Goal: Feedback & Contribution: Submit feedback/report problem

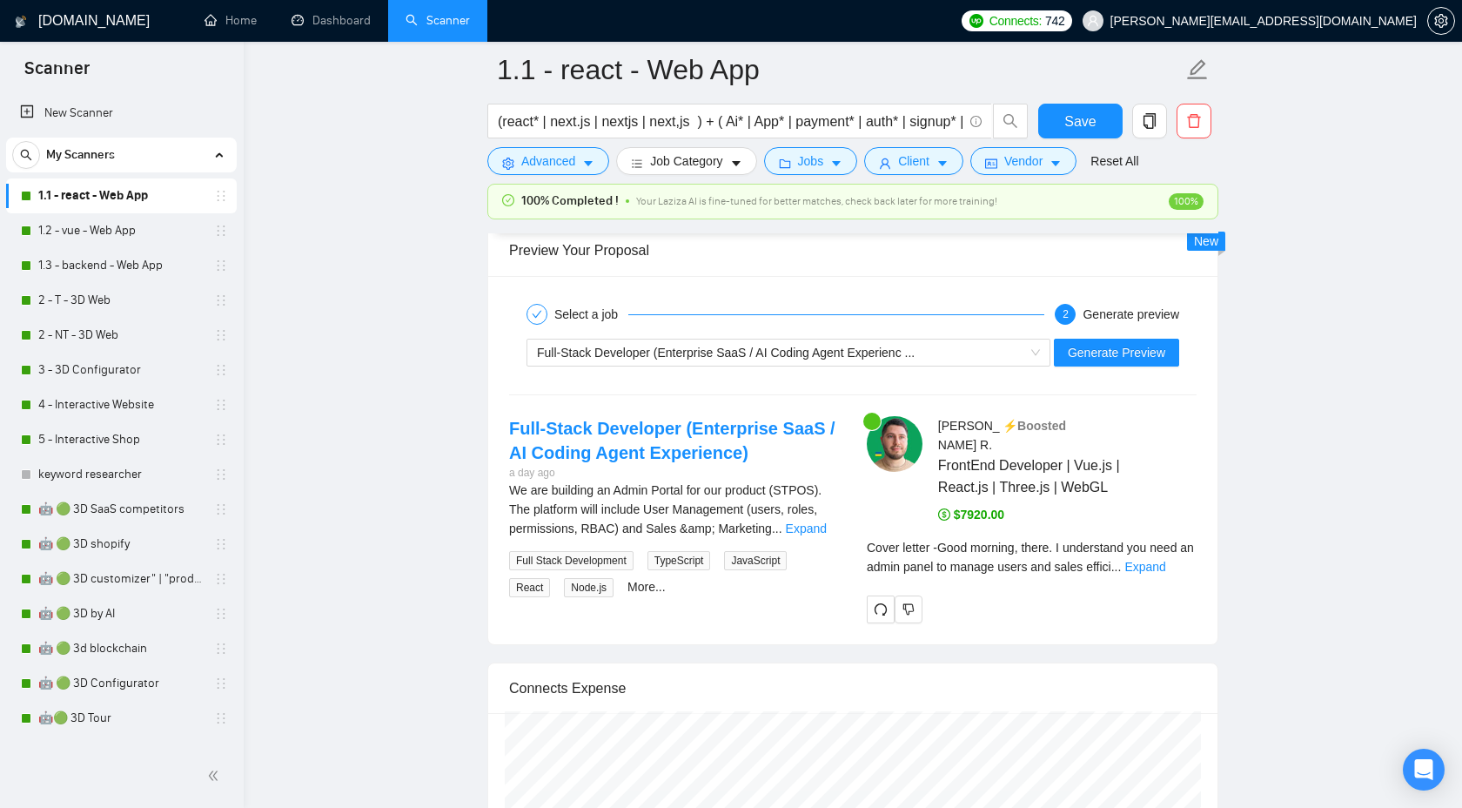
scroll to position [275, 0]
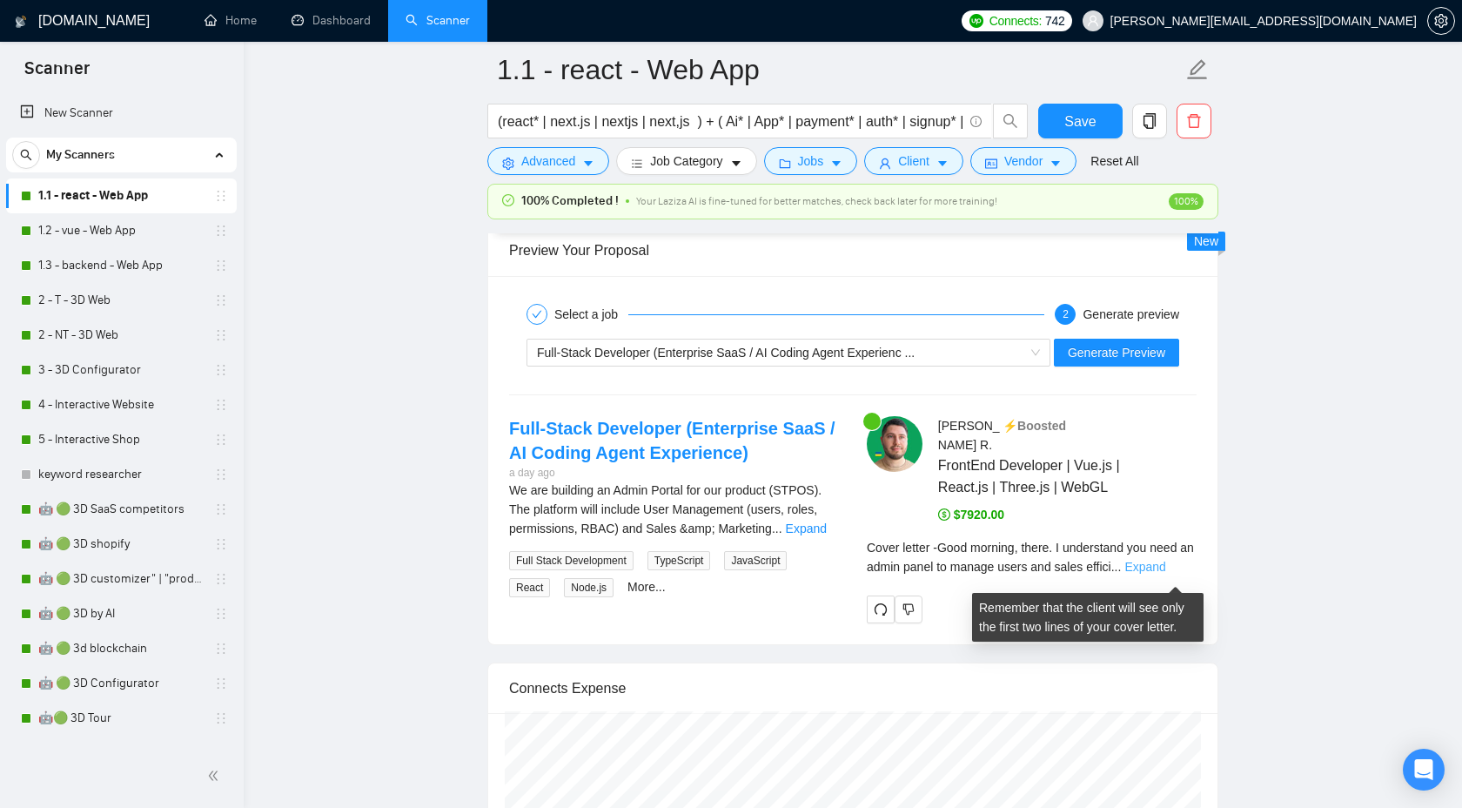
click at [1160, 572] on link "Expand" at bounding box center [1145, 567] width 41 height 14
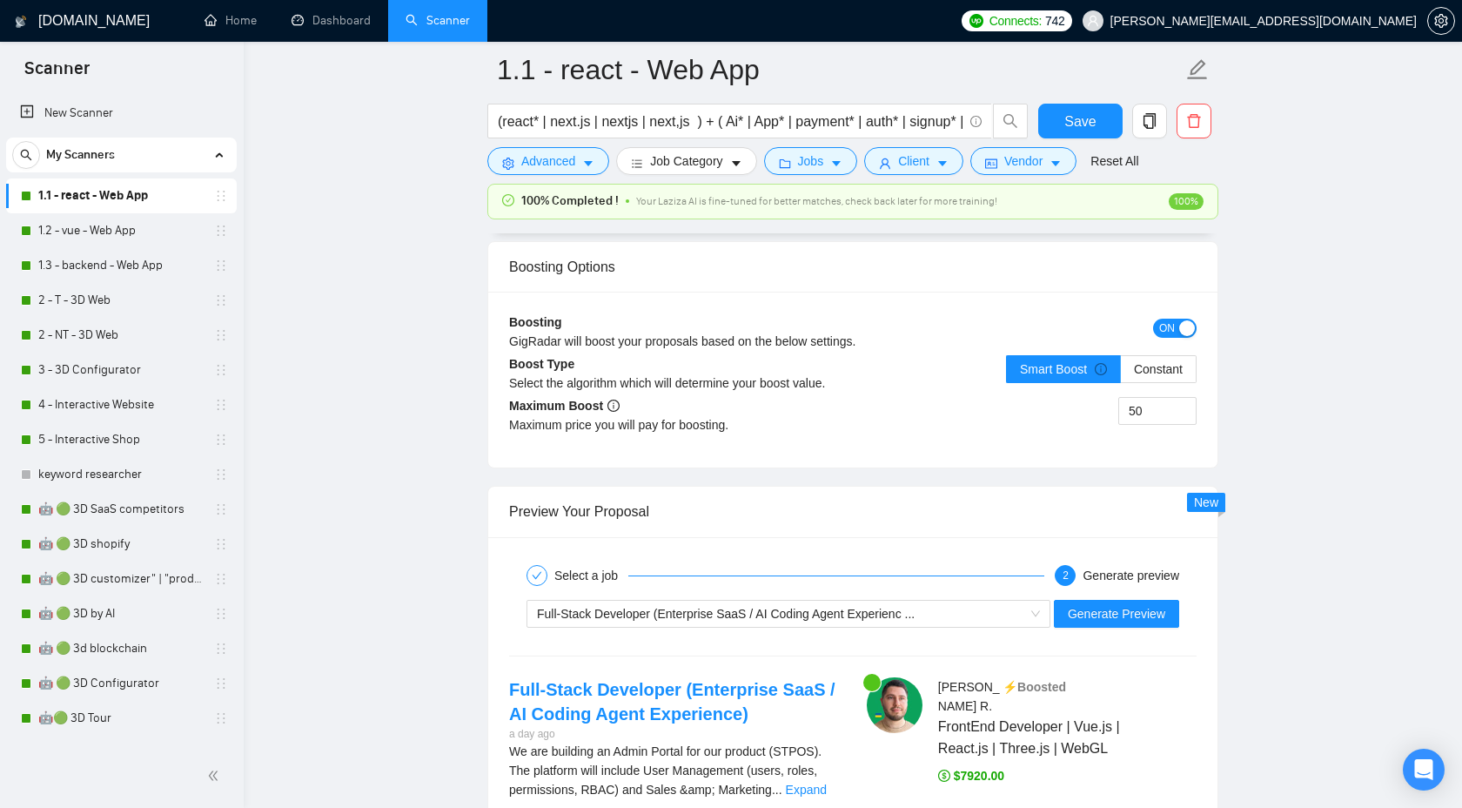
scroll to position [3153, 0]
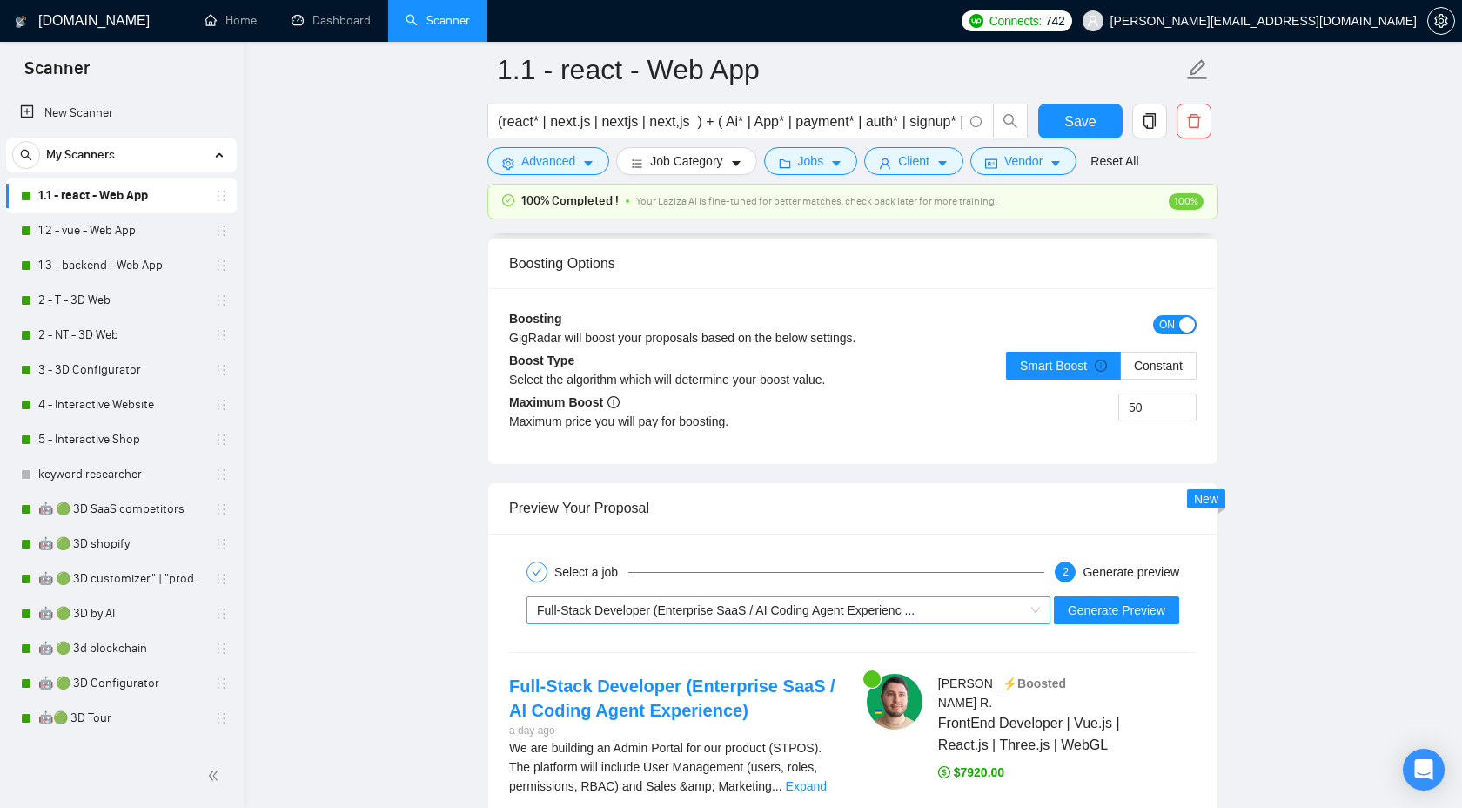
click at [915, 617] on span "Full-Stack Developer (Enterprise SaaS / AI Coding Agent Experienc ..." at bounding box center [726, 610] width 378 height 14
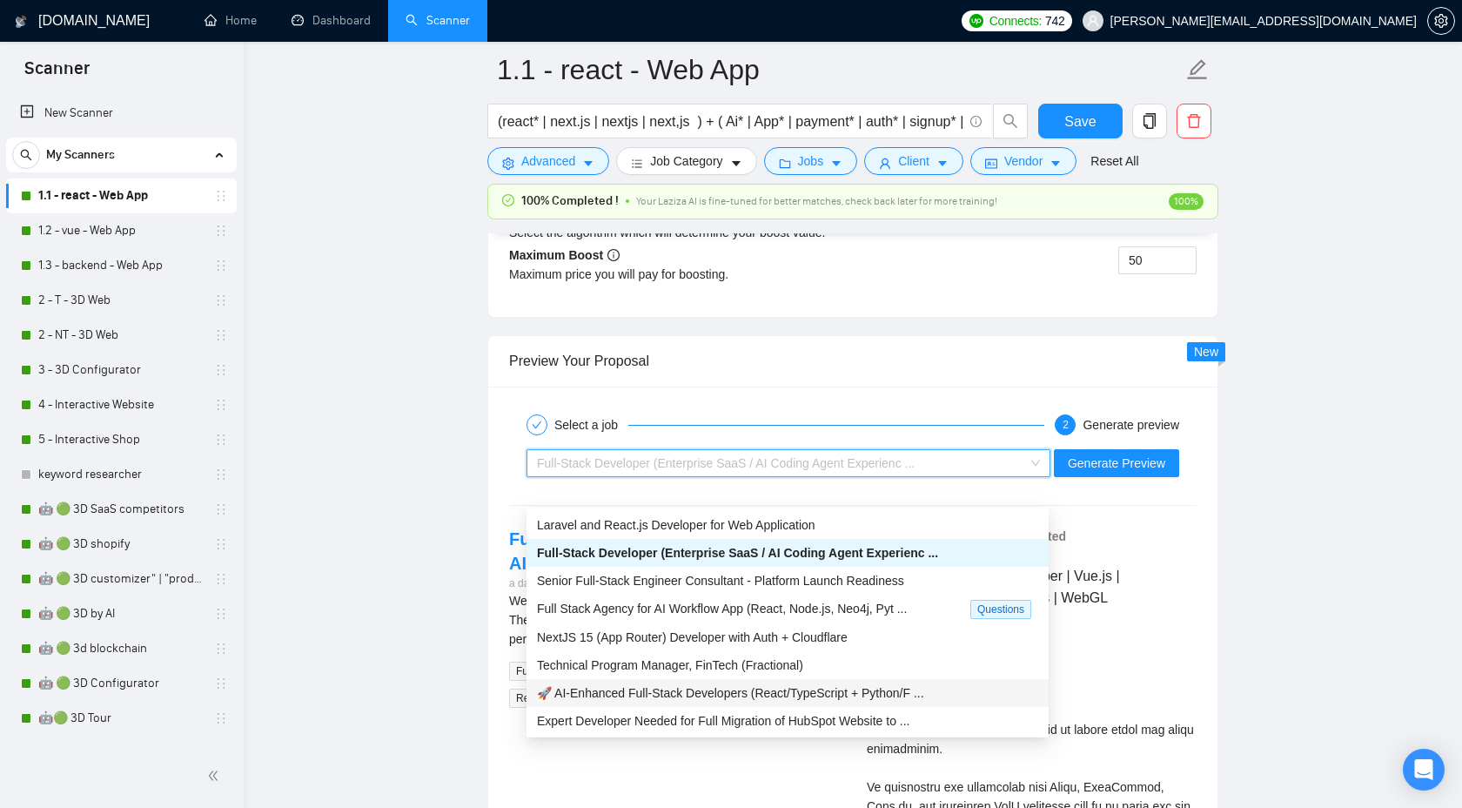
scroll to position [3297, 0]
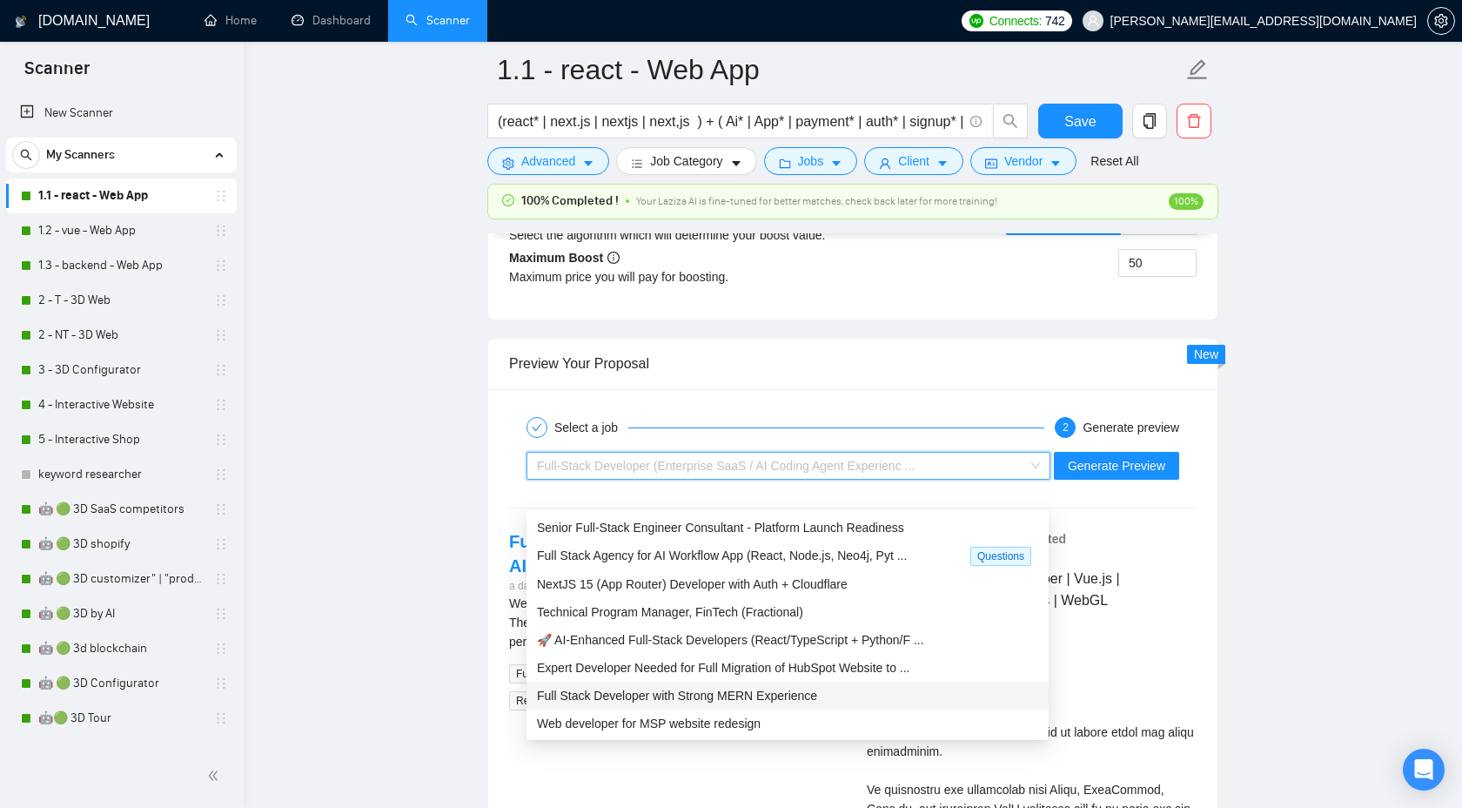
click at [817, 689] on span "Full Stack Developer with Strong MERN Experience" at bounding box center [677, 696] width 280 height 14
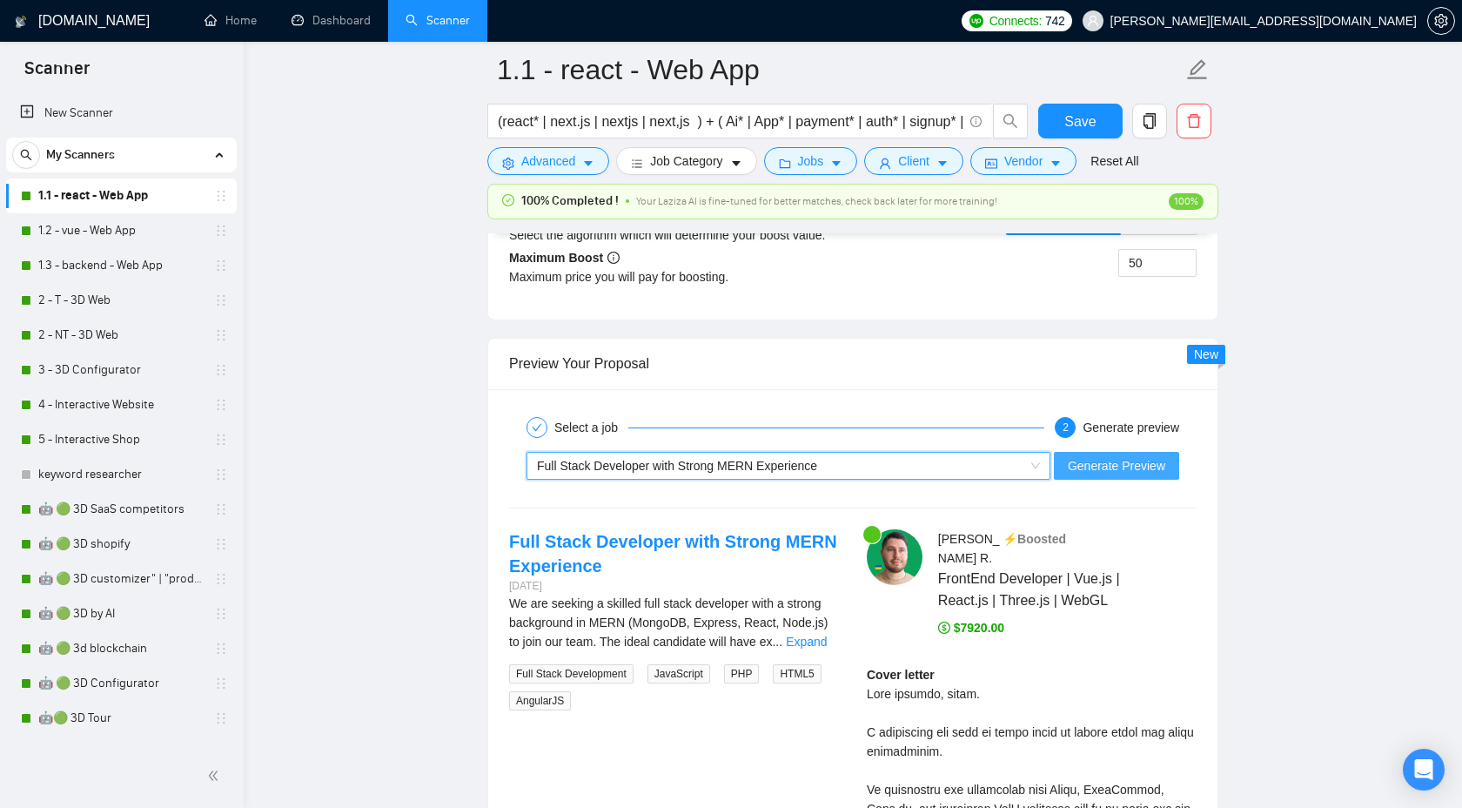
click at [1119, 475] on span "Generate Preview" at bounding box center [1116, 465] width 97 height 19
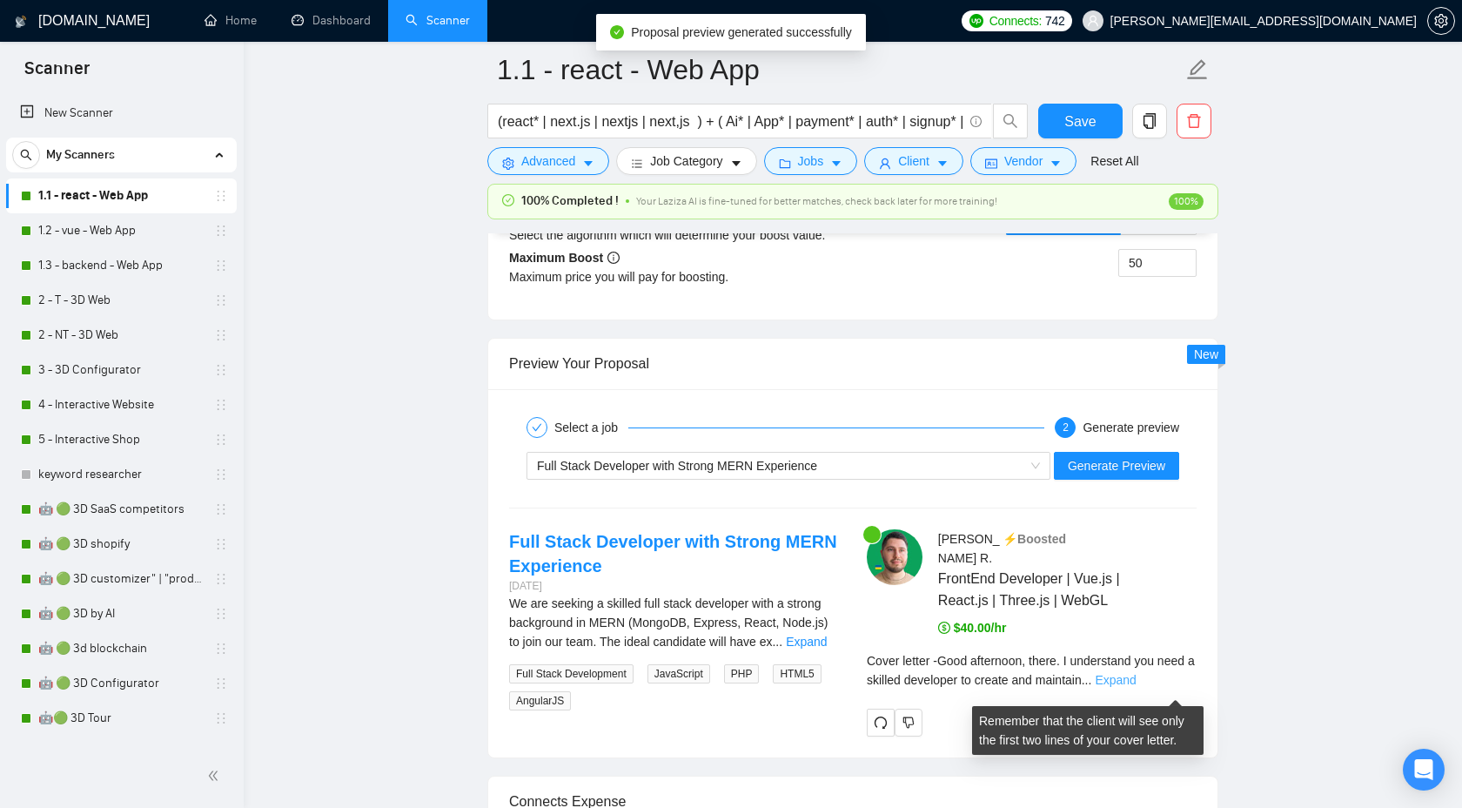
click at [1136, 685] on link "Expand" at bounding box center [1115, 680] width 41 height 14
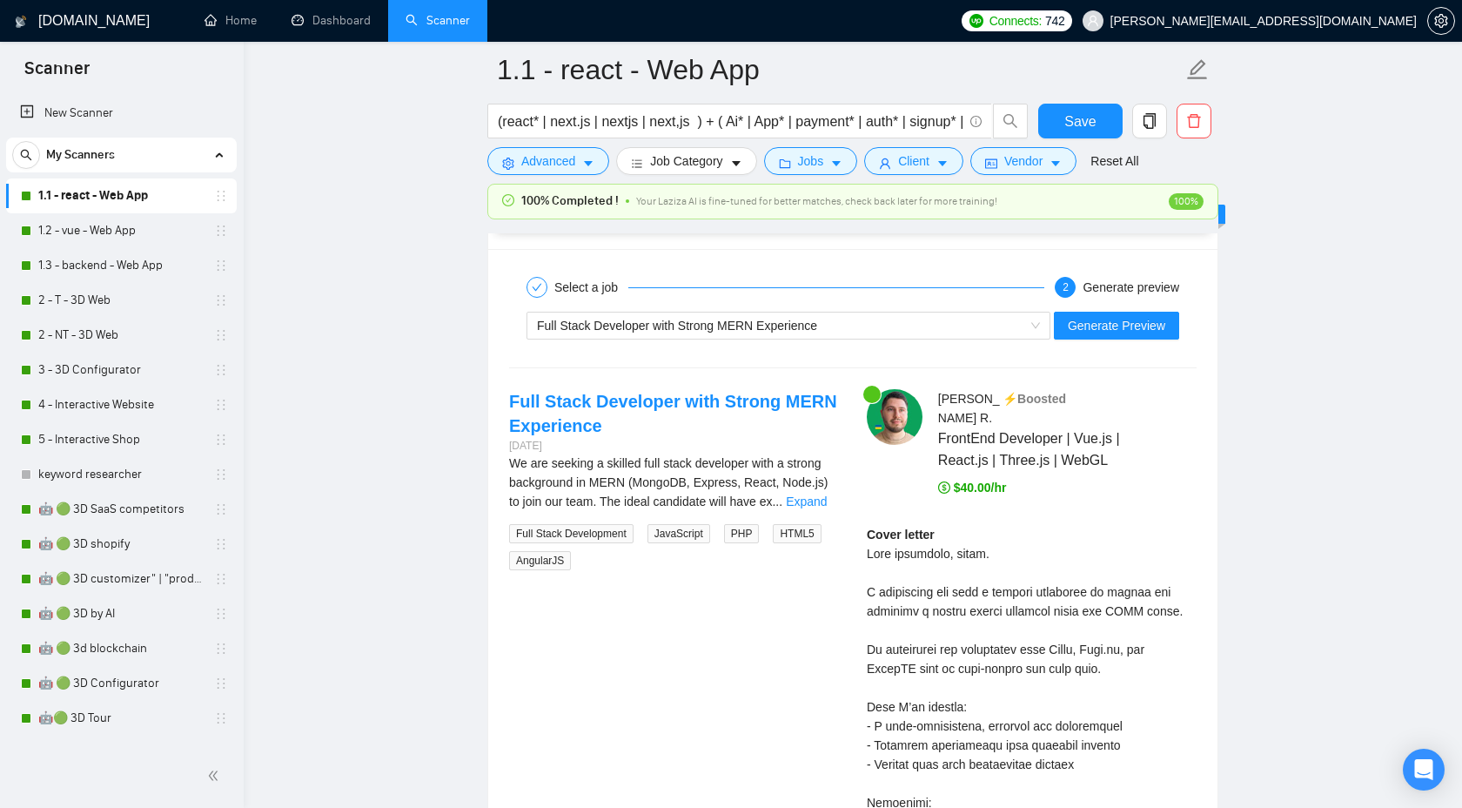
scroll to position [3585, 0]
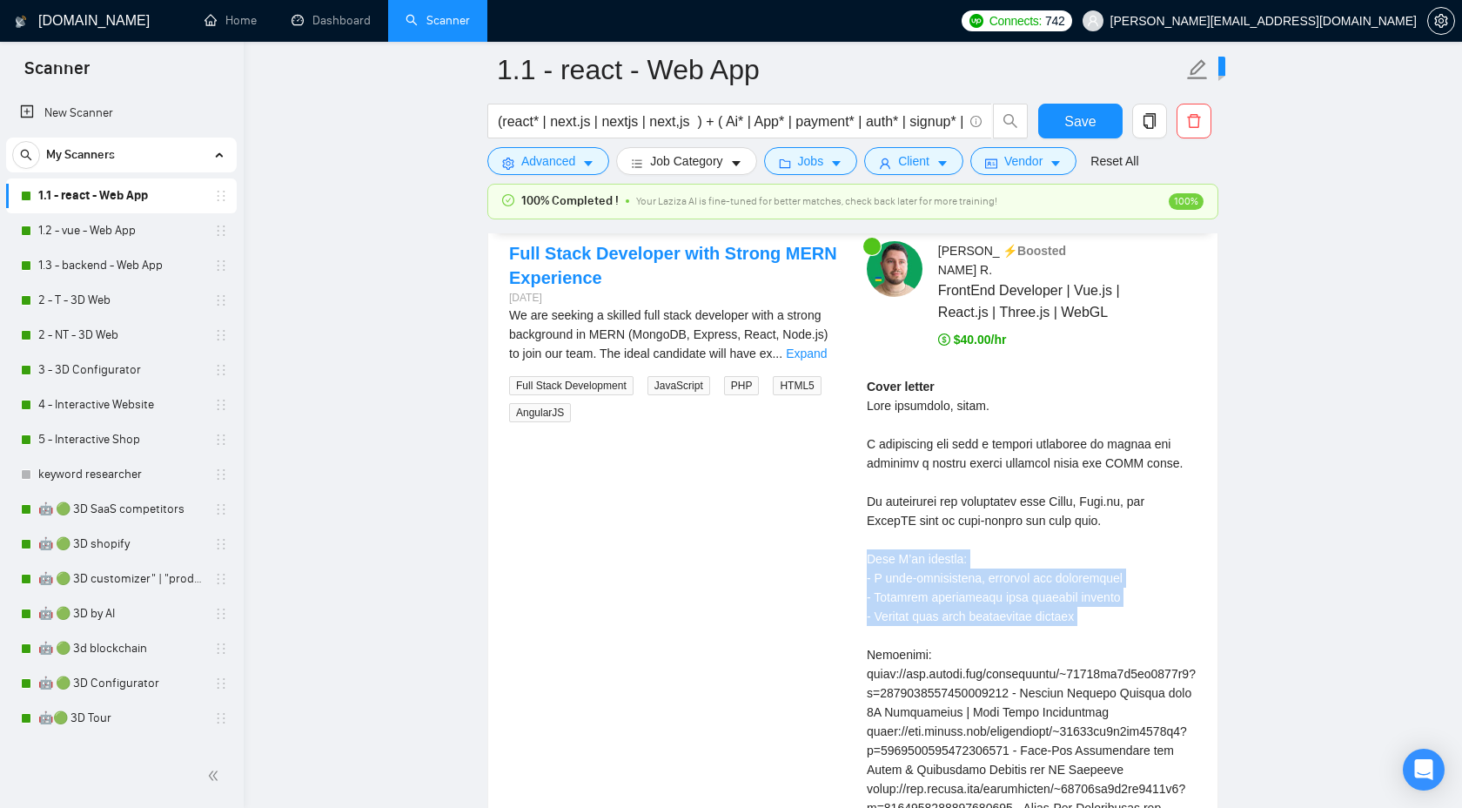
drag, startPoint x: 863, startPoint y: 563, endPoint x: 1226, endPoint y: 638, distance: 371.5
copy div "What I’ll deliver: - A high-performance, scalable web application - Seamless in…"
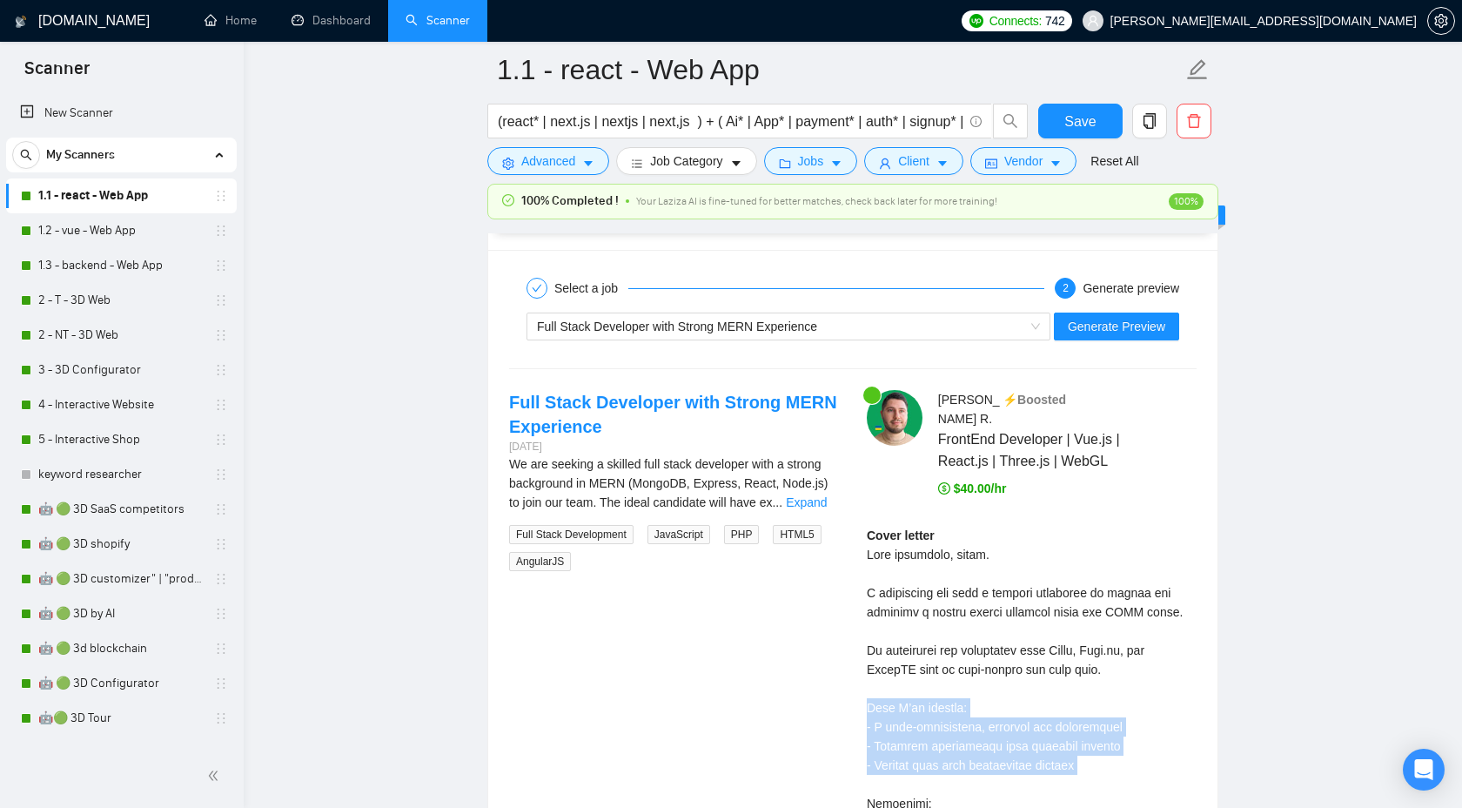
scroll to position [3410, 0]
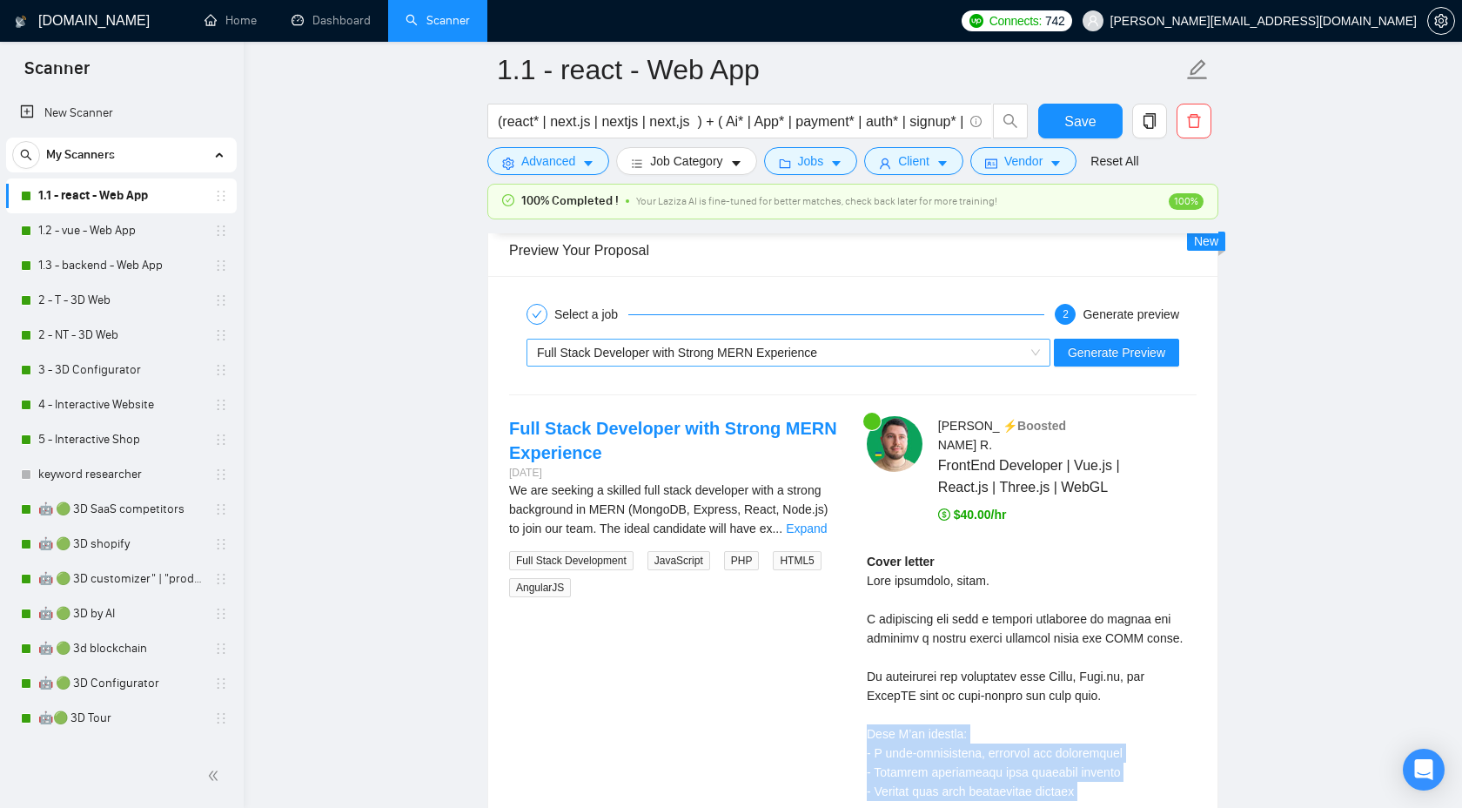
click at [919, 366] on div "Full Stack Developer with Strong MERN Experience" at bounding box center [780, 352] width 487 height 26
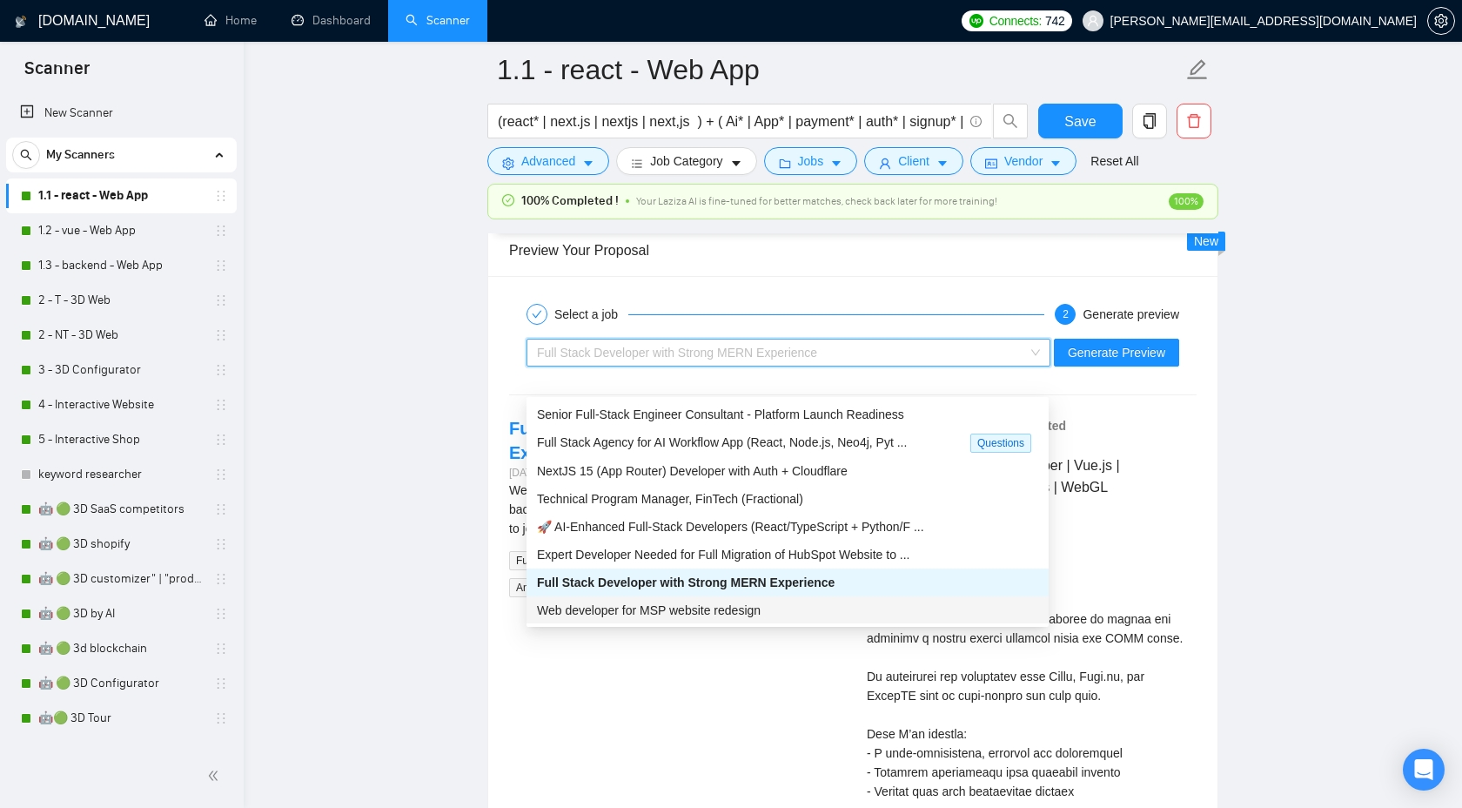
click at [827, 610] on div "Web developer for MSP website redesign" at bounding box center [787, 610] width 501 height 19
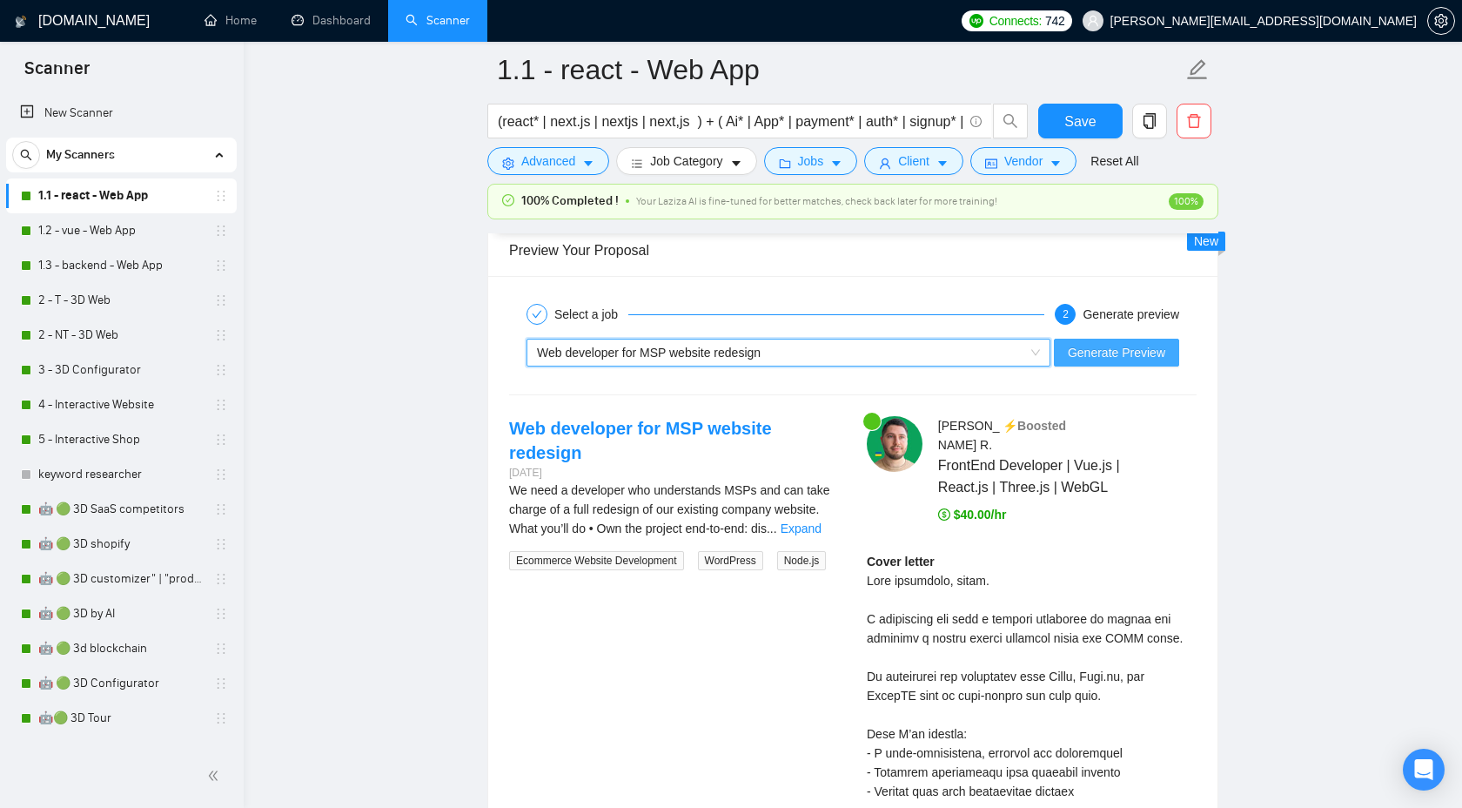
click at [1104, 362] on span "Generate Preview" at bounding box center [1116, 352] width 97 height 19
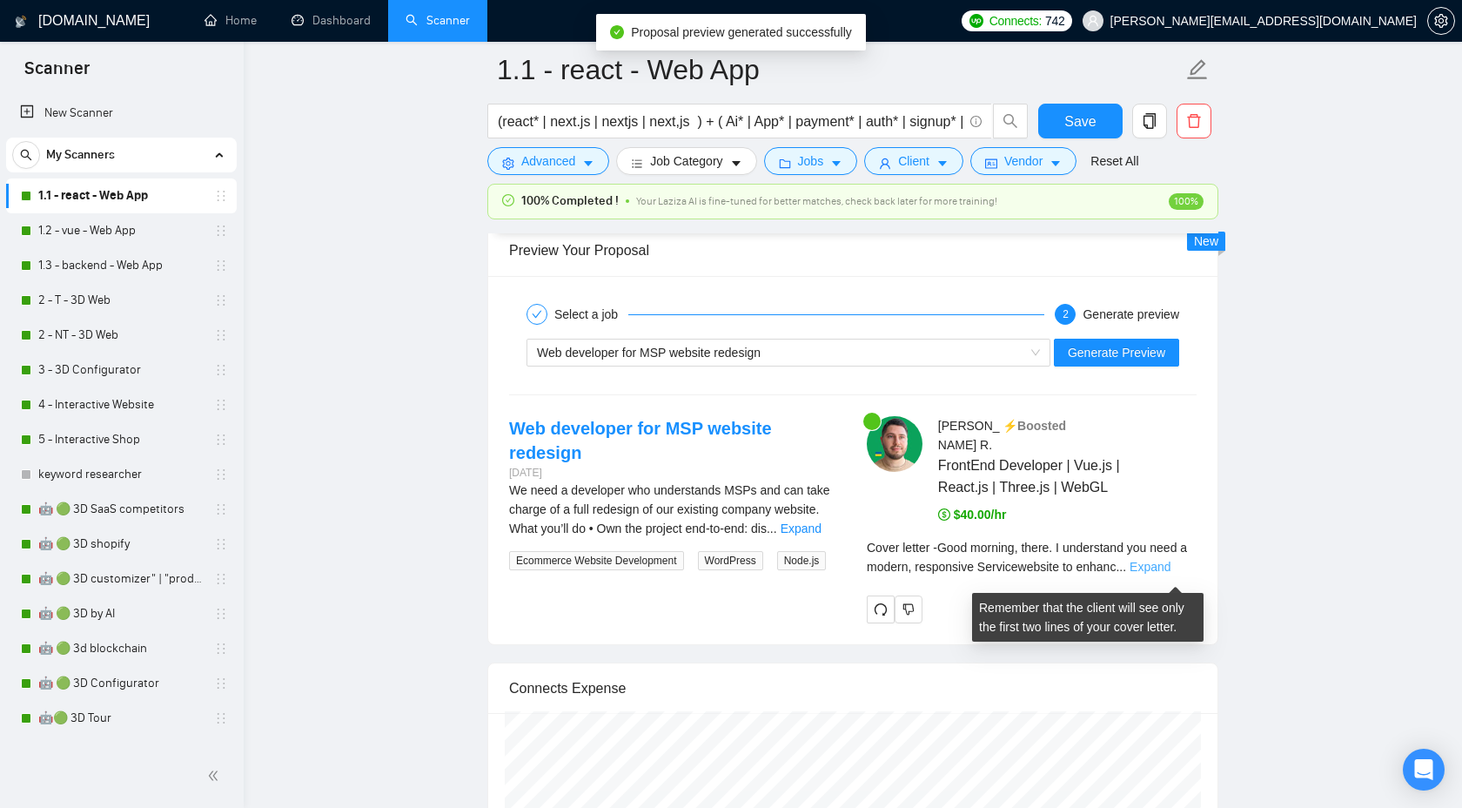
click at [1159, 574] on link "Expand" at bounding box center [1150, 567] width 41 height 14
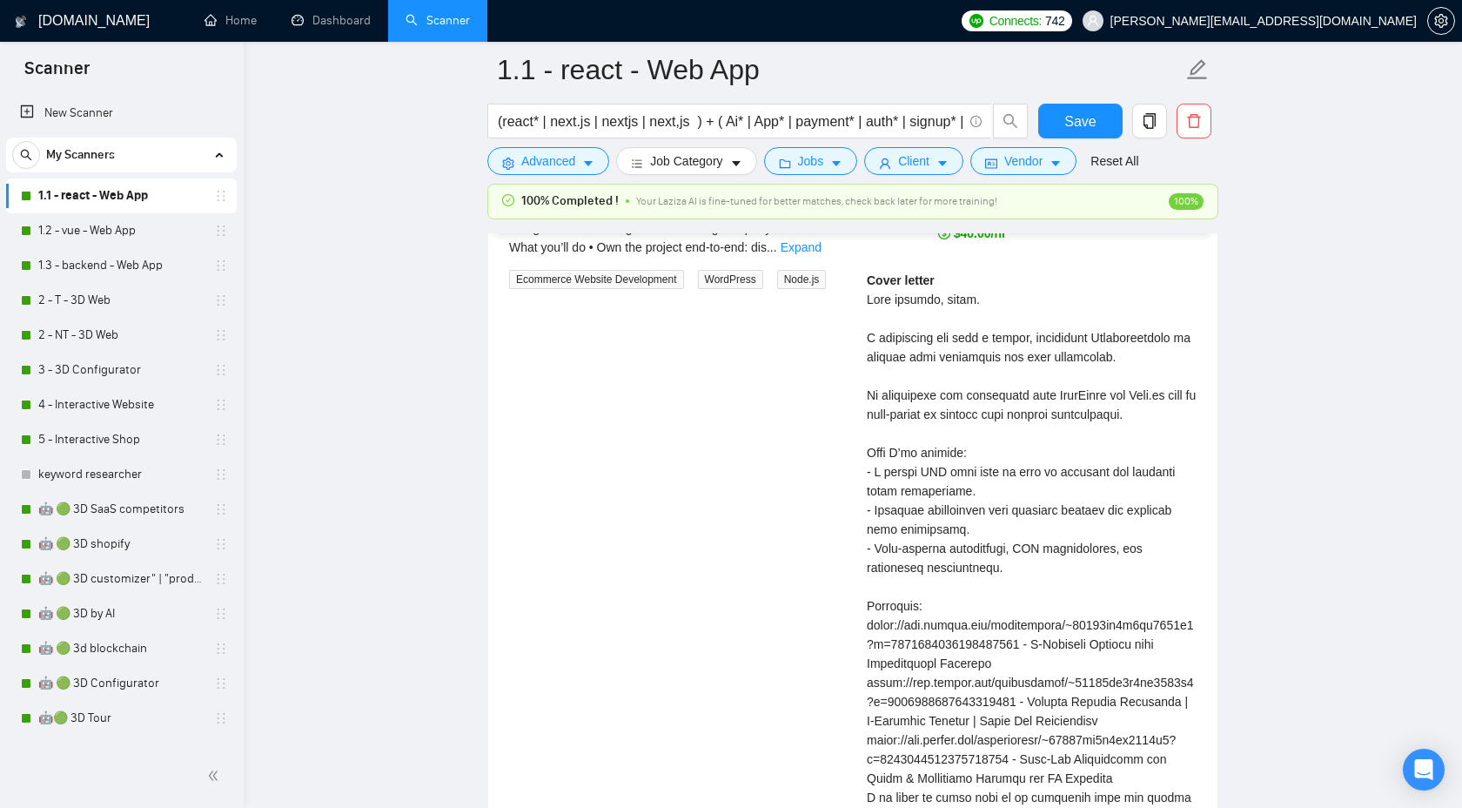
scroll to position [3676, 0]
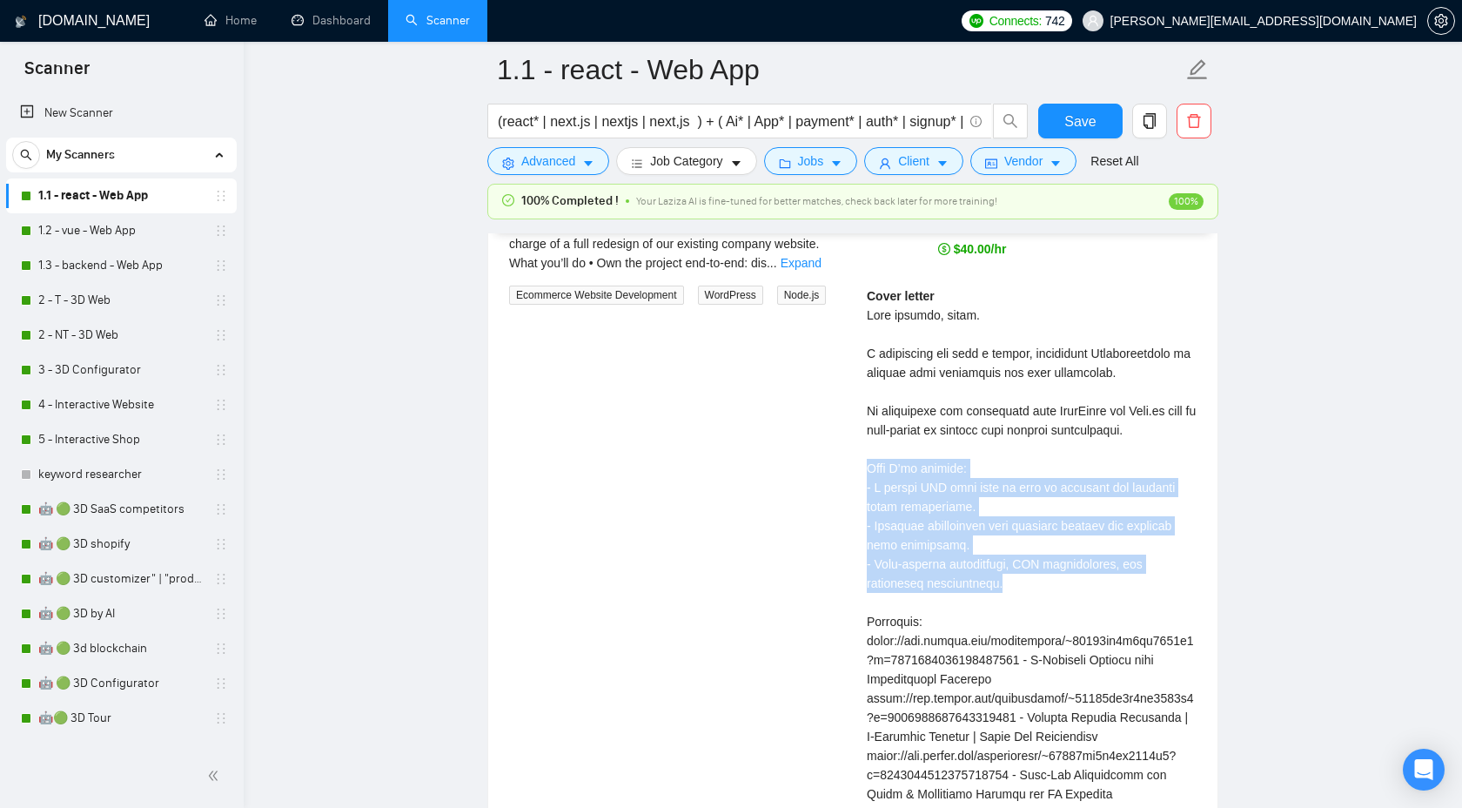
drag, startPoint x: 857, startPoint y: 517, endPoint x: 1088, endPoint y: 638, distance: 260.5
click at [1088, 638] on div "Mykola R . ⚡️Boosted FrontEnd Developer | Vue.js | React.js | Three.js | WebGL …" at bounding box center [1032, 587] width 358 height 872
copy div "What I’ll deliver: - A modern MSP site that is easy to navigate and converts le…"
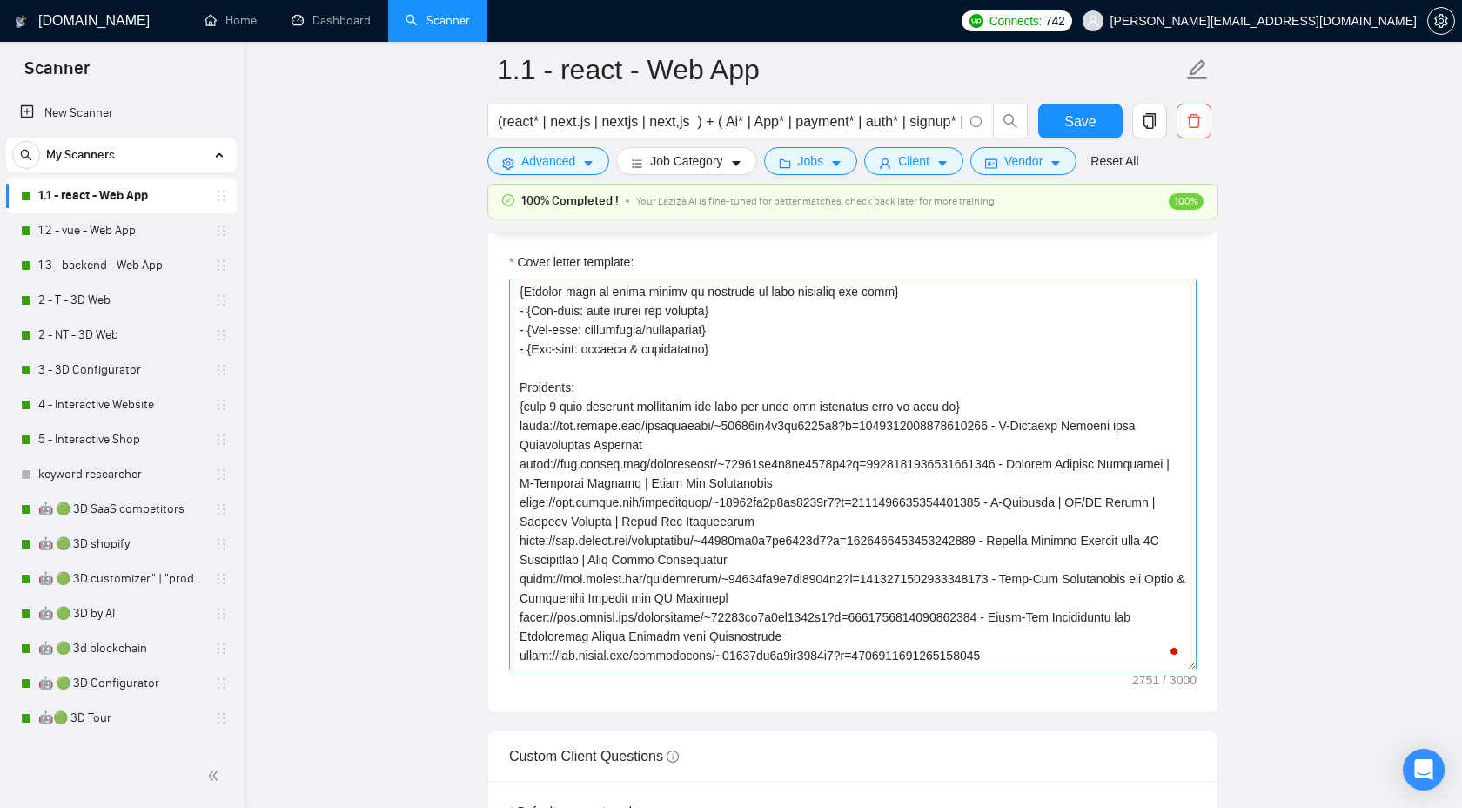
scroll to position [245, 0]
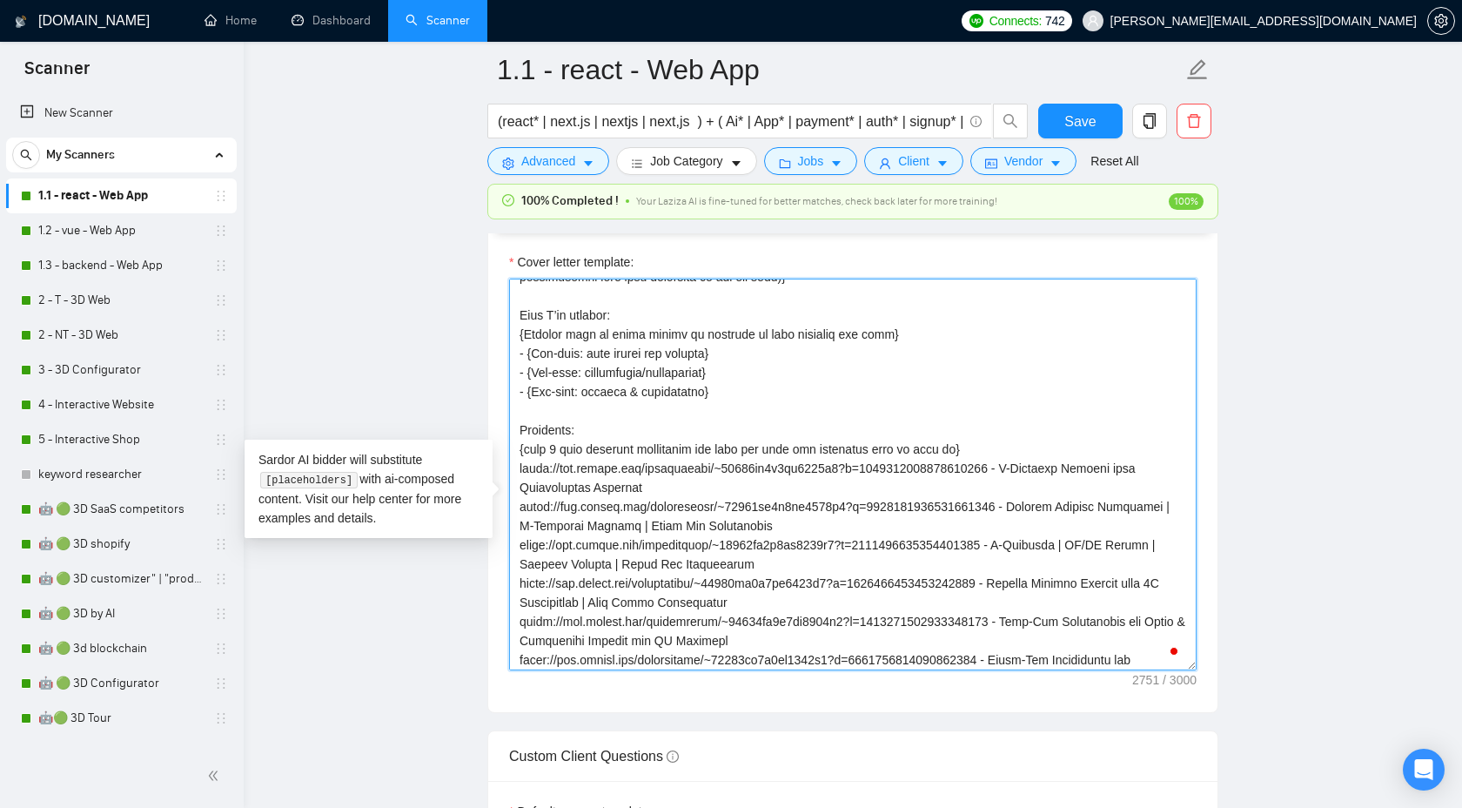
drag, startPoint x: 896, startPoint y: 401, endPoint x: 348, endPoint y: 396, distance: 547.5
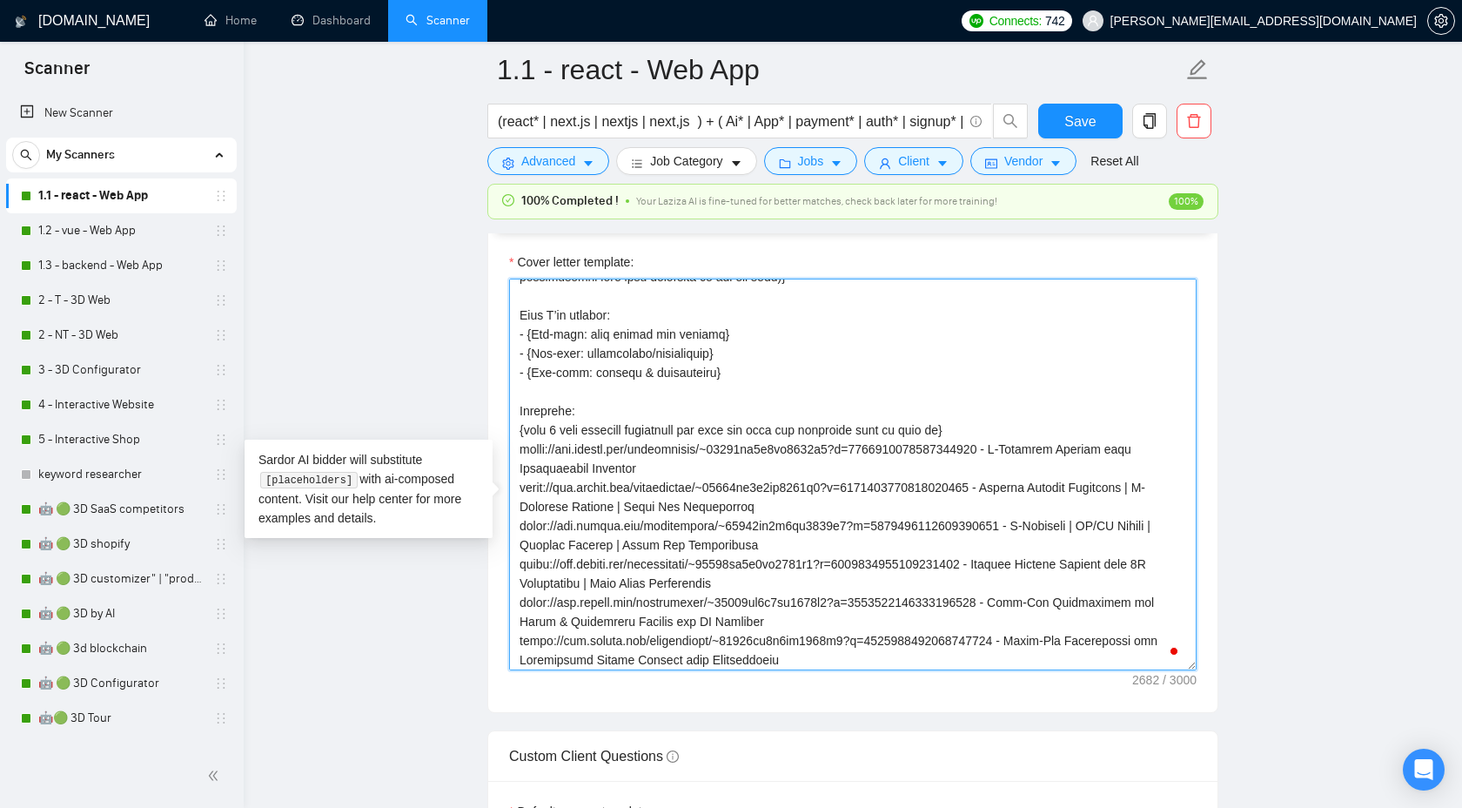
type textarea "{Use plain B2-level English. Do NOT use long dashes (—); use a hyphen or comma …"
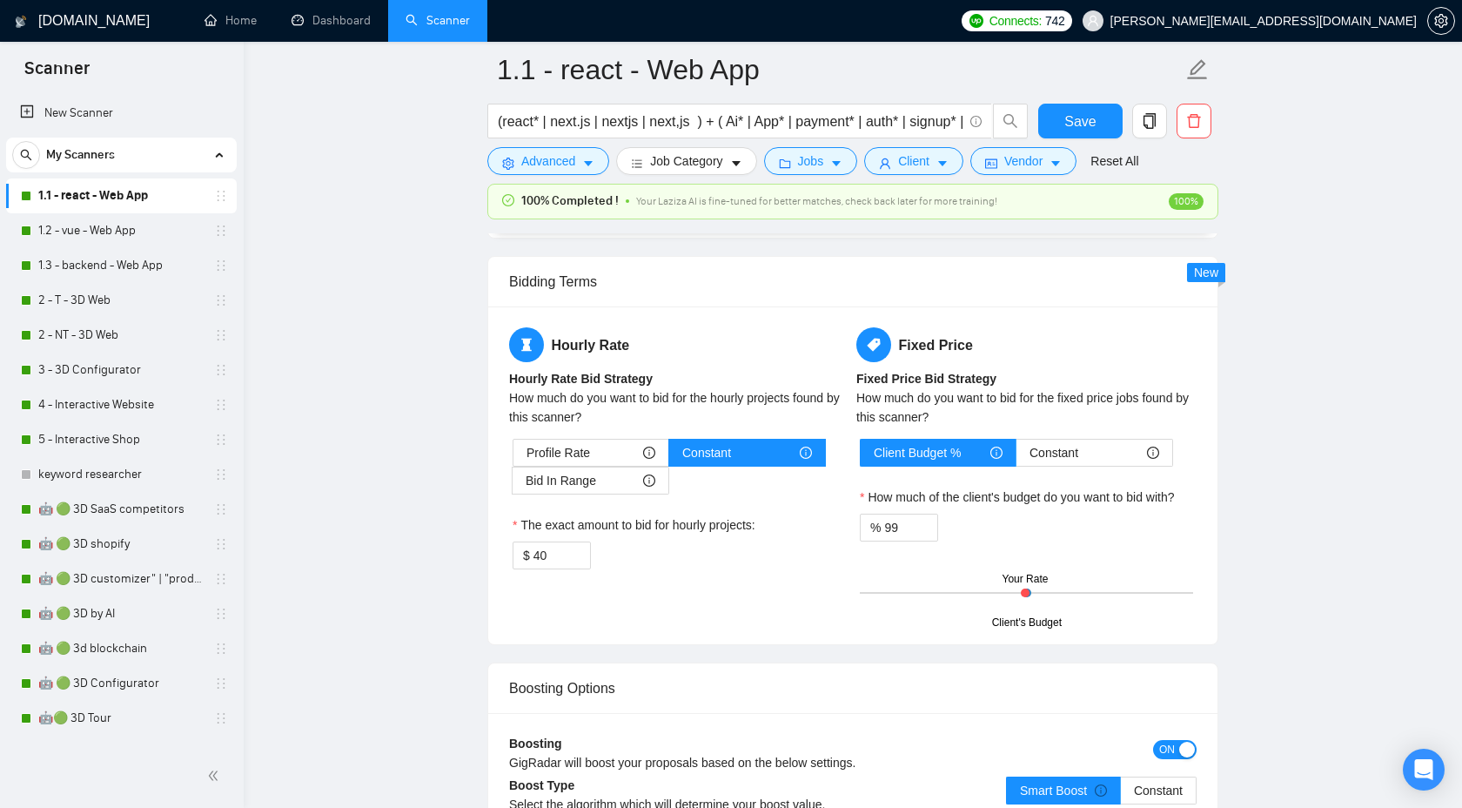
scroll to position [3254, 0]
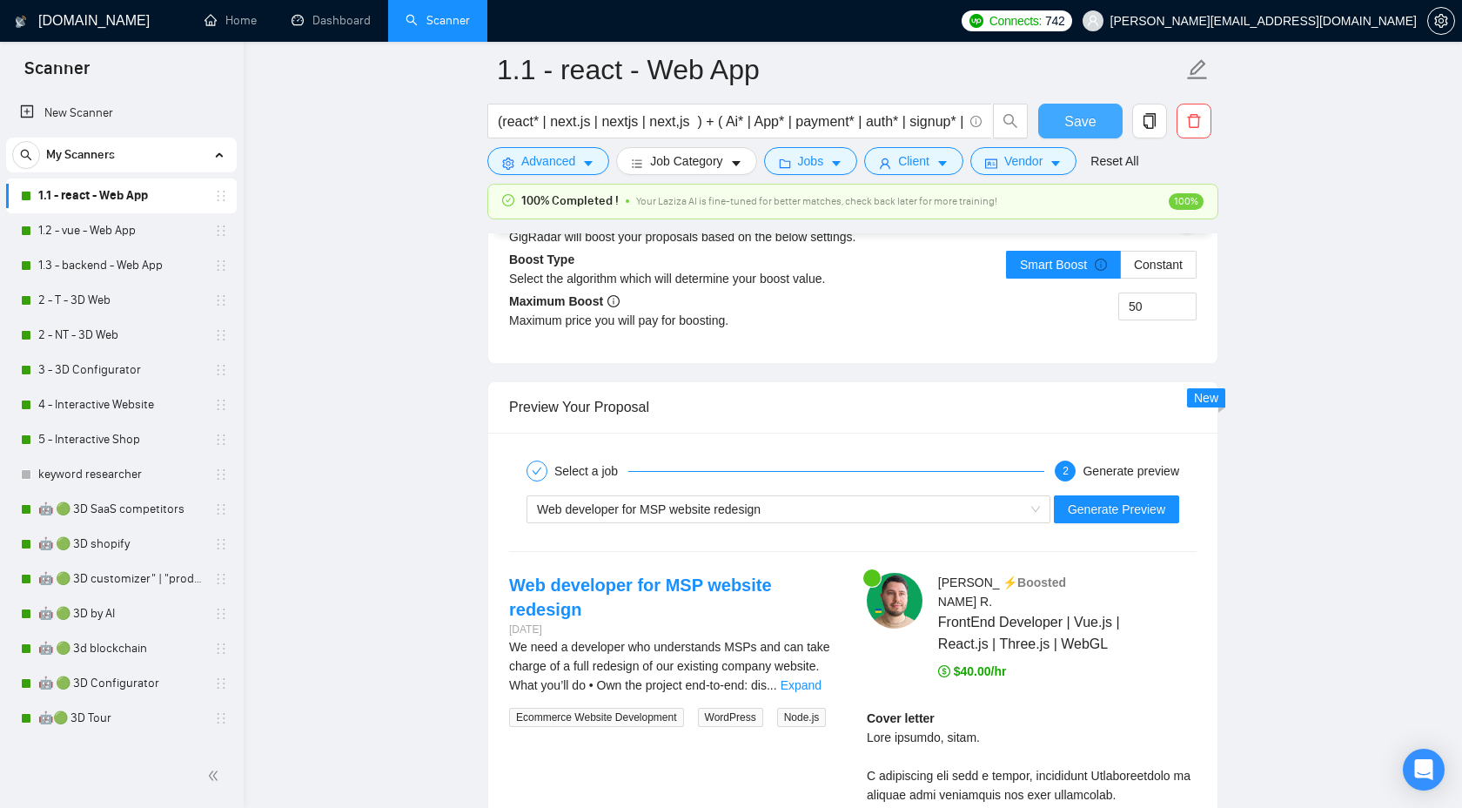
click at [1080, 120] on span "Save" at bounding box center [1080, 122] width 31 height 22
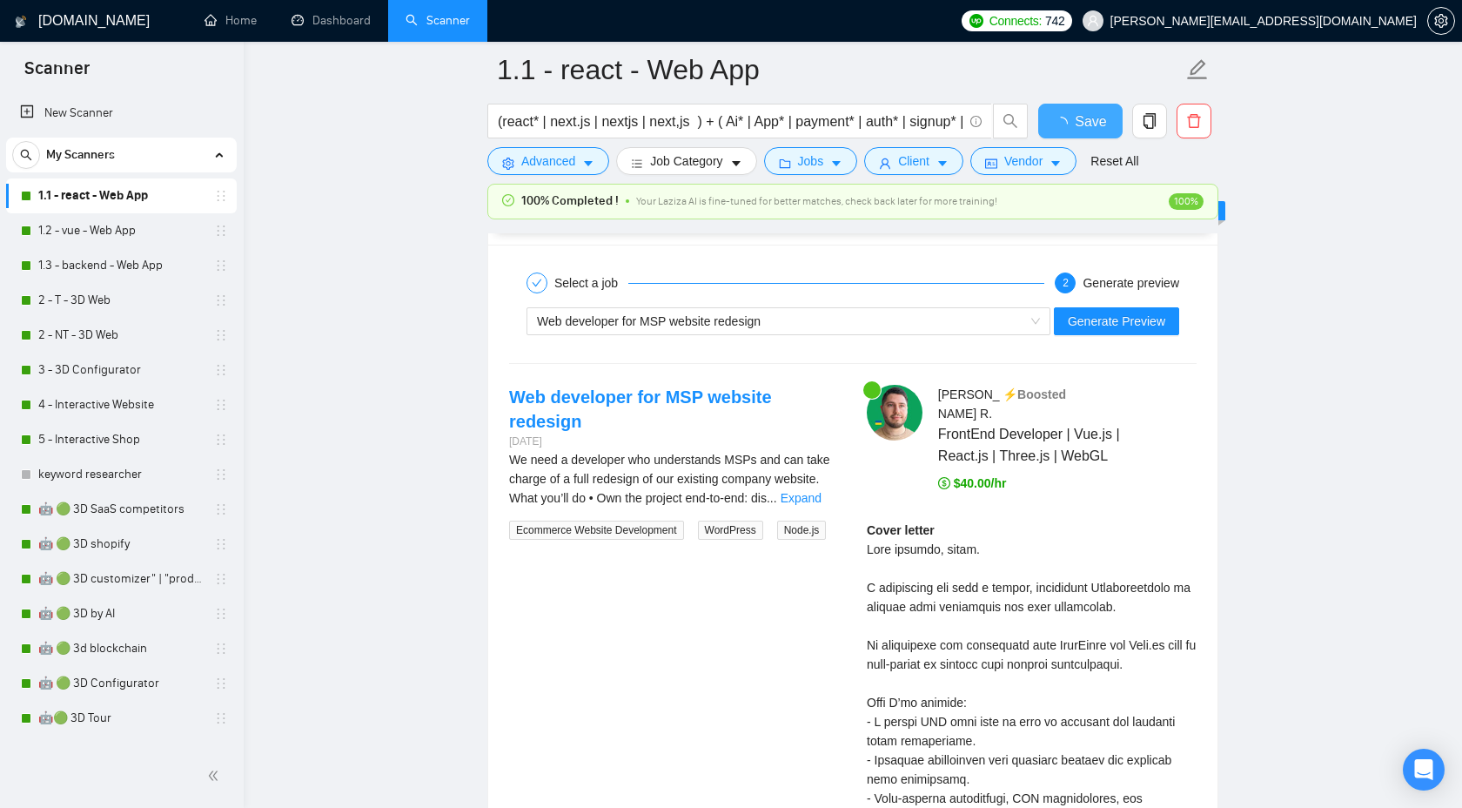
checkbox input "true"
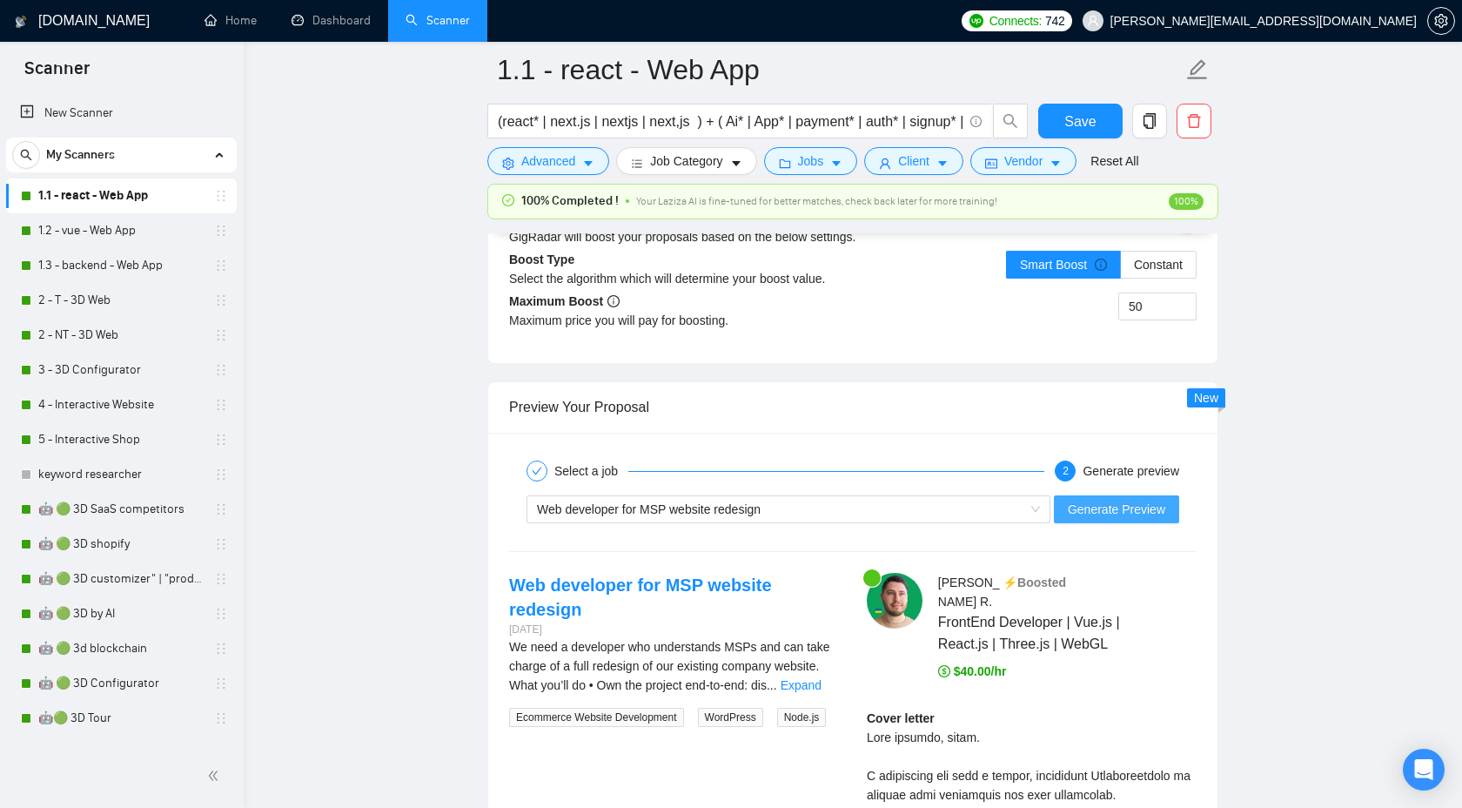
click at [1102, 519] on span "Generate Preview" at bounding box center [1116, 509] width 97 height 19
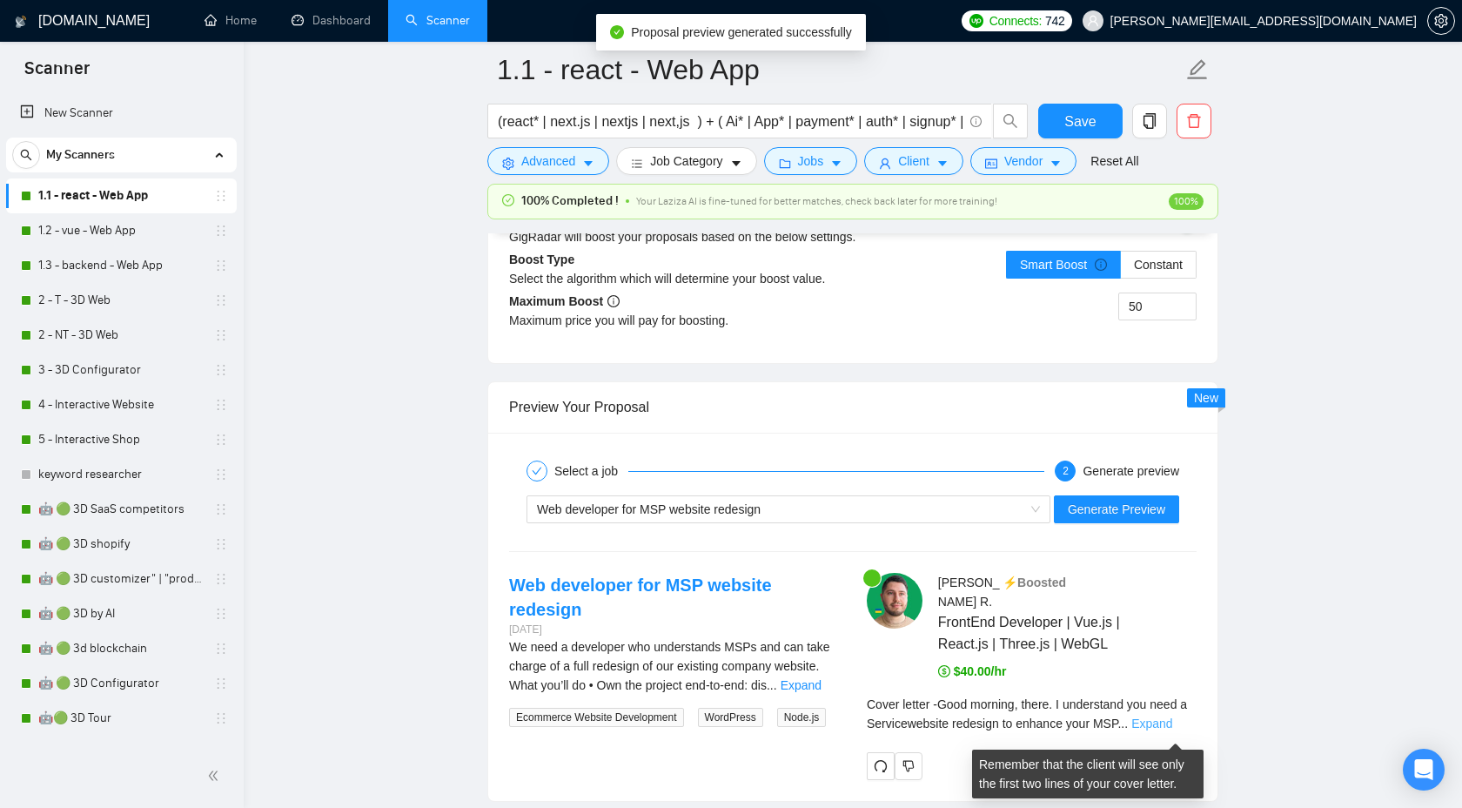
click at [1164, 724] on link "Expand" at bounding box center [1152, 723] width 41 height 14
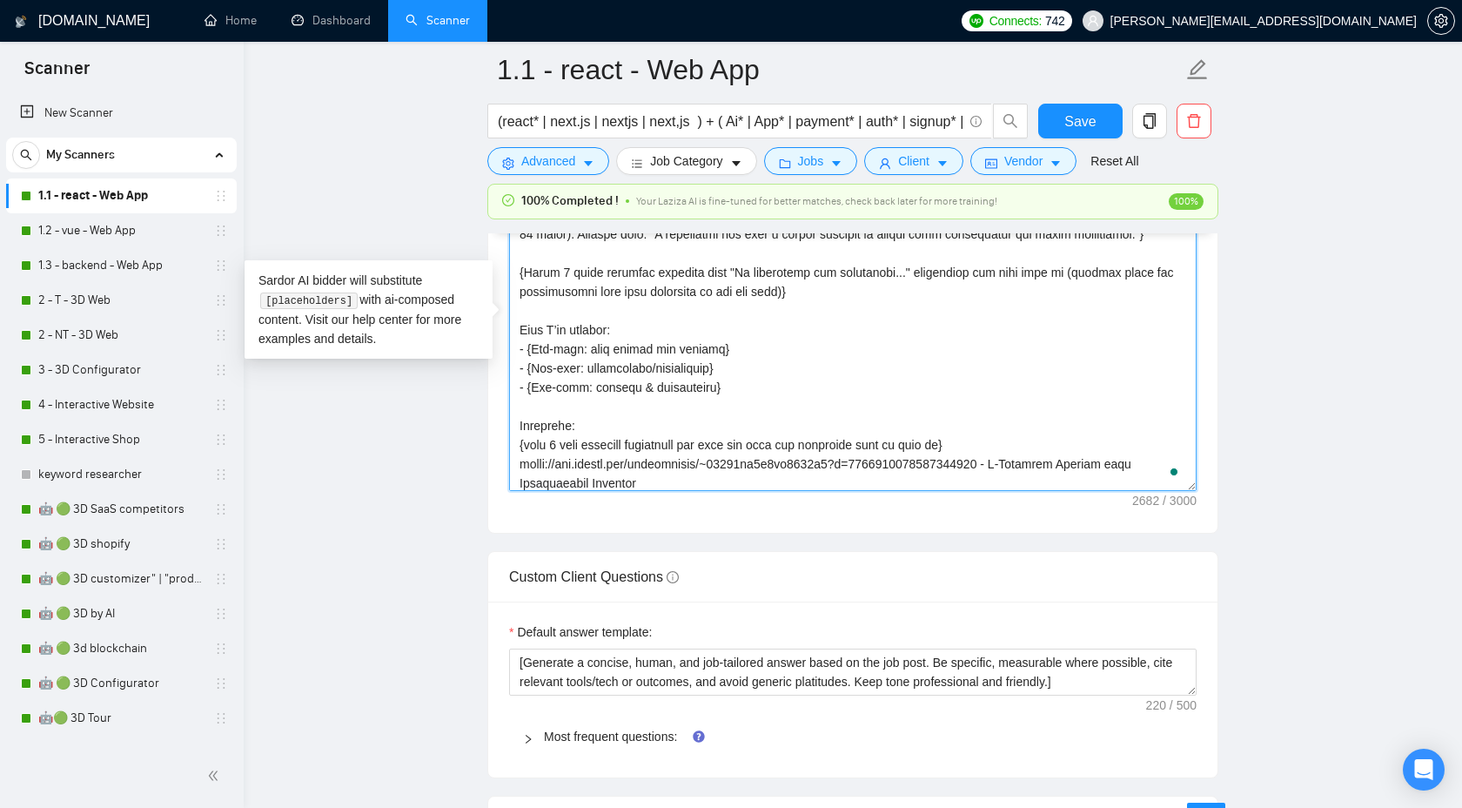
scroll to position [51, 0]
drag, startPoint x: 736, startPoint y: 454, endPoint x: 434, endPoint y: 400, distance: 306.0
paste textarea "{Specify each of these points in relation to this specific job post}"
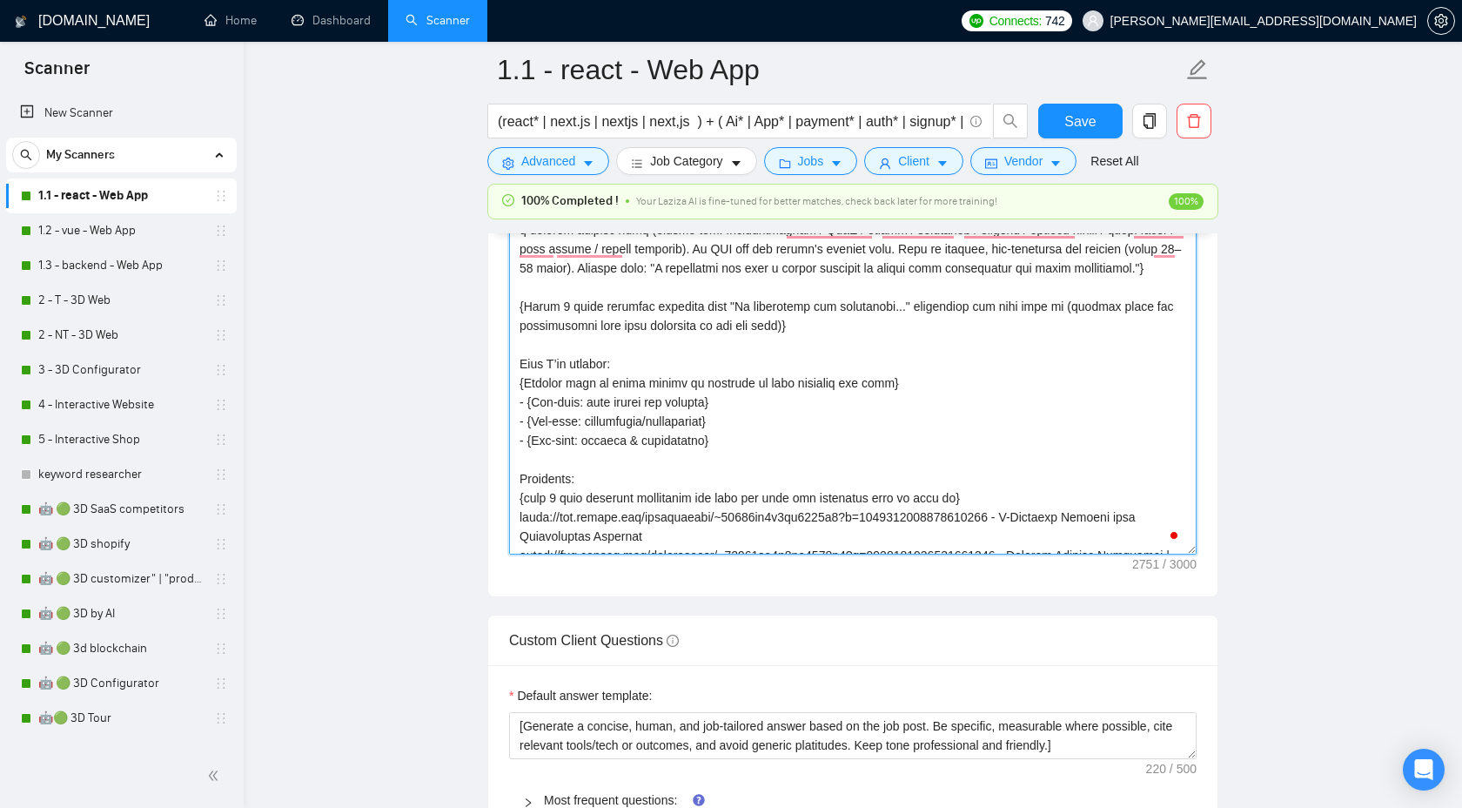
scroll to position [2100, 0]
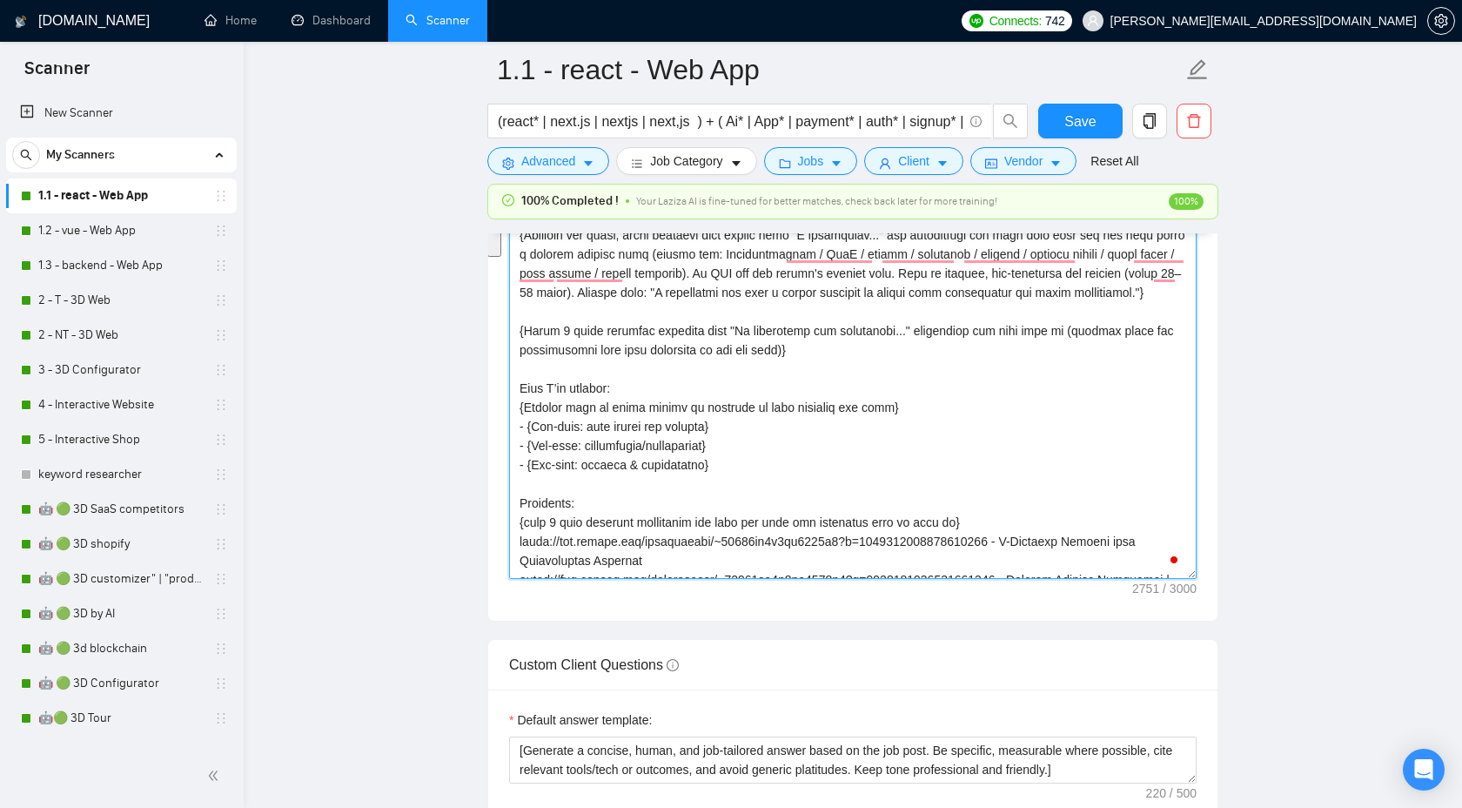
drag, startPoint x: 725, startPoint y: 527, endPoint x: 440, endPoint y: 403, distance: 311.5
type textarea "{Use plain B2-level English. Do NOT use long dashes (—); use a hyphen or comma …"
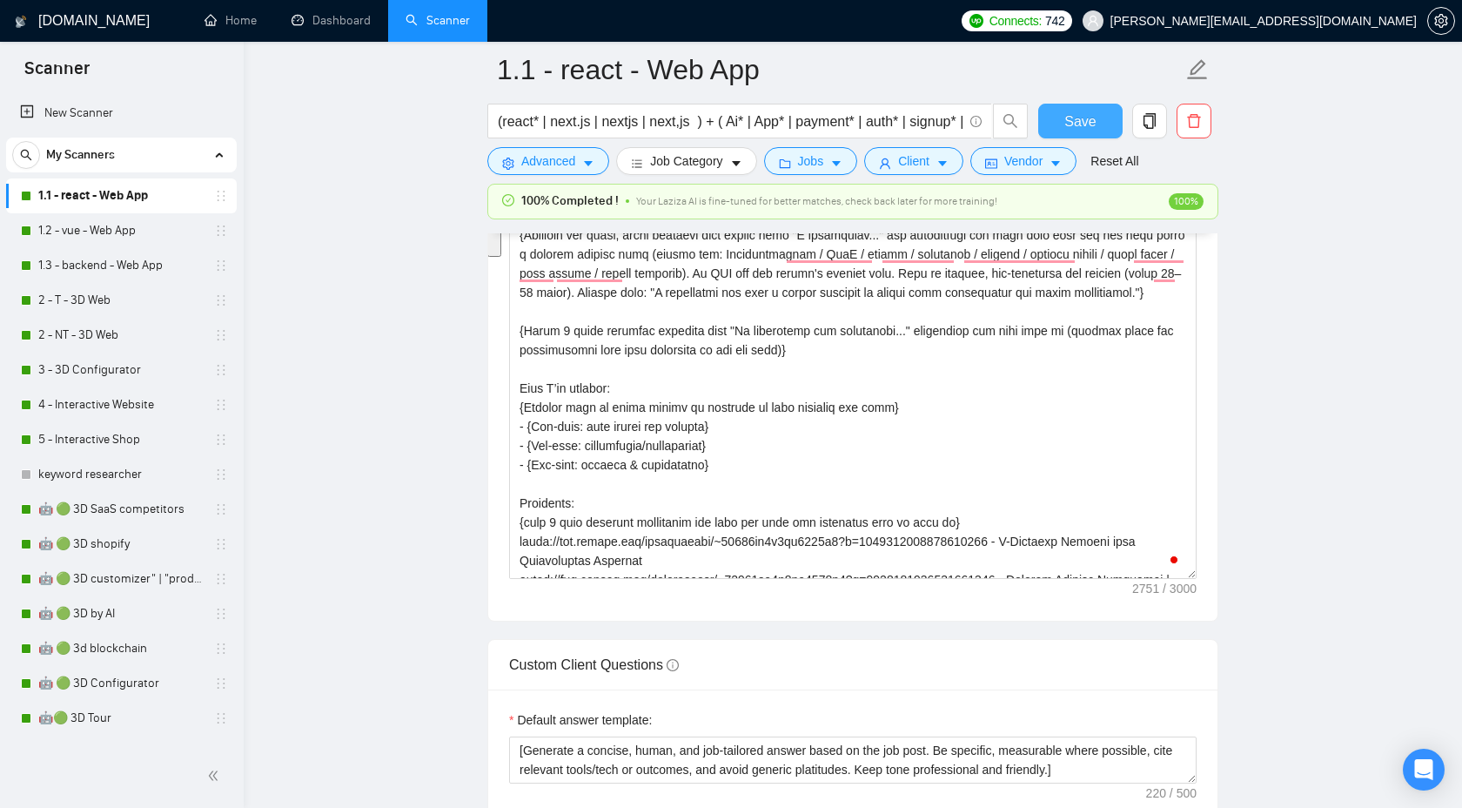
click at [1076, 138] on button "Save" at bounding box center [1080, 121] width 84 height 35
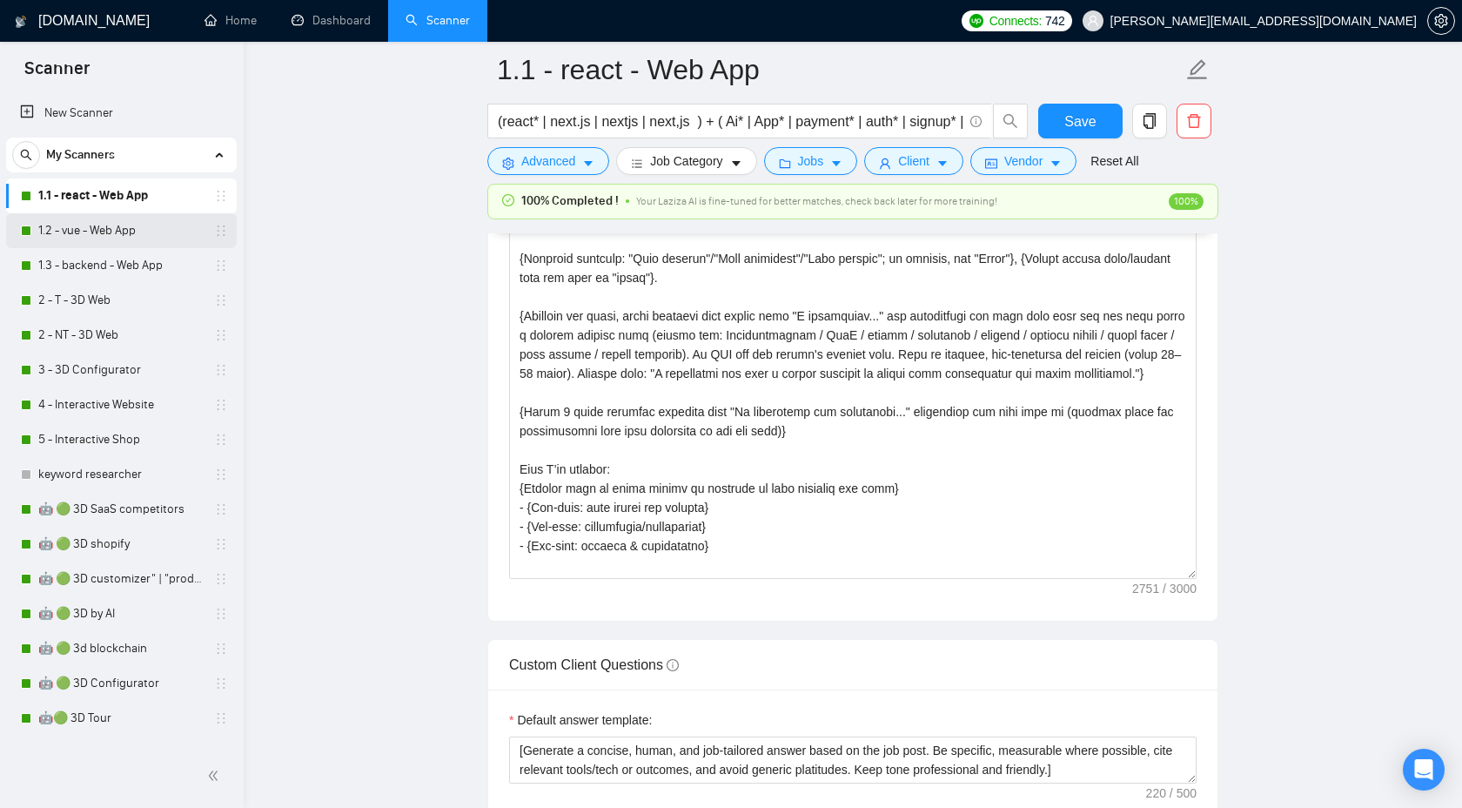
click at [99, 238] on link "1.2 - vue - Web App" at bounding box center [120, 230] width 165 height 35
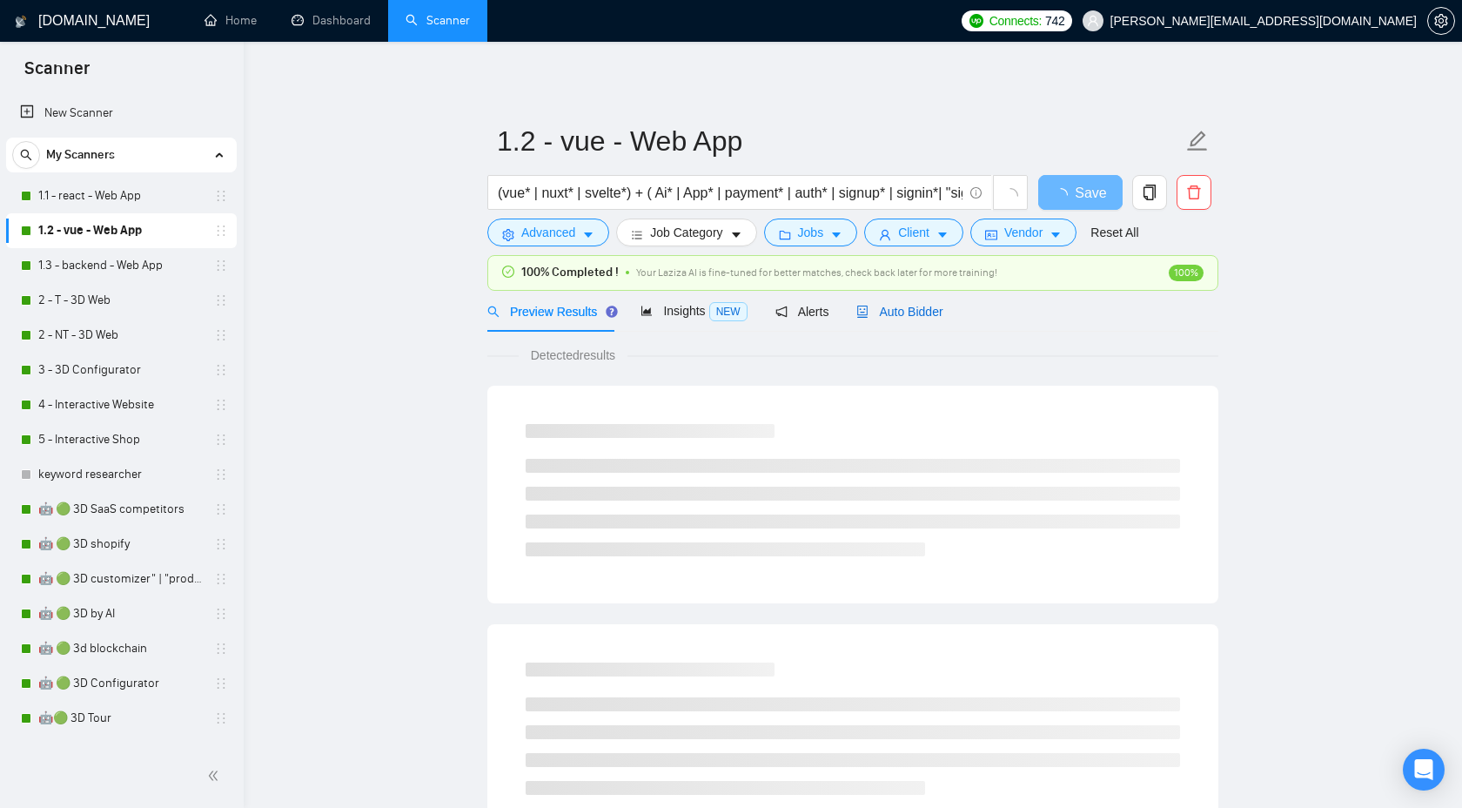
click at [907, 316] on span "Auto Bidder" at bounding box center [900, 312] width 86 height 14
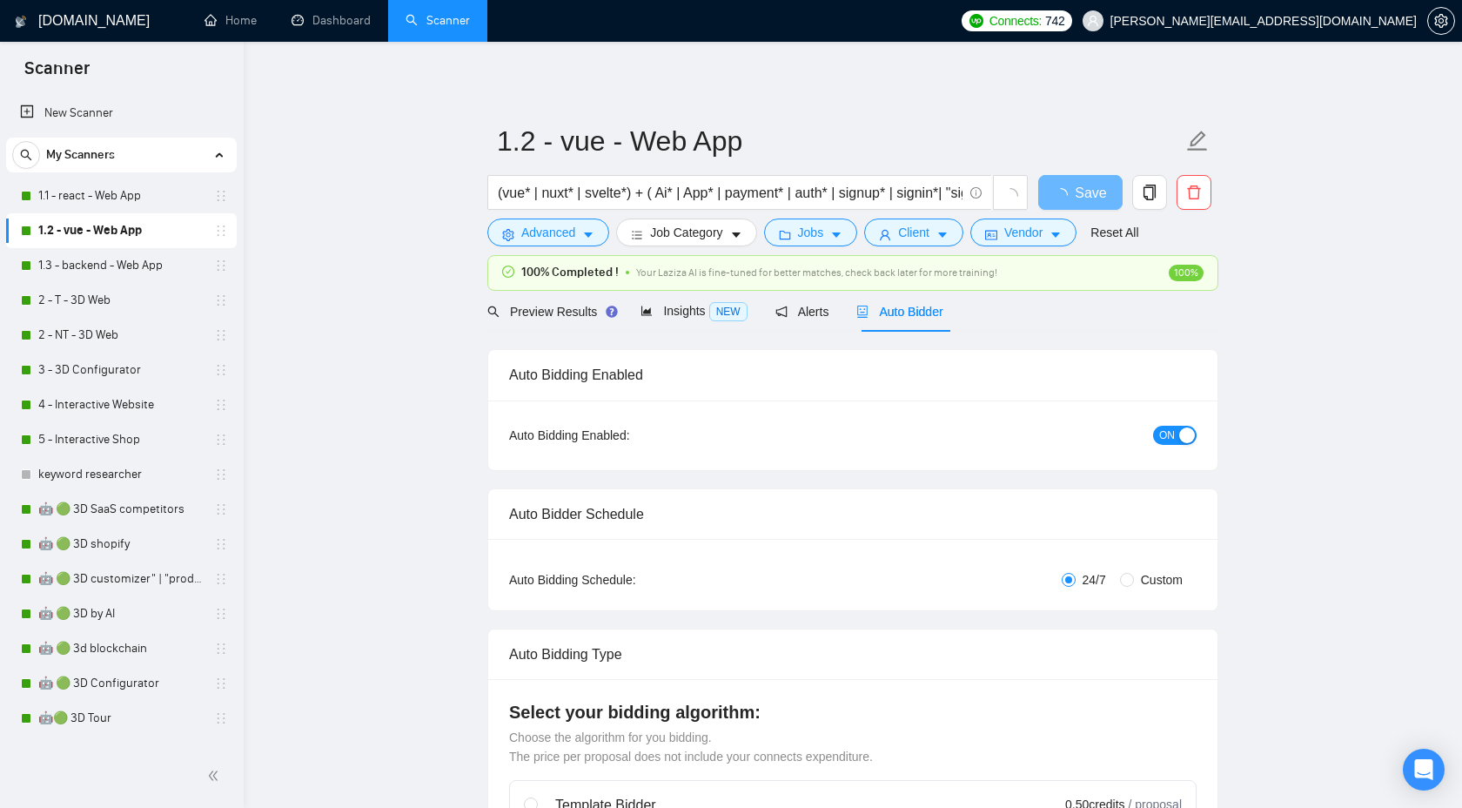
checkbox input "true"
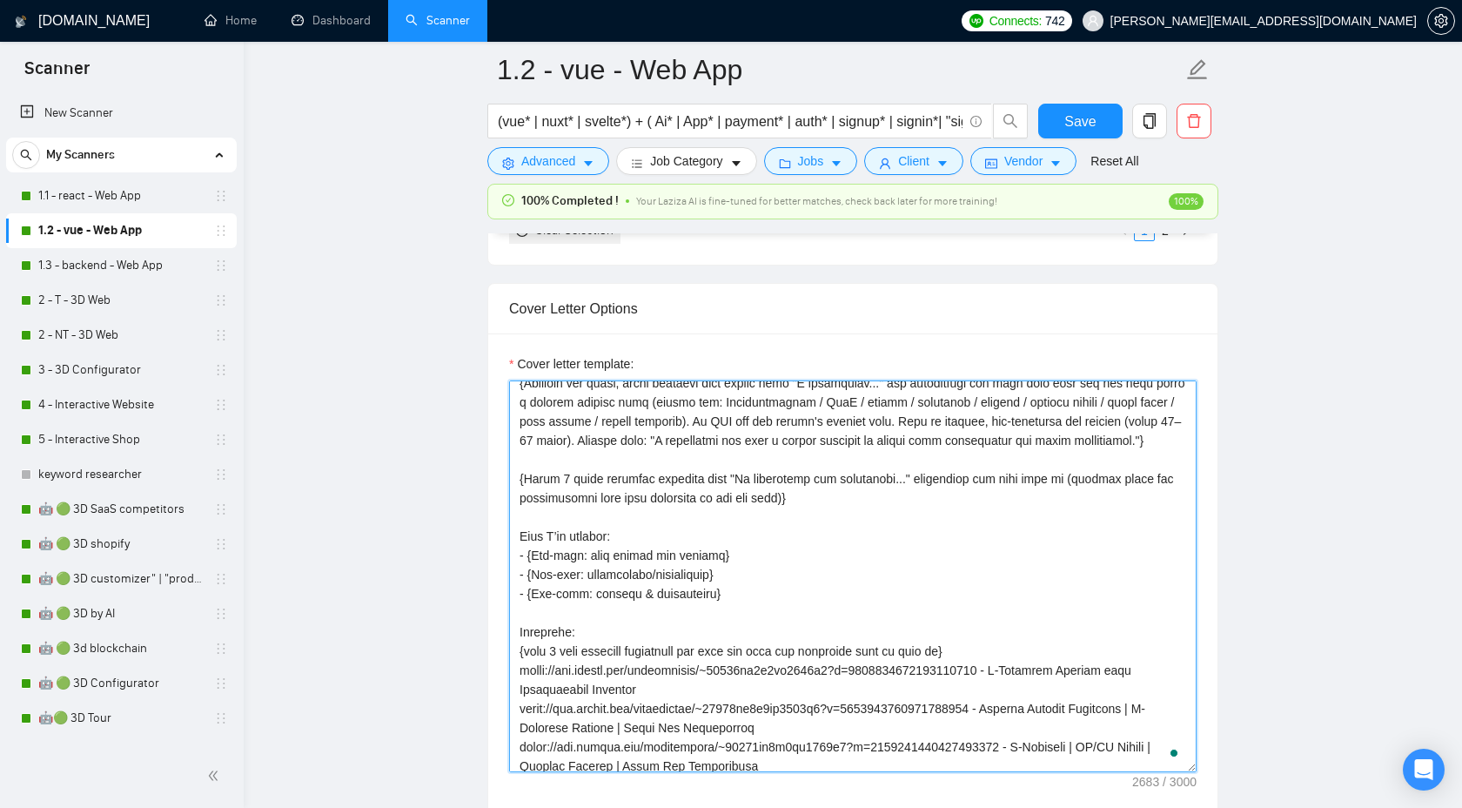
scroll to position [126, 0]
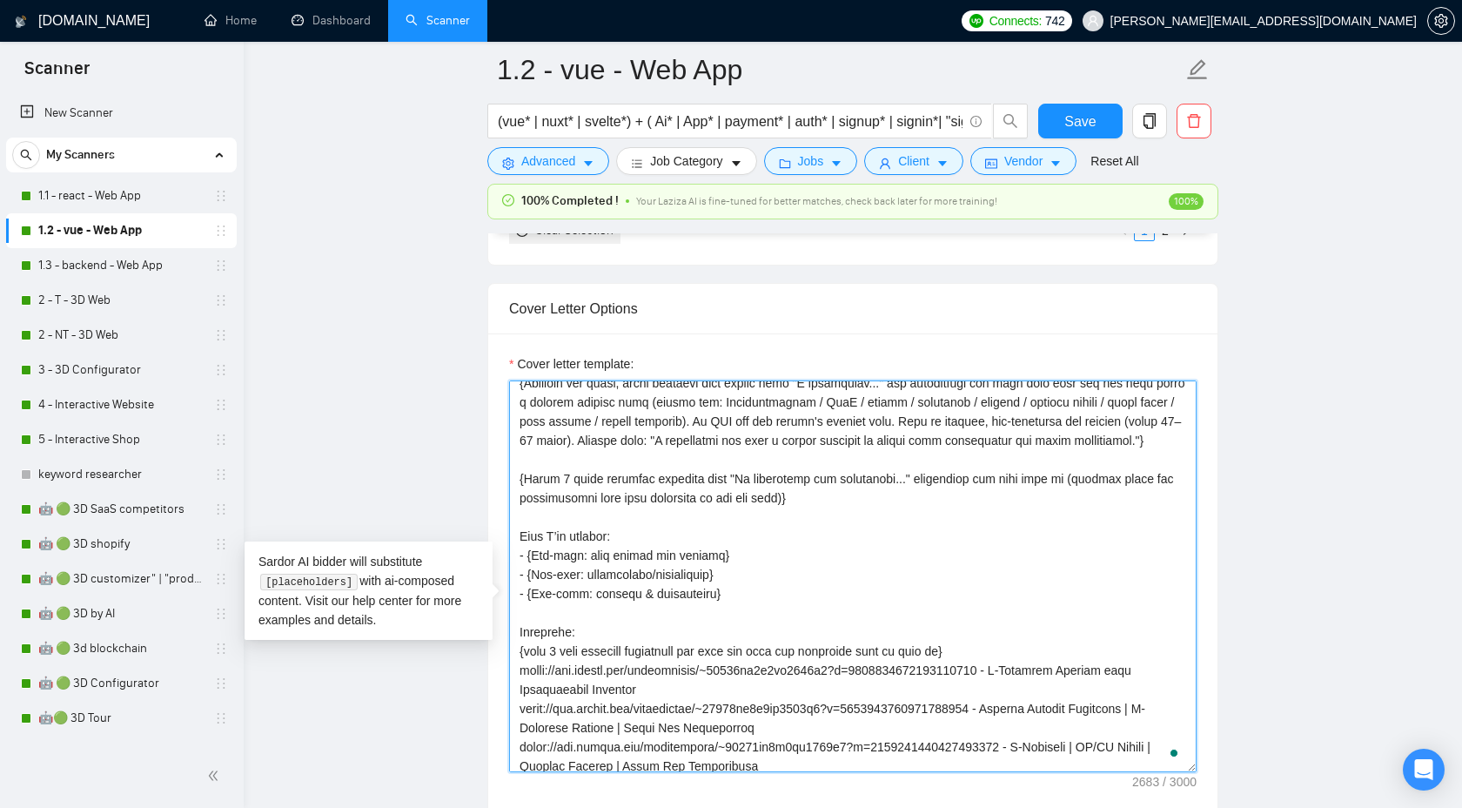
drag, startPoint x: 759, startPoint y: 665, endPoint x: 444, endPoint y: 547, distance: 336.6
paste textarea "{Specify each of these points in relation to this specific job post}"
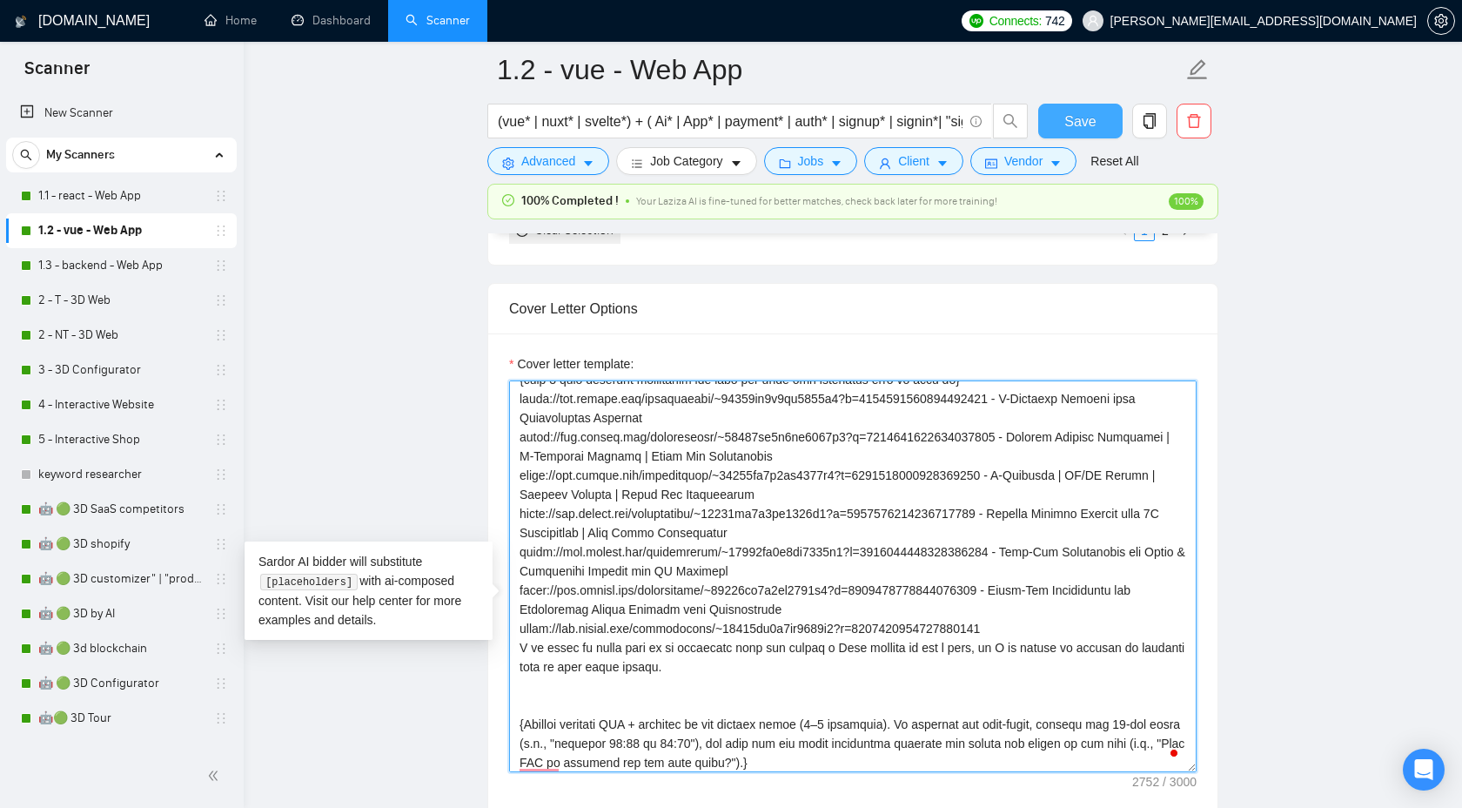
type textarea "{Use plain B2-level English. Do NOT use long dashes (—); use a hyphen or comma …"
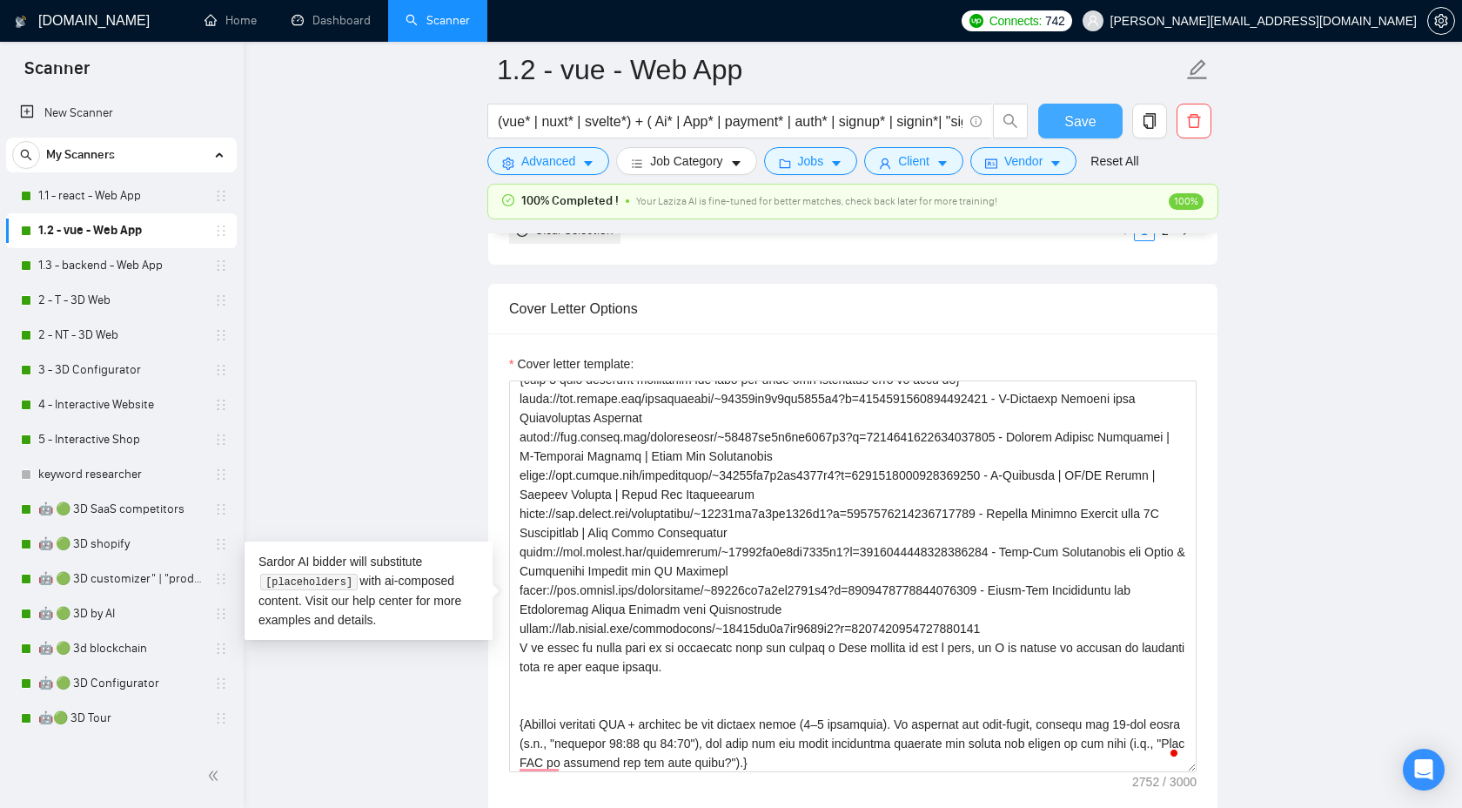
click at [1078, 119] on span "Save" at bounding box center [1080, 122] width 31 height 22
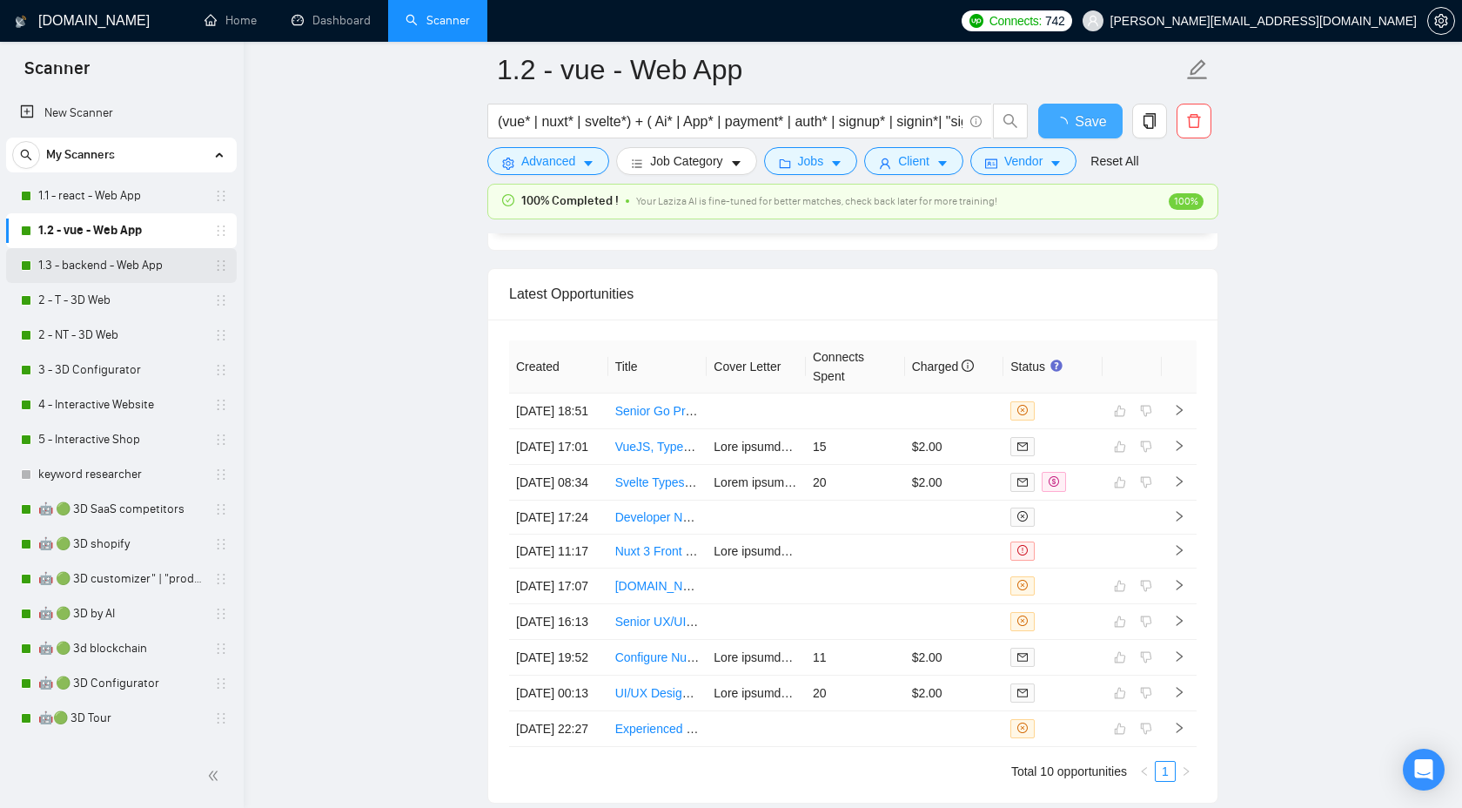
checkbox input "true"
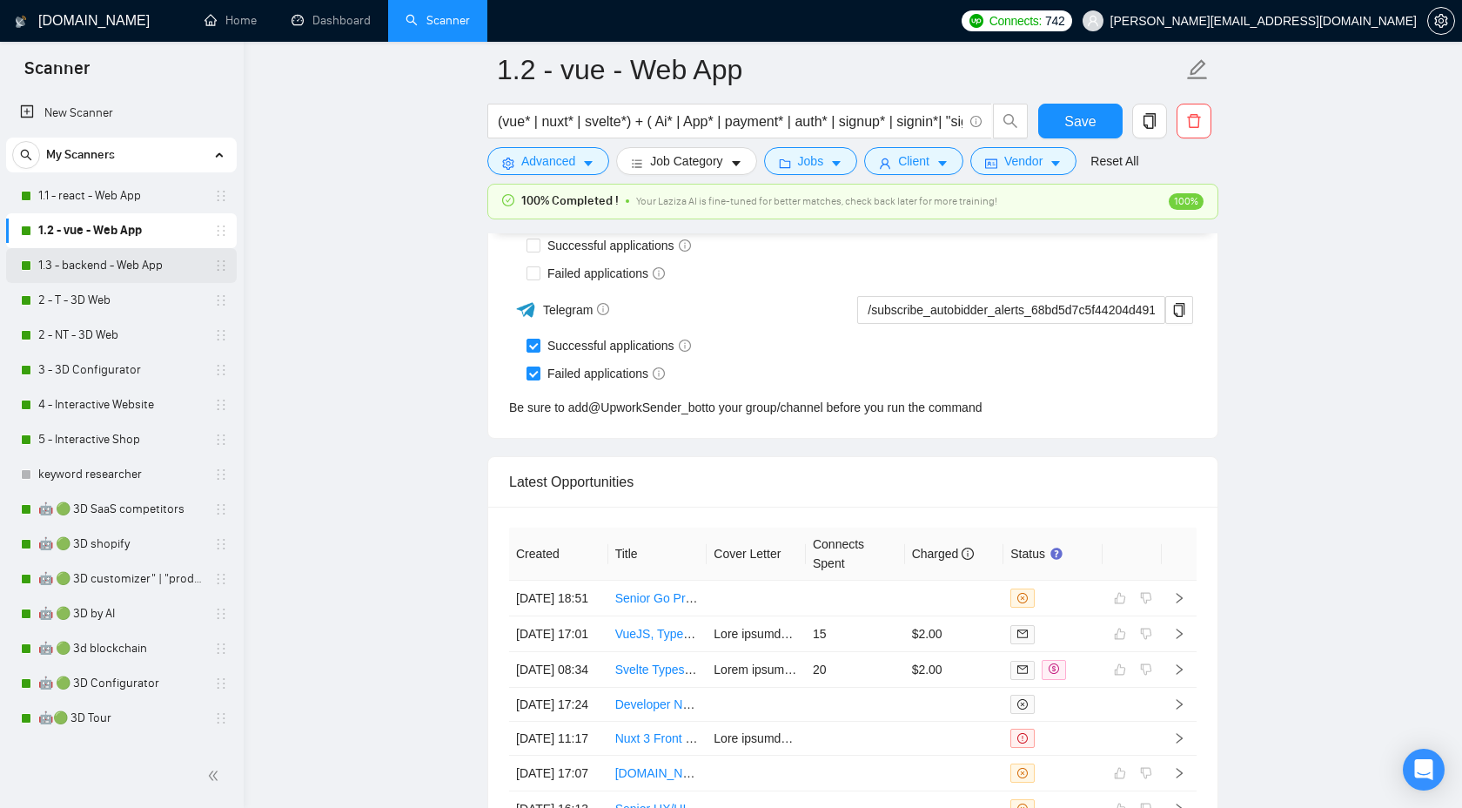
click at [146, 274] on link "1.3 - backend - Web App" at bounding box center [120, 265] width 165 height 35
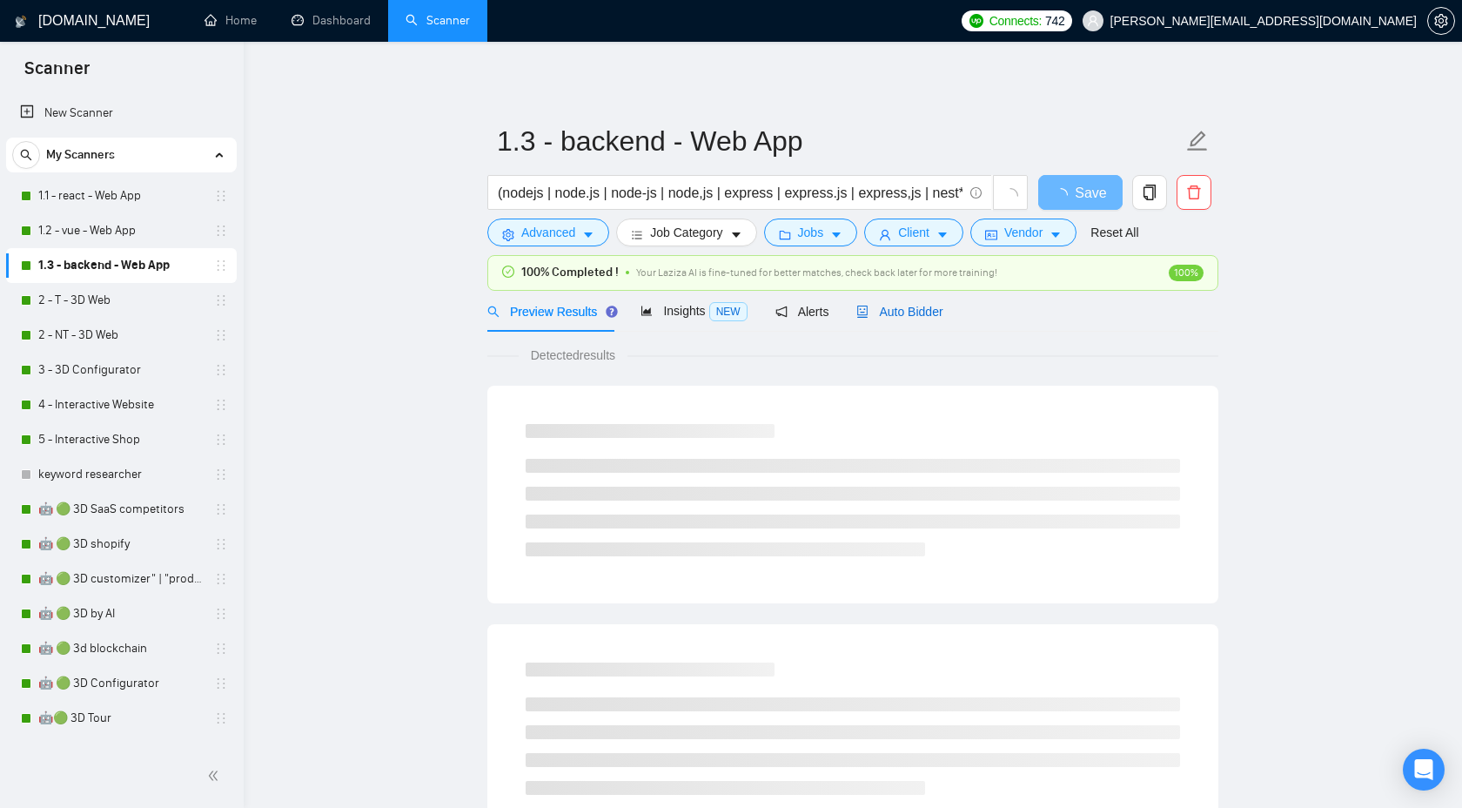
click at [891, 312] on span "Auto Bidder" at bounding box center [900, 312] width 86 height 14
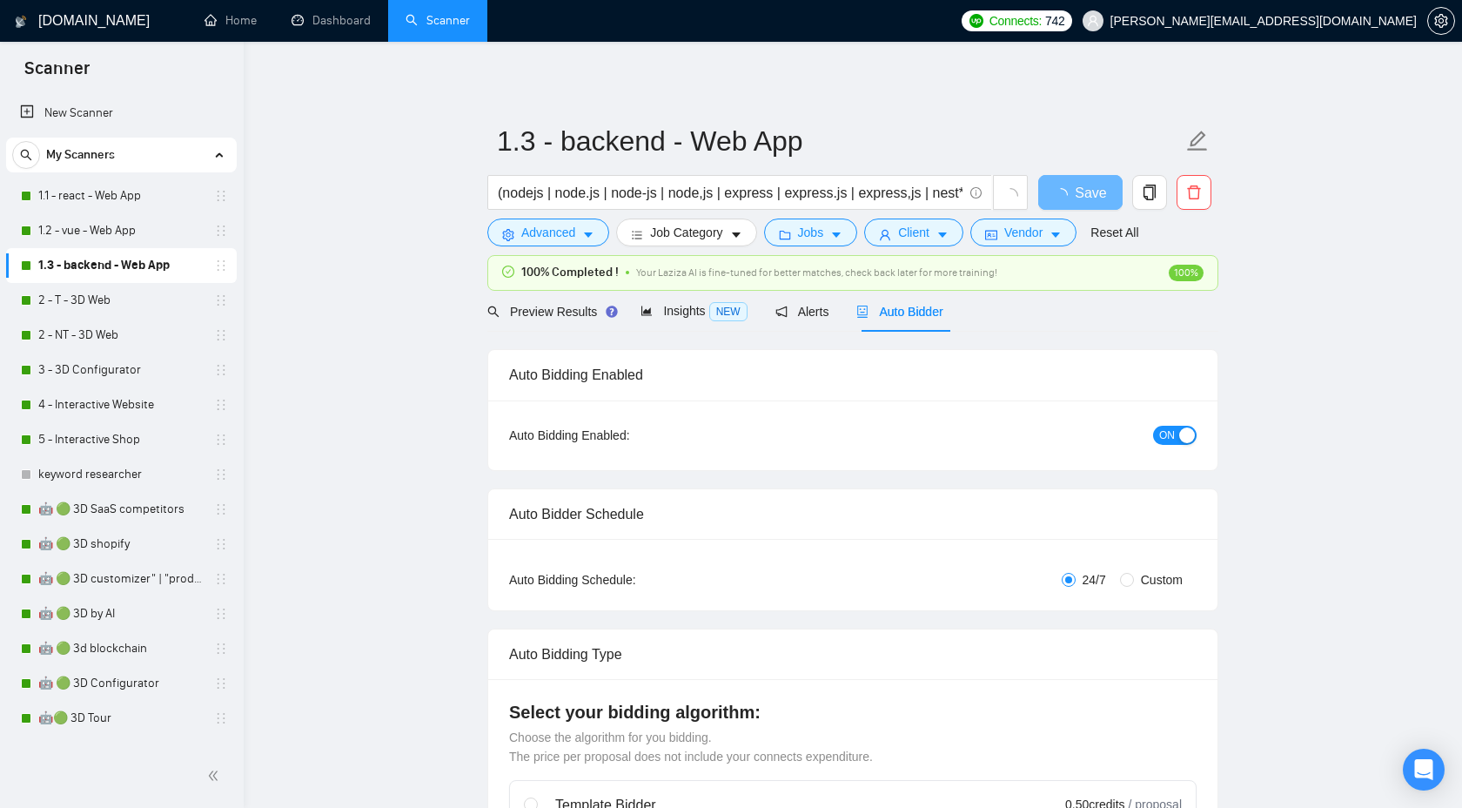
checkbox input "true"
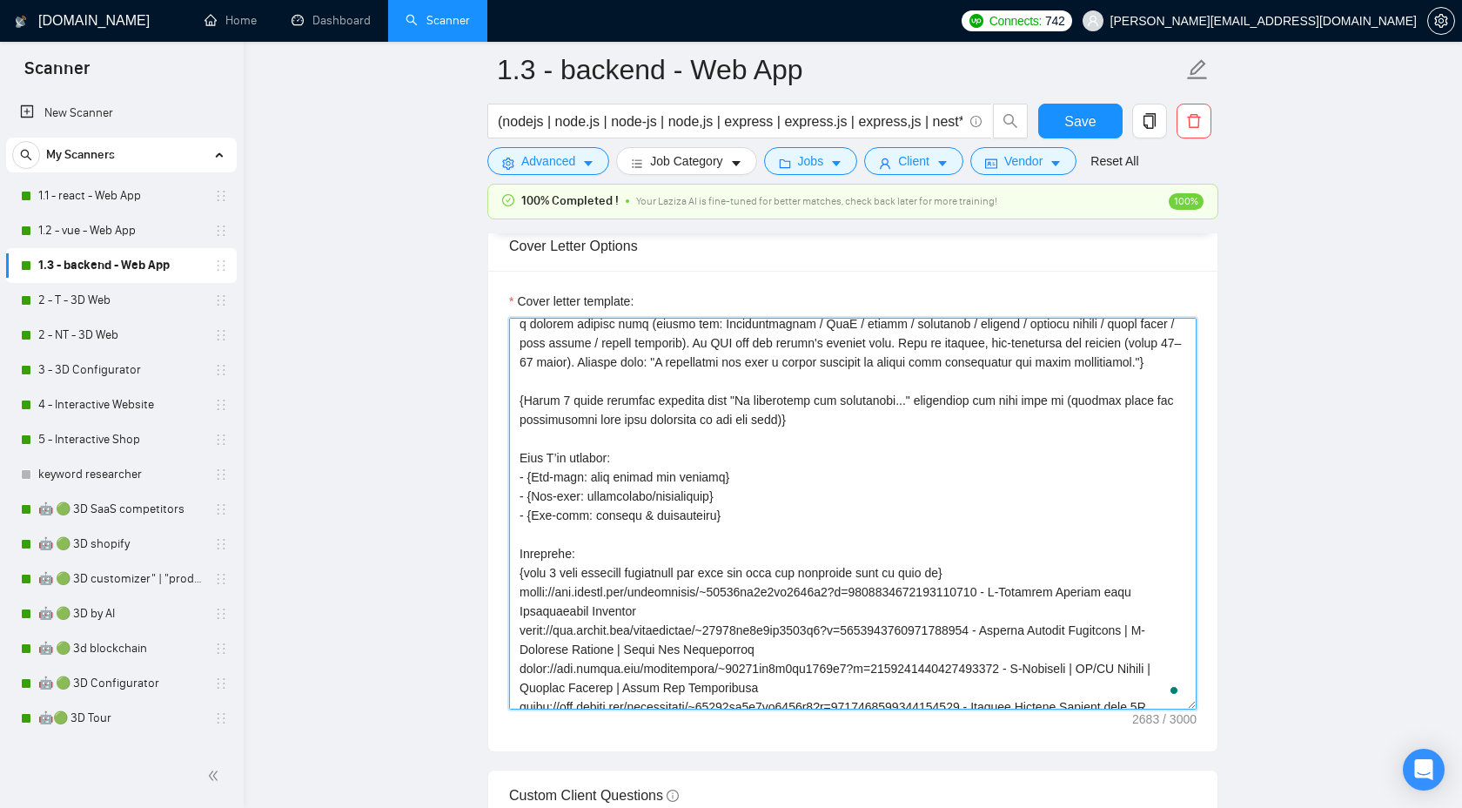
scroll to position [142, 0]
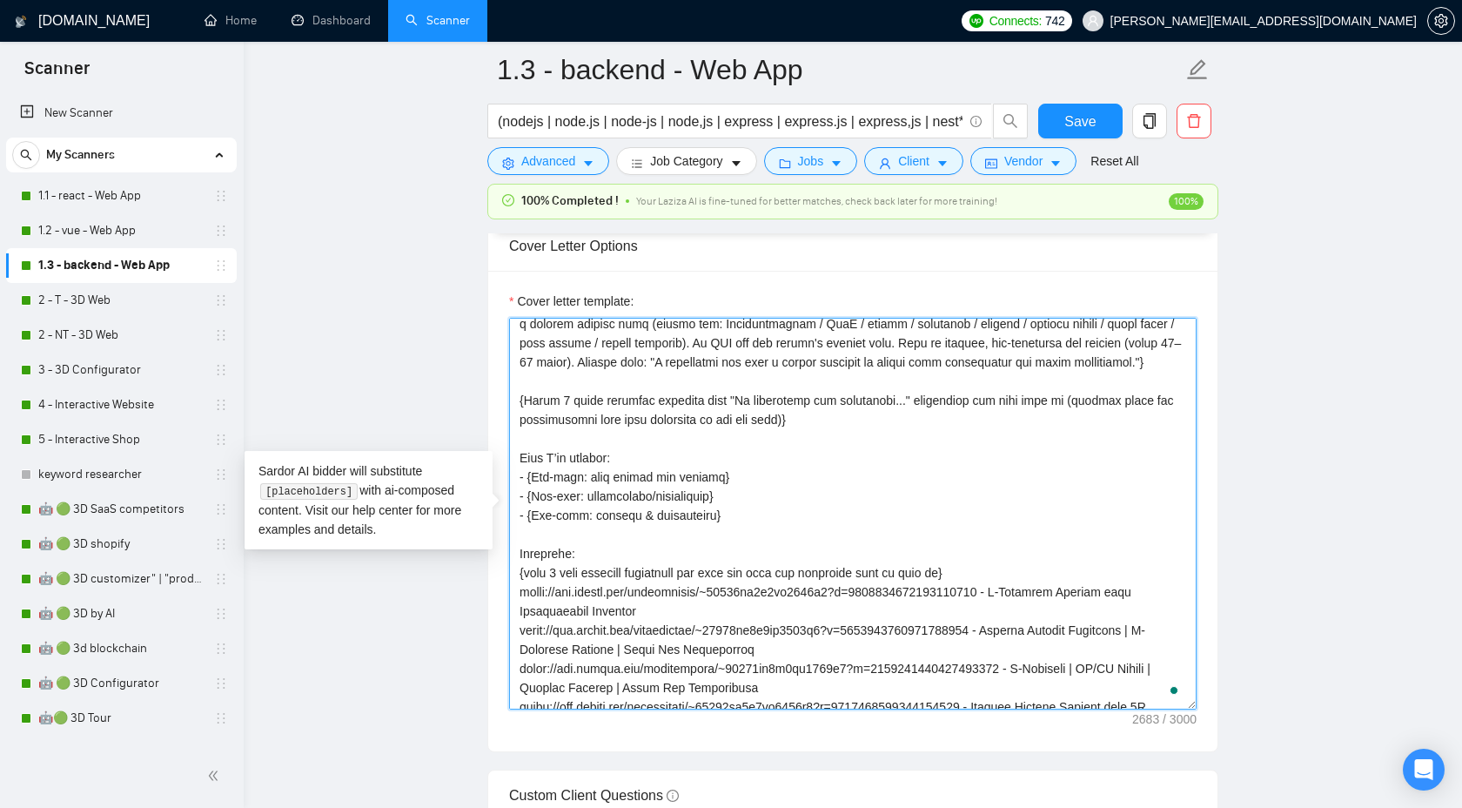
drag, startPoint x: 732, startPoint y: 553, endPoint x: 484, endPoint y: 446, distance: 270.2
click at [484, 446] on main "1.3 - backend - Web App (nodejs | node.js | node-js | node,js | express | expre…" at bounding box center [853, 750] width 1163 height 5356
paste textarea "{Specify each of these points in relation to this specific job post}"
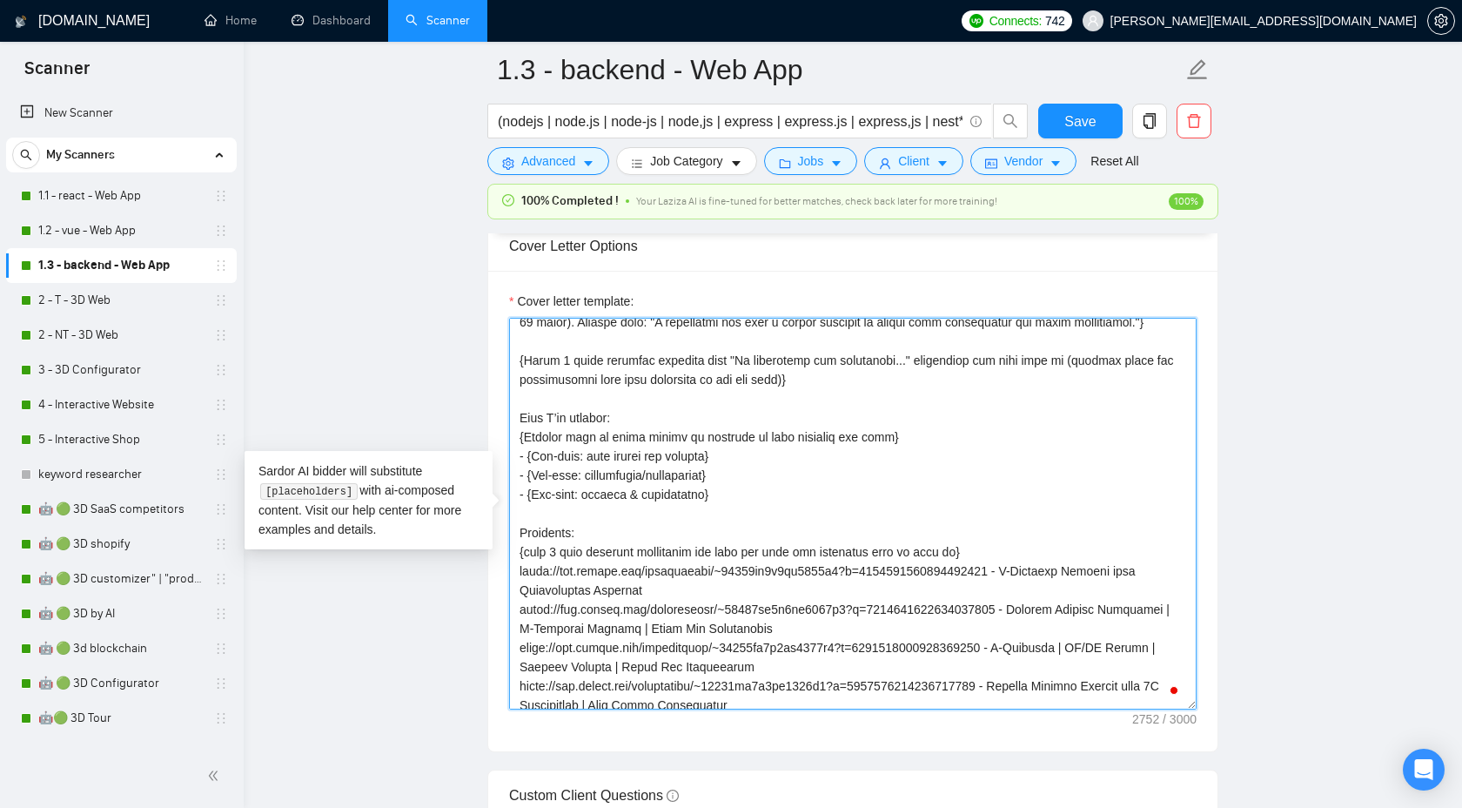
scroll to position [203, 0]
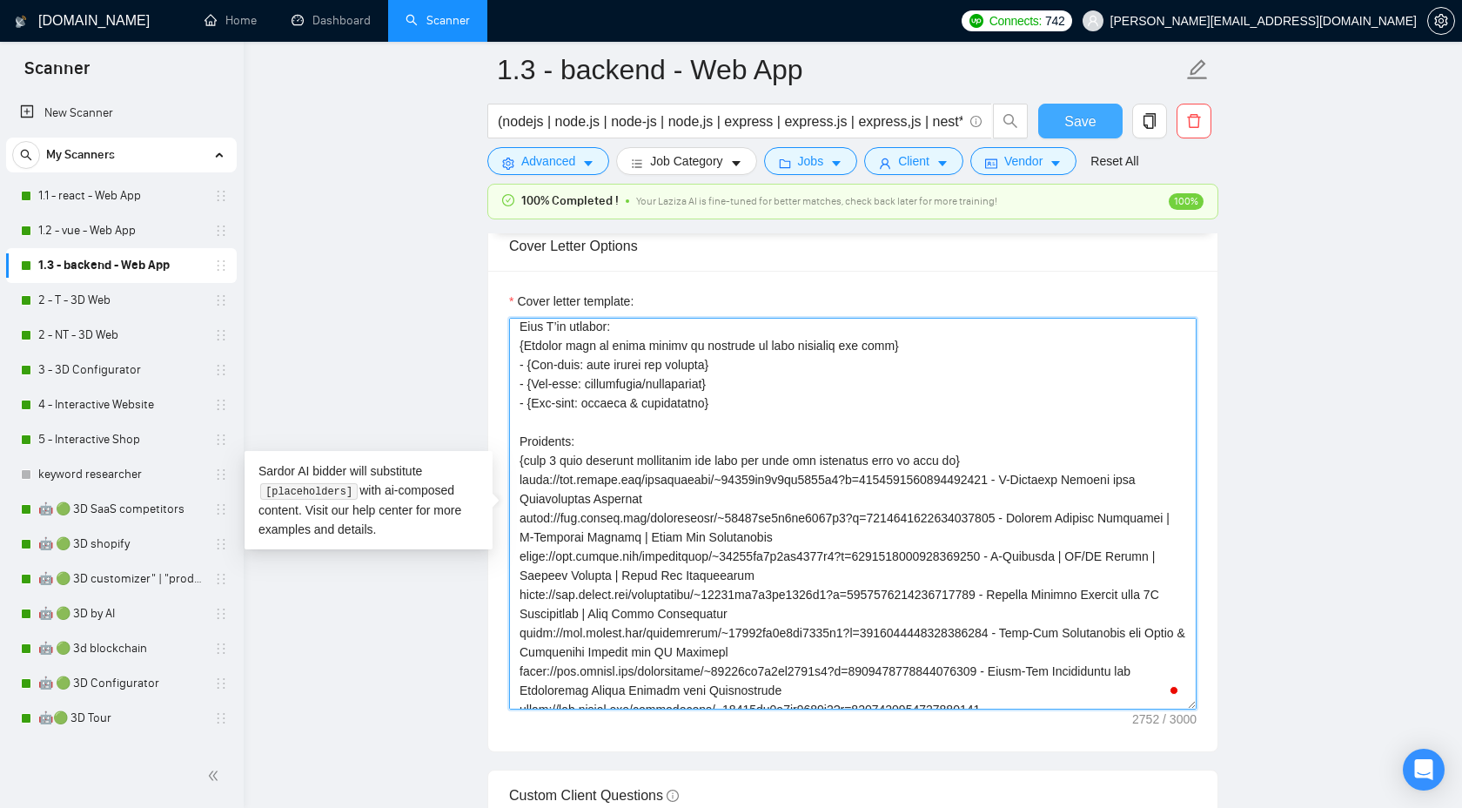
type textarea "{Use plain B2-level English. Do NOT use long dashes (—); use a hyphen or comma …"
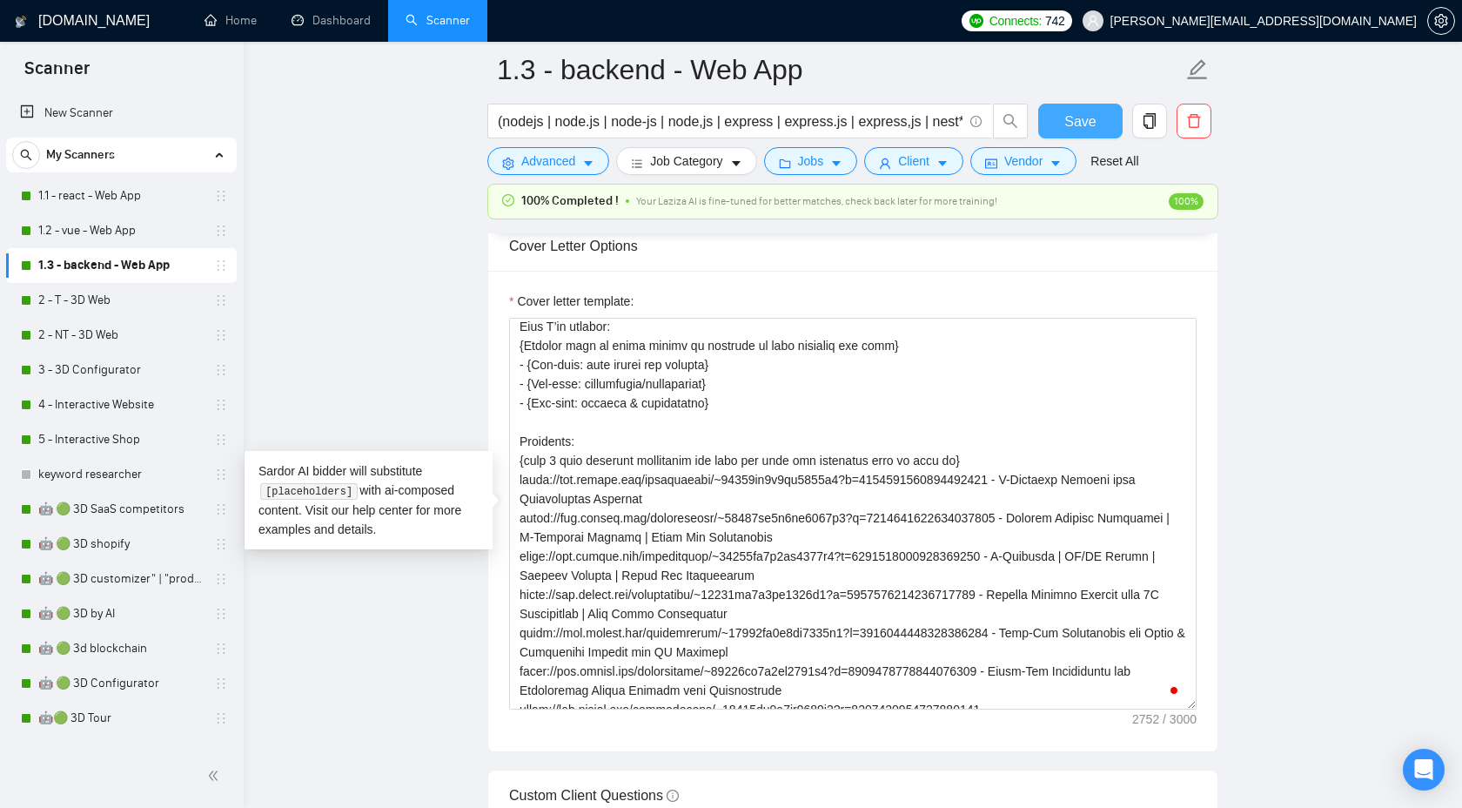
click at [1078, 121] on span "Save" at bounding box center [1080, 122] width 31 height 22
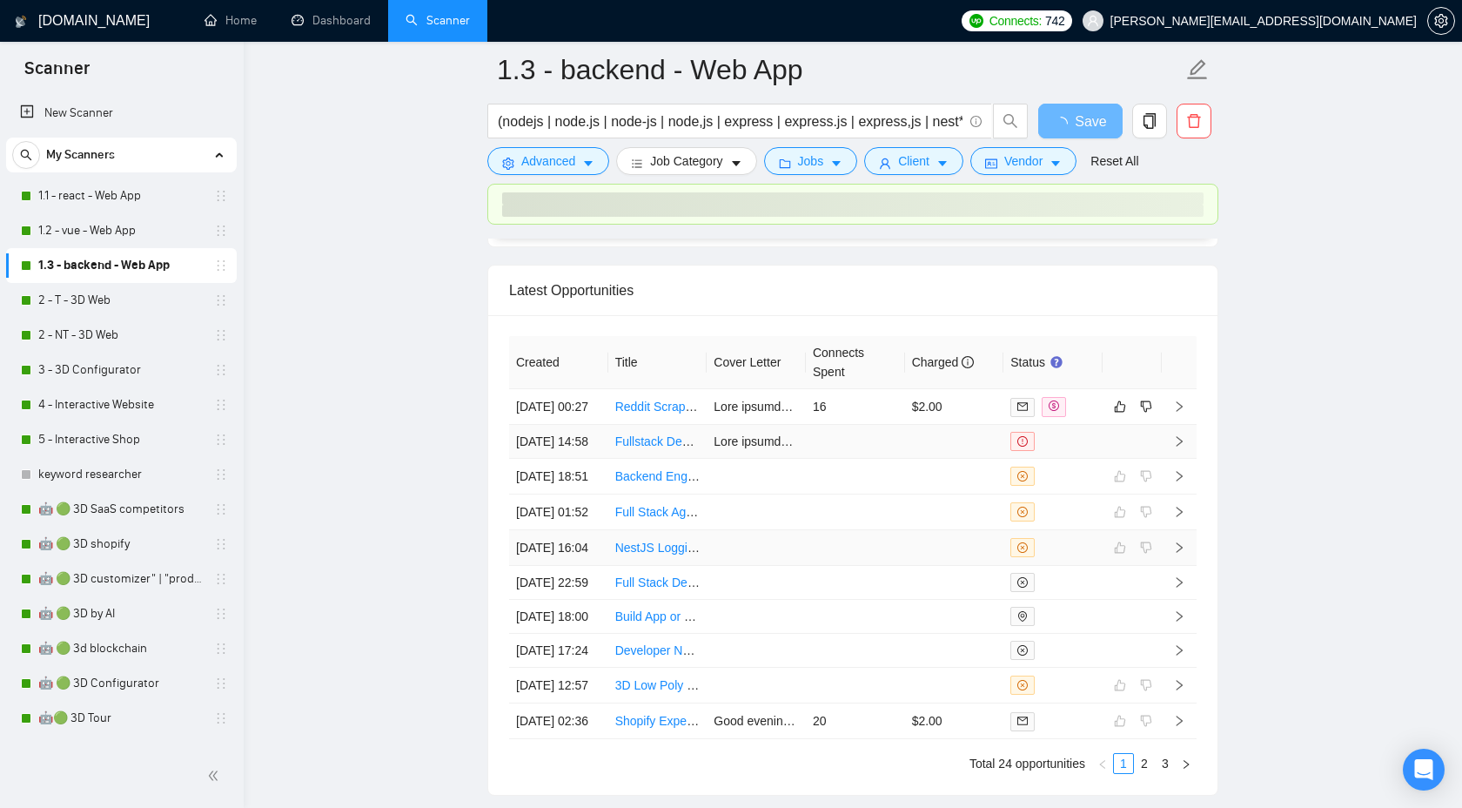
click at [1179, 530] on td at bounding box center [1179, 548] width 35 height 36
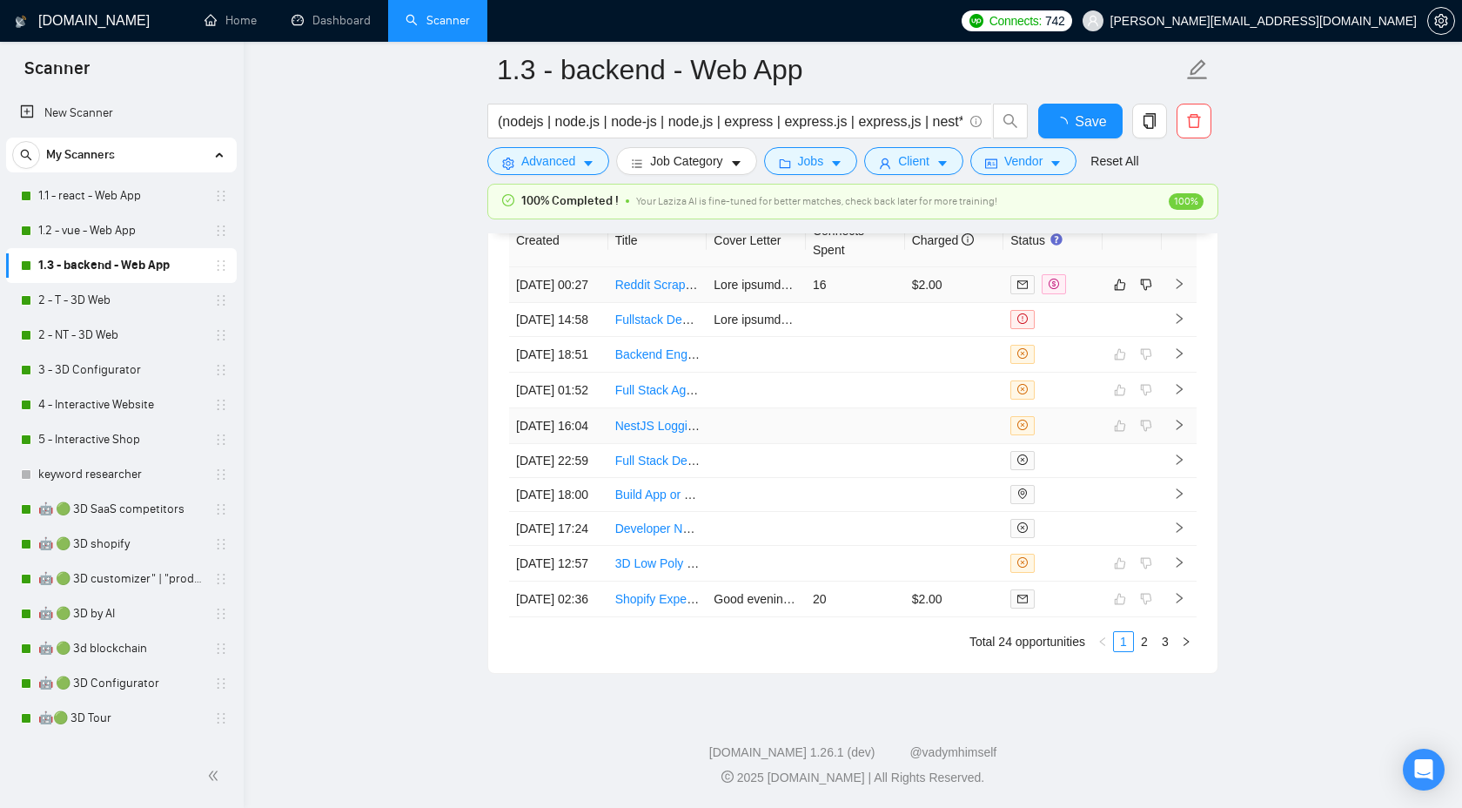
checkbox input "true"
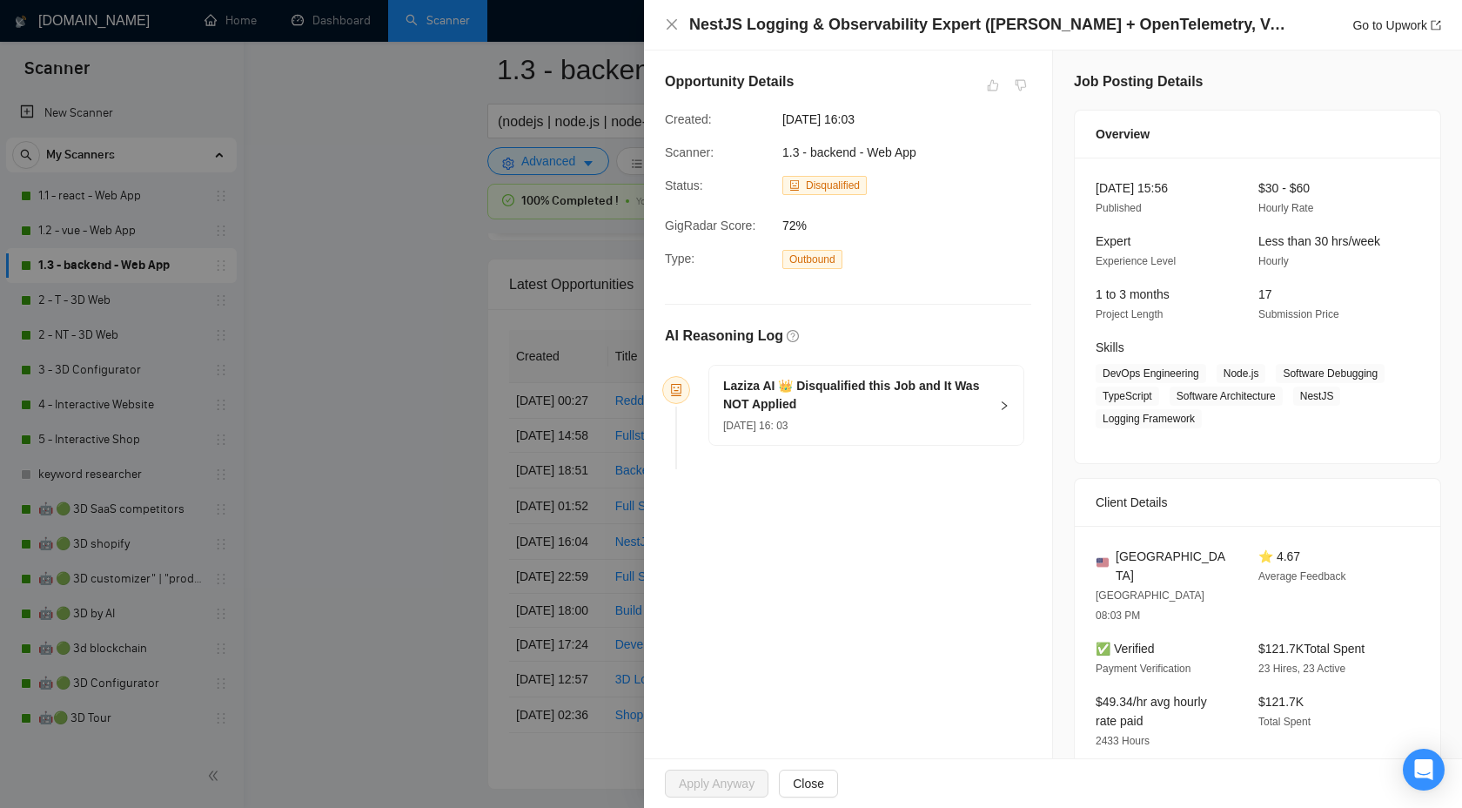
click at [420, 352] on div at bounding box center [731, 404] width 1462 height 808
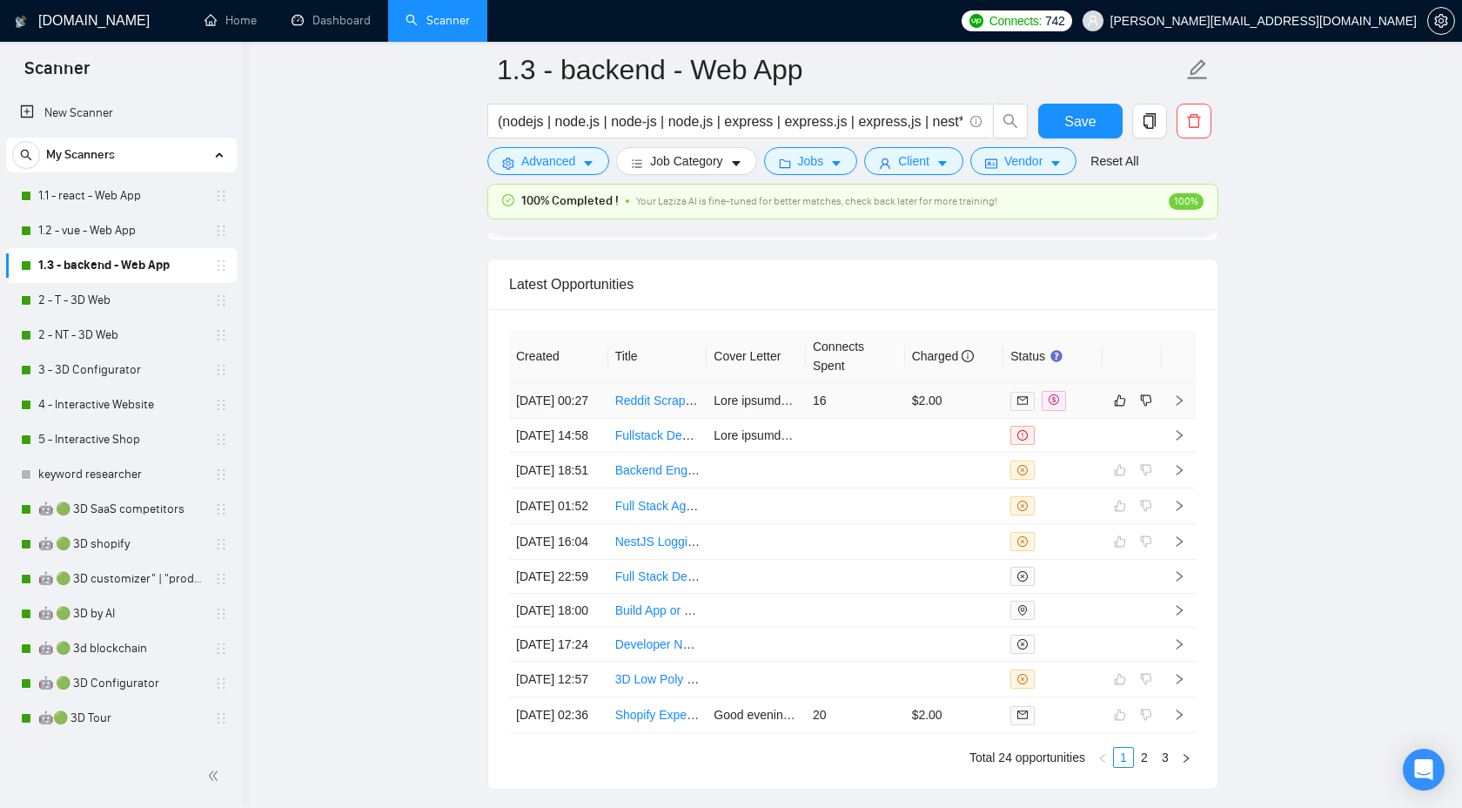
click at [1181, 406] on icon "right" at bounding box center [1179, 400] width 12 height 12
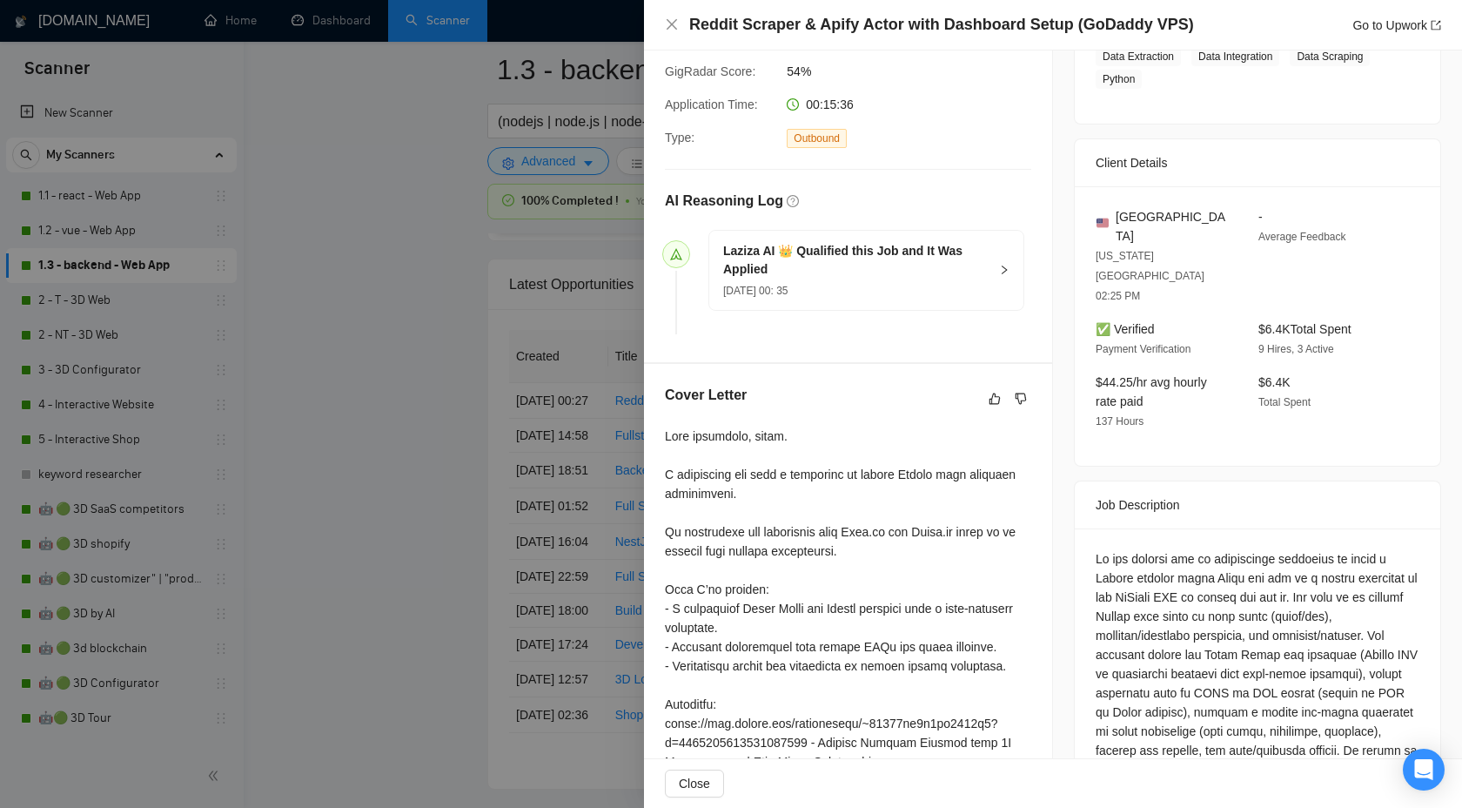
click at [405, 553] on div at bounding box center [731, 404] width 1462 height 808
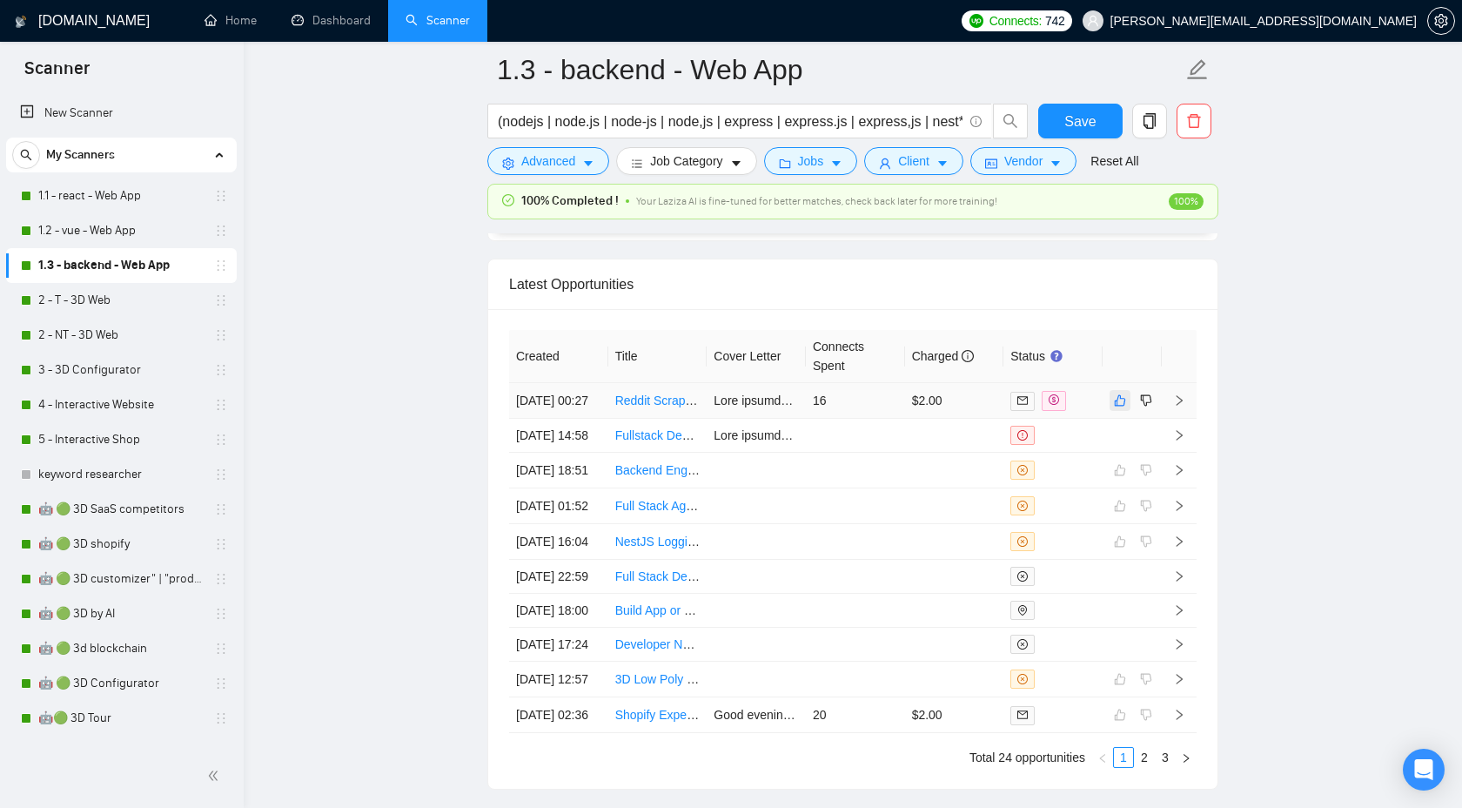
click at [1115, 406] on icon "like" at bounding box center [1120, 400] width 11 height 11
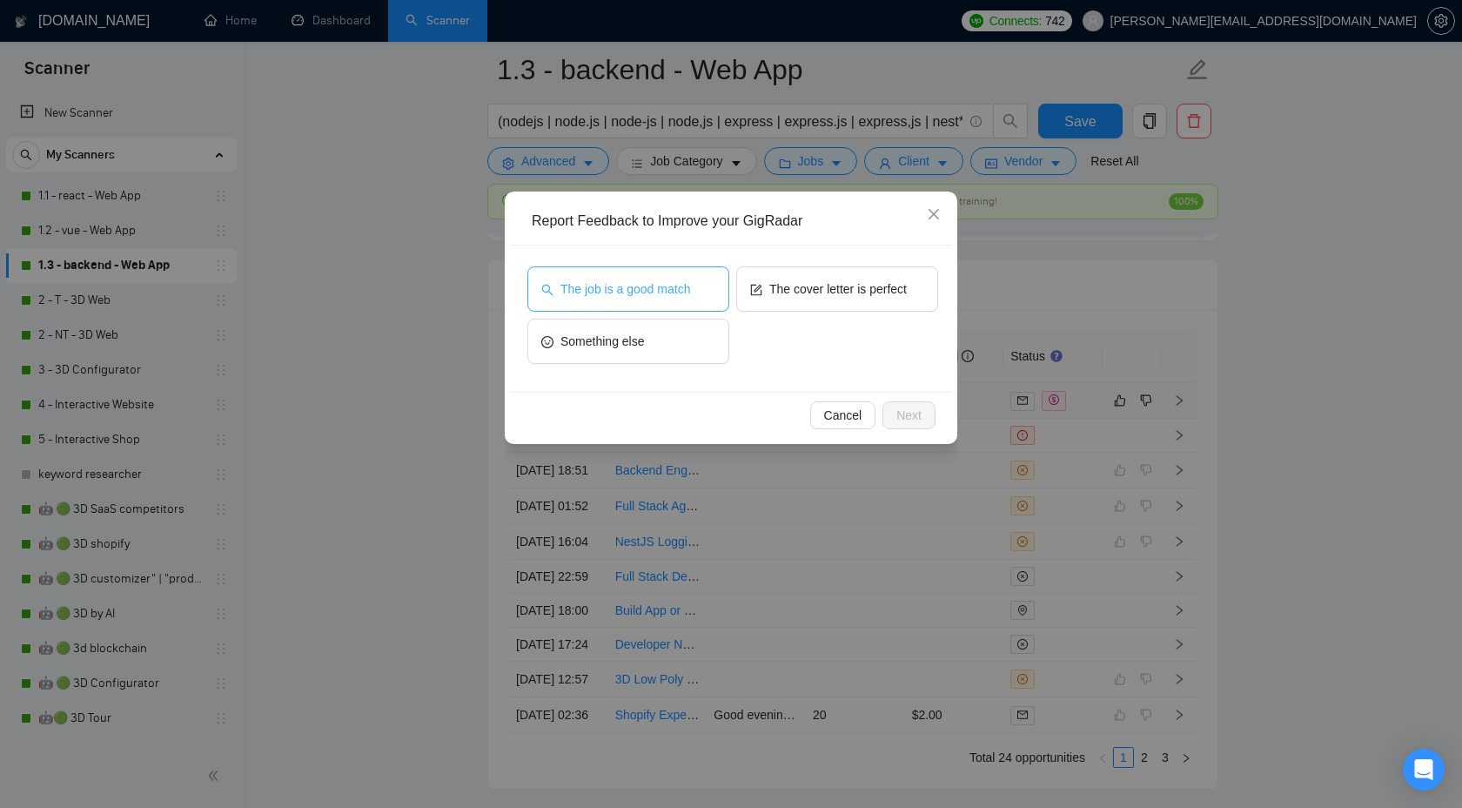
click at [651, 294] on span "The job is a good match" at bounding box center [626, 288] width 130 height 19
click at [747, 291] on button "The cover letter is perfect" at bounding box center [837, 288] width 202 height 45
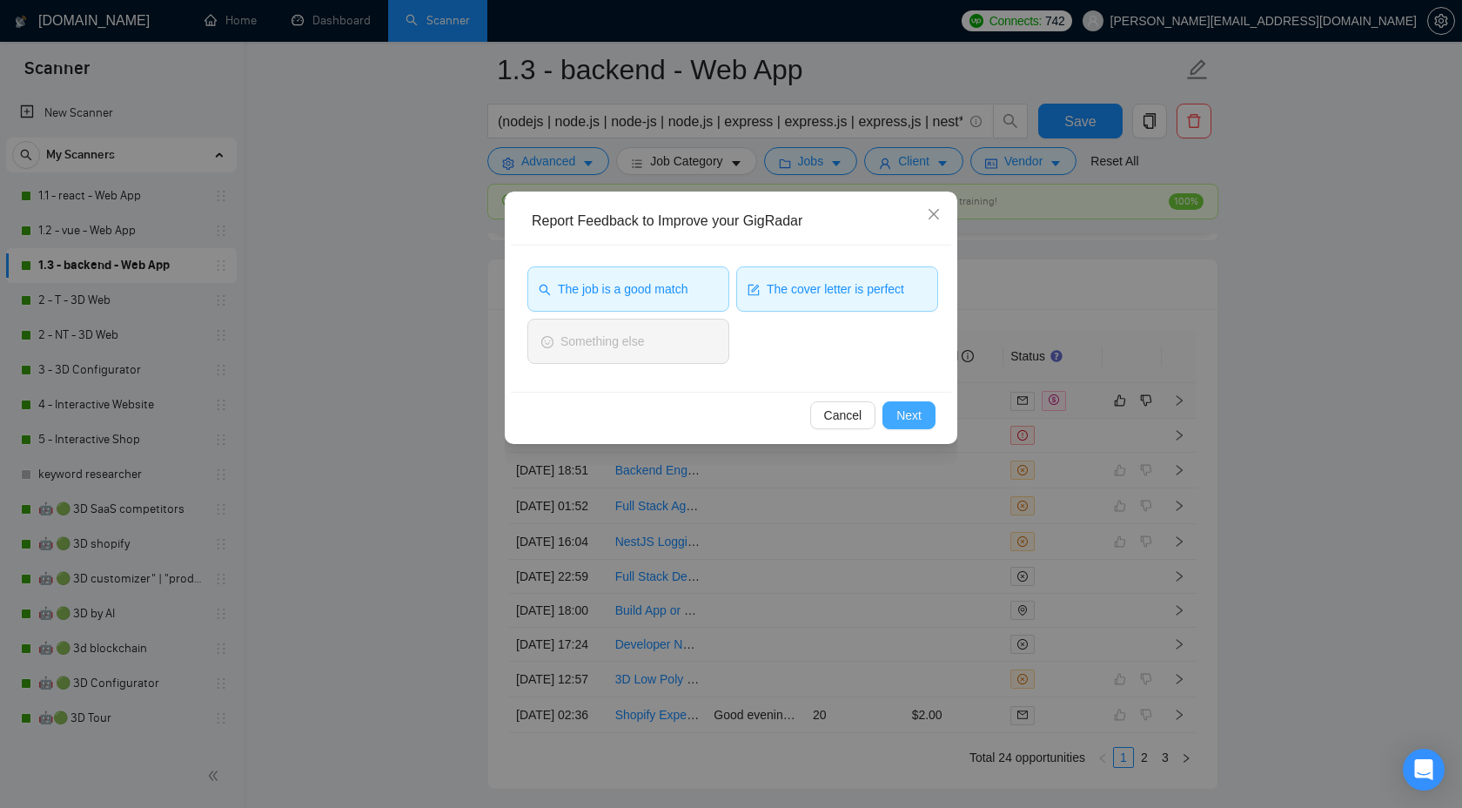
click at [904, 420] on span "Next" at bounding box center [909, 415] width 25 height 19
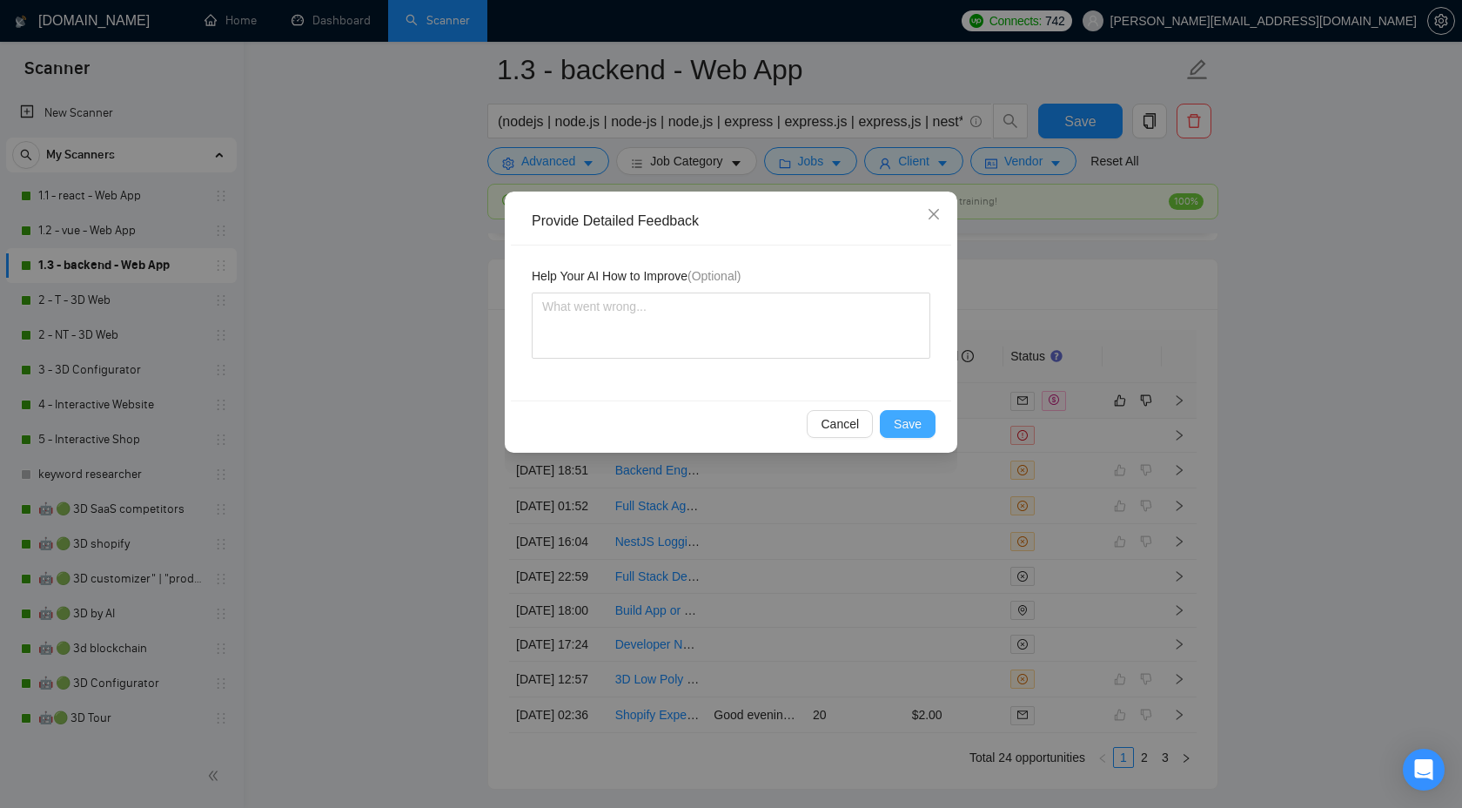
click at [929, 426] on button "Save" at bounding box center [908, 424] width 56 height 28
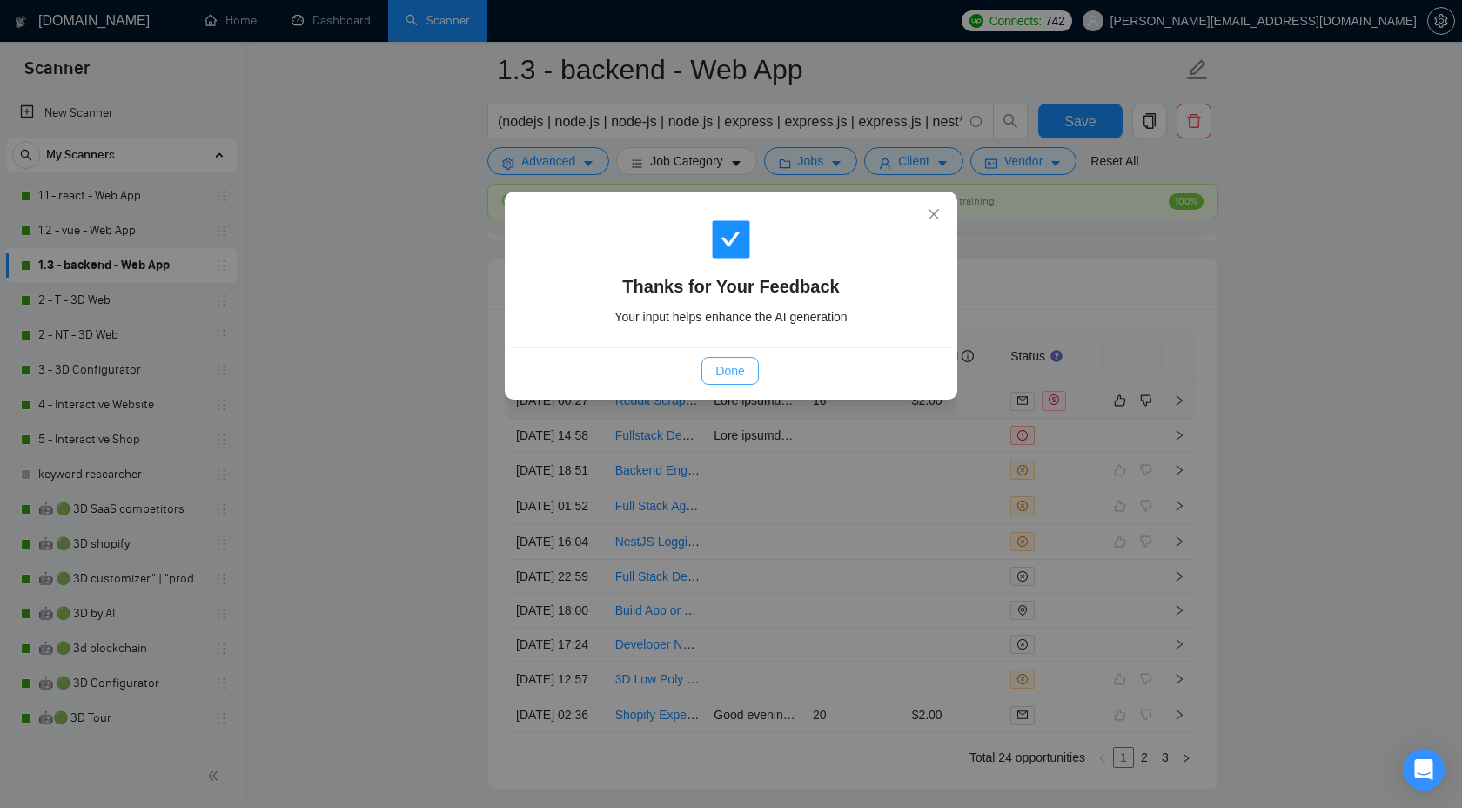
click at [726, 366] on span "Done" at bounding box center [729, 370] width 29 height 19
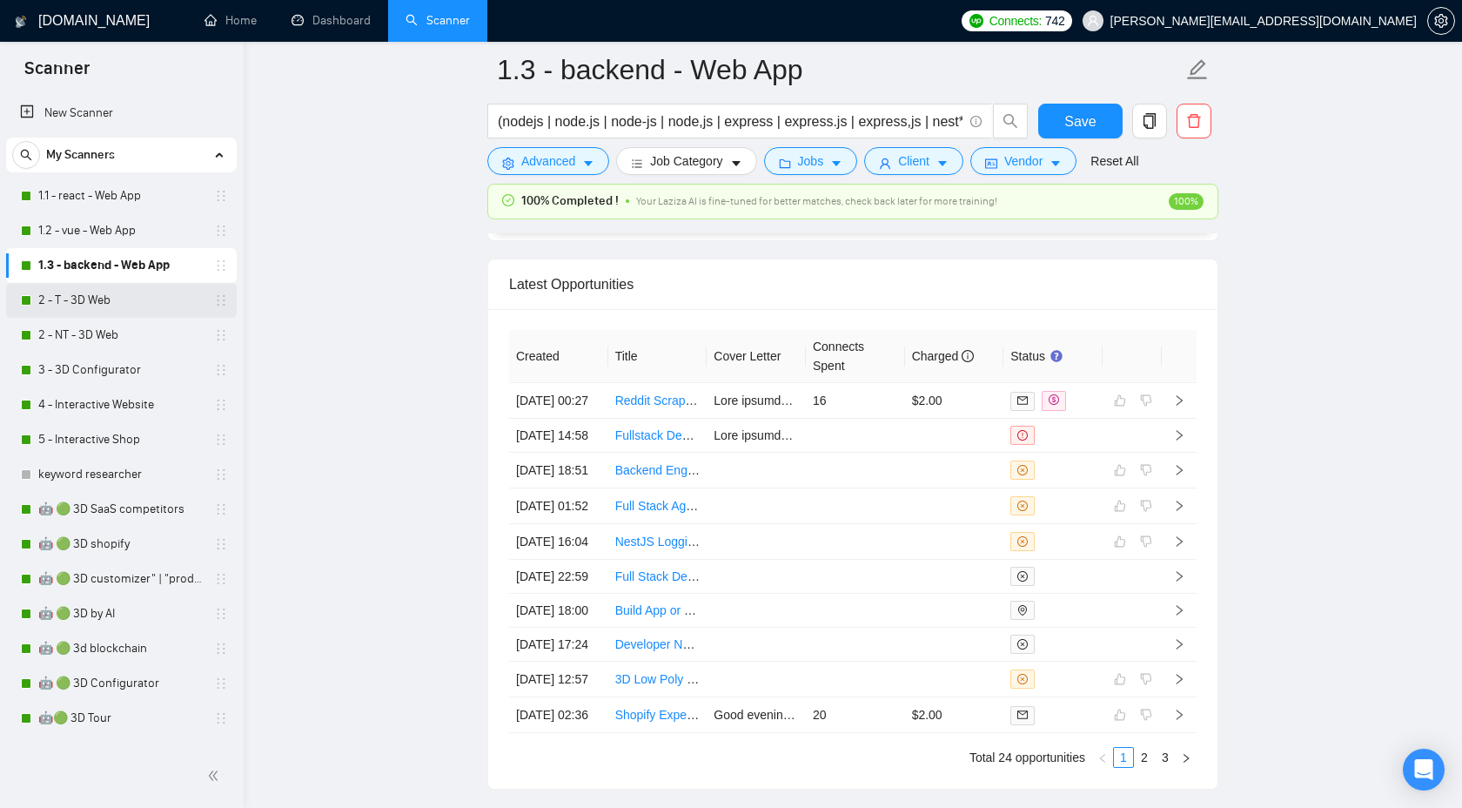
click at [123, 292] on link "2 - T - 3D Web" at bounding box center [120, 300] width 165 height 35
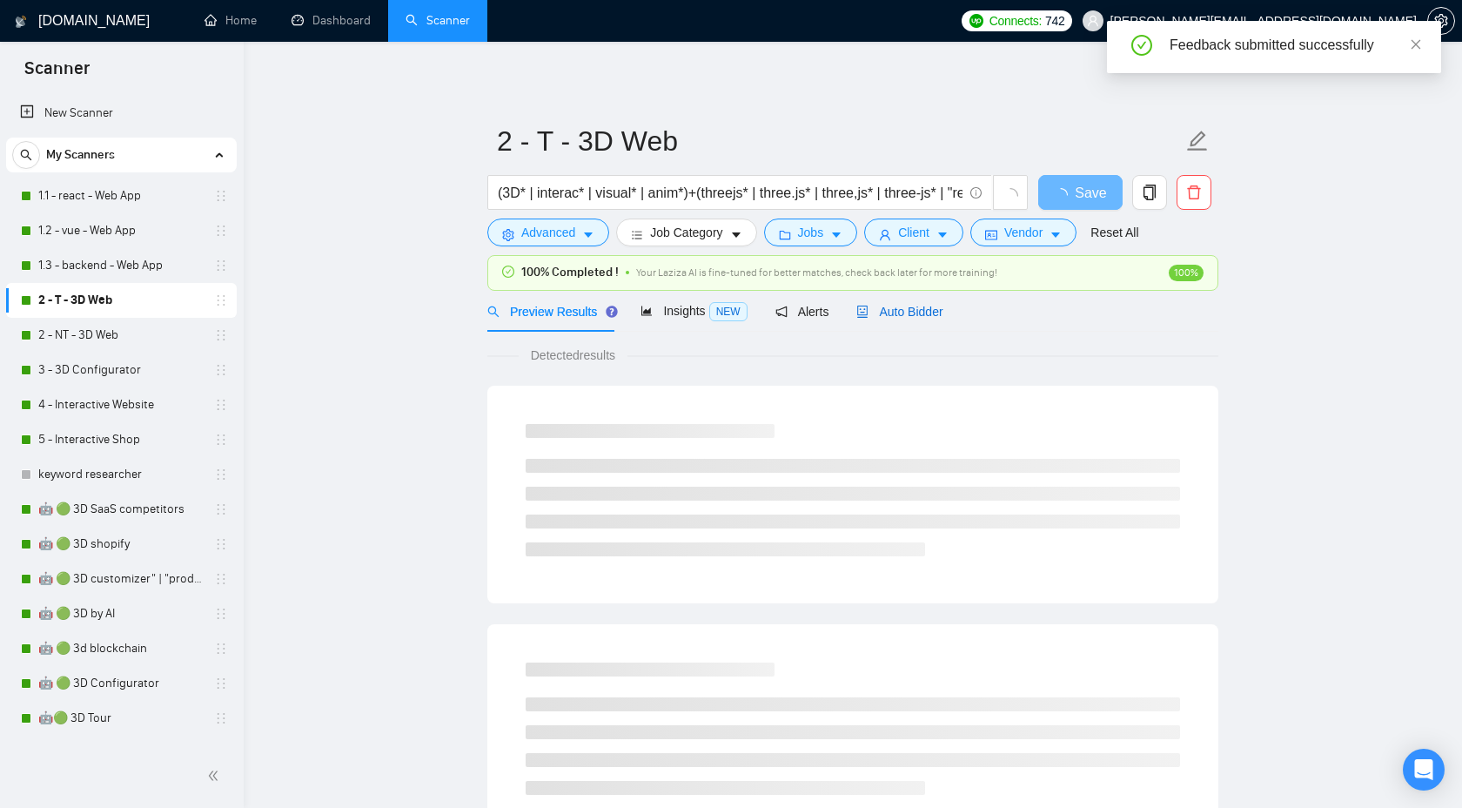
click at [899, 319] on div "Auto Bidder" at bounding box center [900, 311] width 86 height 19
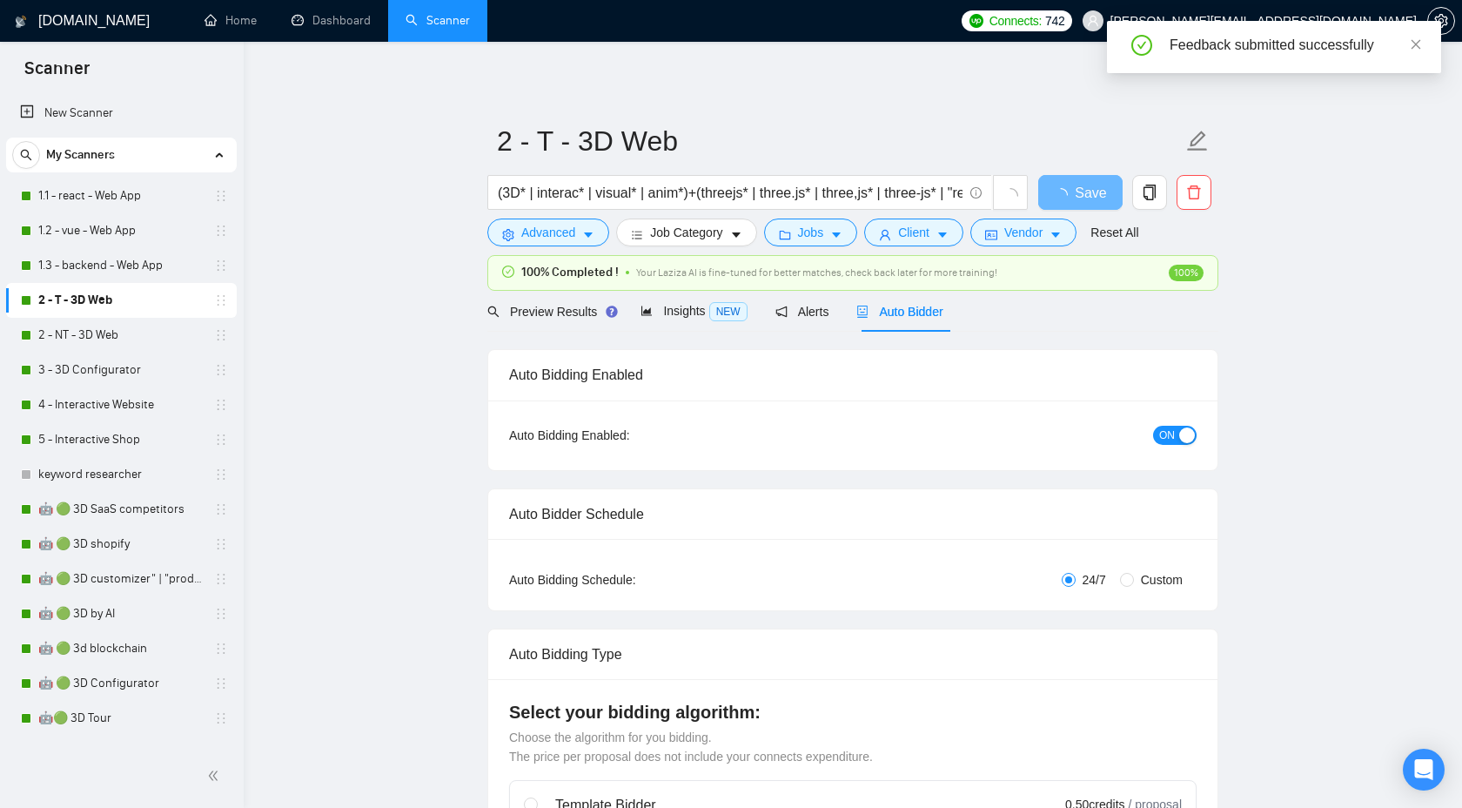
checkbox input "true"
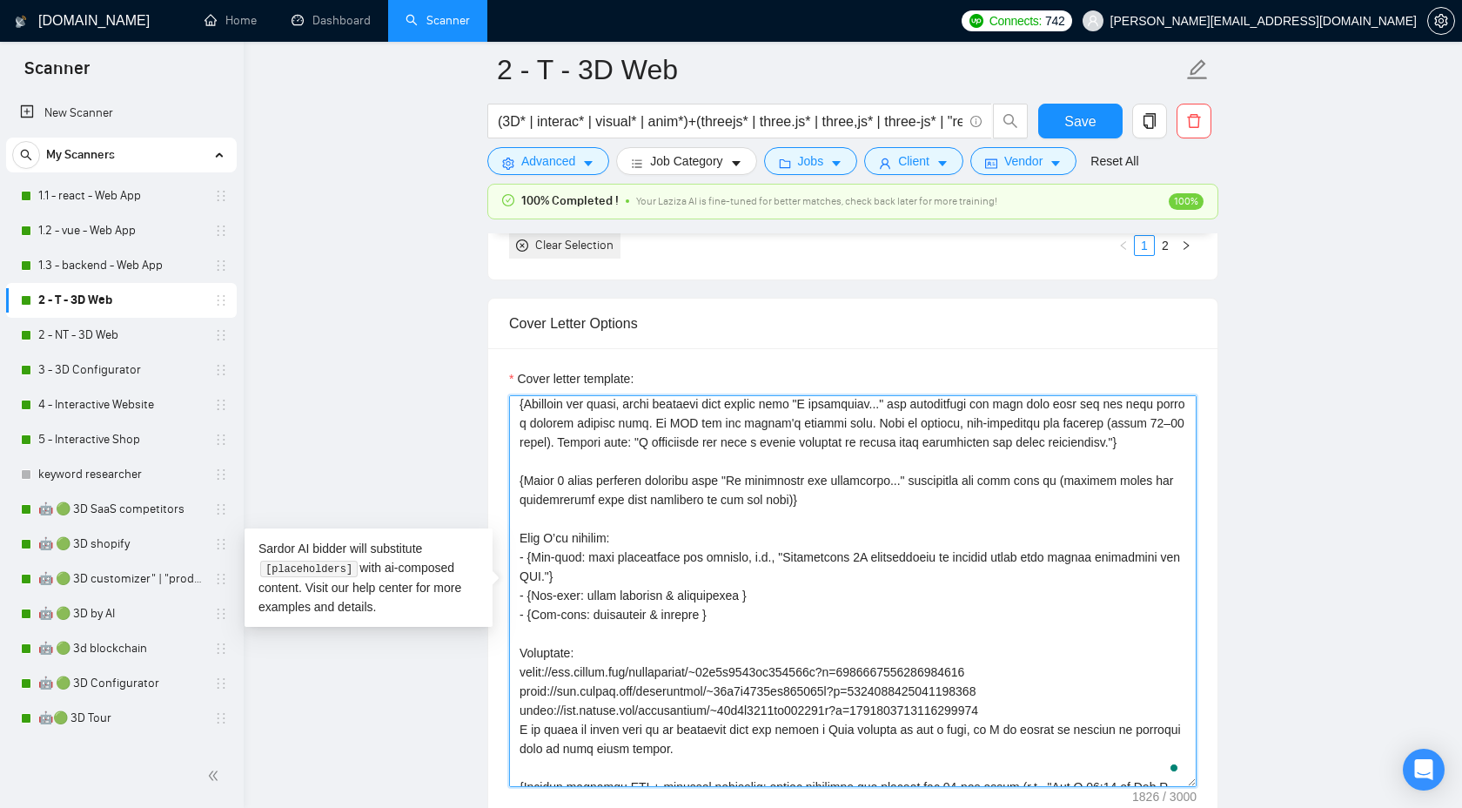
scroll to position [120, 0]
drag, startPoint x: 742, startPoint y: 601, endPoint x: 574, endPoint y: 616, distance: 168.7
click at [574, 616] on textarea "Cover letter template:" at bounding box center [853, 591] width 688 height 392
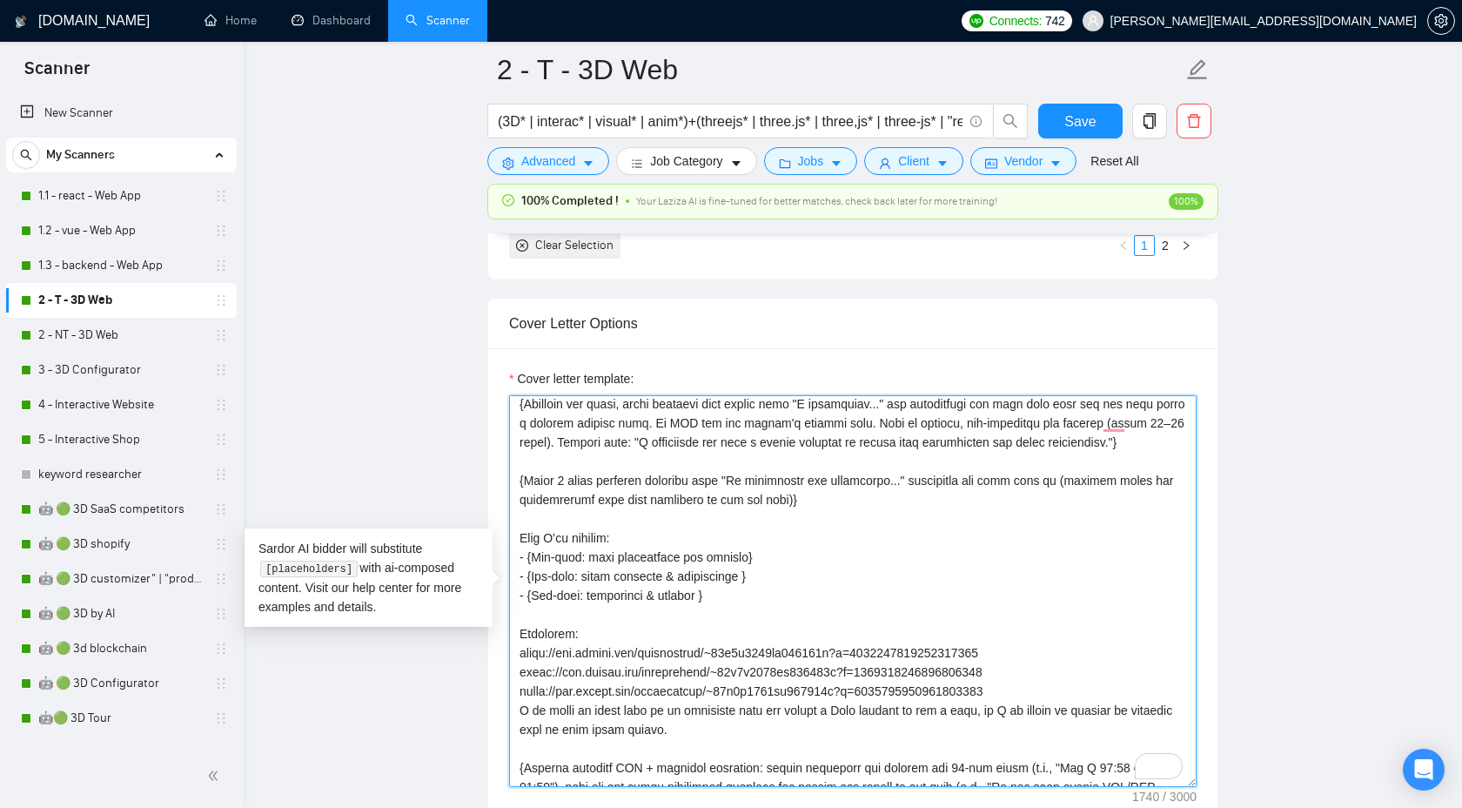
click at [682, 580] on textarea "Cover letter template:" at bounding box center [853, 591] width 688 height 392
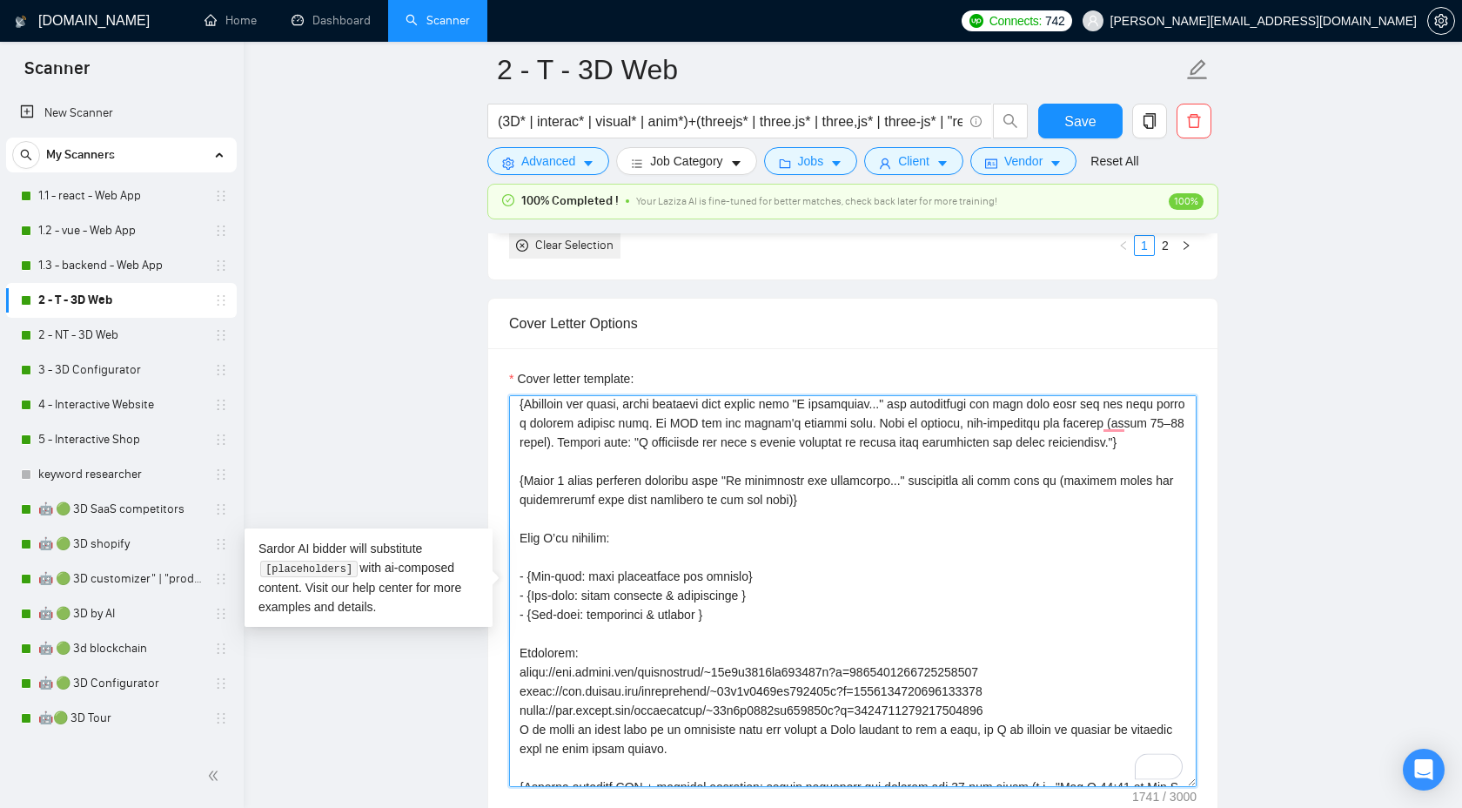
paste textarea "{Specify each of these points in relation to this specific job post}"
type textarea "{Use plain B2-level English. Do NOT use long dashes (—); use a hyphen or comma …"
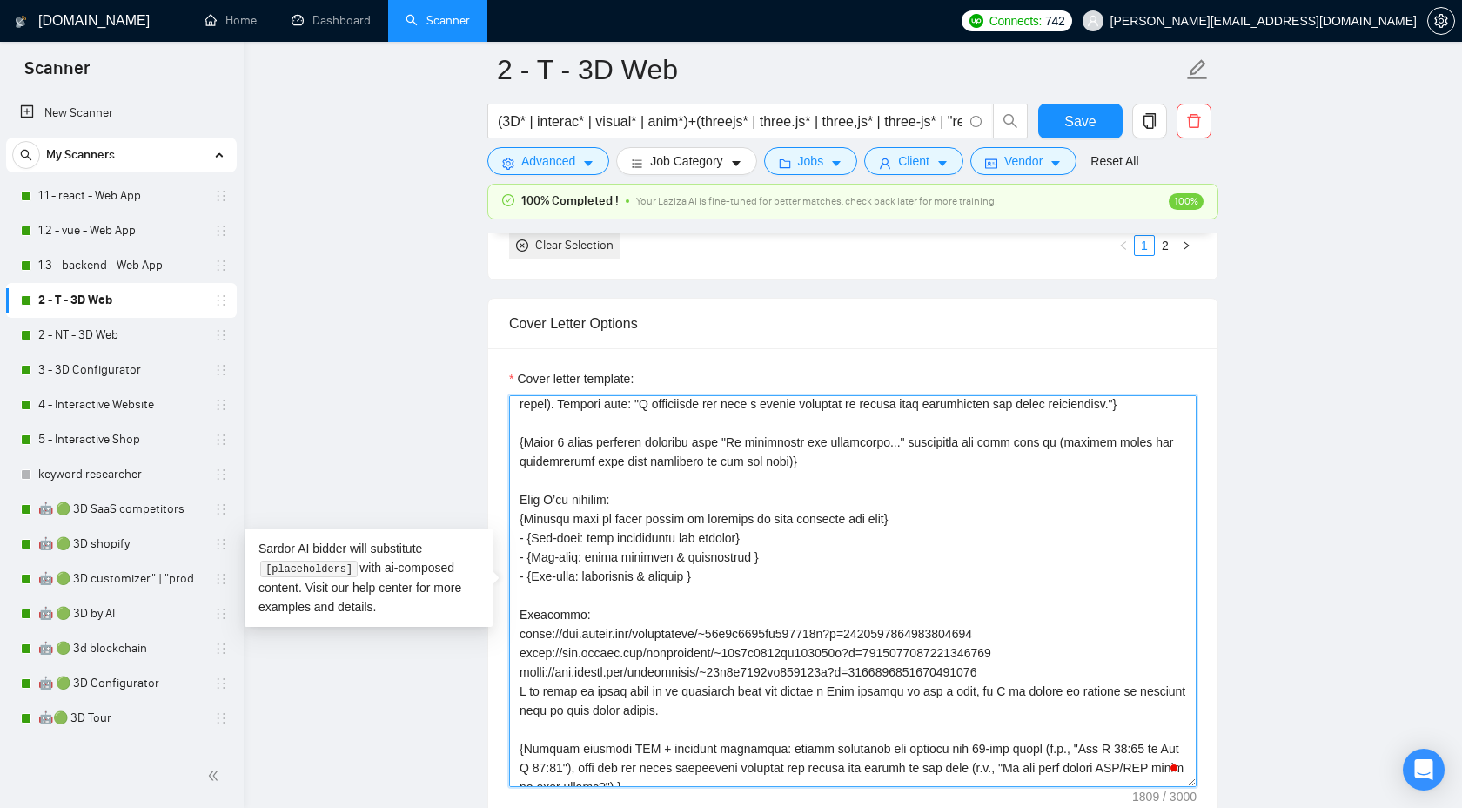
scroll to position [182, 0]
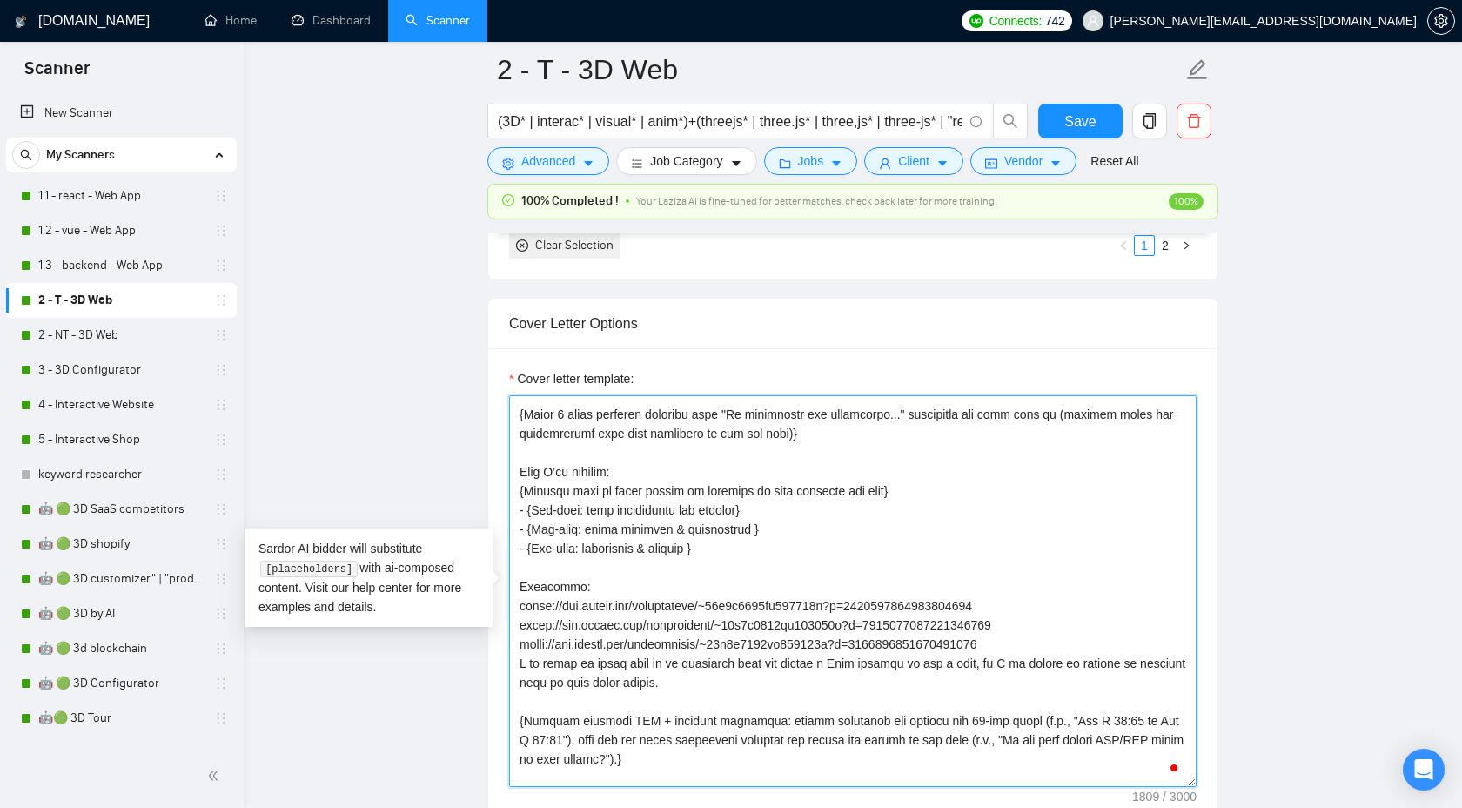
drag, startPoint x: 728, startPoint y: 582, endPoint x: 484, endPoint y: 518, distance: 252.1
click at [484, 518] on main "2 - T - 3D Web (3D* | interac* | visual* | anim*)+(threejs* | three.js* | three…" at bounding box center [853, 817] width 1163 height 5391
click at [689, 502] on textarea "Cover letter template:" at bounding box center [853, 591] width 688 height 392
drag, startPoint x: 733, startPoint y: 587, endPoint x: 494, endPoint y: 458, distance: 271.8
click at [494, 457] on div "Cover letter template:" at bounding box center [852, 588] width 729 height 480
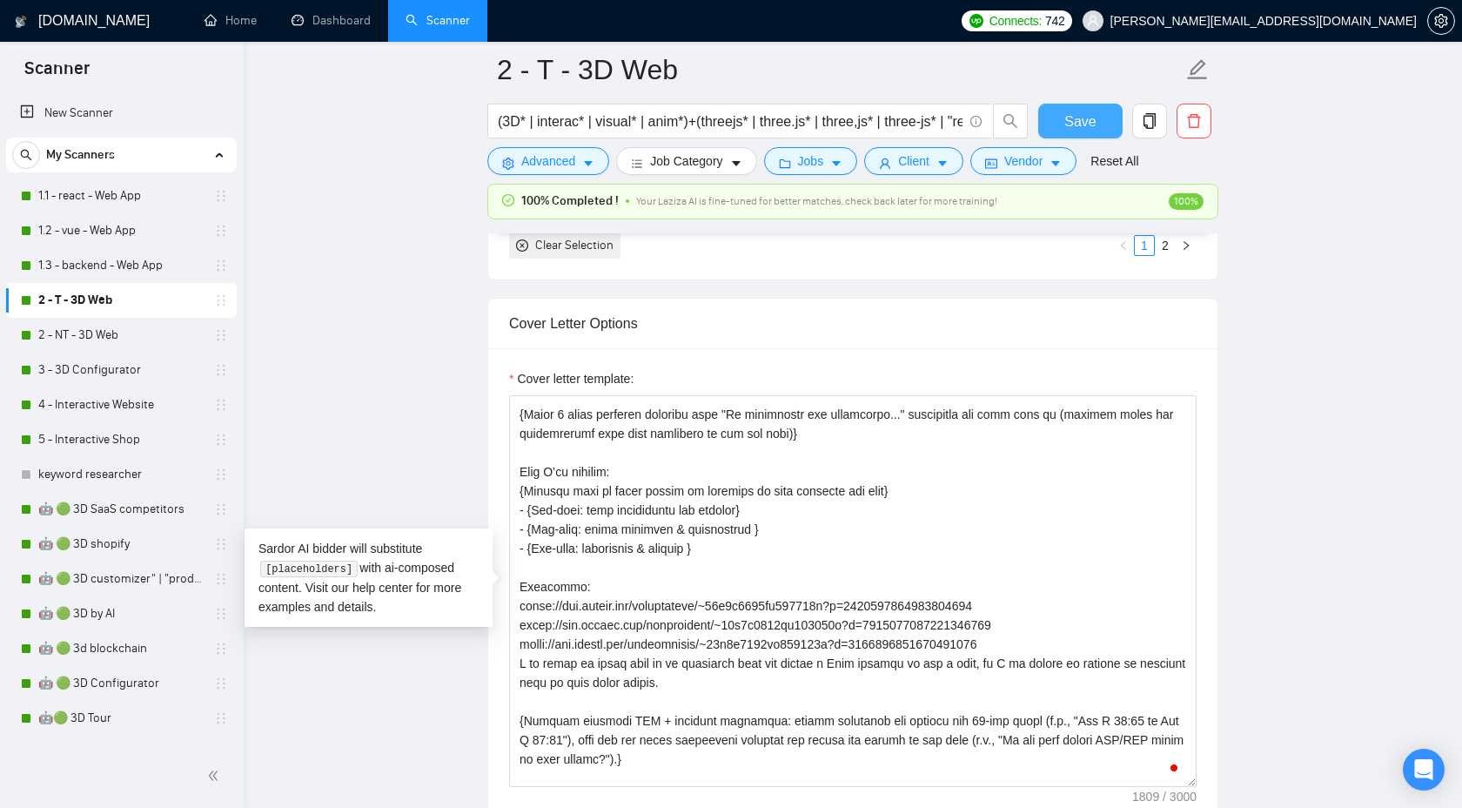
click at [1078, 131] on span "Save" at bounding box center [1080, 122] width 31 height 22
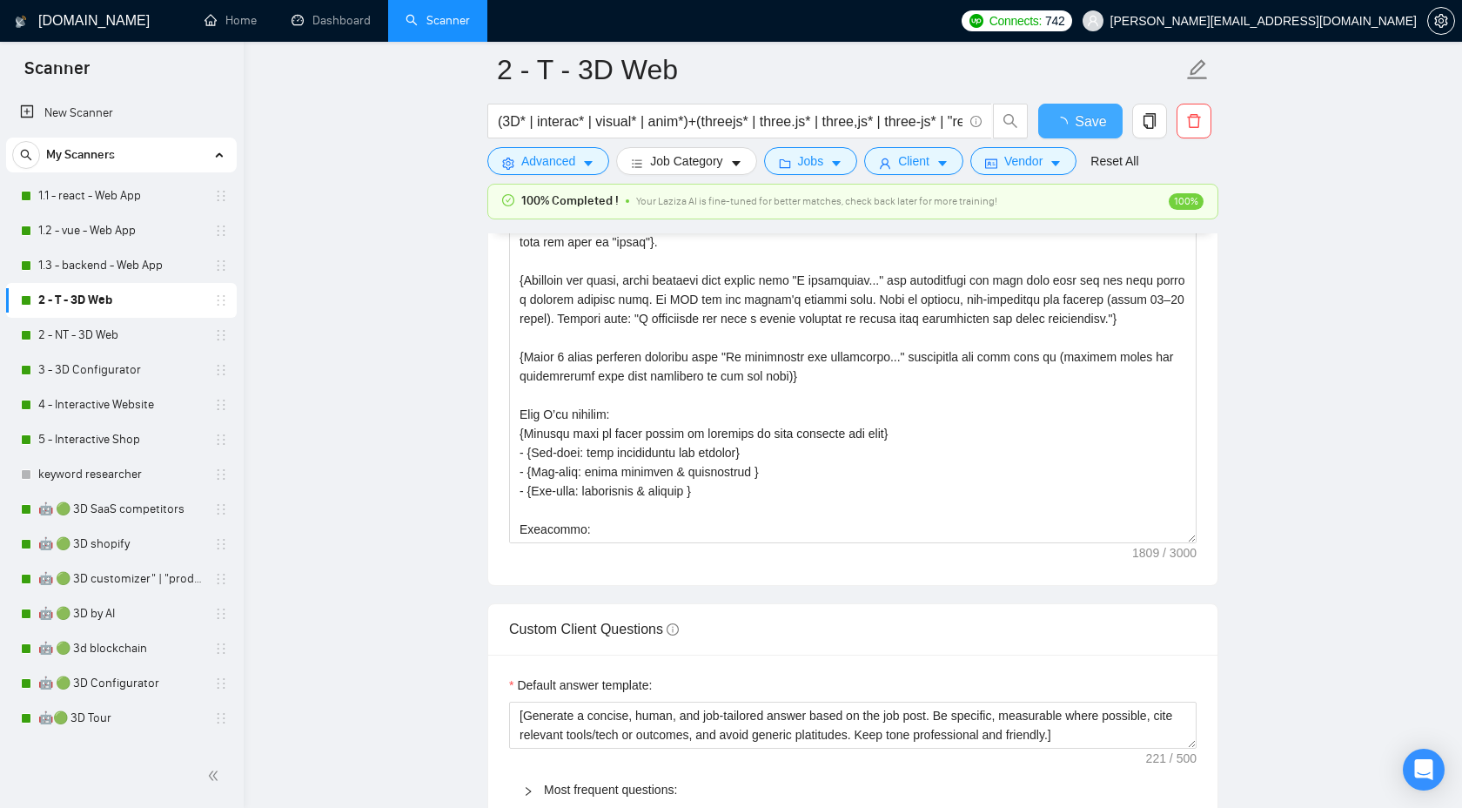
checkbox input "true"
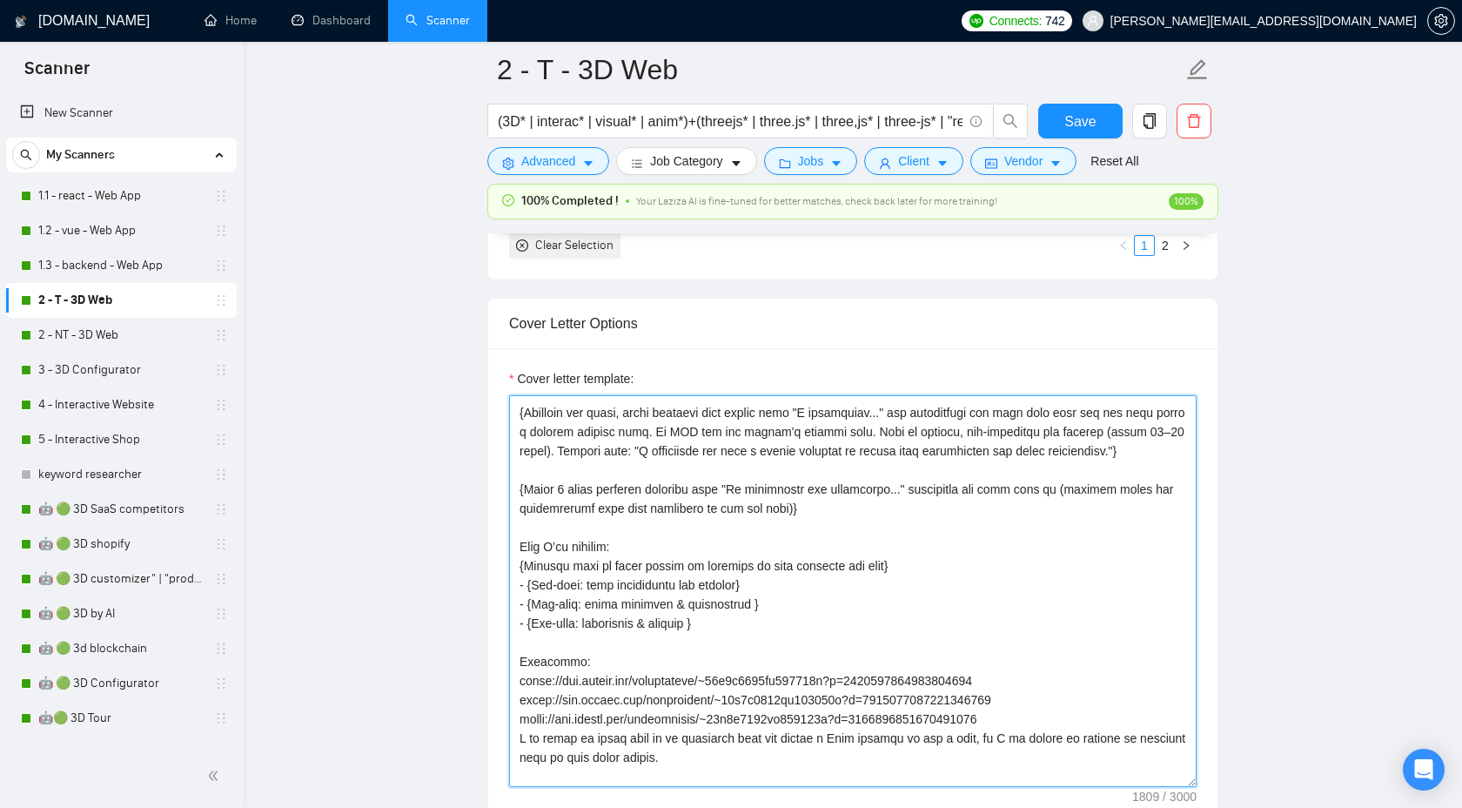
scroll to position [111, 0]
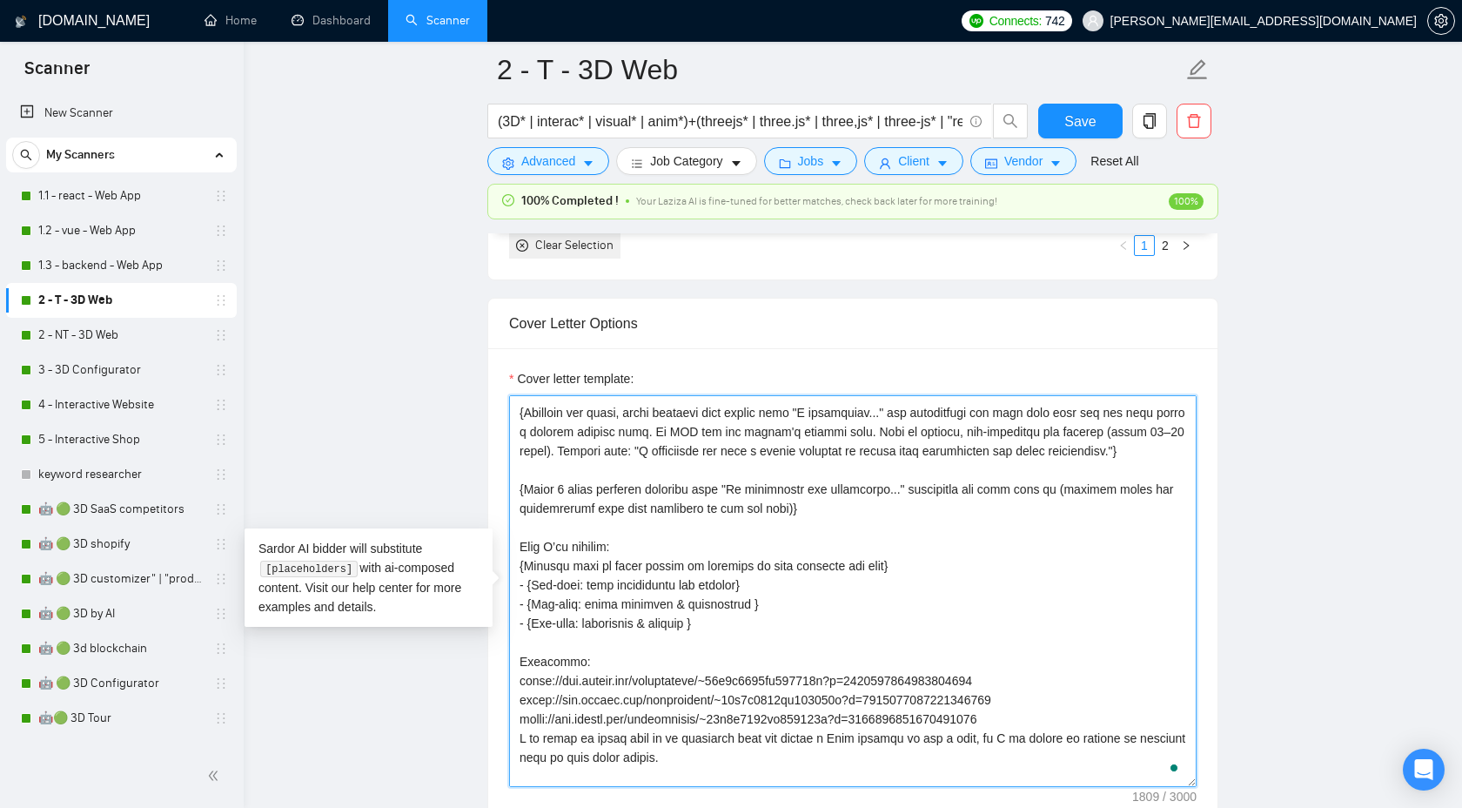
drag, startPoint x: 720, startPoint y: 660, endPoint x: 454, endPoint y: 536, distance: 292.8
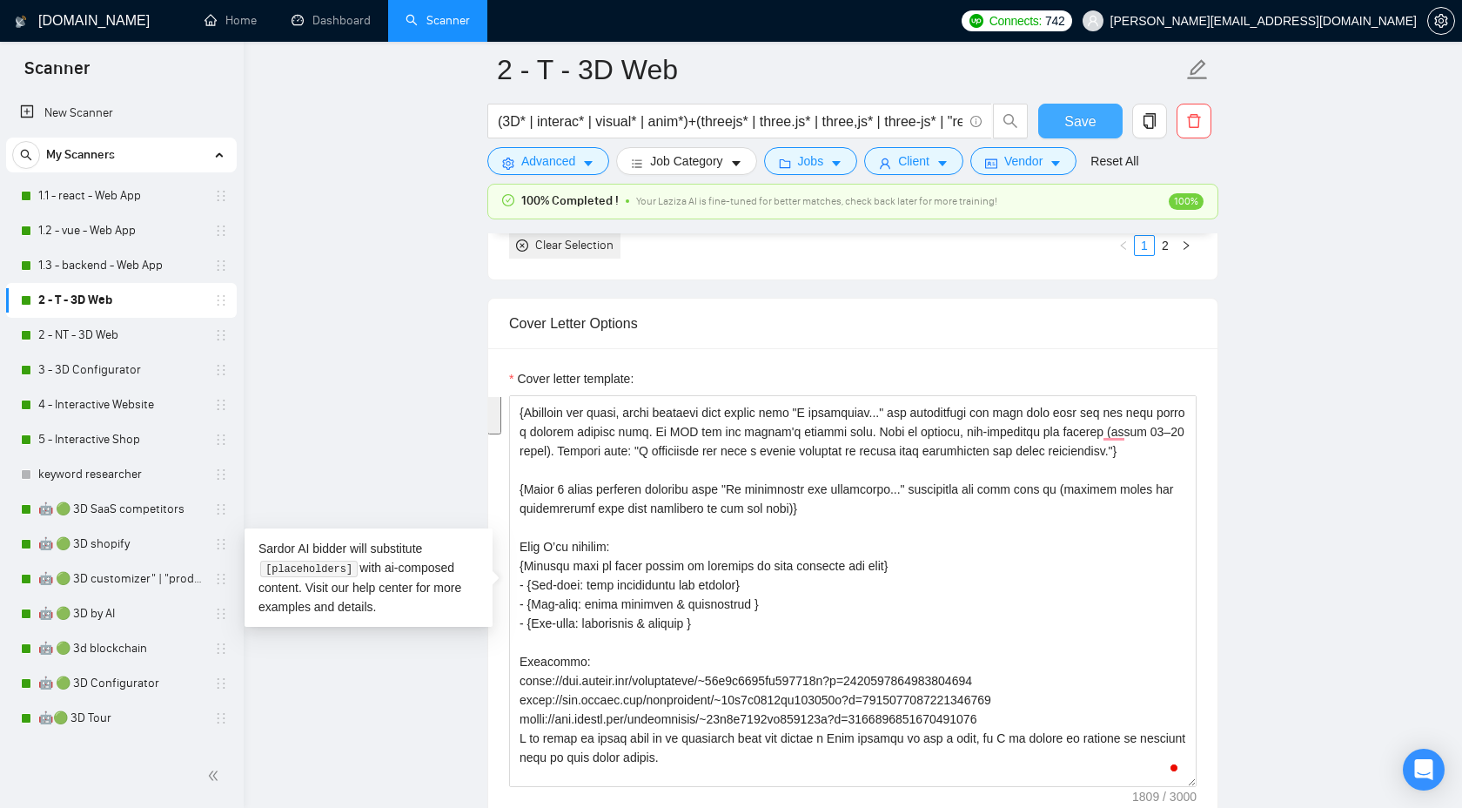
click at [1076, 114] on span "Save" at bounding box center [1080, 122] width 31 height 22
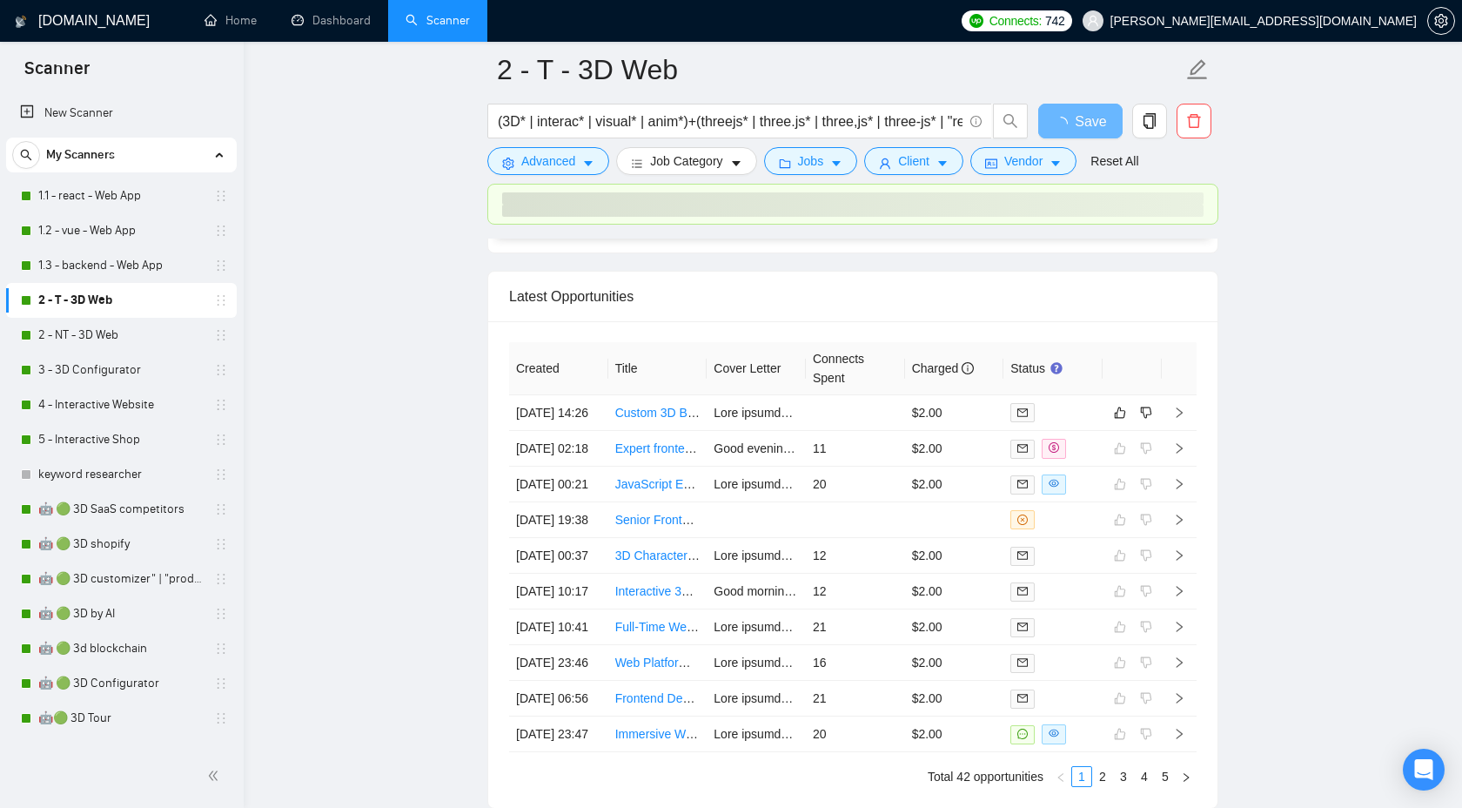
scroll to position [4651, 0]
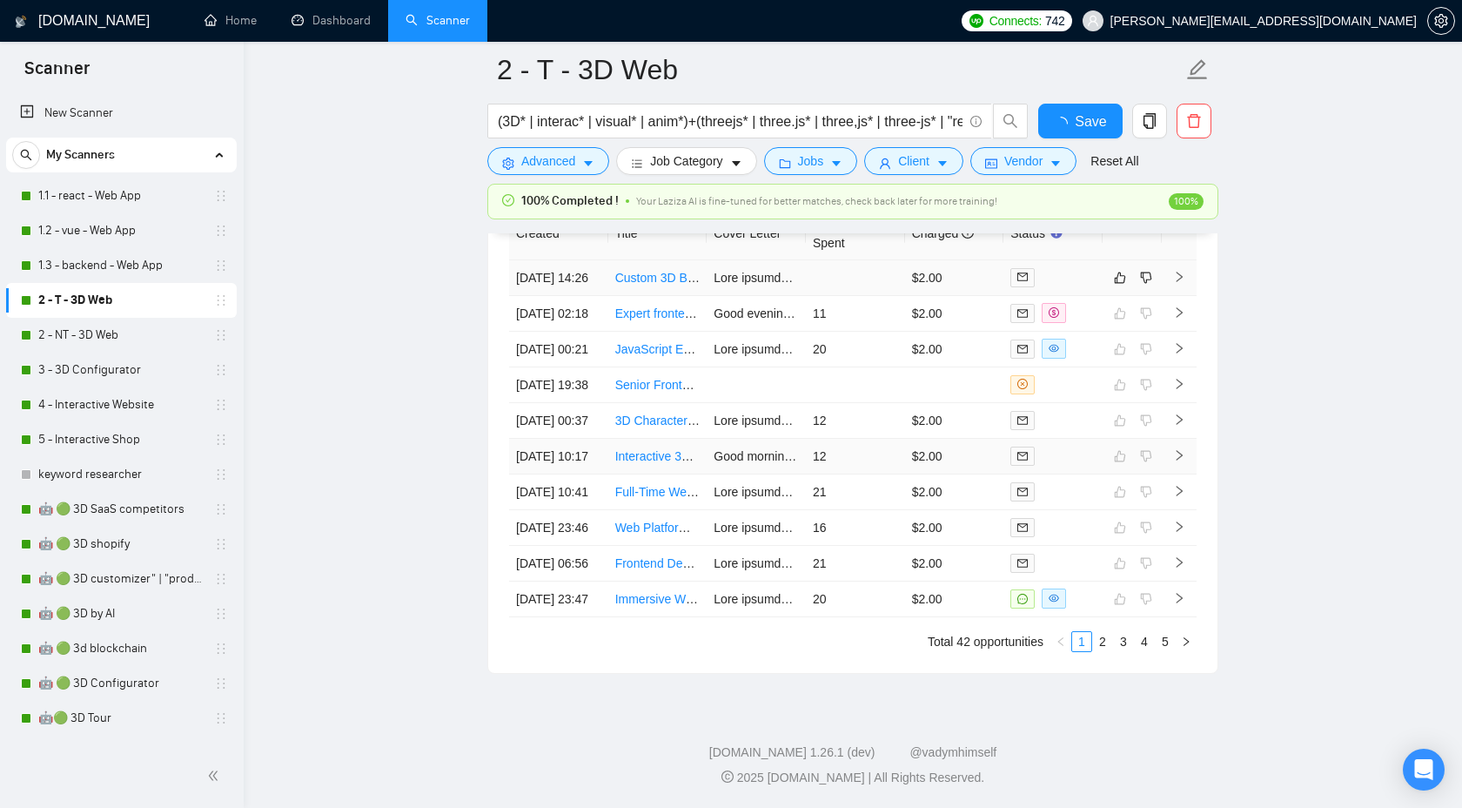
click at [1181, 439] on td at bounding box center [1179, 457] width 35 height 36
checkbox input "true"
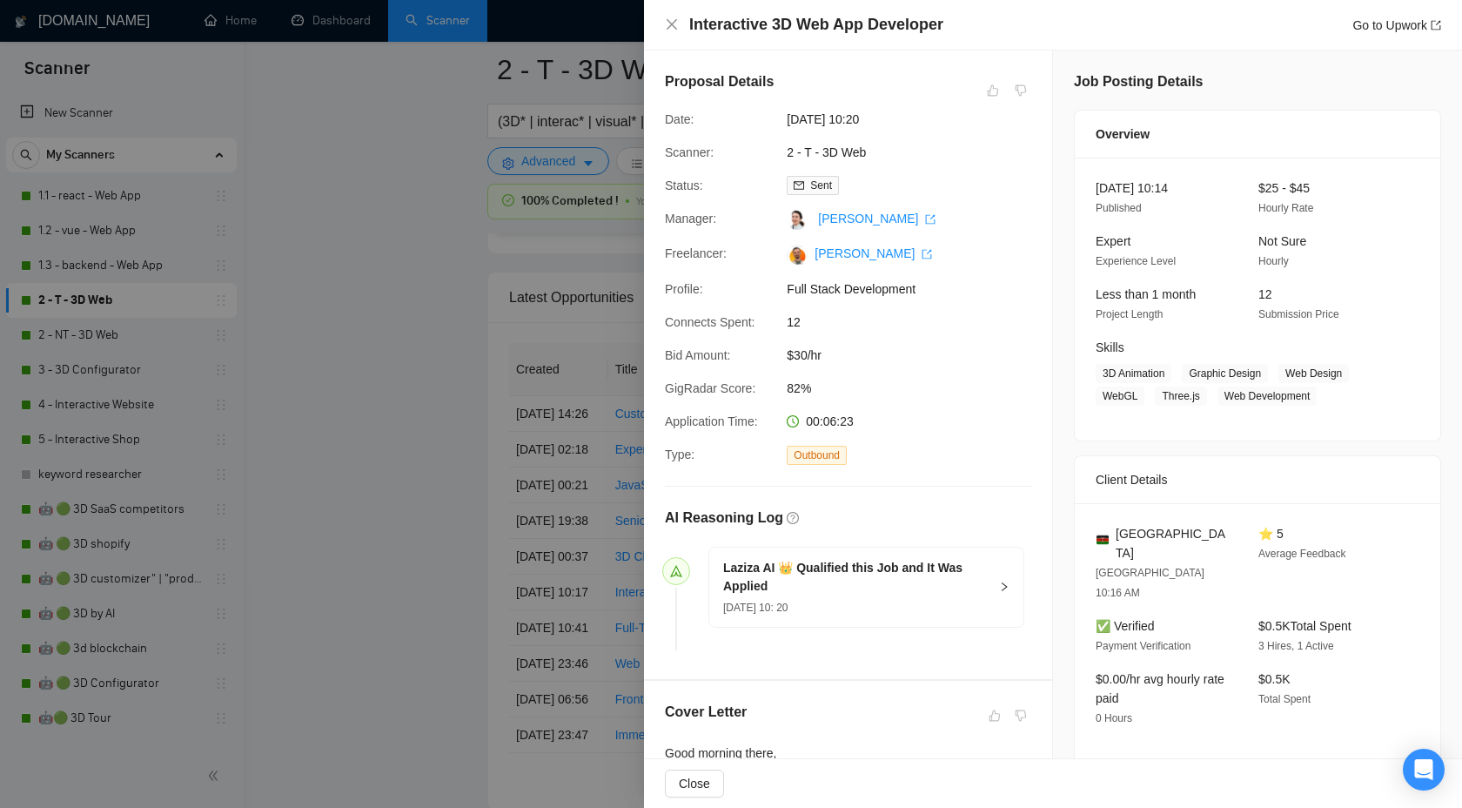
click at [416, 393] on div at bounding box center [731, 404] width 1462 height 808
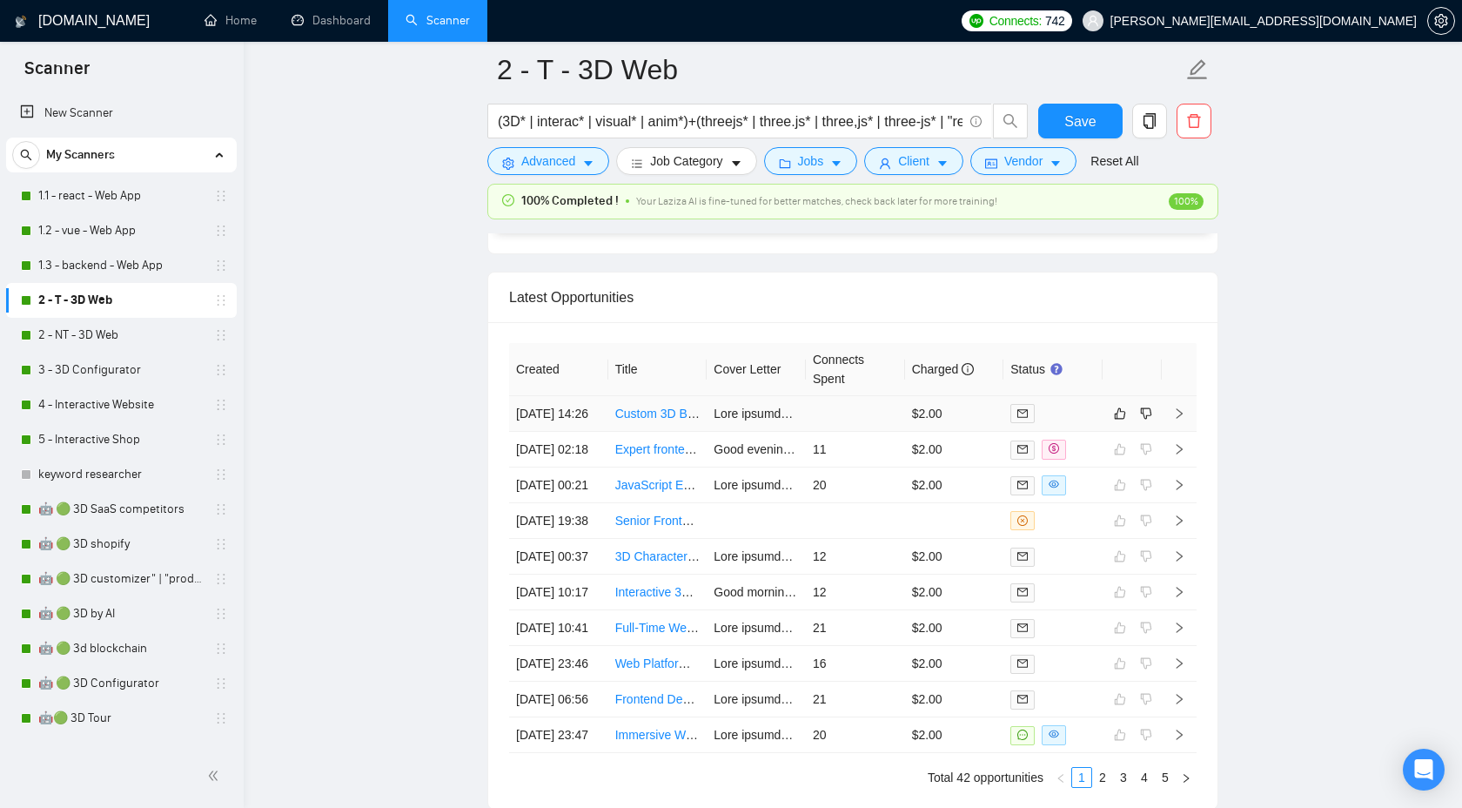
click at [1182, 419] on icon "right" at bounding box center [1180, 413] width 6 height 10
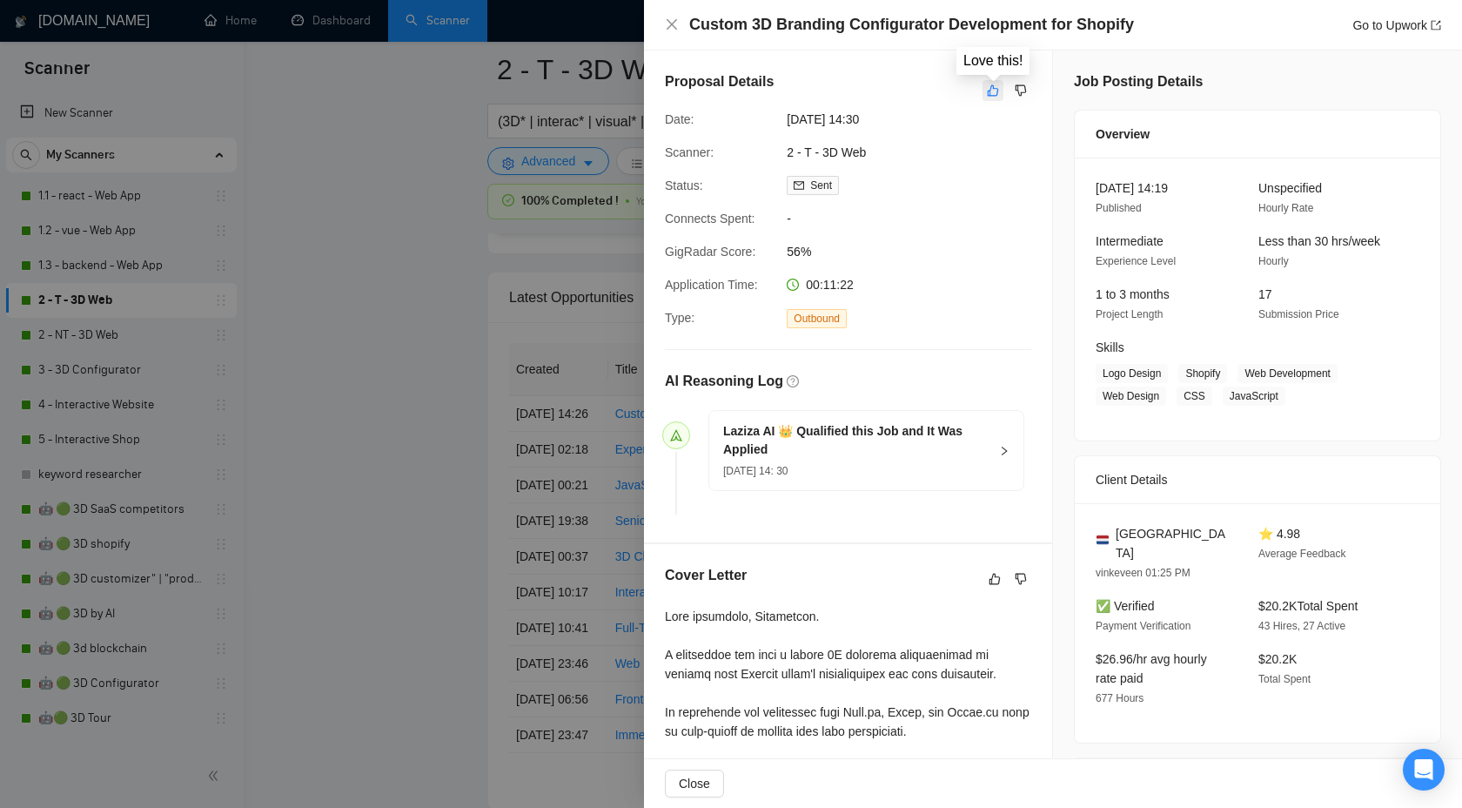
click at [988, 91] on icon "like" at bounding box center [993, 90] width 11 height 11
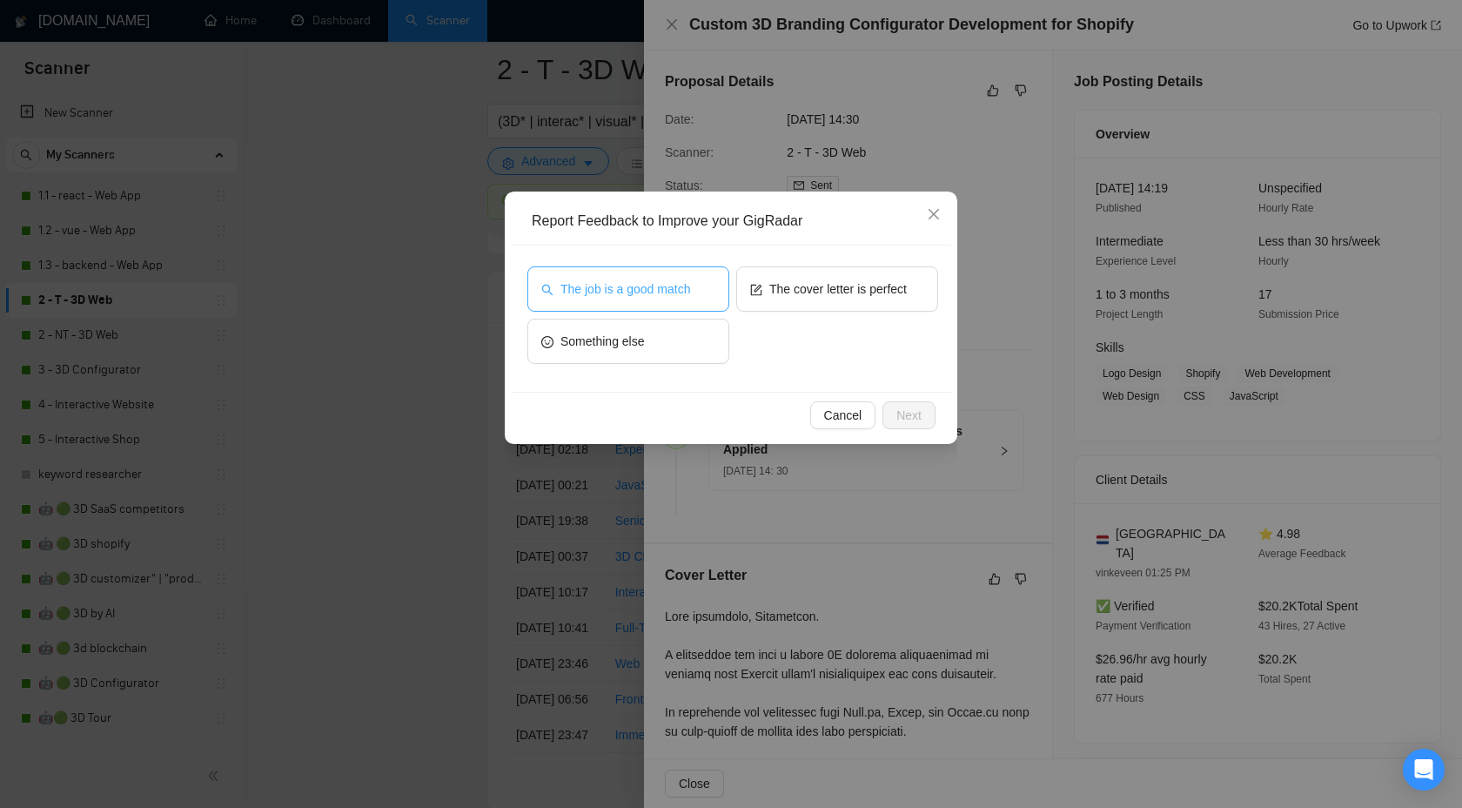
click at [656, 295] on span "The job is a good match" at bounding box center [626, 288] width 130 height 19
click at [894, 410] on button "Next" at bounding box center [909, 415] width 53 height 28
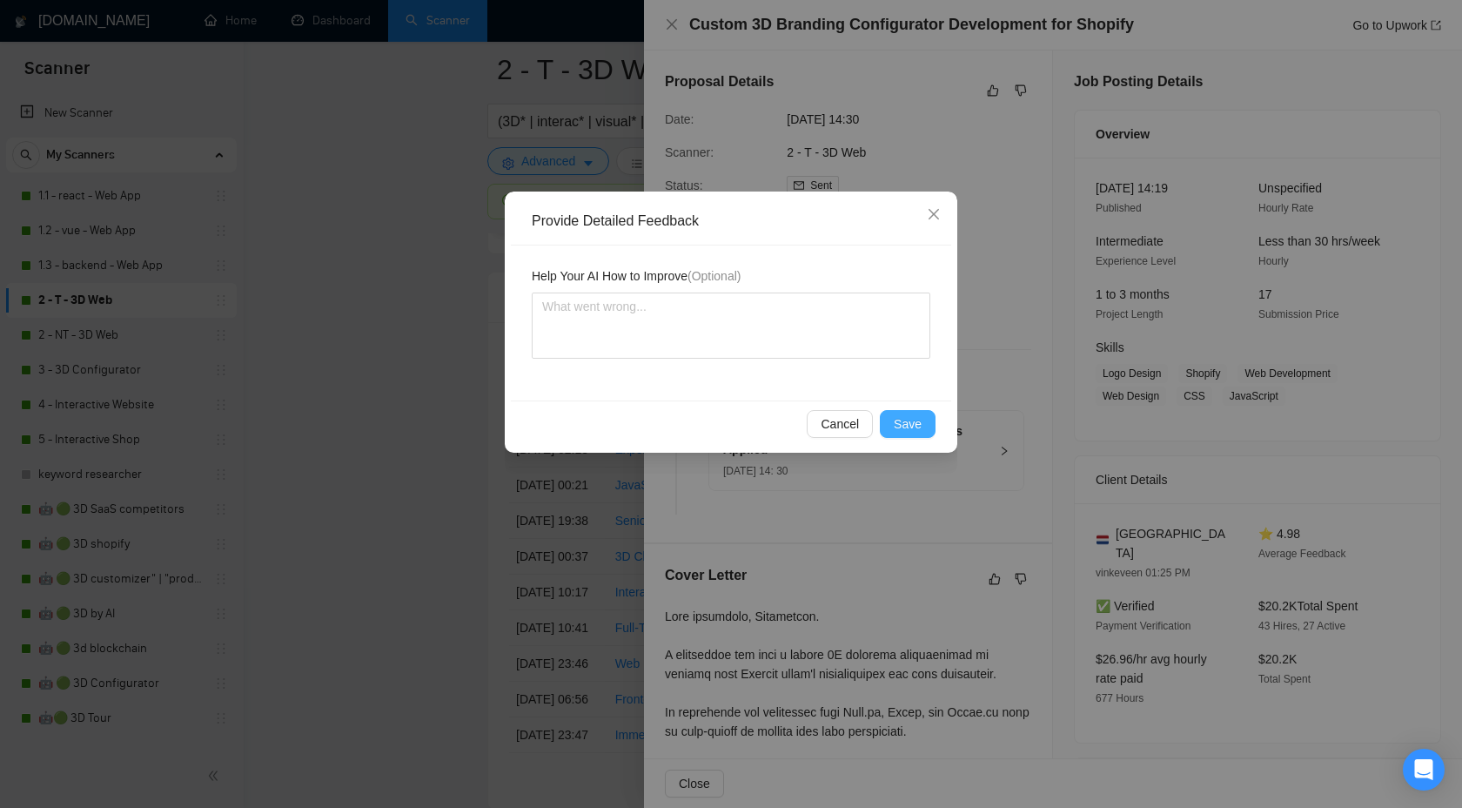
click at [896, 420] on span "Save" at bounding box center [908, 423] width 28 height 19
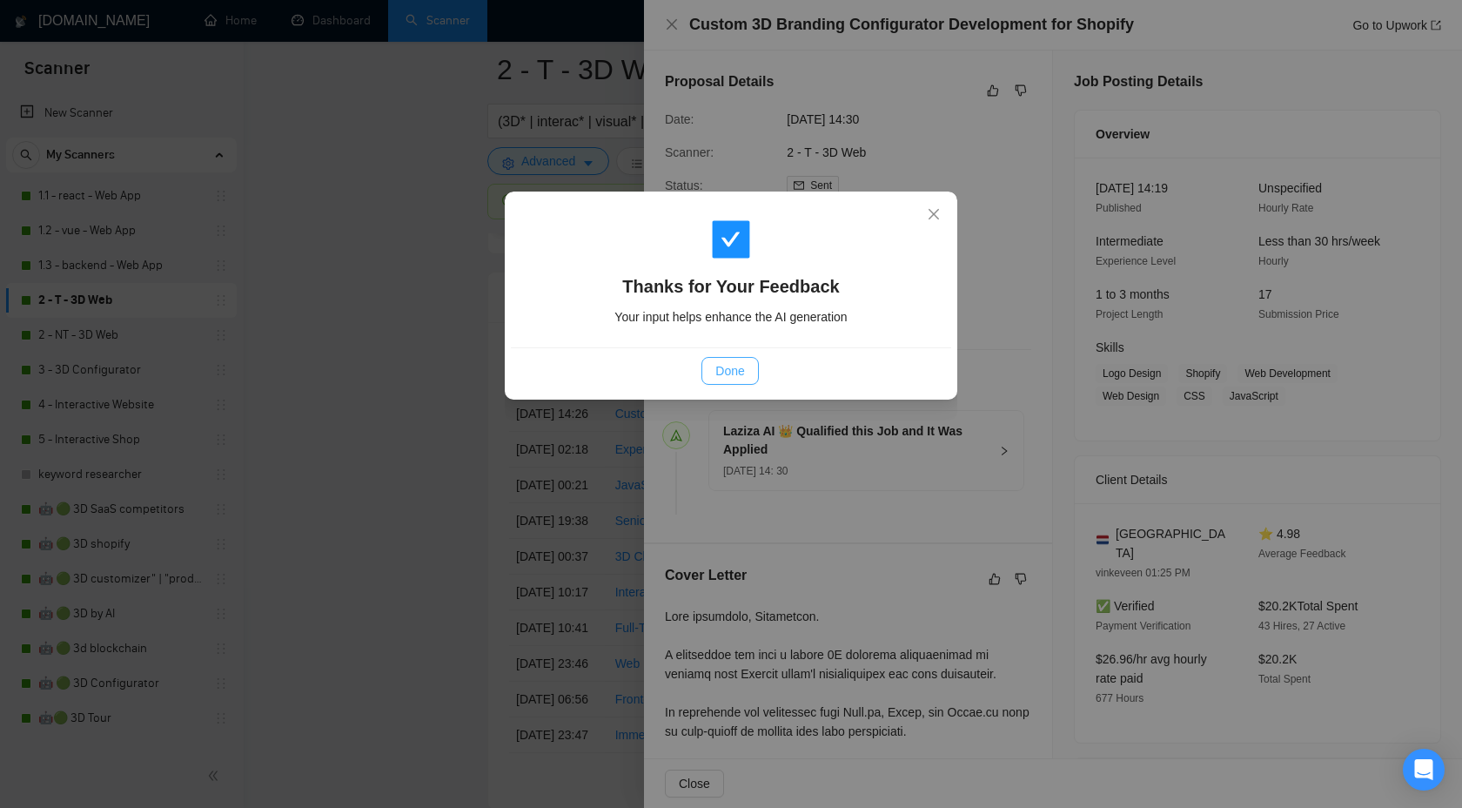
click at [715, 369] on button "Done" at bounding box center [730, 371] width 57 height 28
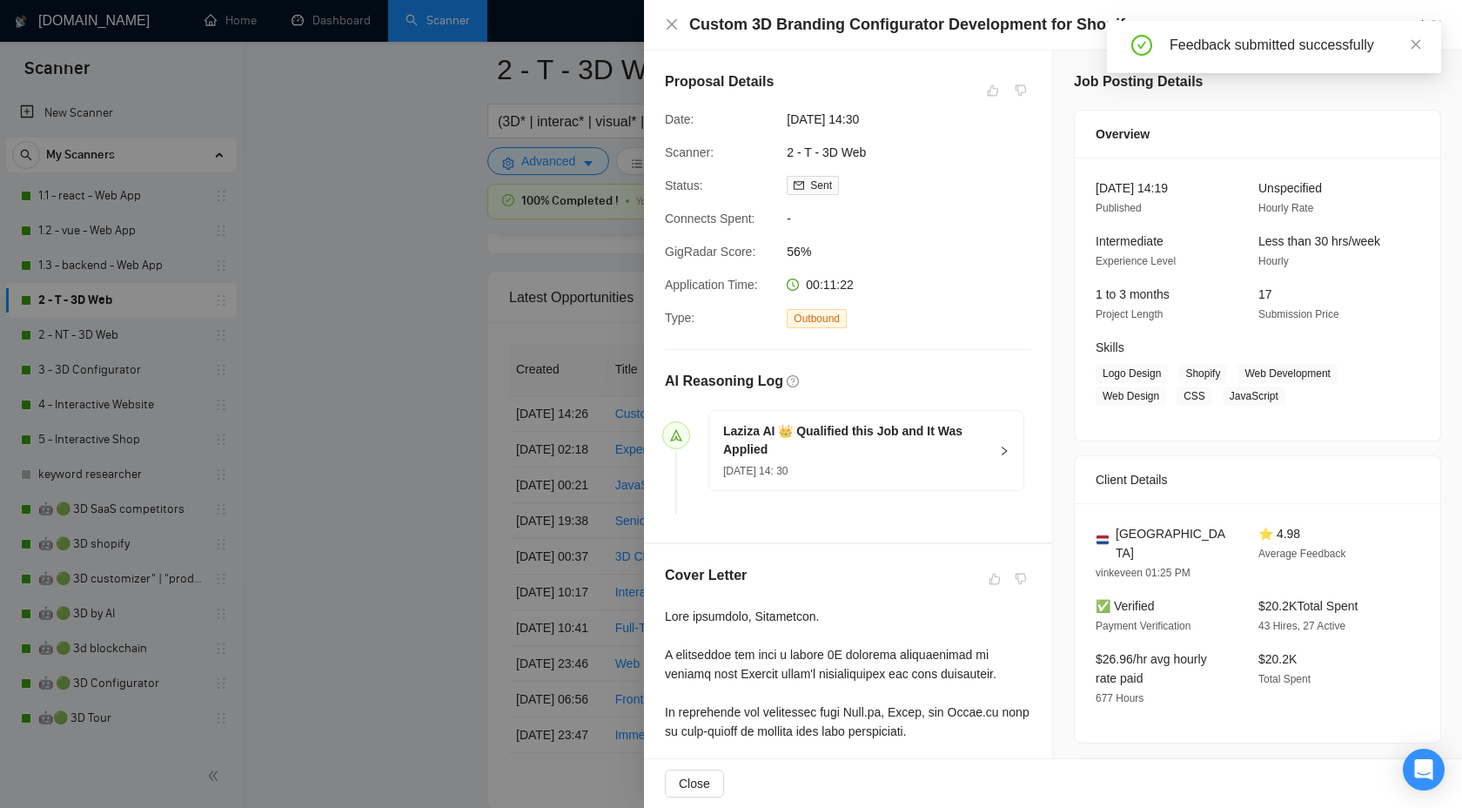
click at [501, 447] on div at bounding box center [731, 404] width 1462 height 808
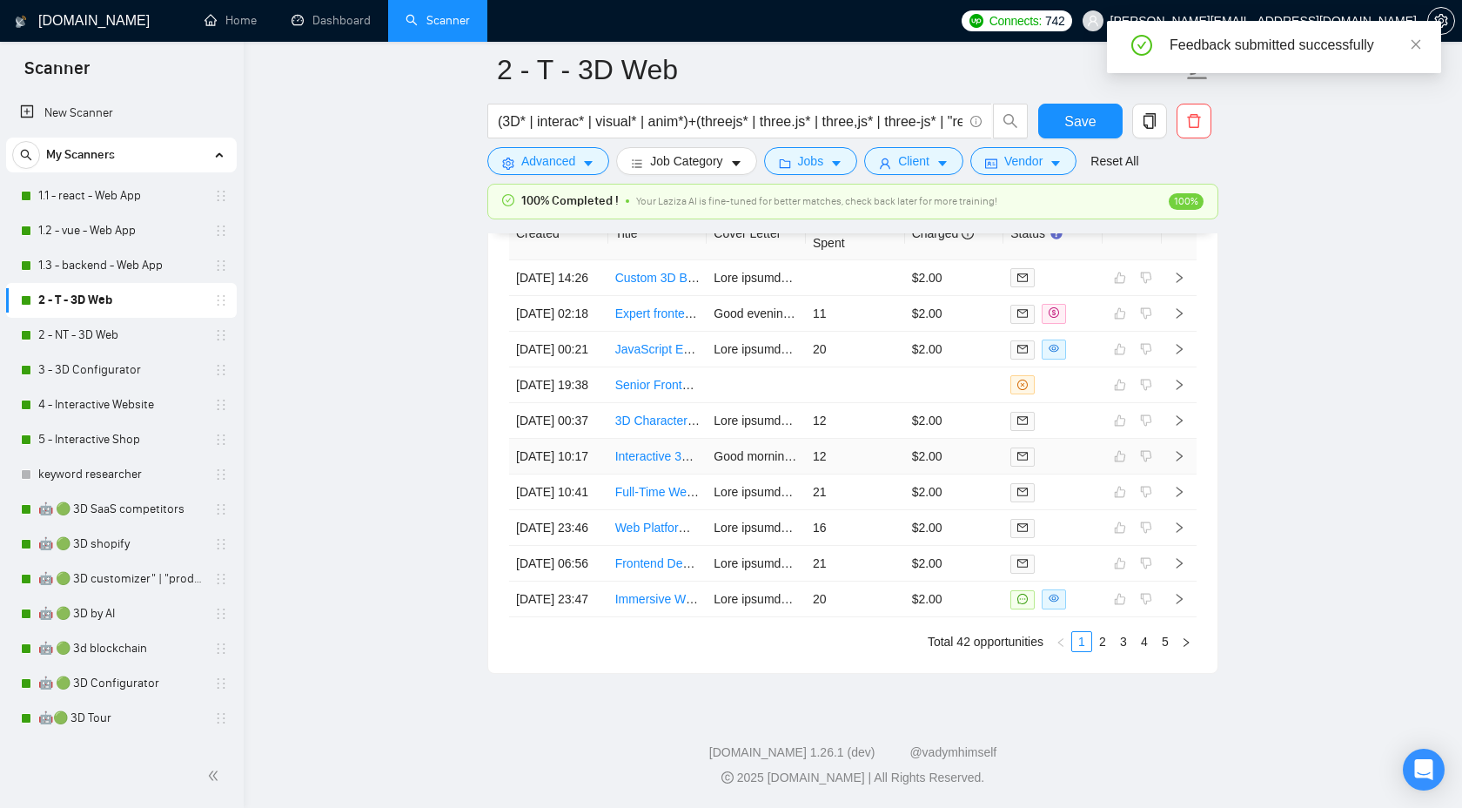
scroll to position [4960, 0]
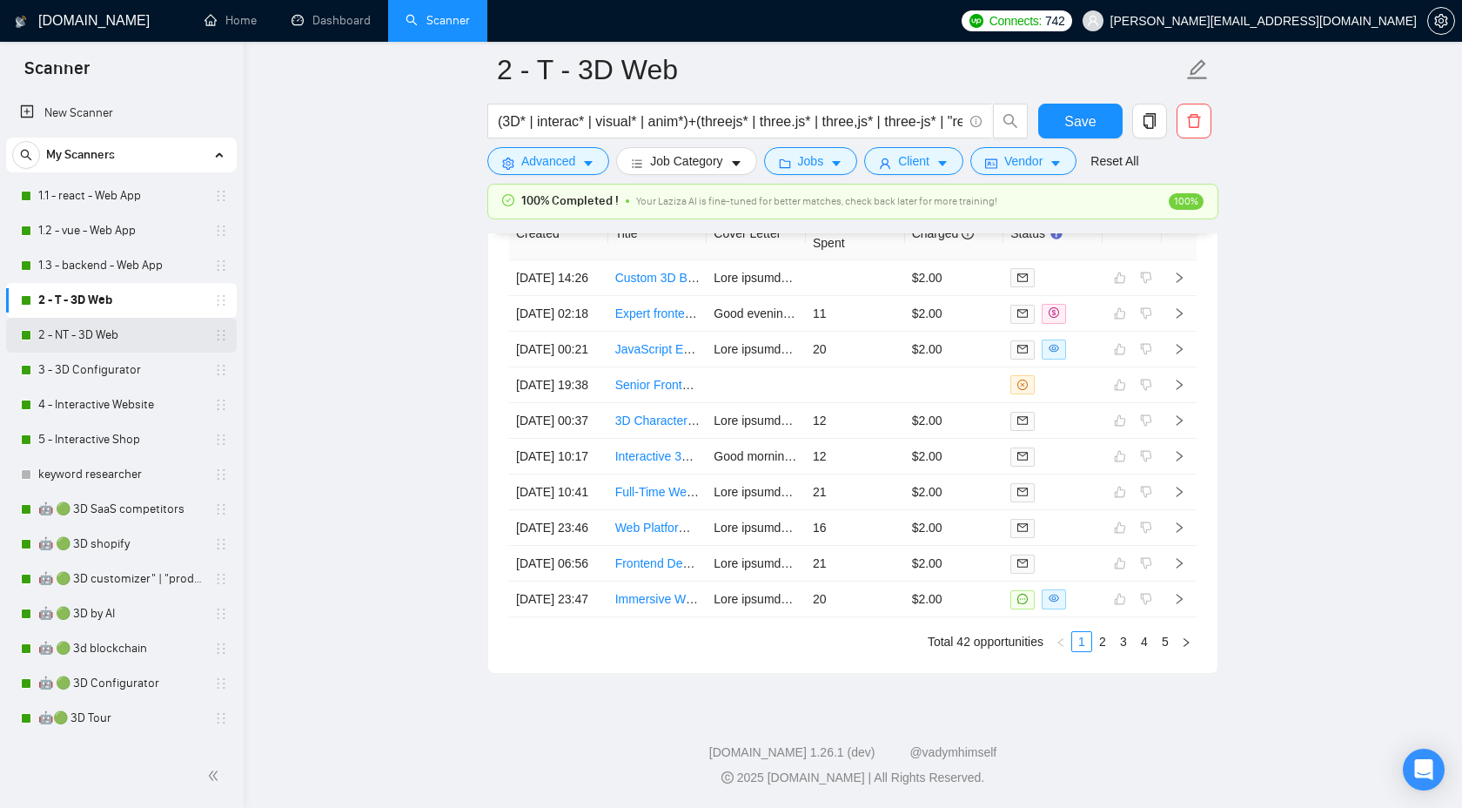
click at [79, 330] on link "2 - NT - 3D Web" at bounding box center [120, 335] width 165 height 35
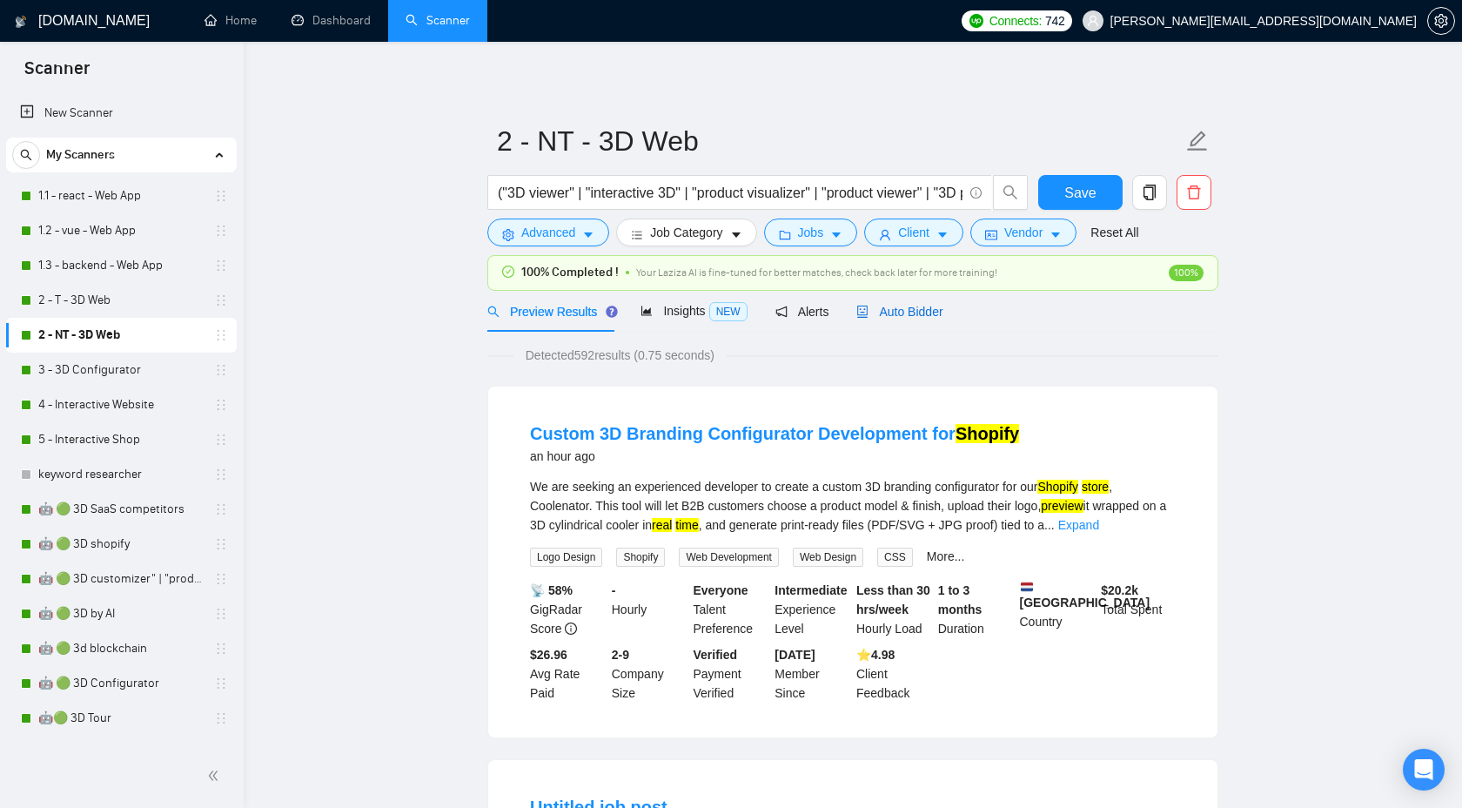
click at [890, 317] on span "Auto Bidder" at bounding box center [900, 312] width 86 height 14
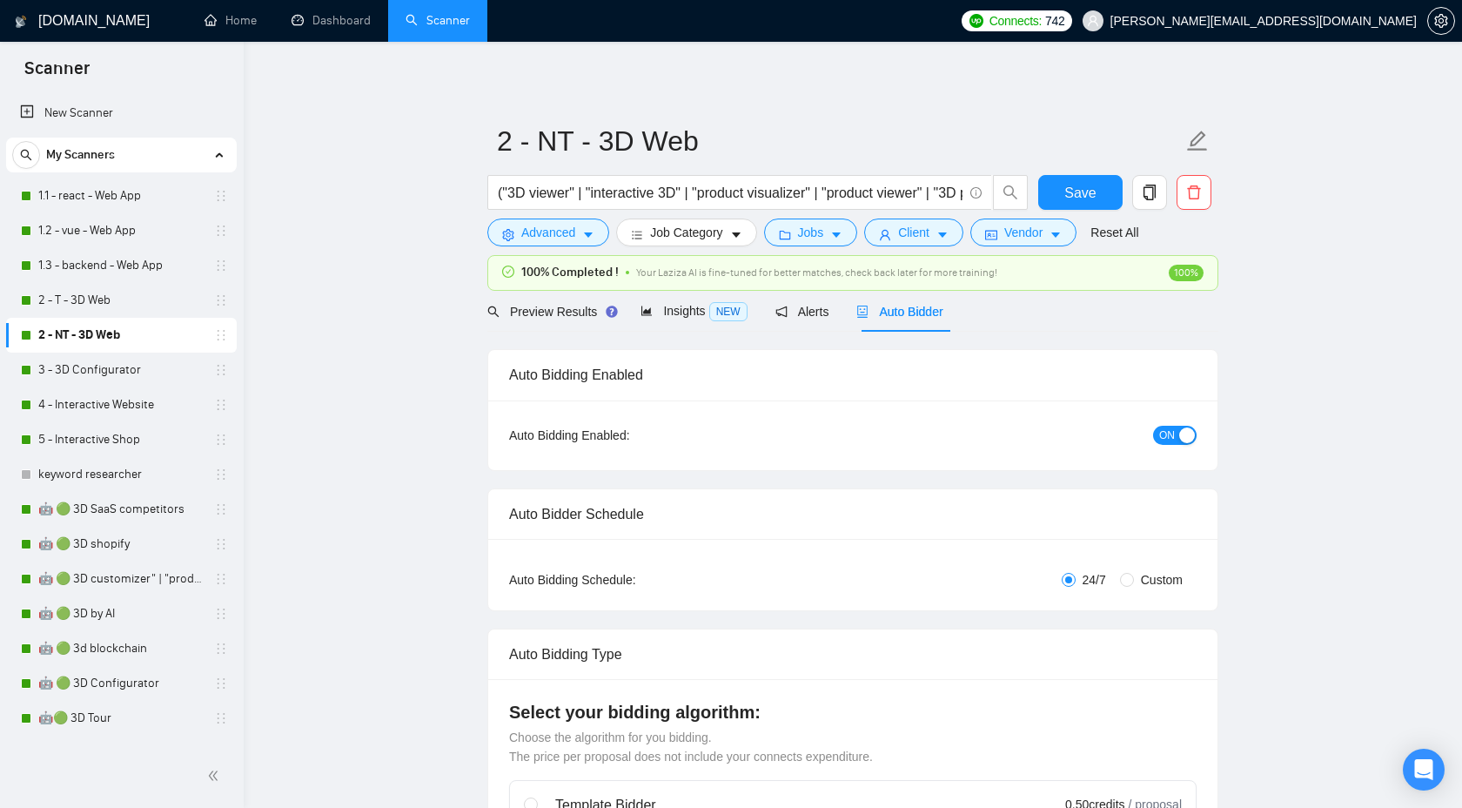
checkbox input "true"
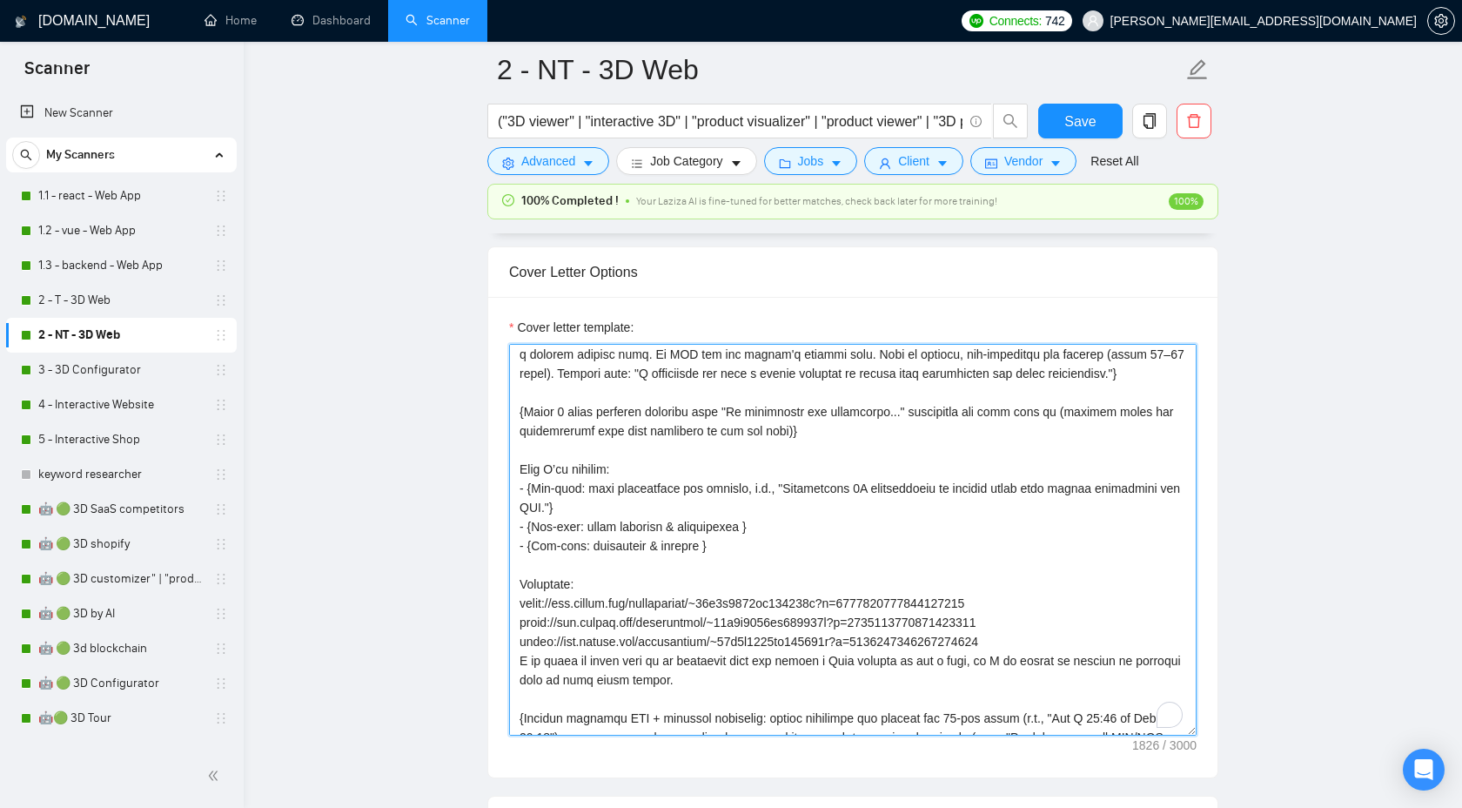
scroll to position [138, 0]
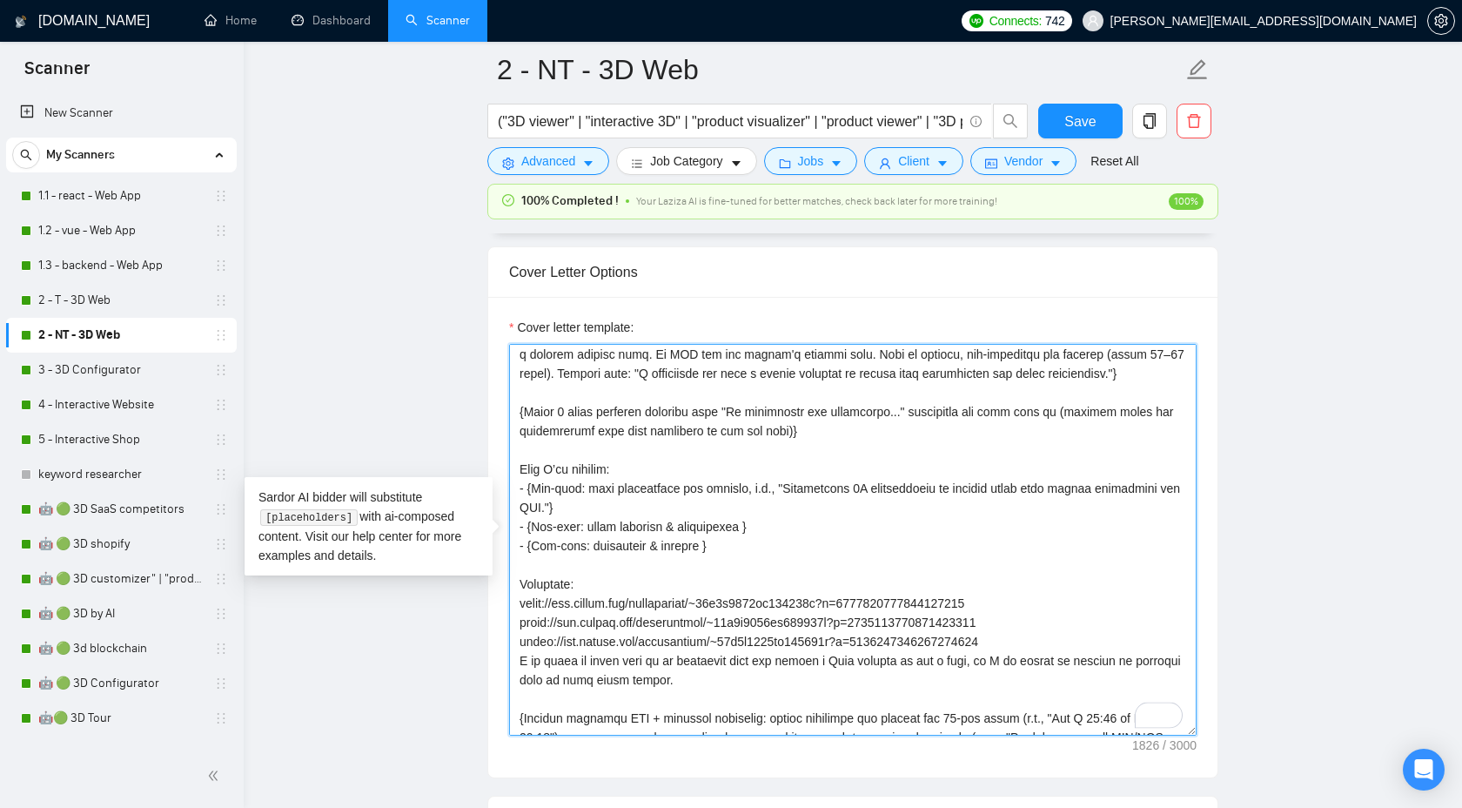
drag, startPoint x: 736, startPoint y: 581, endPoint x: 478, endPoint y: 444, distance: 291.6
click at [478, 444] on main "2 - NT - 3D Web ("3D viewer" | "interactive 3D" | "product visualizer" | "produ…" at bounding box center [853, 763] width 1163 height 5387
paste textarea "{Specify each of these points in relation to this specific job post} - {One-lin…"
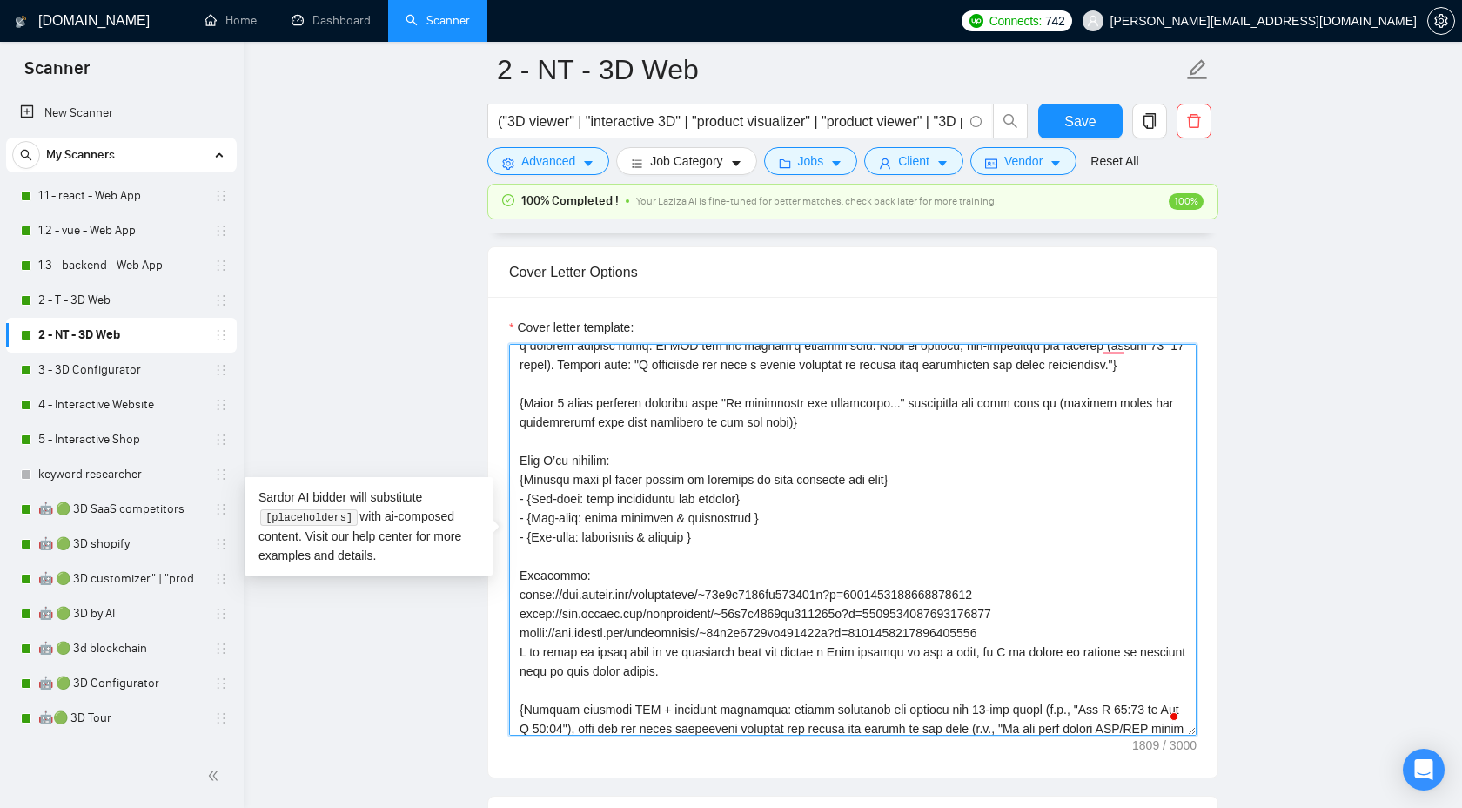
click at [757, 559] on textarea "Cover letter template:" at bounding box center [853, 540] width 688 height 392
click at [703, 574] on textarea "Cover letter template:" at bounding box center [853, 540] width 688 height 392
drag, startPoint x: 717, startPoint y: 578, endPoint x: 485, endPoint y: 445, distance: 267.9
click at [485, 445] on main "2 - NT - 3D Web ("3D viewer" | "interactive 3D" | "product visualizer" | "produ…" at bounding box center [853, 763] width 1163 height 5387
type textarea "{Use plain B2-level English. Do NOT use long dashes (—); use a hyphen or comma …"
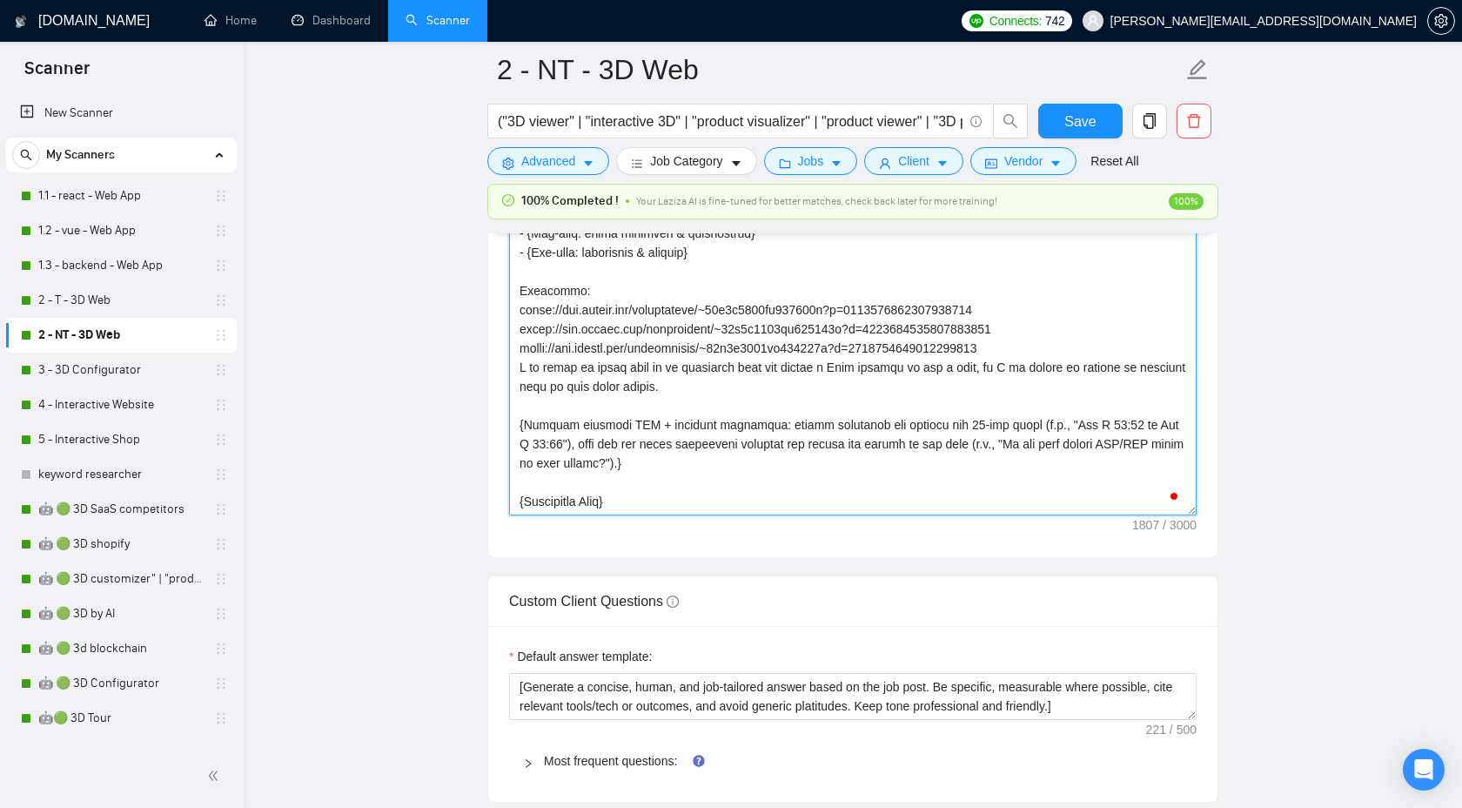
scroll to position [2055, 0]
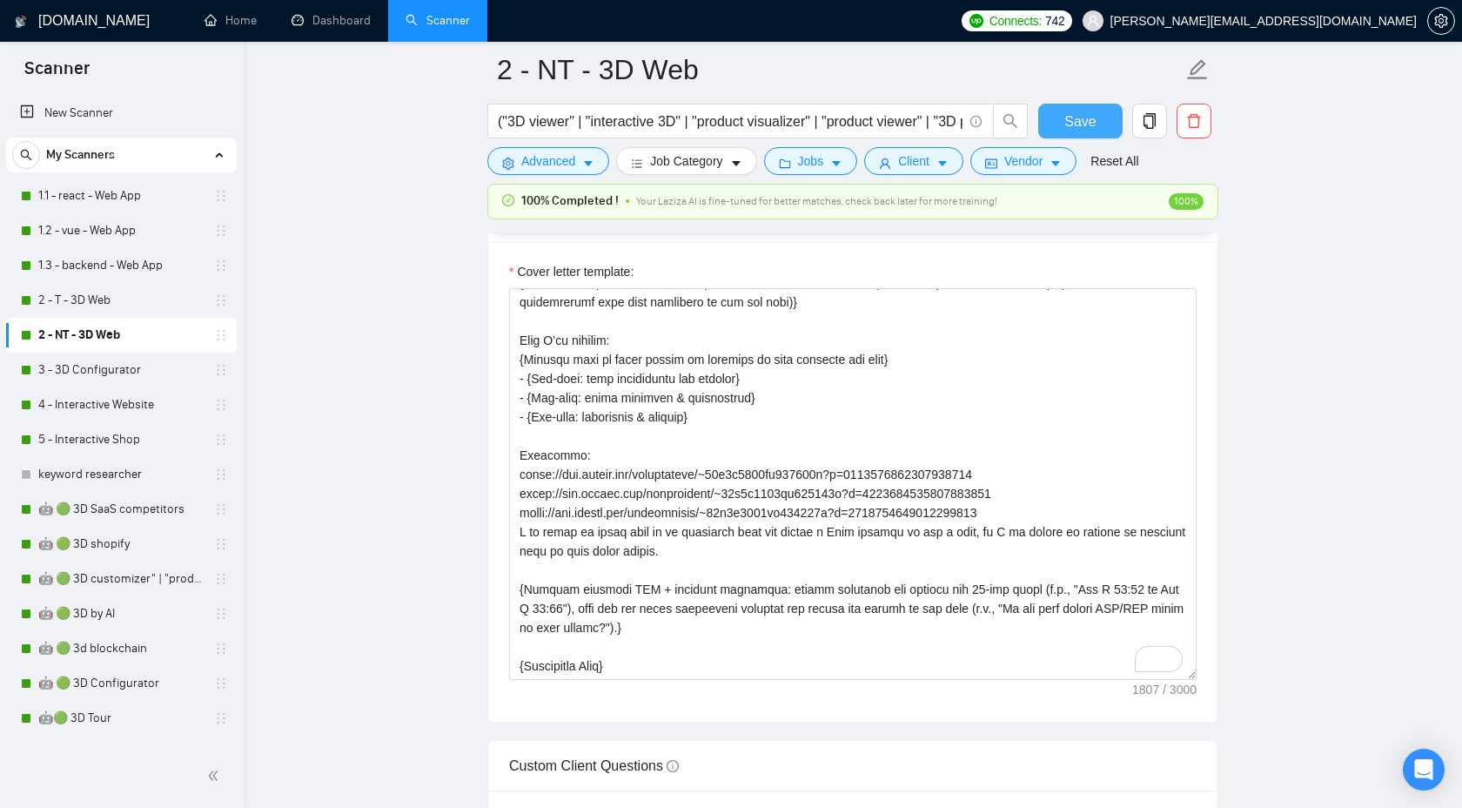
click at [1072, 133] on button "Save" at bounding box center [1080, 121] width 84 height 35
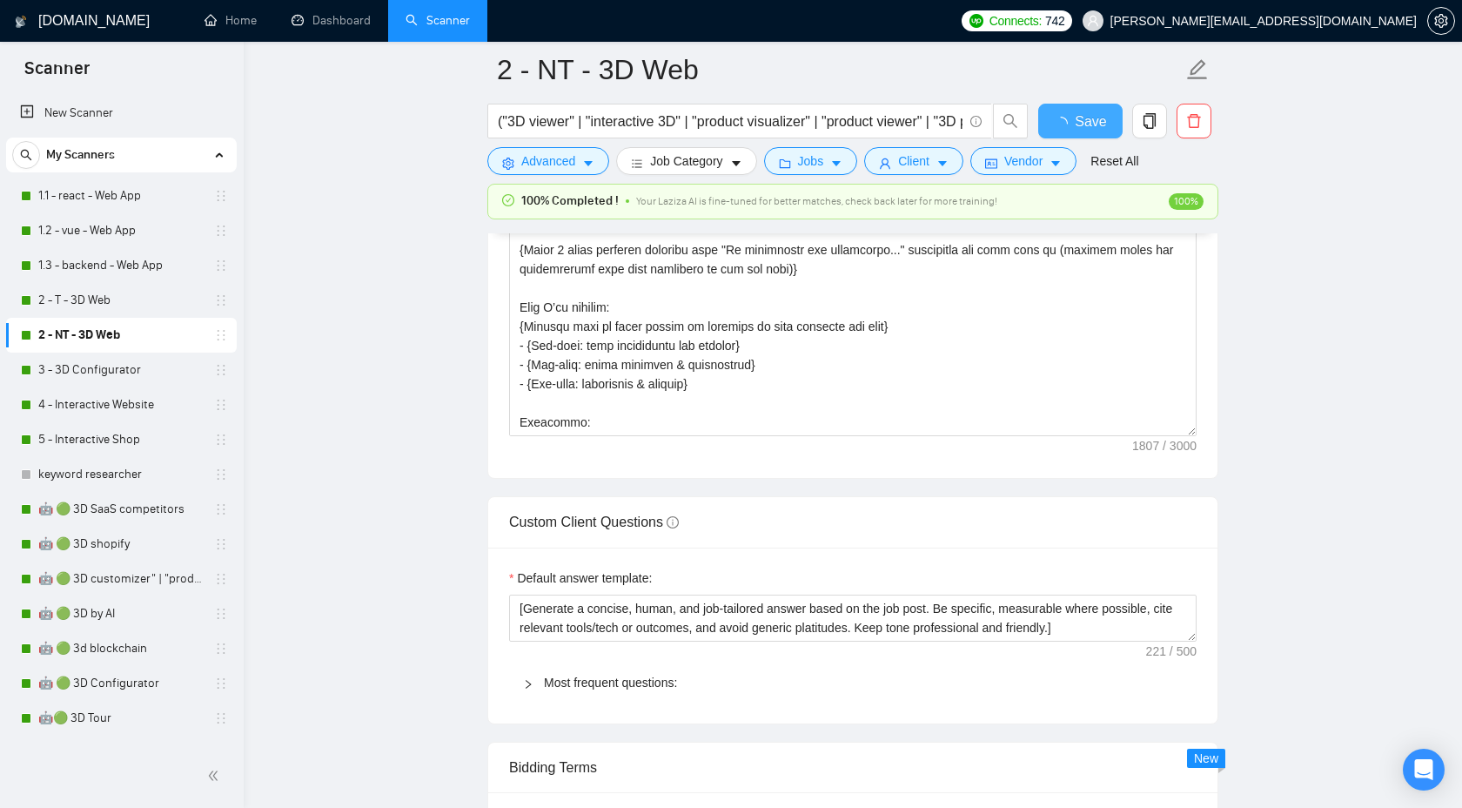
checkbox input "true"
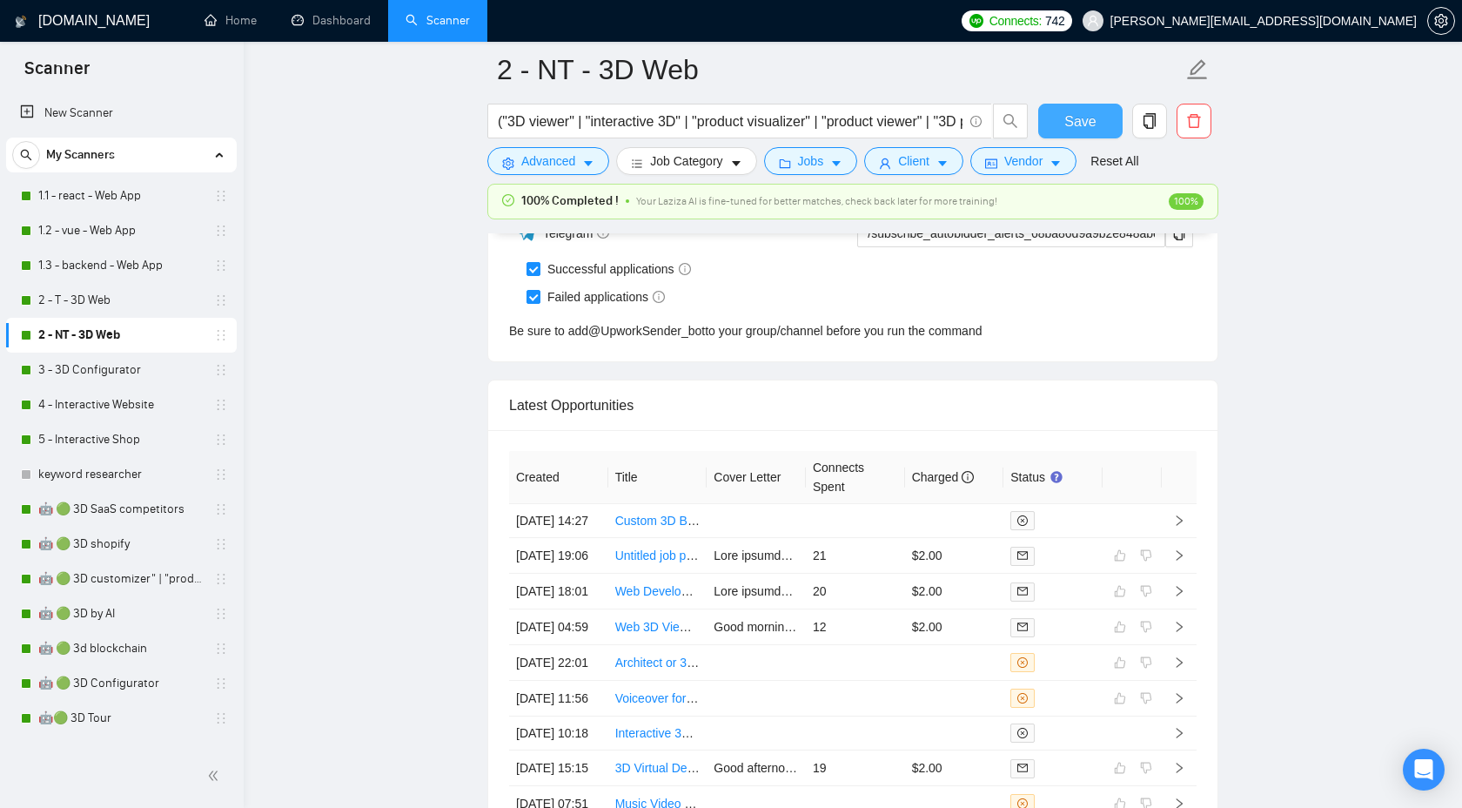
scroll to position [4189, 0]
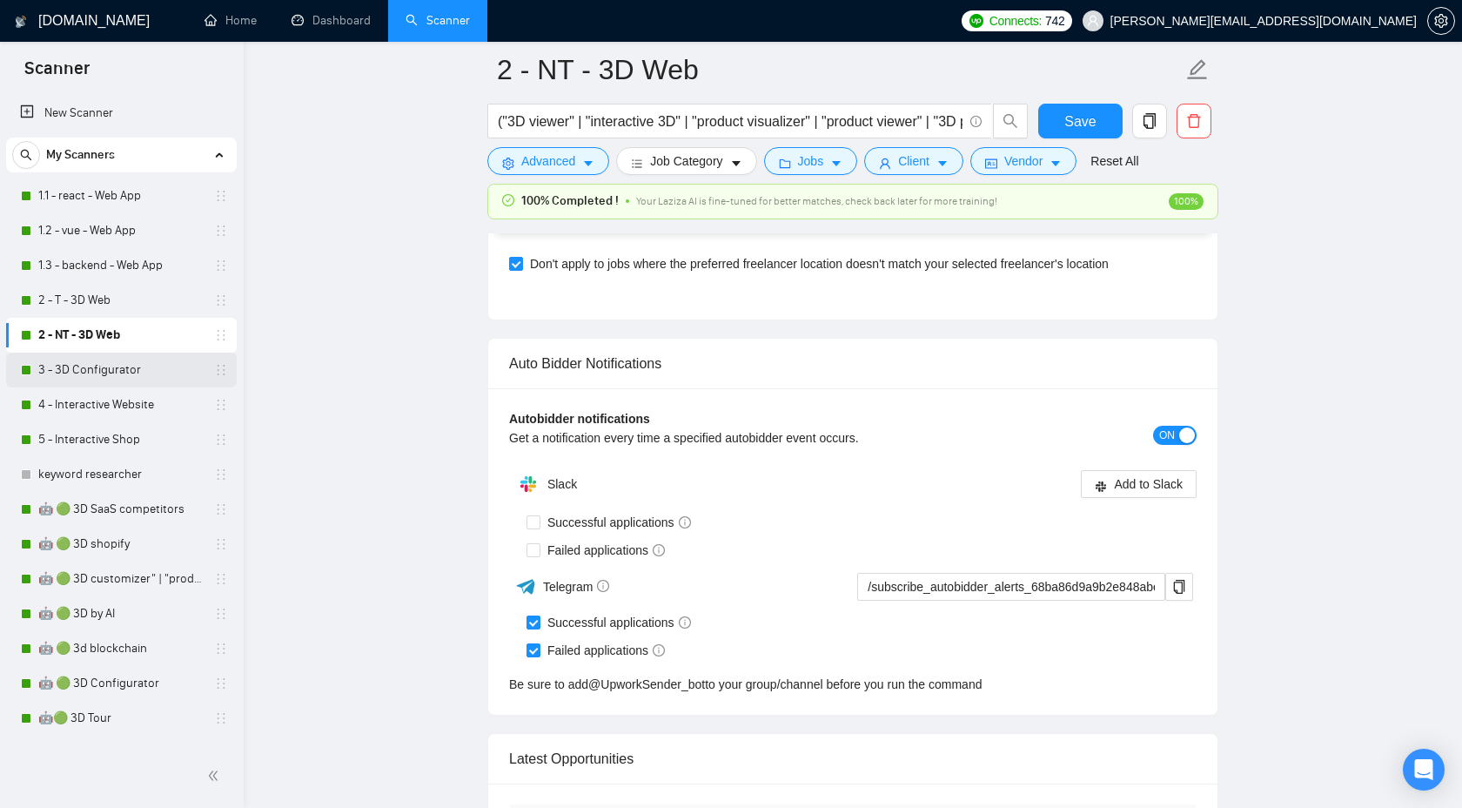
click at [155, 375] on link "3 - 3D Configurator" at bounding box center [120, 370] width 165 height 35
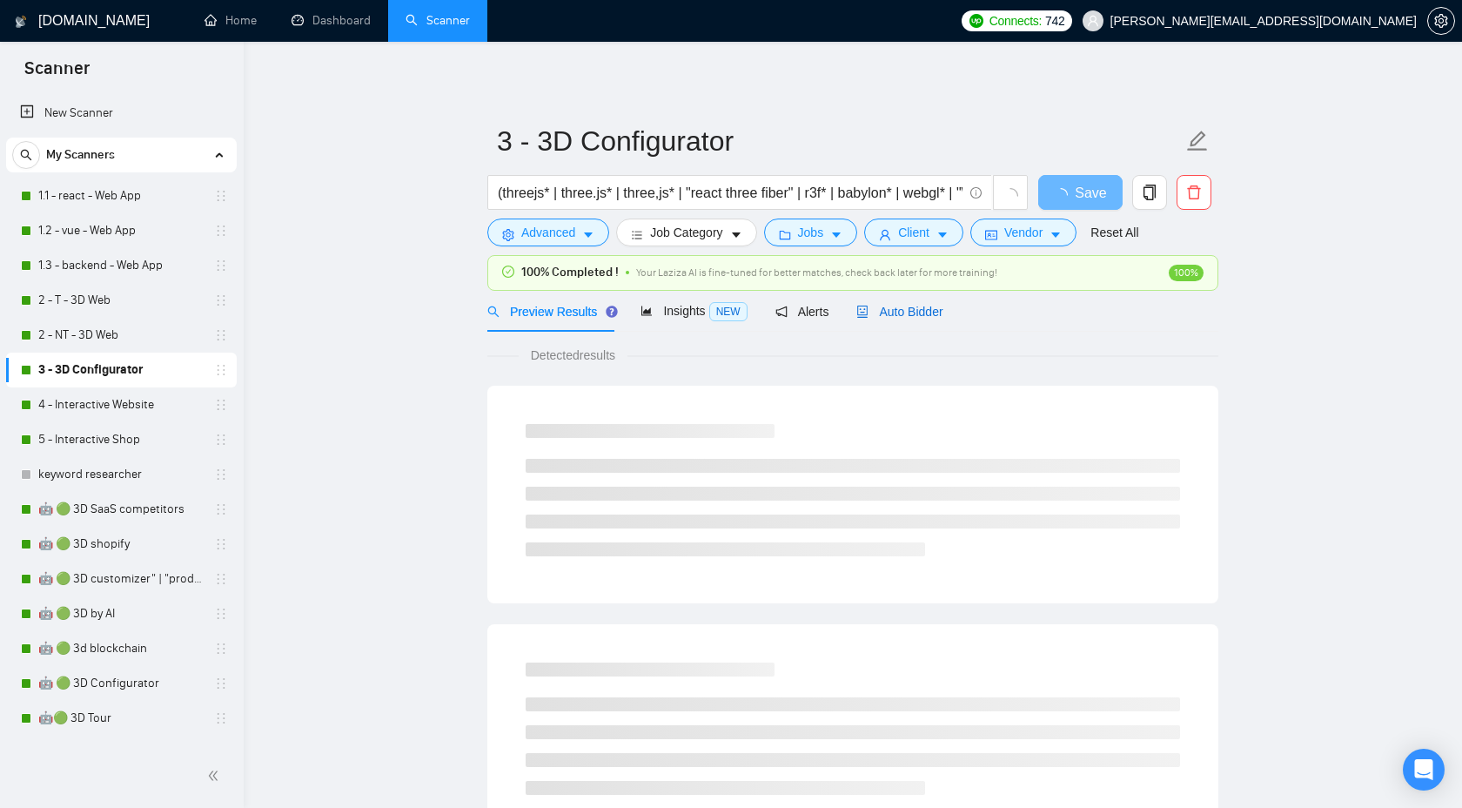
click at [897, 317] on span "Auto Bidder" at bounding box center [900, 312] width 86 height 14
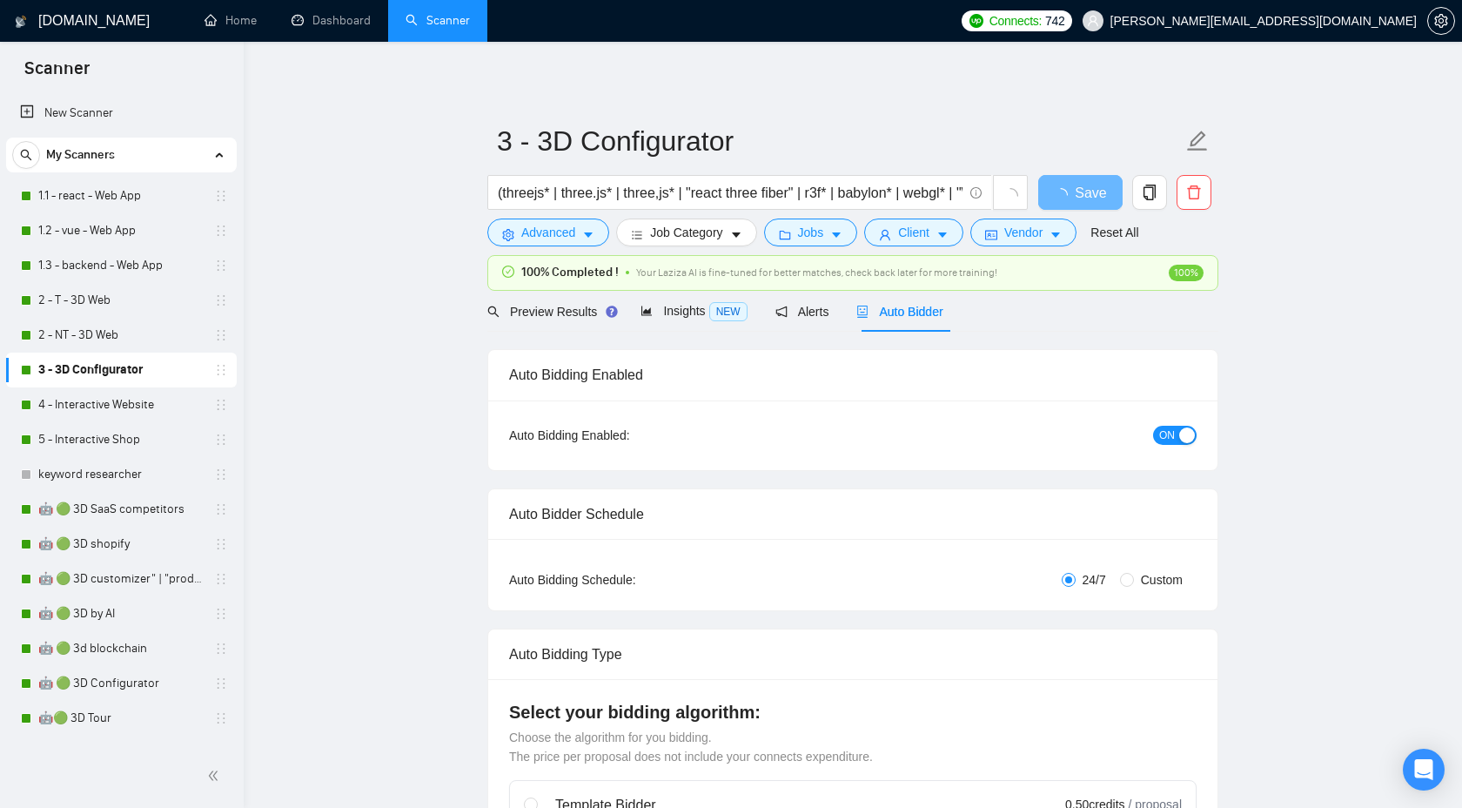
checkbox input "true"
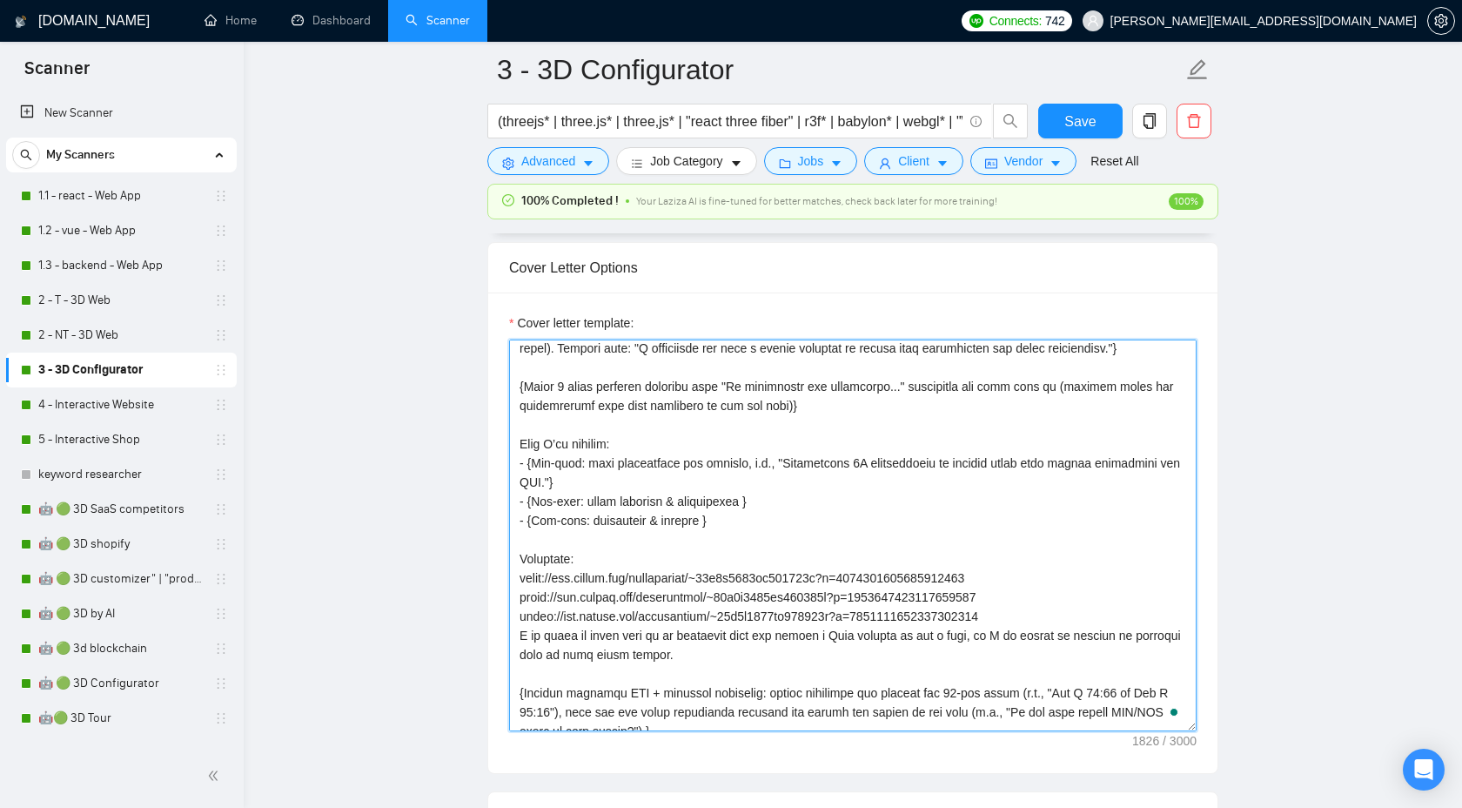
scroll to position [158, 0]
drag, startPoint x: 754, startPoint y: 574, endPoint x: 455, endPoint y: 425, distance: 334.0
click at [455, 425] on main "3 - 3D Configurator (threejs* | three.js* | three,js* | "react three fiber" | r…" at bounding box center [853, 758] width 1163 height 5384
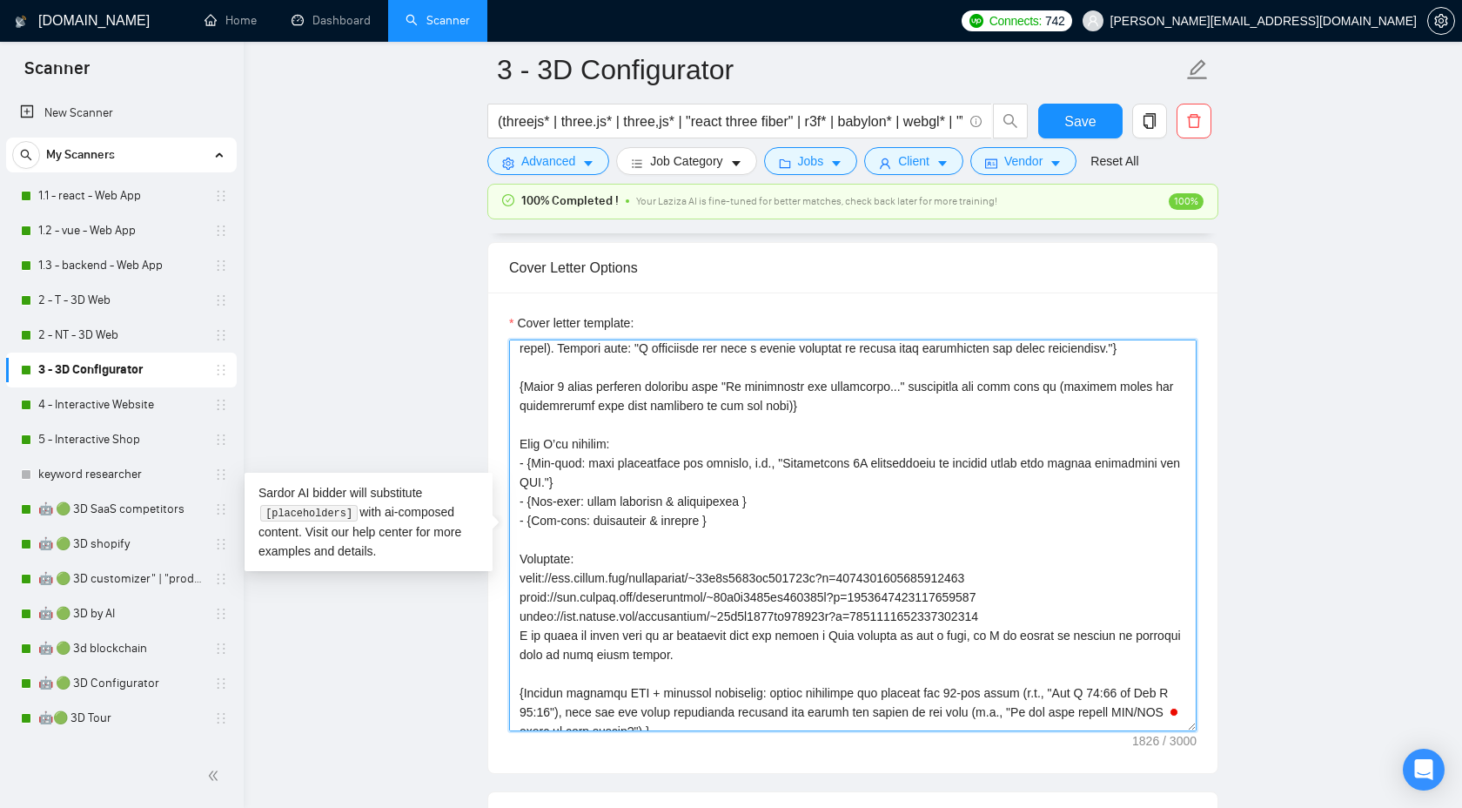
paste textarea "{Specify each of these points in relation to this specific job post} - {One-lin…"
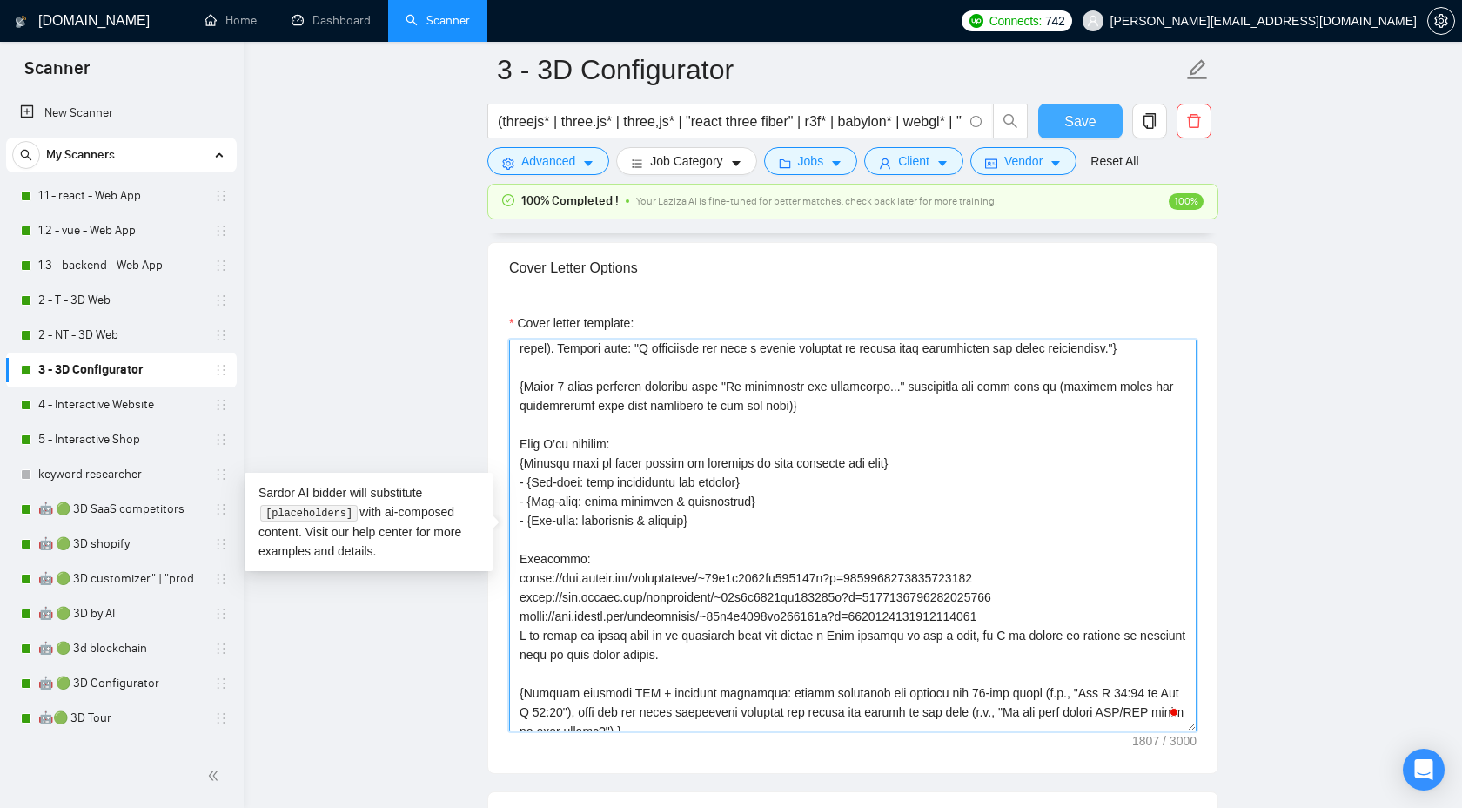
type textarea "{Use plain B2-level English. Do NOT use long dashes (—); use a hyphen or comma …"
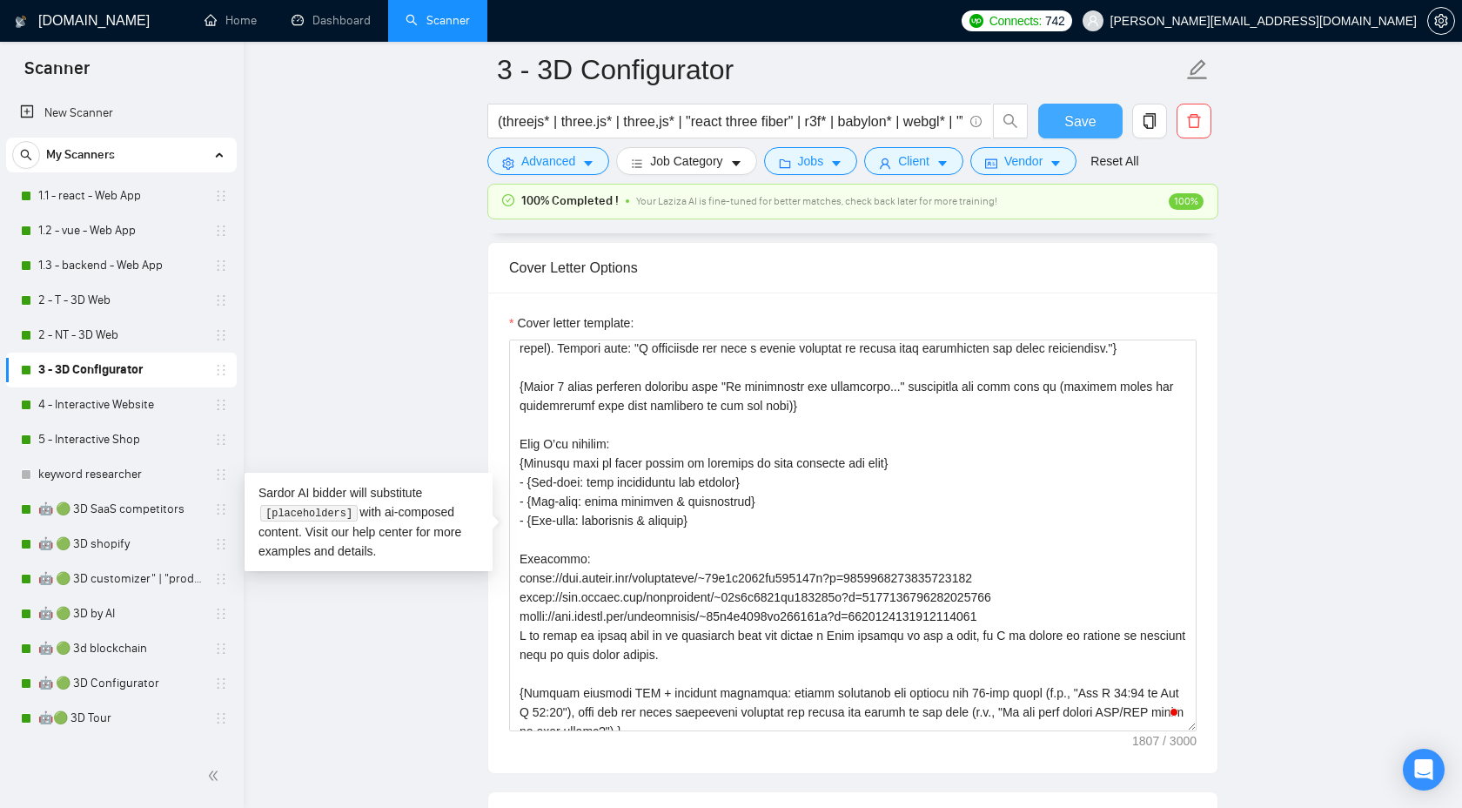
click at [1102, 124] on button "Save" at bounding box center [1080, 121] width 84 height 35
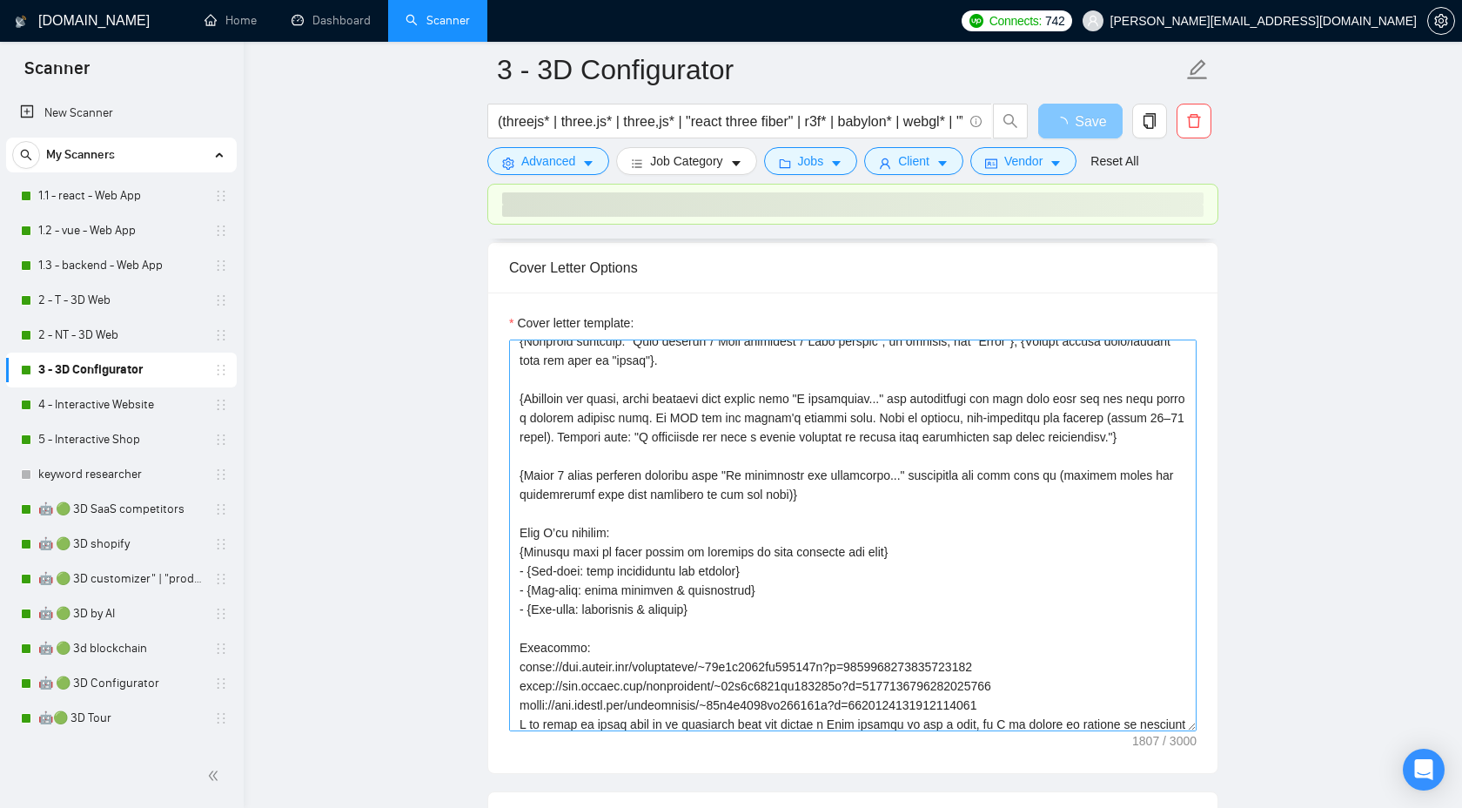
scroll to position [88, 0]
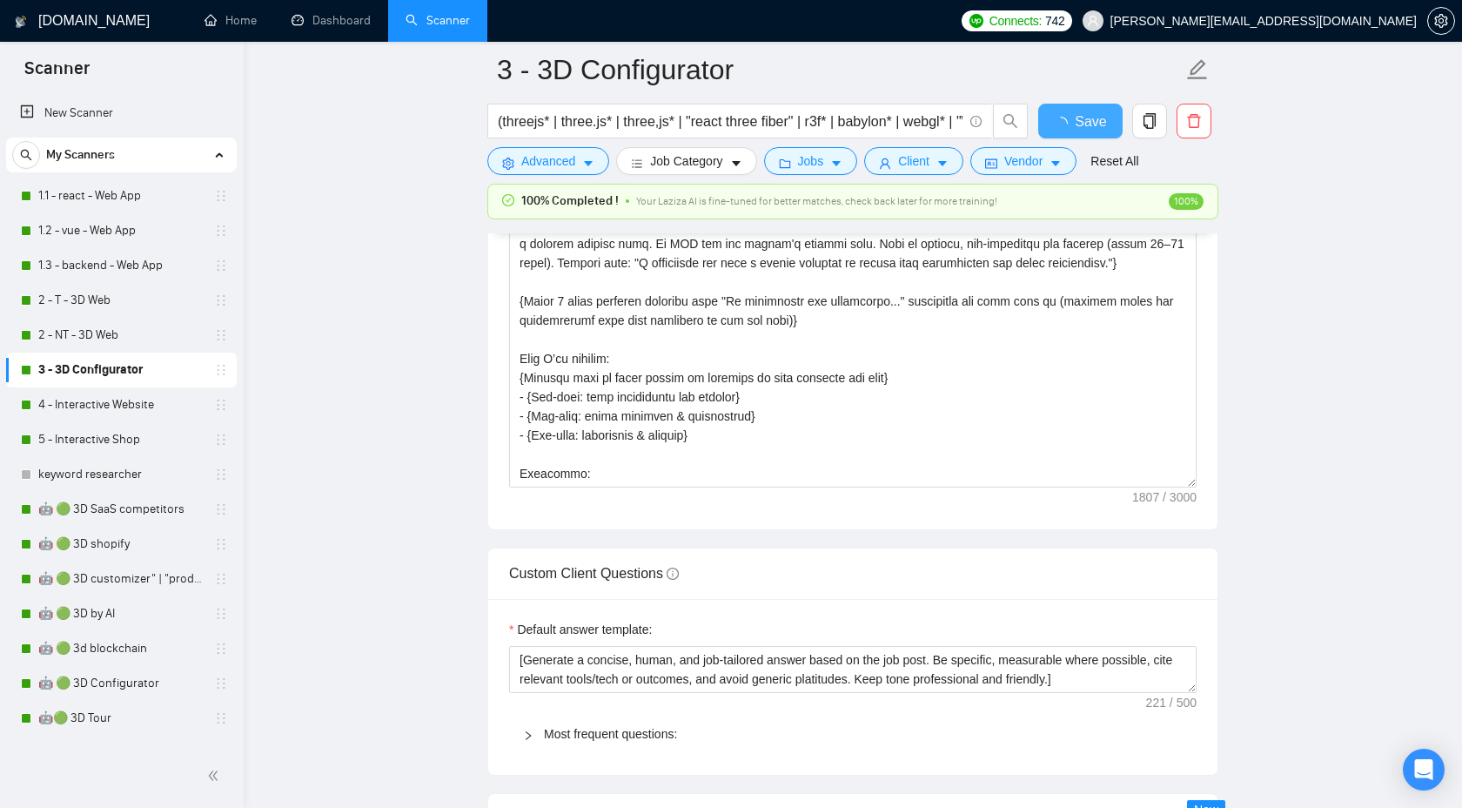
checkbox input "true"
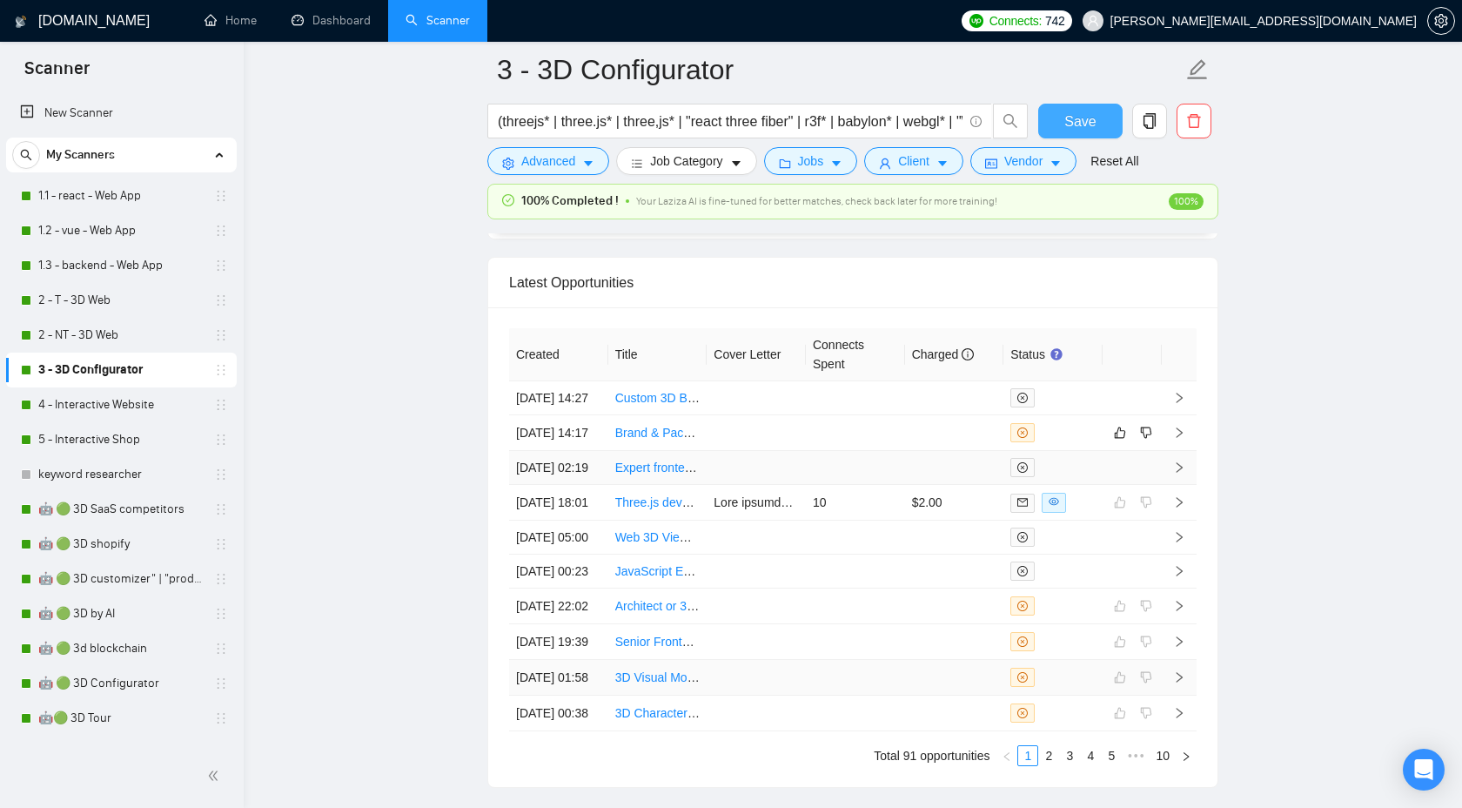
scroll to position [4661, 0]
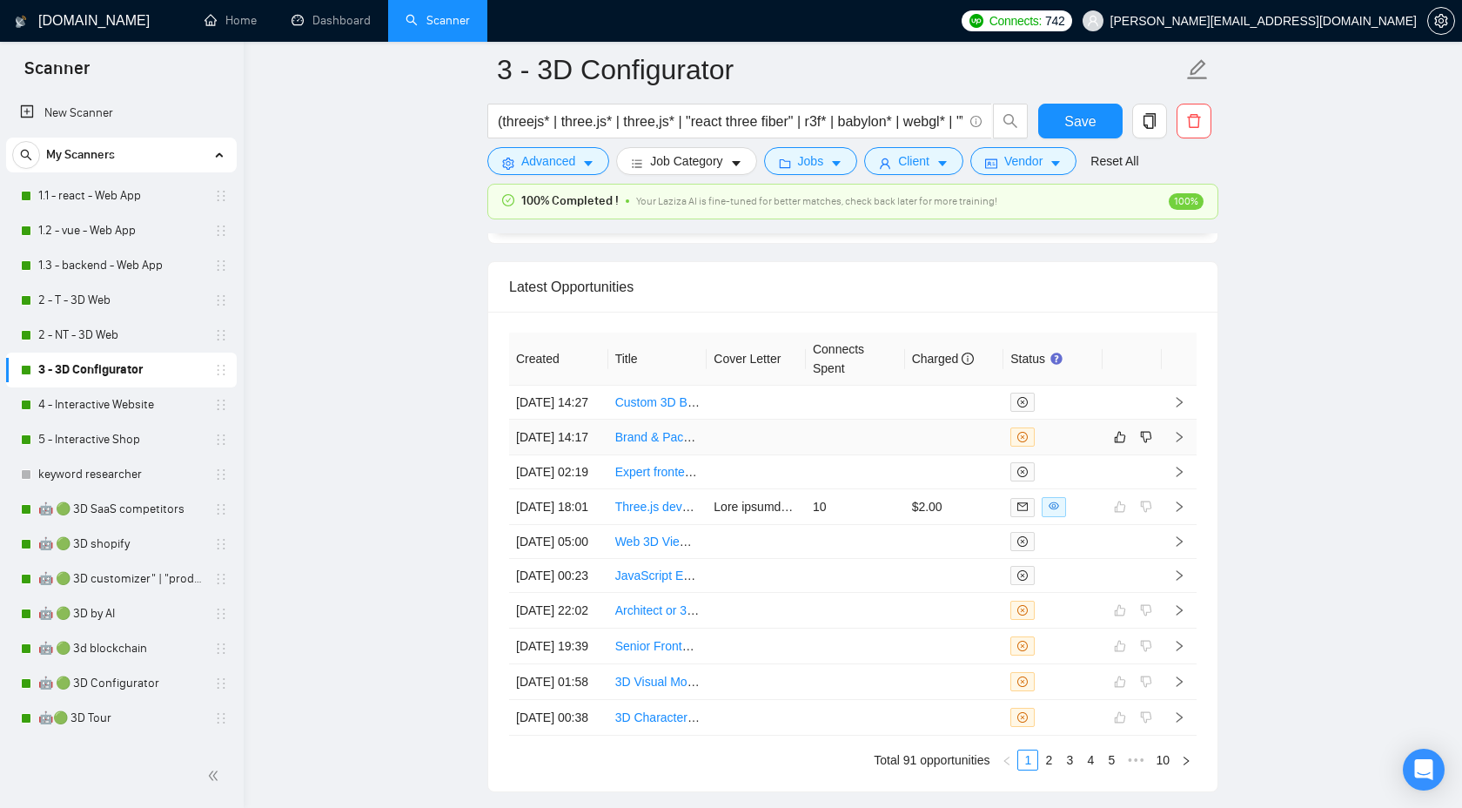
click at [1179, 442] on icon "right" at bounding box center [1180, 437] width 6 height 10
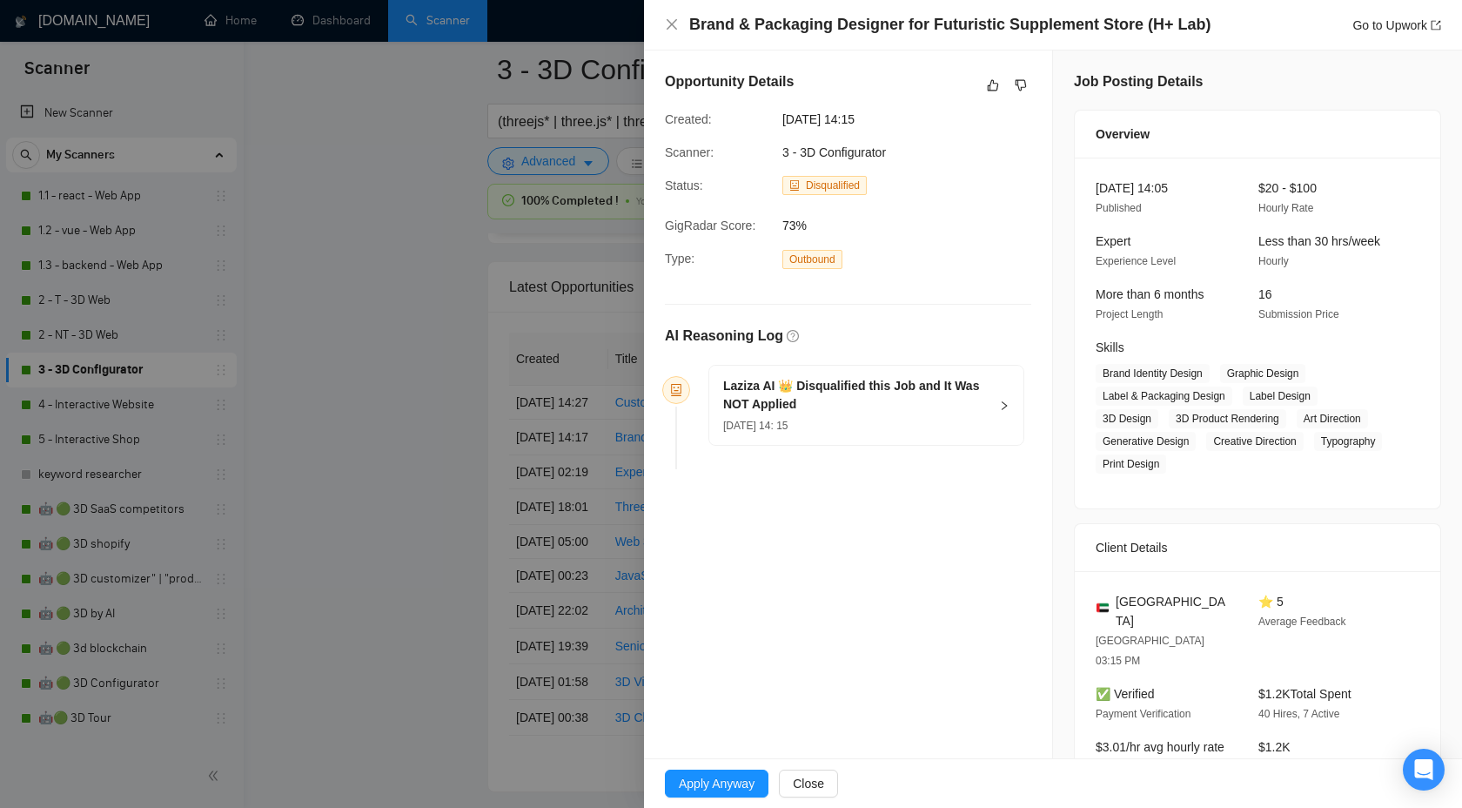
click at [997, 400] on div "Laziza AI 👑 Disqualified this Job and It Was NOT Applied 03 Oct, 2025 14: 15" at bounding box center [866, 405] width 314 height 79
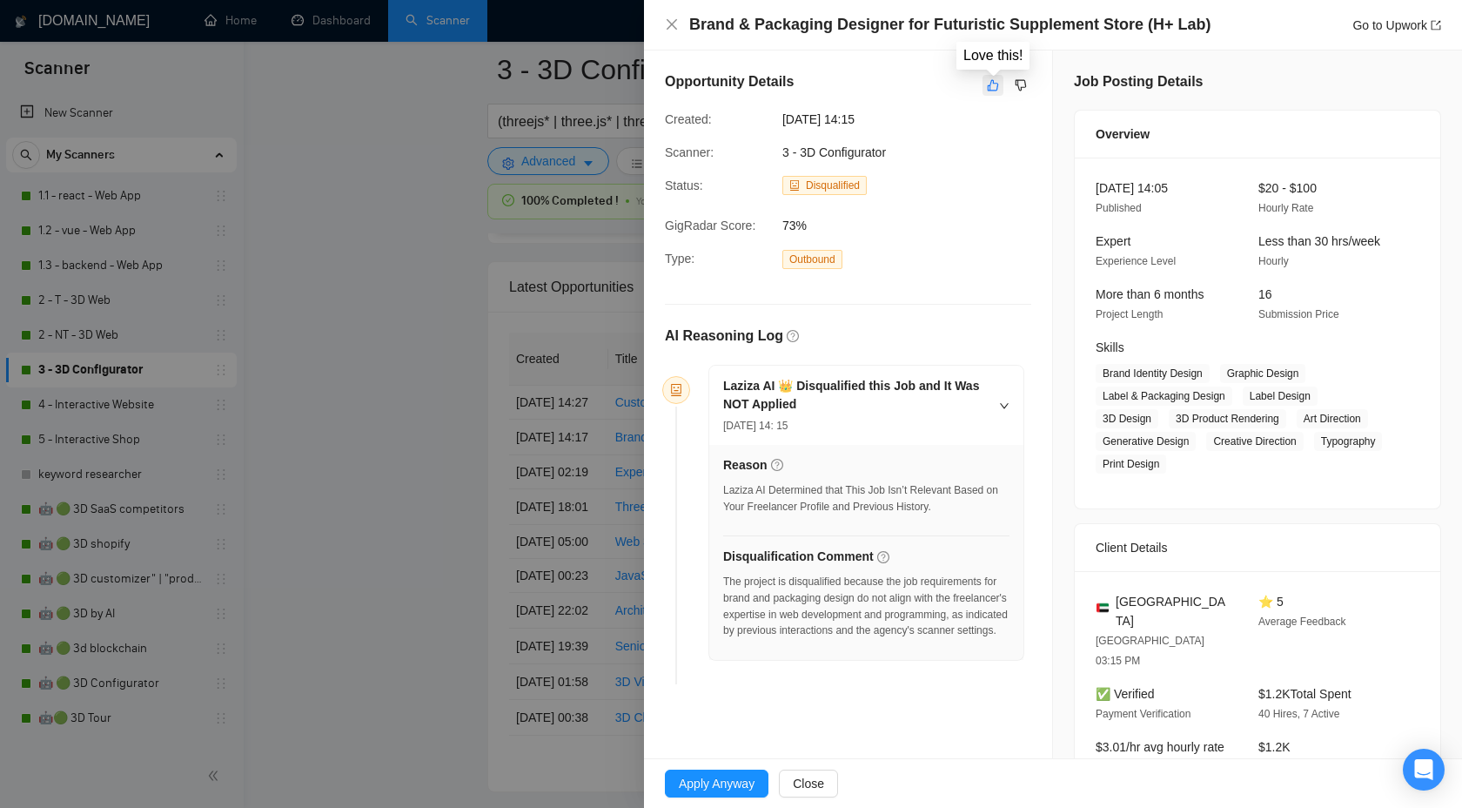
click at [990, 86] on icon "like" at bounding box center [993, 85] width 11 height 11
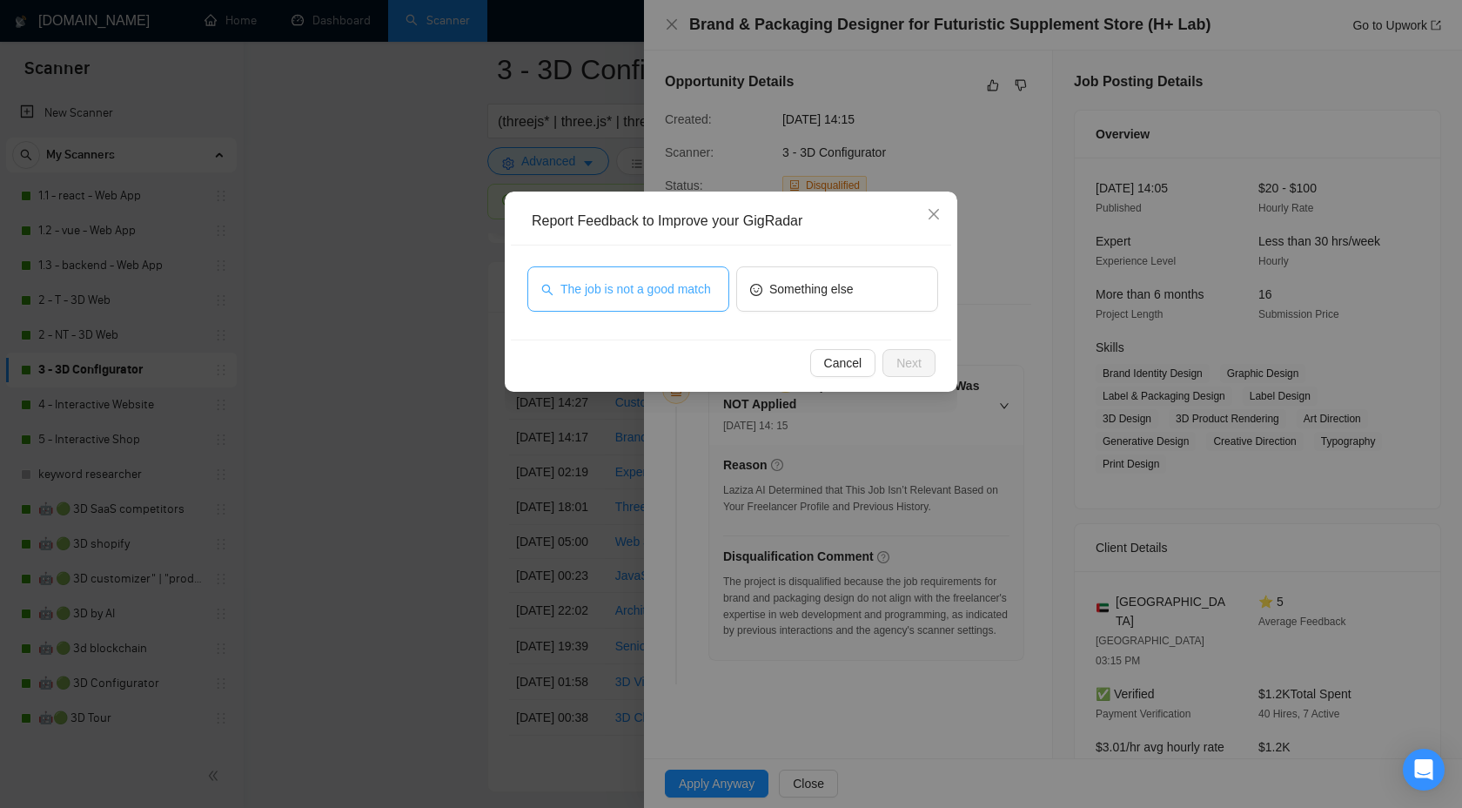
click at [653, 295] on span "The job is not a good match" at bounding box center [636, 288] width 151 height 19
click at [891, 356] on button "Next" at bounding box center [909, 363] width 53 height 28
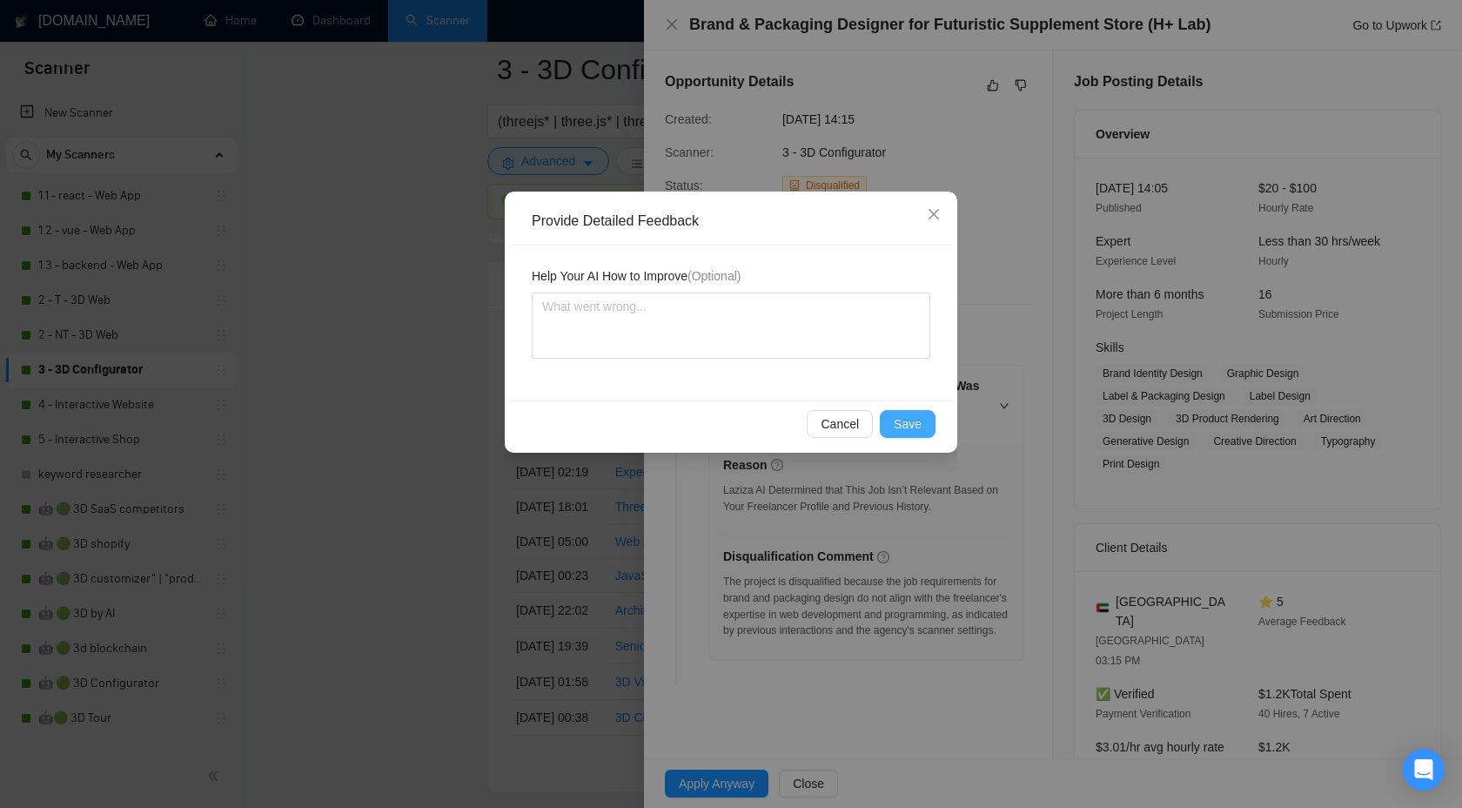
click at [899, 414] on span "Save" at bounding box center [908, 423] width 28 height 19
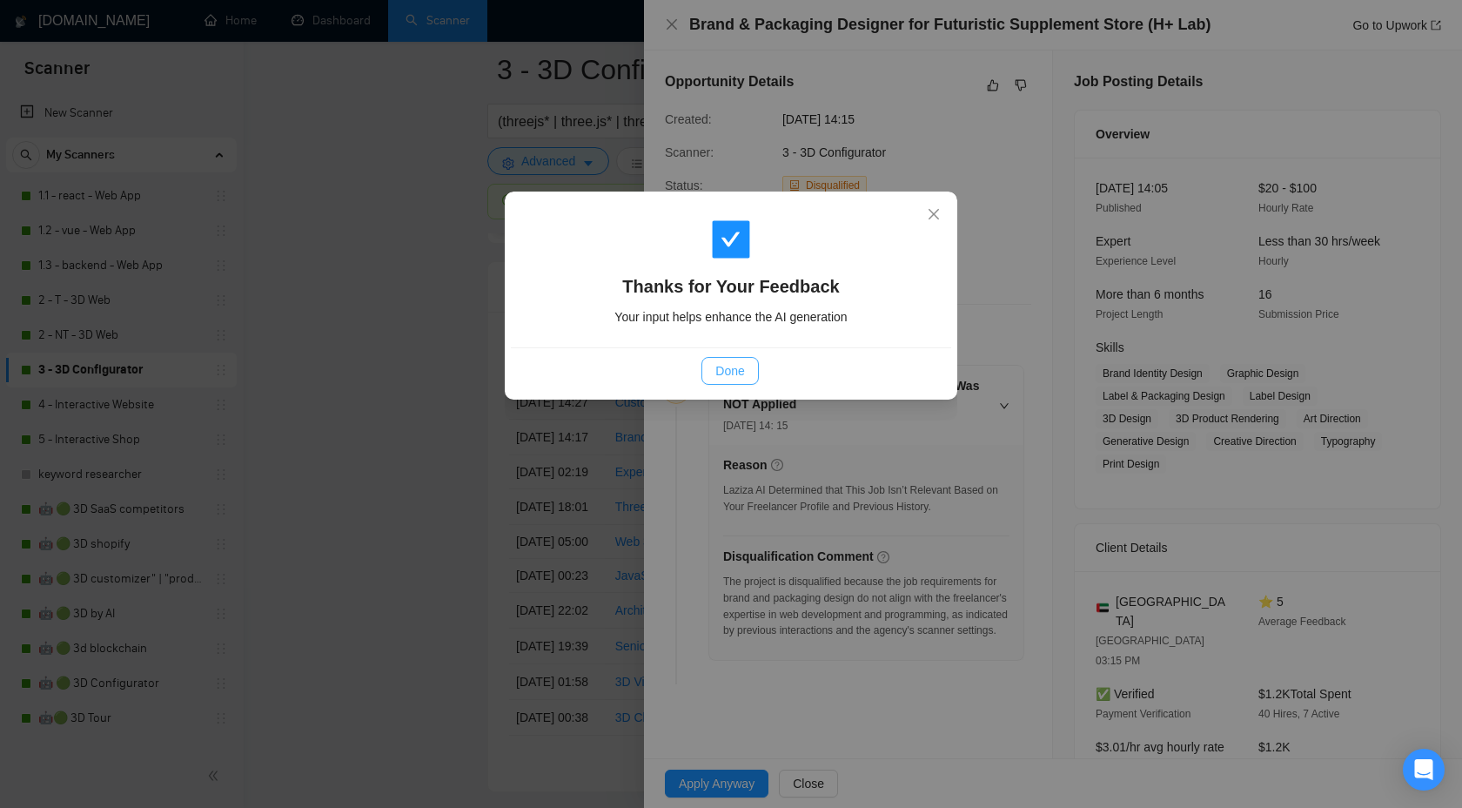
click at [735, 374] on span "Done" at bounding box center [729, 370] width 29 height 19
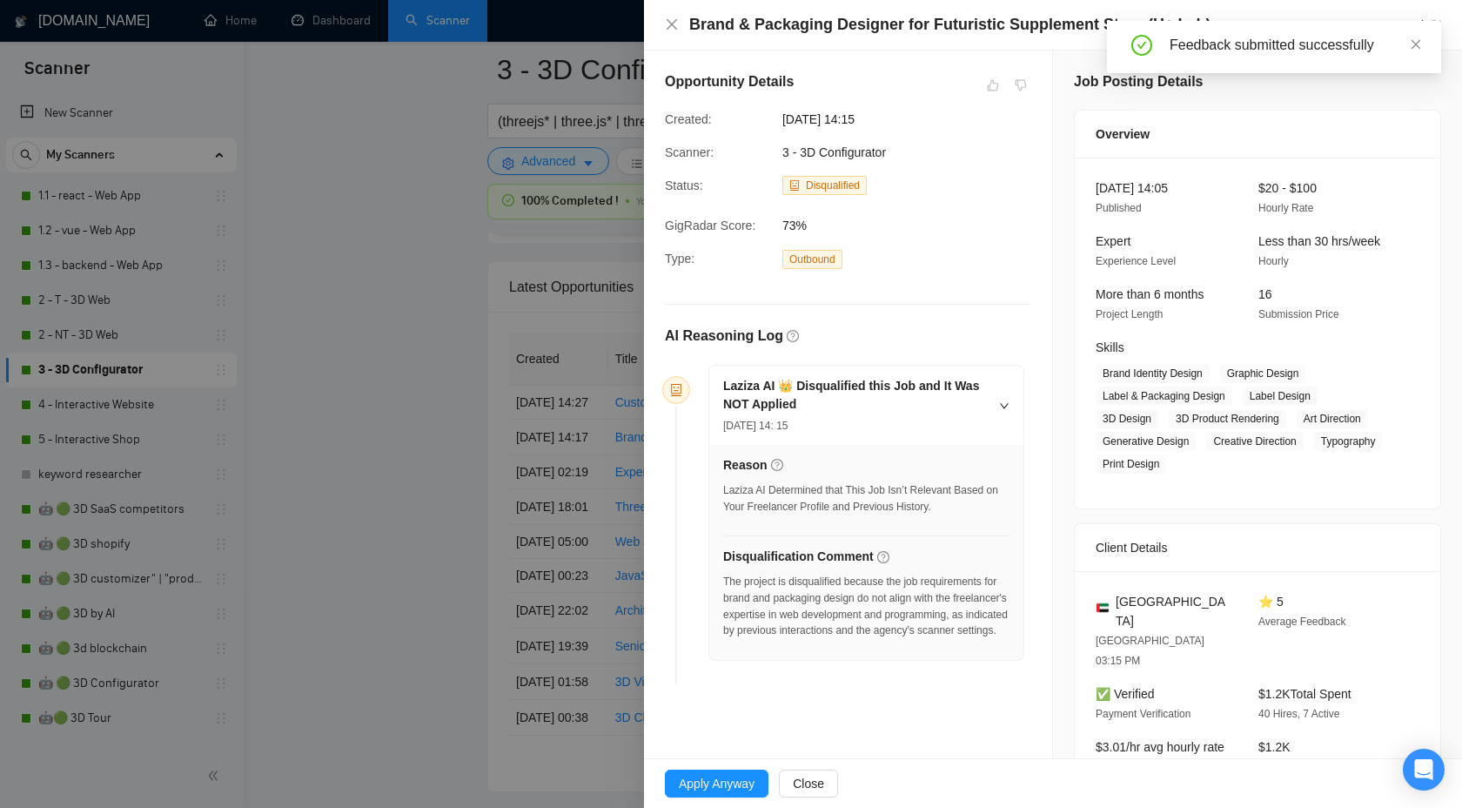
click at [389, 404] on div at bounding box center [731, 404] width 1462 height 808
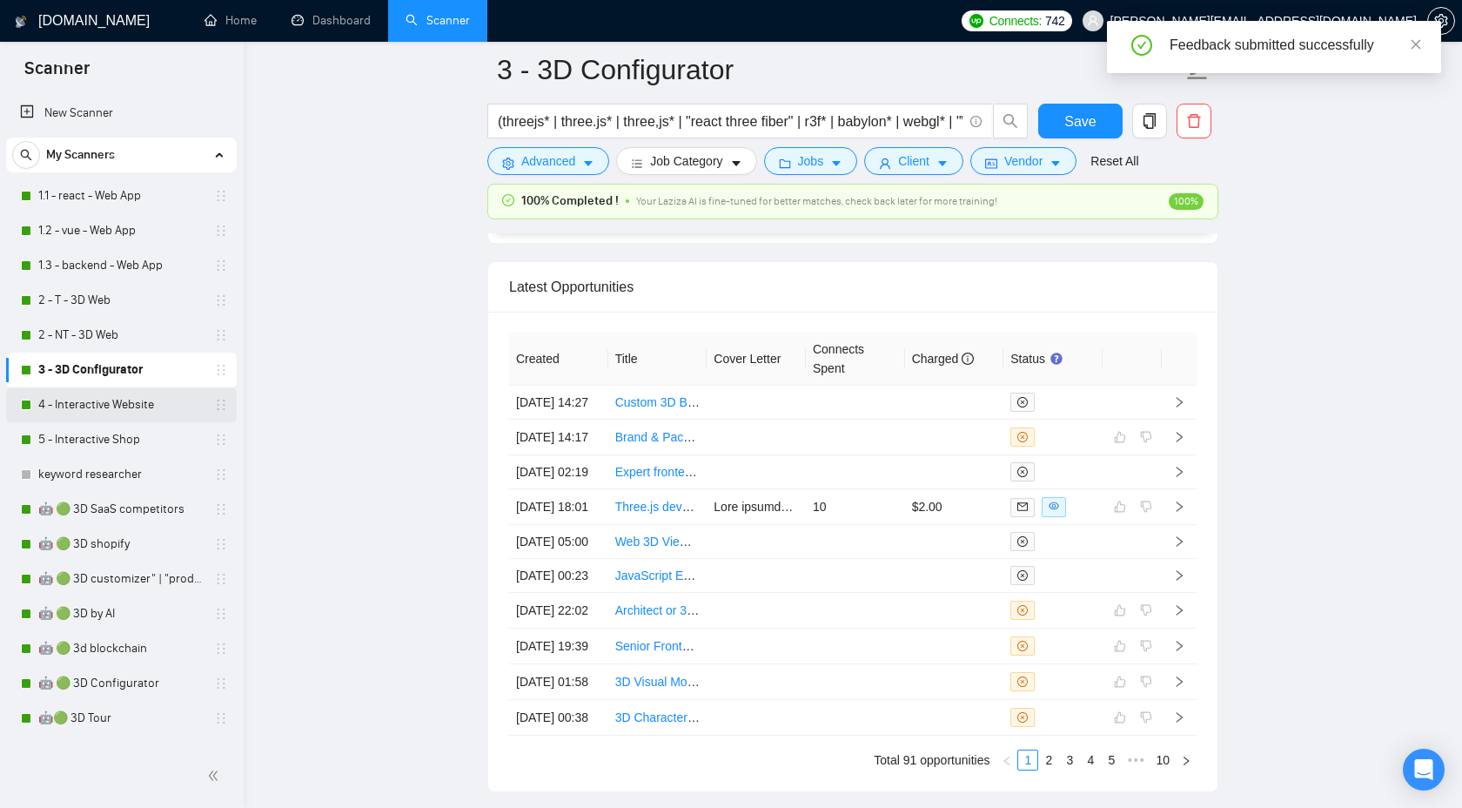
click at [95, 403] on link "4 - Interactive Website" at bounding box center [120, 404] width 165 height 35
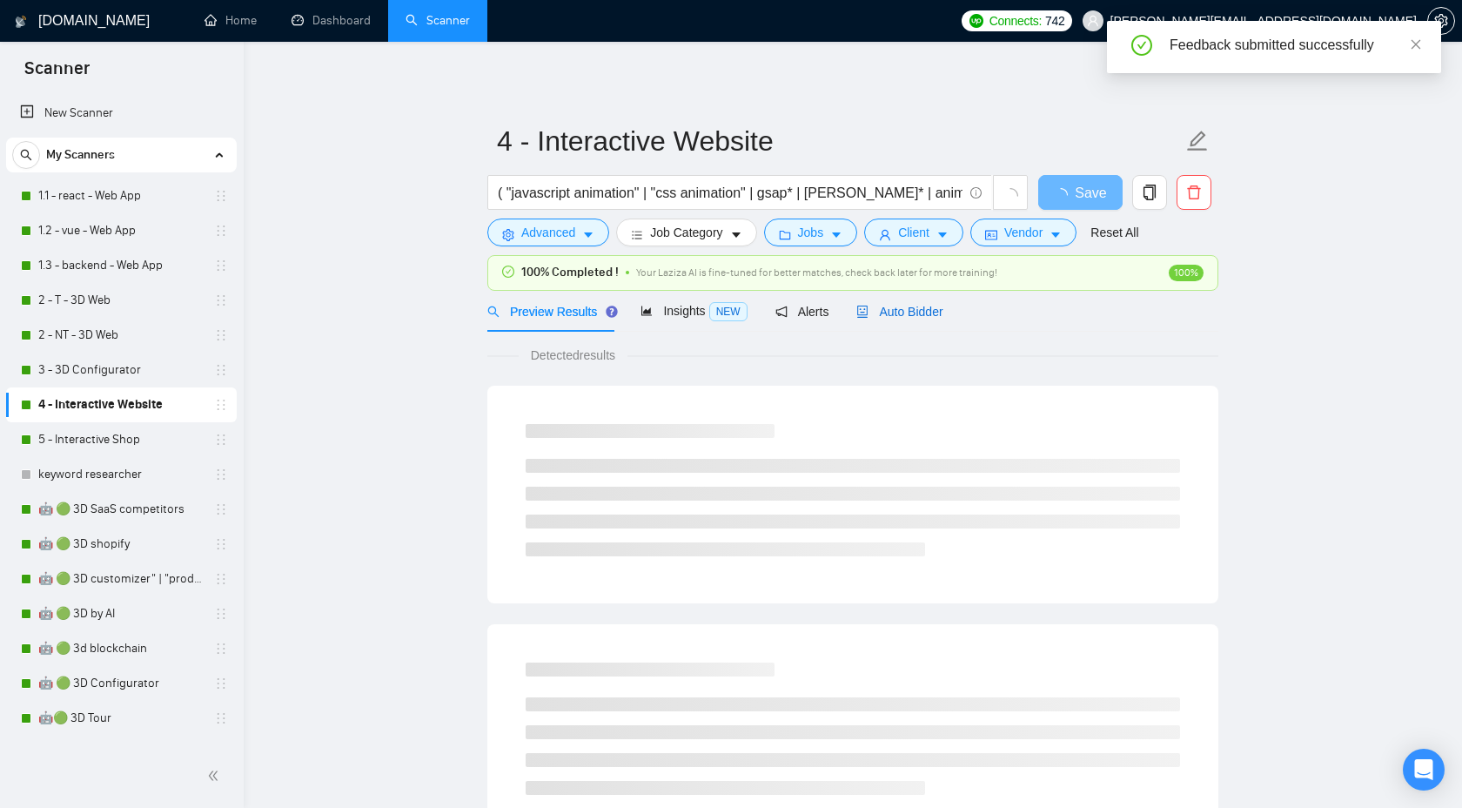
click at [902, 314] on span "Auto Bidder" at bounding box center [900, 312] width 86 height 14
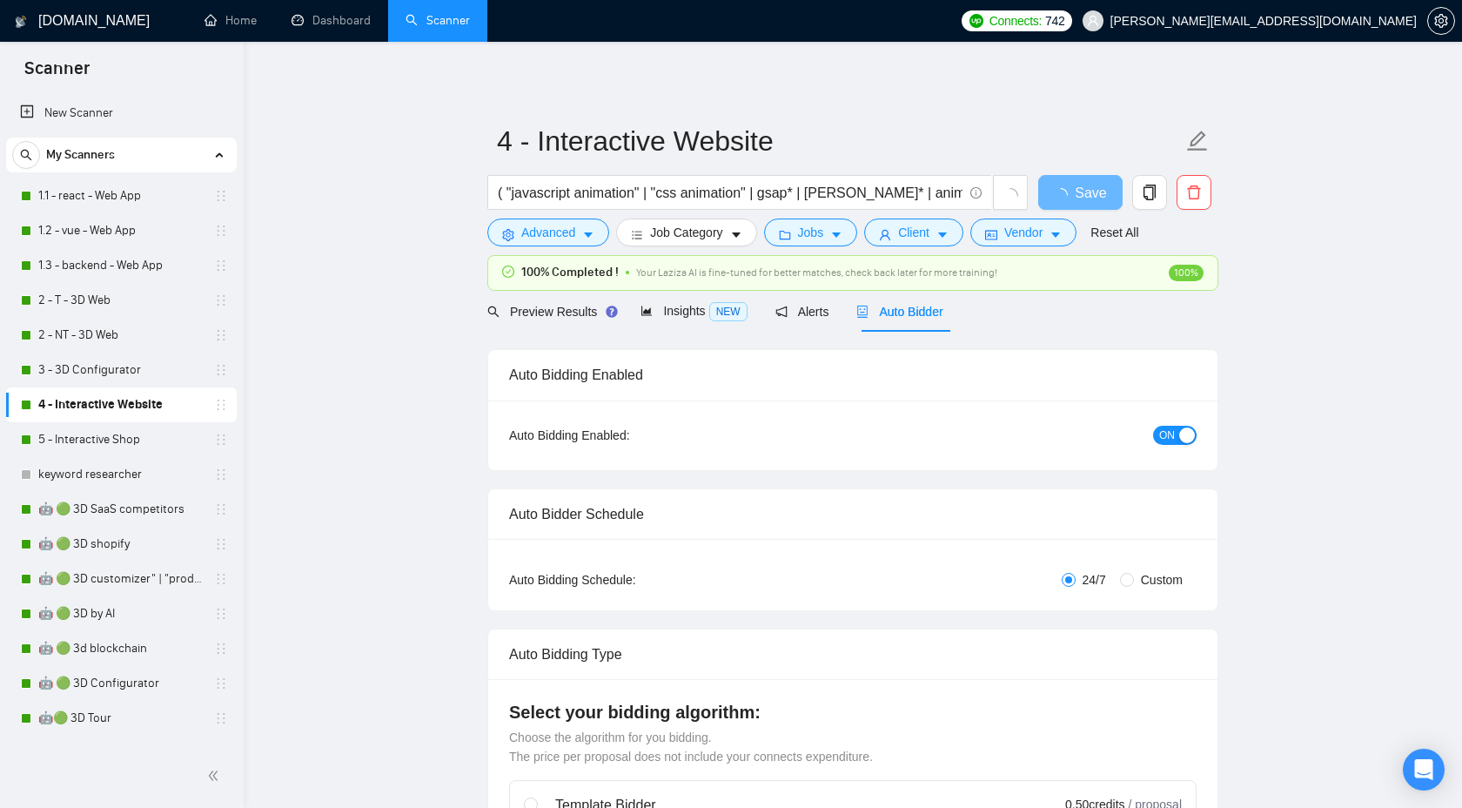
checkbox input "true"
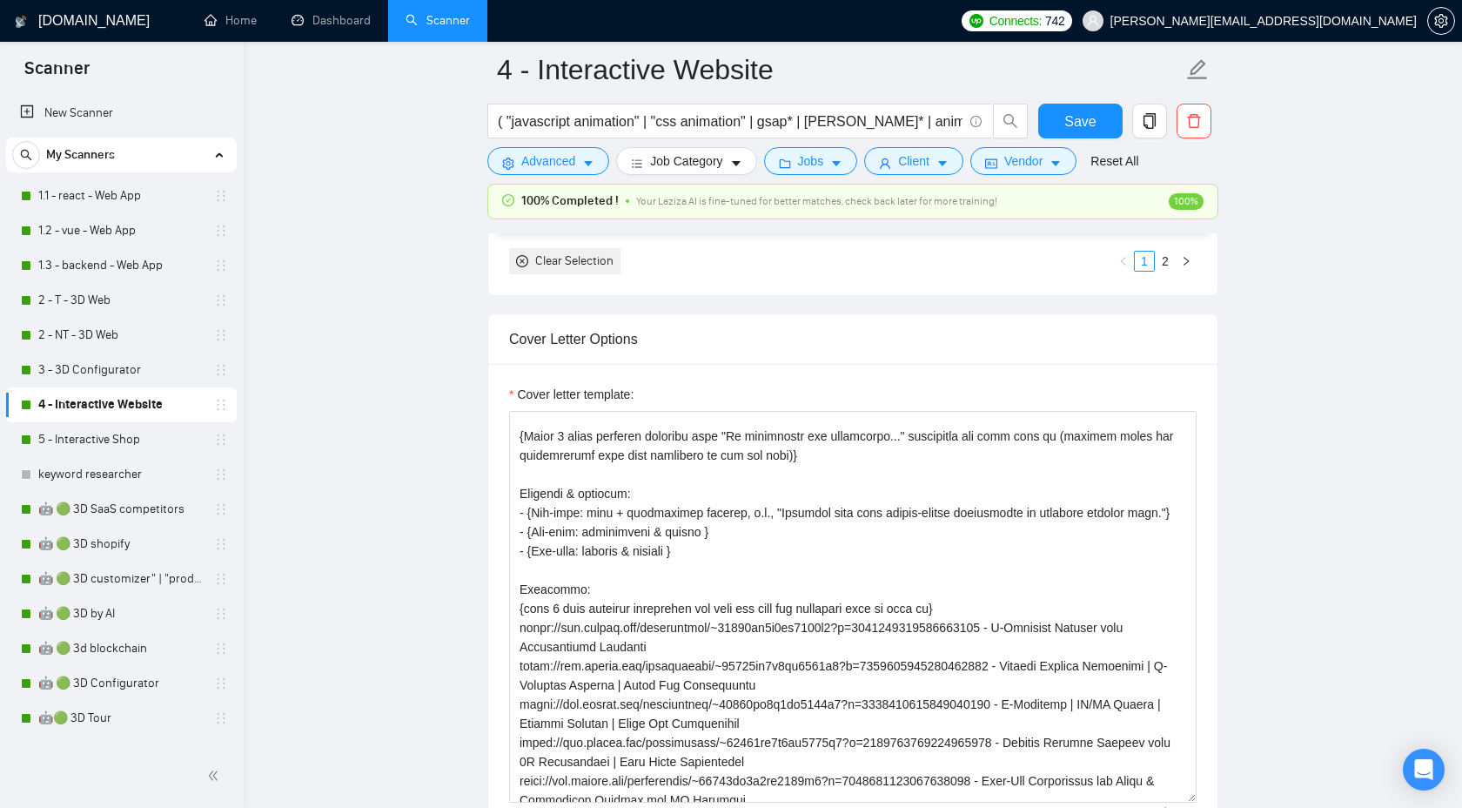
scroll to position [185, 0]
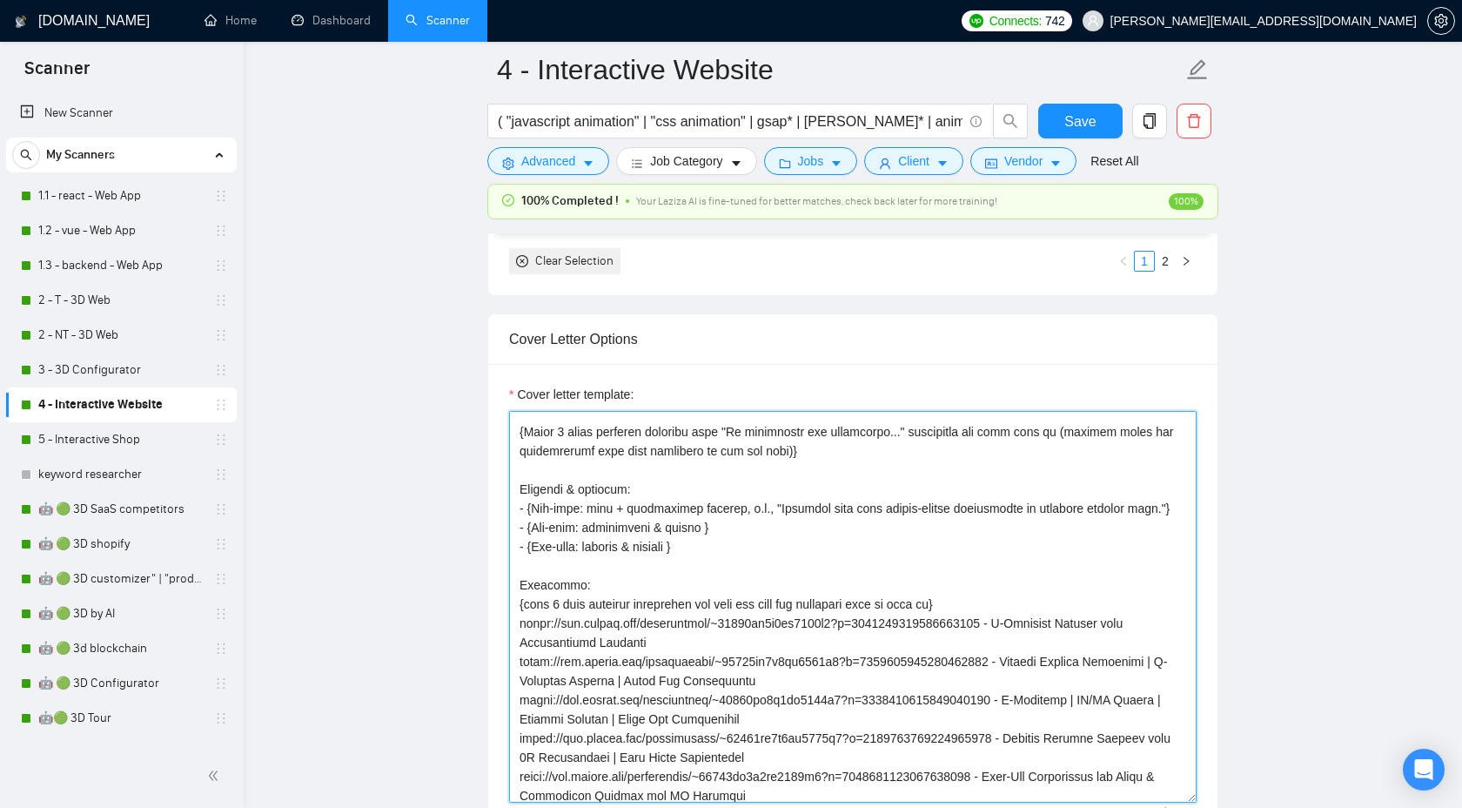
click at [646, 528] on textarea "Cover letter template:" at bounding box center [853, 607] width 688 height 392
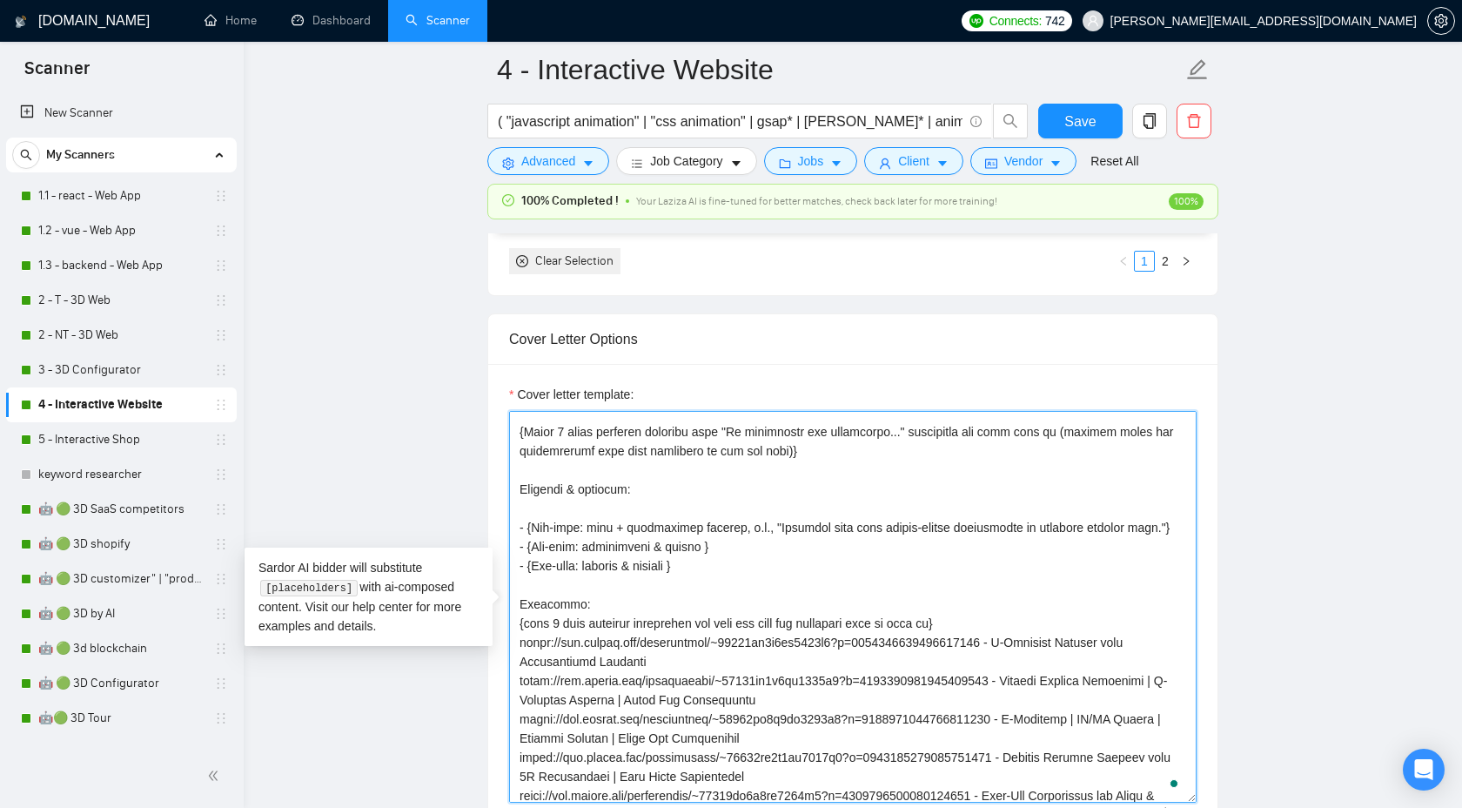
paste textarea "To enrich screen reader interactions, please activate Accessibility in Grammarl…"
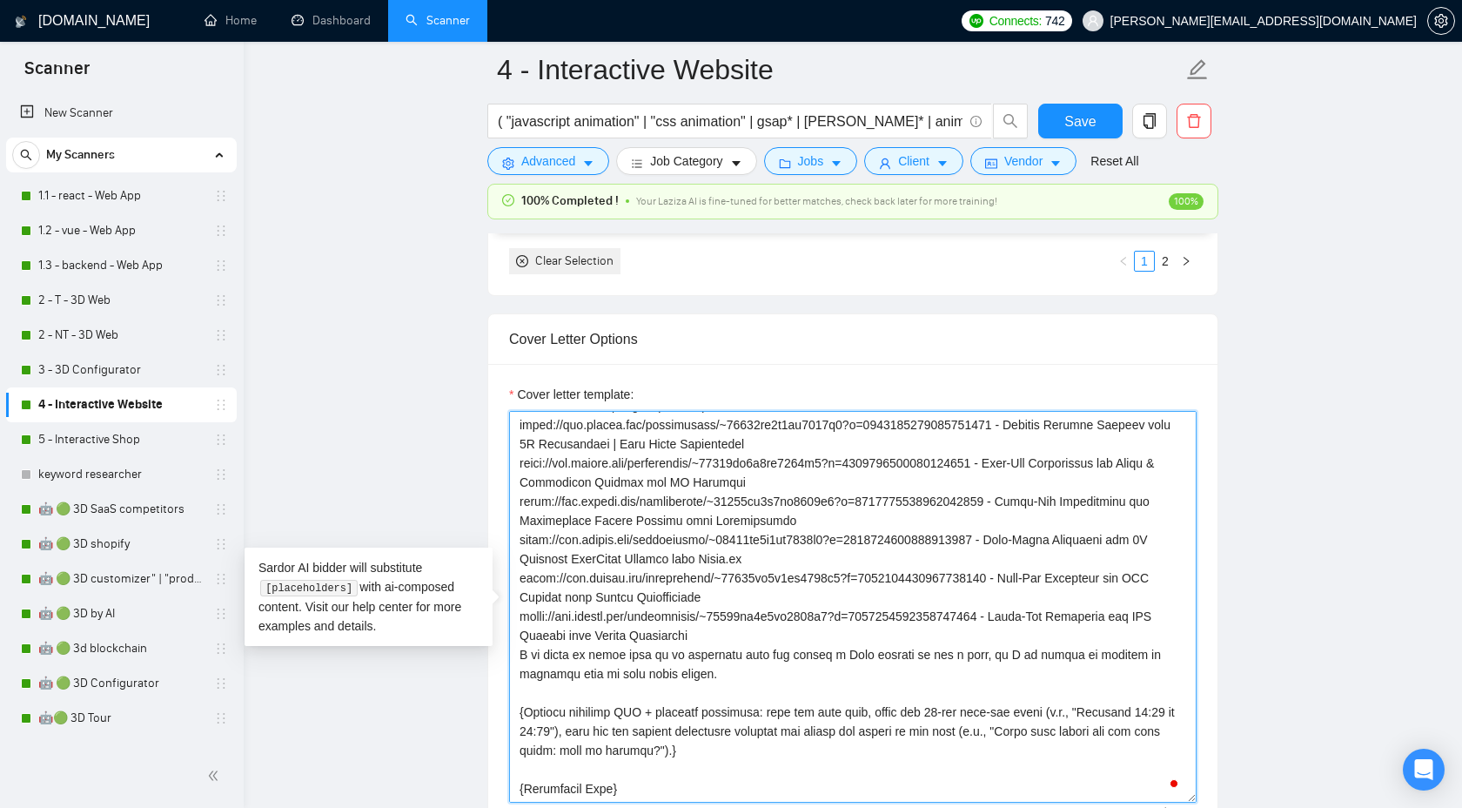
scroll to position [549, 0]
type textarea "{Use plain B2-level English. Do NOT use long dashes (—); use a hyphen or comma …"
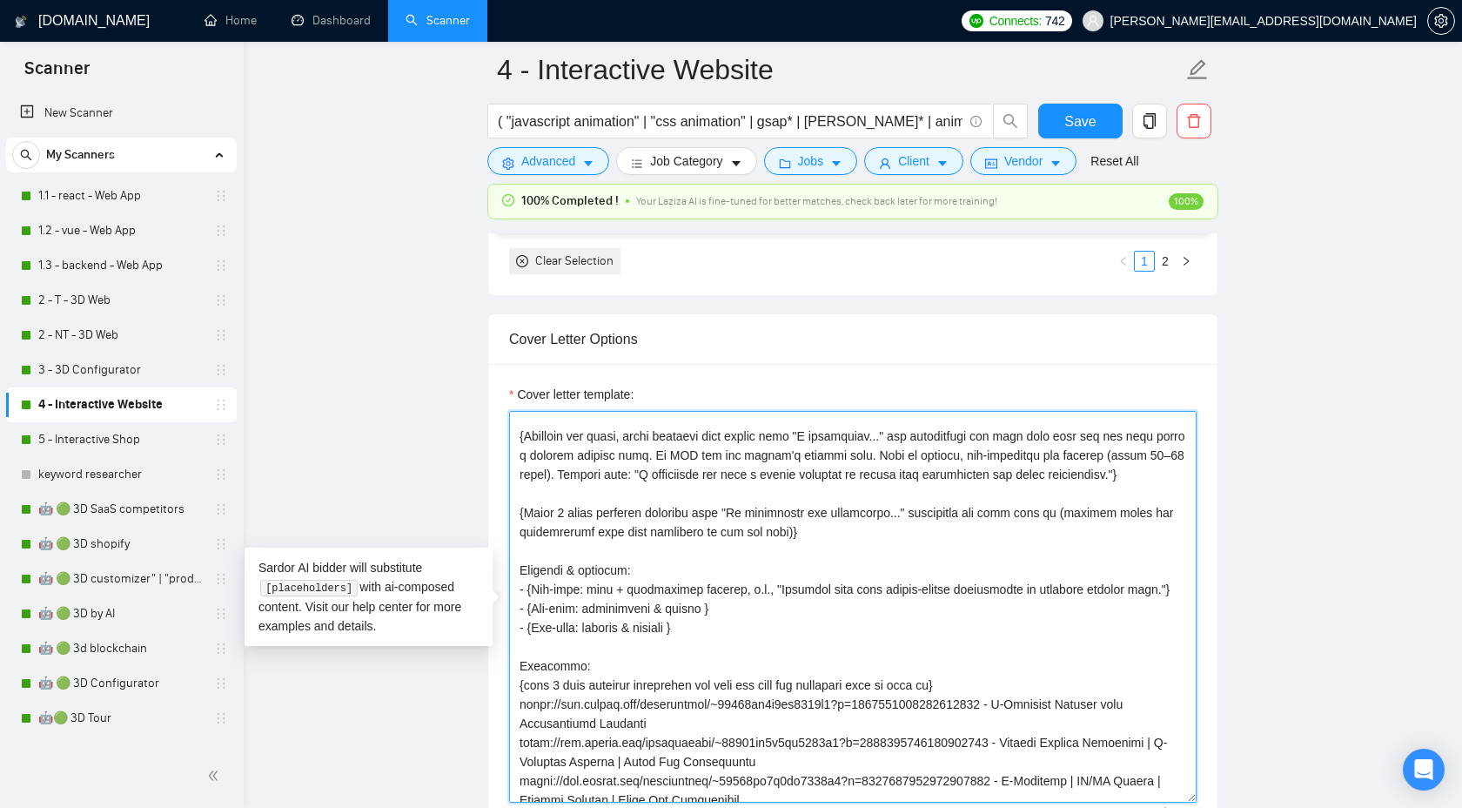
scroll to position [104, 0]
drag, startPoint x: 733, startPoint y: 636, endPoint x: 1174, endPoint y: 626, distance: 441.4
click at [1174, 626] on textarea "Cover letter template:" at bounding box center [853, 607] width 688 height 392
click at [719, 655] on textarea "Cover letter template:" at bounding box center [853, 607] width 688 height 392
click at [689, 674] on textarea "Cover letter template:" at bounding box center [853, 607] width 688 height 392
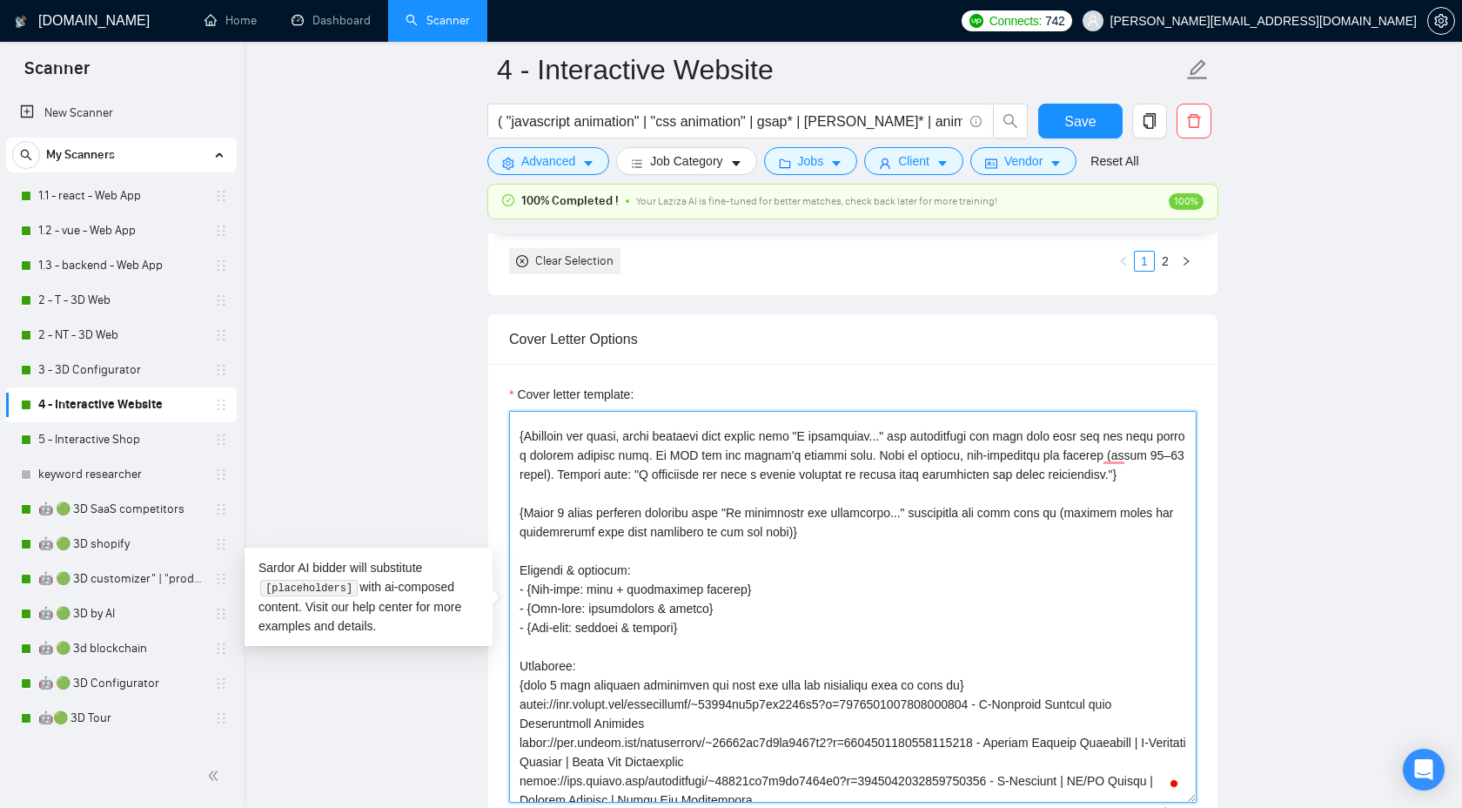
click at [697, 615] on textarea "Cover letter template:" at bounding box center [853, 607] width 688 height 392
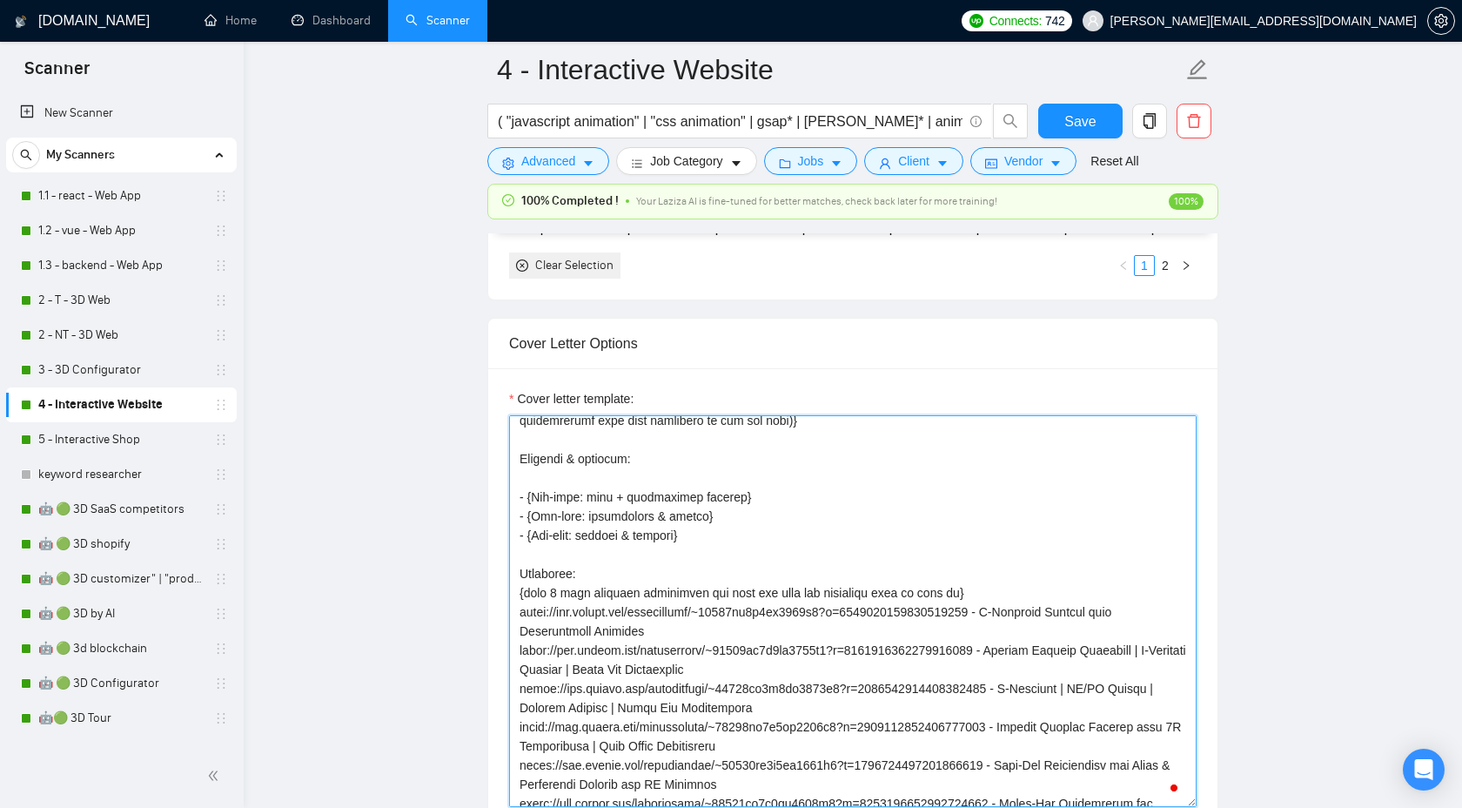
scroll to position [193, 0]
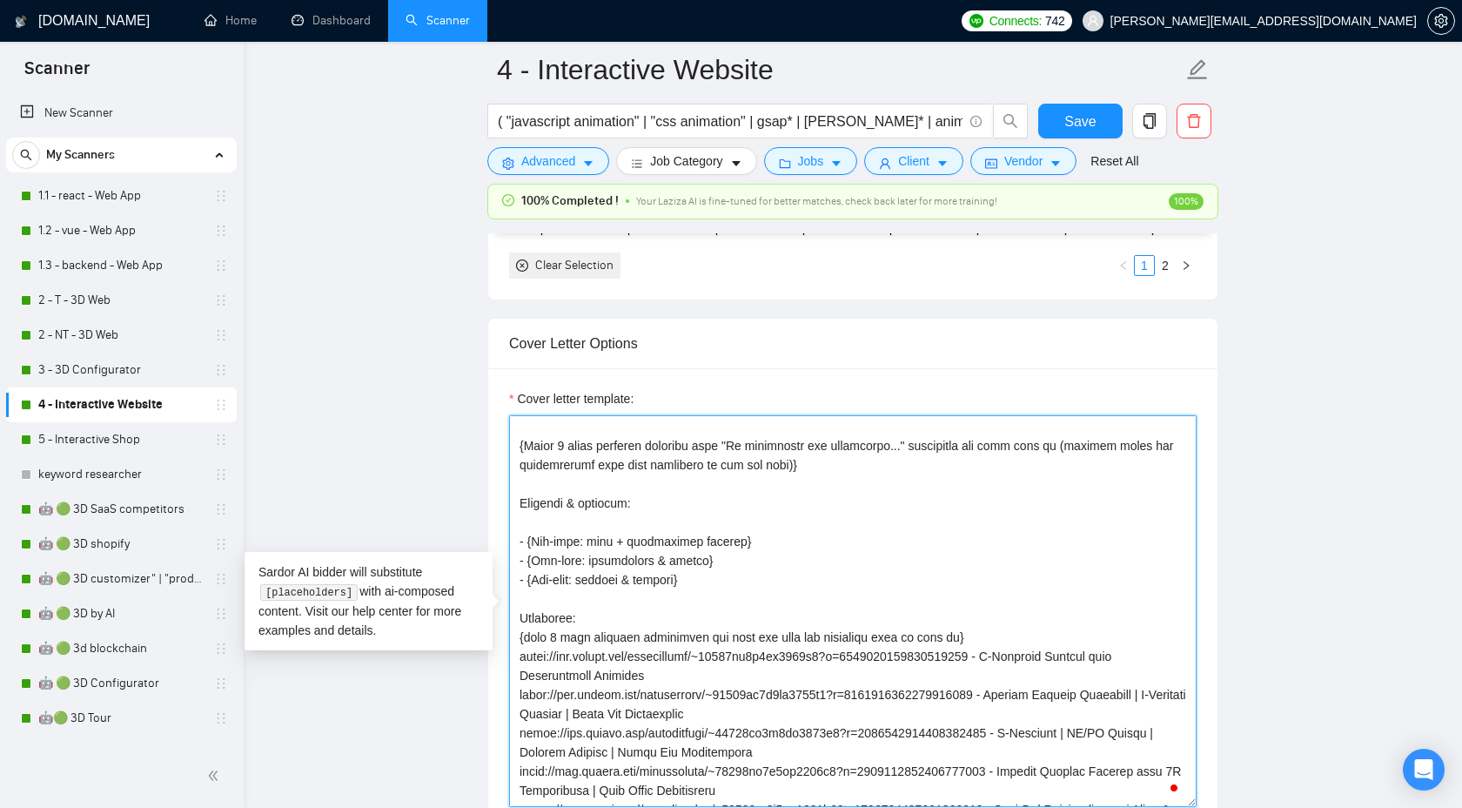
paste textarea "{Specify each of these points in relation to this specific job post}"
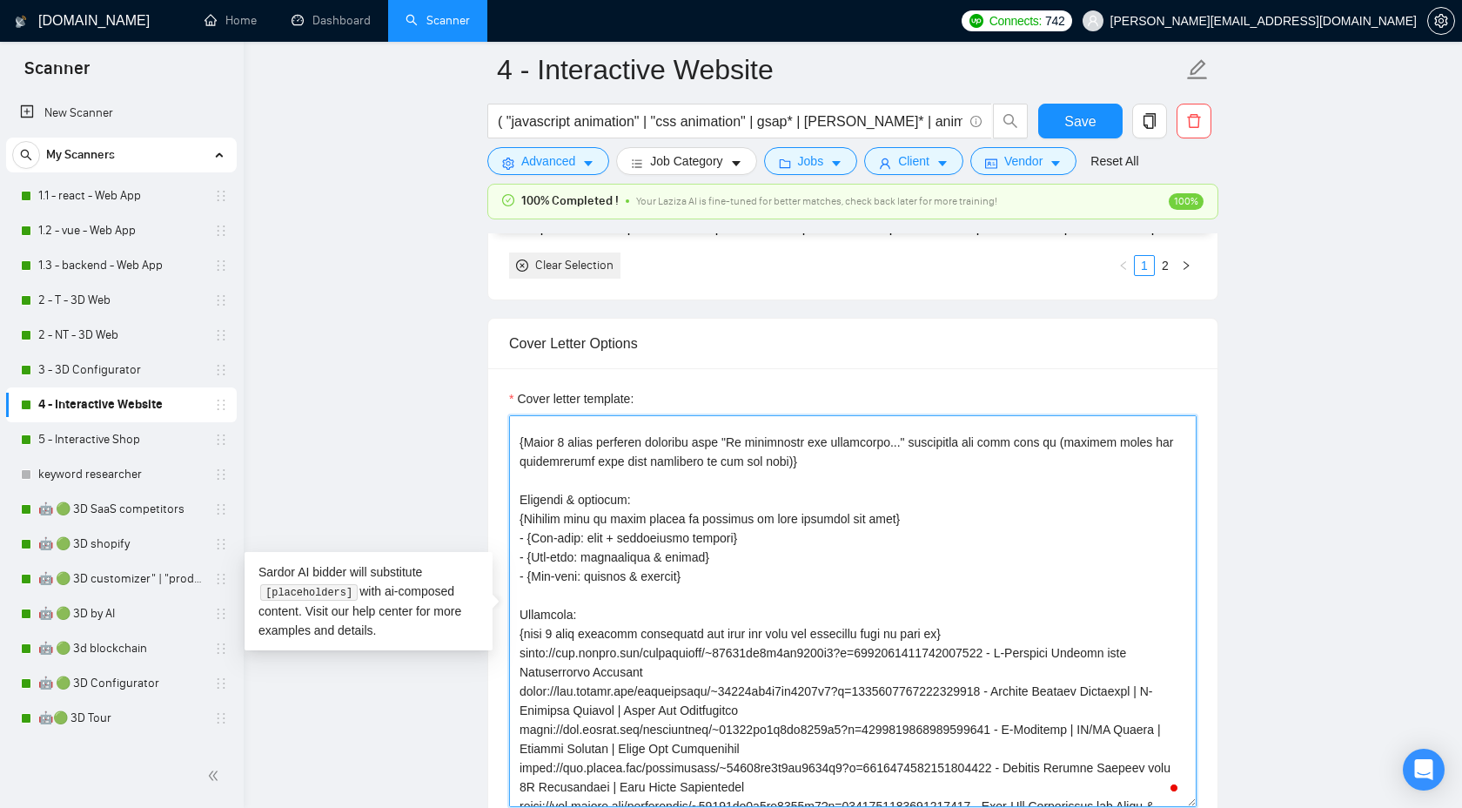
type textarea "{Use plain B2-level English. Do NOT use long dashes (—); use a hyphen or comma …"
drag, startPoint x: 710, startPoint y: 622, endPoint x: 471, endPoint y: 487, distance: 274.8
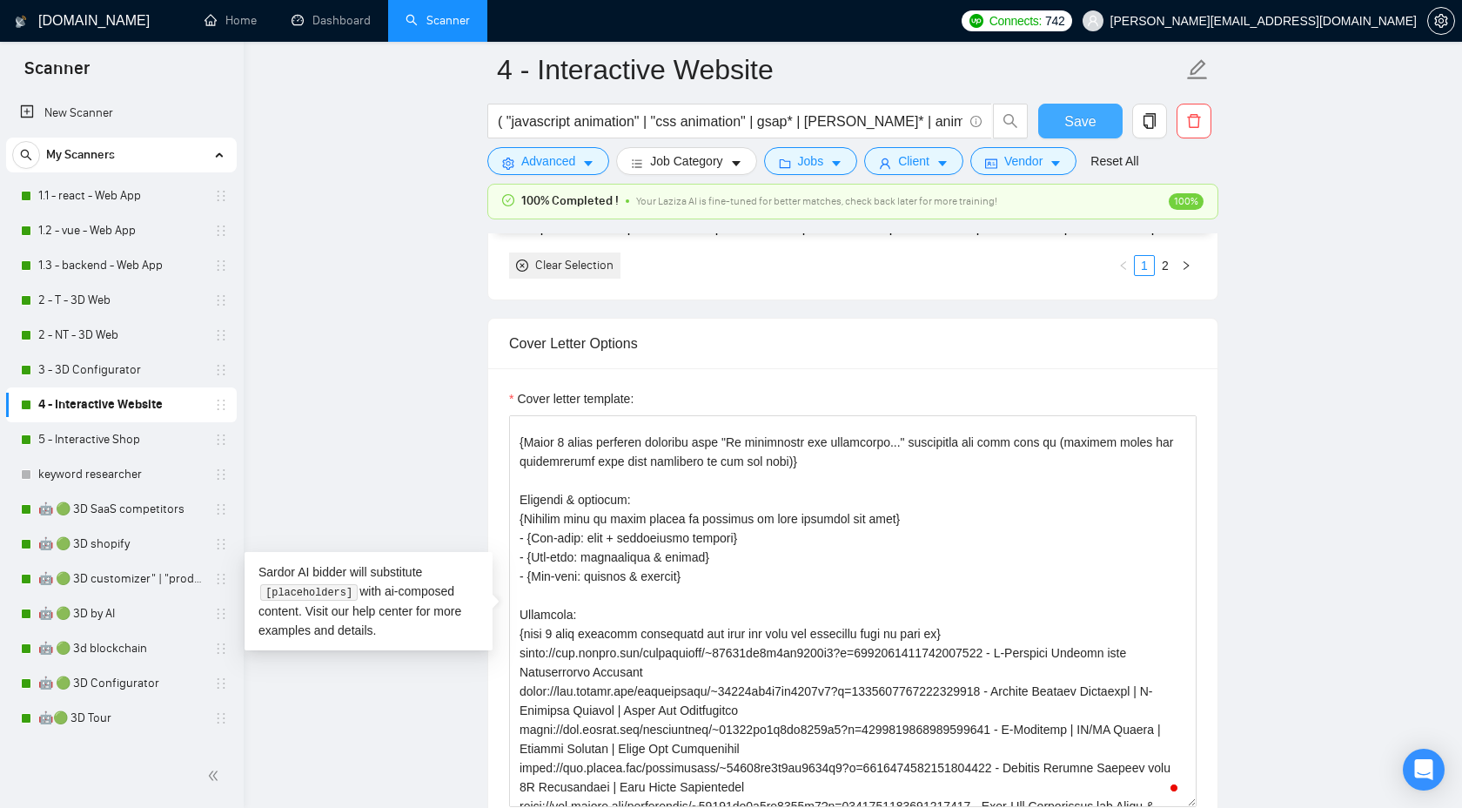
click at [1091, 128] on span "Save" at bounding box center [1080, 122] width 31 height 22
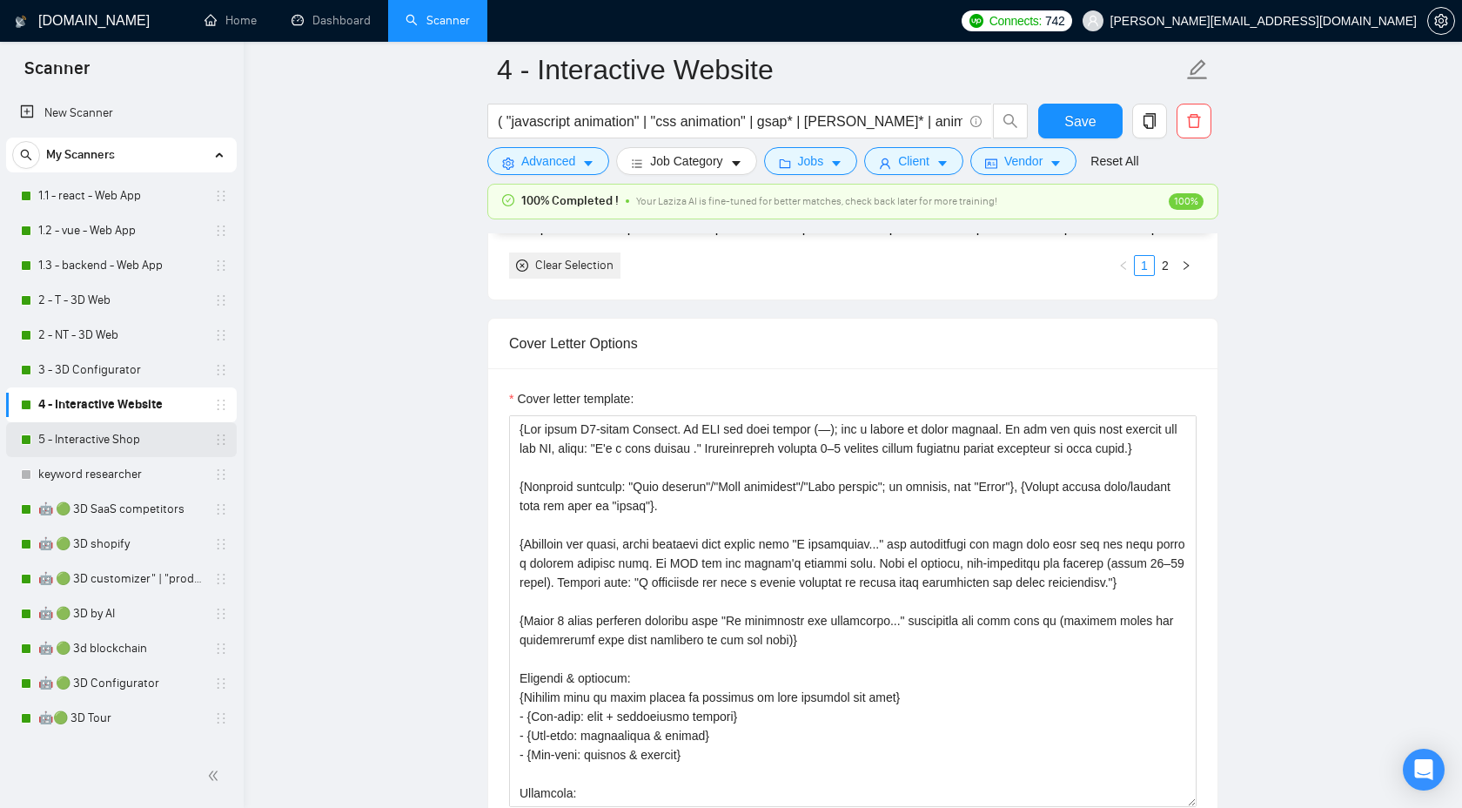
click at [104, 440] on link "5 - Interactive Shop" at bounding box center [120, 439] width 165 height 35
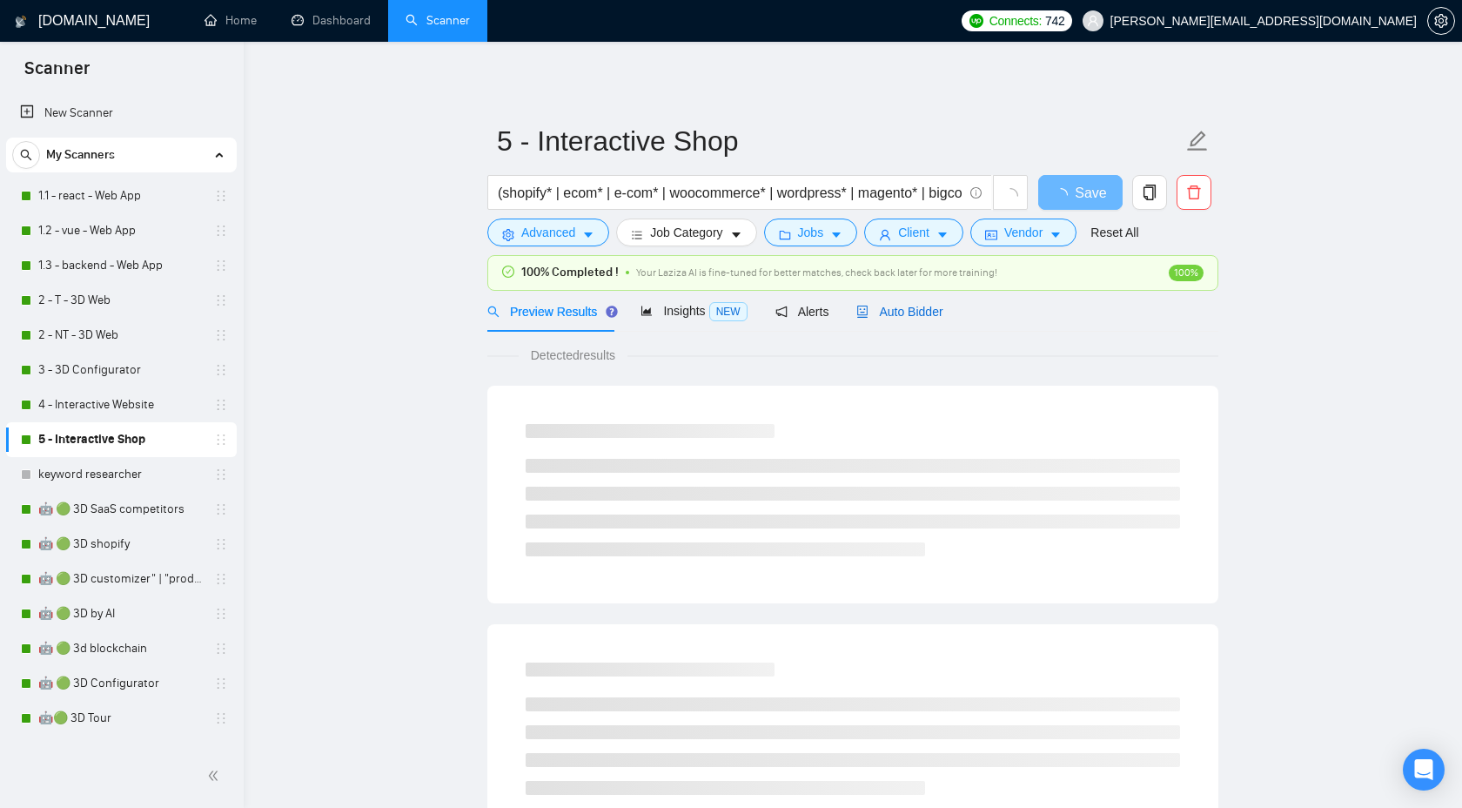
click at [923, 317] on span "Auto Bidder" at bounding box center [900, 312] width 86 height 14
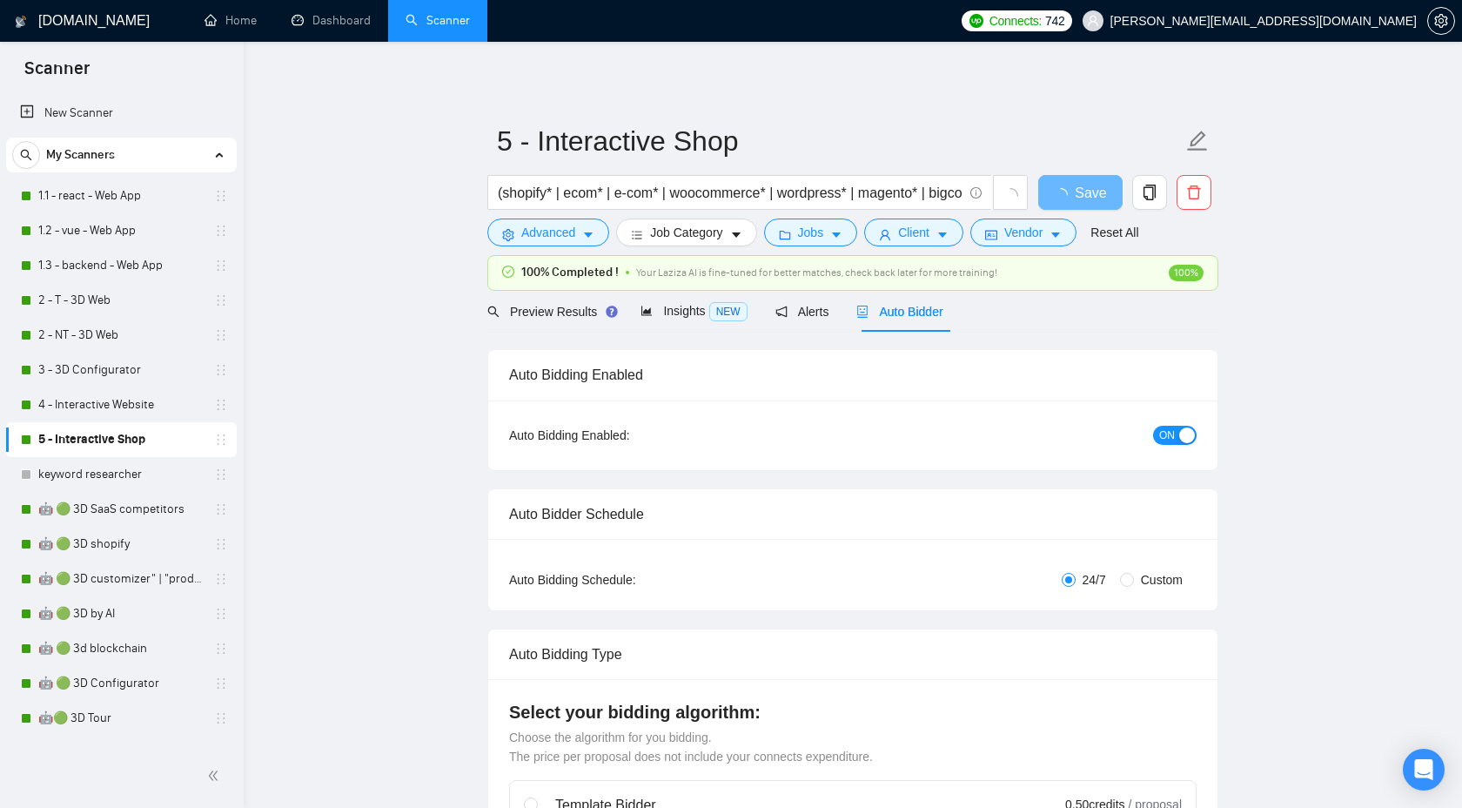
checkbox input "true"
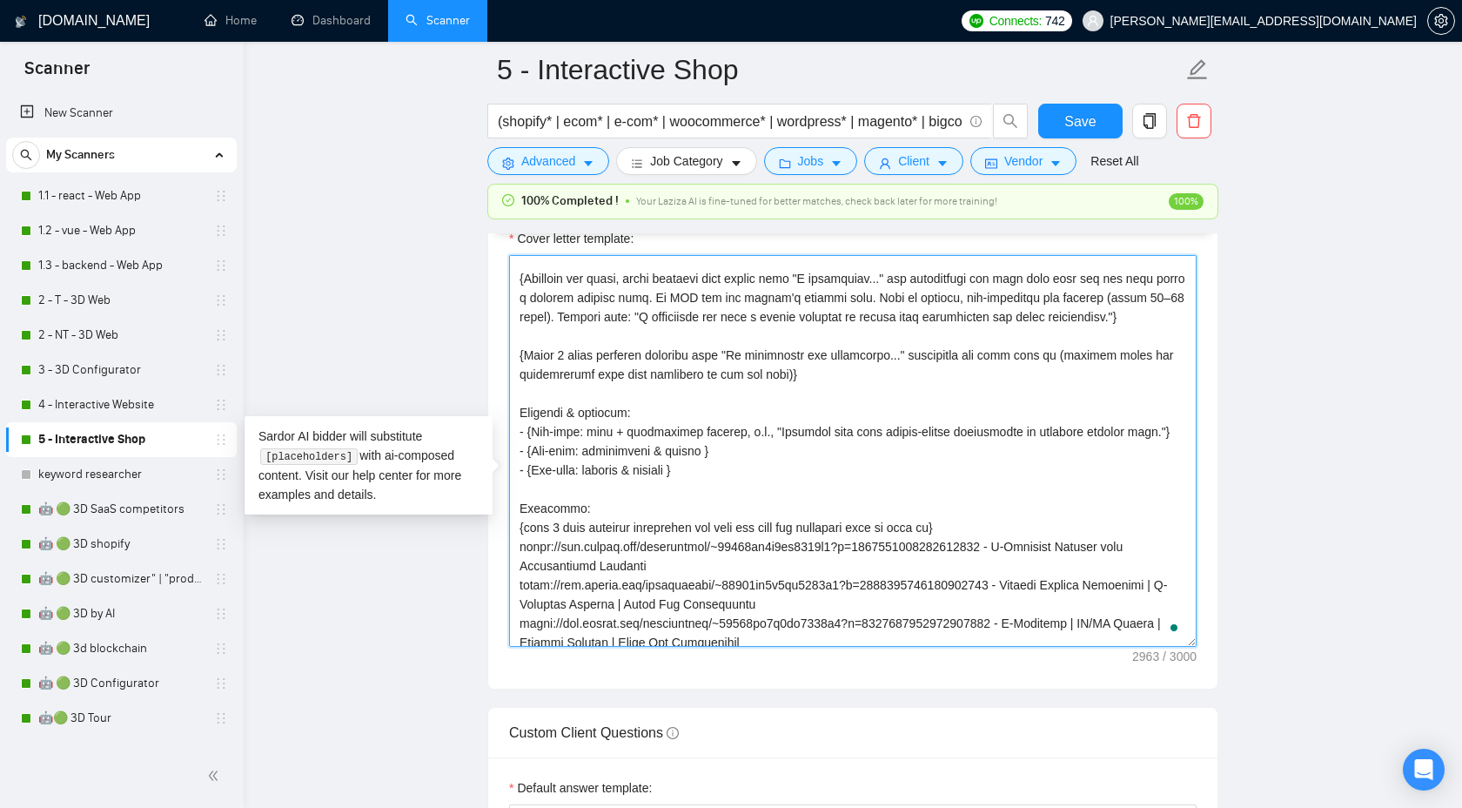
drag, startPoint x: 722, startPoint y: 537, endPoint x: 459, endPoint y: 425, distance: 285.8
paste textarea "{Specify each of these points in relation to this specific job post} - {One-lin…"
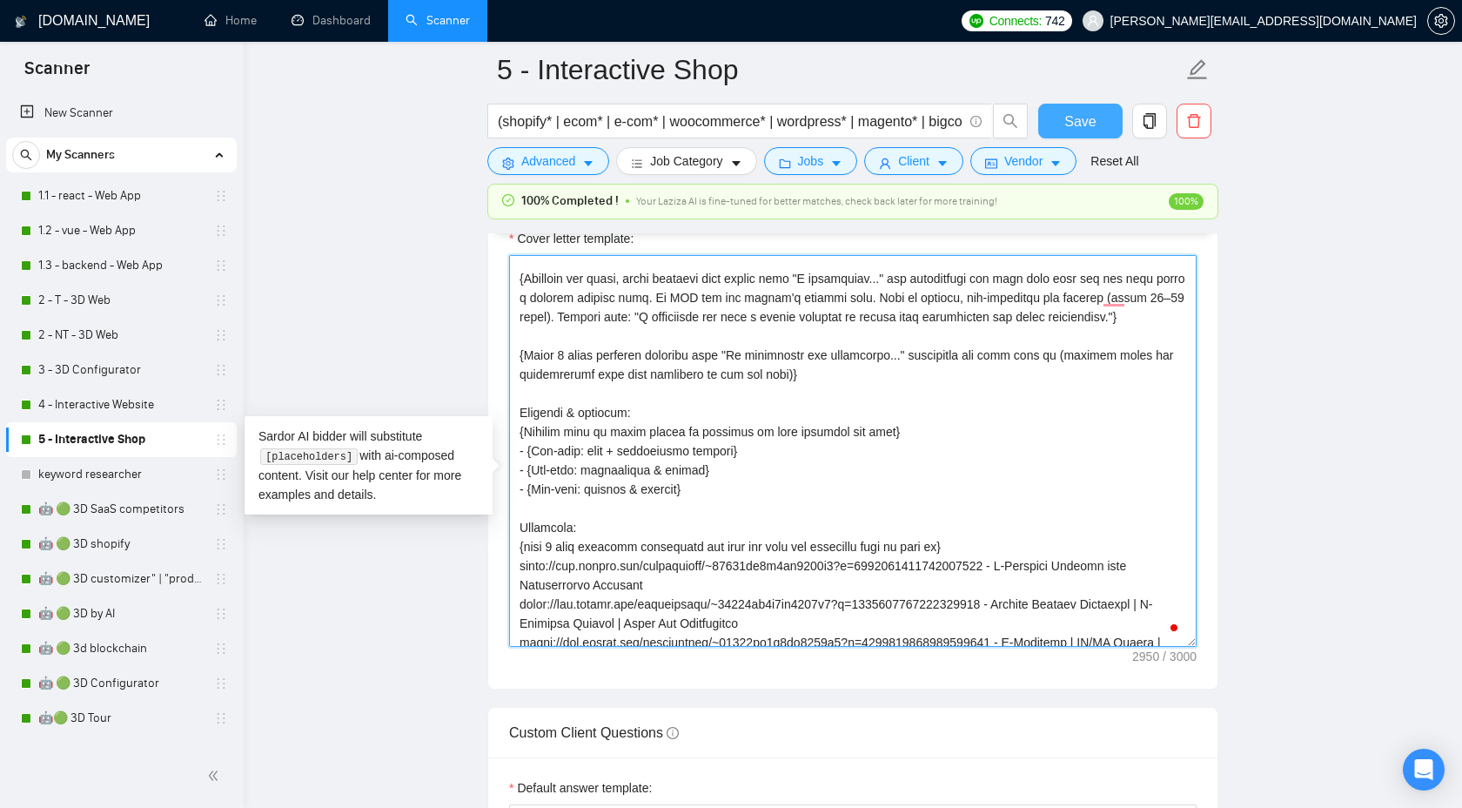
type textarea "{Use plain B2-level English. Do NOT use long dashes (—); use a hyphen or comma …"
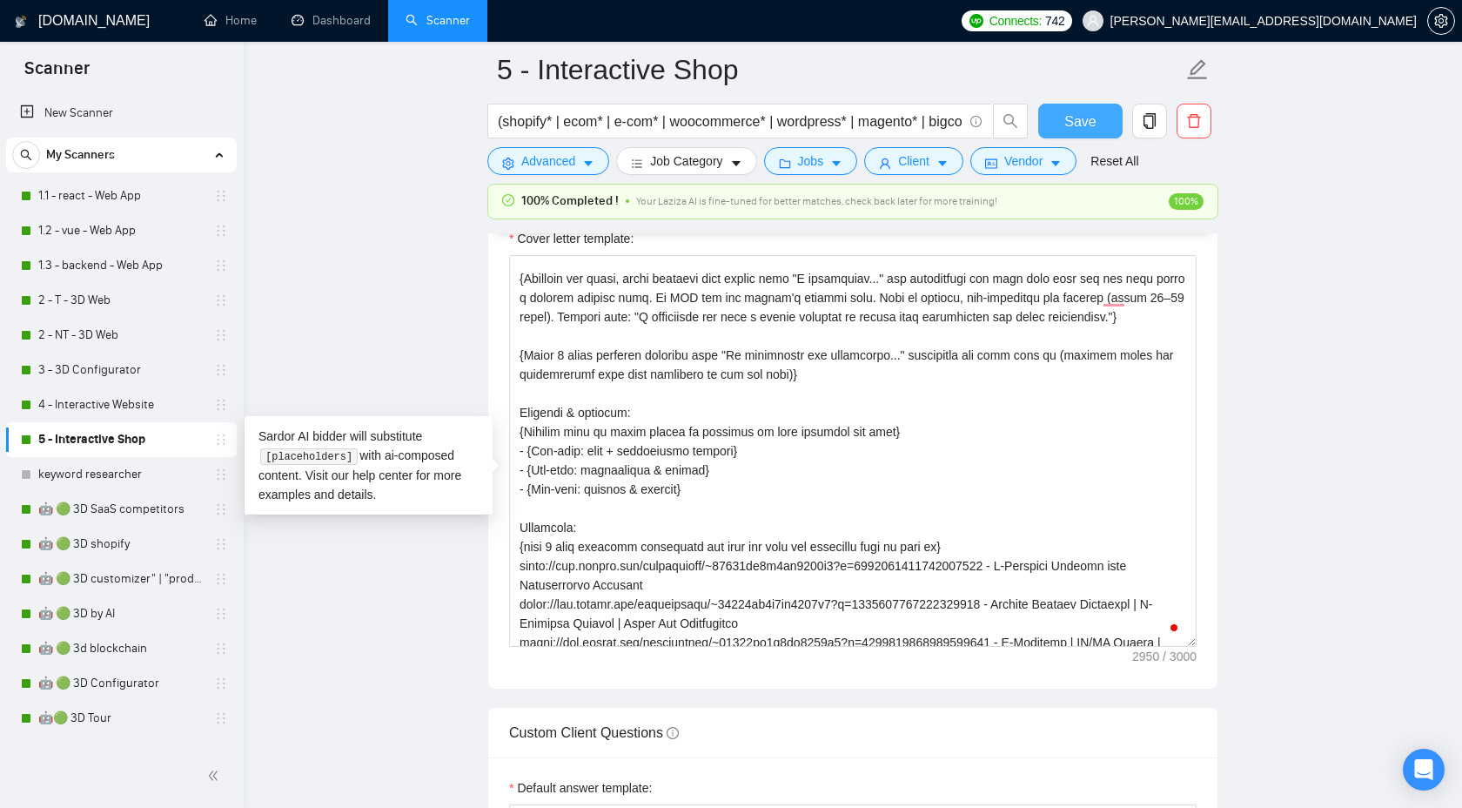
click at [1079, 121] on span "Save" at bounding box center [1080, 122] width 31 height 22
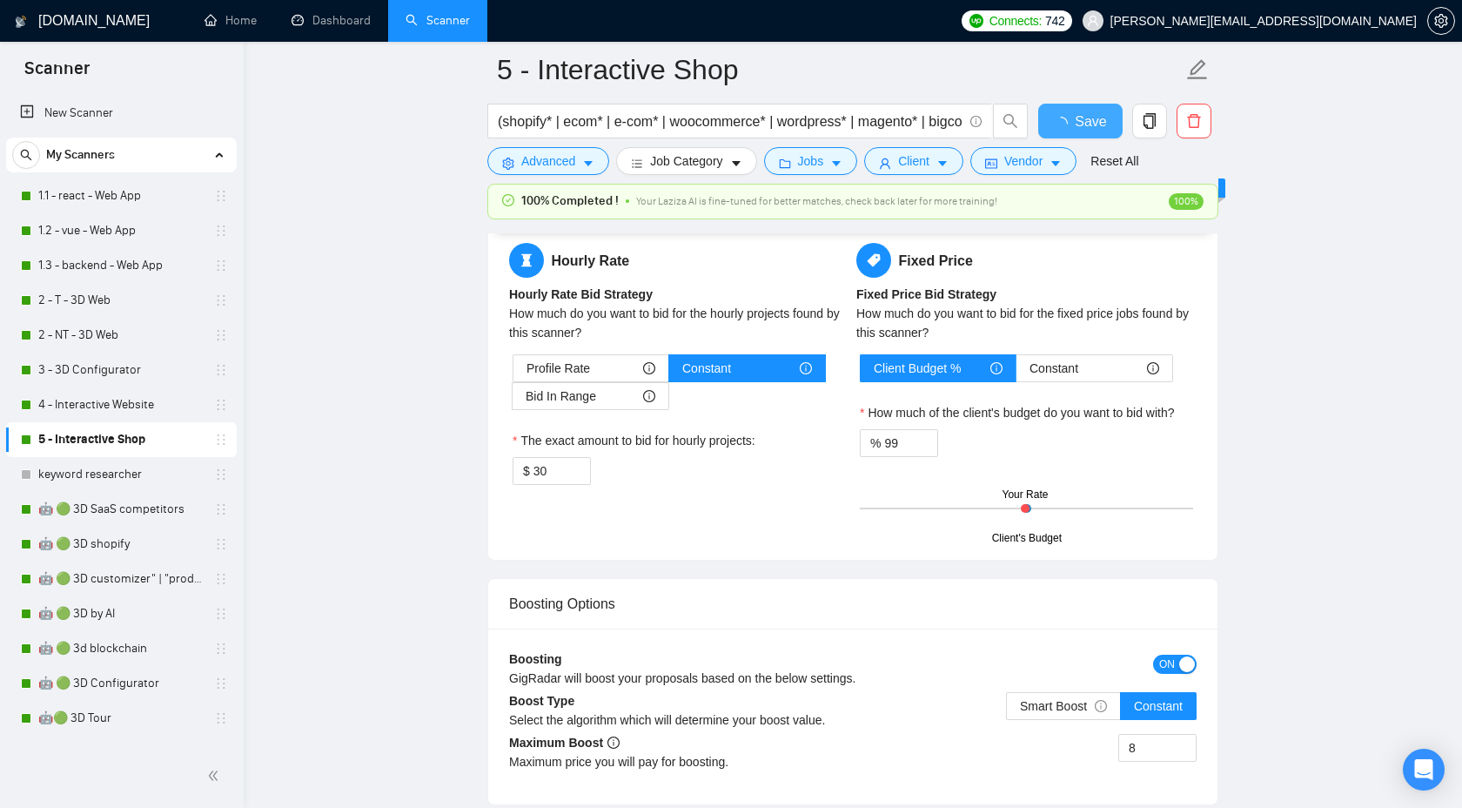
checkbox input "true"
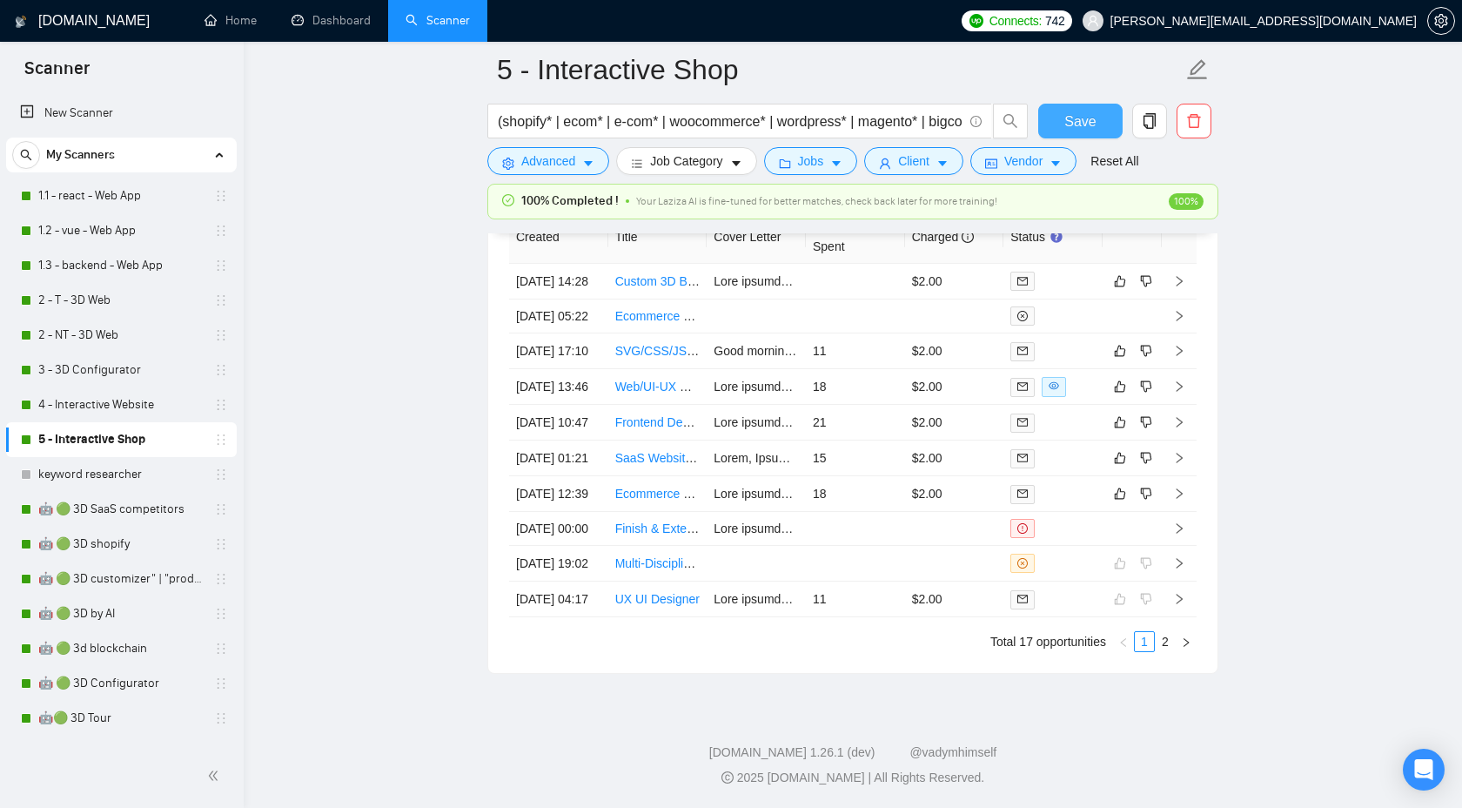
scroll to position [4932, 0]
click at [118, 406] on link "4 - Interactive Website" at bounding box center [120, 404] width 165 height 35
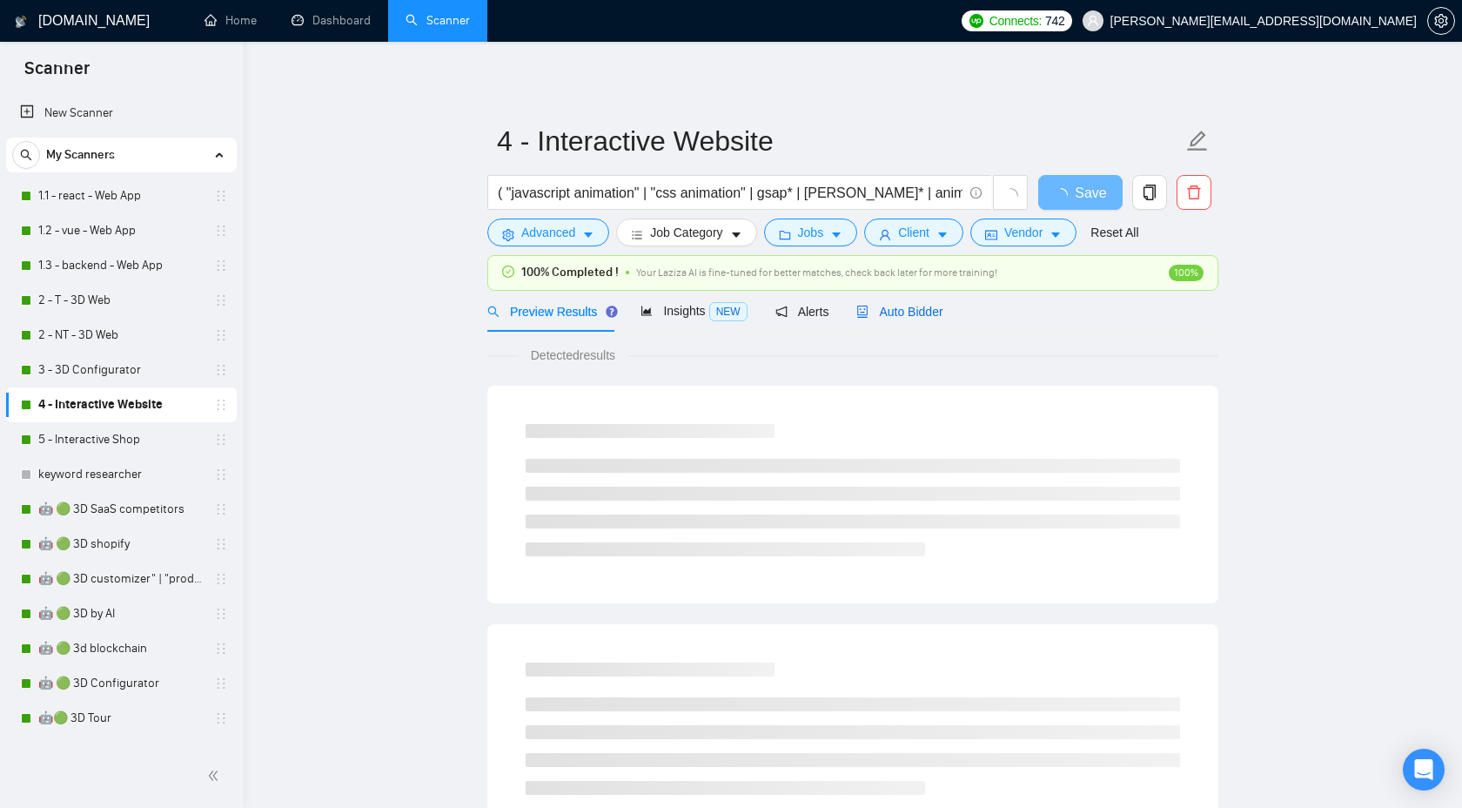
click at [915, 320] on div "Auto Bidder" at bounding box center [900, 311] width 86 height 19
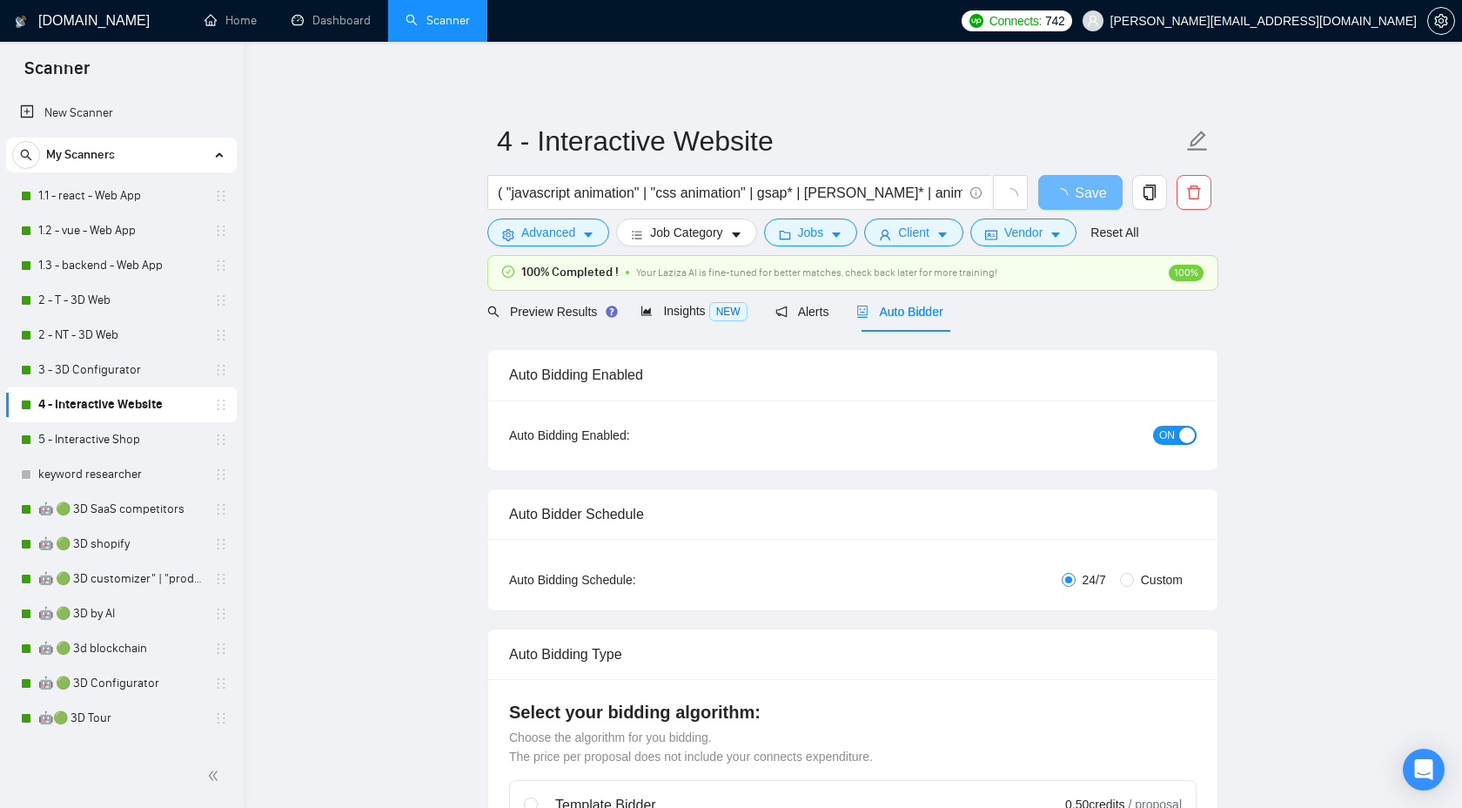
checkbox input "true"
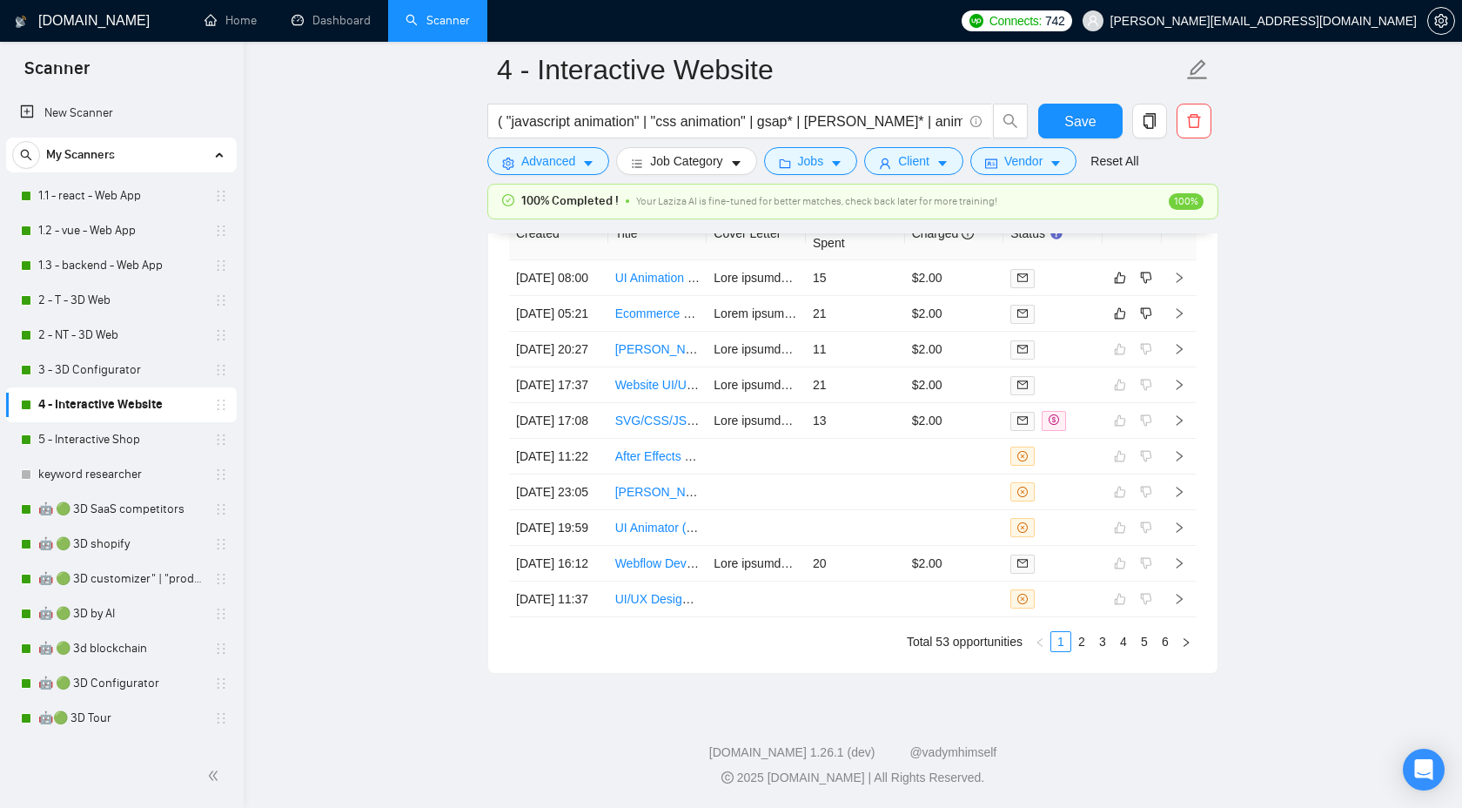
scroll to position [4904, 0]
click at [1109, 646] on link "3" at bounding box center [1102, 641] width 19 height 19
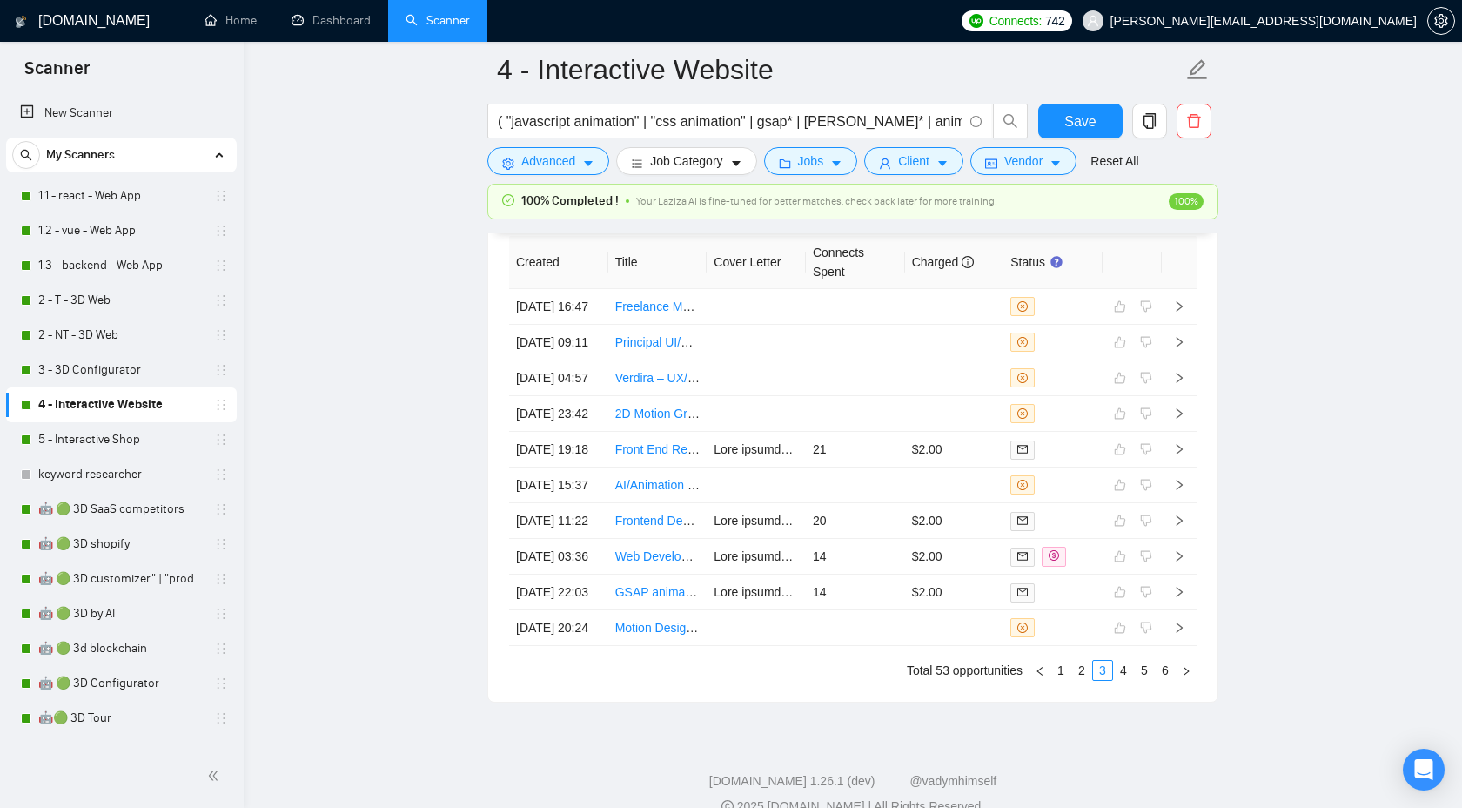
scroll to position [4771, 0]
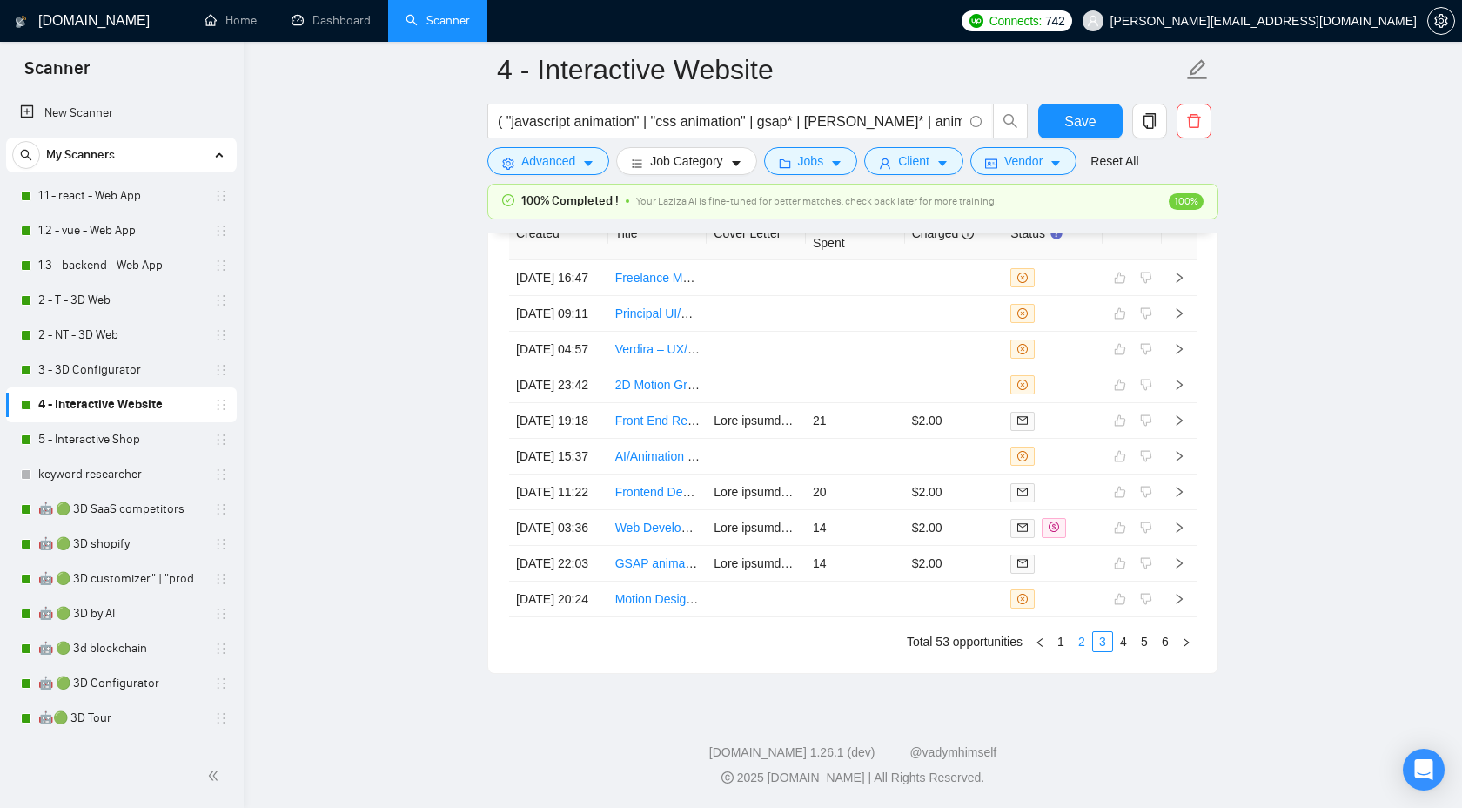
click at [1083, 651] on link "2" at bounding box center [1081, 641] width 19 height 19
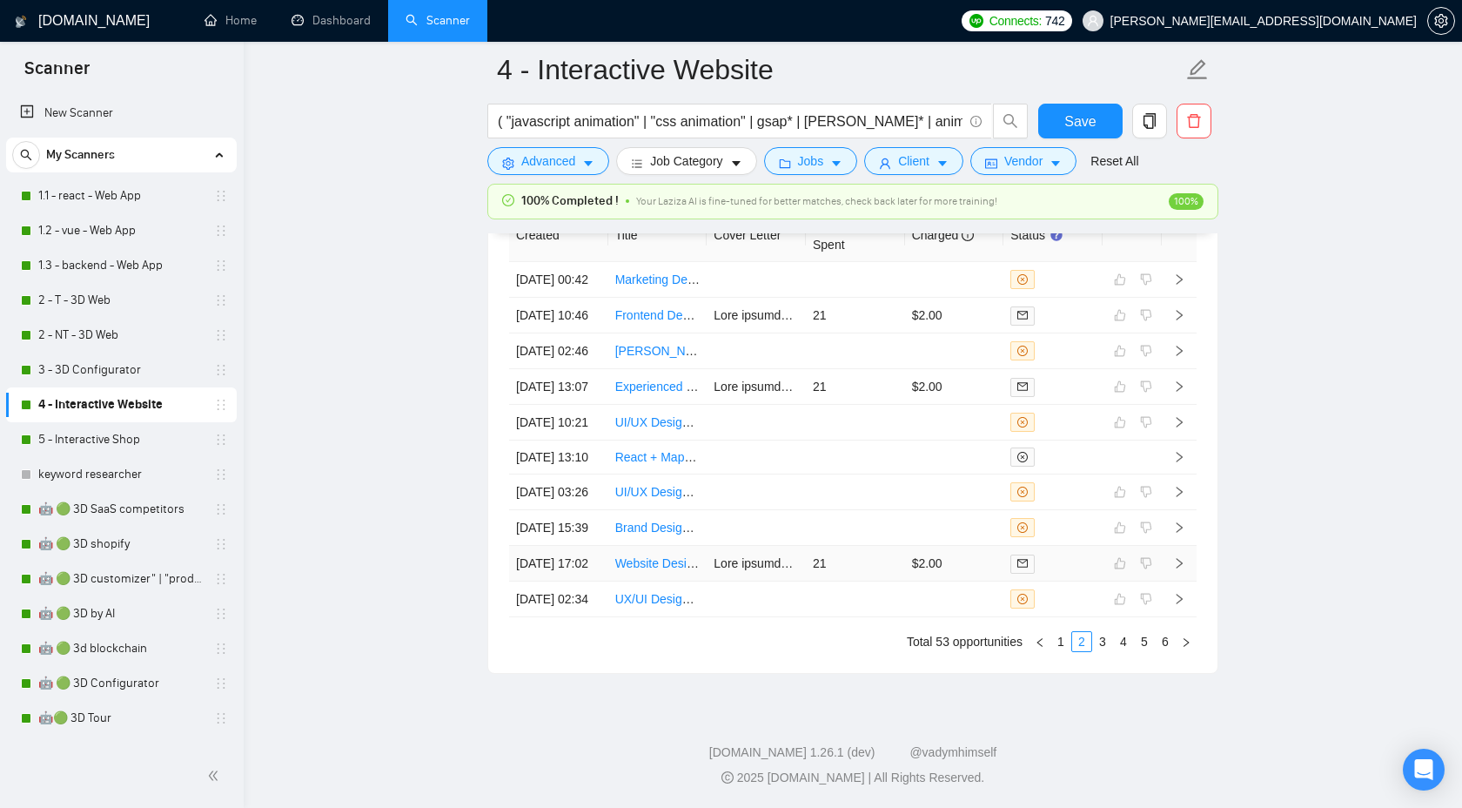
scroll to position [4901, 0]
click at [1065, 647] on link "1" at bounding box center [1060, 641] width 19 height 19
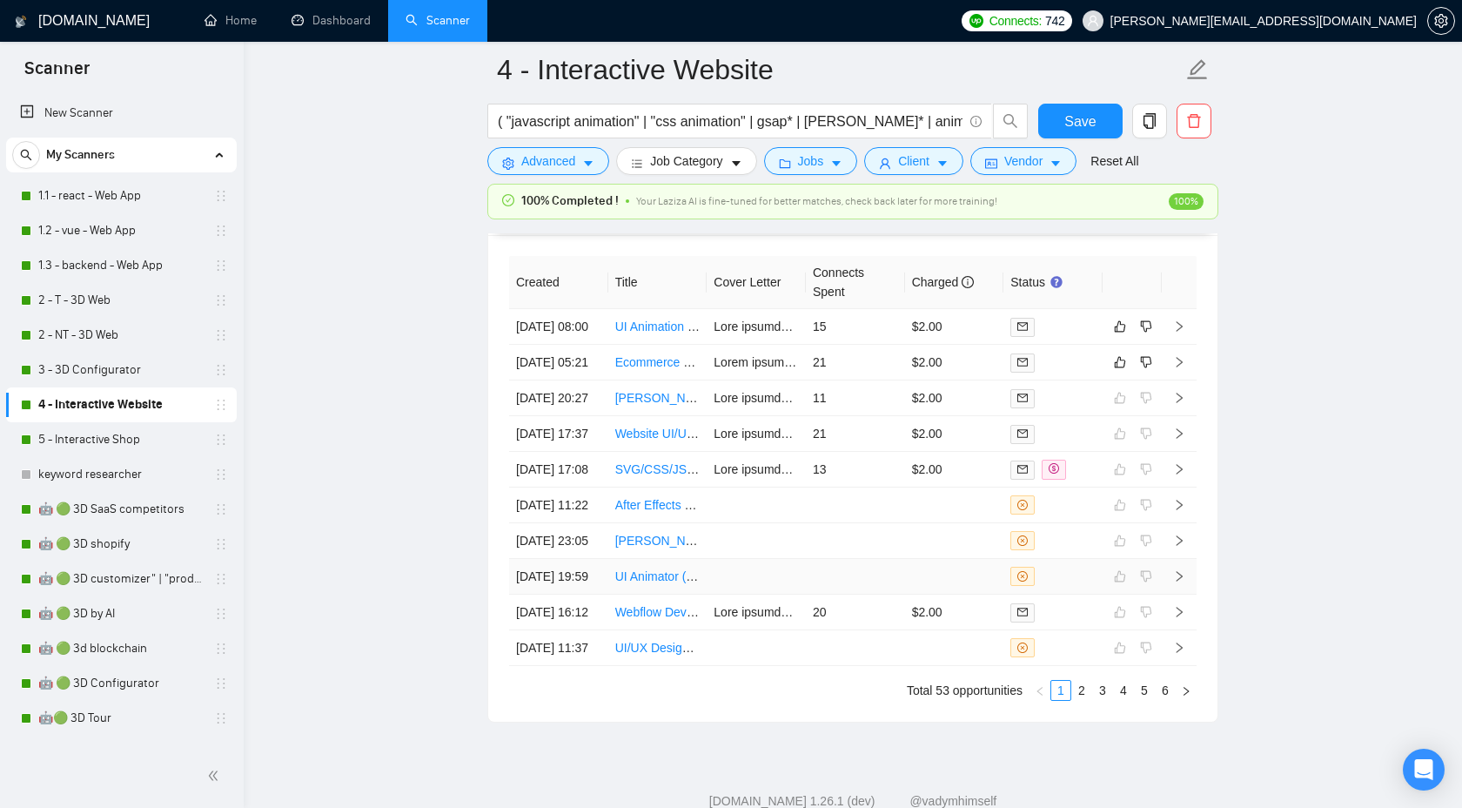
scroll to position [4573, 0]
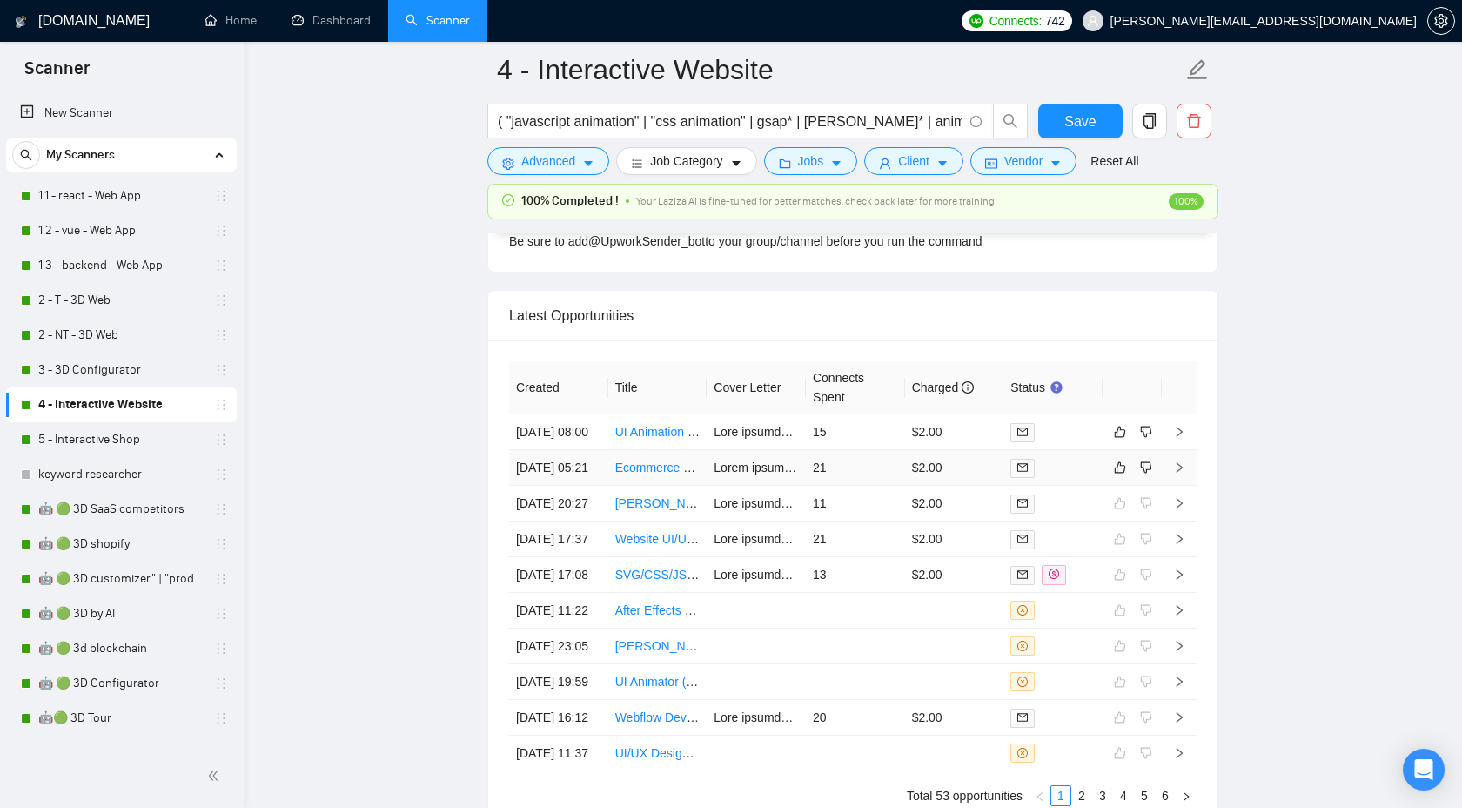
click at [1182, 474] on icon "right" at bounding box center [1179, 467] width 12 height 12
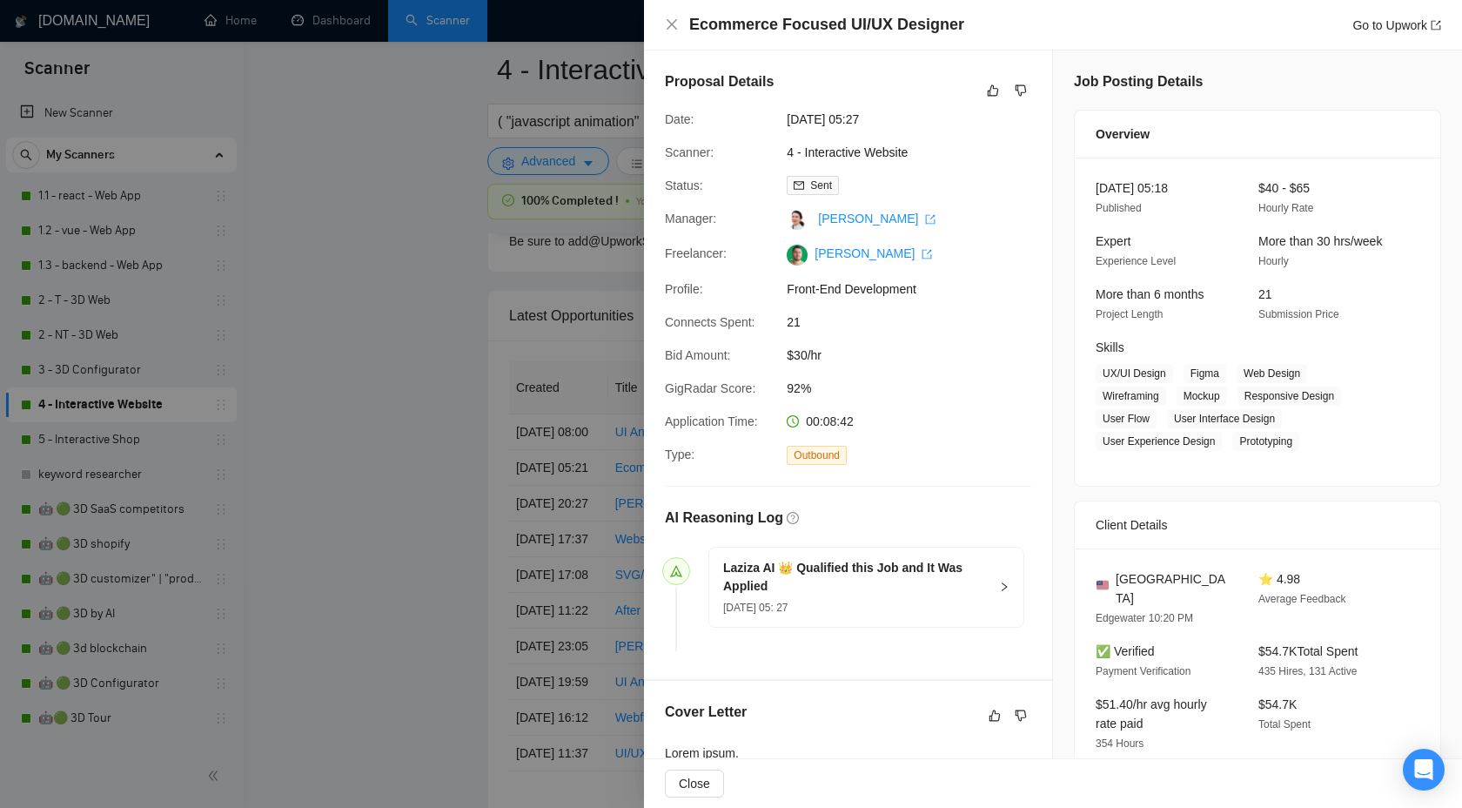
click at [975, 604] on div "03 Oct, 2025 05: 27" at bounding box center [855, 606] width 265 height 19
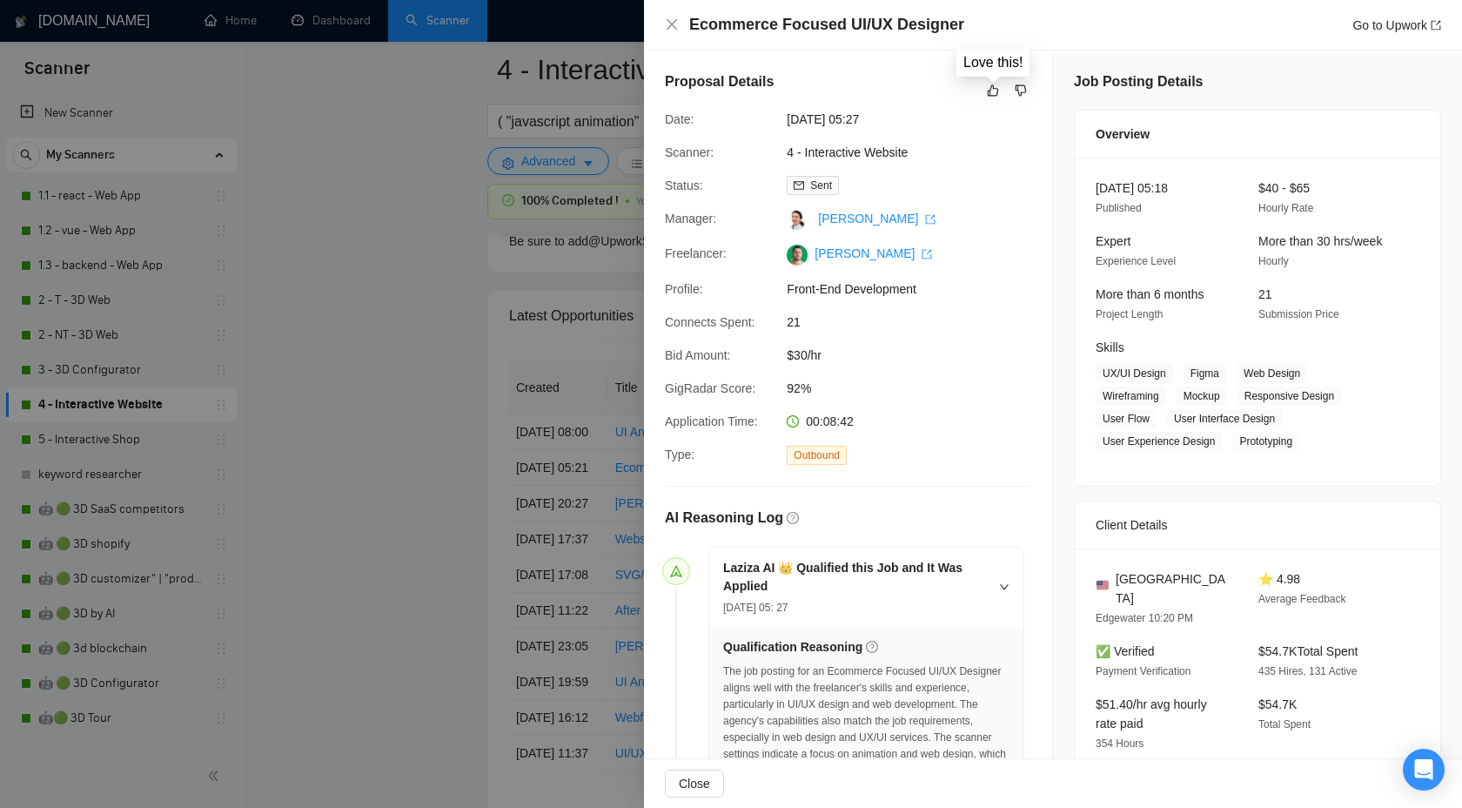
click at [994, 79] on div "Proposal Details" at bounding box center [848, 90] width 366 height 38
click at [991, 90] on icon "like" at bounding box center [993, 91] width 12 height 14
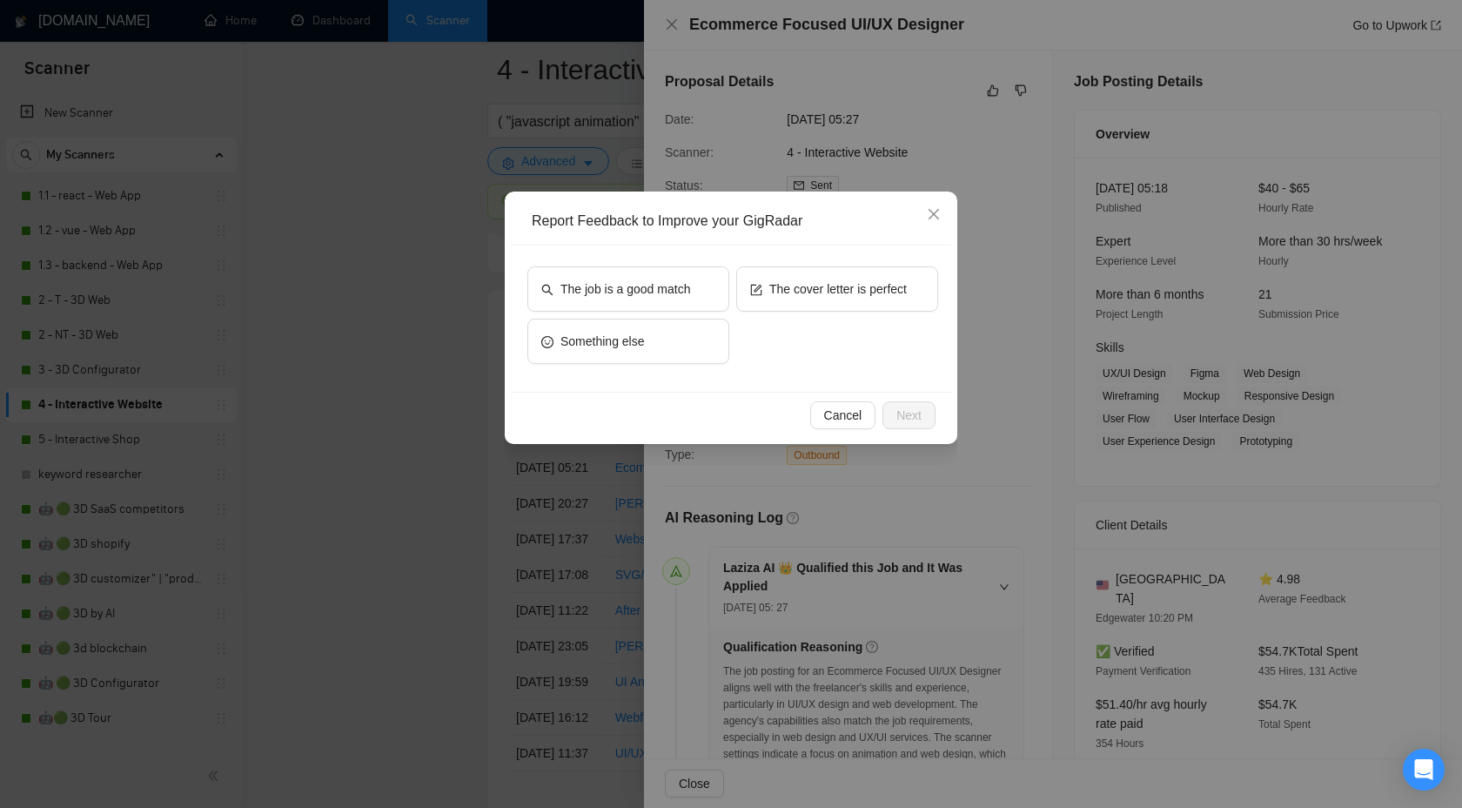
click at [678, 317] on div "The job is a good match" at bounding box center [628, 292] width 202 height 52
click at [681, 290] on span "The job is a good match" at bounding box center [626, 288] width 130 height 19
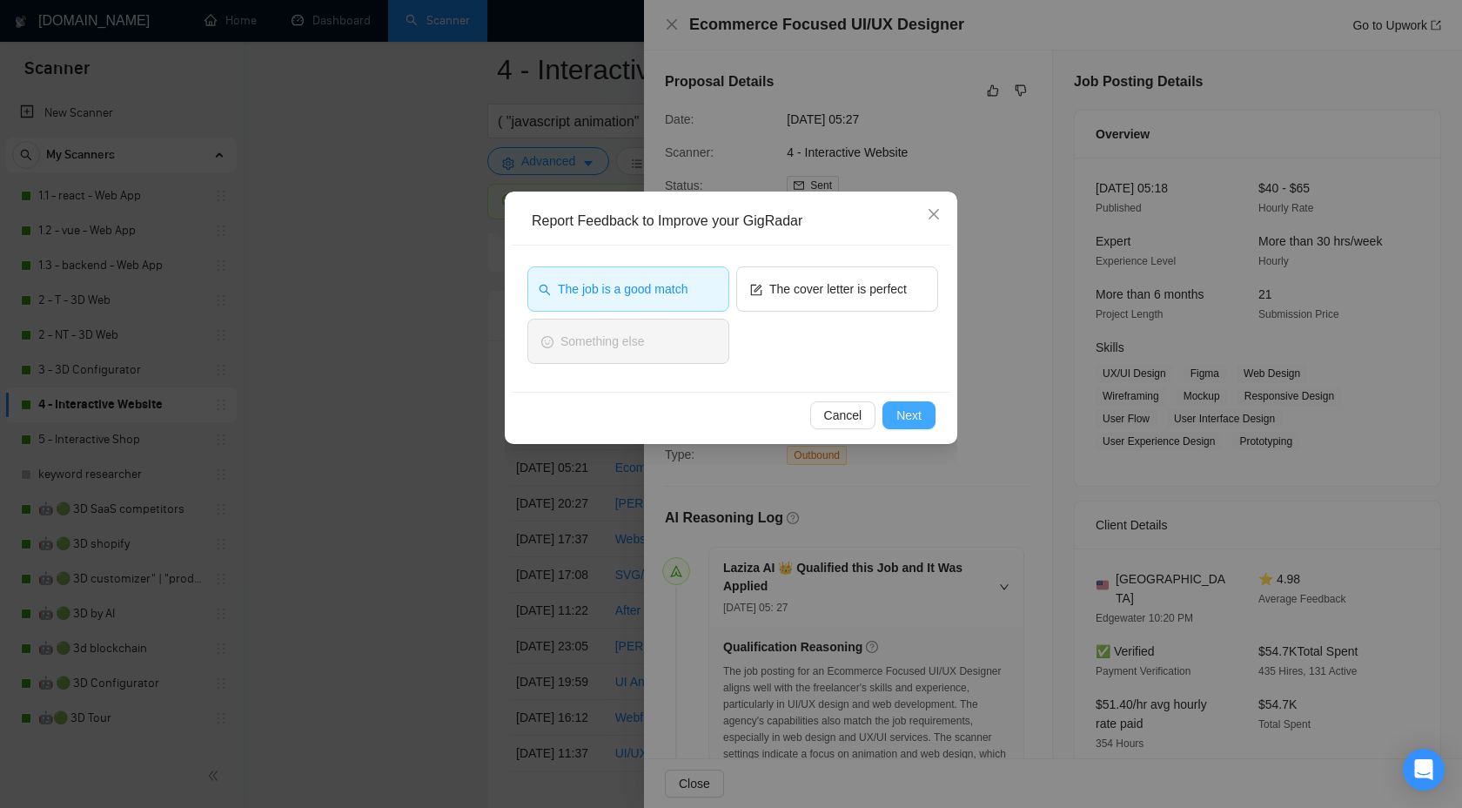
click at [904, 403] on button "Next" at bounding box center [909, 415] width 53 height 28
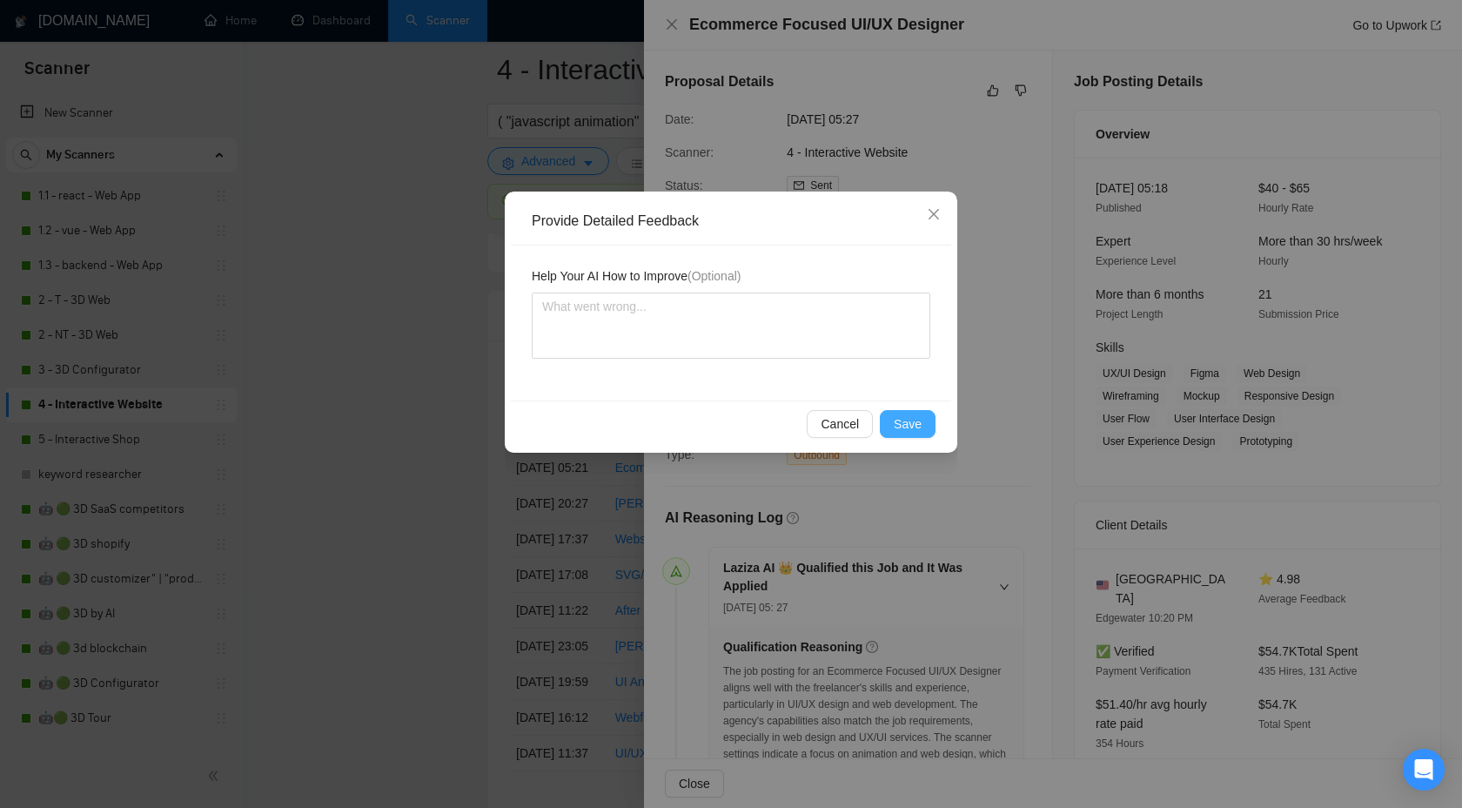
click at [904, 418] on span "Save" at bounding box center [908, 423] width 28 height 19
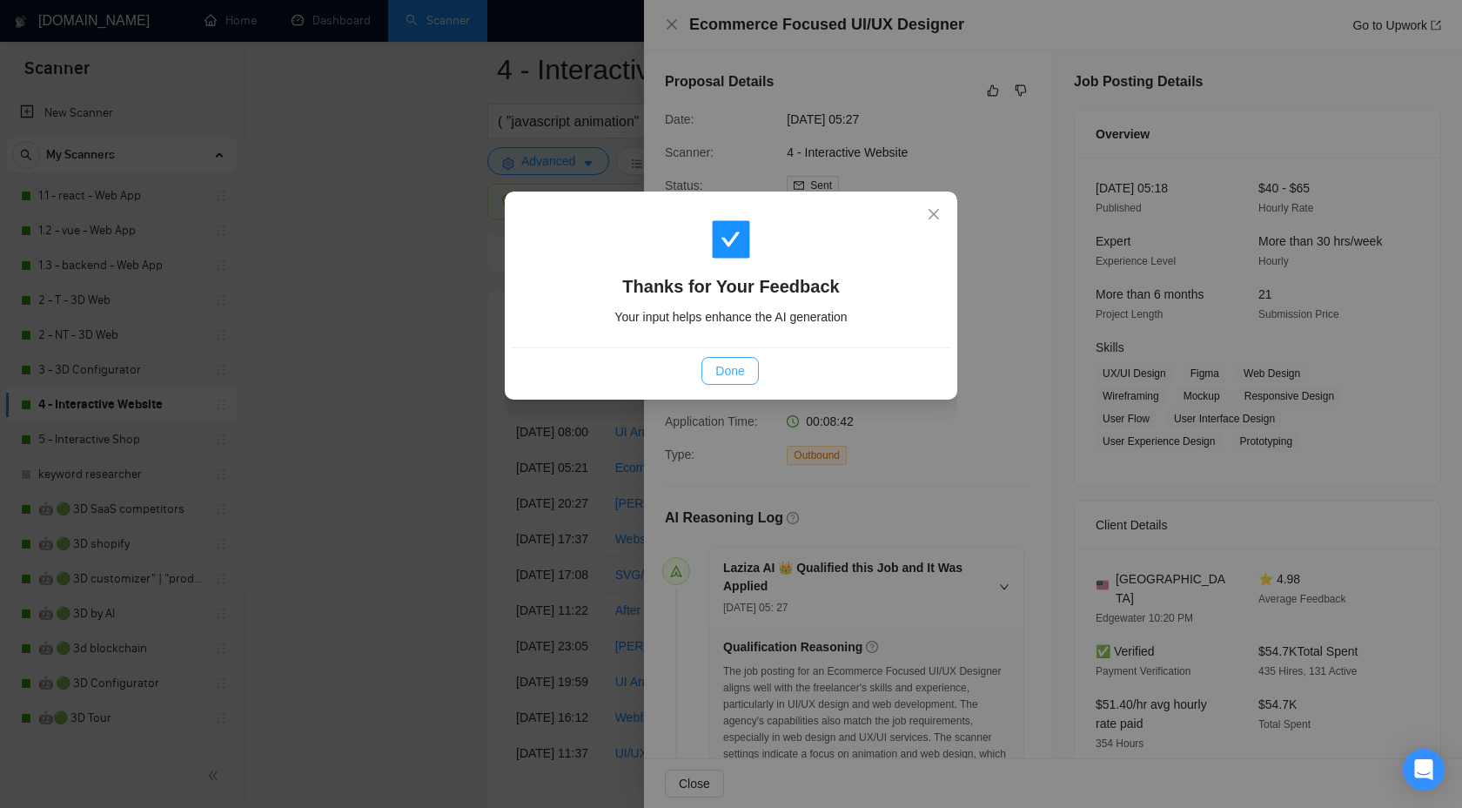
click at [722, 365] on span "Done" at bounding box center [729, 370] width 29 height 19
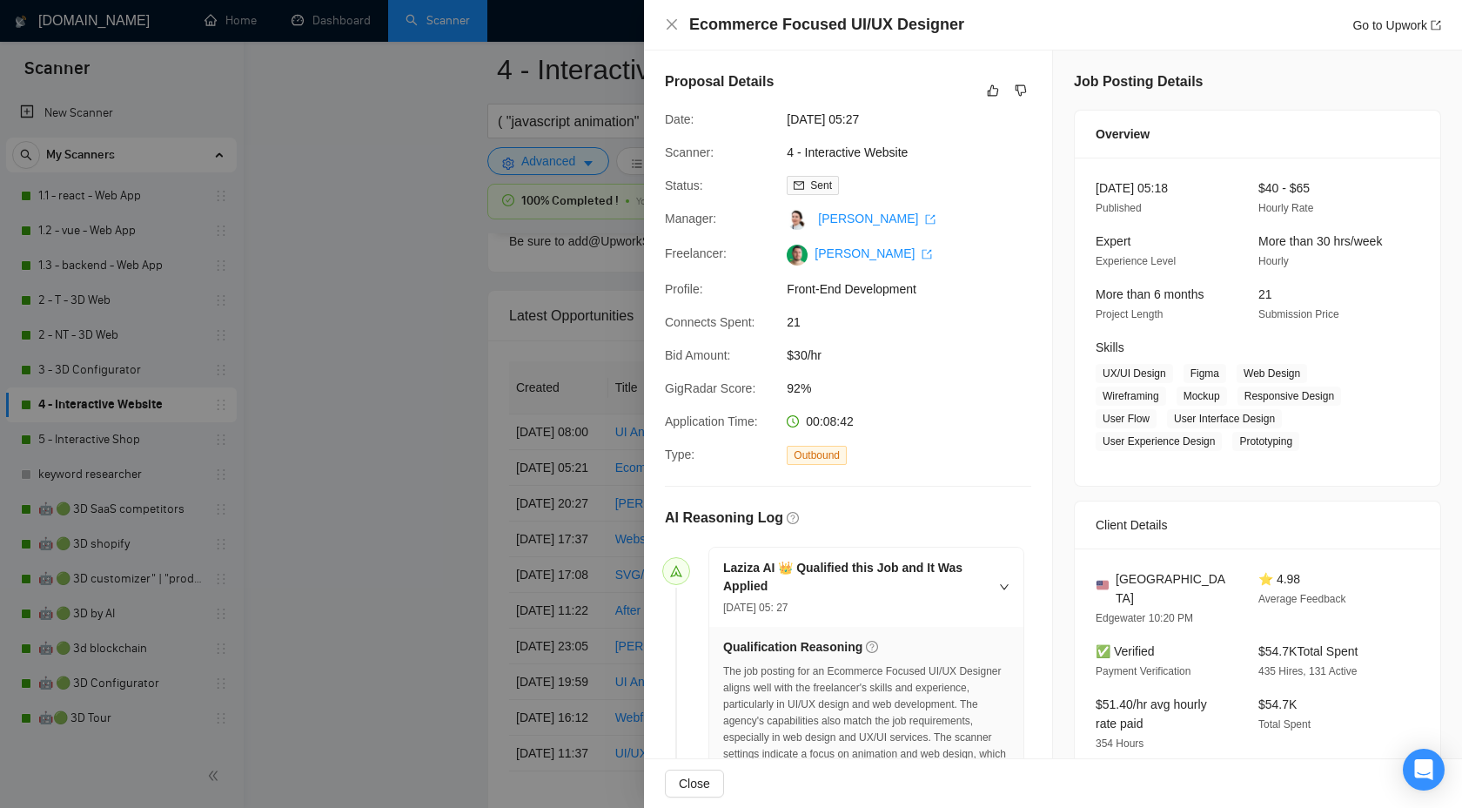
click at [415, 417] on div at bounding box center [731, 404] width 1462 height 808
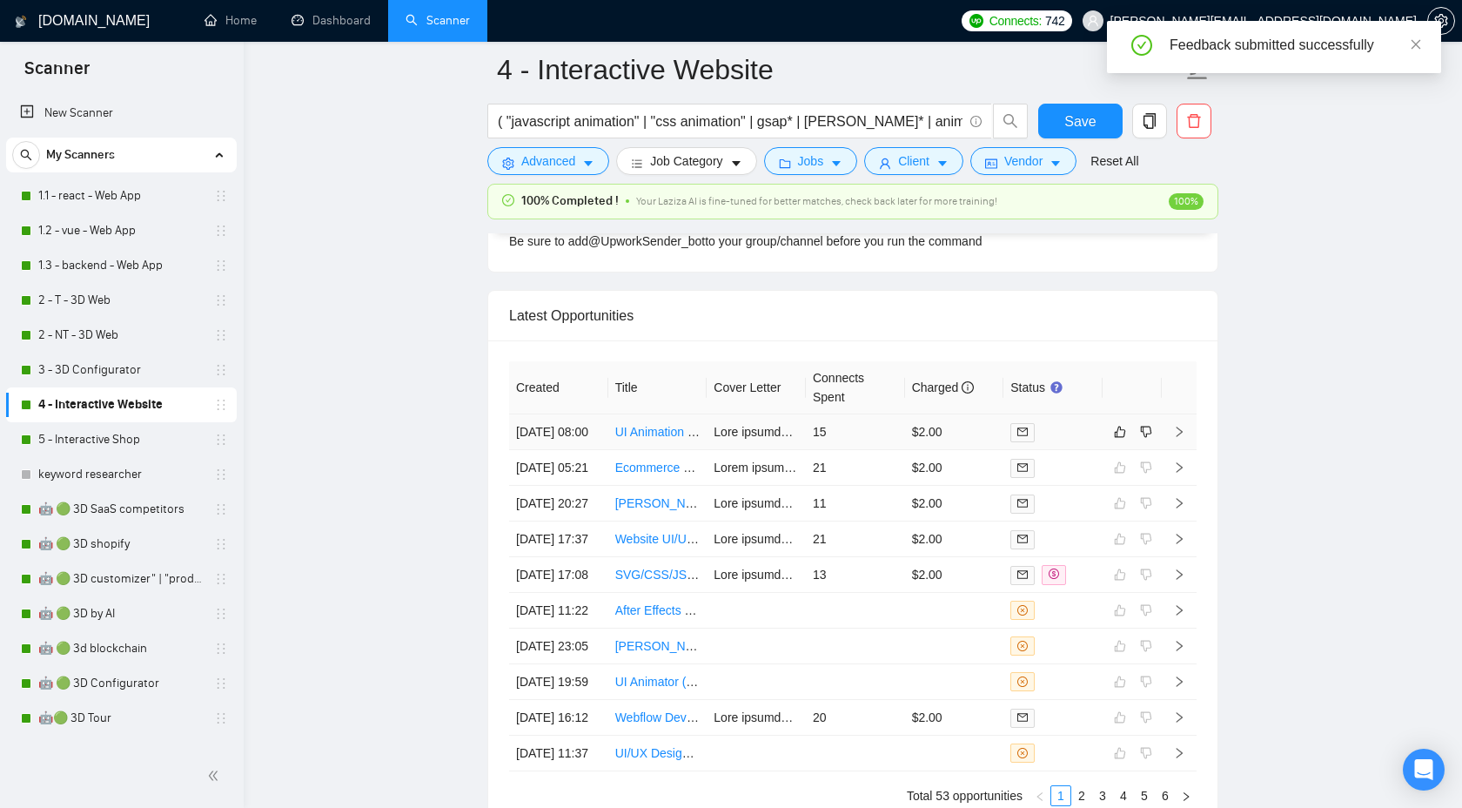
click at [1181, 437] on icon "right" at bounding box center [1180, 432] width 6 height 10
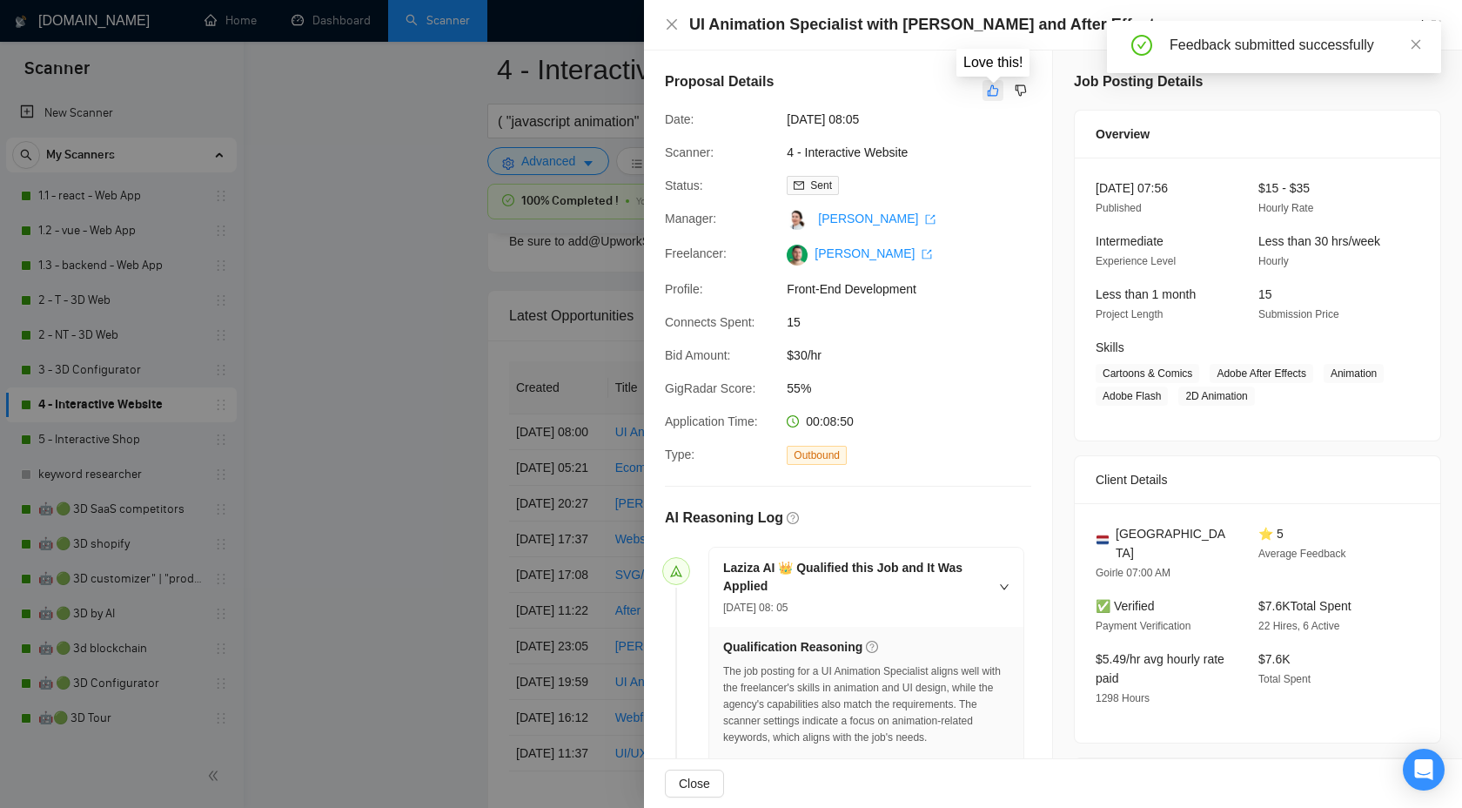
click at [986, 84] on button "button" at bounding box center [993, 90] width 21 height 21
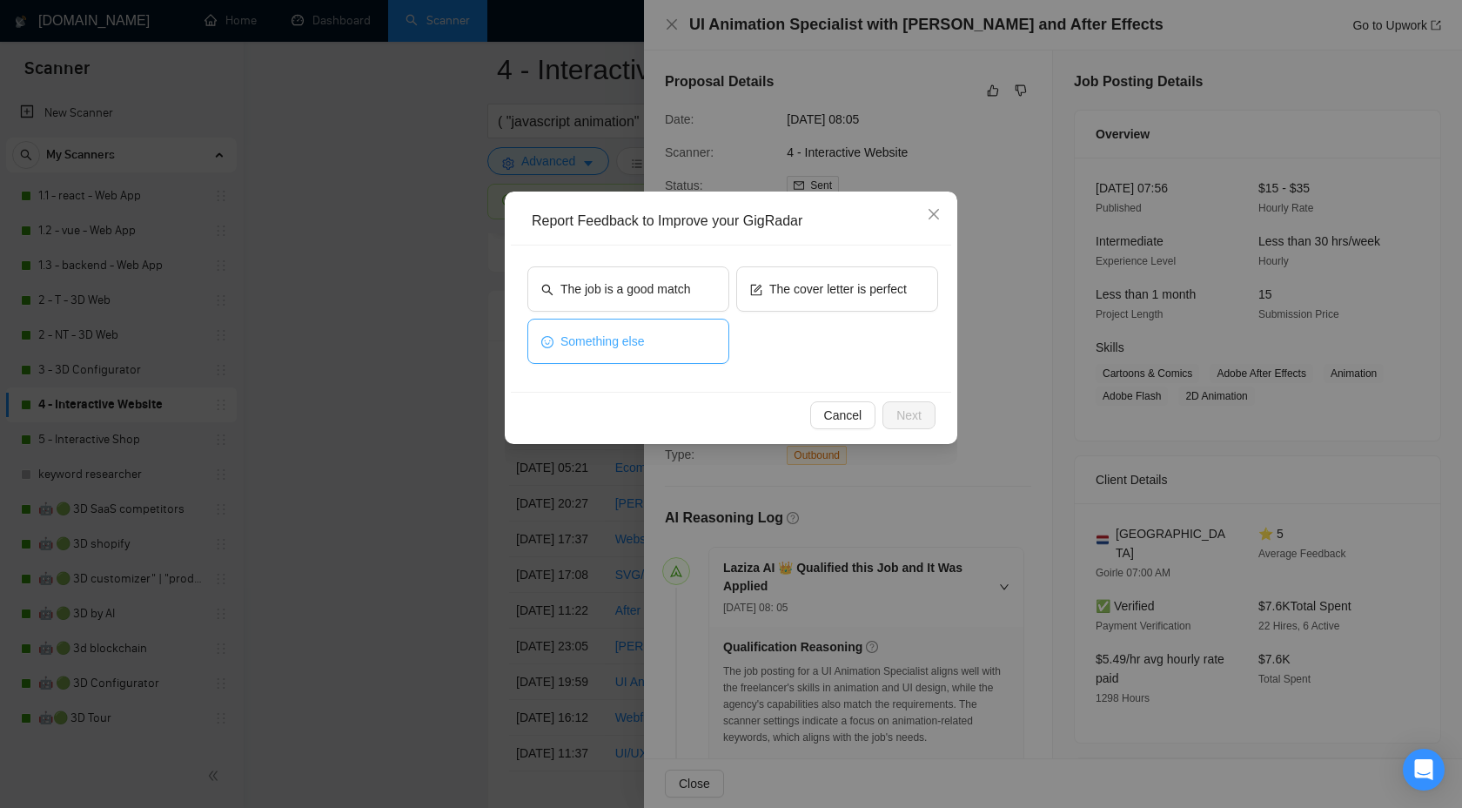
click at [661, 328] on button "Something else" at bounding box center [628, 341] width 202 height 45
click at [662, 340] on button "Something else" at bounding box center [628, 341] width 202 height 45
click at [662, 303] on button "The job is a good match" at bounding box center [628, 288] width 202 height 45
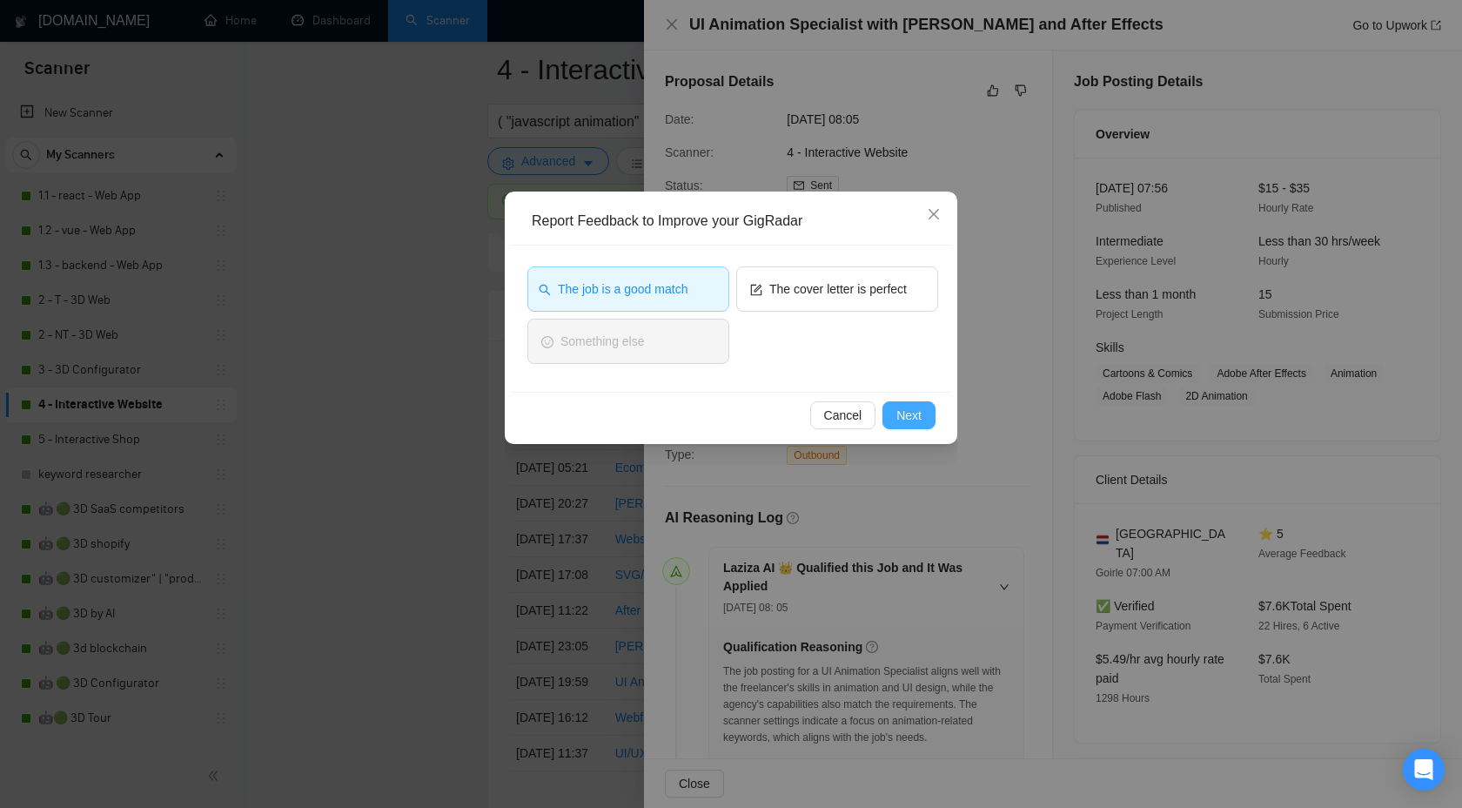
click at [898, 410] on span "Next" at bounding box center [909, 415] width 25 height 19
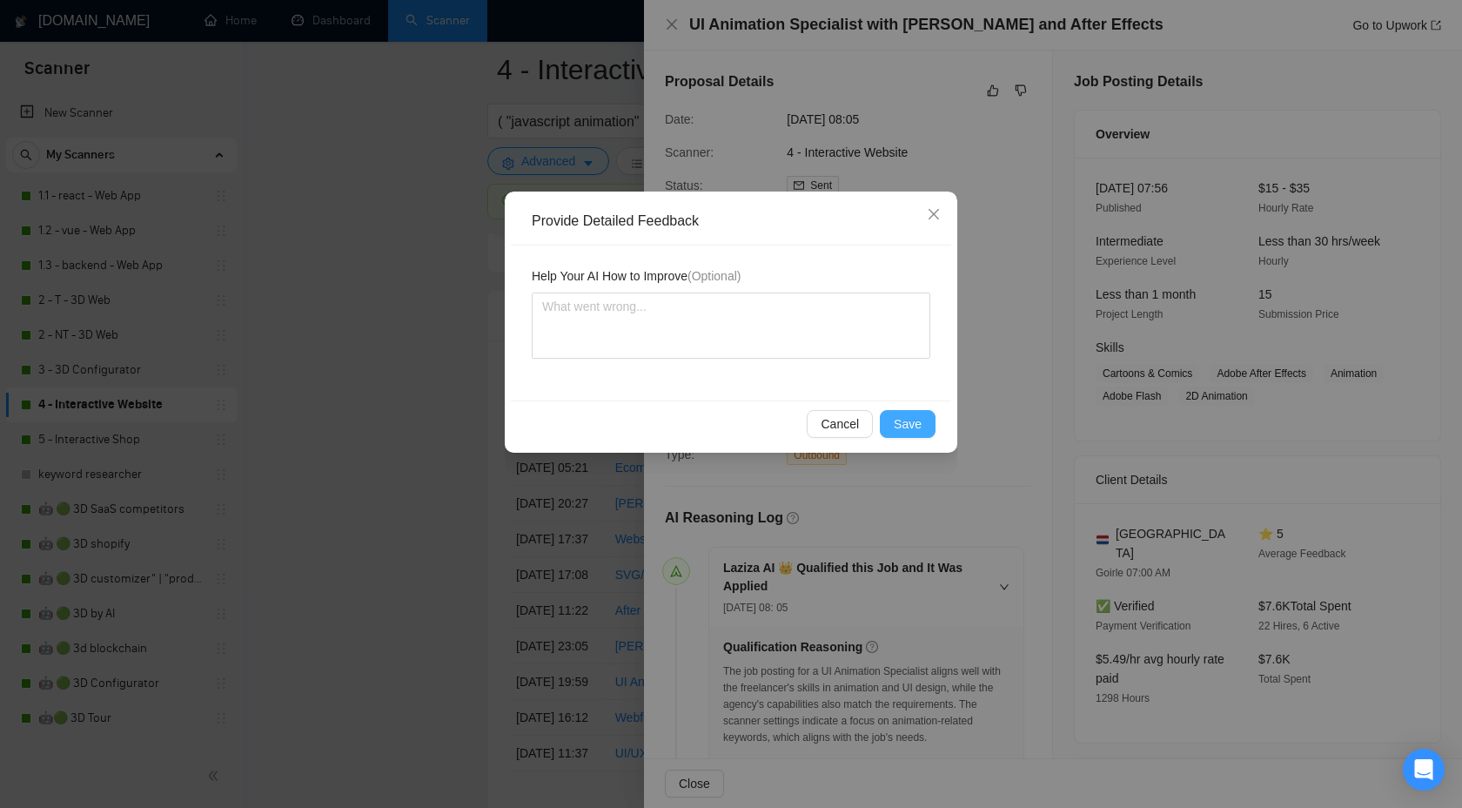
click at [903, 422] on span "Save" at bounding box center [908, 423] width 28 height 19
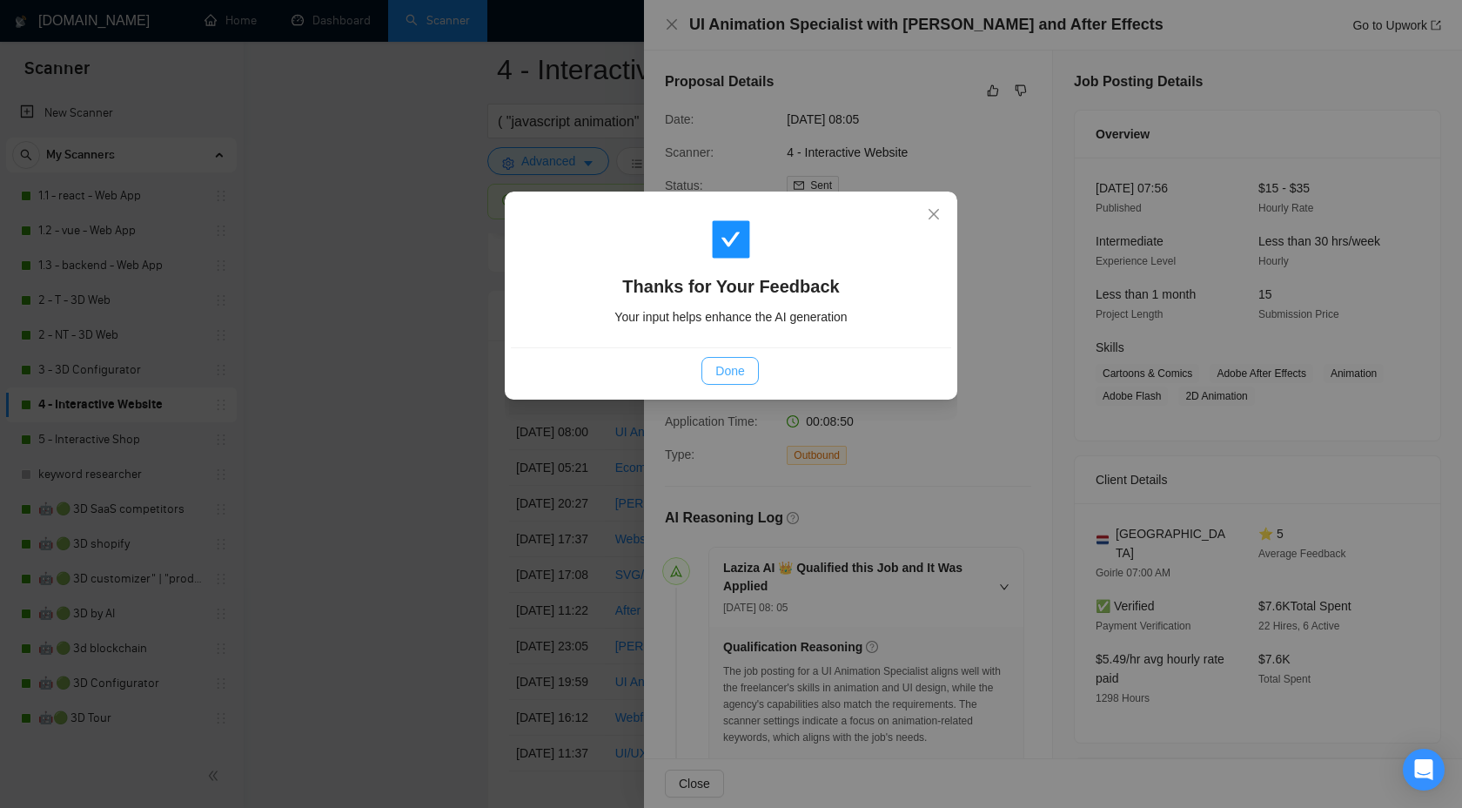
click at [733, 375] on span "Done" at bounding box center [729, 370] width 29 height 19
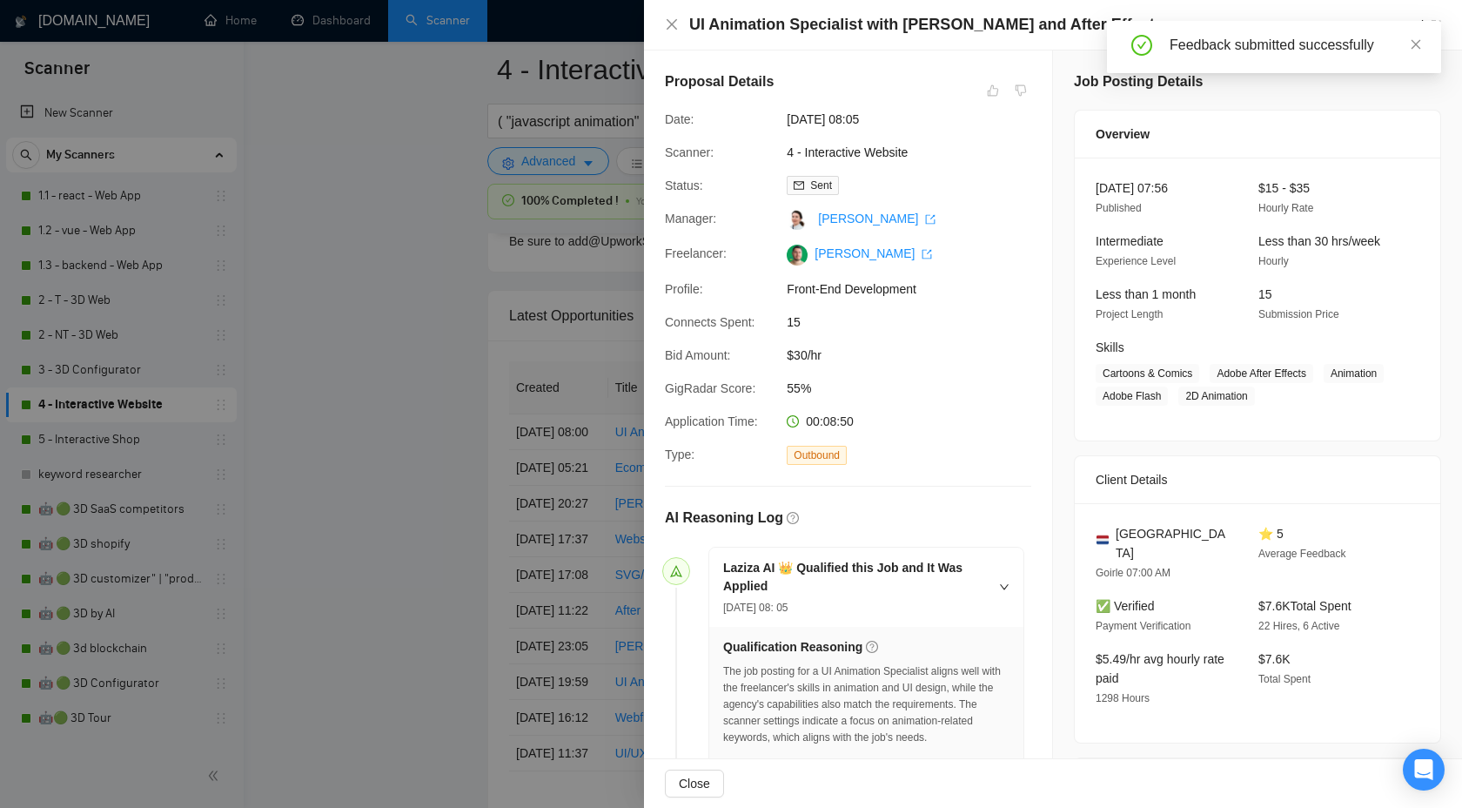
click at [371, 355] on div at bounding box center [731, 404] width 1462 height 808
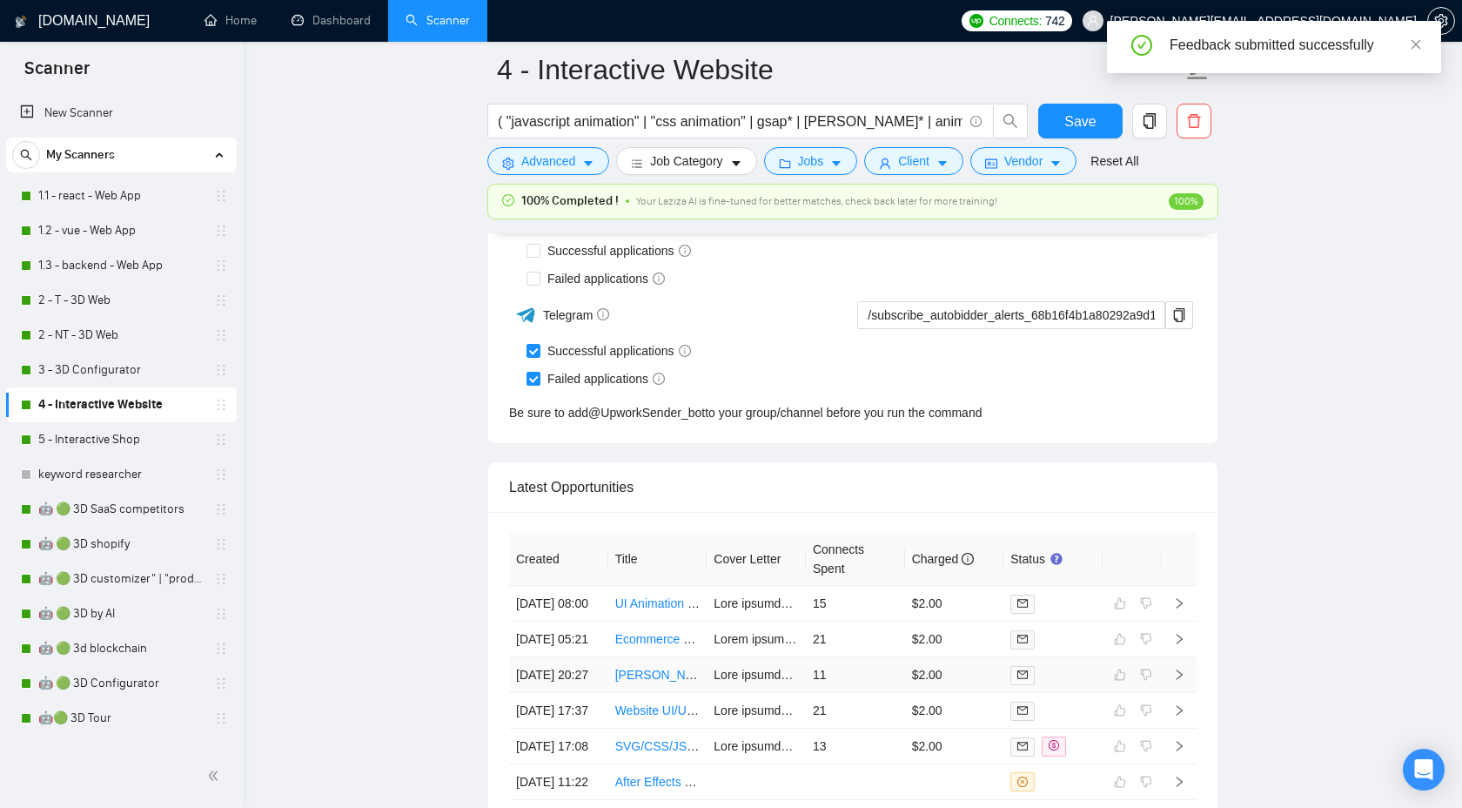
scroll to position [4399, 0]
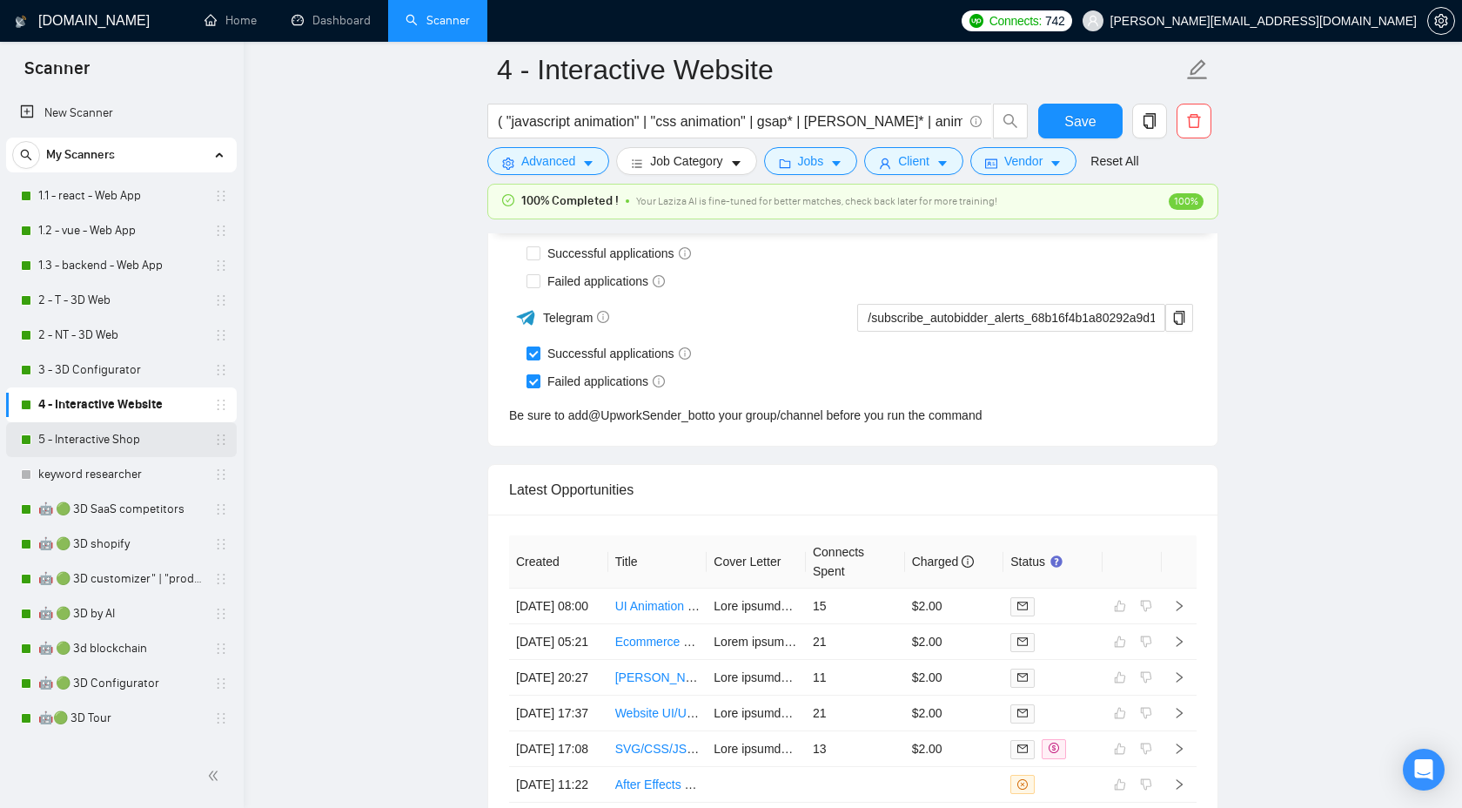
click at [187, 434] on link "5 - Interactive Shop" at bounding box center [120, 439] width 165 height 35
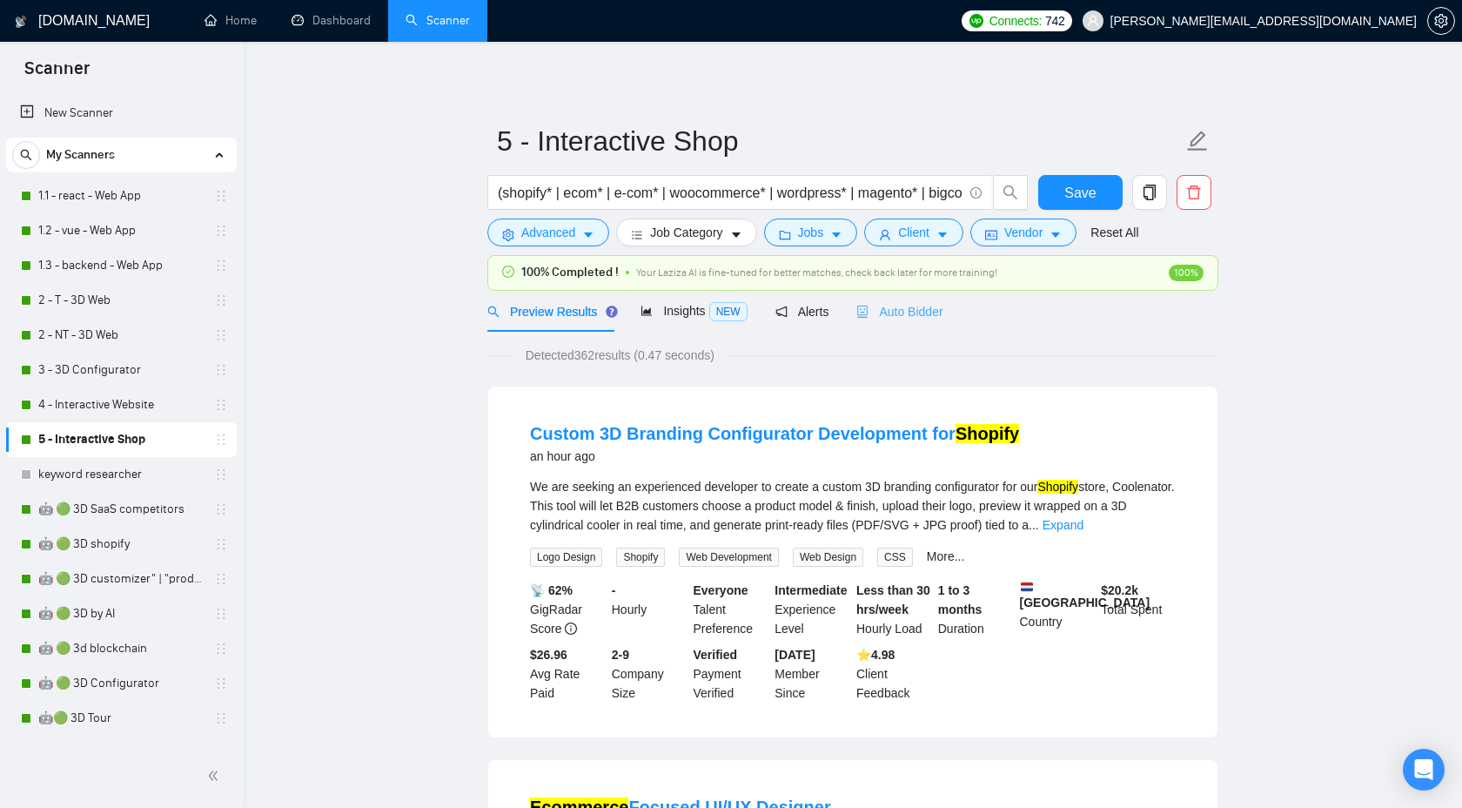
click at [894, 295] on div "Auto Bidder" at bounding box center [900, 311] width 86 height 41
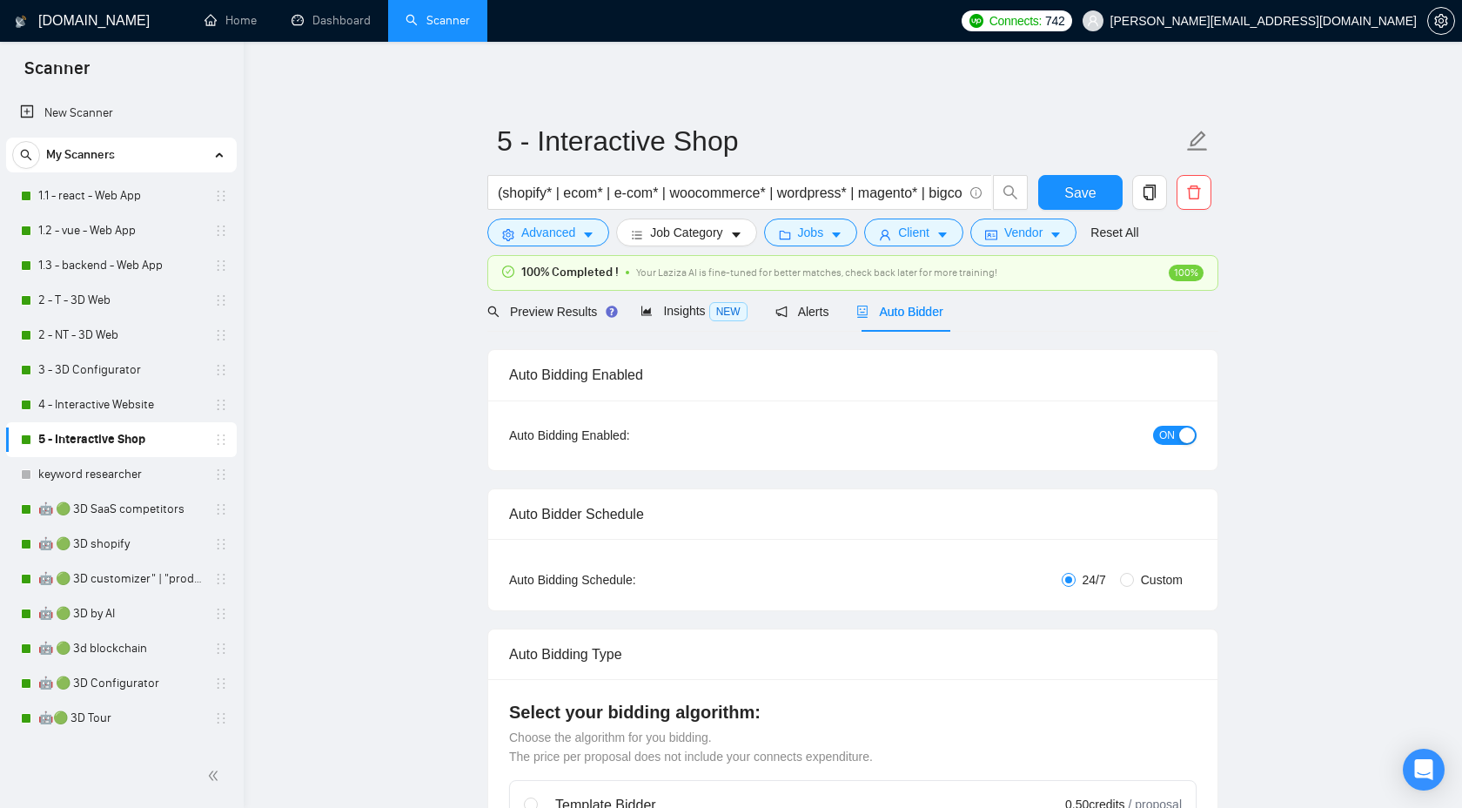
checkbox input "true"
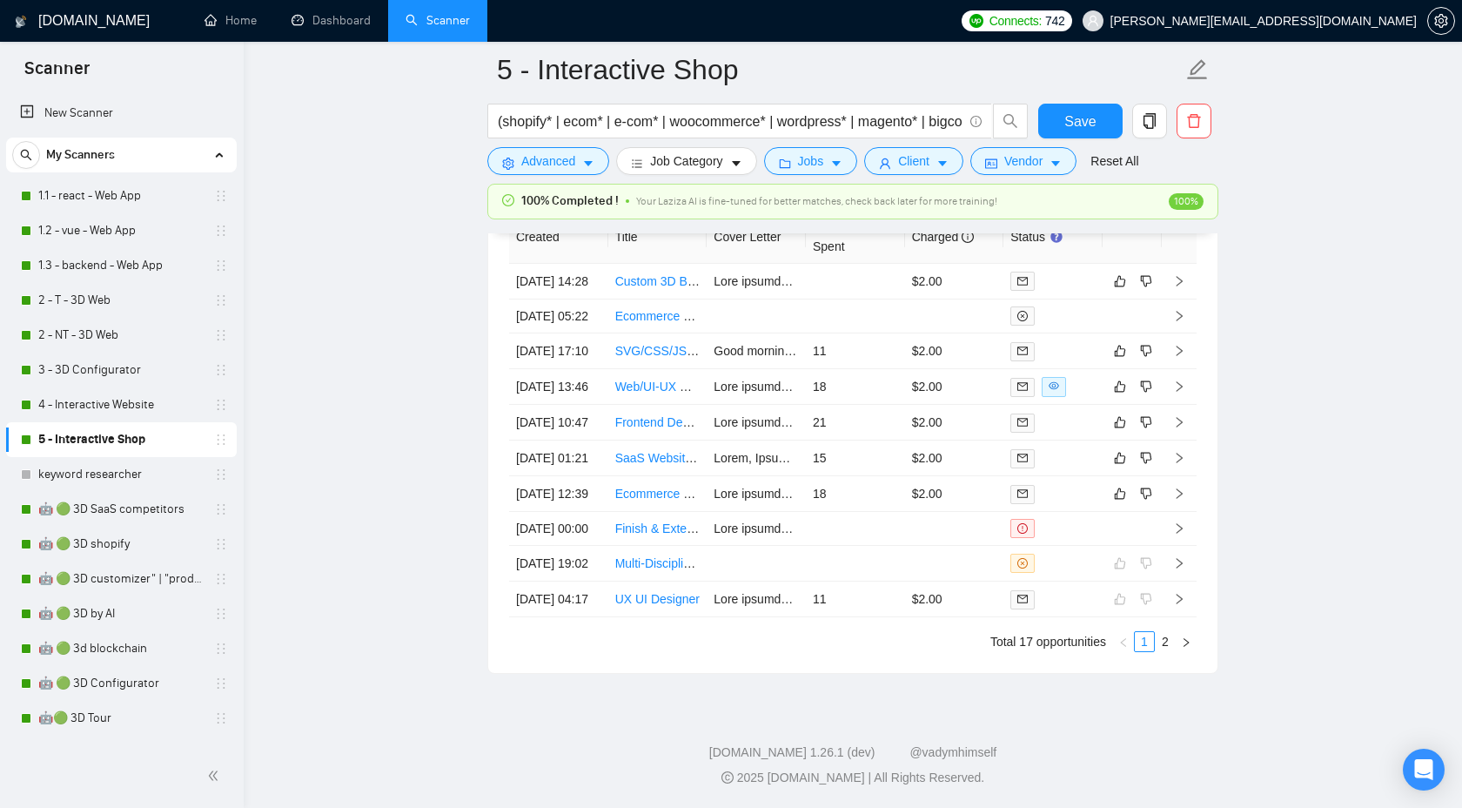
scroll to position [4890, 0]
click at [1167, 651] on link "2" at bounding box center [1165, 641] width 19 height 19
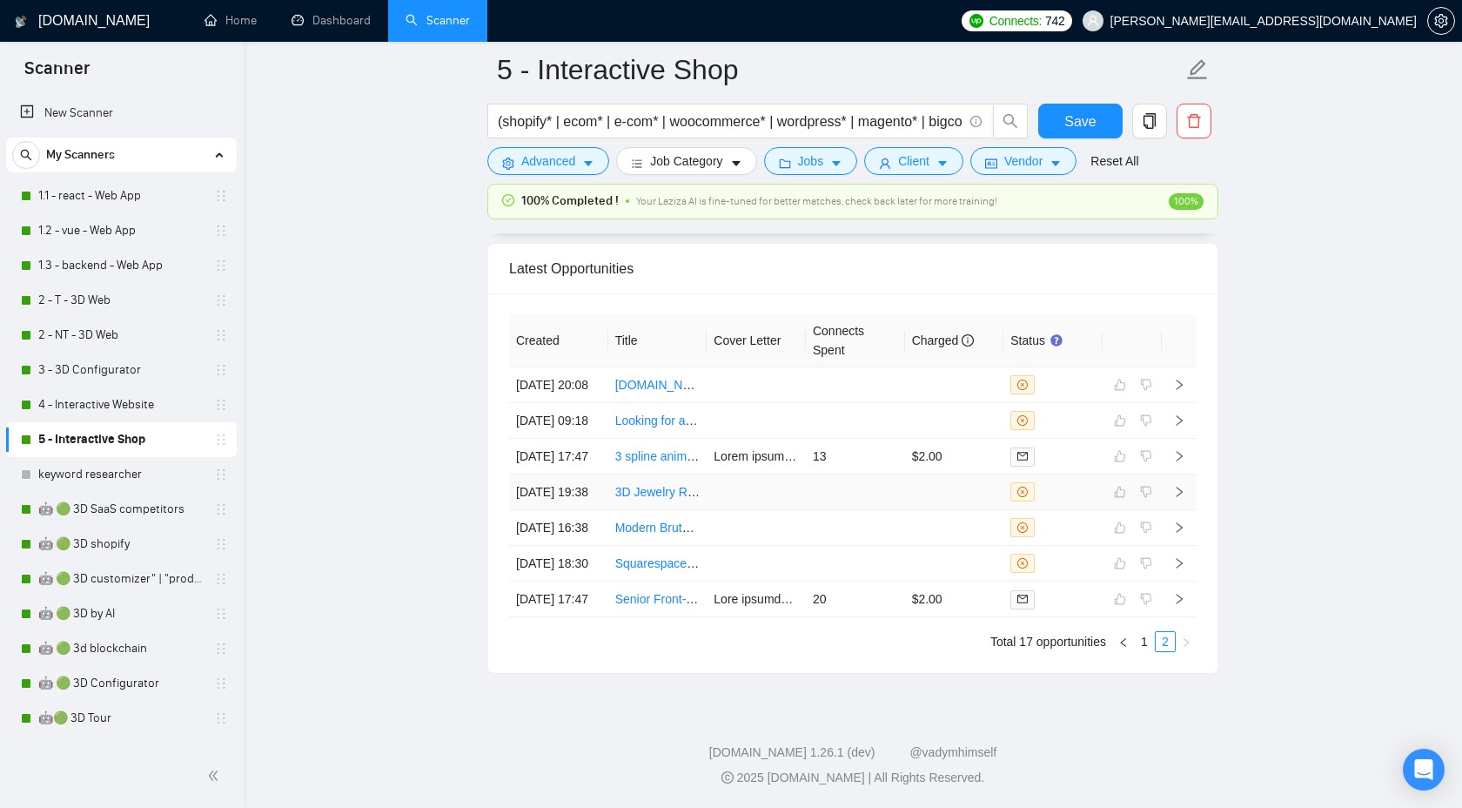
scroll to position [4722, 0]
click at [1145, 651] on link "1" at bounding box center [1144, 641] width 19 height 19
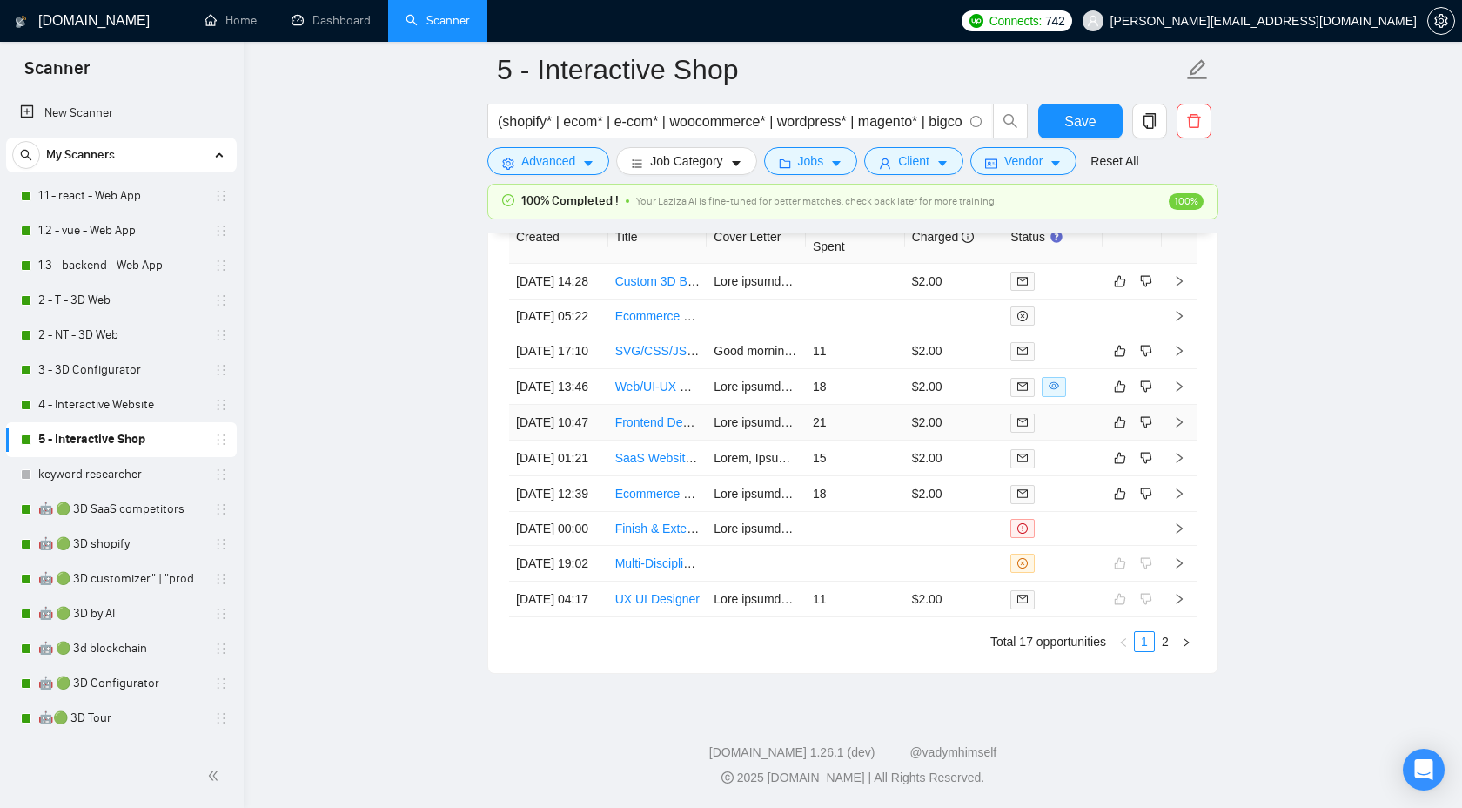
scroll to position [4918, 0]
click at [1181, 488] on icon "right" at bounding box center [1180, 493] width 6 height 10
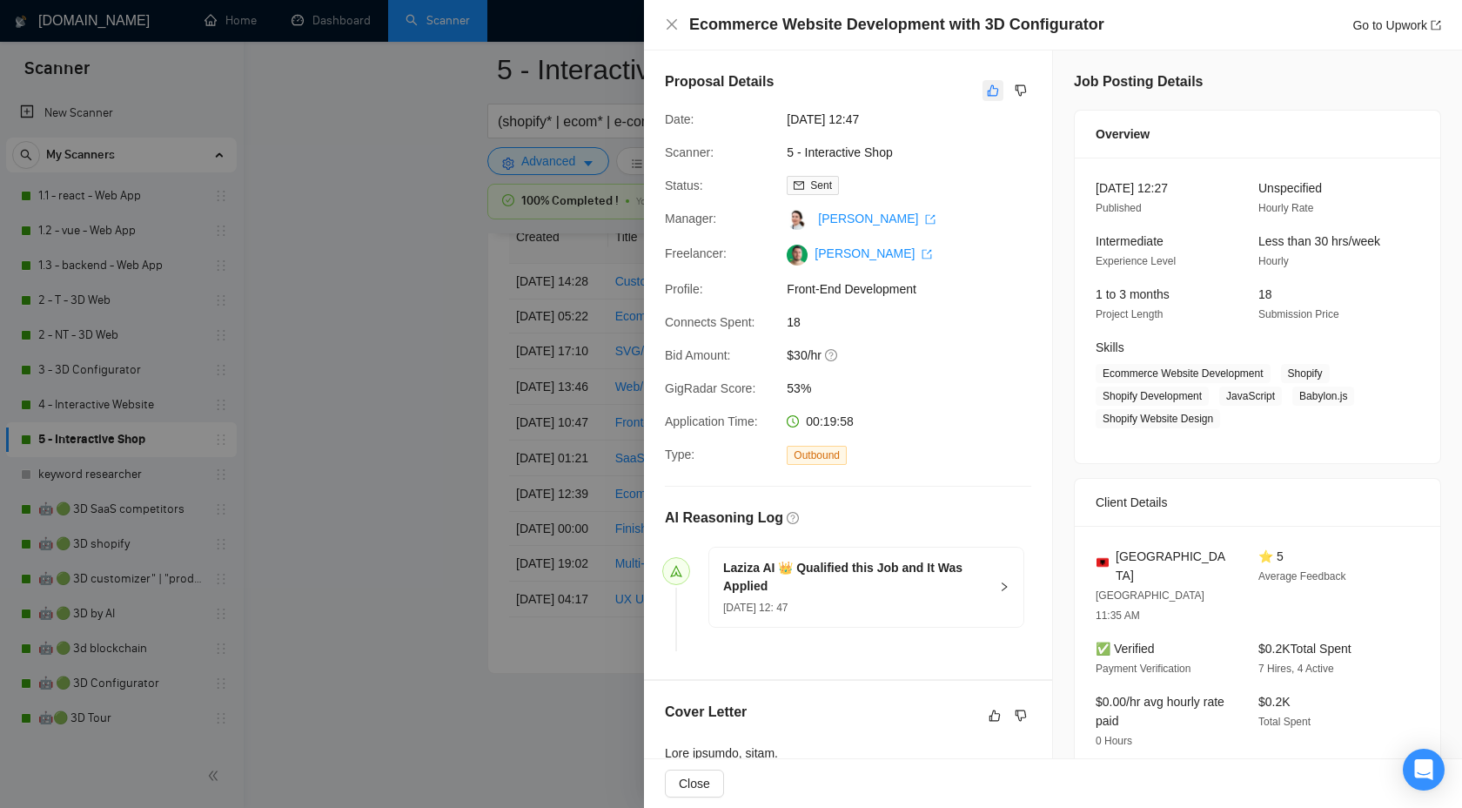
click at [992, 89] on icon "like" at bounding box center [993, 91] width 12 height 14
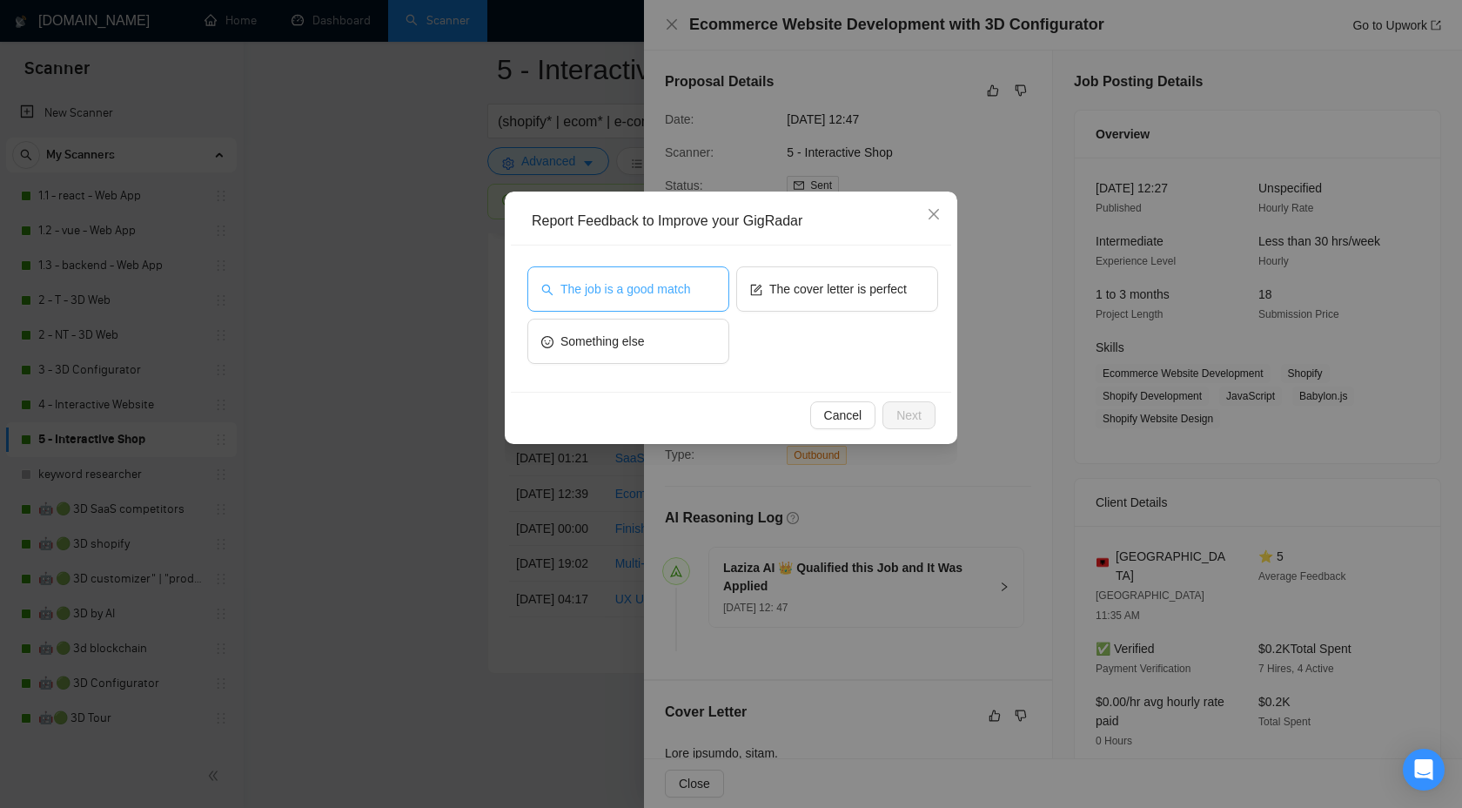
click at [623, 297] on span "The job is a good match" at bounding box center [626, 288] width 130 height 19
click at [895, 407] on button "Next" at bounding box center [909, 415] width 53 height 28
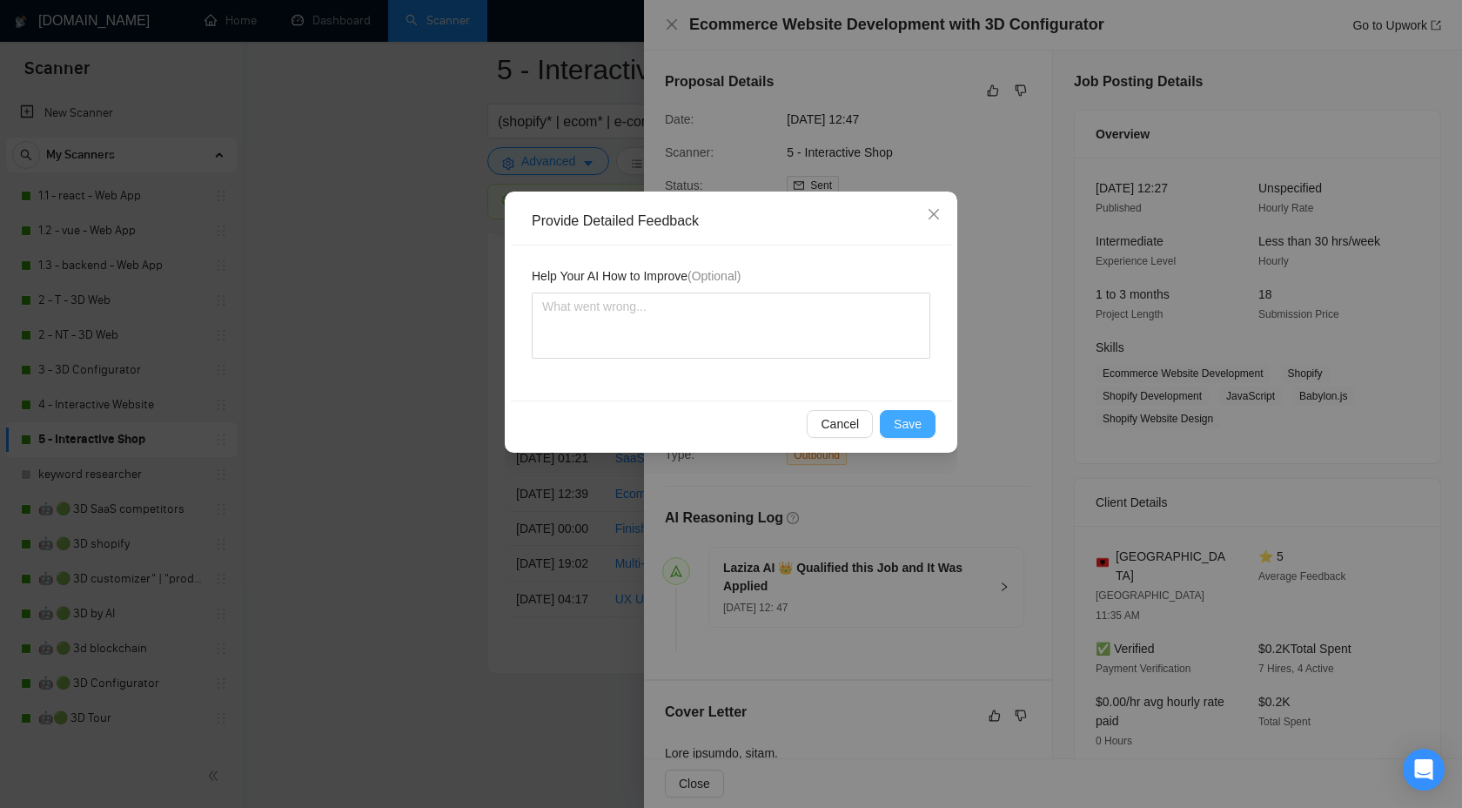
click at [905, 414] on span "Save" at bounding box center [908, 423] width 28 height 19
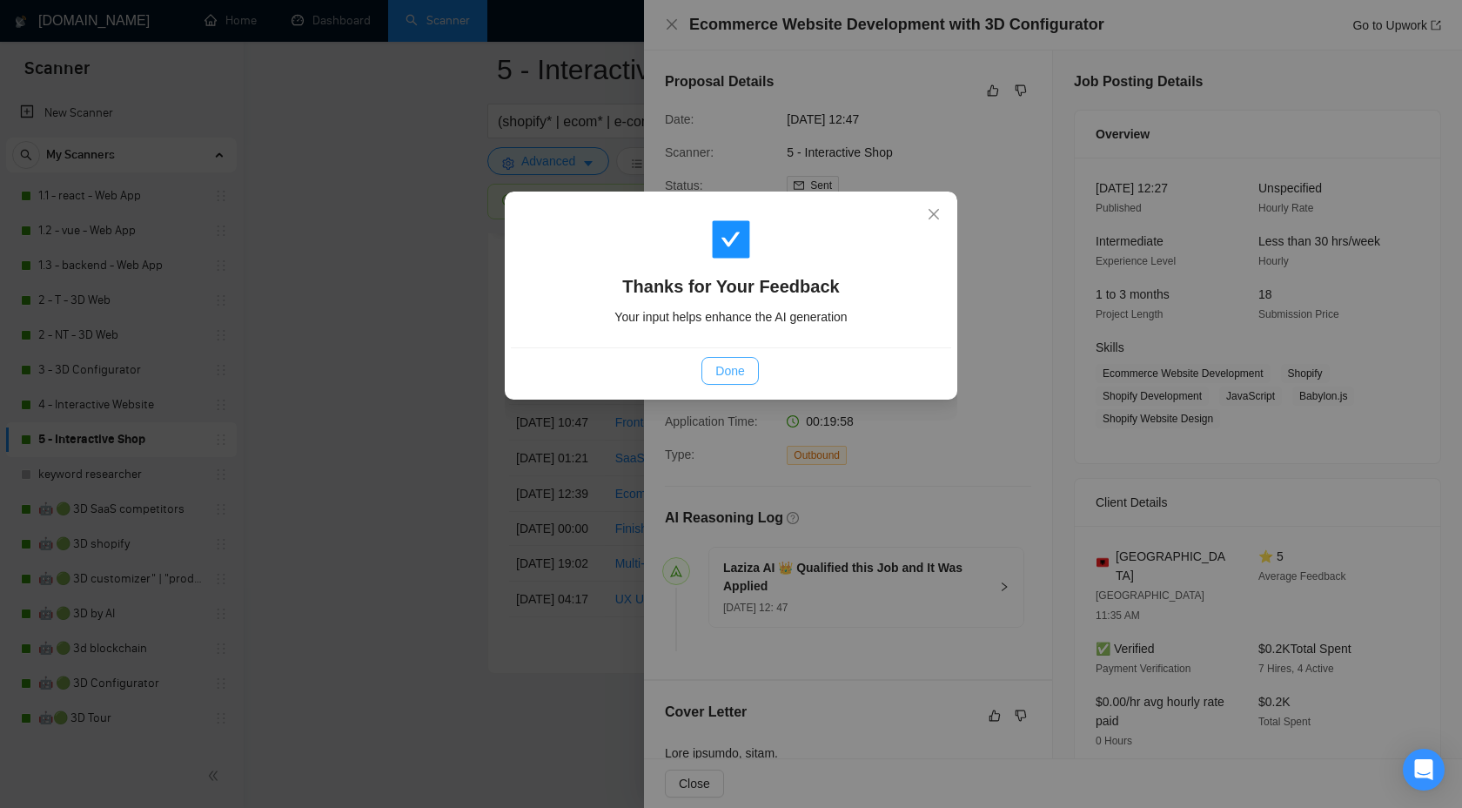
click at [729, 363] on span "Done" at bounding box center [729, 370] width 29 height 19
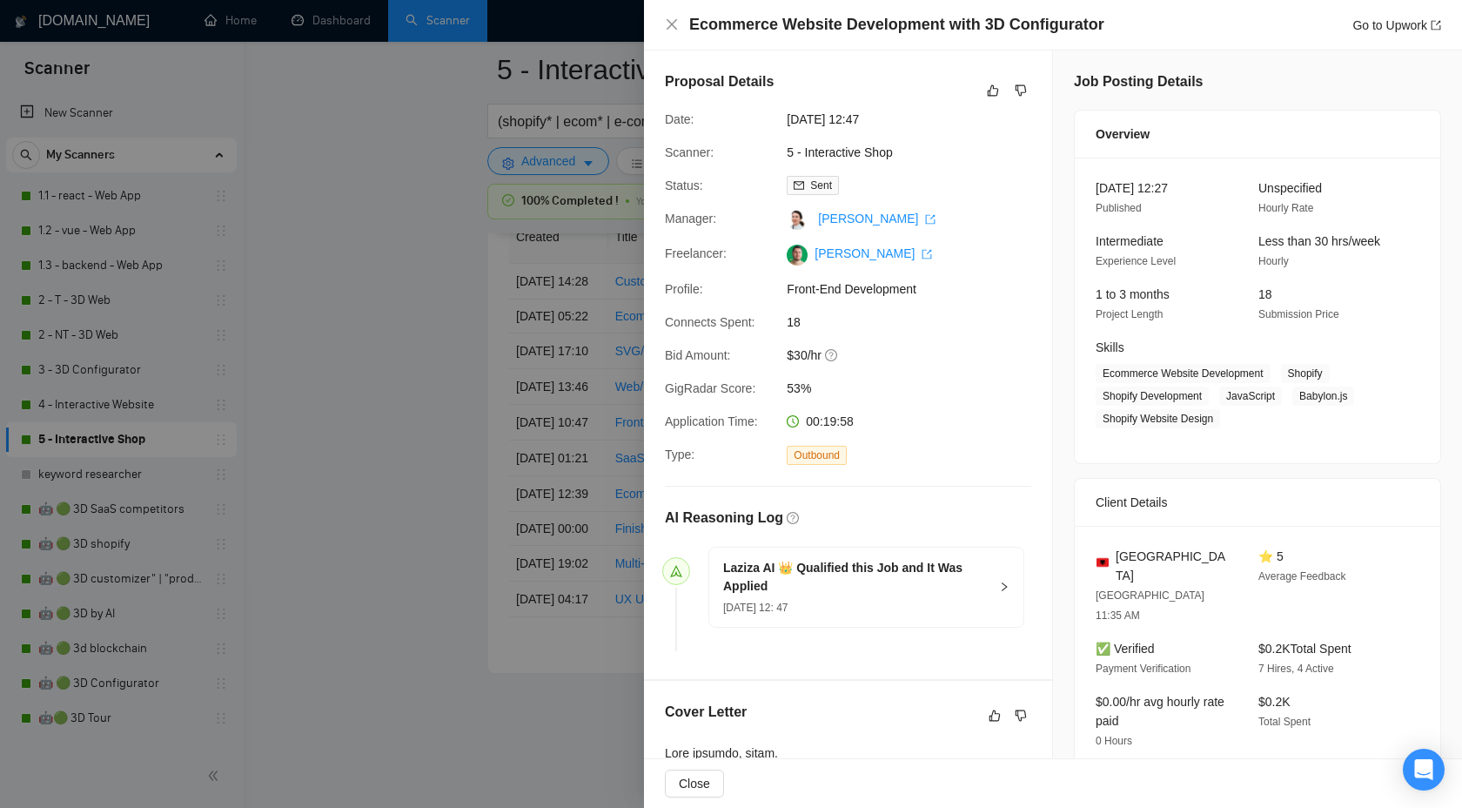
click at [373, 460] on div at bounding box center [731, 404] width 1462 height 808
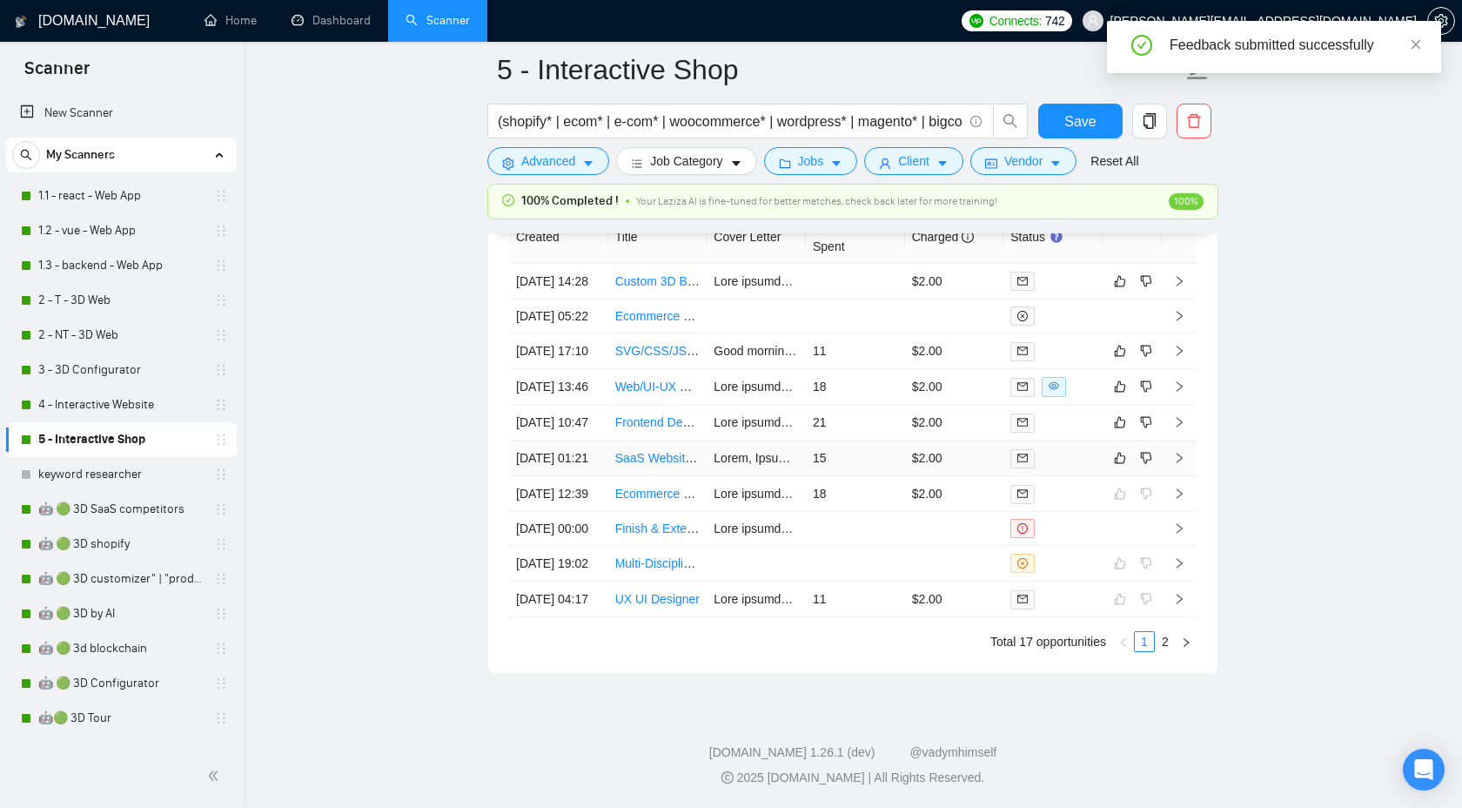
click at [1181, 453] on icon "right" at bounding box center [1180, 458] width 6 height 10
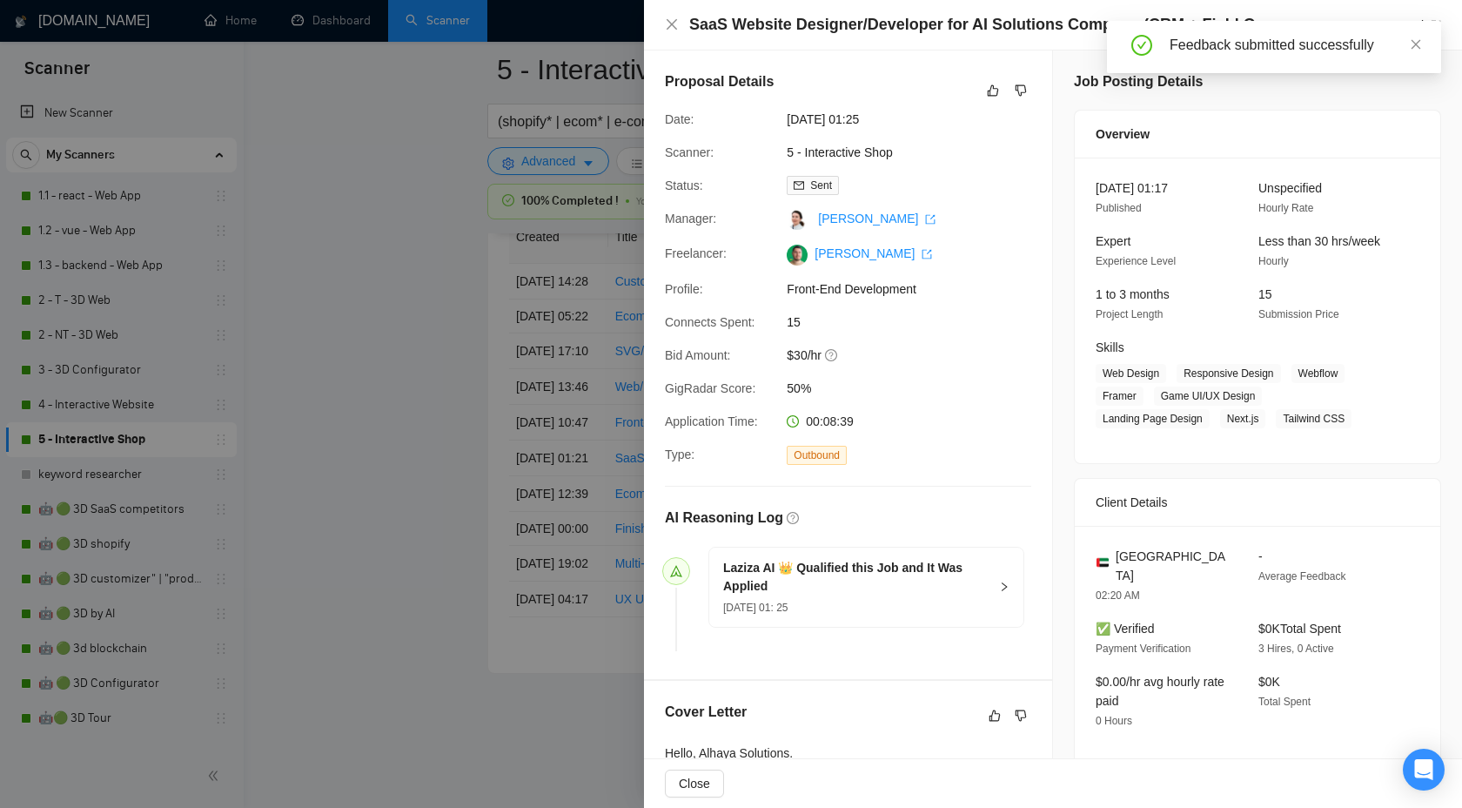
click at [970, 577] on h5 "Laziza AI 👑 Qualified this Job and It Was Applied" at bounding box center [855, 577] width 265 height 37
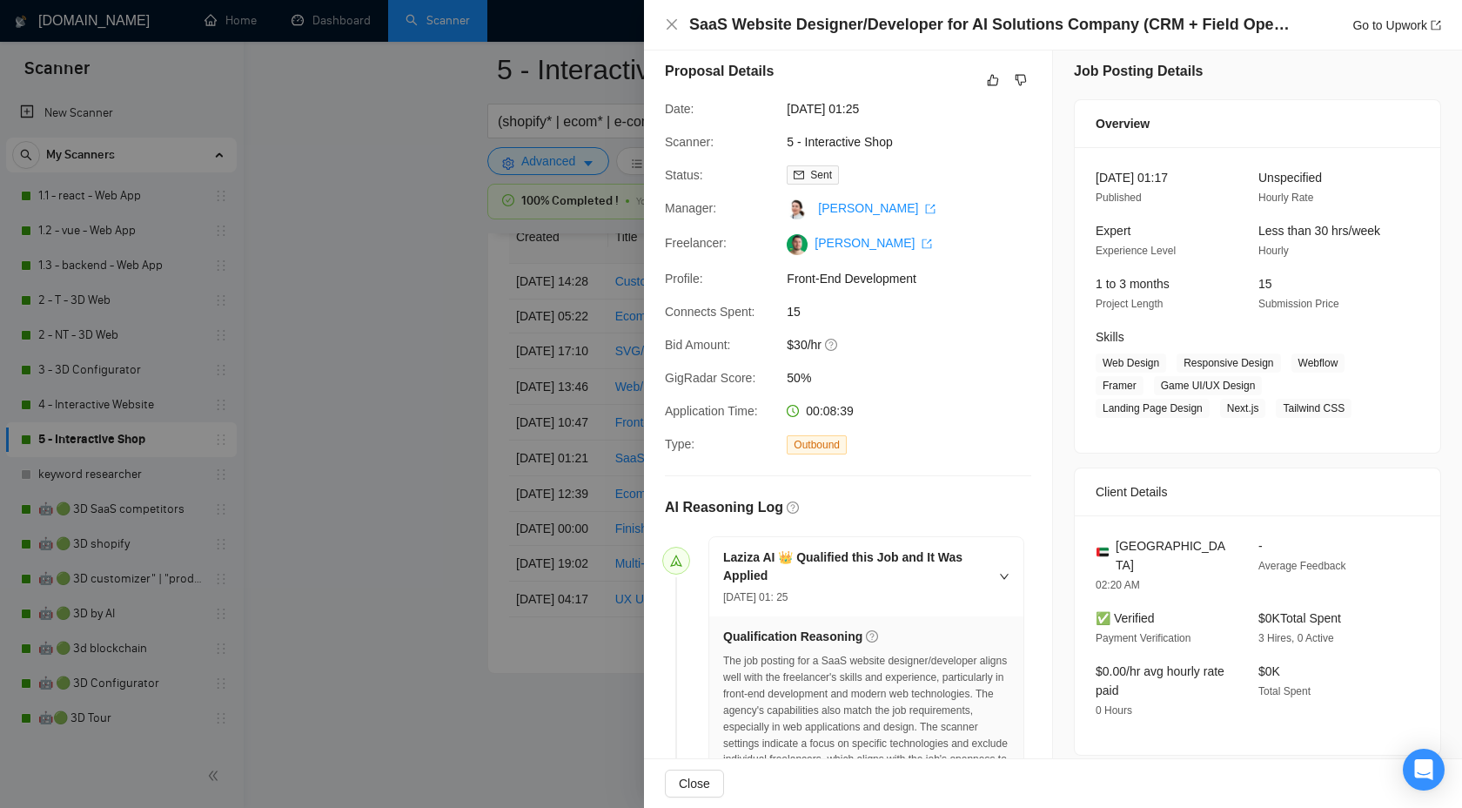
scroll to position [8, 0]
click at [991, 86] on icon "like" at bounding box center [993, 83] width 12 height 14
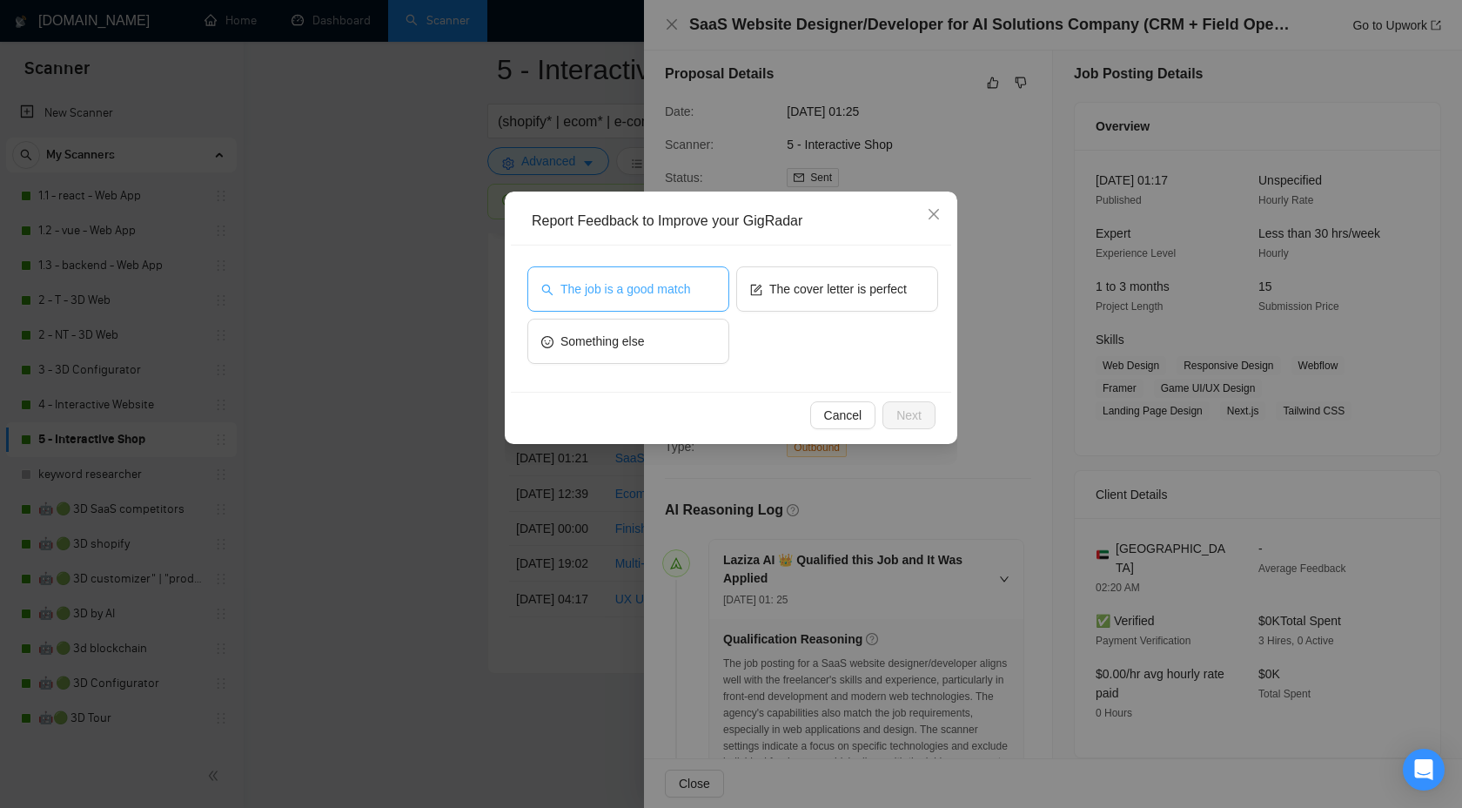
click at [635, 283] on span "The job is a good match" at bounding box center [626, 288] width 130 height 19
click at [902, 422] on span "Next" at bounding box center [909, 415] width 25 height 19
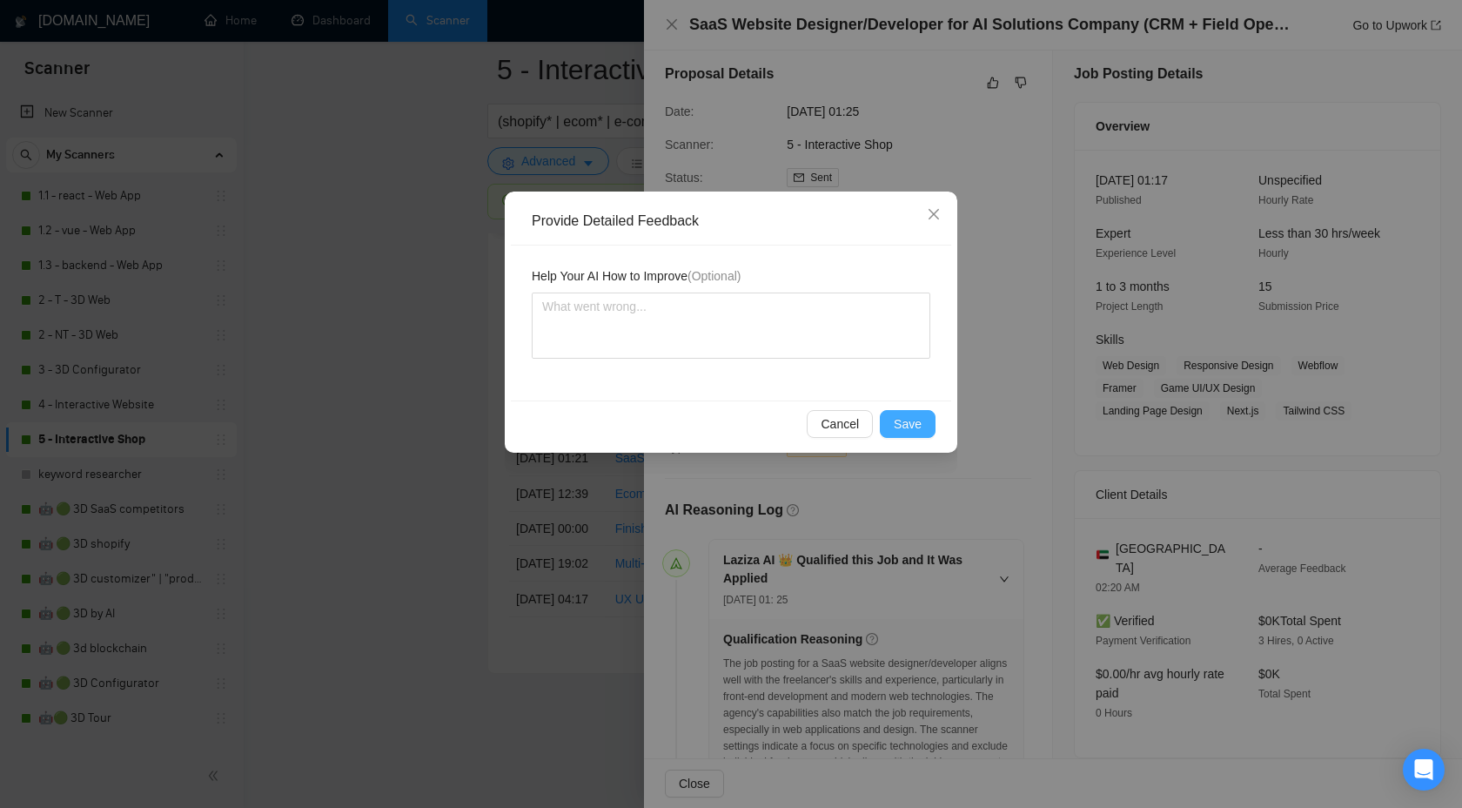
click at [911, 420] on span "Save" at bounding box center [908, 423] width 28 height 19
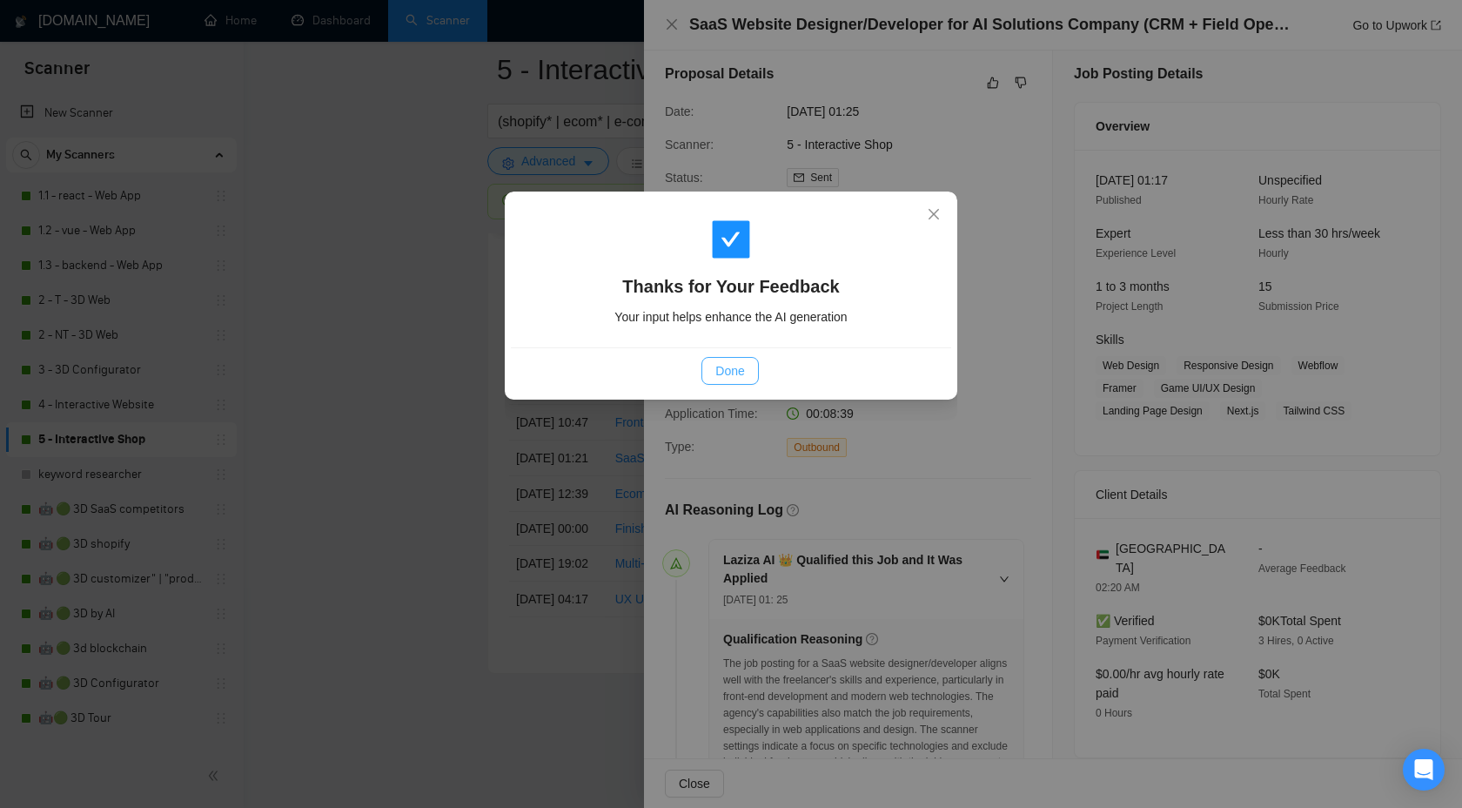
click at [726, 360] on button "Done" at bounding box center [730, 371] width 57 height 28
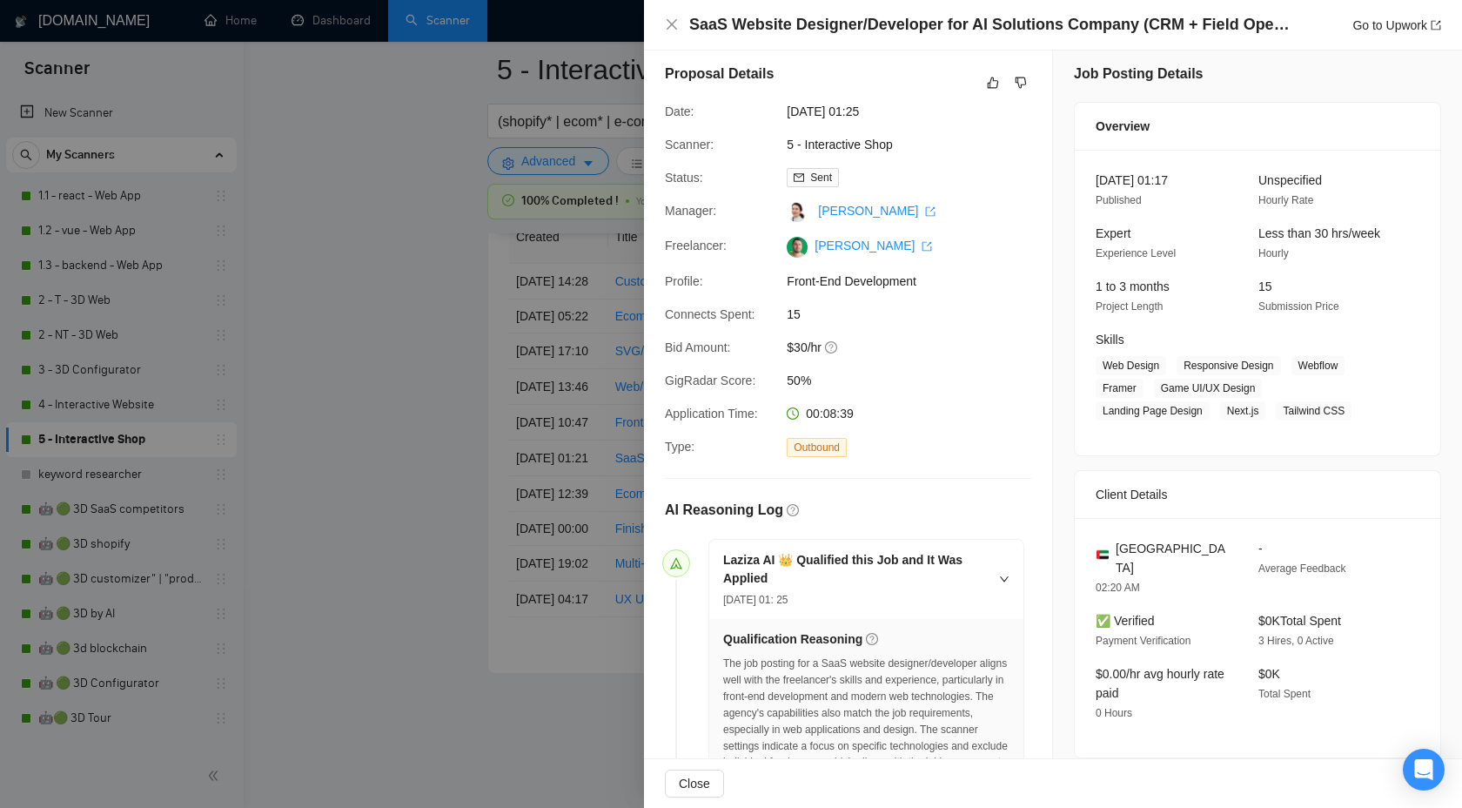
click at [459, 487] on div at bounding box center [731, 404] width 1462 height 808
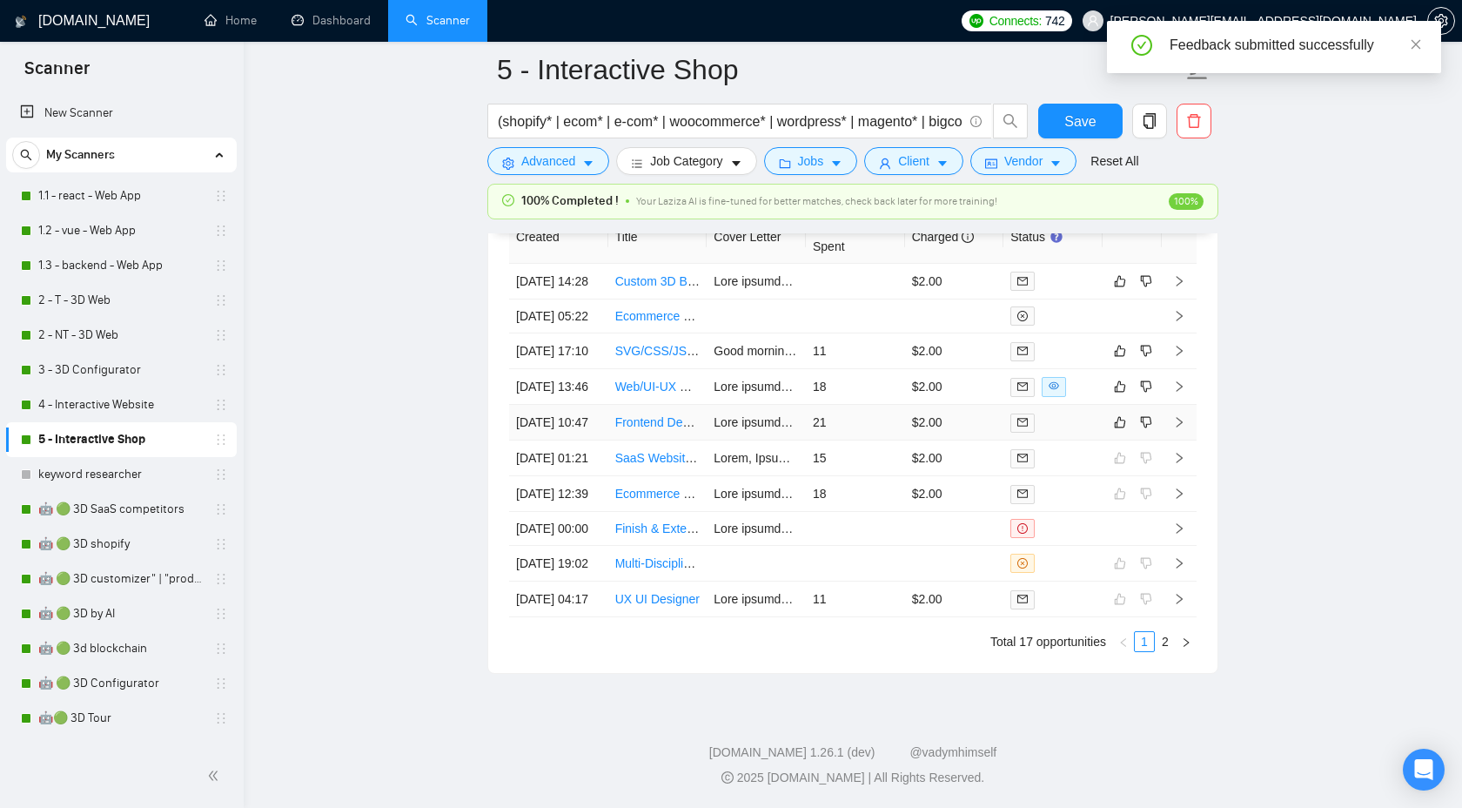
scroll to position [4769, 0]
click at [1181, 428] on icon "right" at bounding box center [1179, 422] width 12 height 12
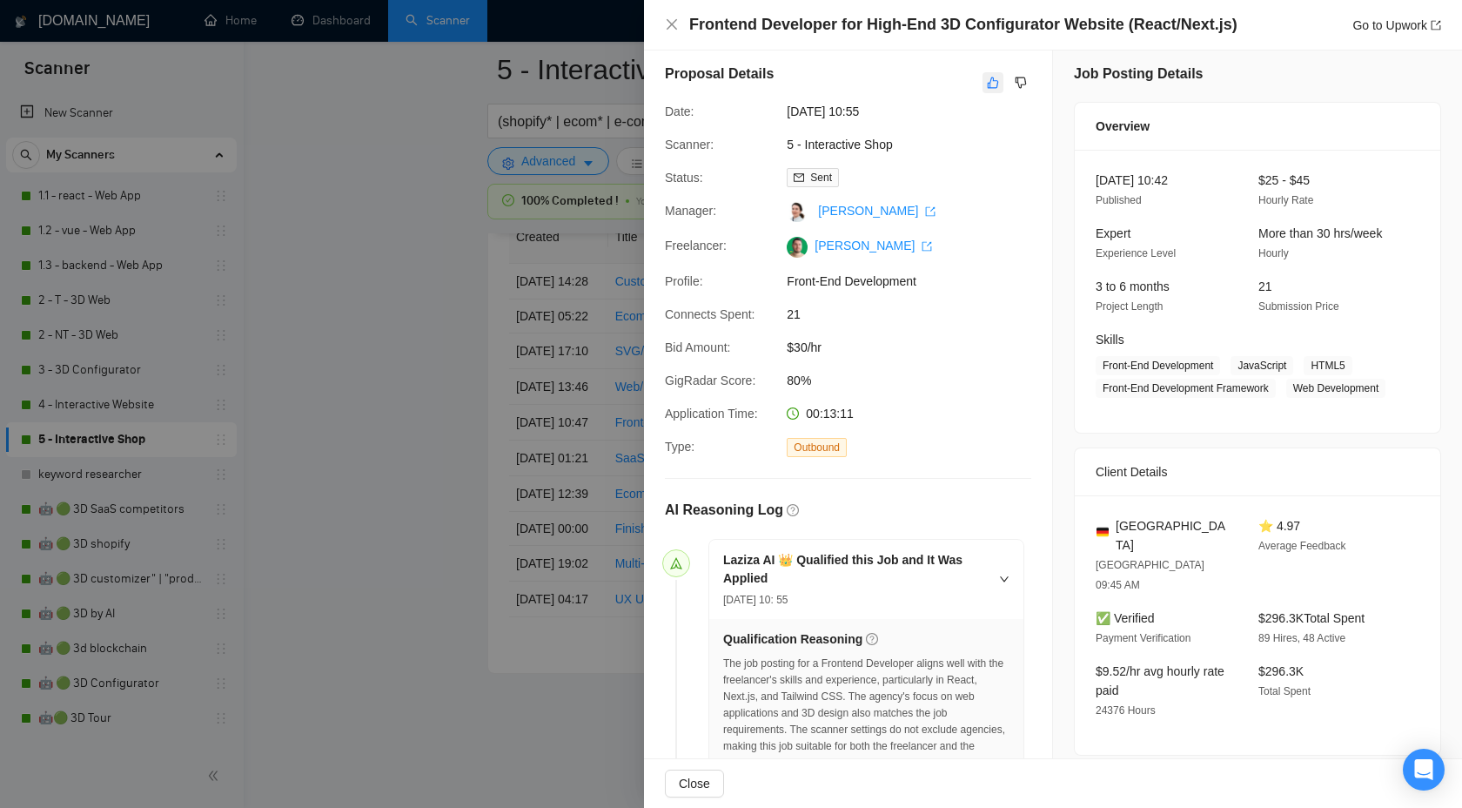
click at [991, 77] on icon "like" at bounding box center [993, 83] width 12 height 14
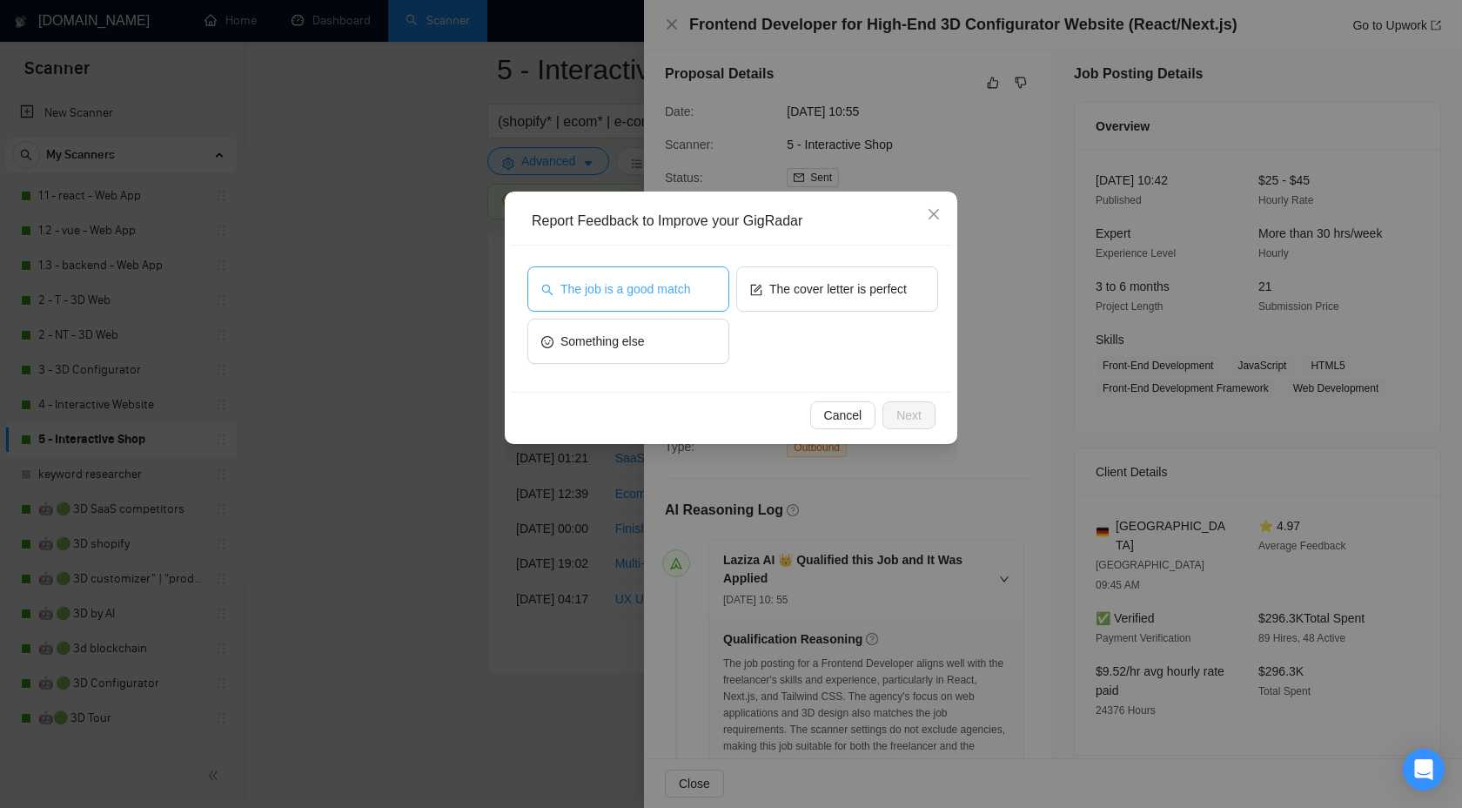
click at [685, 286] on span "The job is a good match" at bounding box center [626, 288] width 130 height 19
click at [909, 413] on span "Next" at bounding box center [909, 415] width 25 height 19
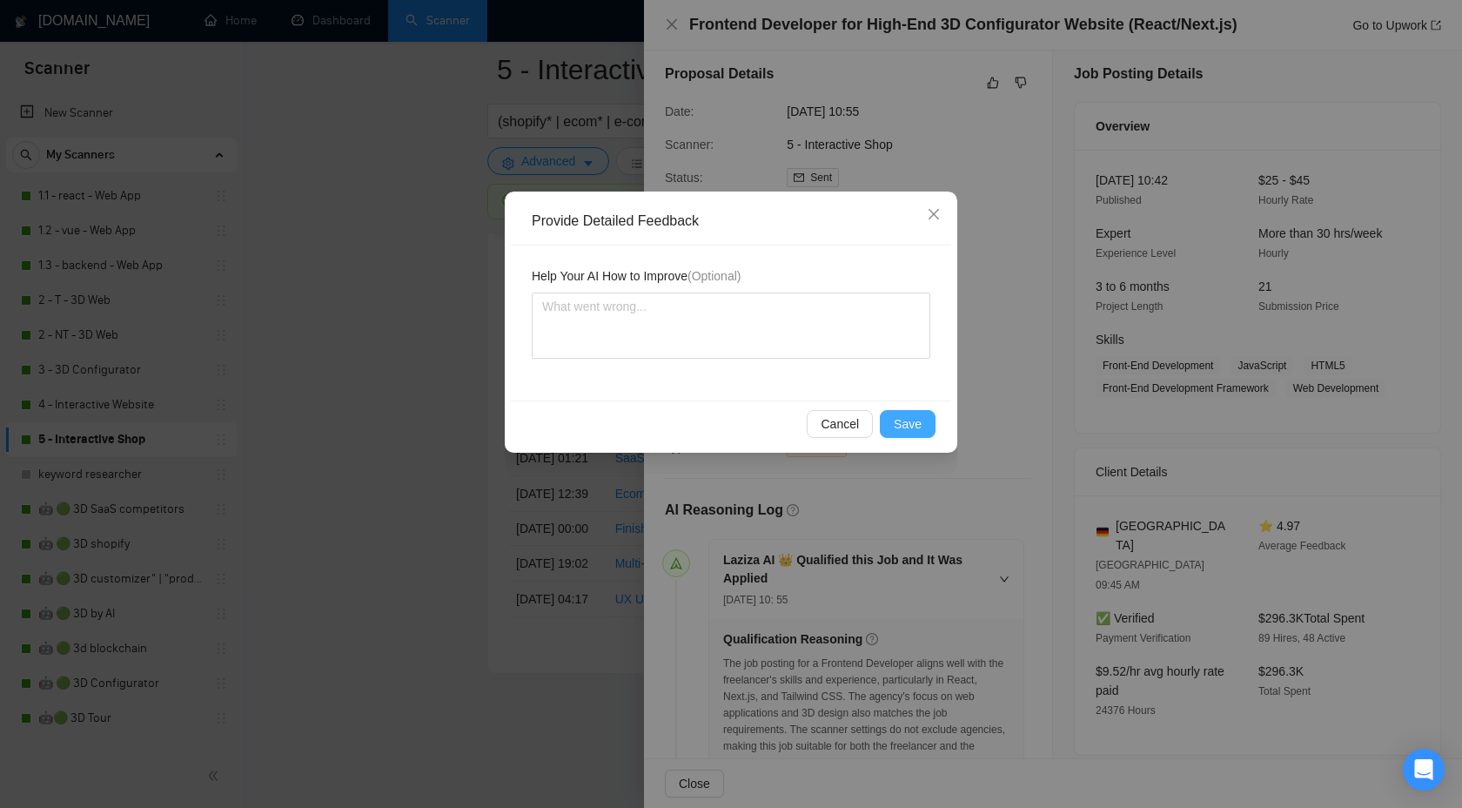
click at [892, 424] on button "Save" at bounding box center [908, 424] width 56 height 28
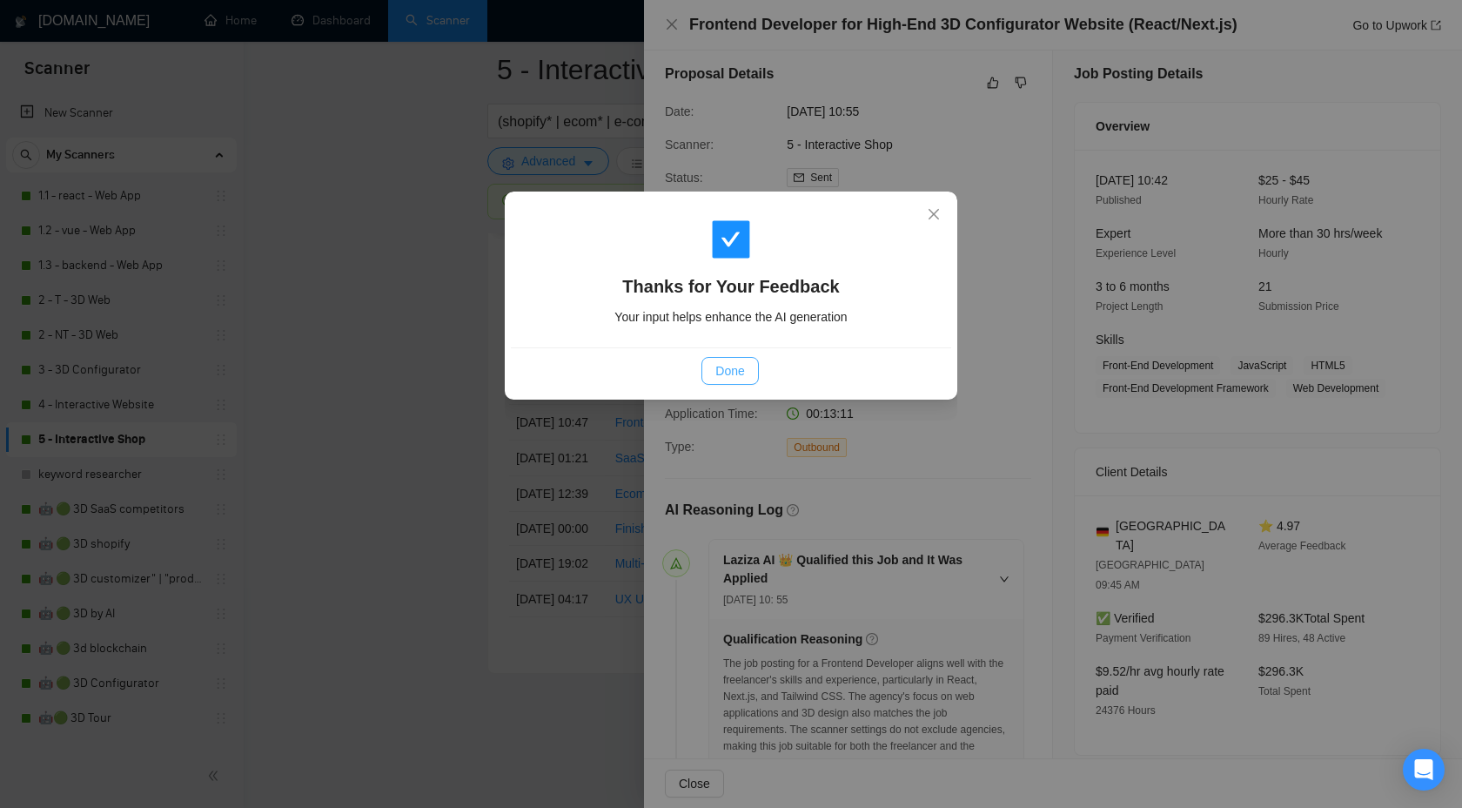
click at [720, 379] on span "Done" at bounding box center [729, 370] width 29 height 19
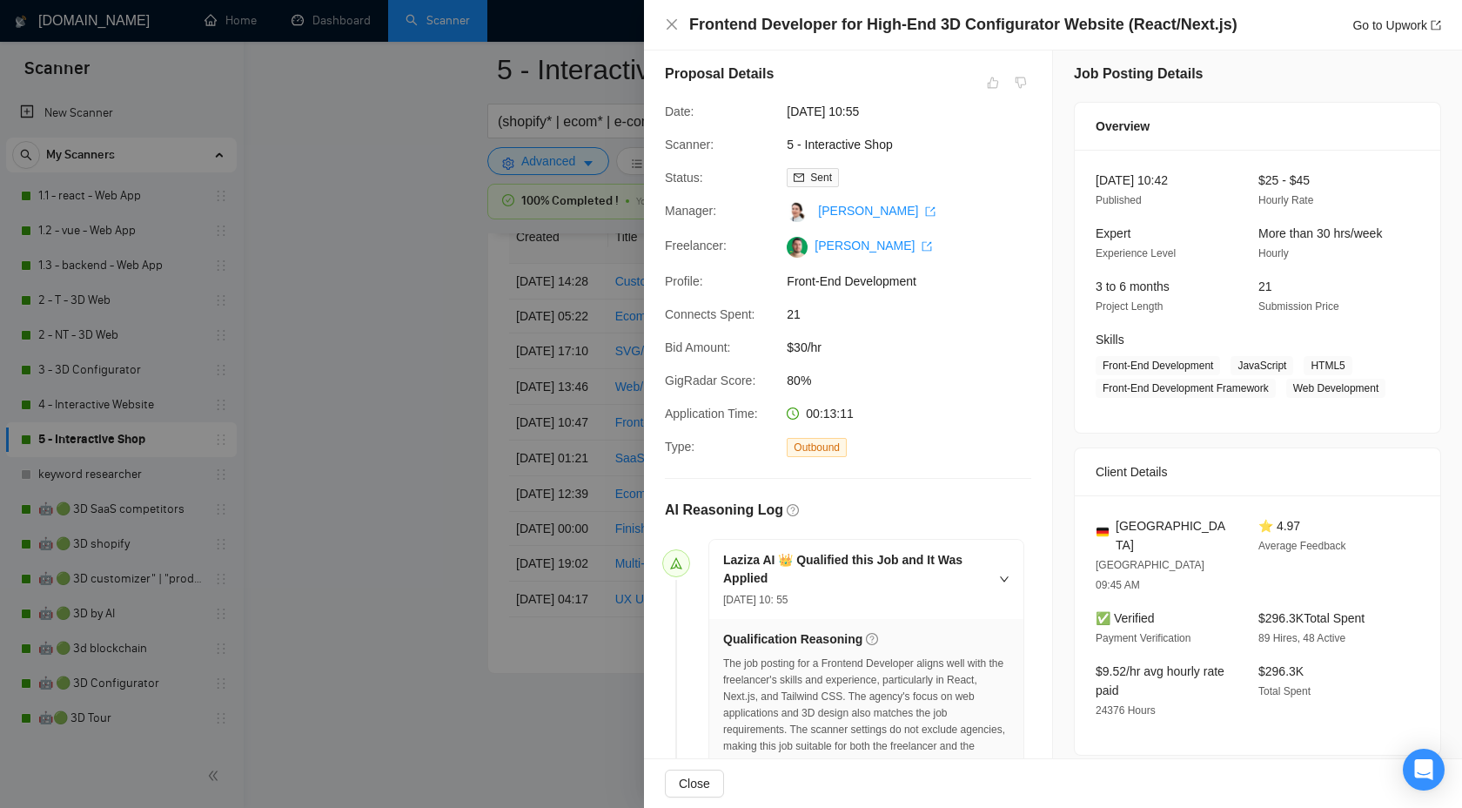
click at [380, 277] on div at bounding box center [731, 404] width 1462 height 808
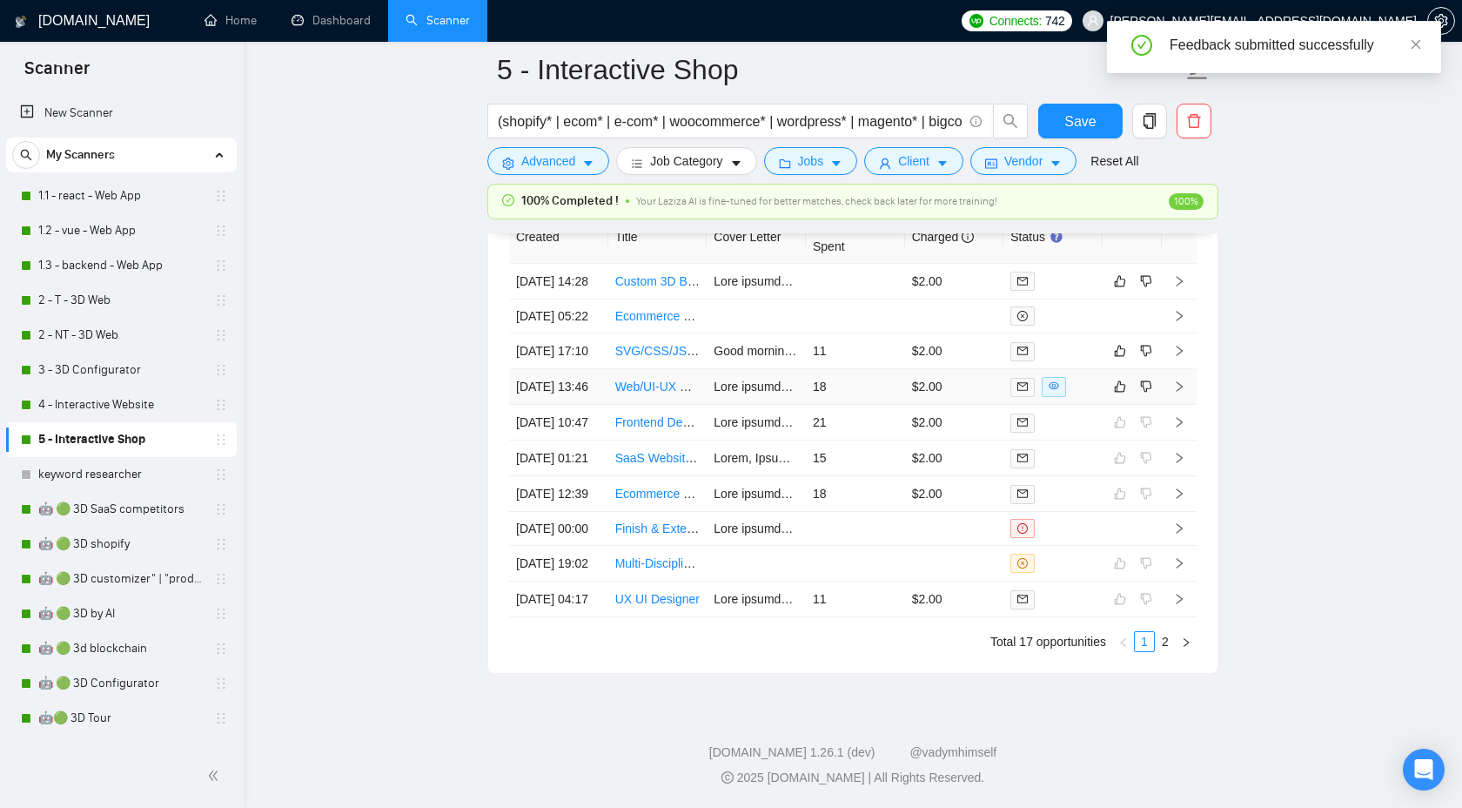
click at [1179, 393] on icon "right" at bounding box center [1179, 386] width 12 height 12
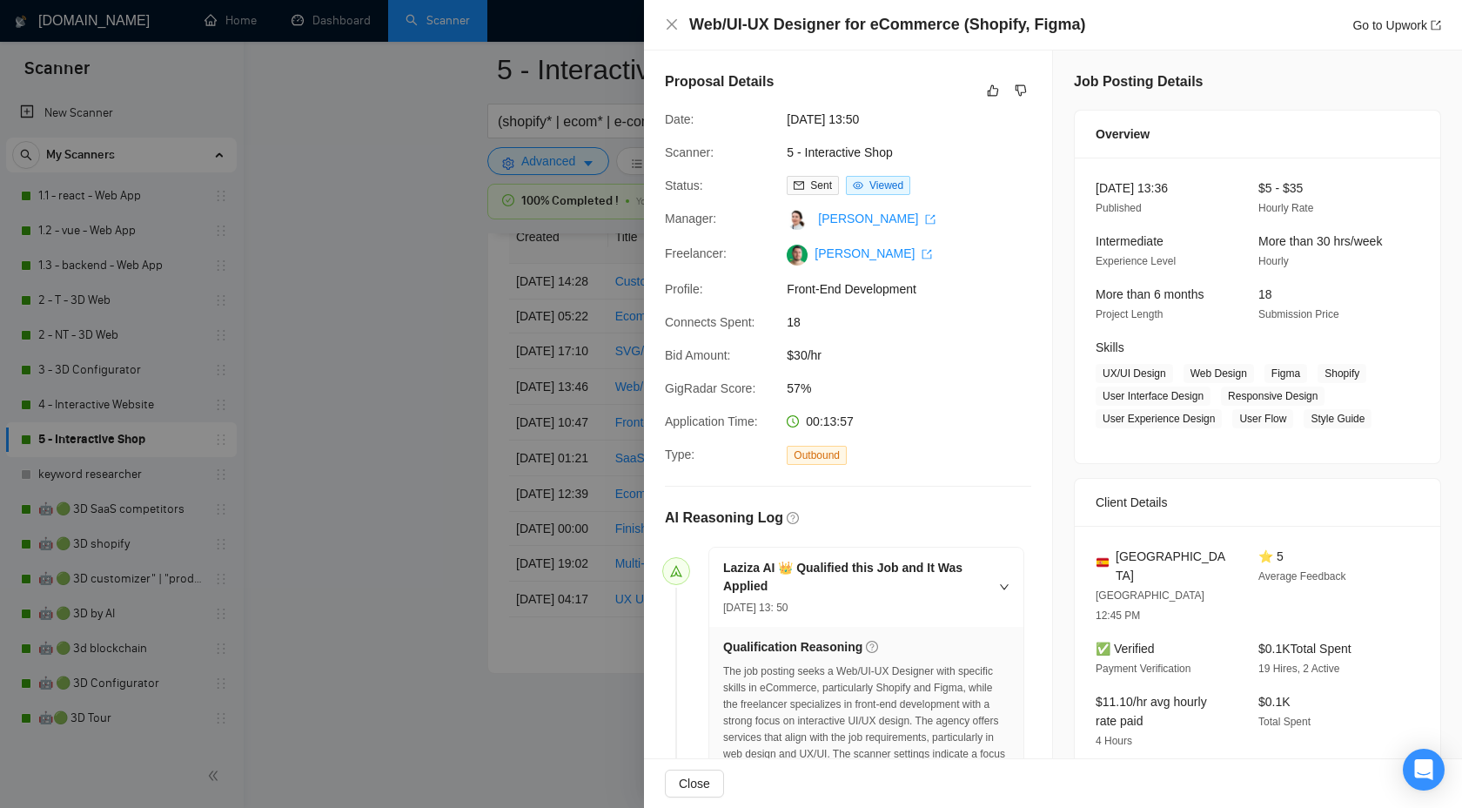
click at [989, 101] on div "Proposal Details" at bounding box center [848, 90] width 366 height 38
click at [991, 84] on icon "like" at bounding box center [993, 91] width 12 height 14
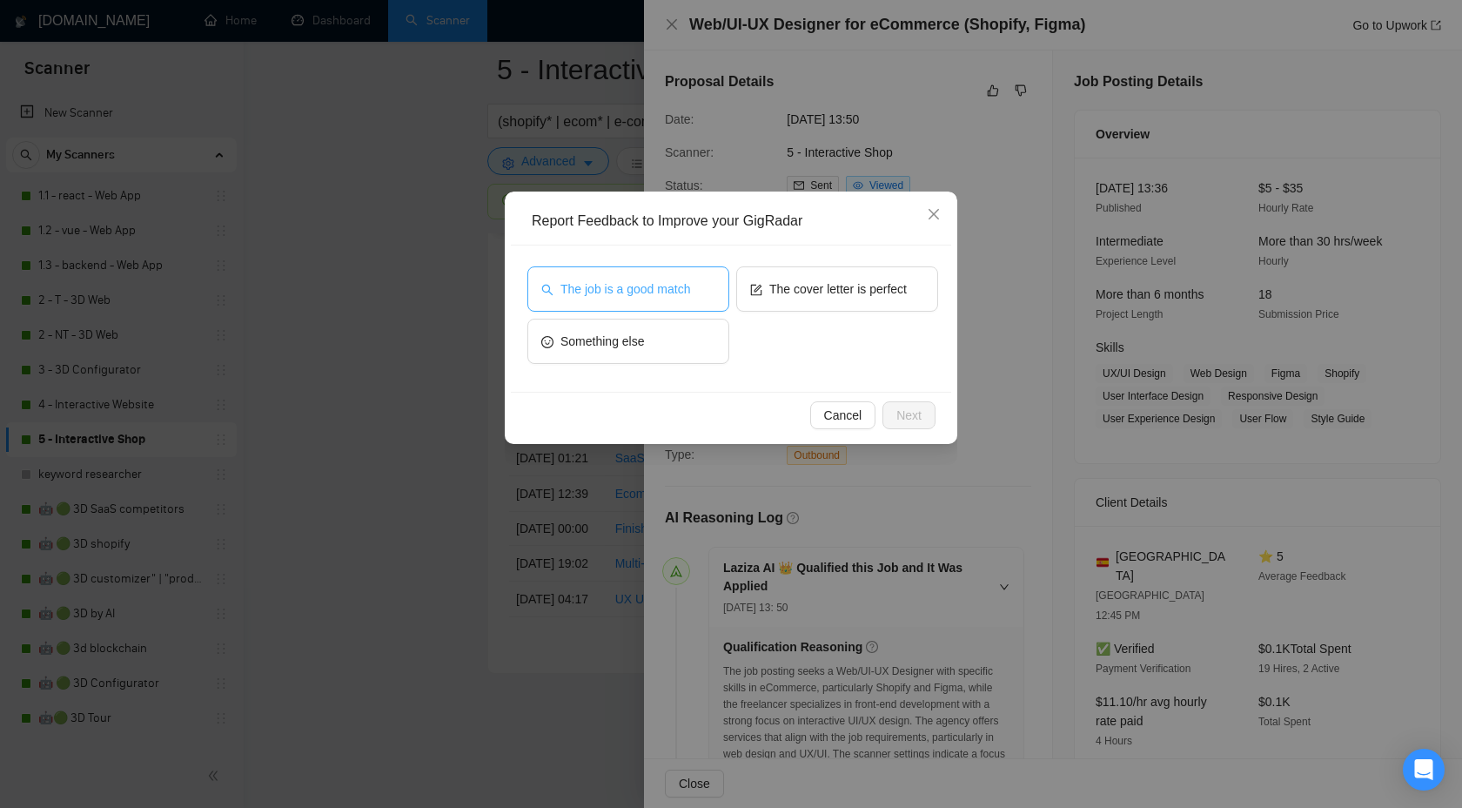
click at [674, 274] on button "The job is a good match" at bounding box center [628, 288] width 202 height 45
click at [908, 420] on span "Next" at bounding box center [909, 415] width 25 height 19
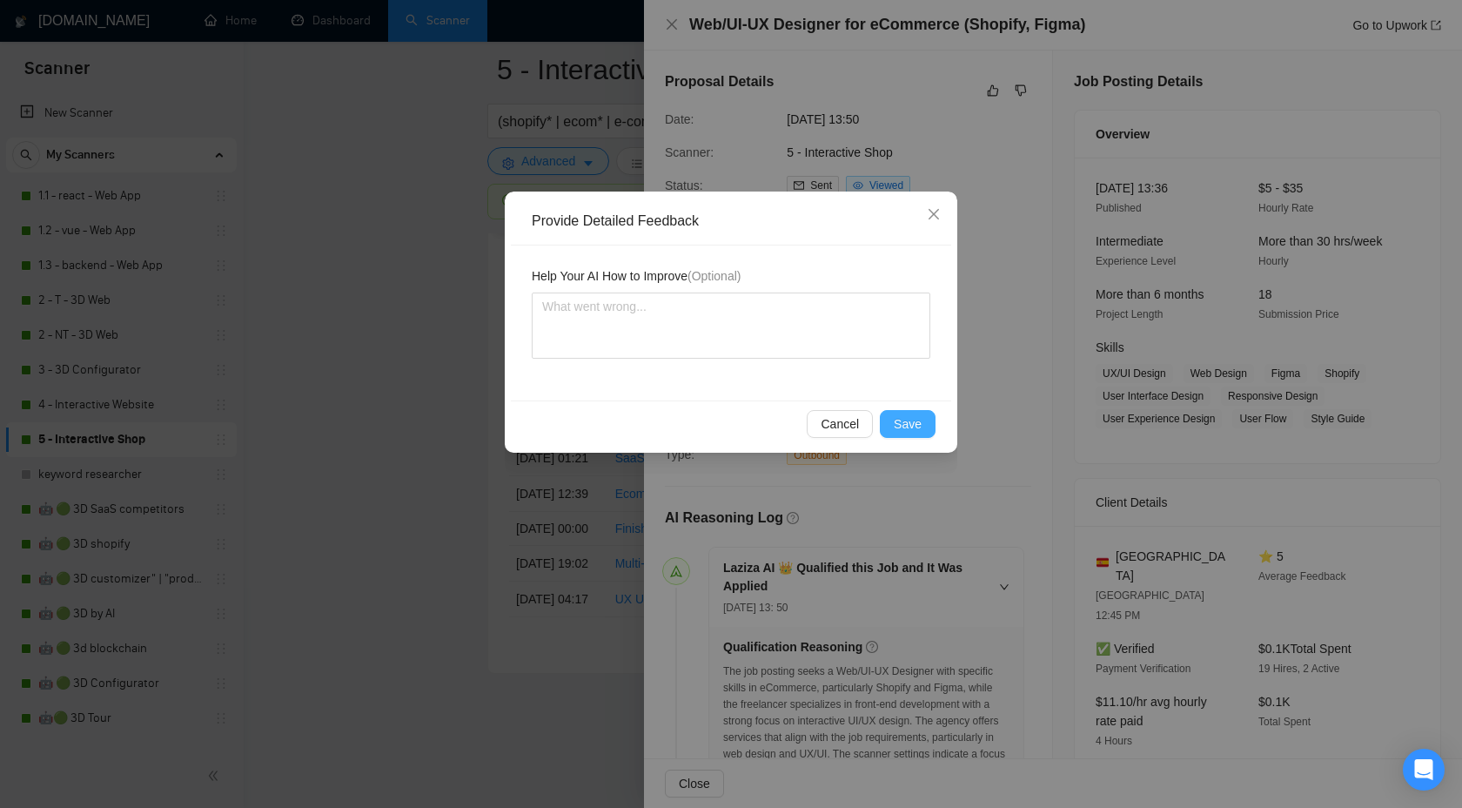
click at [908, 420] on span "Save" at bounding box center [908, 423] width 28 height 19
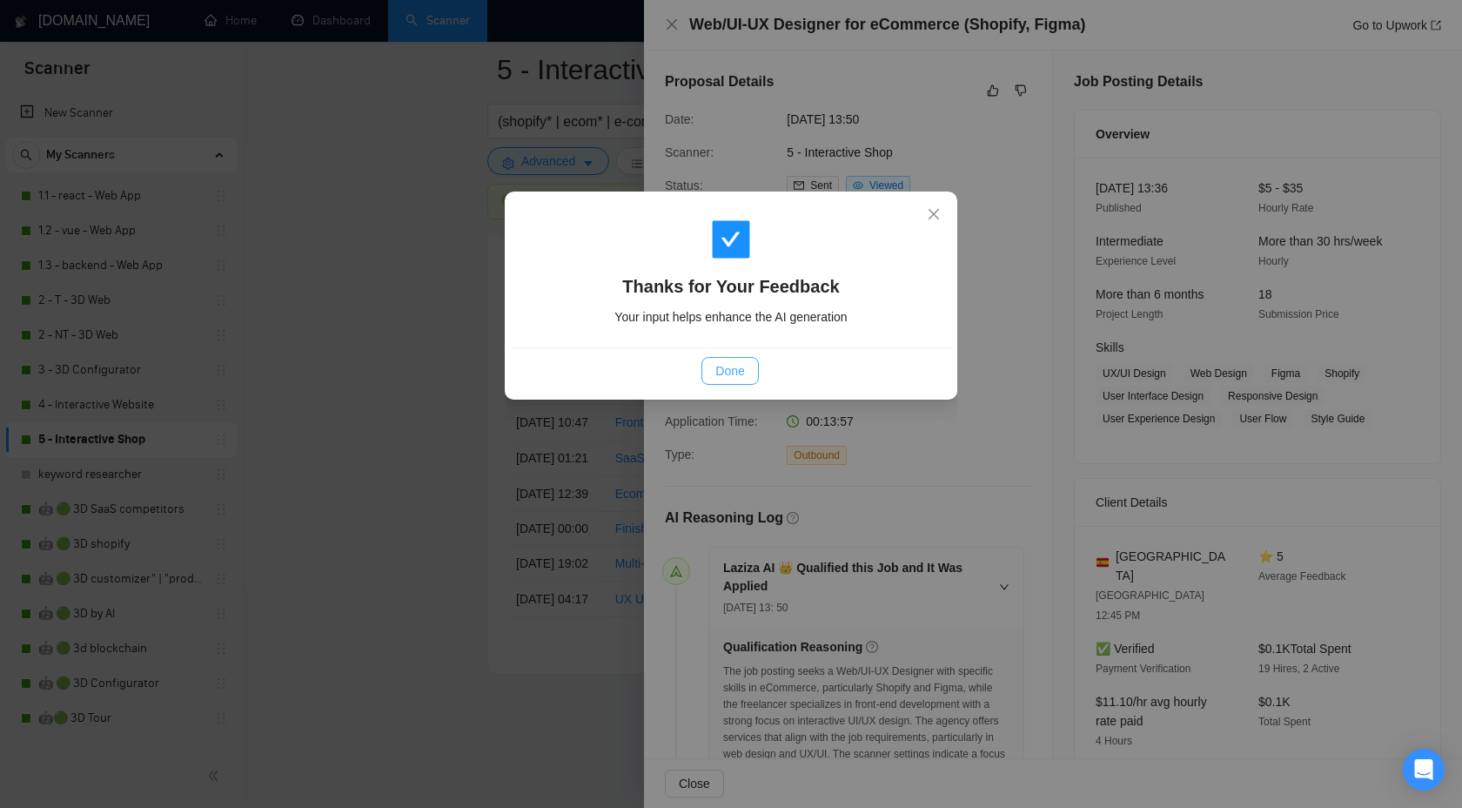
click at [727, 364] on span "Done" at bounding box center [729, 370] width 29 height 19
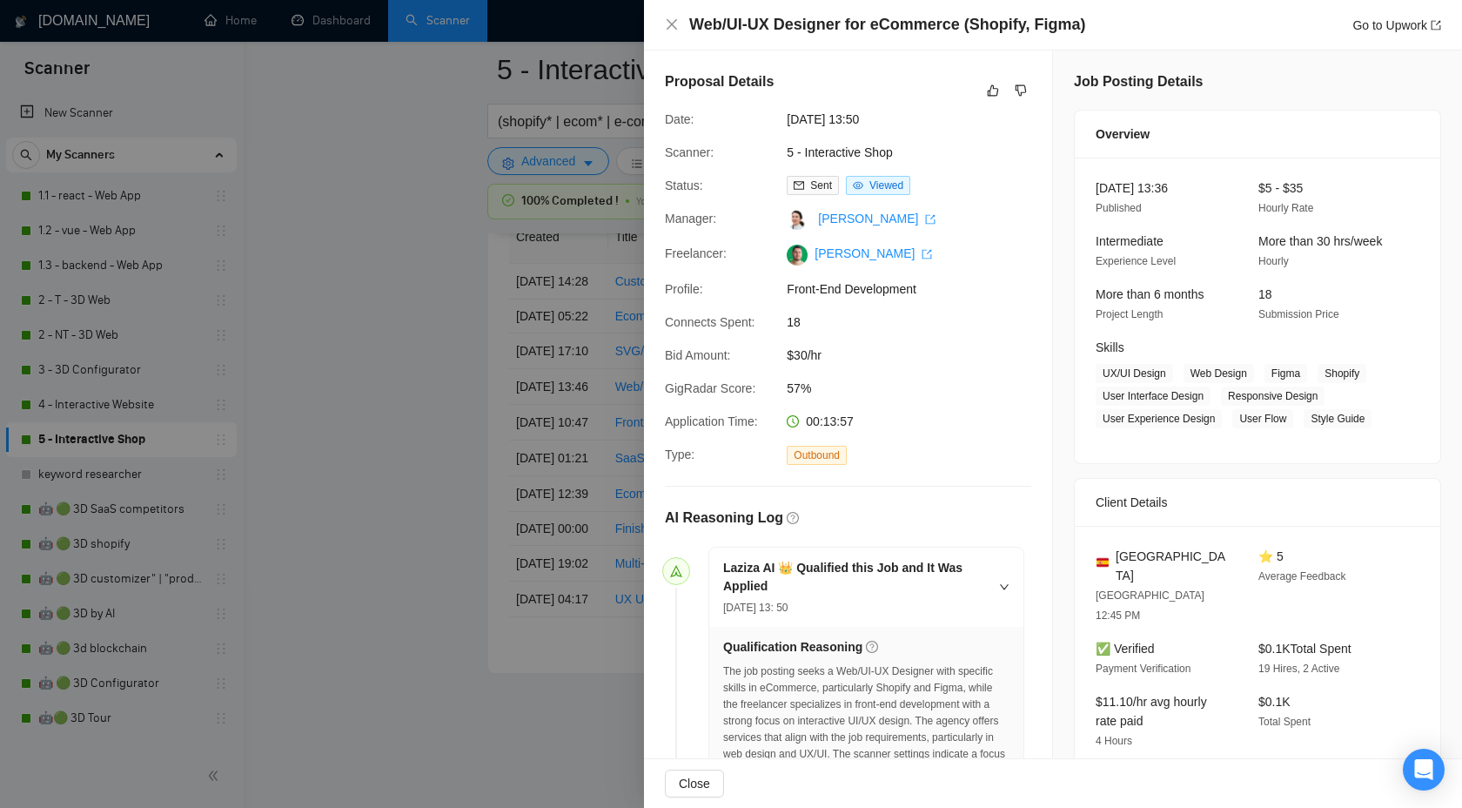
click at [496, 409] on div at bounding box center [731, 404] width 1462 height 808
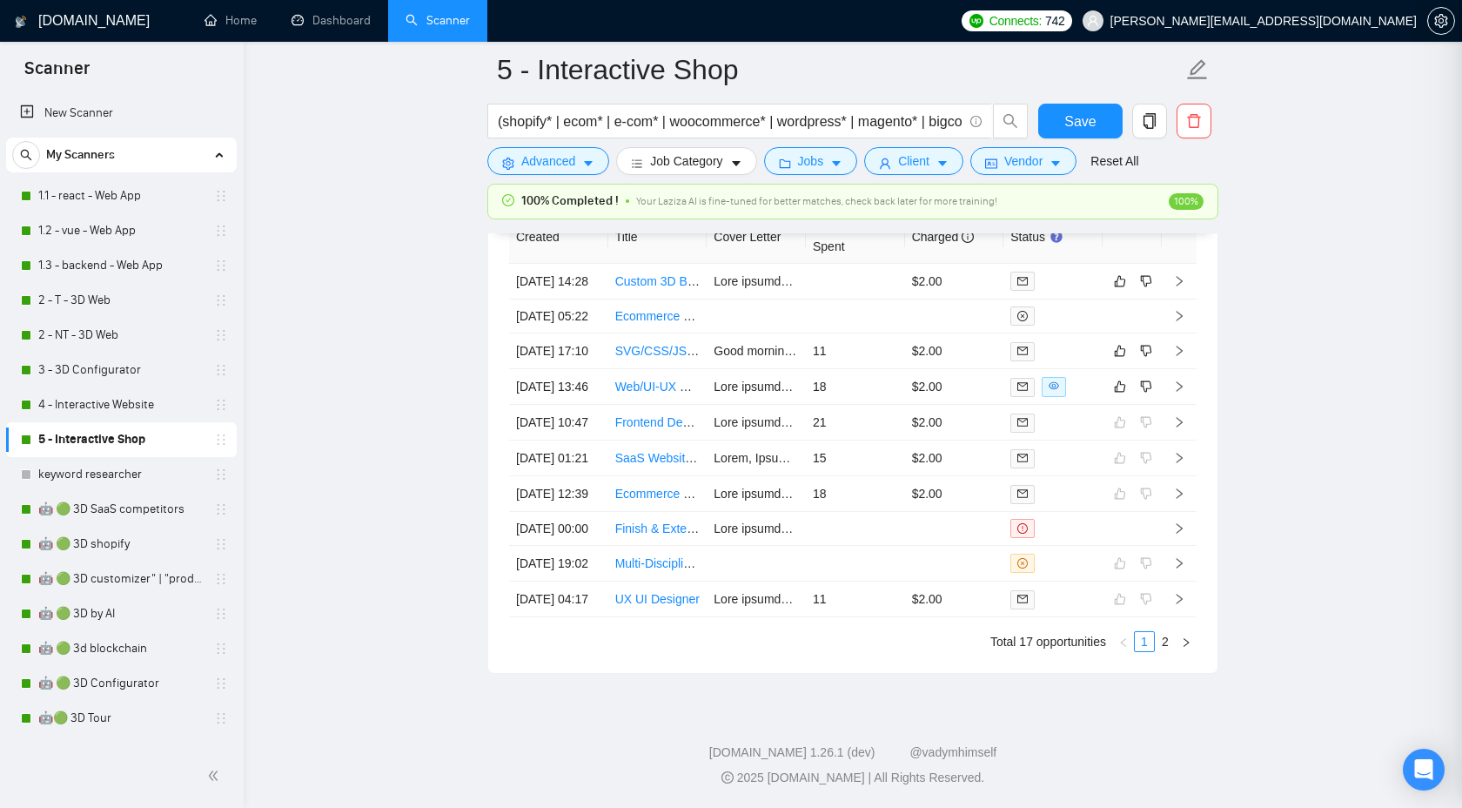
click at [500, 378] on div at bounding box center [731, 404] width 1462 height 808
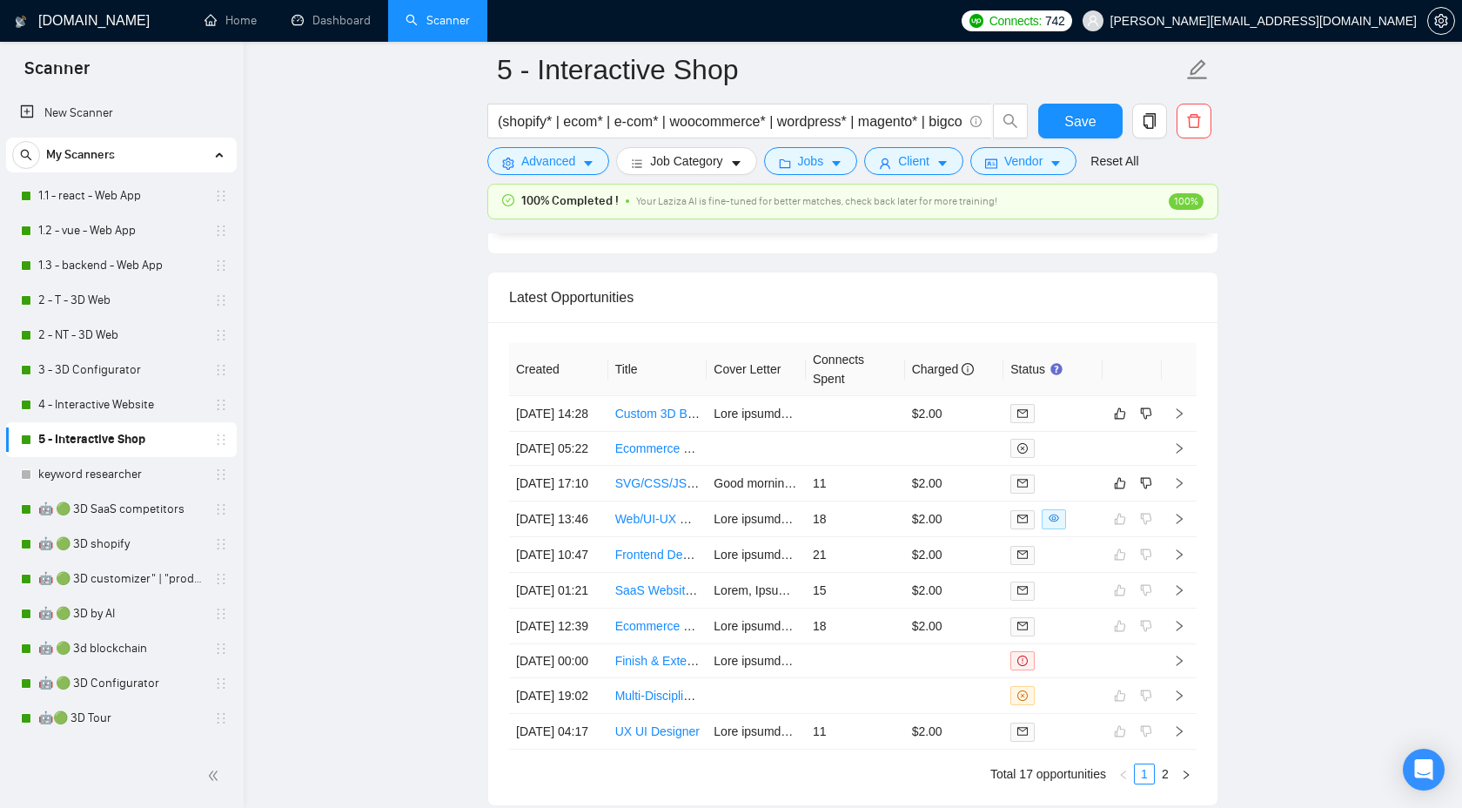
scroll to position [4598, 0]
click at [1179, 487] on icon "right" at bounding box center [1179, 480] width 12 height 12
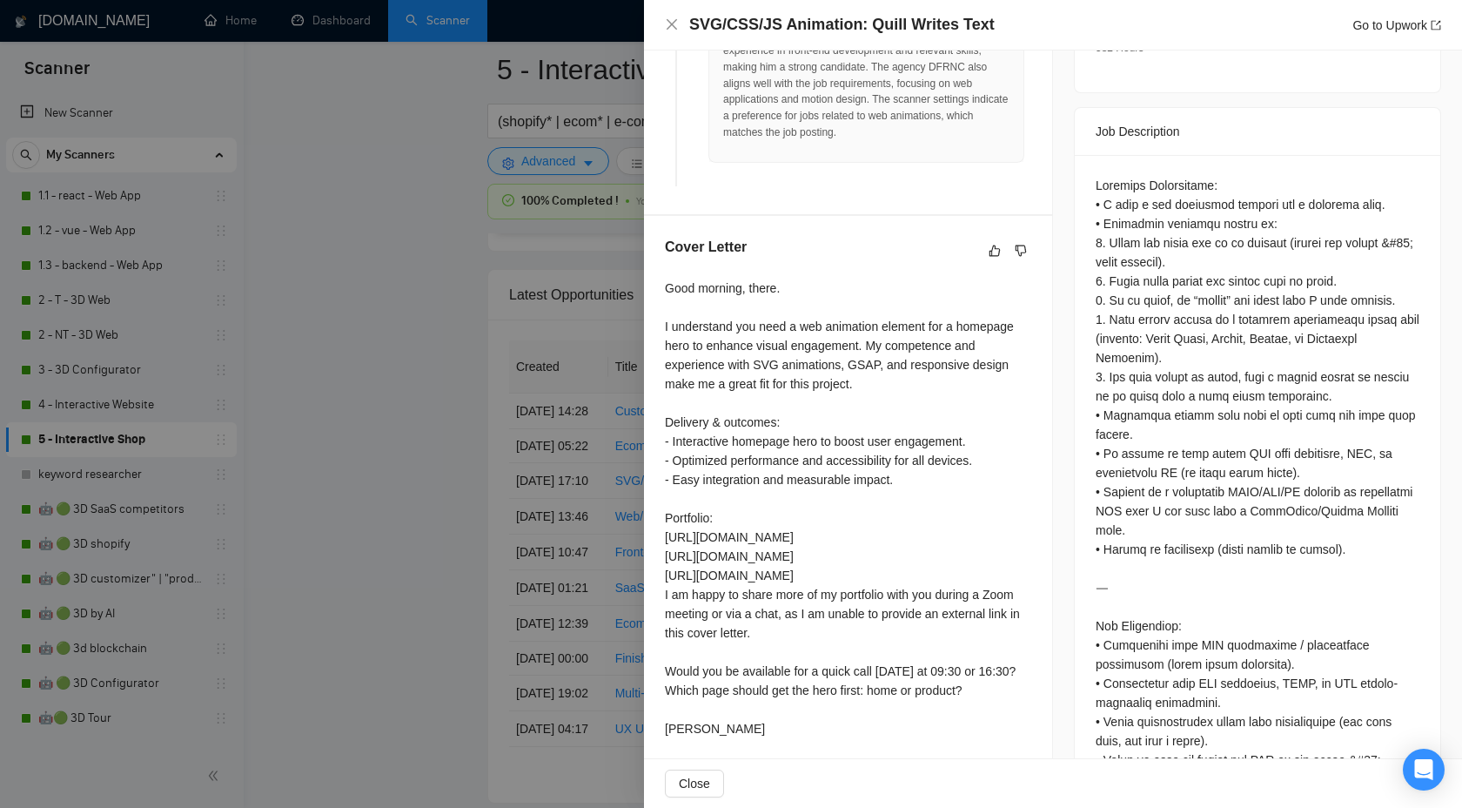
scroll to position [728, 0]
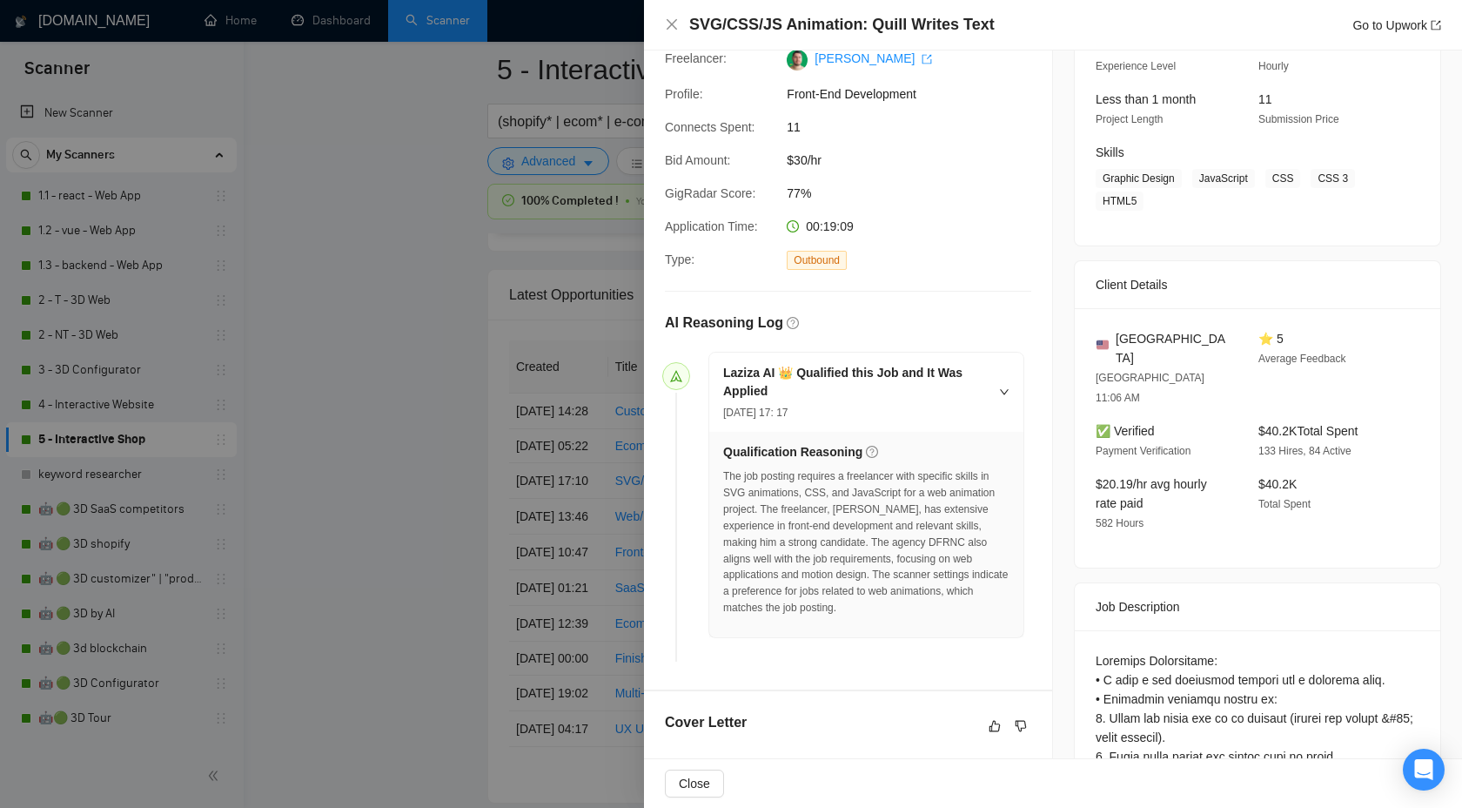
scroll to position [0, 0]
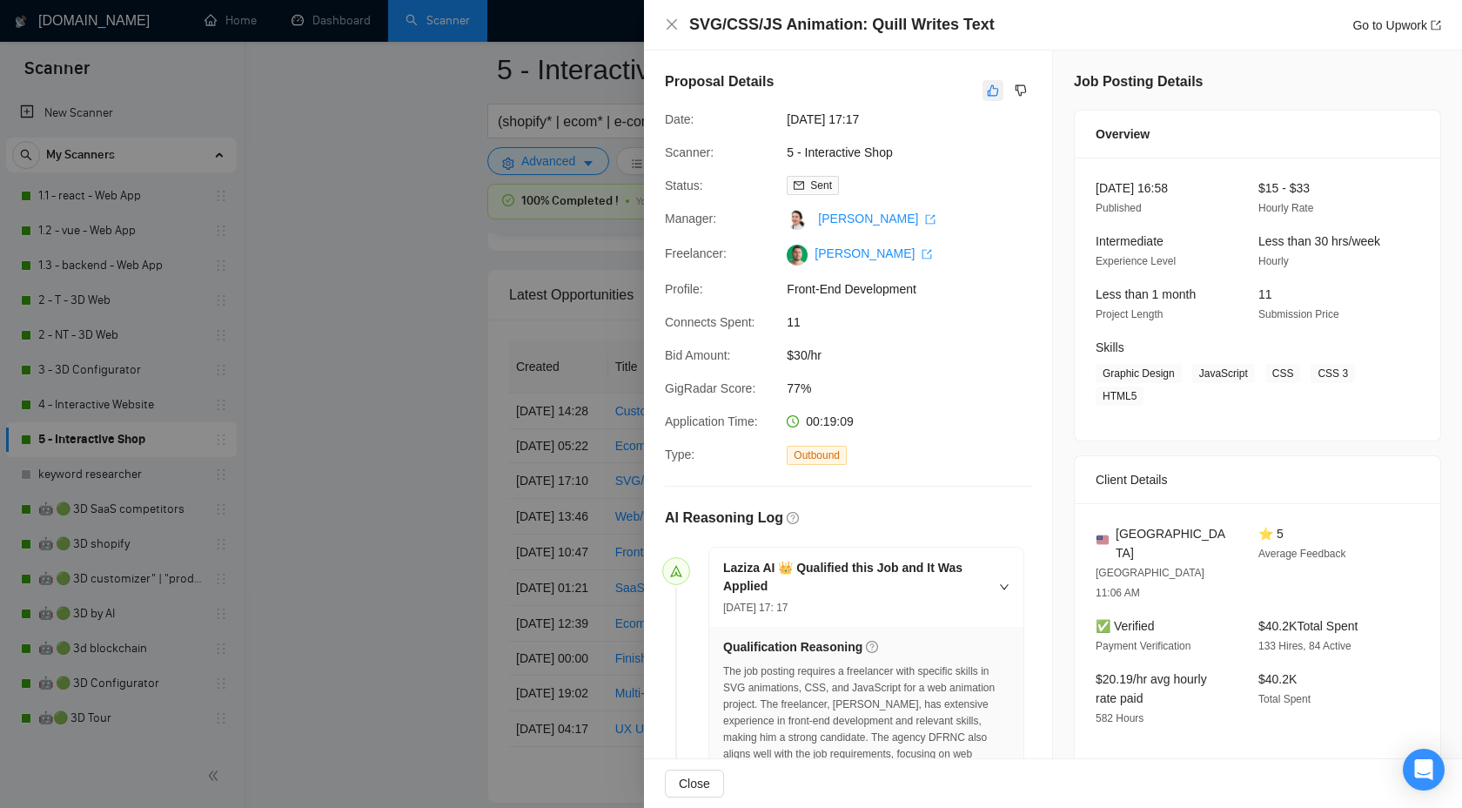
click at [991, 90] on icon "like" at bounding box center [993, 91] width 12 height 14
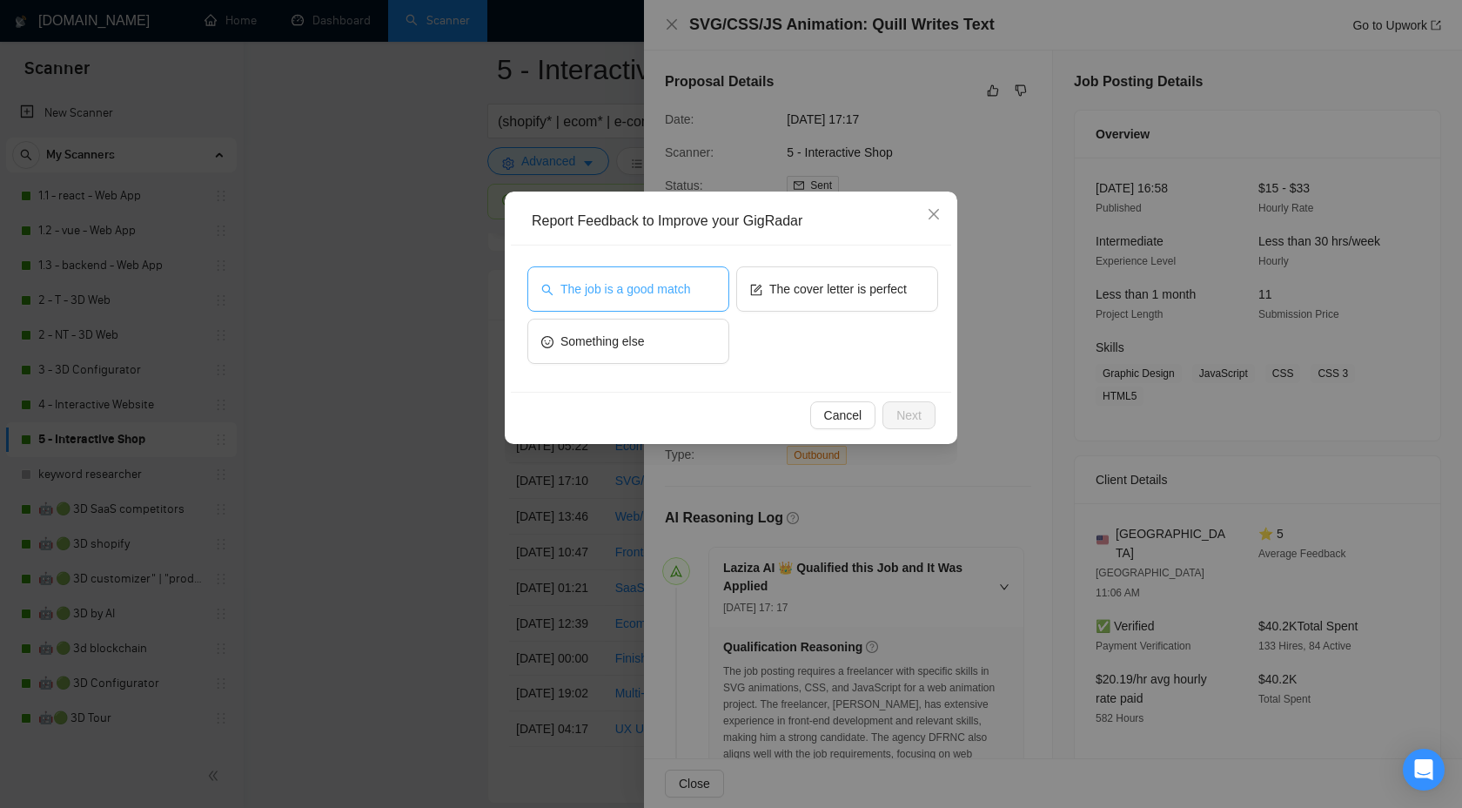
click at [684, 286] on span "The job is a good match" at bounding box center [626, 288] width 130 height 19
click at [898, 416] on span "Next" at bounding box center [909, 415] width 25 height 19
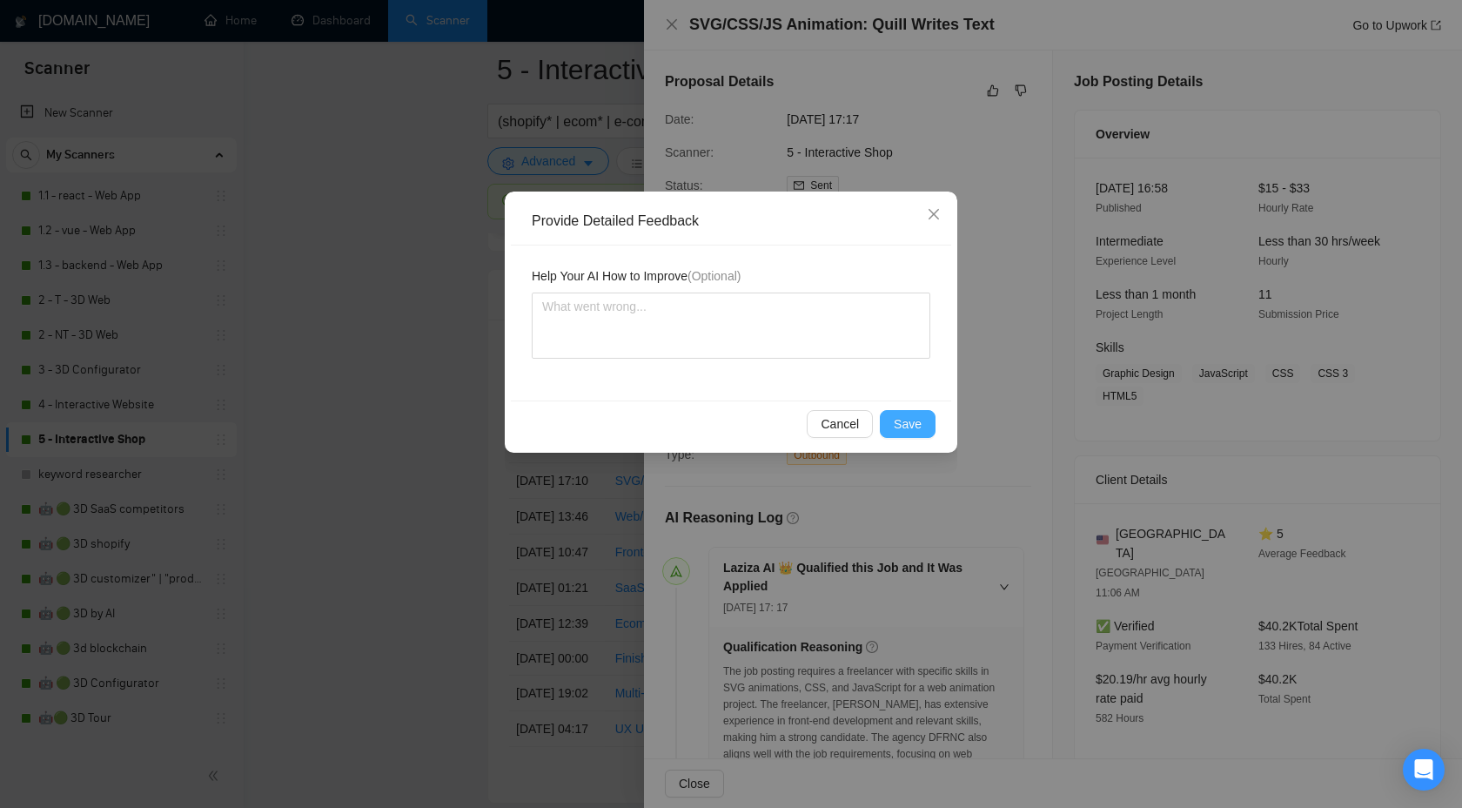
click at [893, 427] on button "Save" at bounding box center [908, 424] width 56 height 28
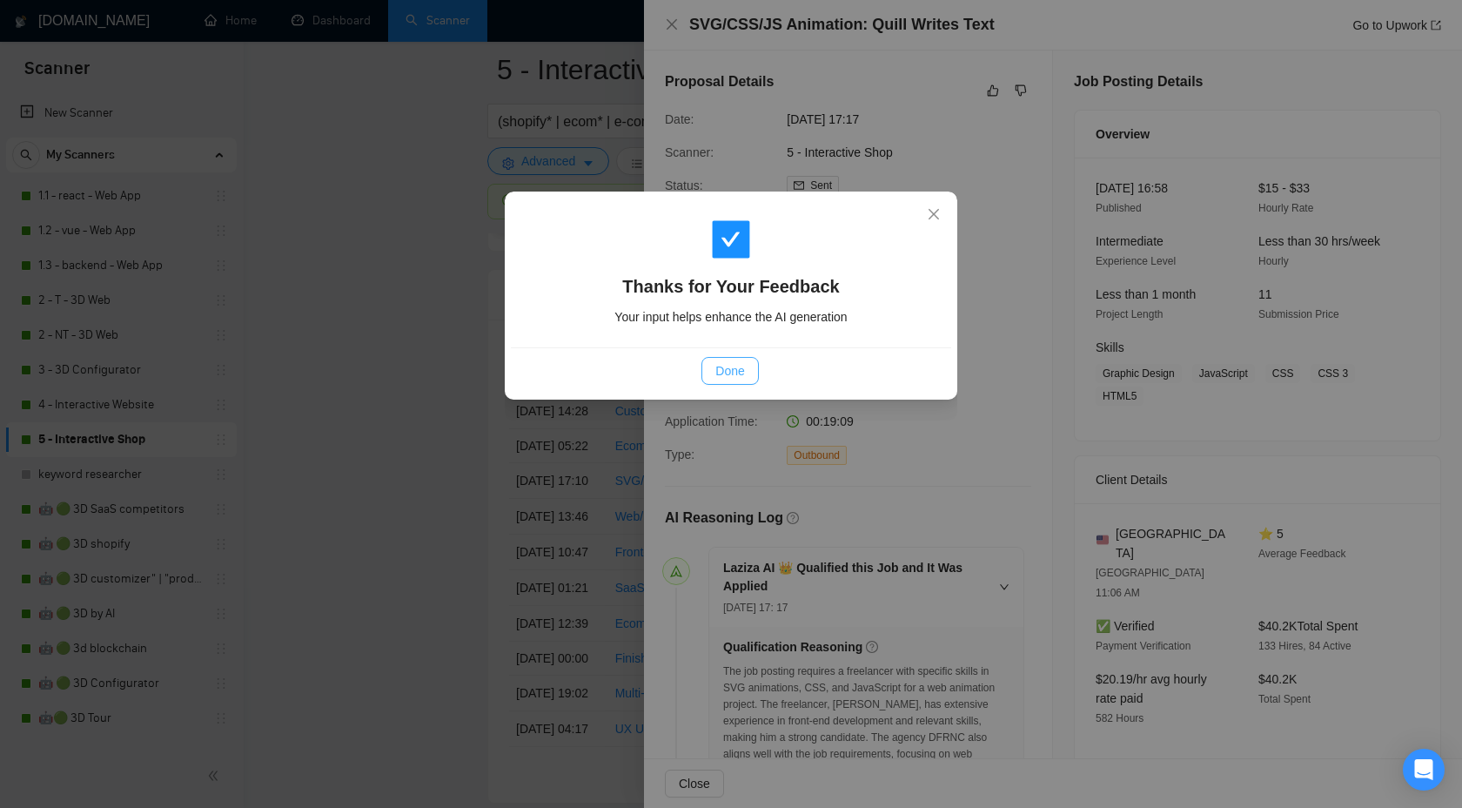
click at [715, 372] on span "Done" at bounding box center [729, 370] width 29 height 19
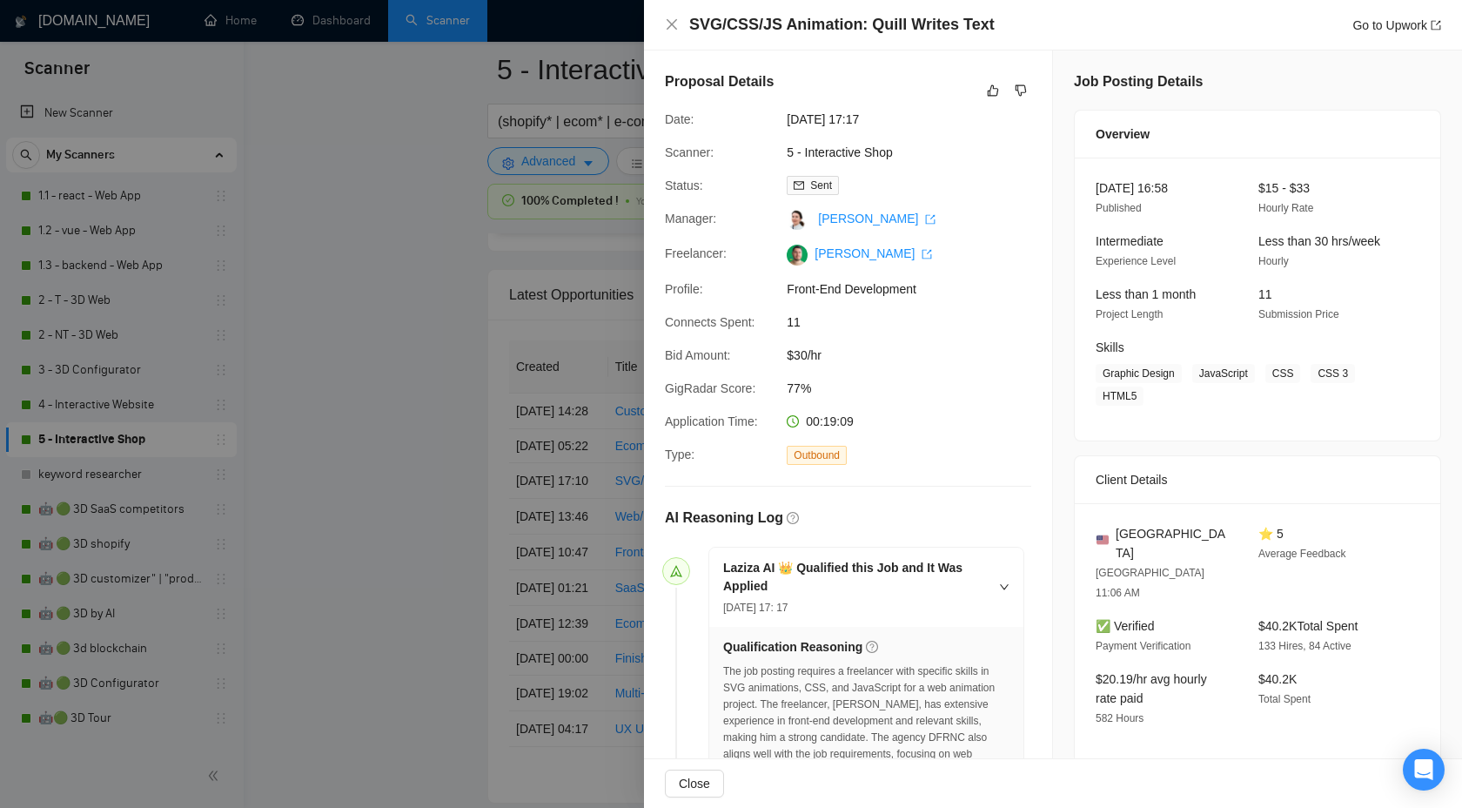
click at [388, 387] on div at bounding box center [731, 404] width 1462 height 808
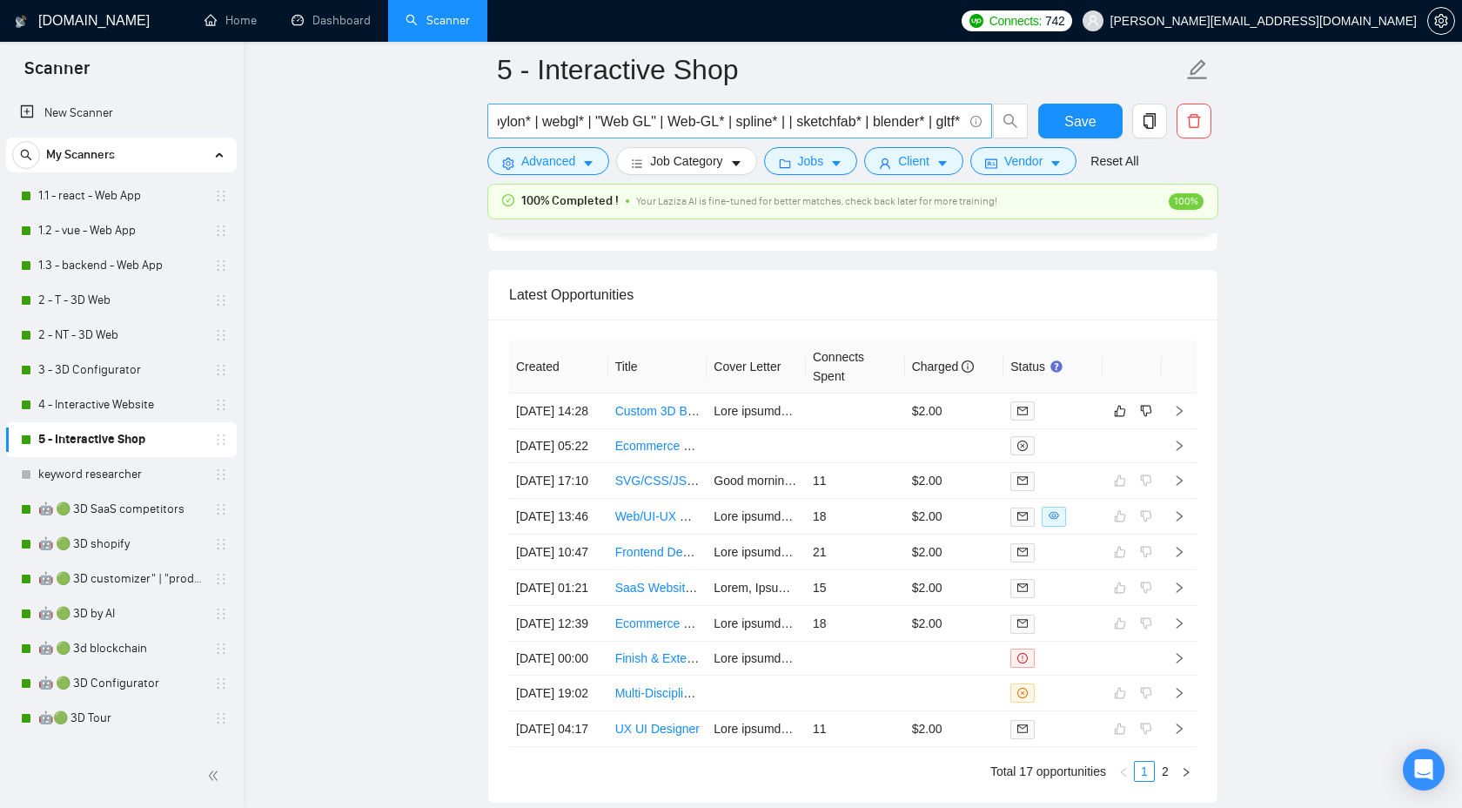
scroll to position [0, 1242]
click at [630, 124] on input "(shopify* | ecom* | e-com* | woocommerce* | wordpress* | magento* | bigcommerce…" at bounding box center [730, 122] width 465 height 22
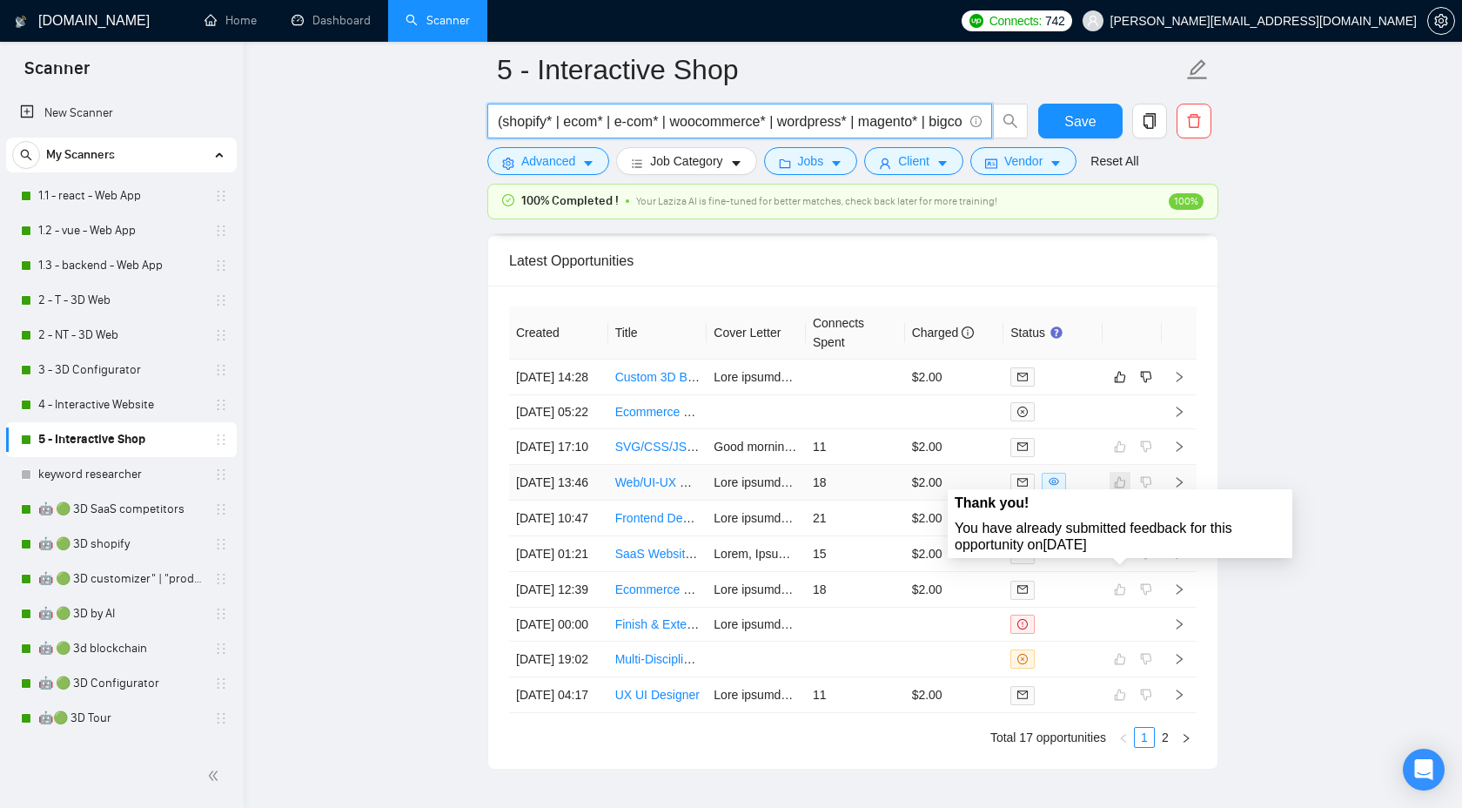
scroll to position [4641, 0]
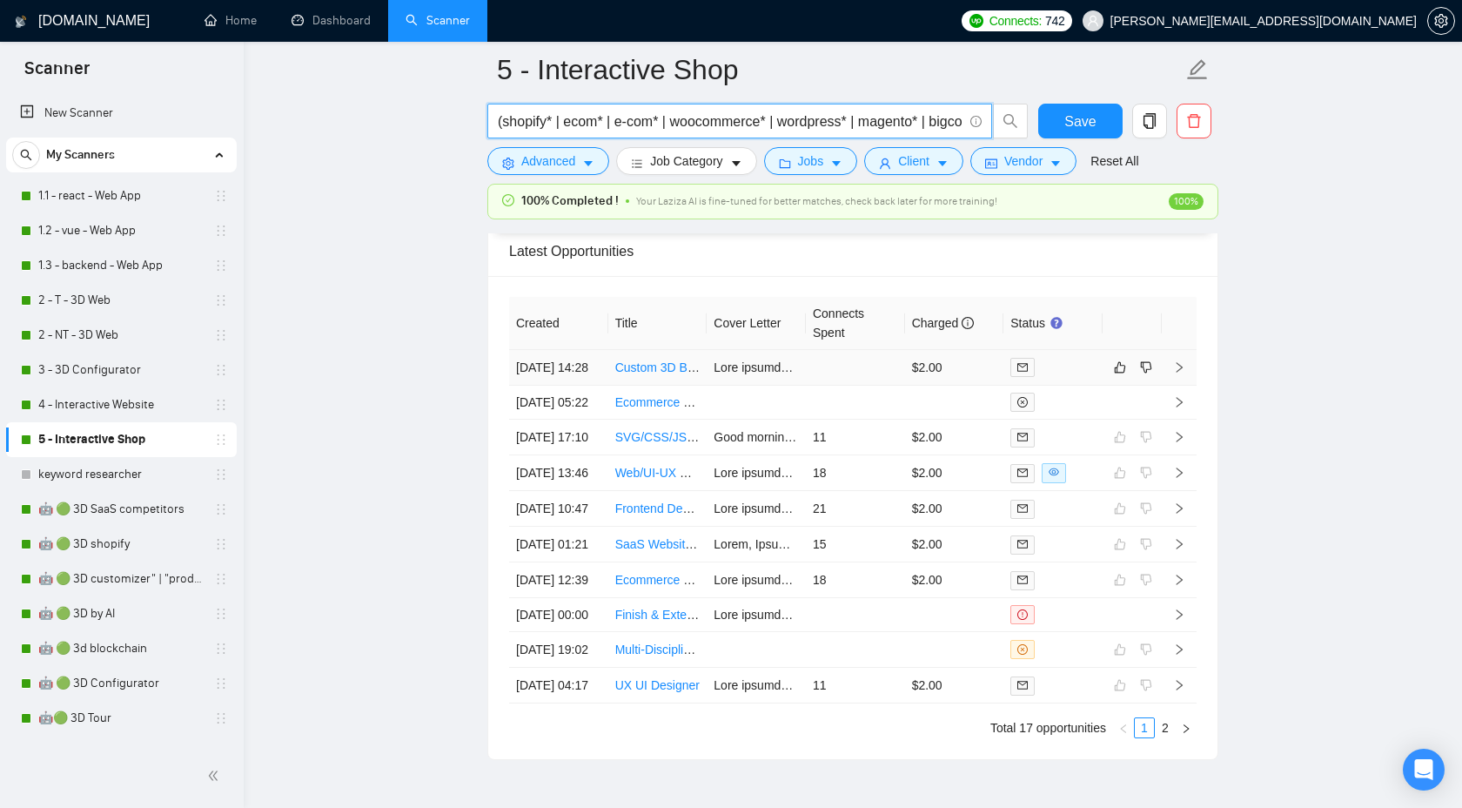
click at [1179, 373] on icon "right" at bounding box center [1179, 367] width 12 height 12
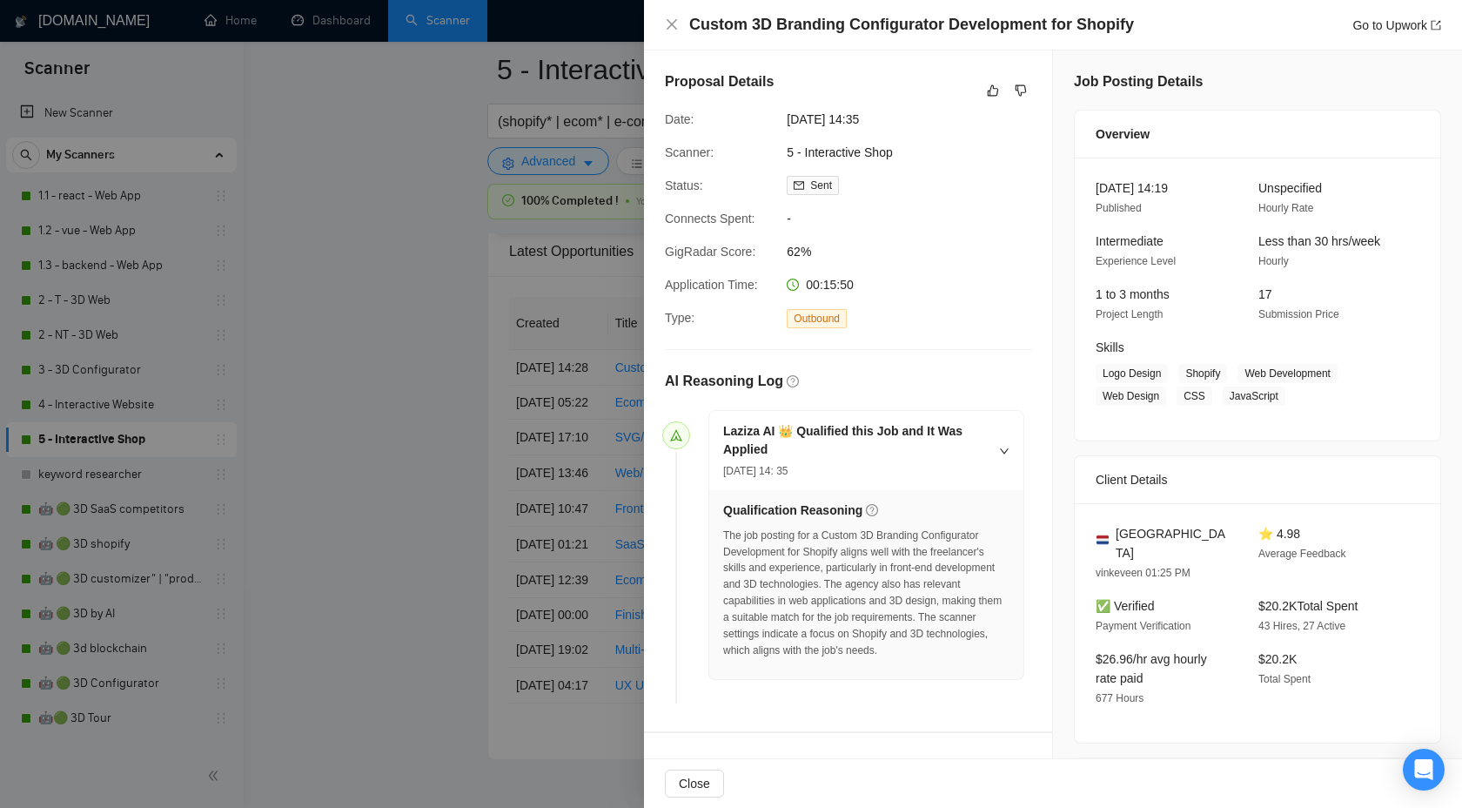
click at [413, 246] on div at bounding box center [731, 404] width 1462 height 808
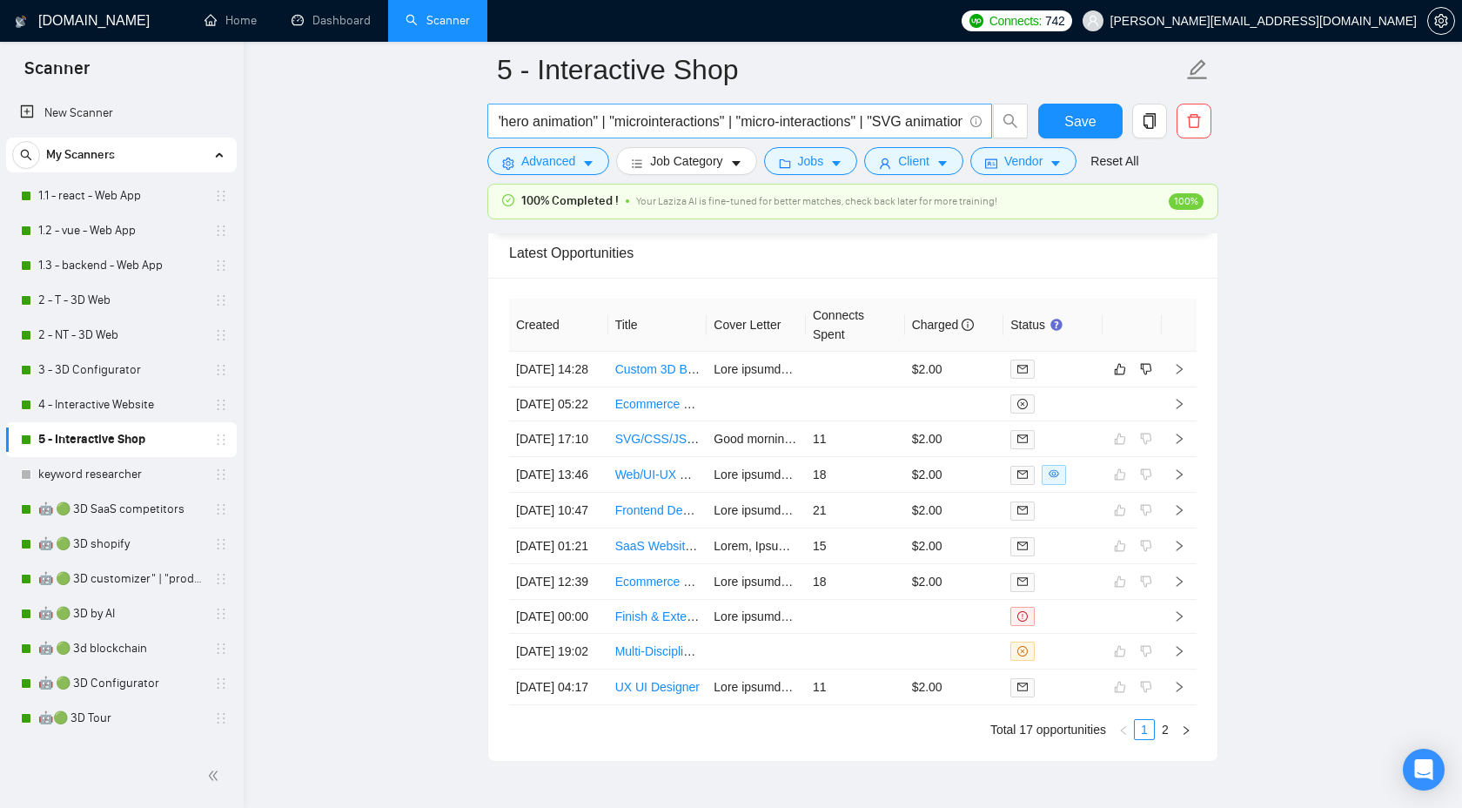
scroll to position [0, 4284]
click at [1183, 375] on icon "right" at bounding box center [1179, 369] width 12 height 12
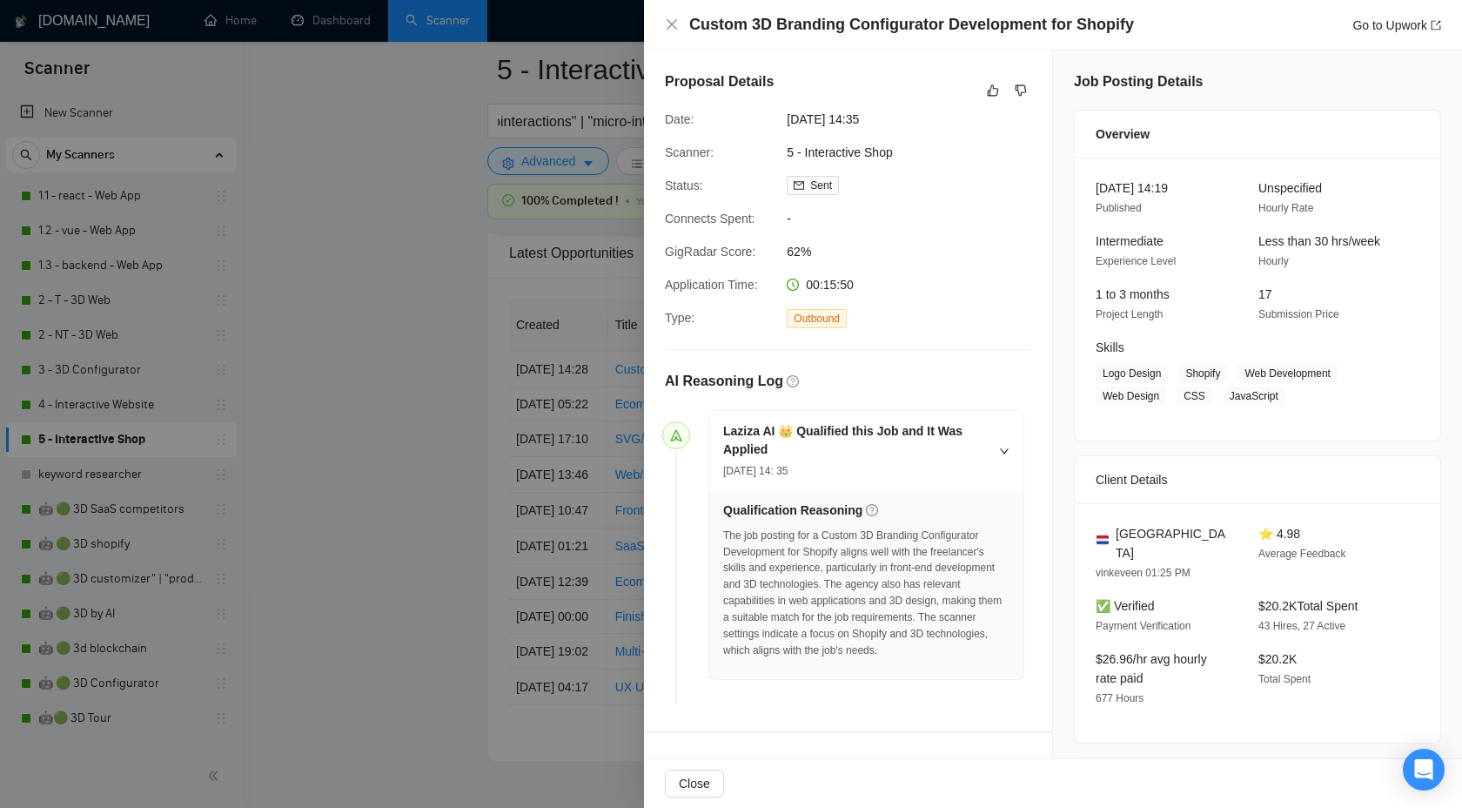
click at [1004, 91] on div at bounding box center [1007, 90] width 49 height 21
click at [996, 88] on icon "like" at bounding box center [993, 90] width 11 height 11
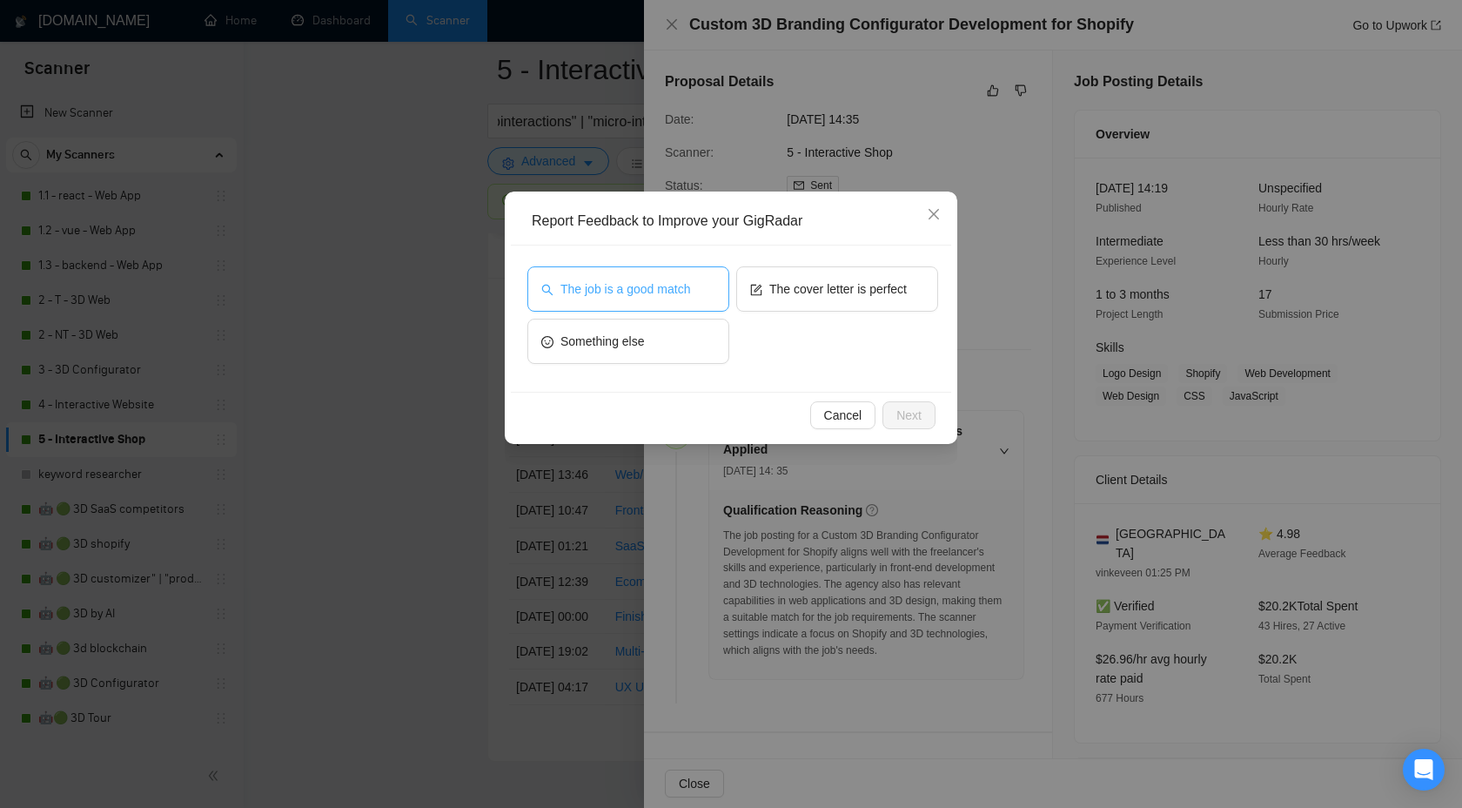
click at [621, 273] on button "The job is a good match" at bounding box center [628, 288] width 202 height 45
click at [906, 408] on span "Next" at bounding box center [909, 415] width 25 height 19
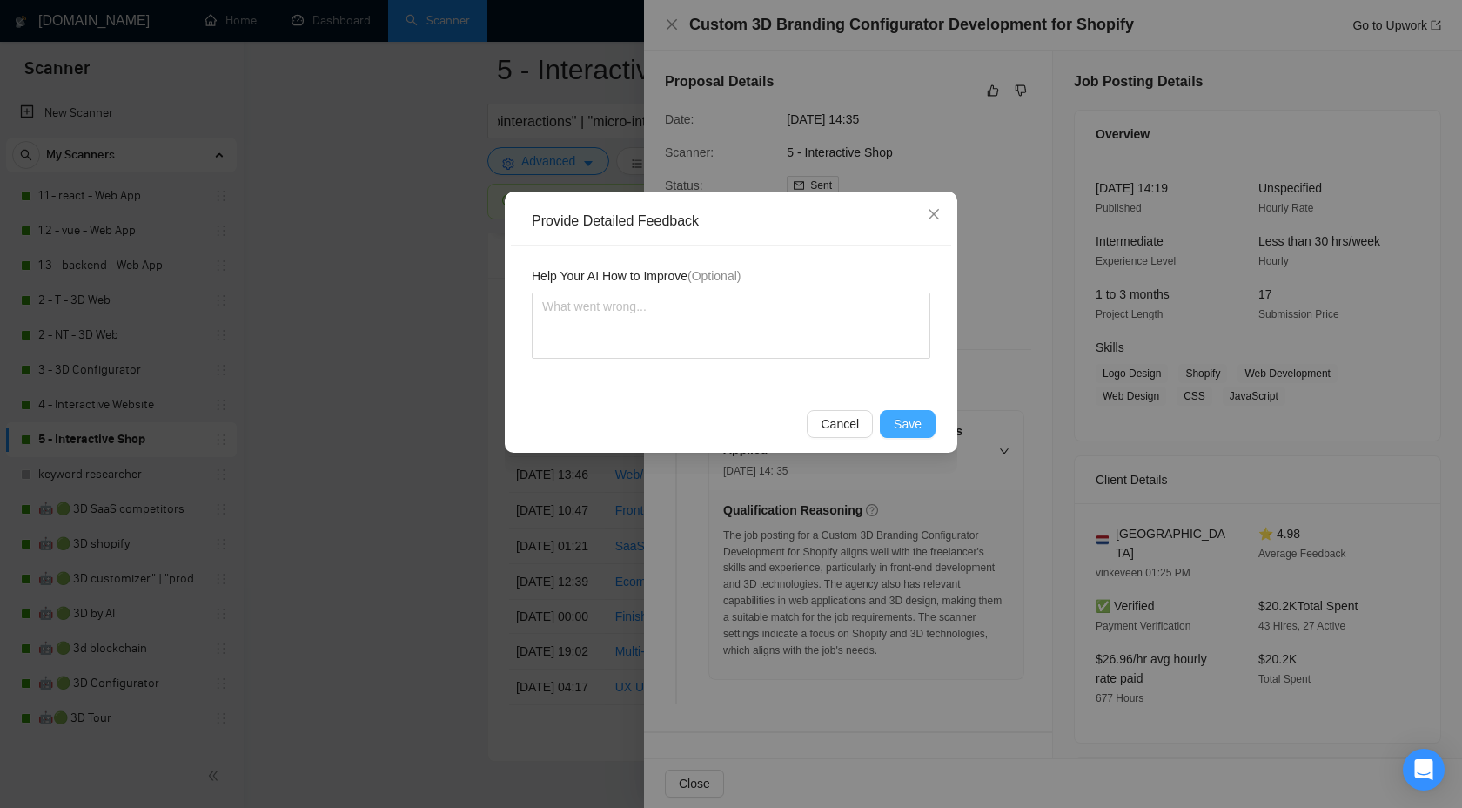
click at [894, 420] on button "Save" at bounding box center [908, 424] width 56 height 28
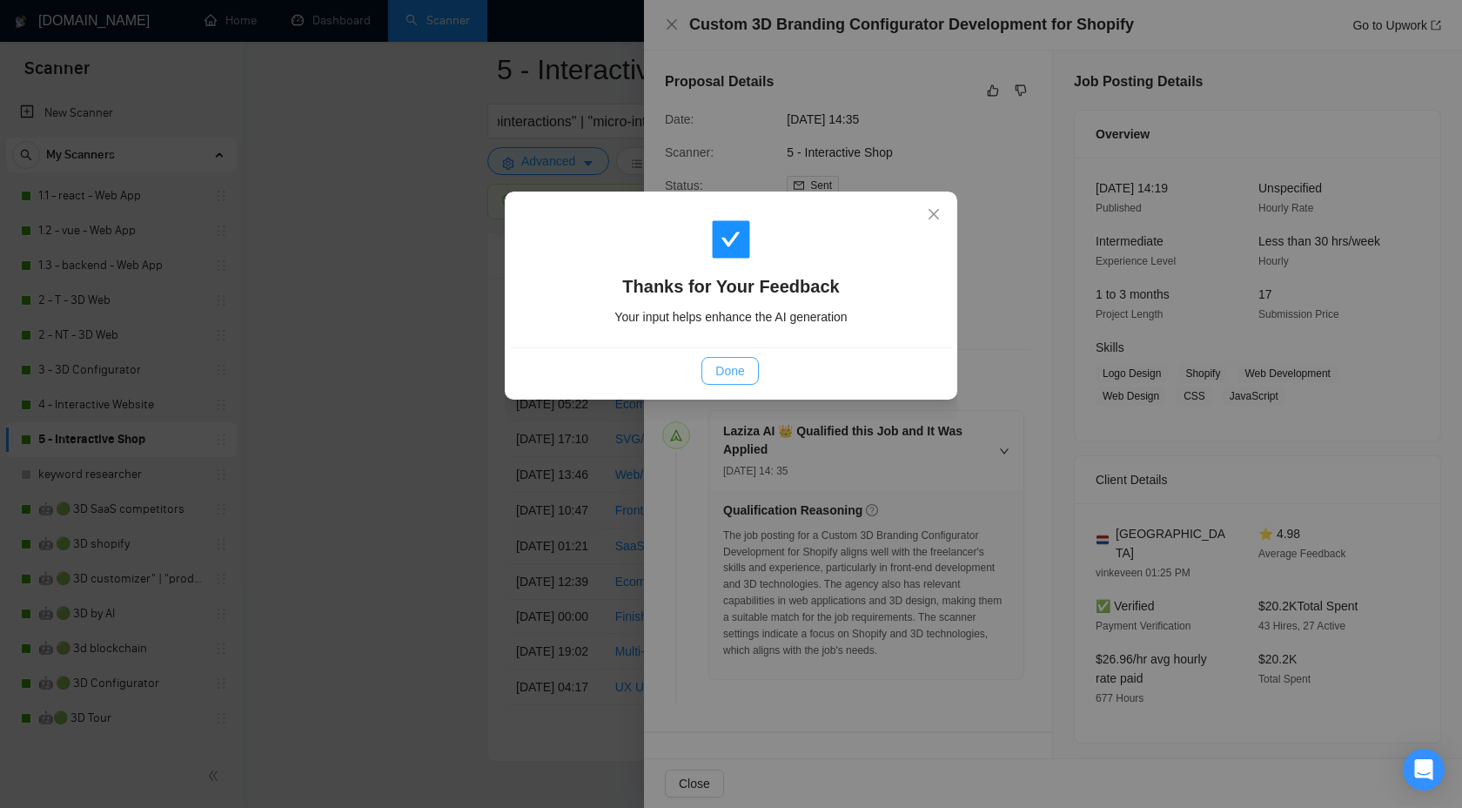
click at [734, 371] on span "Done" at bounding box center [729, 370] width 29 height 19
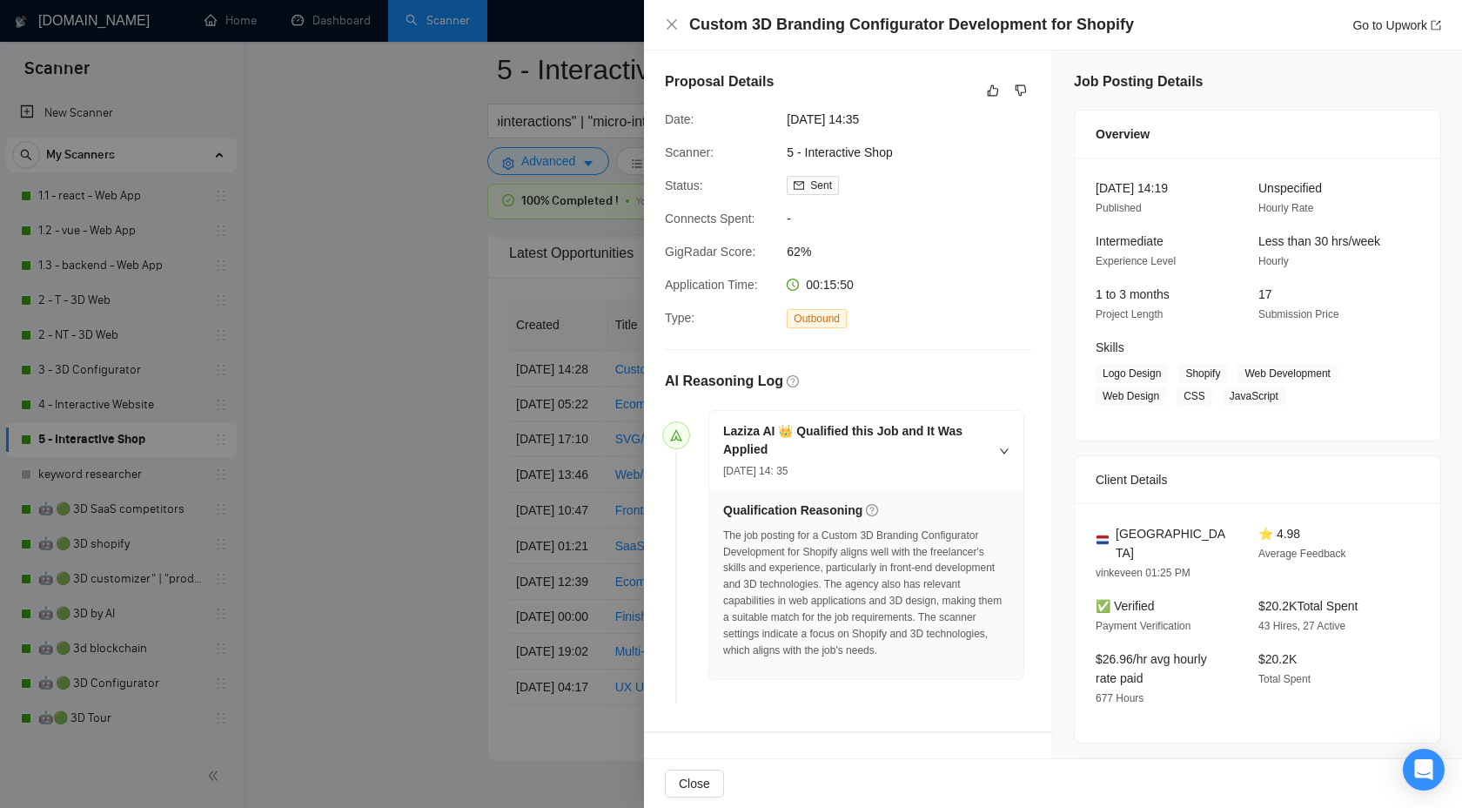
click at [209, 212] on div at bounding box center [731, 404] width 1462 height 808
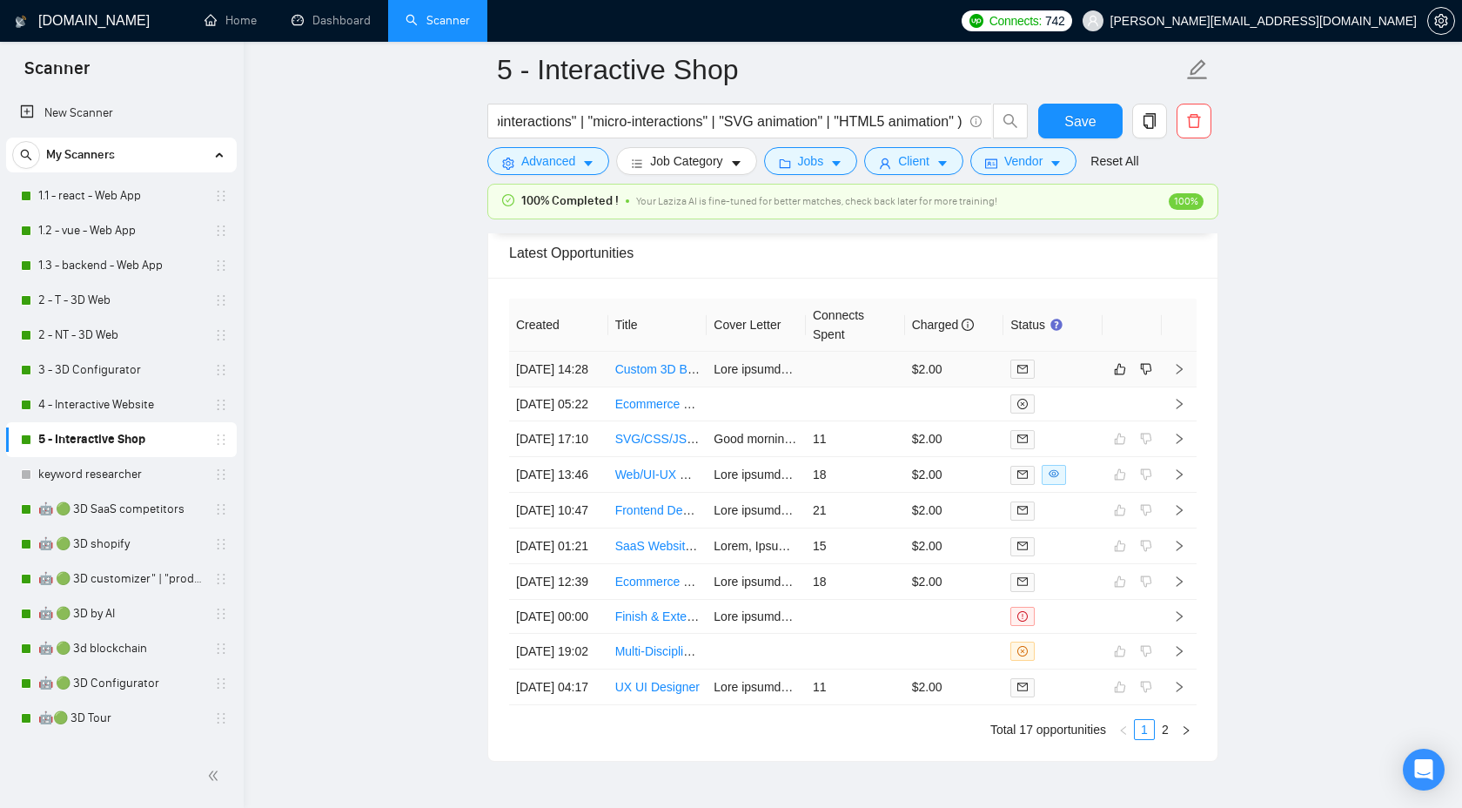
click at [1180, 375] on icon "right" at bounding box center [1179, 369] width 12 height 12
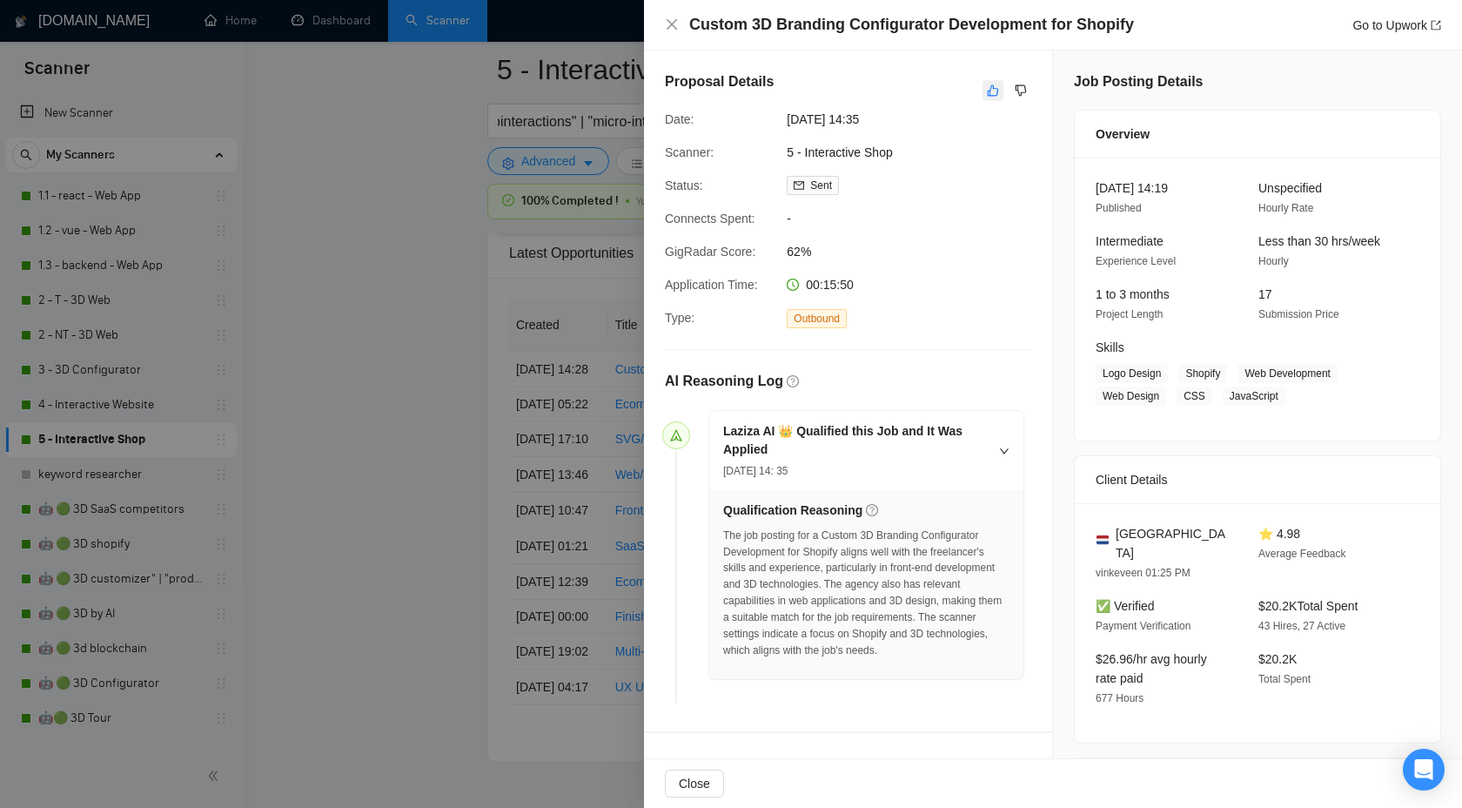
click at [983, 99] on button "button" at bounding box center [993, 90] width 21 height 21
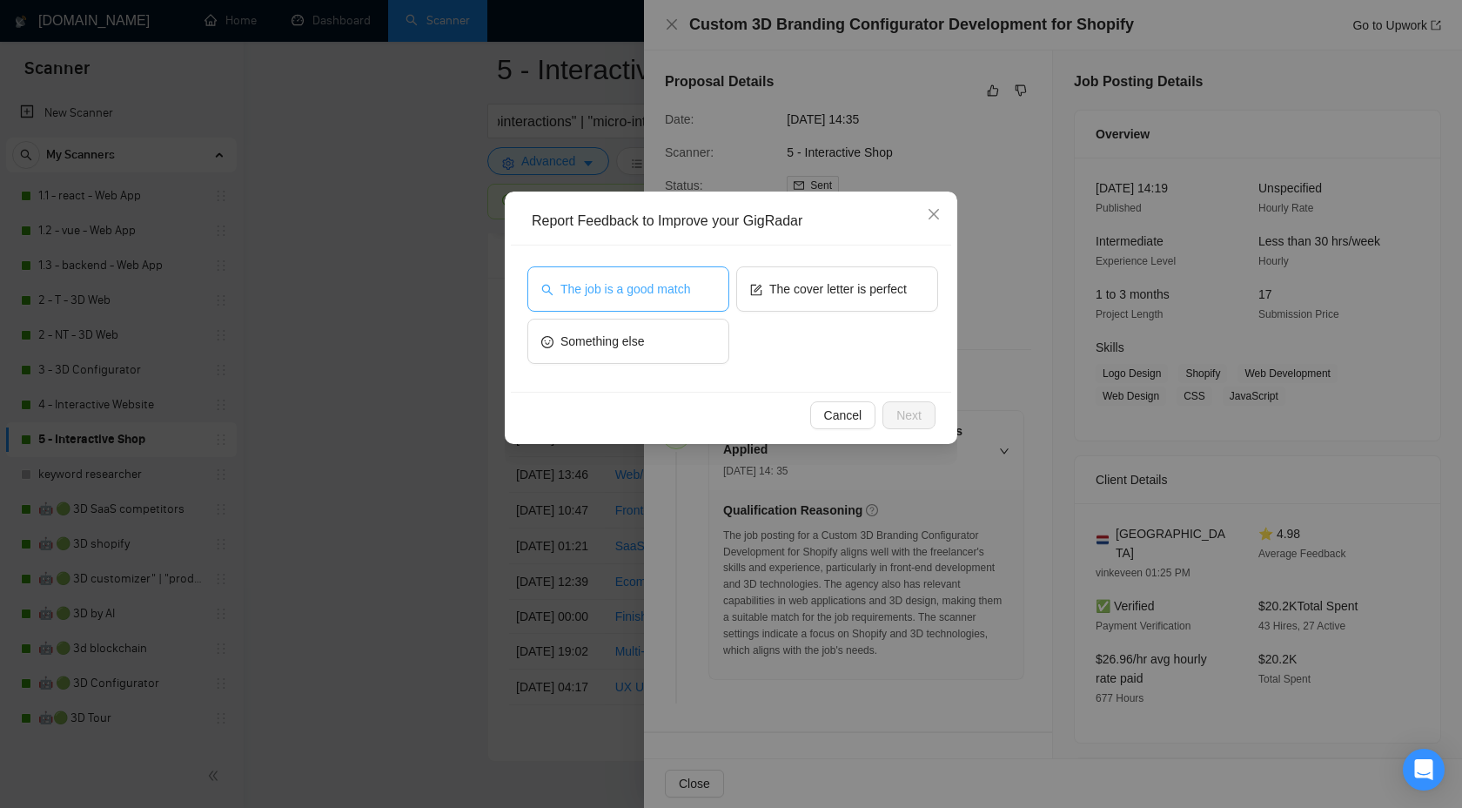
click at [605, 298] on span "The job is a good match" at bounding box center [626, 288] width 130 height 19
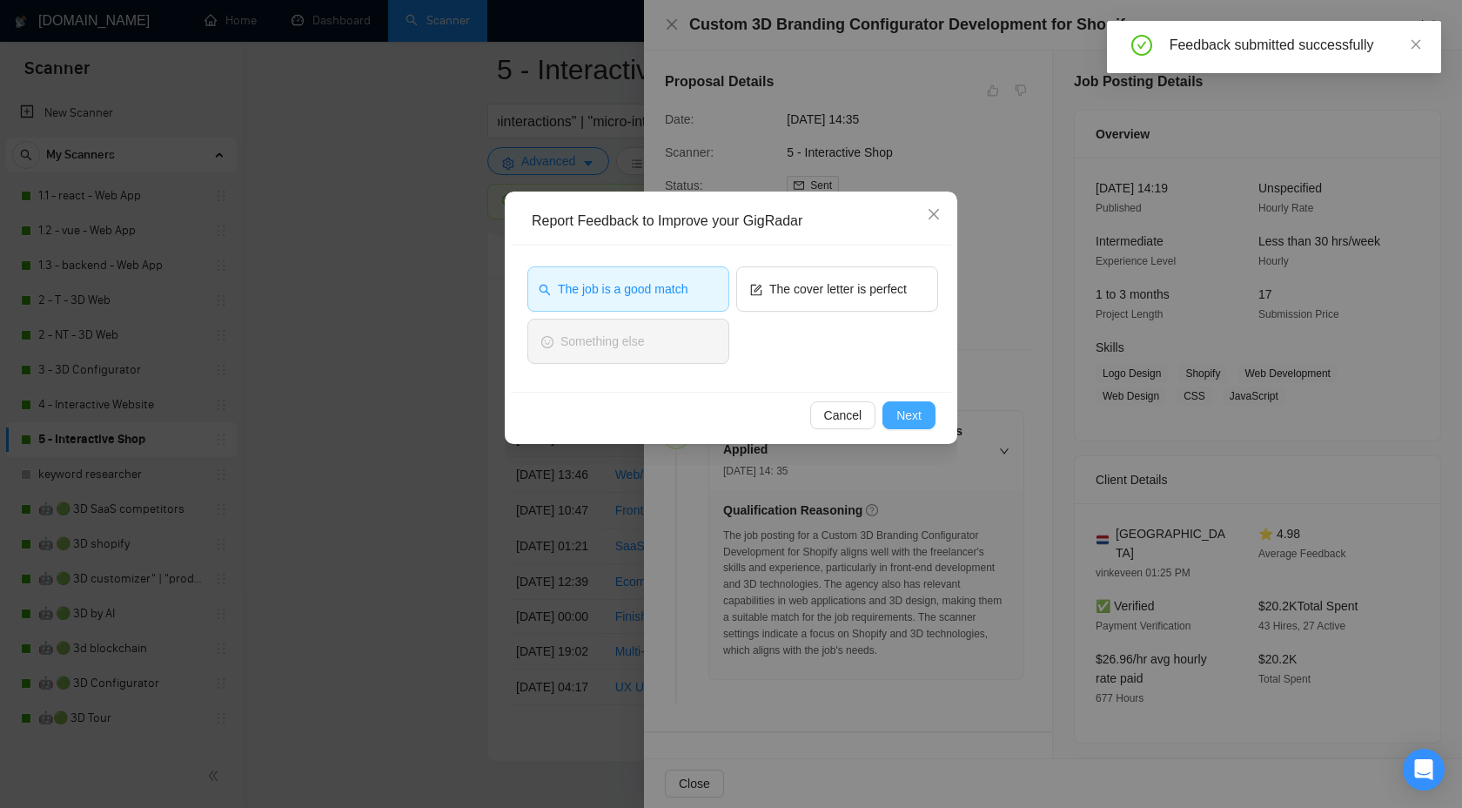
click at [883, 413] on button "Next" at bounding box center [909, 415] width 53 height 28
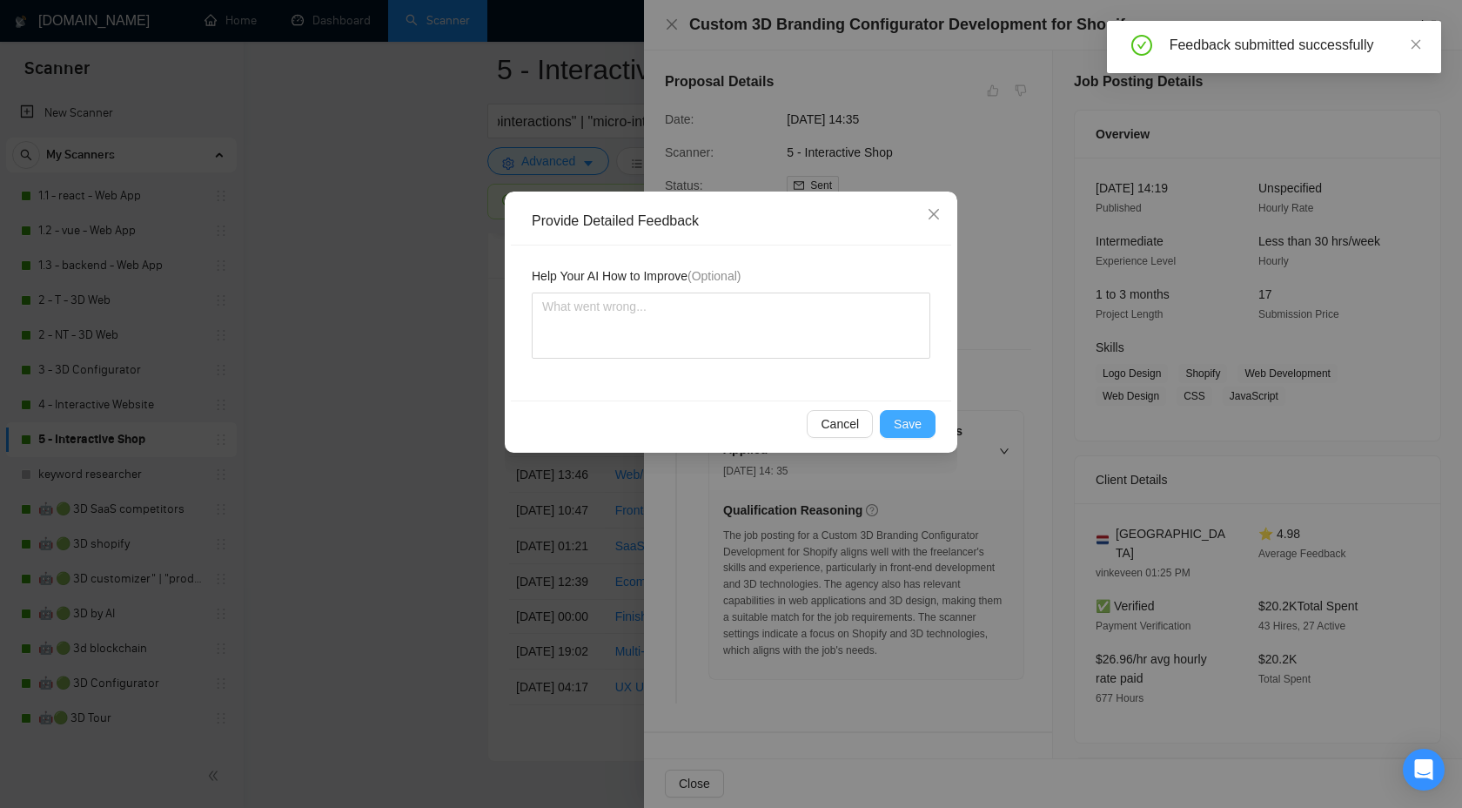
click at [930, 413] on button "Save" at bounding box center [908, 424] width 56 height 28
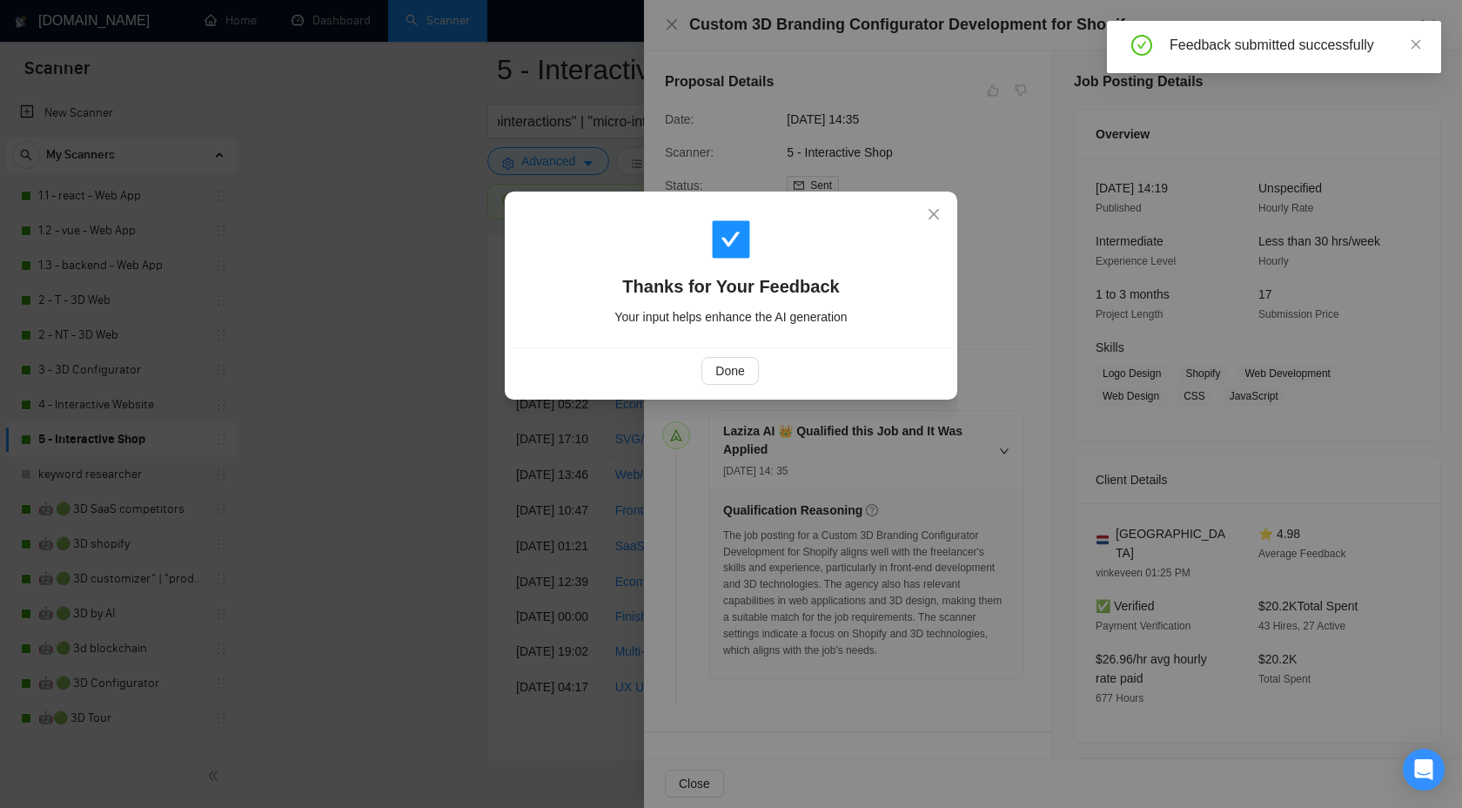
click at [500, 229] on div "Thanks for Your Feedback Your input helps enhance the AI generation Done" at bounding box center [731, 404] width 1462 height 808
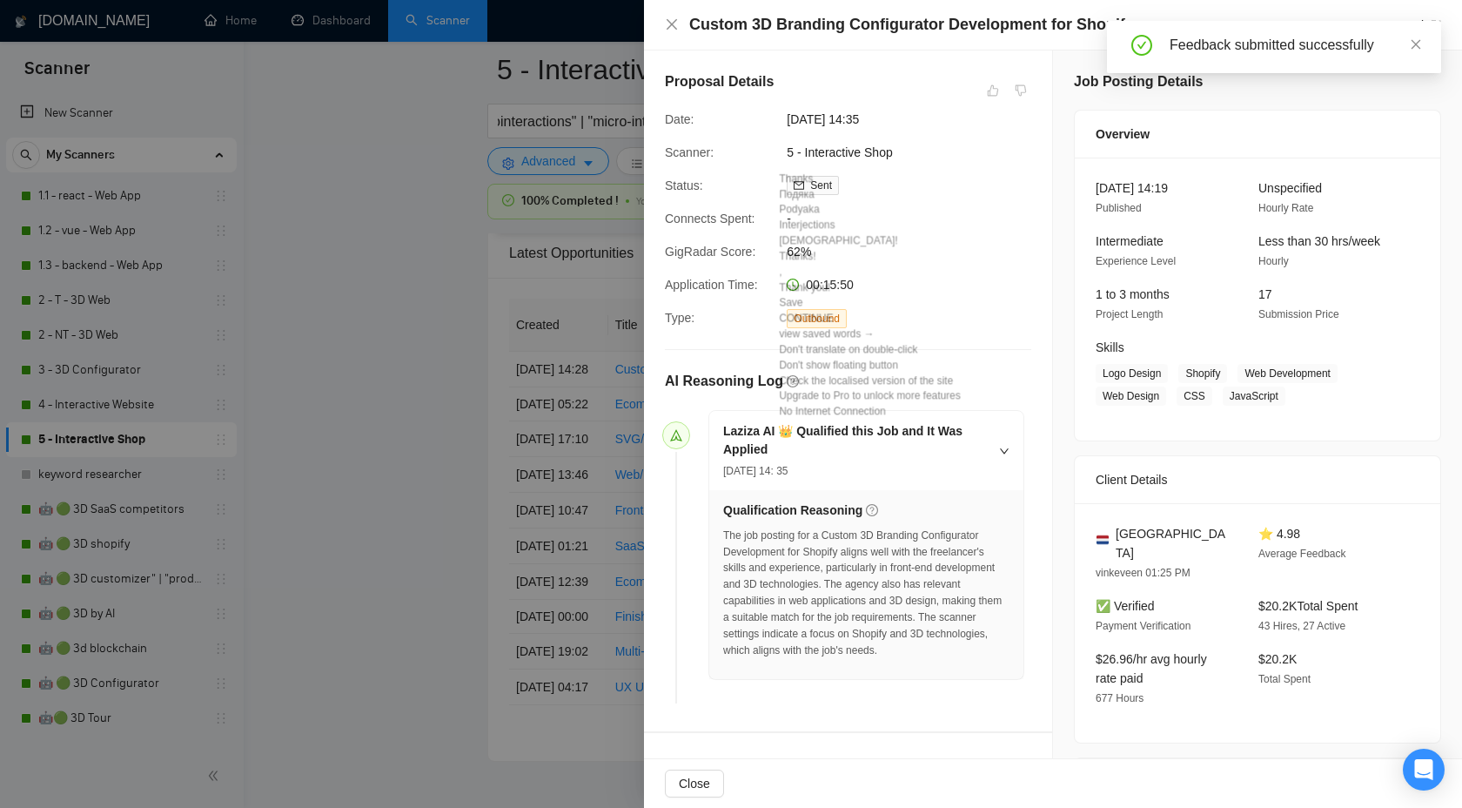
click at [378, 334] on div at bounding box center [731, 404] width 1462 height 808
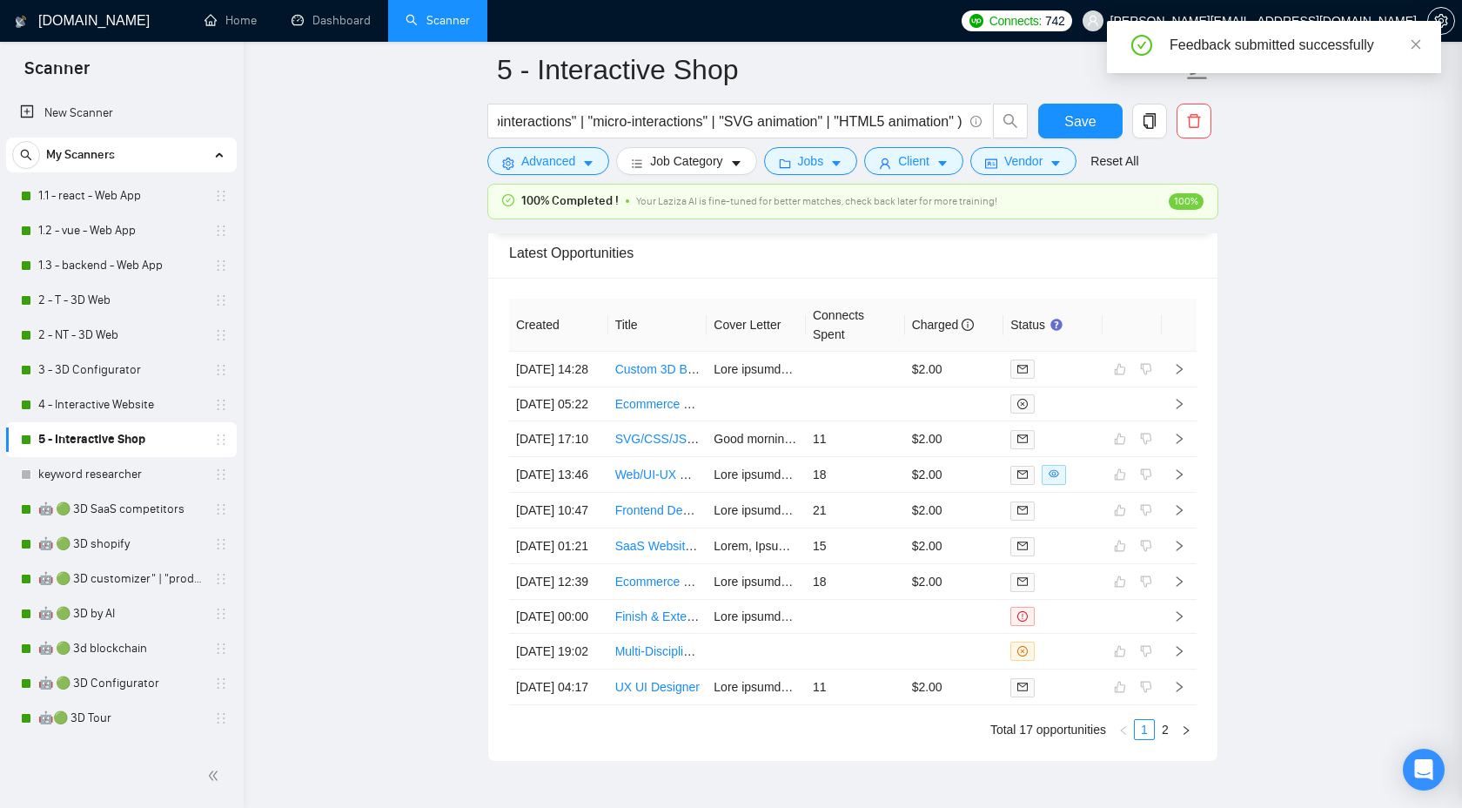
click at [378, 334] on div at bounding box center [731, 404] width 1462 height 808
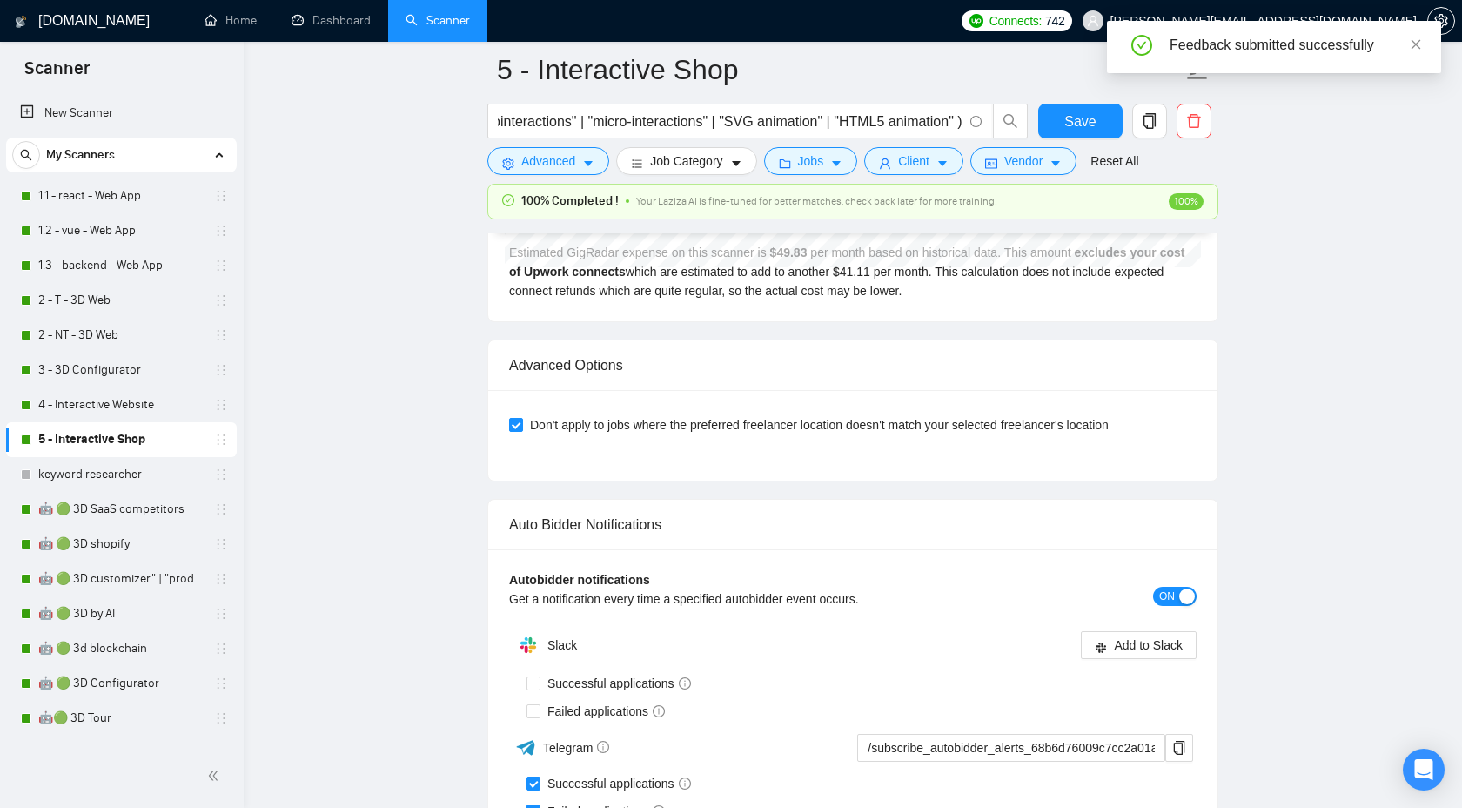
scroll to position [3789, 0]
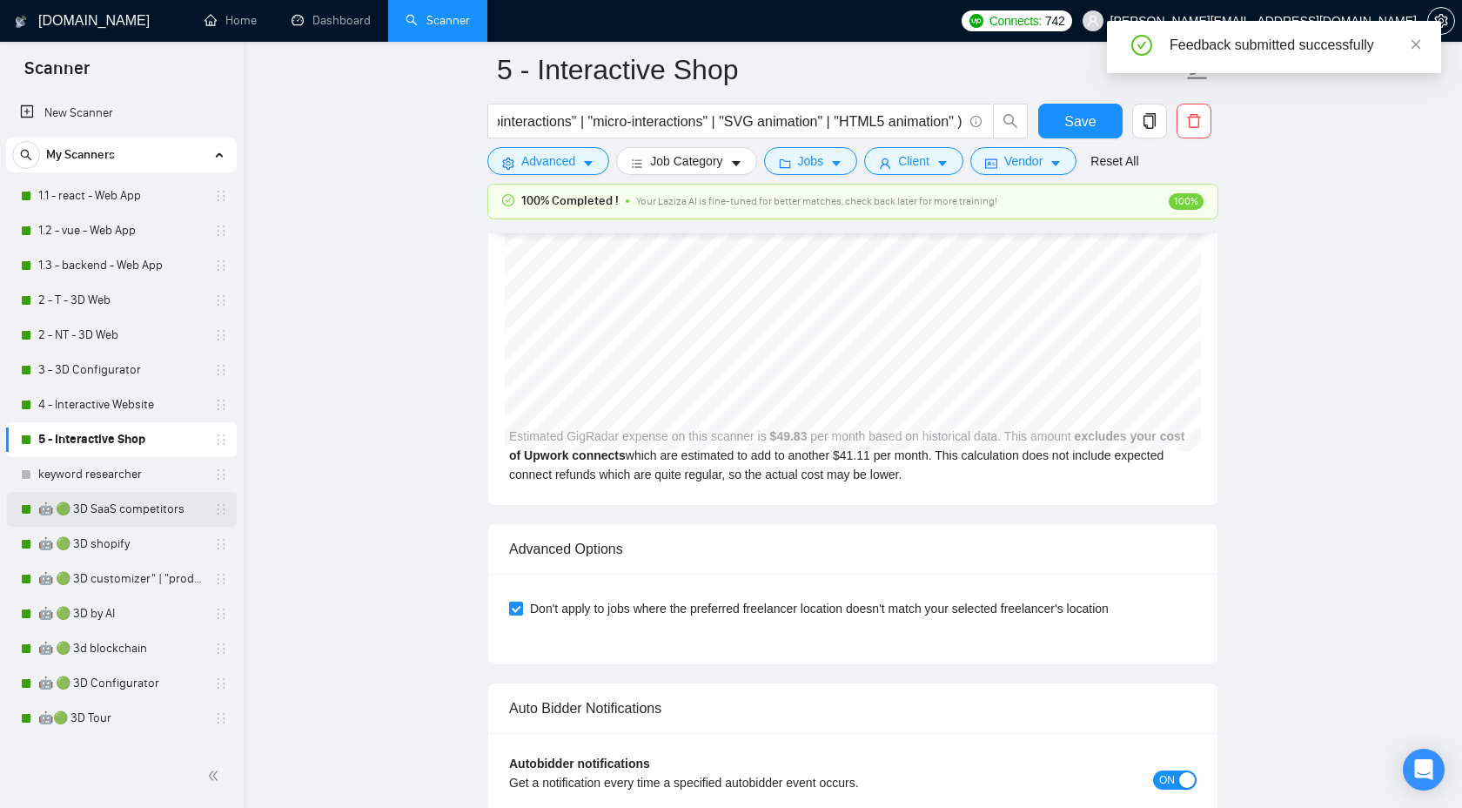
click at [121, 523] on link "🤖 🟢 3D SaaS competitors" at bounding box center [120, 509] width 165 height 35
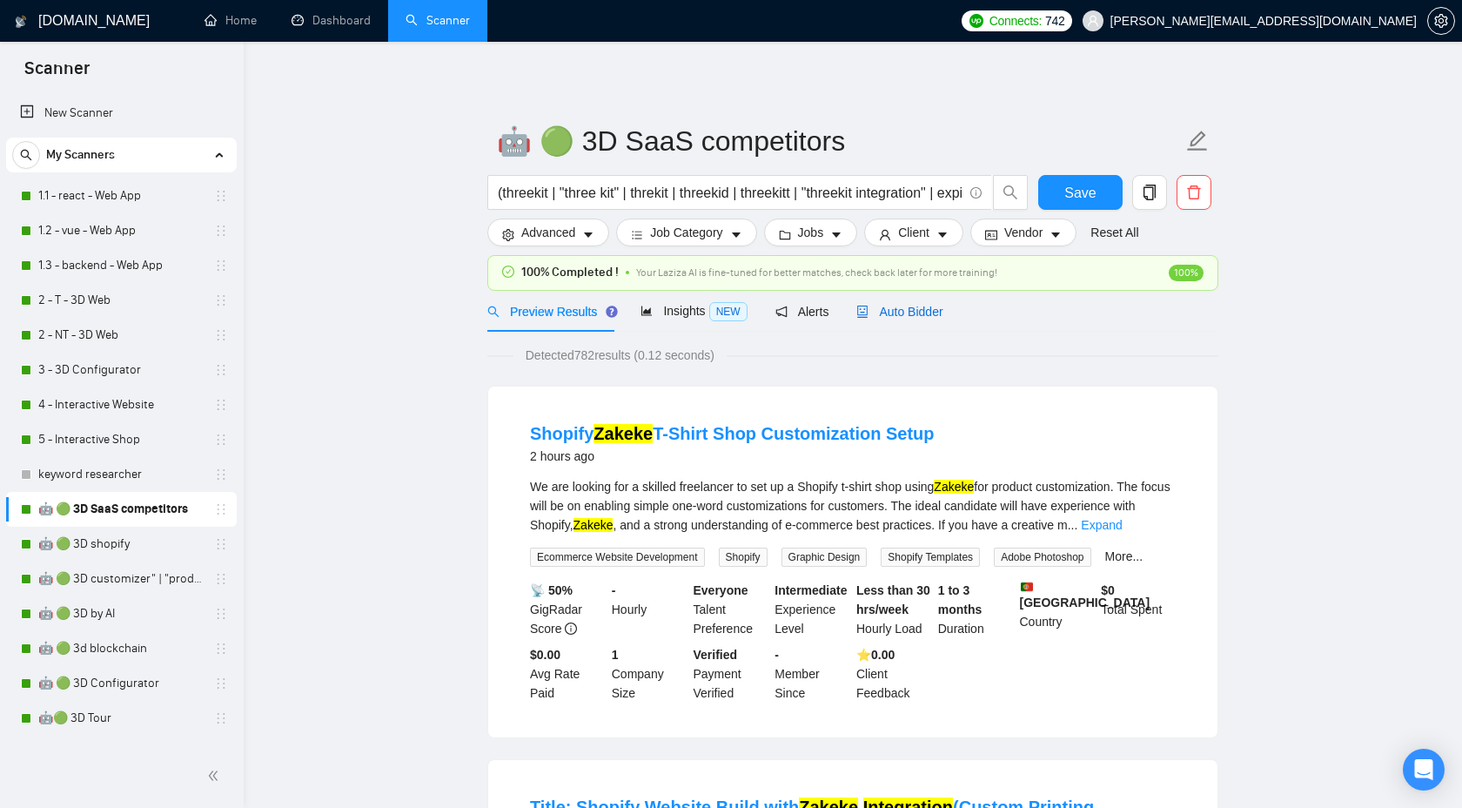
click at [917, 308] on span "Auto Bidder" at bounding box center [900, 312] width 86 height 14
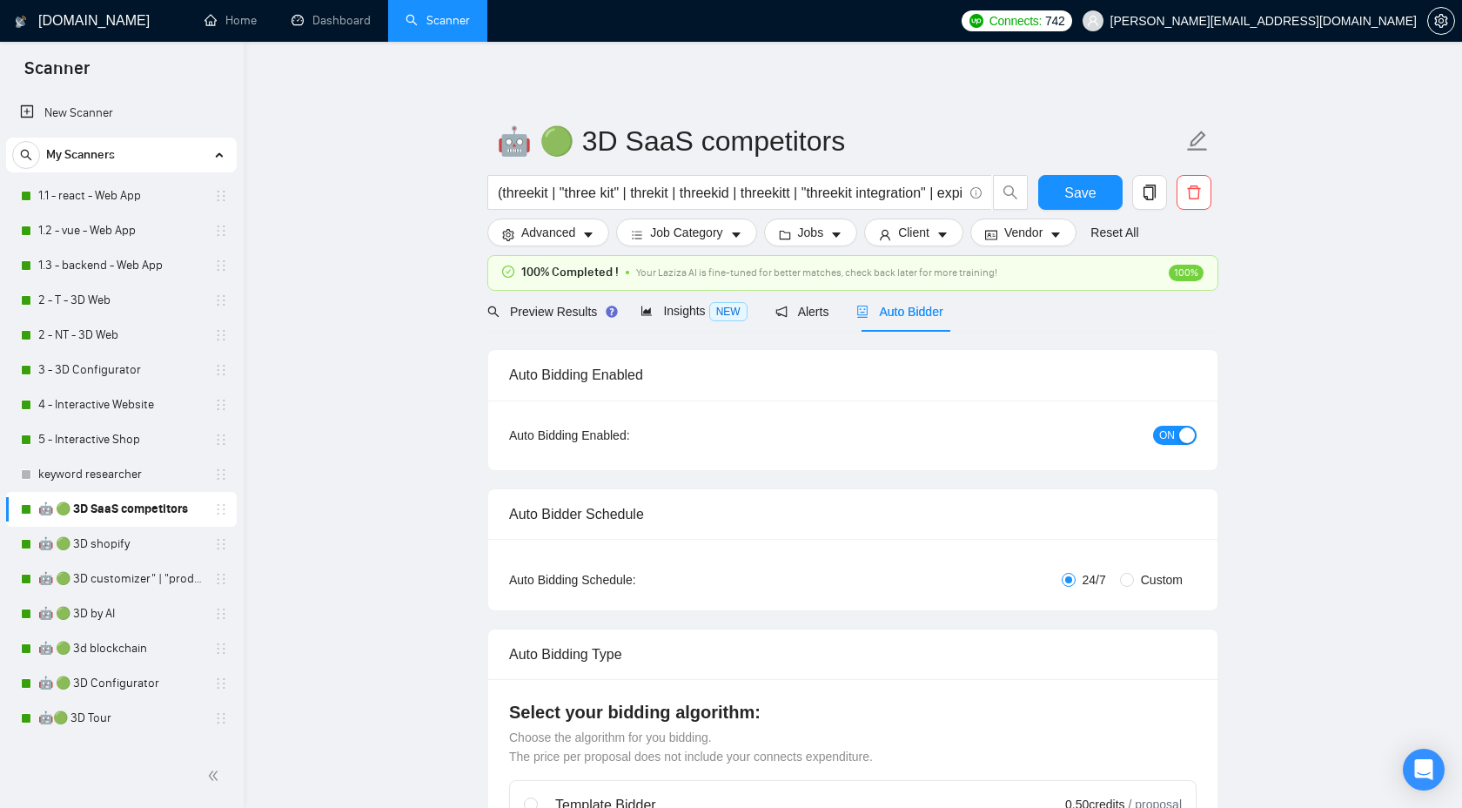
checkbox input "true"
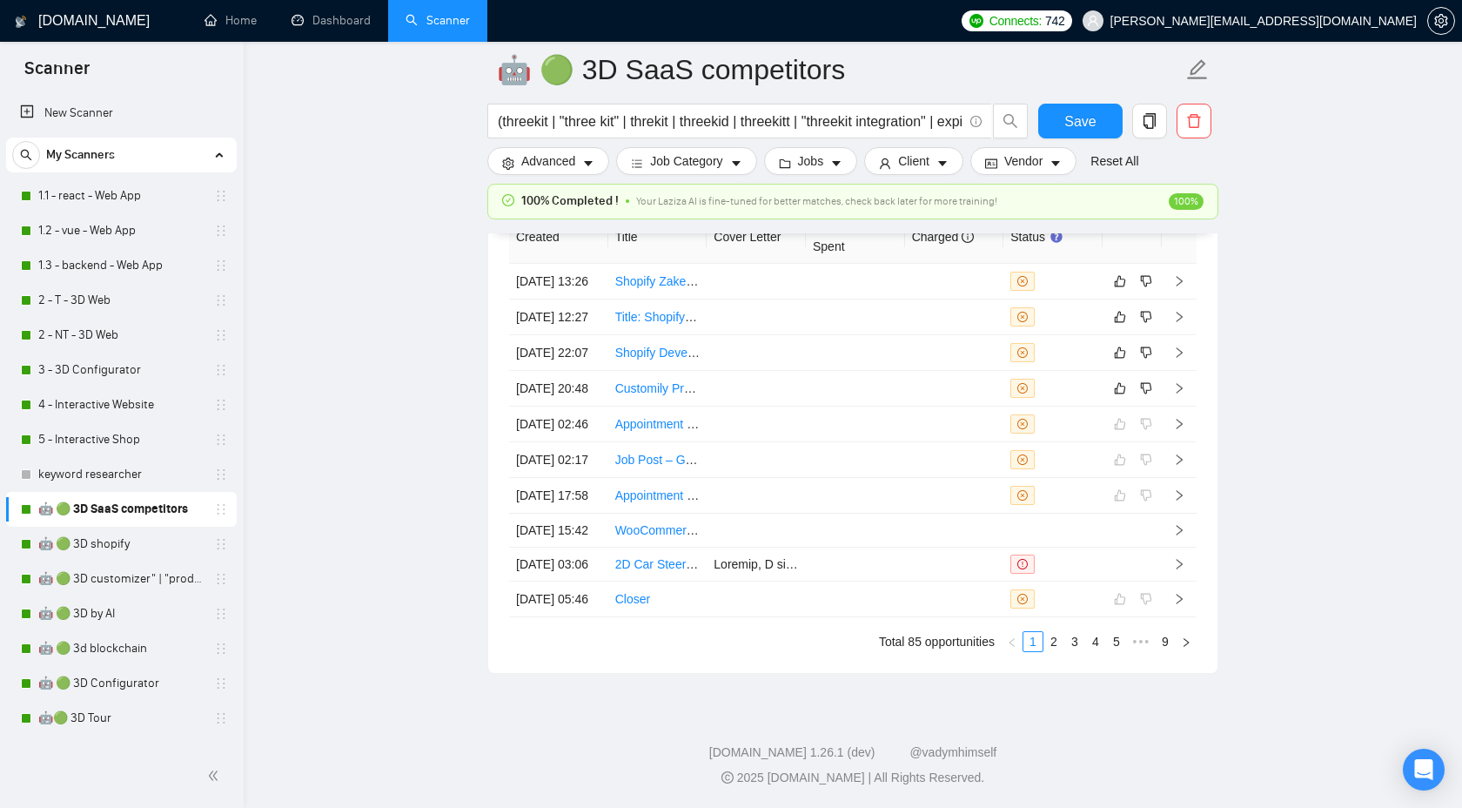
scroll to position [4960, 0]
click at [1051, 645] on link "2" at bounding box center [1054, 641] width 19 height 19
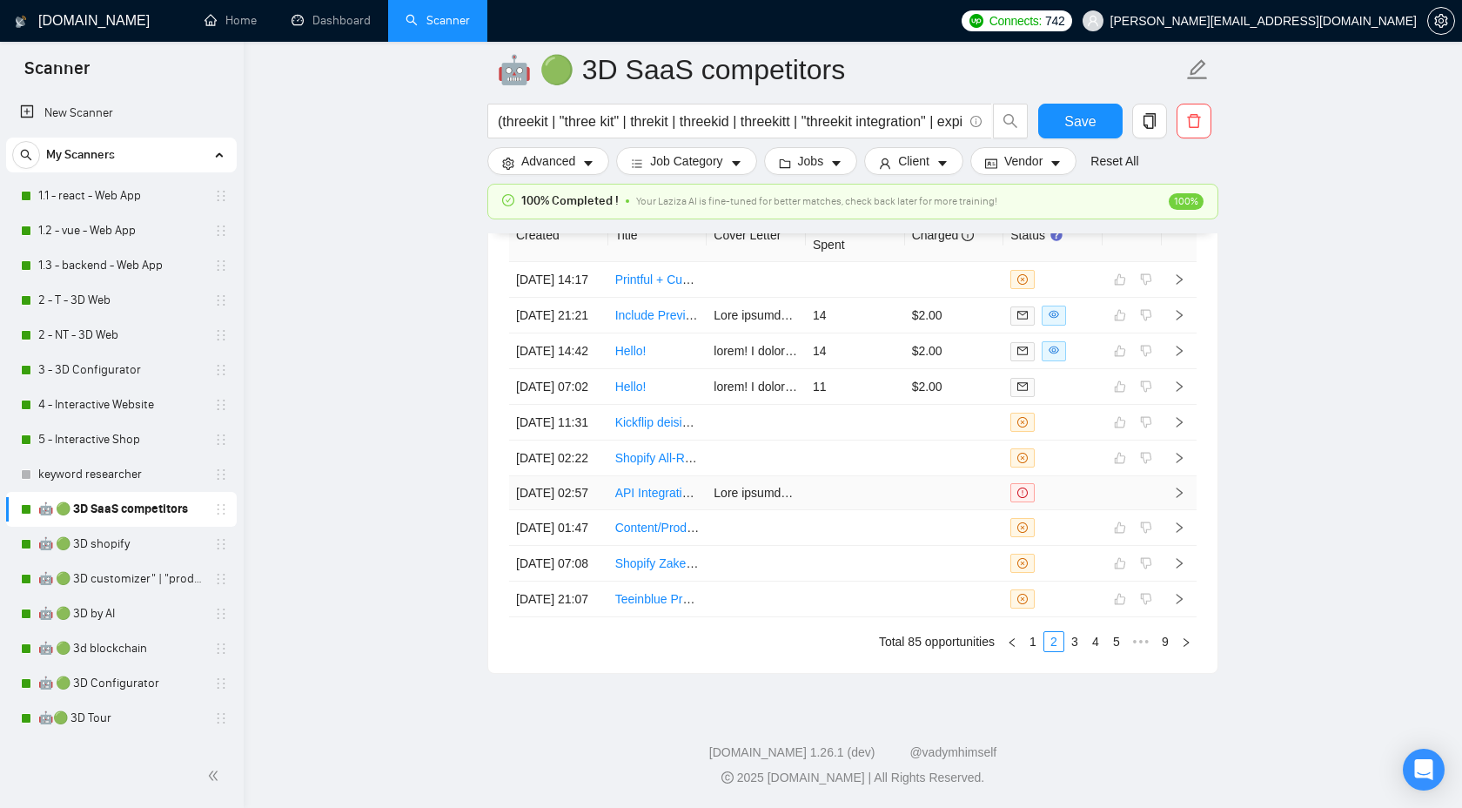
scroll to position [4910, 0]
click at [1031, 651] on link "1" at bounding box center [1033, 641] width 19 height 19
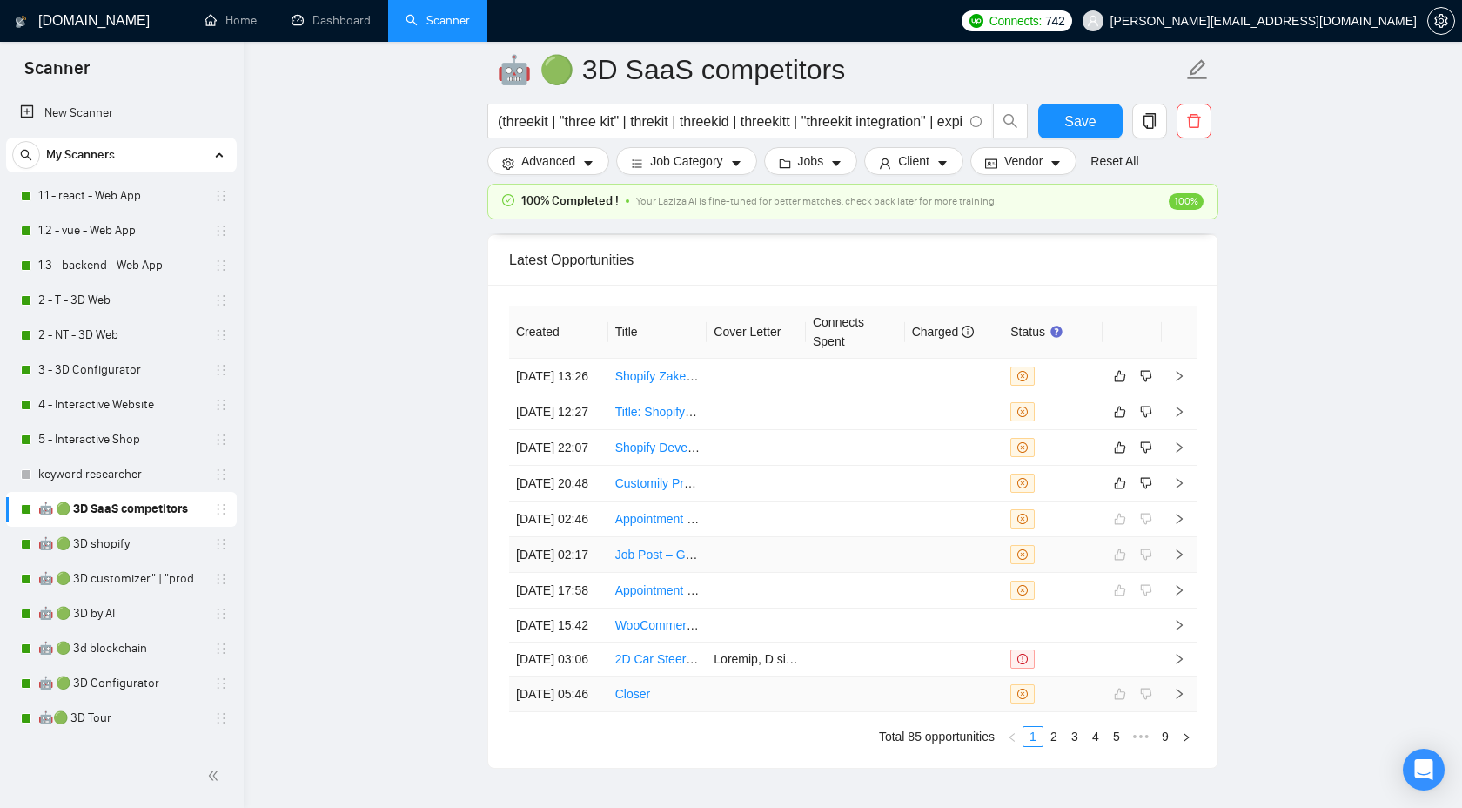
scroll to position [4686, 0]
click at [1179, 492] on icon "right" at bounding box center [1179, 486] width 12 height 12
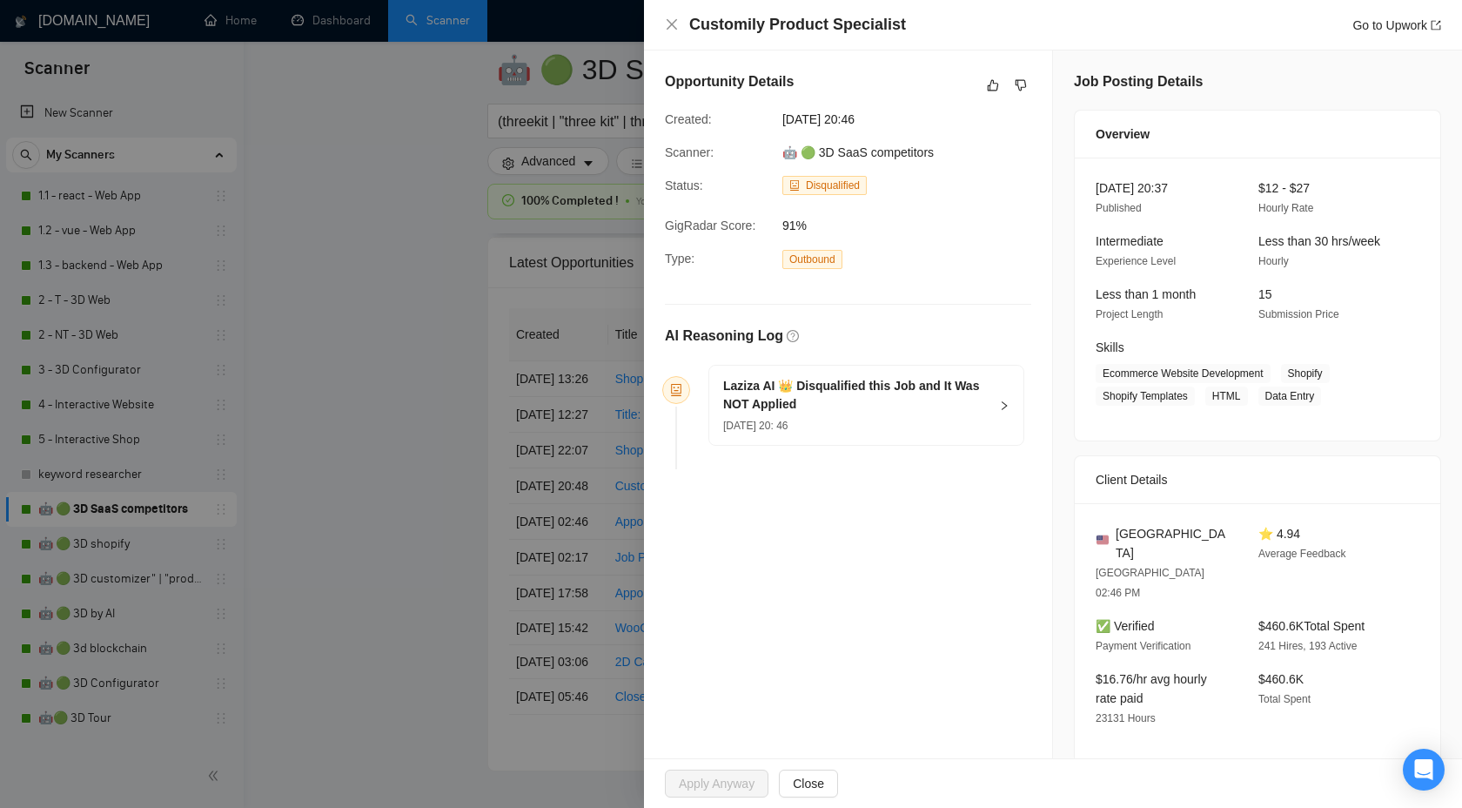
click at [985, 423] on div "25 Sep, 2025 20: 46" at bounding box center [855, 424] width 265 height 19
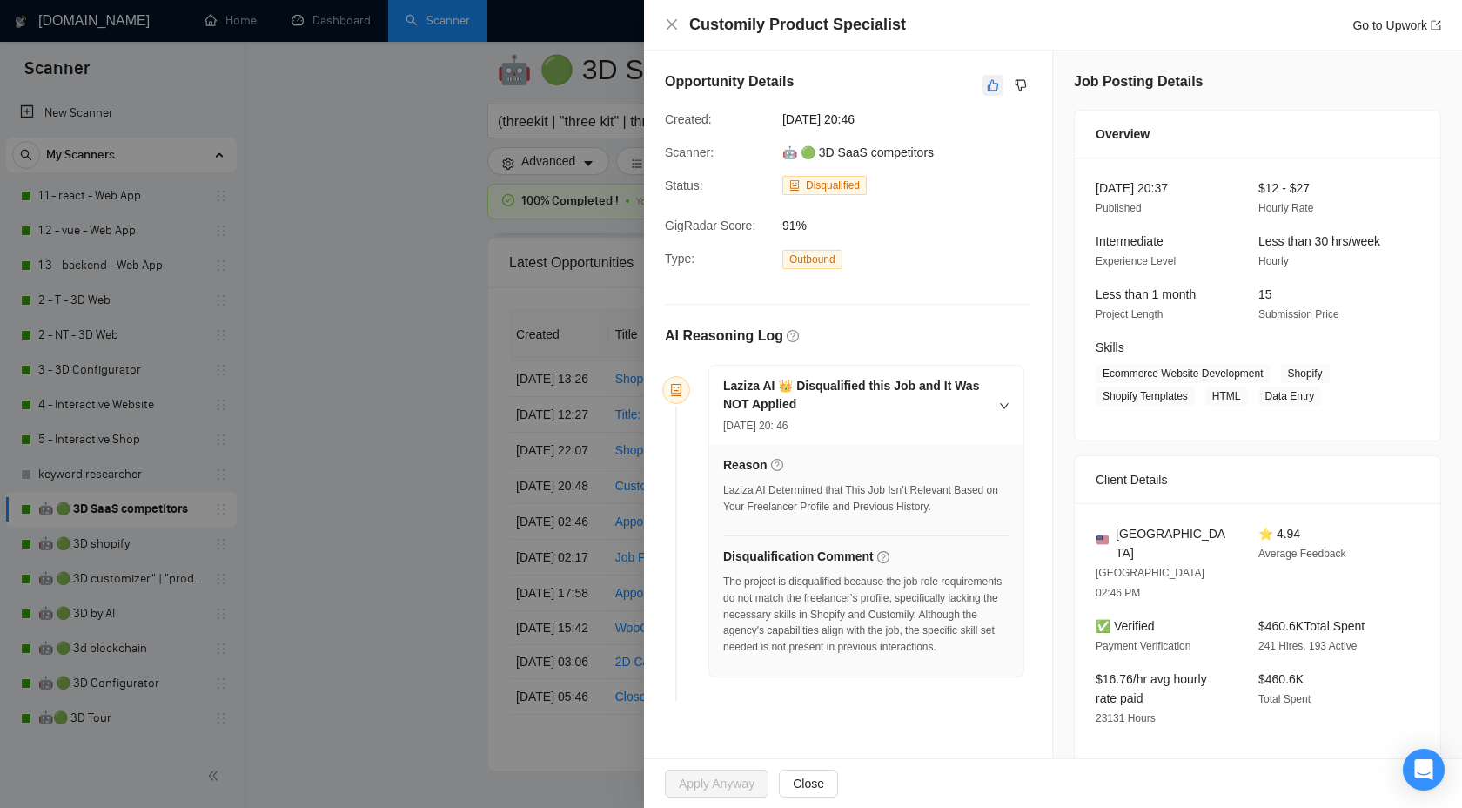
click at [989, 84] on icon "like" at bounding box center [993, 85] width 12 height 14
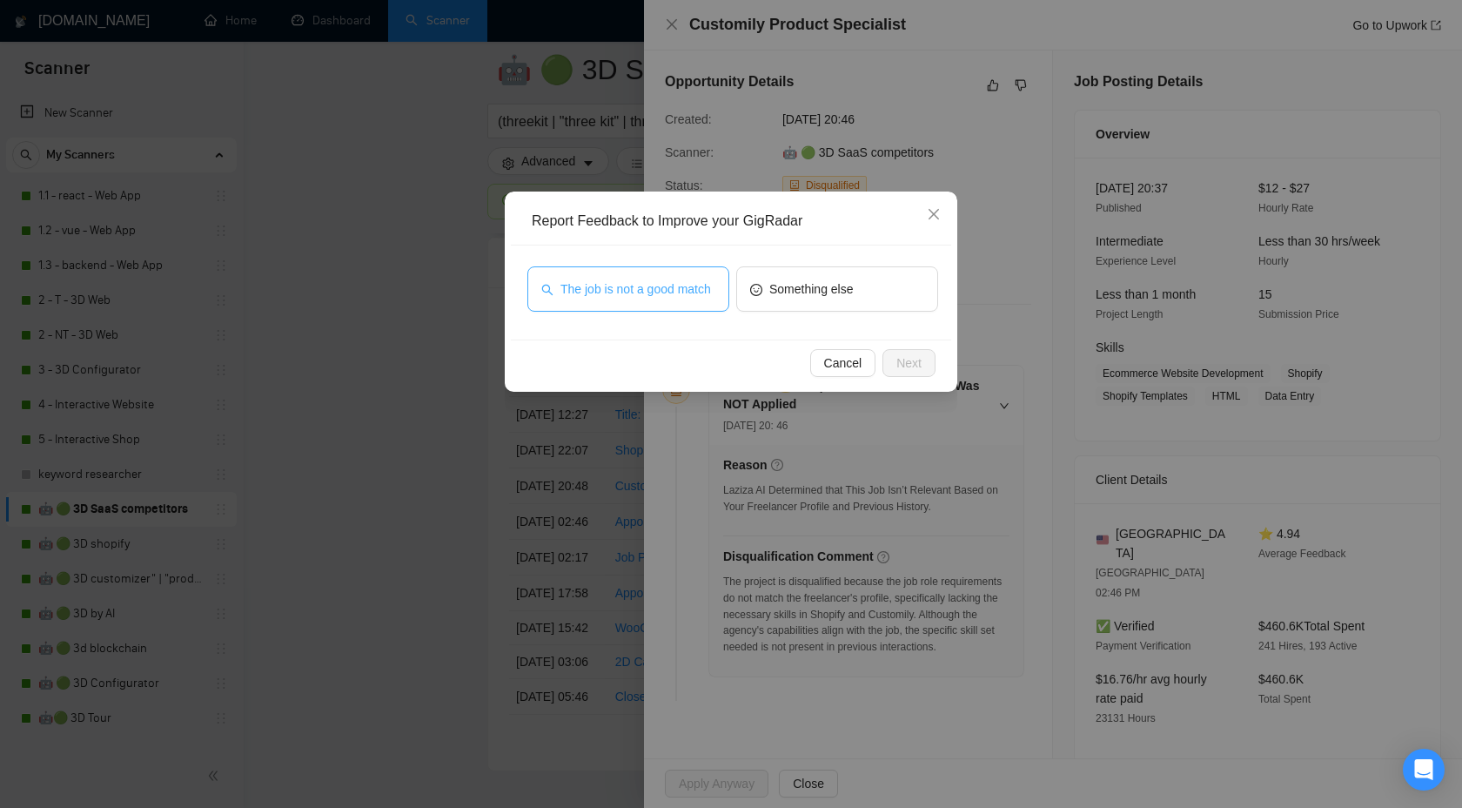
click at [629, 279] on span "The job is not a good match" at bounding box center [636, 288] width 151 height 19
click at [904, 367] on span "Next" at bounding box center [909, 362] width 25 height 19
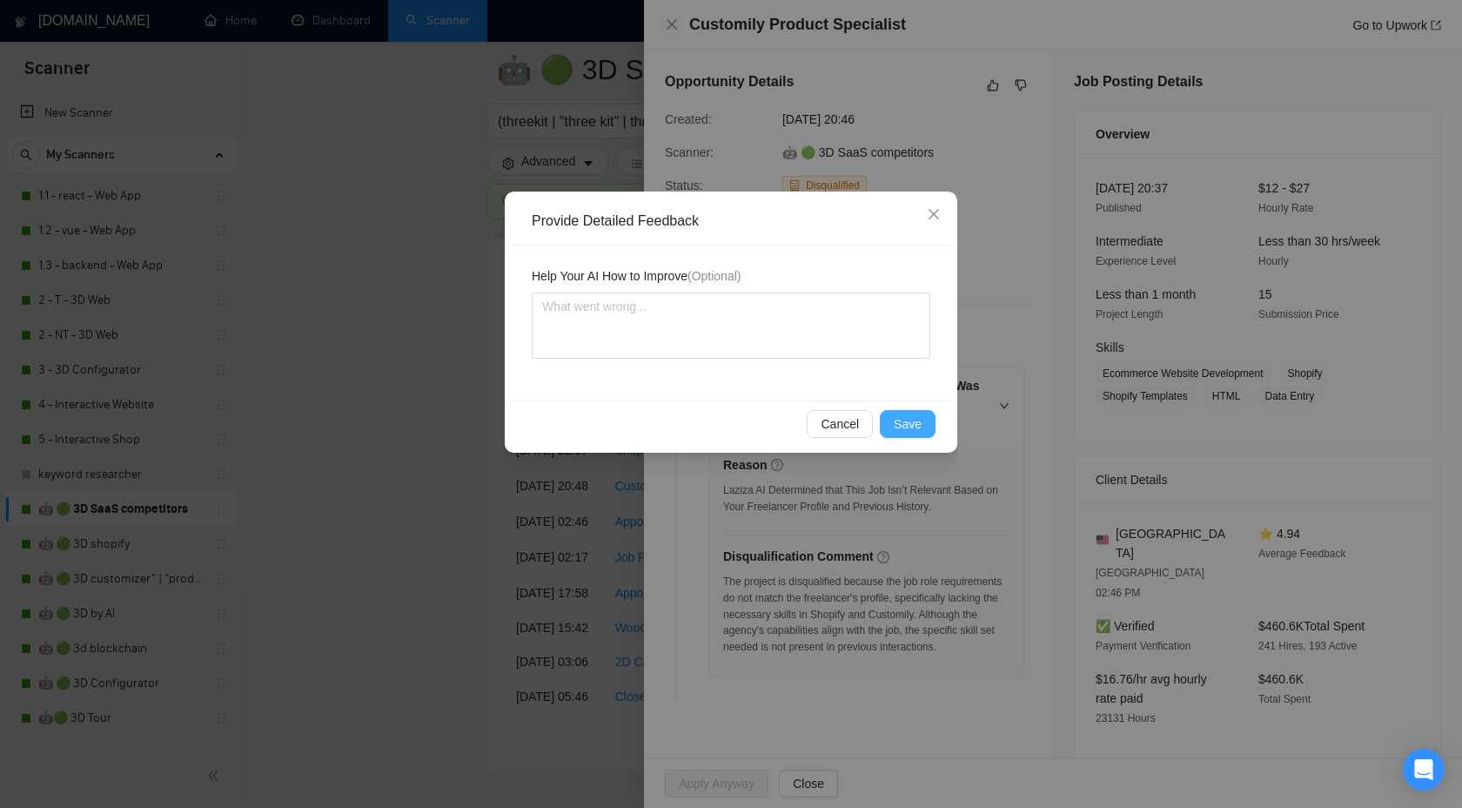
click at [899, 414] on span "Save" at bounding box center [908, 423] width 28 height 19
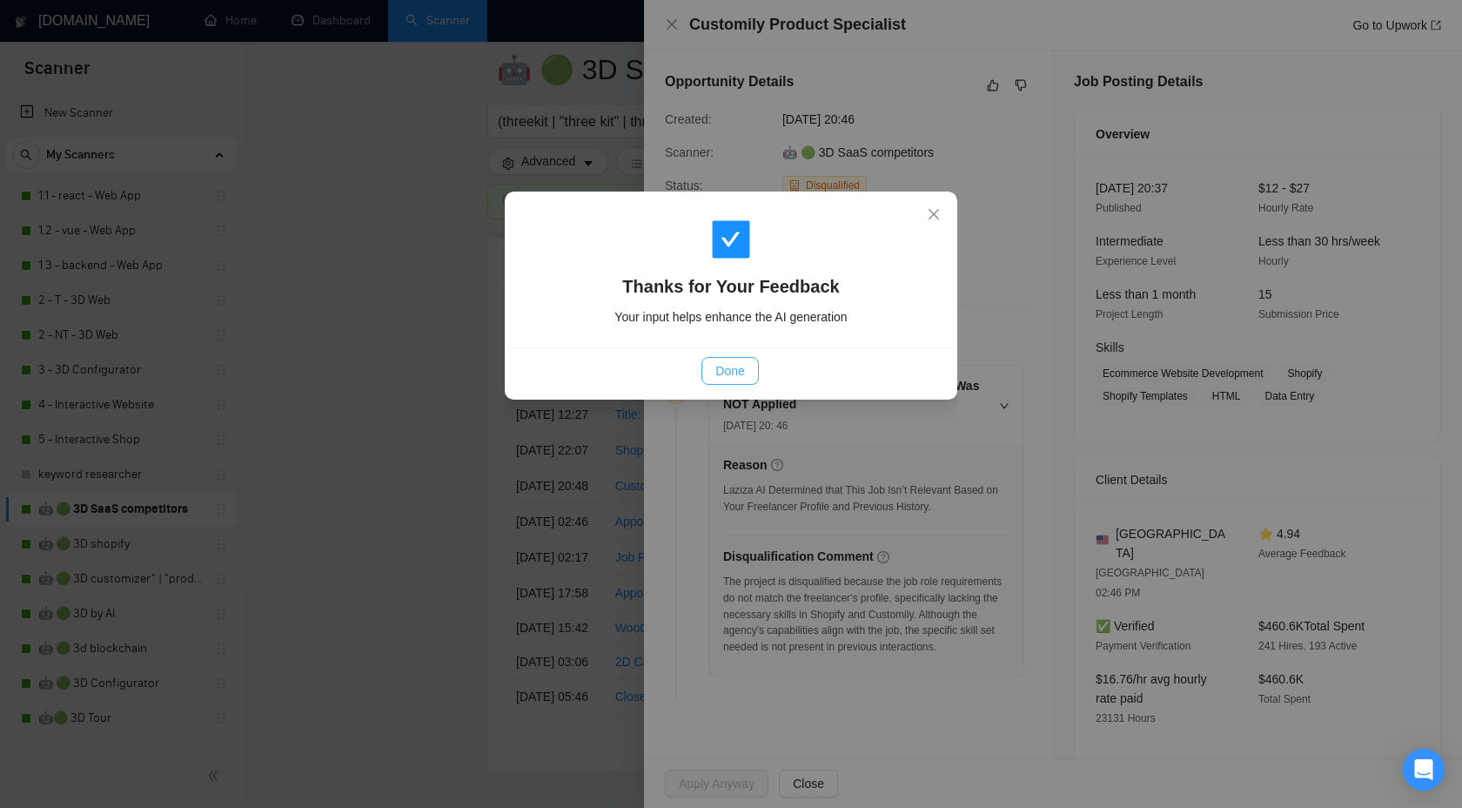
click at [734, 370] on span "Done" at bounding box center [729, 370] width 29 height 19
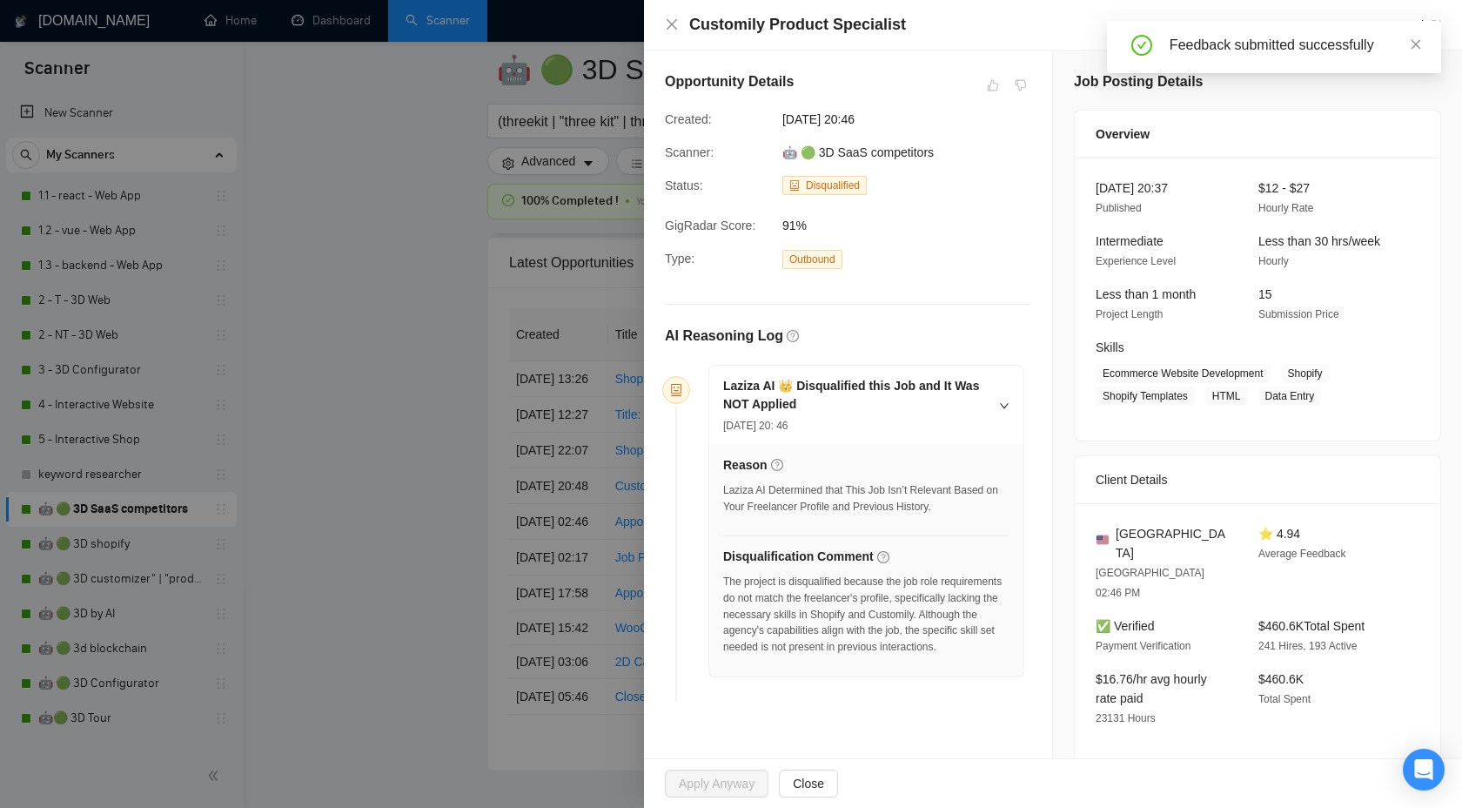
click at [439, 328] on div at bounding box center [731, 404] width 1462 height 808
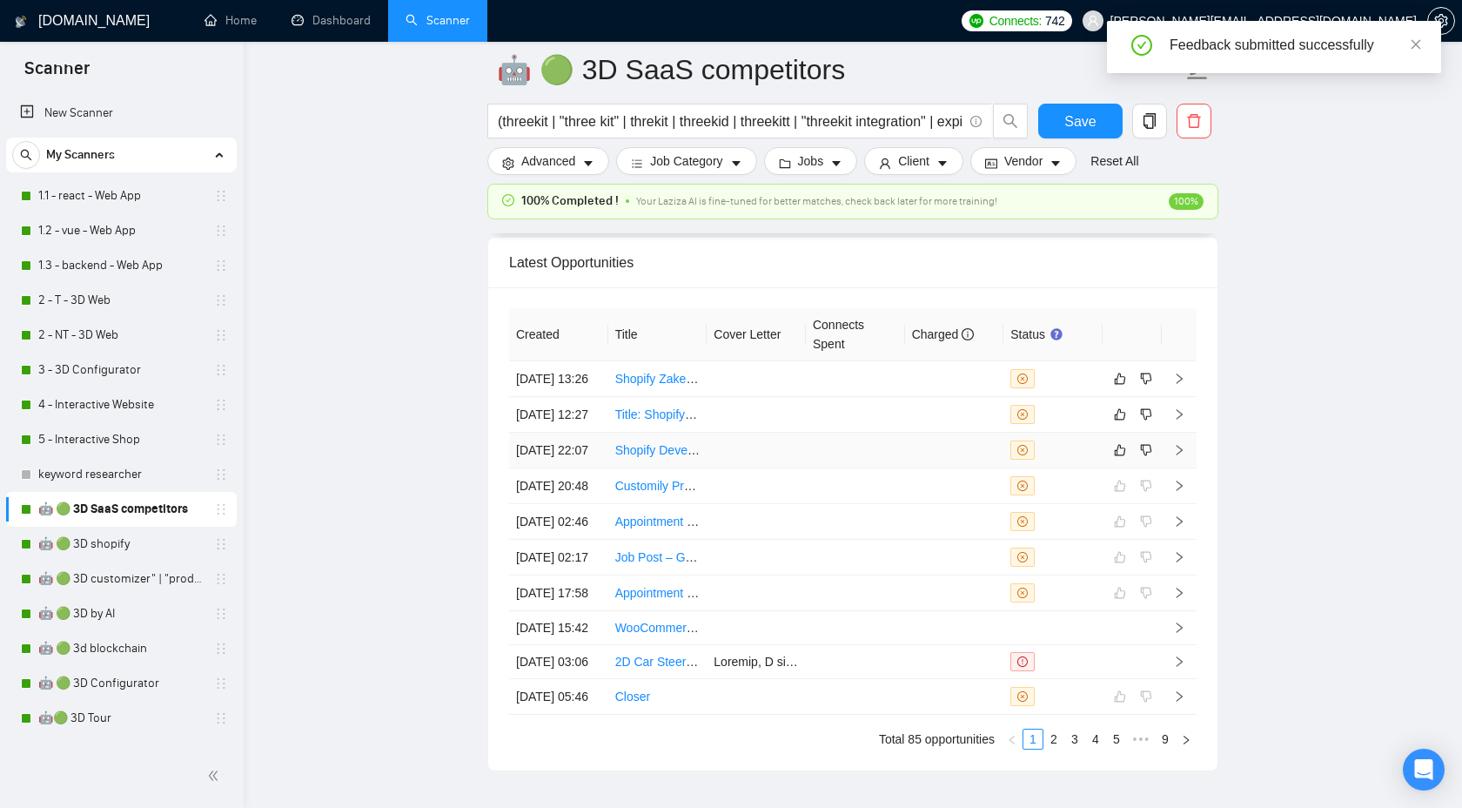
click at [1175, 468] on td at bounding box center [1179, 451] width 35 height 36
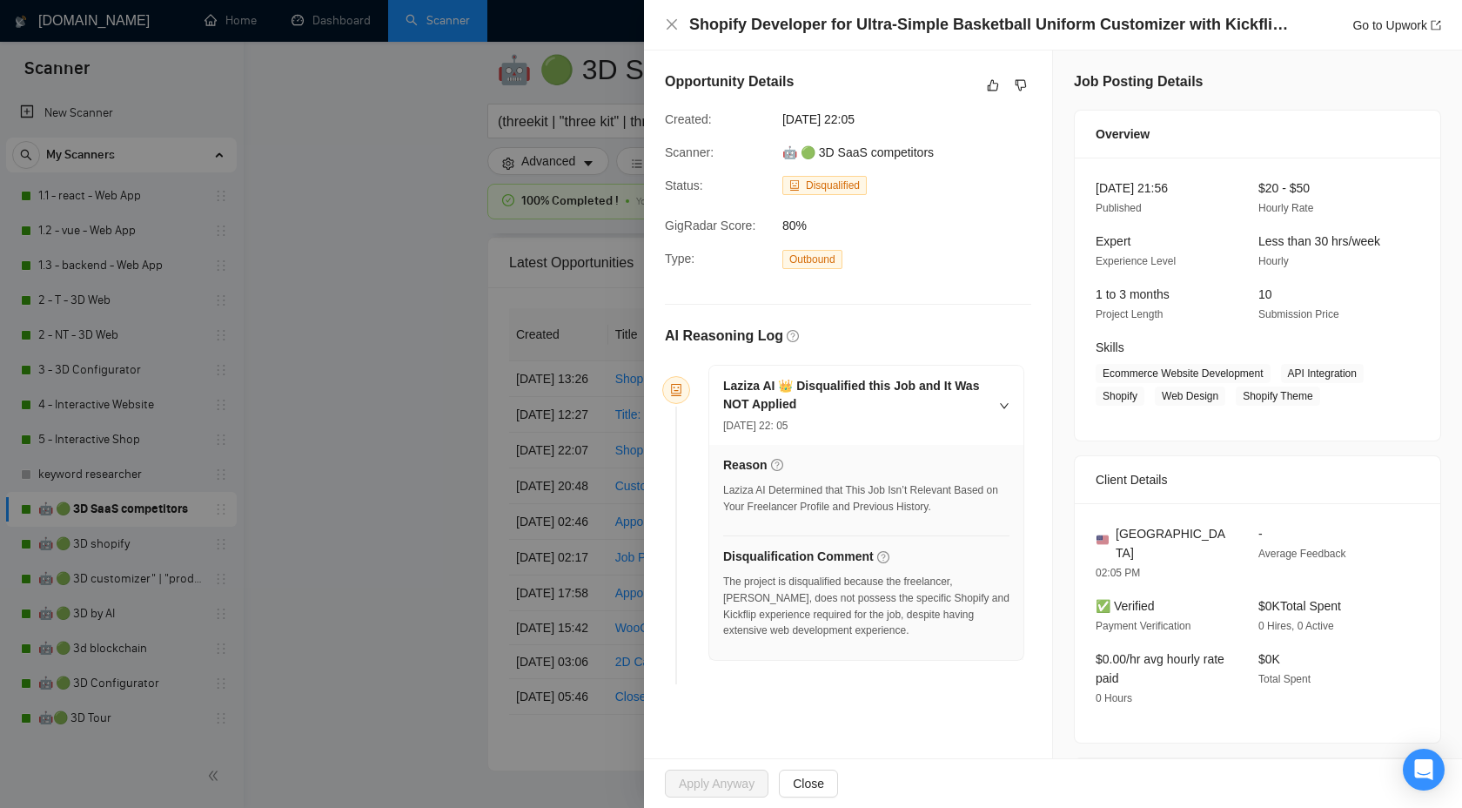
click at [895, 595] on div "The project is disqualified because the freelancer, Bohdan P., does not possess…" at bounding box center [866, 606] width 286 height 65
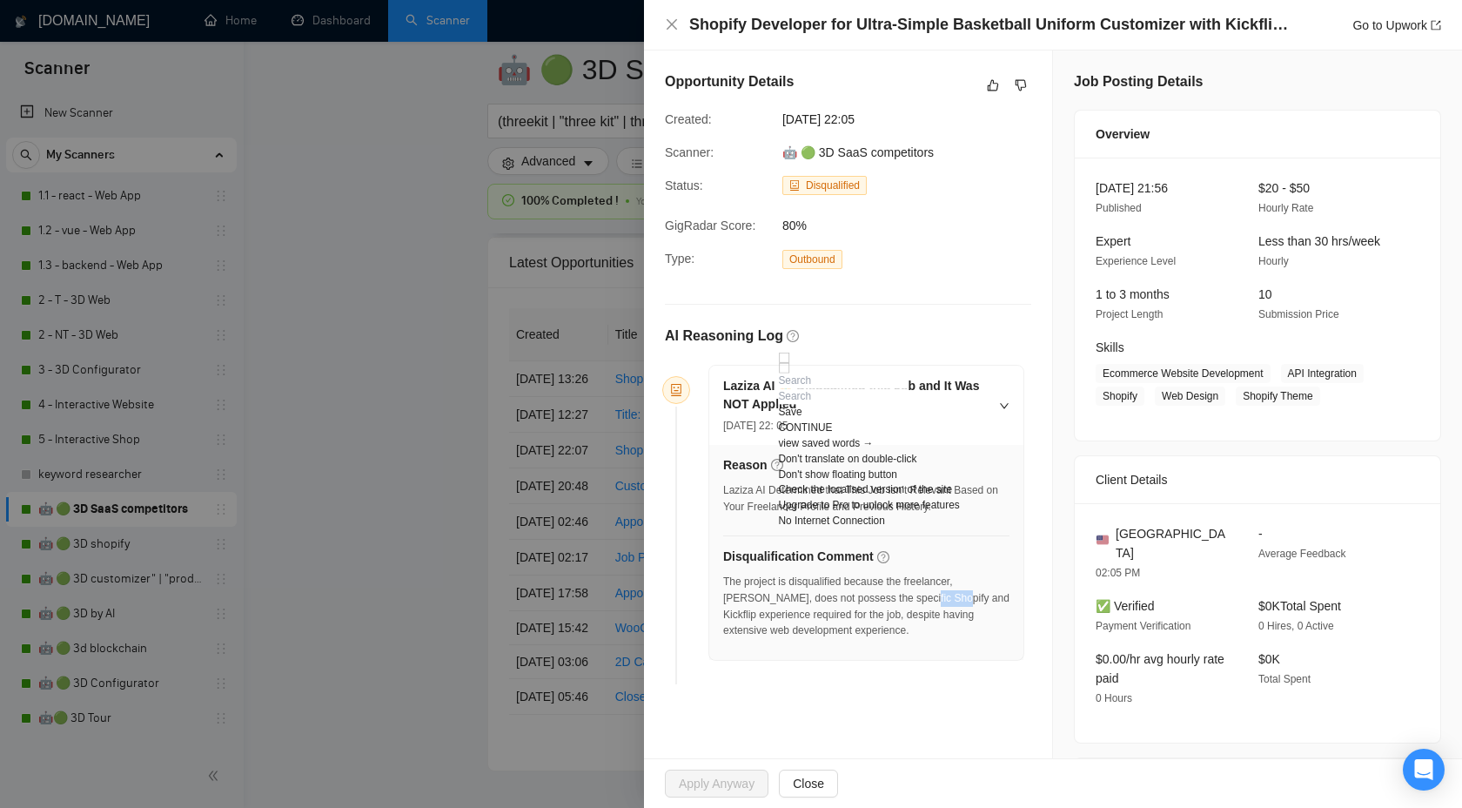
copy div "Shopify"
click at [1025, 87] on icon "dislike" at bounding box center [1021, 85] width 12 height 14
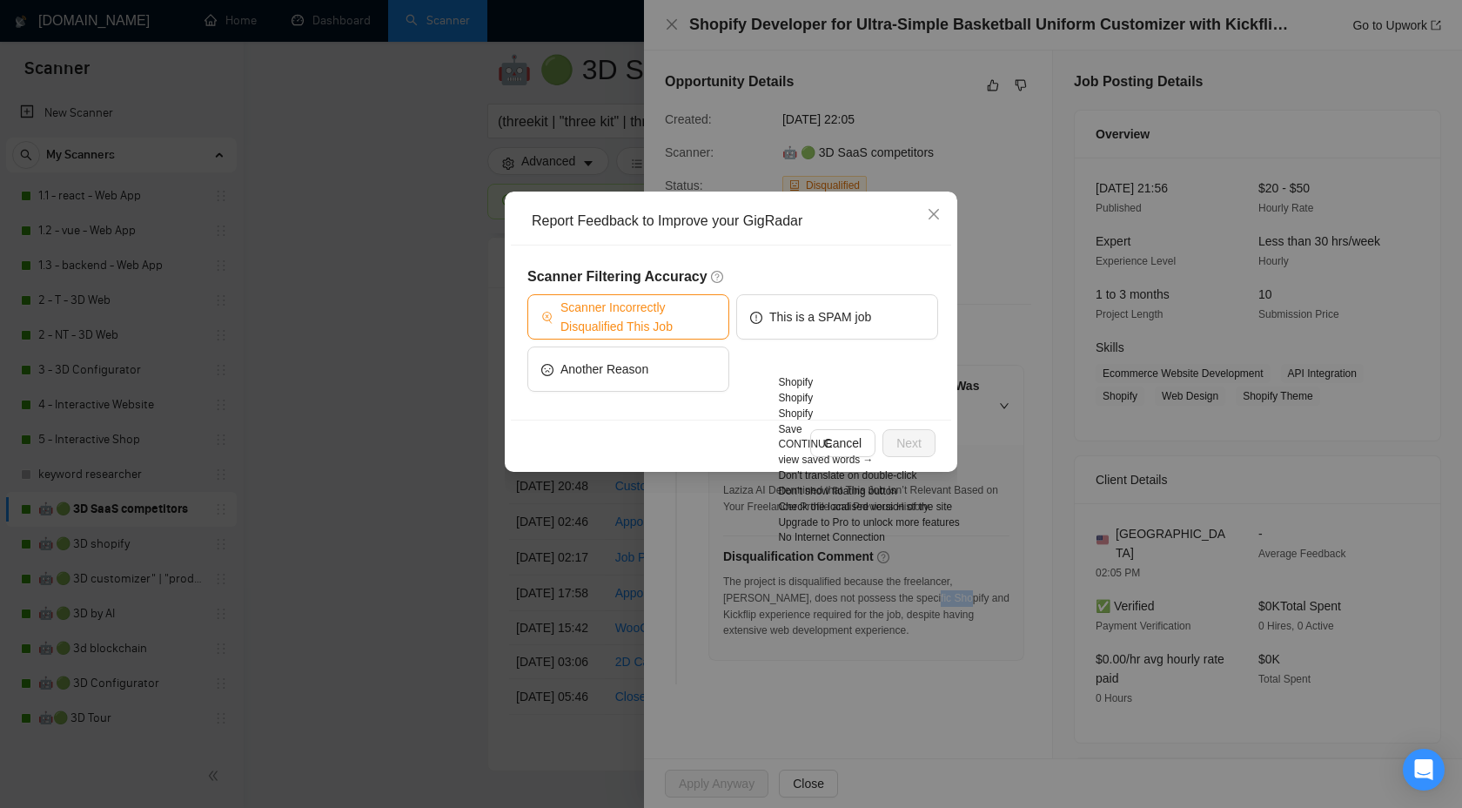
click at [613, 330] on span "Scanner Incorrectly Disqualified This Job" at bounding box center [638, 317] width 155 height 38
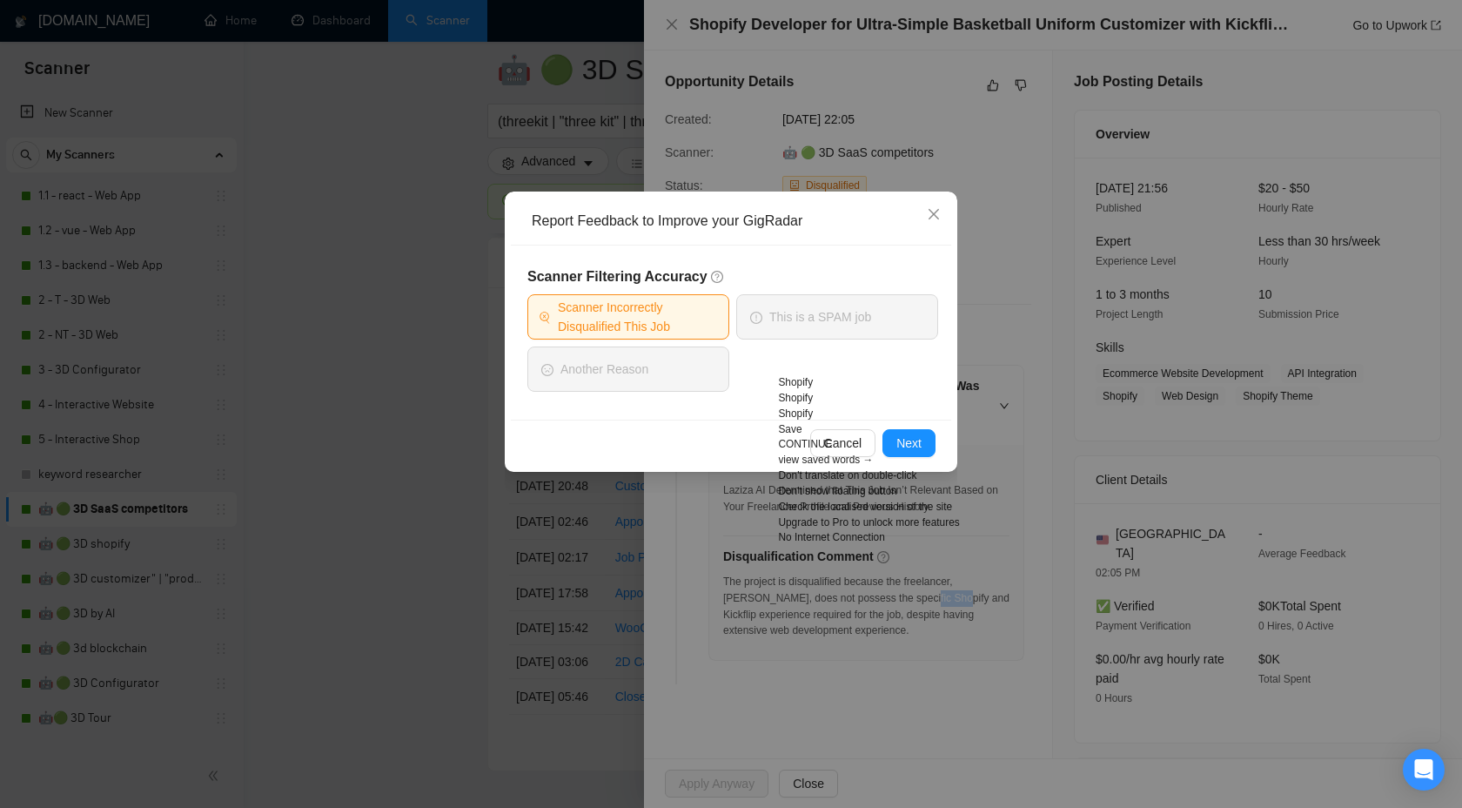
click at [850, 366] on div "Automatic detection Abkhazian Acehnese Acholi Afar Afrikaans Albanian Alur Amha…" at bounding box center [869, 364] width 181 height 21
click at [689, 267] on h5 "Scanner Filtering Accuracy" at bounding box center [732, 276] width 411 height 21
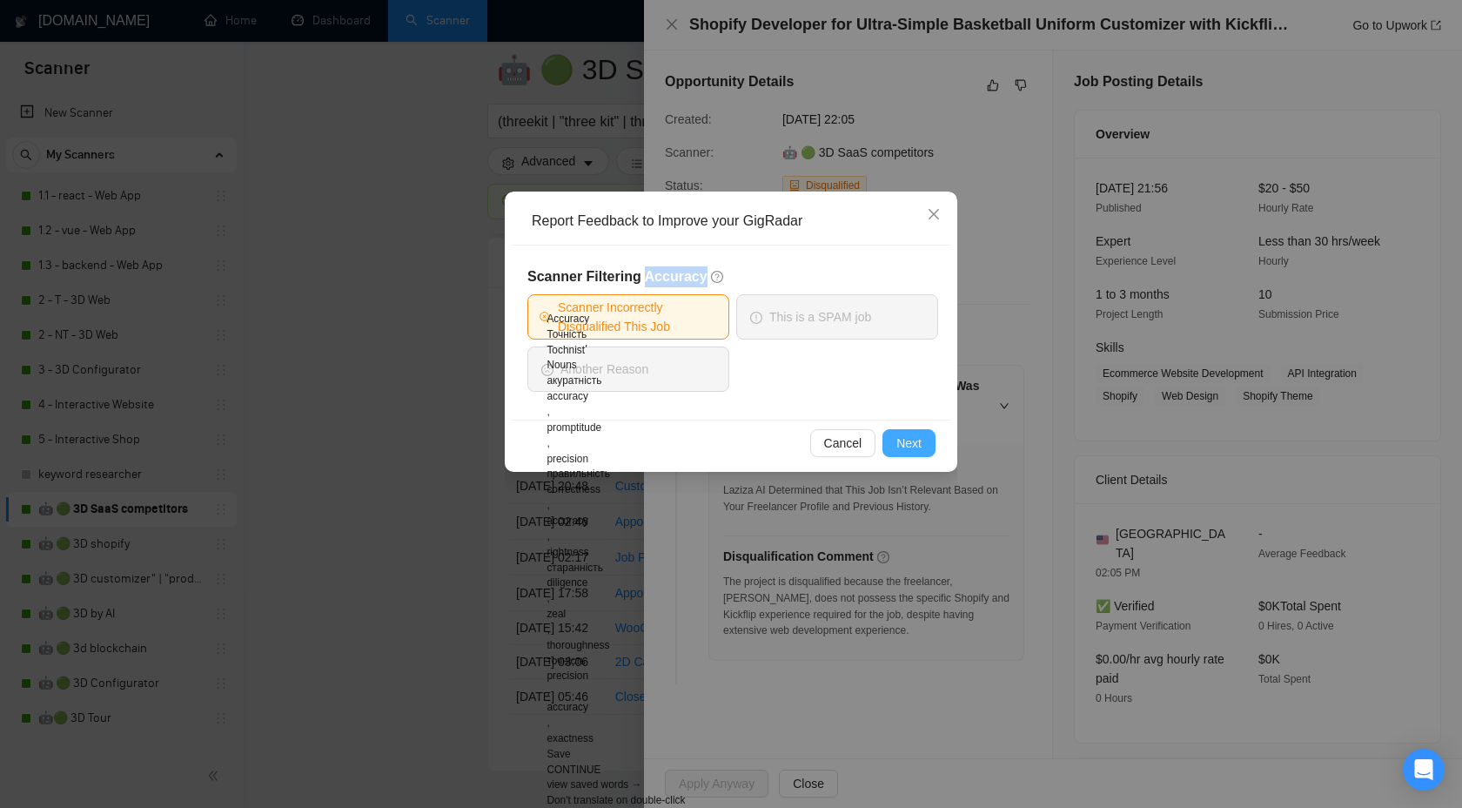
click at [905, 440] on span "Next" at bounding box center [909, 442] width 25 height 19
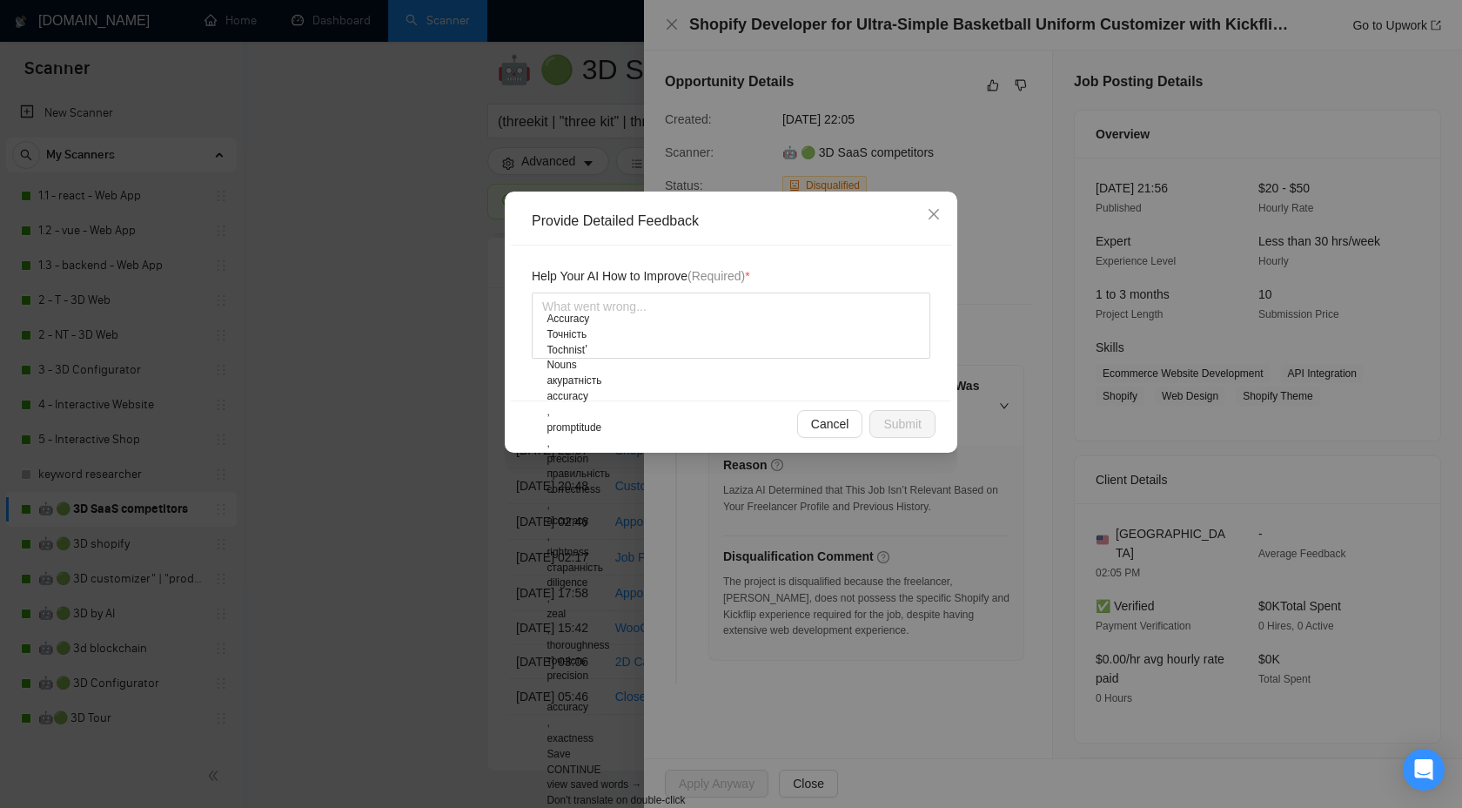
click at [668, 282] on span "Help Your AI How to Improve (Required) *" at bounding box center [641, 275] width 218 height 19
click at [666, 278] on span "Help Your AI How to Improve (Required) *" at bounding box center [641, 275] width 218 height 19
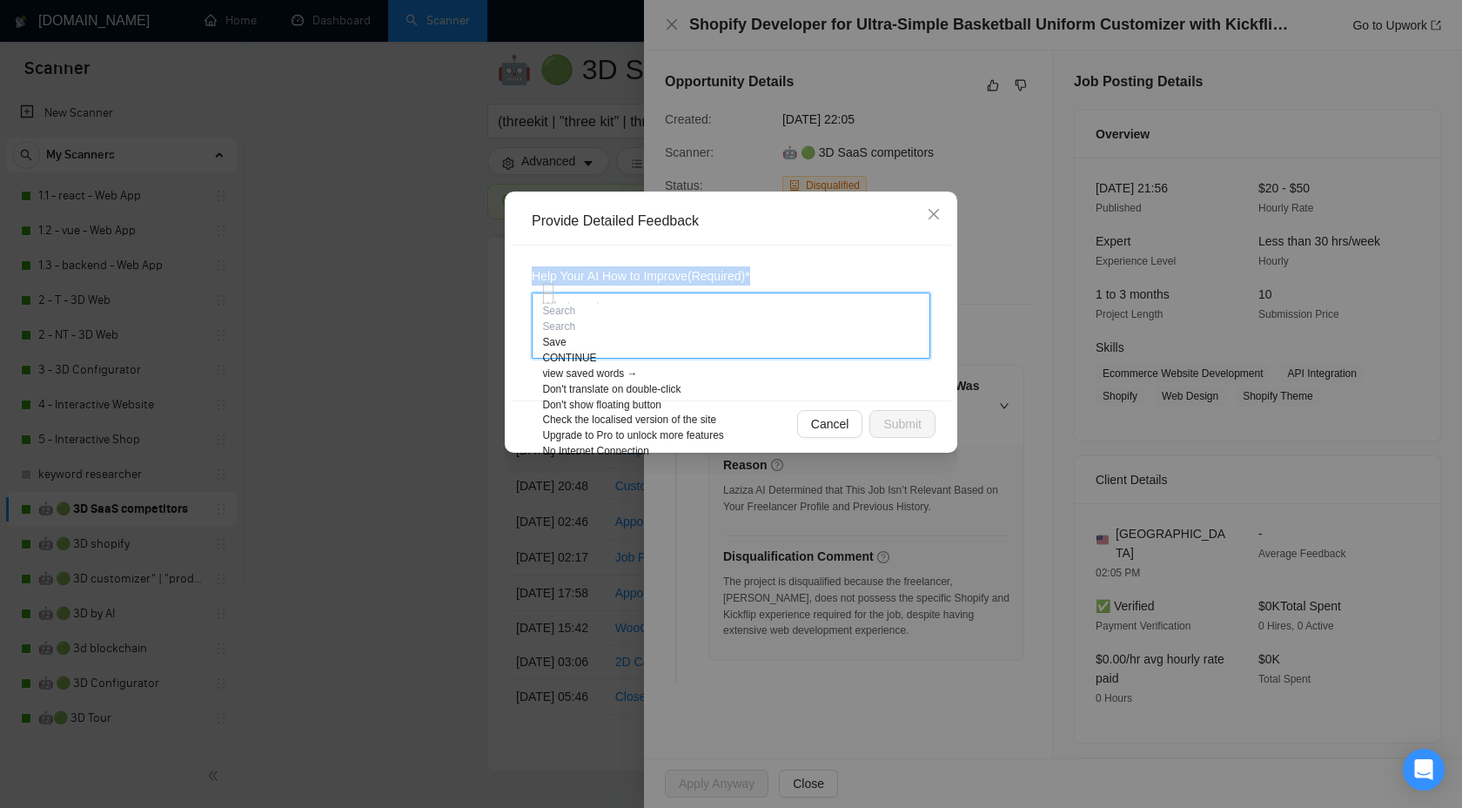
click at [607, 304] on textarea at bounding box center [731, 325] width 399 height 66
paste textarea "Shopify"
type textarea "Shopify"
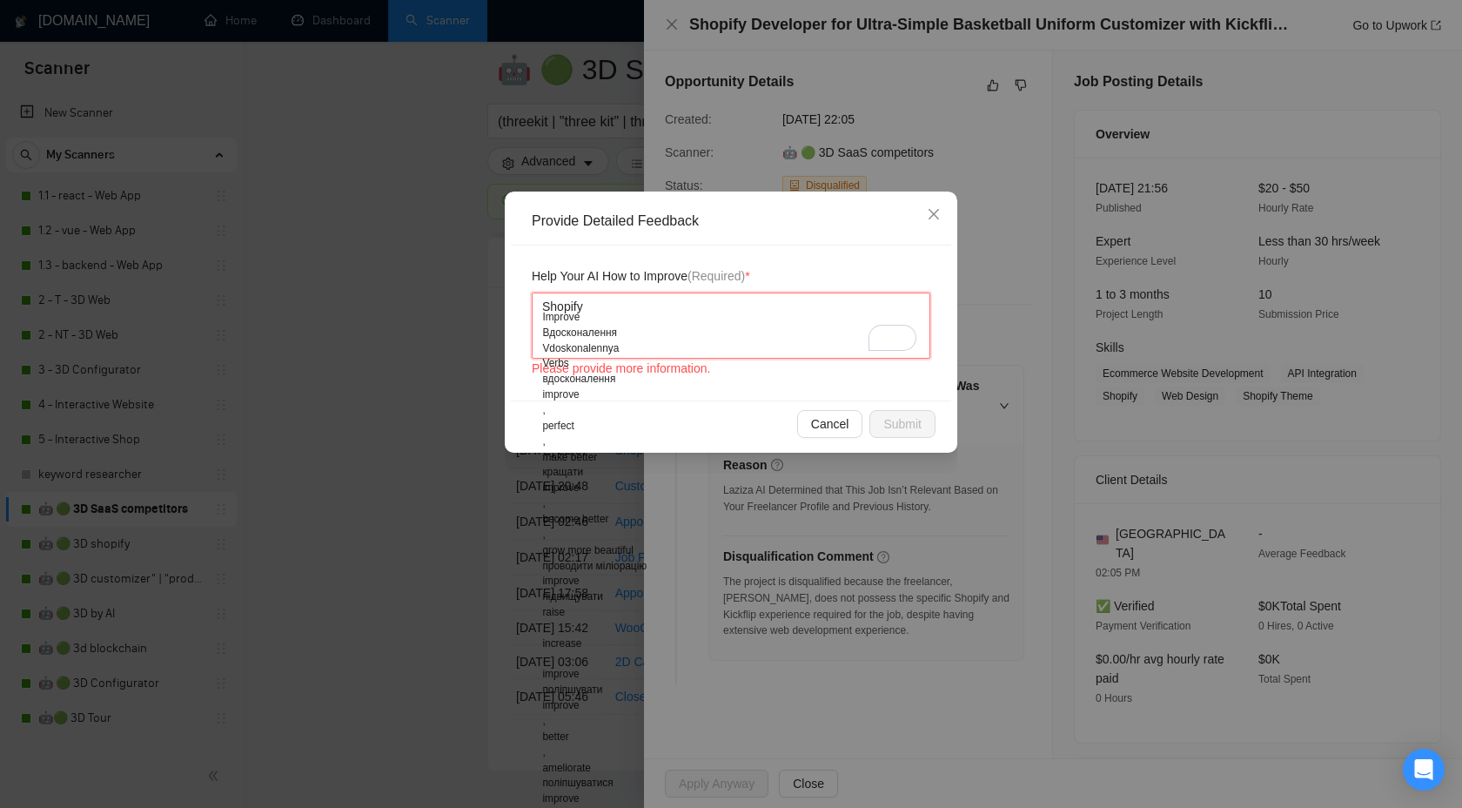
click at [542, 311] on textarea "Shopify" at bounding box center [731, 325] width 399 height 66
type textarea "qShopify"
click at [683, 299] on div "Automatic detection Abkhazian Acehnese Acholi Afar Afrikaans Albanian Alur Amha…" at bounding box center [632, 408] width 181 height 240
drag, startPoint x: 665, startPoint y: 275, endPoint x: 698, endPoint y: 275, distance: 33.1
click at [698, 275] on span "Help Your AI How to Improve (Required) *" at bounding box center [641, 275] width 218 height 19
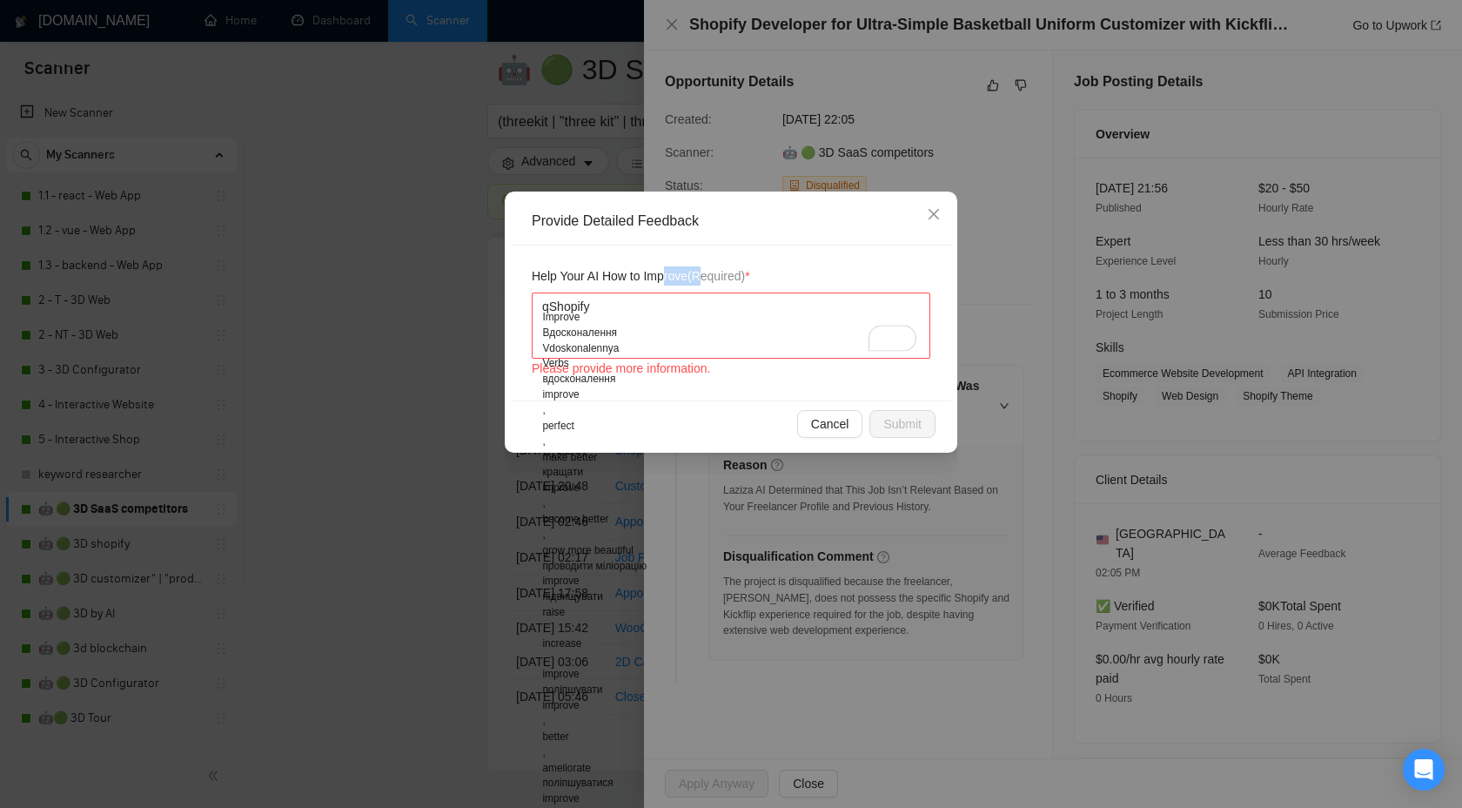
click at [597, 309] on div "Automatic detection Abkhazian Acehnese Acholi Afar Afrikaans Albanian Alur Amha…" at bounding box center [647, 298] width 181 height 21
click at [550, 309] on textarea "qShopify" at bounding box center [731, 325] width 399 height 66
type textarea "Shopify"
type textarea "WShopify"
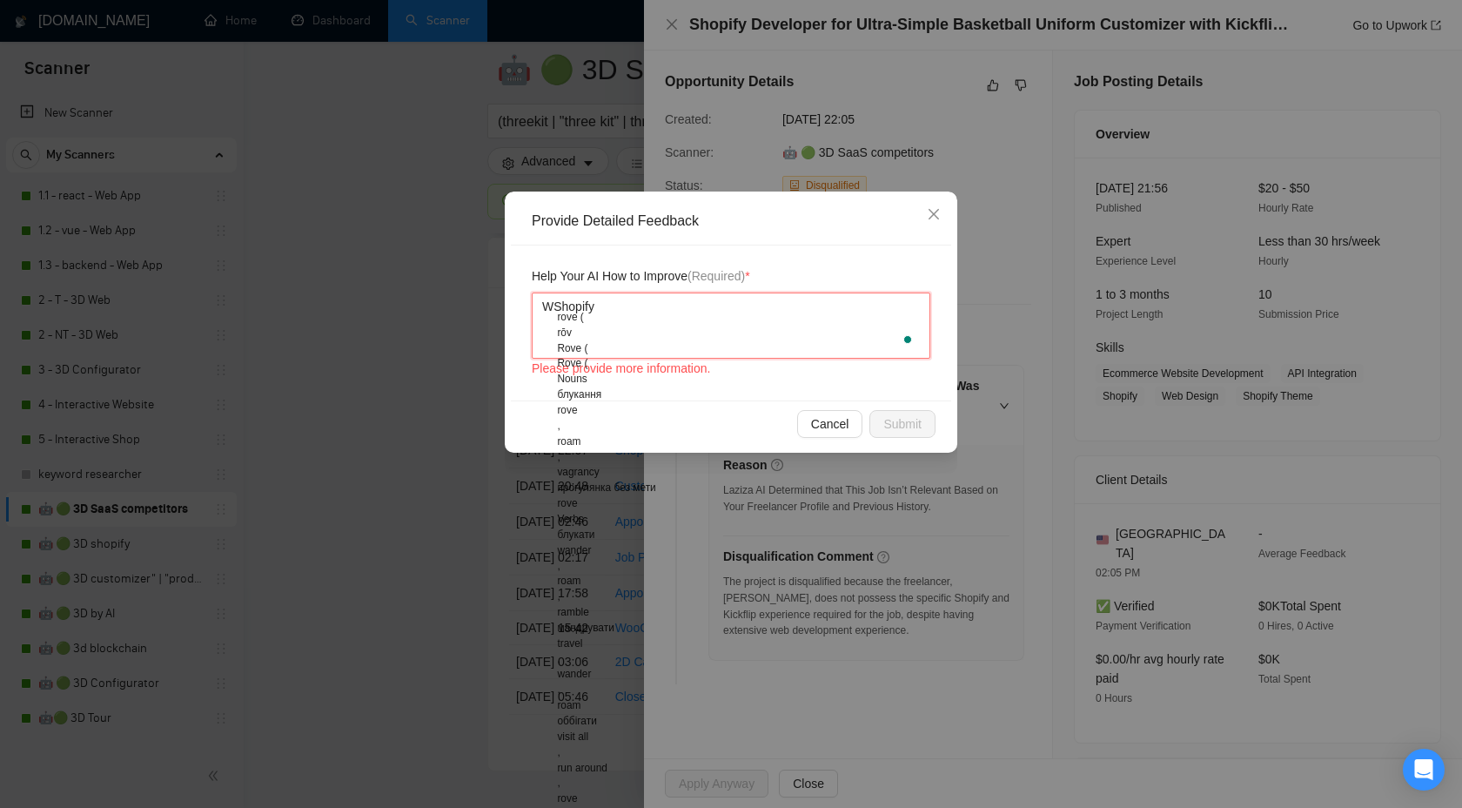
type textarea "W Shopify"
type textarea "WShopify"
type textarea "WeShopify"
type textarea "We Shopify"
type textarea "We hShopify"
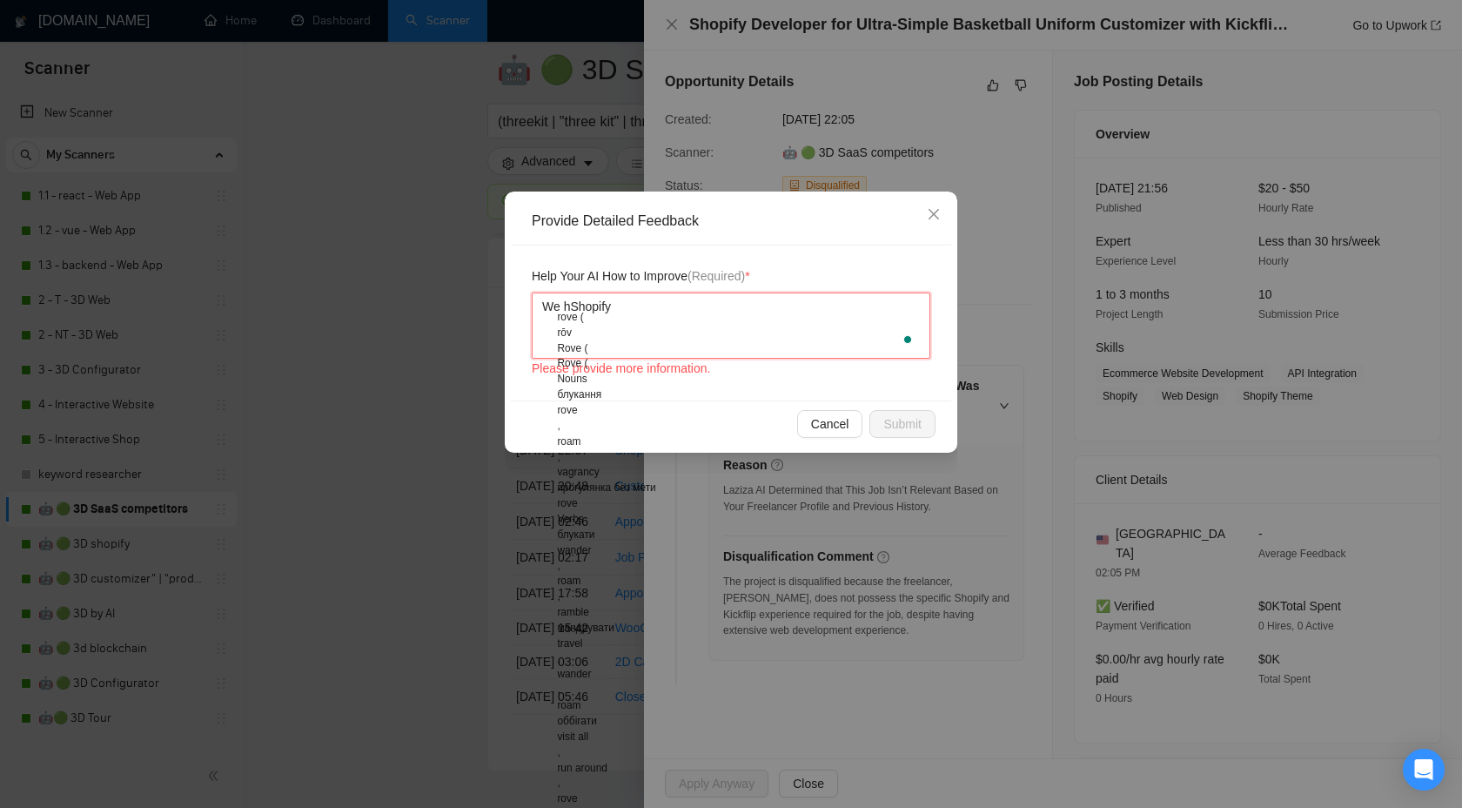
type textarea "We haShopify"
type textarea "We havShopify"
type textarea "We haveShopify"
type textarea "We have Shopify"
type textarea "We have eShopify"
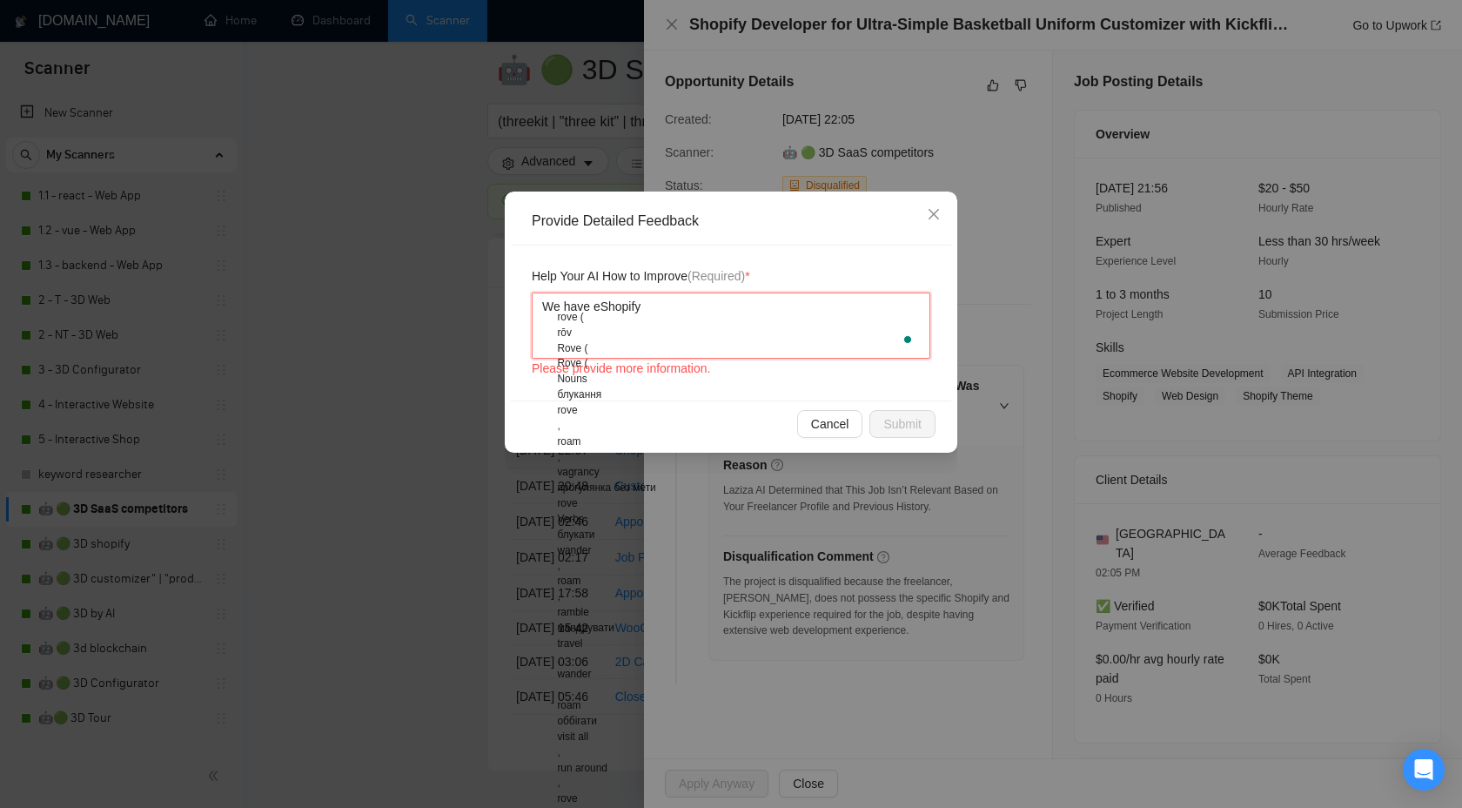
type textarea "We have exShopify"
type textarea "We have expShopify"
type textarea "We have experience Shopify"
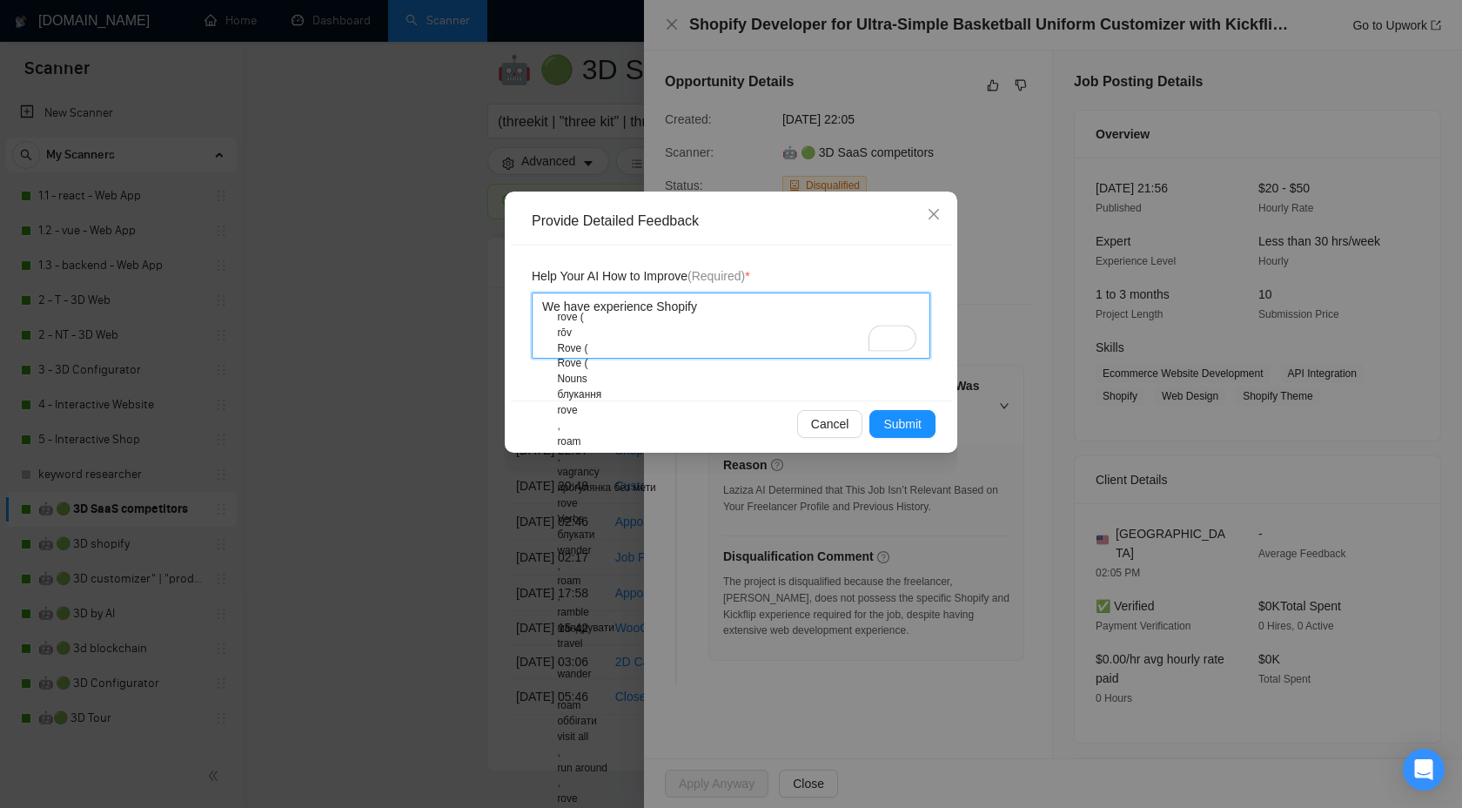
type textarea "We have experience wShopify"
type textarea "We have experience wiShopify"
type textarea "We have experience with Shopify"
click at [895, 416] on span "Submit" at bounding box center [902, 423] width 38 height 19
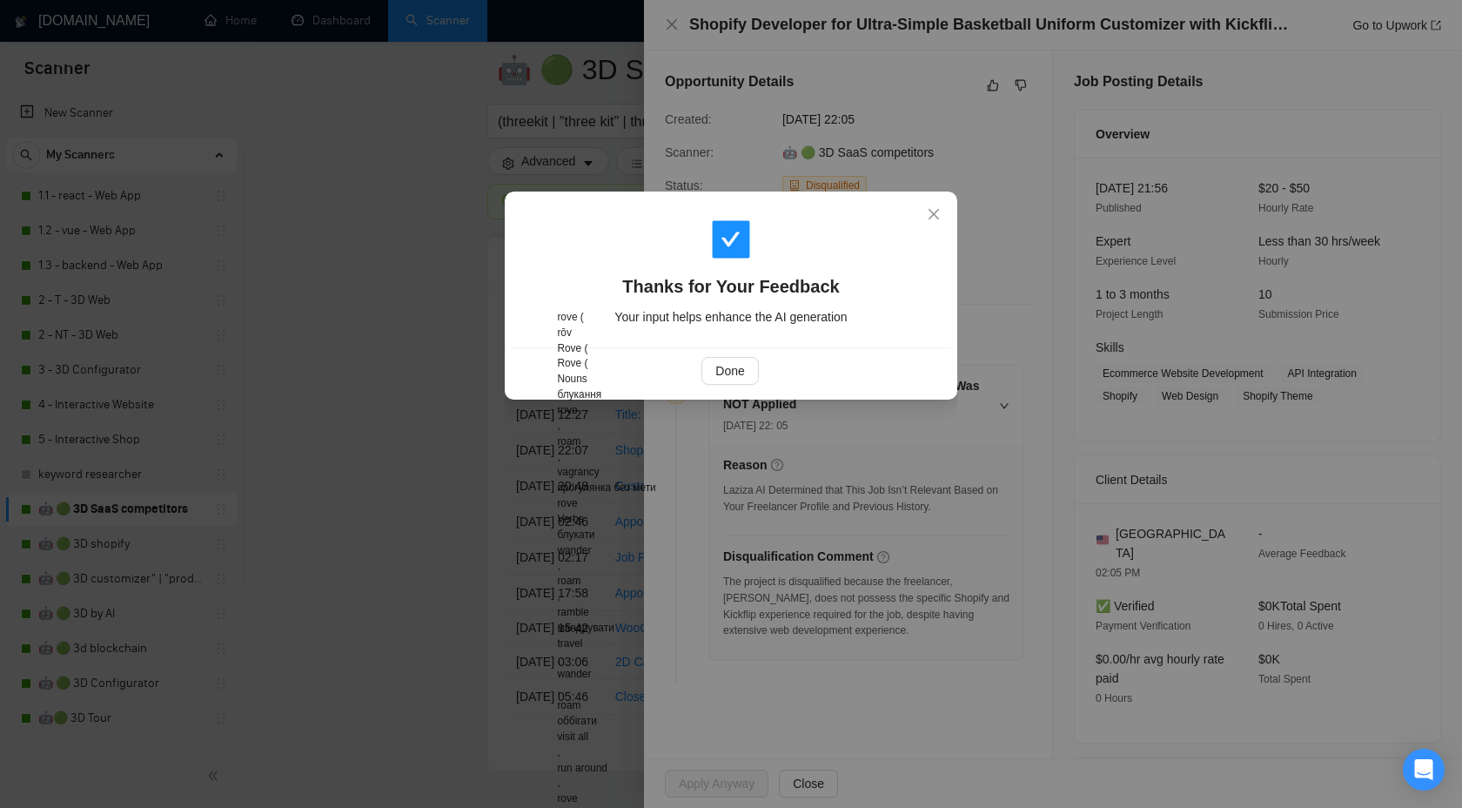
click at [887, 211] on div "Thanks for Your Feedback Your input helps enhance the AI generation" at bounding box center [731, 273] width 440 height 150
click at [930, 218] on icon "close" at bounding box center [934, 214] width 10 height 10
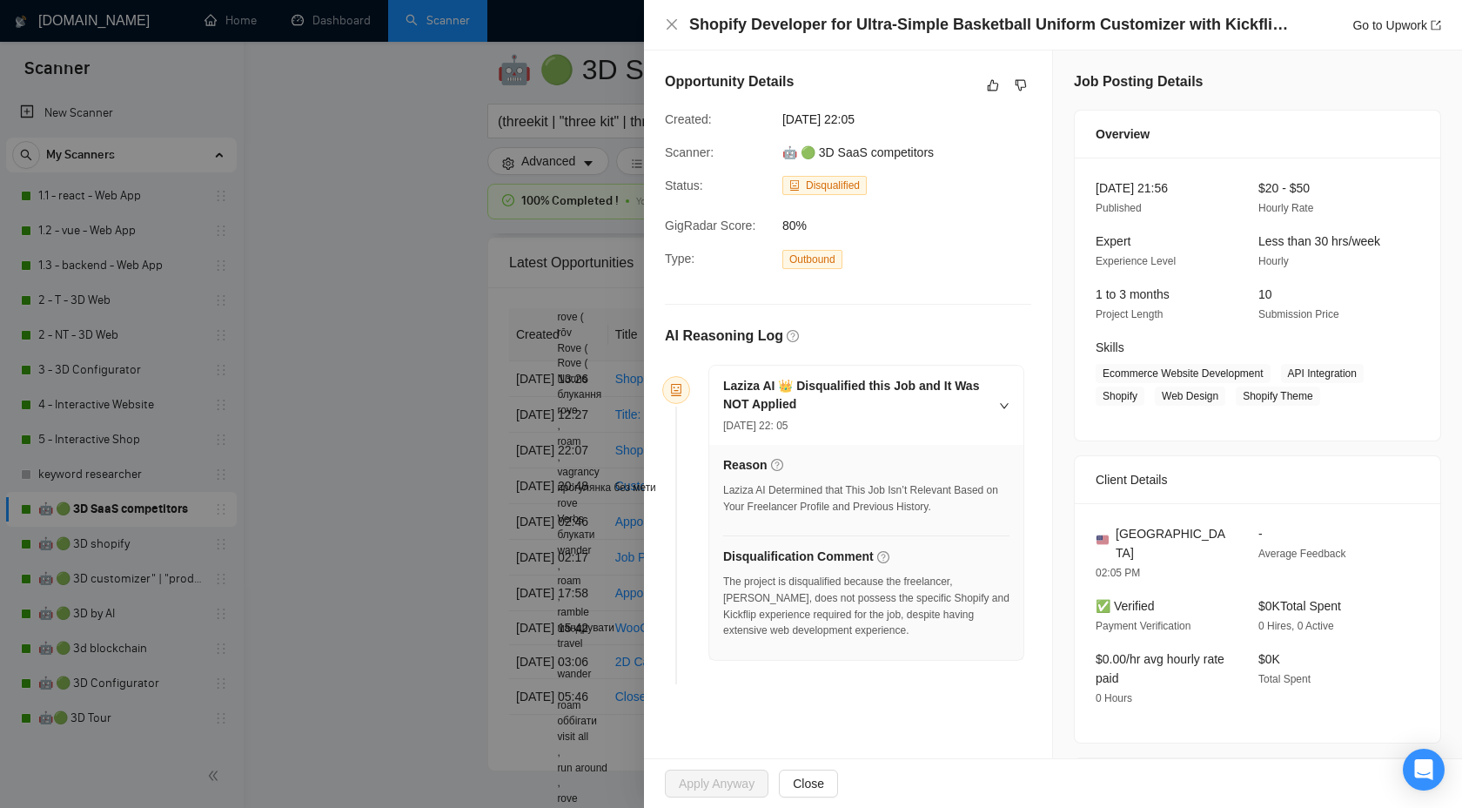
click at [494, 242] on div at bounding box center [731, 404] width 1462 height 808
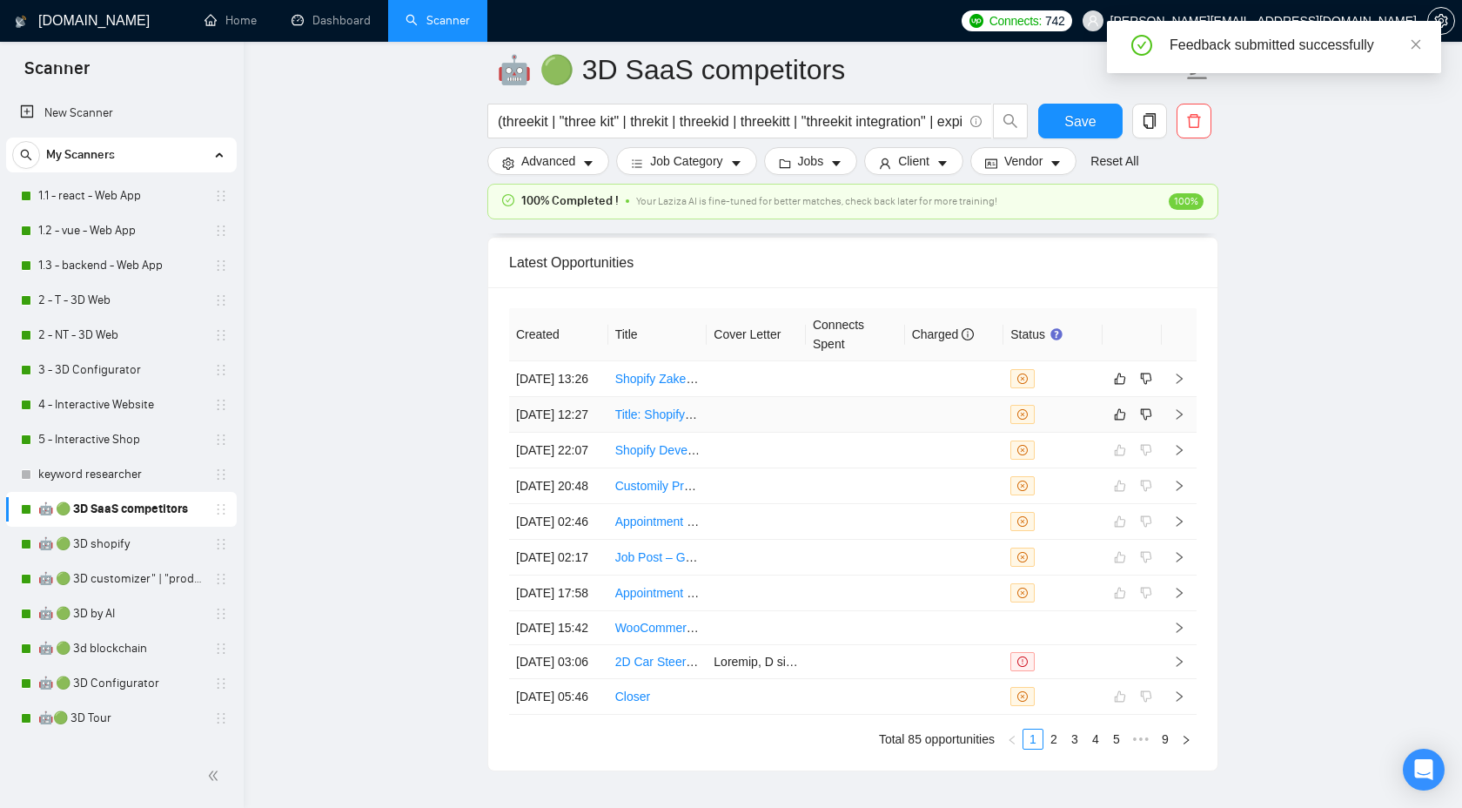
click at [1179, 420] on icon "right" at bounding box center [1180, 414] width 6 height 10
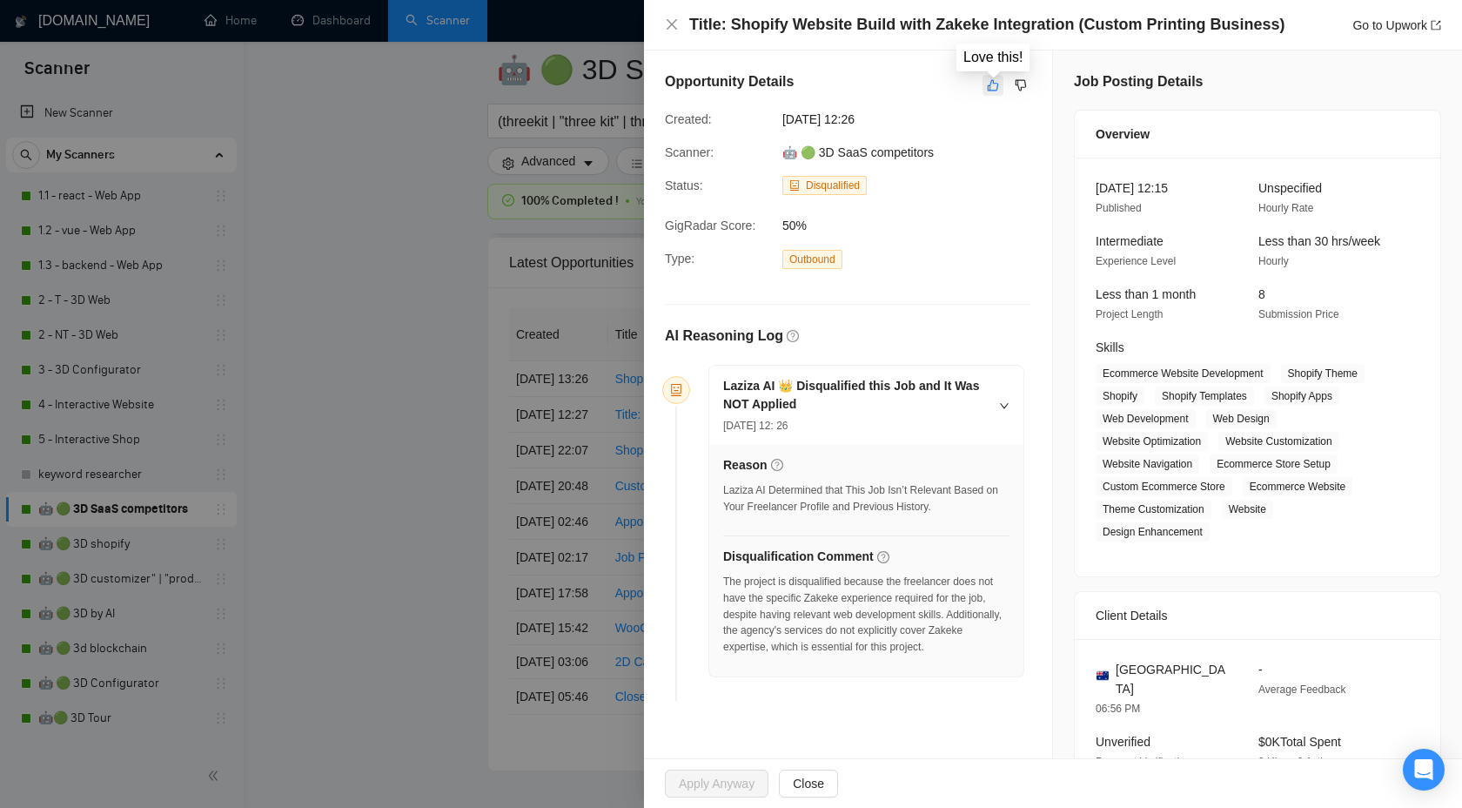
click at [996, 85] on icon "like" at bounding box center [993, 85] width 12 height 14
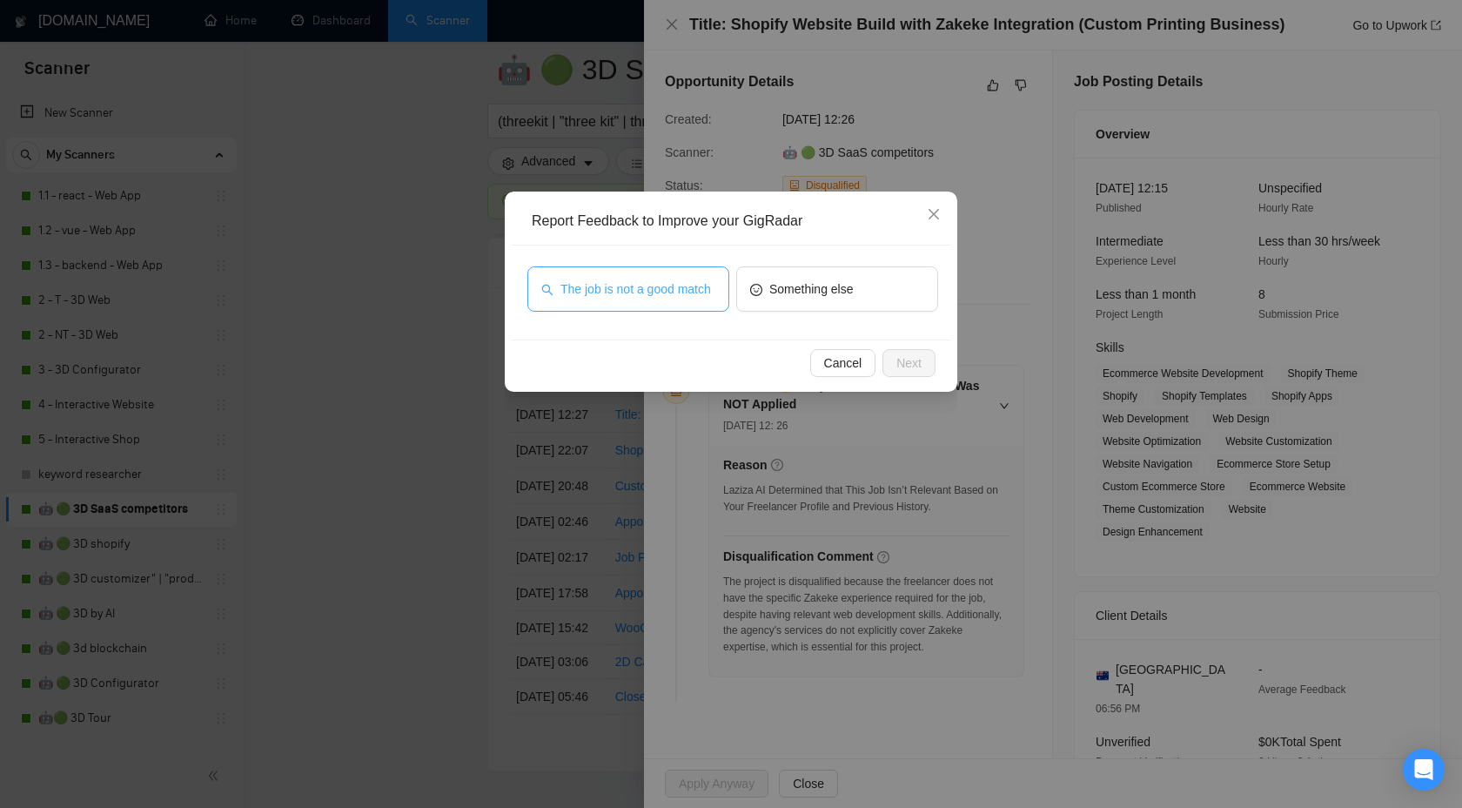
click at [699, 283] on span "The job is not a good match" at bounding box center [636, 288] width 151 height 19
click at [902, 380] on div "Cancel Next" at bounding box center [731, 362] width 440 height 46
click at [897, 371] on span "Next" at bounding box center [909, 362] width 25 height 19
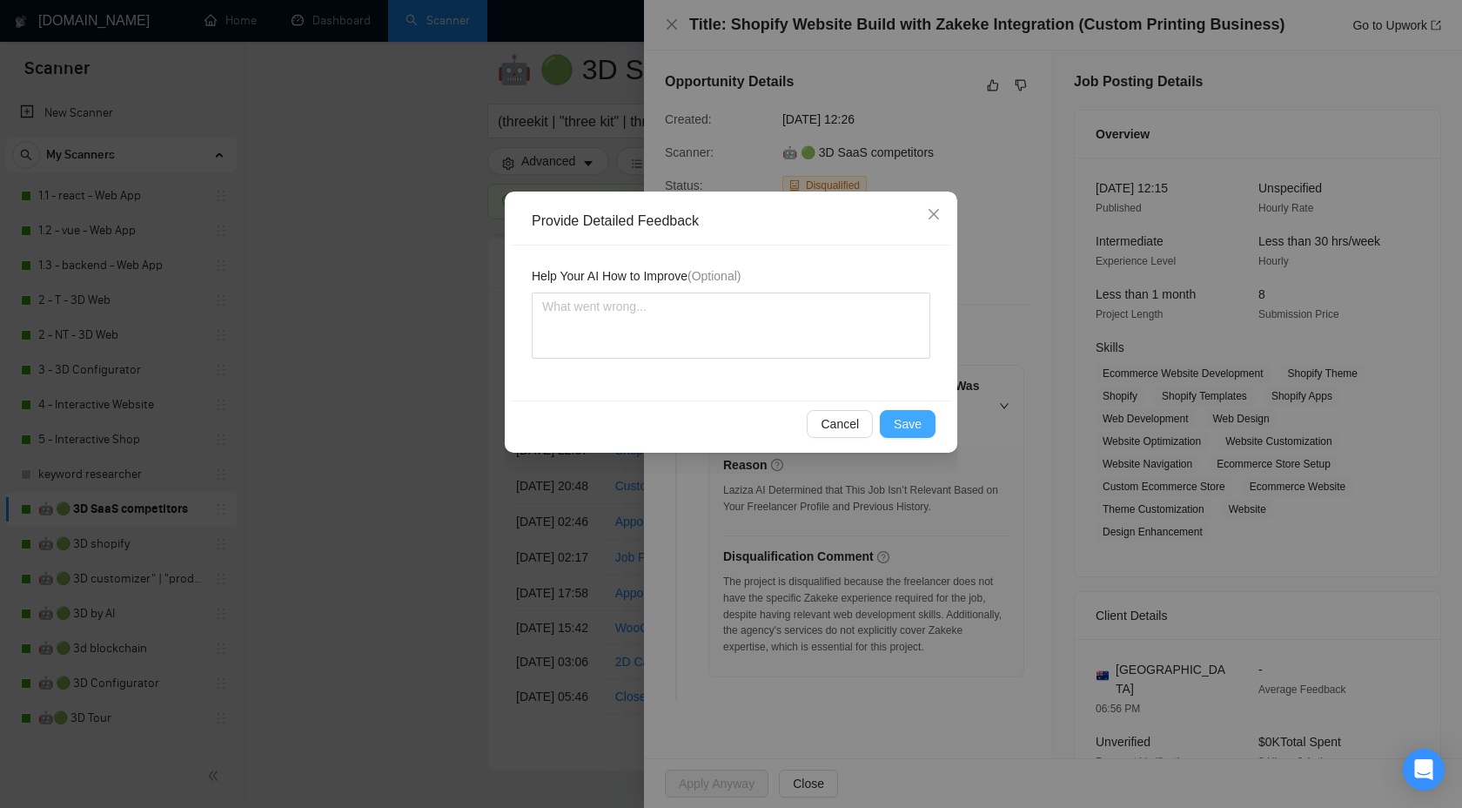
click at [899, 427] on span "Save" at bounding box center [908, 423] width 28 height 19
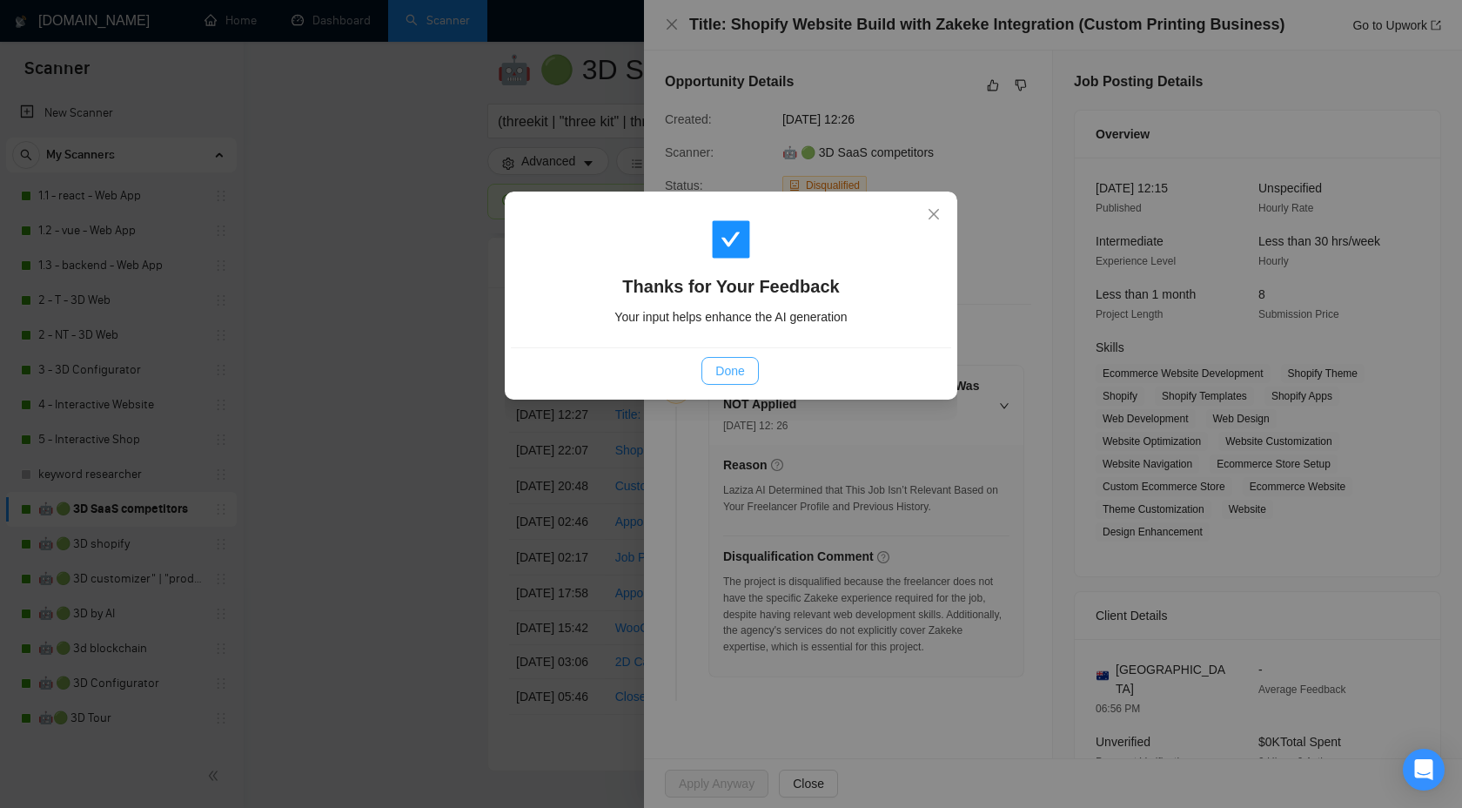
click at [711, 367] on button "Done" at bounding box center [730, 371] width 57 height 28
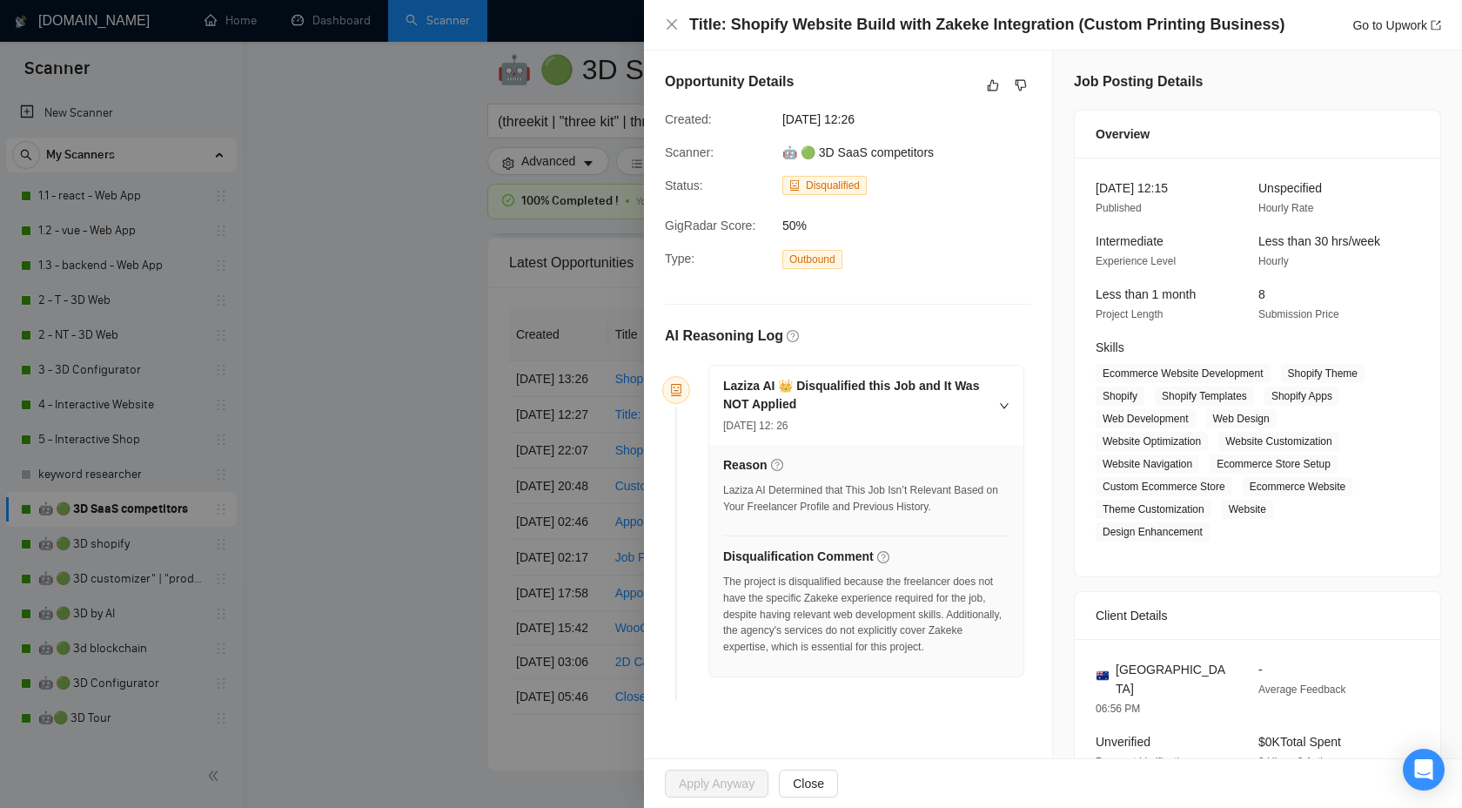
click at [528, 343] on div at bounding box center [731, 404] width 1462 height 808
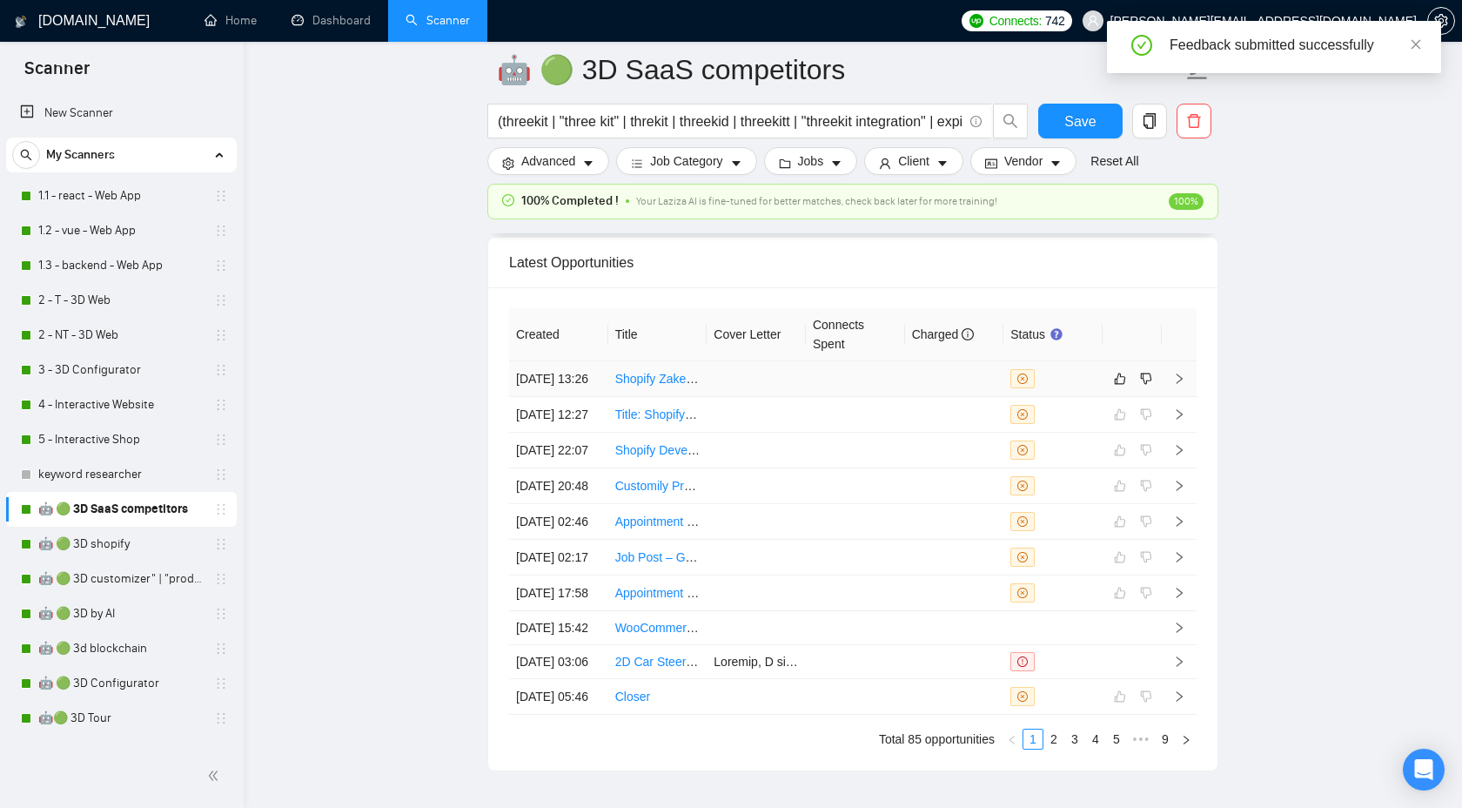
click at [1173, 385] on icon "right" at bounding box center [1179, 379] width 12 height 12
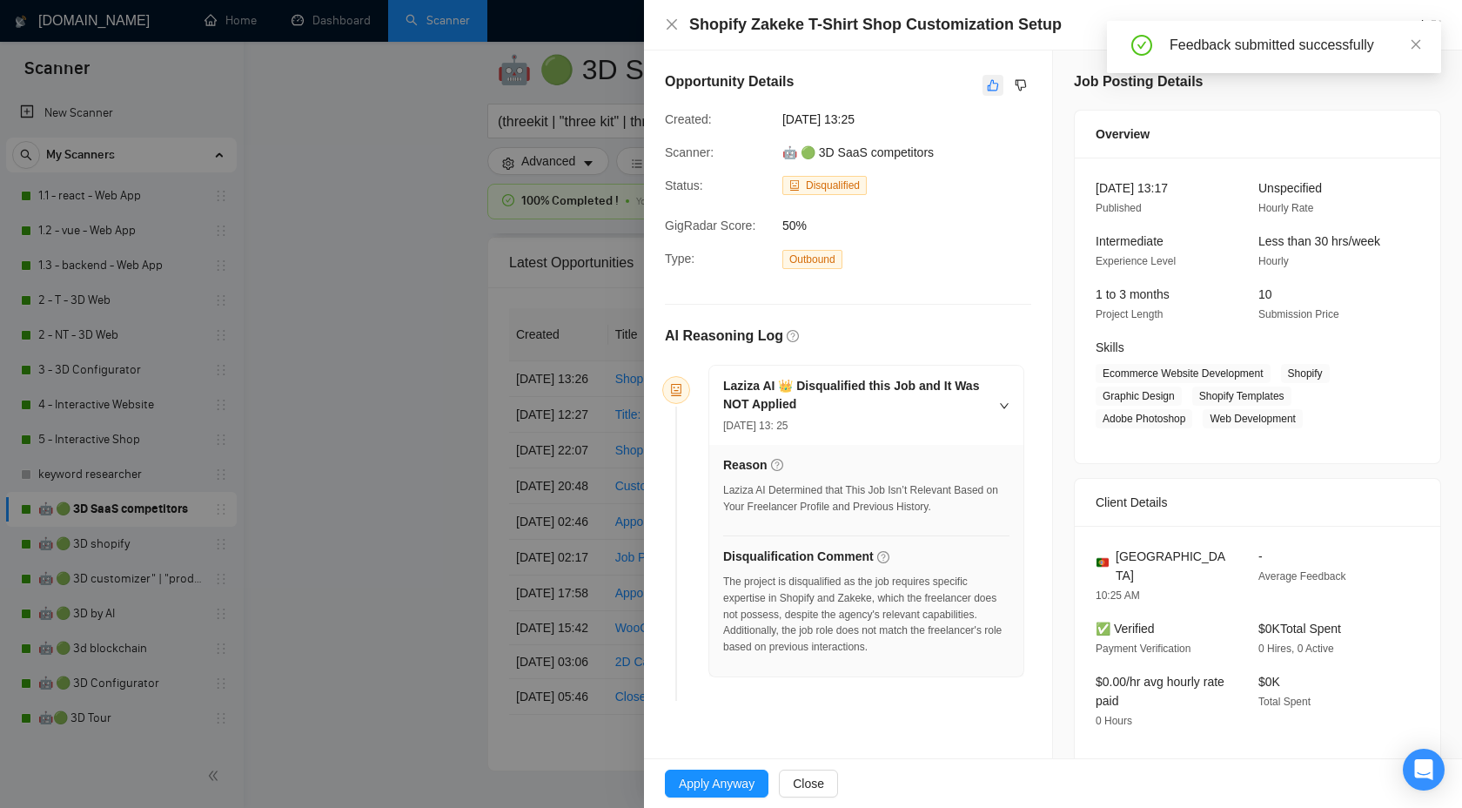
click at [994, 93] on button "button" at bounding box center [993, 85] width 21 height 21
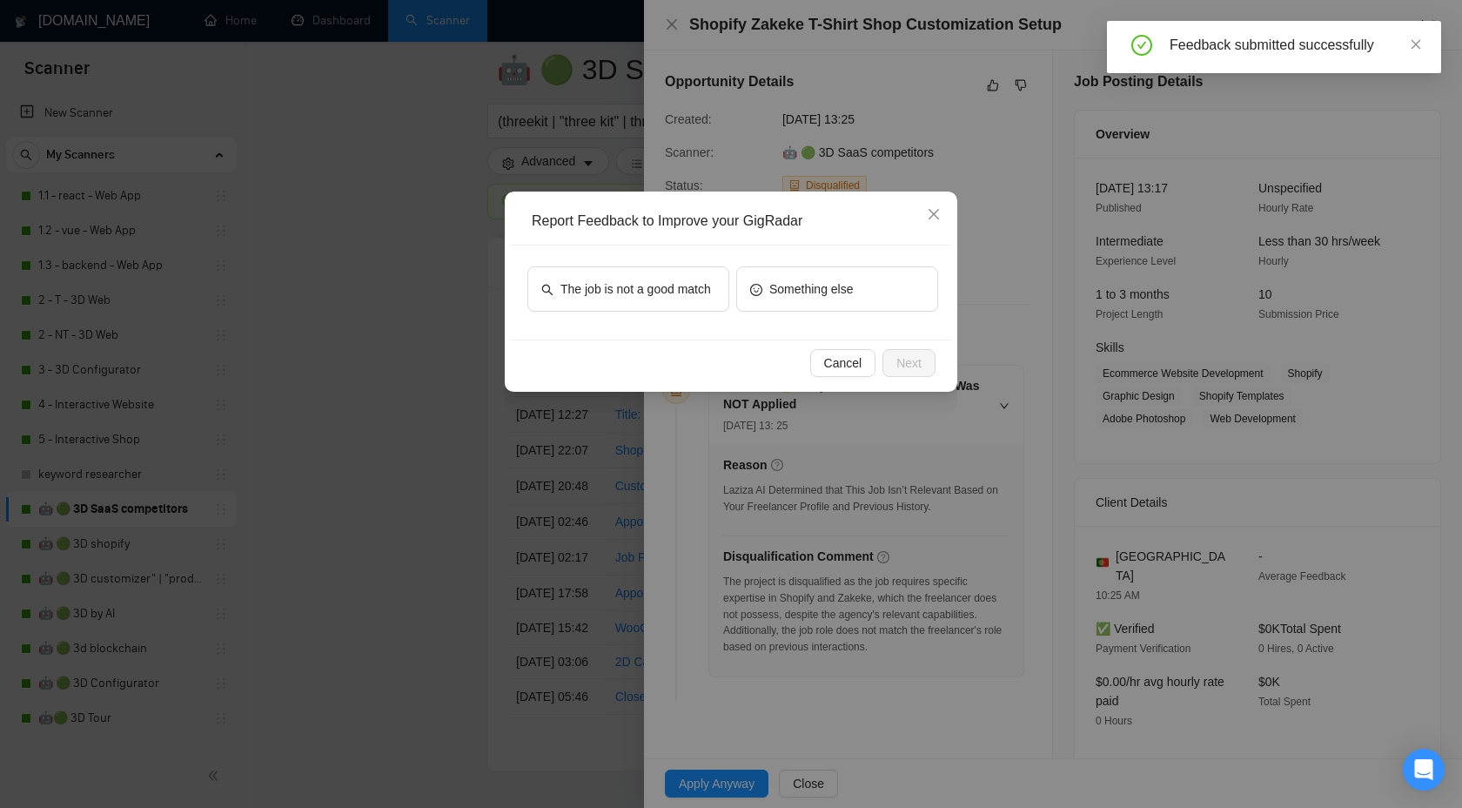
click at [596, 315] on div "The job is not a good match" at bounding box center [628, 292] width 202 height 52
click at [597, 299] on span "The job is not a good match" at bounding box center [636, 288] width 151 height 19
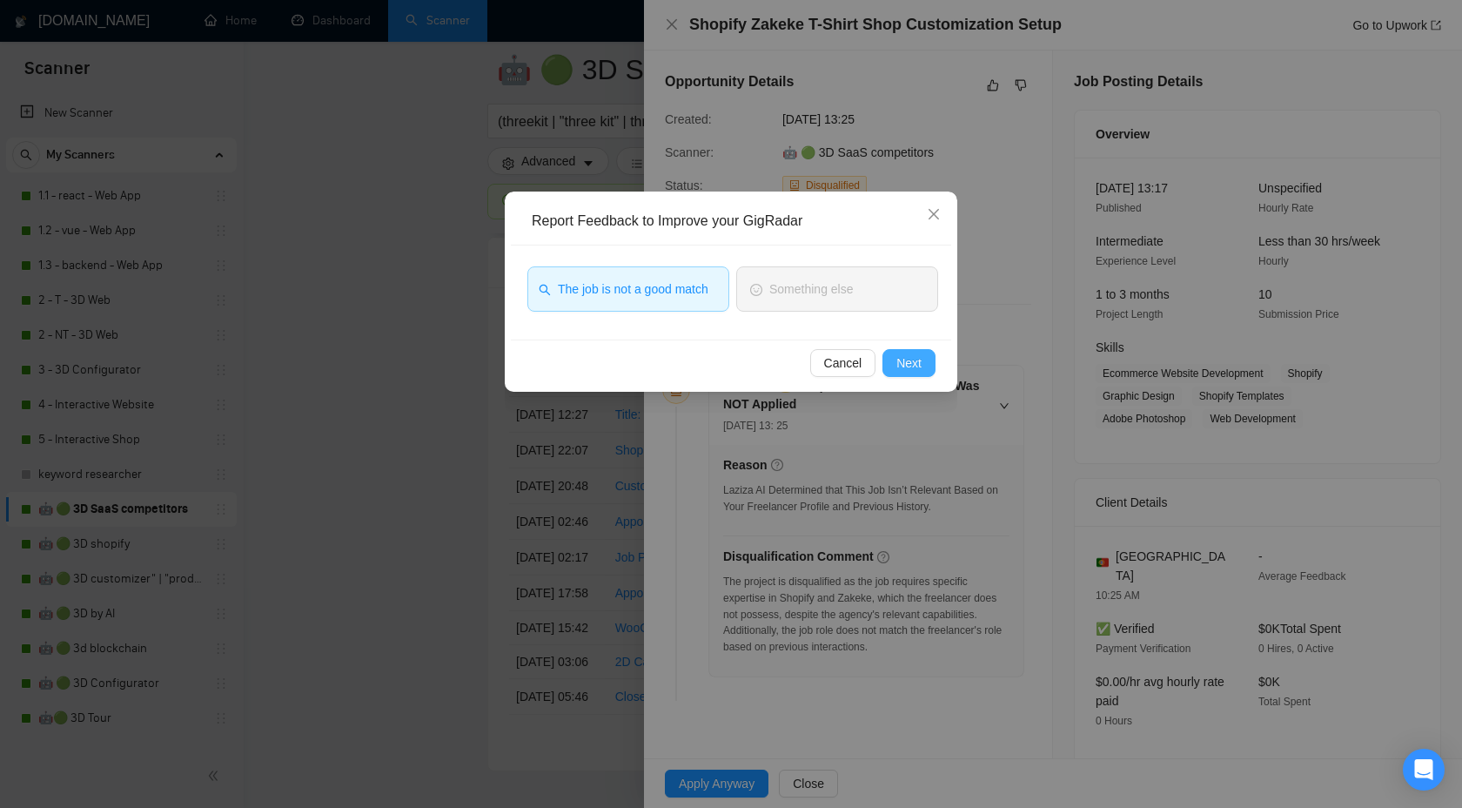
click at [917, 353] on button "Next" at bounding box center [909, 363] width 53 height 28
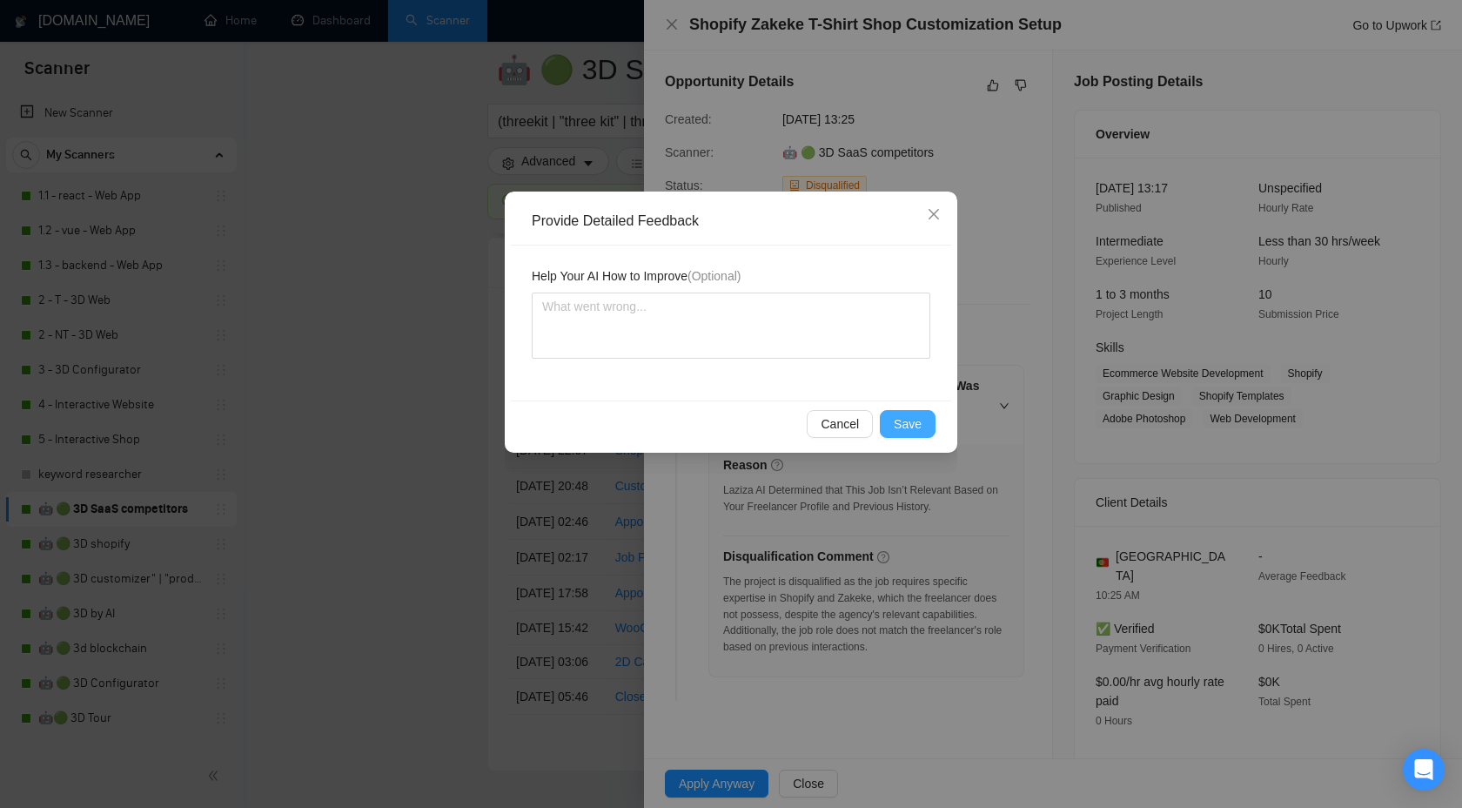
click at [902, 417] on span "Save" at bounding box center [908, 423] width 28 height 19
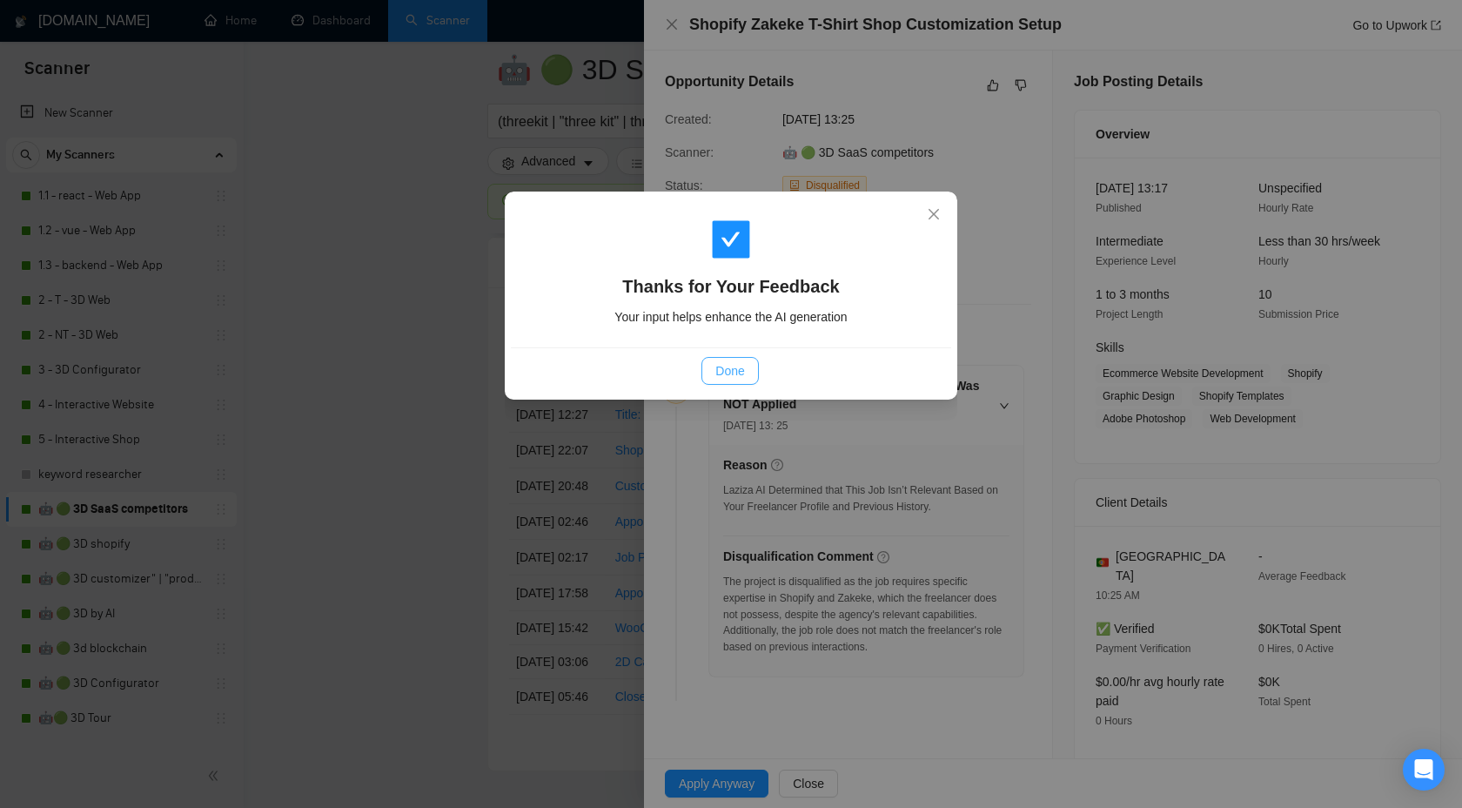
click at [715, 378] on button "Done" at bounding box center [730, 371] width 57 height 28
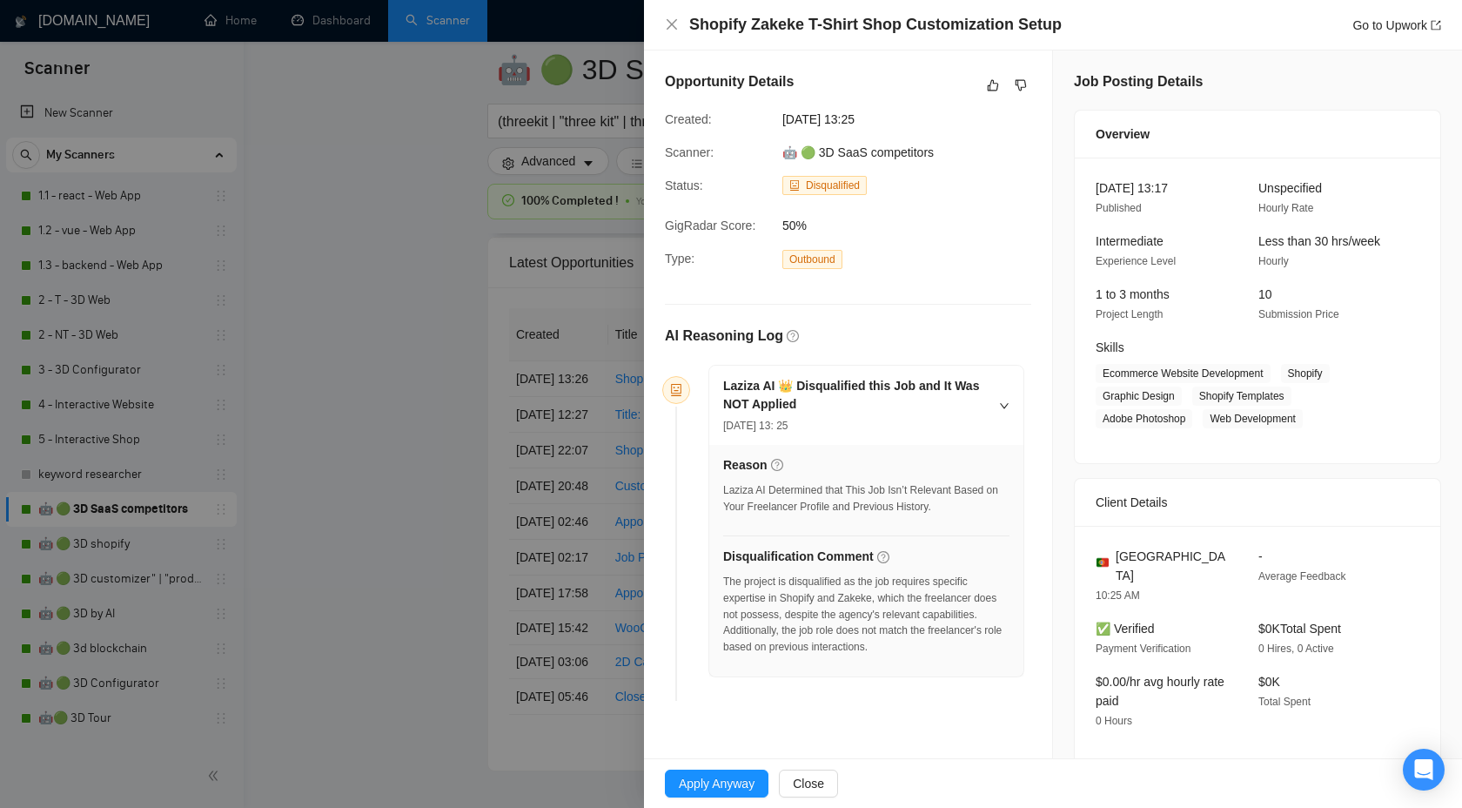
click at [493, 402] on div at bounding box center [731, 404] width 1462 height 808
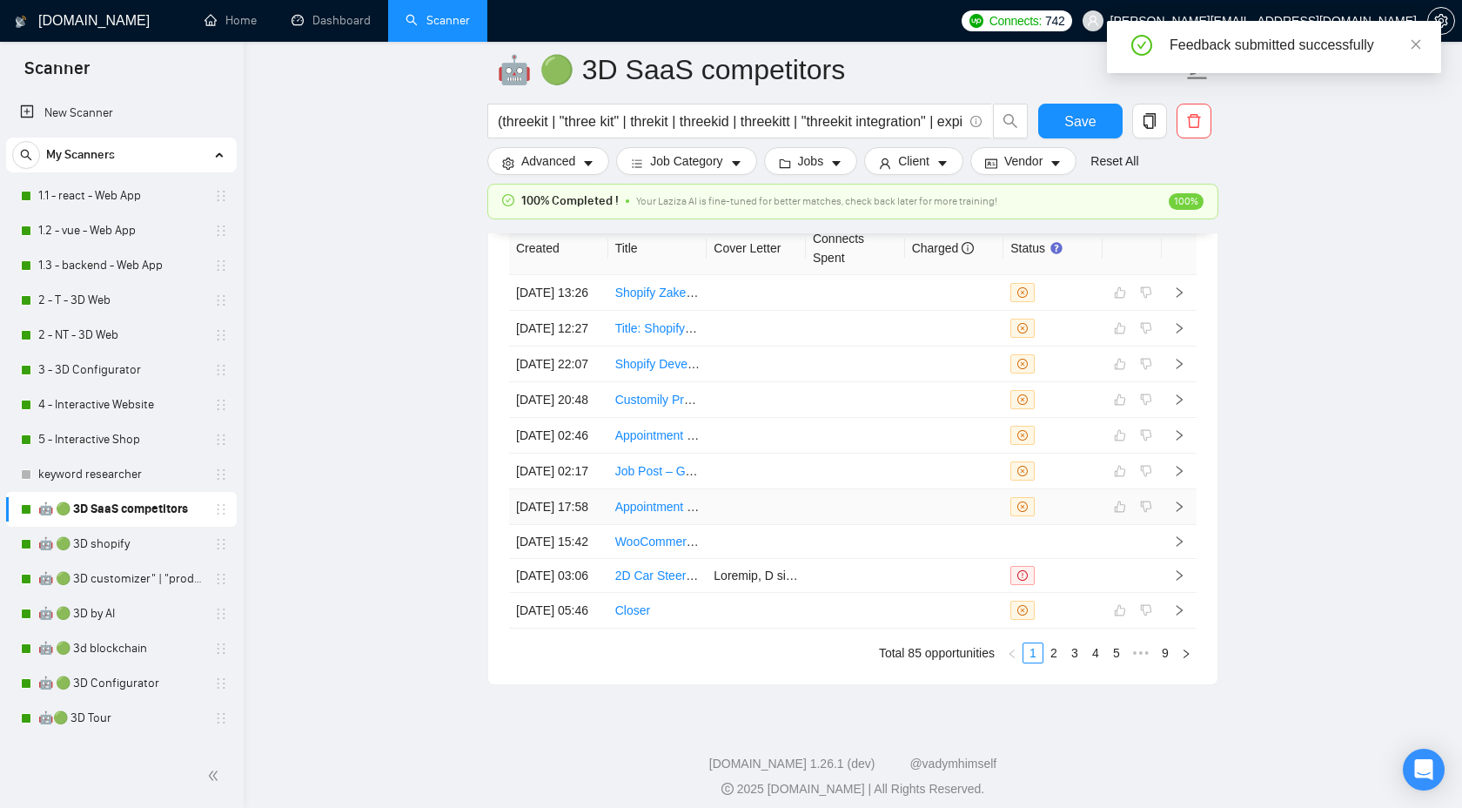
scroll to position [4960, 0]
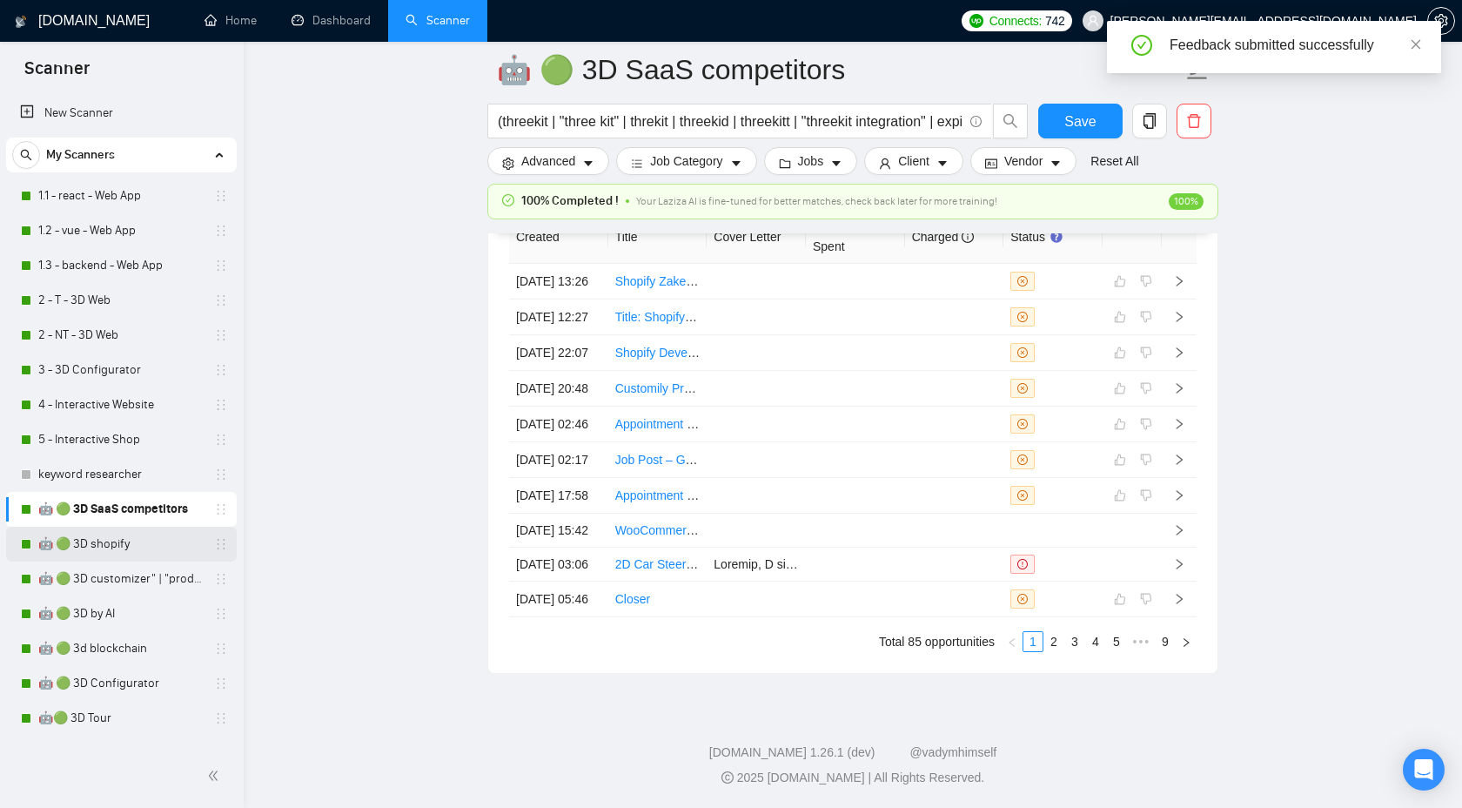
click at [146, 549] on link "🤖 🟢 3D shopify" at bounding box center [120, 544] width 165 height 35
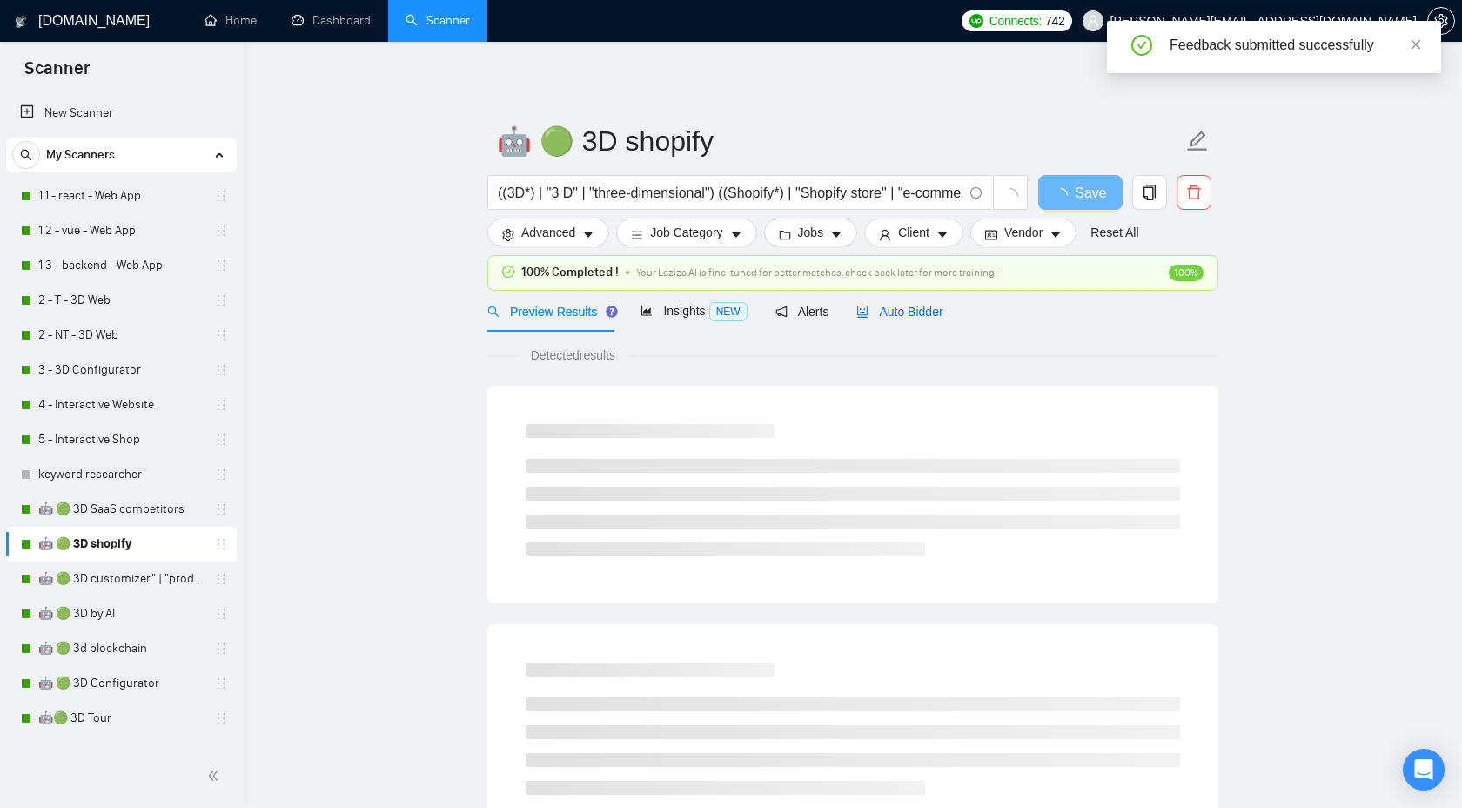
click at [905, 320] on div "Auto Bidder" at bounding box center [900, 311] width 86 height 19
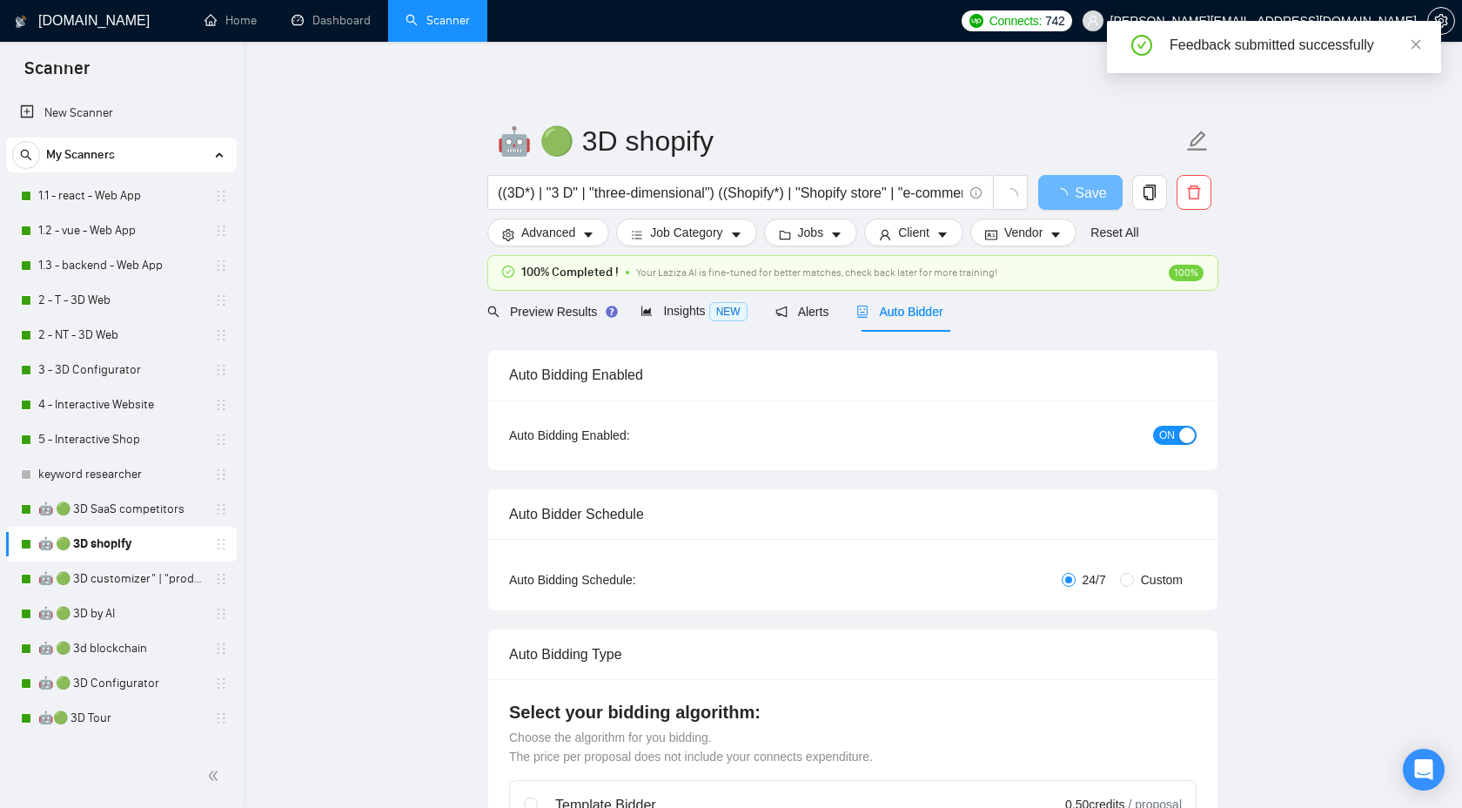
checkbox input "true"
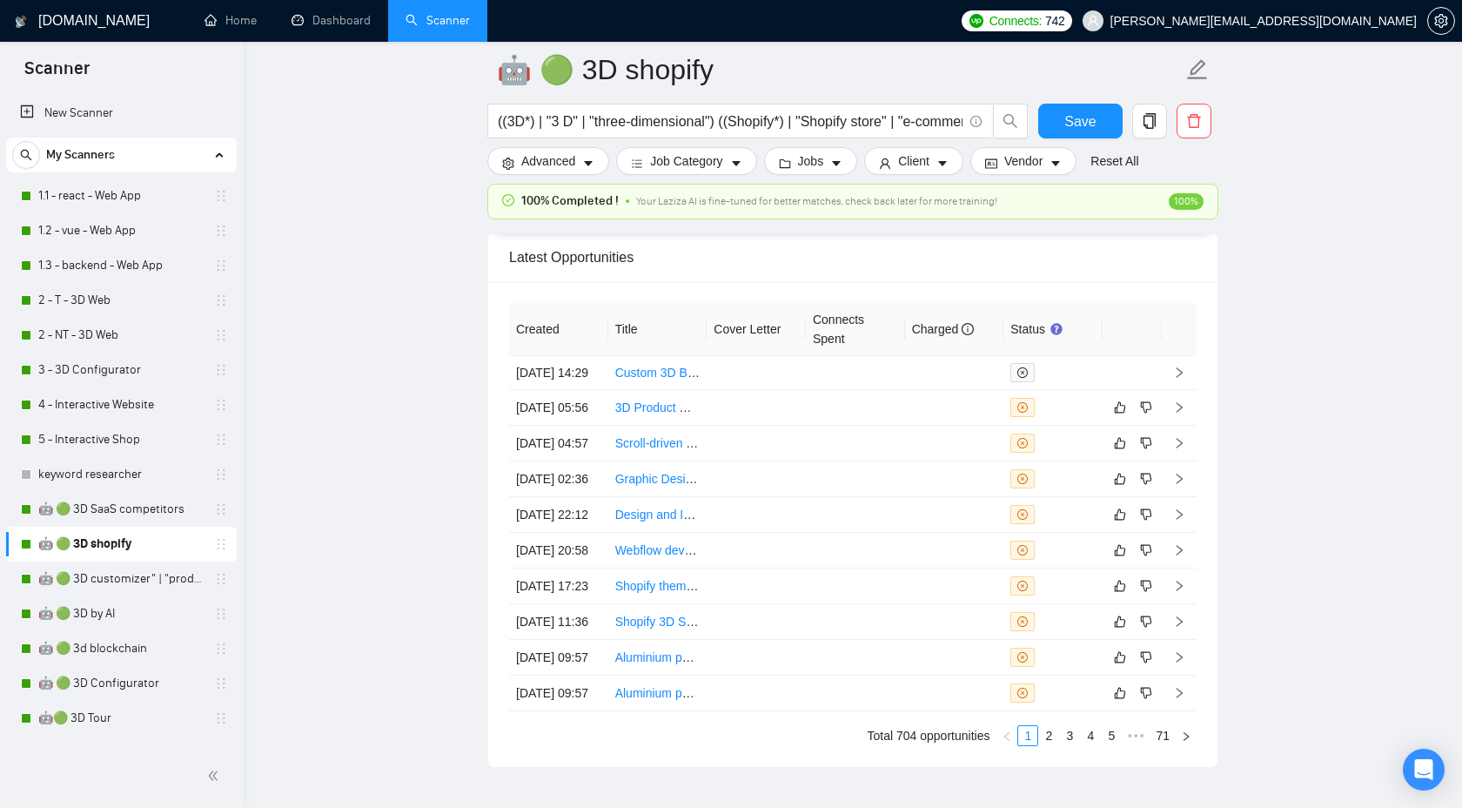
scroll to position [4960, 0]
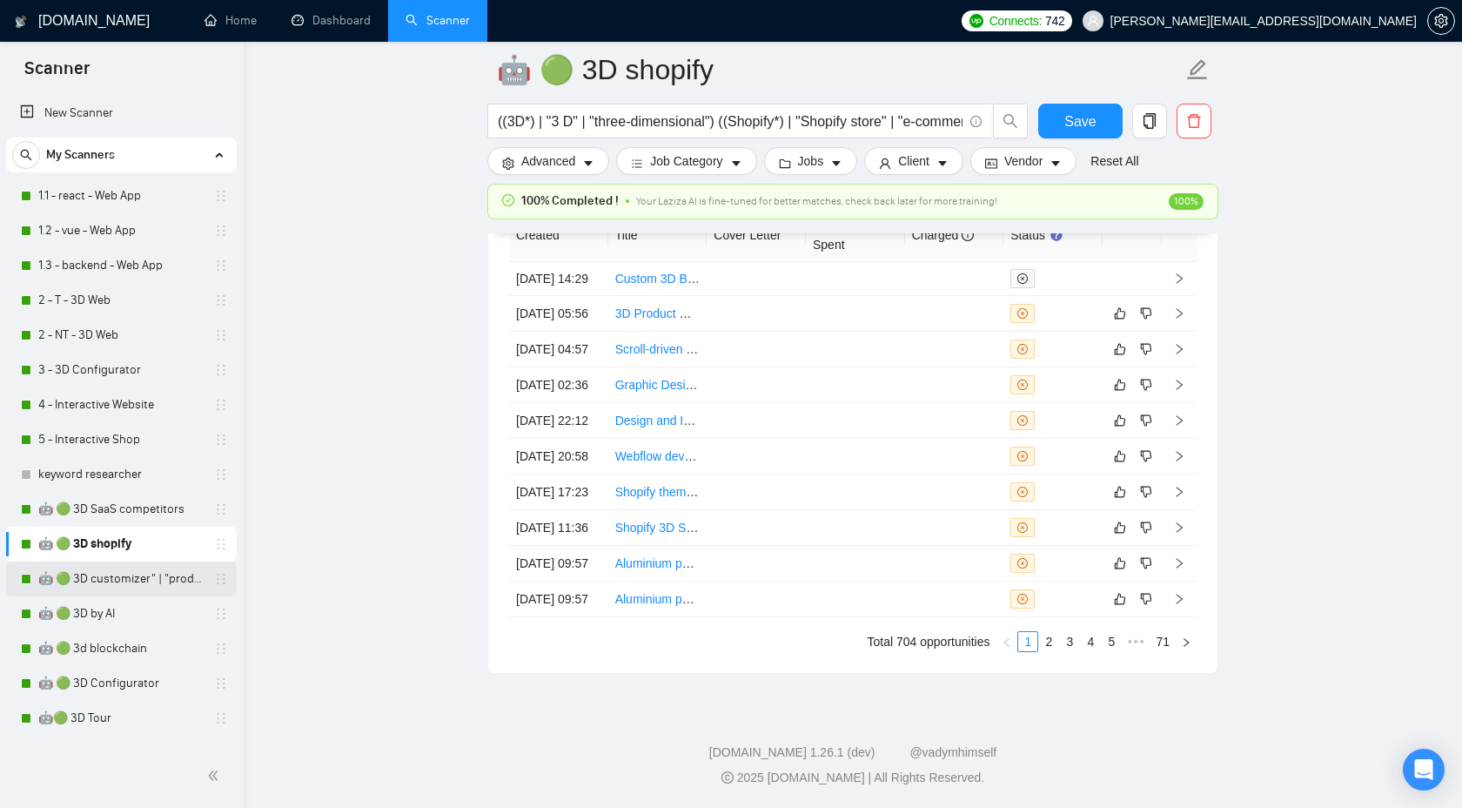
click at [145, 594] on link "🤖 🟢 3D customizer" | "product customizer"" at bounding box center [120, 578] width 165 height 35
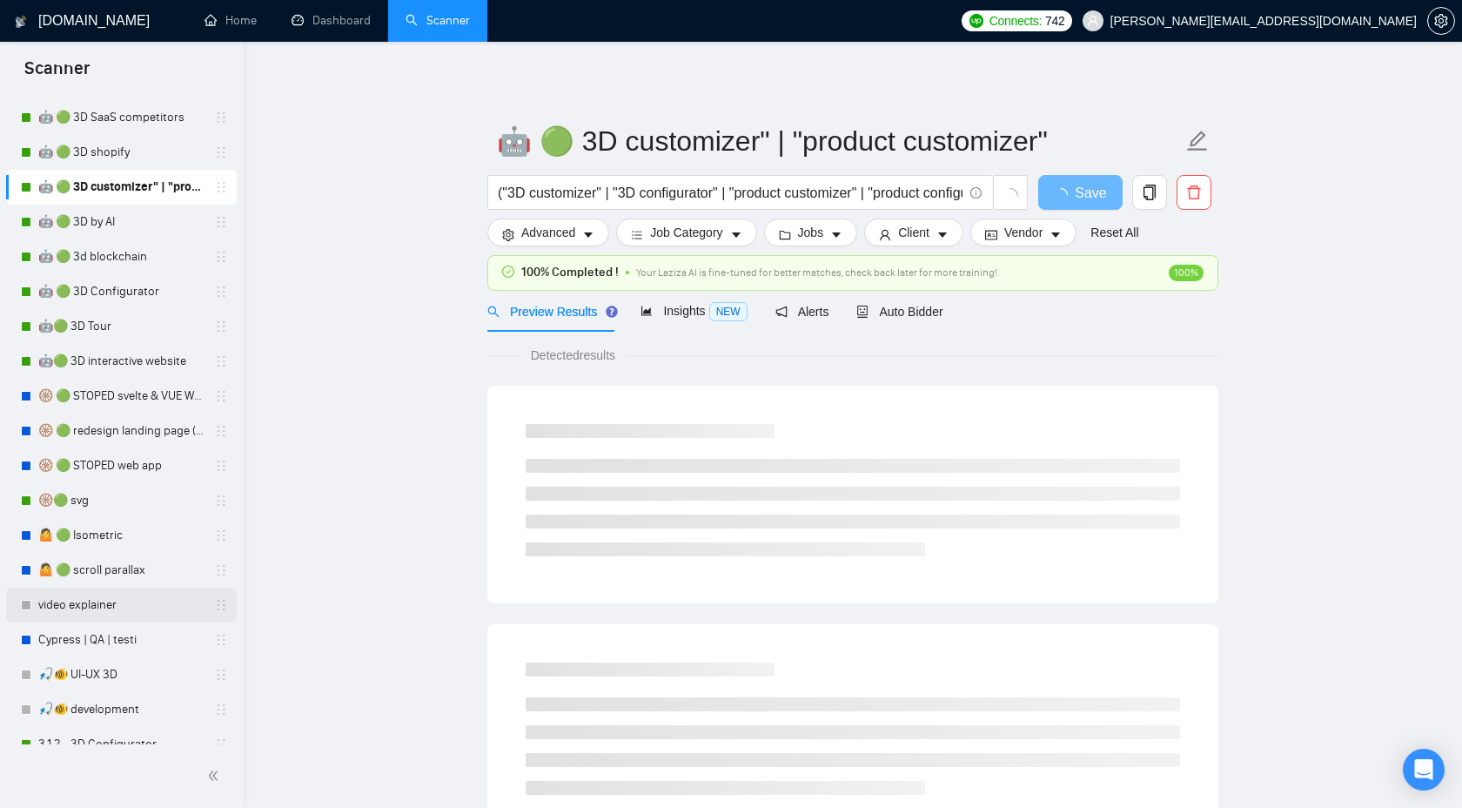
scroll to position [400, 0]
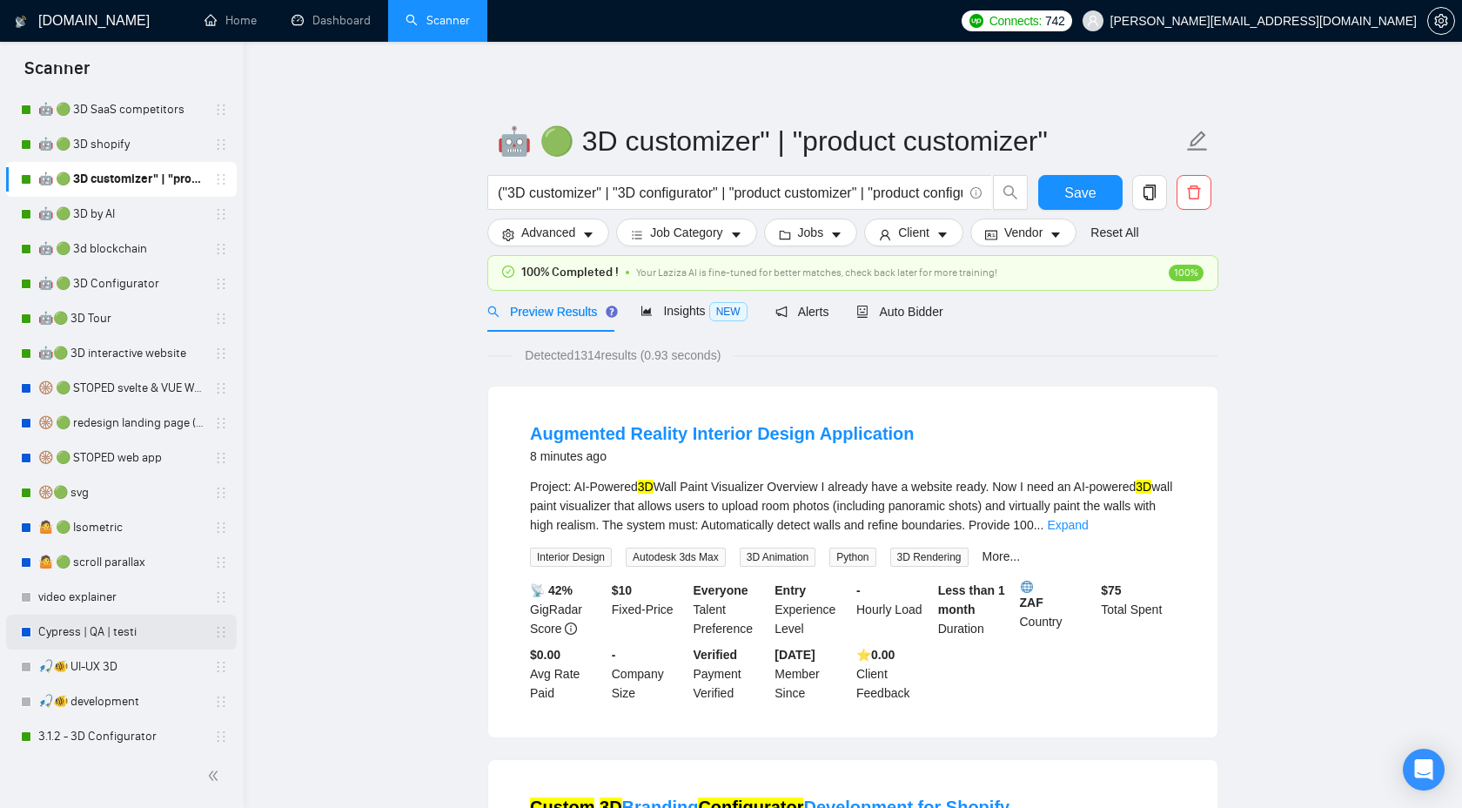
click at [111, 646] on link "Cypress | QA | testi" at bounding box center [120, 632] width 165 height 35
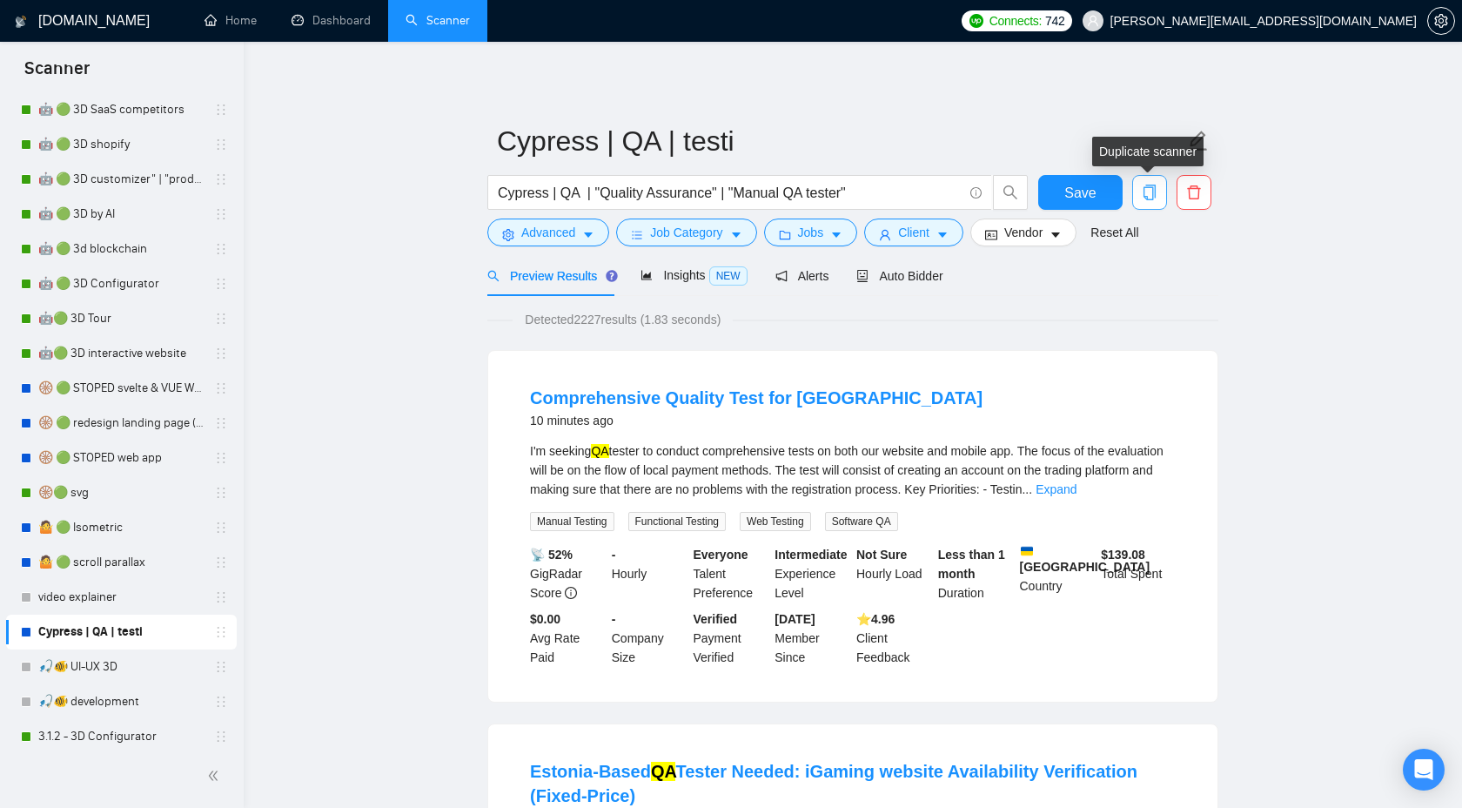
click at [1148, 194] on icon "copy" at bounding box center [1150, 193] width 16 height 16
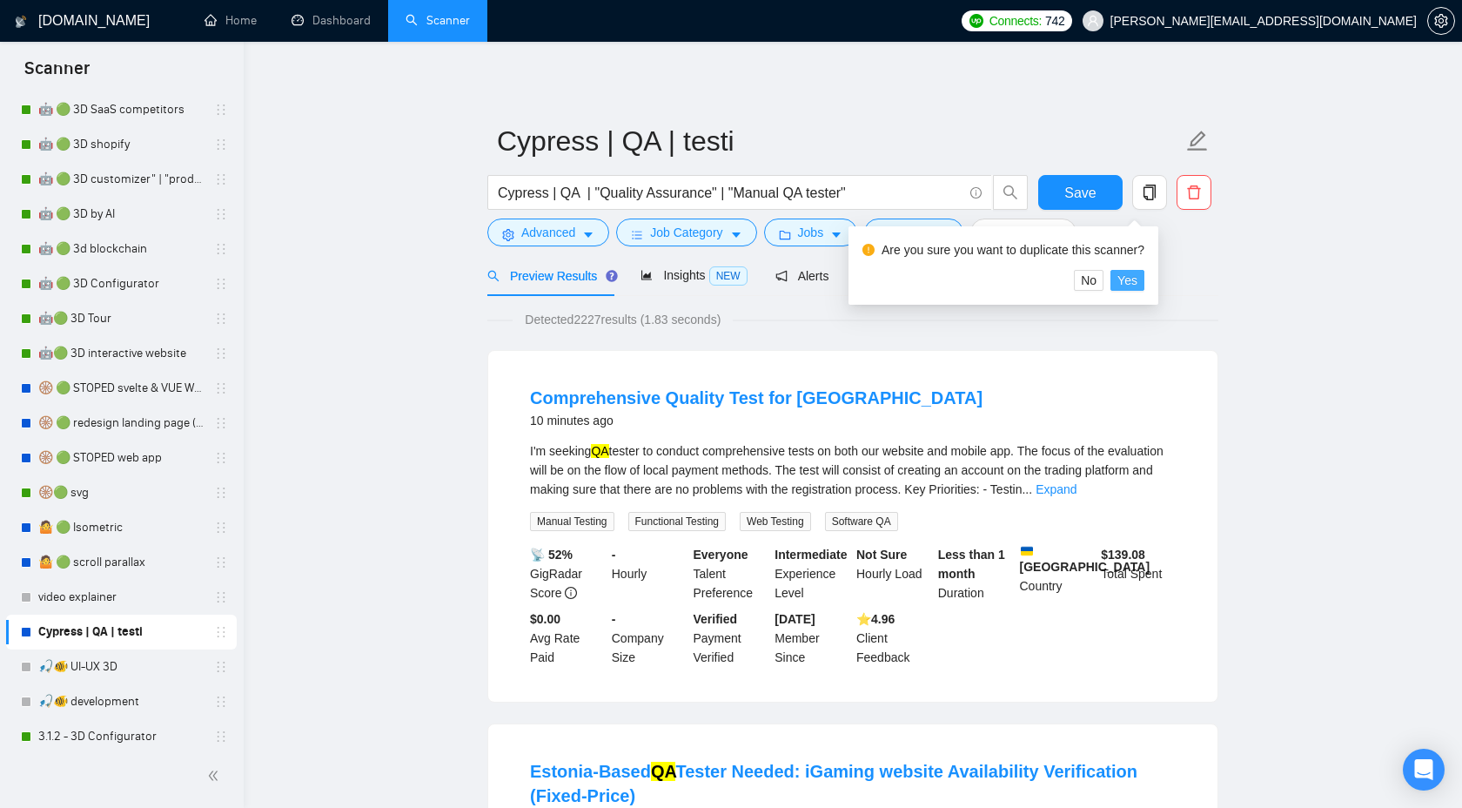
click at [1138, 278] on span "Yes" at bounding box center [1128, 280] width 20 height 19
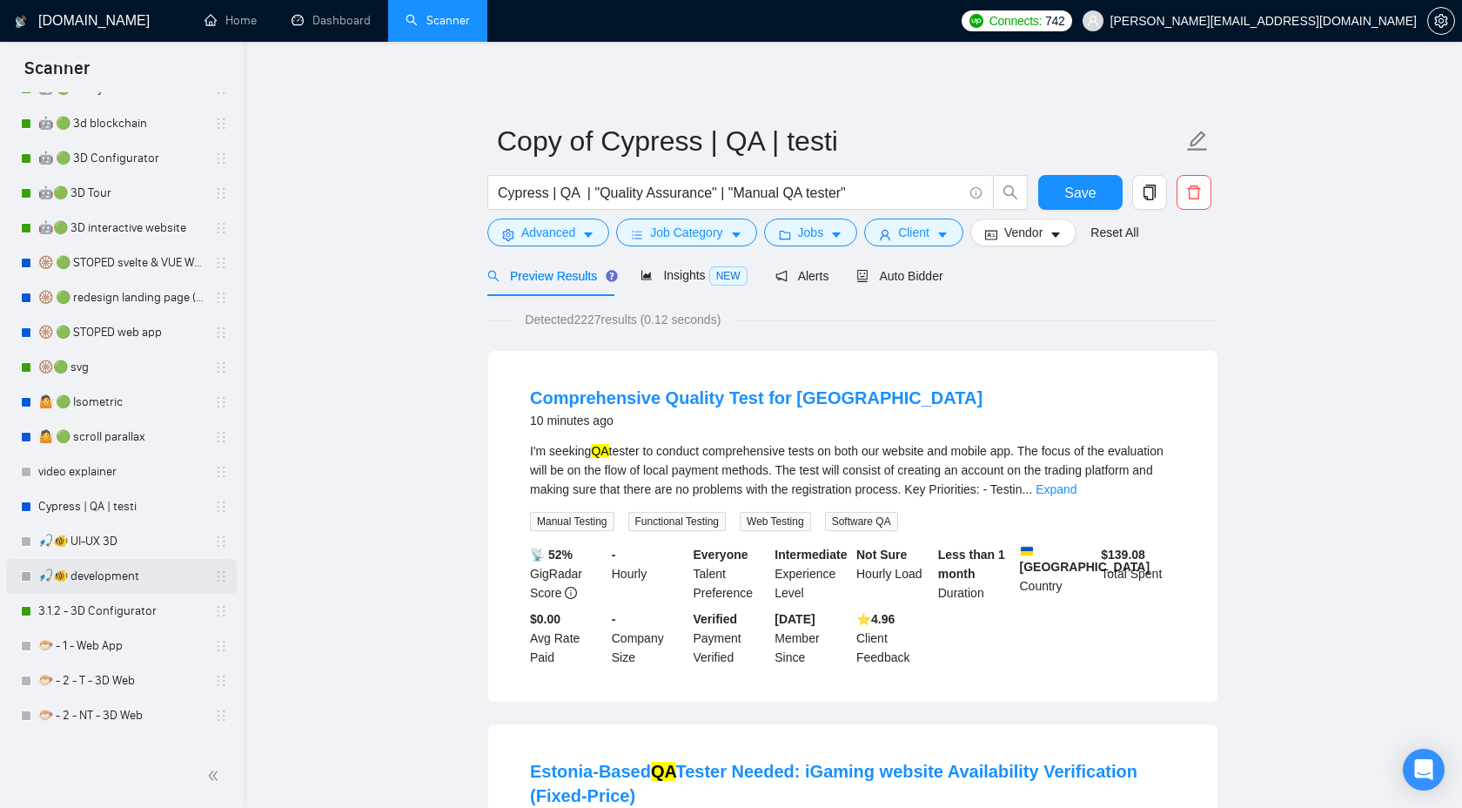
scroll to position [504, 0]
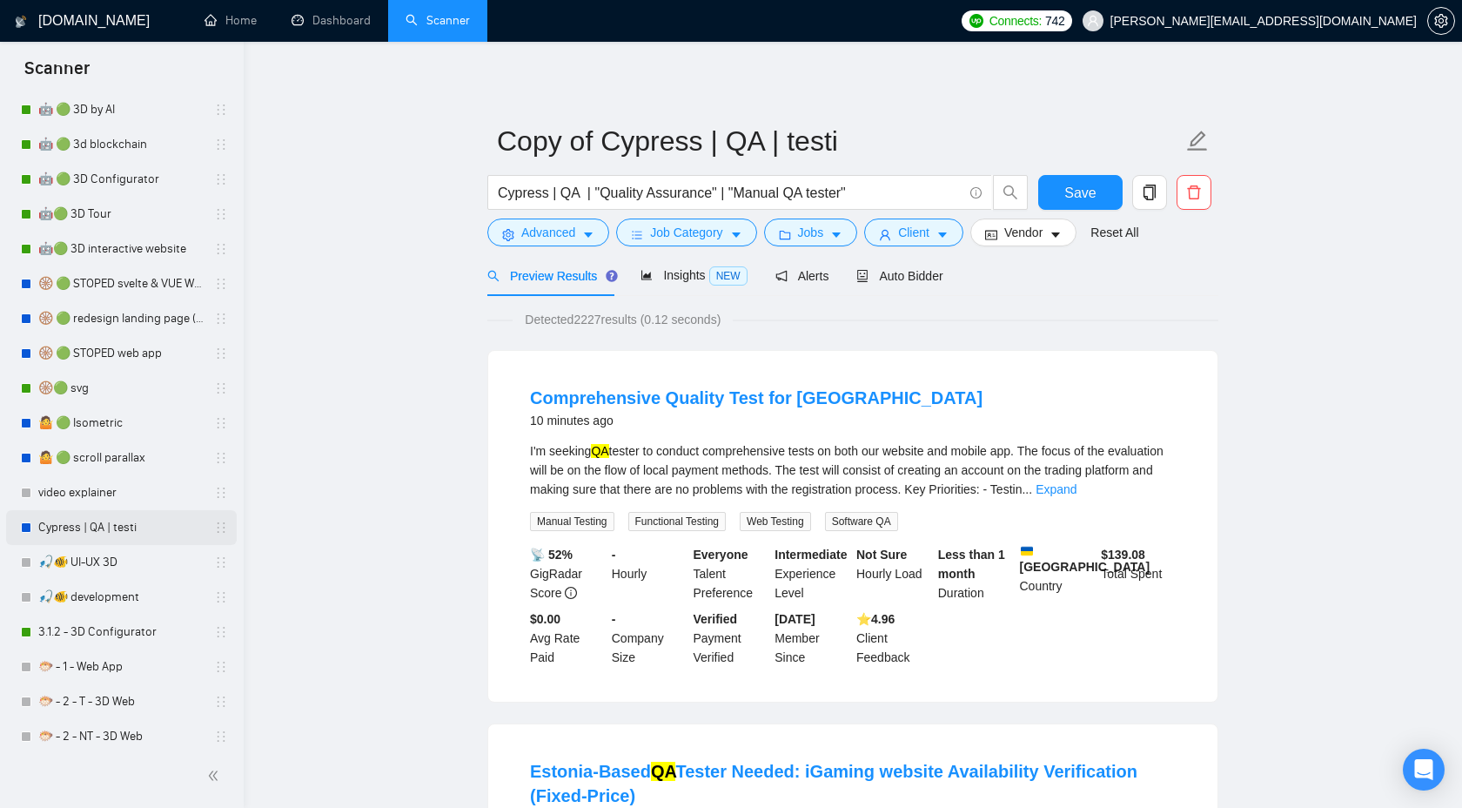
click at [133, 528] on link "Cypress | QA | testi" at bounding box center [120, 527] width 165 height 35
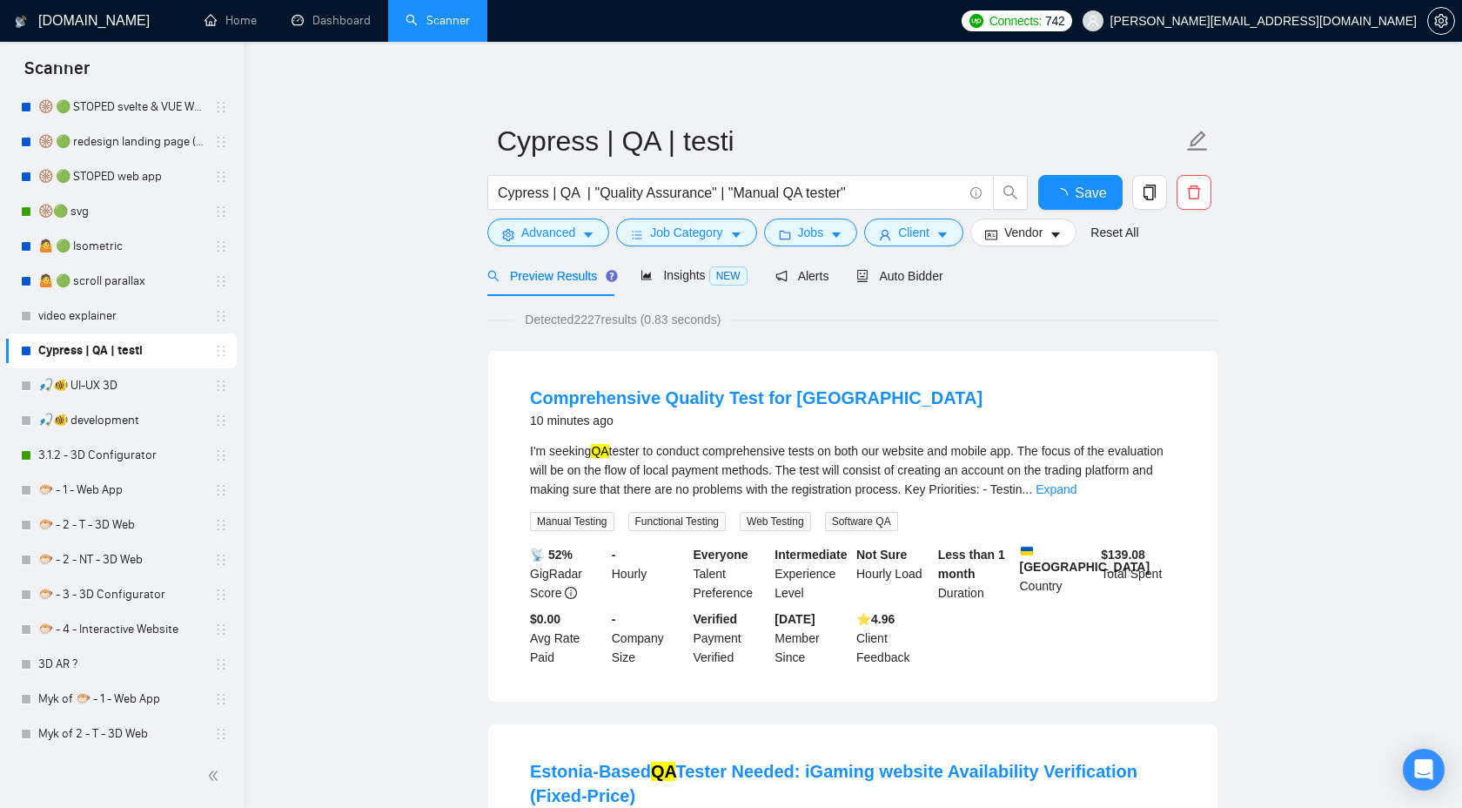
scroll to position [664, 0]
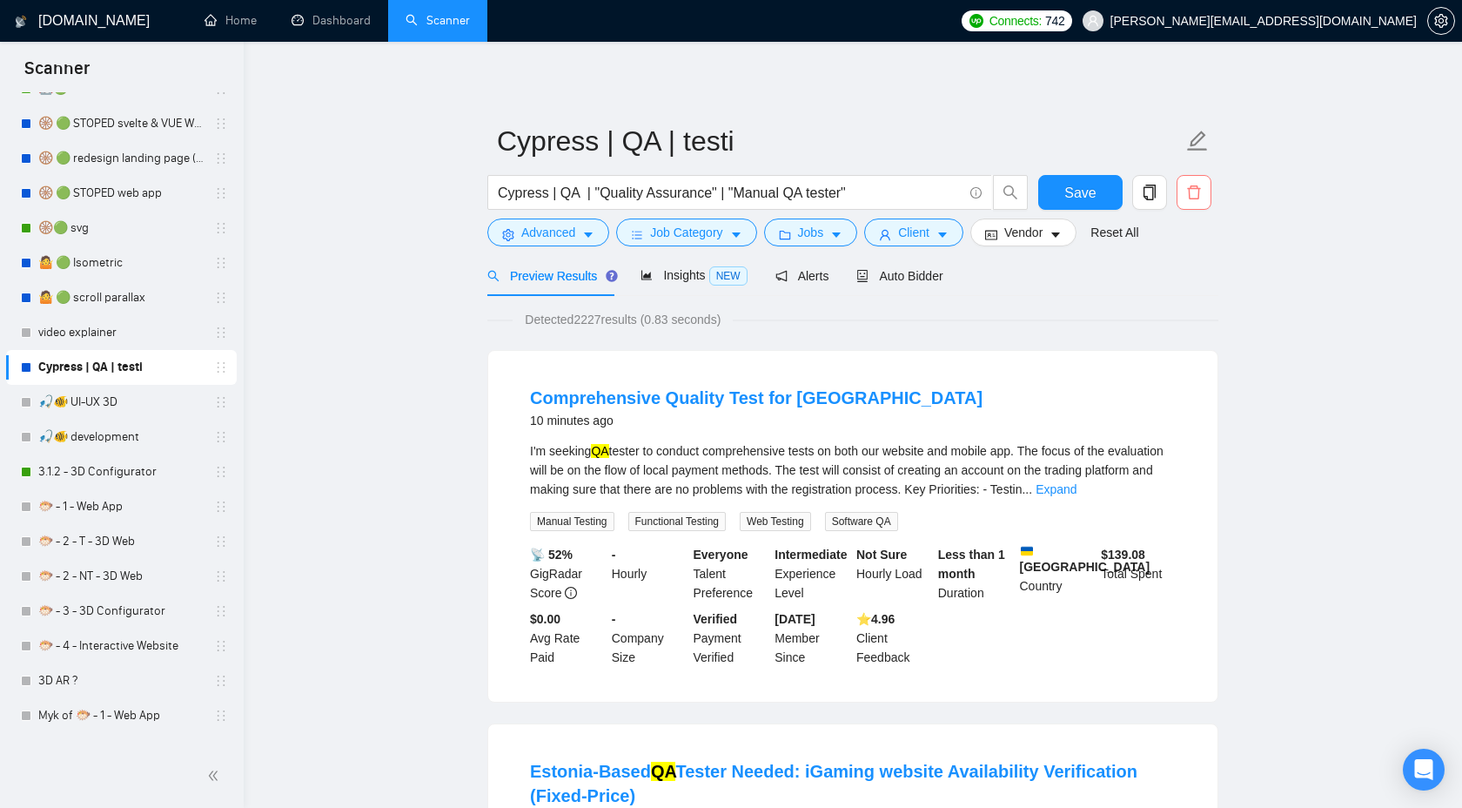
click at [1186, 198] on icon "delete" at bounding box center [1194, 193] width 16 height 16
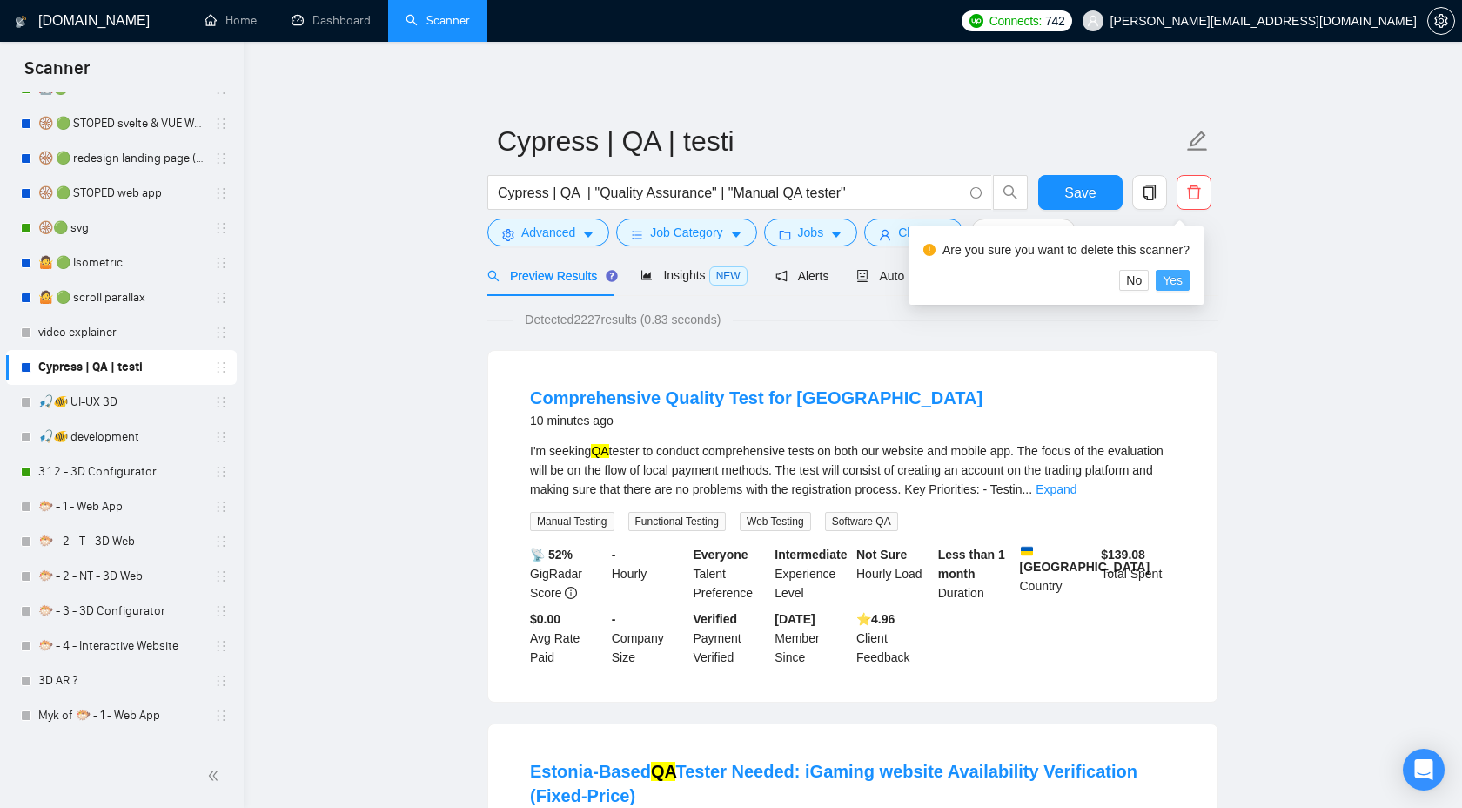
click at [1183, 286] on span "Yes" at bounding box center [1173, 280] width 20 height 19
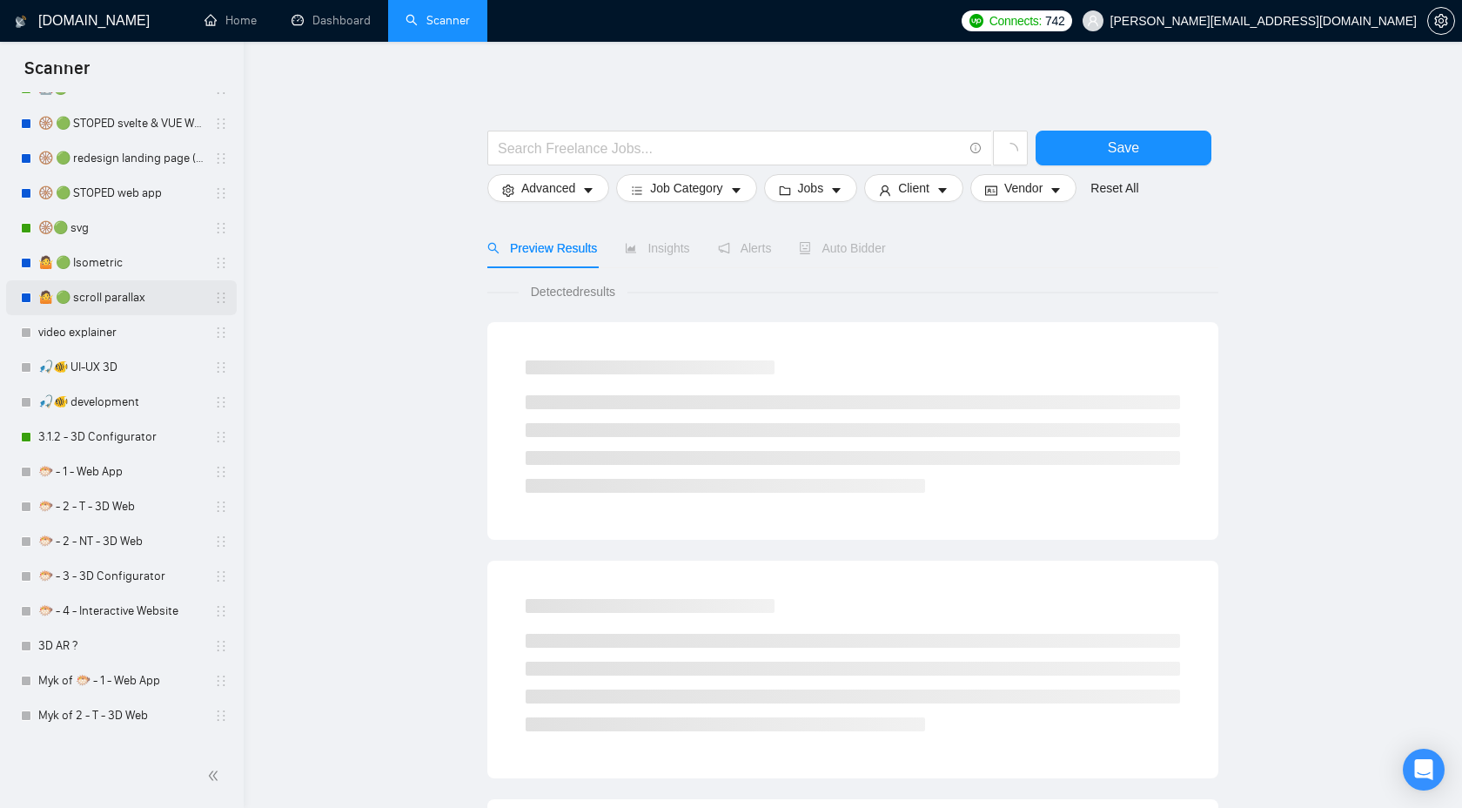
click at [131, 305] on link "🤷 🟢 scroll parallax" at bounding box center [120, 297] width 165 height 35
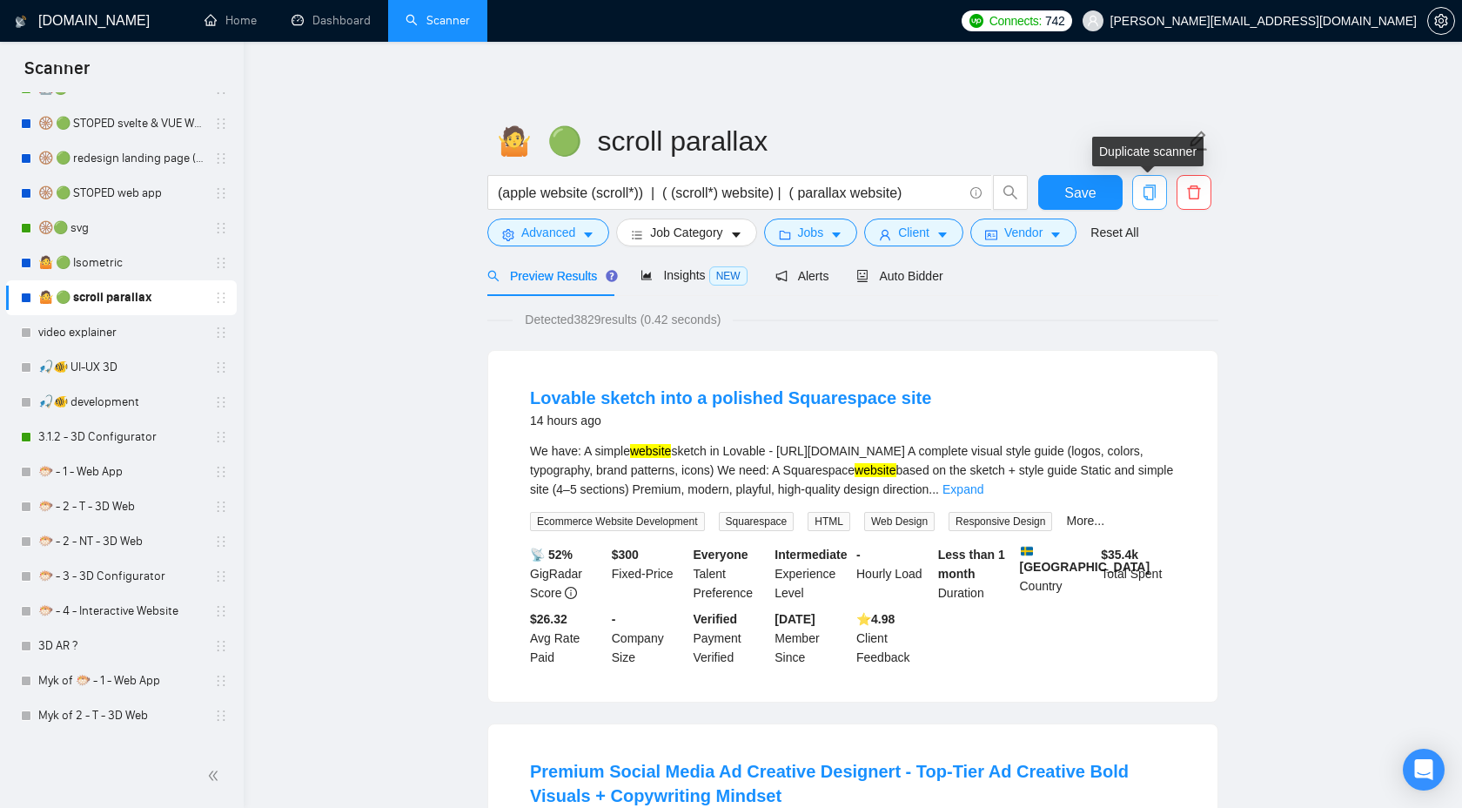
click at [1148, 196] on icon "copy" at bounding box center [1150, 193] width 16 height 16
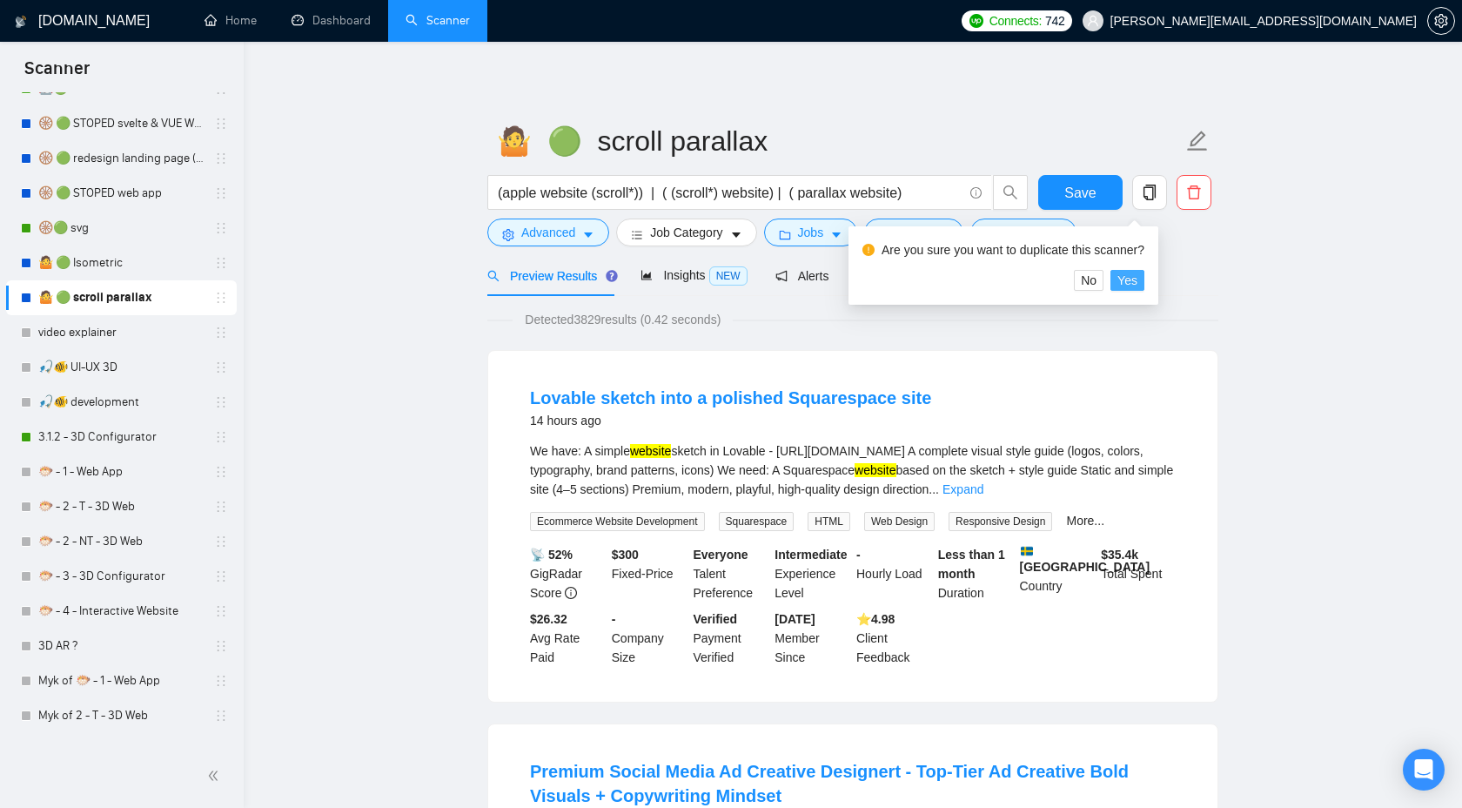
click at [1138, 283] on span "Yes" at bounding box center [1128, 280] width 20 height 19
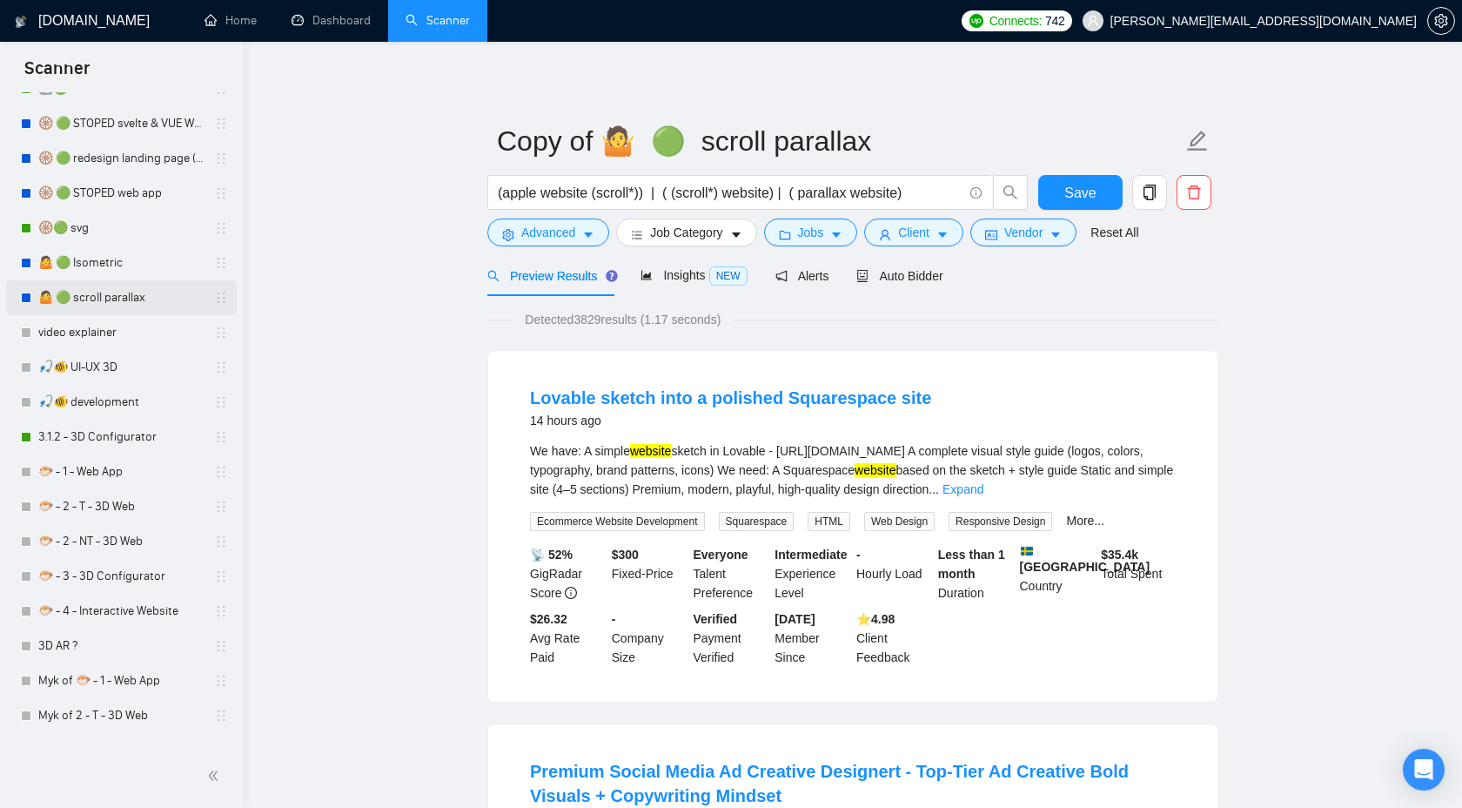
click at [118, 300] on link "🤷 🟢 scroll parallax" at bounding box center [120, 297] width 165 height 35
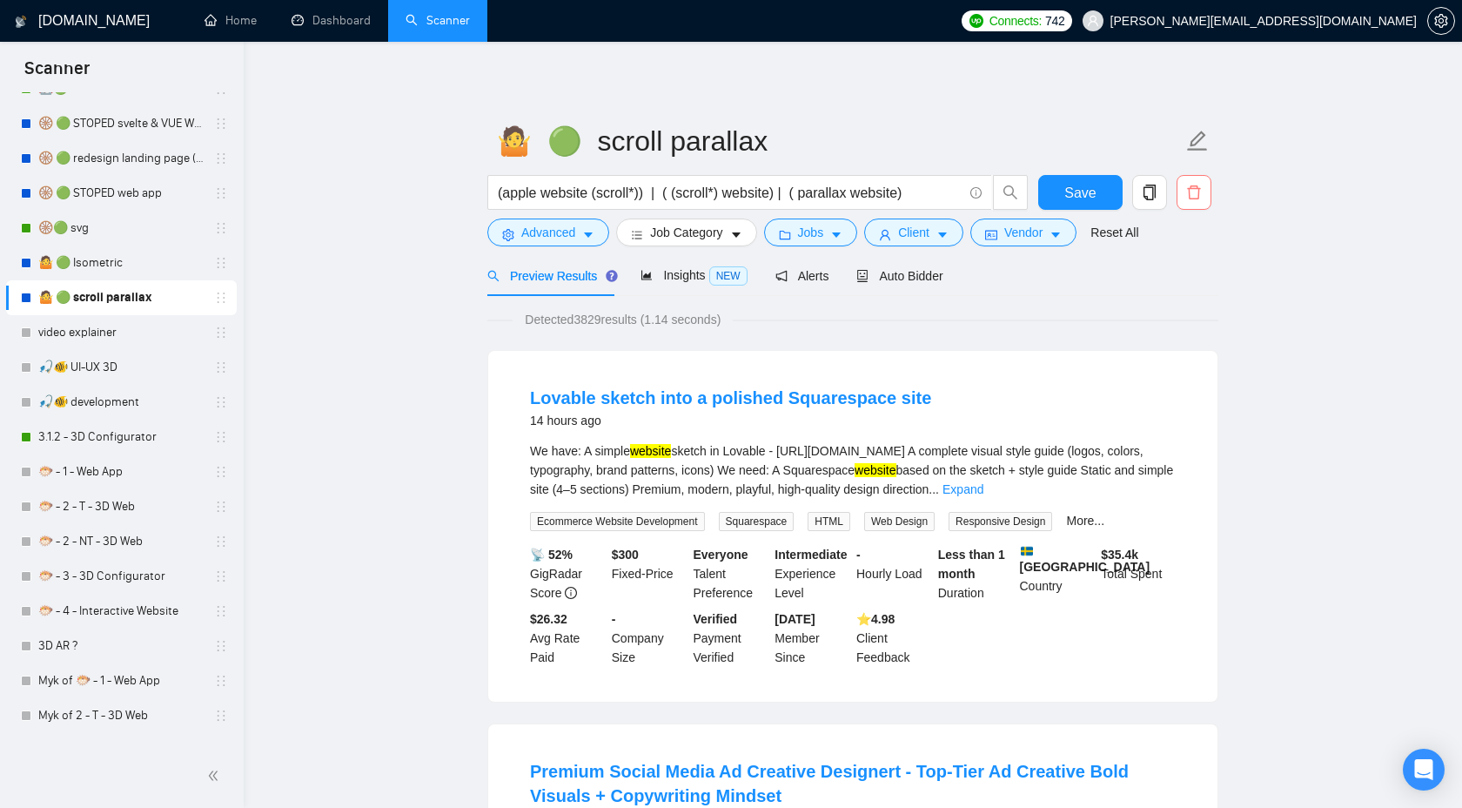
click at [1190, 193] on icon "delete" at bounding box center [1194, 193] width 16 height 16
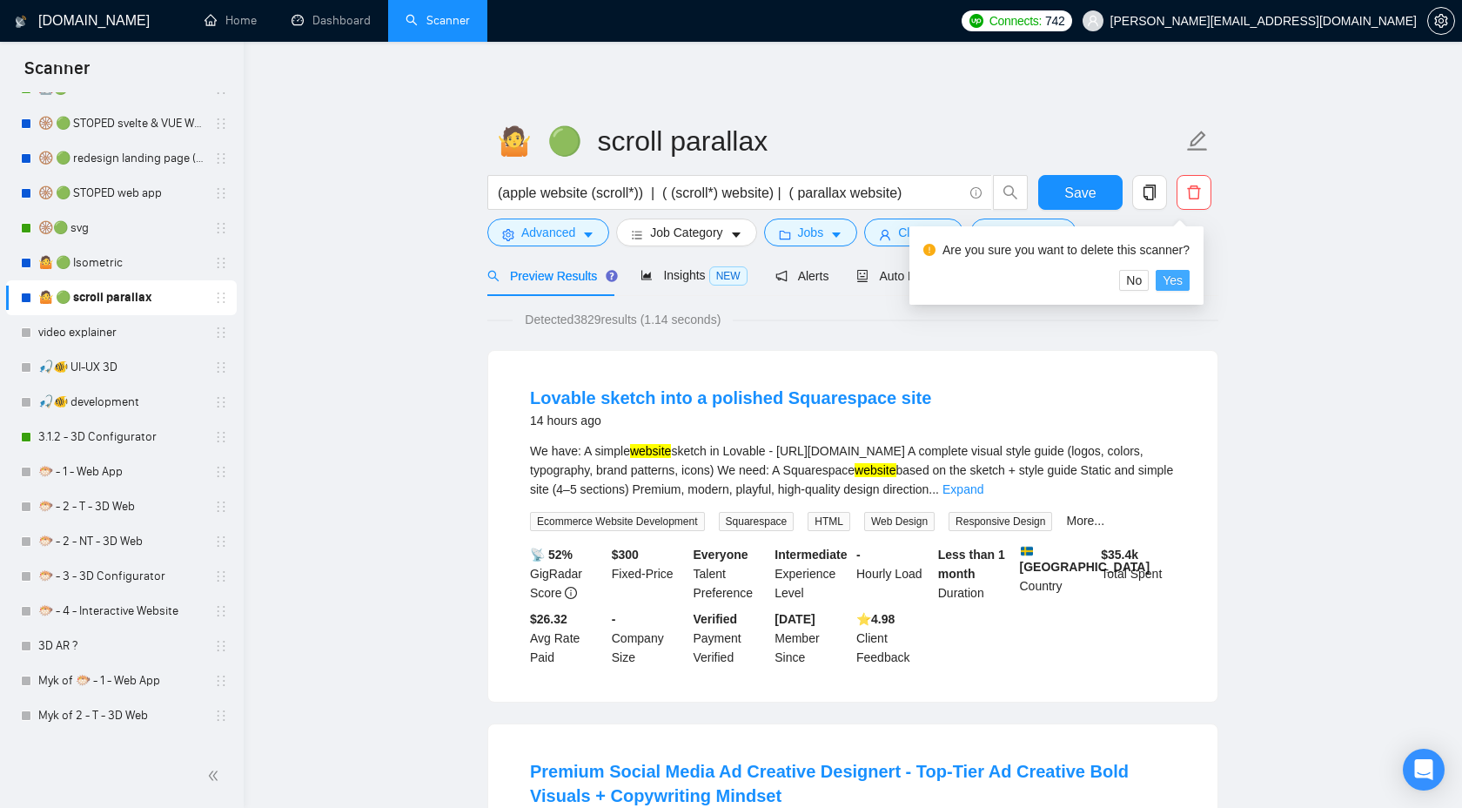
click at [1183, 285] on span "Yes" at bounding box center [1173, 280] width 20 height 19
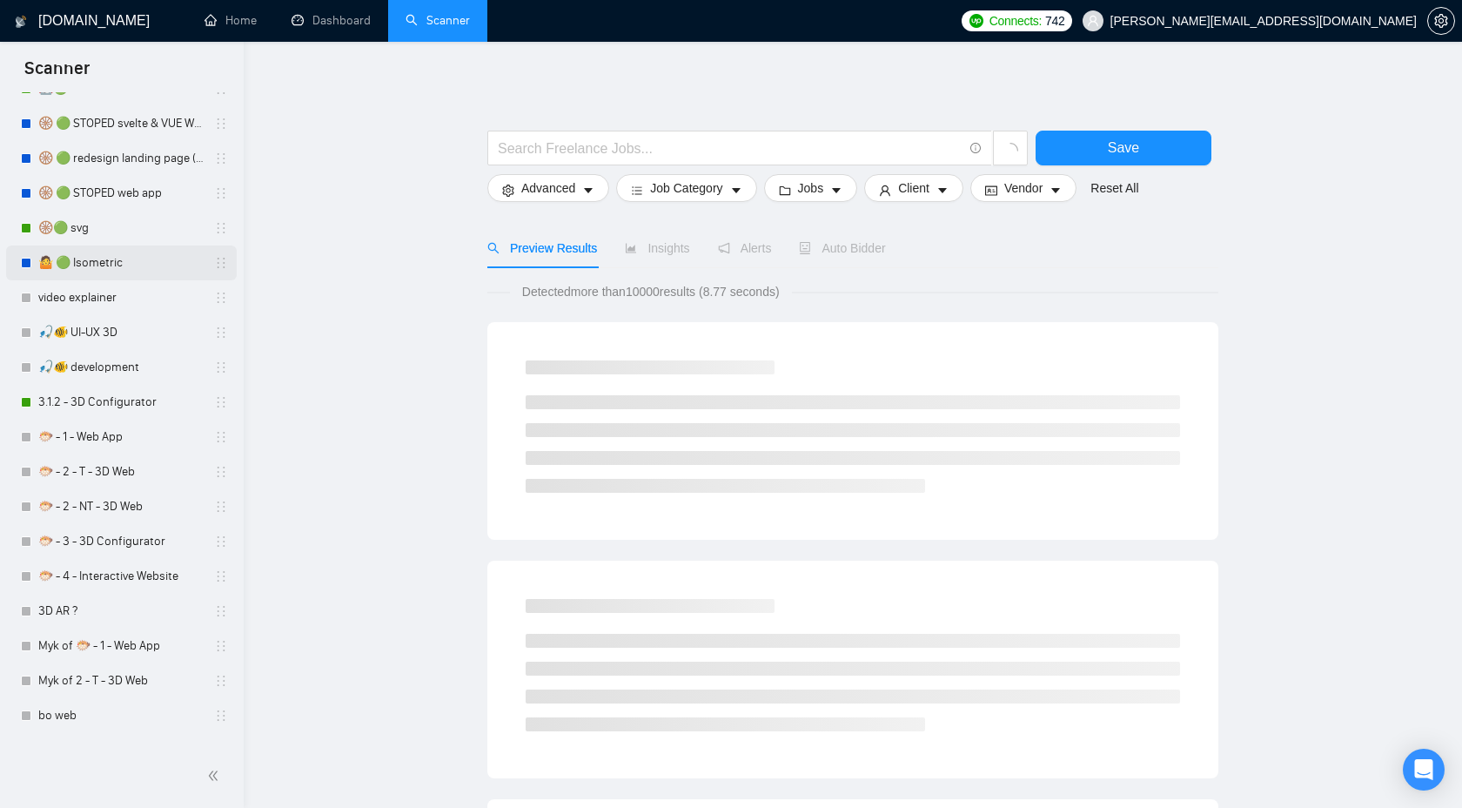
click at [124, 262] on link "🤷 🟢 Isometric" at bounding box center [120, 262] width 165 height 35
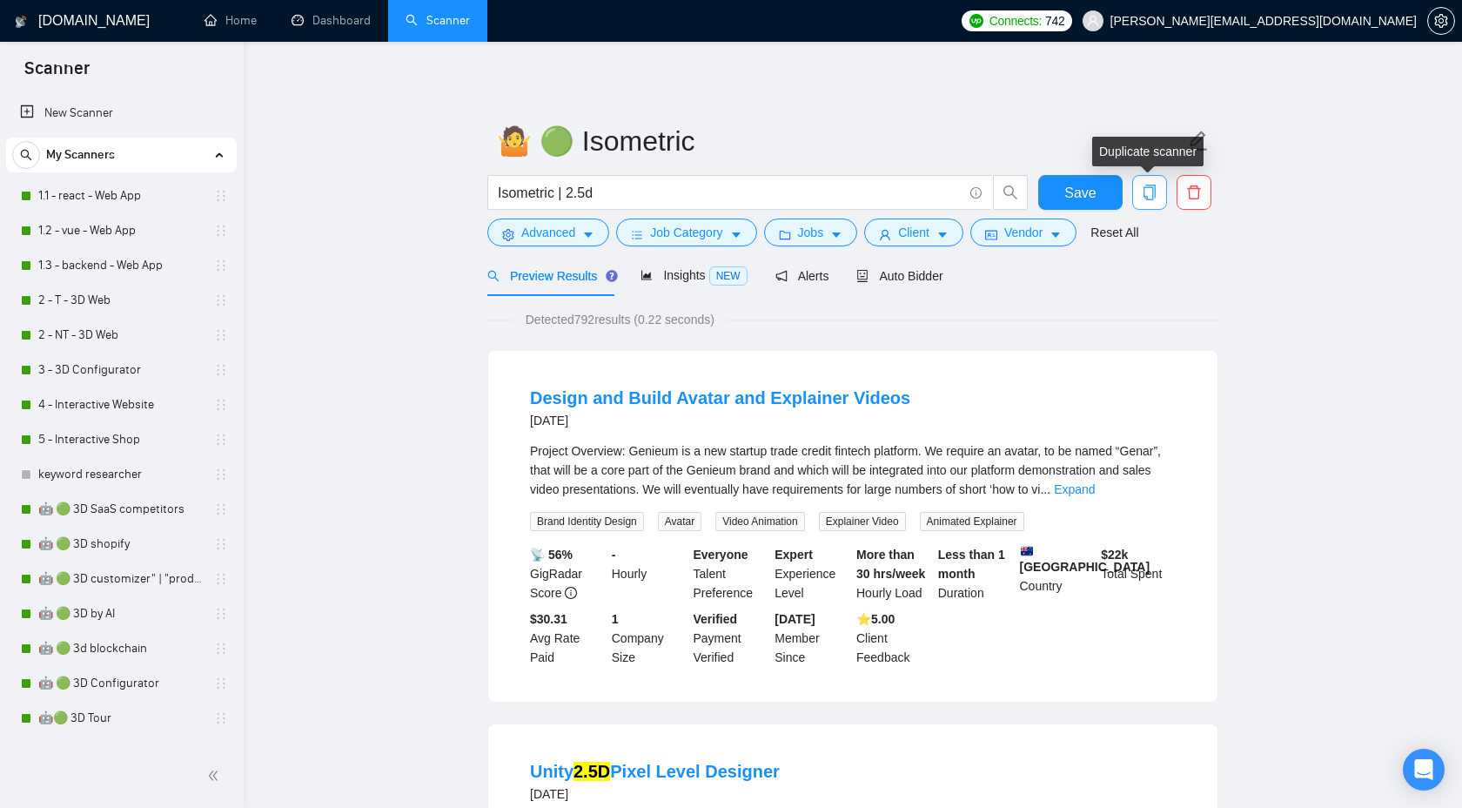
click at [1155, 192] on icon "copy" at bounding box center [1150, 193] width 12 height 16
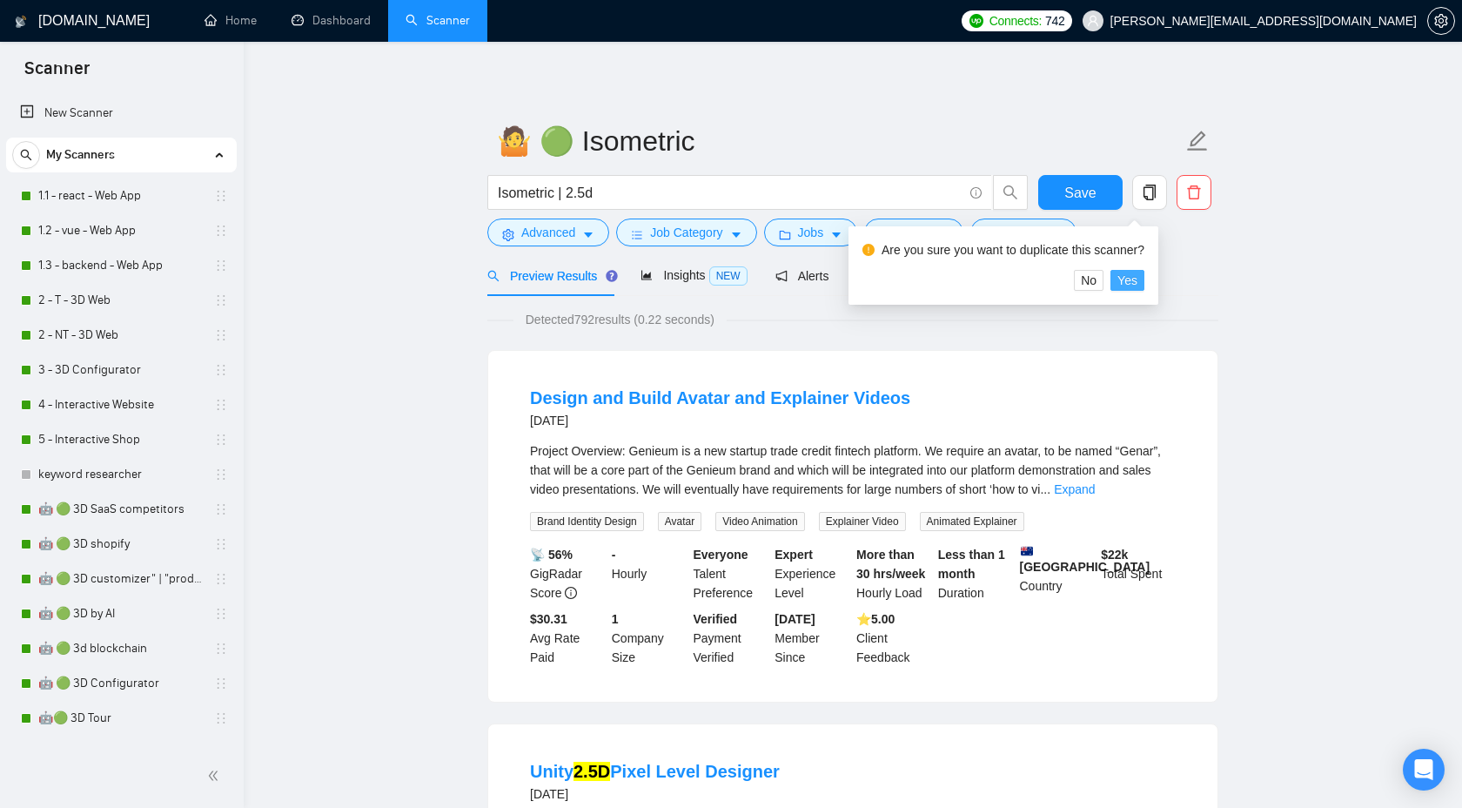
click at [1138, 273] on span "Yes" at bounding box center [1128, 280] width 20 height 19
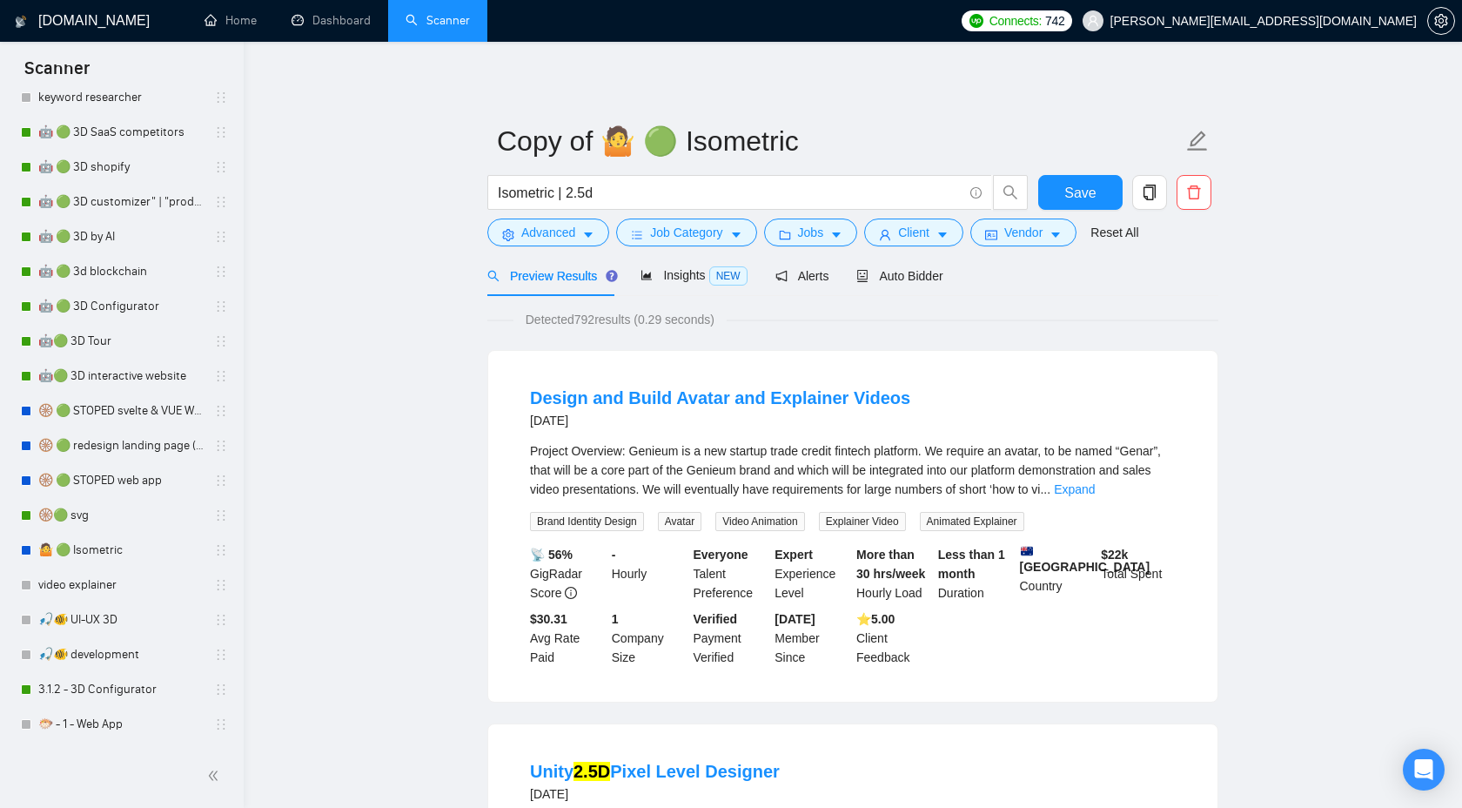
scroll to position [379, 0]
click at [91, 562] on link "🤷 🟢 Isometric" at bounding box center [120, 548] width 165 height 35
click at [1192, 195] on icon "delete" at bounding box center [1194, 193] width 16 height 16
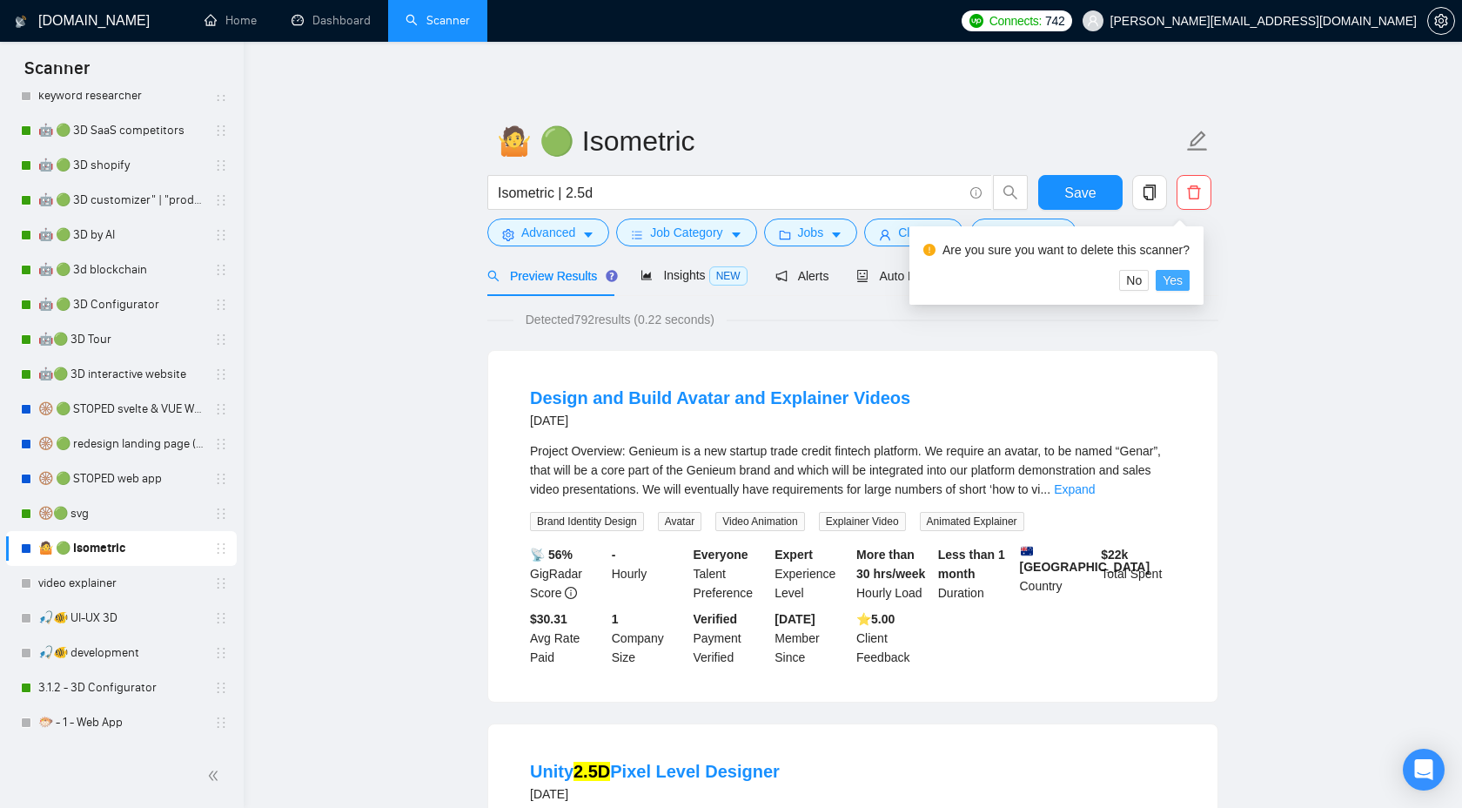
click at [1190, 287] on button "Yes" at bounding box center [1173, 280] width 34 height 21
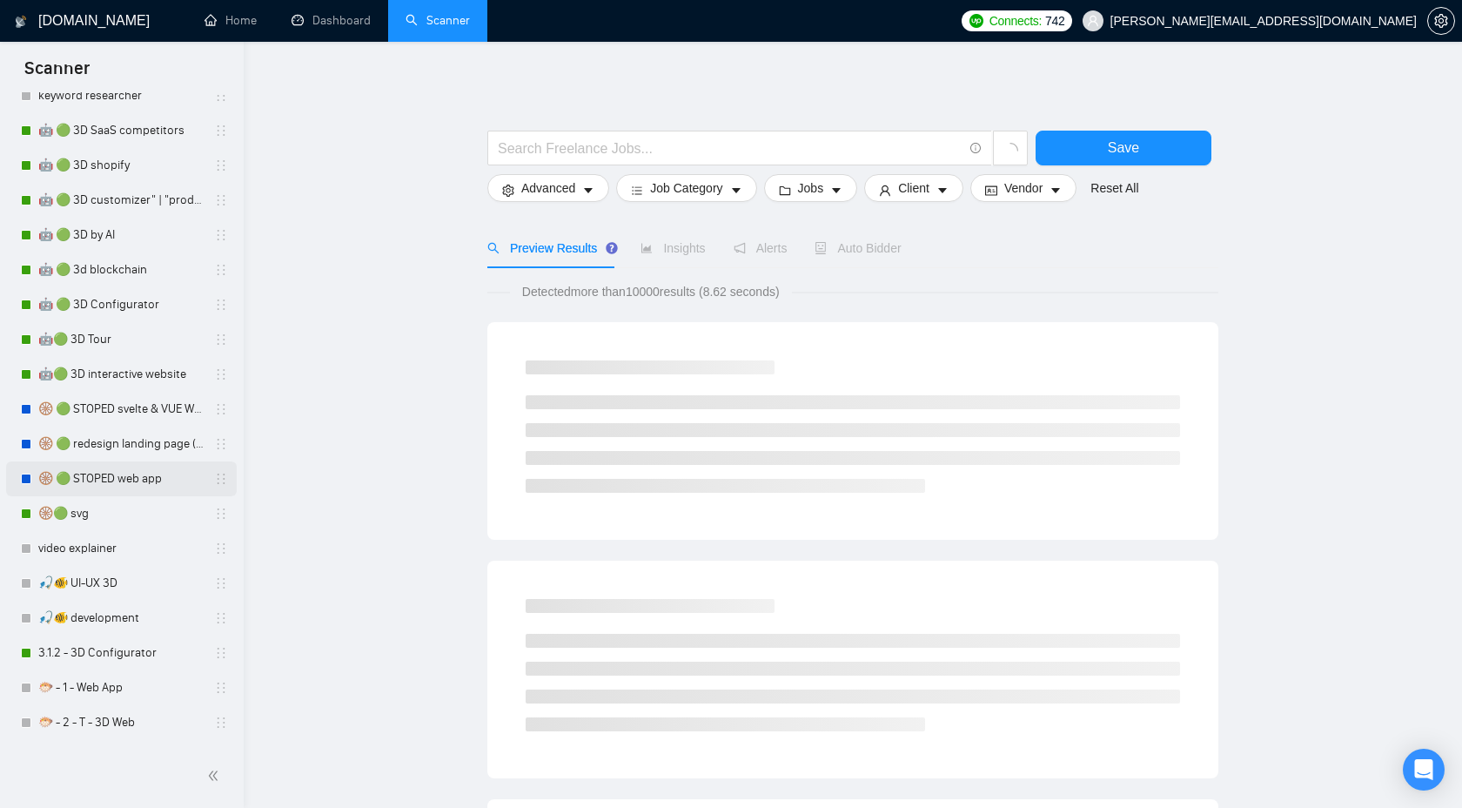
click at [101, 480] on link "🛞 🟢 STOPED web app" at bounding box center [120, 478] width 165 height 35
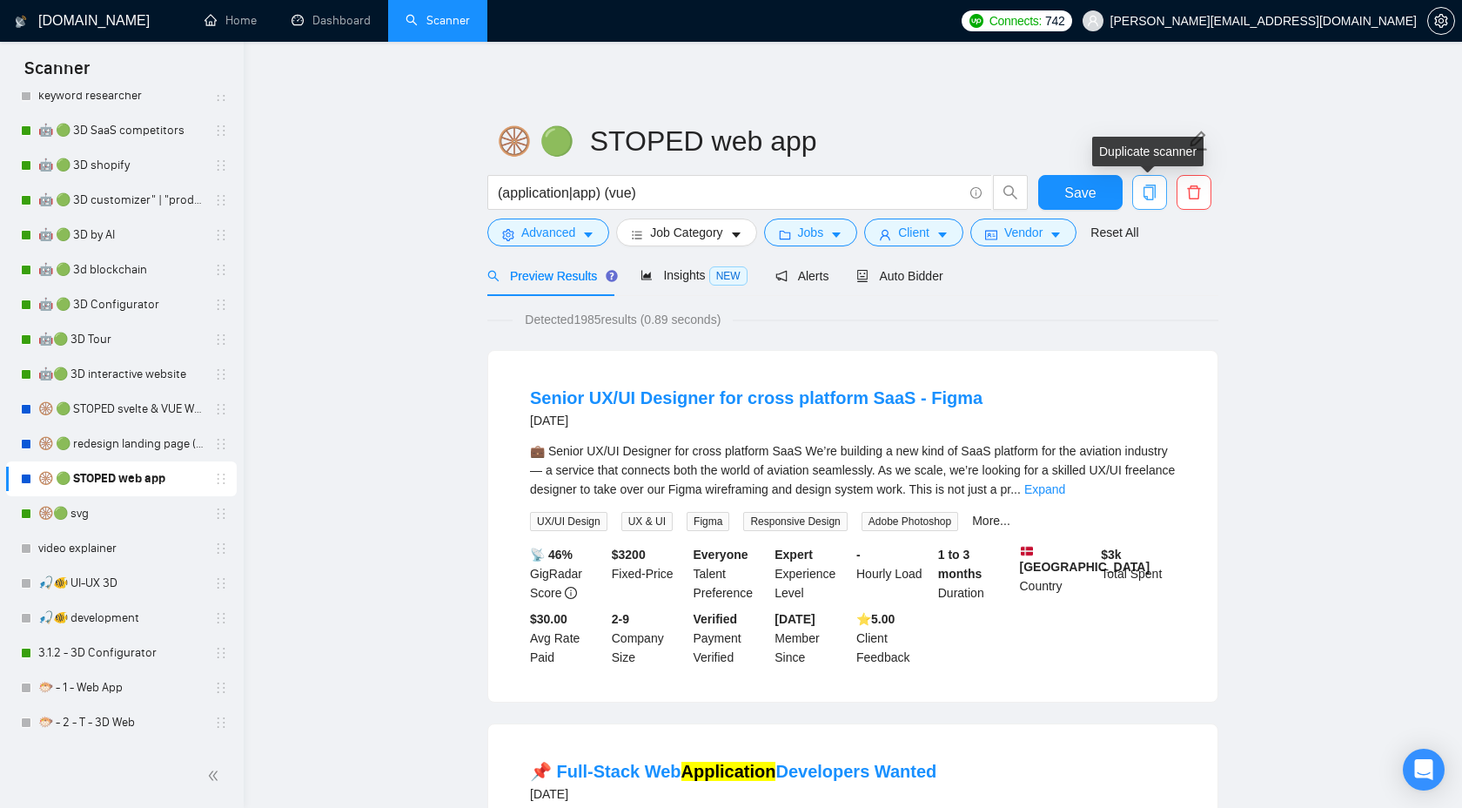
click at [1152, 190] on icon "copy" at bounding box center [1150, 193] width 12 height 16
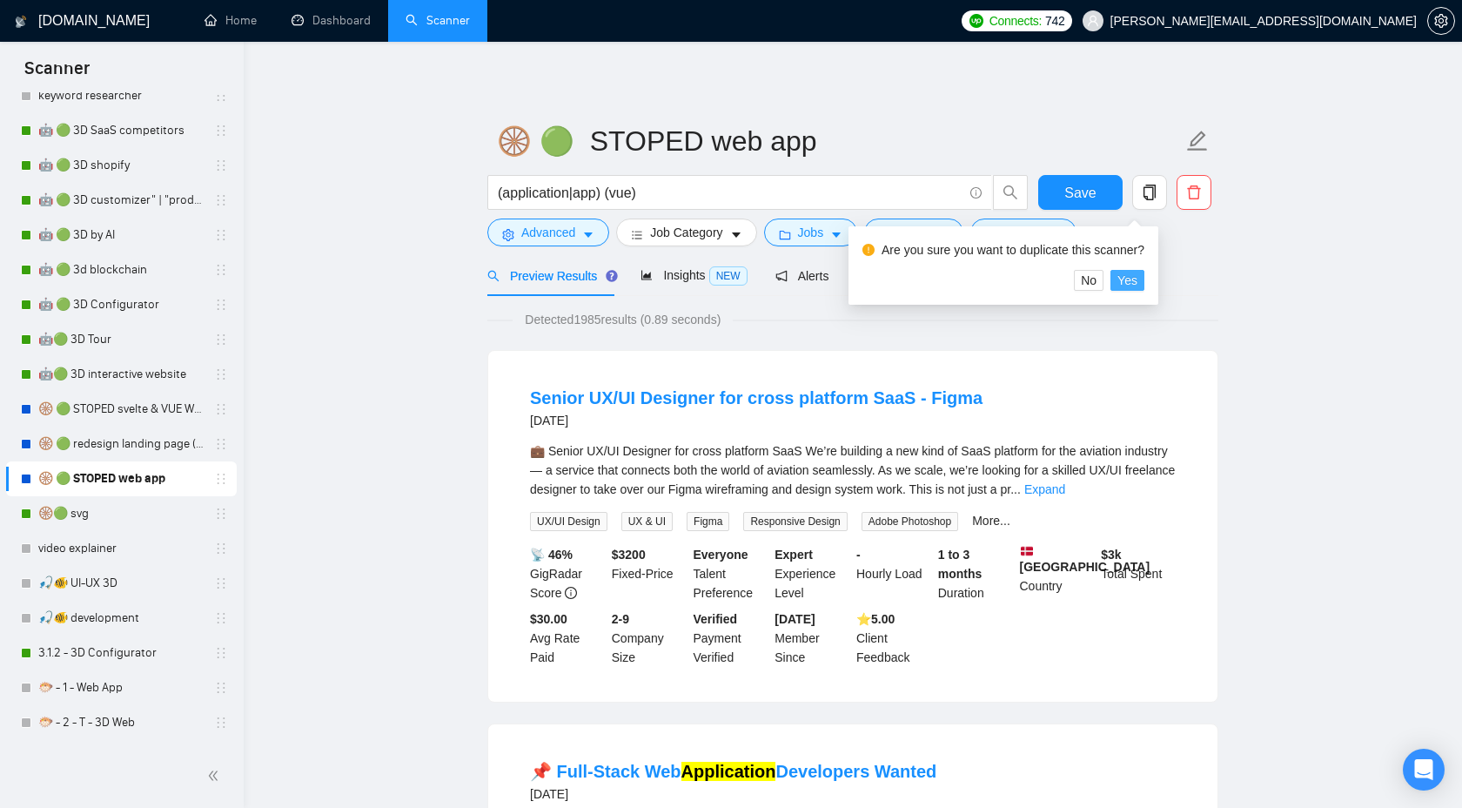
click at [1138, 279] on span "Yes" at bounding box center [1128, 280] width 20 height 19
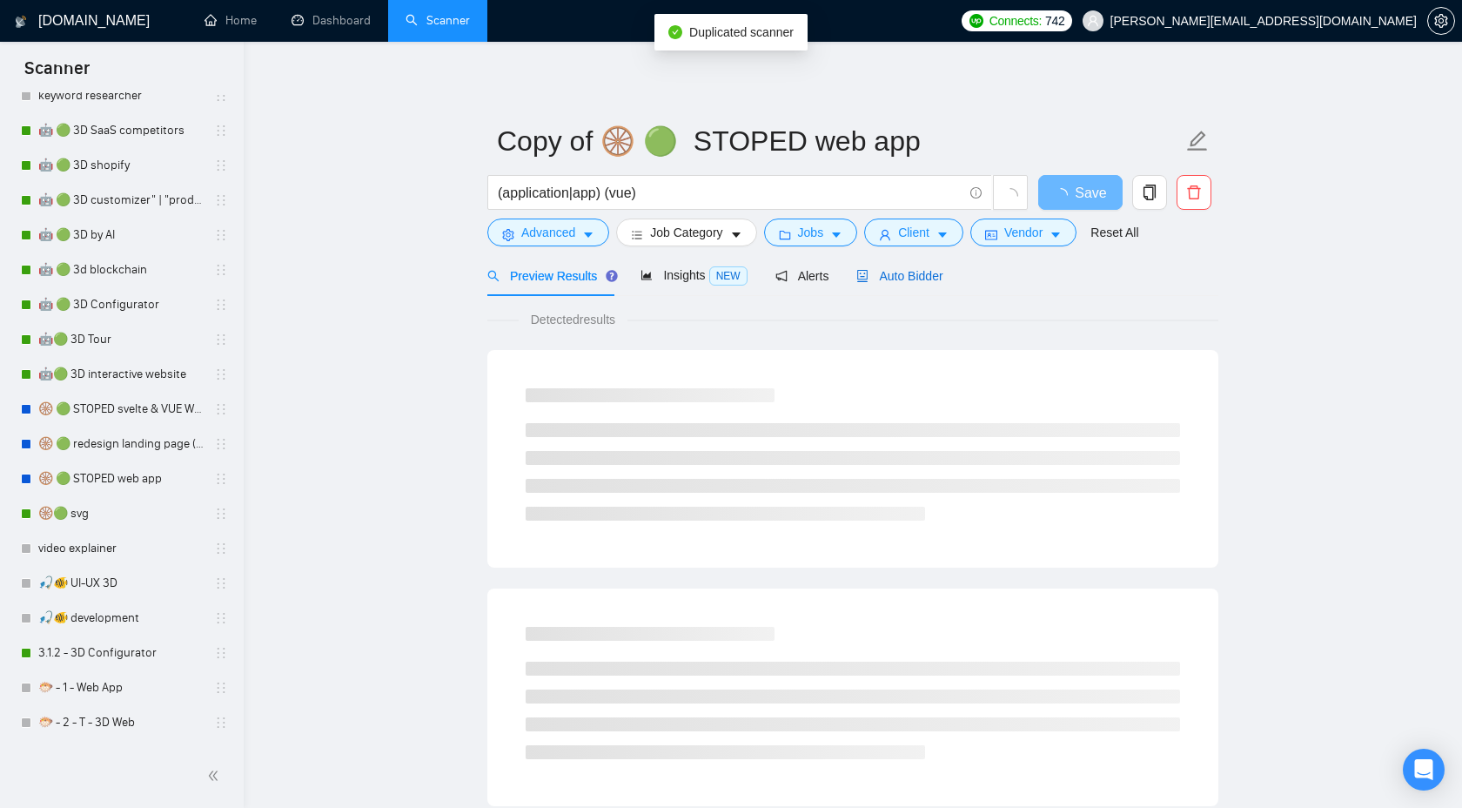
click at [886, 276] on span "Auto Bidder" at bounding box center [900, 276] width 86 height 14
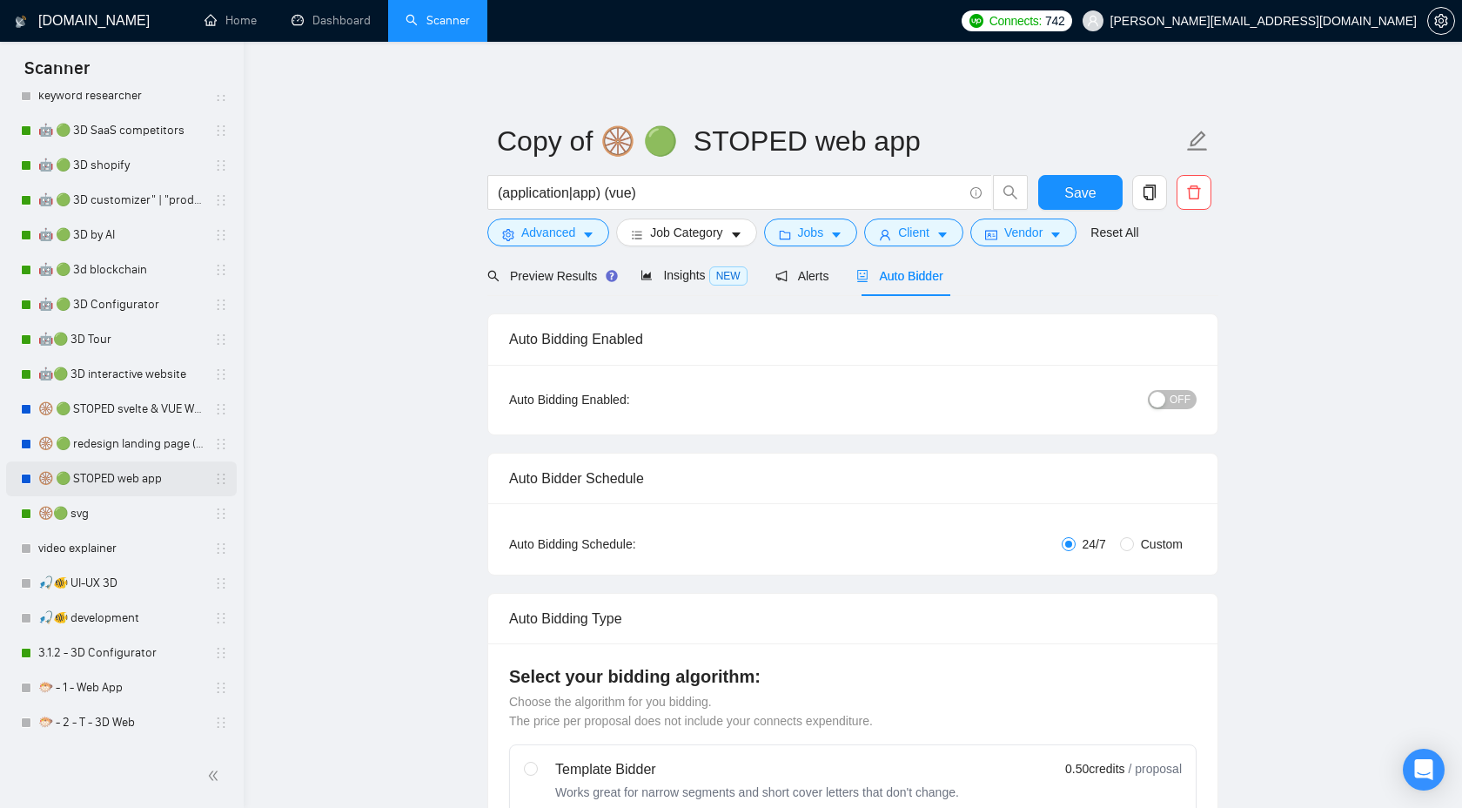
click at [106, 484] on link "🛞 🟢 STOPED web app" at bounding box center [120, 478] width 165 height 35
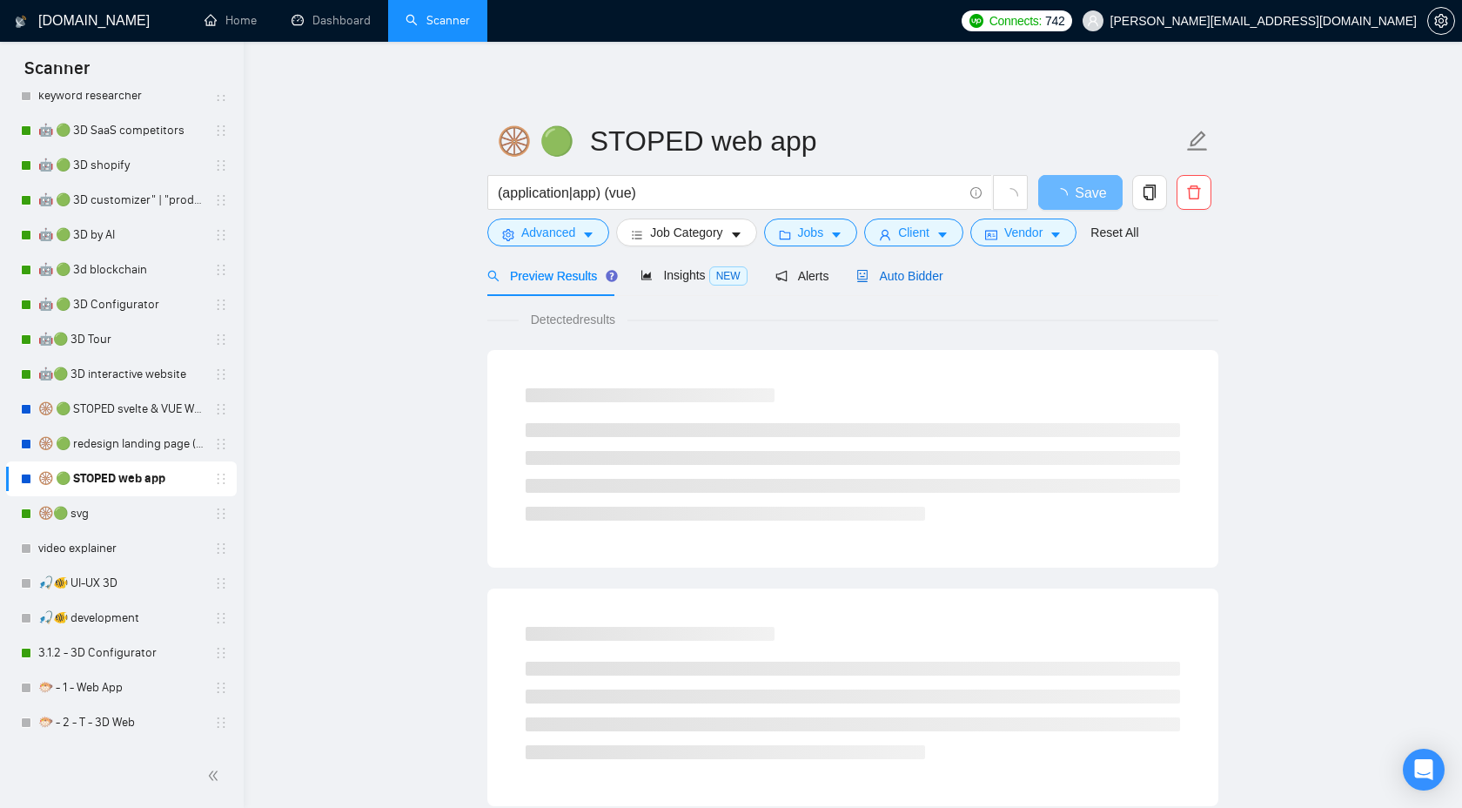
click at [886, 275] on span "Auto Bidder" at bounding box center [900, 276] width 86 height 14
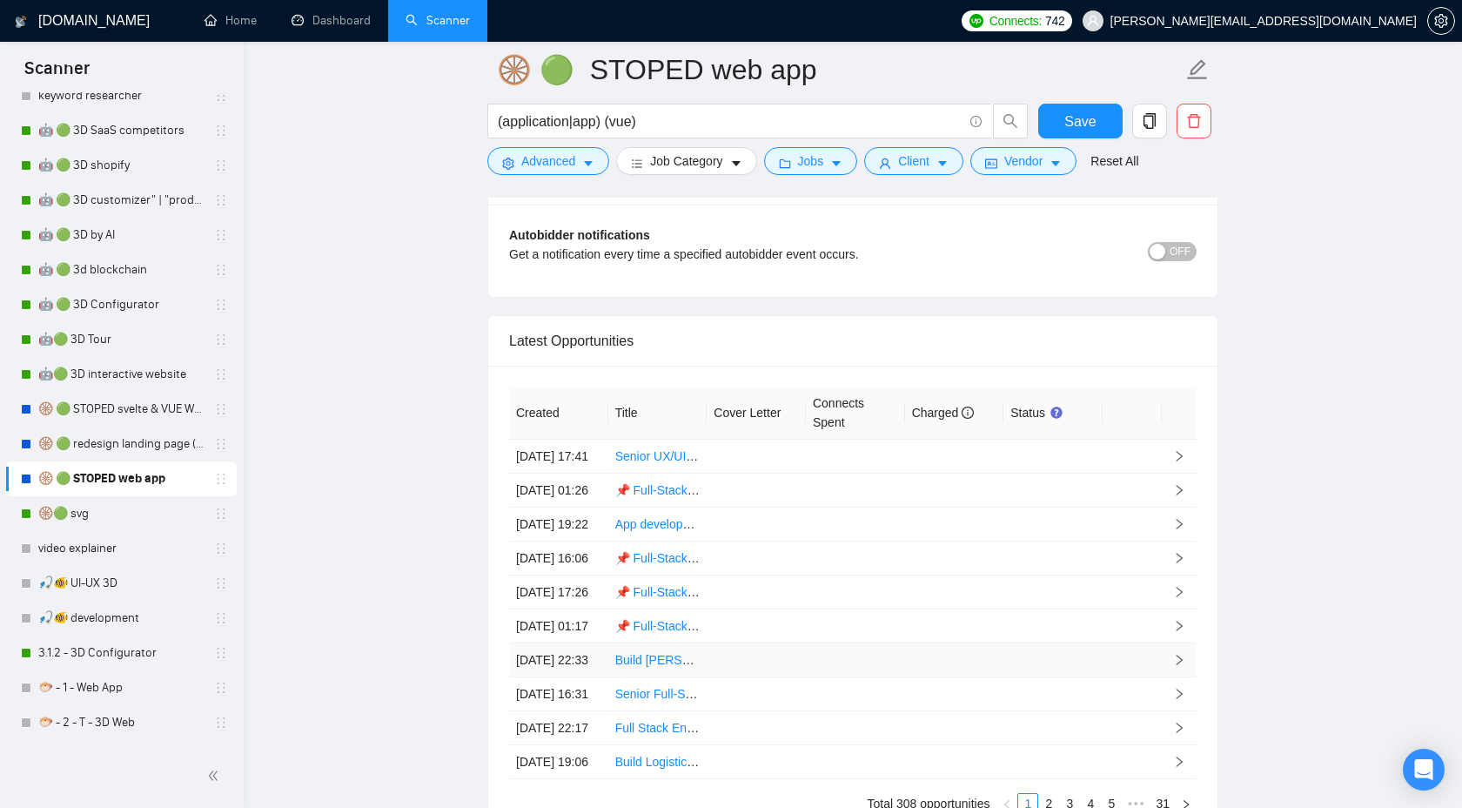
scroll to position [4236, 0]
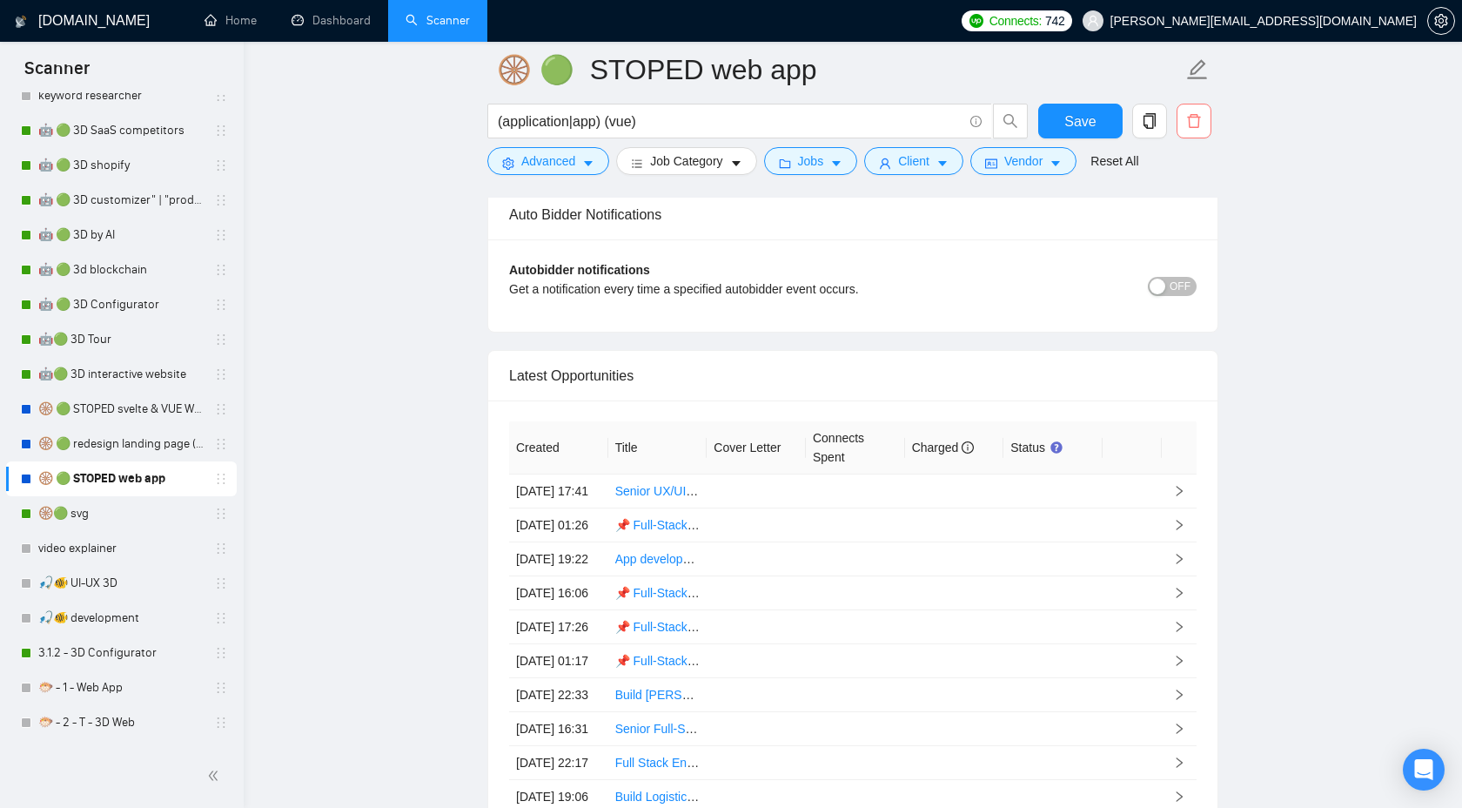
click at [1182, 116] on span "delete" at bounding box center [1194, 121] width 33 height 16
click at [1177, 204] on span "Yes" at bounding box center [1173, 210] width 20 height 19
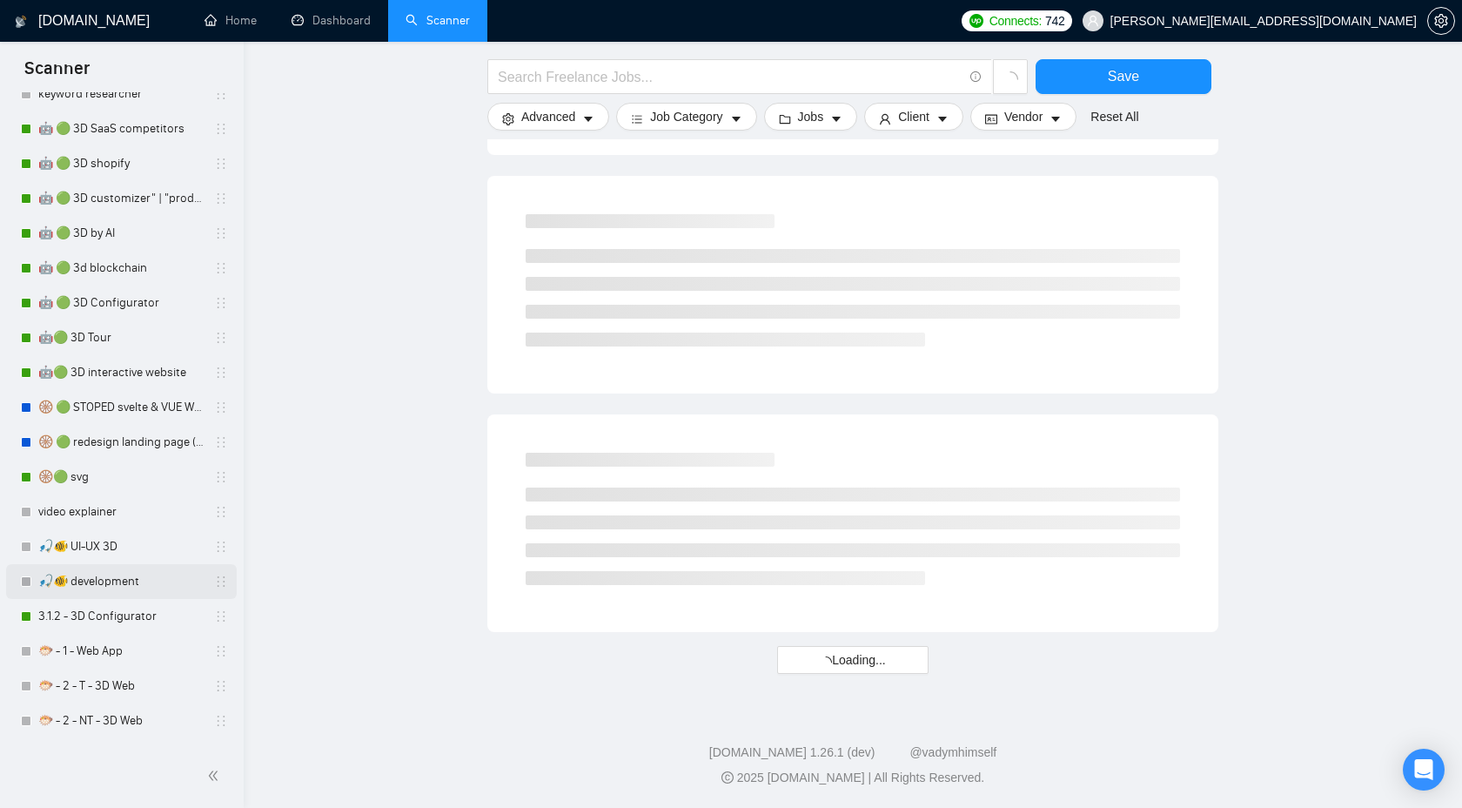
scroll to position [214, 0]
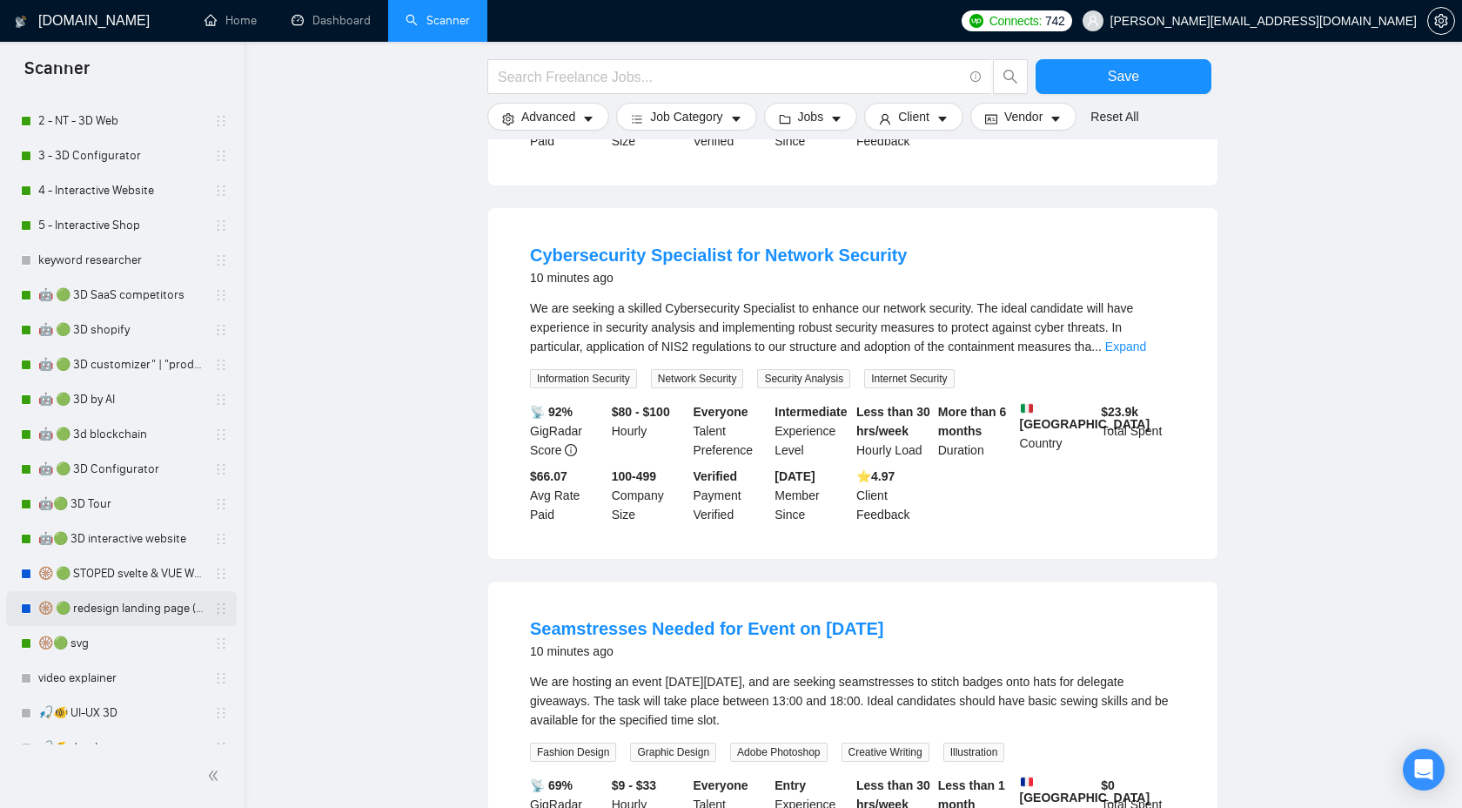
click at [115, 607] on link "🛞 🟢 redesign landing page (animat*) | 3D" at bounding box center [120, 608] width 165 height 35
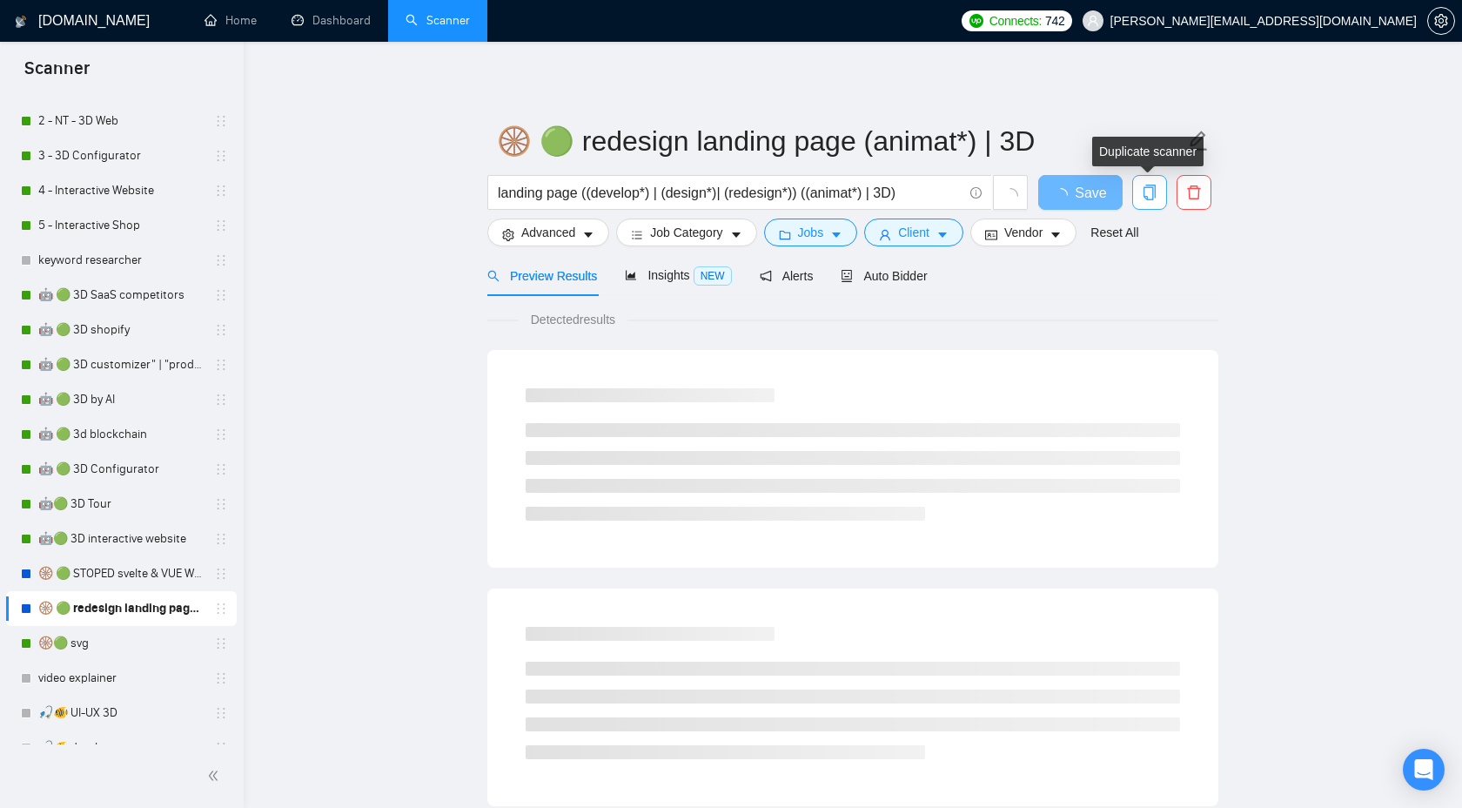
click at [1144, 195] on icon "copy" at bounding box center [1150, 193] width 12 height 16
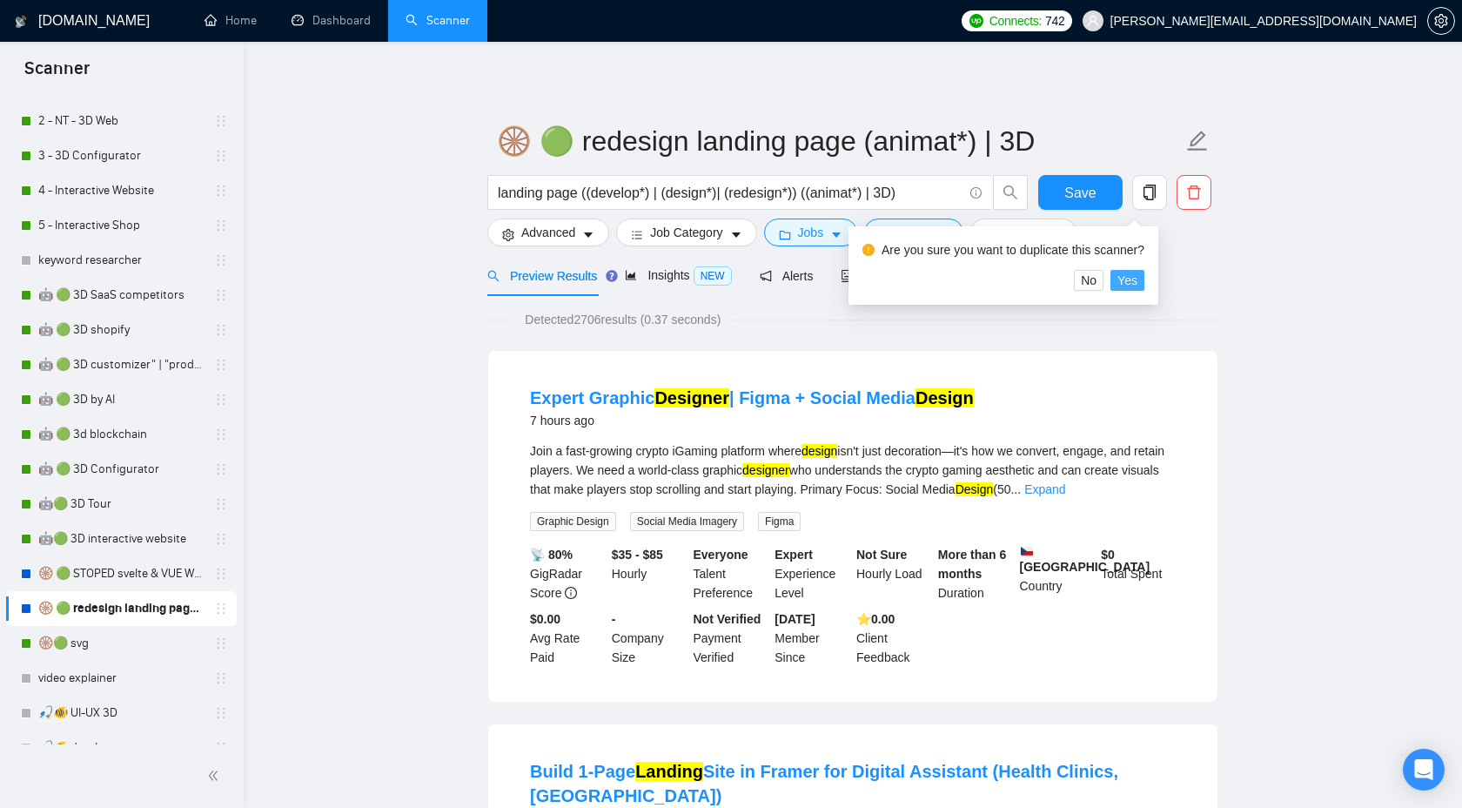
click at [1138, 283] on span "Yes" at bounding box center [1128, 280] width 20 height 19
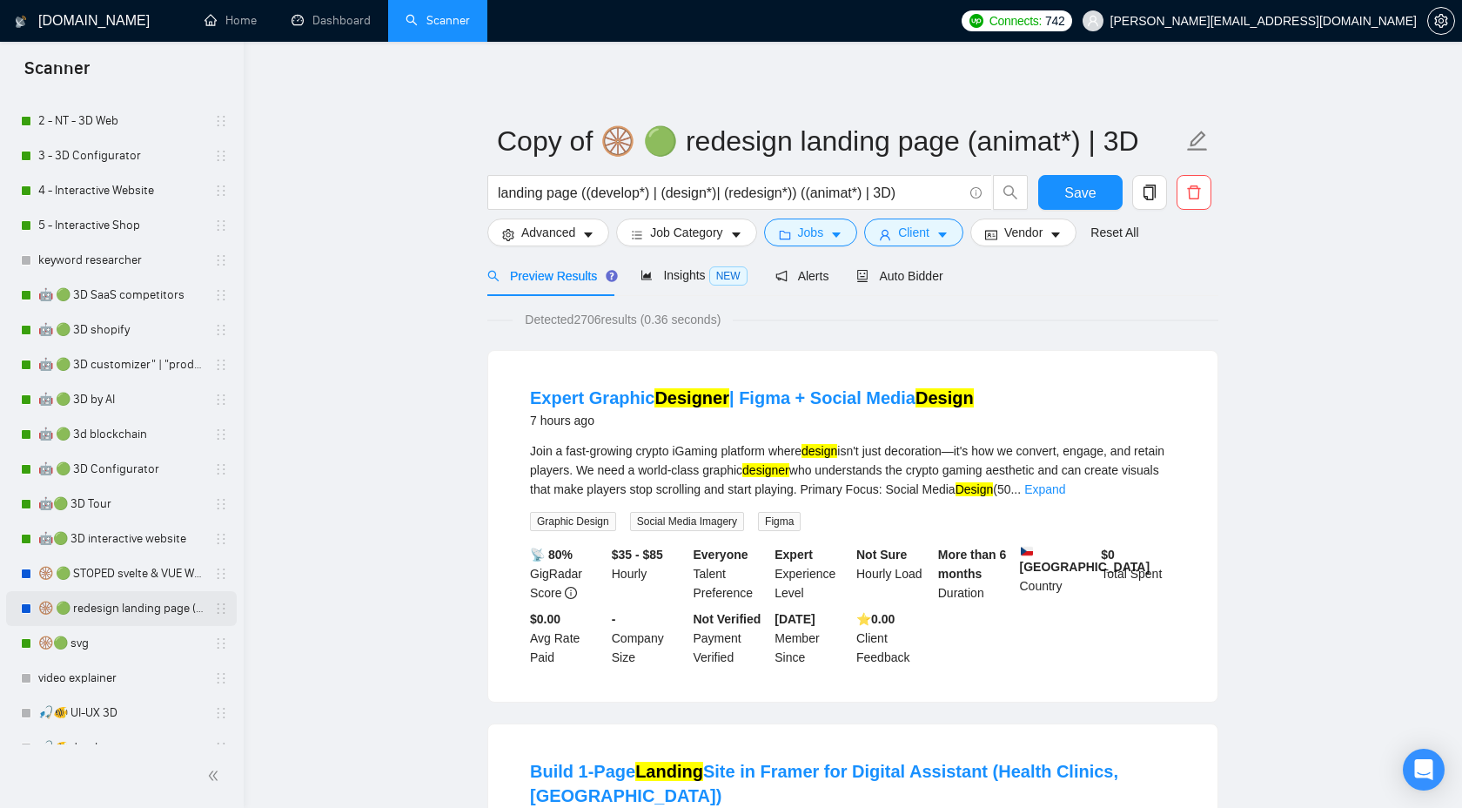
click at [128, 611] on link "🛞 🟢 redesign landing page (animat*) | 3D" at bounding box center [120, 608] width 165 height 35
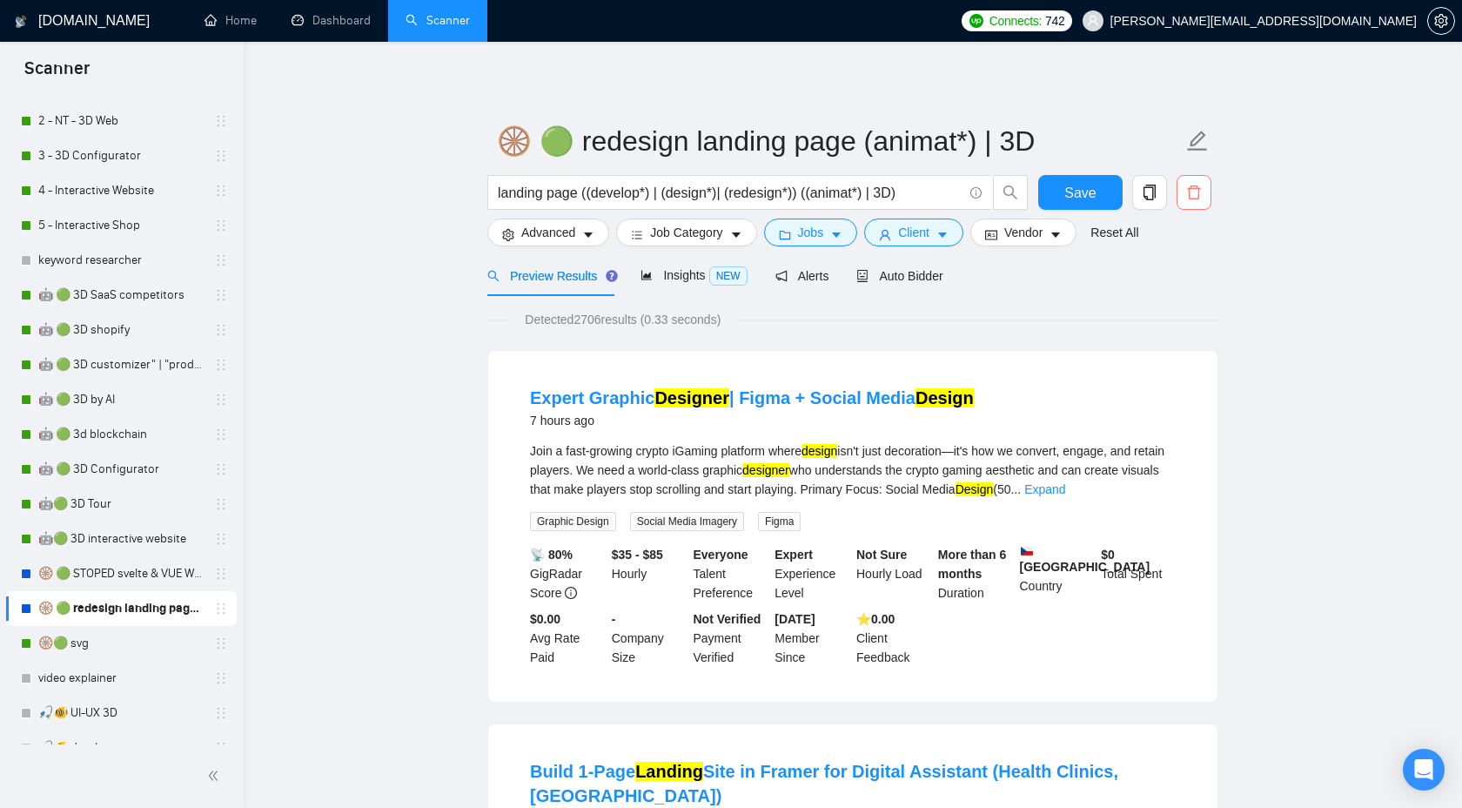
click at [1194, 194] on icon "delete" at bounding box center [1194, 193] width 16 height 16
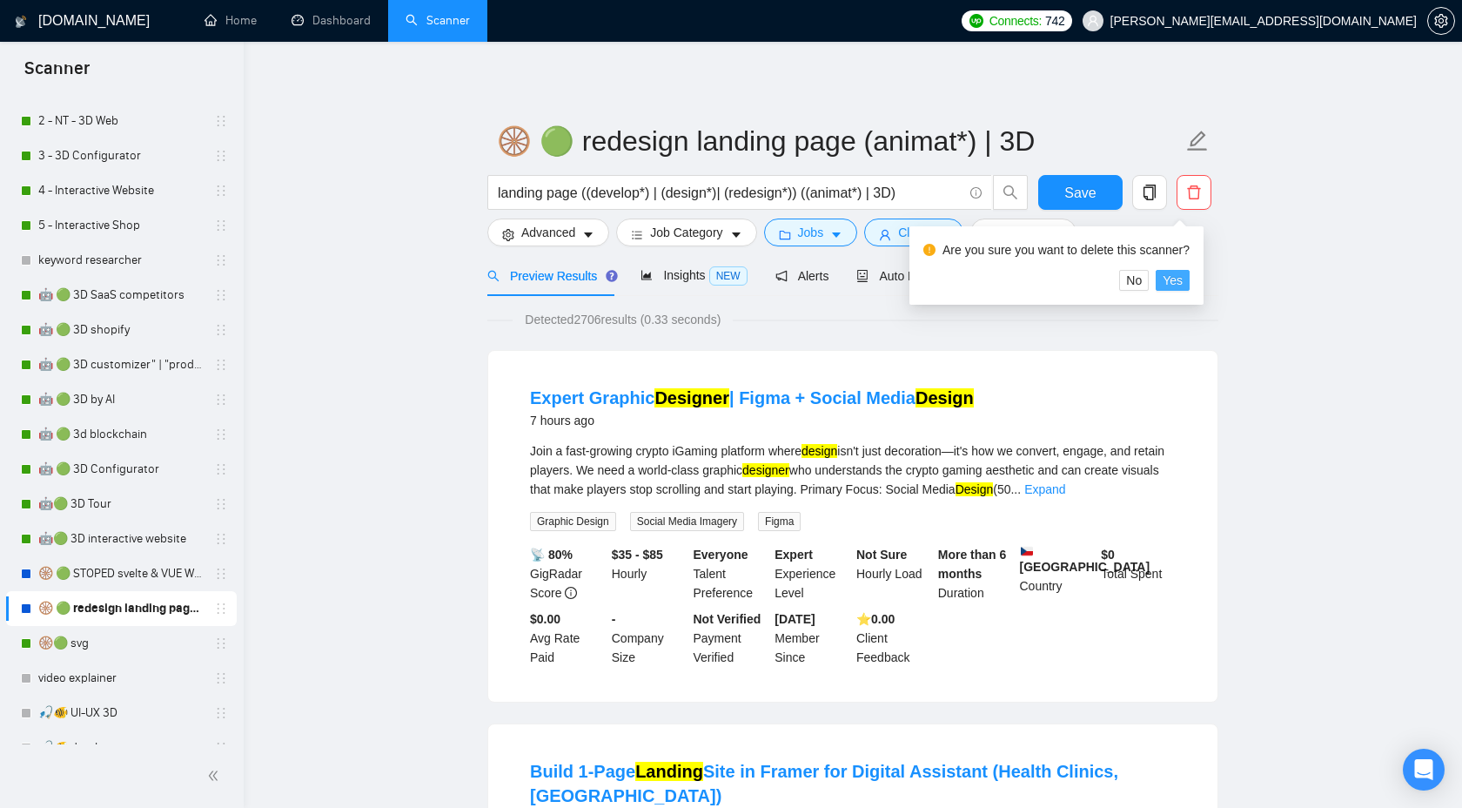
click at [1183, 278] on span "Yes" at bounding box center [1173, 280] width 20 height 19
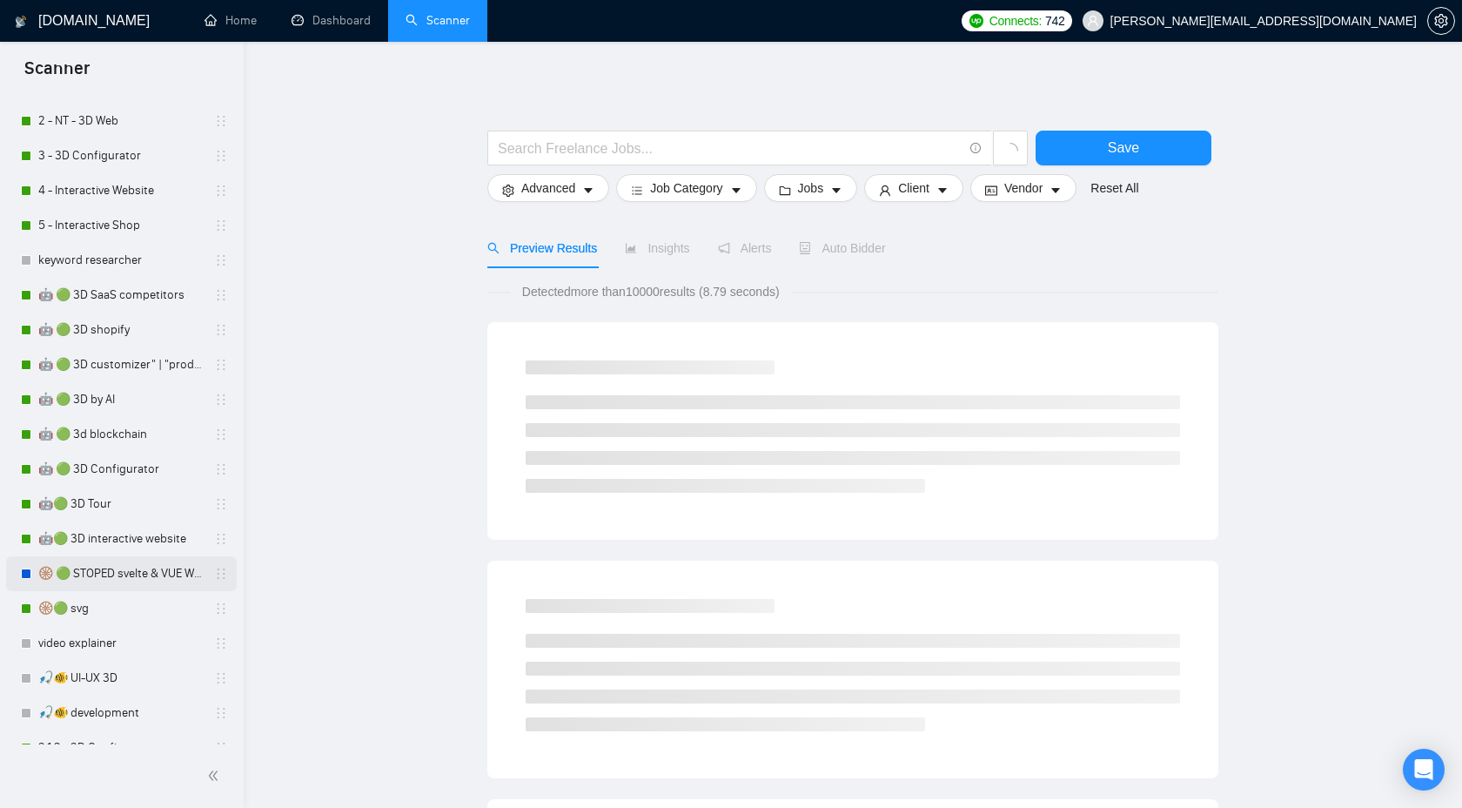
click at [129, 585] on link "🛞 🟢 STOPED svelte & VUE Web apps PRICE++" at bounding box center [120, 573] width 165 height 35
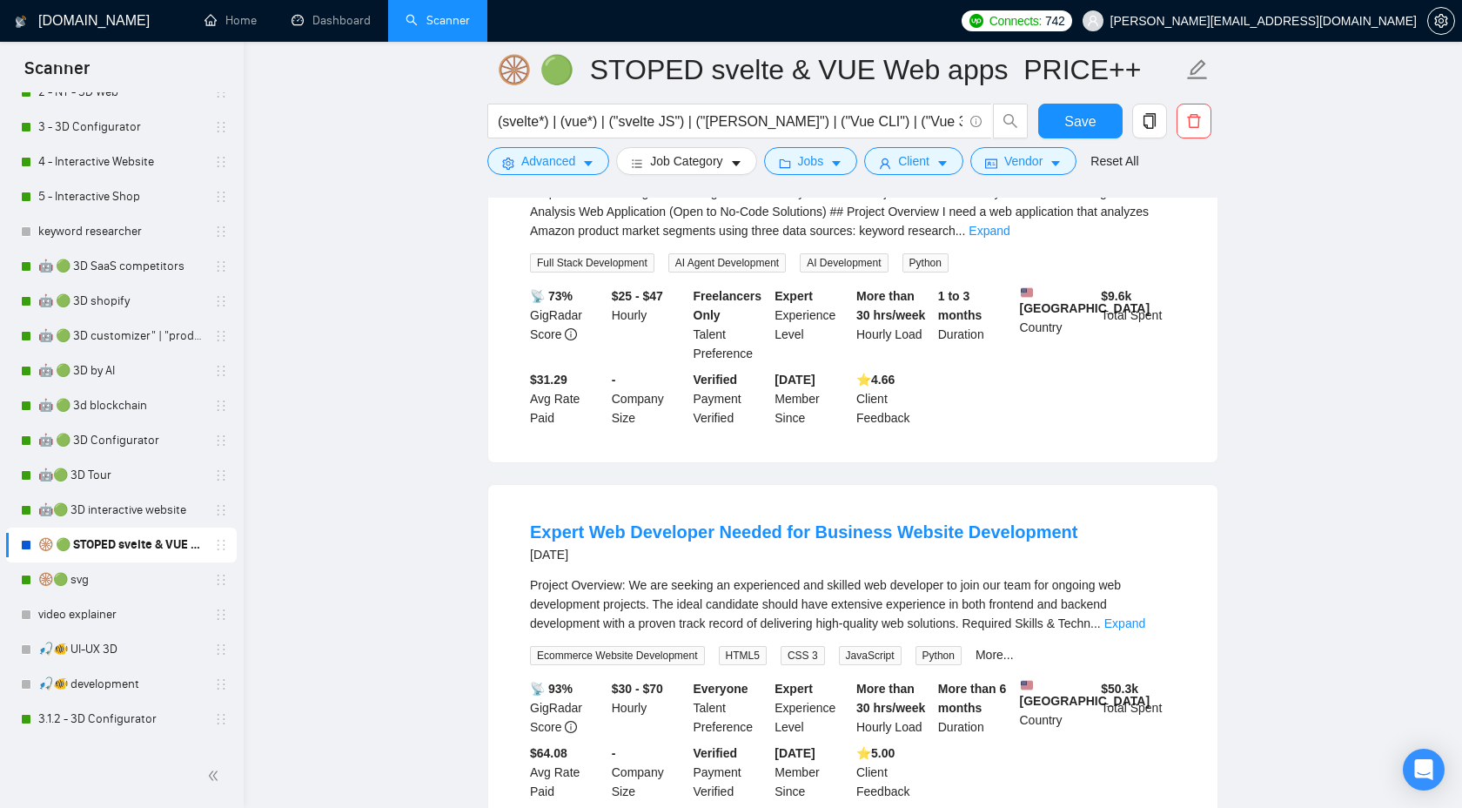
scroll to position [244, 0]
click at [1149, 123] on icon "copy" at bounding box center [1150, 121] width 16 height 16
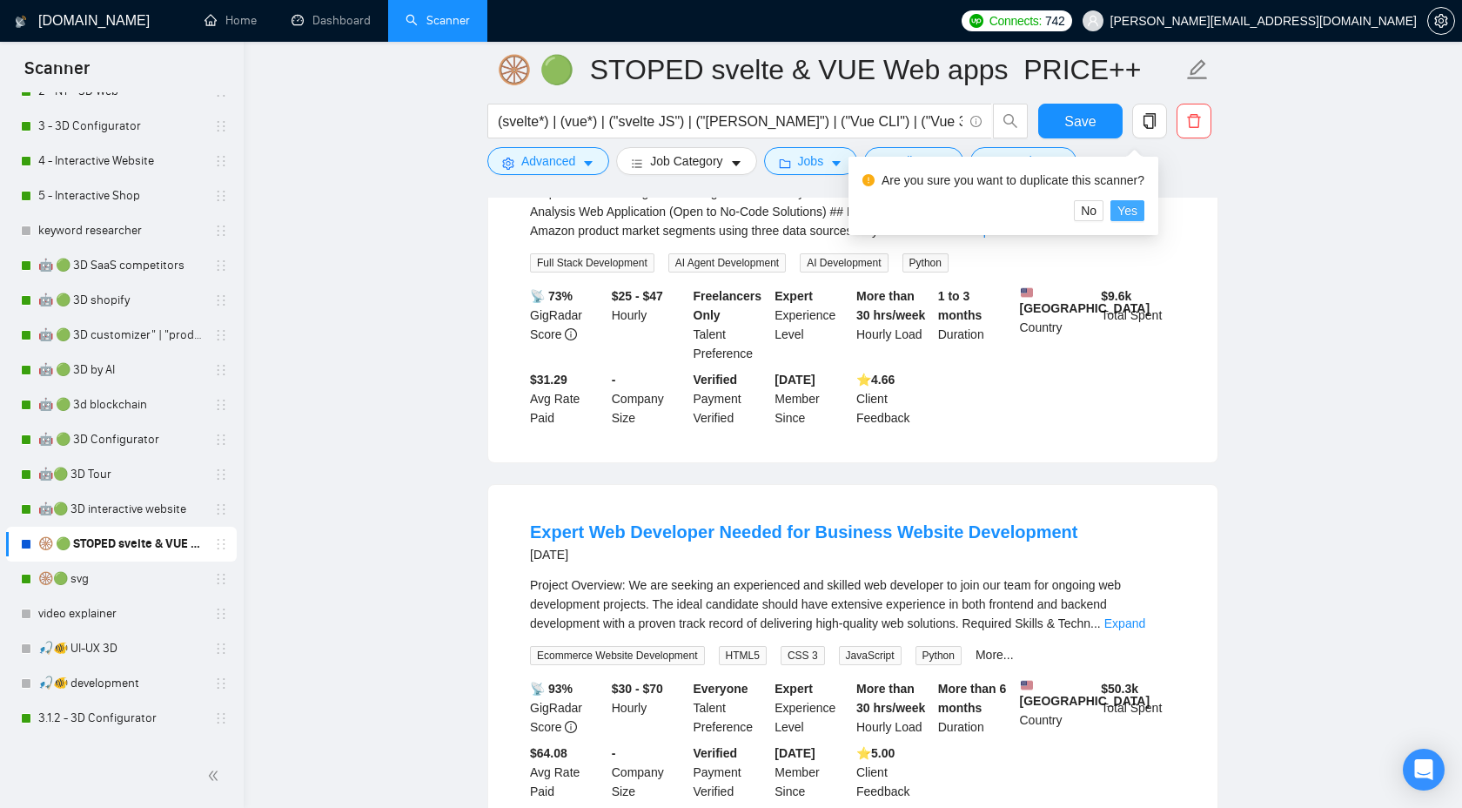
click at [1145, 212] on button "Yes" at bounding box center [1128, 210] width 34 height 21
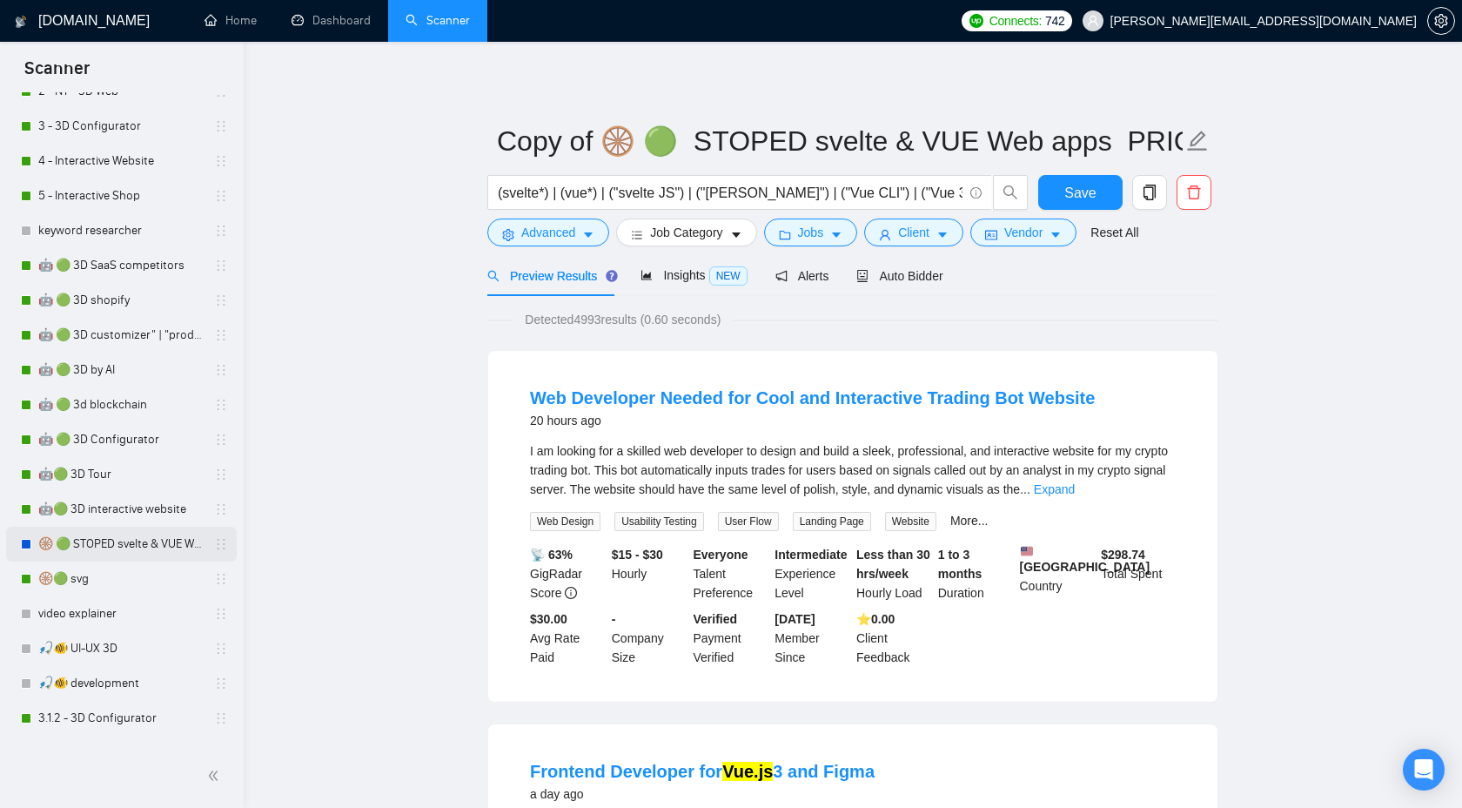
click at [125, 548] on link "🛞 🟢 STOPED svelte & VUE Web apps PRICE++" at bounding box center [120, 544] width 165 height 35
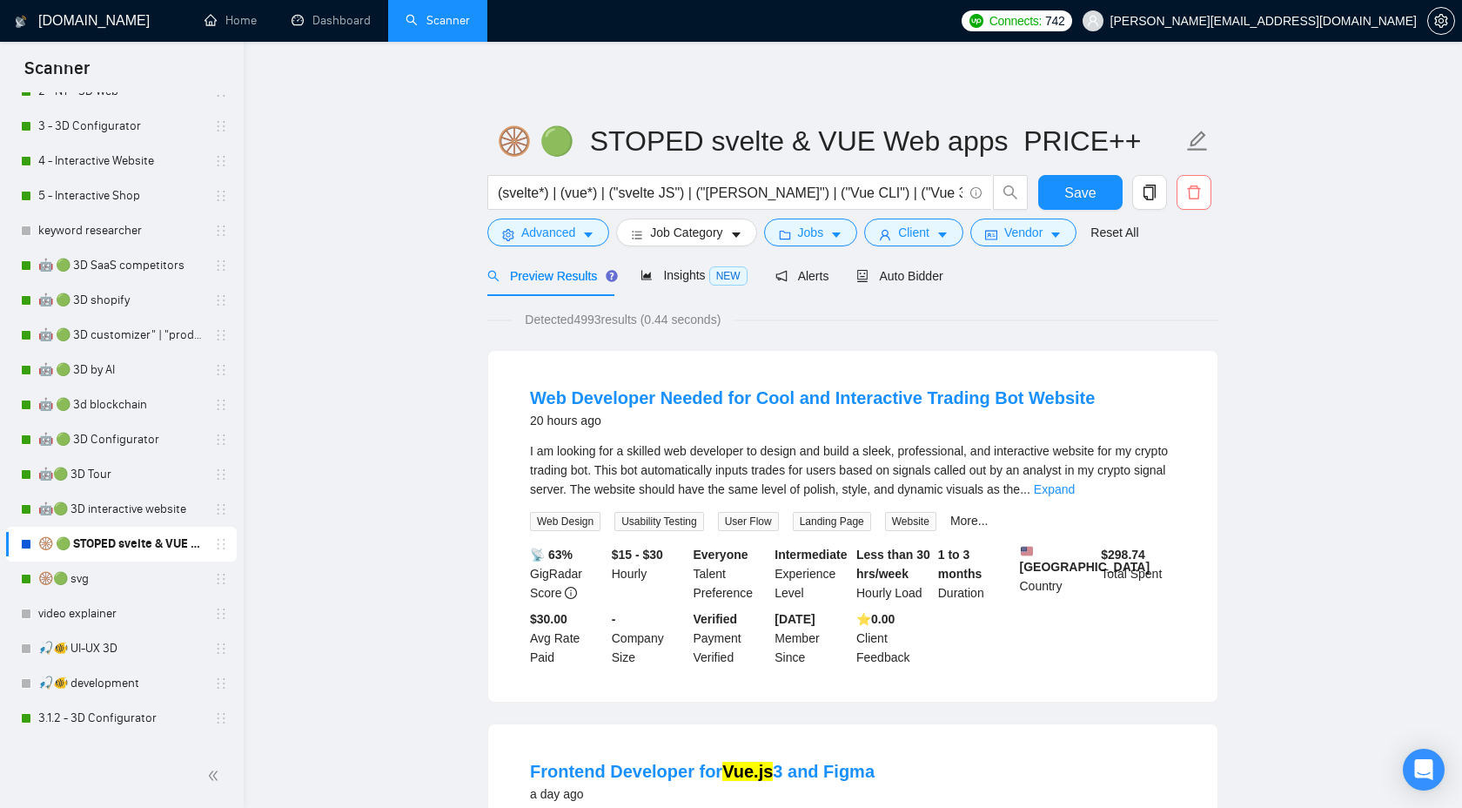
click at [1192, 191] on icon "delete" at bounding box center [1194, 193] width 16 height 16
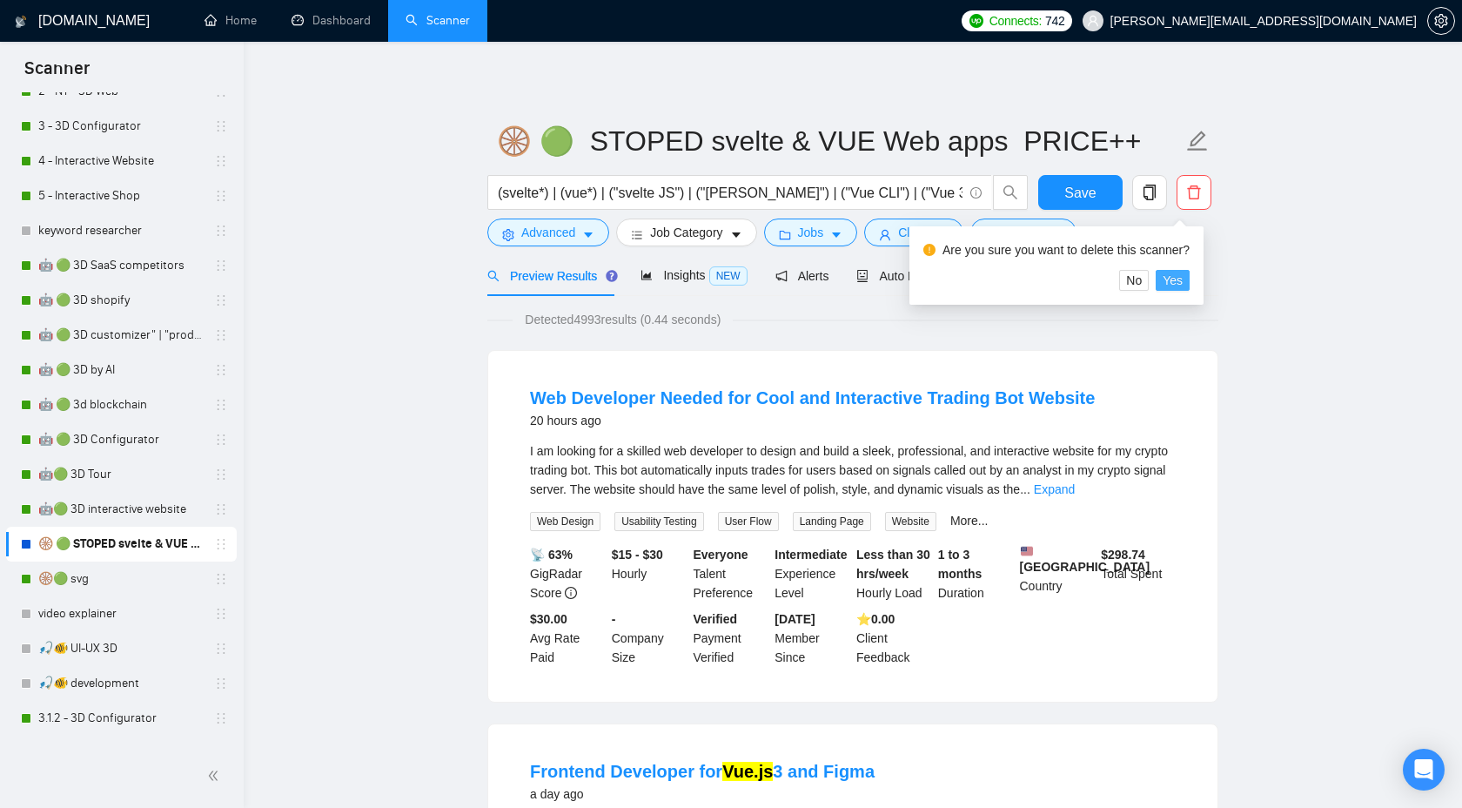
click at [1183, 288] on span "Yes" at bounding box center [1173, 280] width 20 height 19
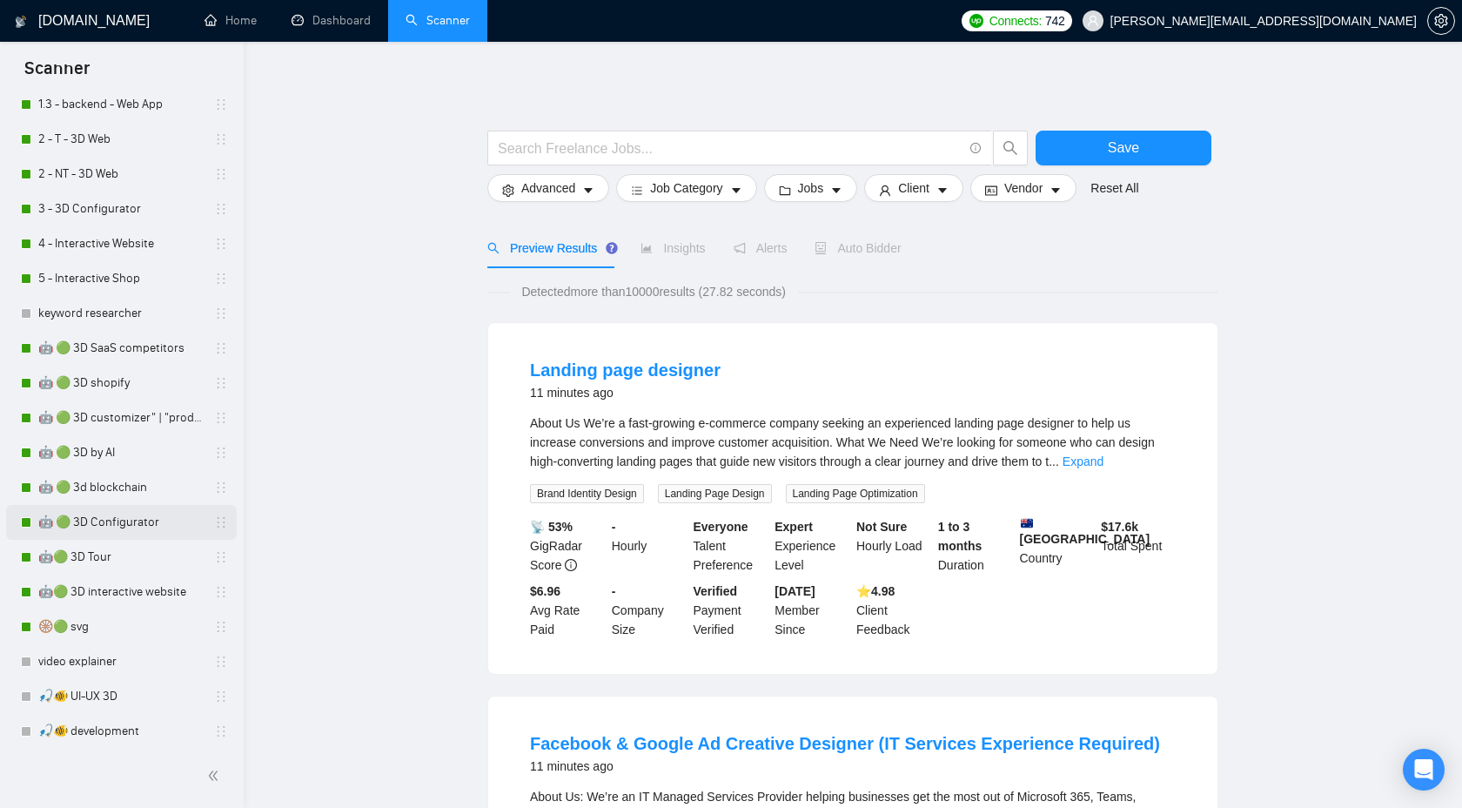
scroll to position [263, 0]
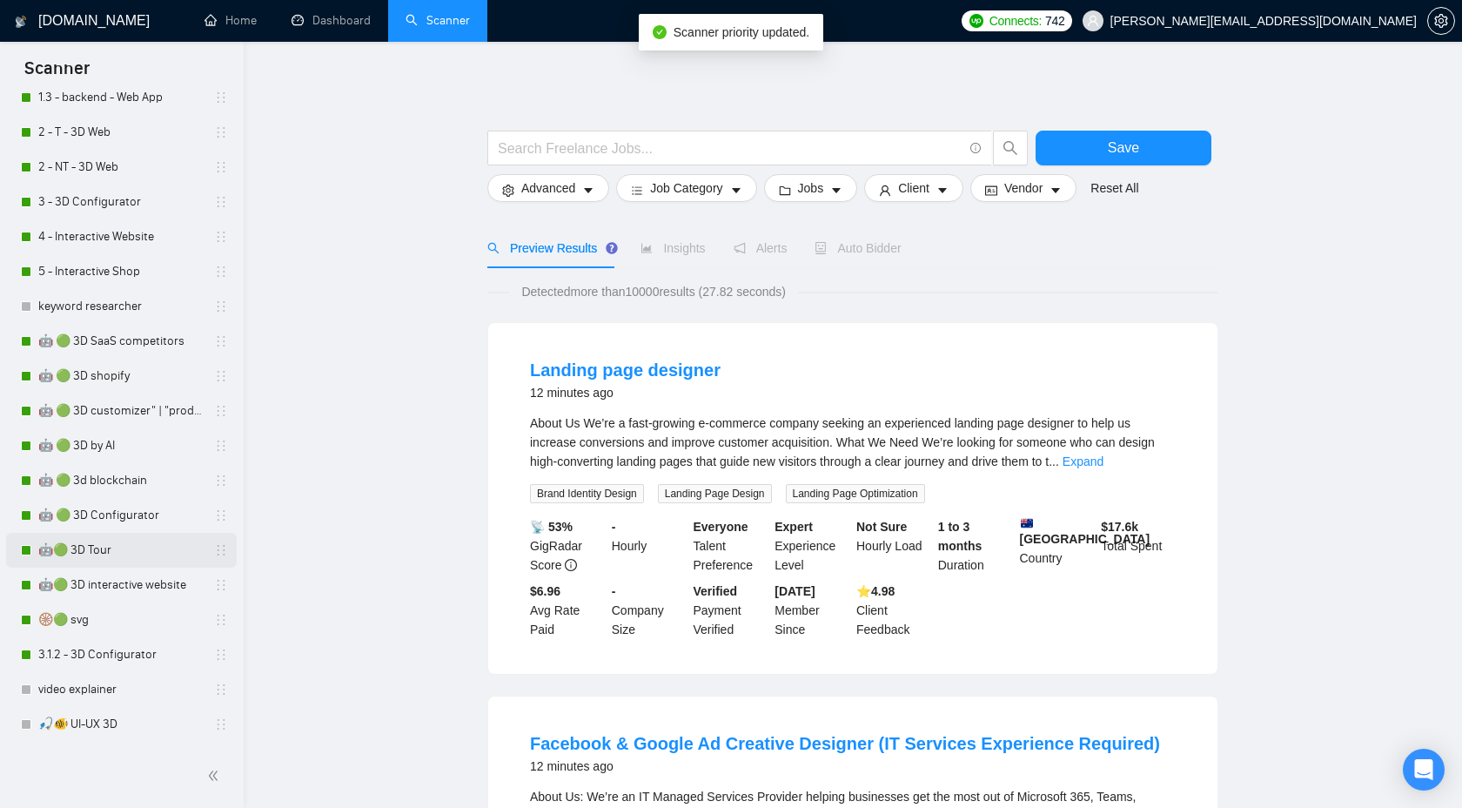
scroll to position [171, 0]
click at [117, 648] on link "3.1.2 - 3D Configurator" at bounding box center [120, 652] width 165 height 35
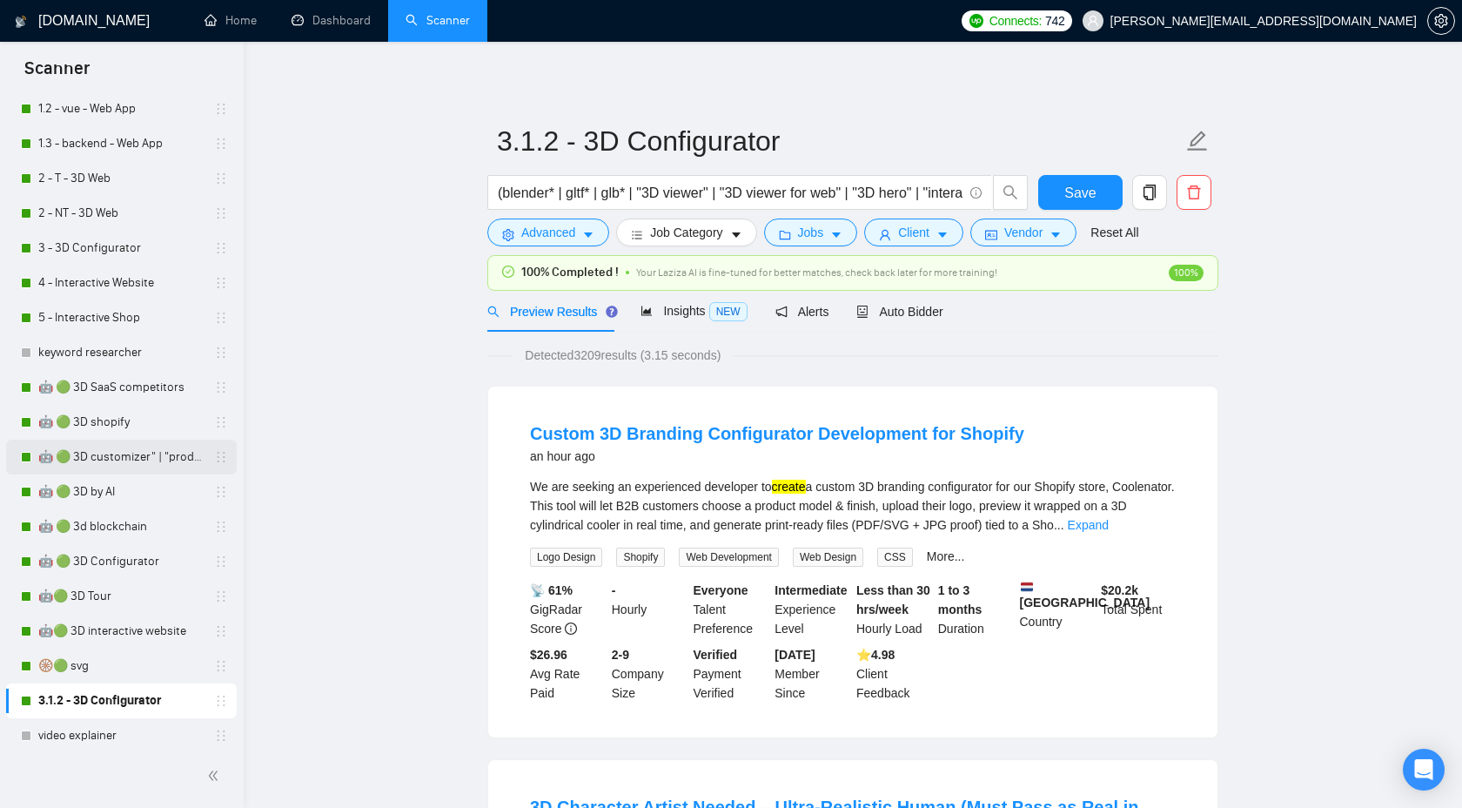
scroll to position [161, 0]
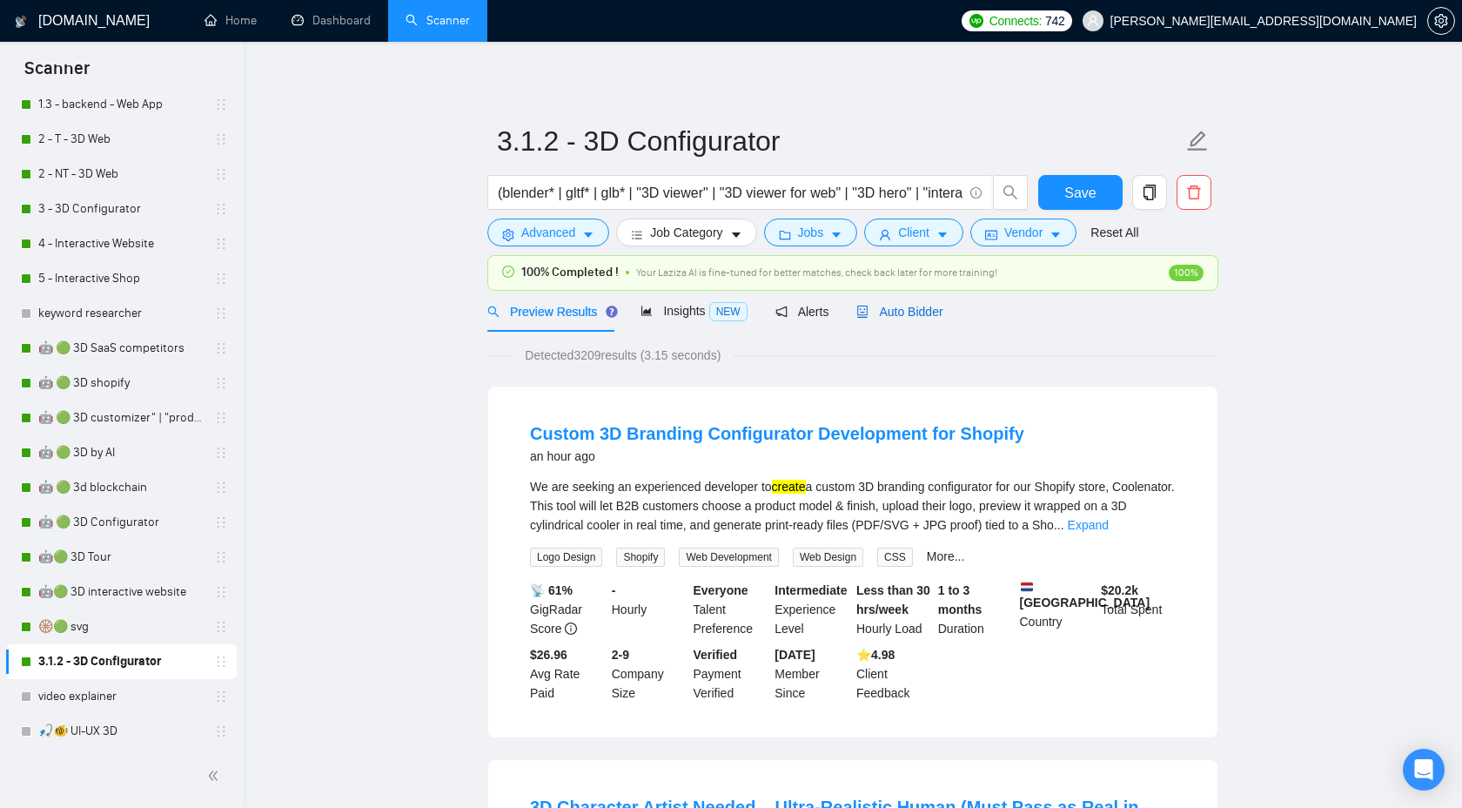
click at [912, 319] on div "Auto Bidder" at bounding box center [900, 311] width 86 height 19
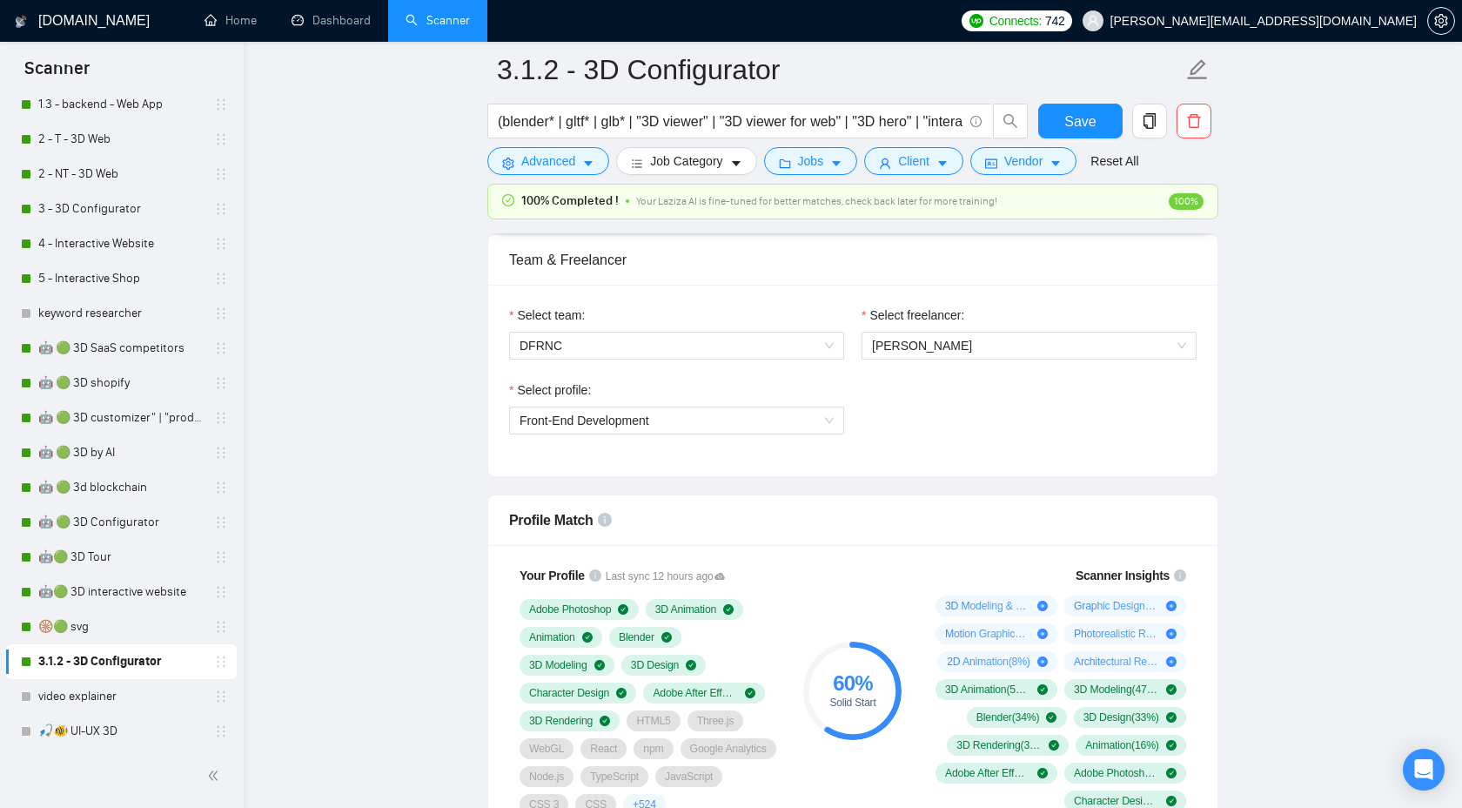
scroll to position [885, 0]
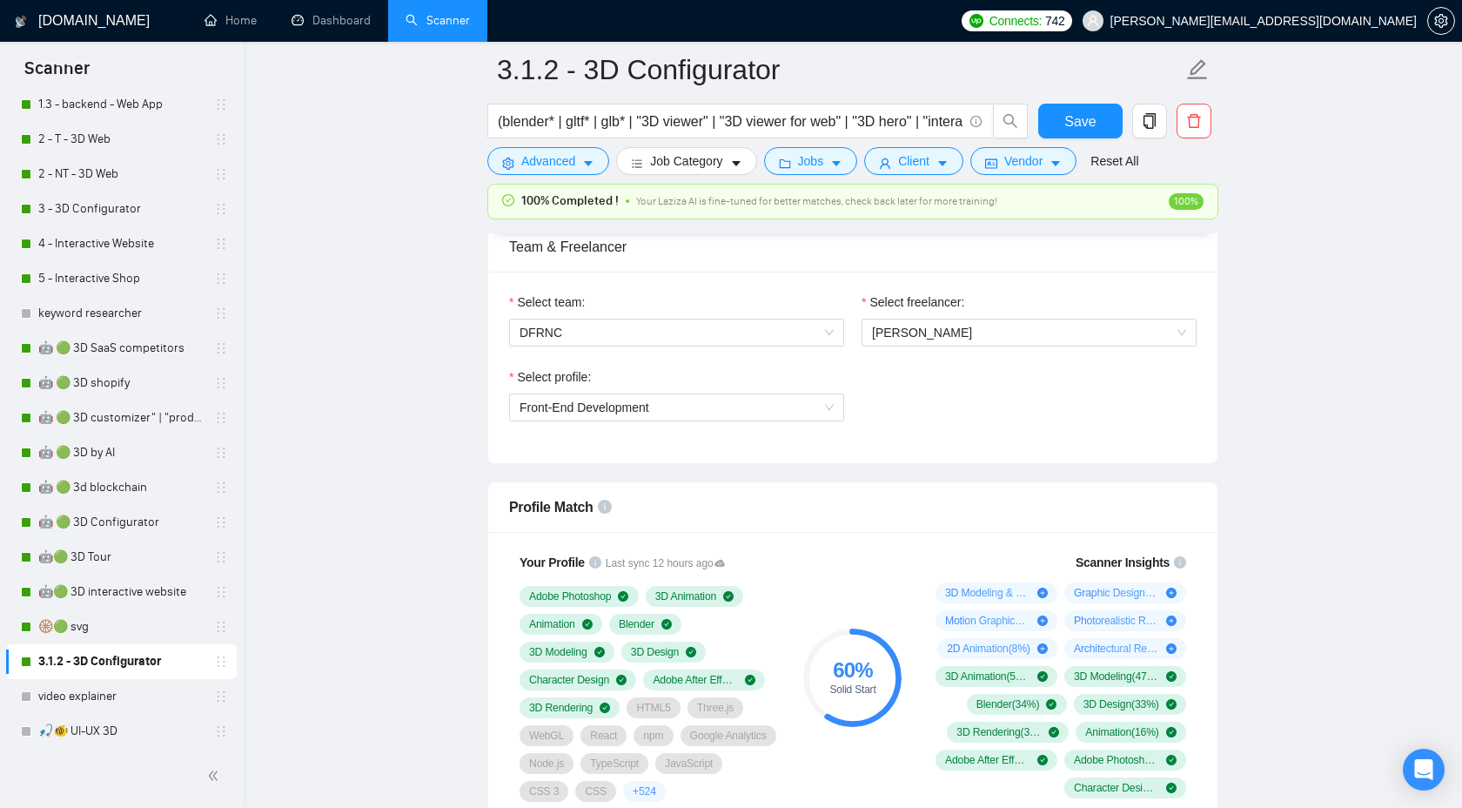
click at [671, 420] on div "Select profile: Front-End Development" at bounding box center [677, 404] width 353 height 75
click at [680, 410] on span "Front-End Development" at bounding box center [677, 407] width 314 height 26
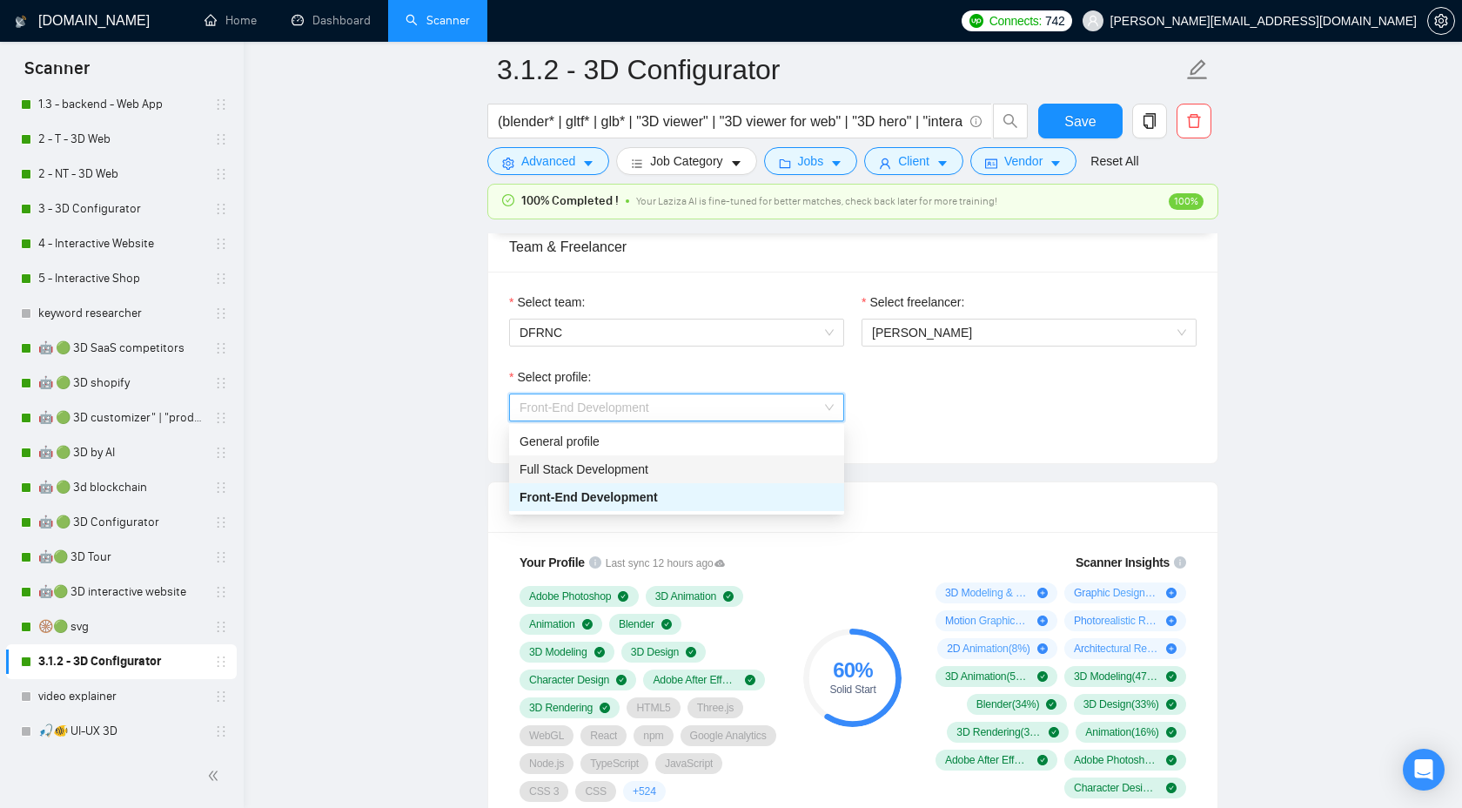
click at [627, 473] on span "Full Stack Development" at bounding box center [584, 469] width 129 height 14
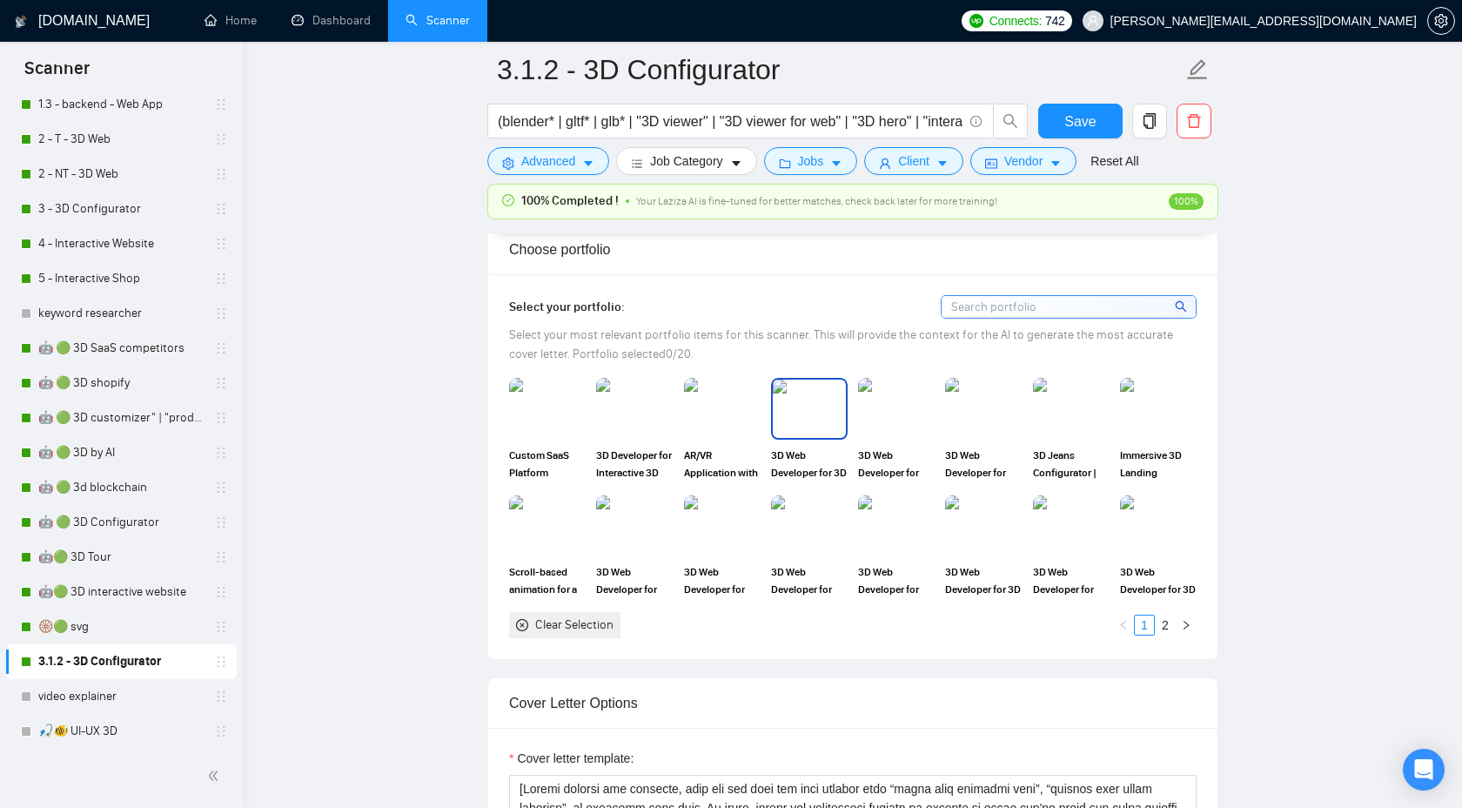
scroll to position [1575, 0]
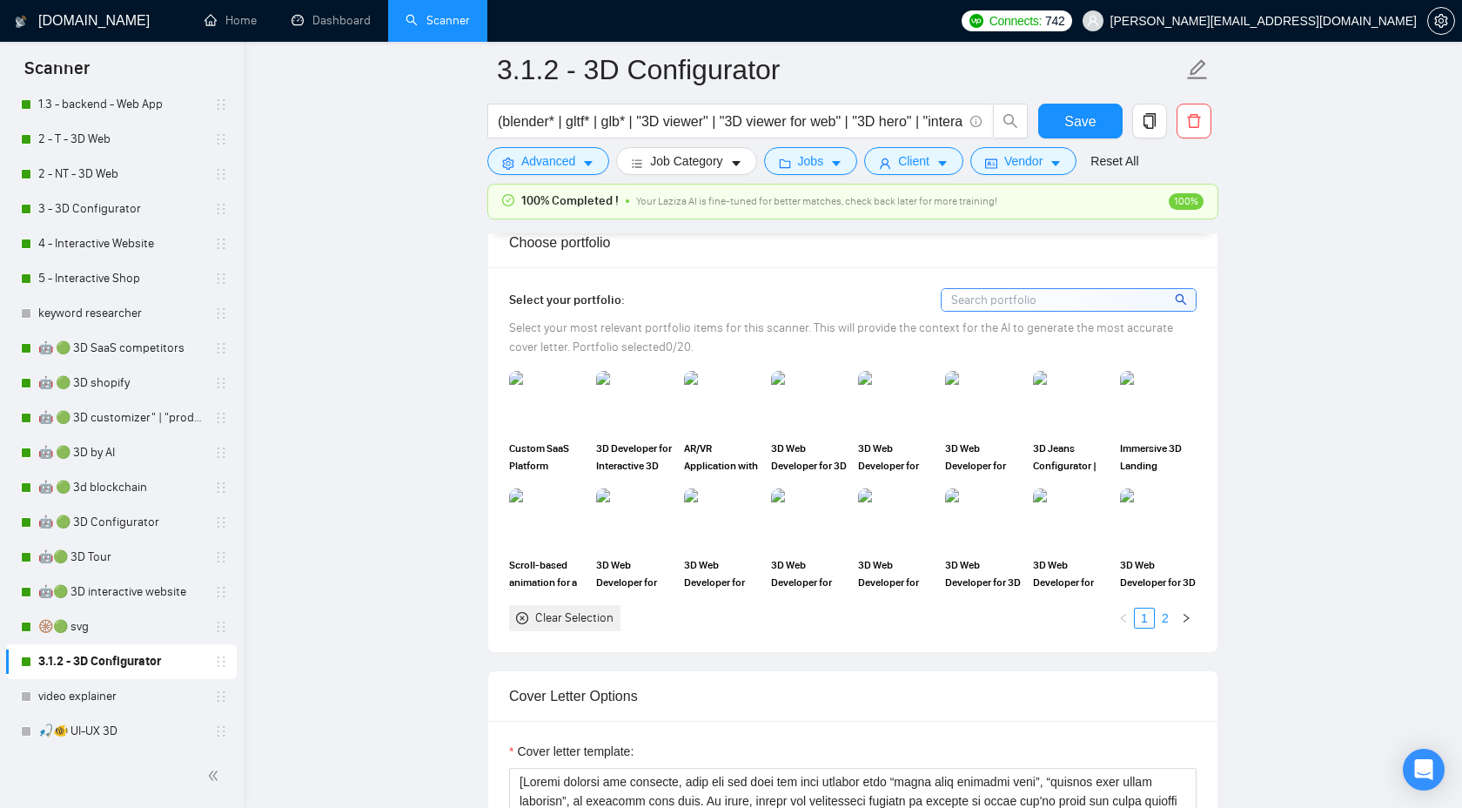
click at [1171, 618] on link "2" at bounding box center [1165, 617] width 19 height 19
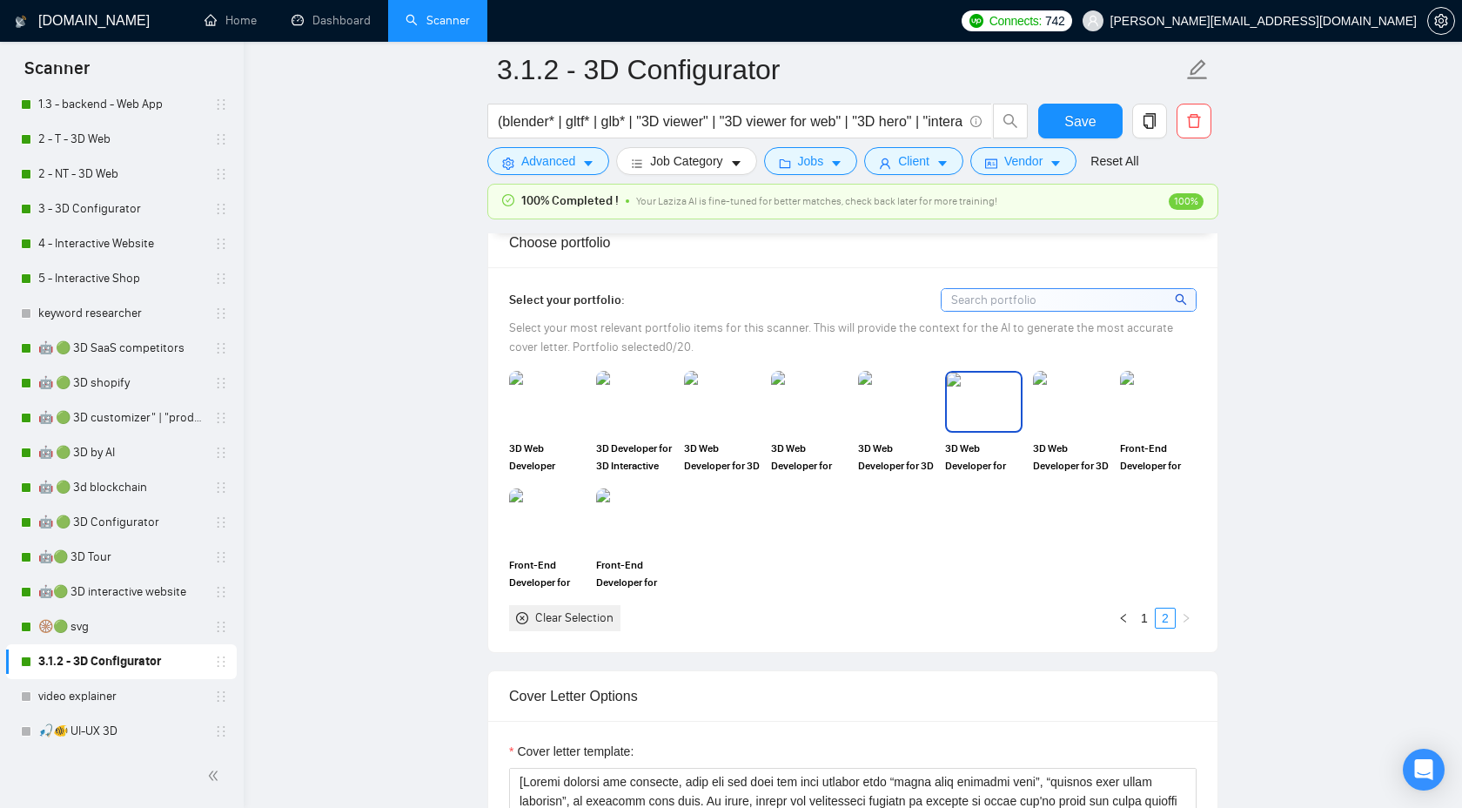
click at [998, 408] on img at bounding box center [983, 401] width 73 height 57
click at [892, 412] on img at bounding box center [896, 401] width 73 height 57
click at [803, 404] on img at bounding box center [809, 401] width 73 height 57
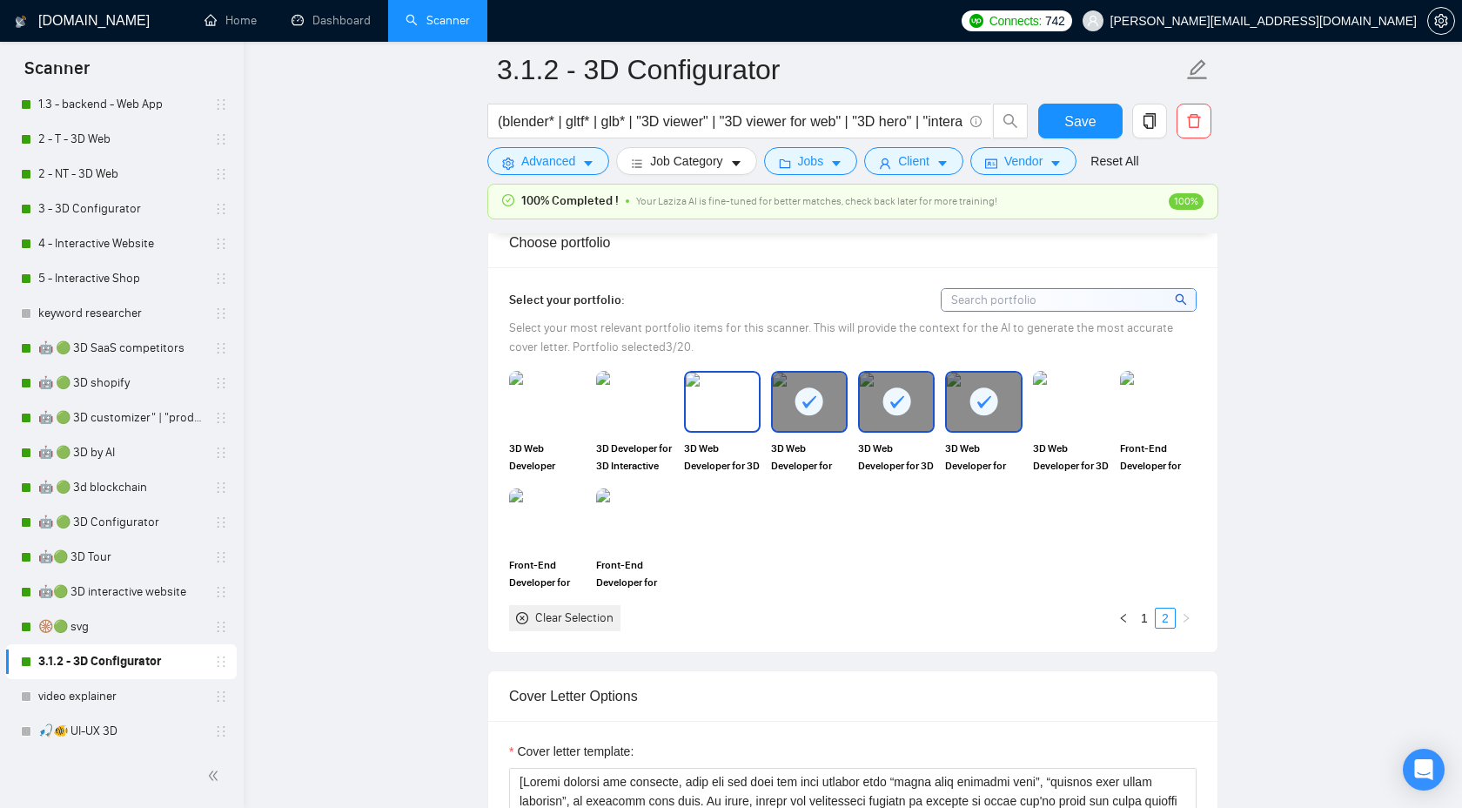
click at [717, 419] on img at bounding box center [722, 401] width 73 height 57
click at [634, 416] on img at bounding box center [634, 401] width 73 height 57
click at [521, 411] on img at bounding box center [547, 401] width 73 height 57
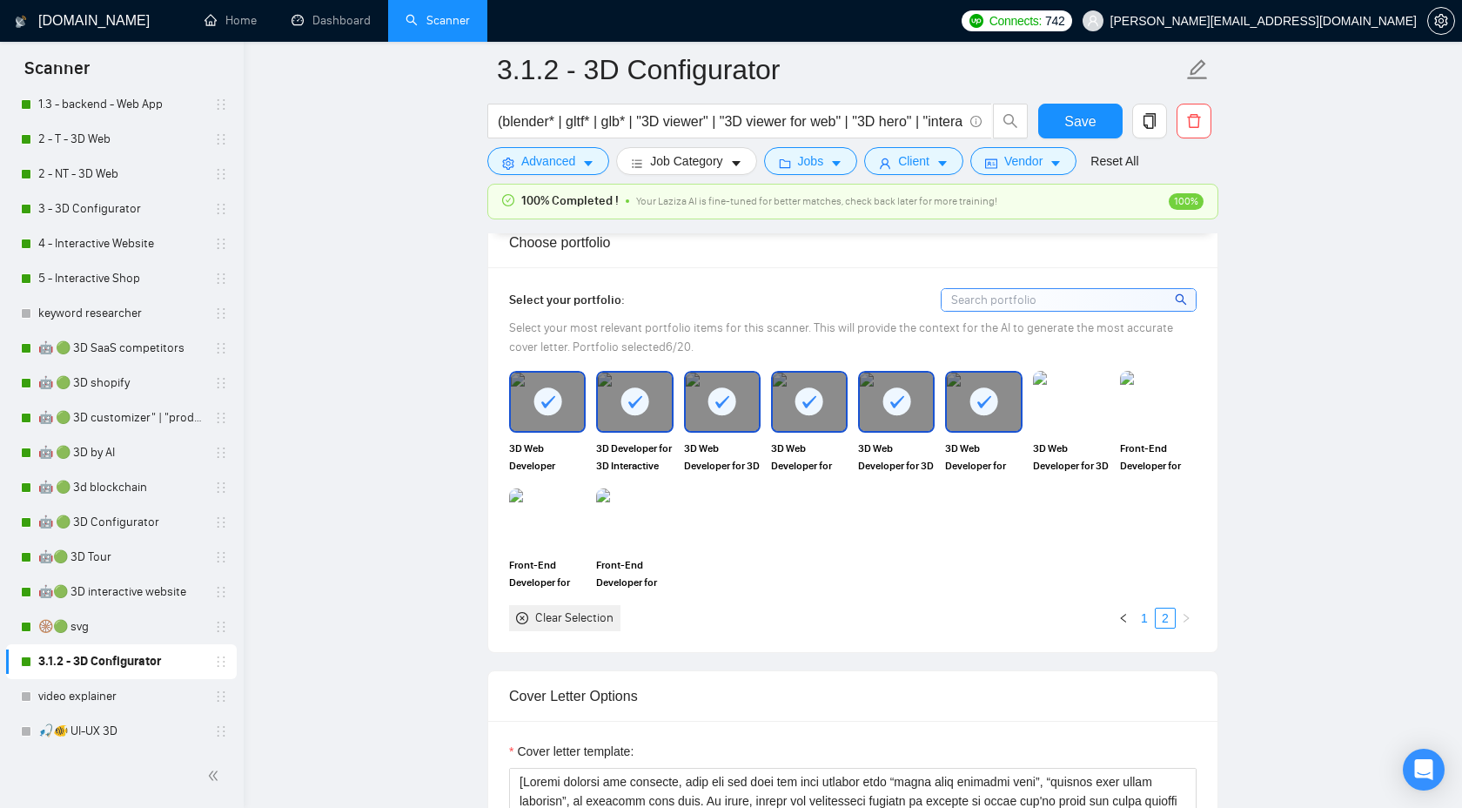
click at [1146, 625] on link "1" at bounding box center [1144, 617] width 19 height 19
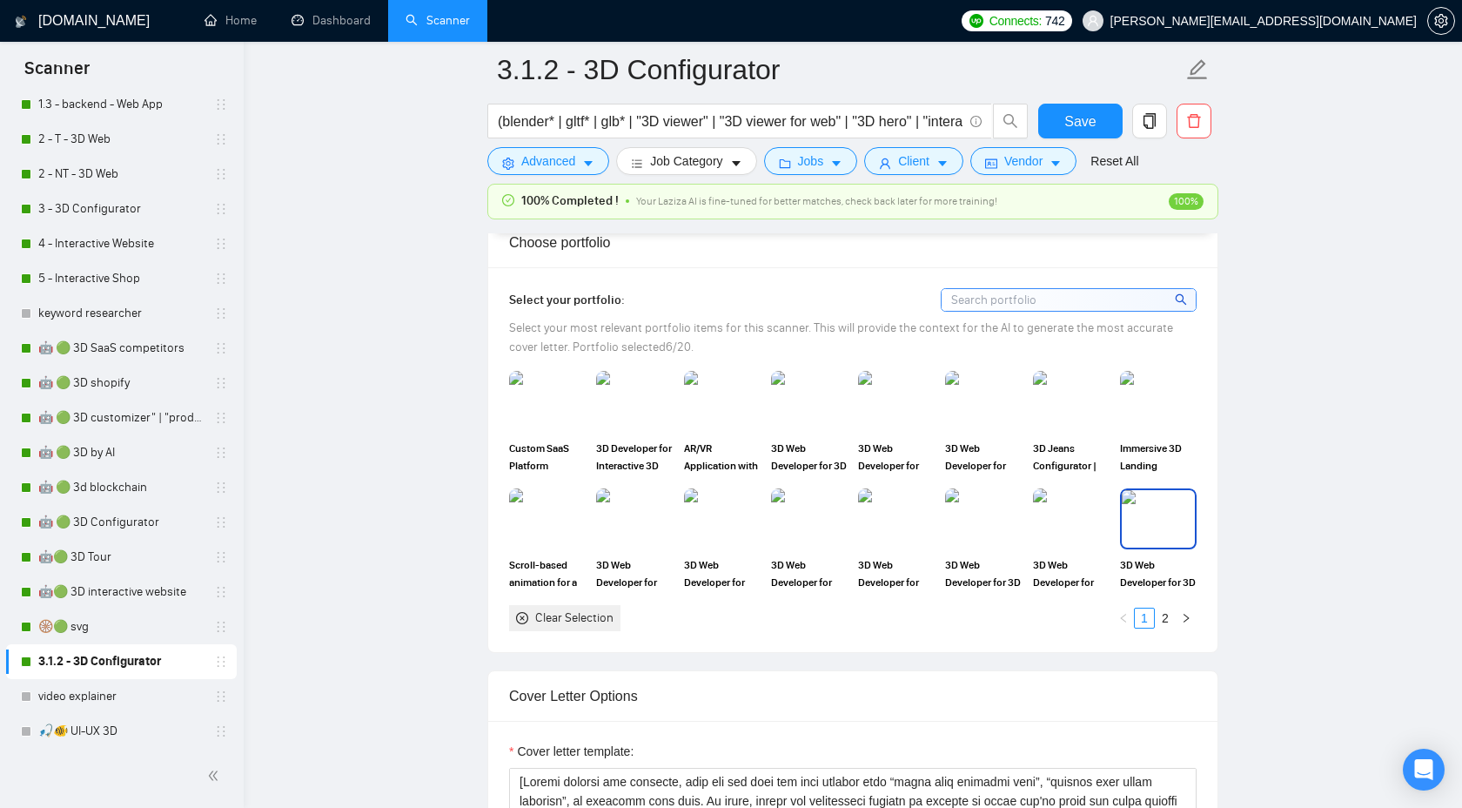
click at [1172, 540] on img at bounding box center [1158, 518] width 73 height 57
click at [1078, 534] on img at bounding box center [1071, 518] width 73 height 57
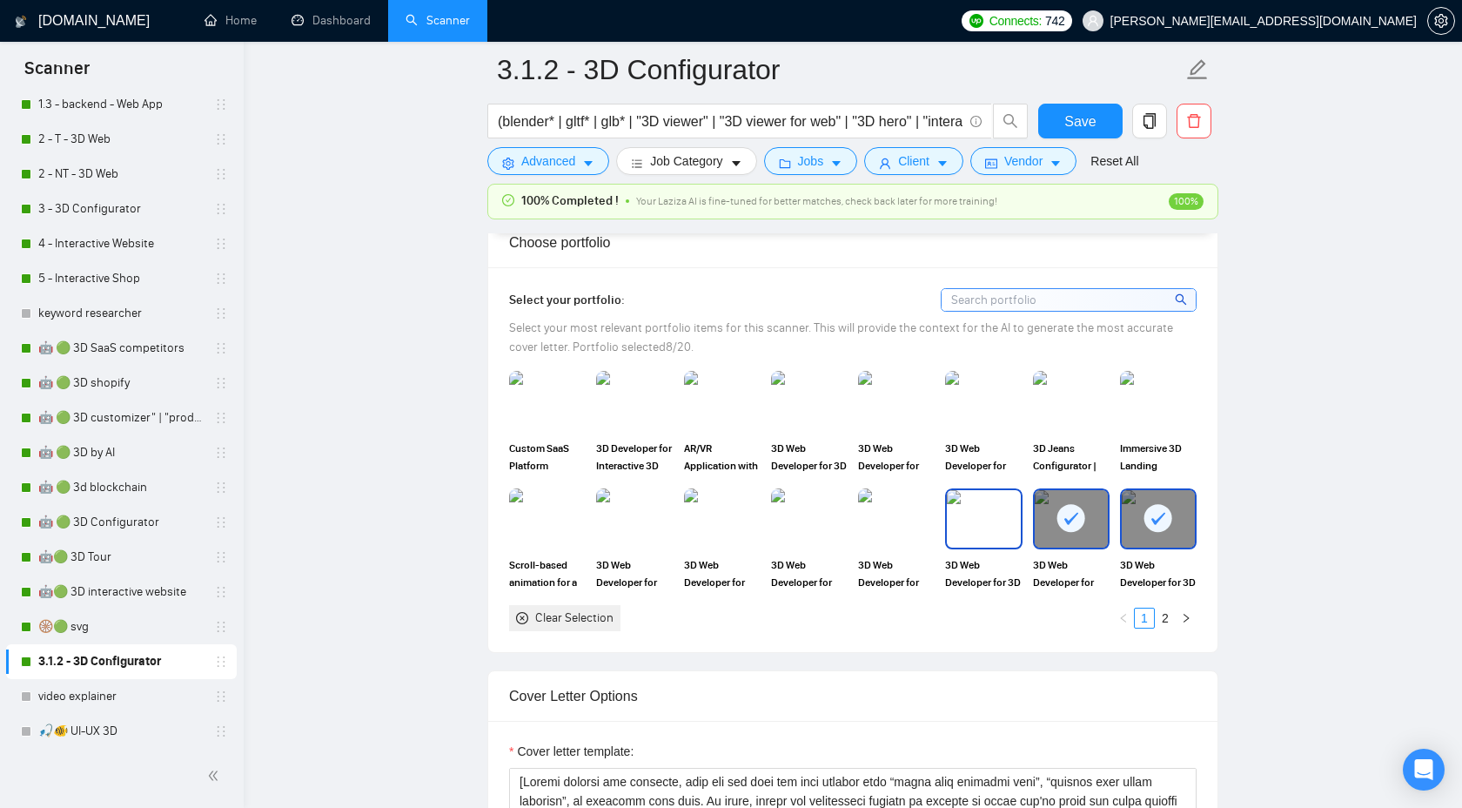
click at [1014, 520] on img at bounding box center [983, 518] width 73 height 57
click at [883, 519] on img at bounding box center [896, 518] width 73 height 57
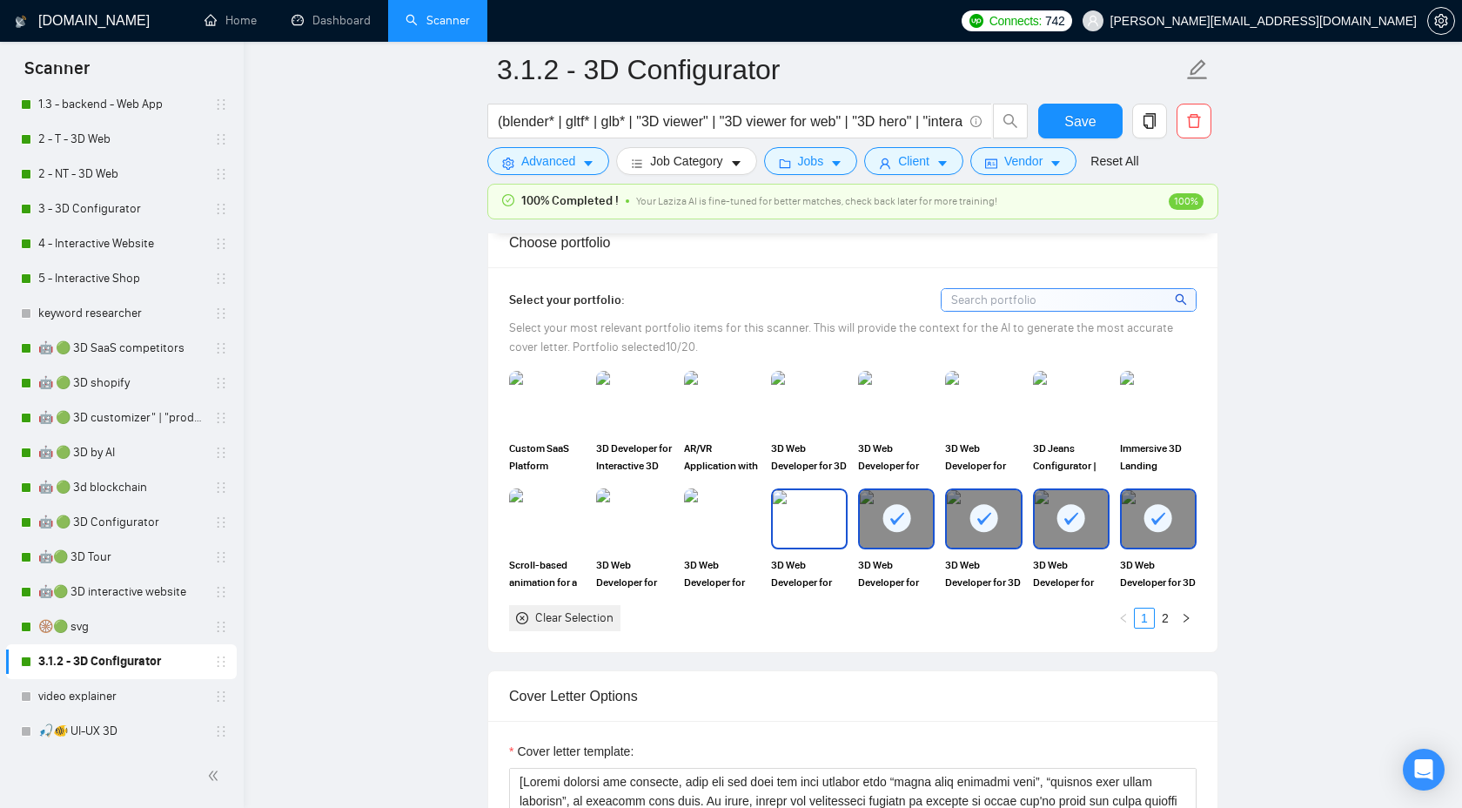
click at [810, 528] on img at bounding box center [809, 518] width 73 height 57
click at [752, 532] on img at bounding box center [722, 518] width 73 height 57
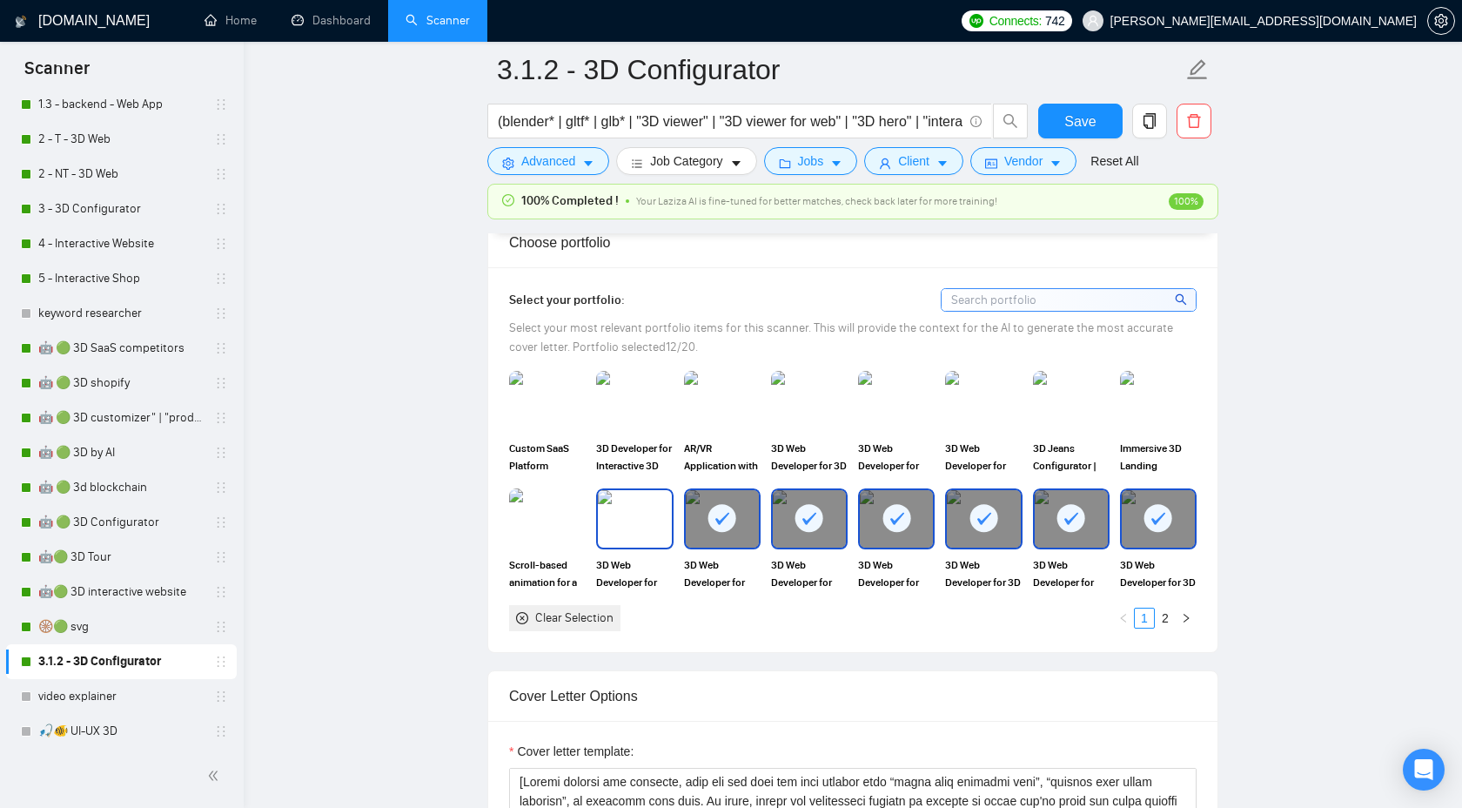
click at [648, 532] on img at bounding box center [634, 518] width 73 height 57
click at [1057, 394] on img at bounding box center [1071, 401] width 73 height 57
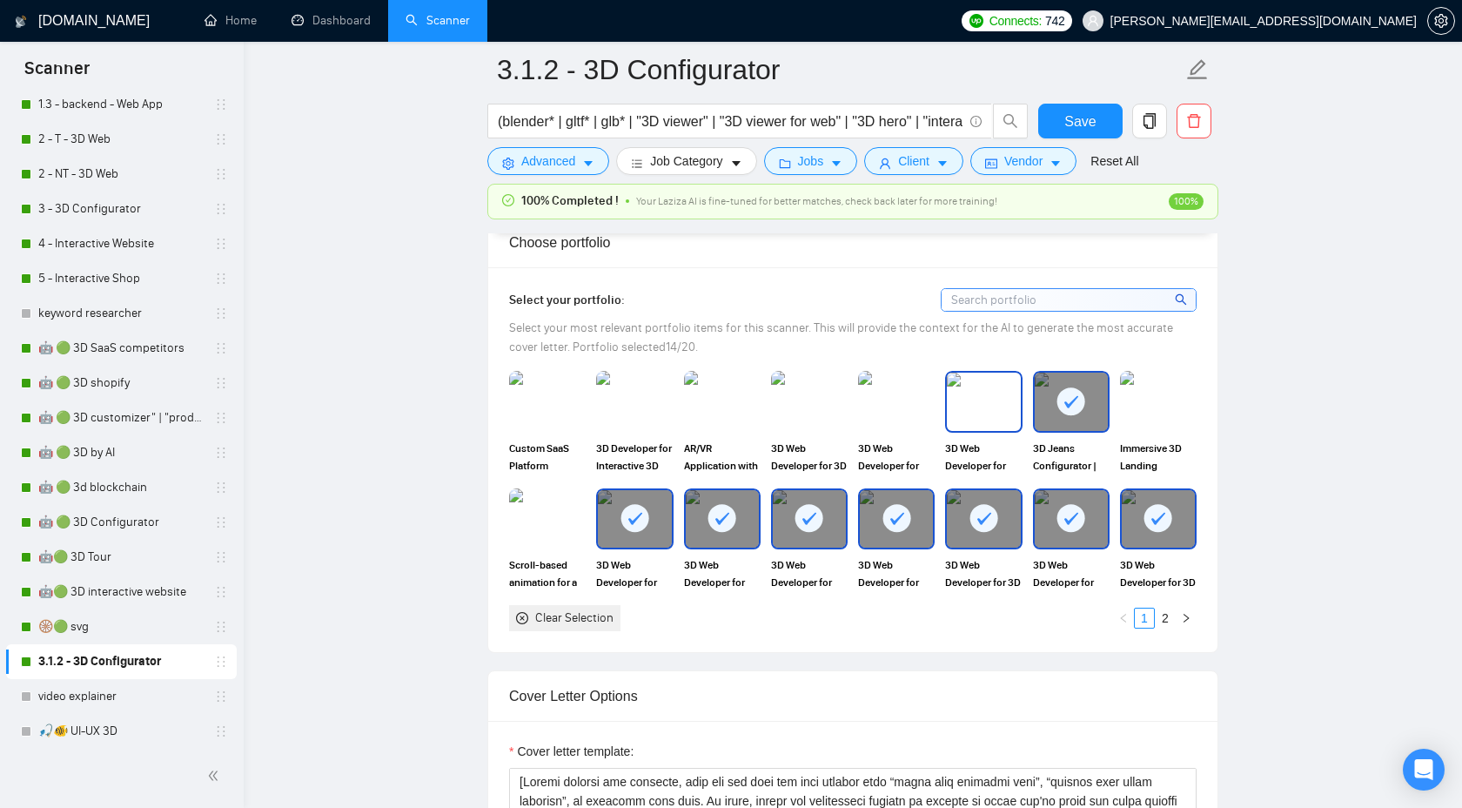
click at [975, 399] on img at bounding box center [983, 401] width 73 height 57
click at [869, 408] on img at bounding box center [896, 401] width 73 height 57
click at [796, 408] on img at bounding box center [809, 401] width 73 height 57
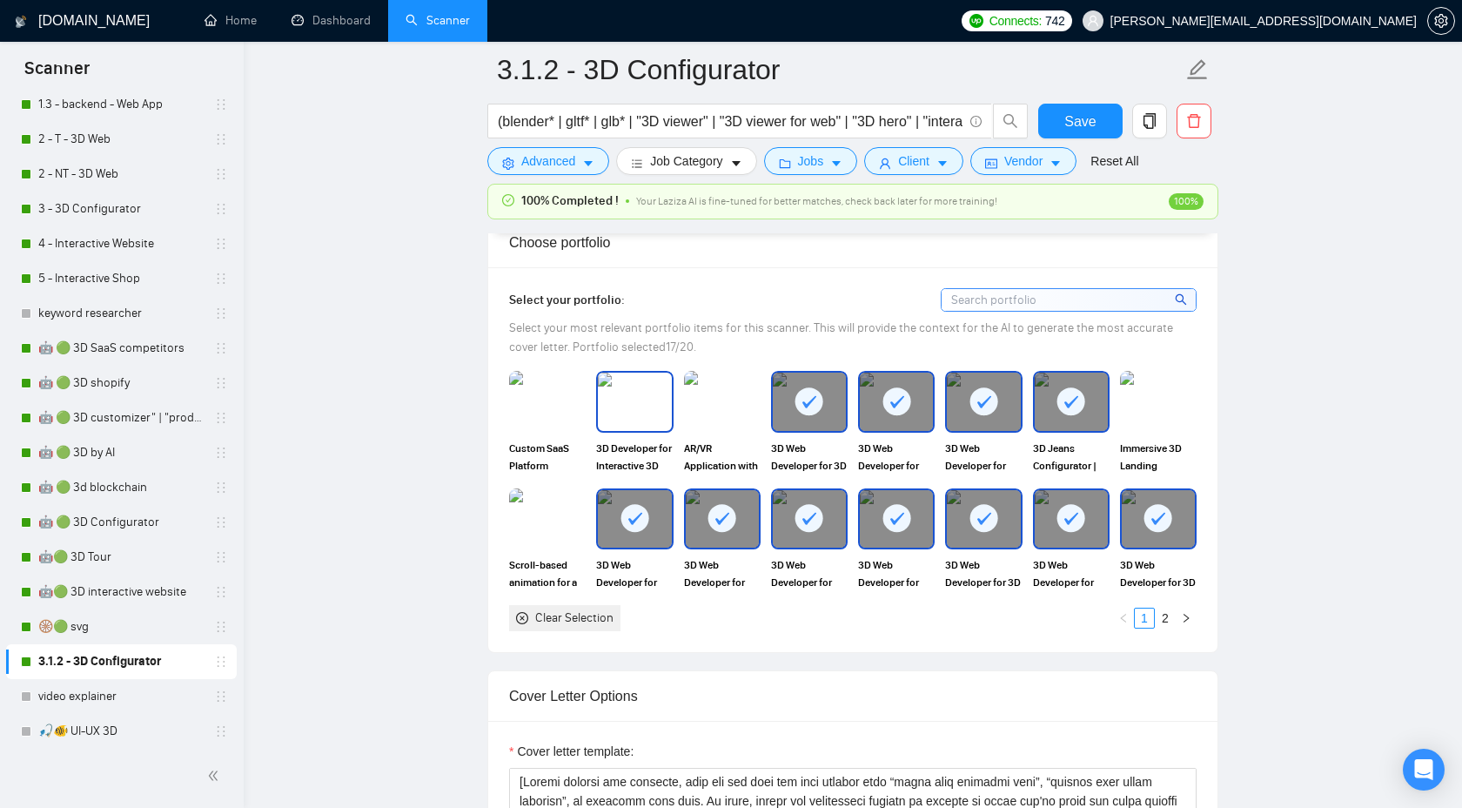
click at [628, 392] on img at bounding box center [634, 401] width 73 height 57
click at [1159, 403] on img at bounding box center [1158, 401] width 73 height 57
click at [1163, 615] on link "2" at bounding box center [1165, 617] width 19 height 19
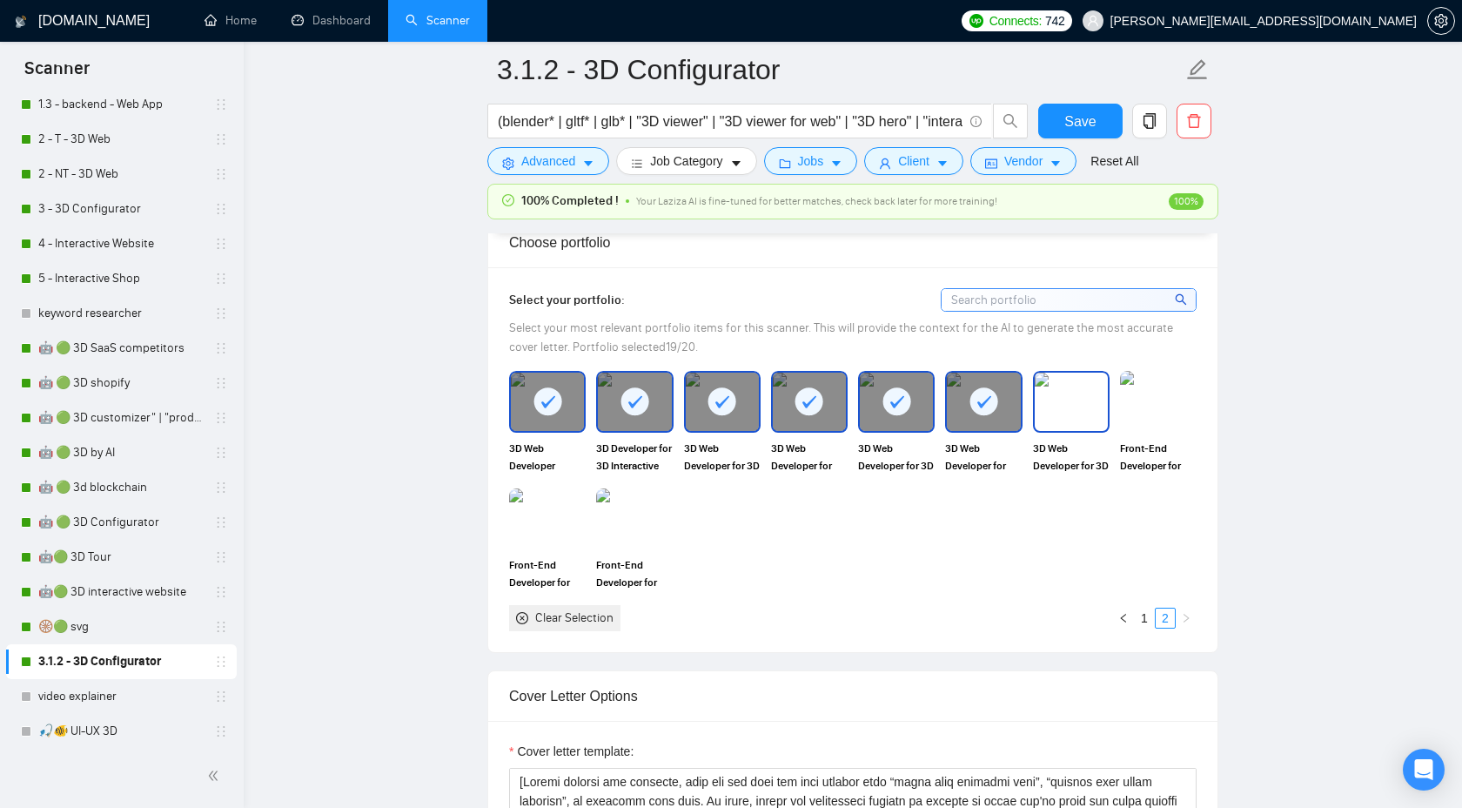
click at [1055, 384] on img at bounding box center [1071, 401] width 73 height 57
click at [1072, 130] on span "Save" at bounding box center [1080, 122] width 31 height 22
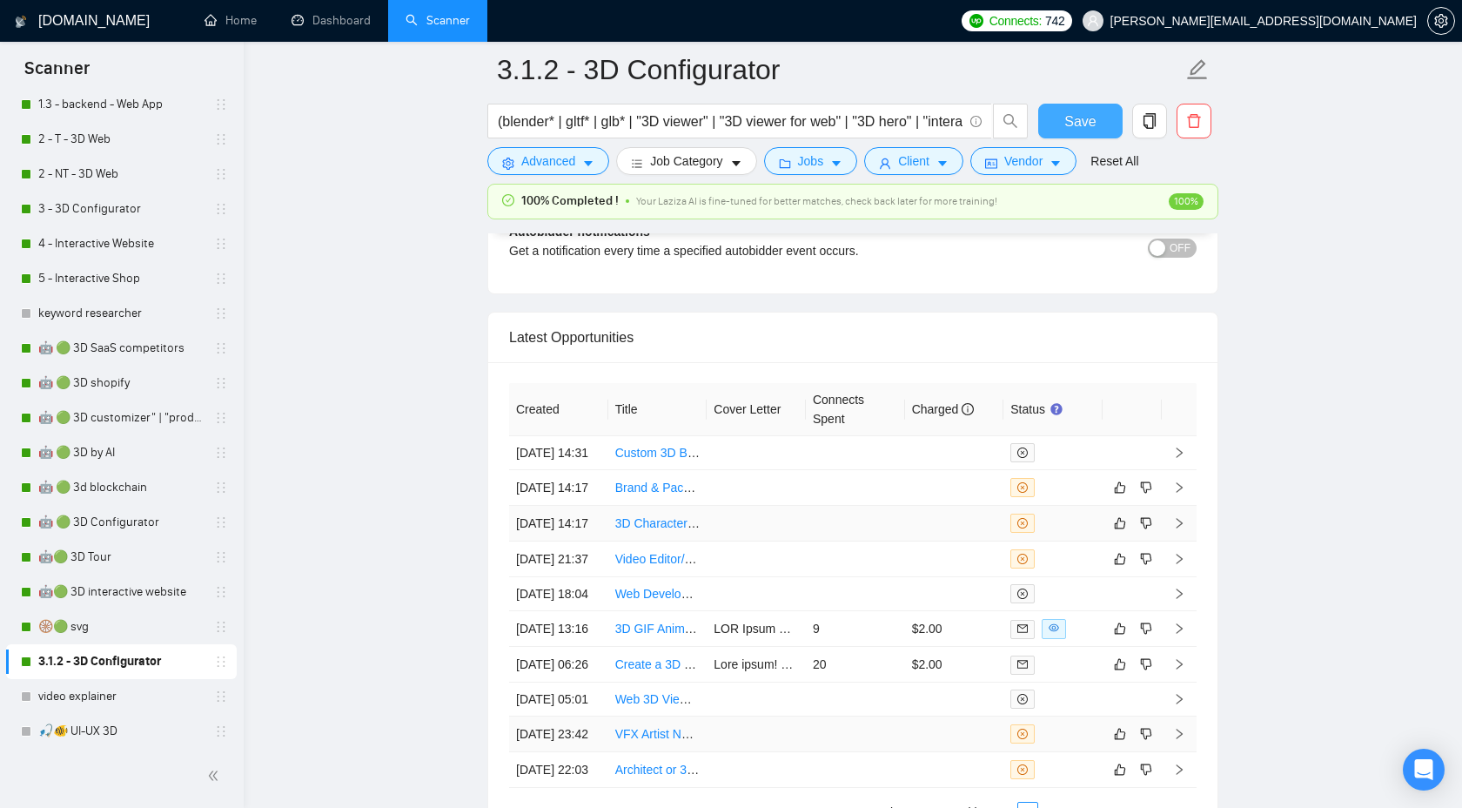
scroll to position [4406, 0]
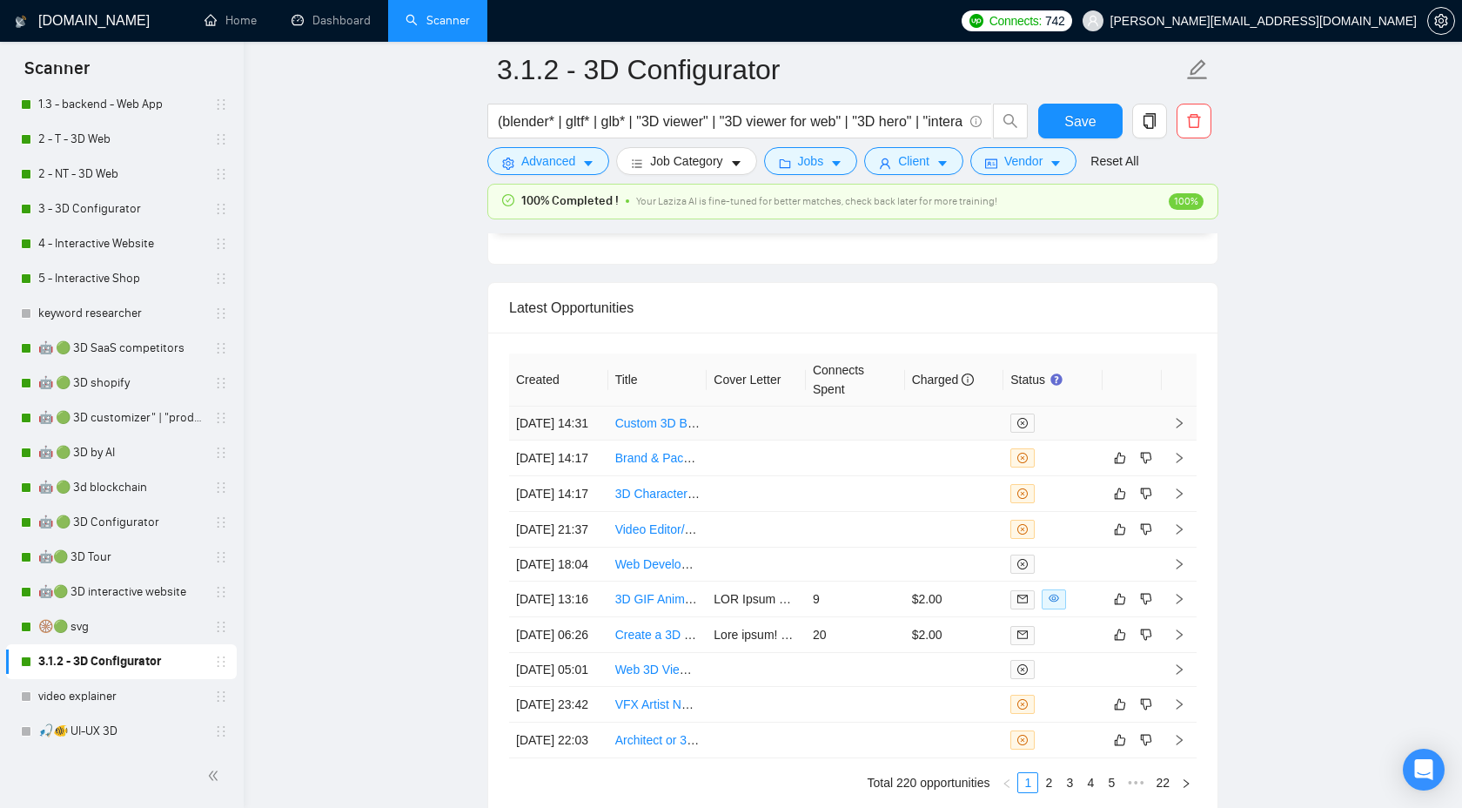
click at [1179, 428] on icon "right" at bounding box center [1180, 423] width 6 height 10
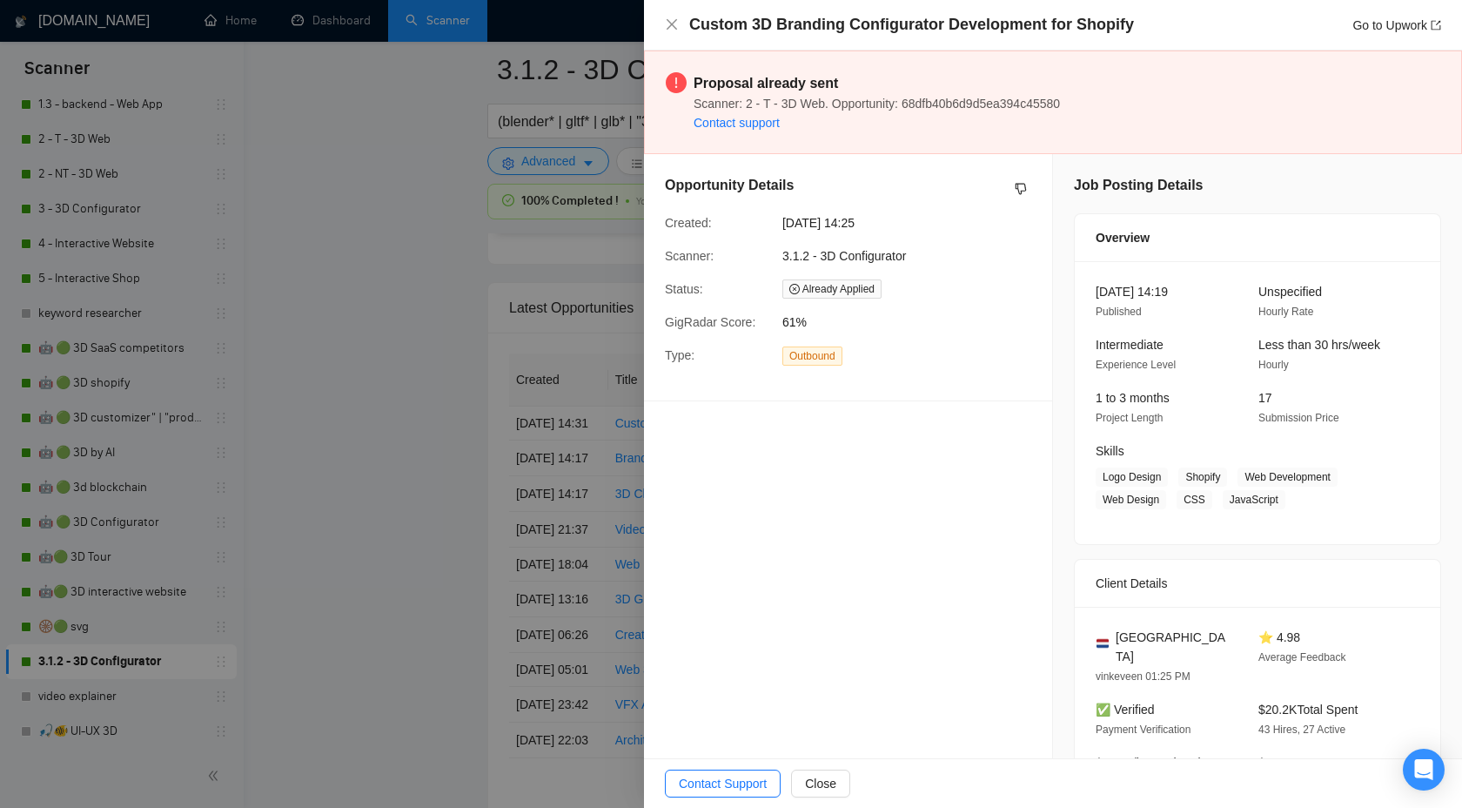
click at [491, 404] on div at bounding box center [731, 404] width 1462 height 808
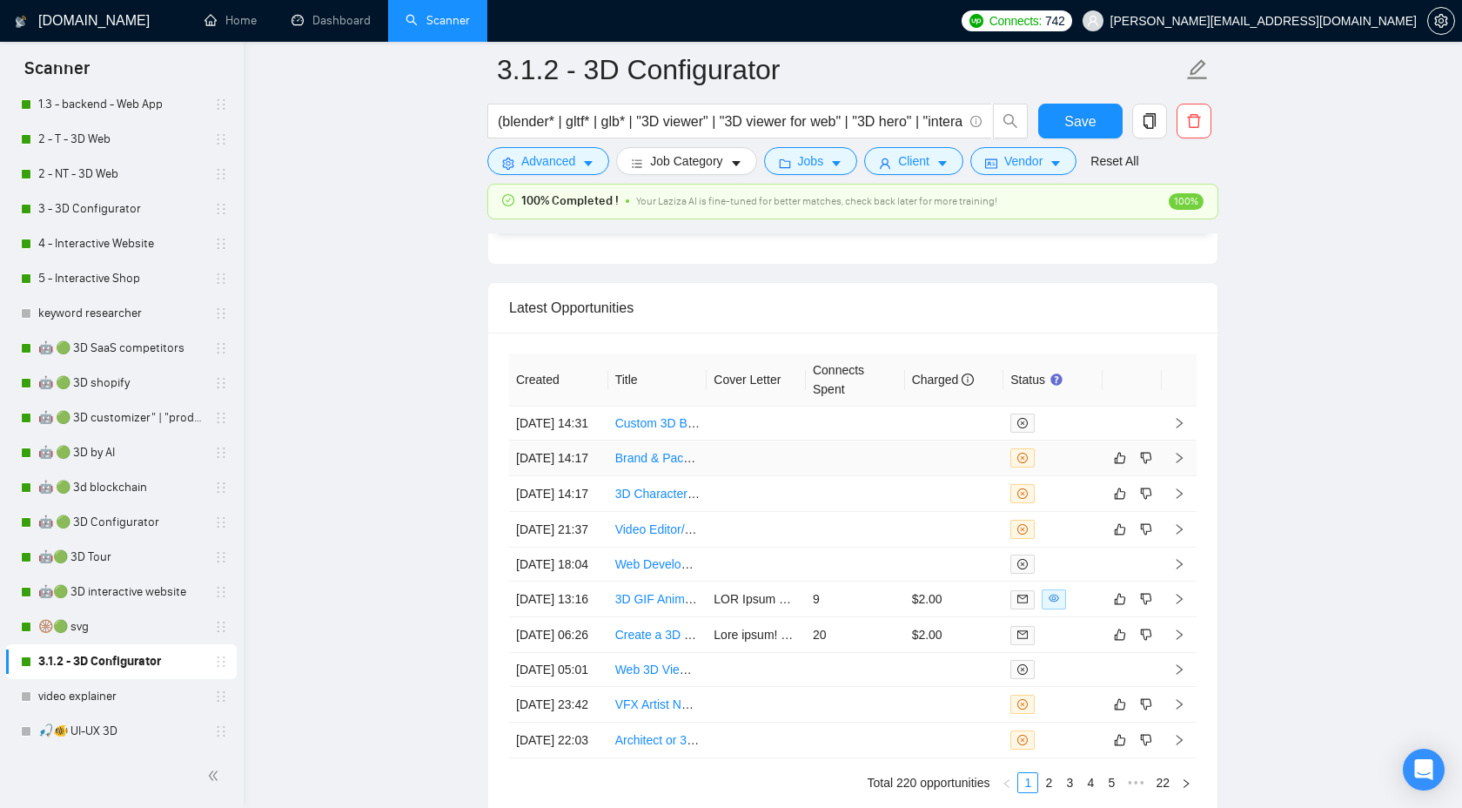
click at [1179, 464] on icon "right" at bounding box center [1179, 458] width 12 height 12
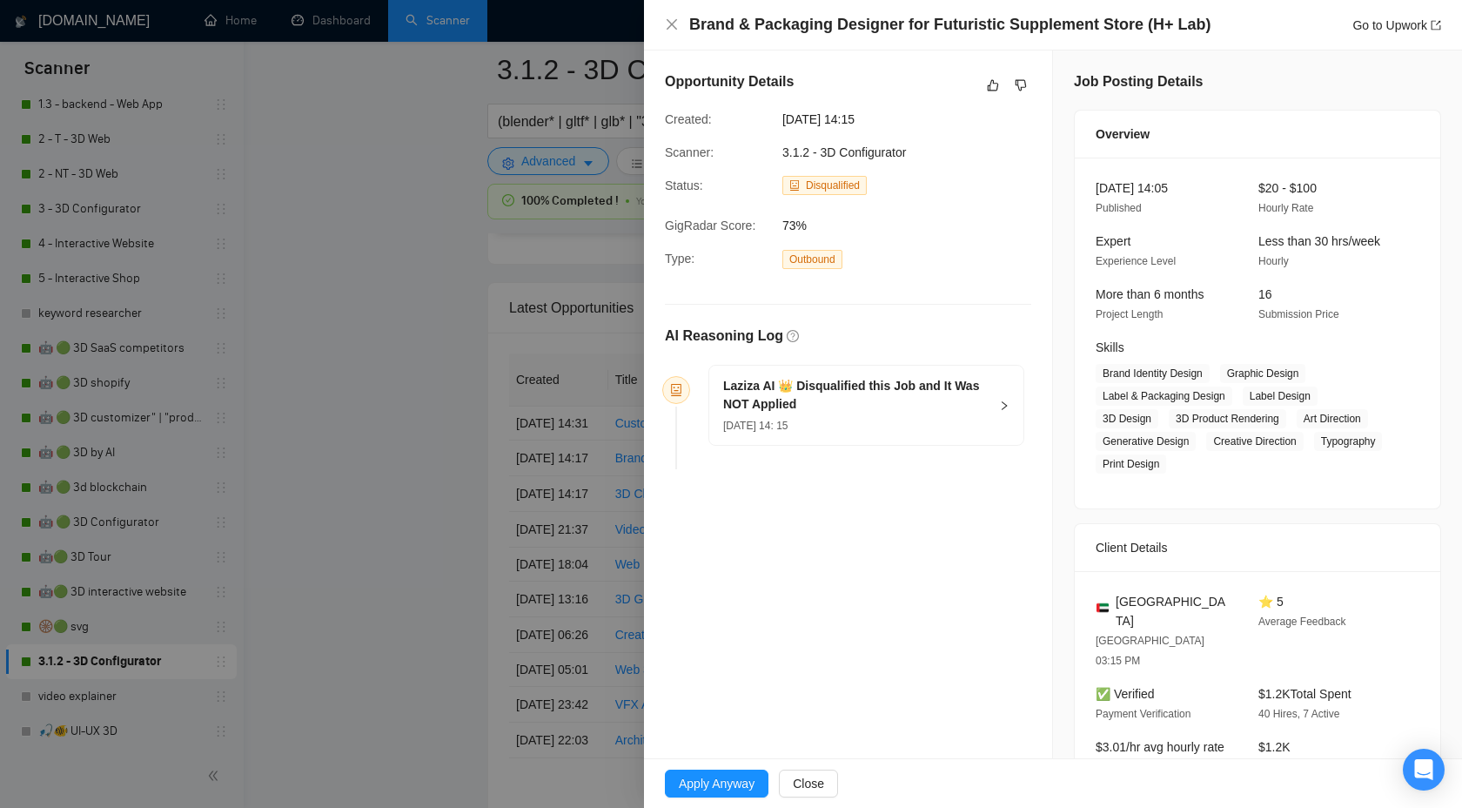
click at [469, 368] on div at bounding box center [731, 404] width 1462 height 808
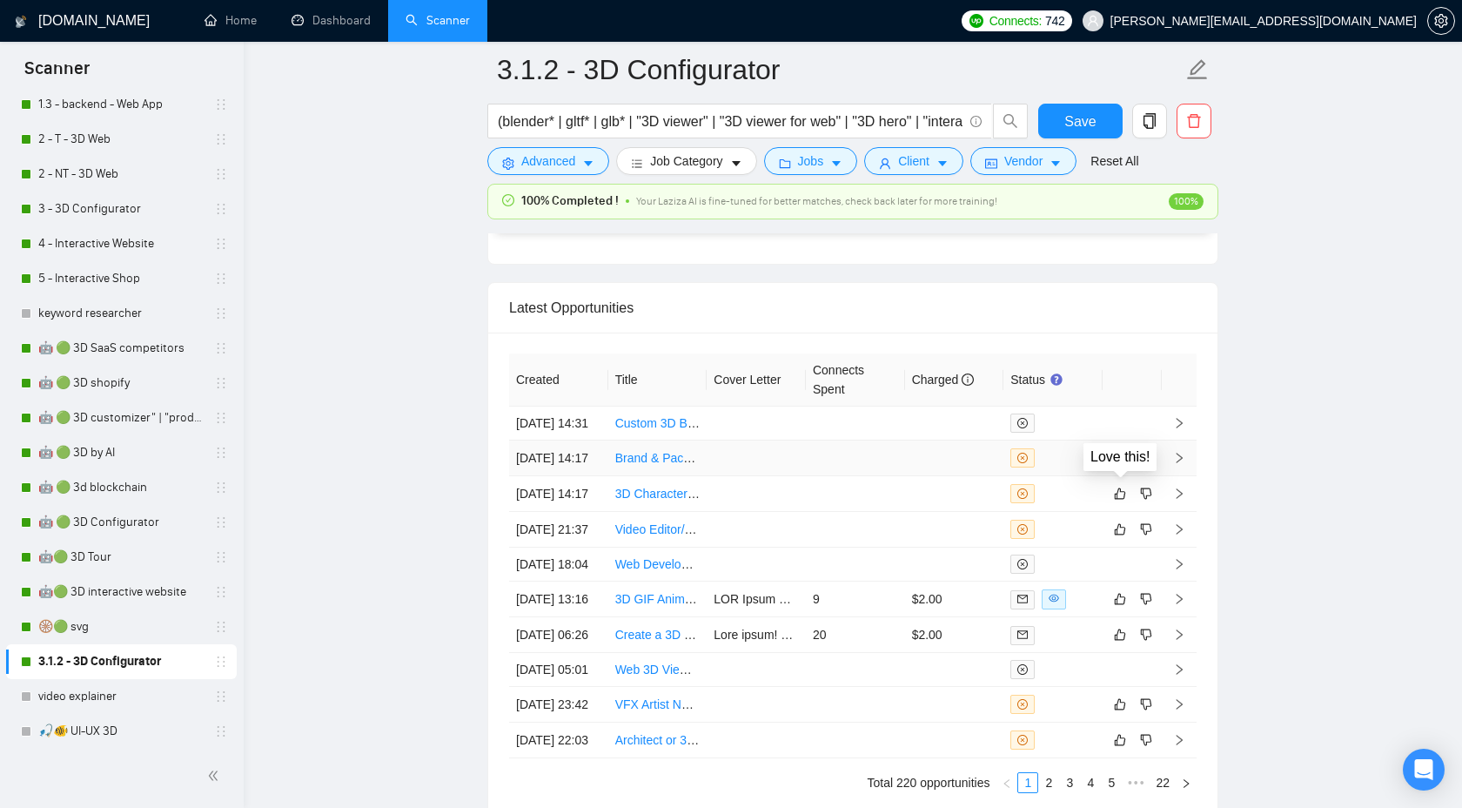
click at [1119, 465] on icon "like" at bounding box center [1120, 458] width 12 height 14
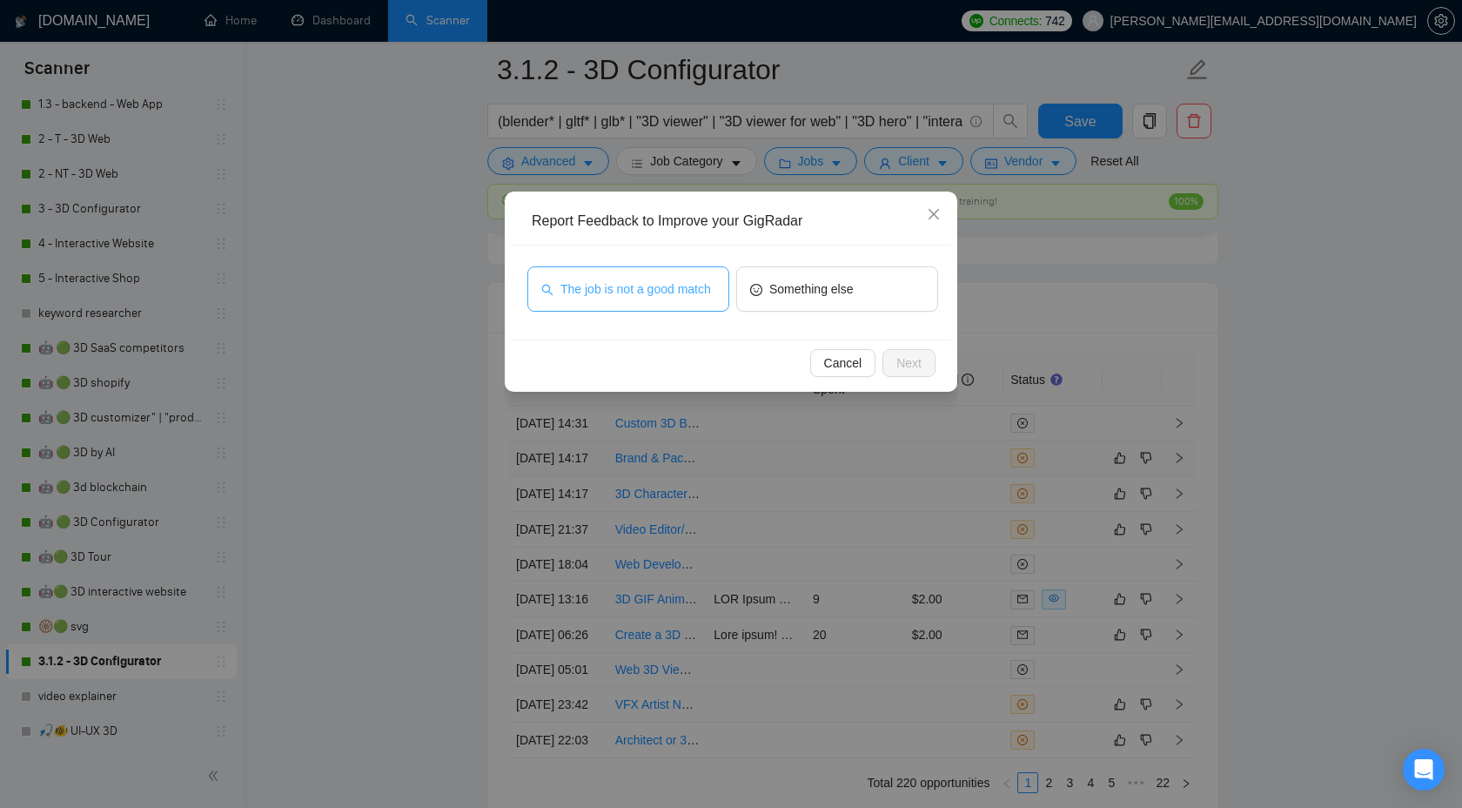
click at [670, 285] on span "The job is not a good match" at bounding box center [636, 288] width 151 height 19
click at [913, 366] on span "Next" at bounding box center [909, 362] width 25 height 19
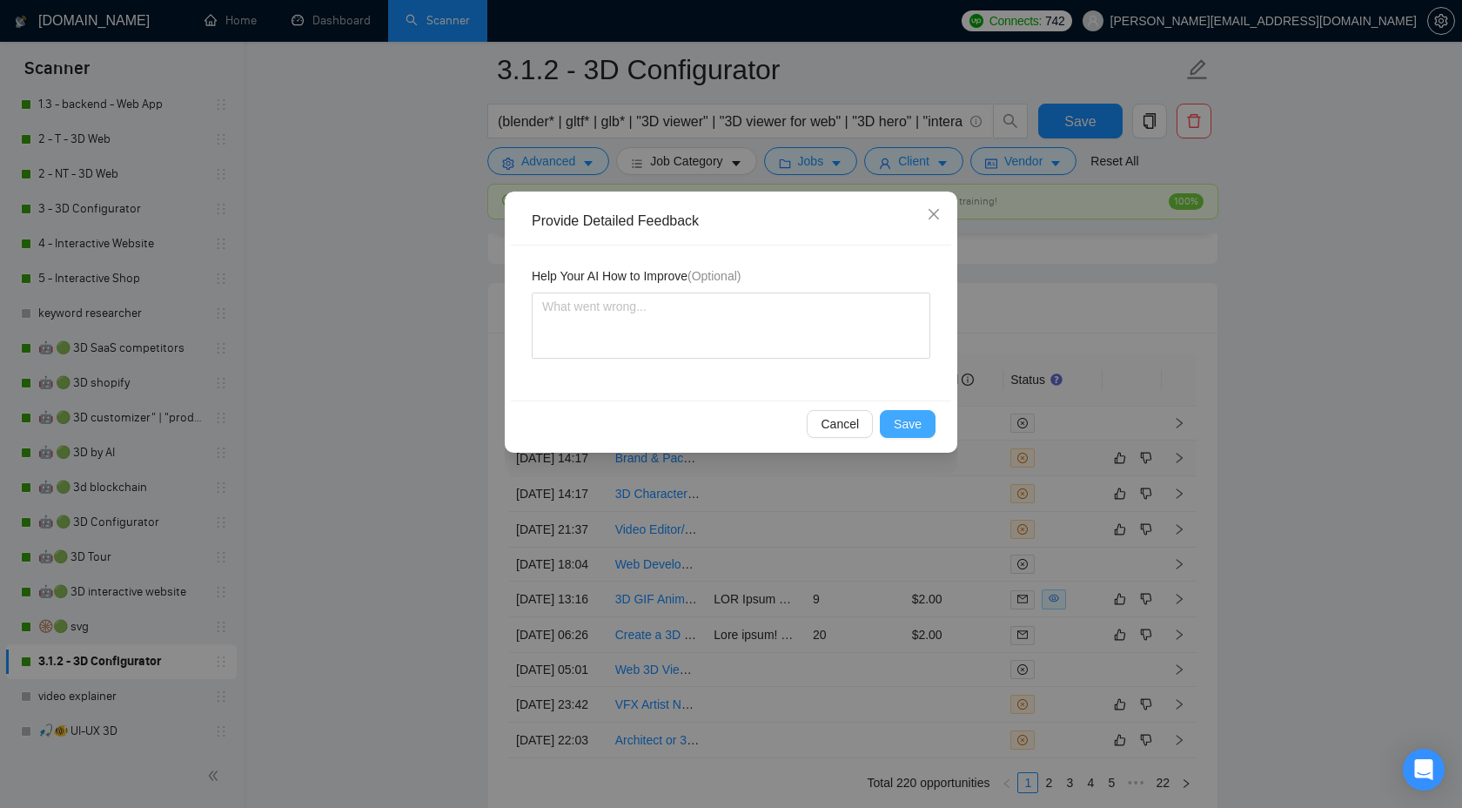
click at [913, 410] on button "Save" at bounding box center [908, 424] width 56 height 28
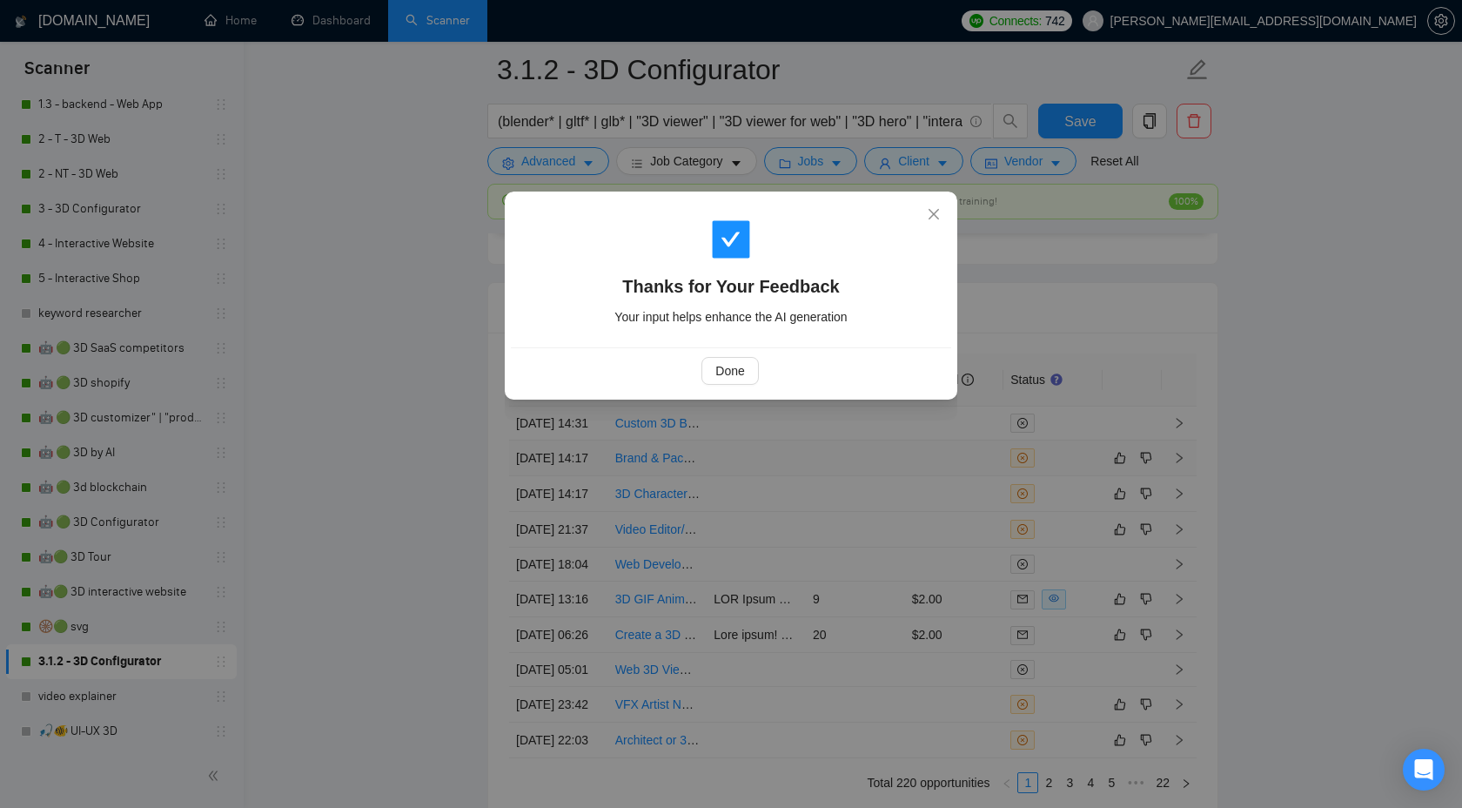
click at [913, 413] on div "Thanks for Your Feedback Your input helps enhance the AI generation Done" at bounding box center [731, 404] width 1462 height 808
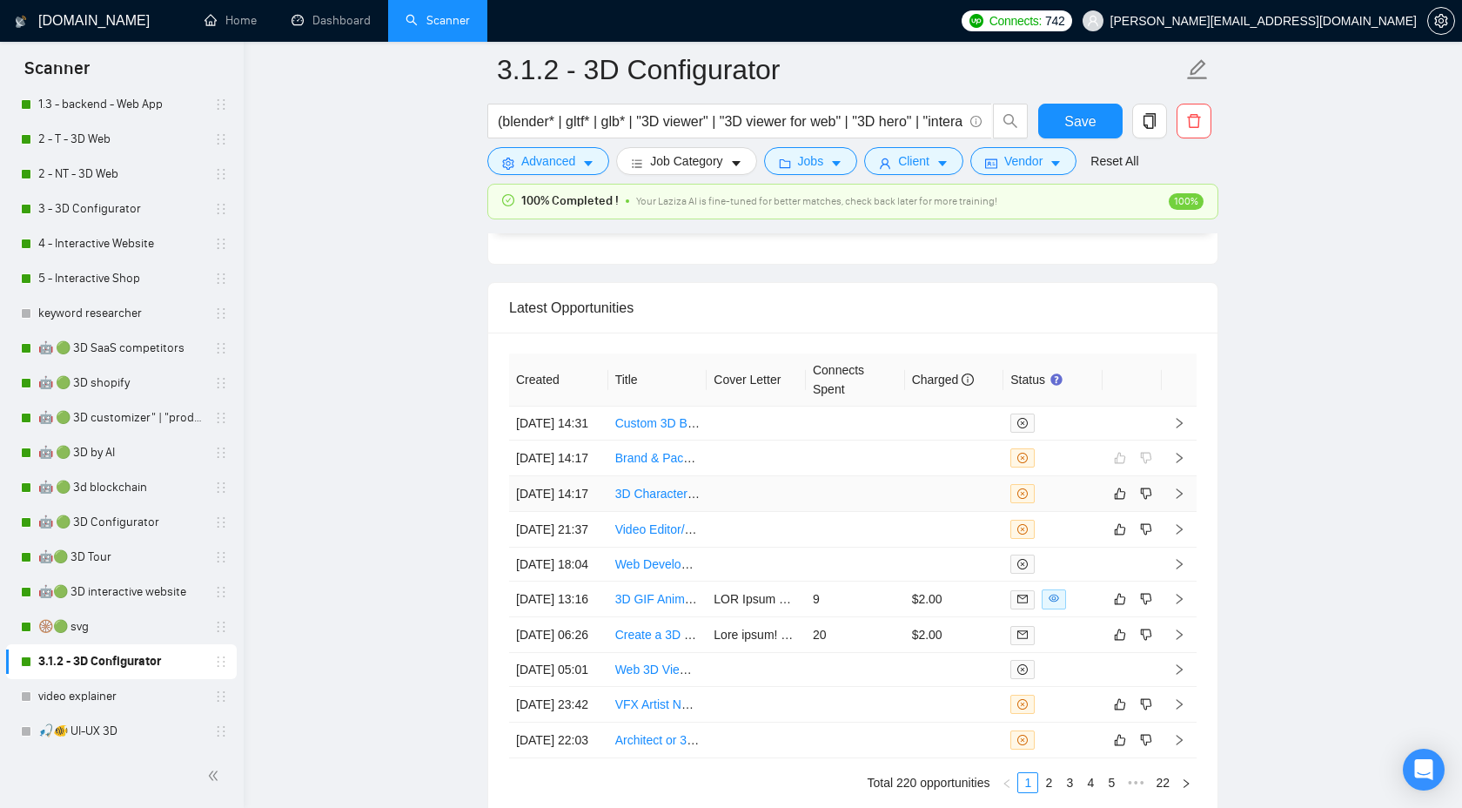
click at [1179, 499] on icon "right" at bounding box center [1180, 493] width 6 height 10
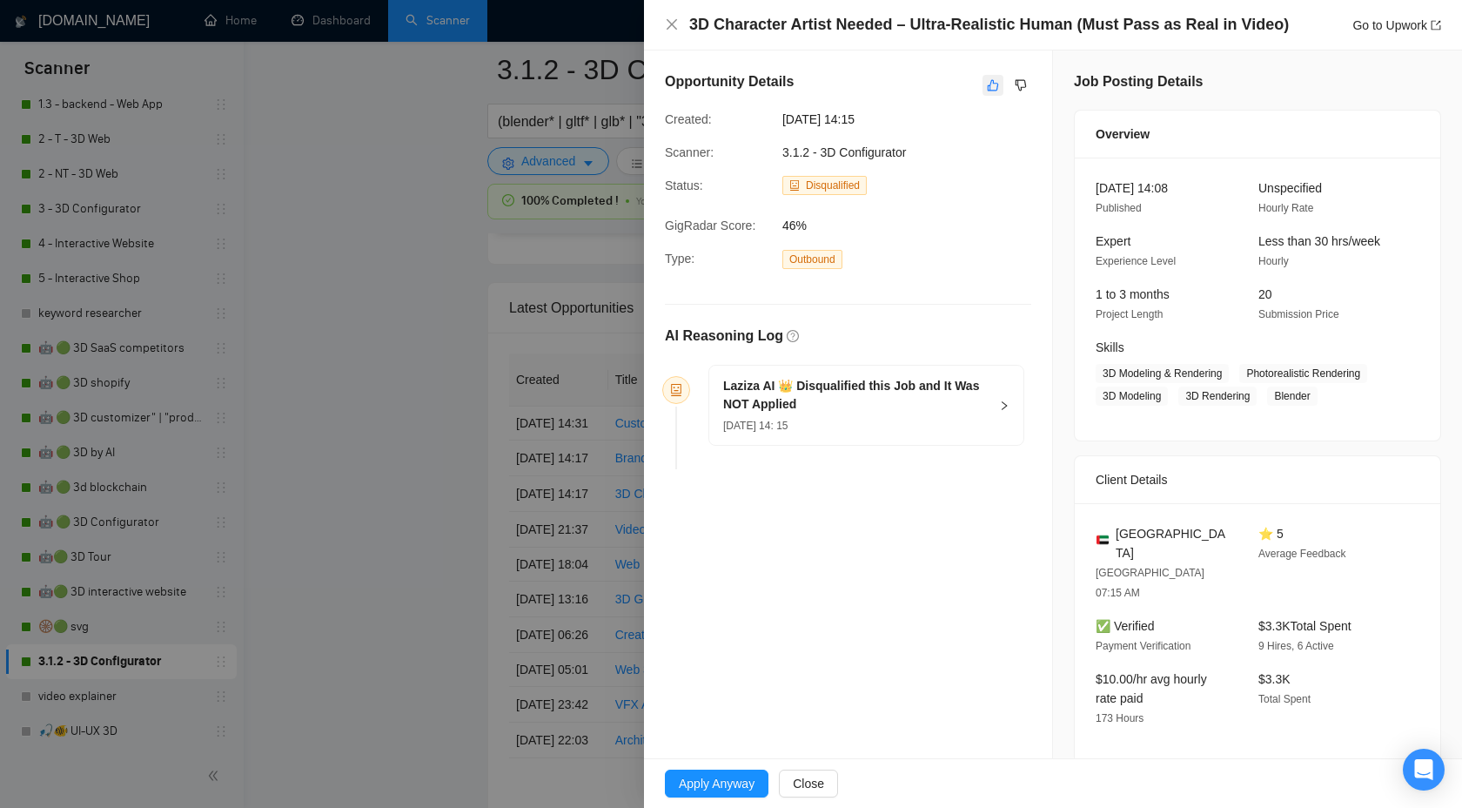
click at [995, 80] on icon "like" at bounding box center [993, 85] width 12 height 14
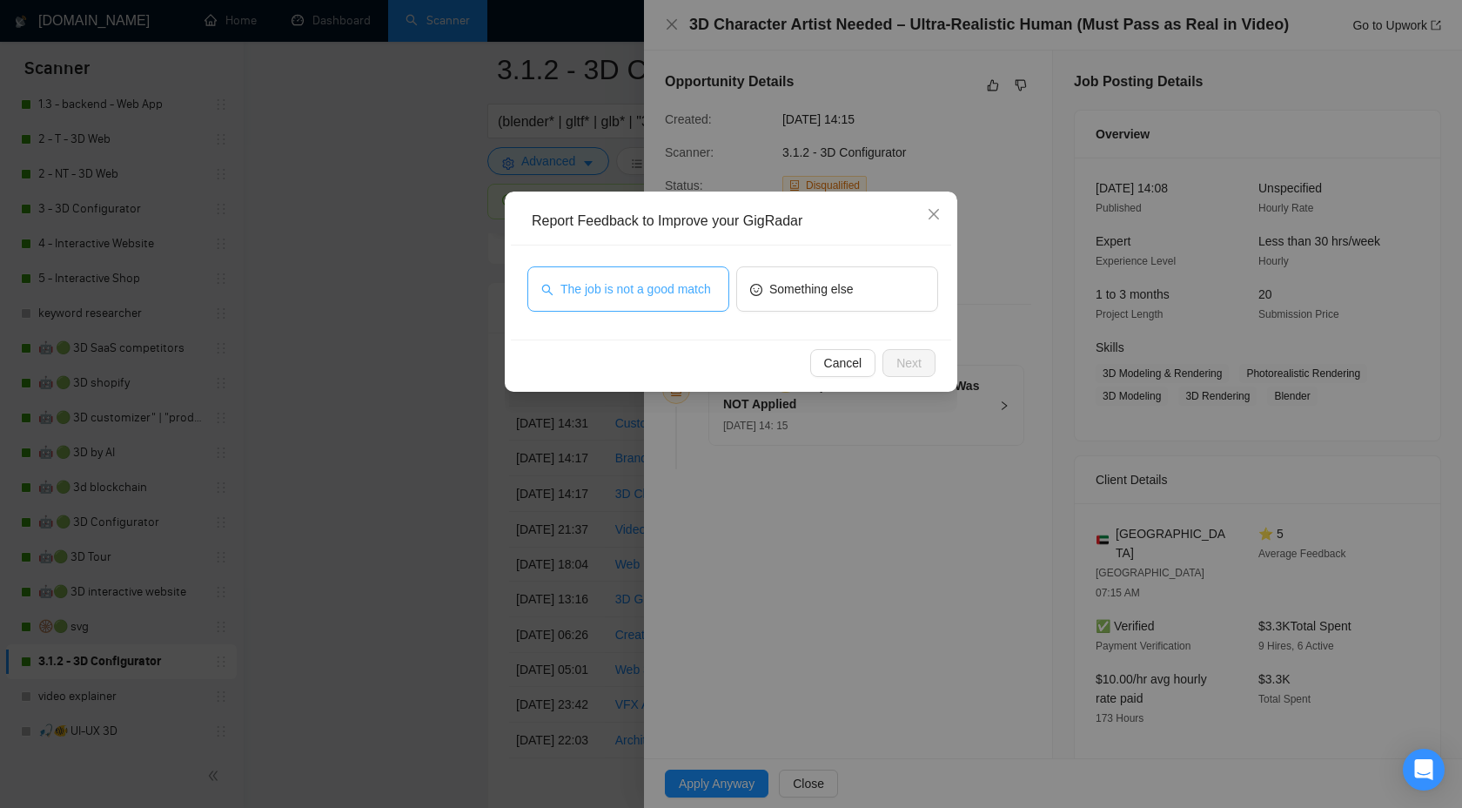
click at [672, 296] on span "The job is not a good match" at bounding box center [636, 288] width 151 height 19
click at [878, 353] on div "Cancel Next" at bounding box center [730, 363] width 411 height 28
click at [908, 367] on span "Next" at bounding box center [909, 362] width 25 height 19
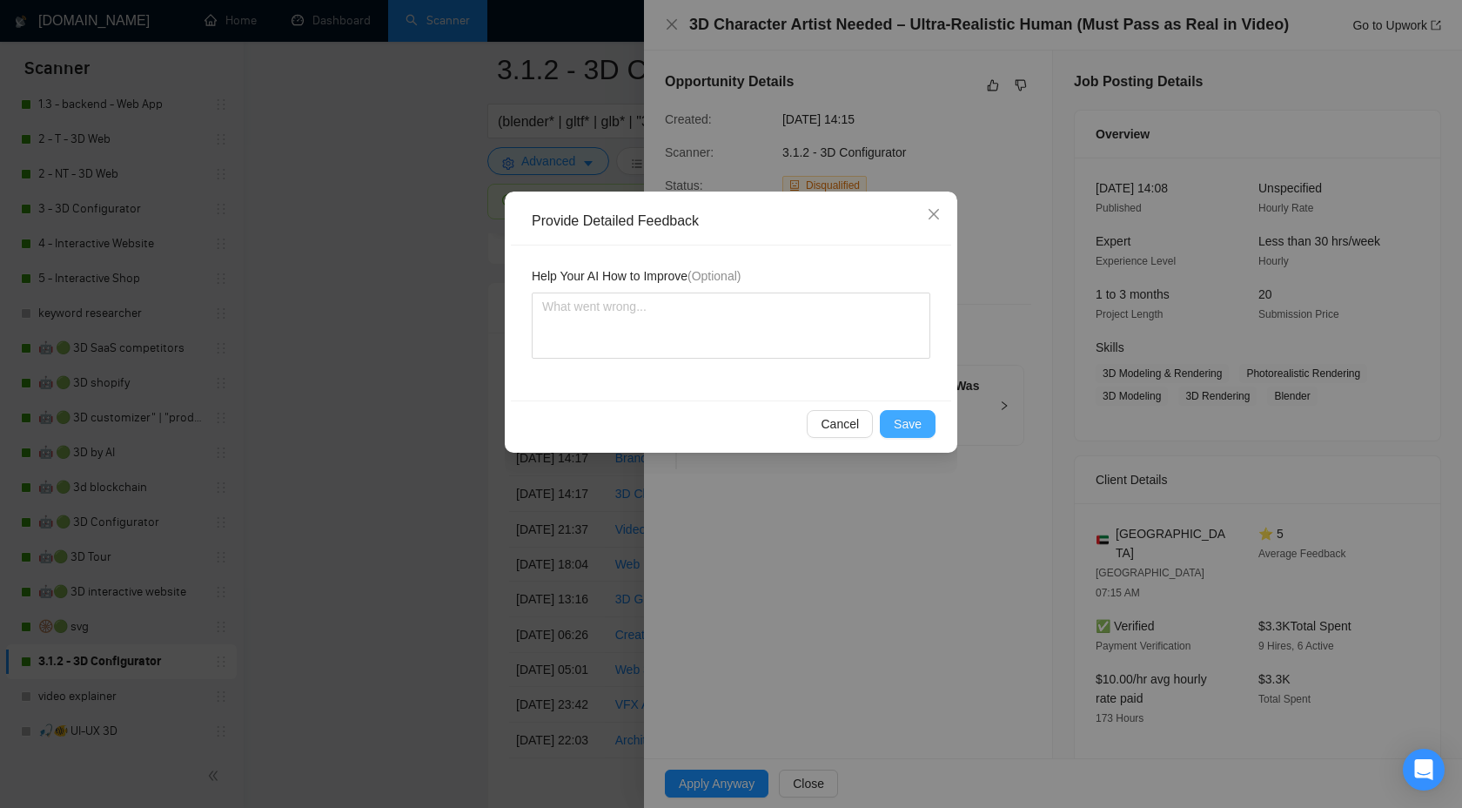
click at [915, 427] on span "Save" at bounding box center [908, 423] width 28 height 19
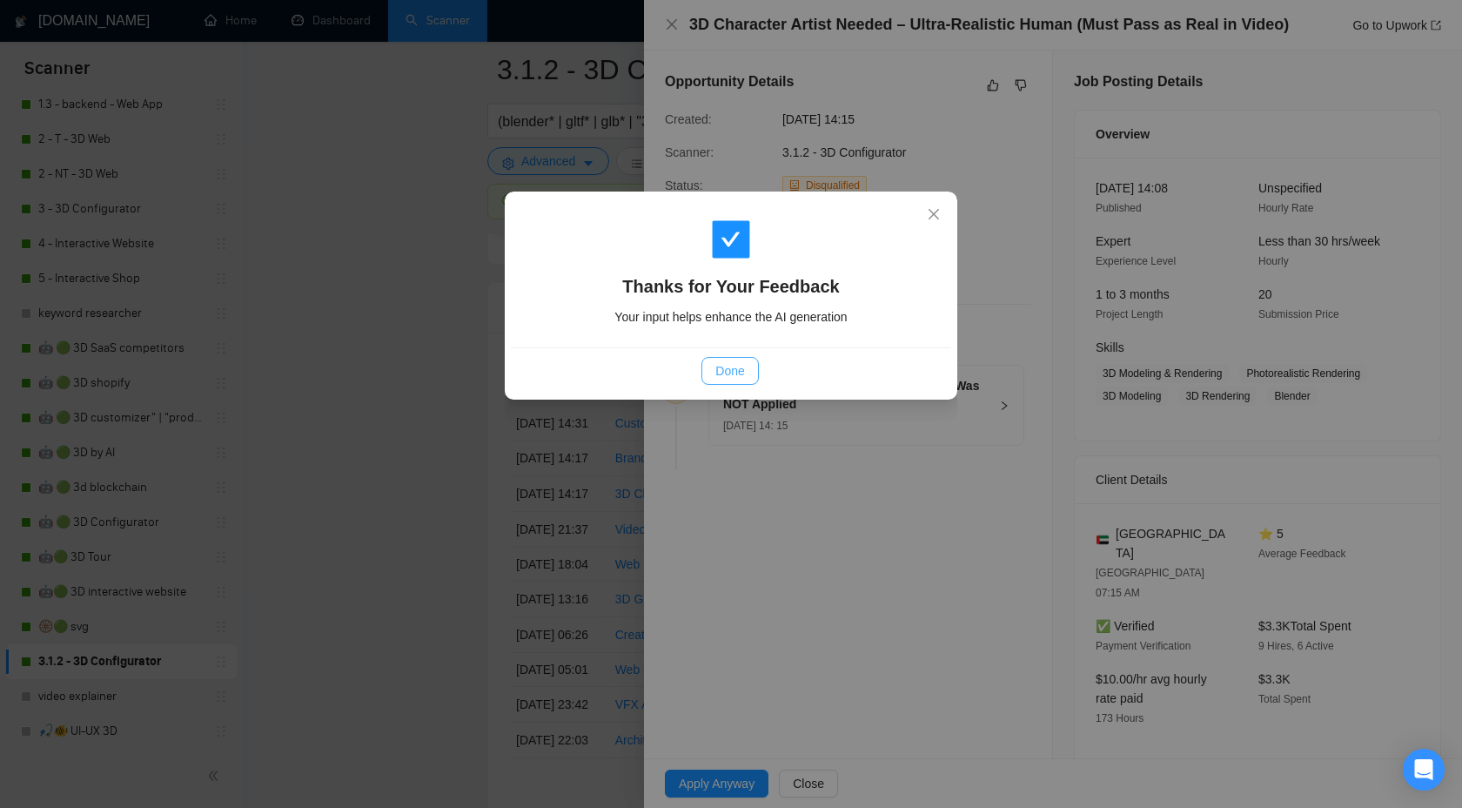
click at [729, 373] on span "Done" at bounding box center [729, 370] width 29 height 19
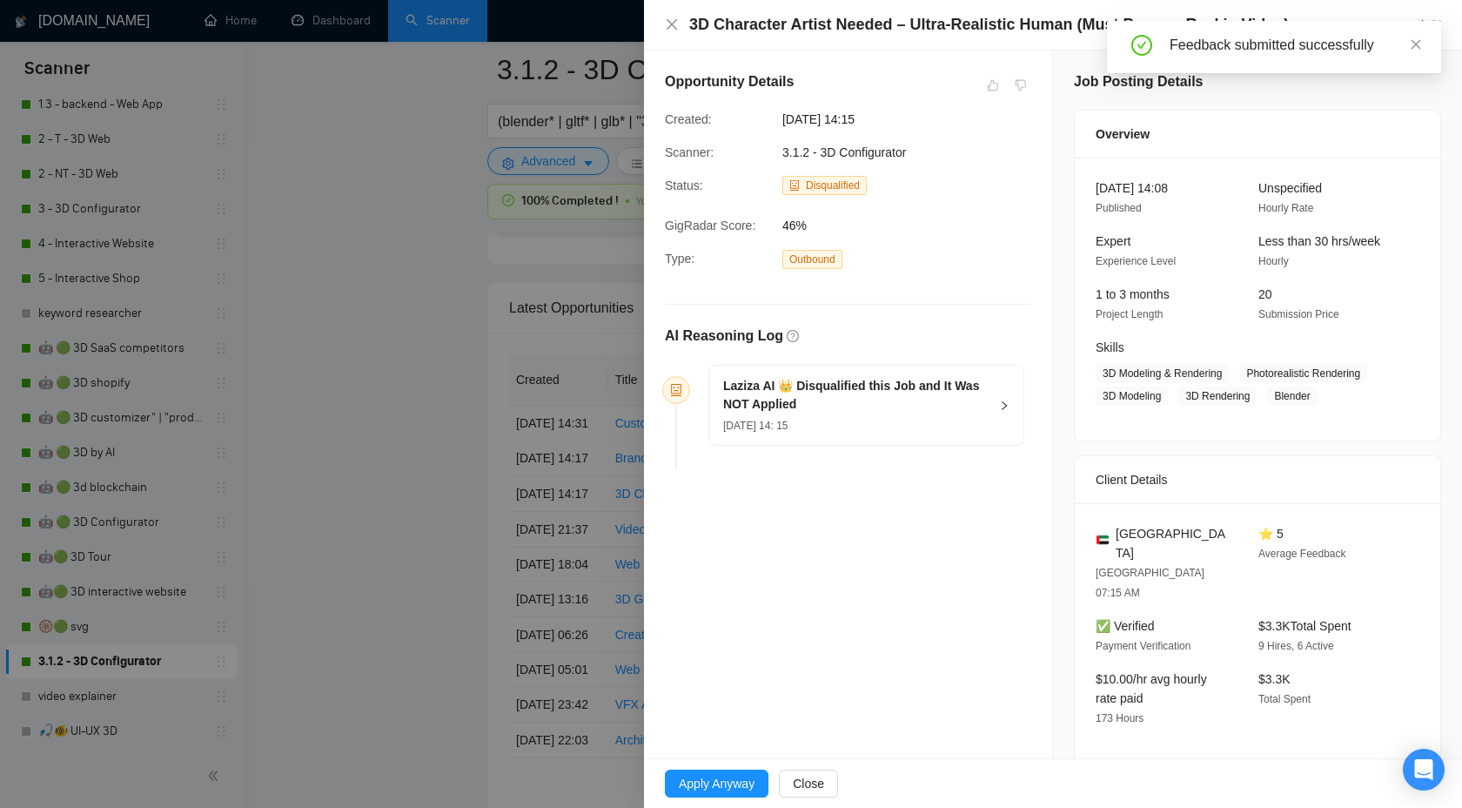
click at [393, 292] on div at bounding box center [731, 404] width 1462 height 808
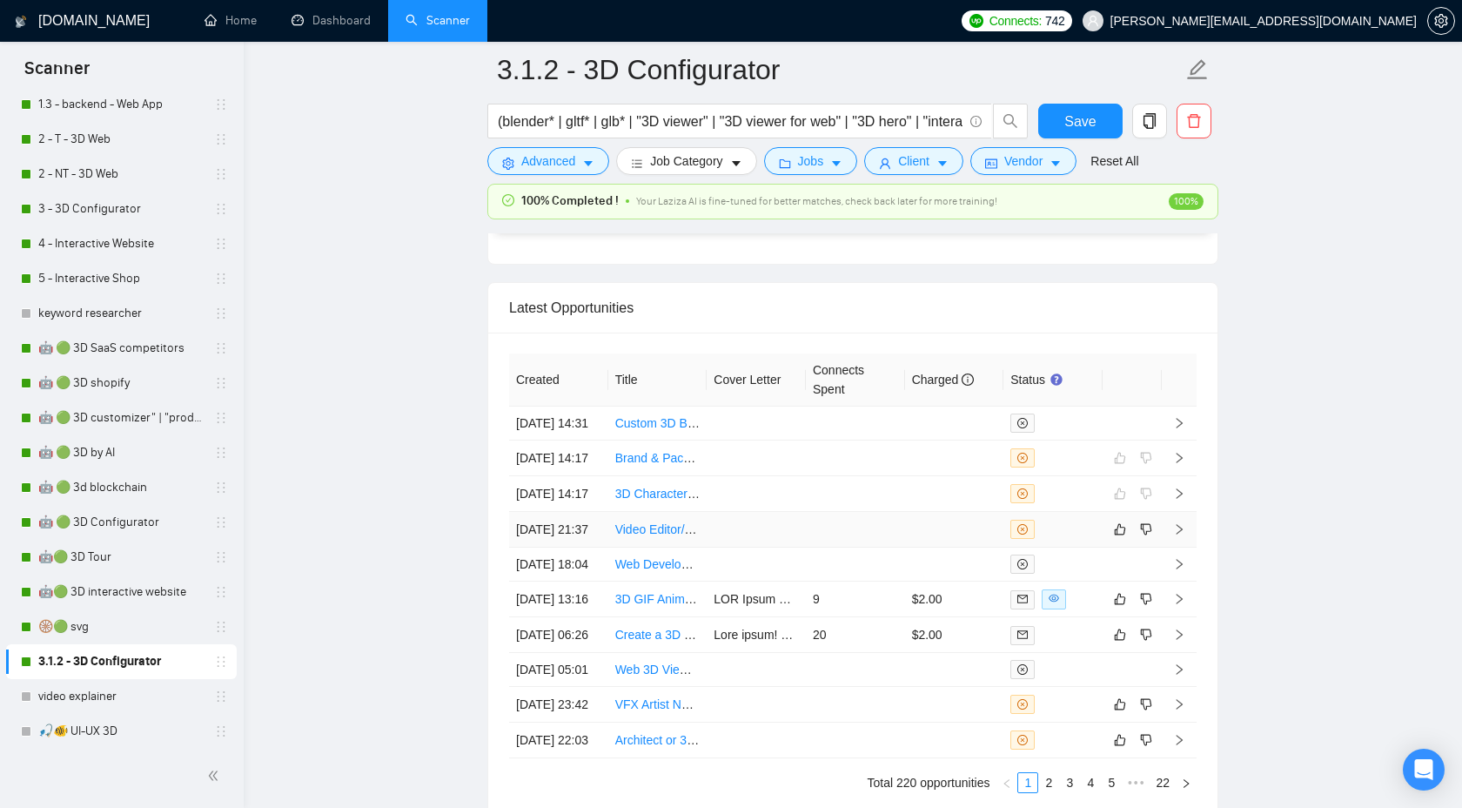
click at [1179, 548] on td at bounding box center [1179, 530] width 35 height 36
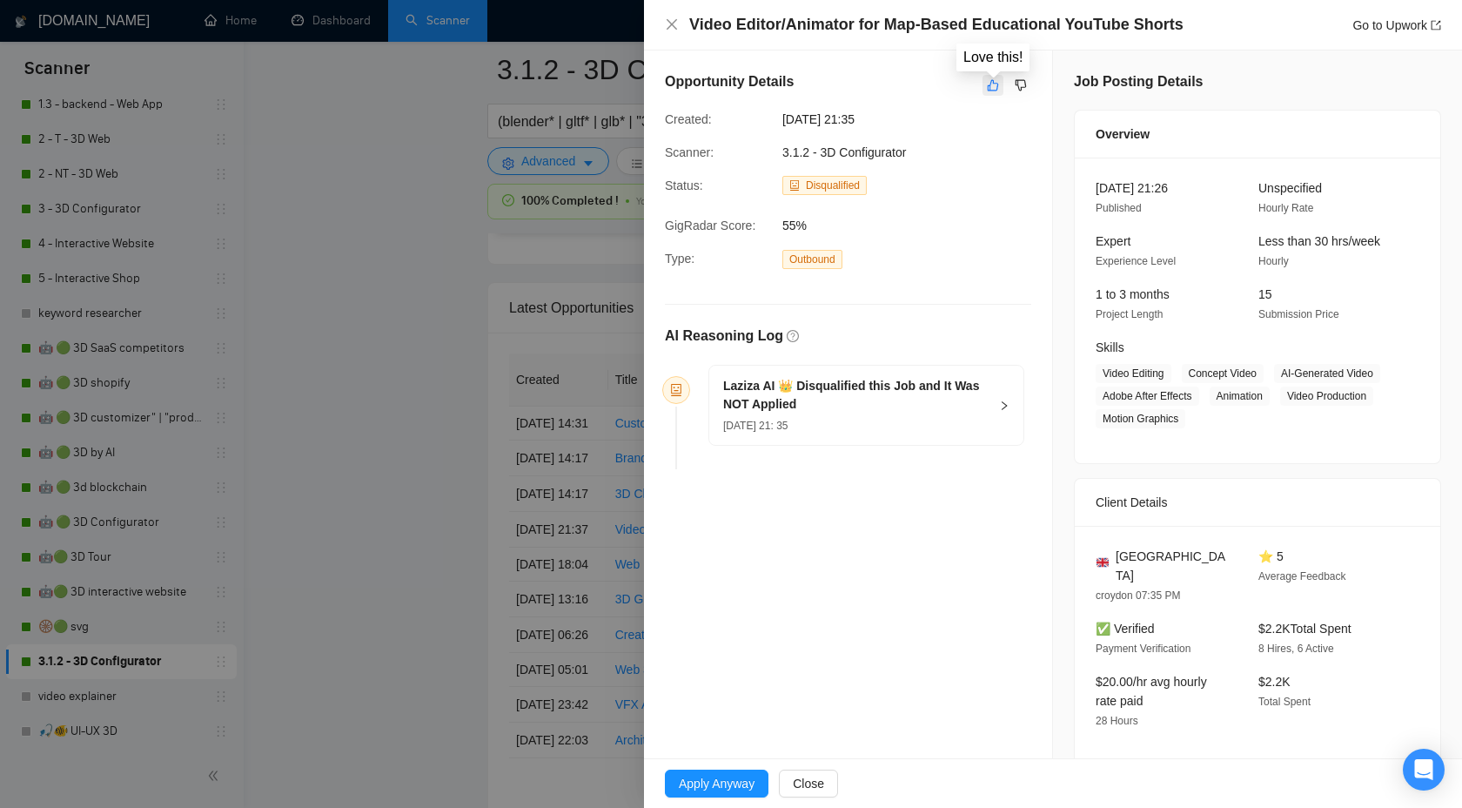
click at [997, 88] on icon "like" at bounding box center [993, 85] width 11 height 11
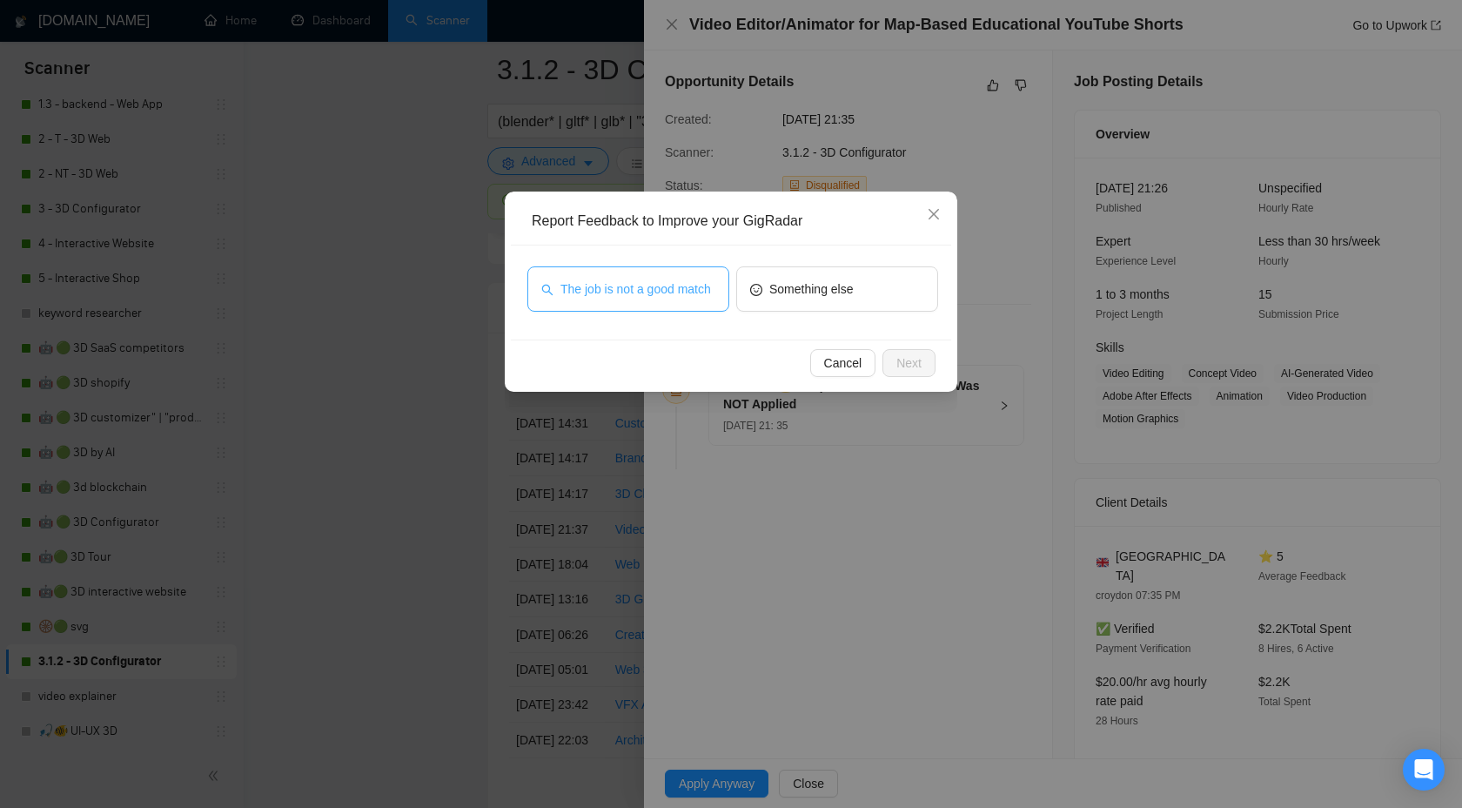
click at [627, 279] on span "The job is not a good match" at bounding box center [636, 288] width 151 height 19
click at [890, 366] on button "Next" at bounding box center [909, 363] width 53 height 28
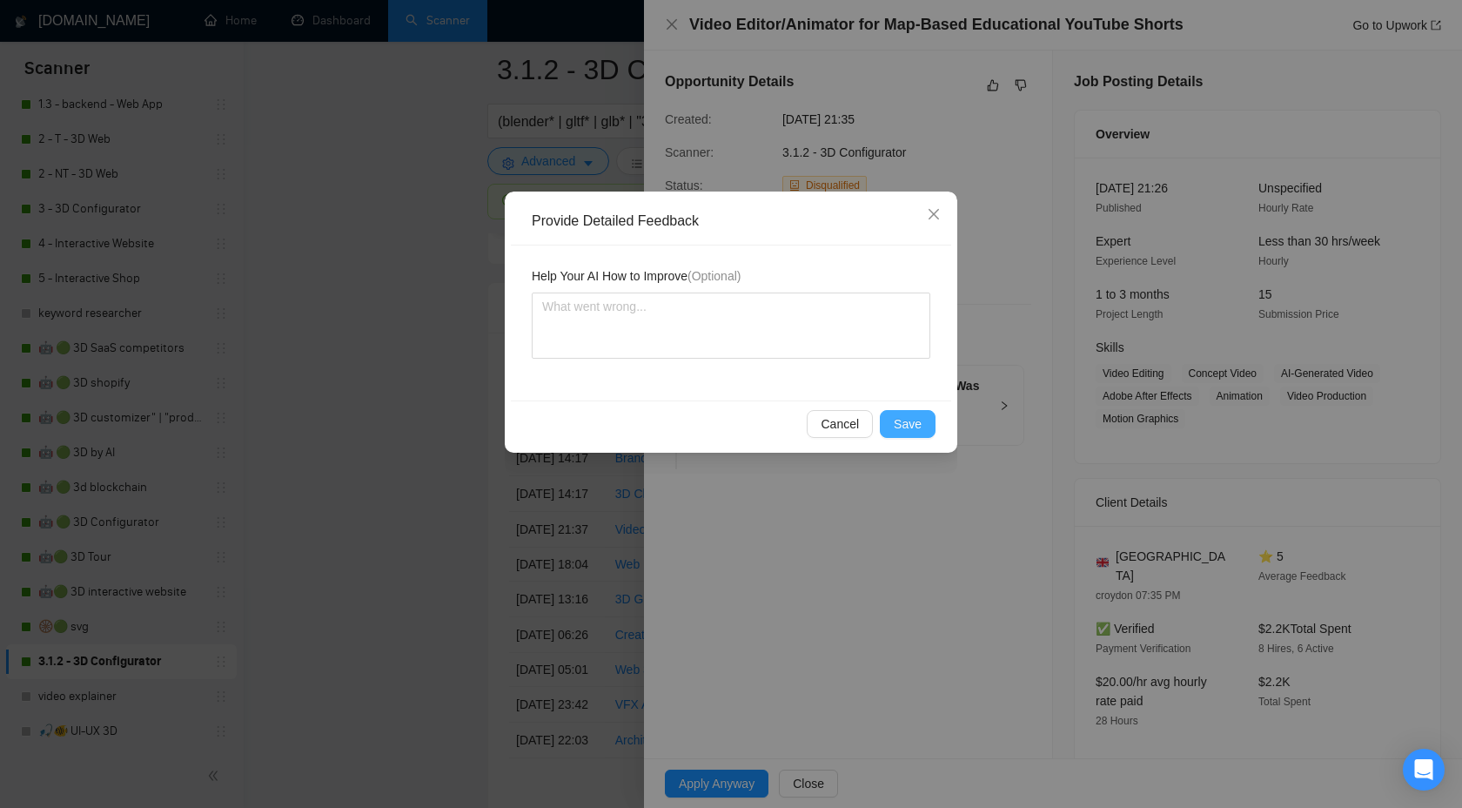
click at [894, 415] on button "Save" at bounding box center [908, 424] width 56 height 28
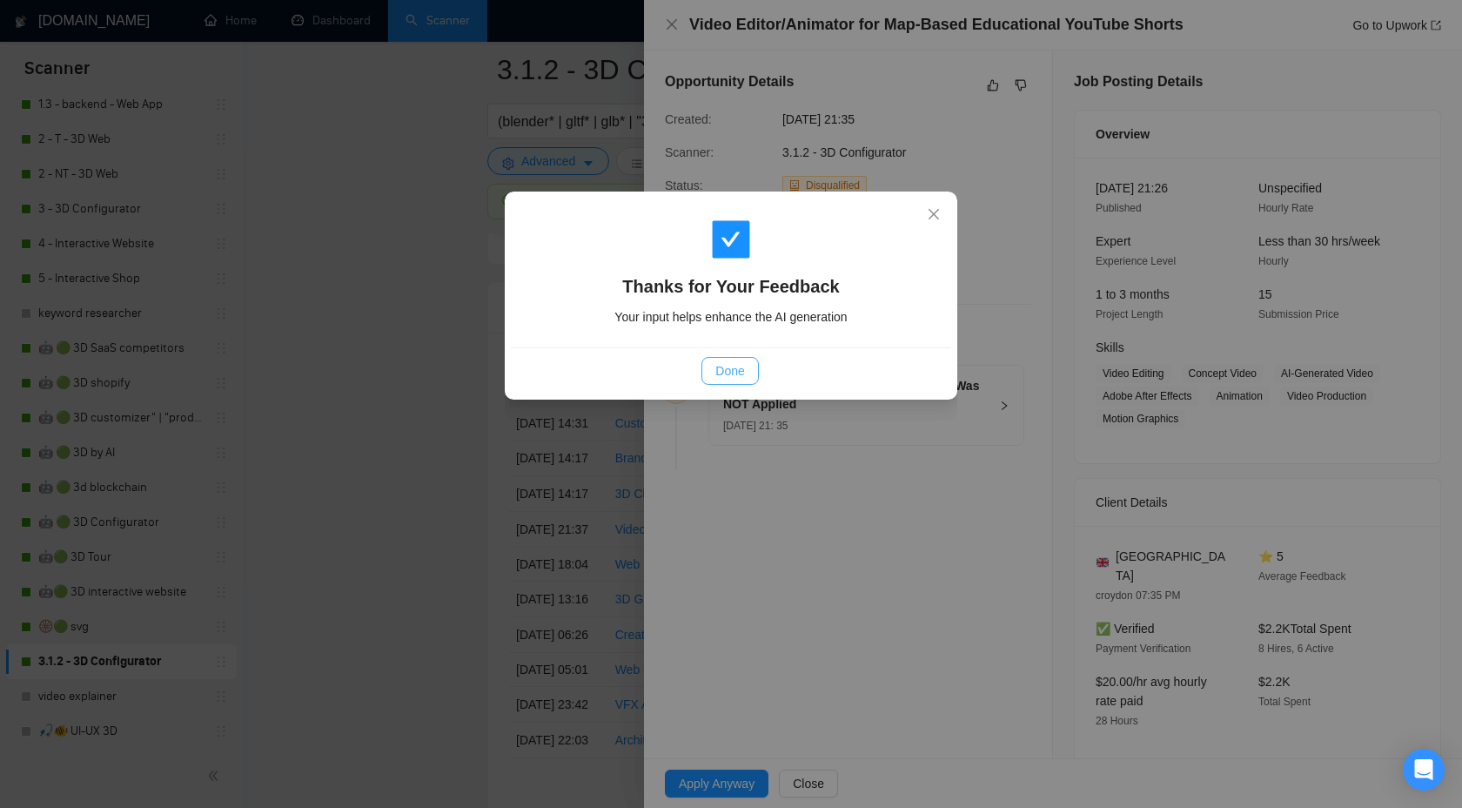
click at [711, 363] on button "Done" at bounding box center [730, 371] width 57 height 28
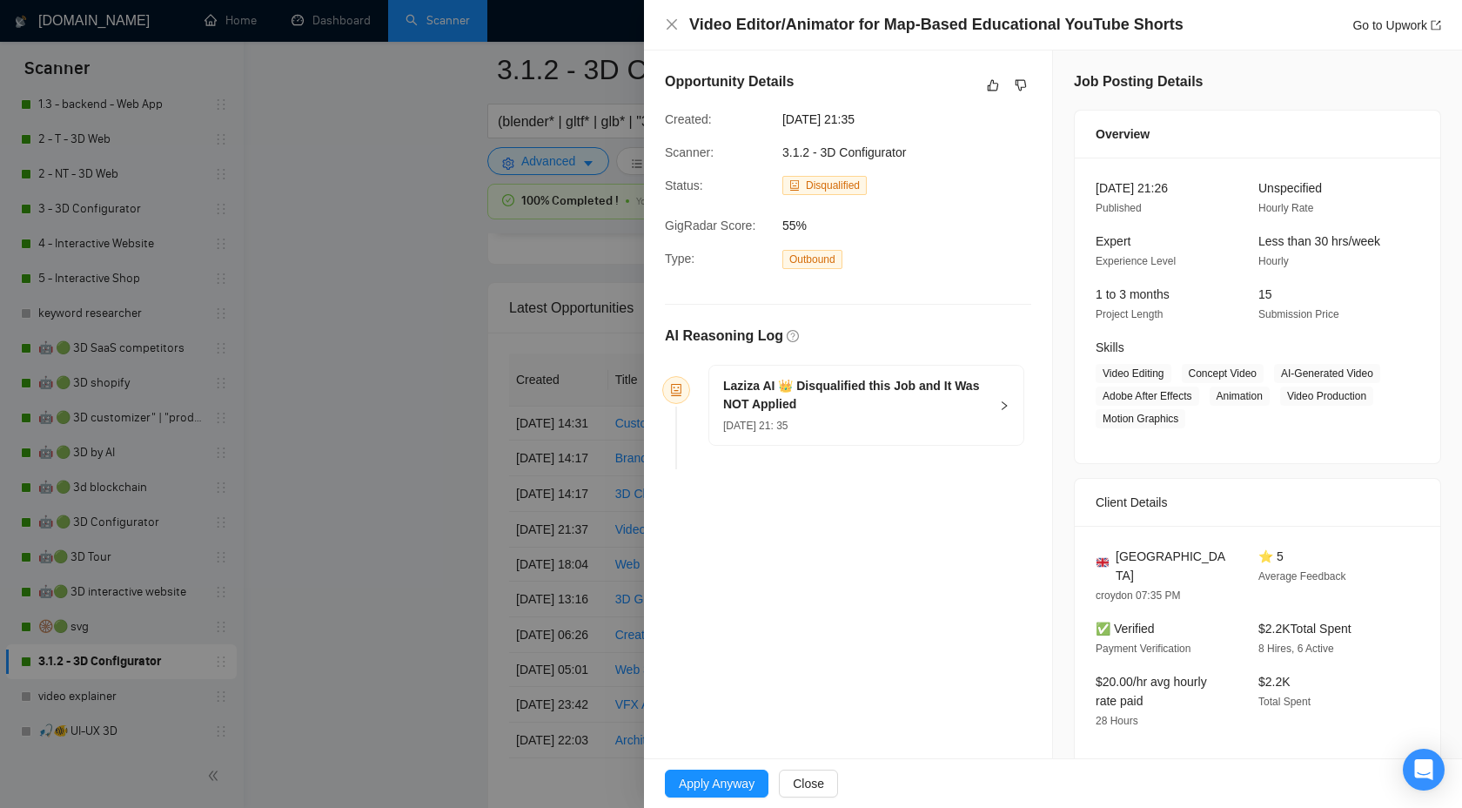
click at [391, 409] on div at bounding box center [731, 404] width 1462 height 808
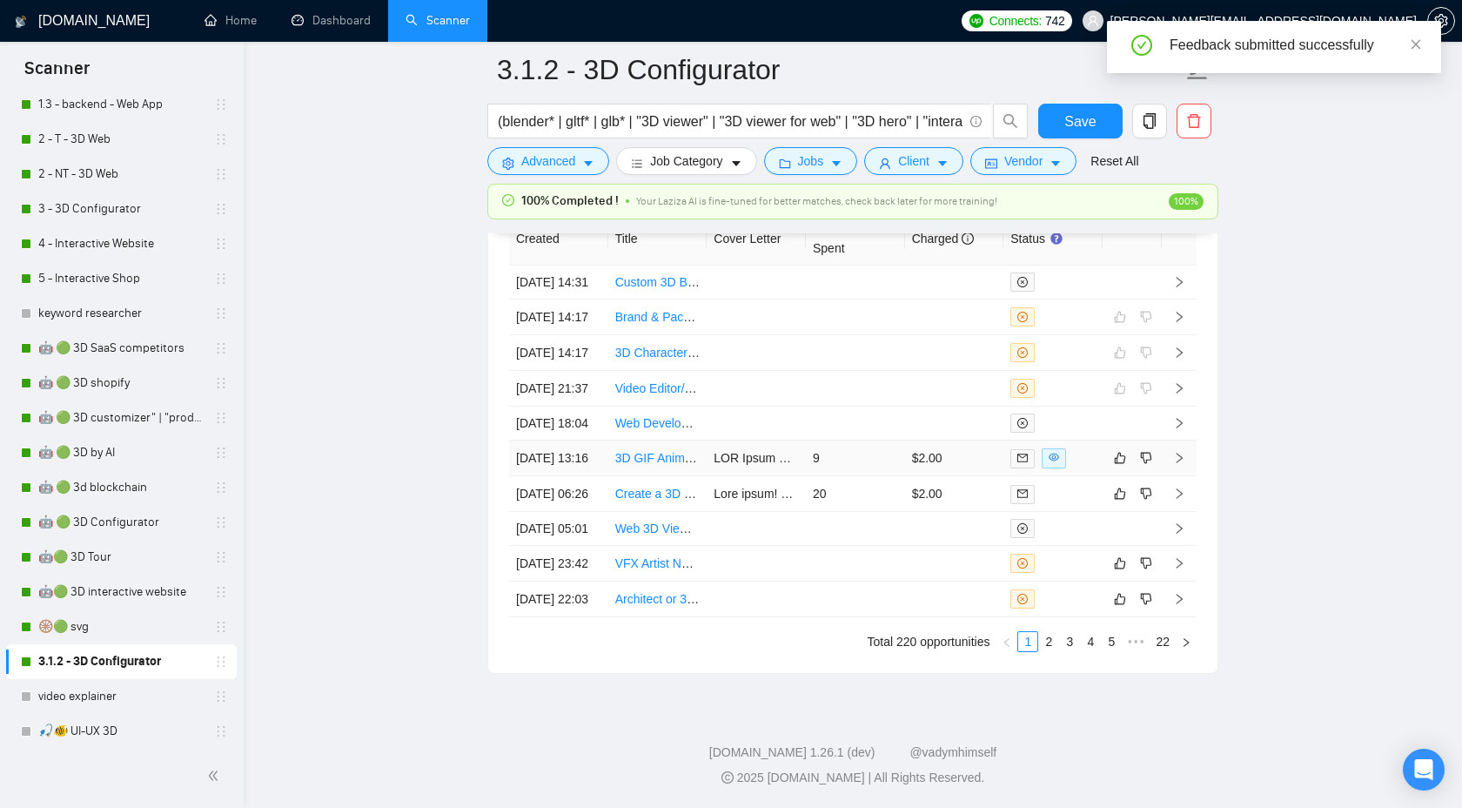
scroll to position [4726, 0]
click at [1177, 452] on icon "right" at bounding box center [1179, 458] width 12 height 12
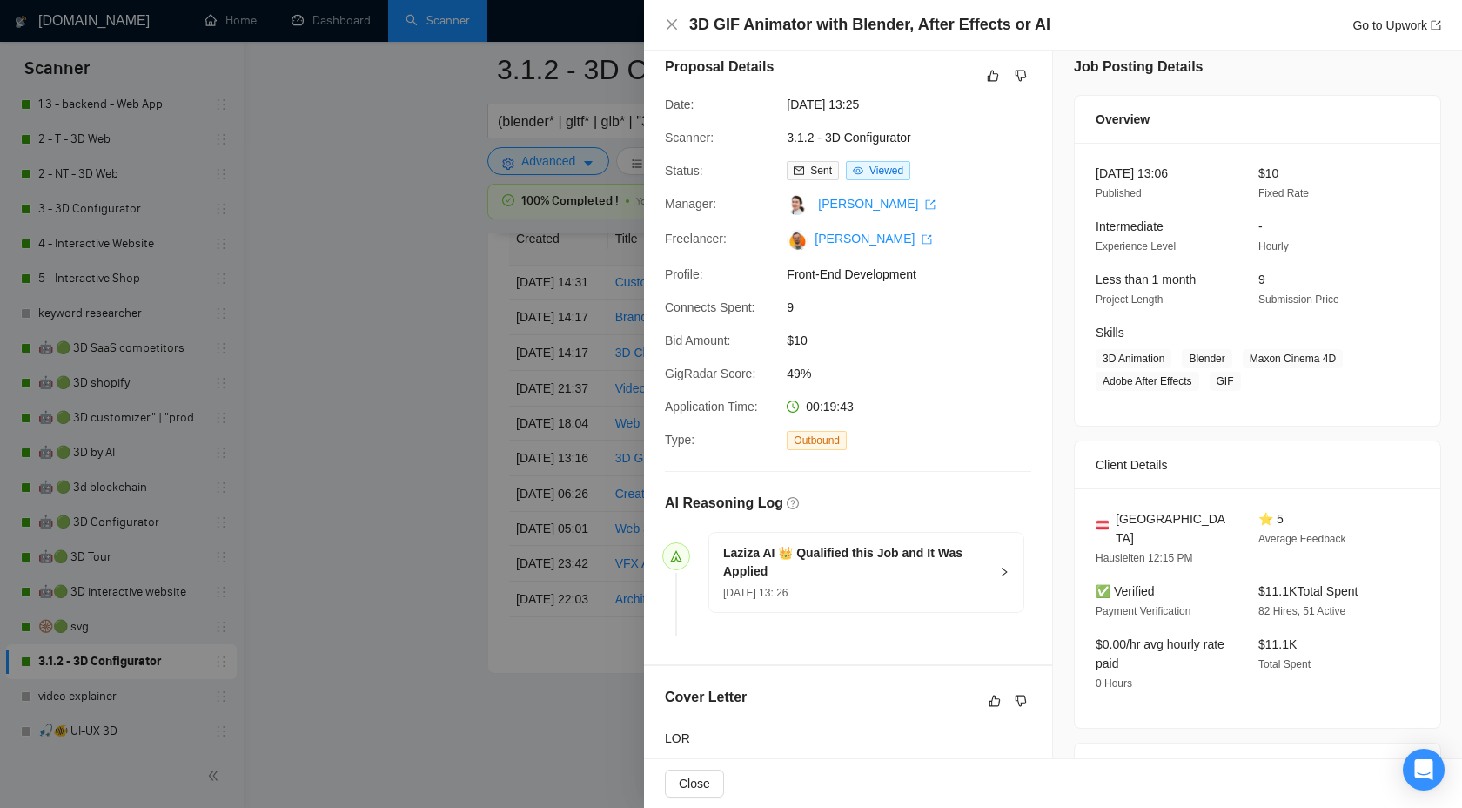
scroll to position [12, 0]
click at [984, 77] on button "button" at bounding box center [993, 78] width 21 height 21
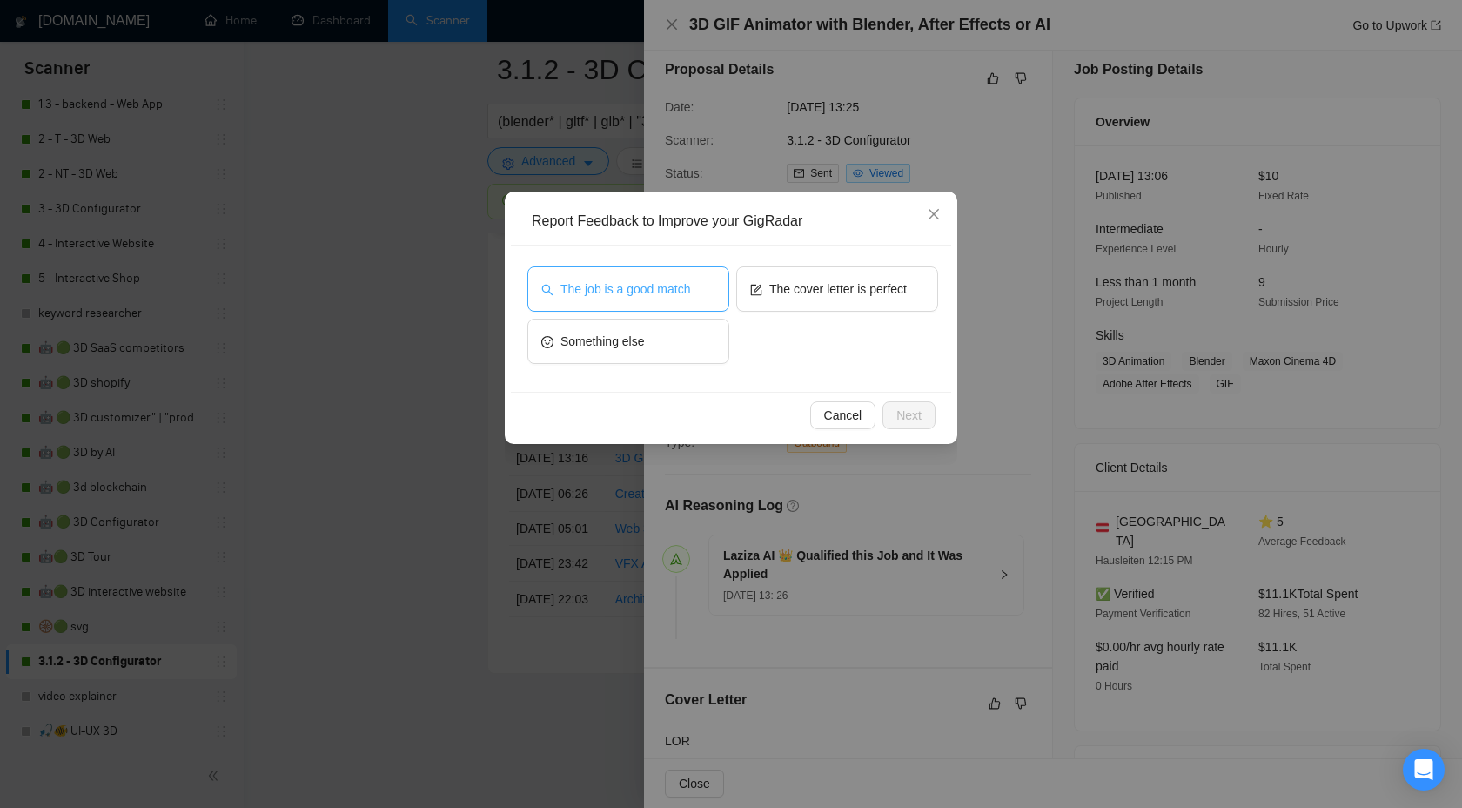
click at [615, 289] on span "The job is a good match" at bounding box center [626, 288] width 130 height 19
click at [910, 410] on span "Next" at bounding box center [909, 415] width 25 height 19
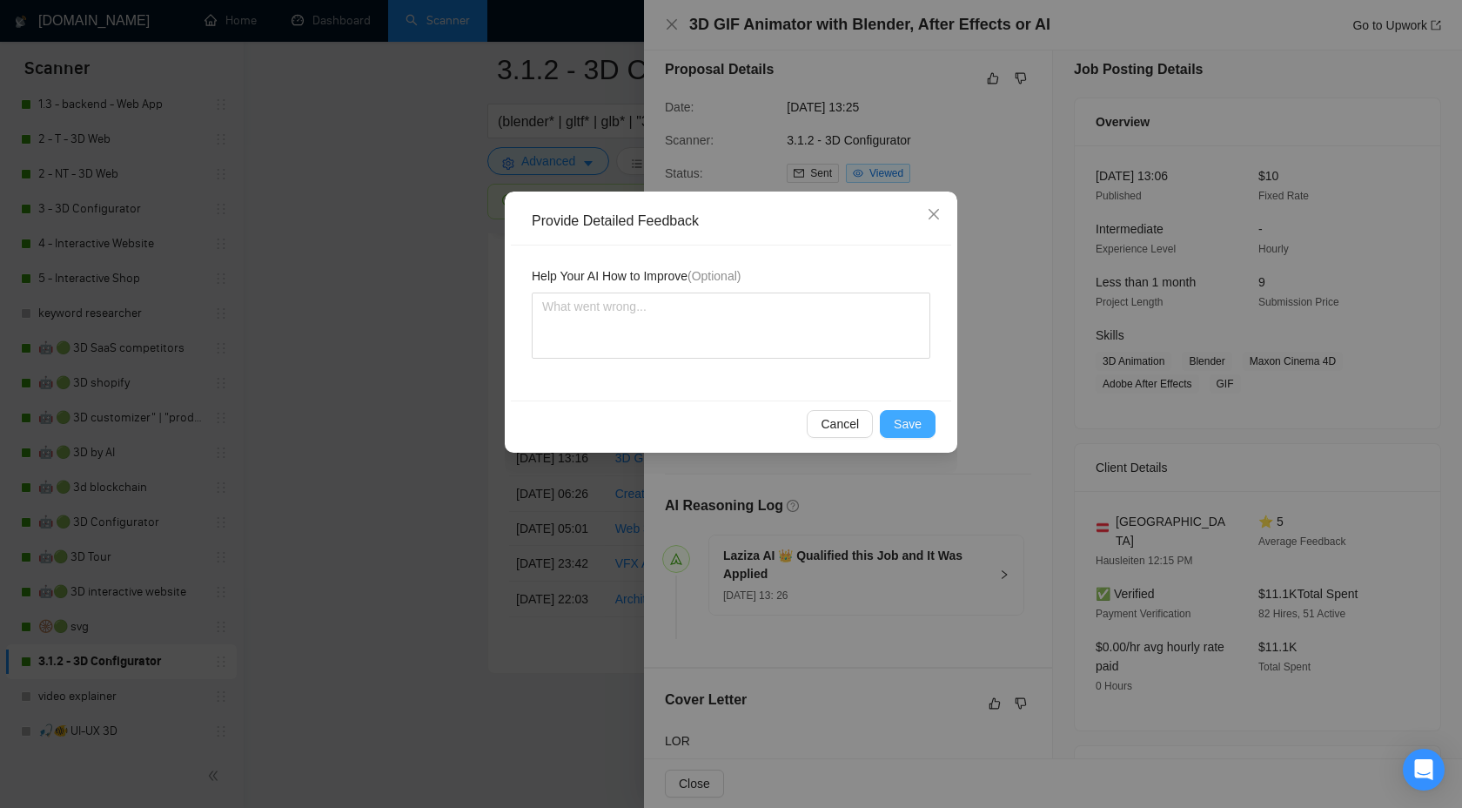
click at [889, 410] on button "Save" at bounding box center [908, 424] width 56 height 28
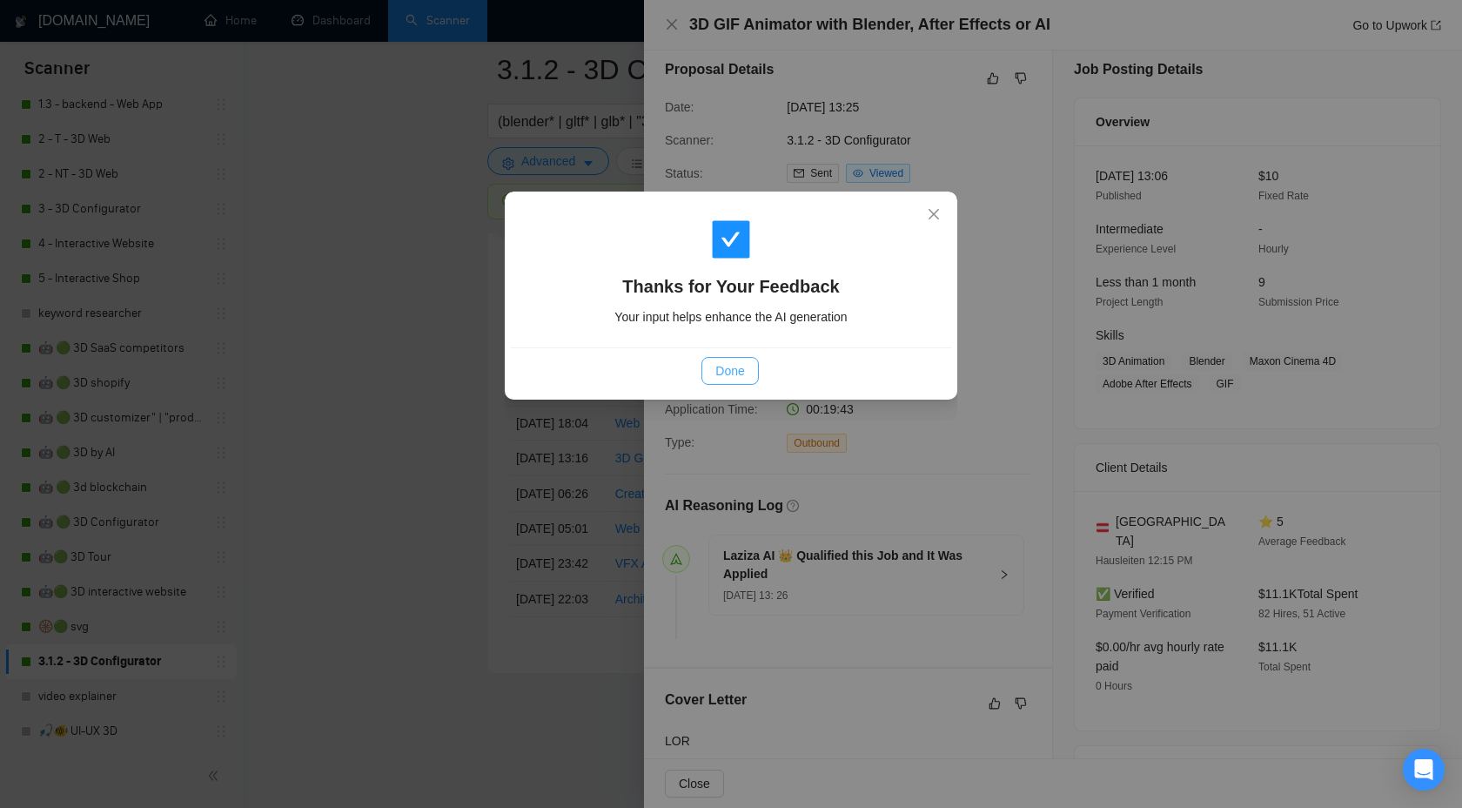
click at [711, 359] on button "Done" at bounding box center [730, 371] width 57 height 28
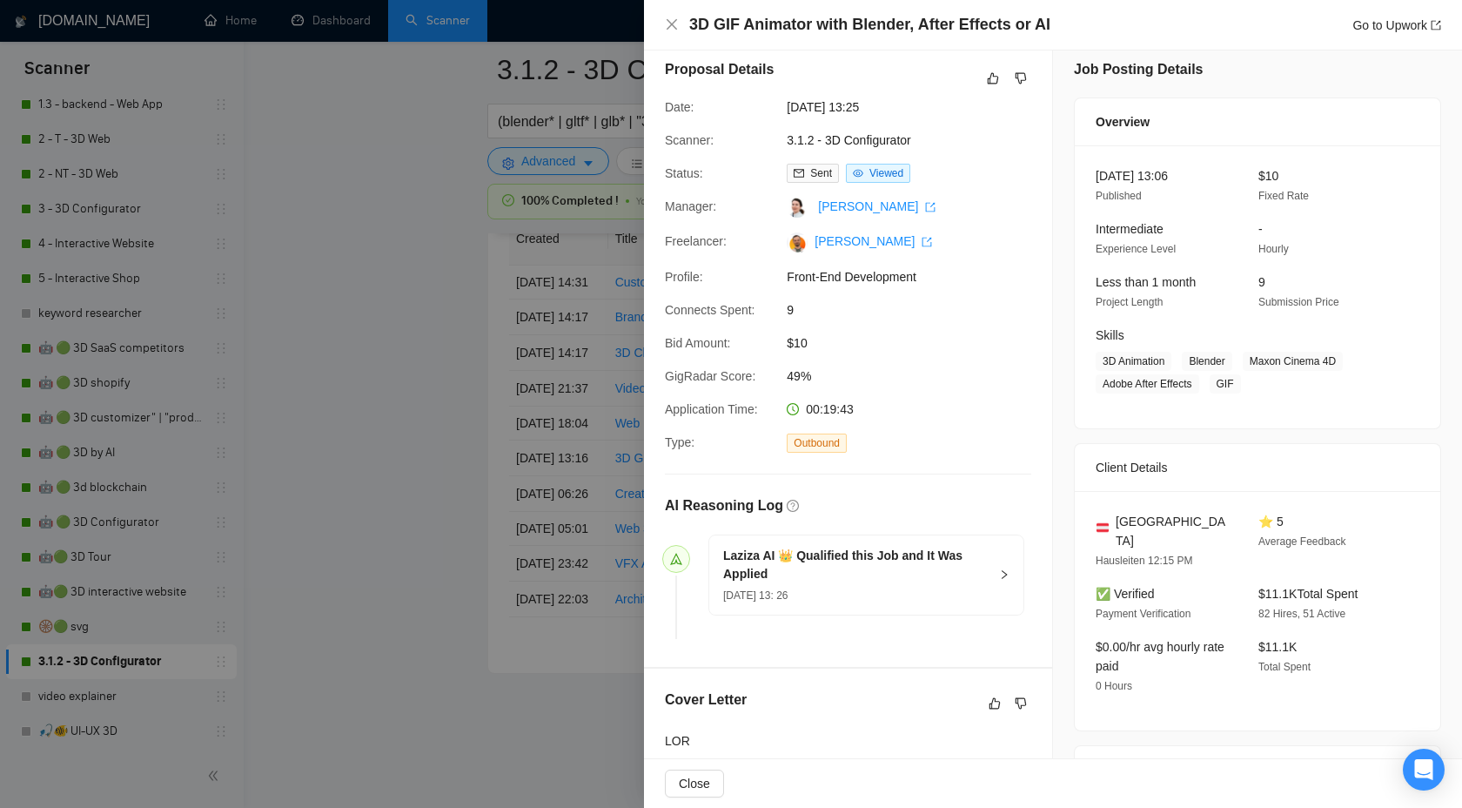
click at [474, 354] on div at bounding box center [731, 404] width 1462 height 808
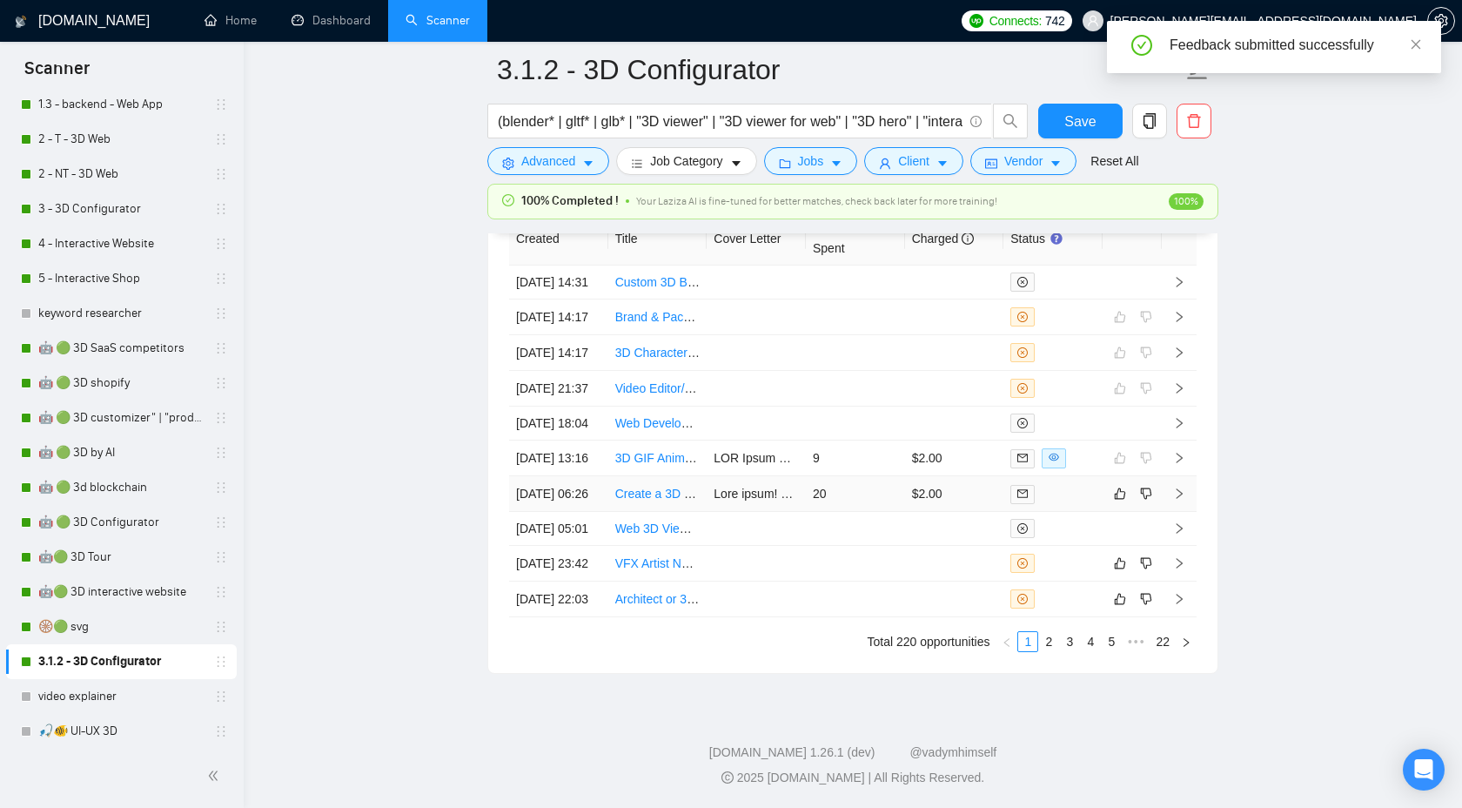
click at [1183, 487] on icon "right" at bounding box center [1179, 493] width 12 height 12
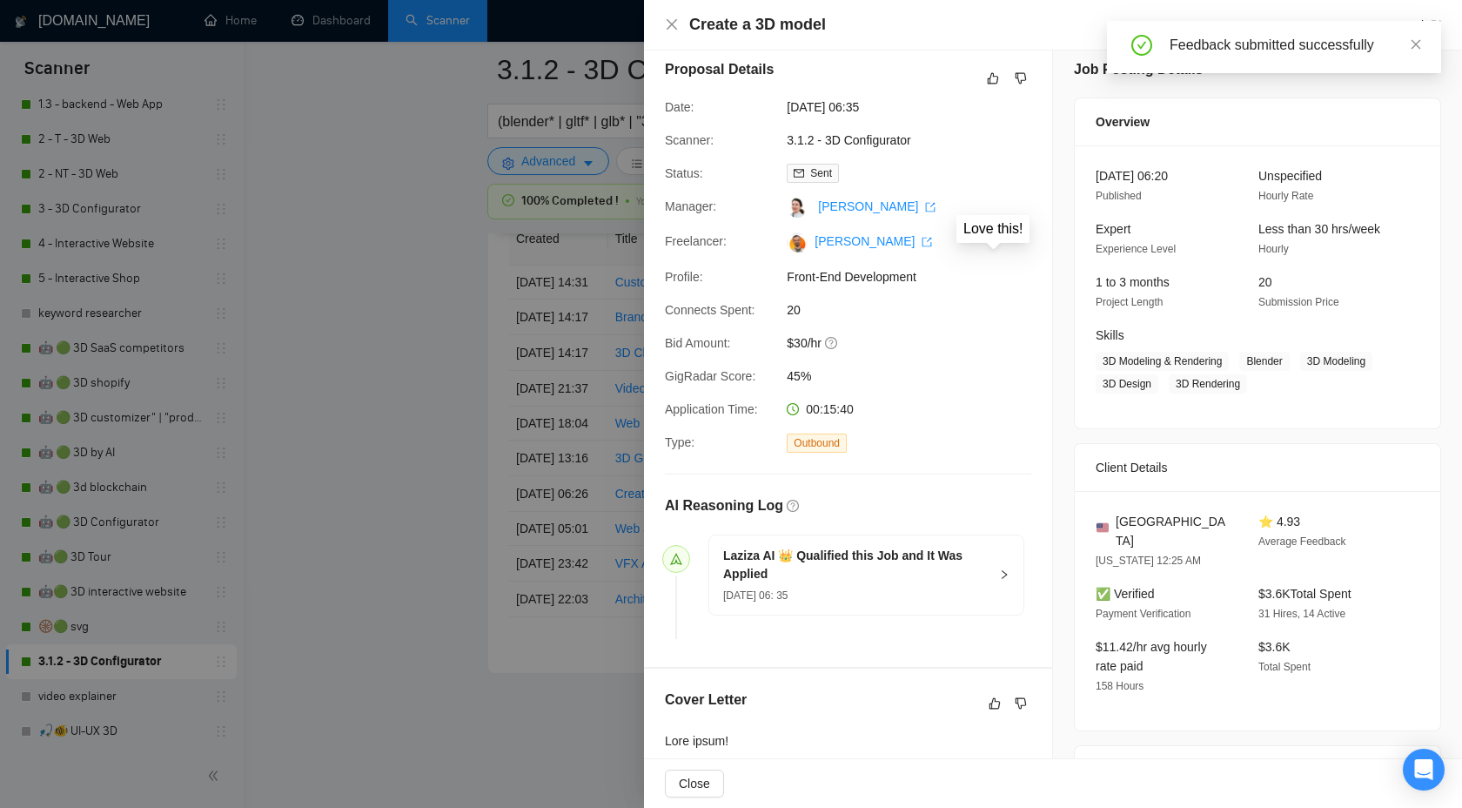
click at [982, 76] on div "Proposal Details" at bounding box center [848, 78] width 366 height 38
click at [998, 77] on icon "like" at bounding box center [993, 78] width 11 height 11
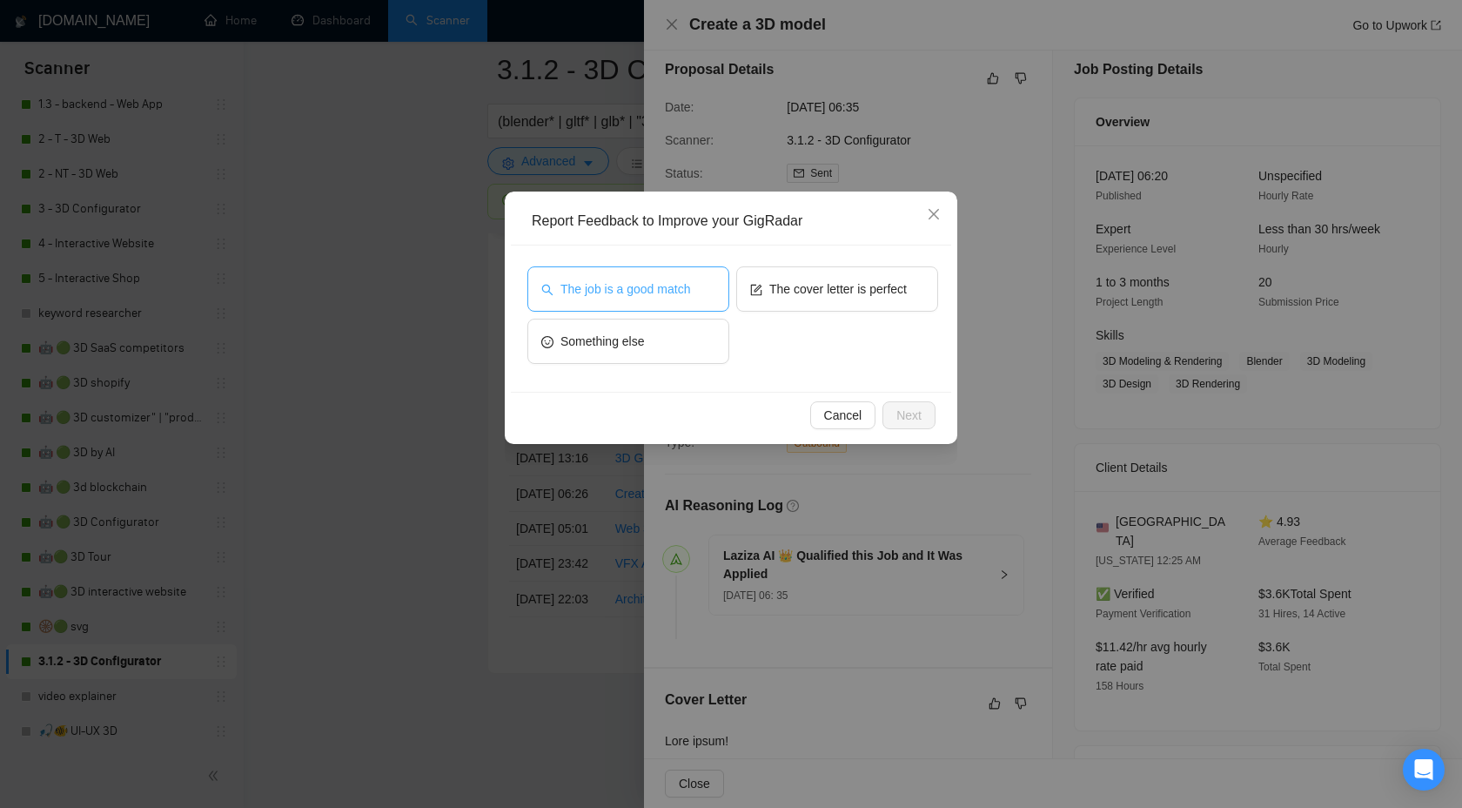
click at [664, 296] on span "The job is a good match" at bounding box center [626, 288] width 130 height 19
click at [911, 417] on span "Next" at bounding box center [909, 415] width 25 height 19
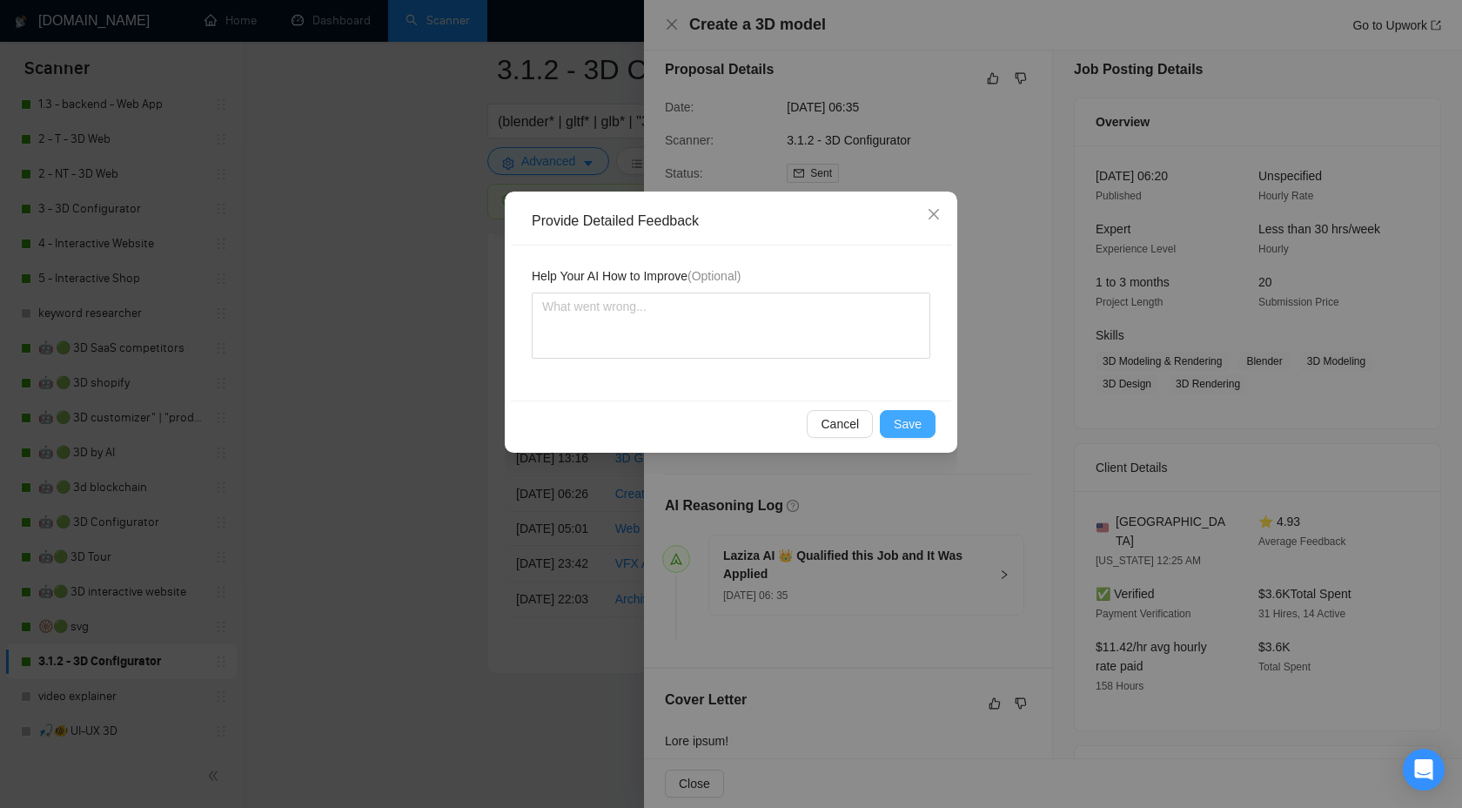
click at [908, 433] on span "Save" at bounding box center [908, 423] width 28 height 19
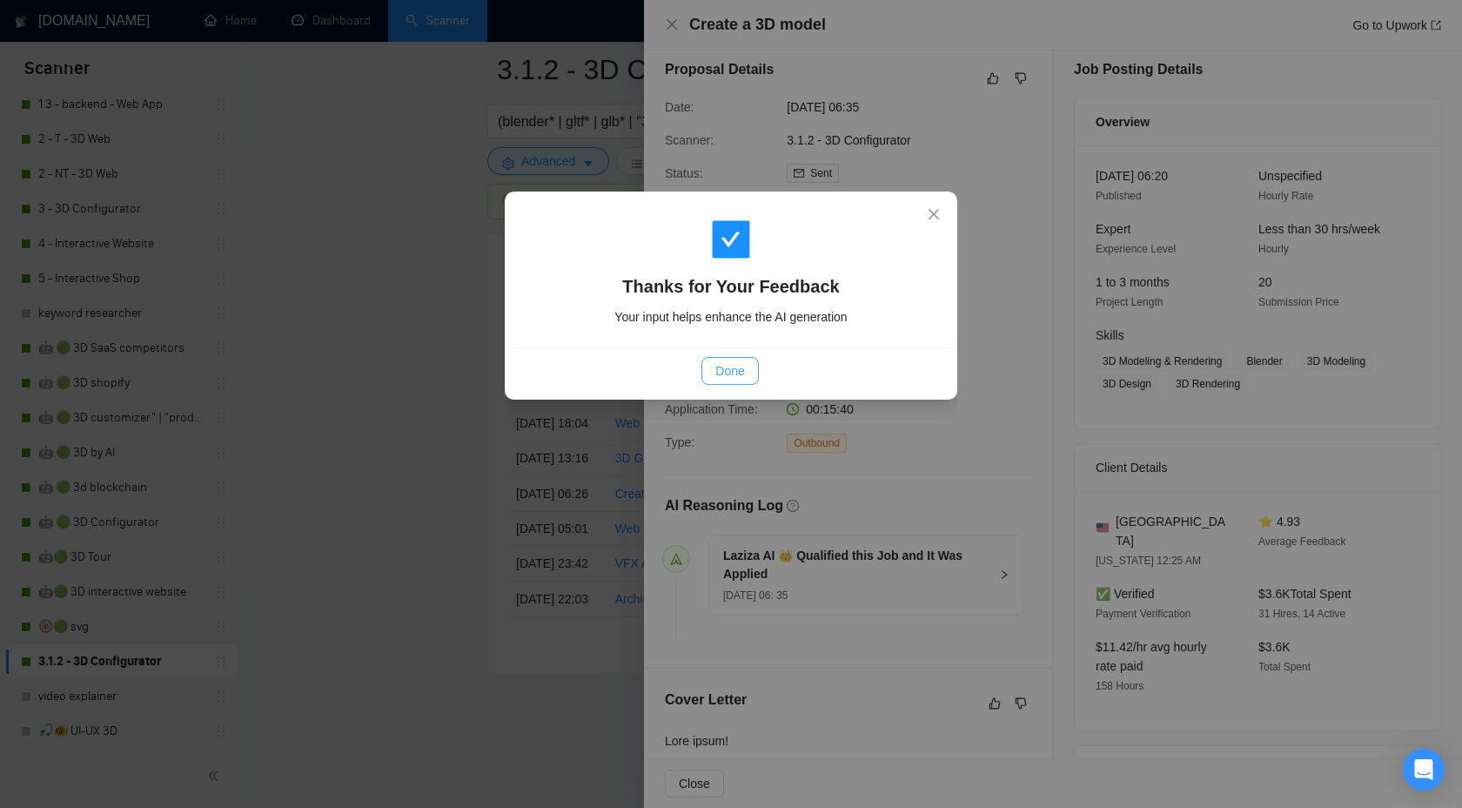
click at [736, 381] on button "Done" at bounding box center [730, 371] width 57 height 28
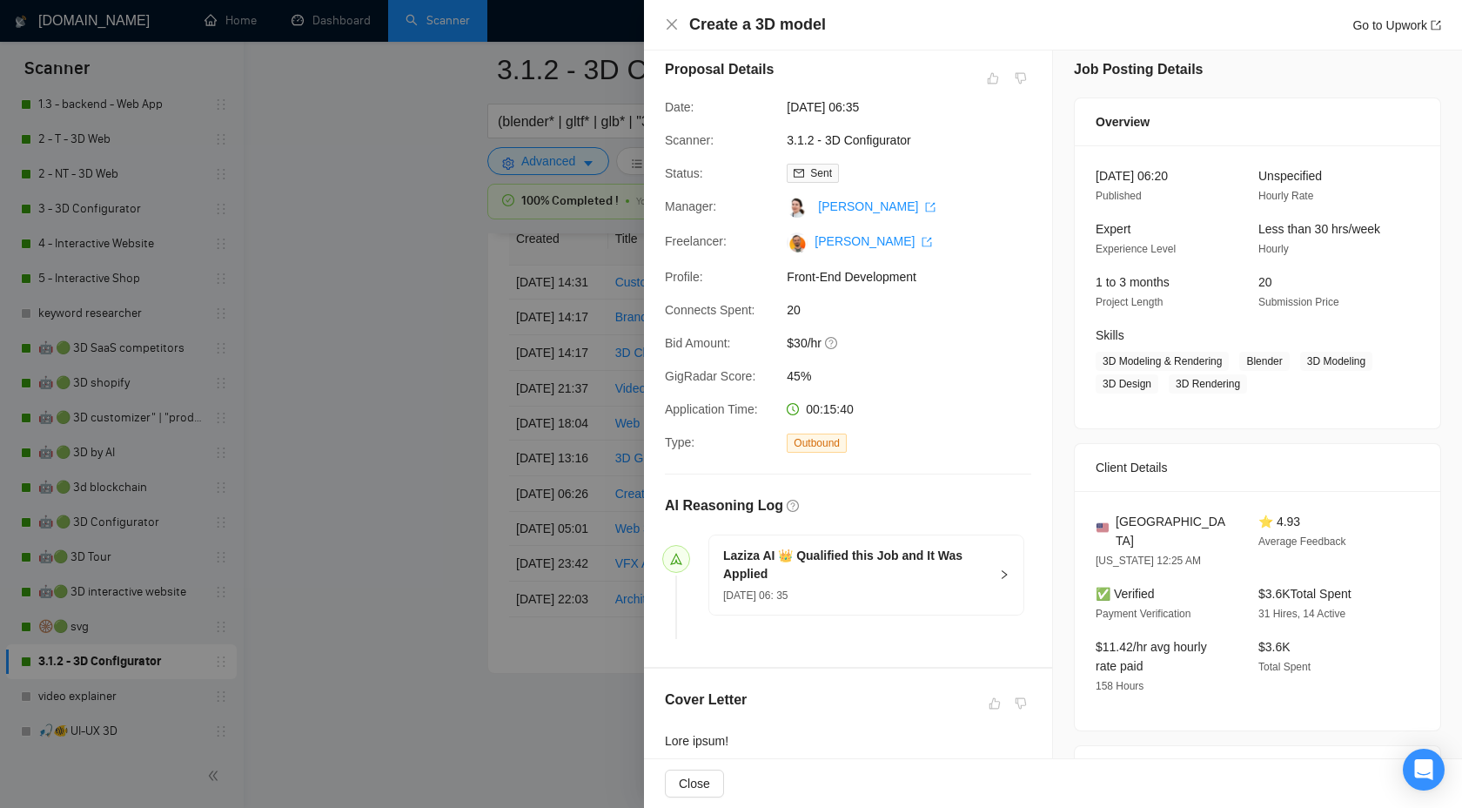
click at [541, 415] on div at bounding box center [731, 404] width 1462 height 808
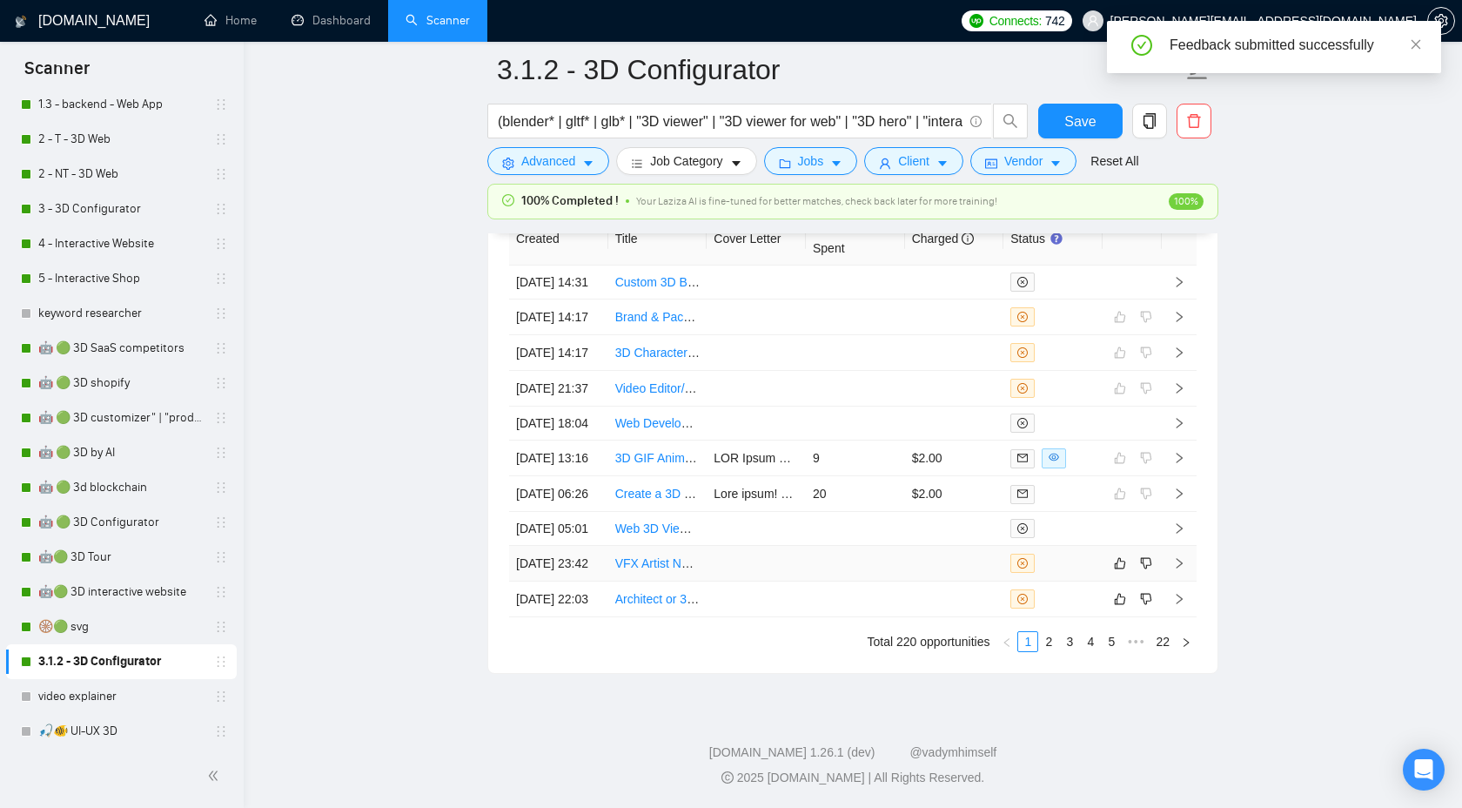
click at [1184, 557] on icon "right" at bounding box center [1179, 563] width 12 height 12
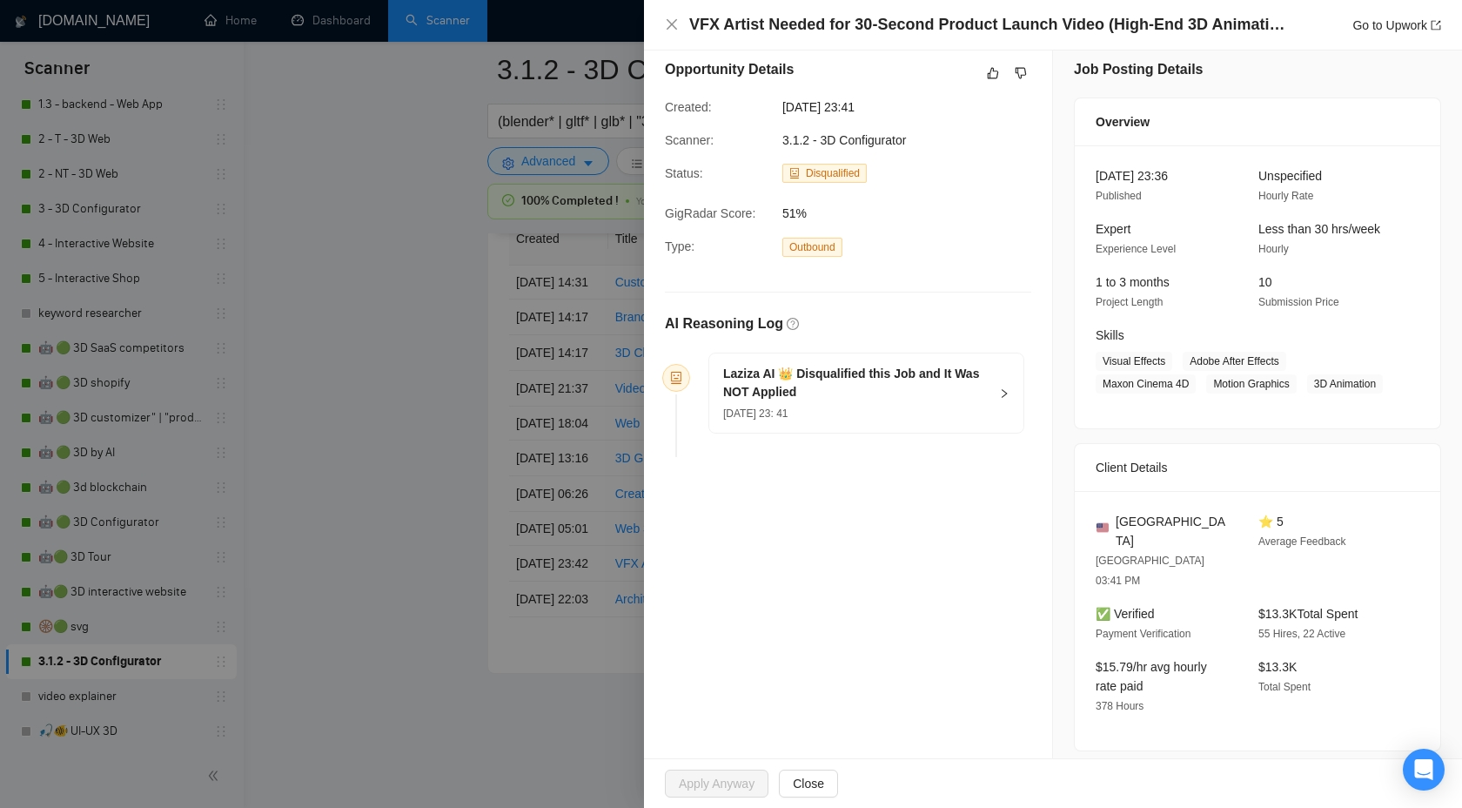
click at [1003, 378] on div "Laziza AI 👑 Disqualified this Job and It Was NOT Applied 01 Oct, 2025 23: 41" at bounding box center [866, 392] width 314 height 79
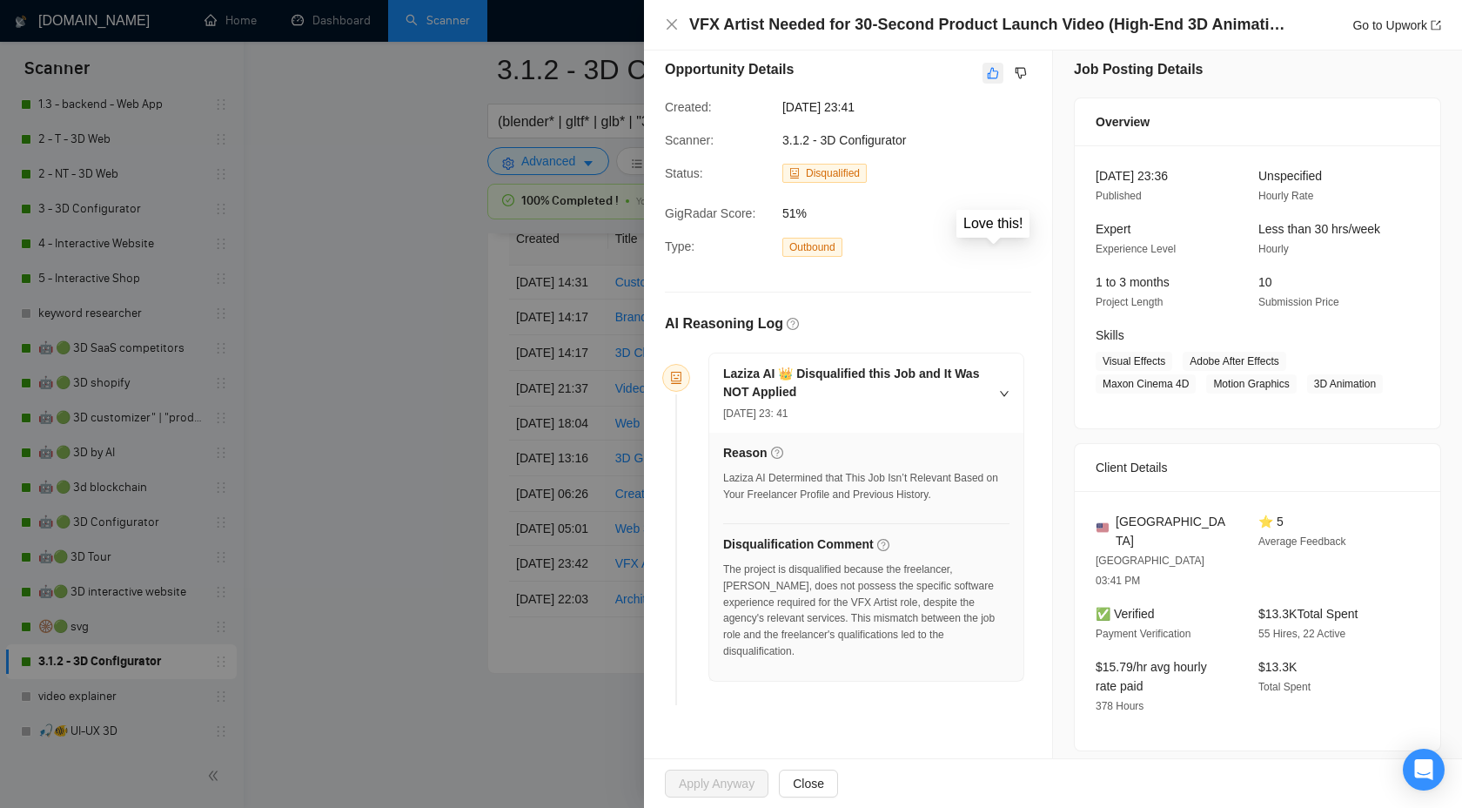
click at [992, 66] on icon "like" at bounding box center [993, 73] width 12 height 14
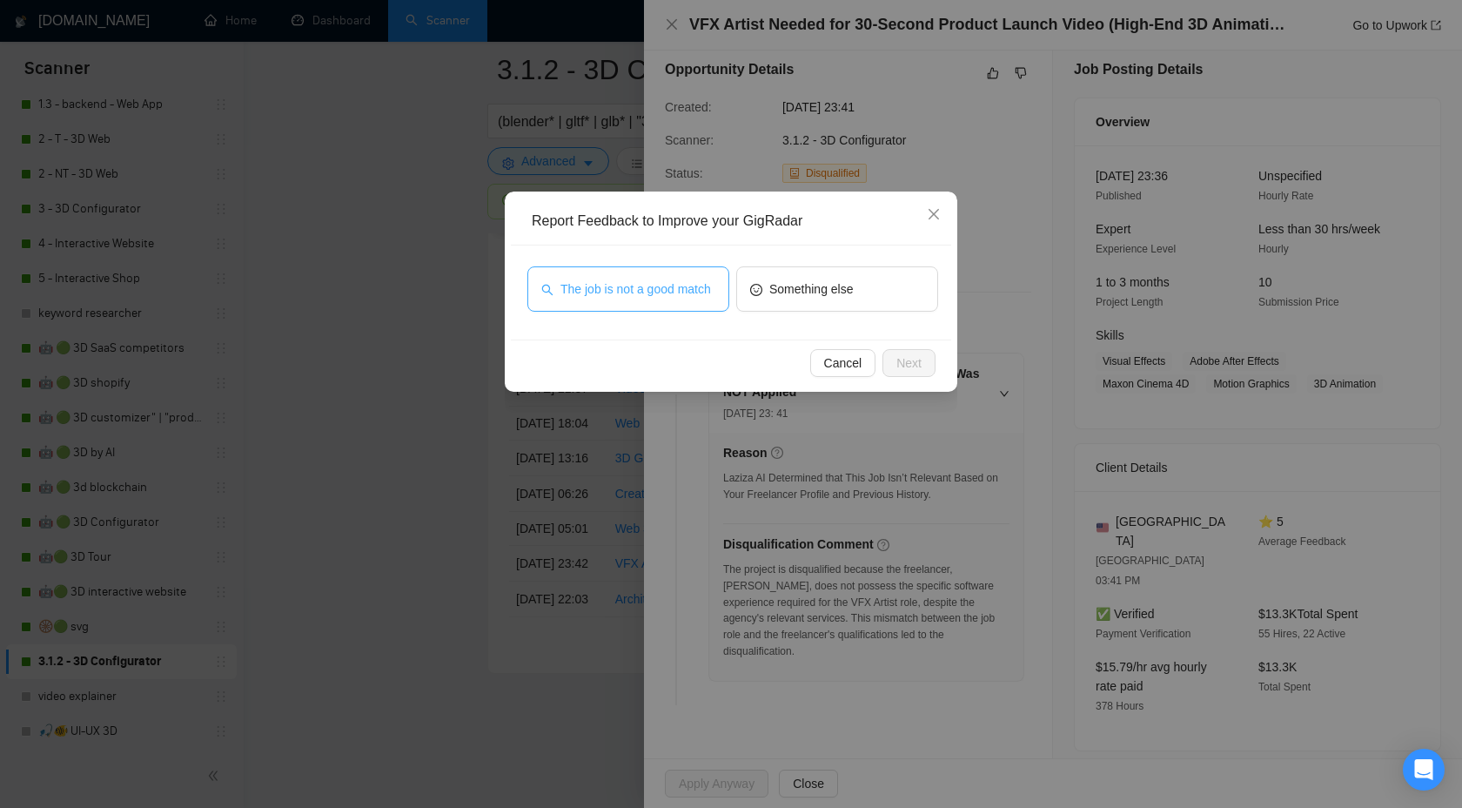
click at [639, 286] on span "The job is not a good match" at bounding box center [636, 288] width 151 height 19
click at [911, 375] on button "Next" at bounding box center [909, 363] width 53 height 28
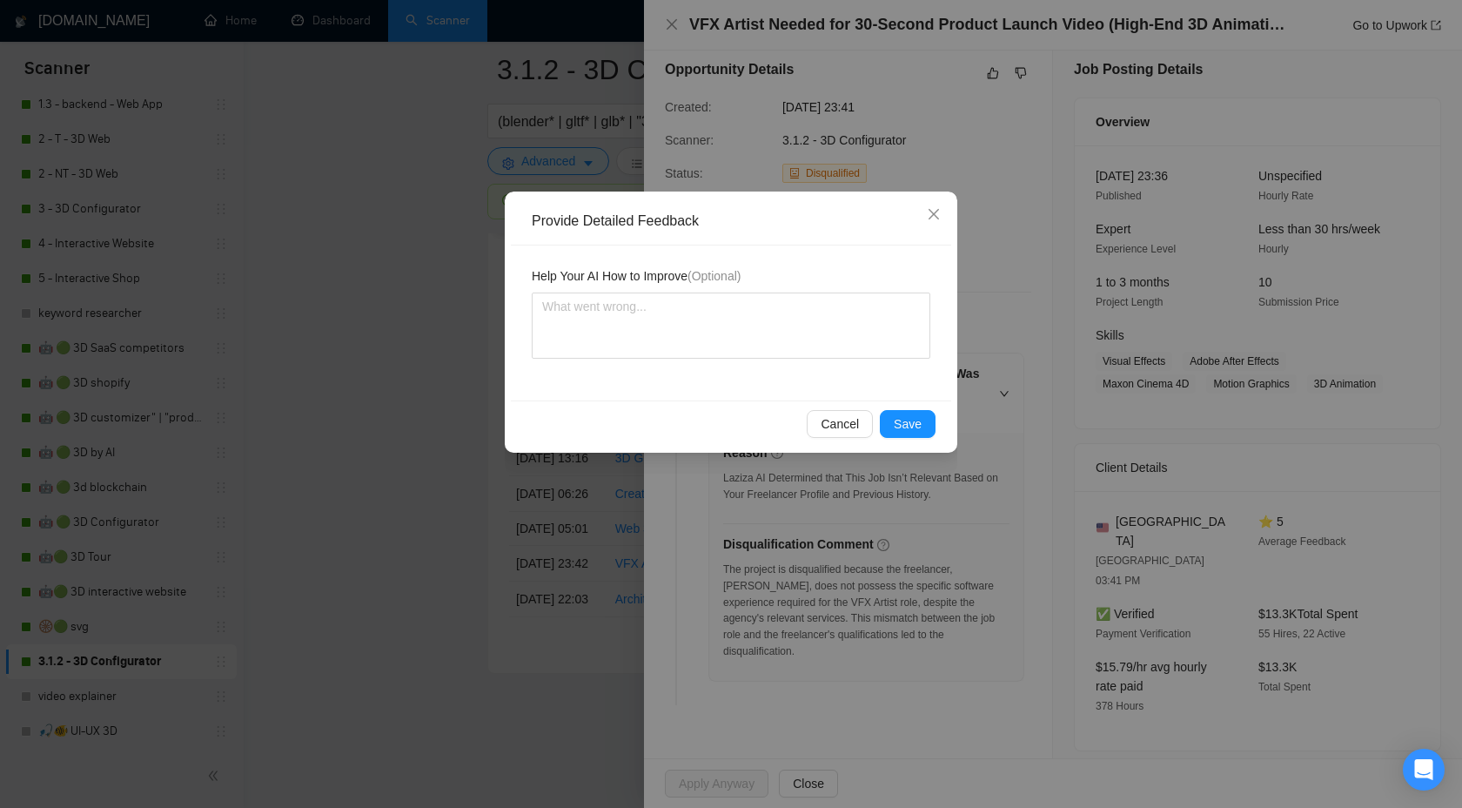
click at [917, 439] on div "Cancel Save" at bounding box center [731, 423] width 440 height 46
click at [888, 415] on button "Save" at bounding box center [908, 424] width 56 height 28
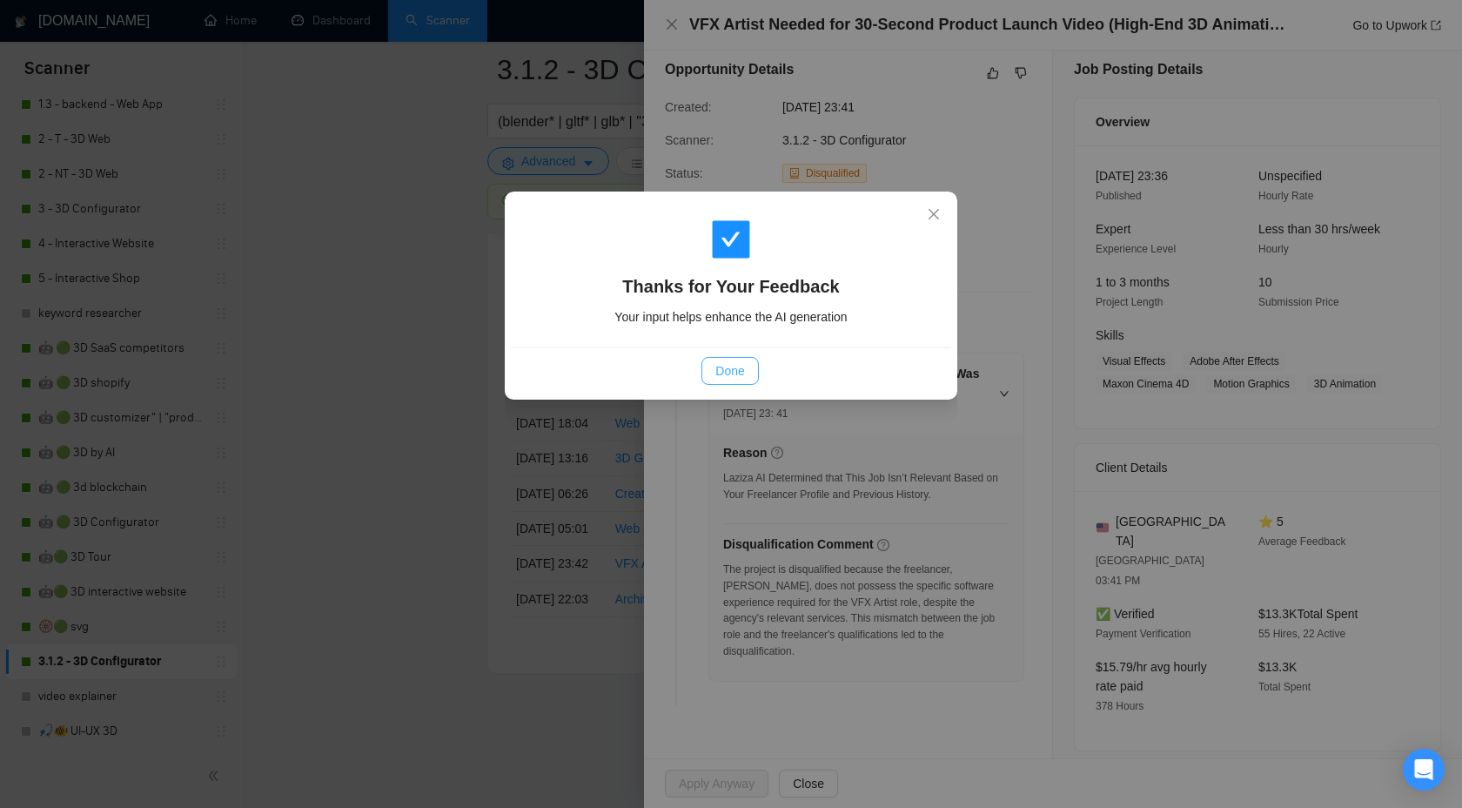
click at [717, 361] on span "Done" at bounding box center [729, 370] width 29 height 19
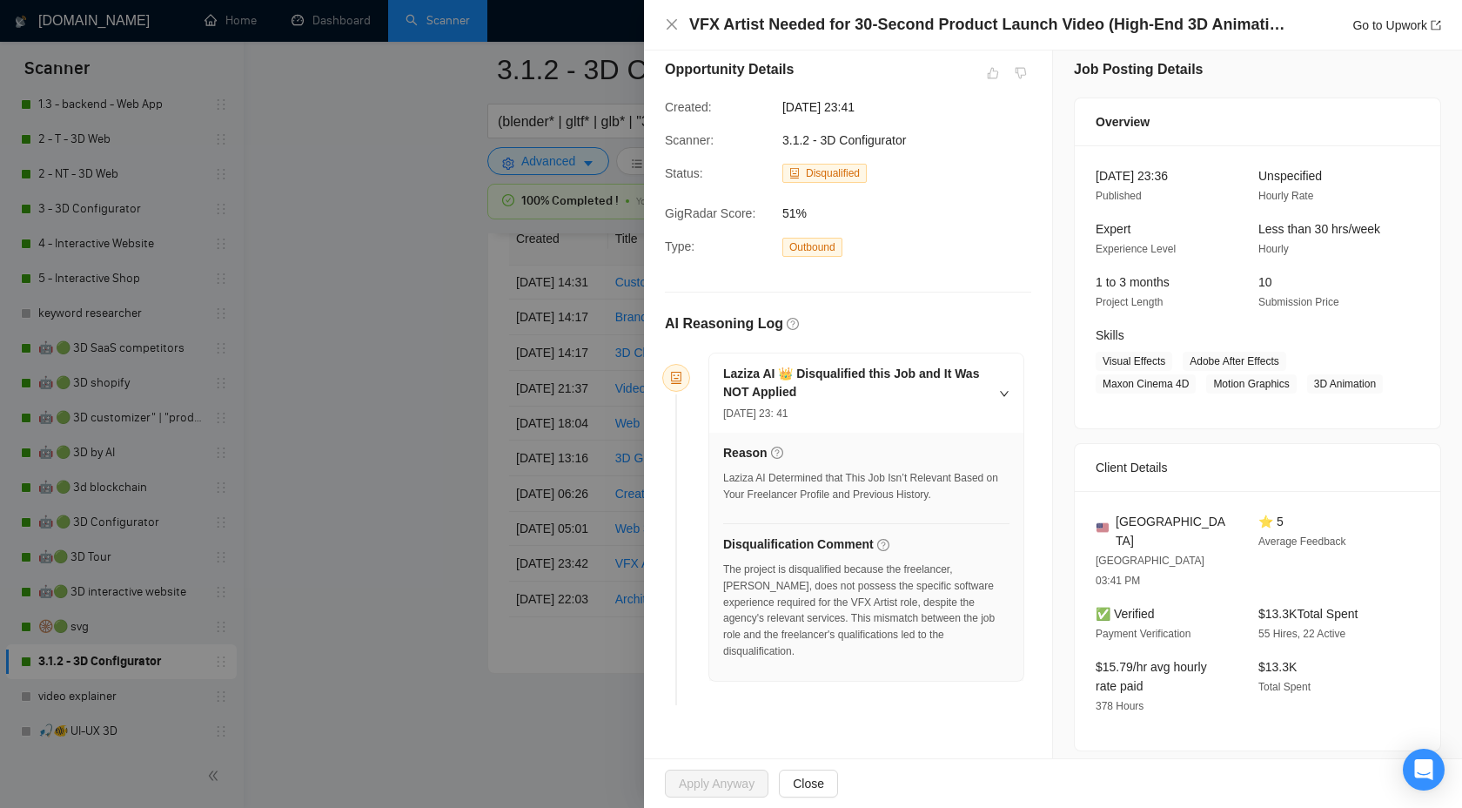
click at [677, 32] on div "VFX Artist Needed for 30-Second Product Launch Video (High-End 3D Animation) Go…" at bounding box center [1053, 25] width 776 height 22
click at [672, 27] on icon "close" at bounding box center [672, 24] width 14 height 14
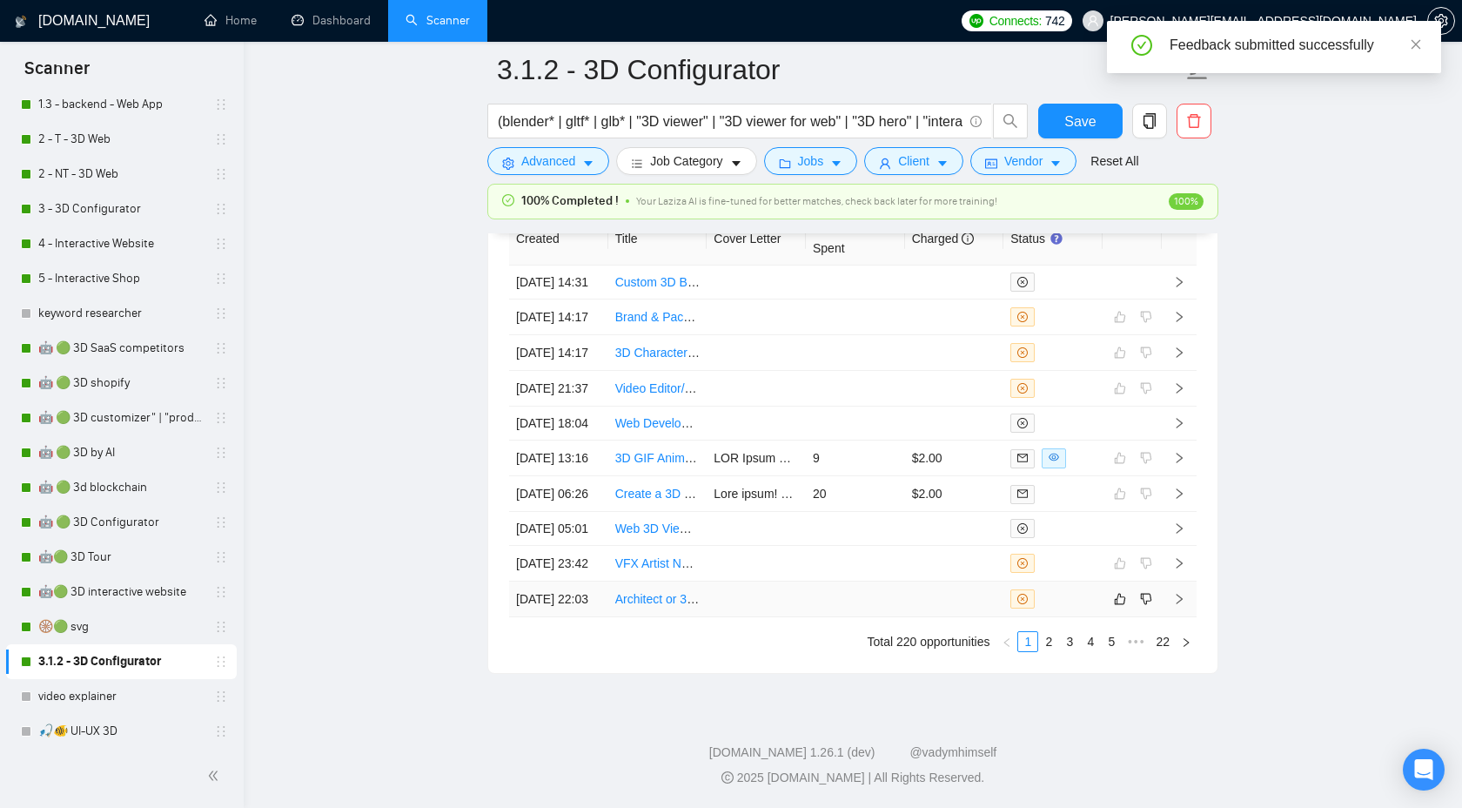
click at [1180, 593] on icon "right" at bounding box center [1179, 599] width 12 height 12
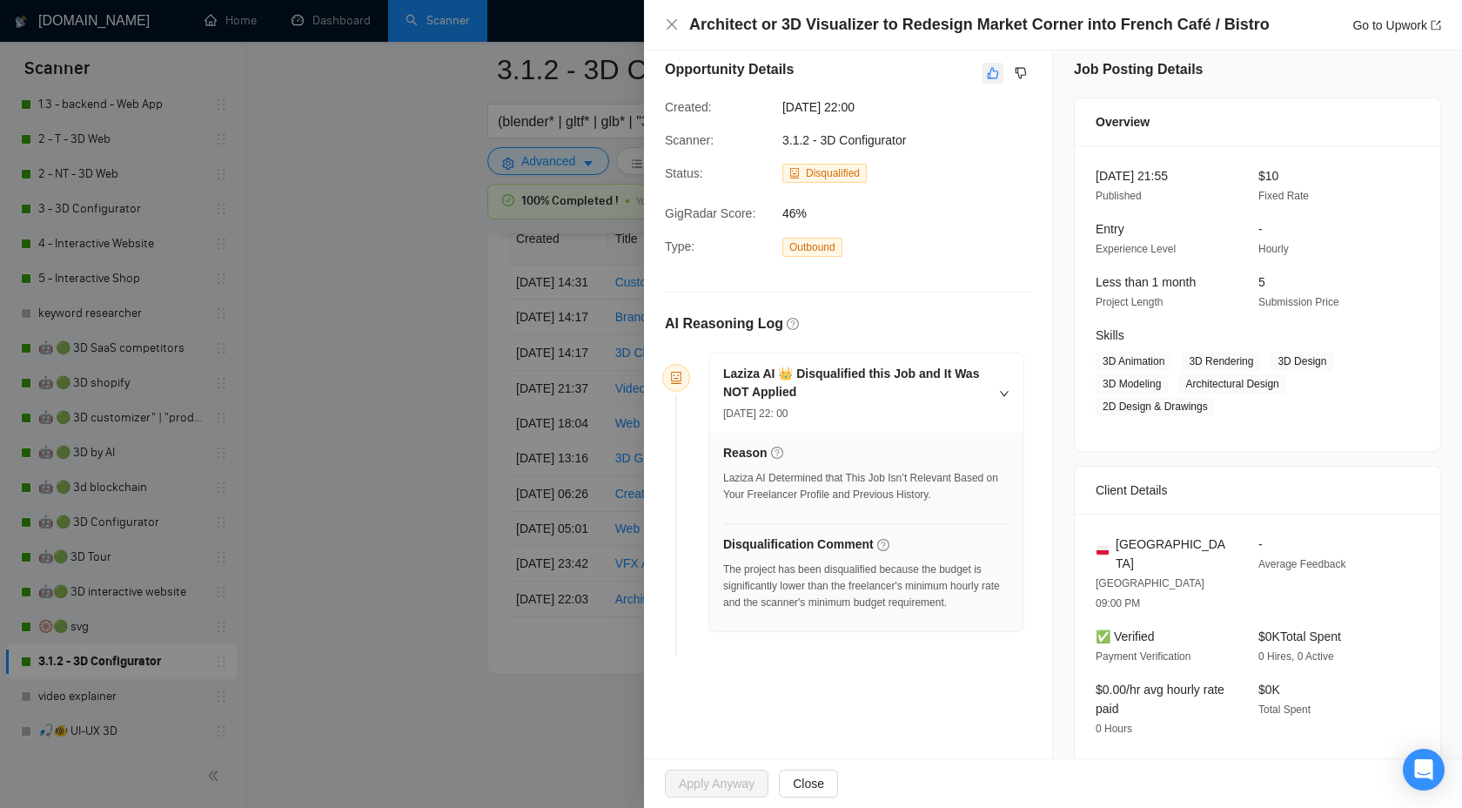
click at [994, 65] on button "button" at bounding box center [993, 73] width 21 height 21
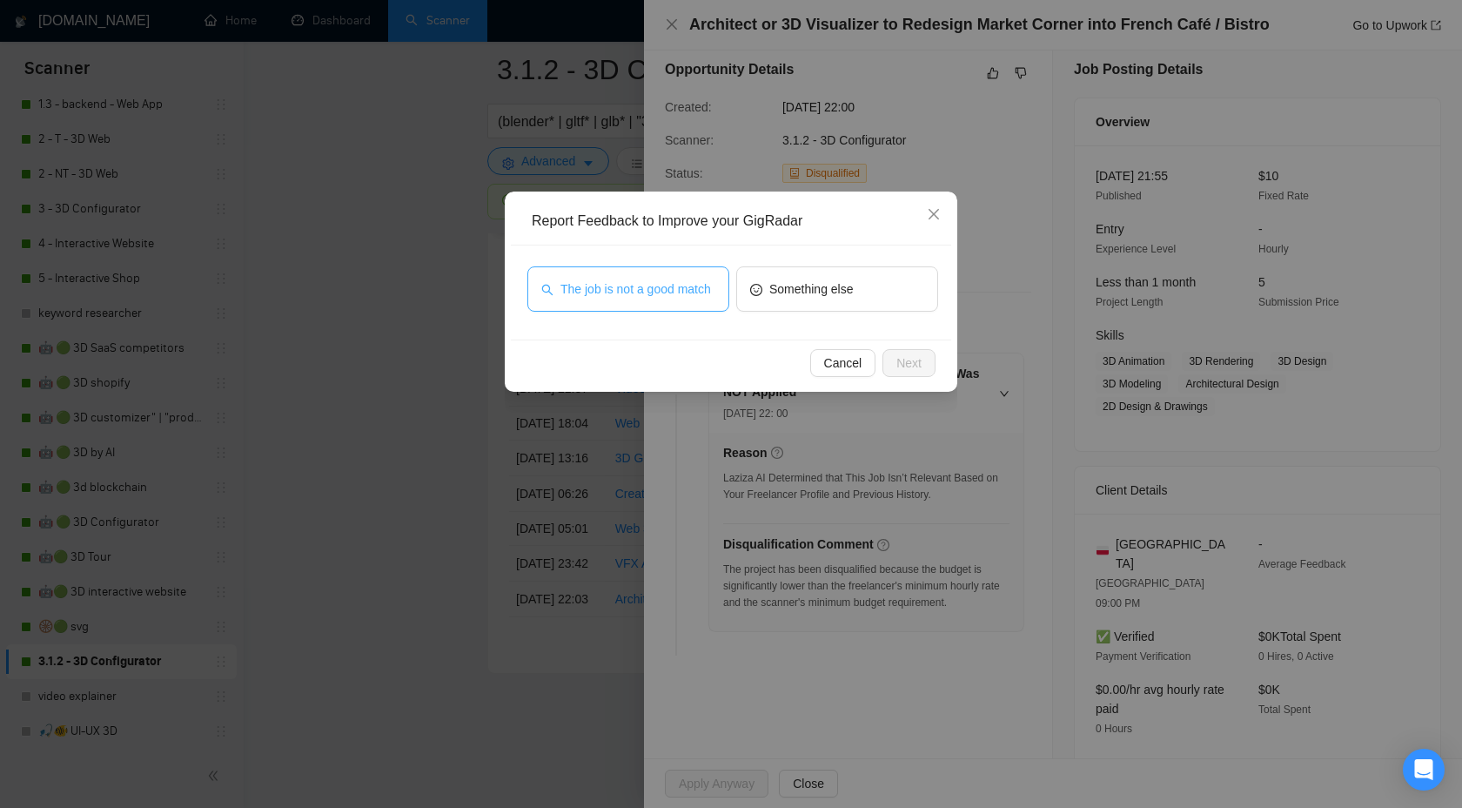
click at [677, 279] on span "The job is not a good match" at bounding box center [636, 288] width 151 height 19
click at [900, 365] on span "Next" at bounding box center [909, 362] width 25 height 19
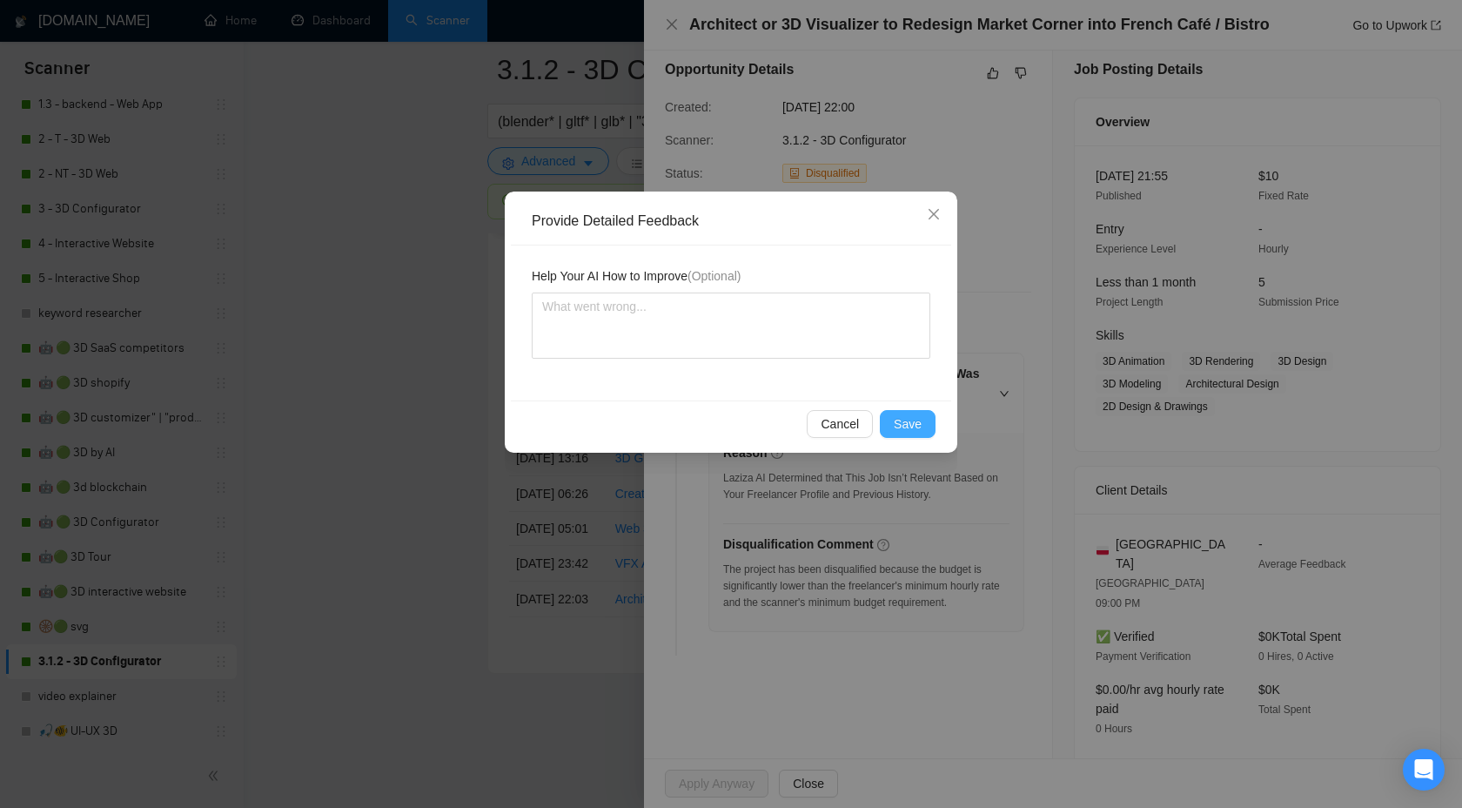
click at [906, 414] on span "Save" at bounding box center [908, 423] width 28 height 19
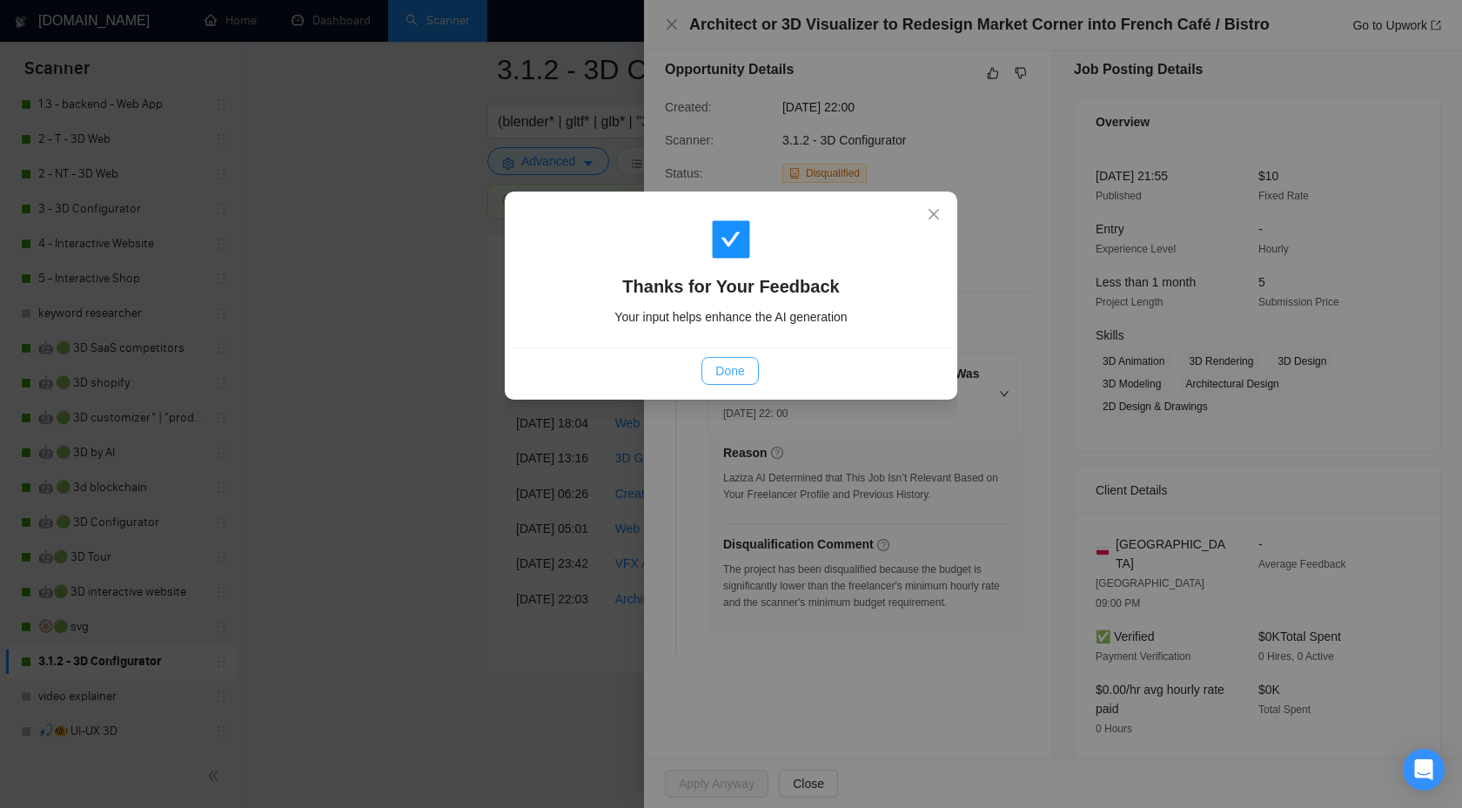
click at [726, 383] on button "Done" at bounding box center [730, 371] width 57 height 28
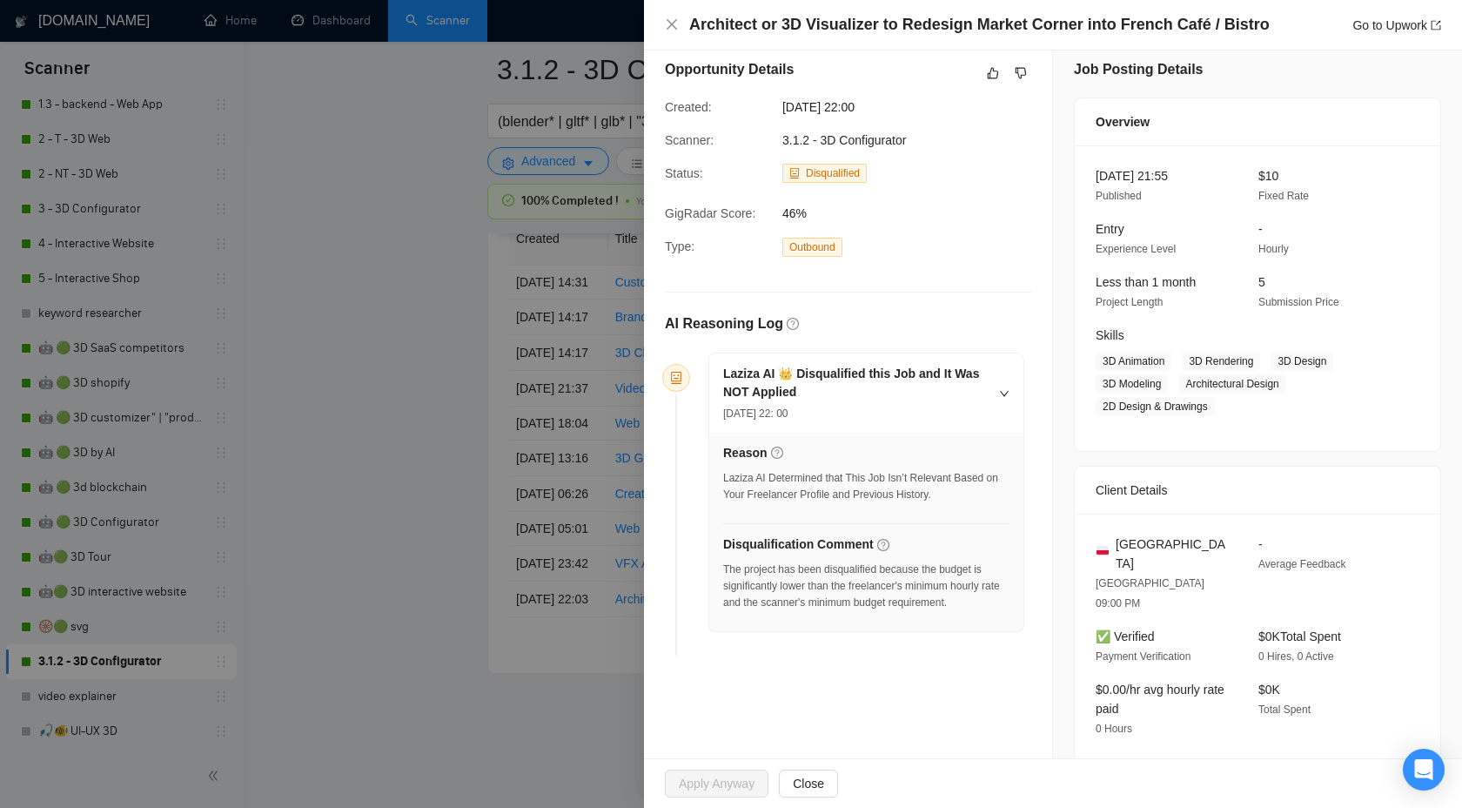
click at [397, 440] on div at bounding box center [731, 404] width 1462 height 808
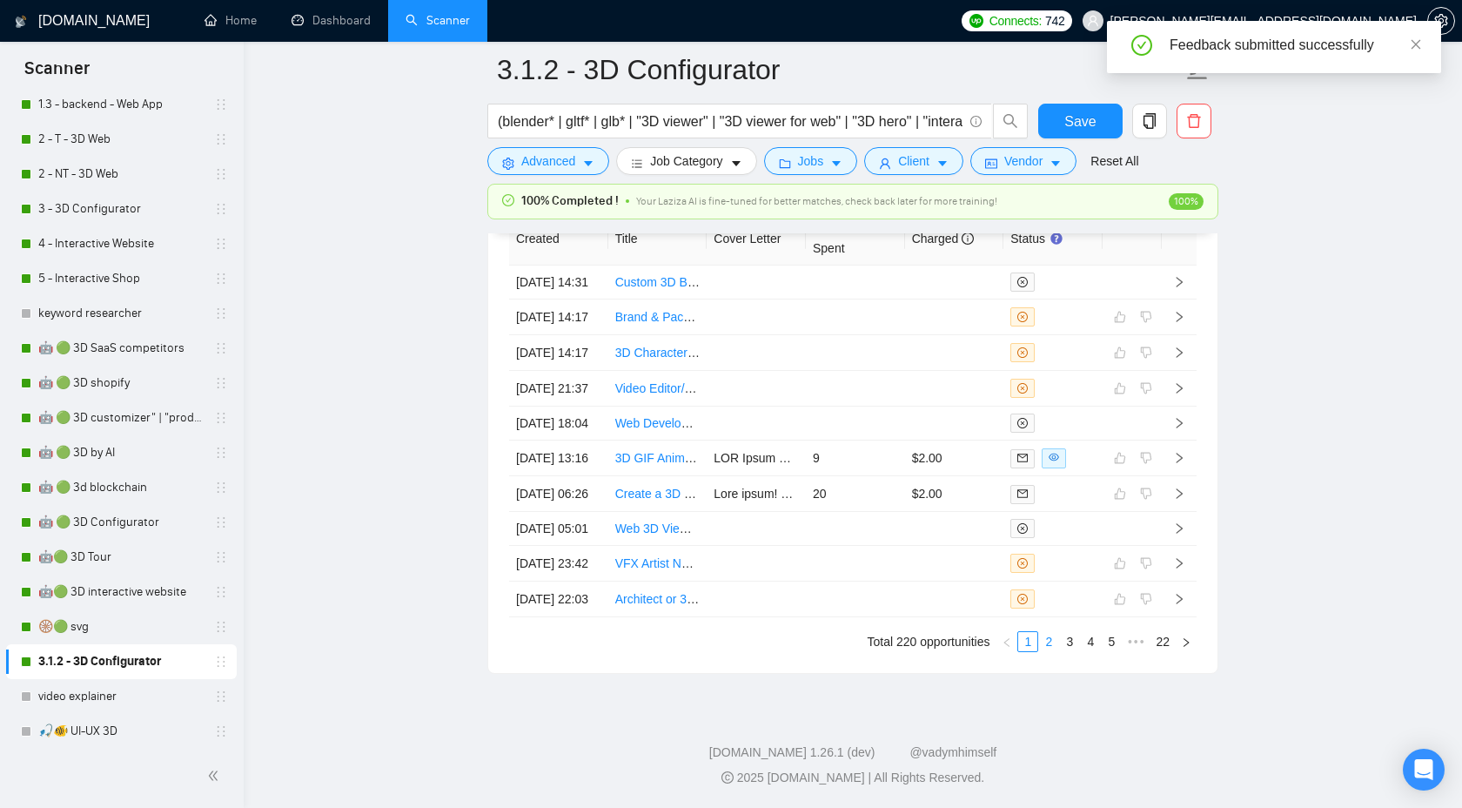
click at [1051, 644] on link "2" at bounding box center [1048, 641] width 19 height 19
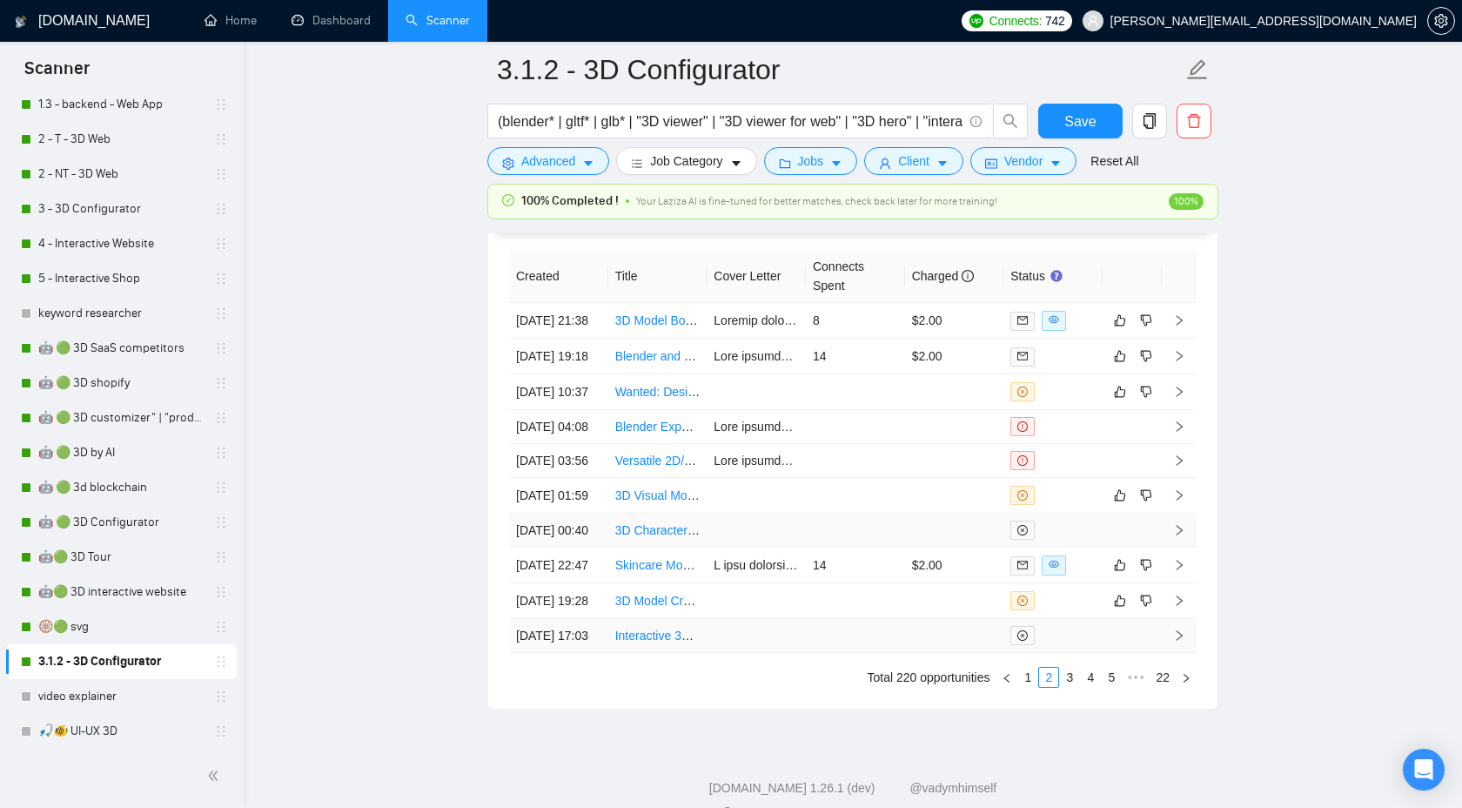
scroll to position [4506, 0]
click at [1175, 322] on td at bounding box center [1179, 324] width 35 height 36
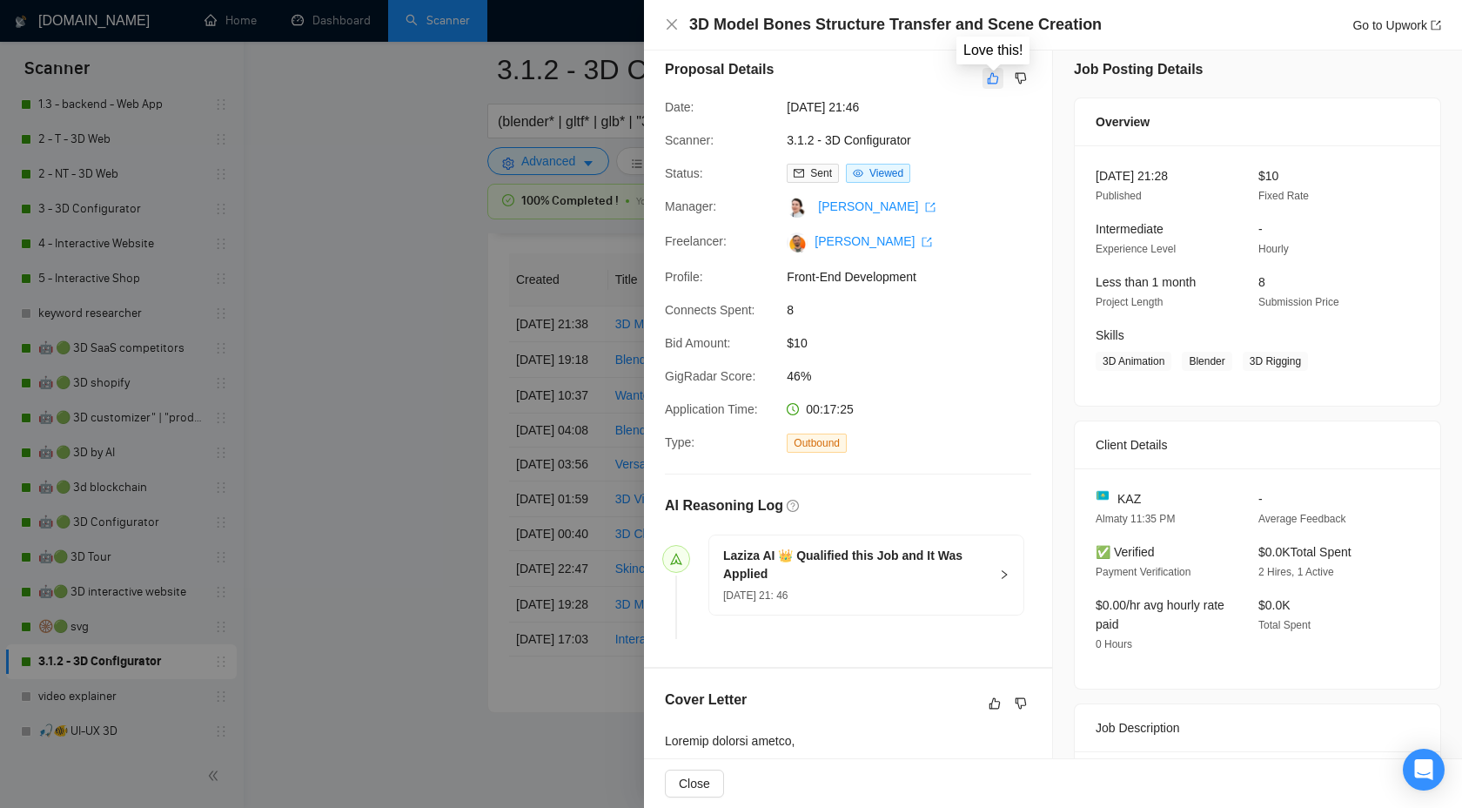
click at [985, 83] on button "button" at bounding box center [993, 78] width 21 height 21
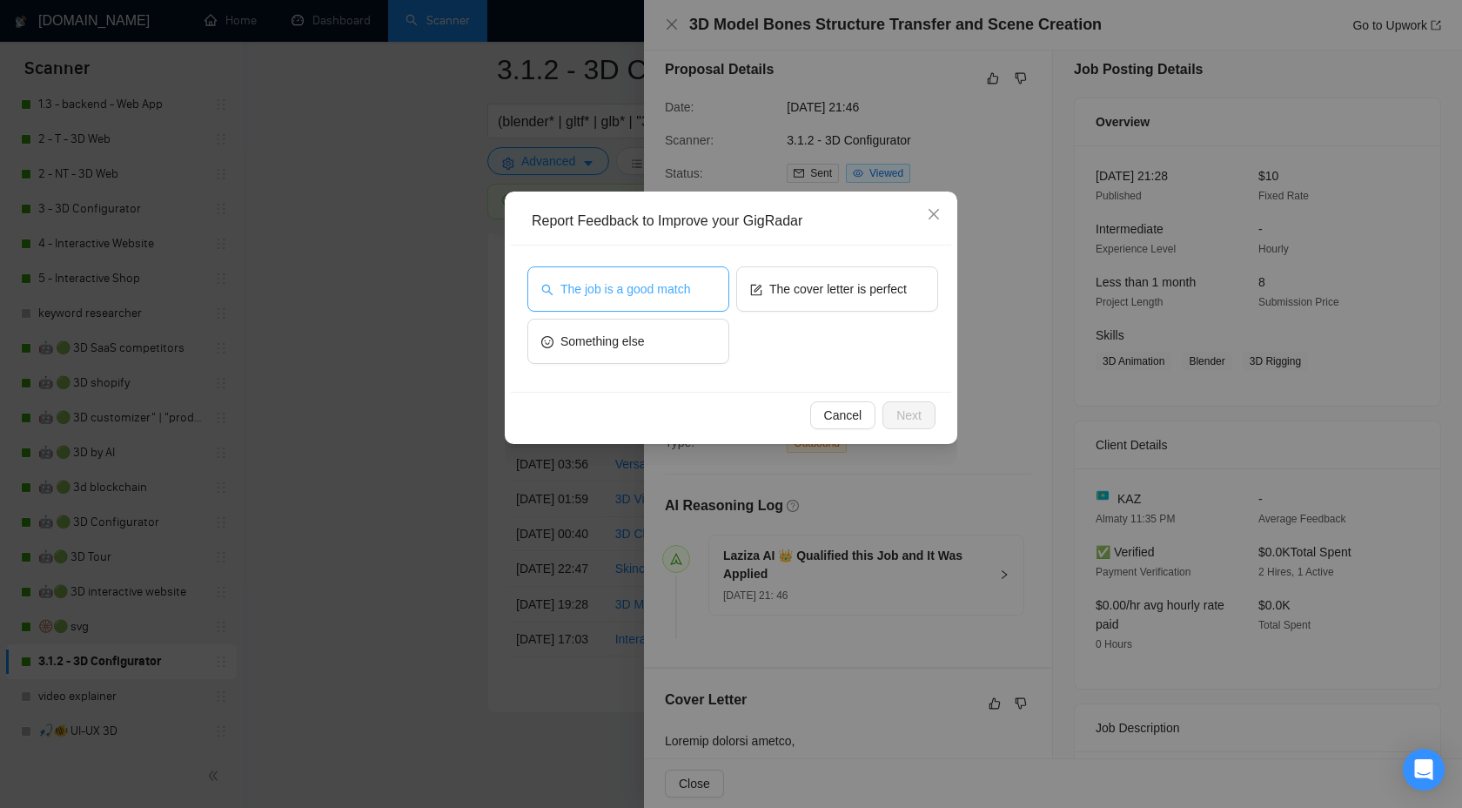
click at [635, 305] on button "The job is a good match" at bounding box center [628, 288] width 202 height 45
click at [907, 425] on button "Next" at bounding box center [909, 415] width 53 height 28
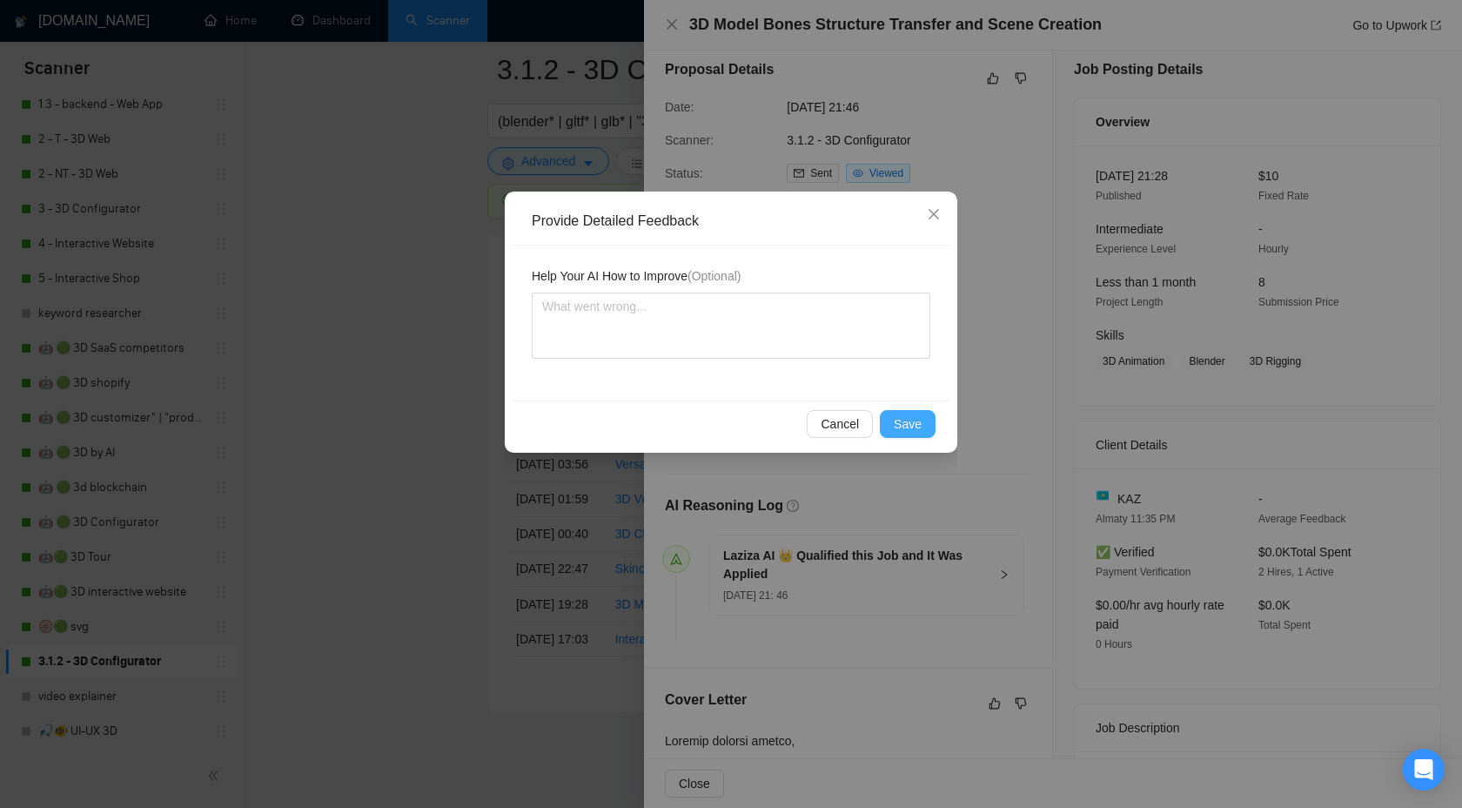
click at [883, 430] on button "Save" at bounding box center [908, 424] width 56 height 28
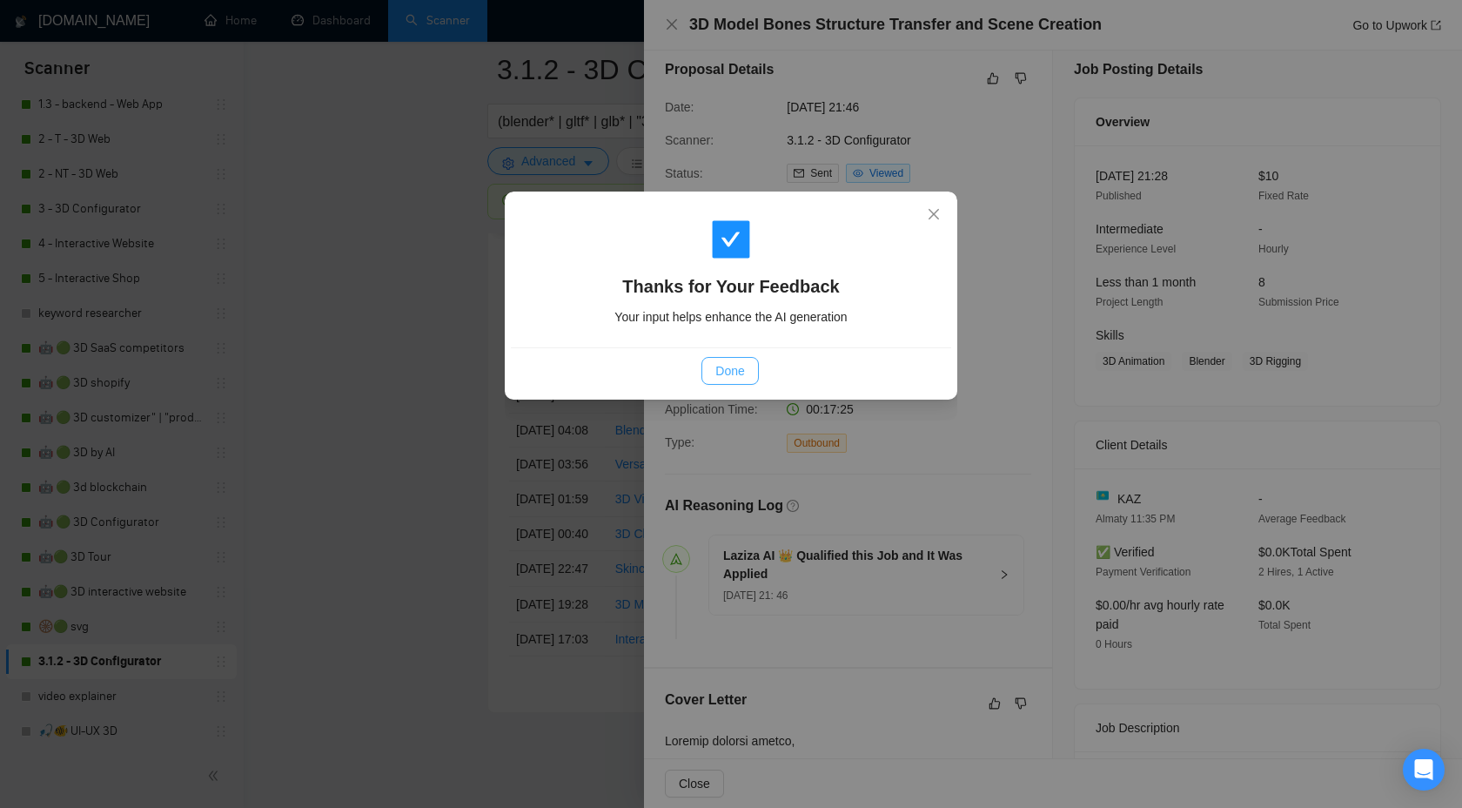
click at [714, 382] on button "Done" at bounding box center [730, 371] width 57 height 28
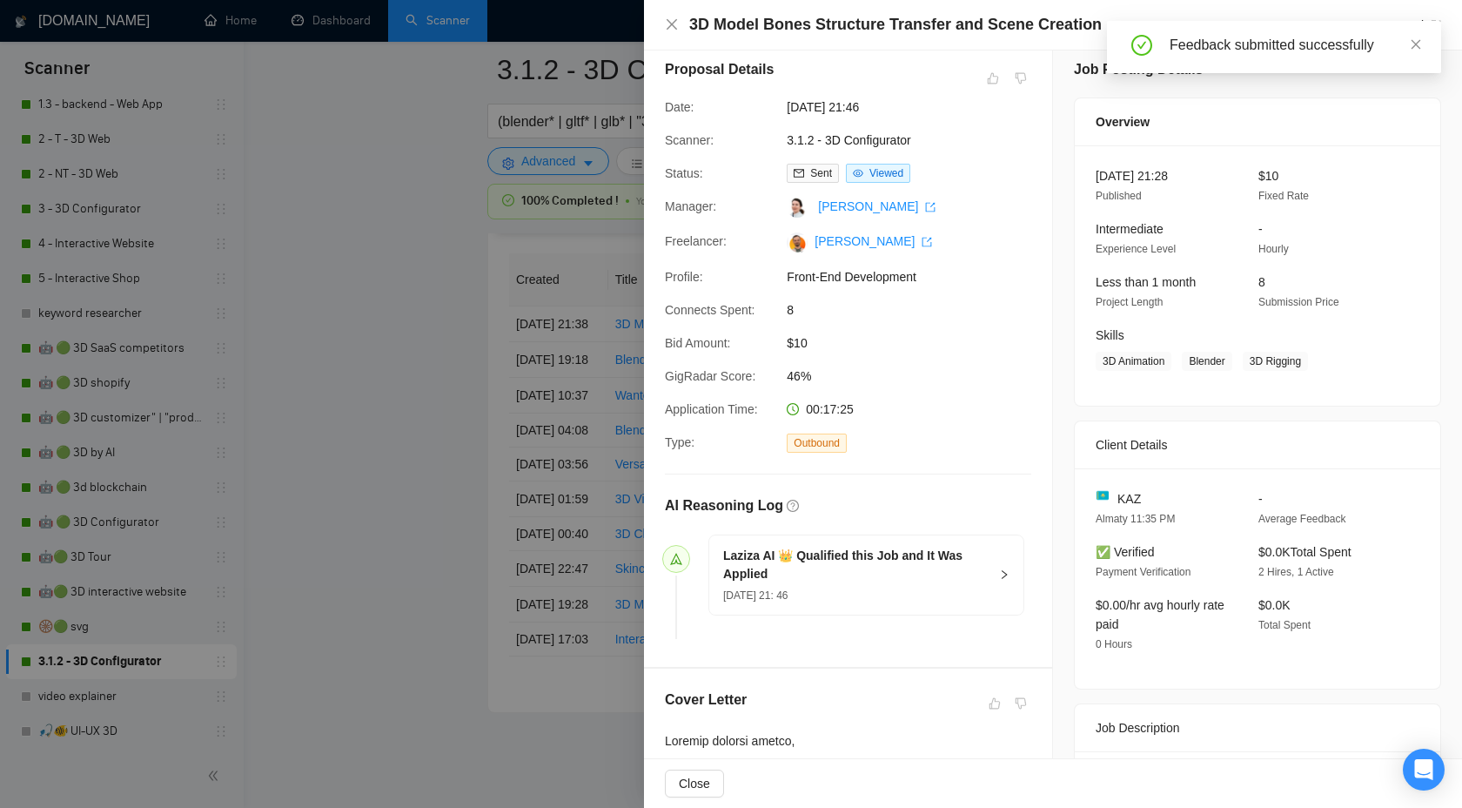
click at [478, 382] on div at bounding box center [731, 404] width 1462 height 808
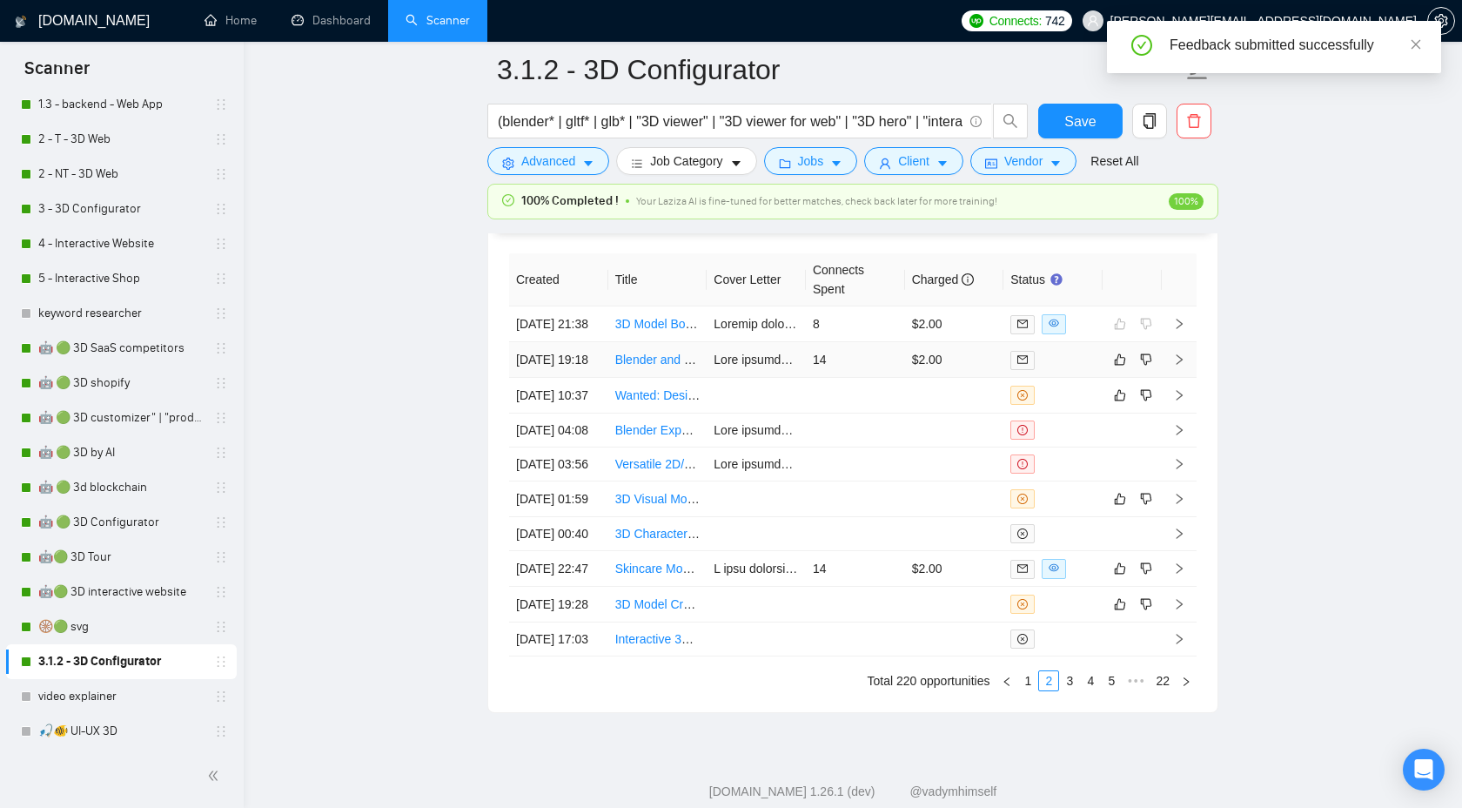
click at [1181, 366] on icon "right" at bounding box center [1179, 359] width 12 height 12
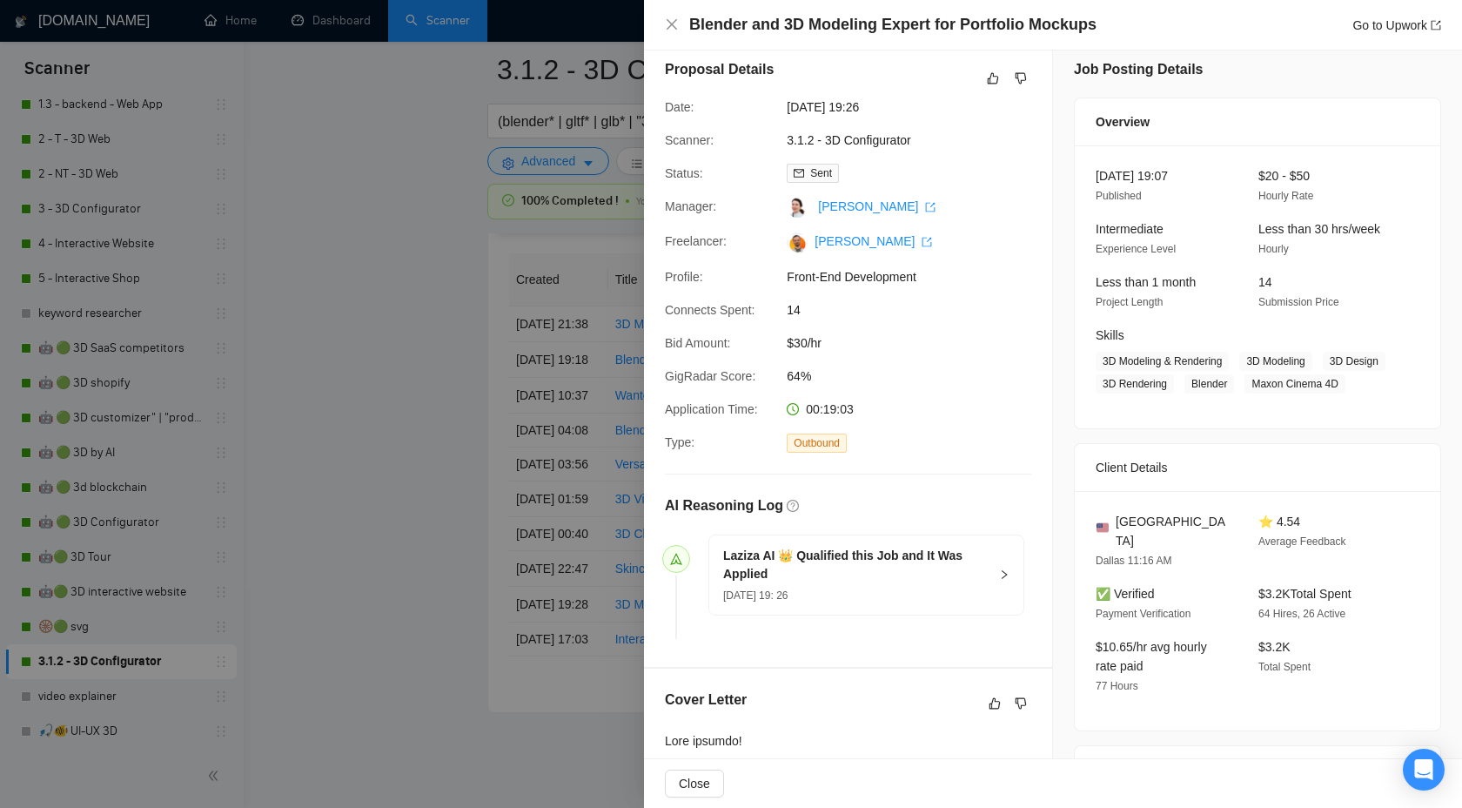
click at [980, 85] on div "Proposal Details" at bounding box center [848, 78] width 366 height 38
click at [987, 83] on icon "like" at bounding box center [993, 78] width 12 height 14
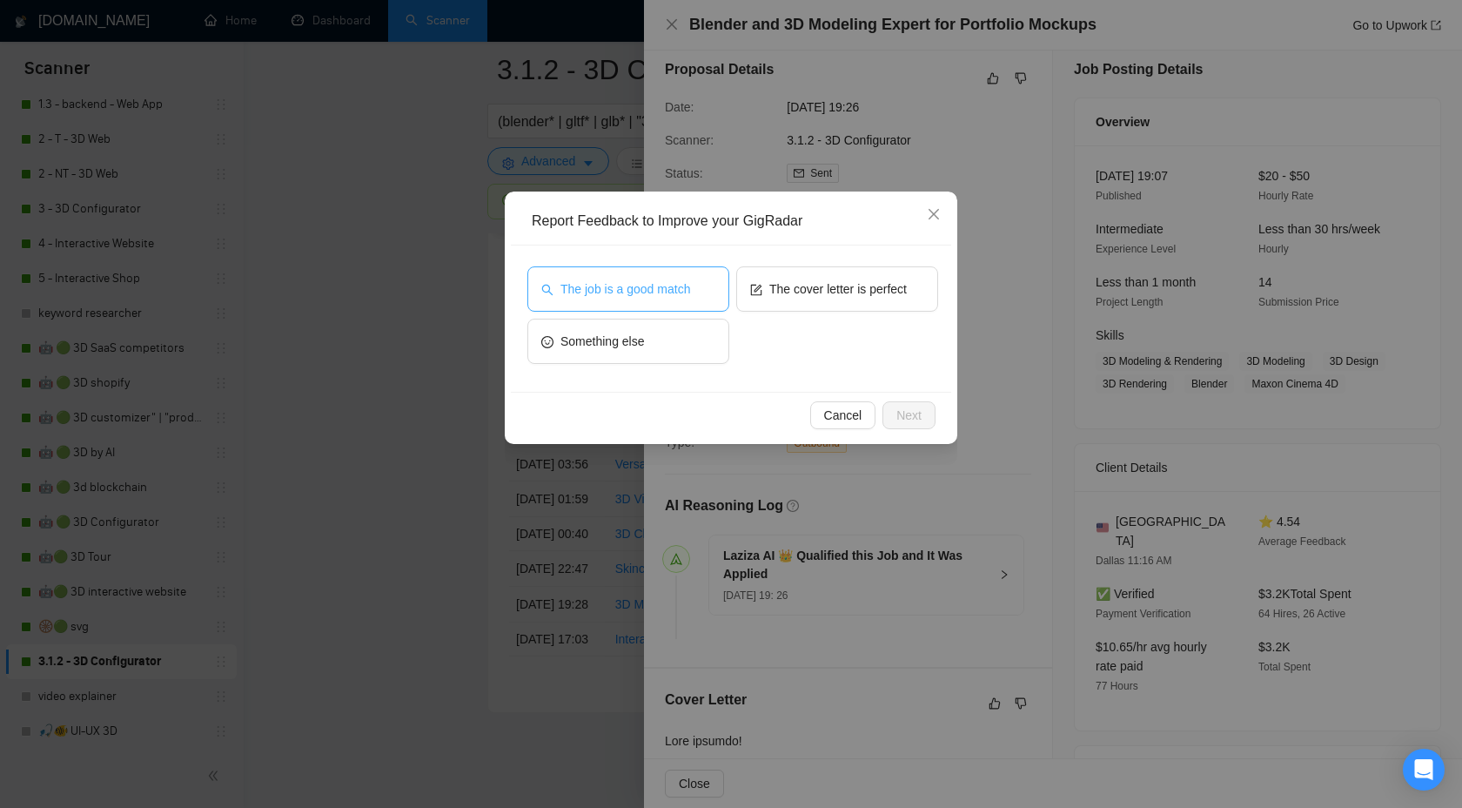
click at [707, 306] on button "The job is a good match" at bounding box center [628, 288] width 202 height 45
click at [921, 416] on span "Next" at bounding box center [909, 415] width 25 height 19
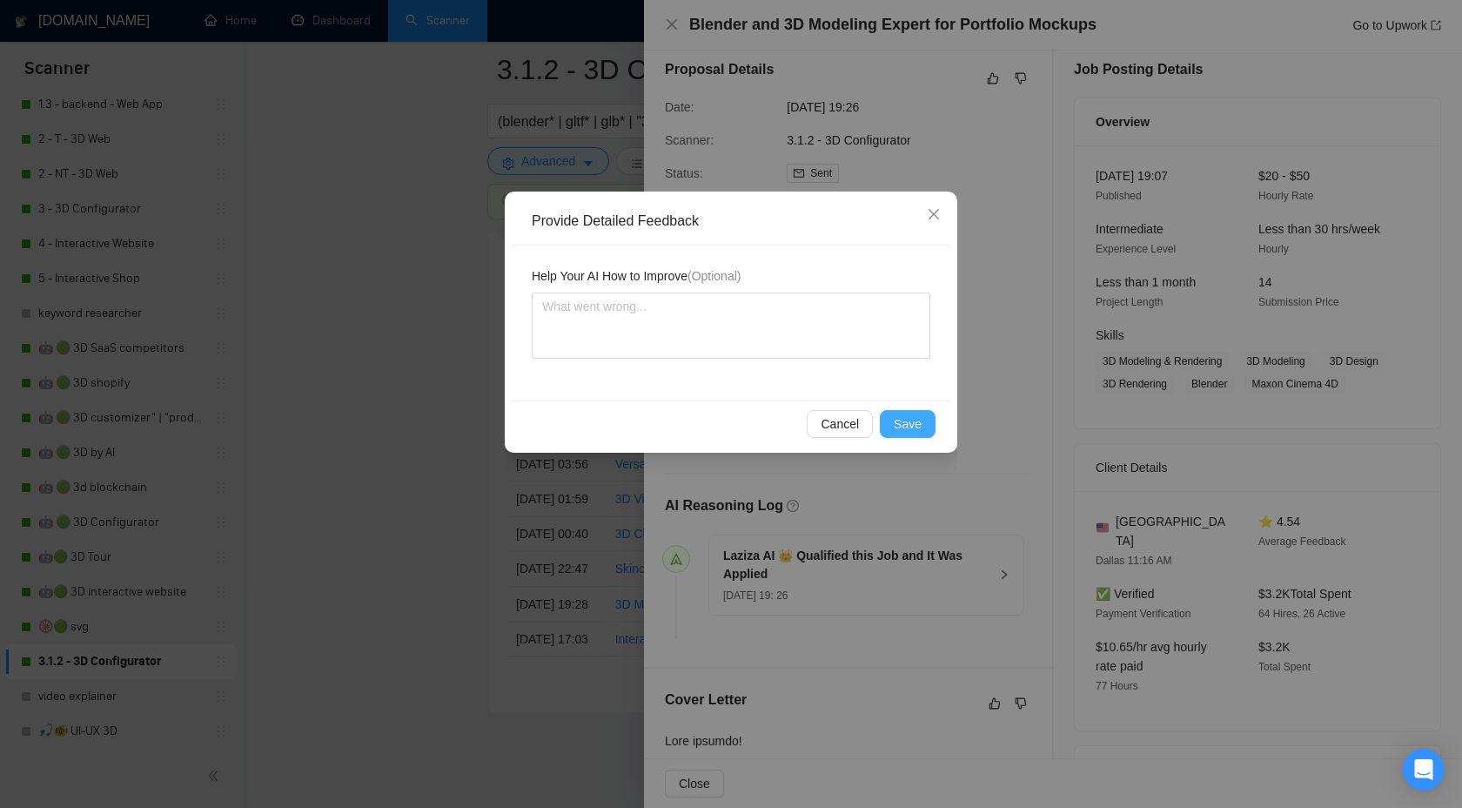
click at [909, 432] on span "Save" at bounding box center [908, 423] width 28 height 19
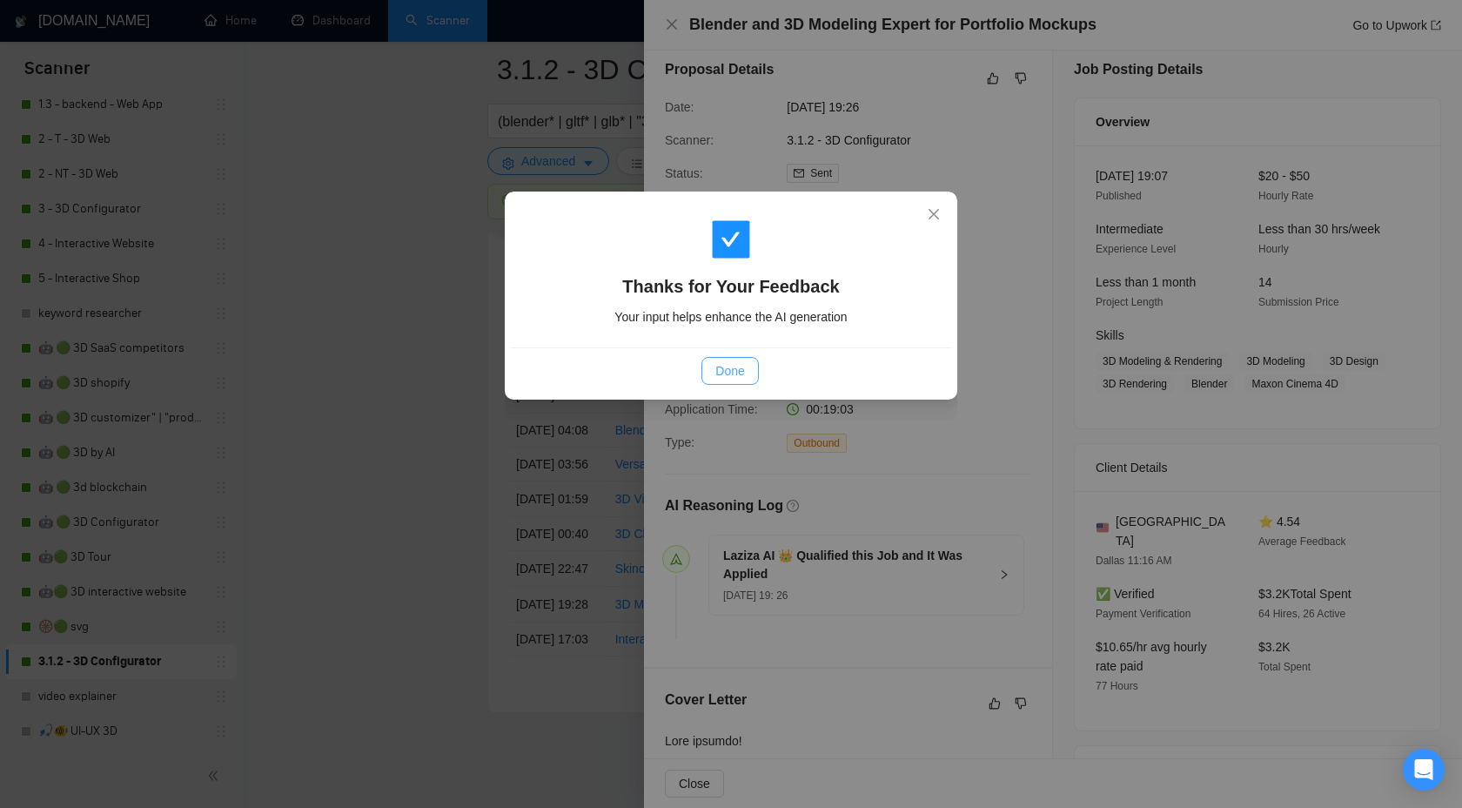
click at [727, 366] on span "Done" at bounding box center [729, 370] width 29 height 19
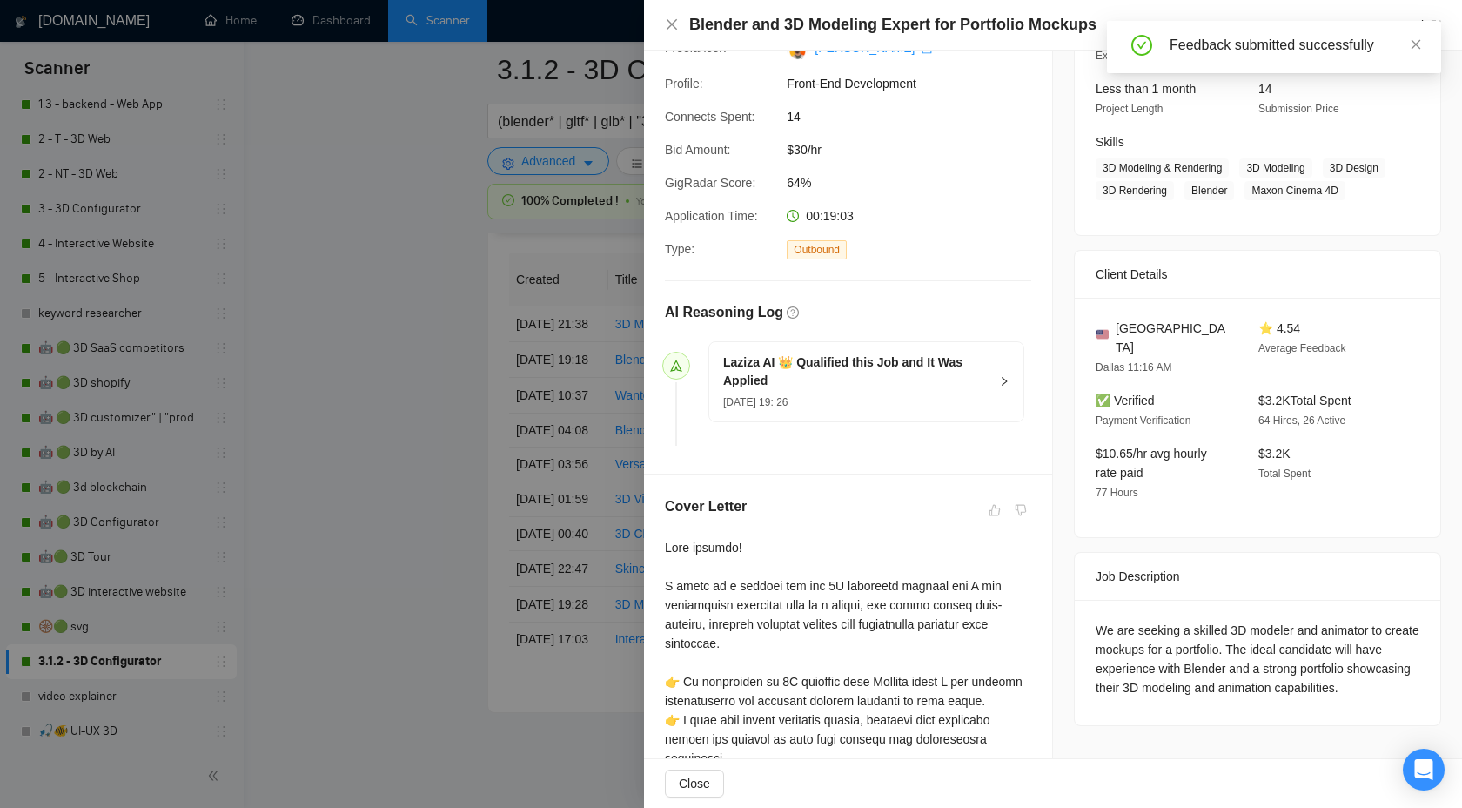
scroll to position [242, 0]
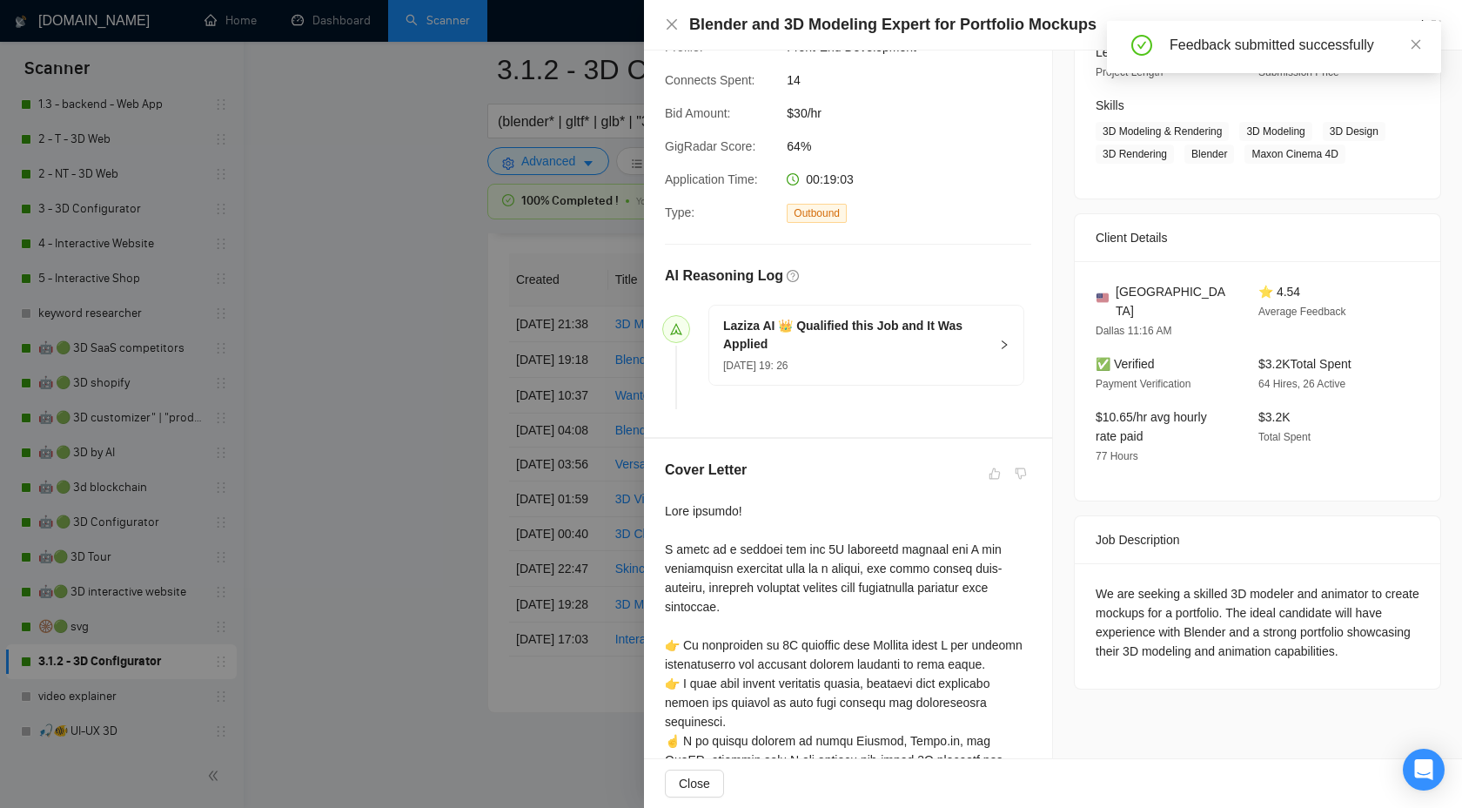
click at [452, 434] on div at bounding box center [731, 404] width 1462 height 808
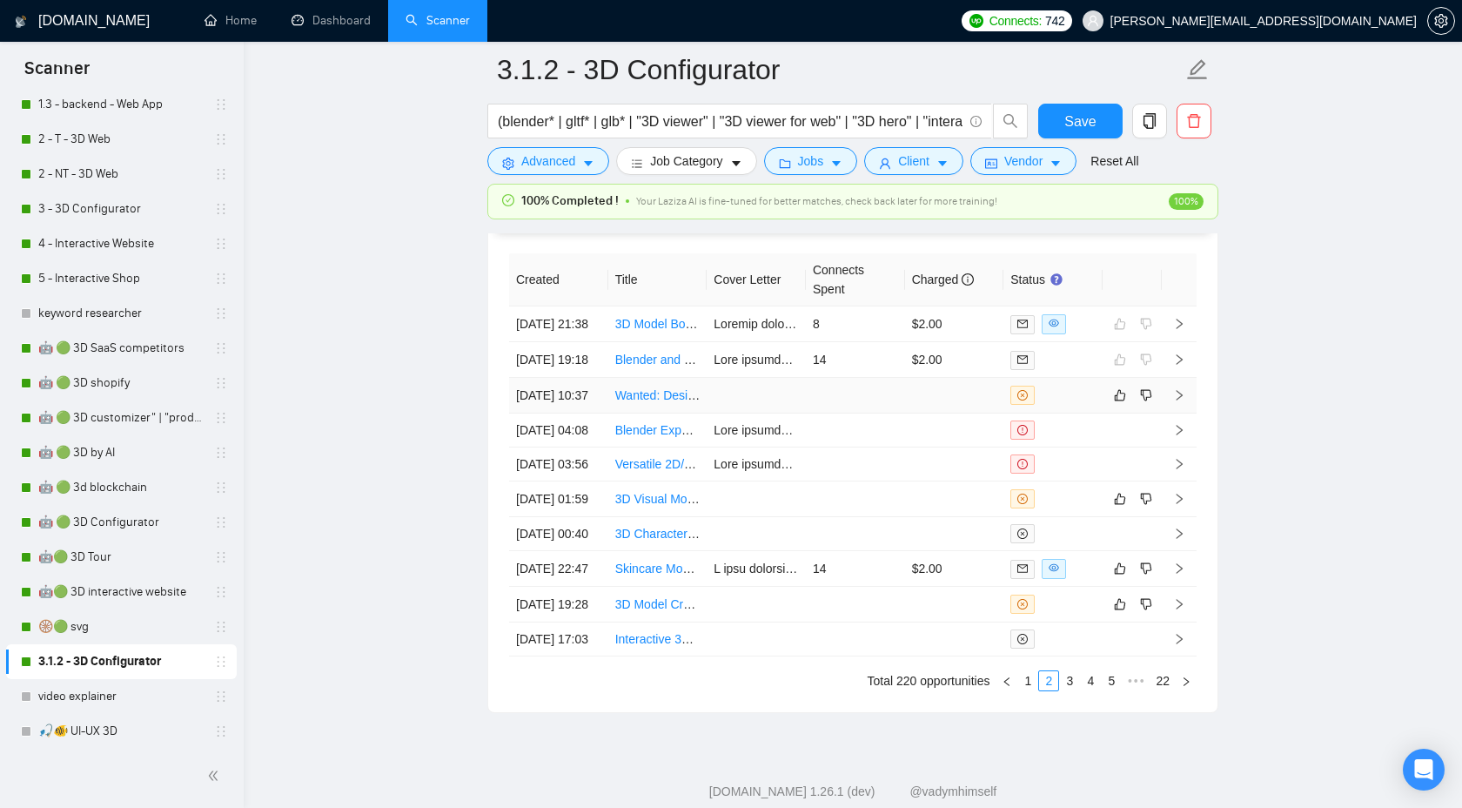
click at [1186, 413] on td at bounding box center [1179, 396] width 35 height 36
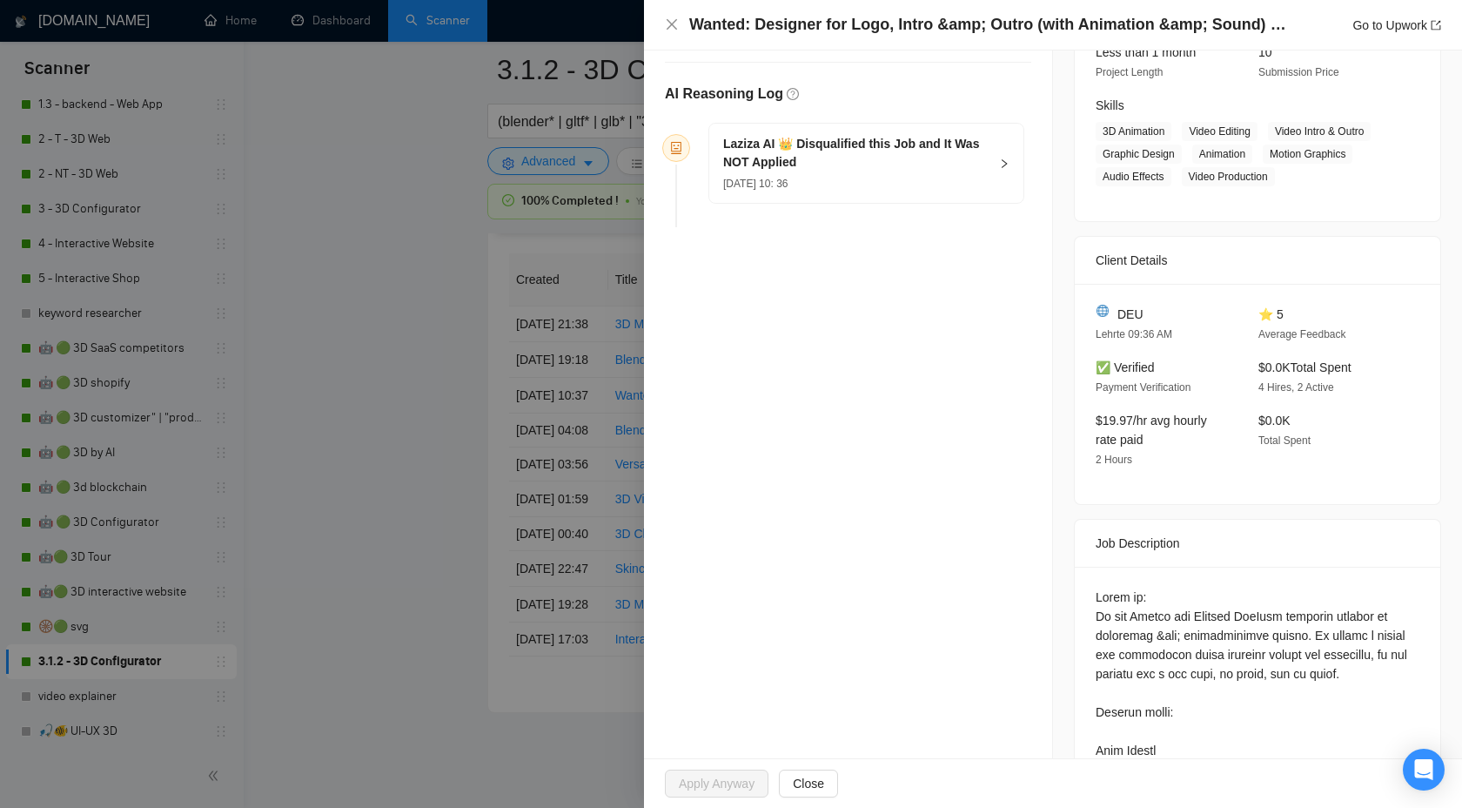
click at [990, 173] on div "Laziza AI 👑 Disqualified this Job and It Was NOT Applied 01 Oct, 2025 10: 36" at bounding box center [866, 163] width 314 height 79
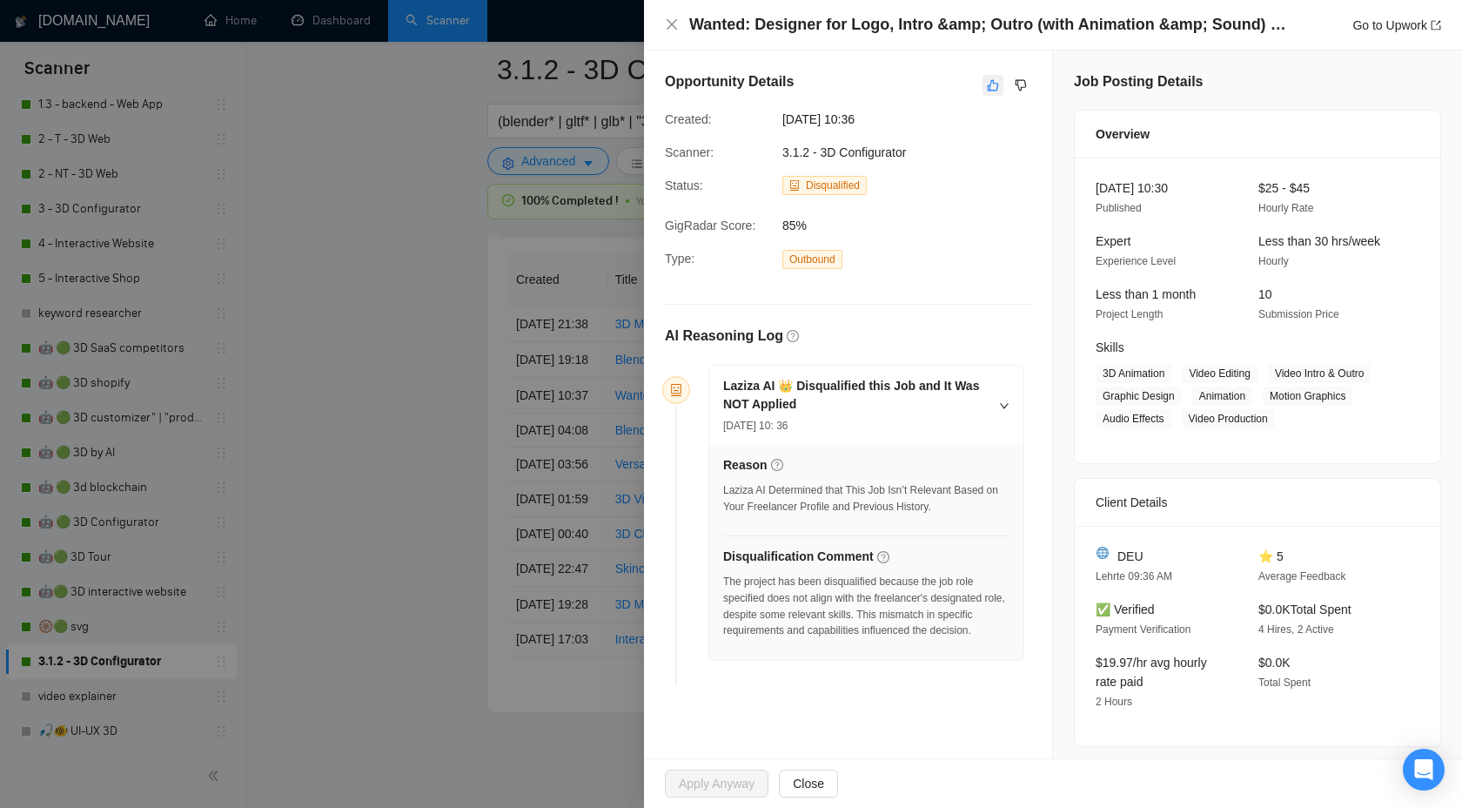
click at [994, 82] on icon "like" at bounding box center [993, 85] width 12 height 14
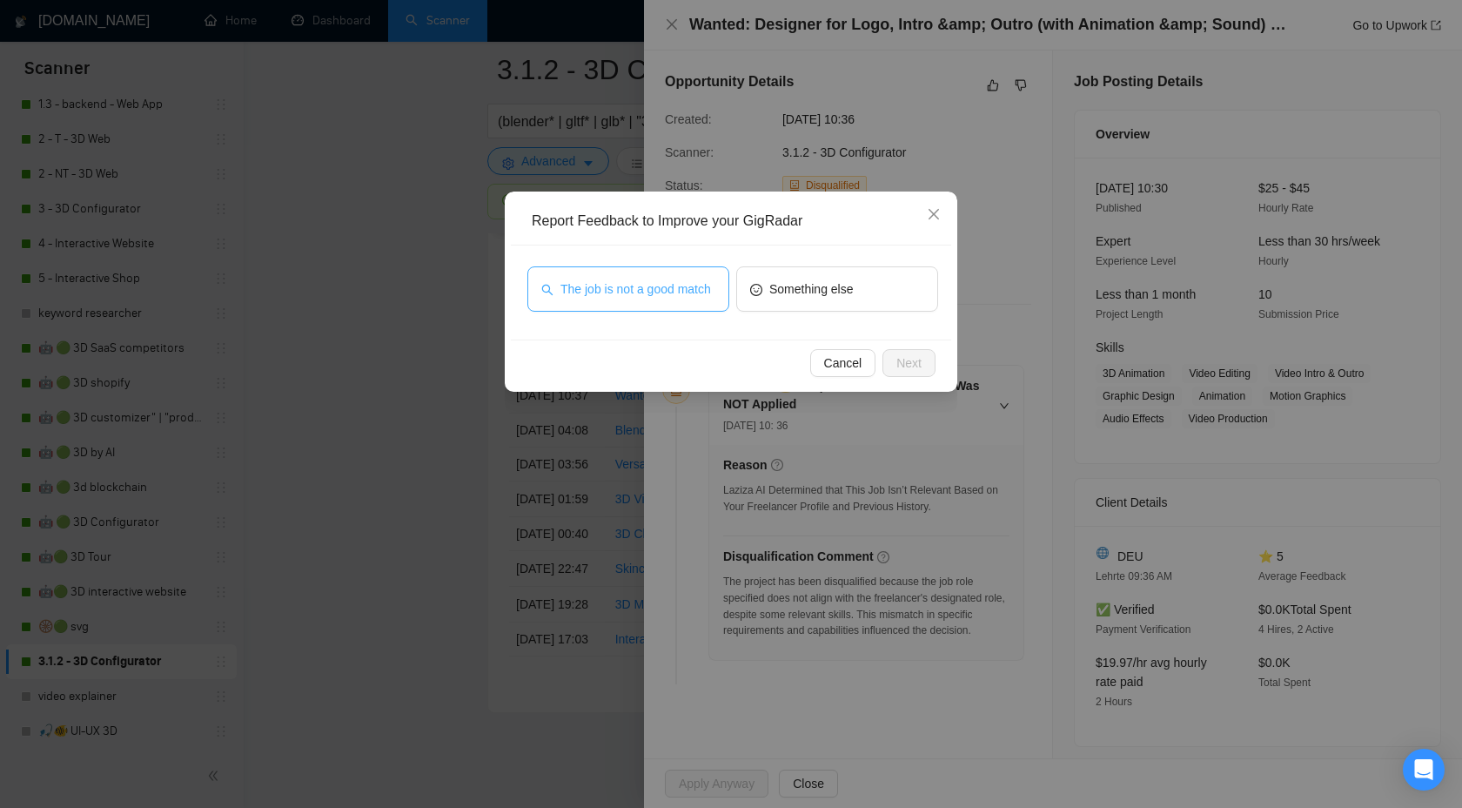
click at [666, 279] on span "The job is not a good match" at bounding box center [636, 288] width 151 height 19
click at [926, 366] on button "Next" at bounding box center [909, 363] width 53 height 28
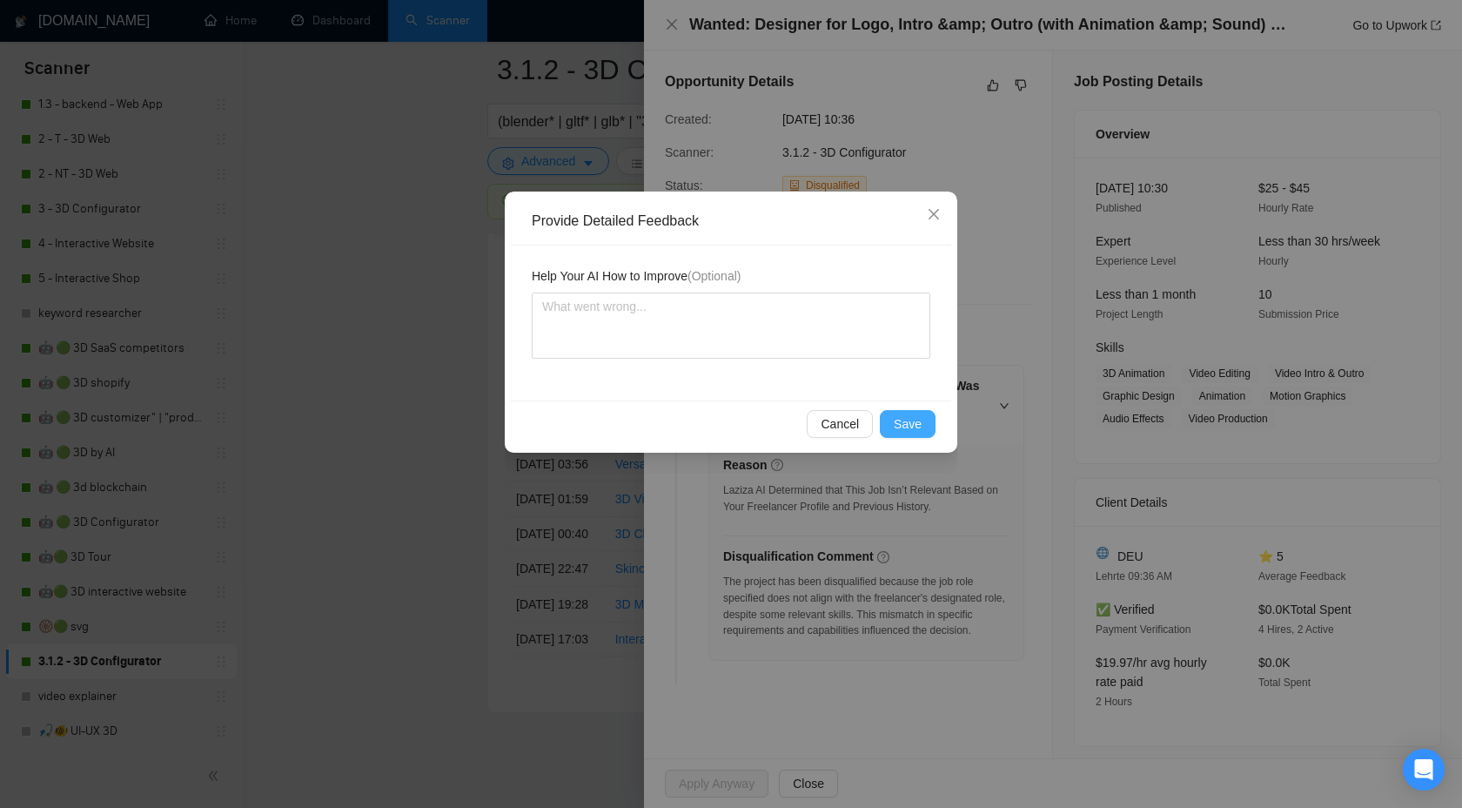
click at [908, 432] on span "Save" at bounding box center [908, 423] width 28 height 19
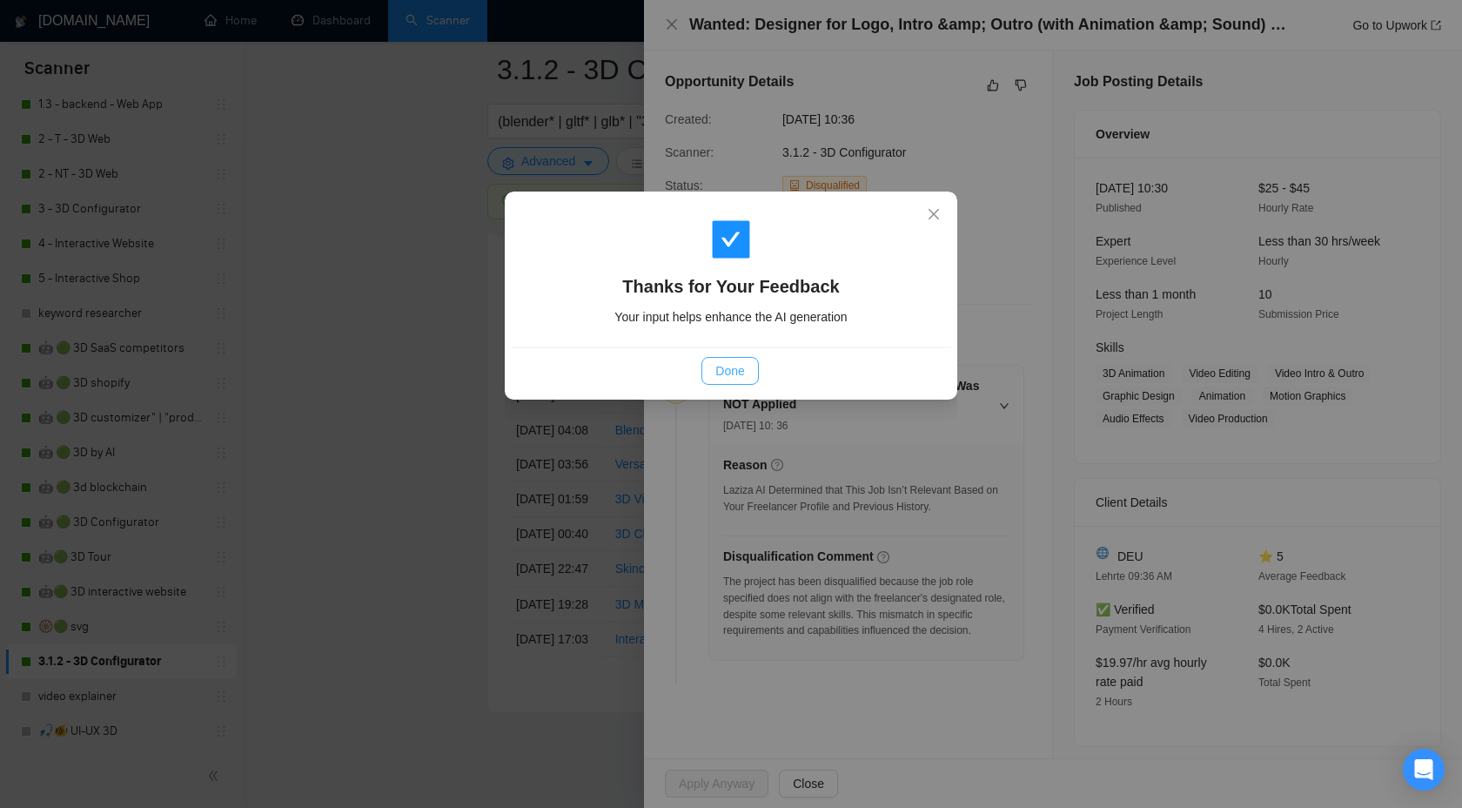
click at [749, 365] on button "Done" at bounding box center [730, 371] width 57 height 28
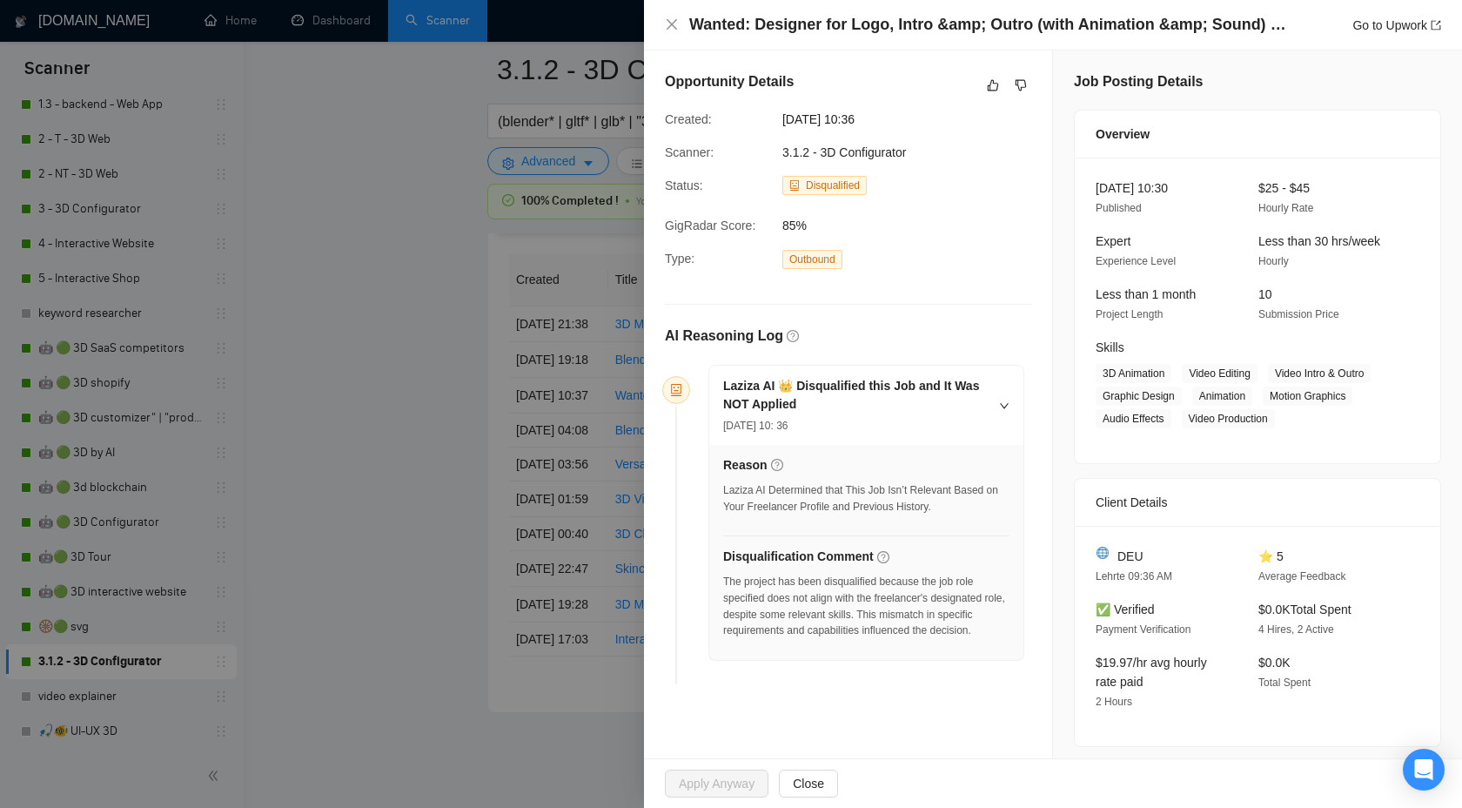
click at [548, 284] on div at bounding box center [731, 404] width 1462 height 808
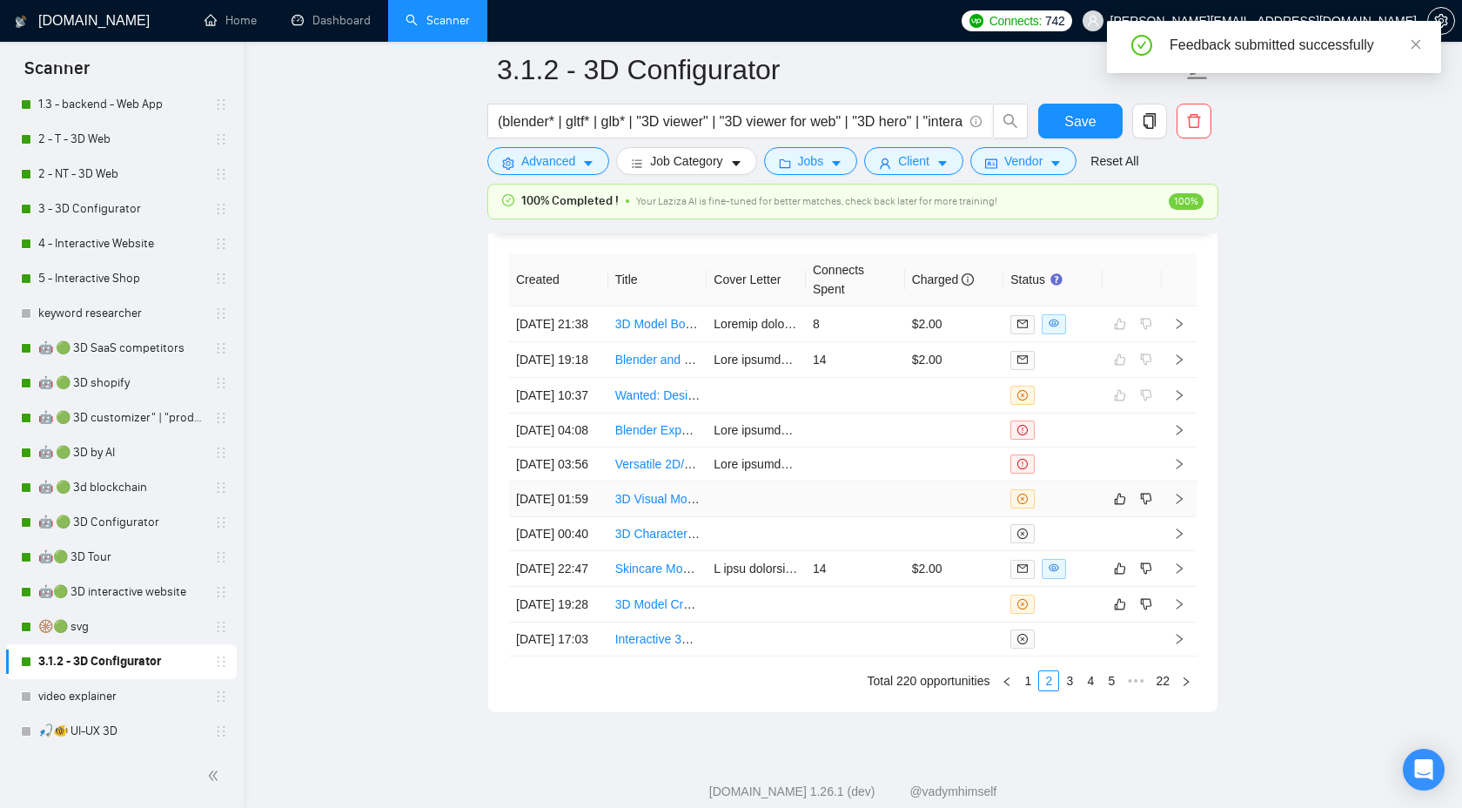
click at [1180, 504] on icon "right" at bounding box center [1180, 499] width 6 height 10
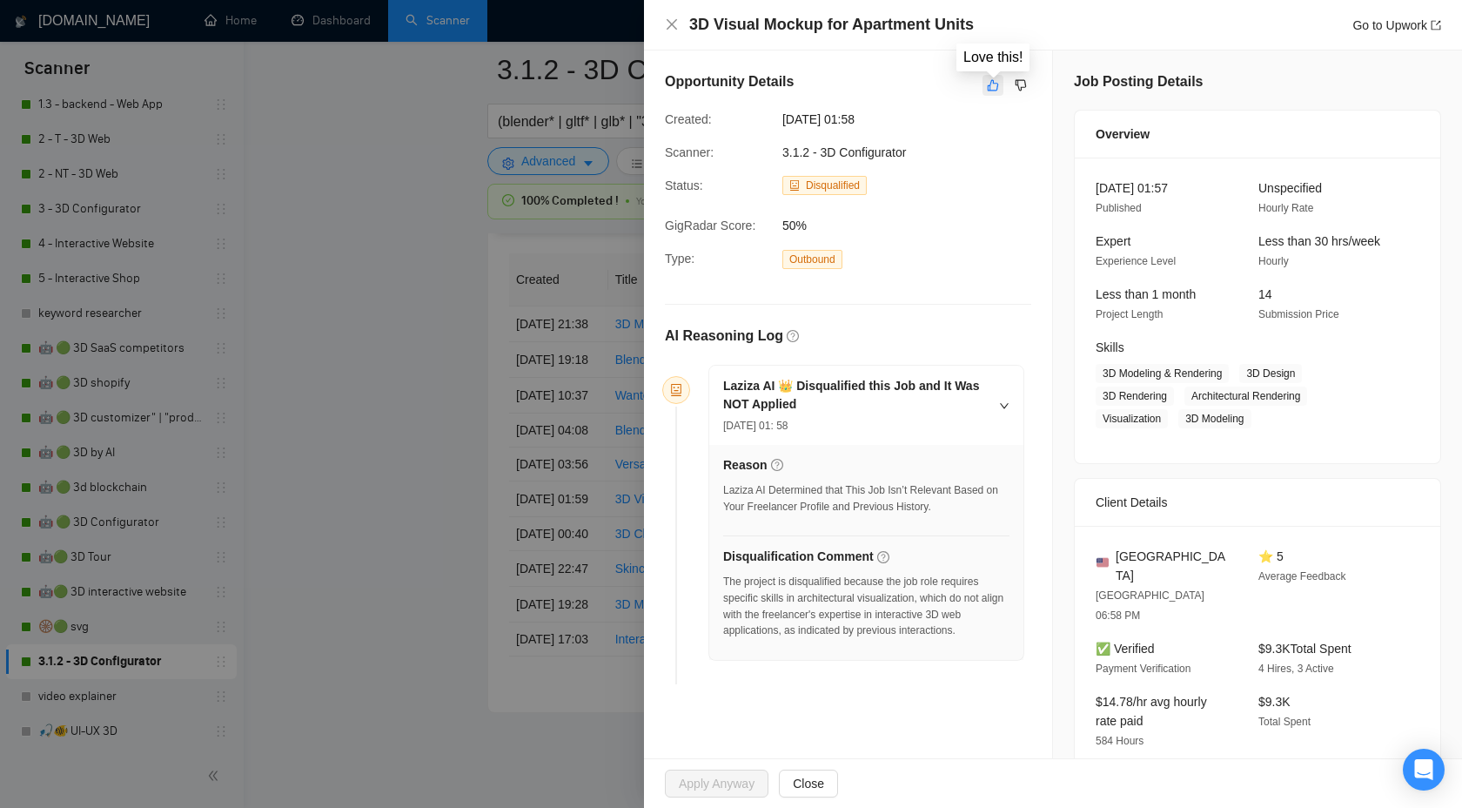
click at [987, 84] on icon "like" at bounding box center [993, 85] width 12 height 14
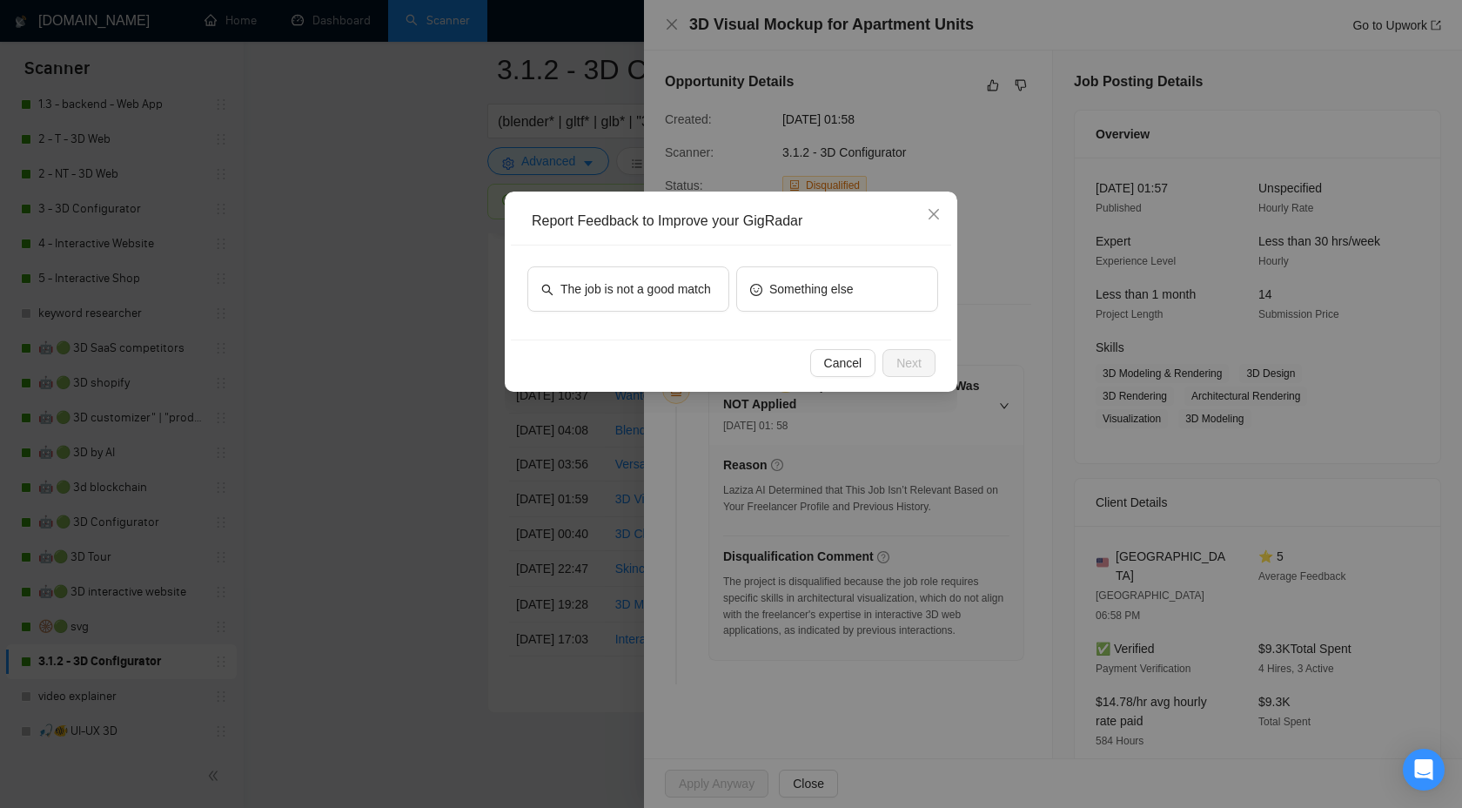
click at [636, 321] on div "The job is not a good match Something else" at bounding box center [731, 292] width 440 height 94
click at [645, 283] on span "The job is not a good match" at bounding box center [636, 288] width 151 height 19
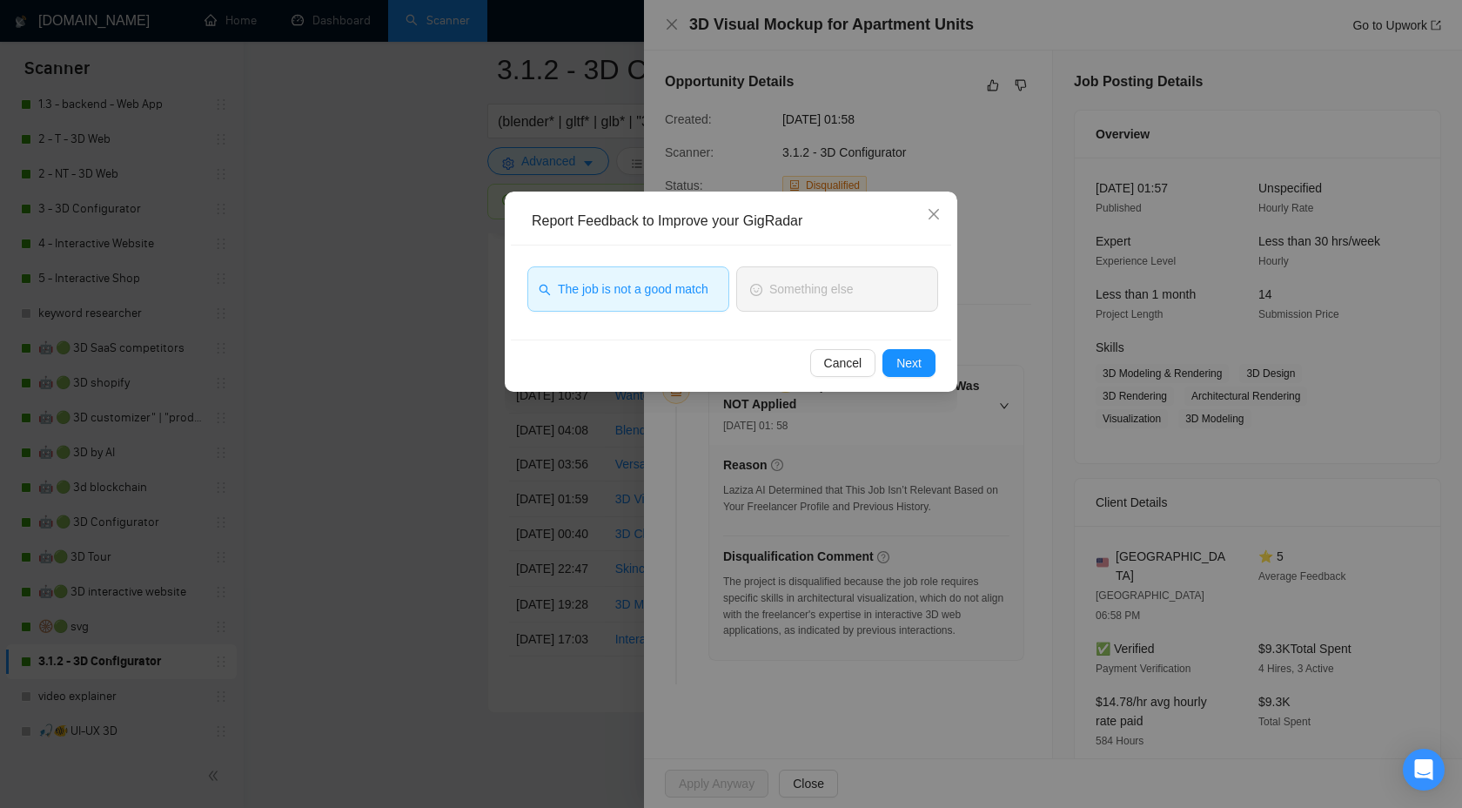
click at [623, 304] on button "The job is not a good match" at bounding box center [628, 288] width 202 height 45
click at [678, 280] on span "The job is not a good match" at bounding box center [636, 288] width 151 height 19
click at [902, 355] on span "Next" at bounding box center [909, 362] width 25 height 19
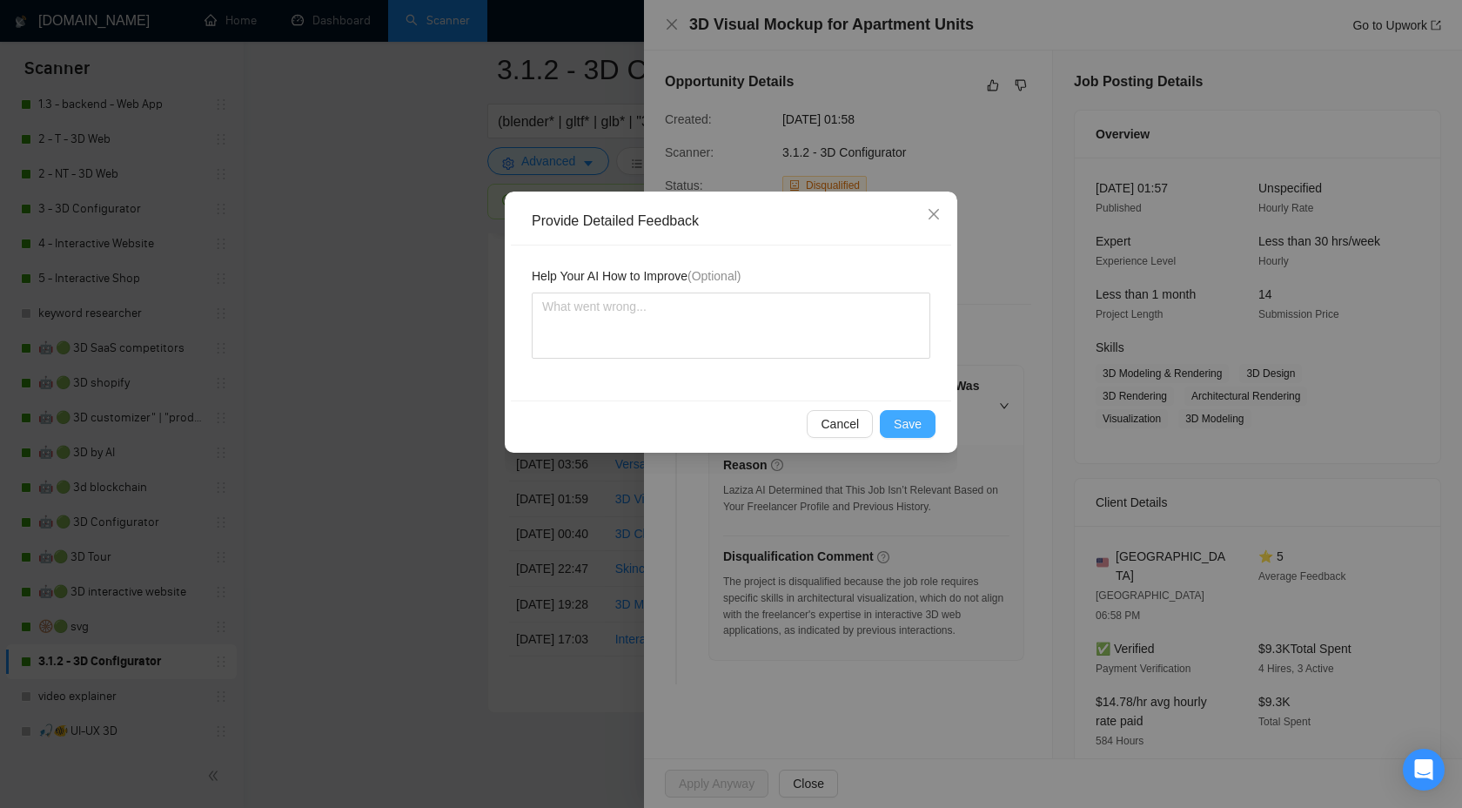
click at [884, 414] on button "Save" at bounding box center [908, 424] width 56 height 28
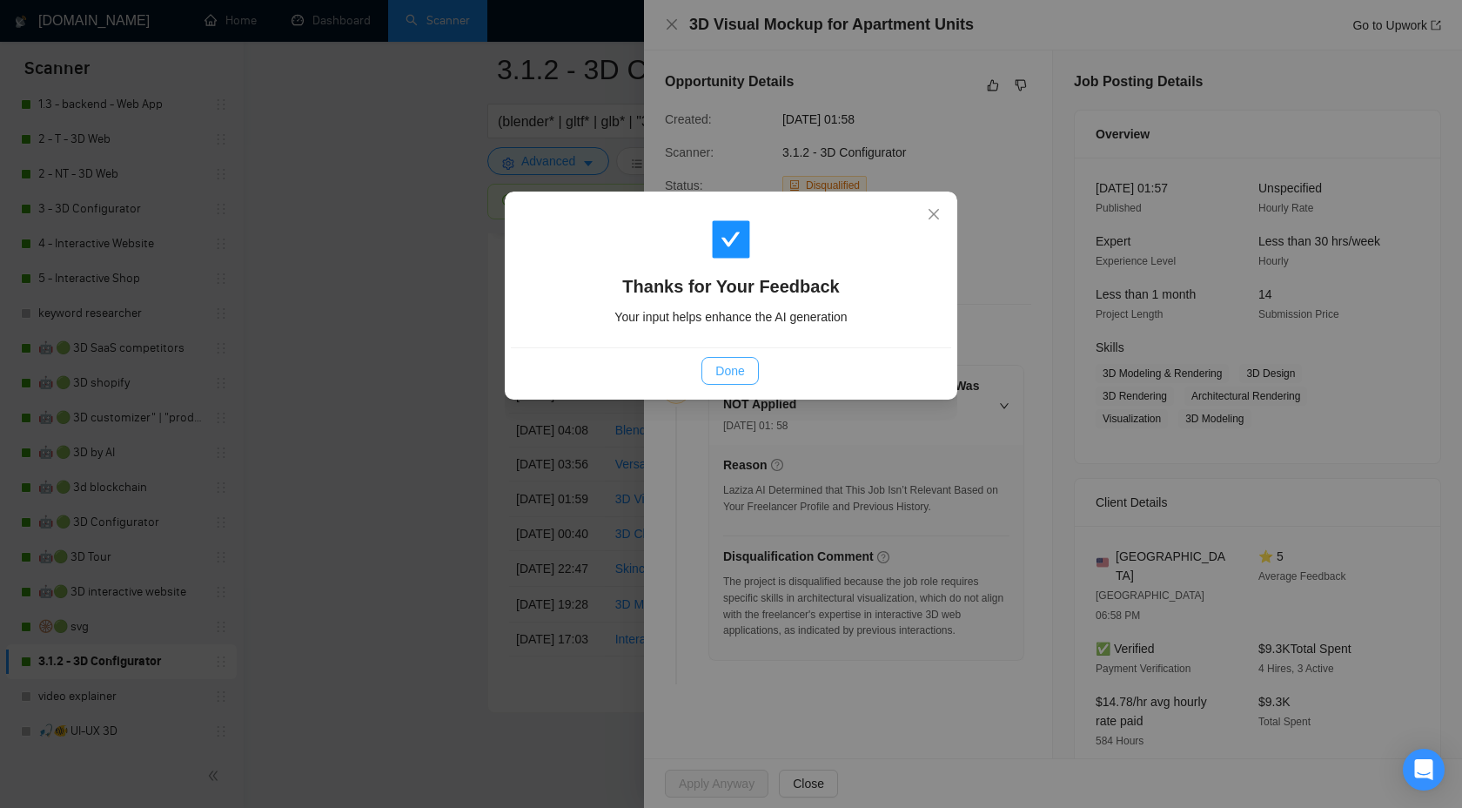
click at [721, 364] on span "Done" at bounding box center [729, 370] width 29 height 19
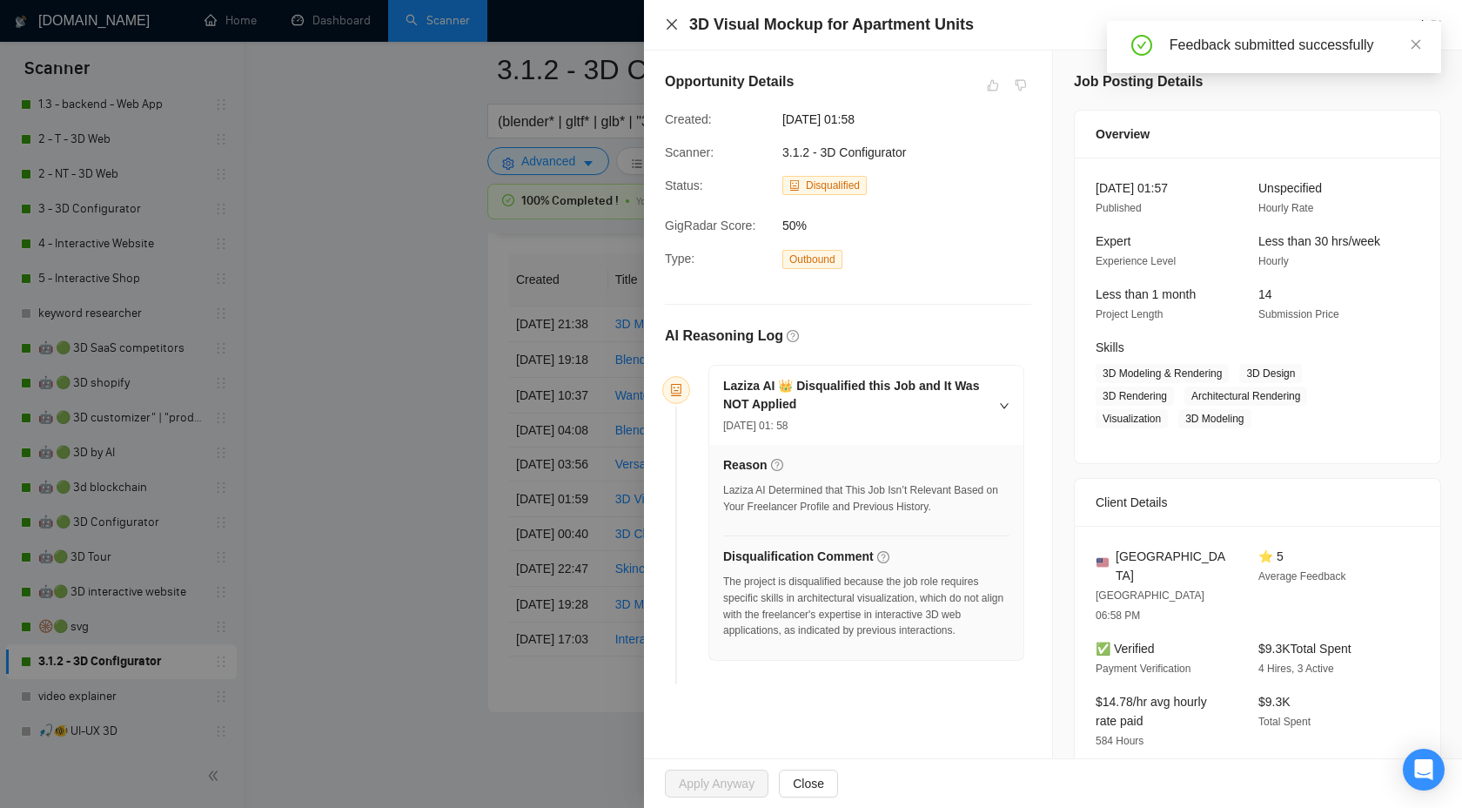
click at [670, 25] on icon "close" at bounding box center [672, 24] width 10 height 10
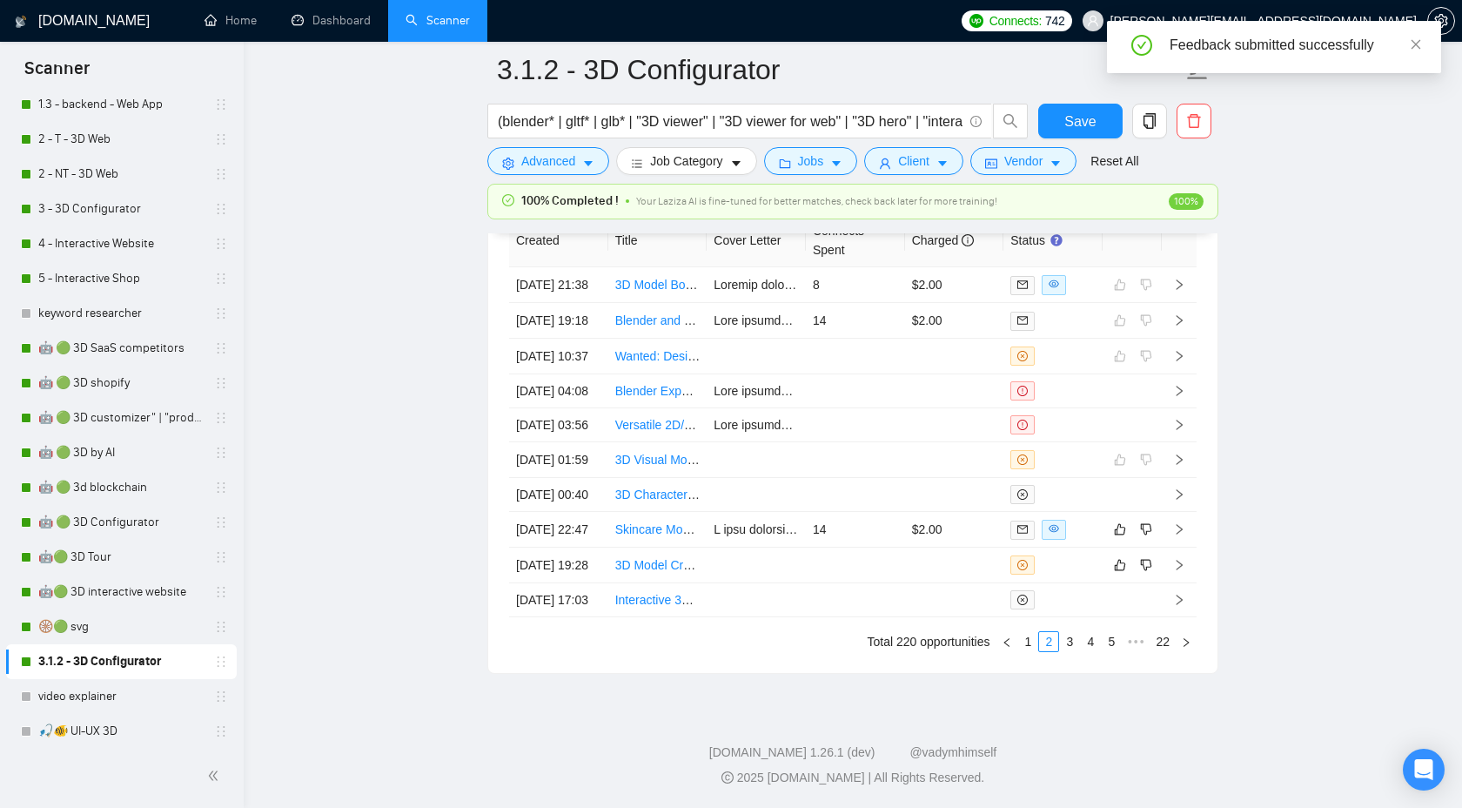
scroll to position [4726, 0]
click at [1182, 523] on icon "right" at bounding box center [1179, 529] width 12 height 12
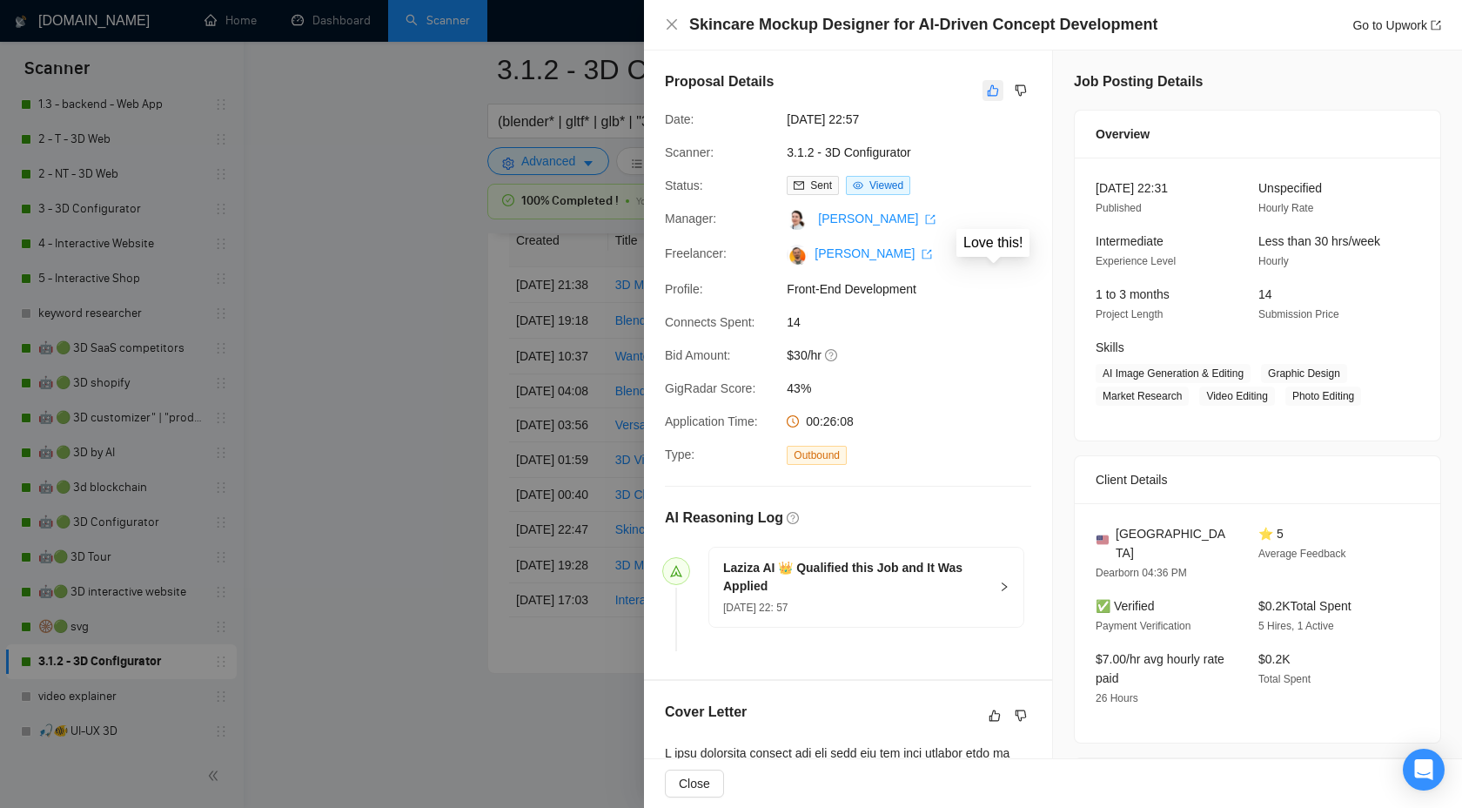
click at [1000, 89] on button "button" at bounding box center [993, 90] width 21 height 21
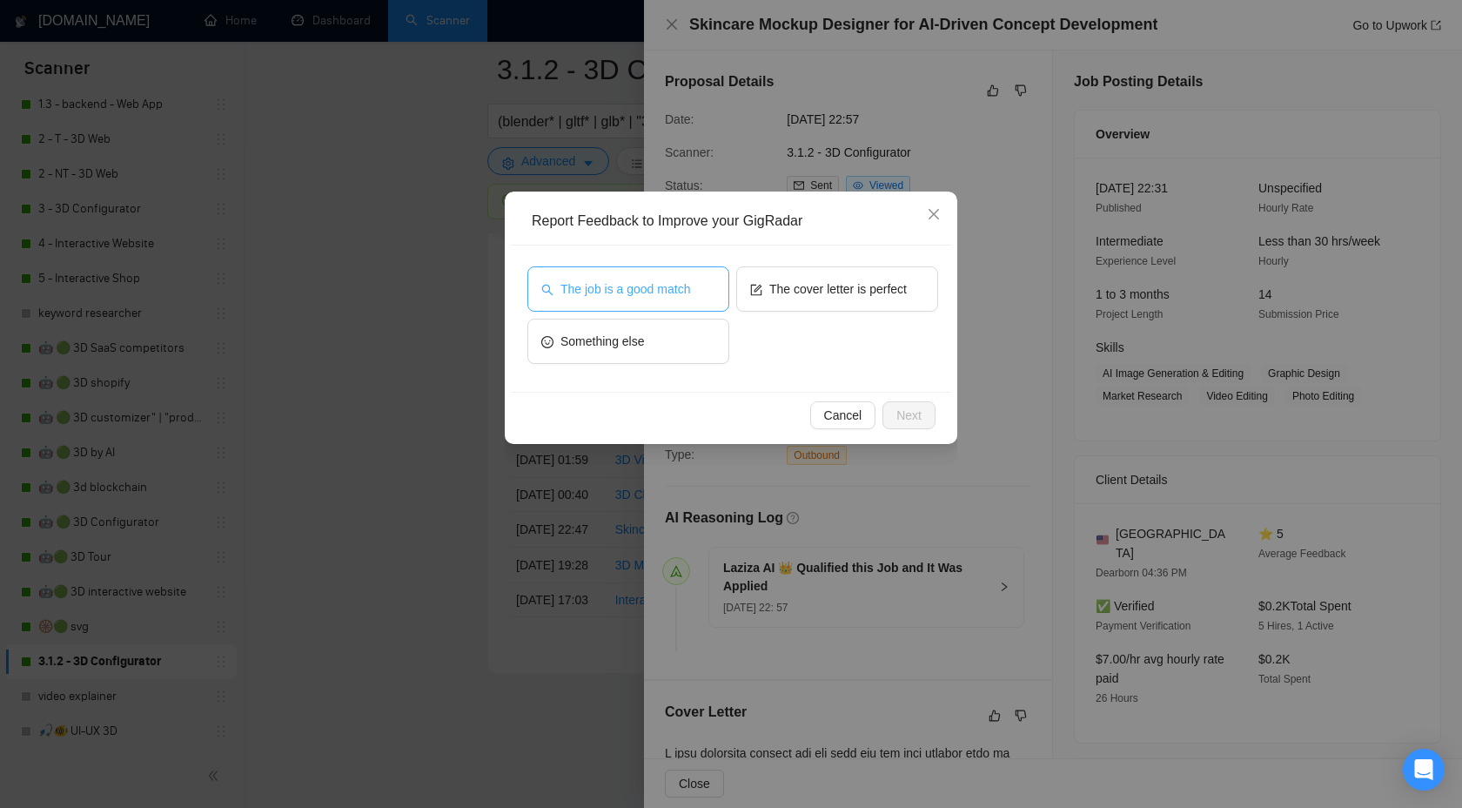
click at [667, 272] on button "The job is a good match" at bounding box center [628, 288] width 202 height 45
click at [893, 436] on div "Cancel Next" at bounding box center [731, 415] width 440 height 46
click at [900, 412] on span "Next" at bounding box center [909, 415] width 25 height 19
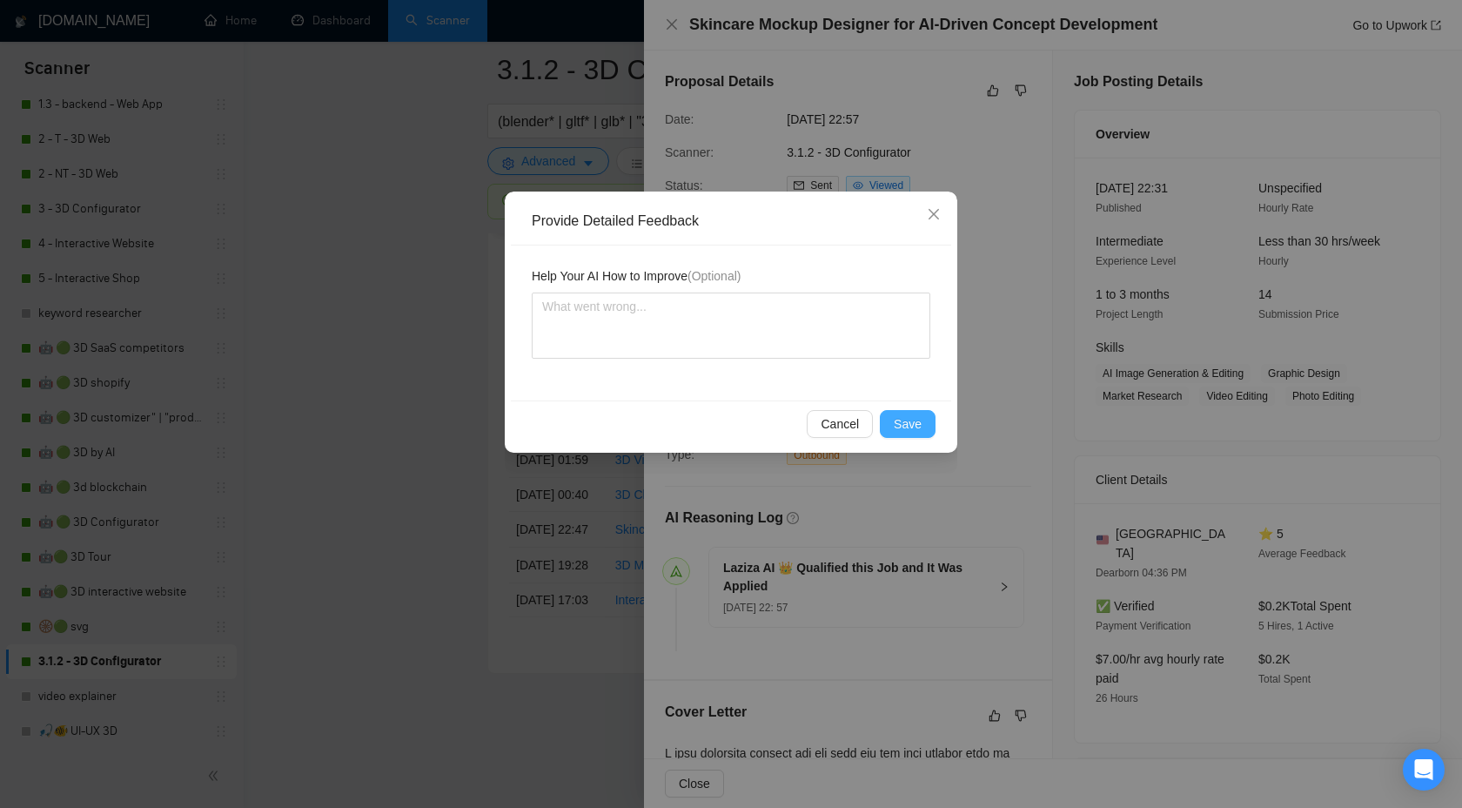
click at [917, 422] on span "Save" at bounding box center [908, 423] width 28 height 19
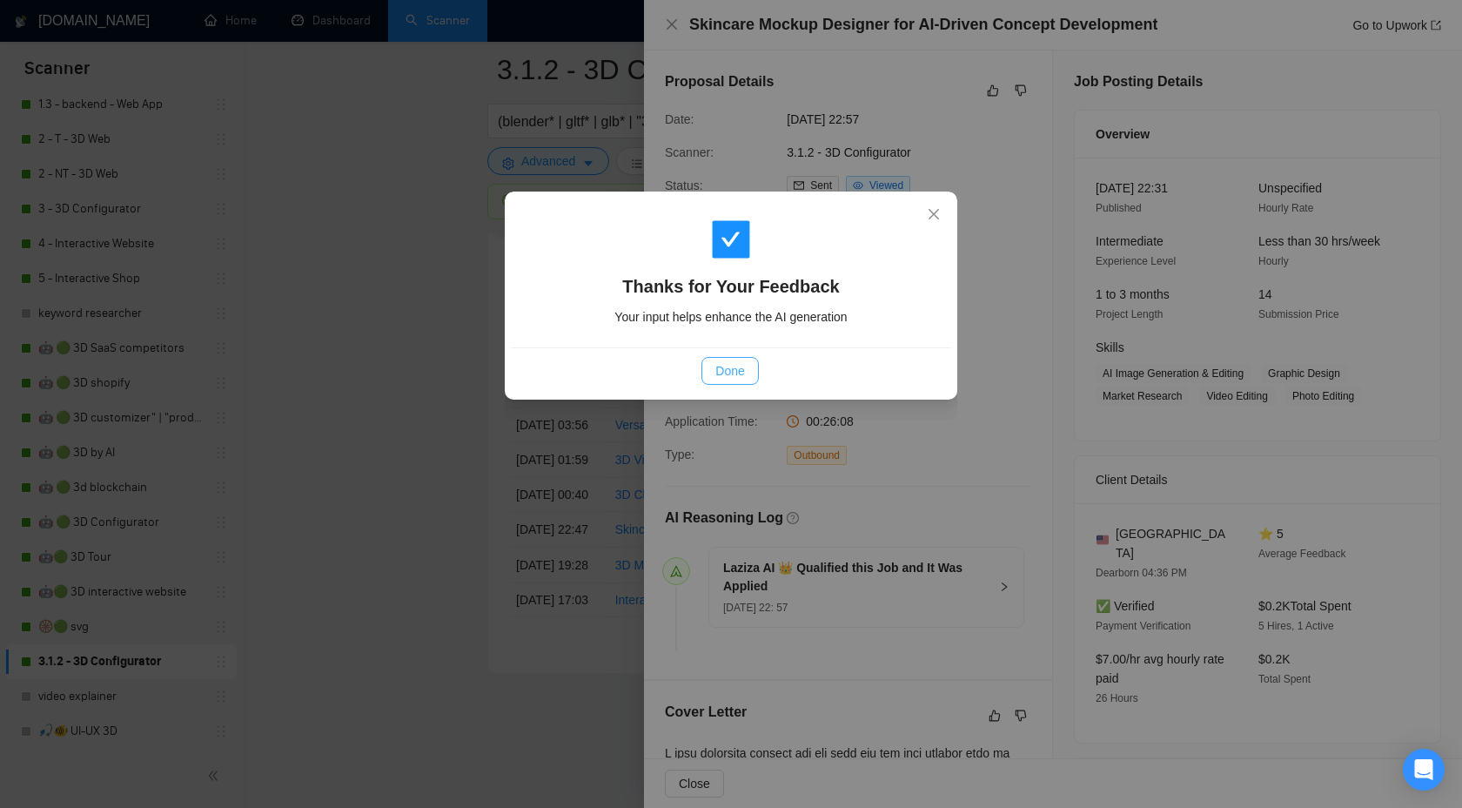
click at [733, 366] on span "Done" at bounding box center [729, 370] width 29 height 19
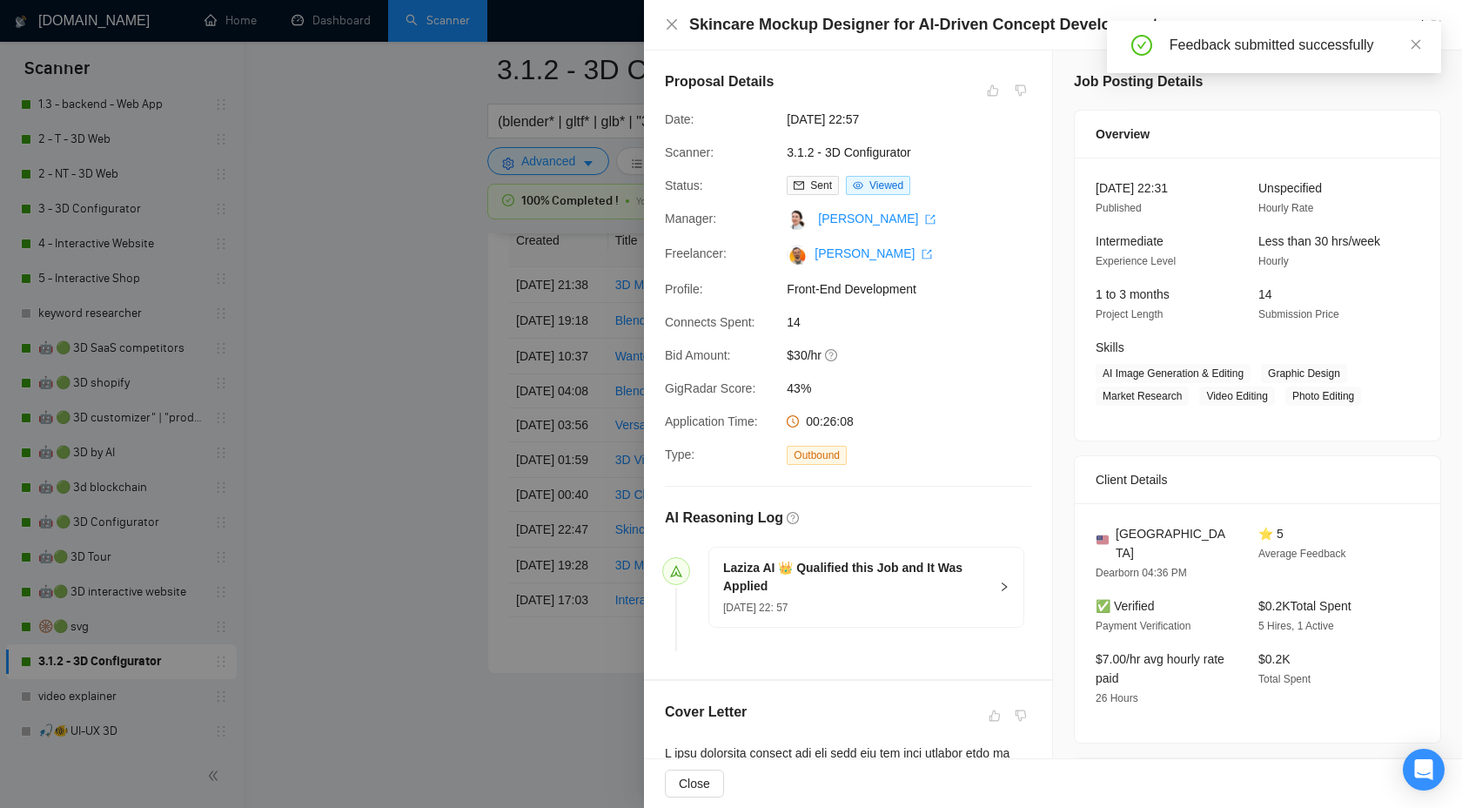
click at [444, 360] on div at bounding box center [731, 404] width 1462 height 808
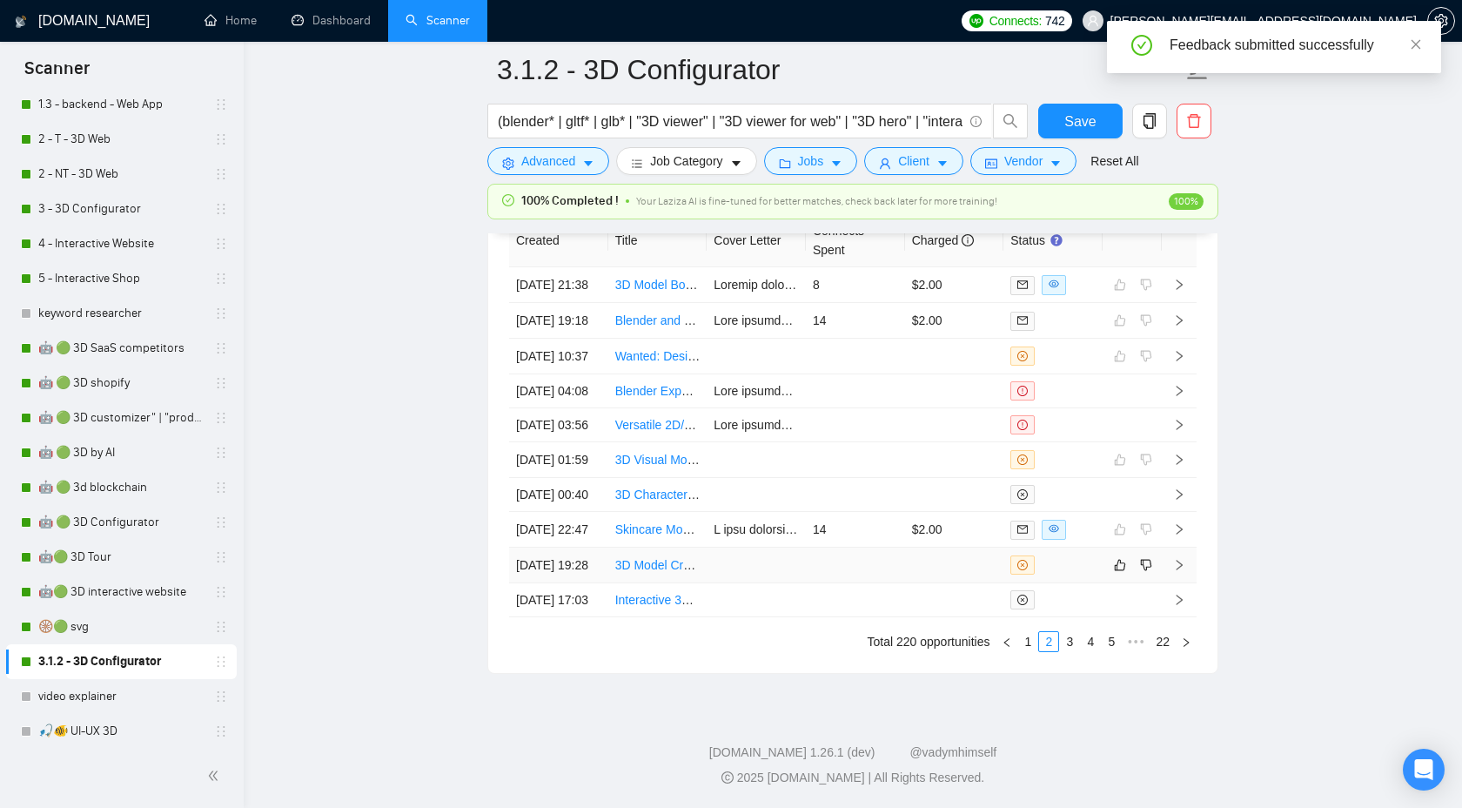
click at [1179, 559] on icon "right" at bounding box center [1179, 565] width 12 height 12
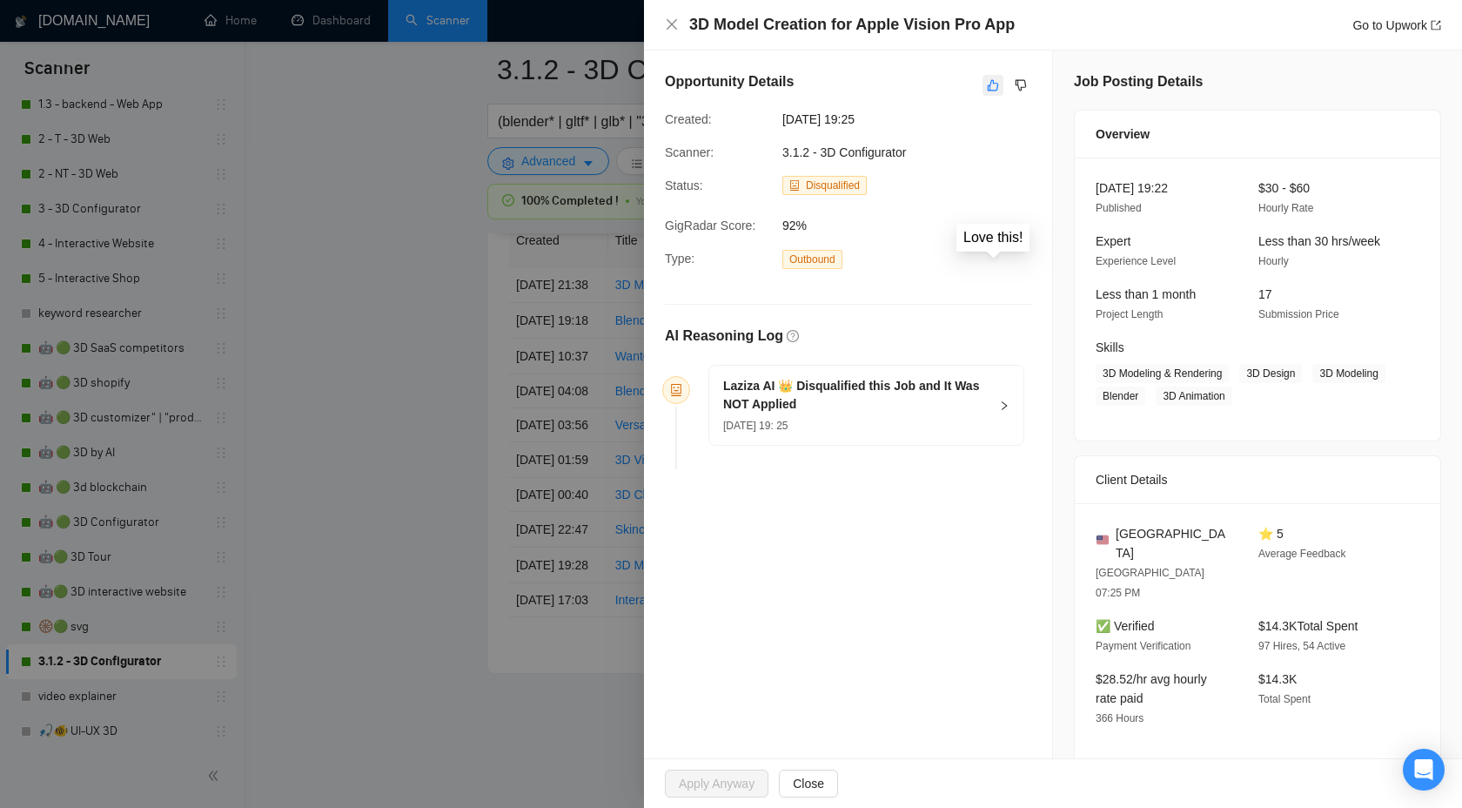
click at [991, 89] on icon "like" at bounding box center [993, 85] width 12 height 14
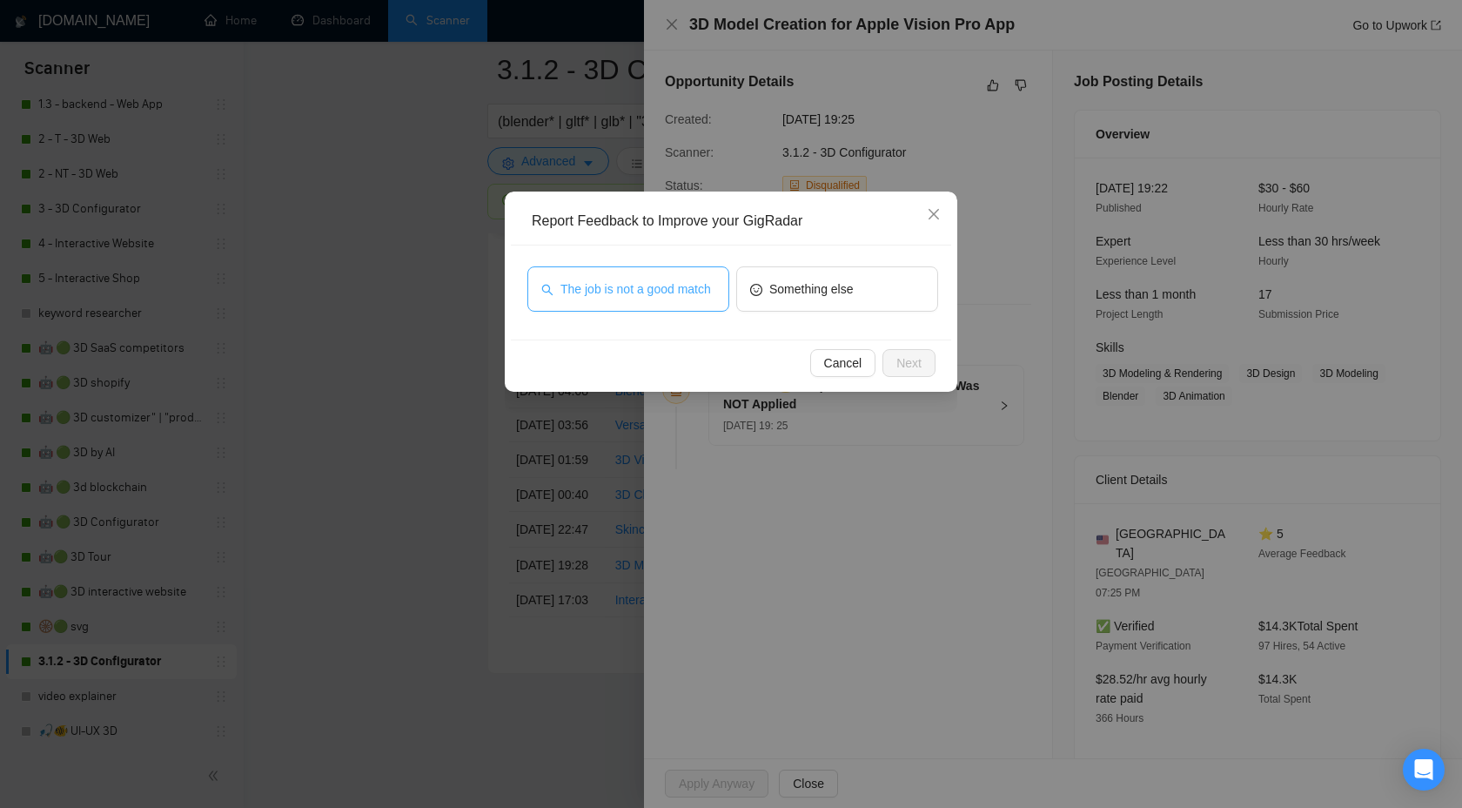
click at [672, 293] on span "The job is not a good match" at bounding box center [636, 288] width 151 height 19
click at [920, 356] on span "Next" at bounding box center [909, 362] width 25 height 19
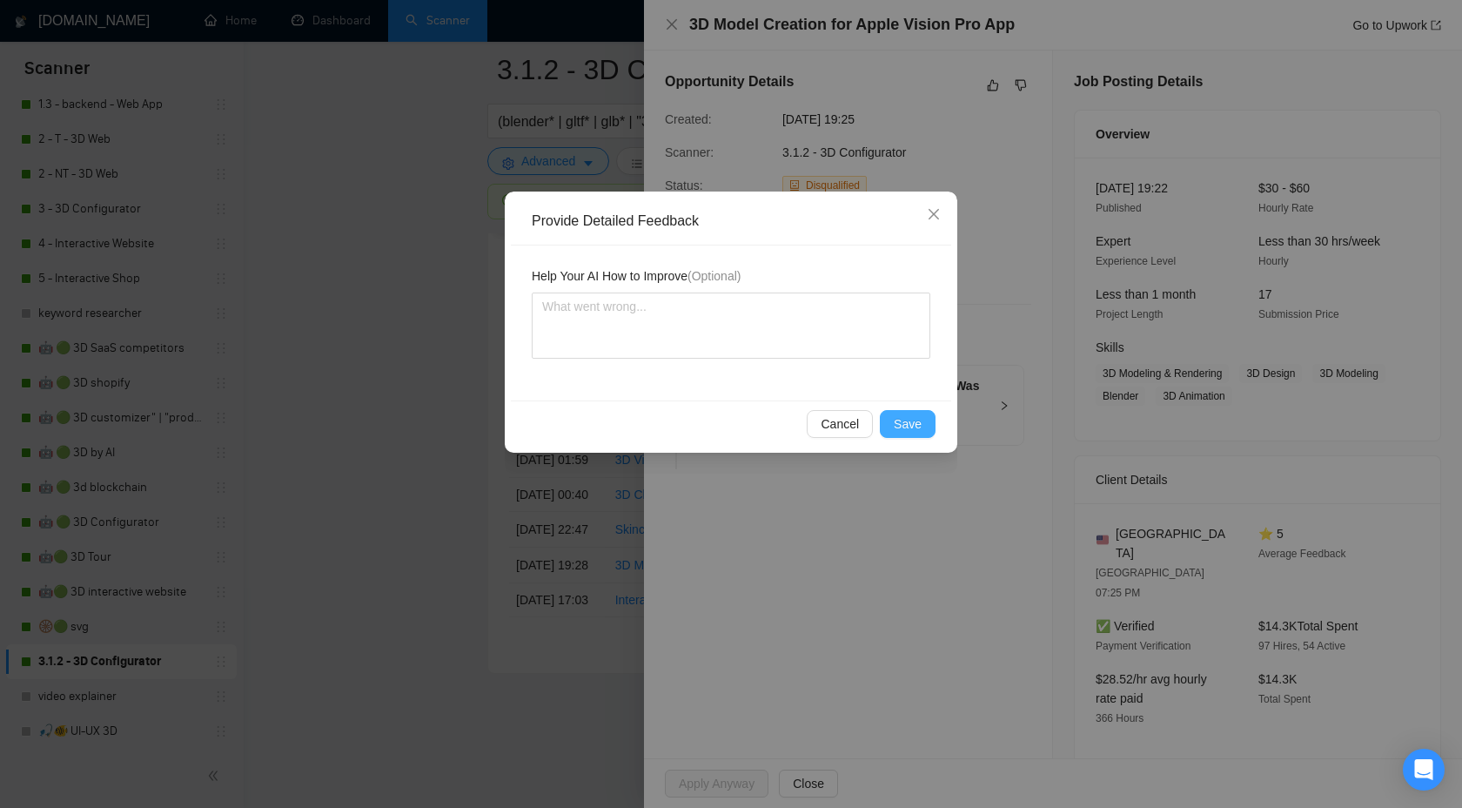
click at [917, 415] on span "Save" at bounding box center [908, 423] width 28 height 19
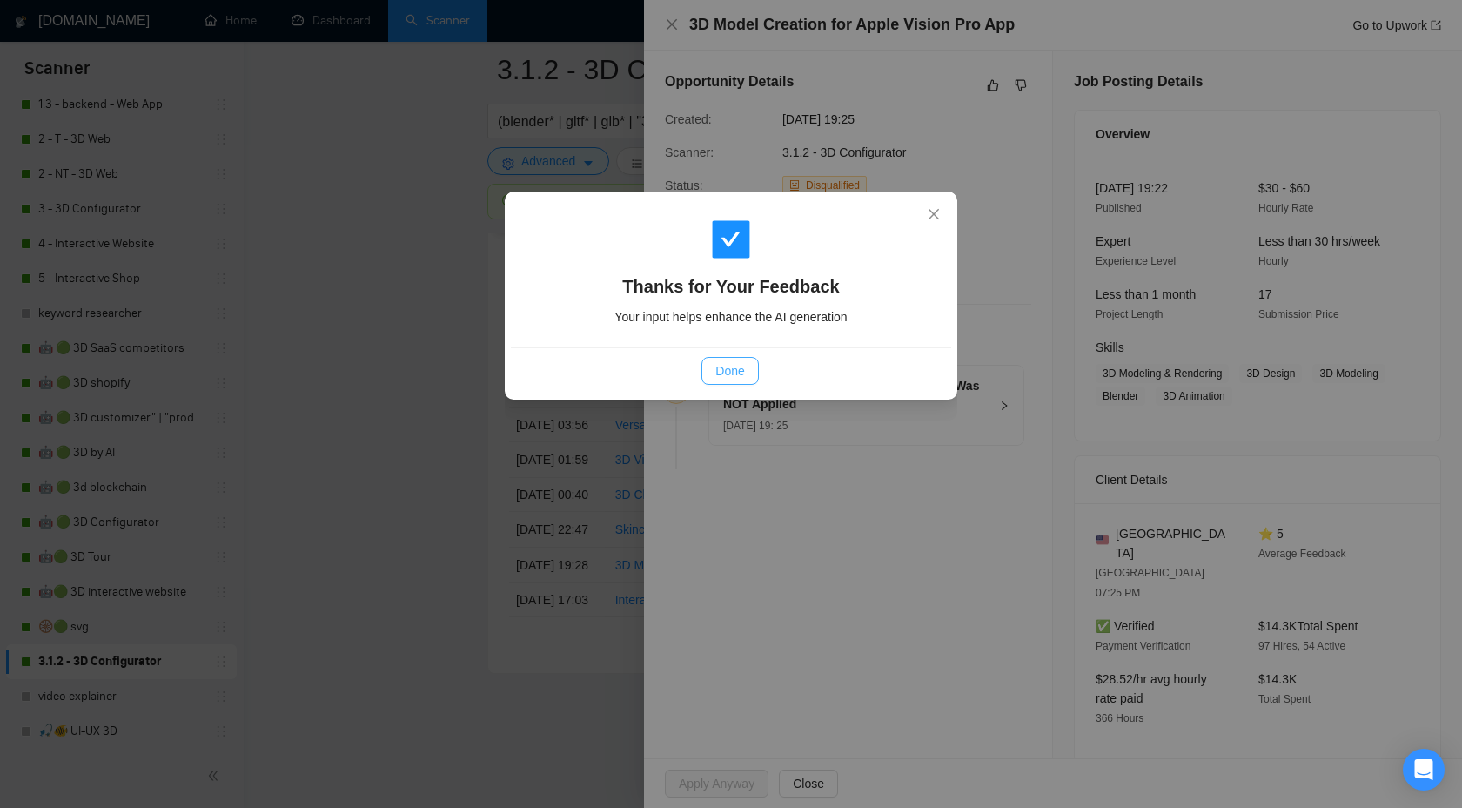
click at [712, 367] on button "Done" at bounding box center [730, 371] width 57 height 28
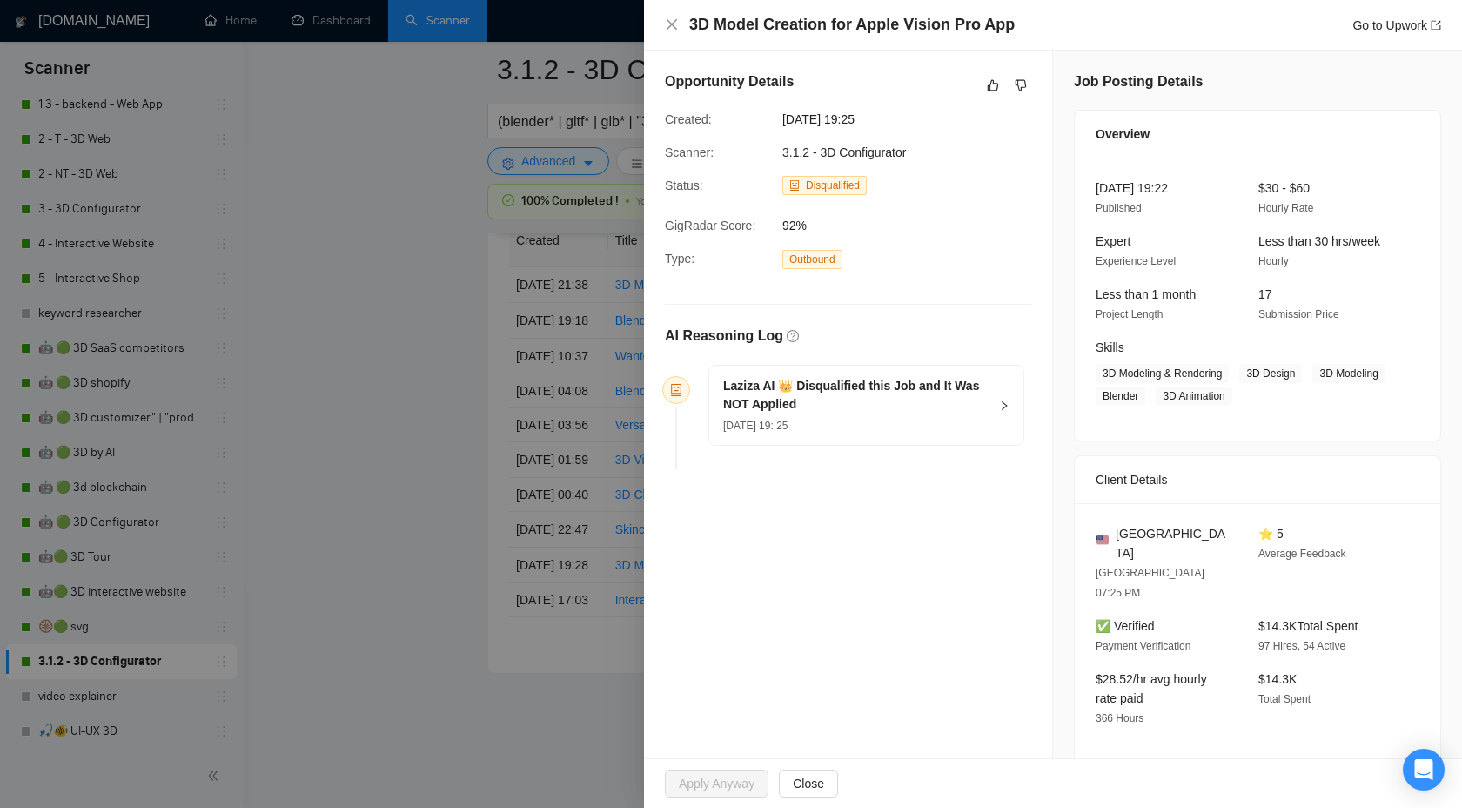
click at [366, 334] on div at bounding box center [731, 404] width 1462 height 808
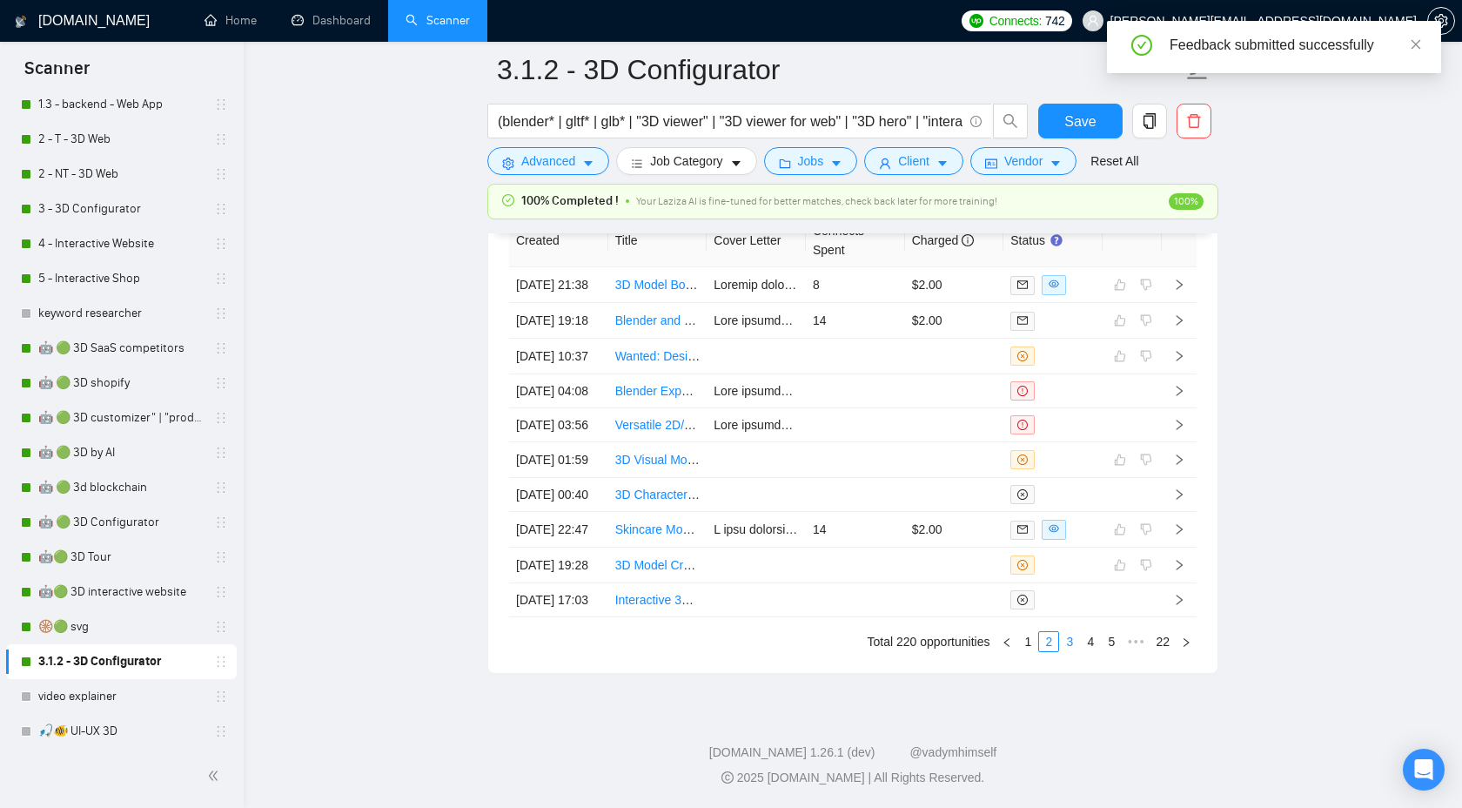
click at [1075, 642] on link "3" at bounding box center [1069, 641] width 19 height 19
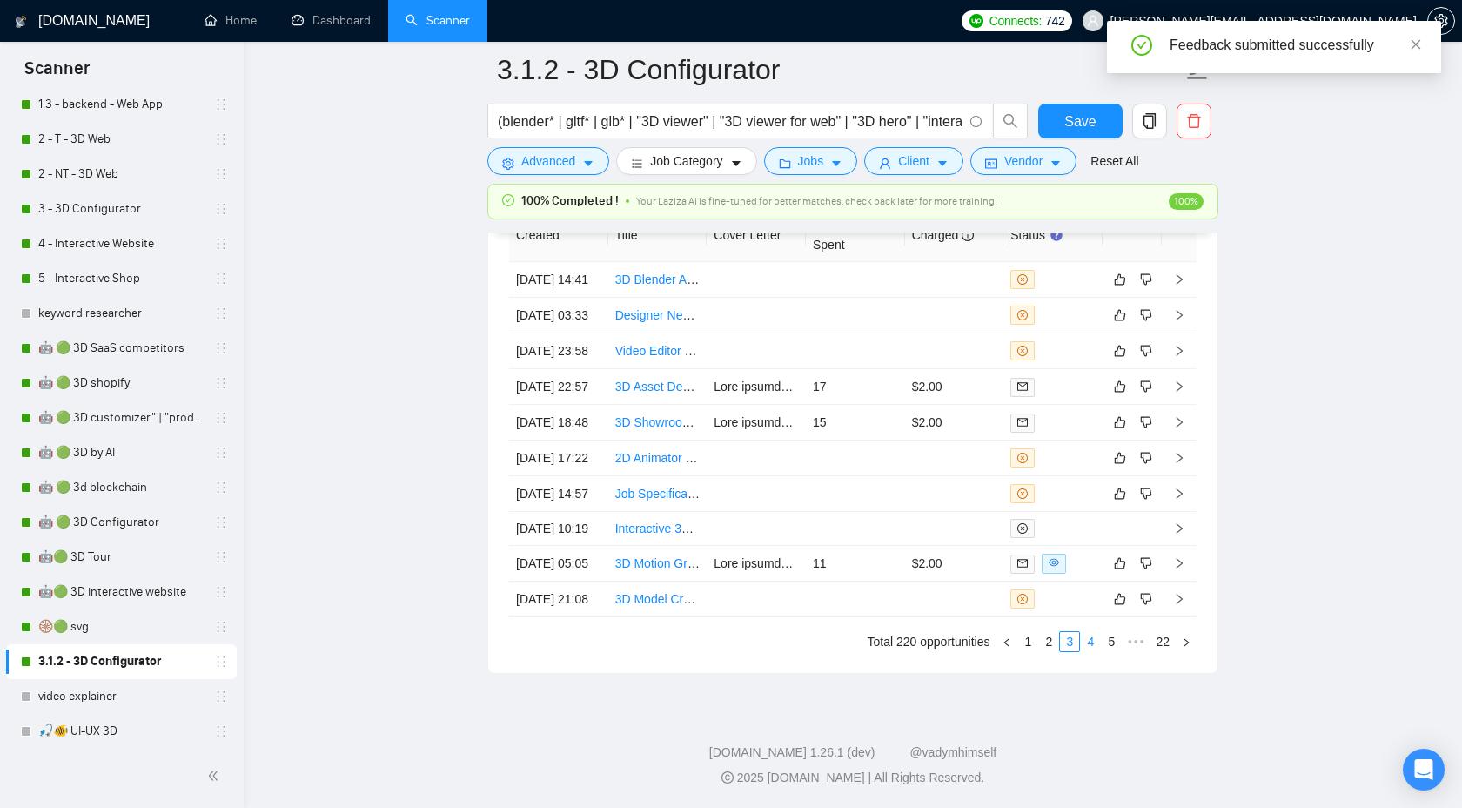
click at [1095, 639] on link "4" at bounding box center [1090, 641] width 19 height 19
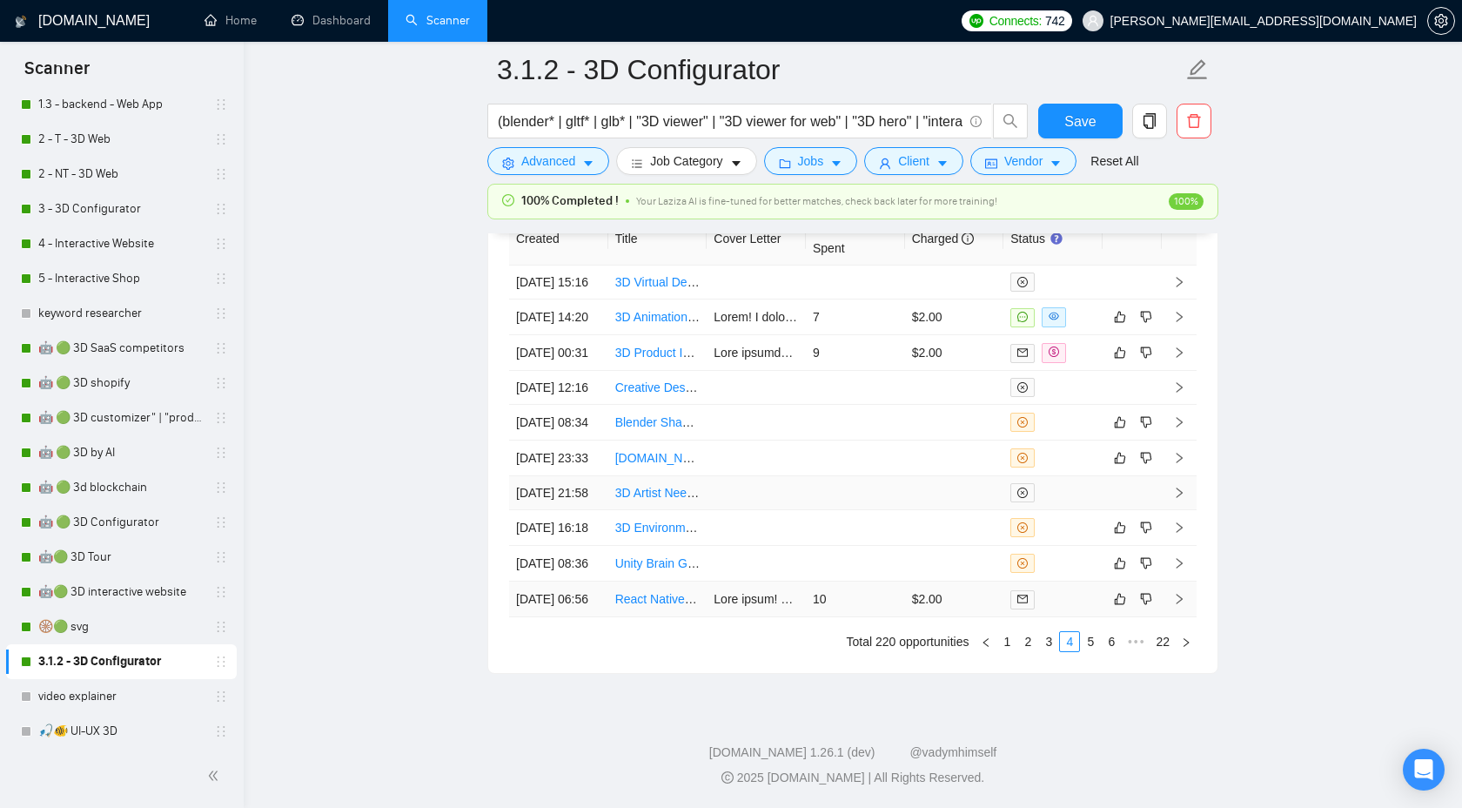
scroll to position [4715, 0]
click at [1045, 651] on link "3" at bounding box center [1048, 641] width 19 height 19
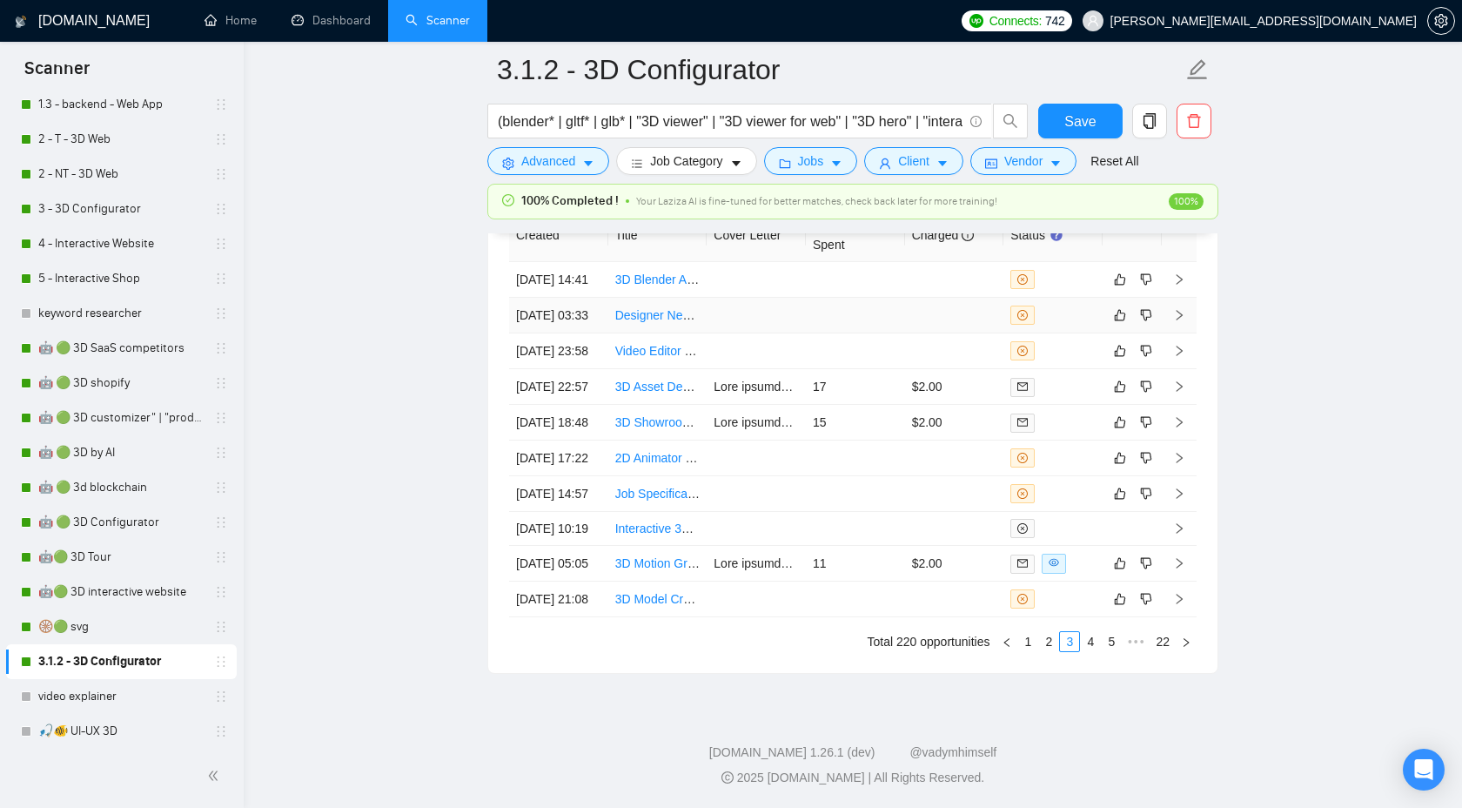
scroll to position [4617, 0]
click at [1053, 651] on link "2" at bounding box center [1048, 641] width 19 height 19
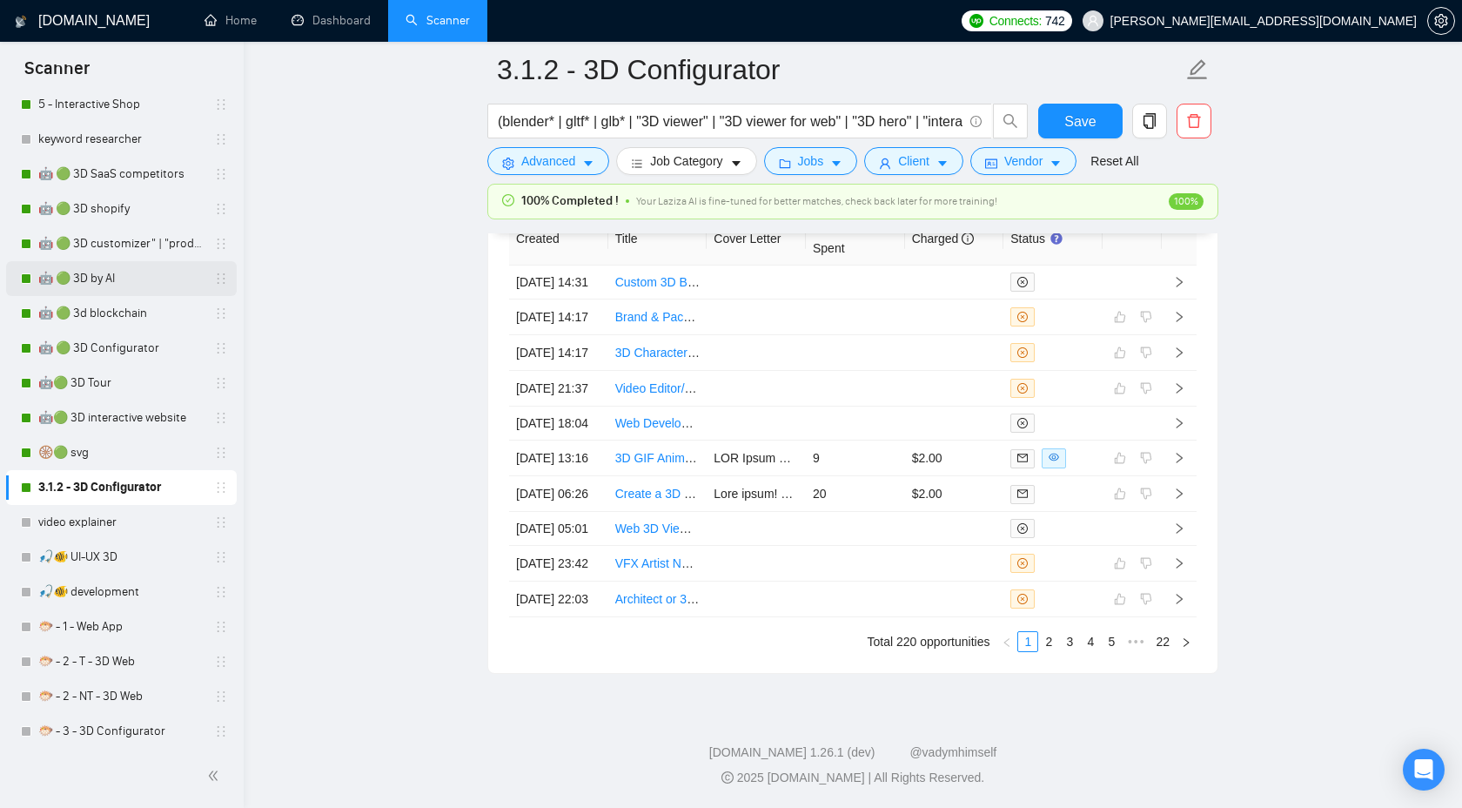
scroll to position [507, 0]
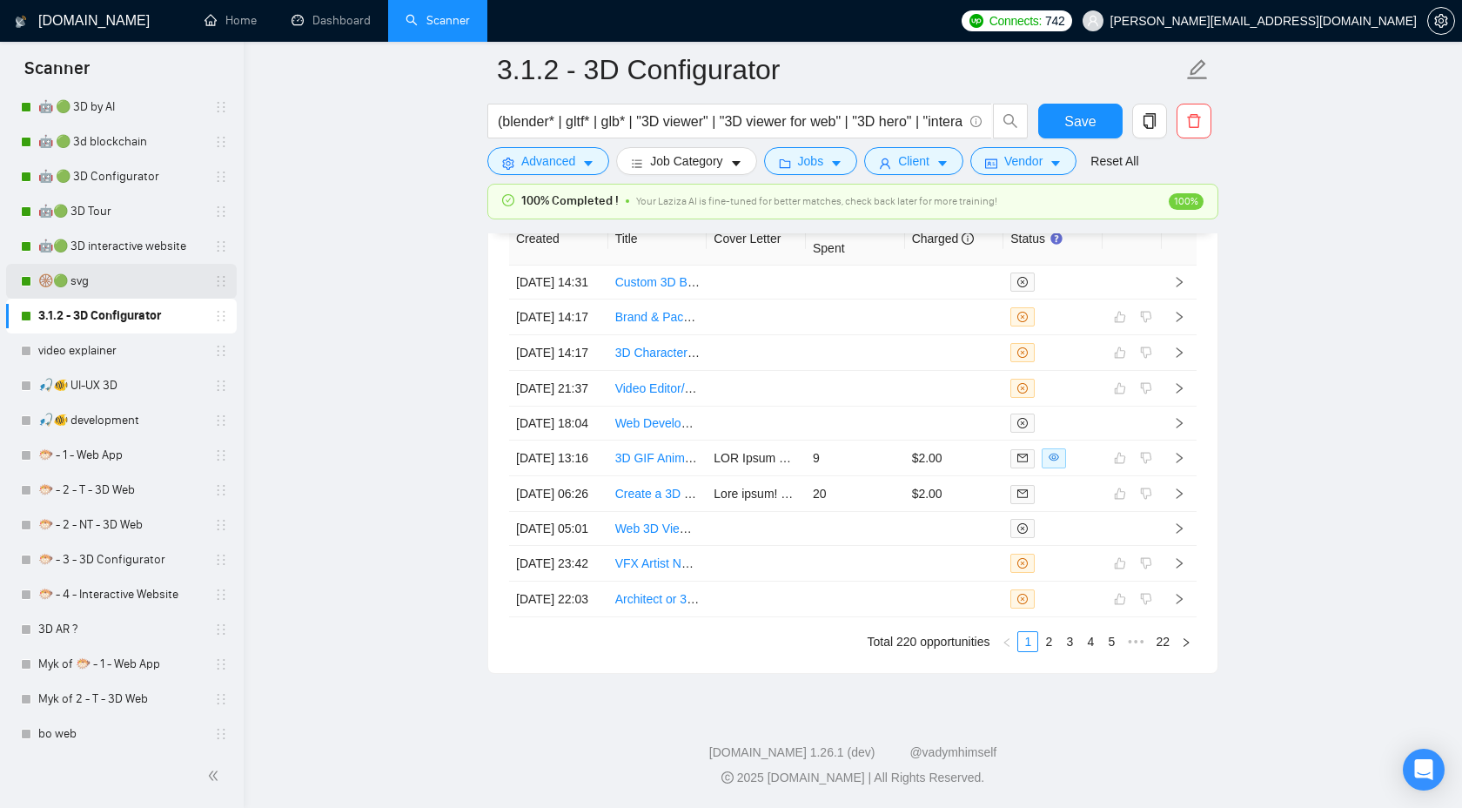
click at [88, 285] on link "🛞🟢 svg" at bounding box center [120, 281] width 165 height 35
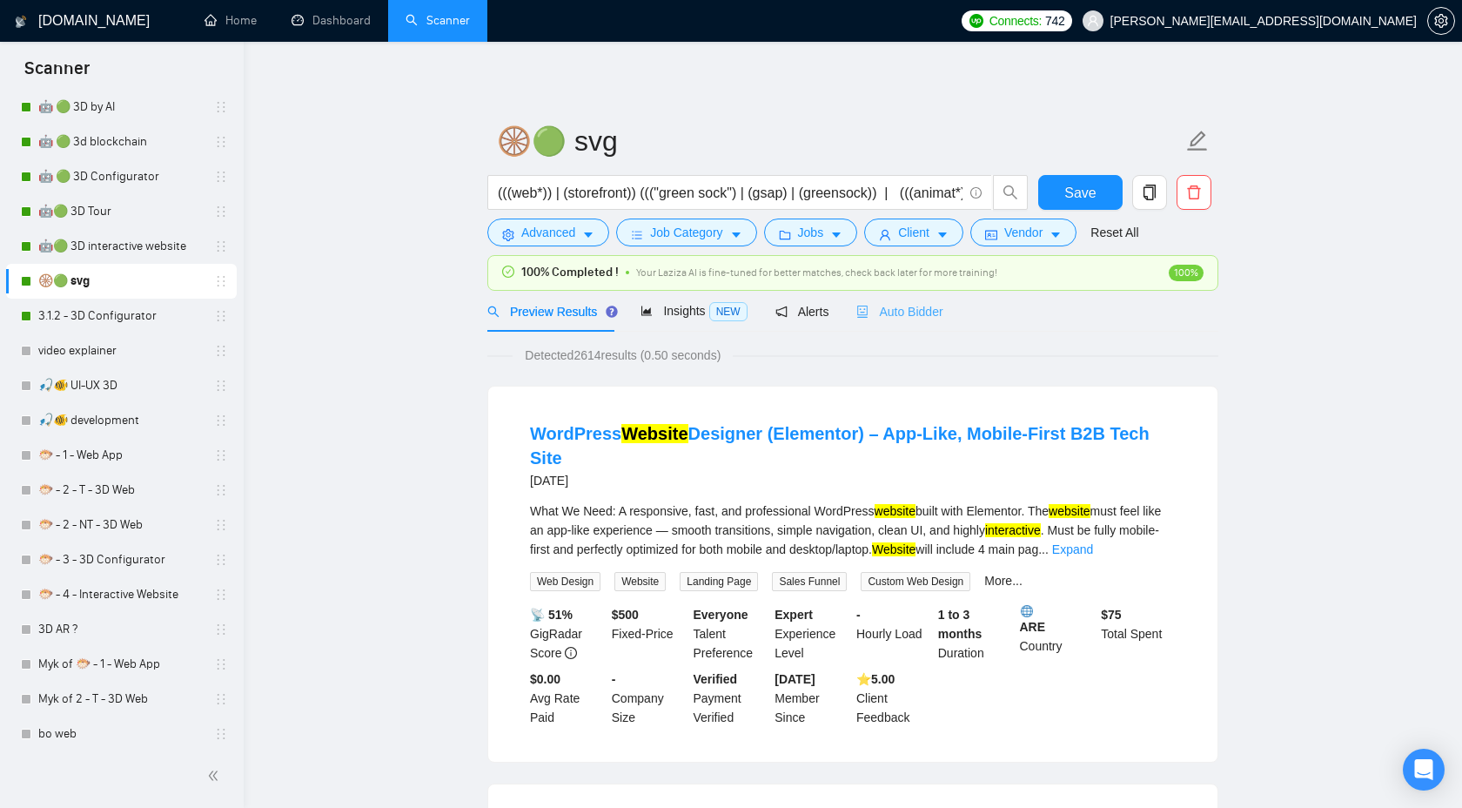
click at [902, 321] on div "Auto Bidder" at bounding box center [900, 311] width 86 height 41
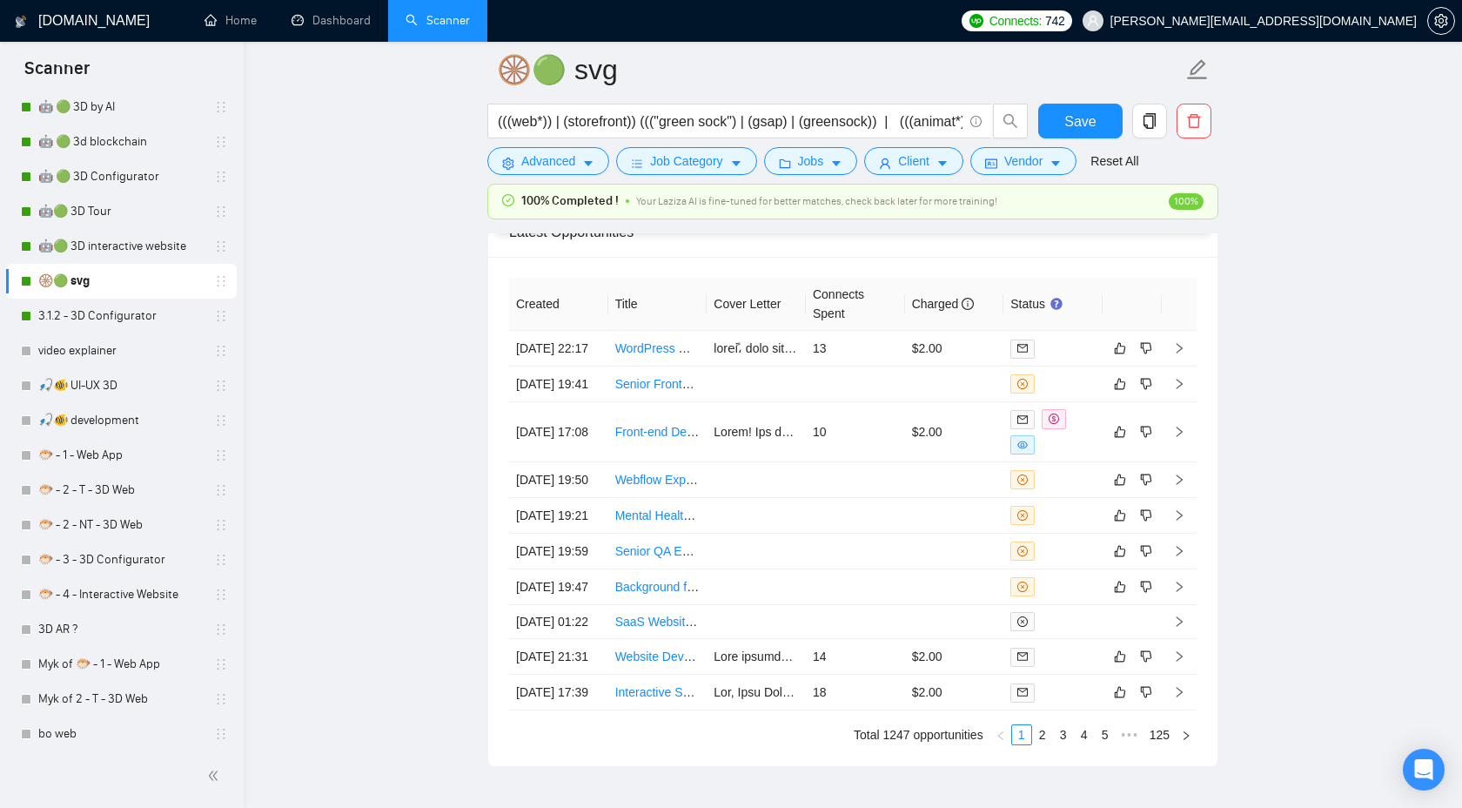
scroll to position [4605, 0]
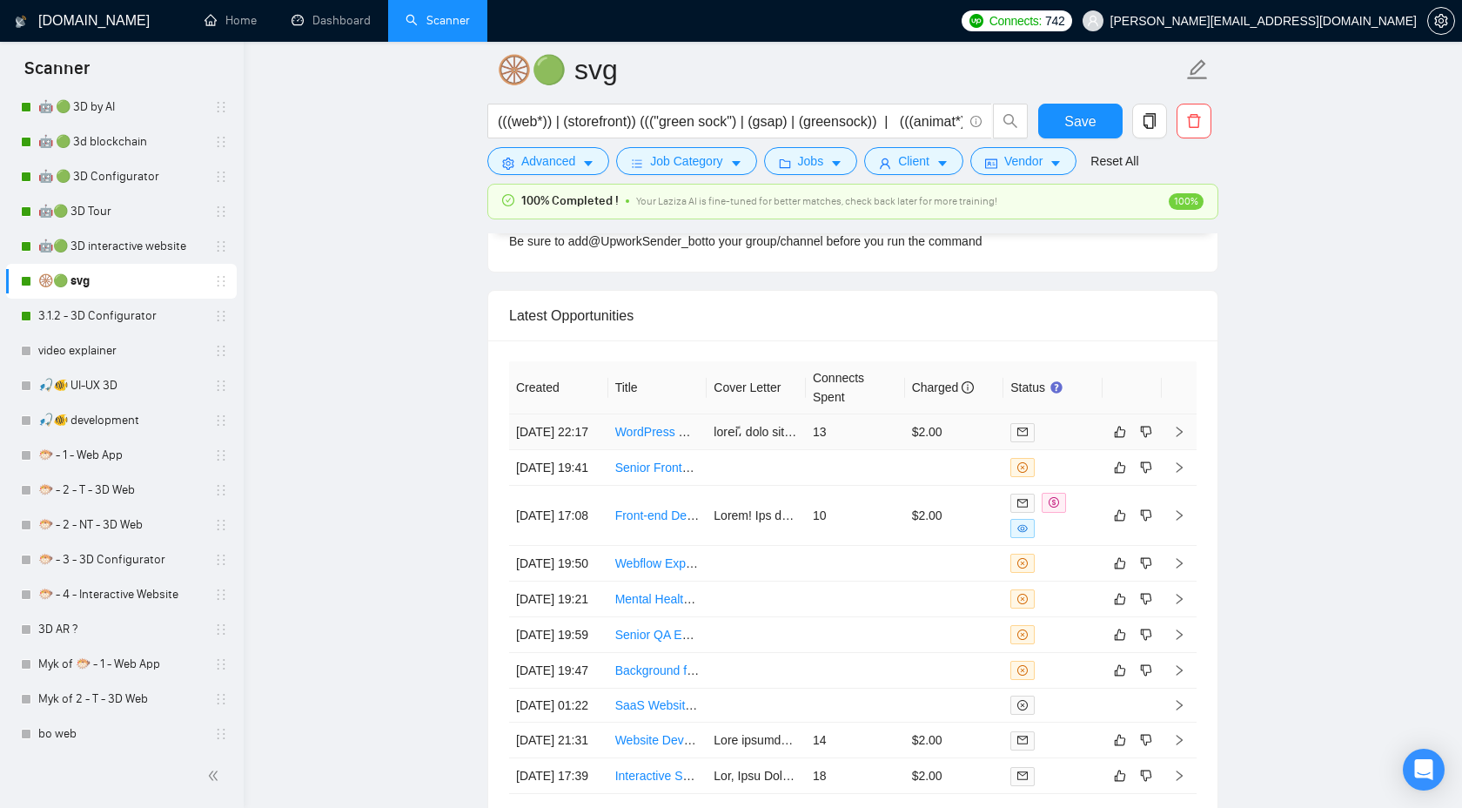
click at [1184, 435] on icon "right" at bounding box center [1179, 432] width 12 height 12
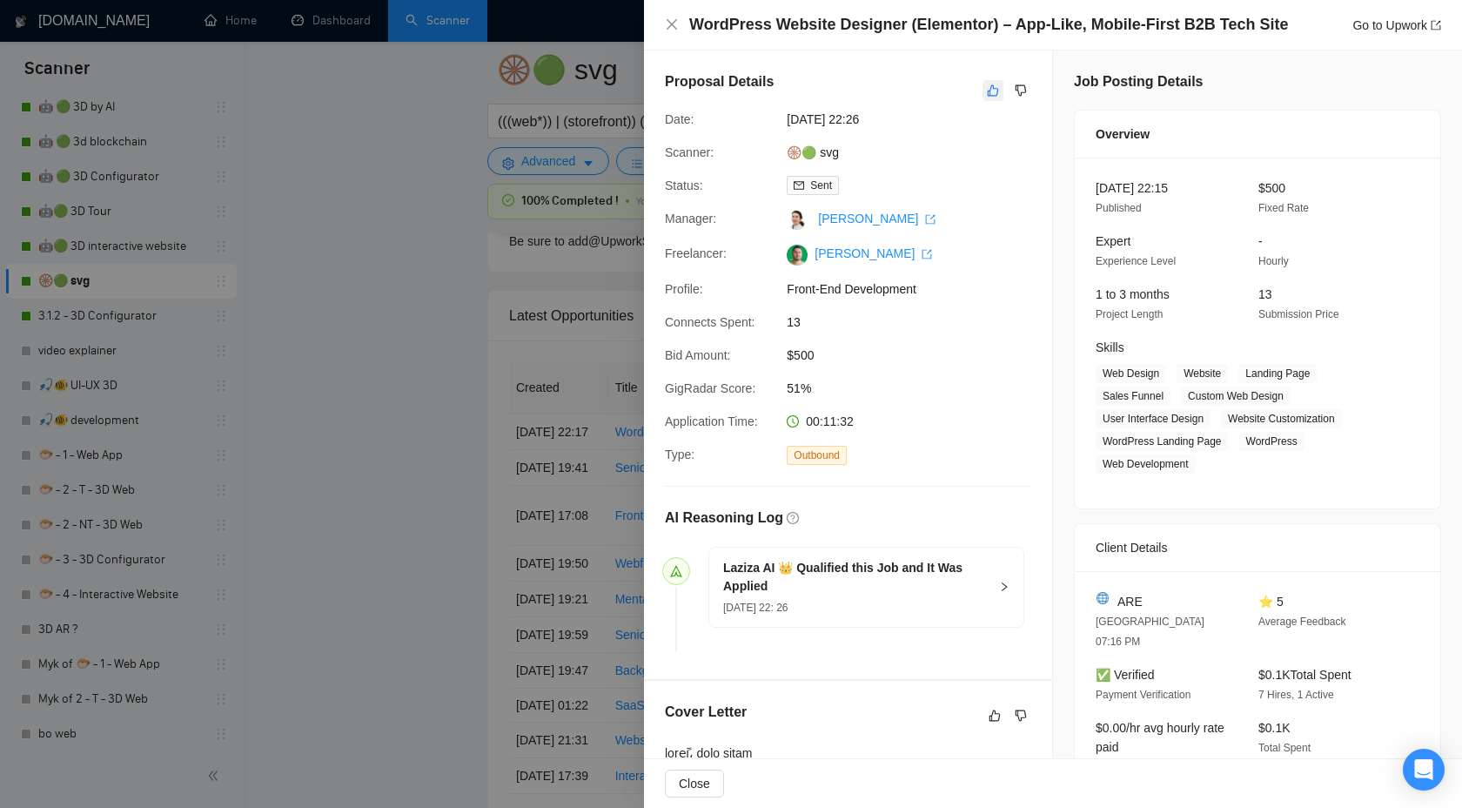
click at [993, 87] on icon "like" at bounding box center [993, 90] width 11 height 11
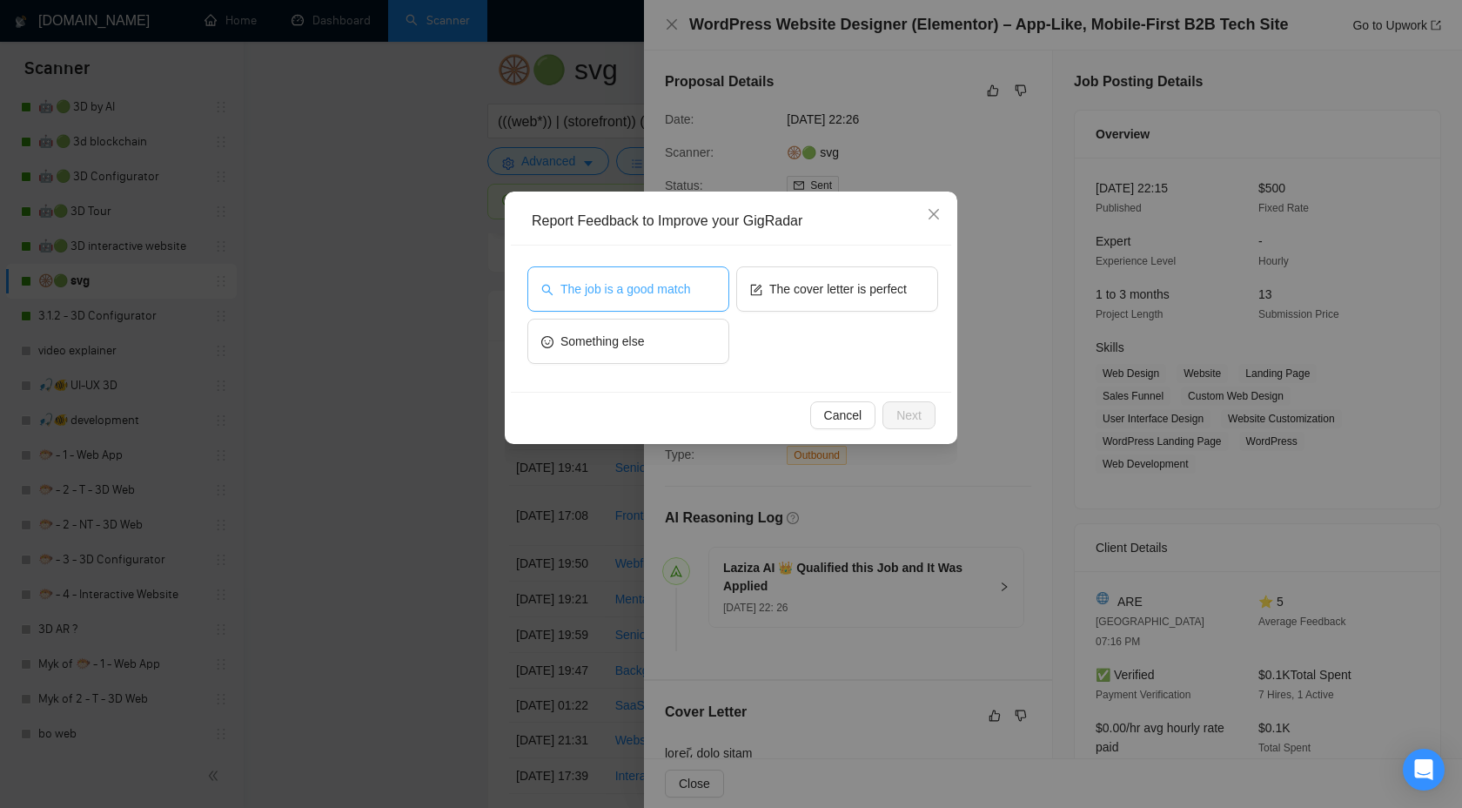
click at [590, 302] on button "The job is a good match" at bounding box center [628, 288] width 202 height 45
click at [898, 413] on span "Next" at bounding box center [909, 415] width 25 height 19
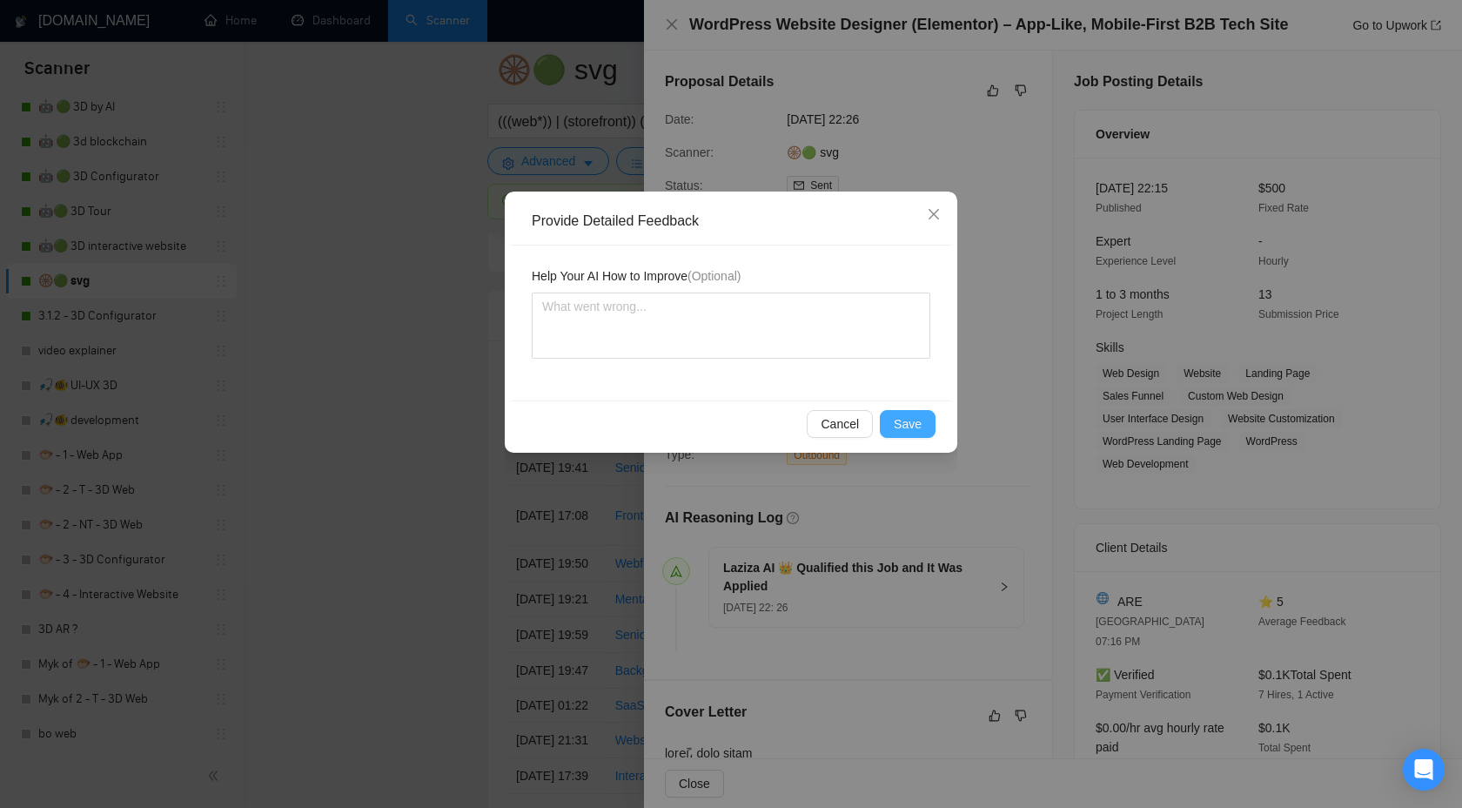
click at [899, 427] on span "Save" at bounding box center [908, 423] width 28 height 19
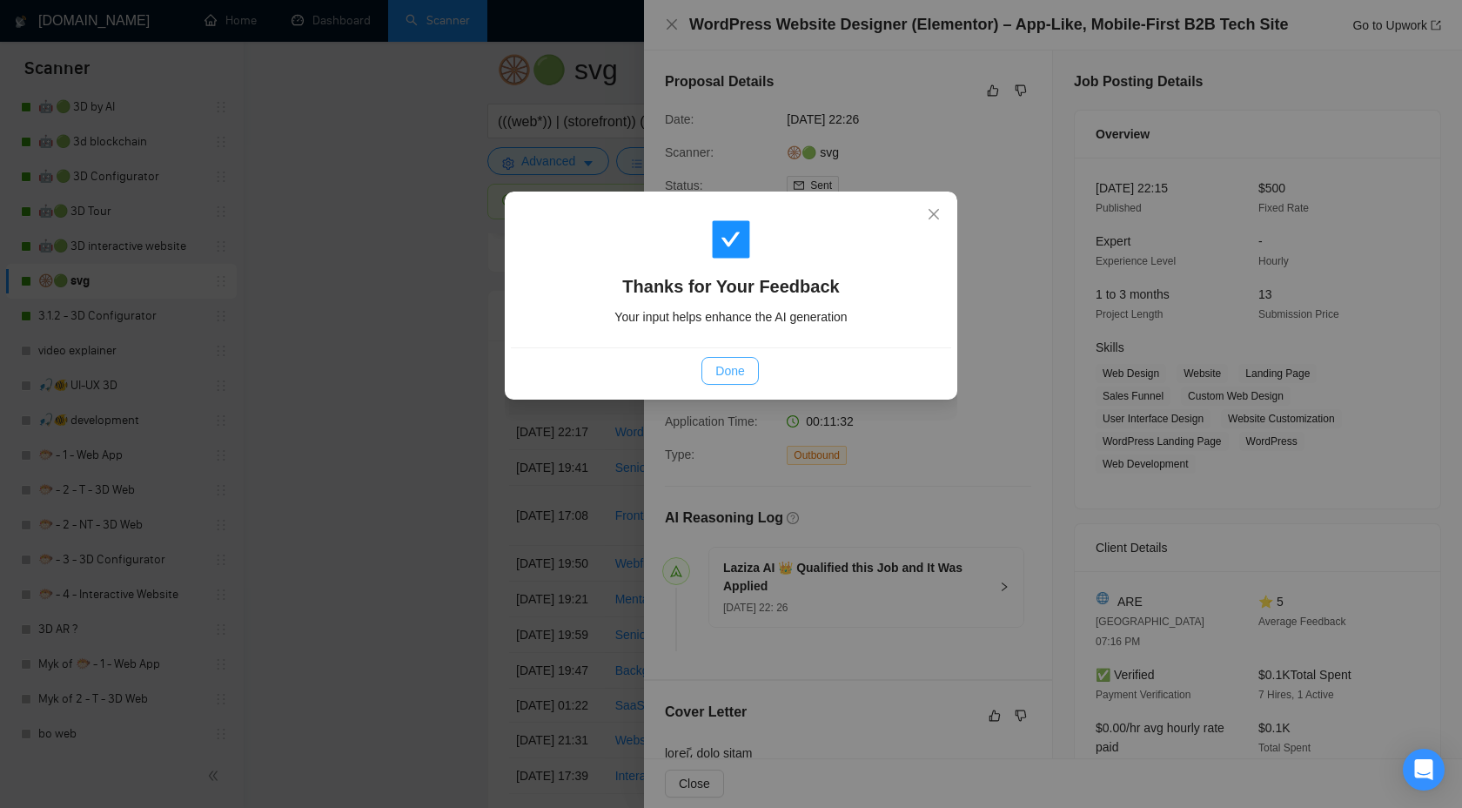
click at [706, 368] on button "Done" at bounding box center [730, 371] width 57 height 28
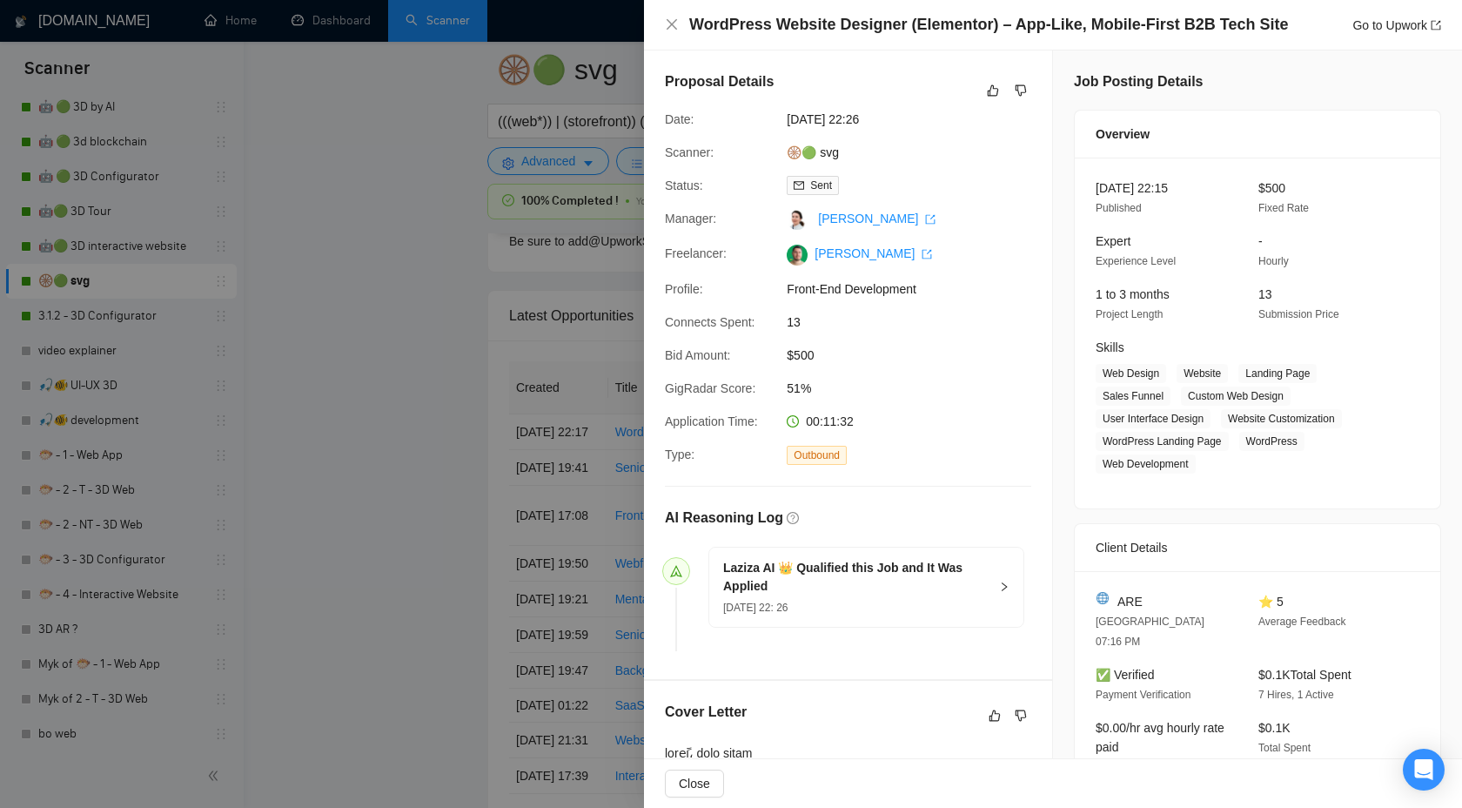
click at [419, 357] on div at bounding box center [731, 404] width 1462 height 808
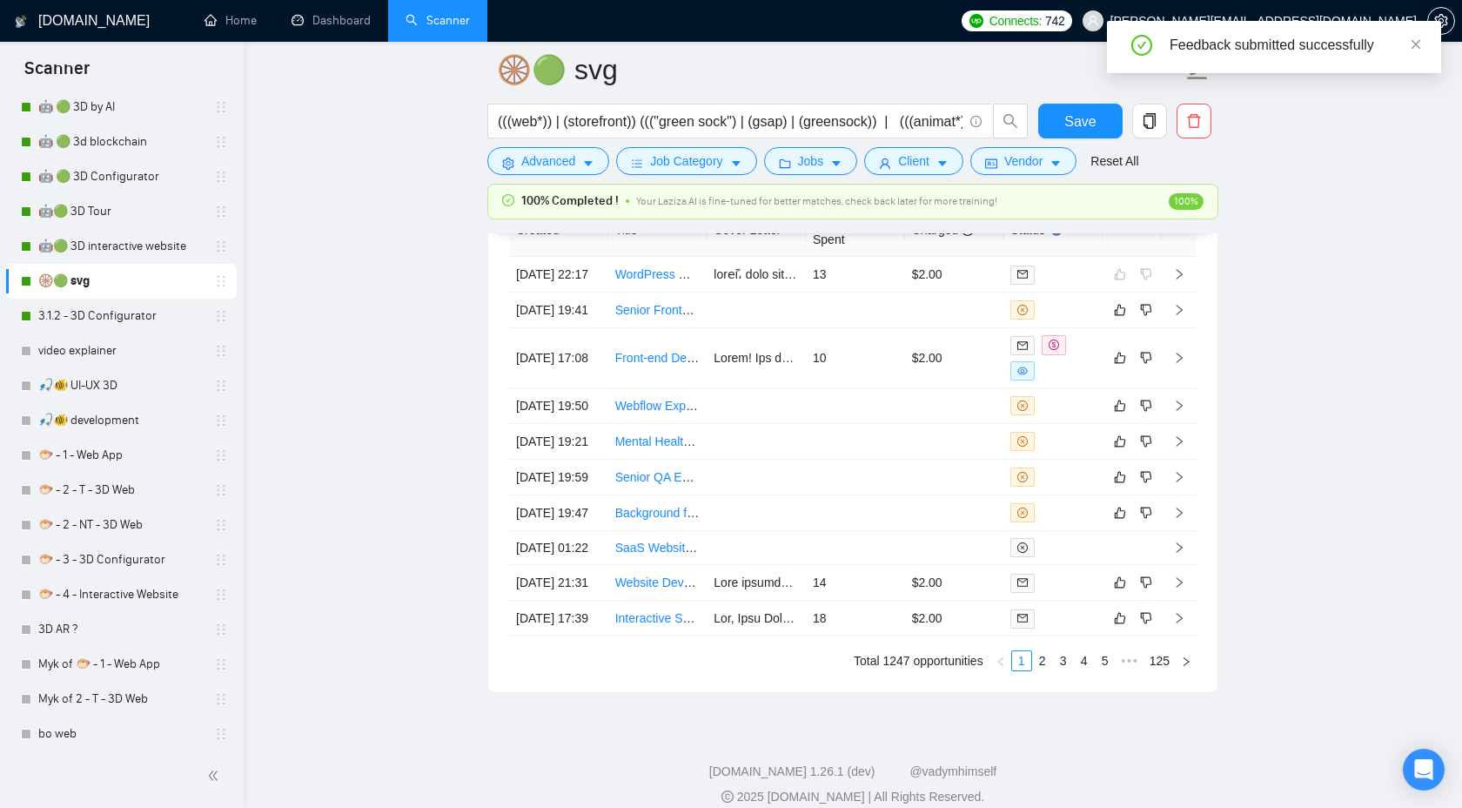
scroll to position [4774, 0]
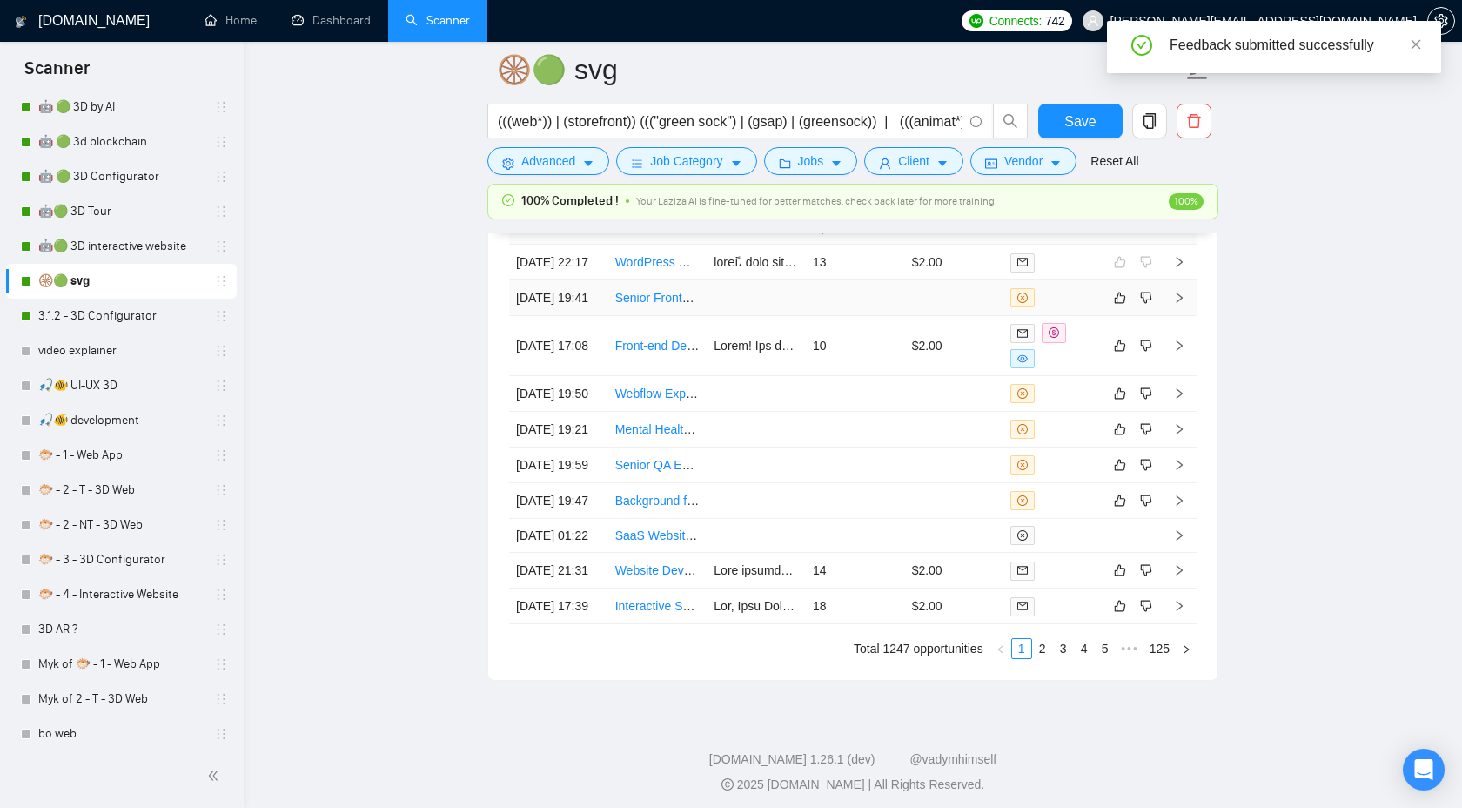
click at [1177, 304] on icon "right" at bounding box center [1179, 298] width 12 height 12
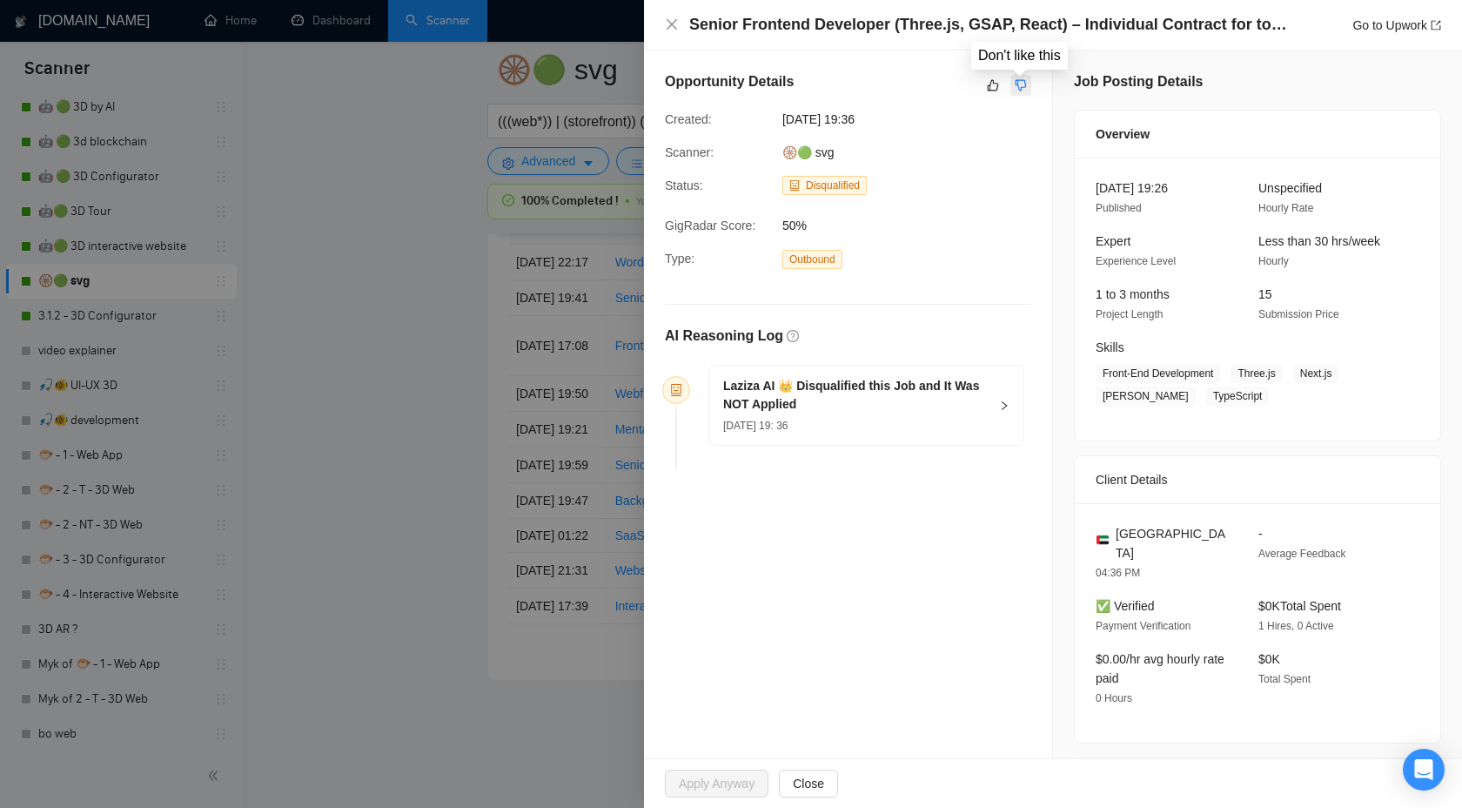
click at [1027, 91] on button "button" at bounding box center [1021, 85] width 21 height 21
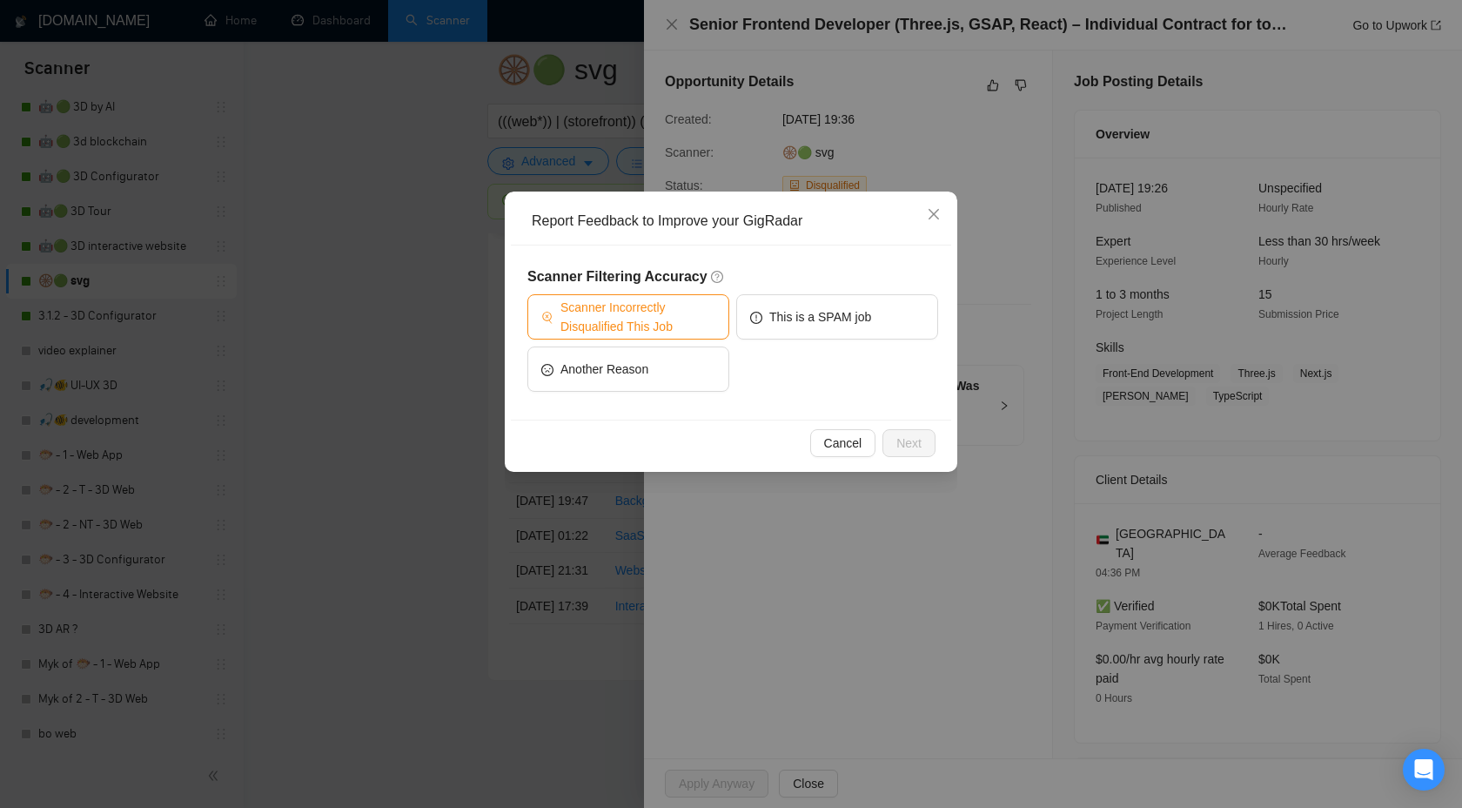
click at [689, 304] on span "Scanner Incorrectly Disqualified This Job" at bounding box center [638, 317] width 155 height 38
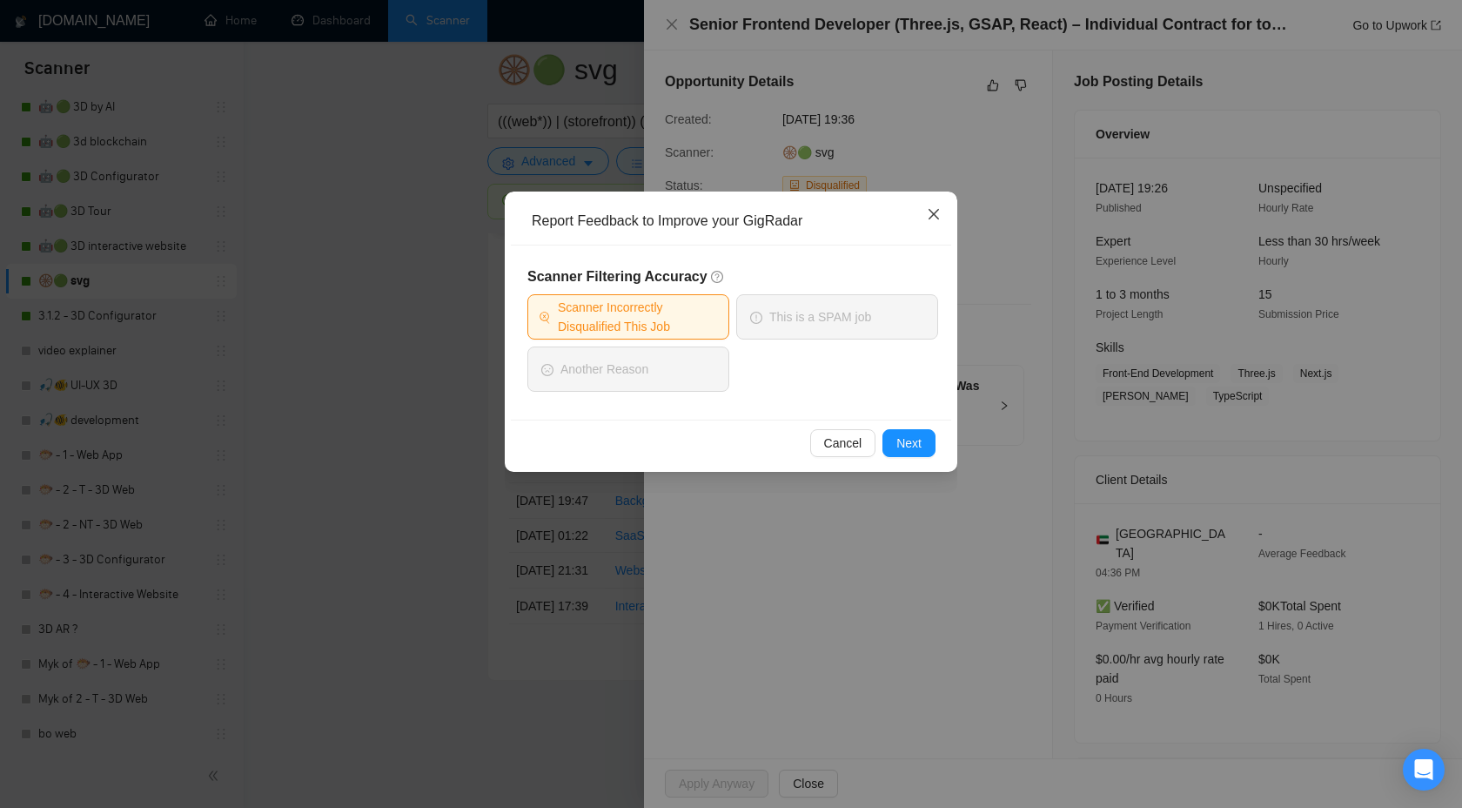
click at [928, 210] on icon "close" at bounding box center [934, 214] width 14 height 14
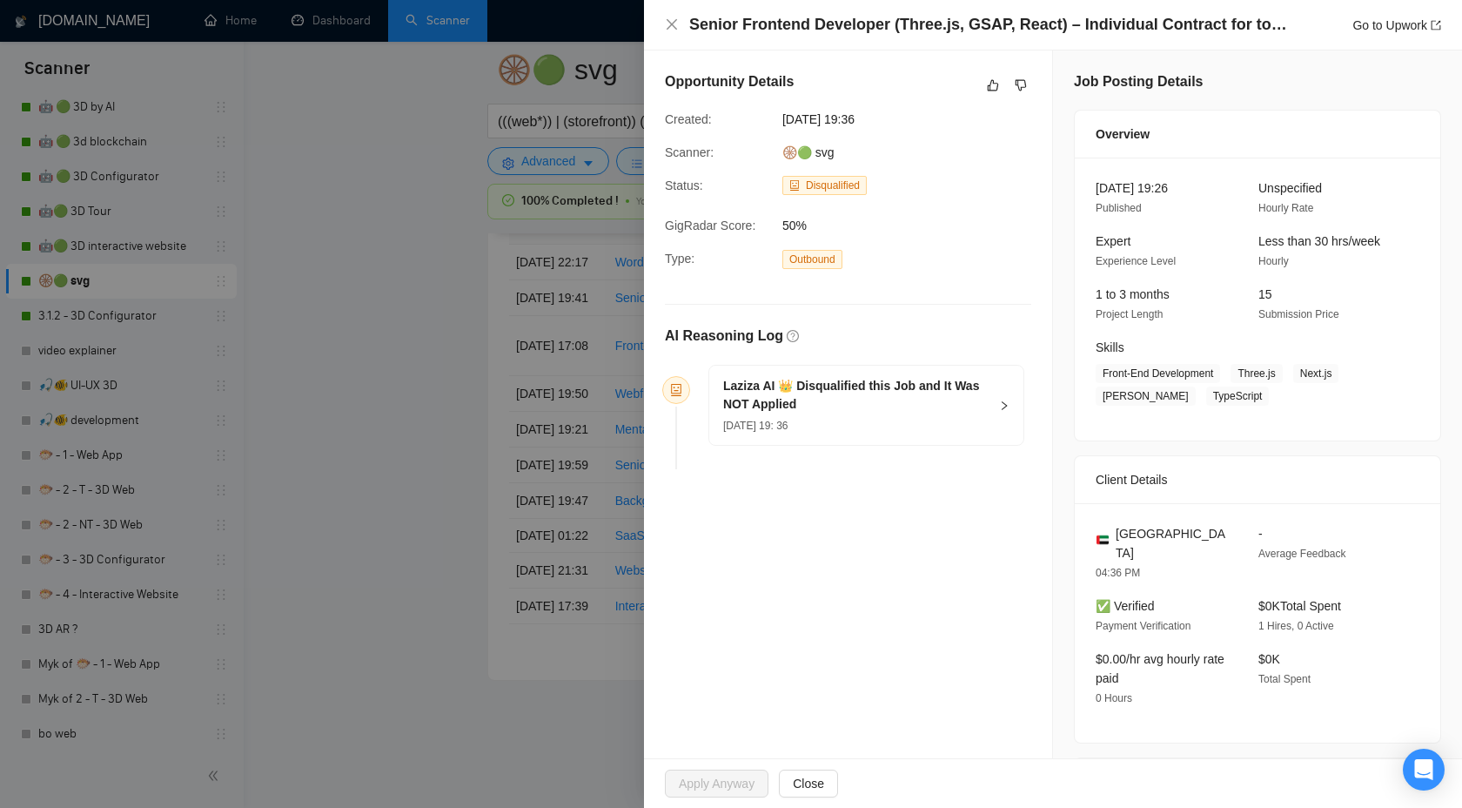
click at [921, 385] on h5 "Laziza AI 👑 Disqualified this Job and It Was NOT Applied" at bounding box center [855, 395] width 265 height 37
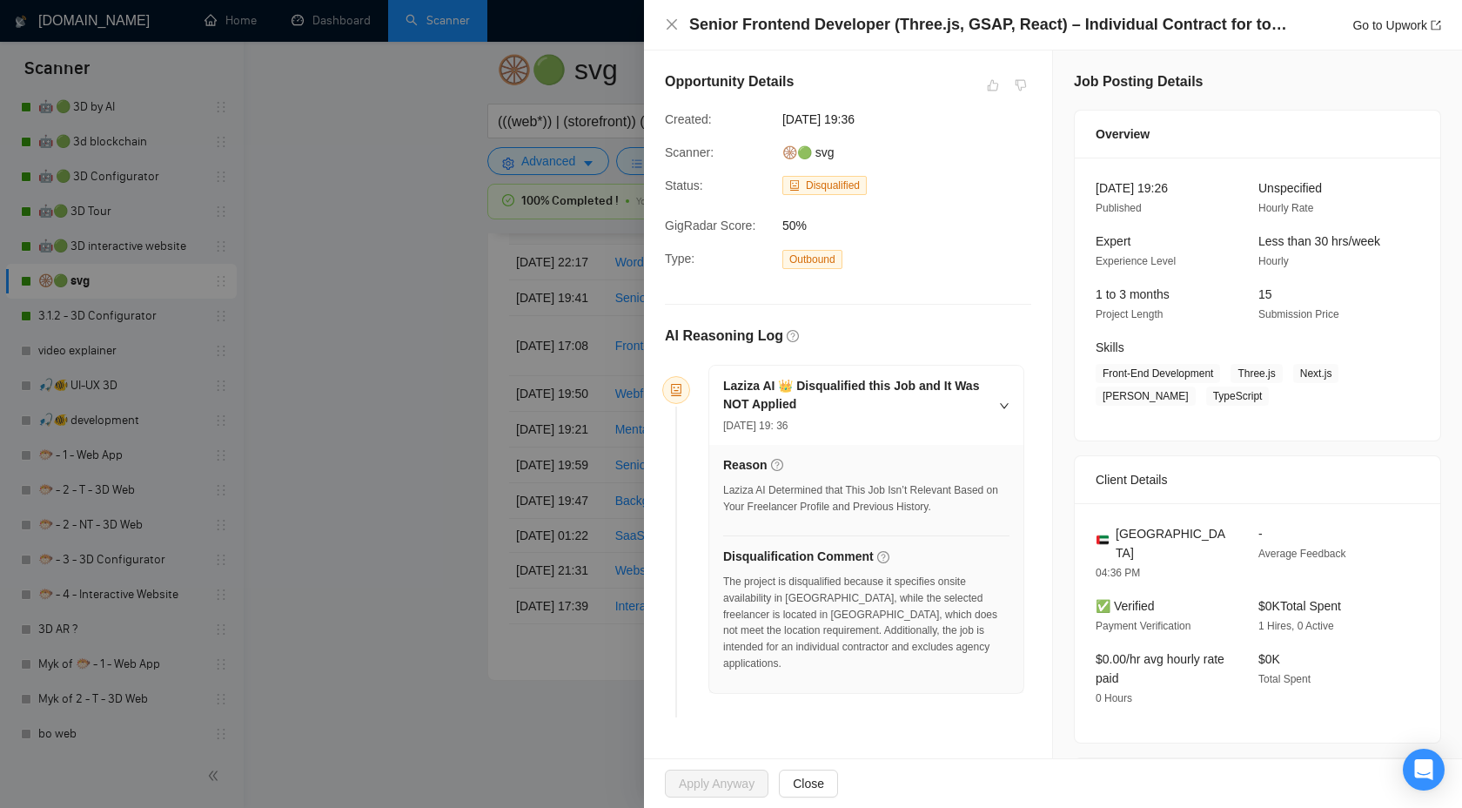
click at [668, 16] on div "Senior Frontend Developer (Three.js, GSAP, React) – Individual Contract for top…" at bounding box center [1053, 25] width 776 height 22
click at [668, 18] on icon "close" at bounding box center [672, 24] width 14 height 14
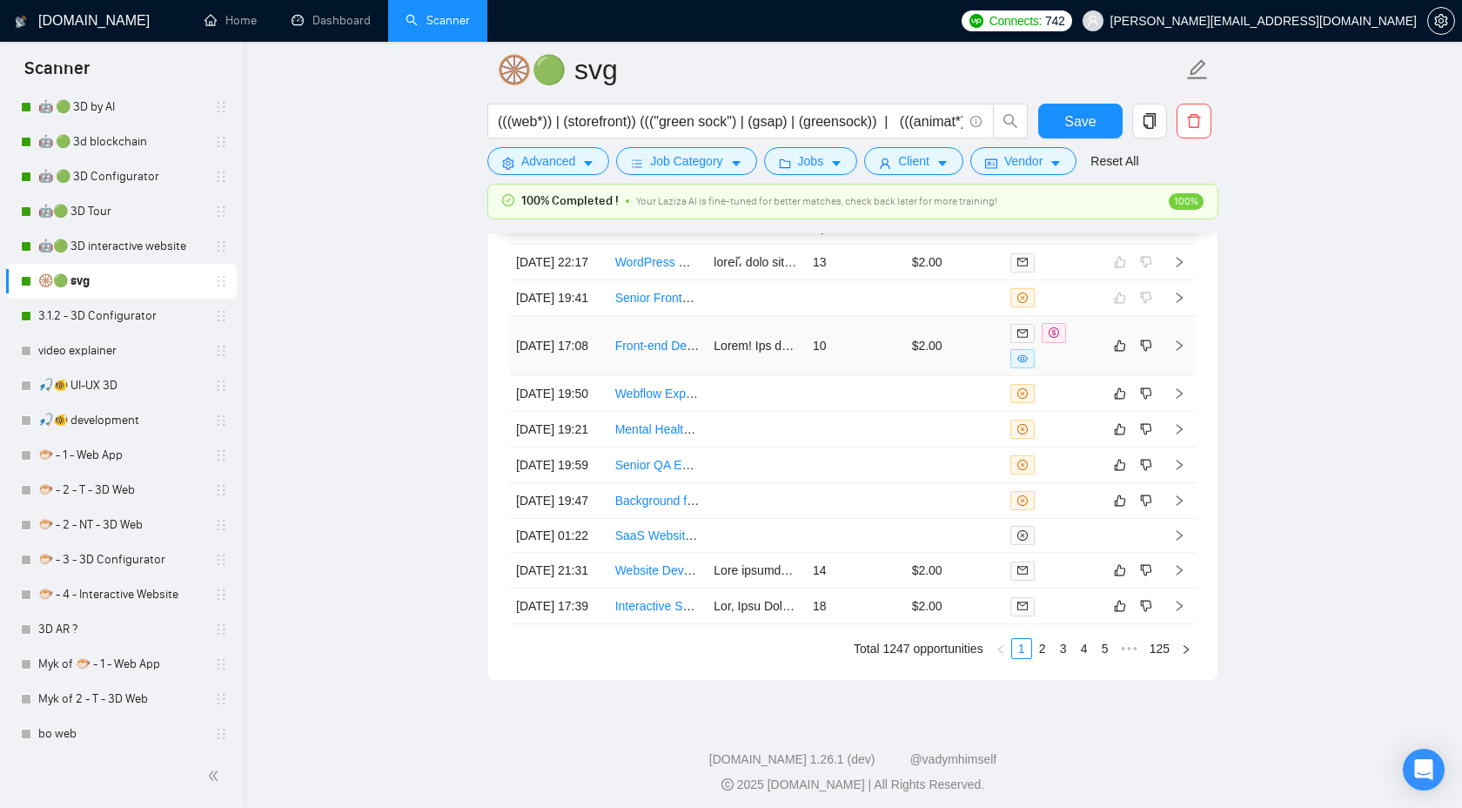
click at [1176, 352] on icon "right" at bounding box center [1179, 345] width 12 height 12
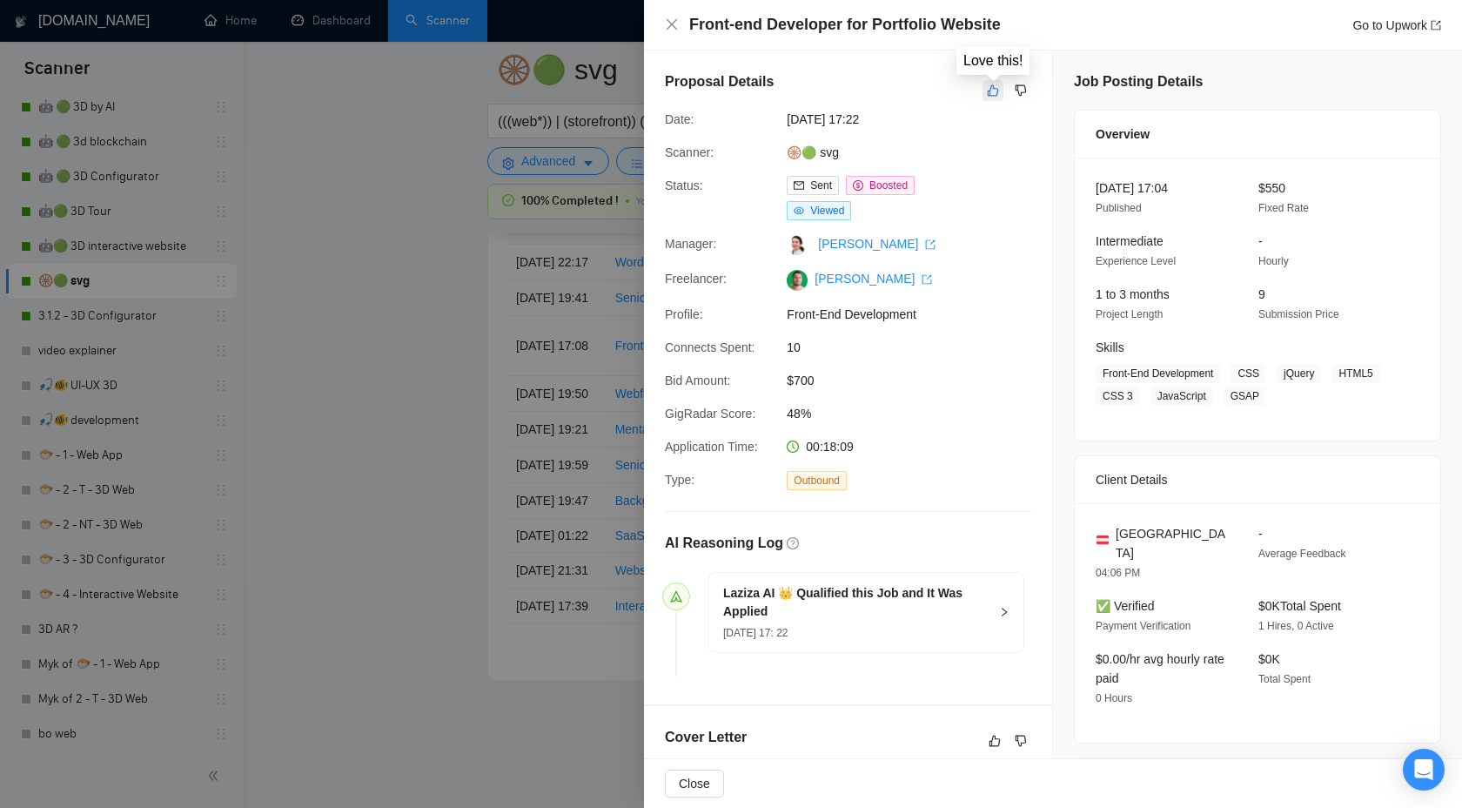
click at [990, 91] on icon "like" at bounding box center [993, 91] width 12 height 14
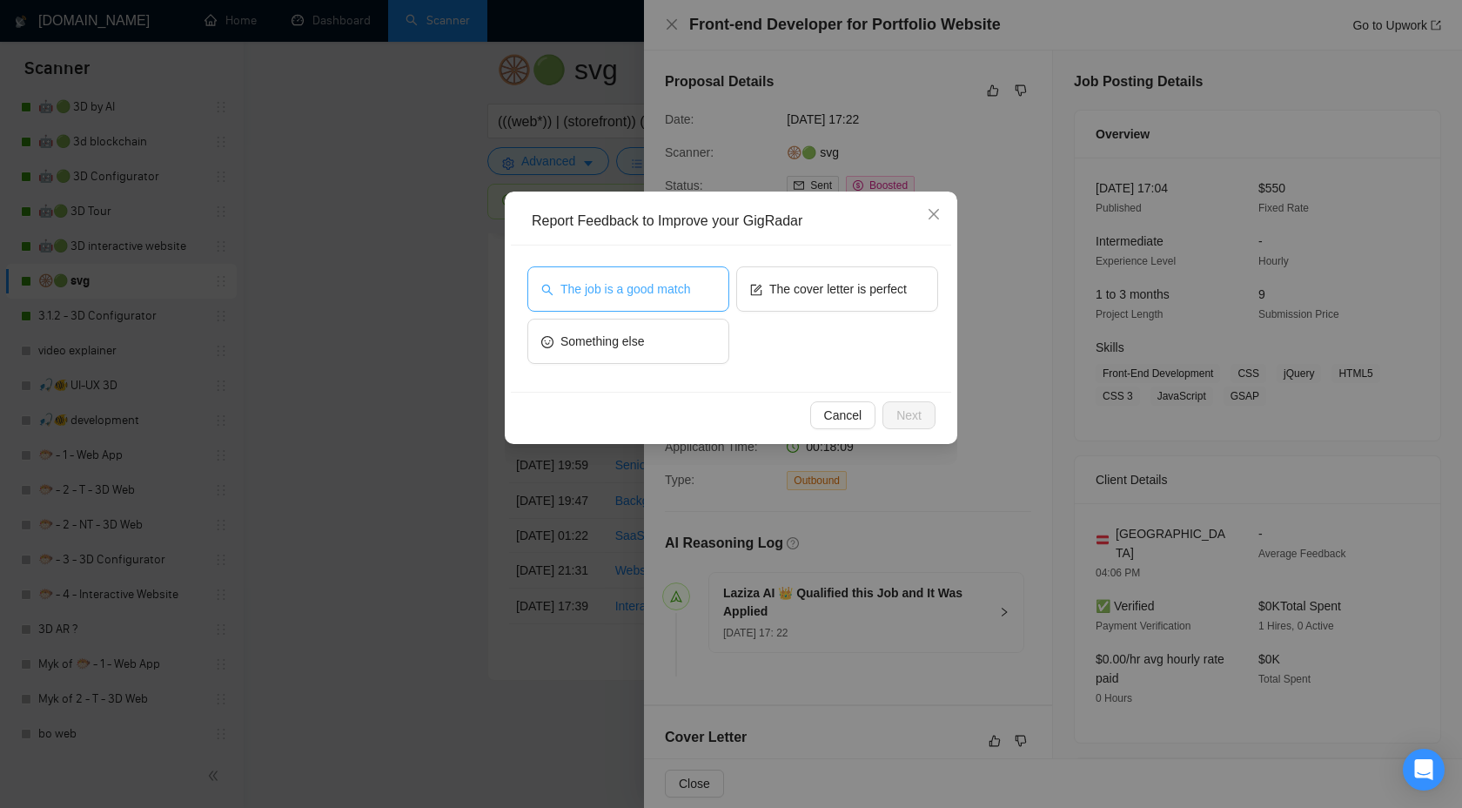
click at [630, 294] on span "The job is a good match" at bounding box center [626, 288] width 130 height 19
click at [912, 415] on span "Next" at bounding box center [909, 415] width 25 height 19
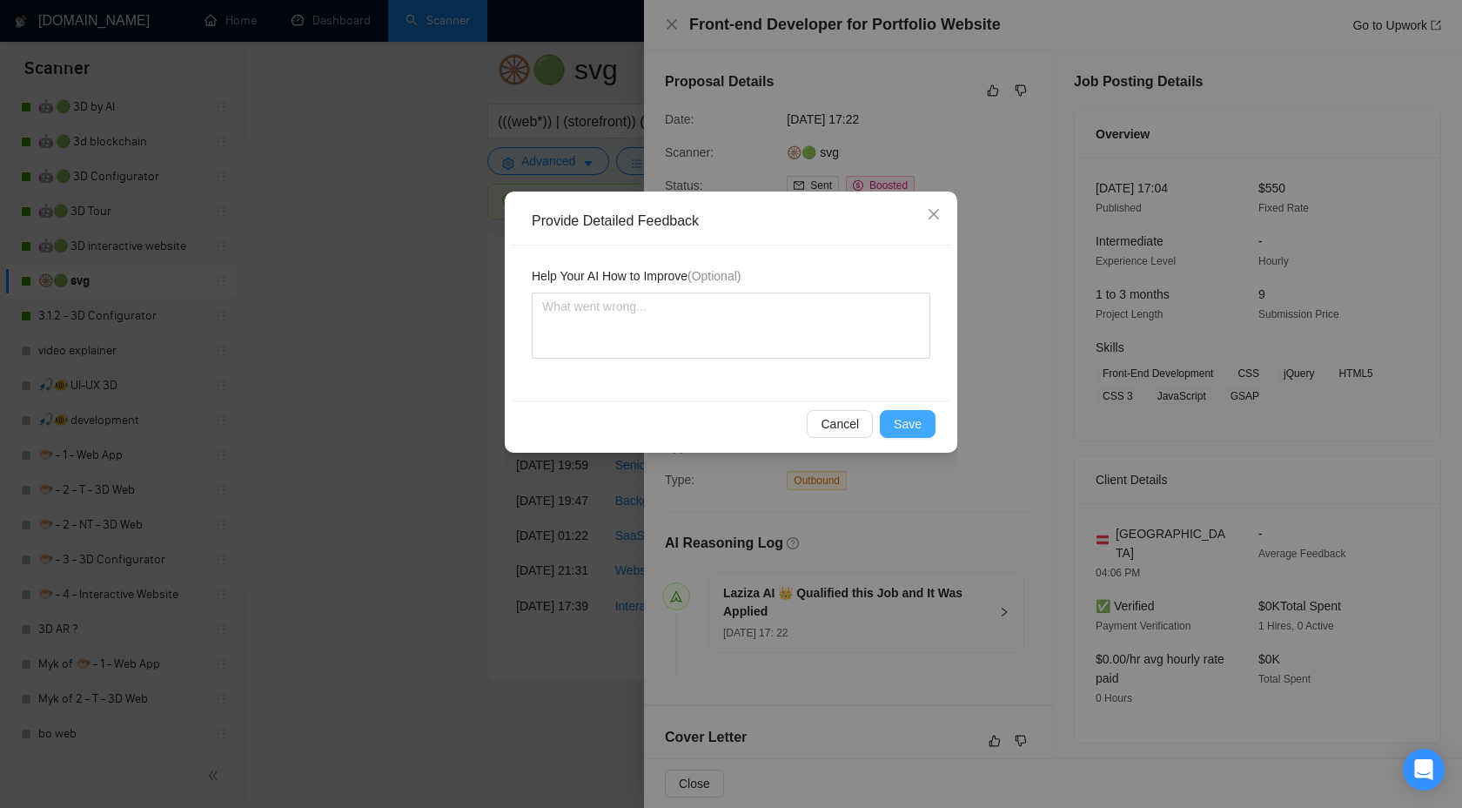
click at [890, 423] on button "Save" at bounding box center [908, 424] width 56 height 28
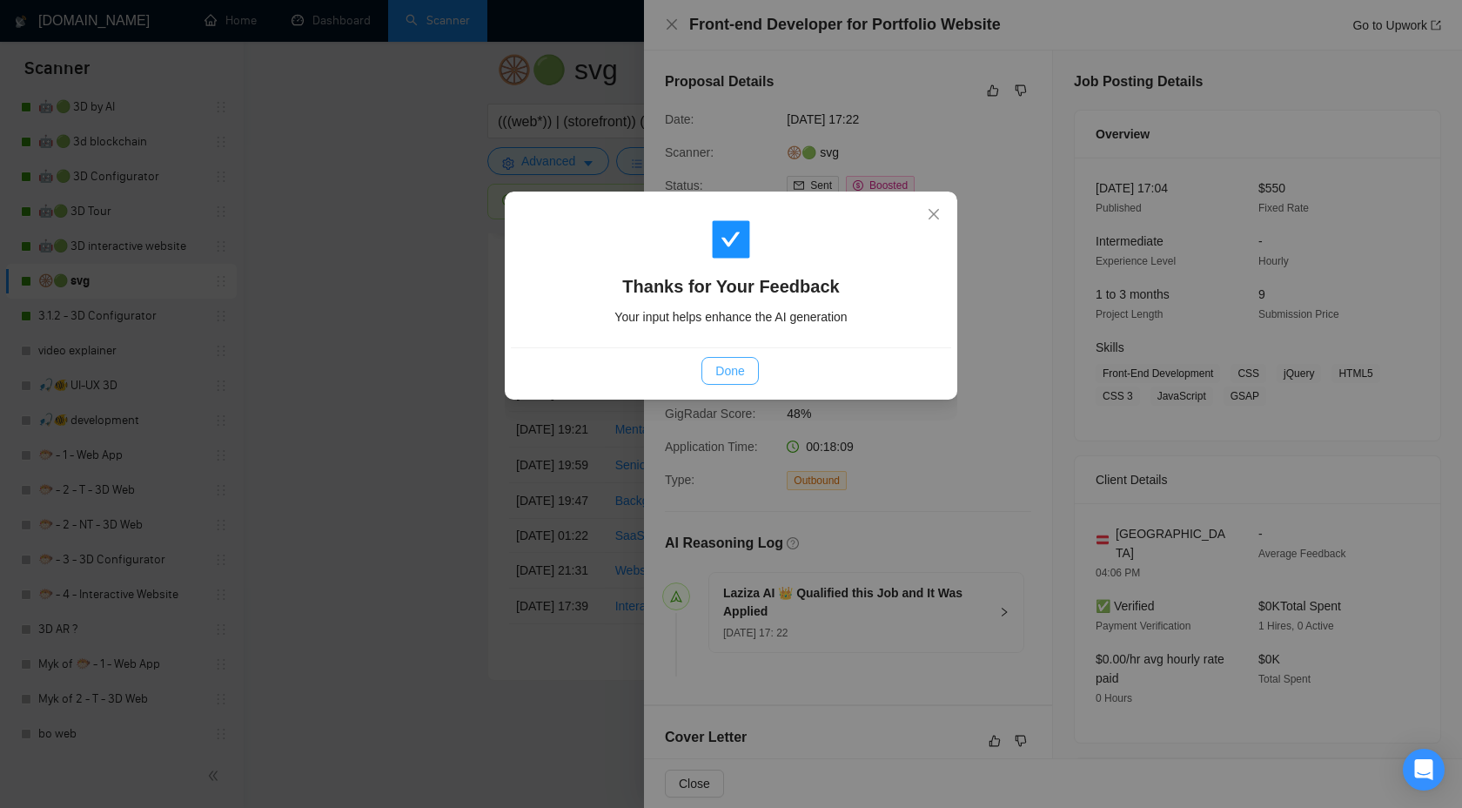
click at [732, 368] on span "Done" at bounding box center [729, 370] width 29 height 19
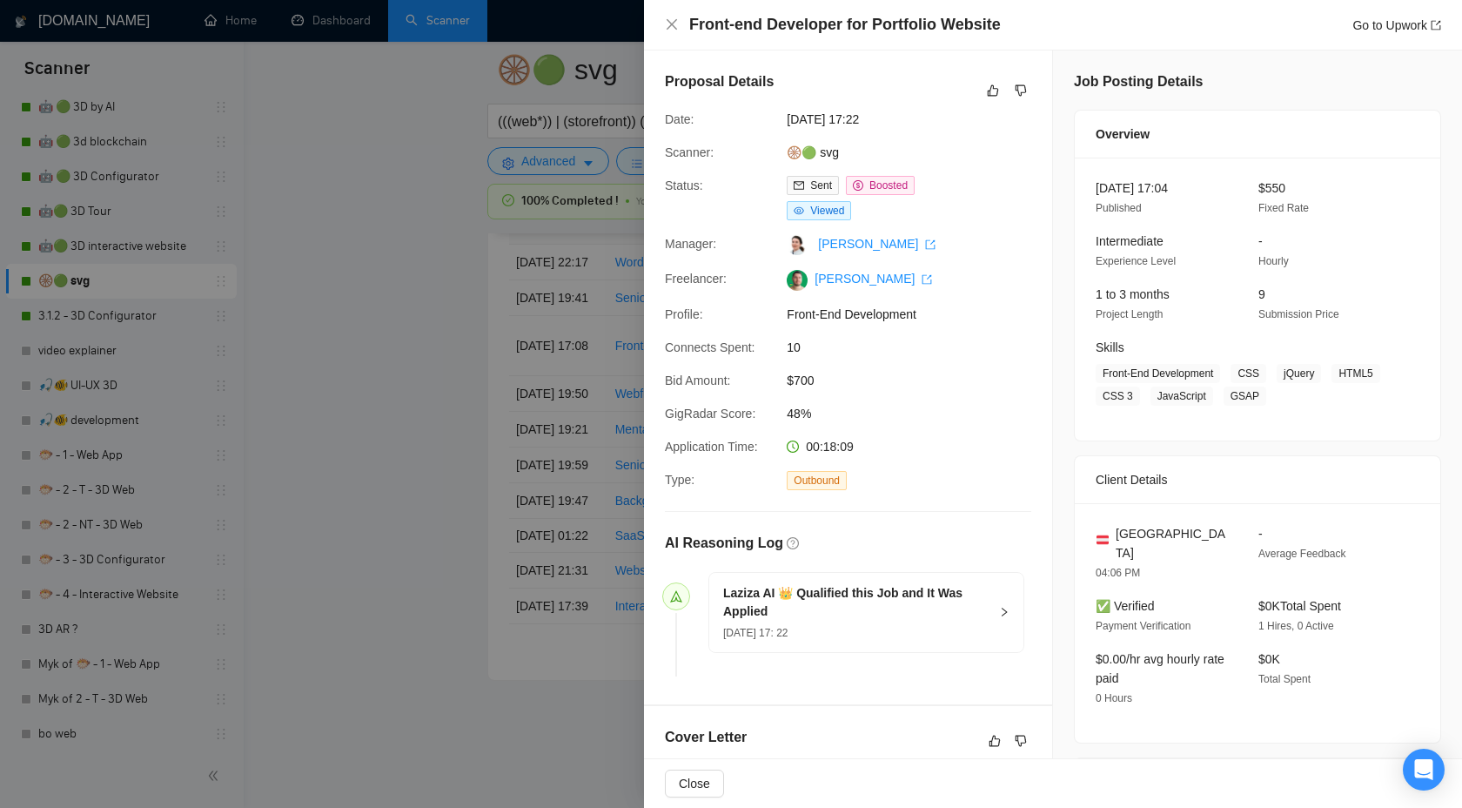
click at [363, 359] on div at bounding box center [731, 404] width 1462 height 808
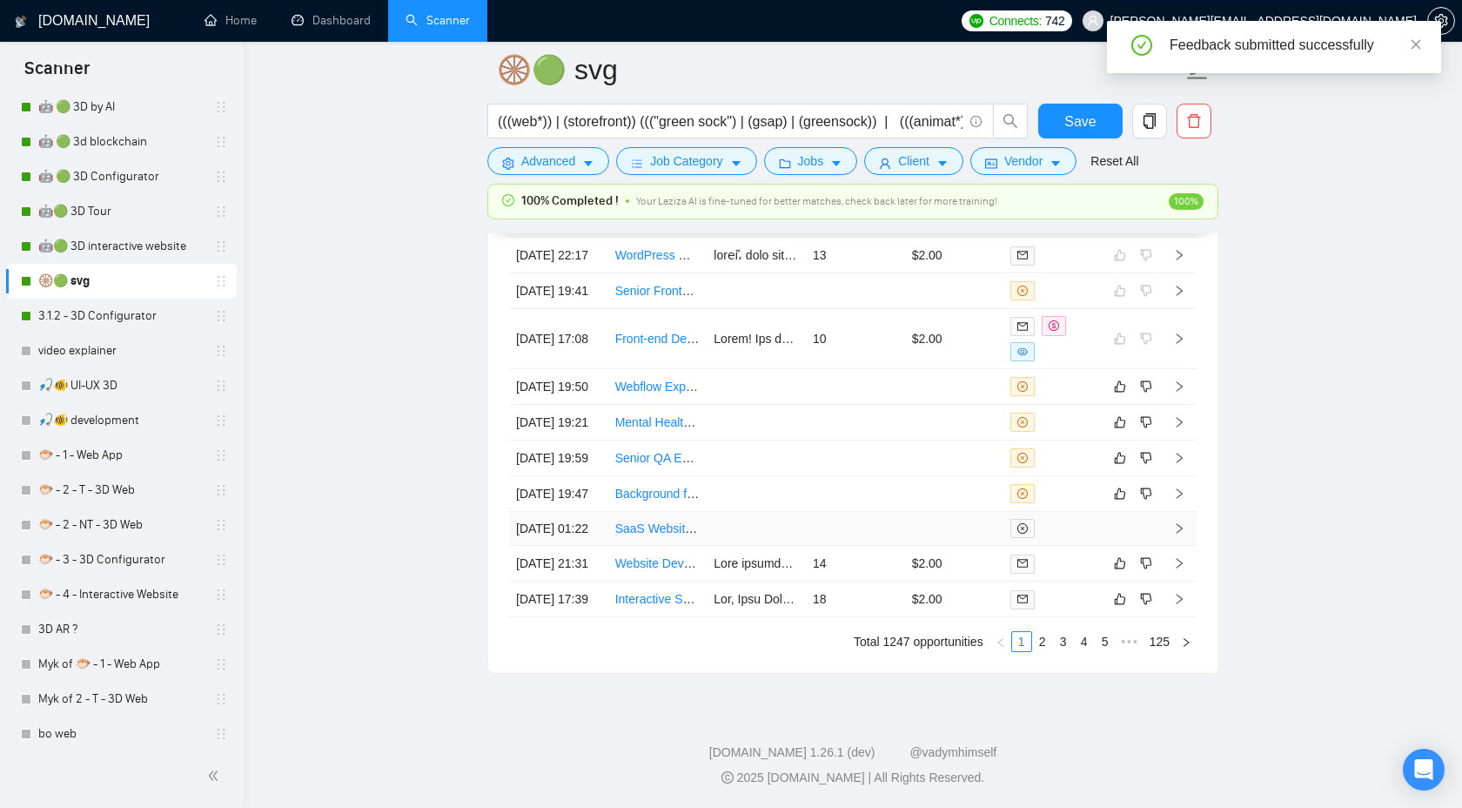
scroll to position [4787, 0]
click at [1180, 393] on icon "right" at bounding box center [1179, 386] width 12 height 12
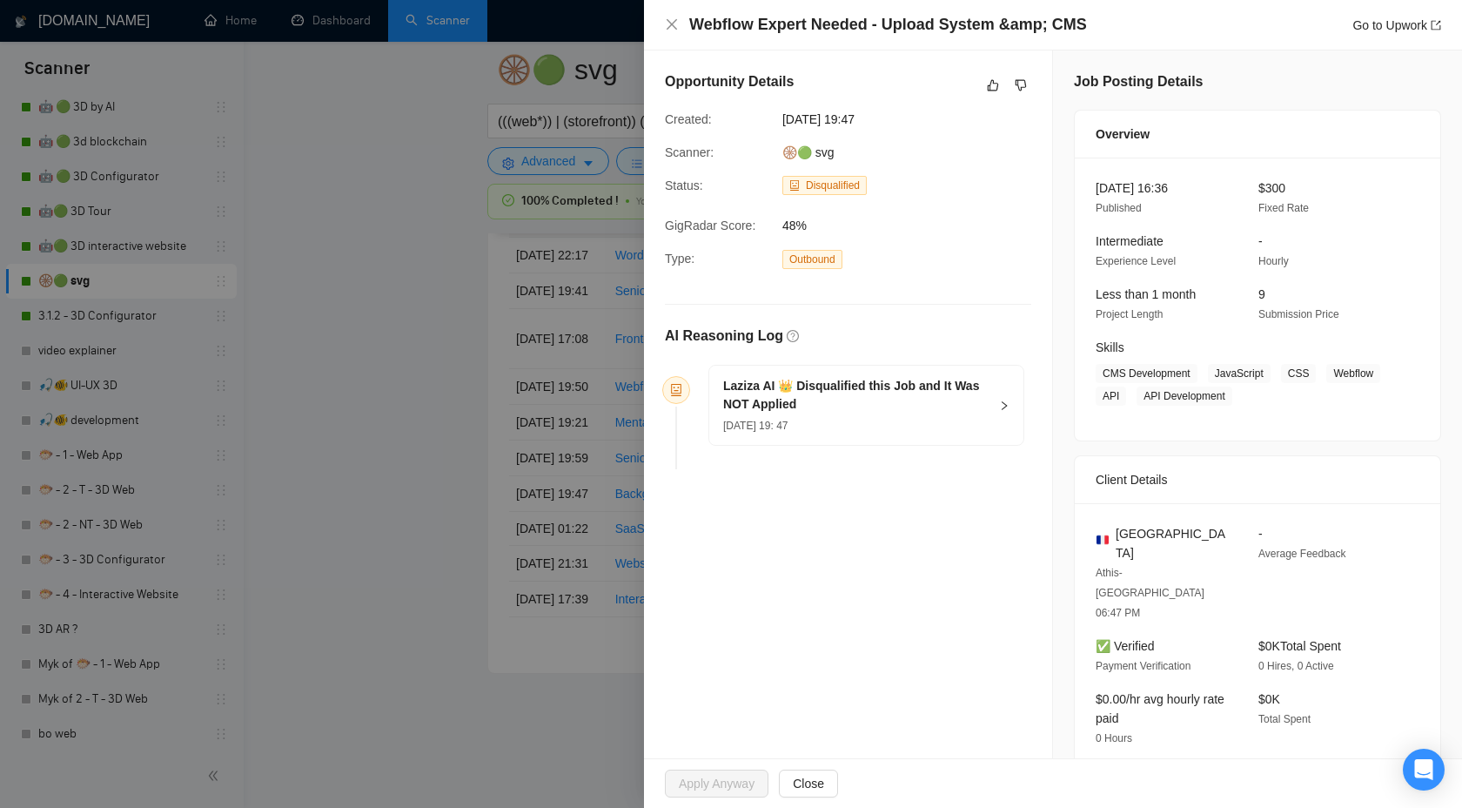
click at [967, 388] on h5 "Laziza AI 👑 Disqualified this Job and It Was NOT Applied" at bounding box center [855, 395] width 265 height 37
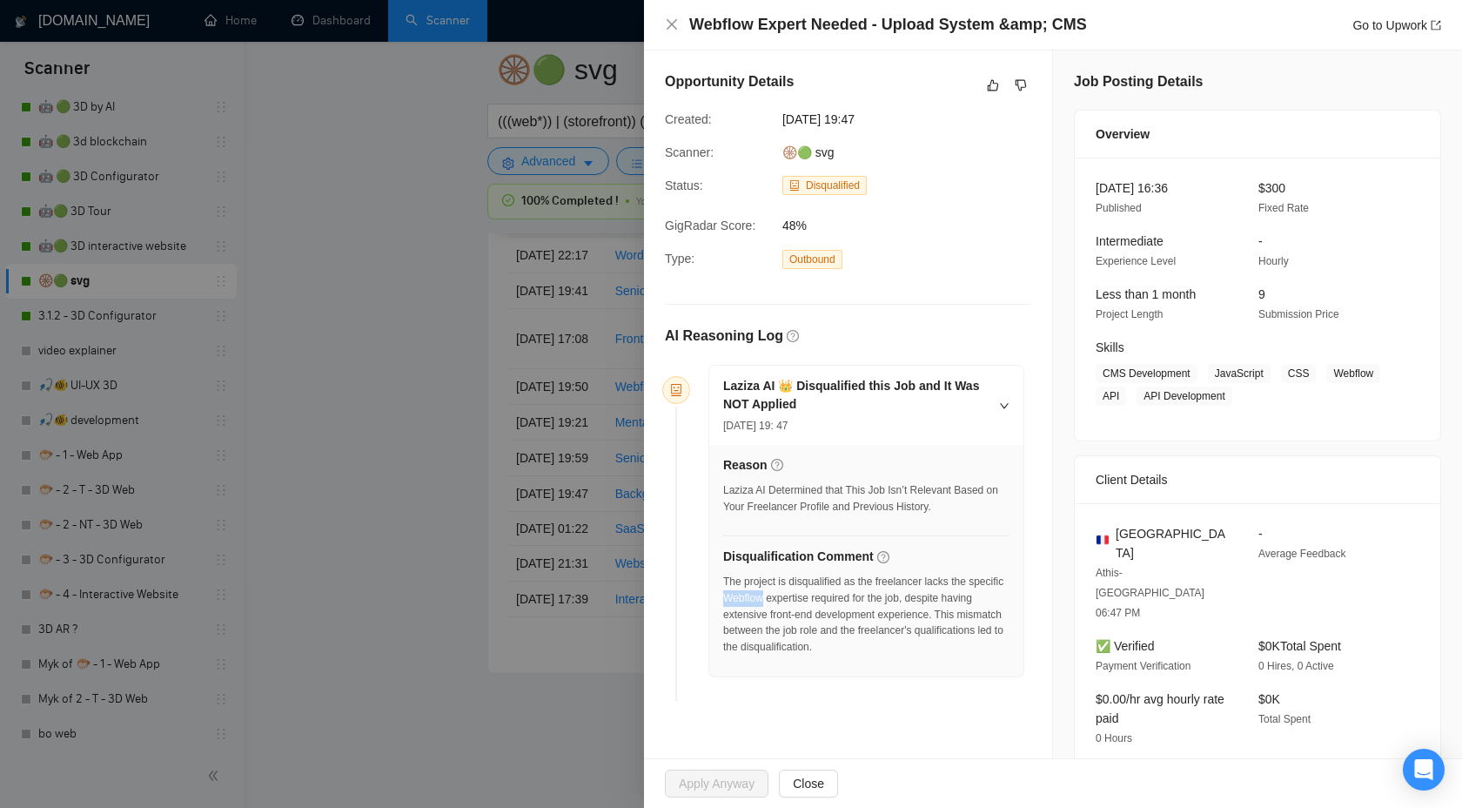
drag, startPoint x: 765, startPoint y: 598, endPoint x: 808, endPoint y: 595, distance: 42.7
click at [808, 595] on div "The project is disqualified as the freelancer lacks the specific Webflow expert…" at bounding box center [866, 615] width 286 height 82
copy div "Webflow"
click at [1018, 87] on icon "dislike" at bounding box center [1021, 85] width 12 height 14
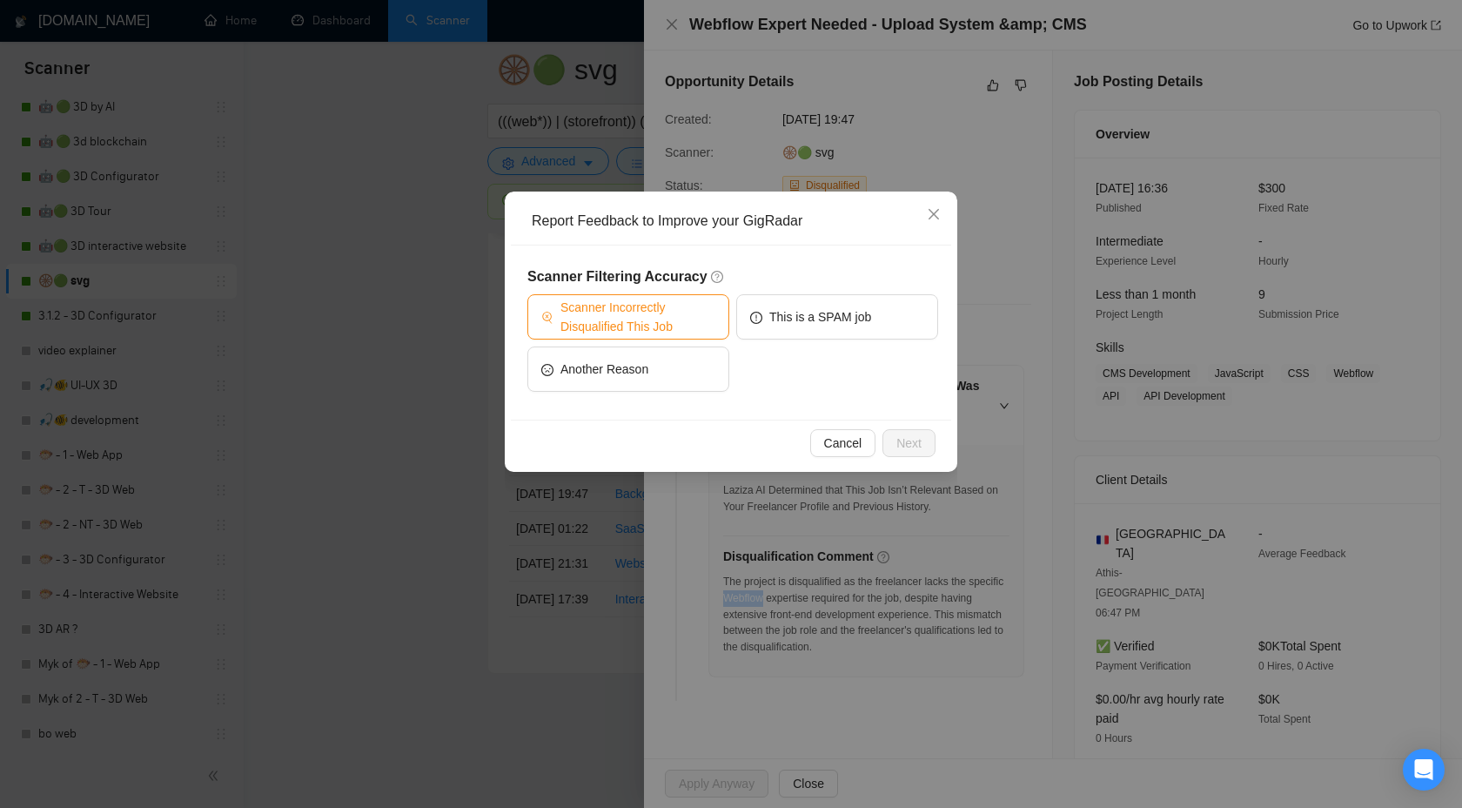
click at [606, 332] on span "Scanner Incorrectly Disqualified This Job" at bounding box center [638, 317] width 155 height 38
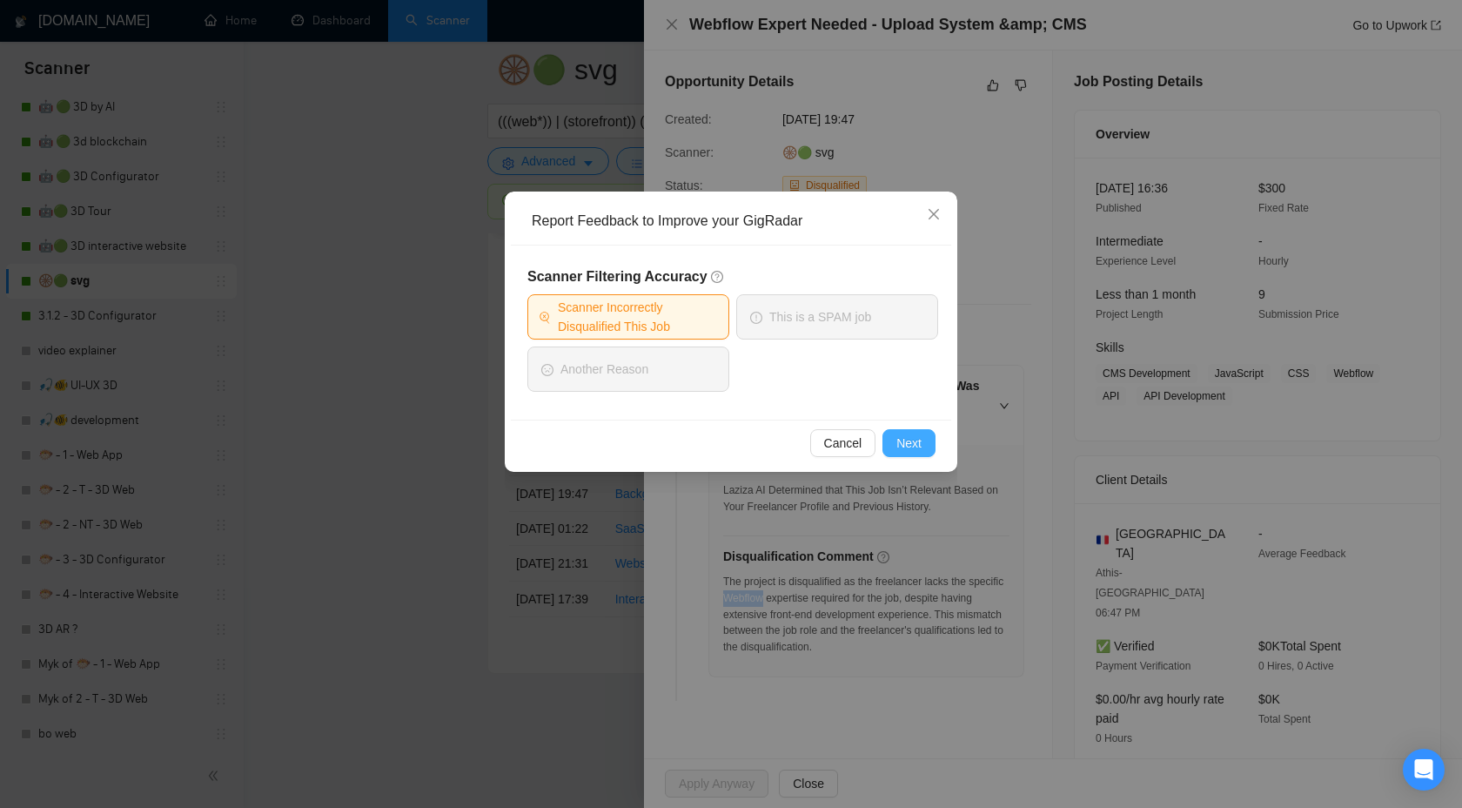
click at [883, 448] on button "Next" at bounding box center [909, 443] width 53 height 28
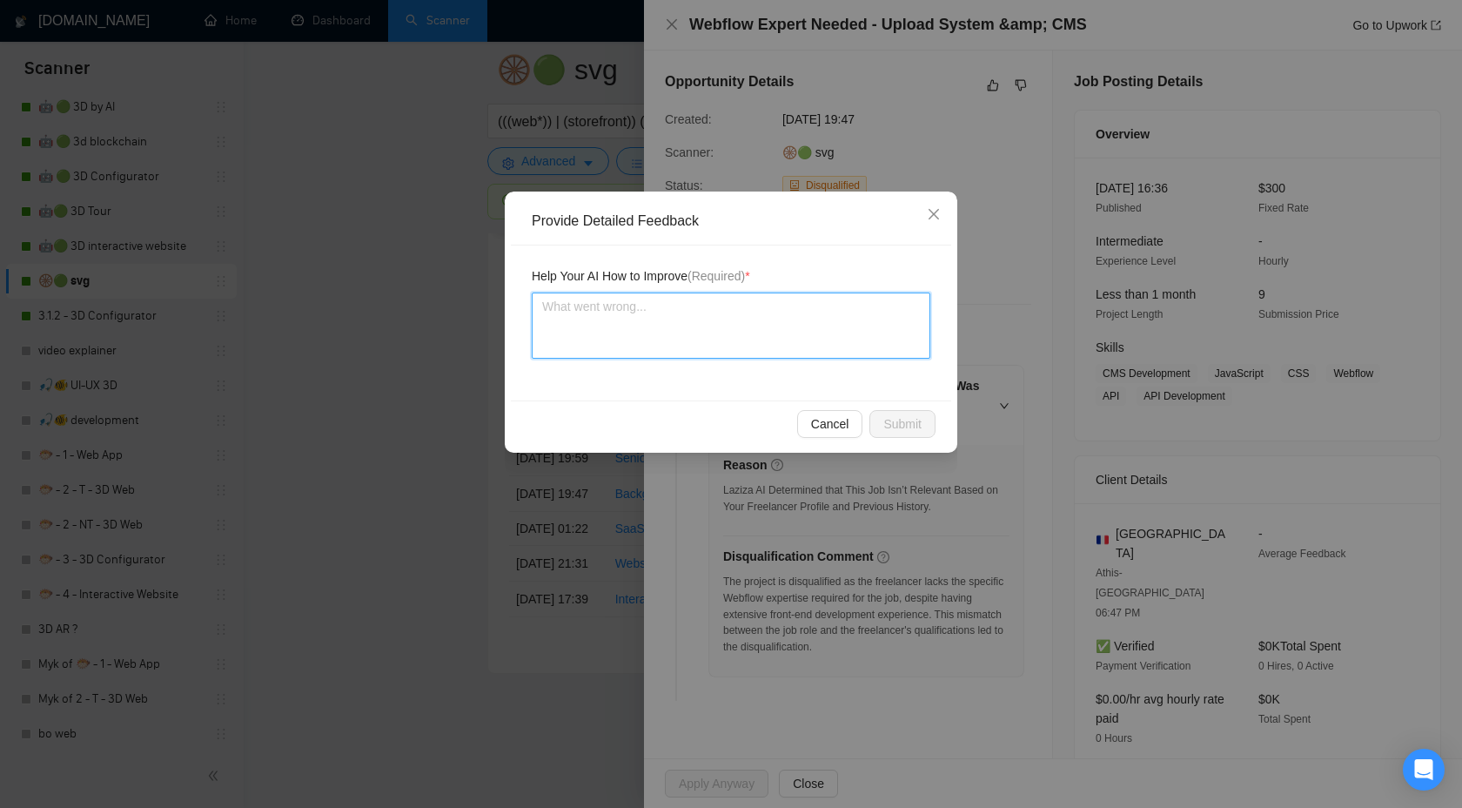
click at [743, 326] on textarea at bounding box center [731, 325] width 399 height 66
type textarea "Ц"
type textarea "W"
type textarea "We"
type textarea "We h"
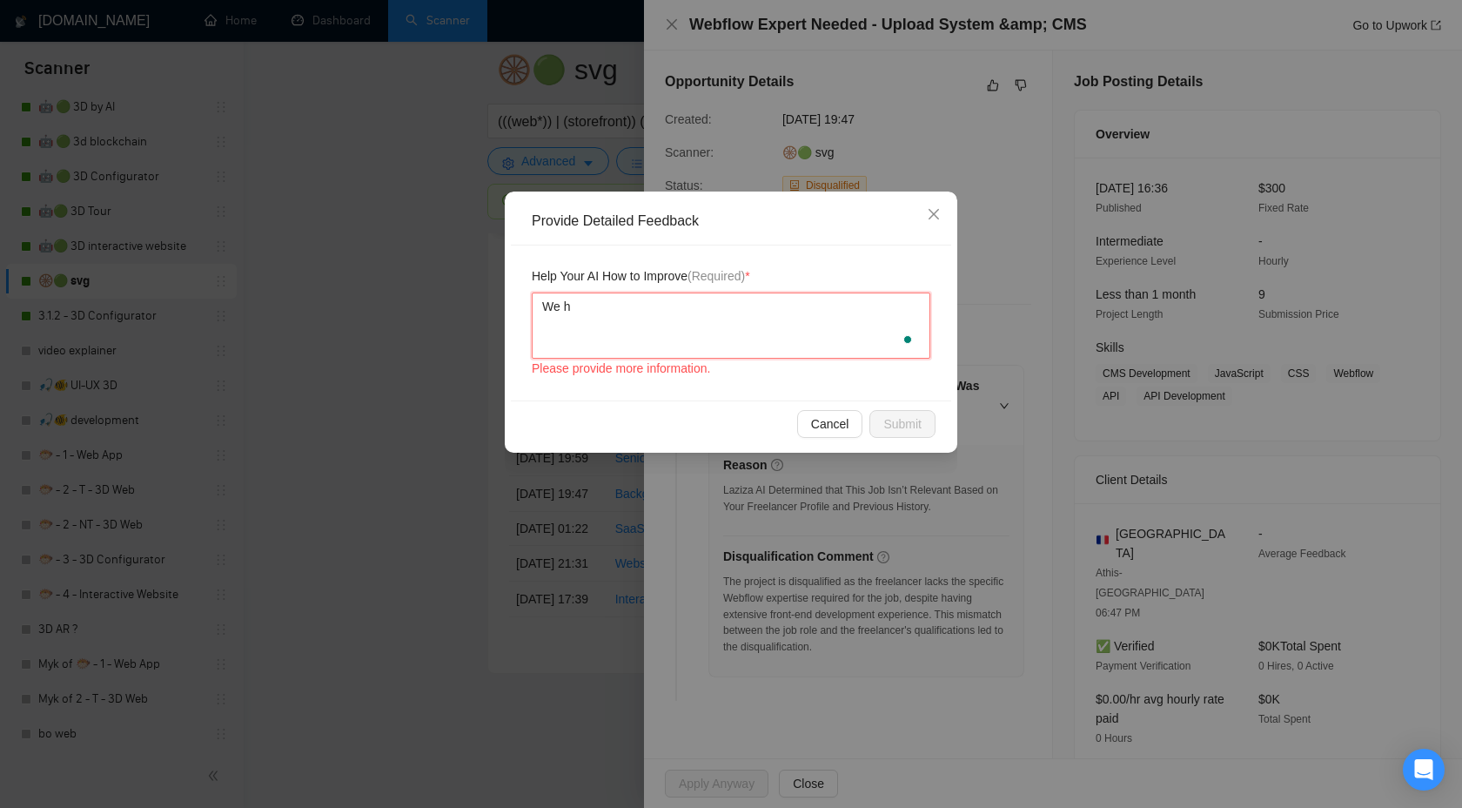
type textarea "We ha"
type textarea "We hav"
type textarea "We have"
type textarea "We have a"
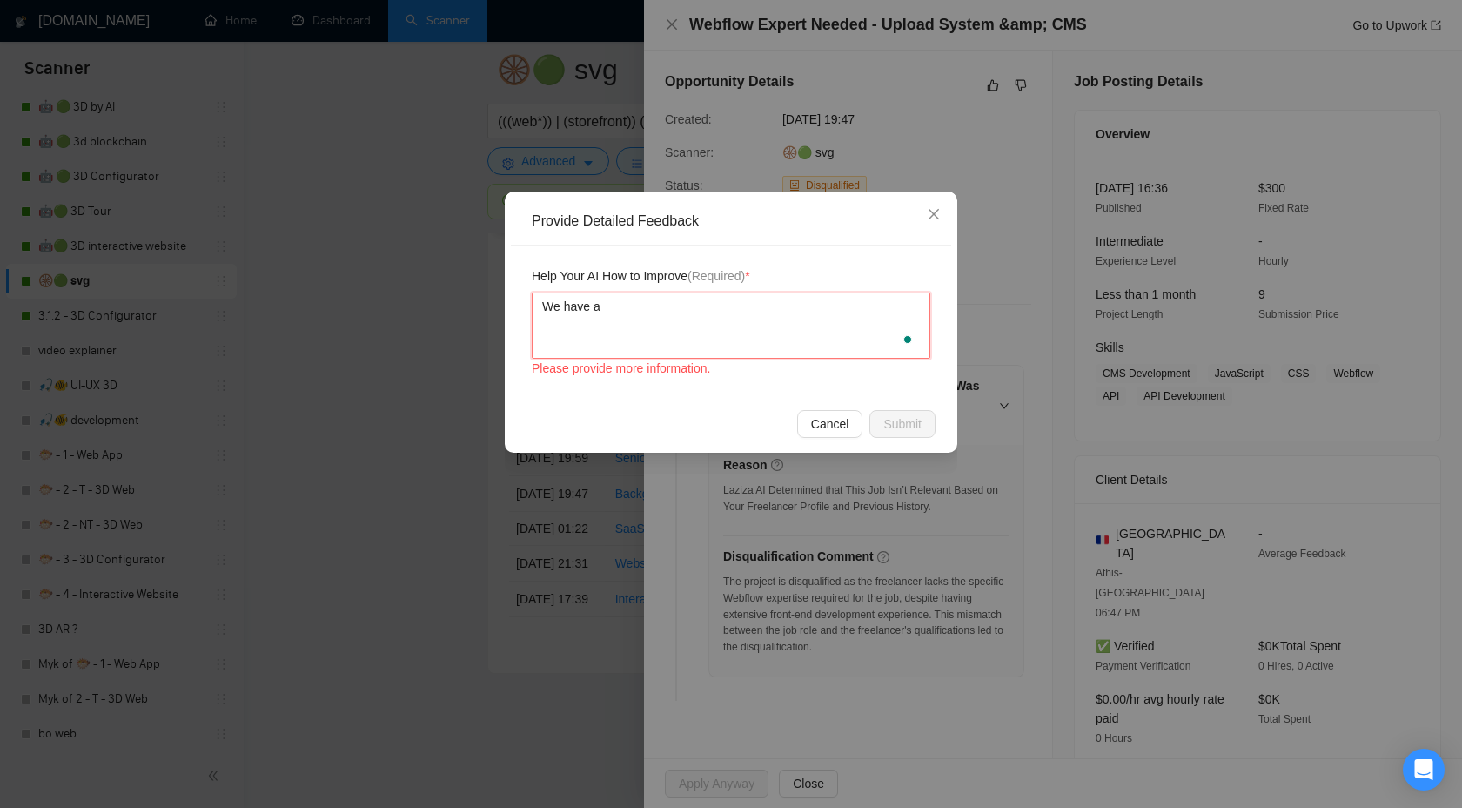
type textarea "We have a"
paste textarea "Webflow"
type textarea "We have a Webflow"
type textarea "We have a Webflow e"
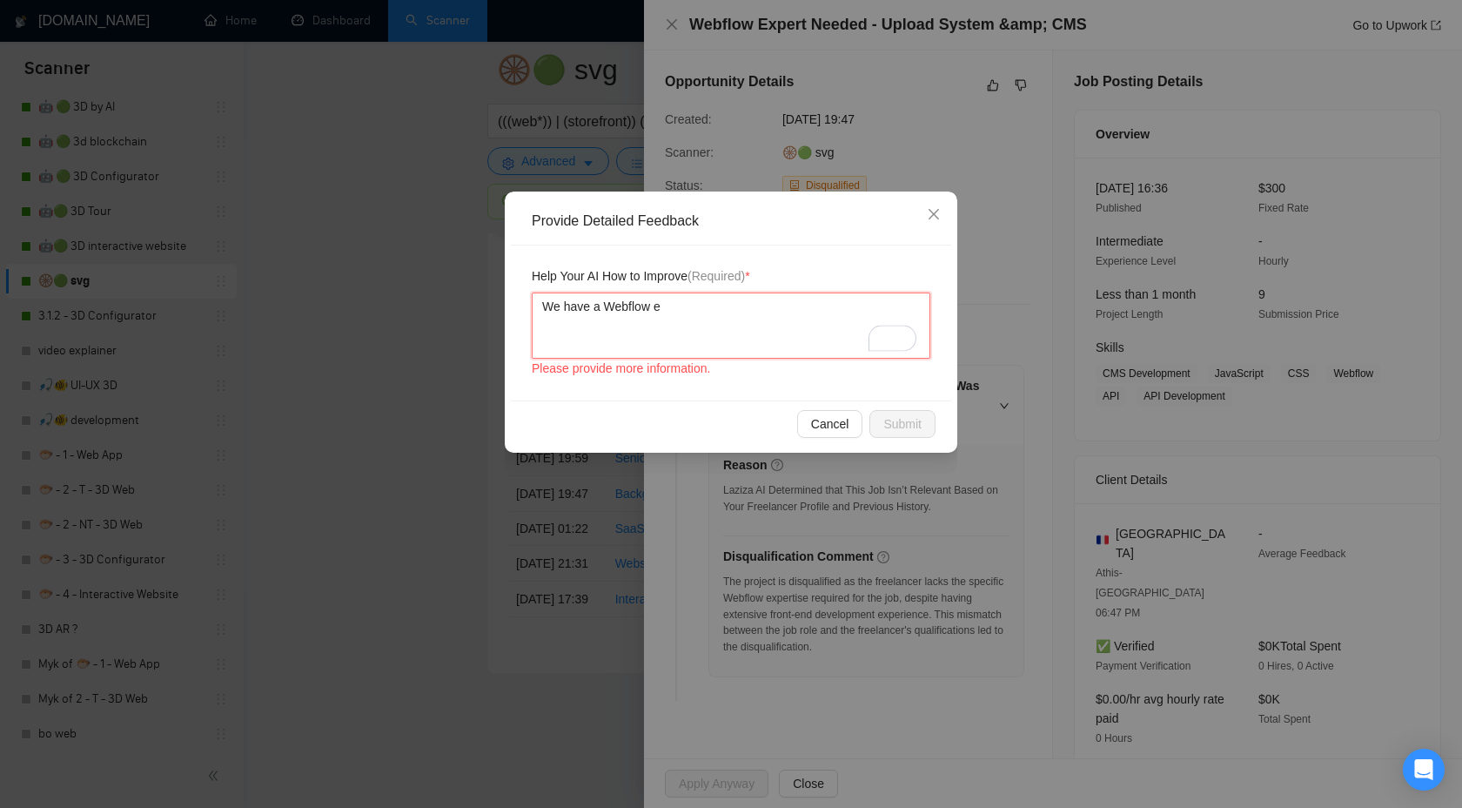
type textarea "We have a Webflow ex"
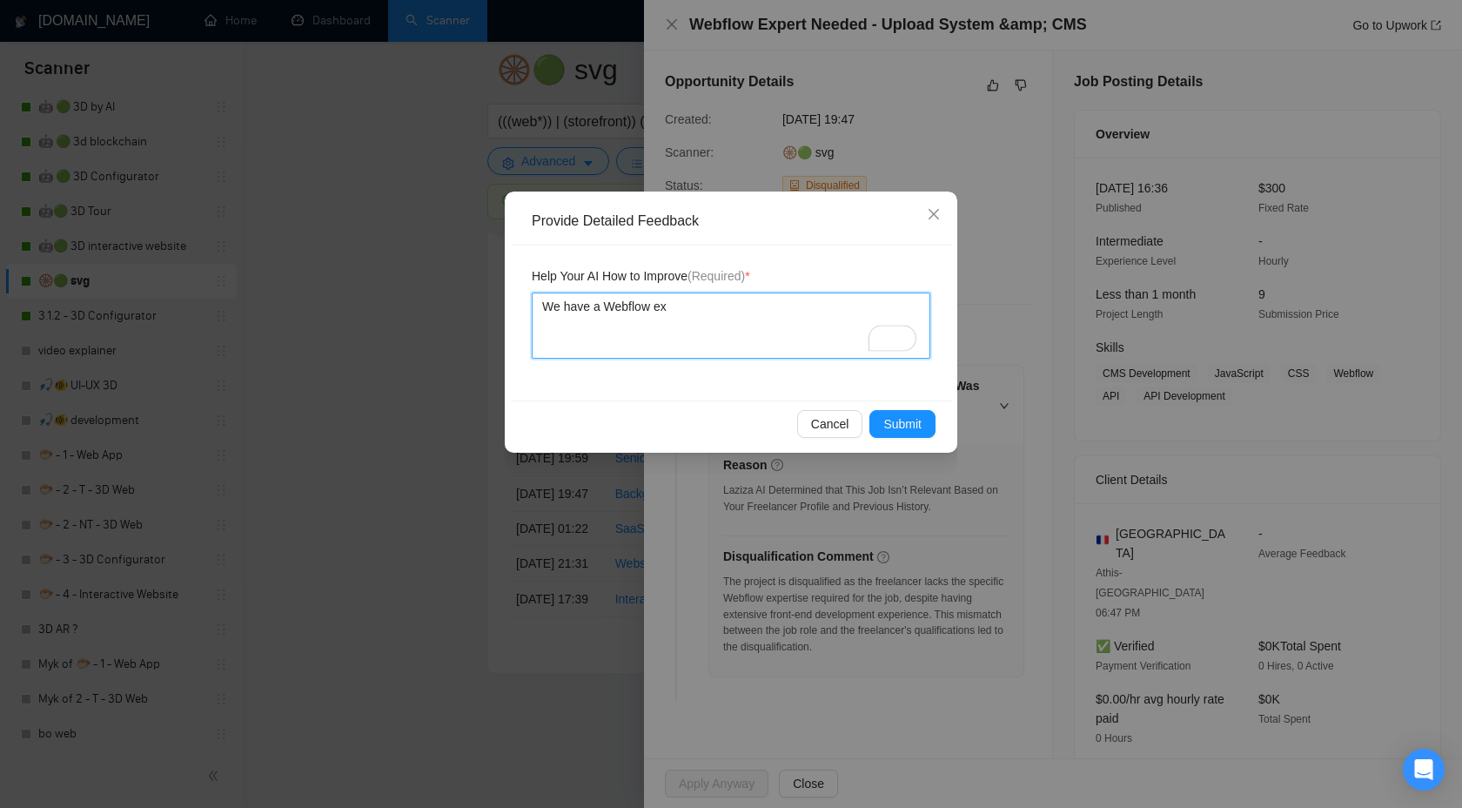
type textarea "We have a Webflow exp"
type textarea "We have a Webflow experience"
click at [893, 417] on span "Submit" at bounding box center [902, 423] width 38 height 19
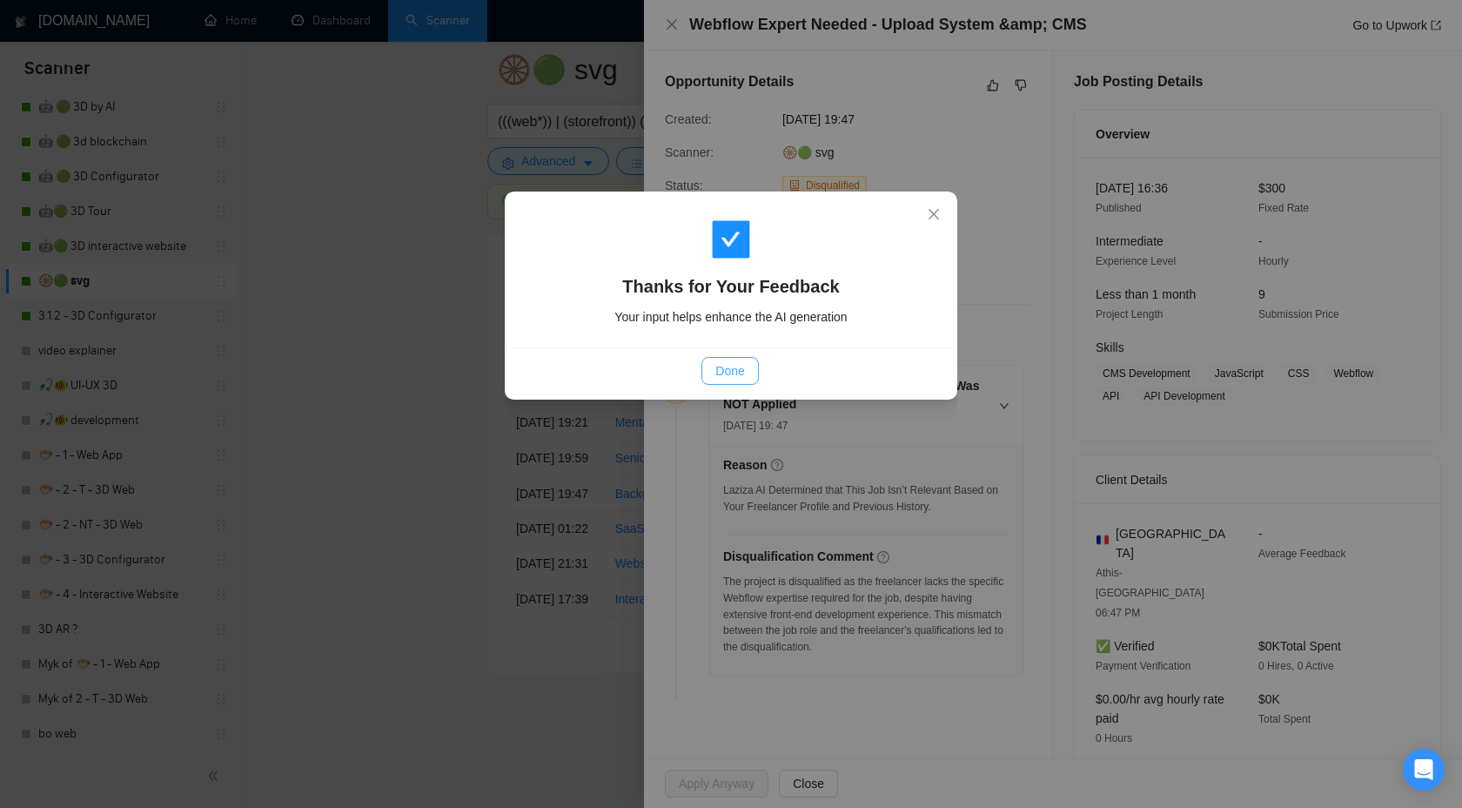
click at [744, 366] on span "Done" at bounding box center [729, 370] width 29 height 19
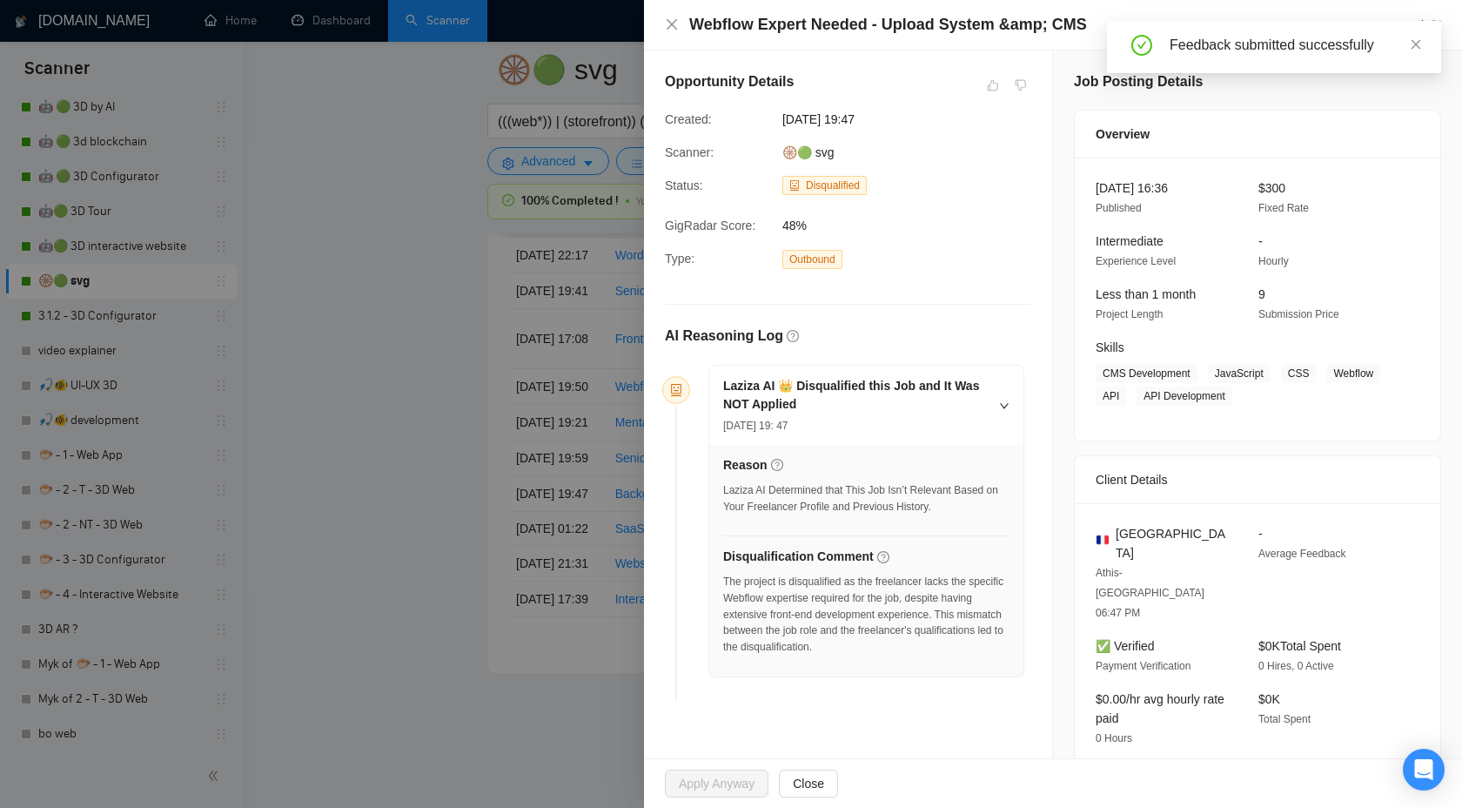
click at [442, 263] on div at bounding box center [731, 404] width 1462 height 808
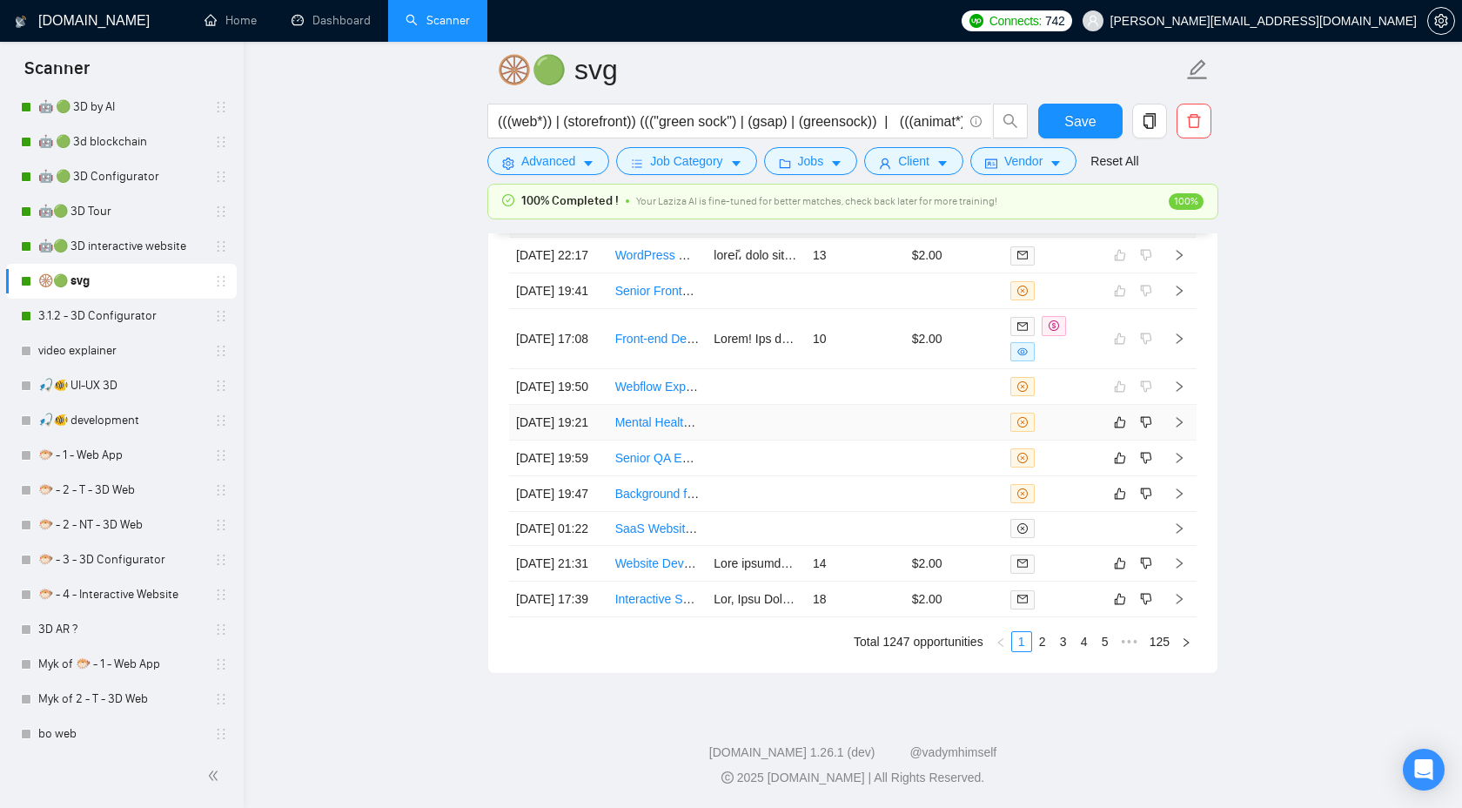
click at [1179, 427] on icon "right" at bounding box center [1180, 422] width 6 height 10
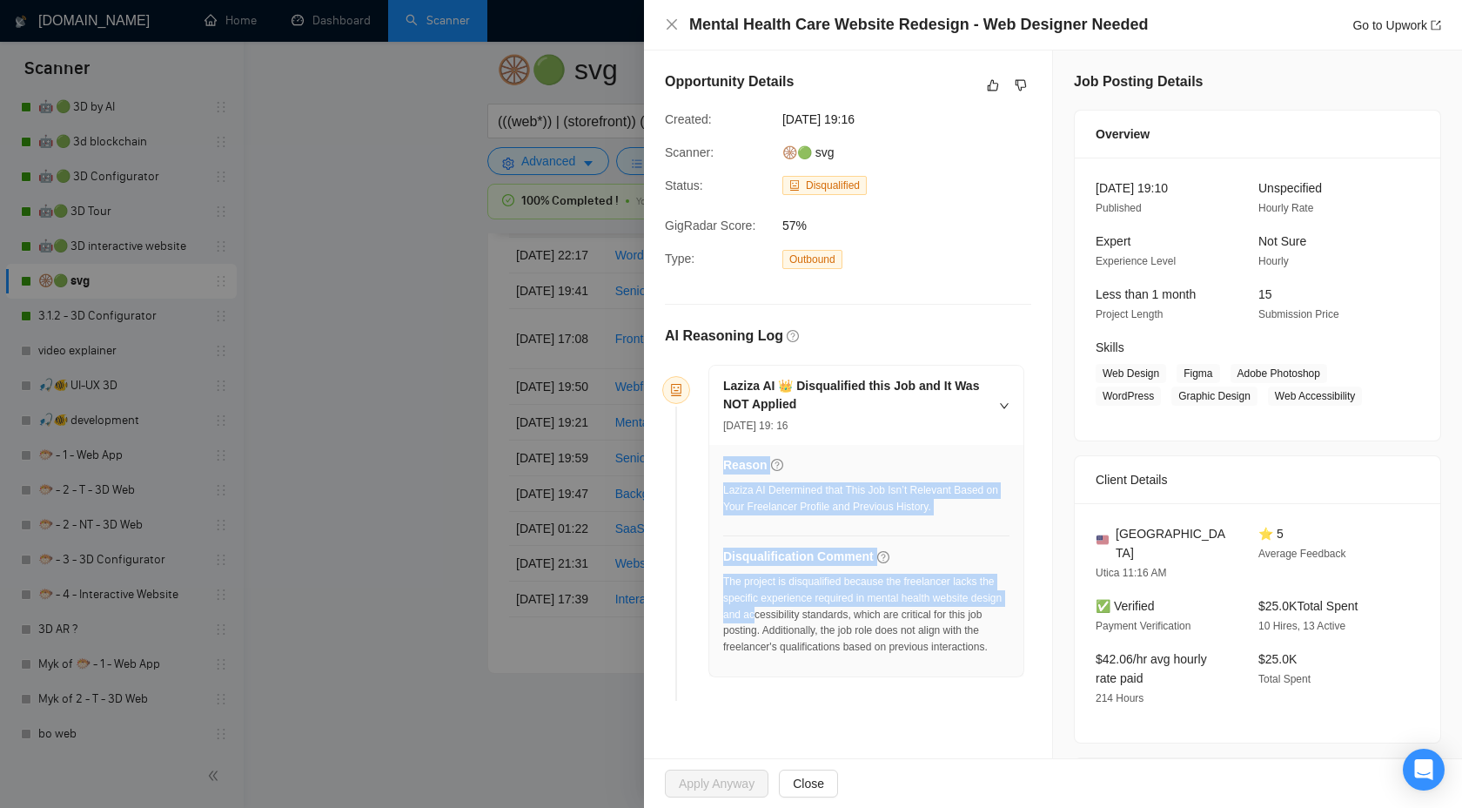
drag, startPoint x: 717, startPoint y: 614, endPoint x: 792, endPoint y: 615, distance: 74.9
click at [792, 615] on div "Reason Laziza AI Determined that This Job Isn’t Relevant Based on Your Freelanc…" at bounding box center [866, 561] width 314 height 232
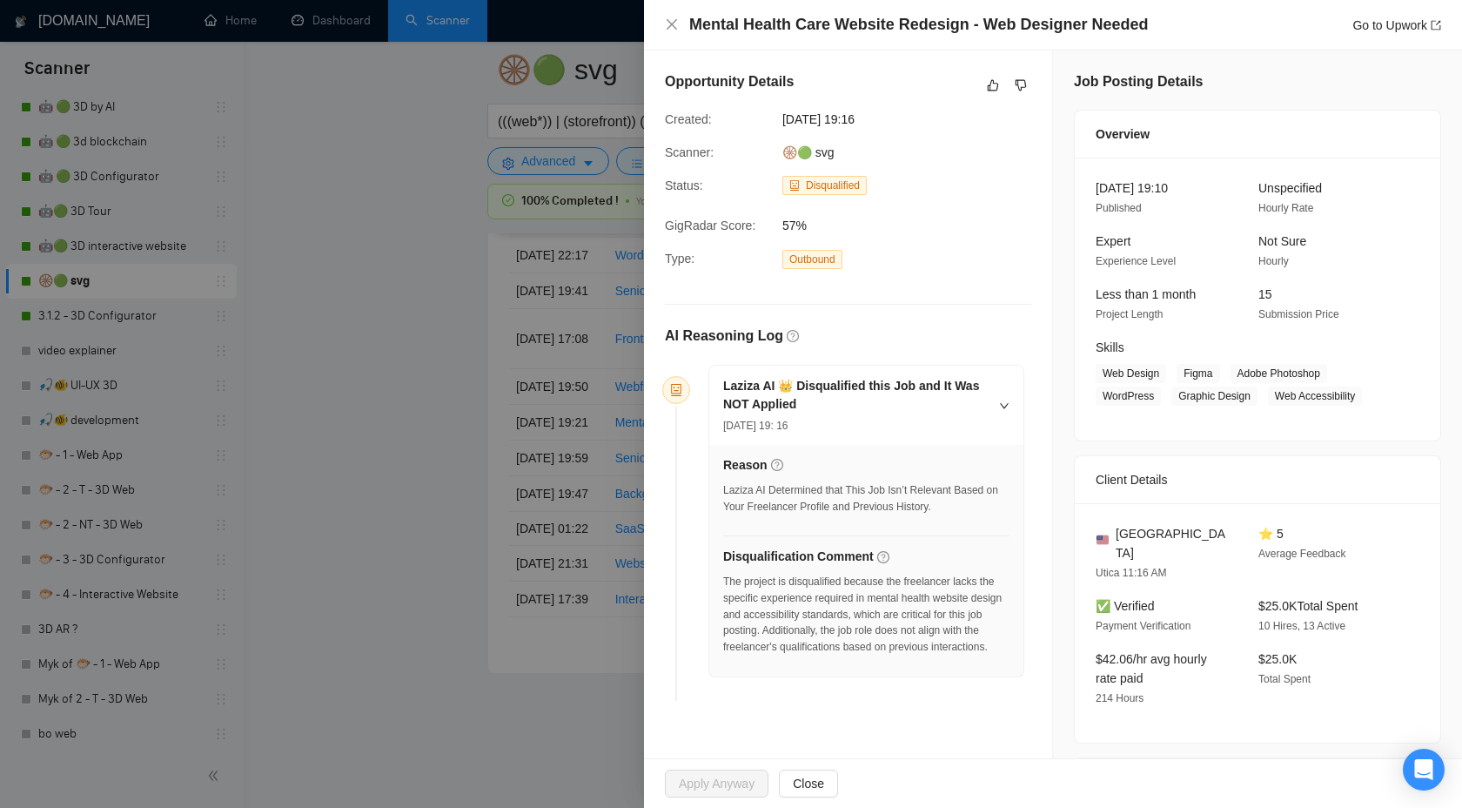
click at [943, 615] on div "The project is disqualified because the freelancer lacks the specific experienc…" at bounding box center [866, 615] width 286 height 82
drag, startPoint x: 968, startPoint y: 599, endPoint x: 756, endPoint y: 609, distance: 211.8
click at [756, 609] on div "The project is disqualified because the freelancer lacks the specific experienc…" at bounding box center [866, 615] width 286 height 82
copy div "website design"
click at [1017, 84] on icon "dislike" at bounding box center [1021, 85] width 11 height 11
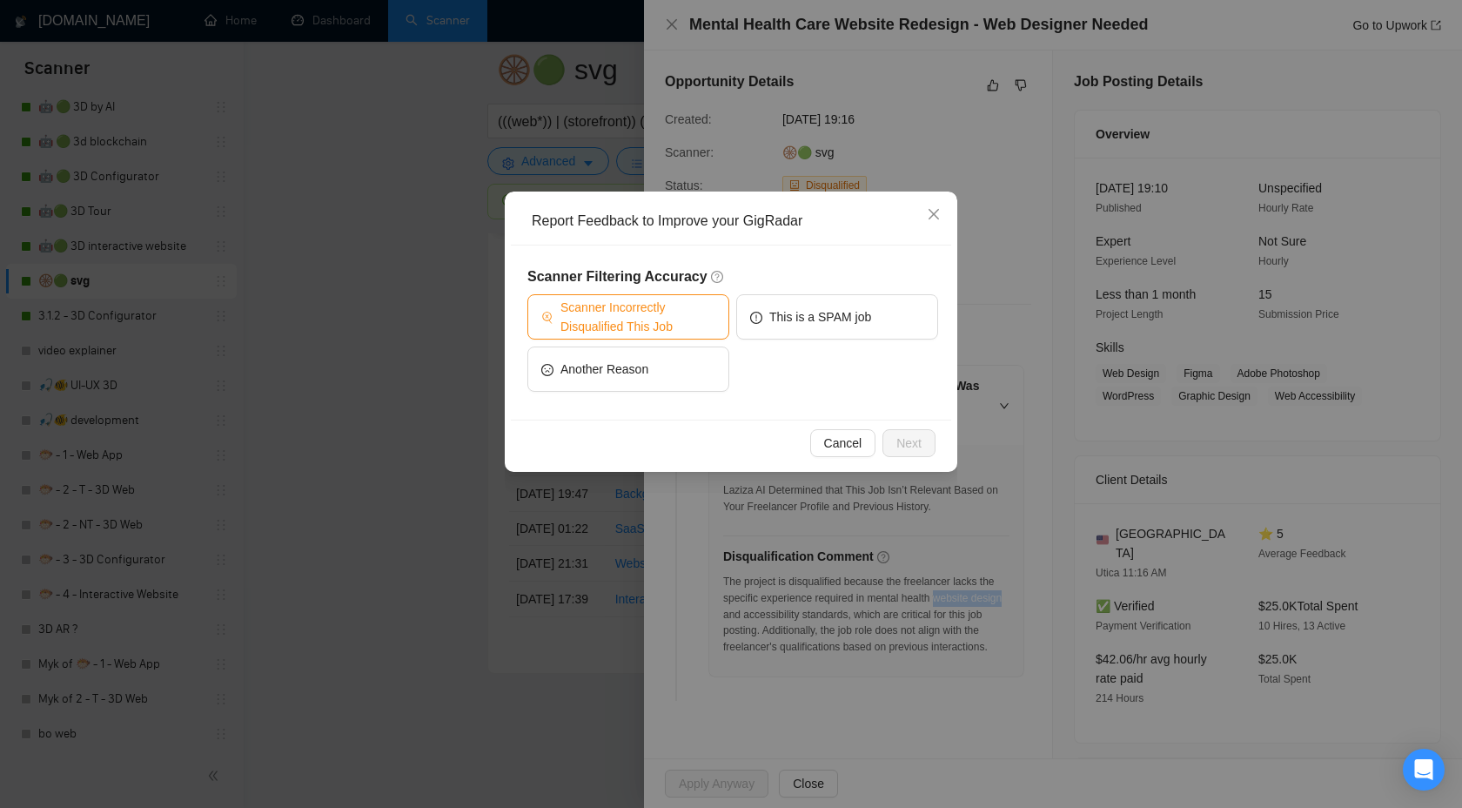
click at [686, 308] on span "Scanner Incorrectly Disqualified This Job" at bounding box center [638, 317] width 155 height 38
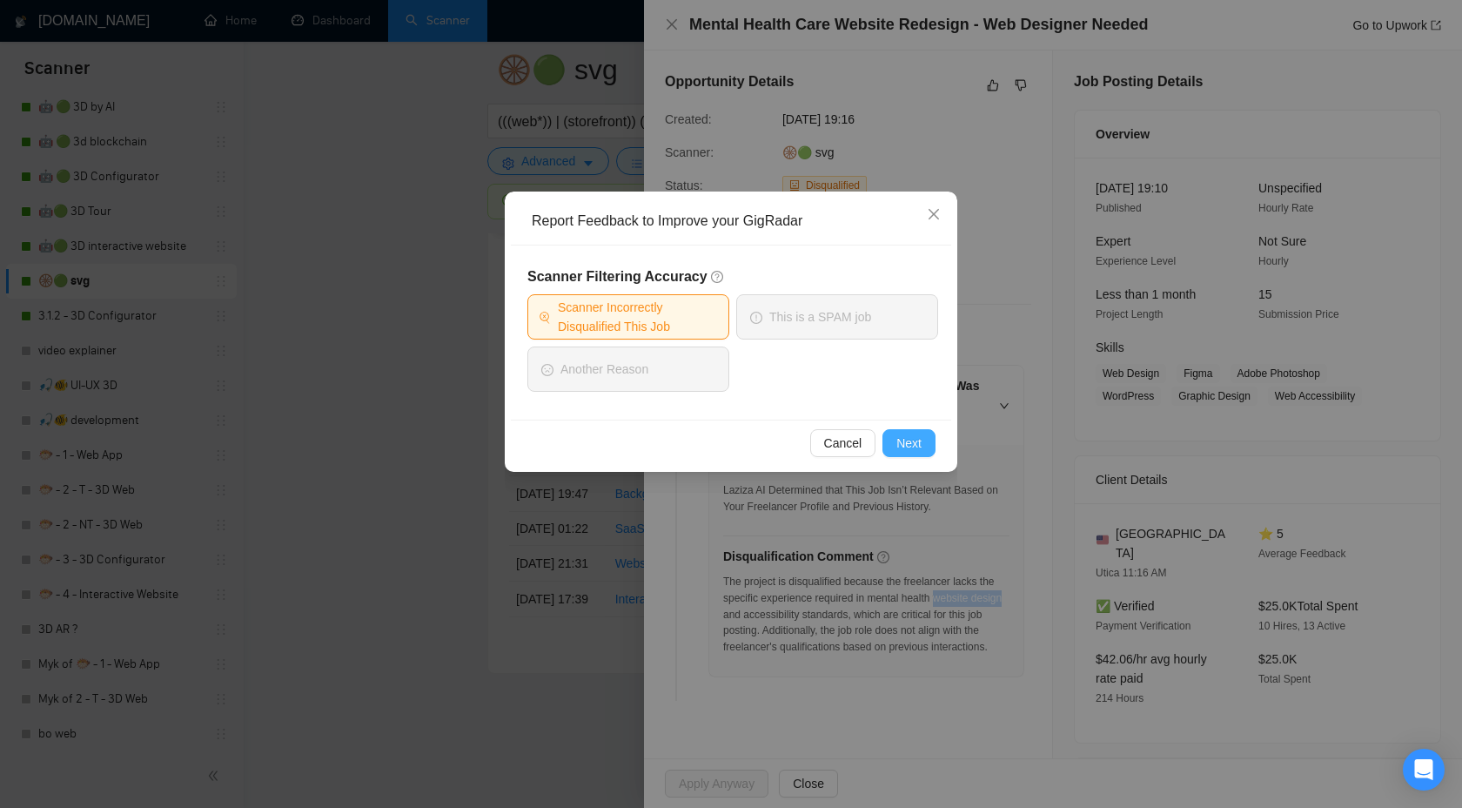
click at [892, 447] on button "Next" at bounding box center [909, 443] width 53 height 28
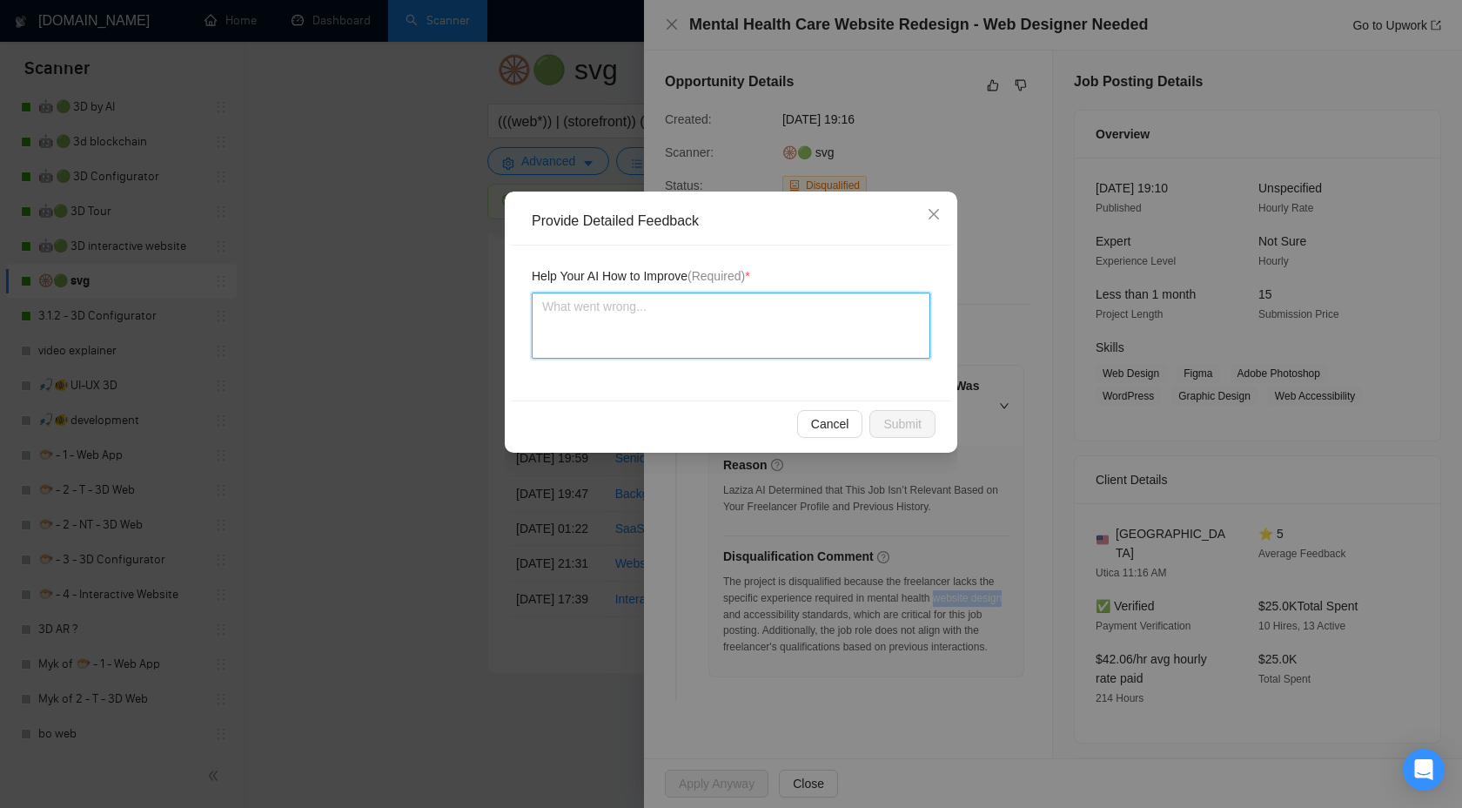
click at [794, 313] on textarea at bounding box center [731, 325] width 399 height 66
type textarea "W"
type textarea "We"
type textarea "We h"
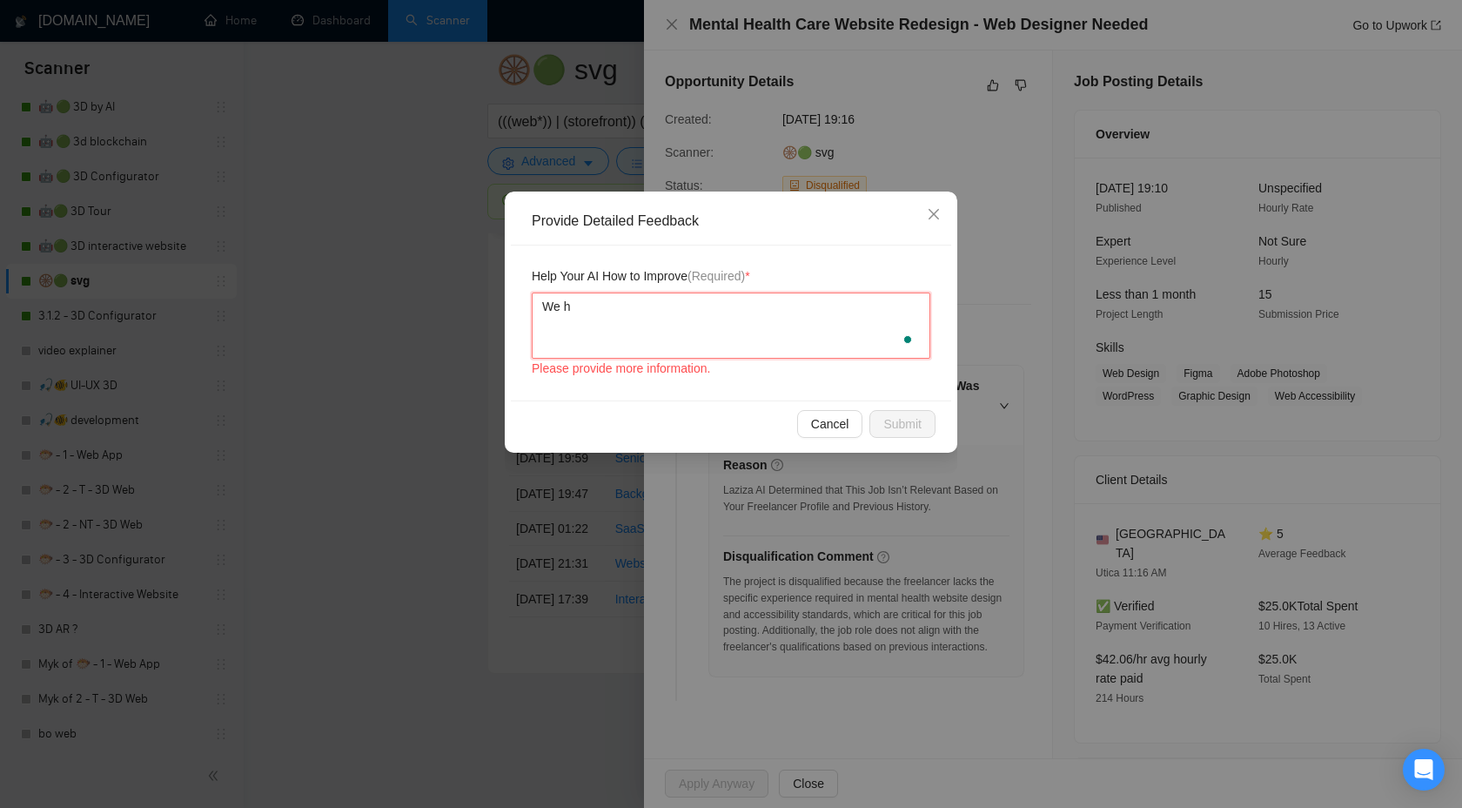
type textarea "We ha"
type textarea "We hav"
type textarea "We have"
type textarea "We have e"
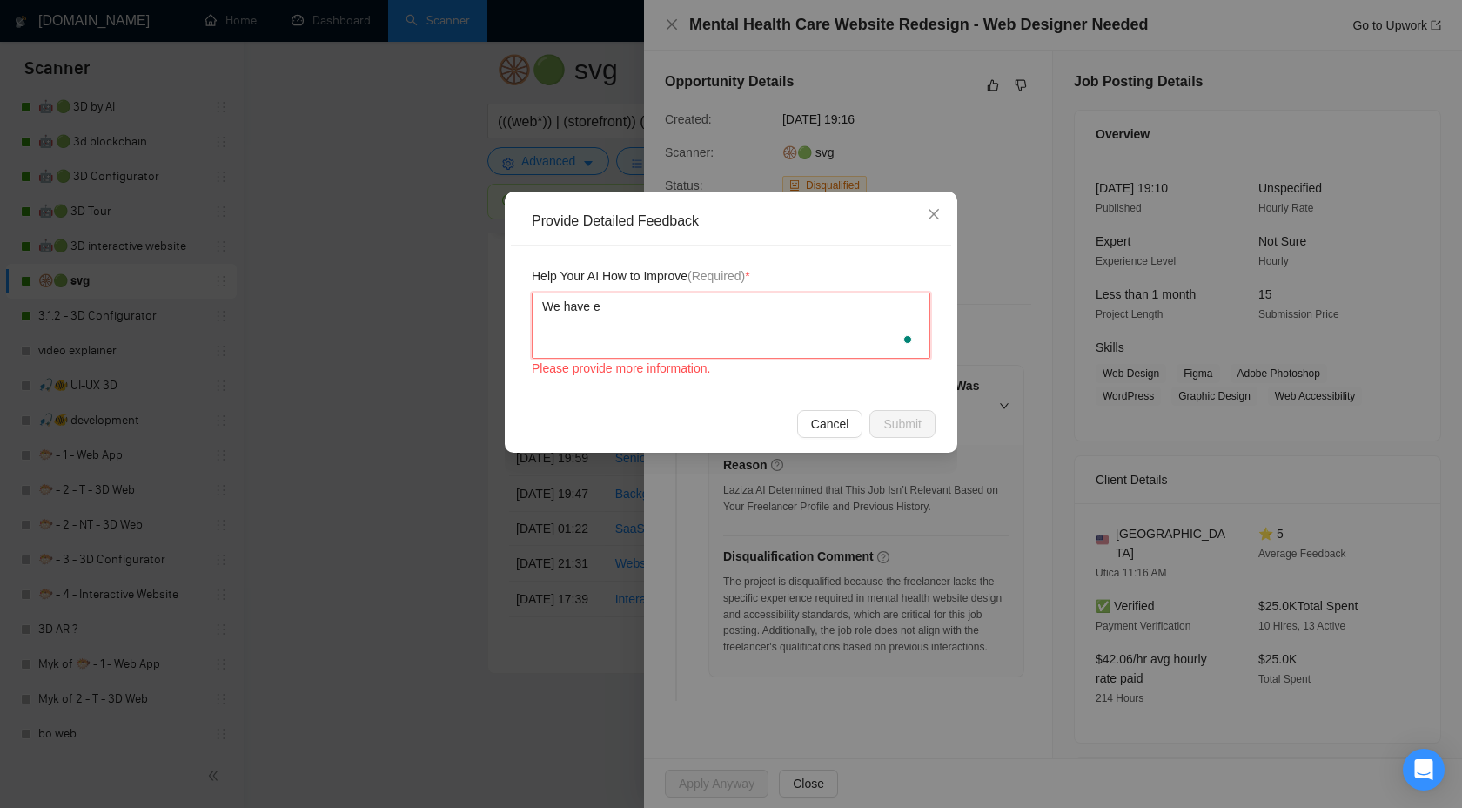
type textarea "We have ex"
type textarea "We have exp"
type textarea "We have expi"
type textarea "We have expir"
type textarea "We have expi"
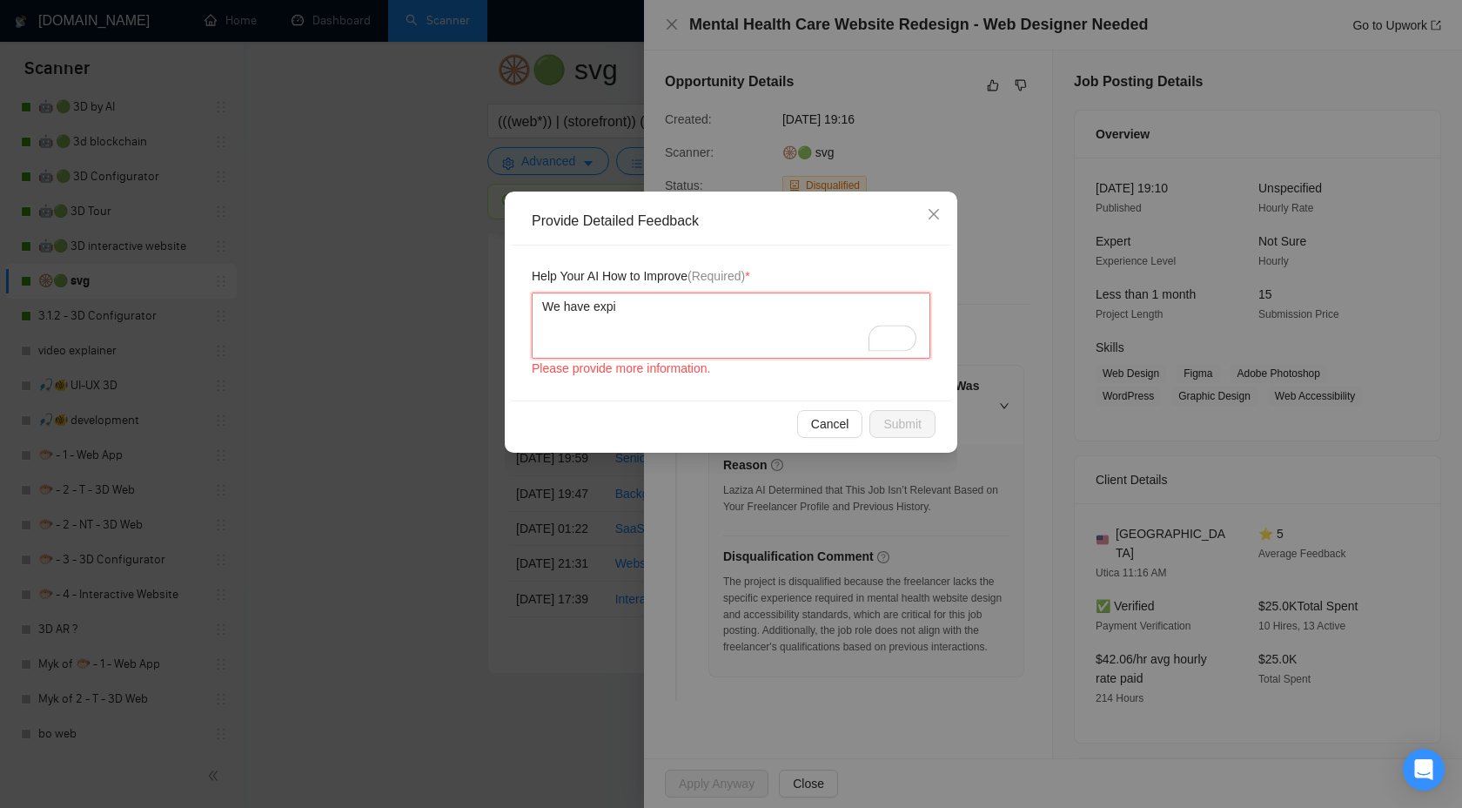
type textarea "We have exp"
type textarea "We have experience"
type textarea "We have experience i"
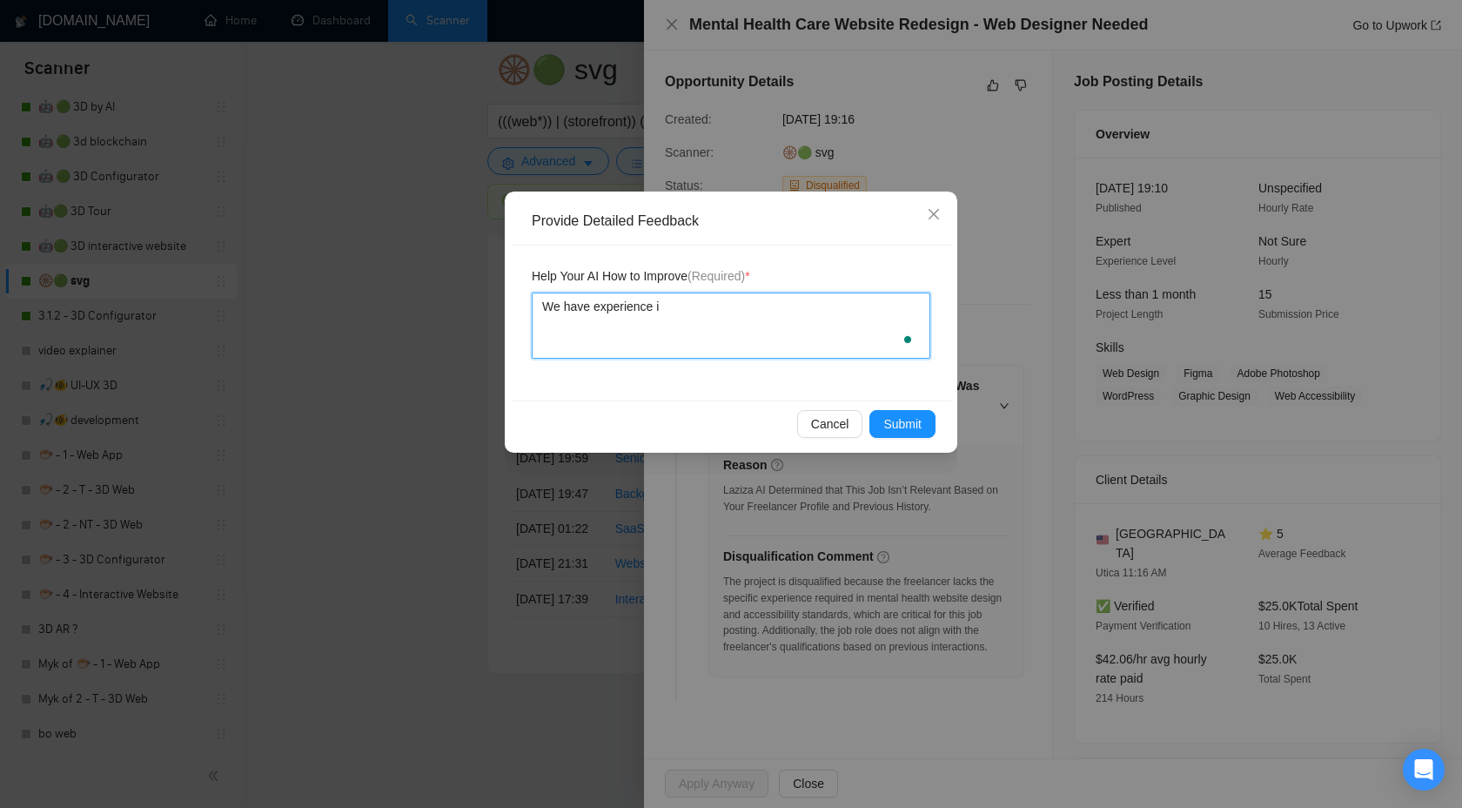
type textarea "We have experience in"
paste textarea "website design"
type textarea "We have experience in website design"
click at [886, 429] on span "Submit" at bounding box center [902, 423] width 38 height 19
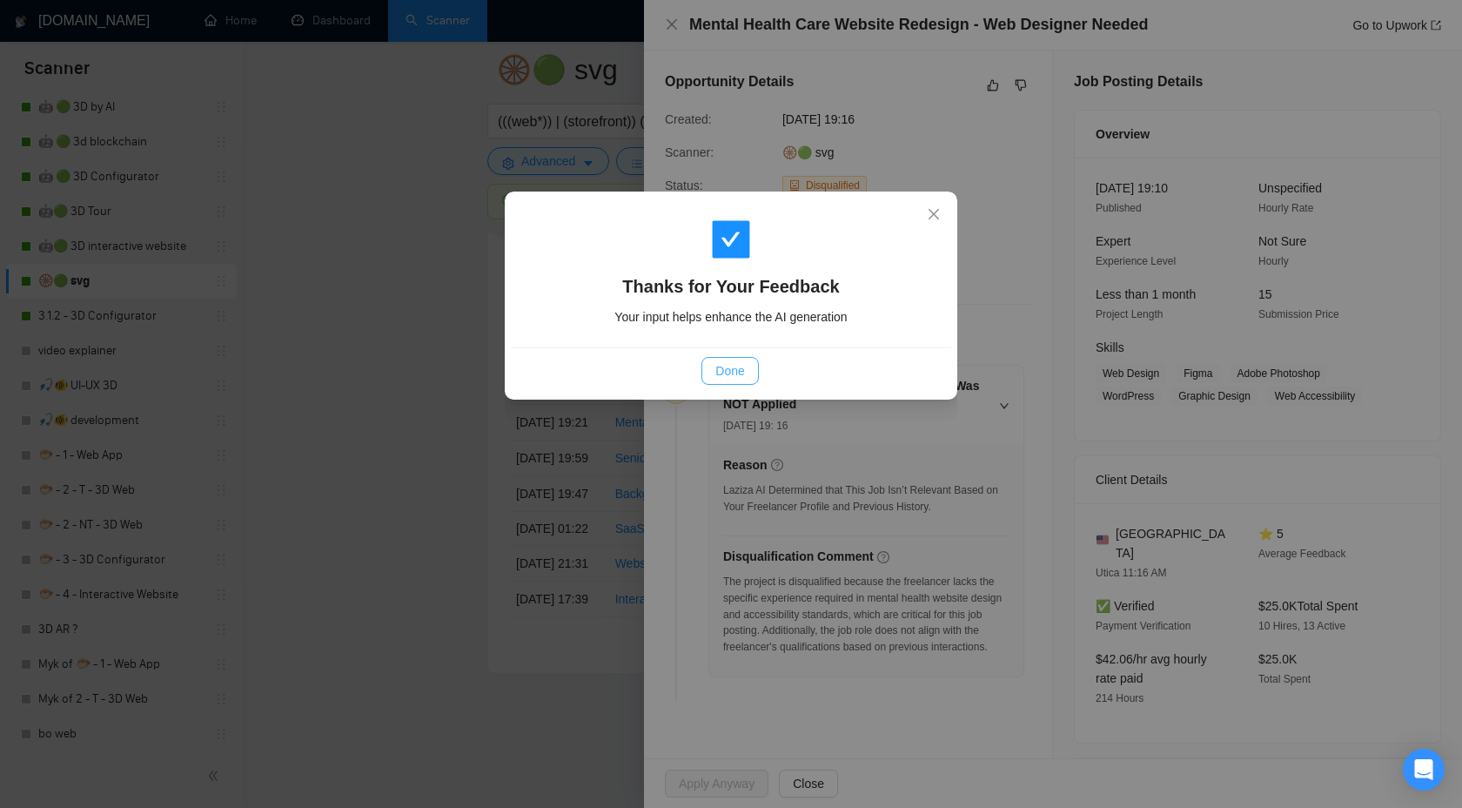
click at [724, 369] on span "Done" at bounding box center [729, 370] width 29 height 19
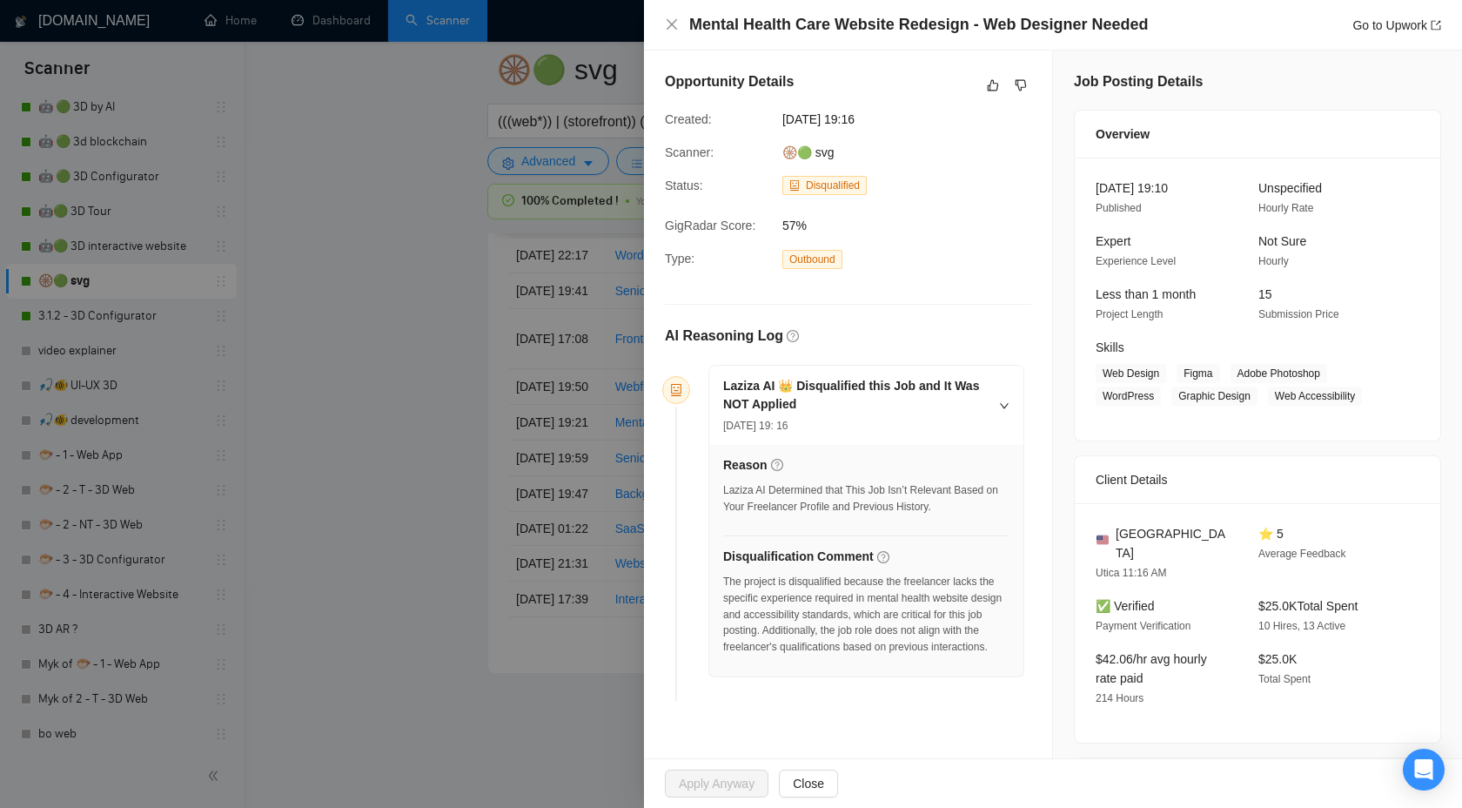
click at [360, 291] on div at bounding box center [731, 404] width 1462 height 808
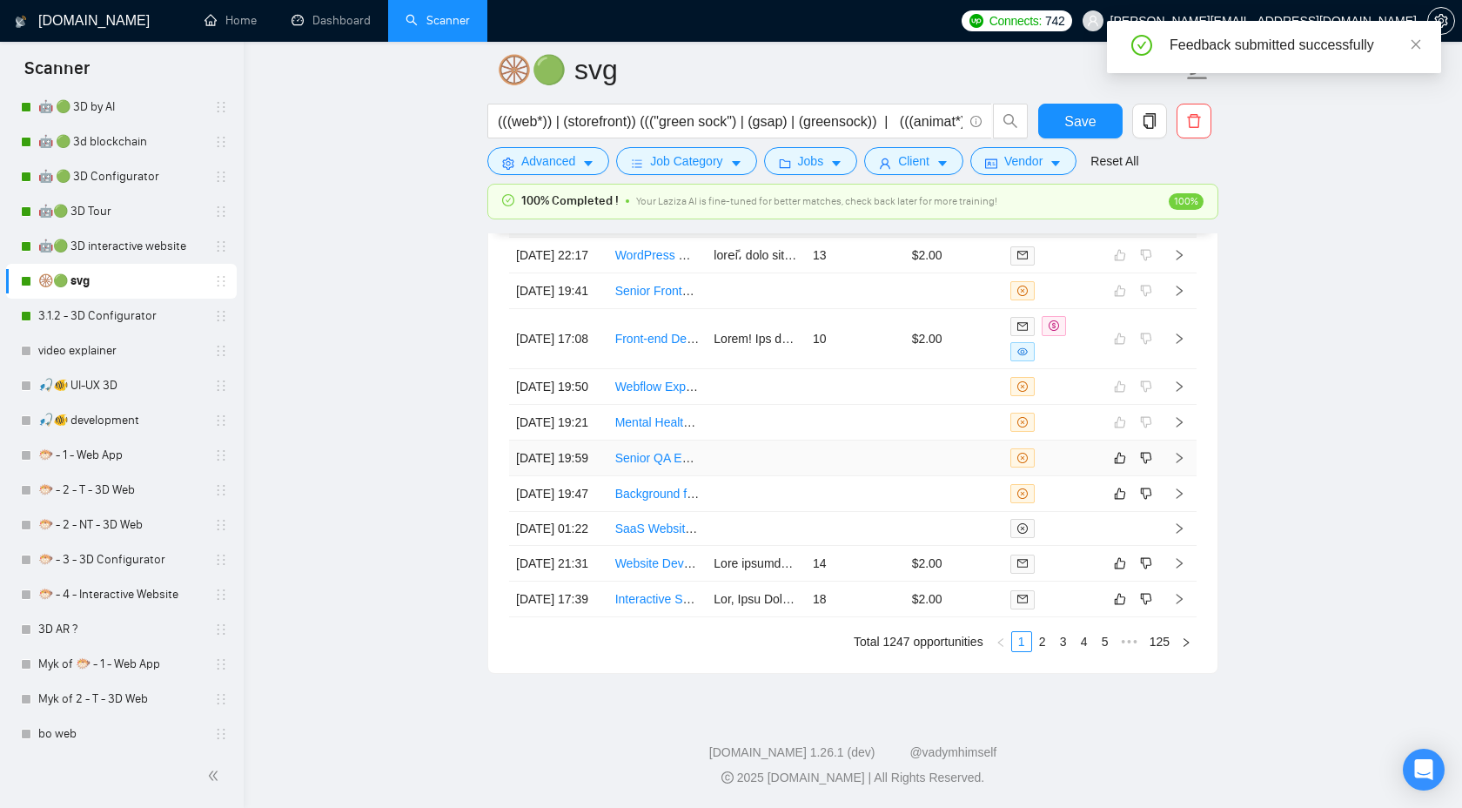
click at [1183, 464] on icon "right" at bounding box center [1179, 458] width 12 height 12
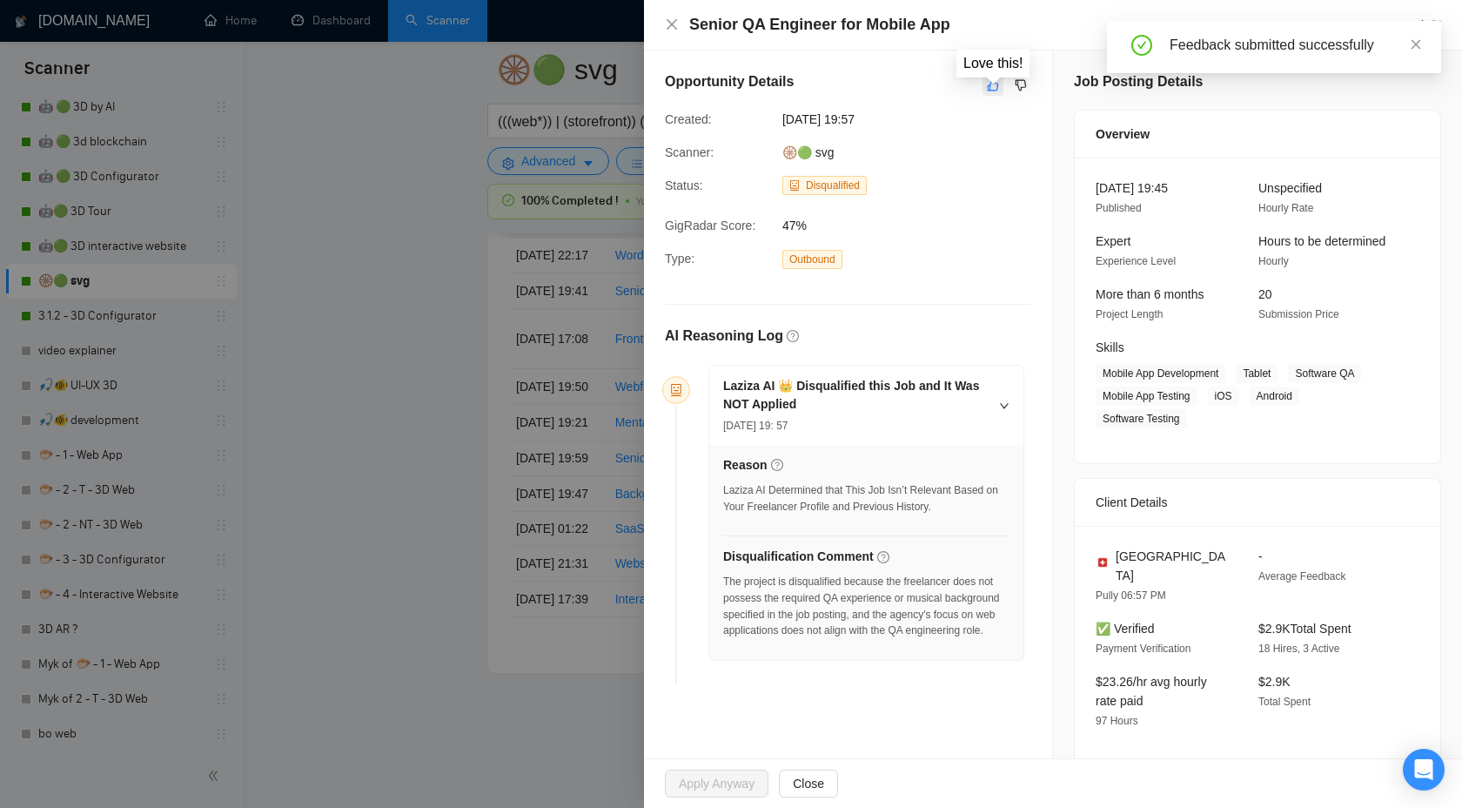
click at [991, 82] on icon "like" at bounding box center [993, 85] width 11 height 11
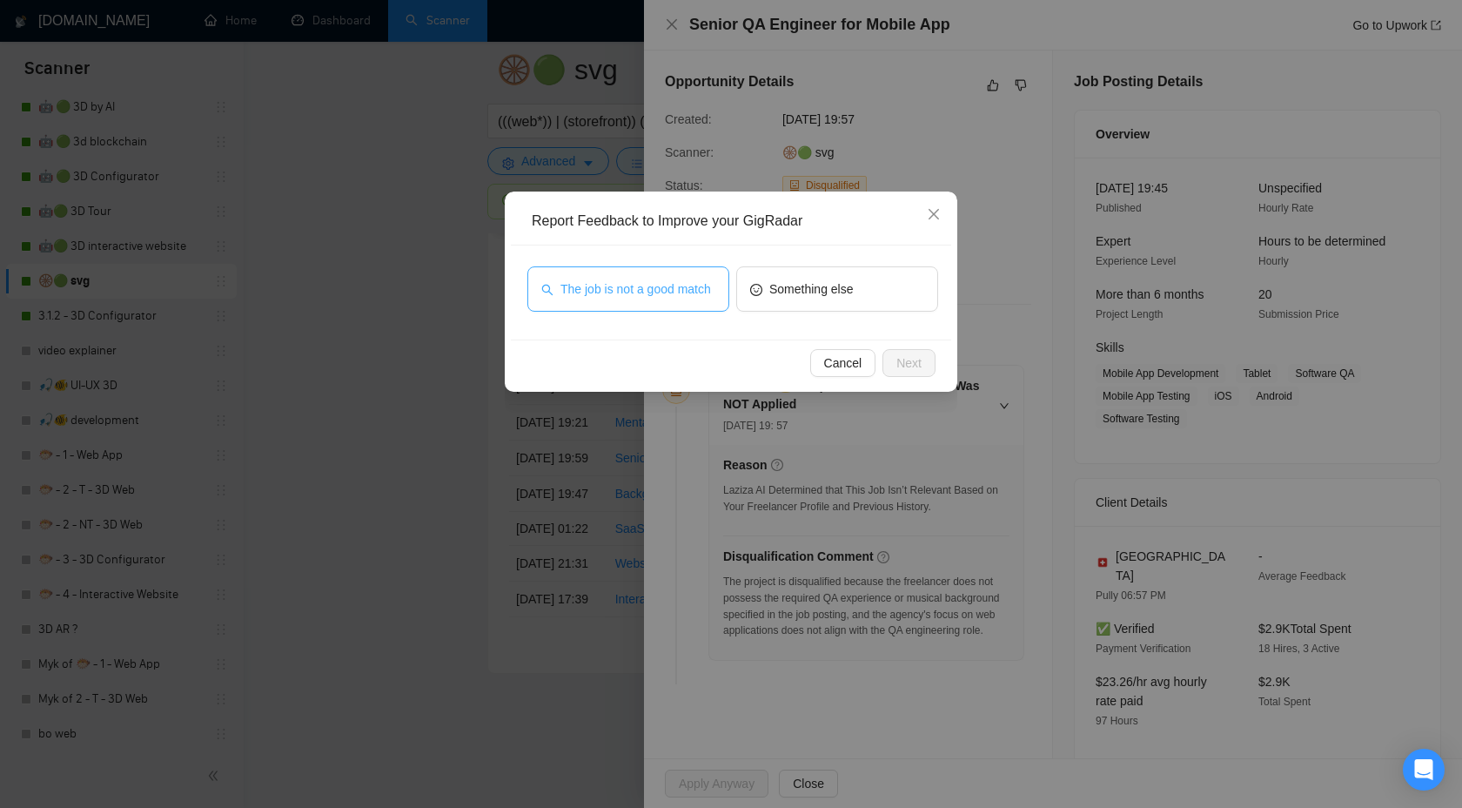
click at [666, 279] on span "The job is not a good match" at bounding box center [636, 288] width 151 height 19
click at [892, 364] on button "Next" at bounding box center [909, 363] width 53 height 28
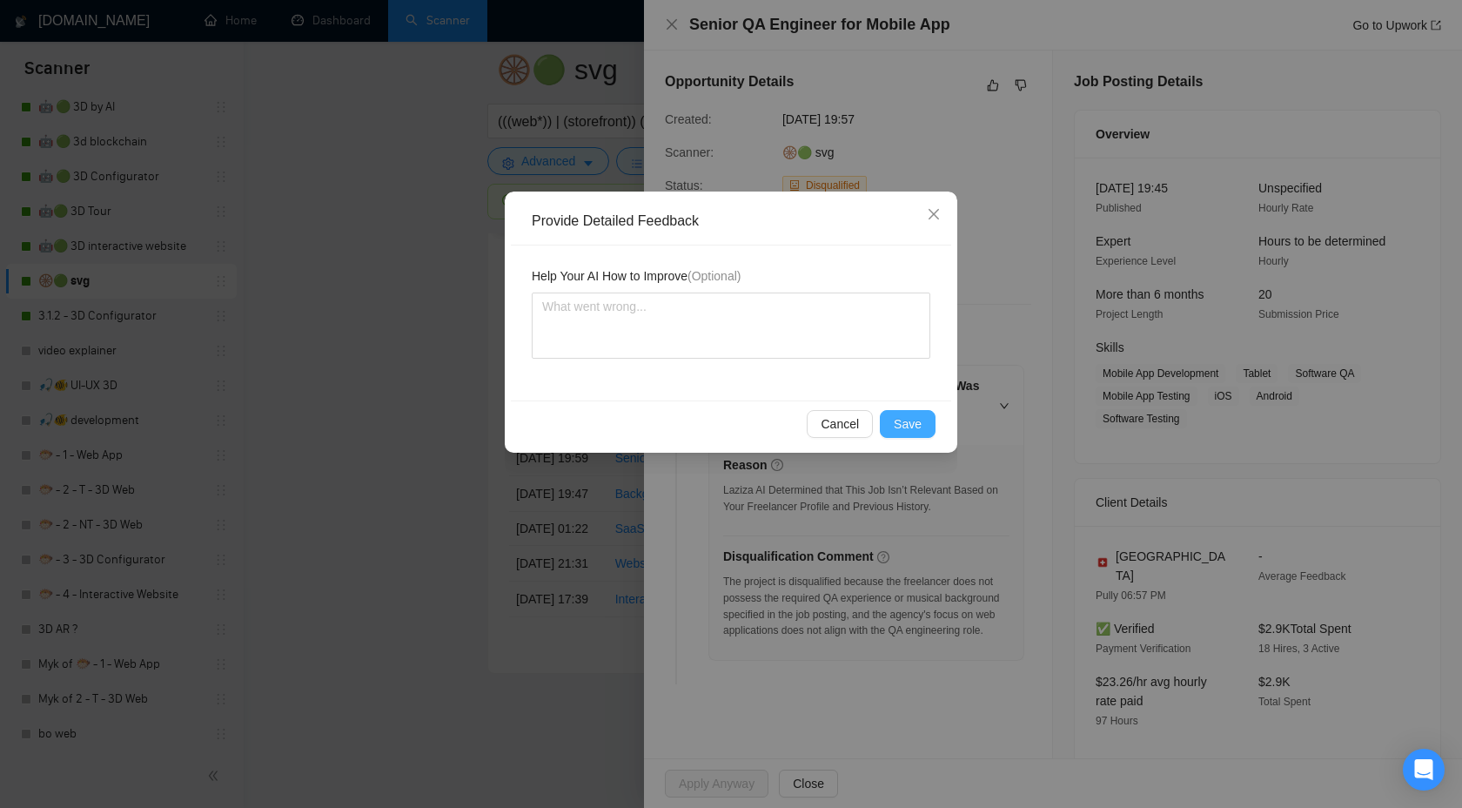
click at [907, 428] on span "Save" at bounding box center [908, 423] width 28 height 19
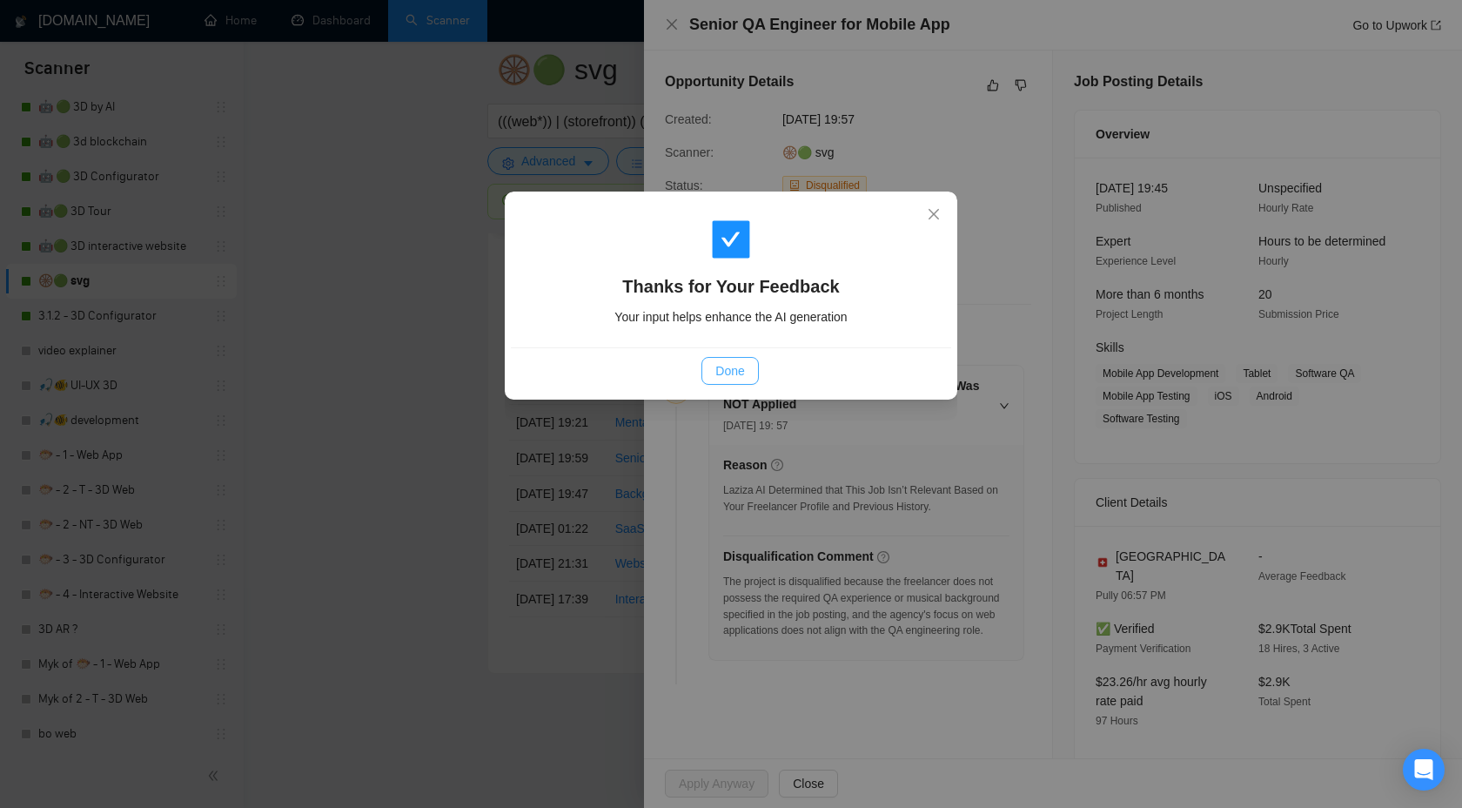
click at [713, 369] on button "Done" at bounding box center [730, 371] width 57 height 28
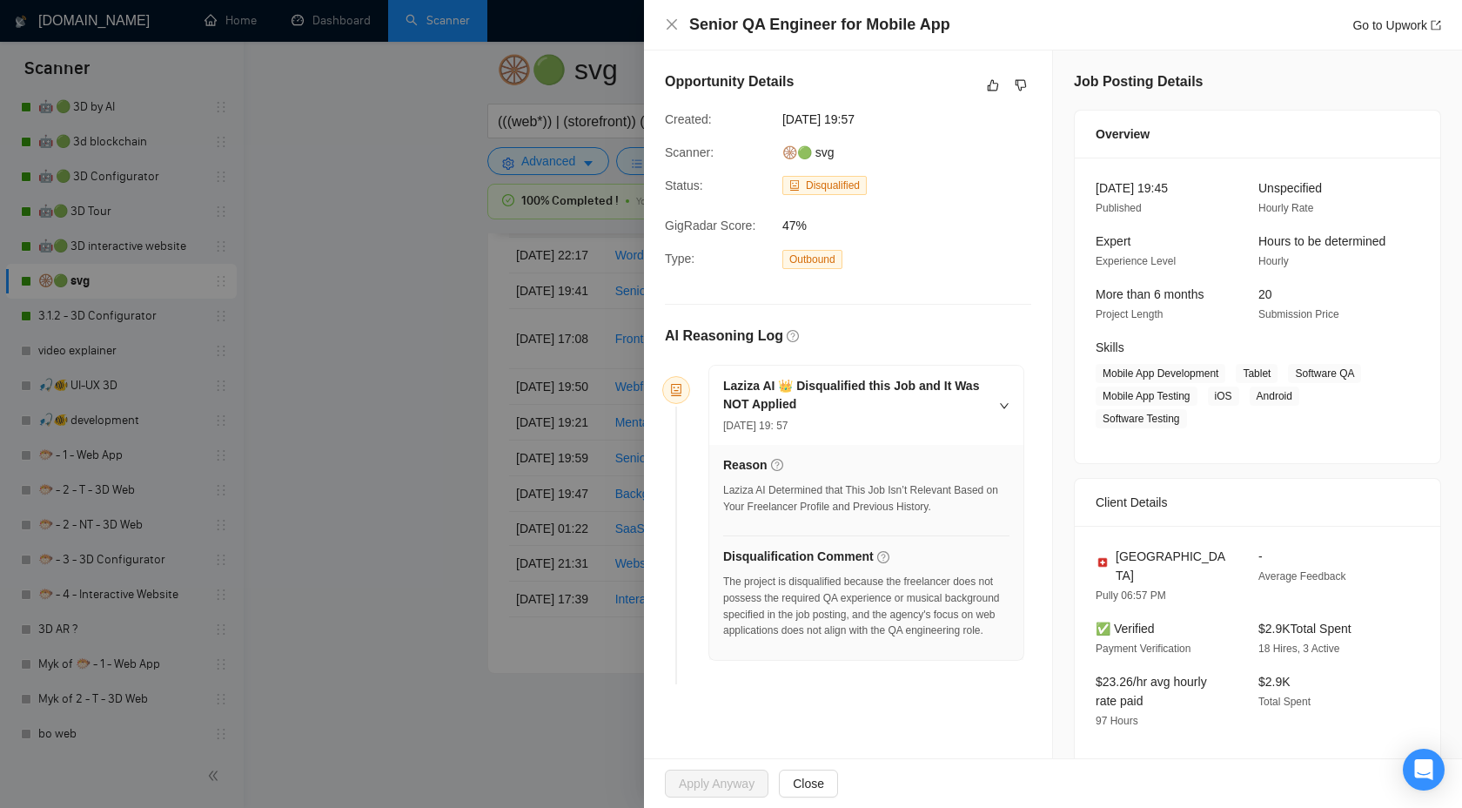
click at [434, 392] on div at bounding box center [731, 404] width 1462 height 808
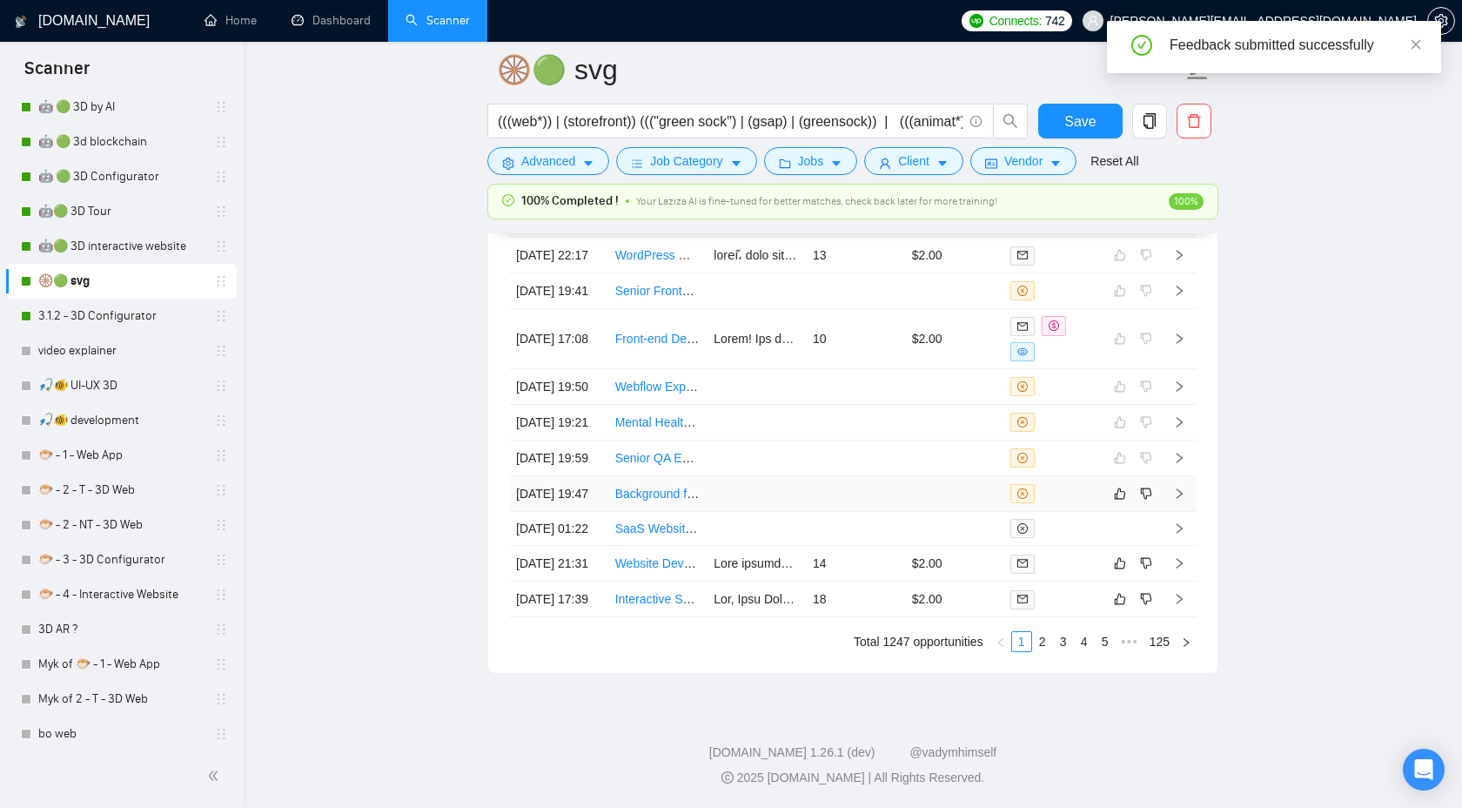
click at [1178, 500] on icon "right" at bounding box center [1179, 493] width 12 height 12
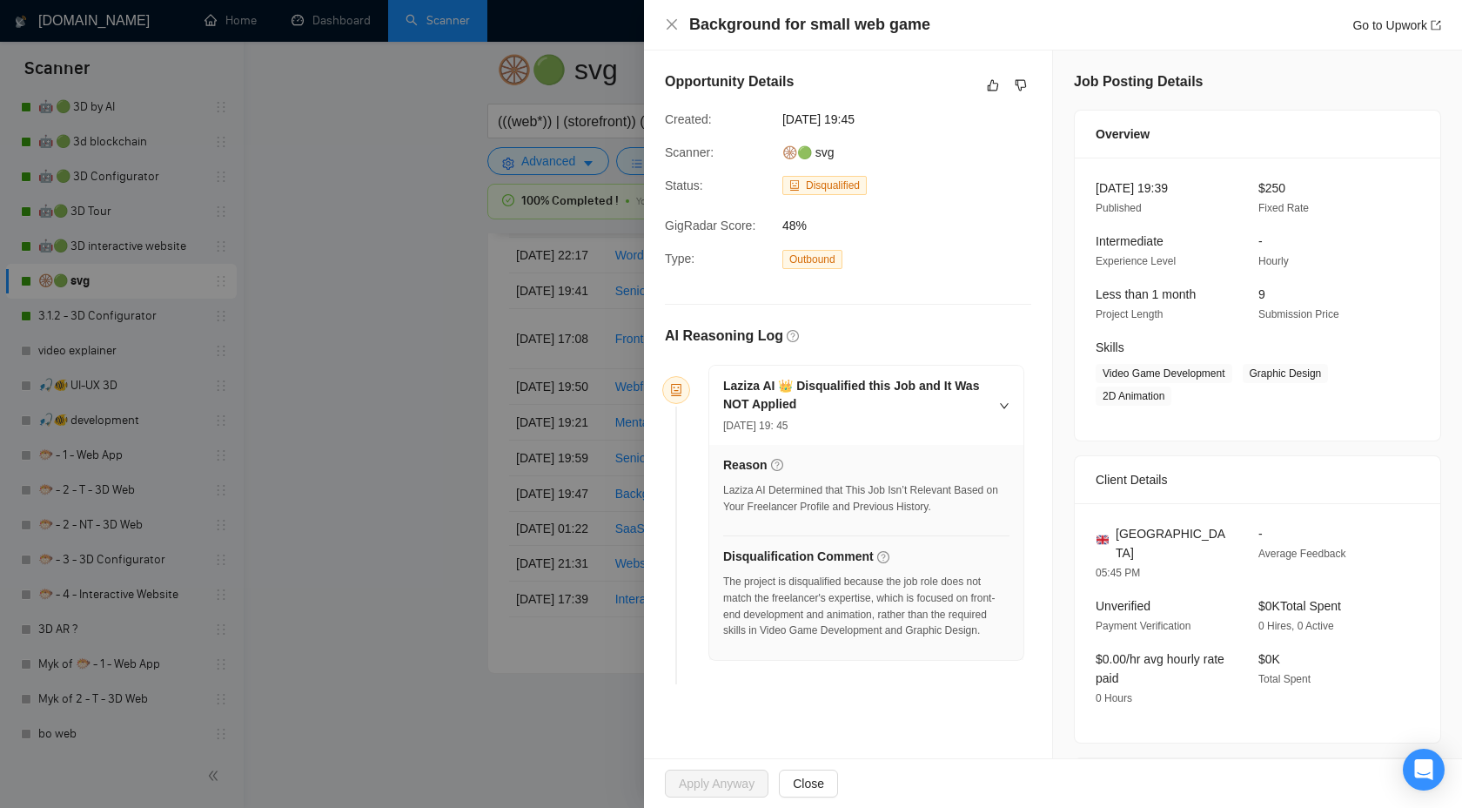
click at [980, 82] on div "Opportunity Details" at bounding box center [848, 85] width 366 height 28
click at [997, 90] on icon "like" at bounding box center [993, 85] width 12 height 14
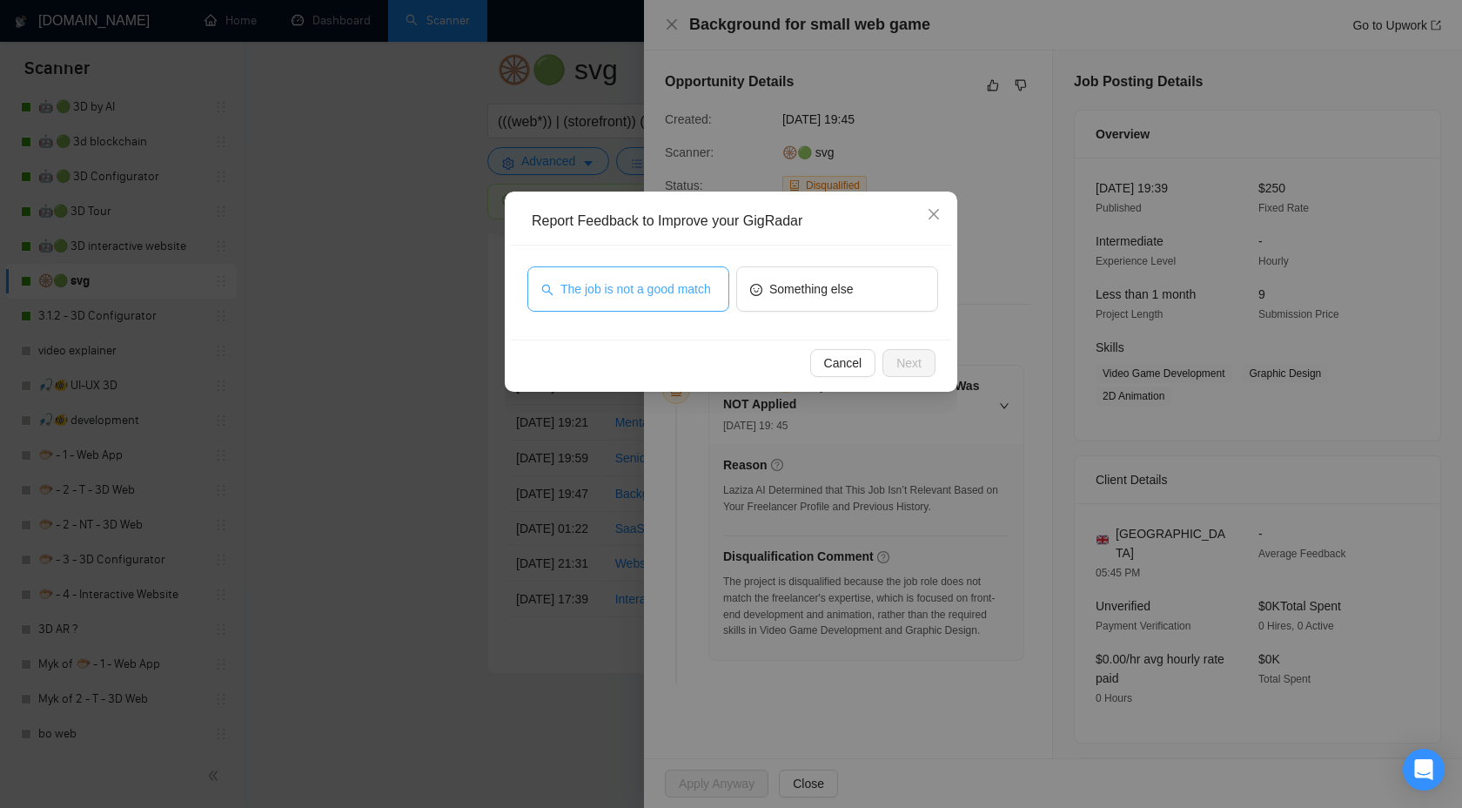
click at [620, 279] on span "The job is not a good match" at bounding box center [636, 288] width 151 height 19
click at [933, 374] on button "Next" at bounding box center [909, 363] width 53 height 28
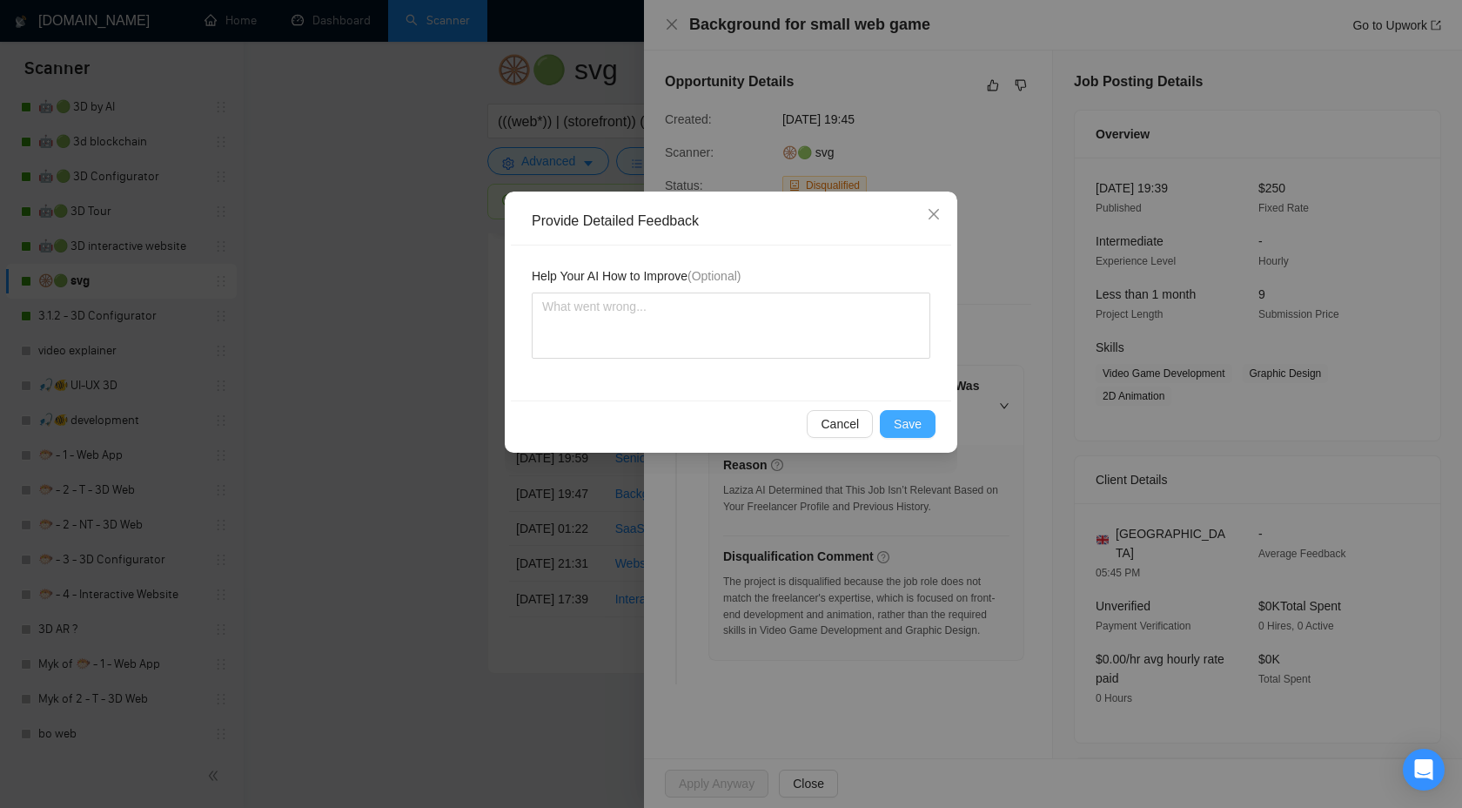
click at [914, 420] on span "Save" at bounding box center [908, 423] width 28 height 19
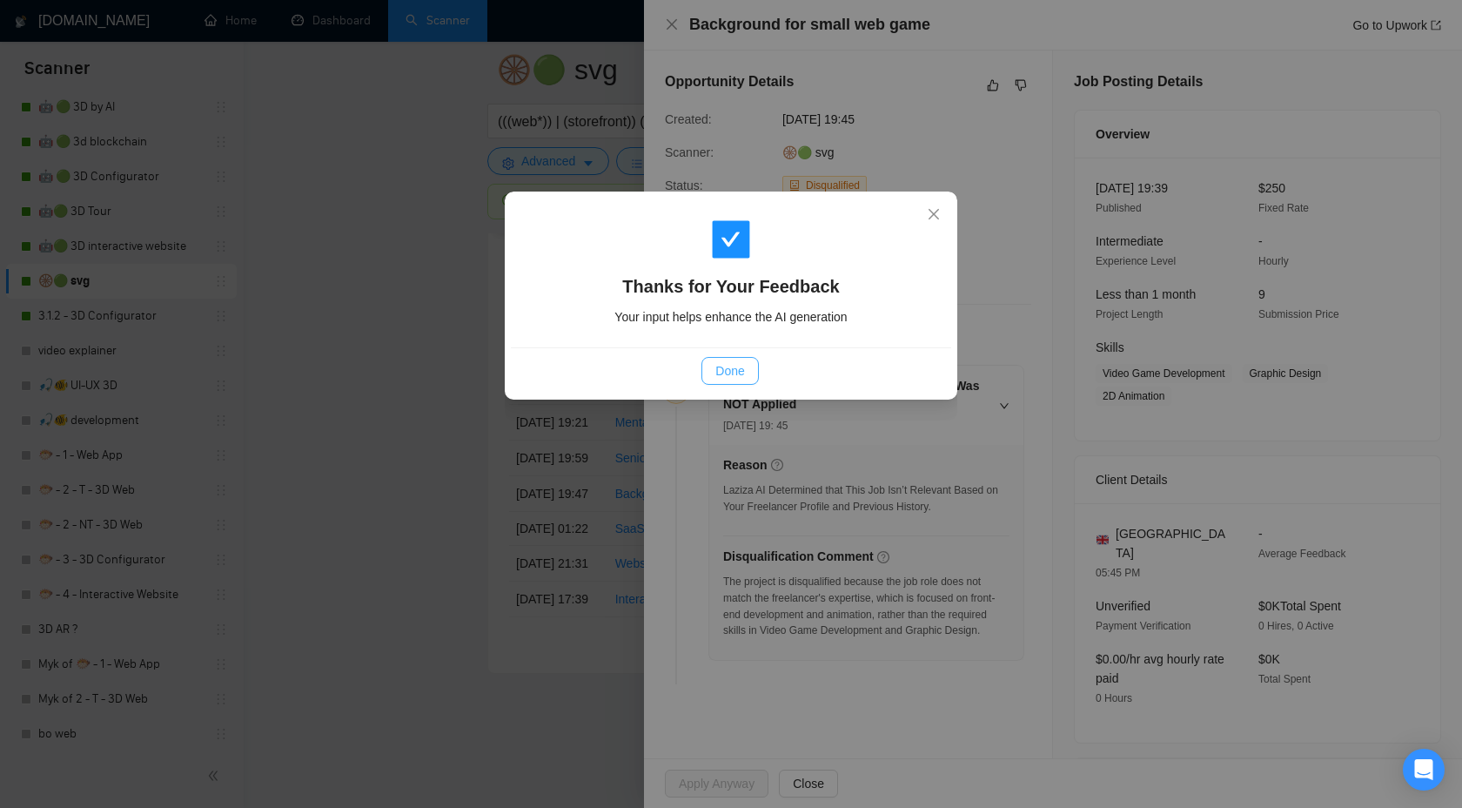
click at [727, 377] on span "Done" at bounding box center [729, 370] width 29 height 19
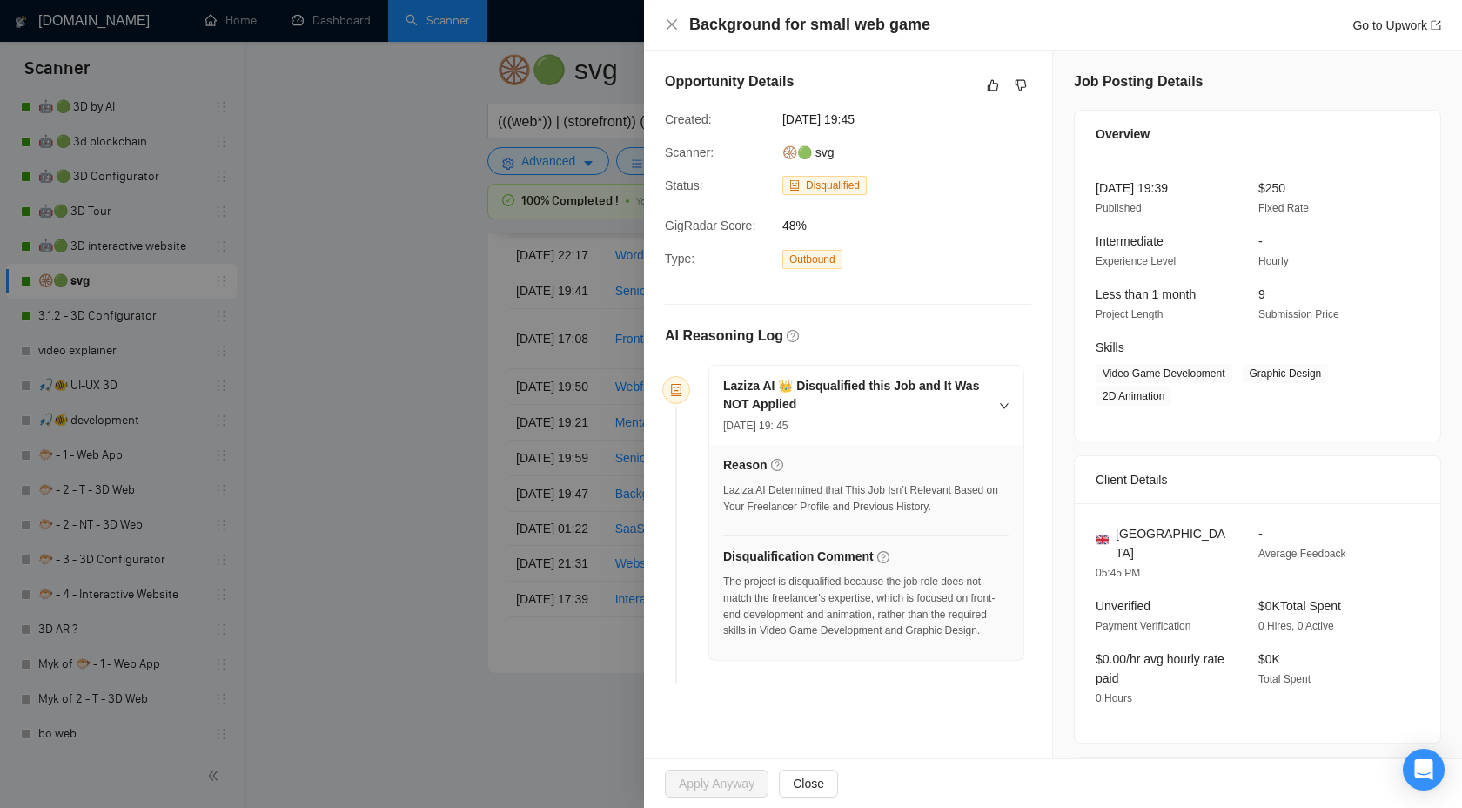
click at [411, 406] on div at bounding box center [731, 404] width 1462 height 808
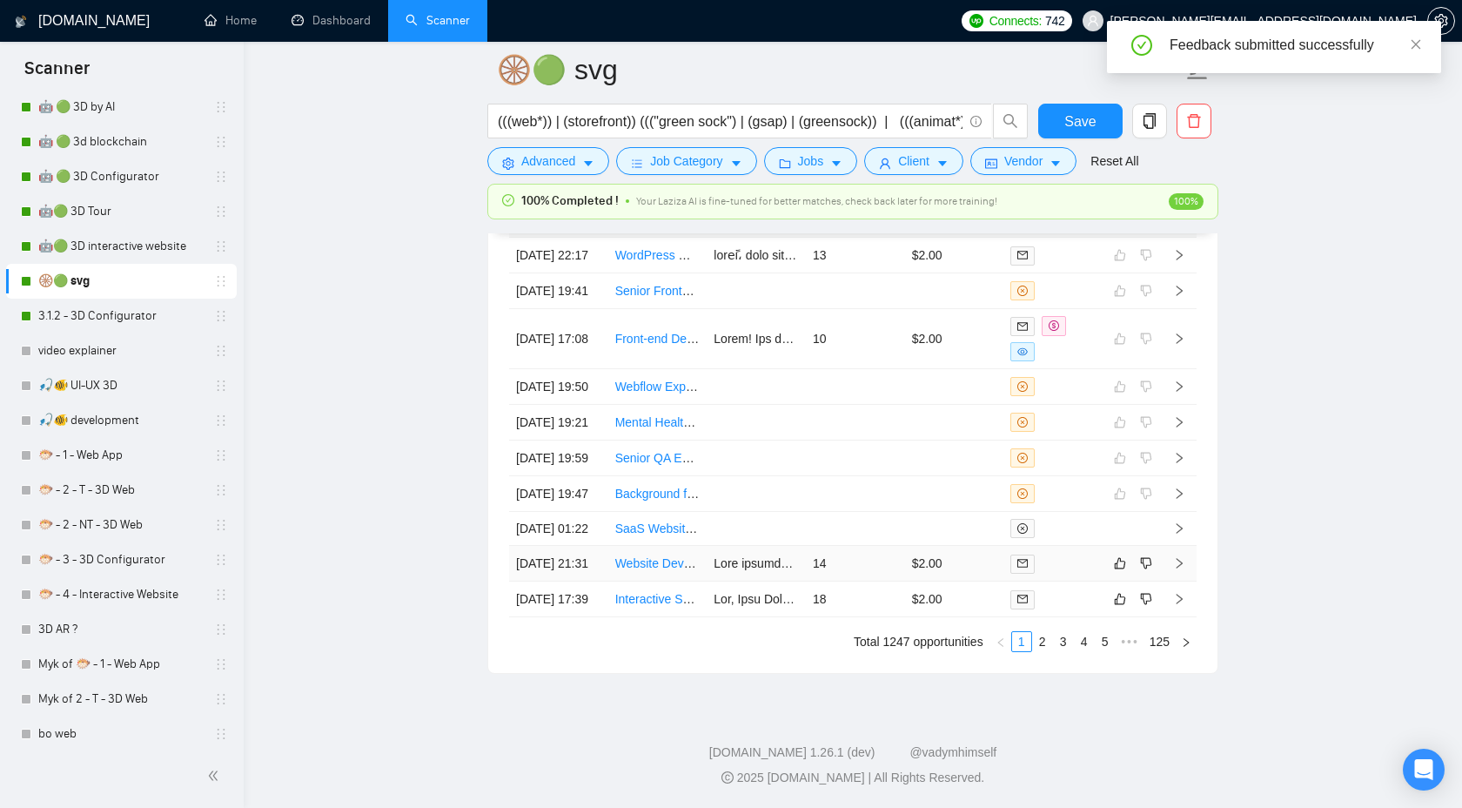
click at [1179, 569] on icon "right" at bounding box center [1179, 563] width 12 height 12
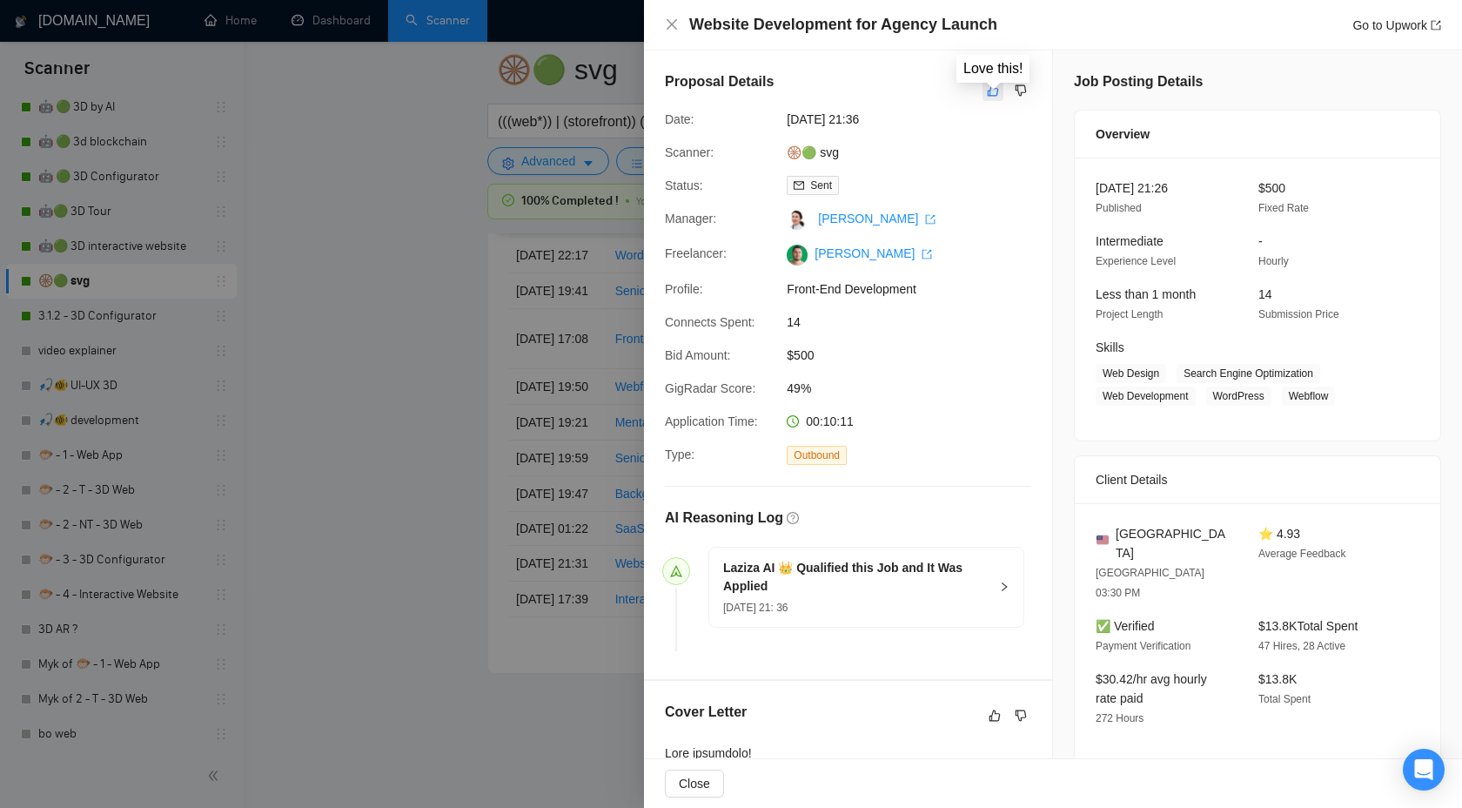
click at [991, 85] on icon "like" at bounding box center [993, 90] width 11 height 11
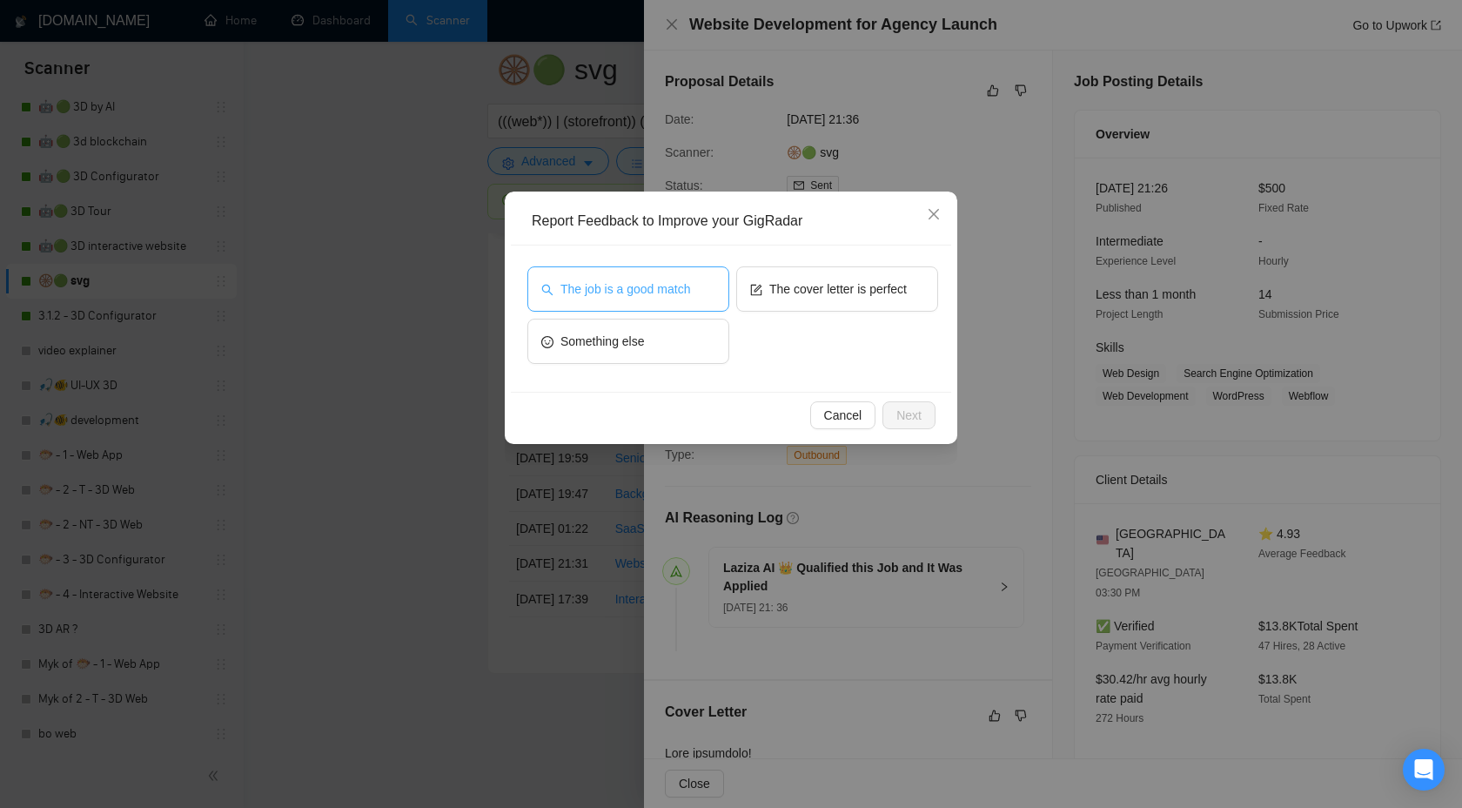
click at [673, 272] on button "The job is a good match" at bounding box center [628, 288] width 202 height 45
click at [915, 424] on span "Next" at bounding box center [909, 415] width 25 height 19
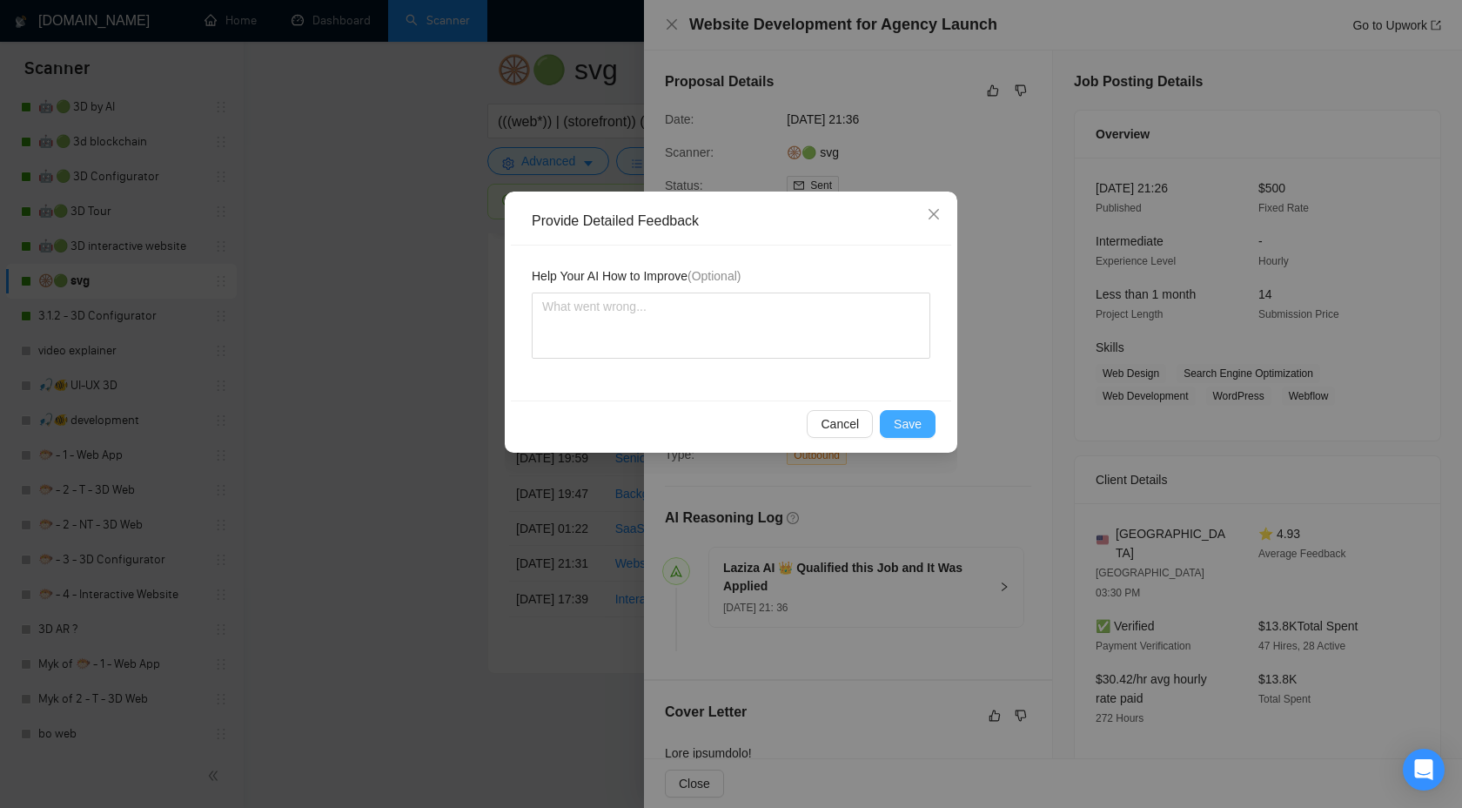
click at [907, 414] on span "Save" at bounding box center [908, 423] width 28 height 19
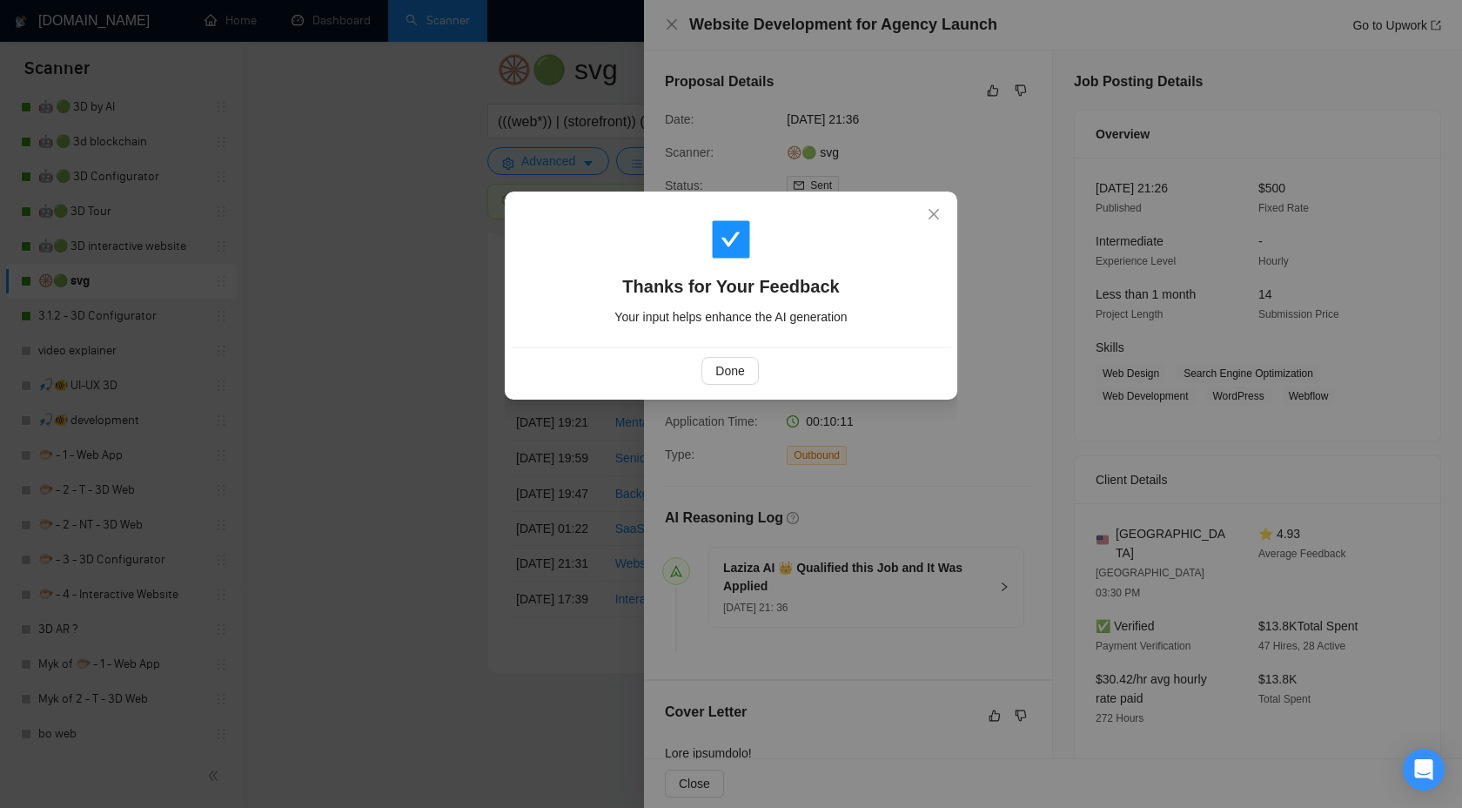
click at [714, 351] on div "Done" at bounding box center [731, 370] width 440 height 46
click at [725, 374] on span "Done" at bounding box center [729, 370] width 29 height 19
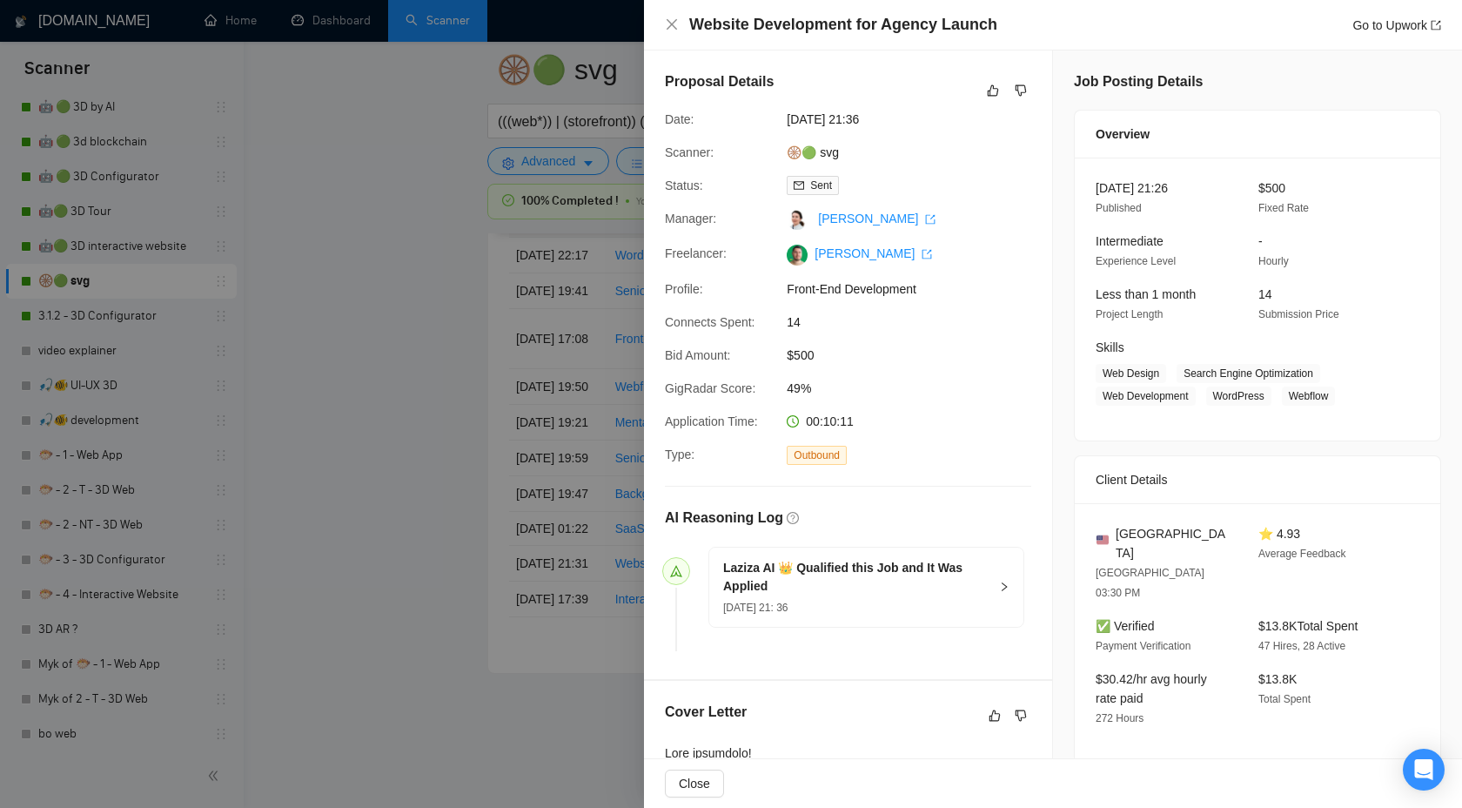
click at [441, 377] on div at bounding box center [731, 404] width 1462 height 808
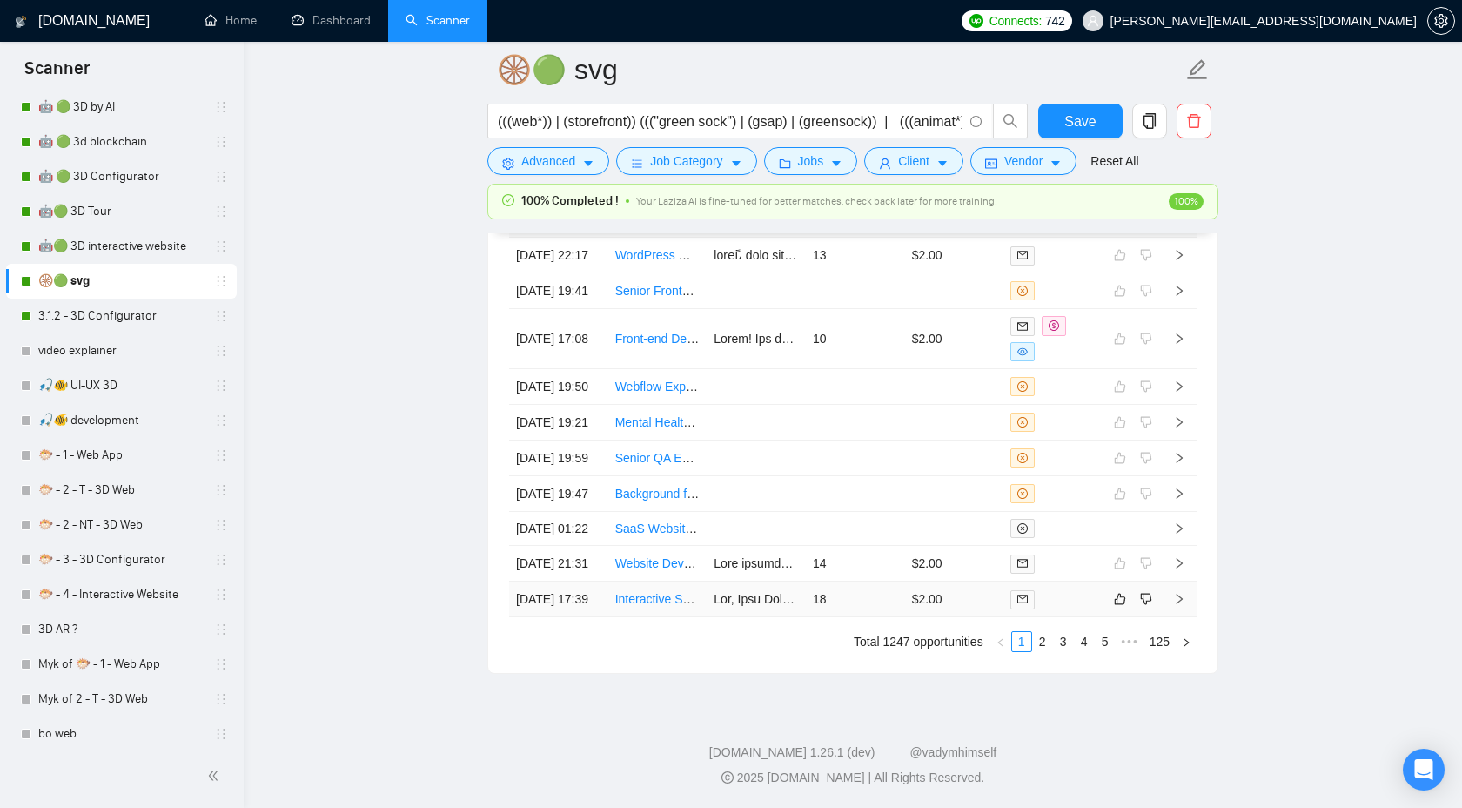
click at [1182, 605] on icon "right" at bounding box center [1179, 599] width 12 height 12
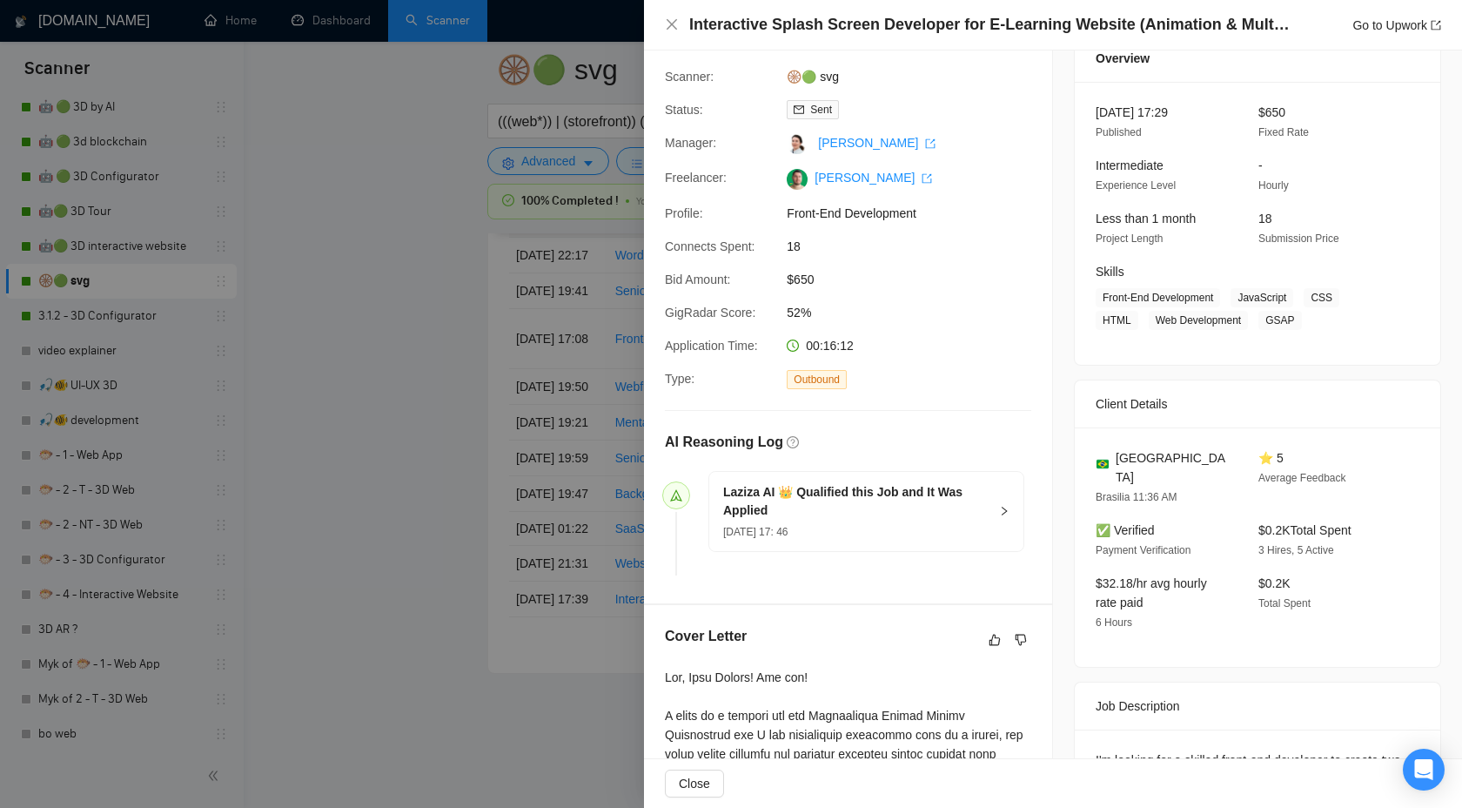
scroll to position [78, 0]
click at [991, 492] on div "Laziza AI 👑 Qualified this Job and It Was Applied [DATE] 17: 46" at bounding box center [866, 508] width 314 height 79
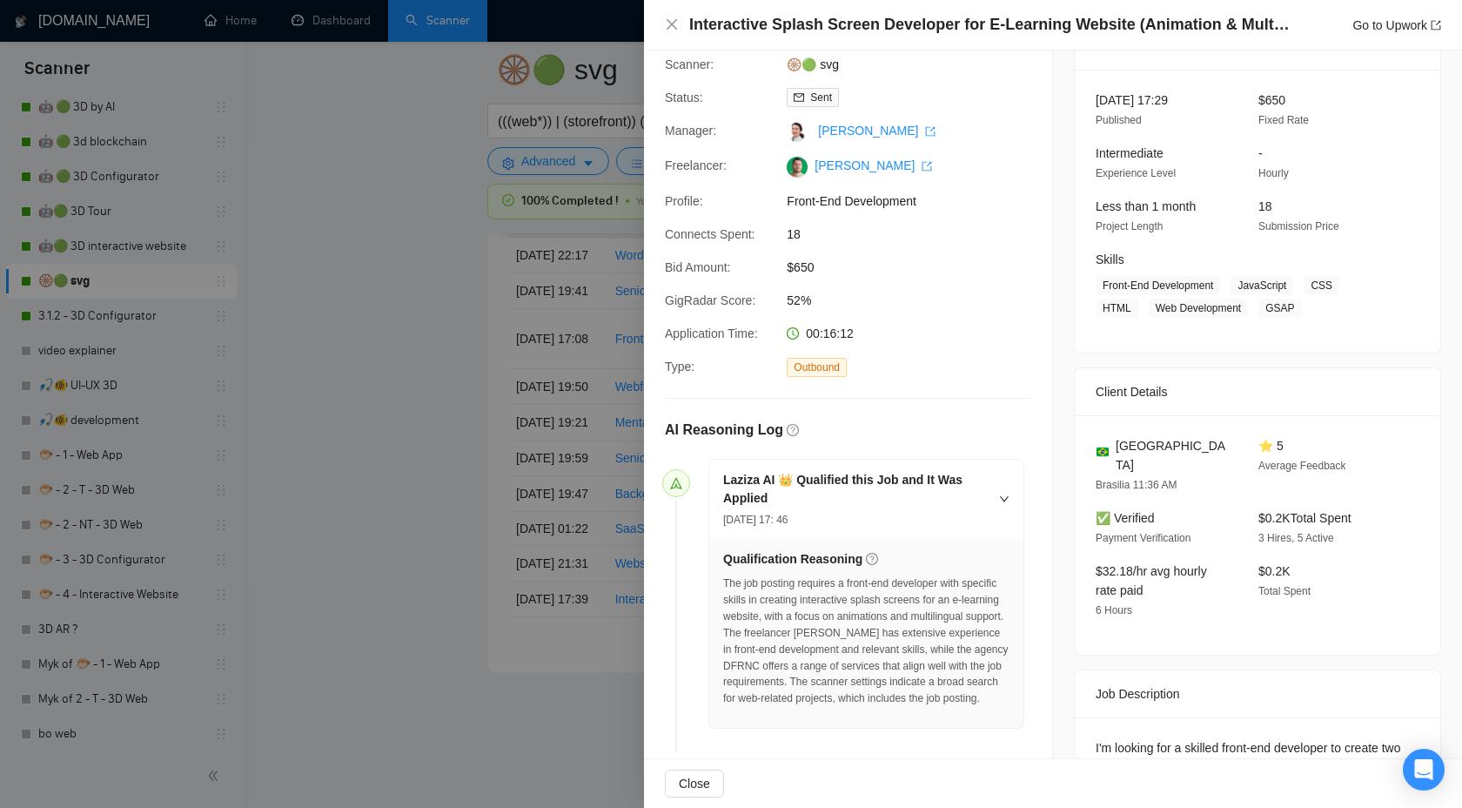
scroll to position [0, 0]
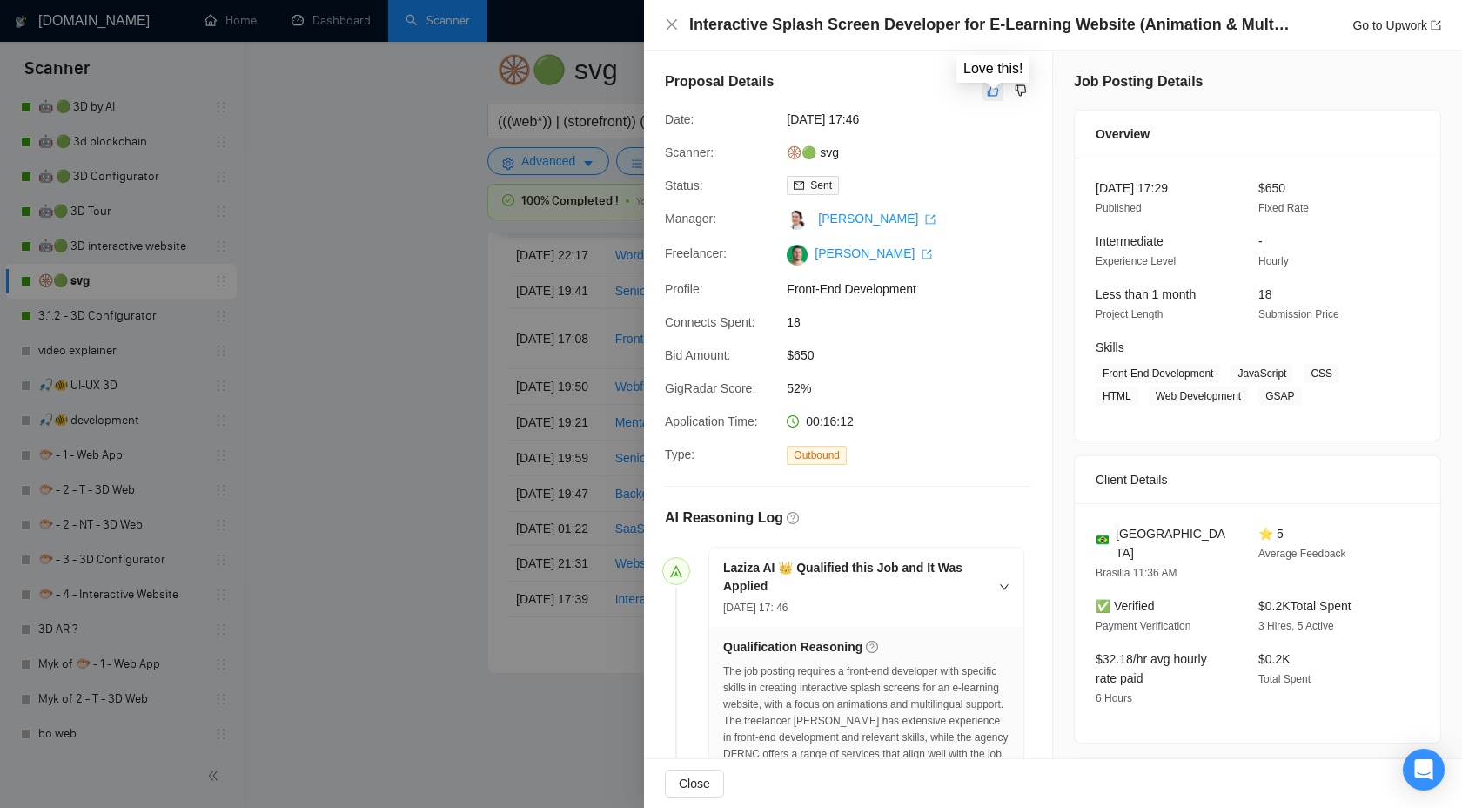
click at [986, 88] on button "button" at bounding box center [993, 90] width 21 height 21
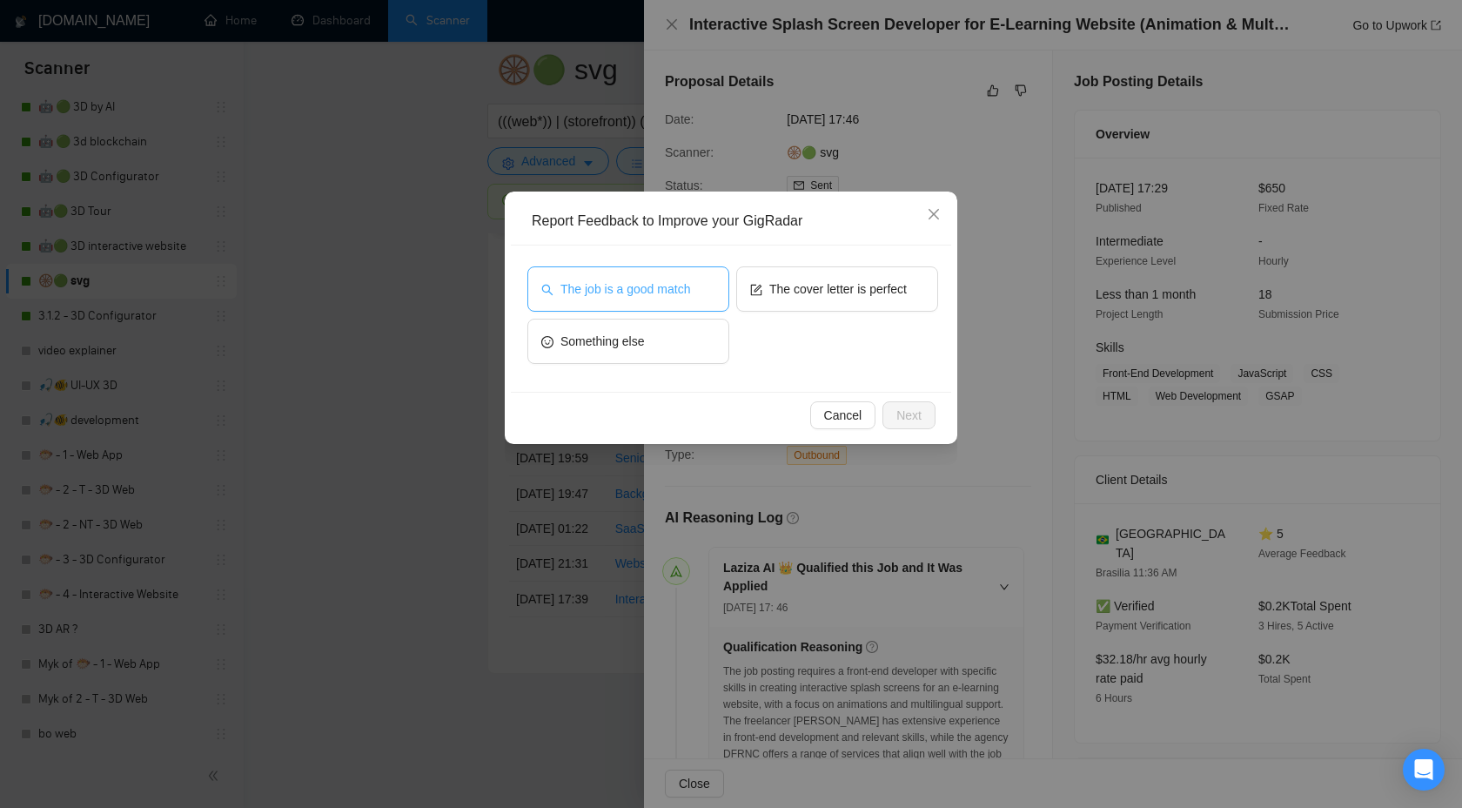
click at [640, 300] on button "The job is a good match" at bounding box center [628, 288] width 202 height 45
click at [912, 420] on span "Next" at bounding box center [909, 415] width 25 height 19
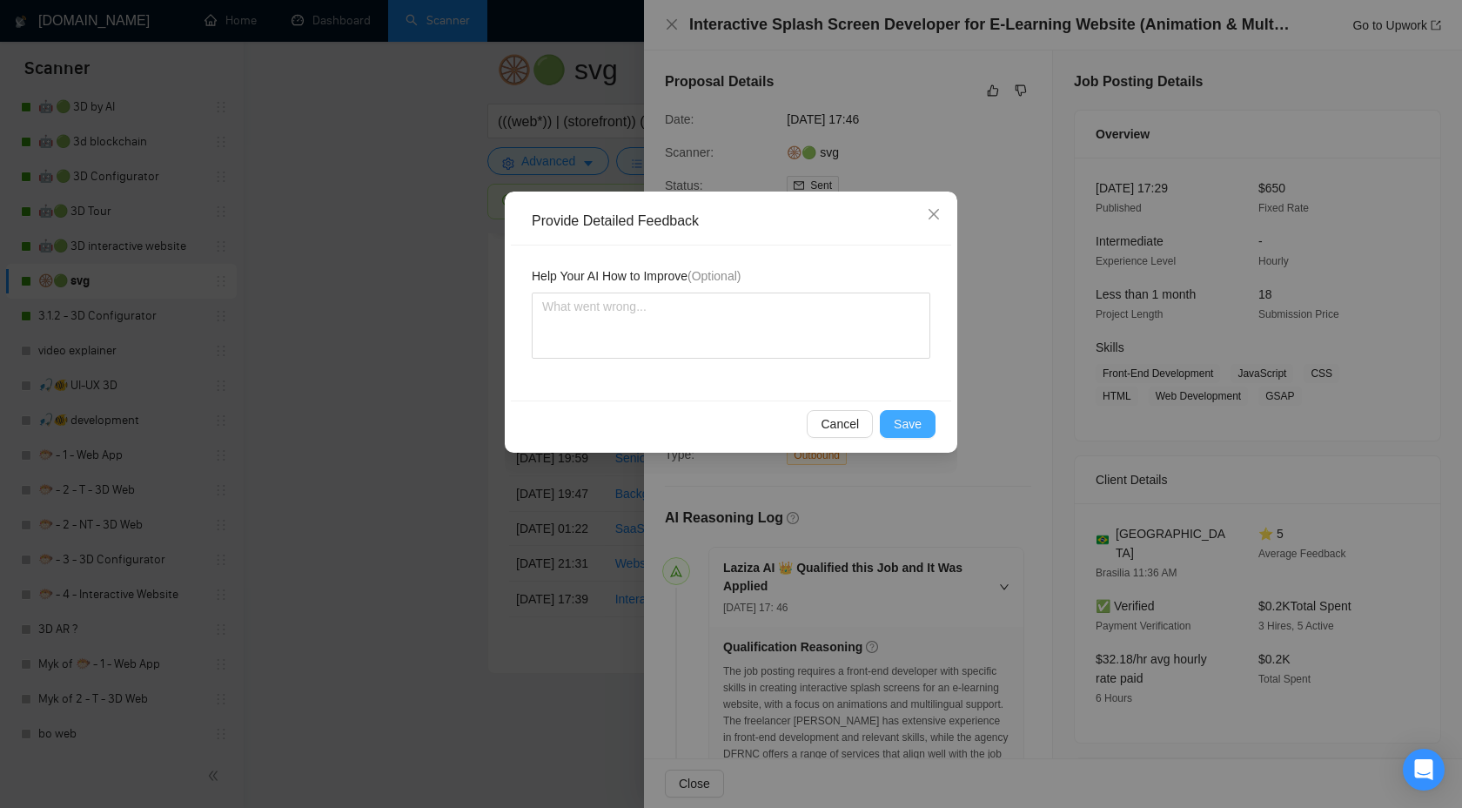
click at [880, 419] on button "Save" at bounding box center [908, 424] width 56 height 28
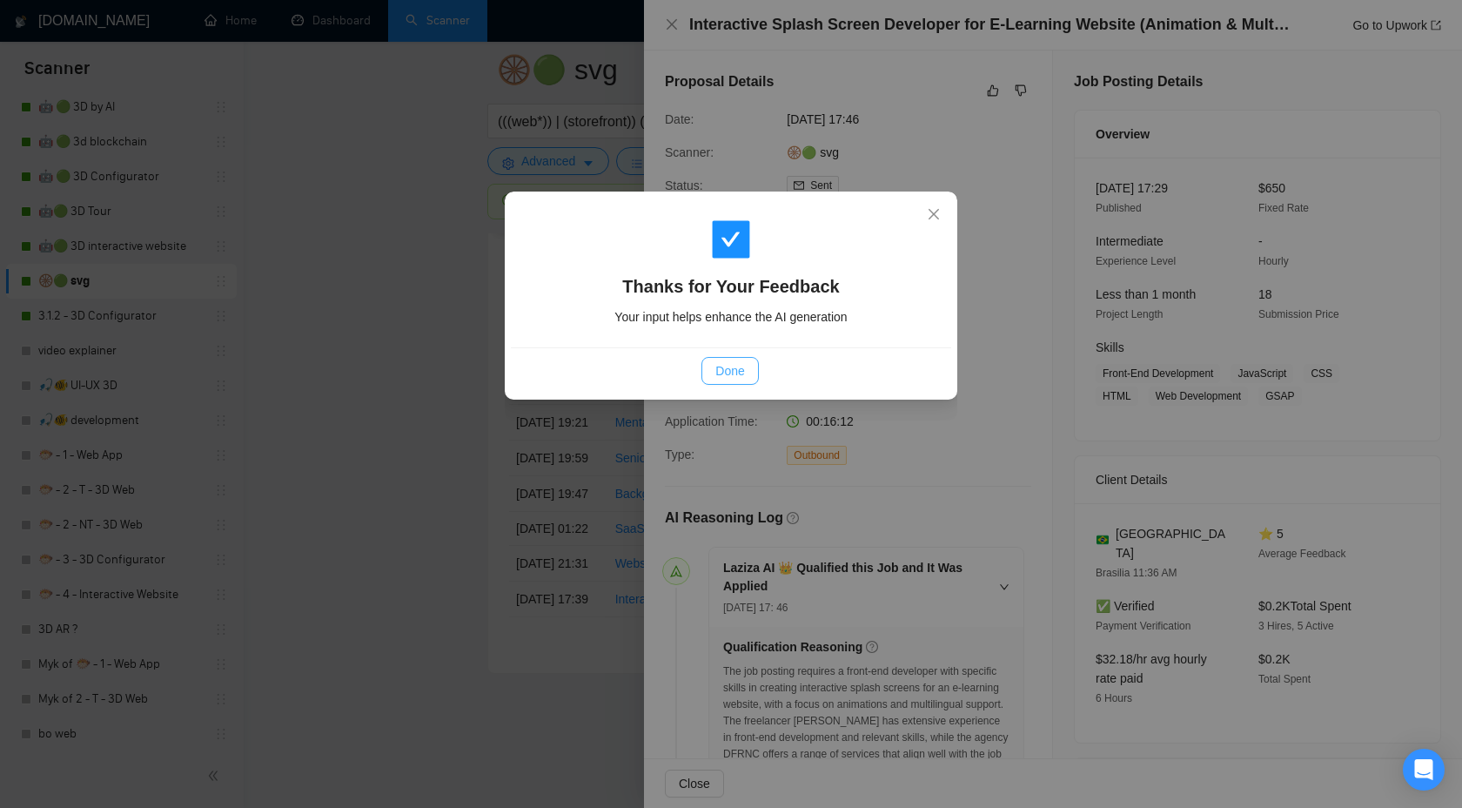
click at [741, 366] on span "Done" at bounding box center [729, 370] width 29 height 19
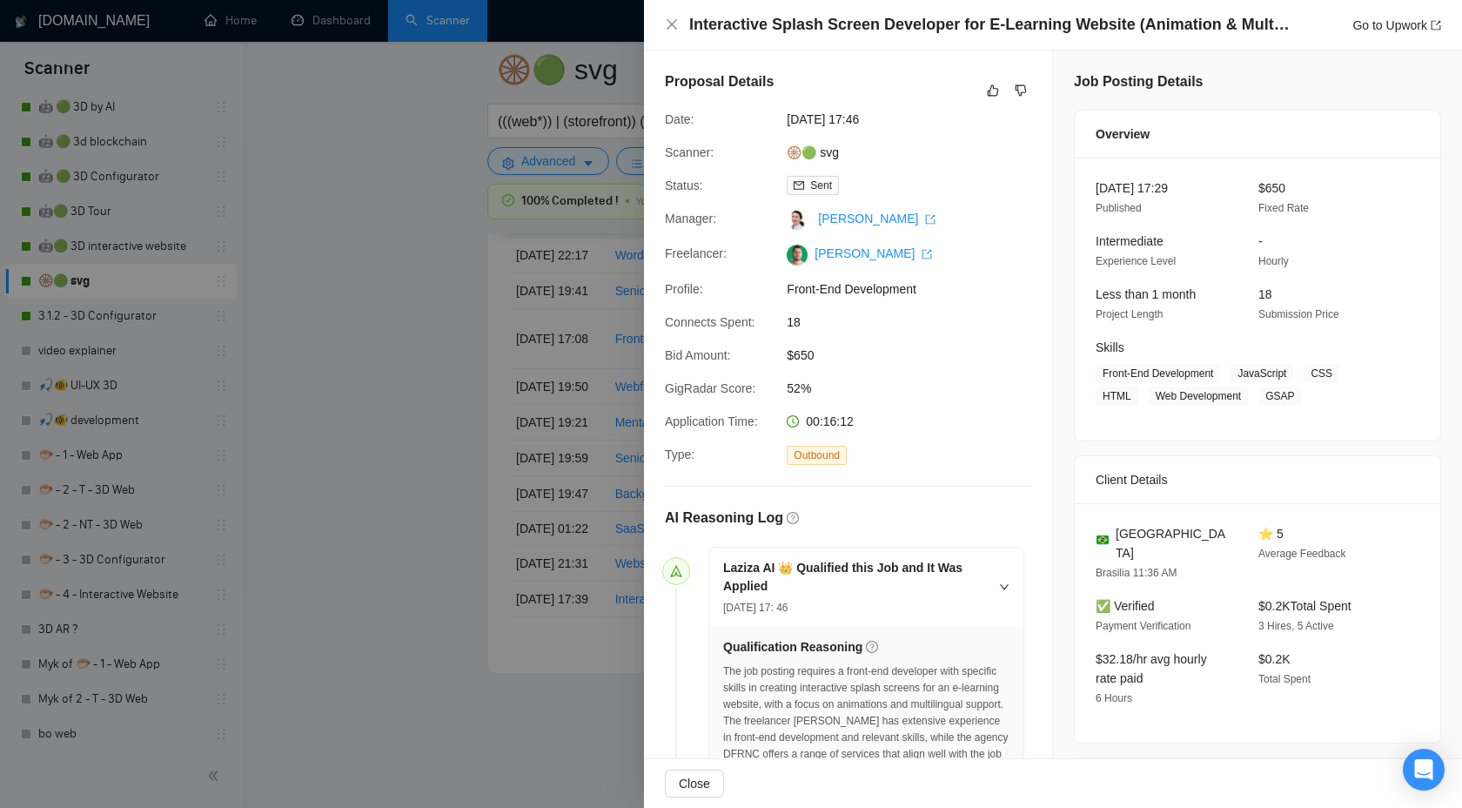
click at [419, 379] on div at bounding box center [731, 404] width 1462 height 808
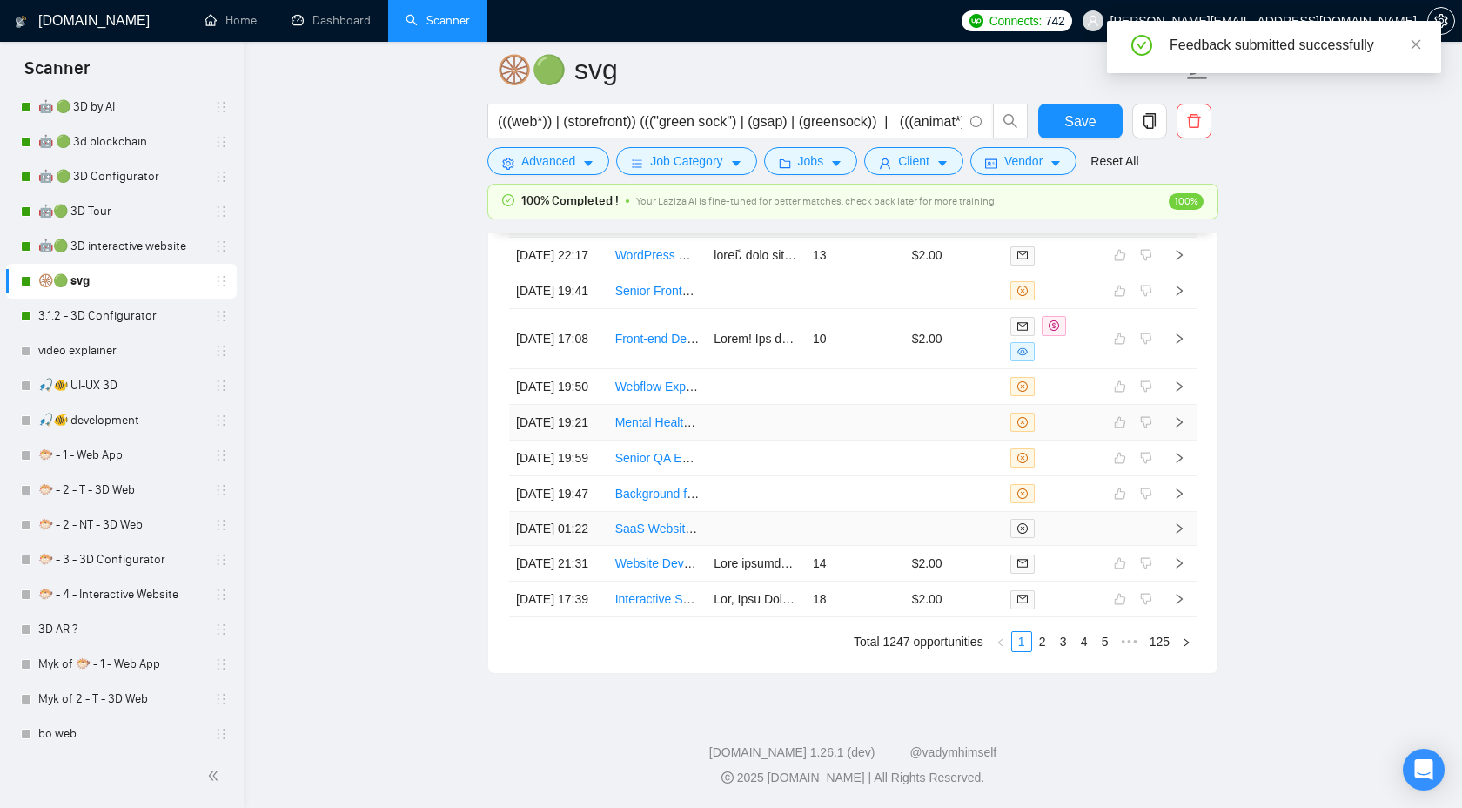
scroll to position [4939, 0]
click at [1038, 640] on link "2" at bounding box center [1042, 641] width 19 height 19
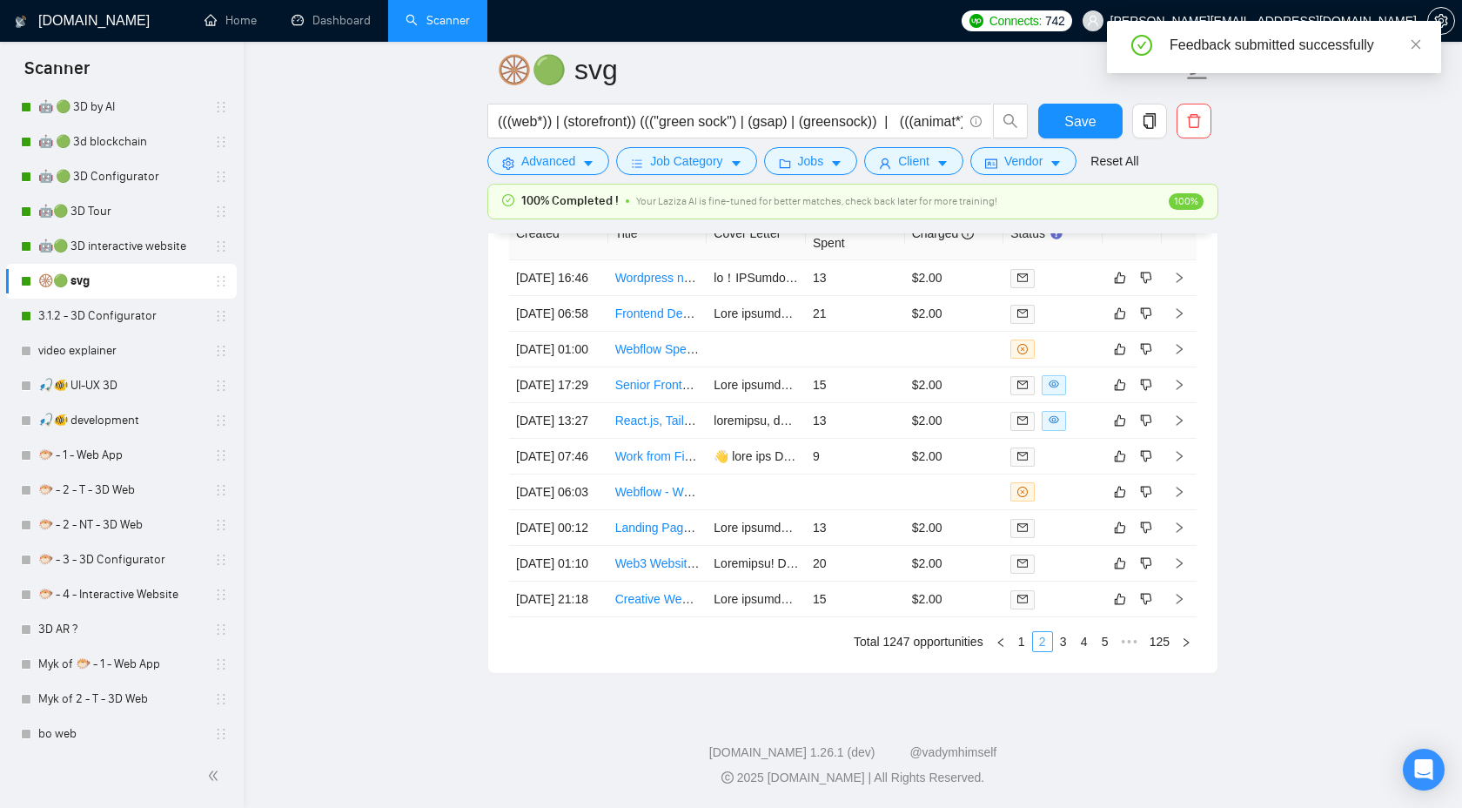
scroll to position [4932, 0]
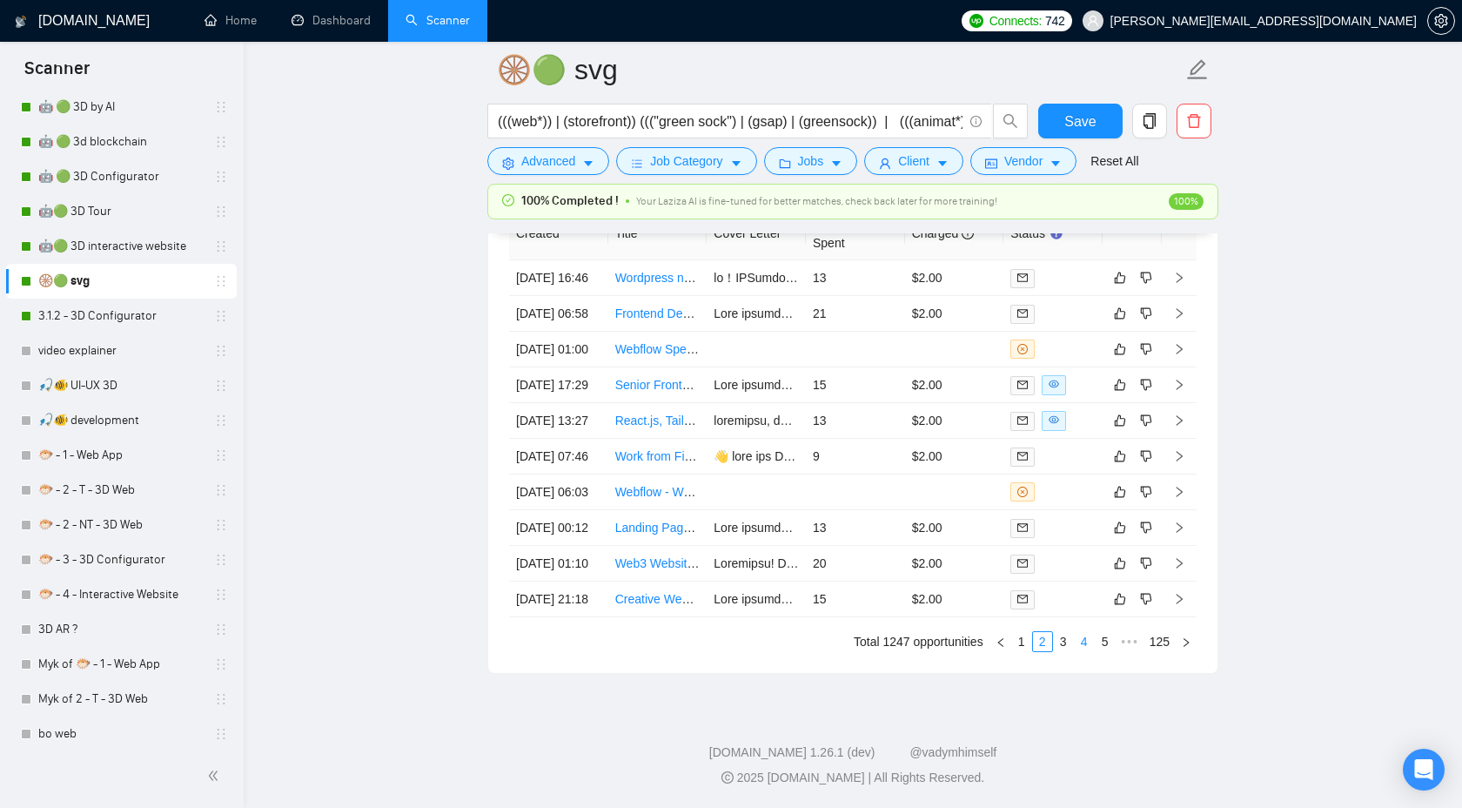
click at [1077, 632] on link "4" at bounding box center [1084, 641] width 19 height 19
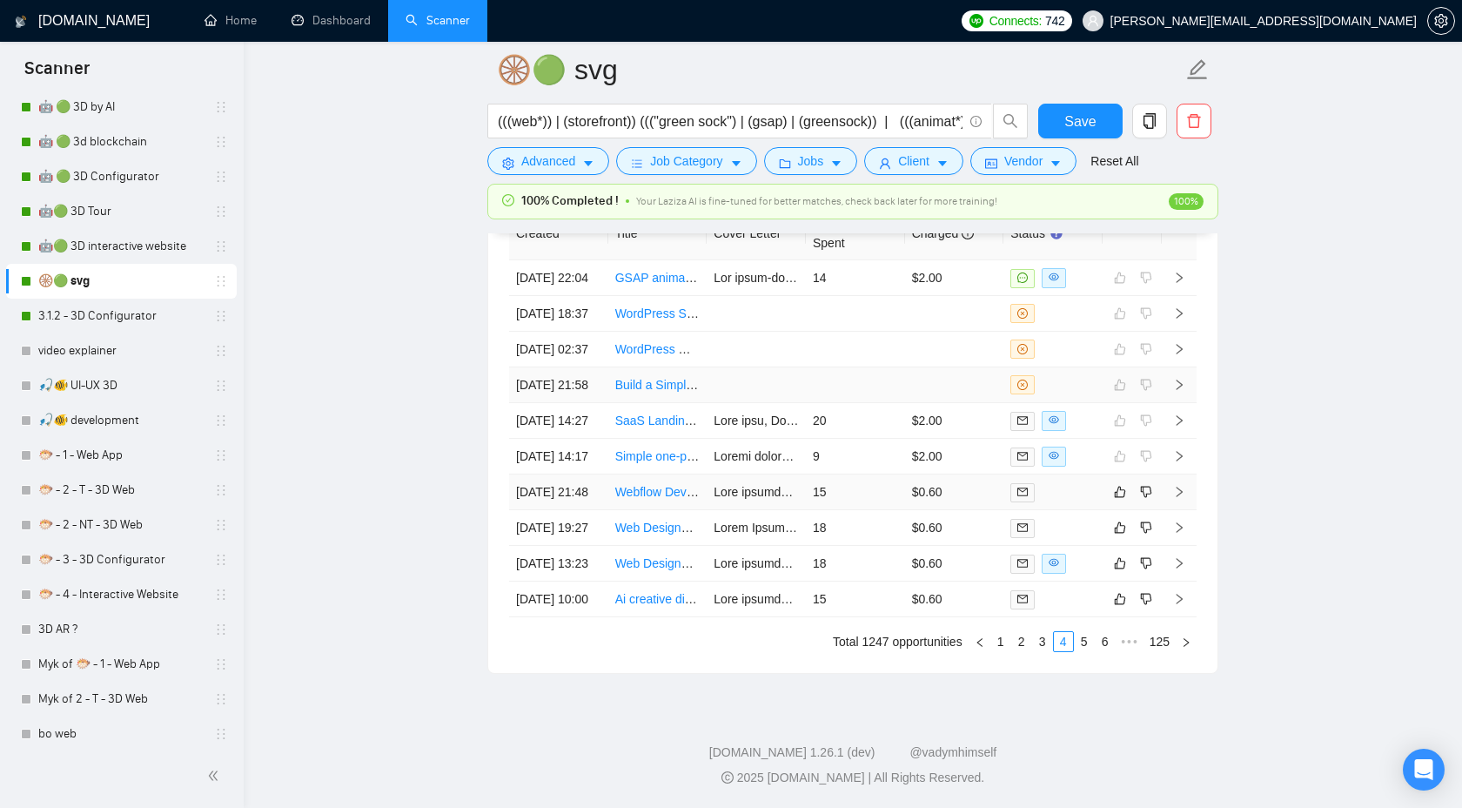
scroll to position [4780, 0]
click at [97, 245] on link "🤖🟢 3D interactive website" at bounding box center [120, 246] width 165 height 35
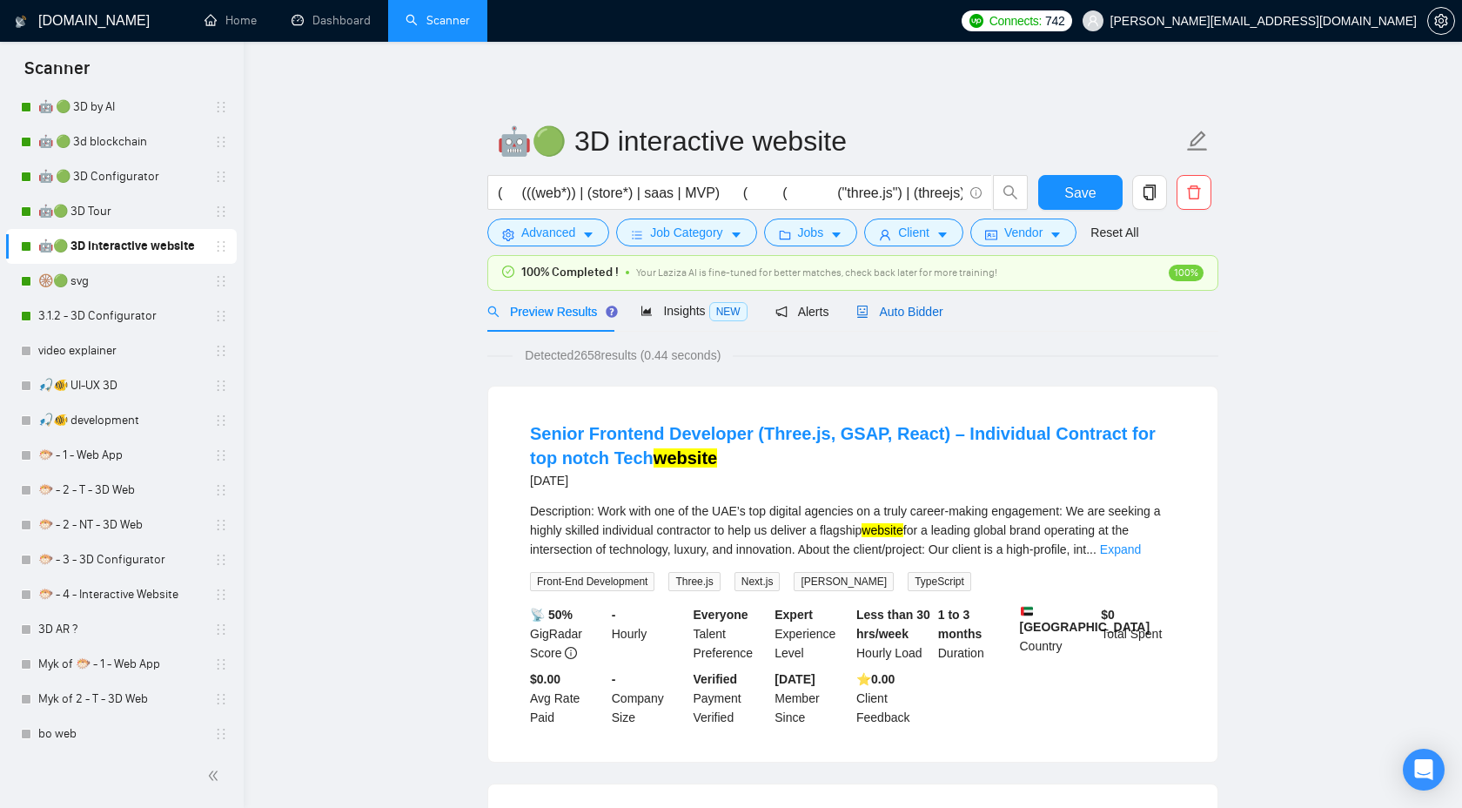
click at [898, 311] on span "Auto Bidder" at bounding box center [900, 312] width 86 height 14
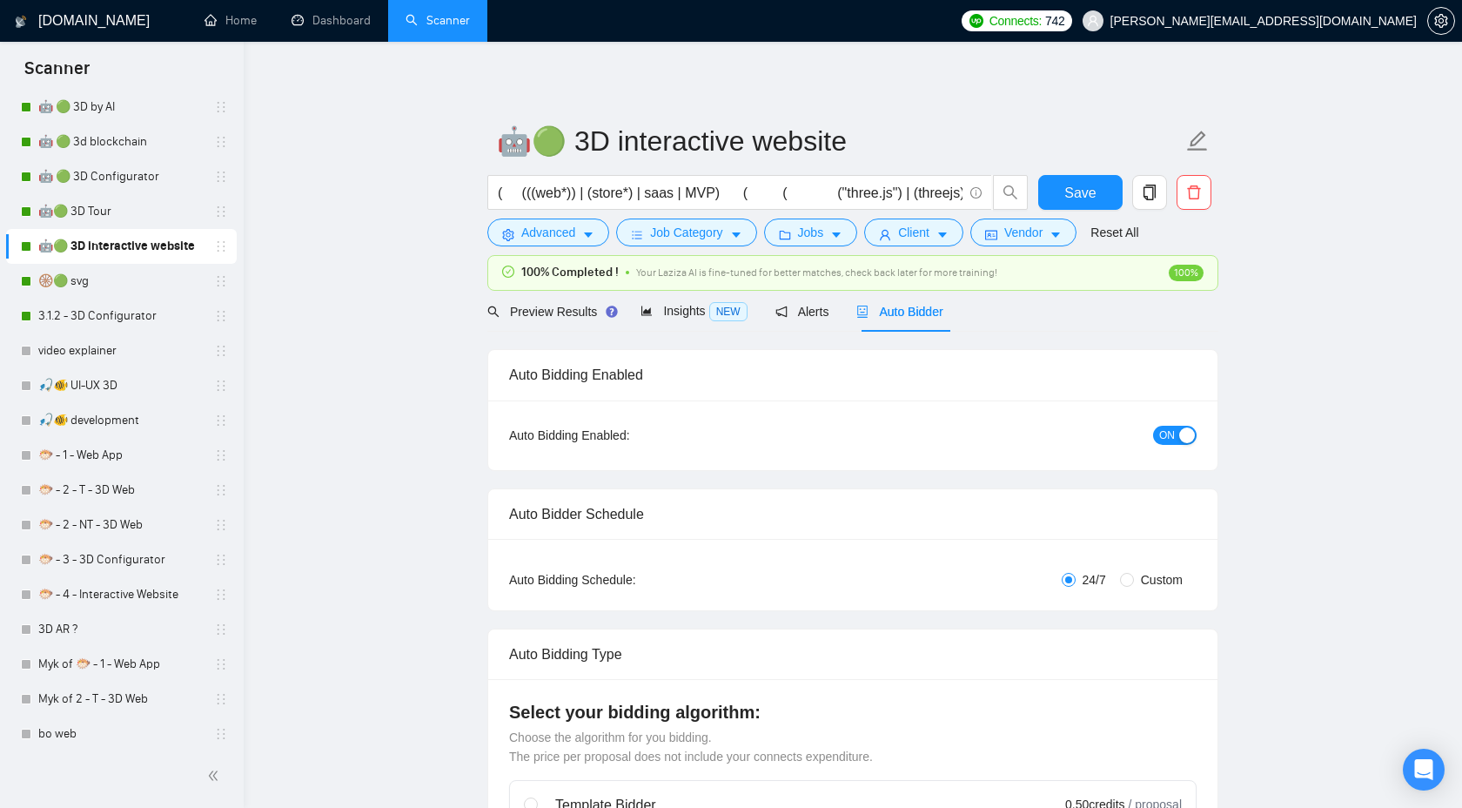
checkbox input "true"
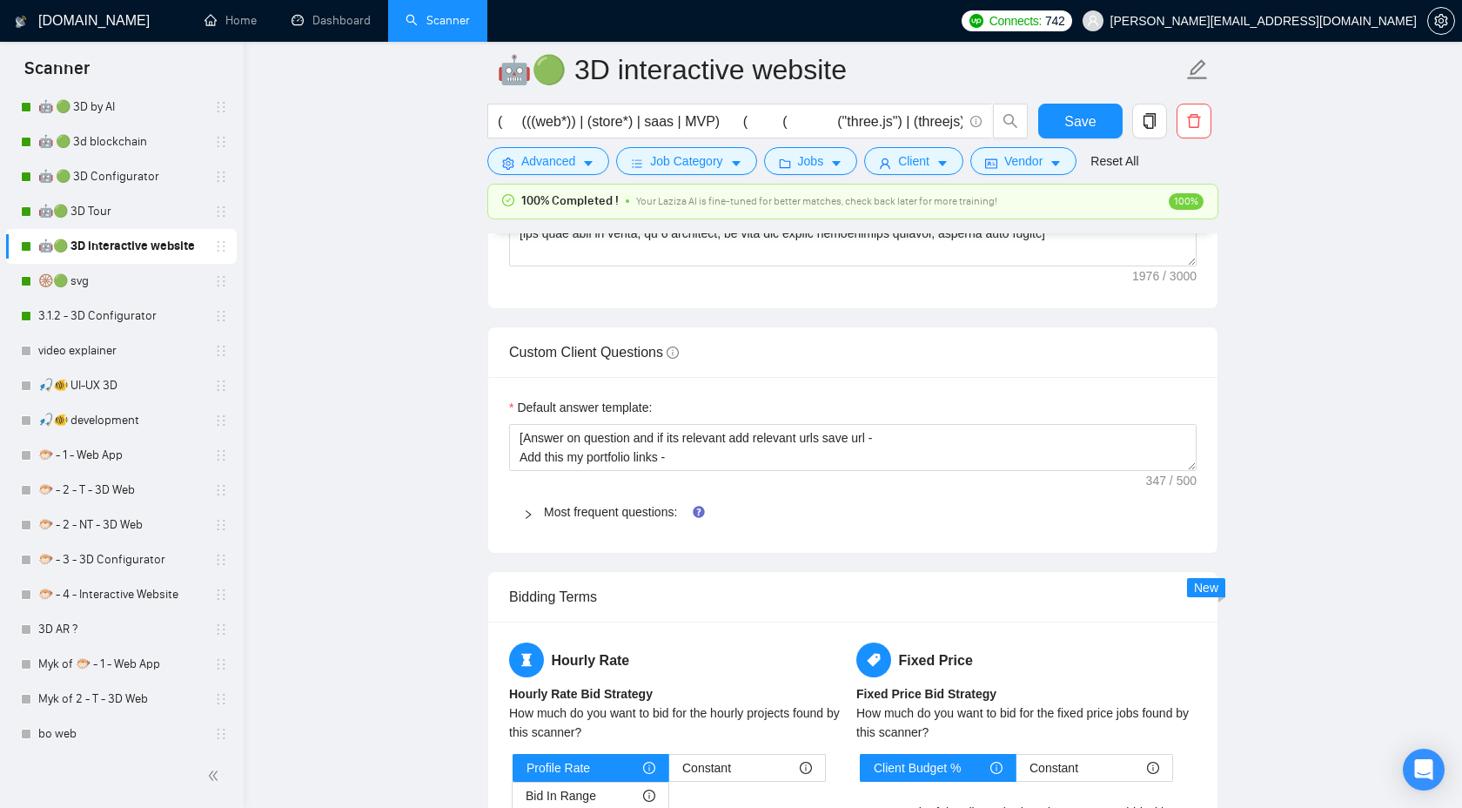
scroll to position [2577, 0]
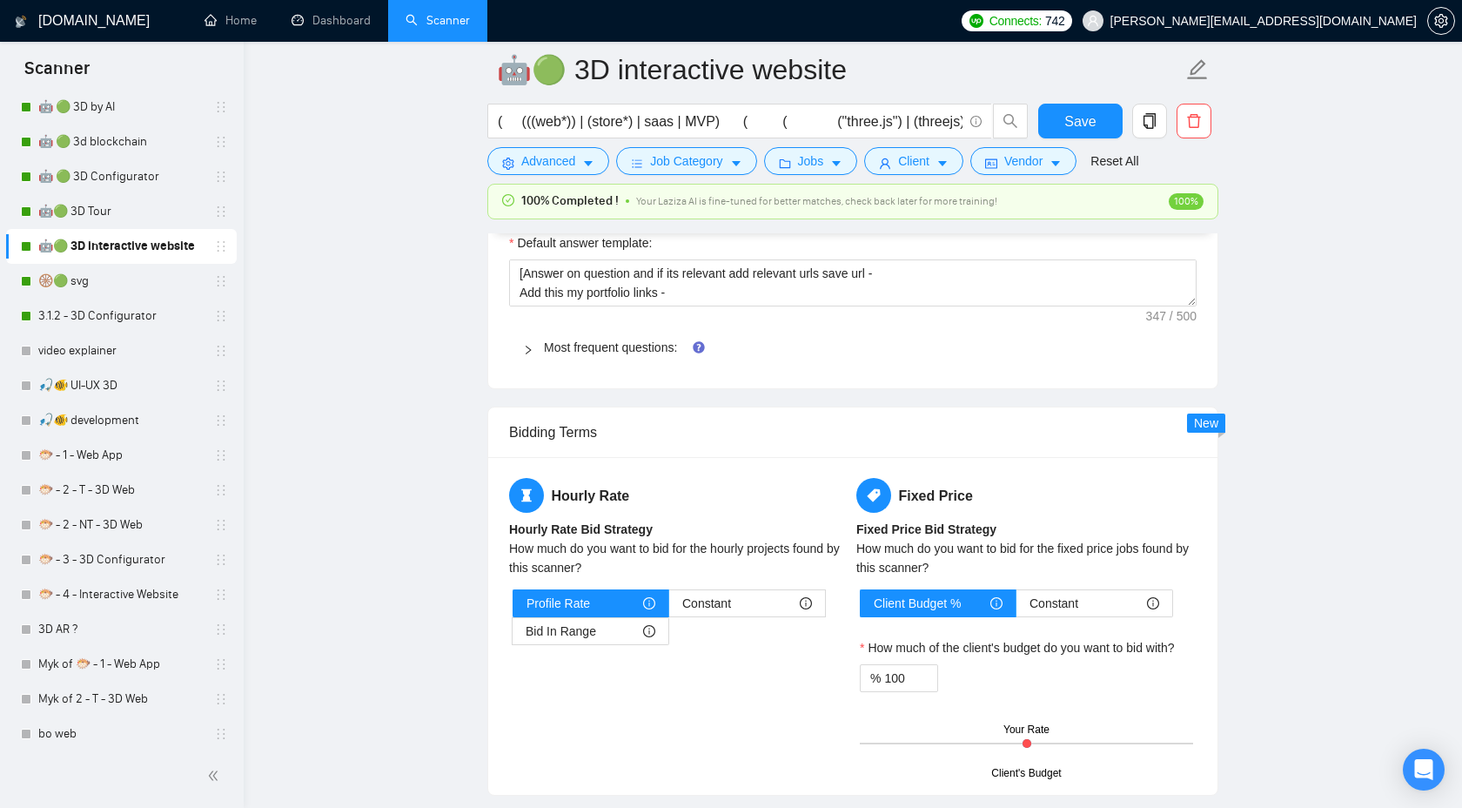
click at [534, 331] on div "Most frequent questions:" at bounding box center [853, 347] width 688 height 40
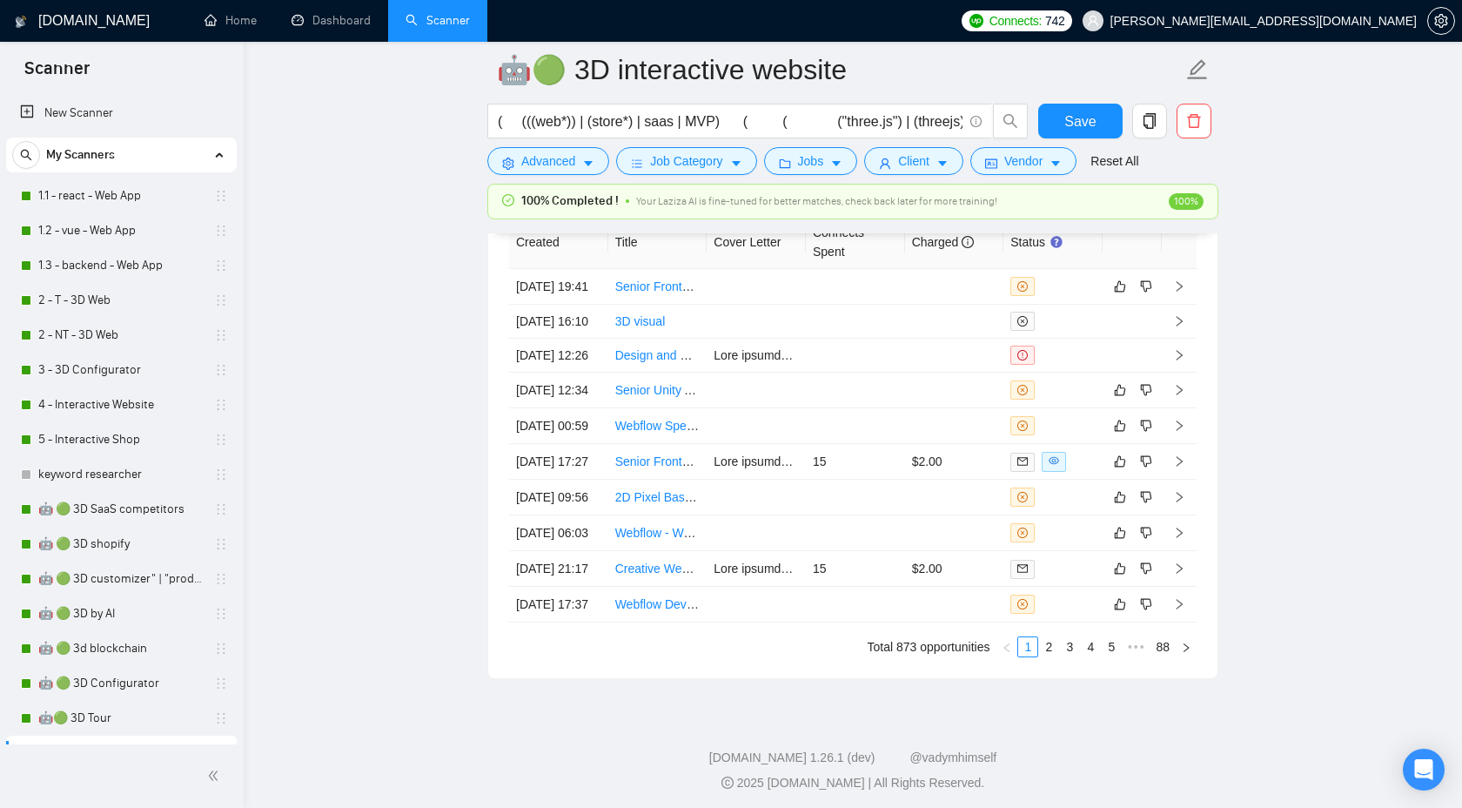
scroll to position [5414, 0]
click at [1178, 295] on icon "right" at bounding box center [1179, 289] width 12 height 12
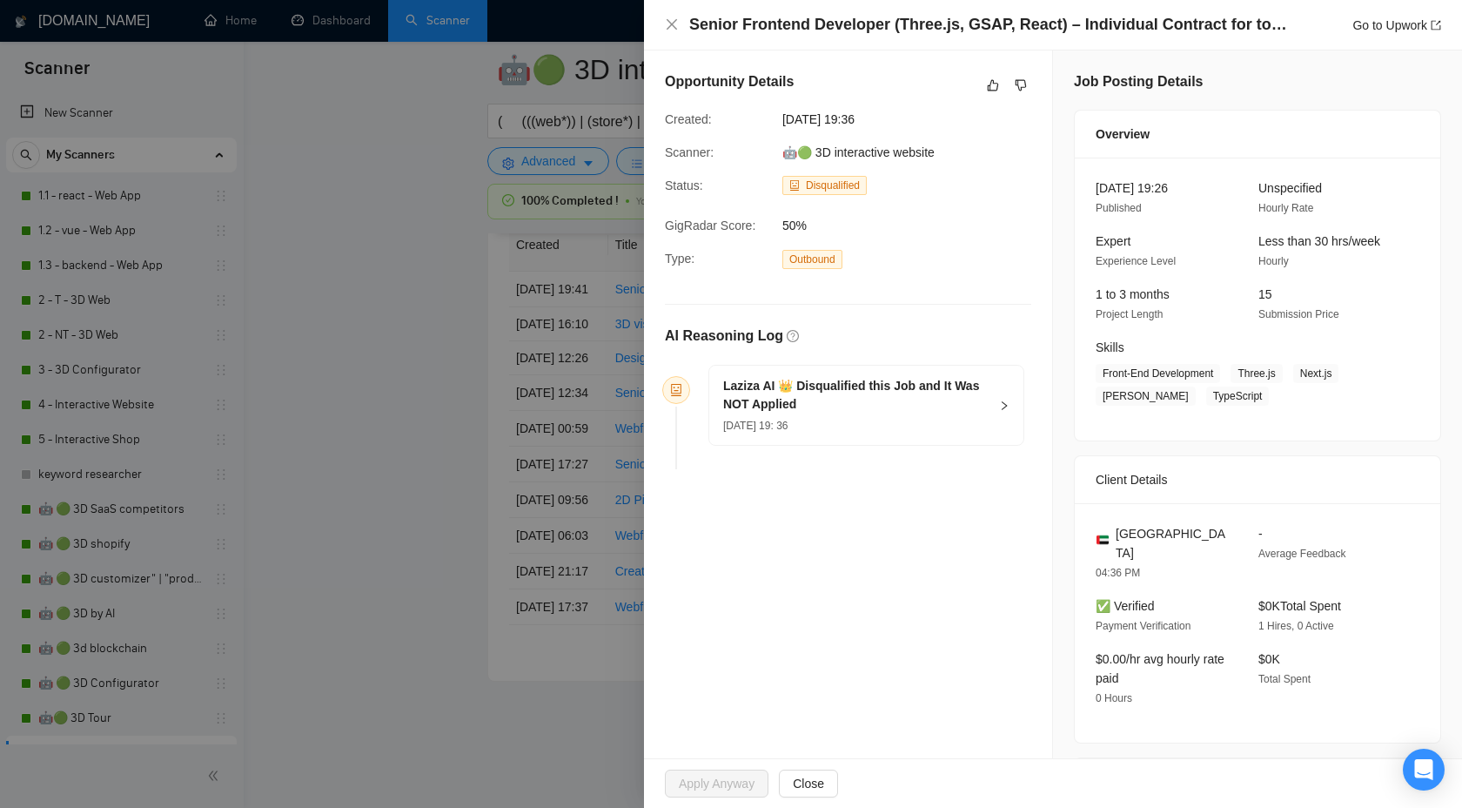
click at [365, 478] on div at bounding box center [731, 404] width 1462 height 808
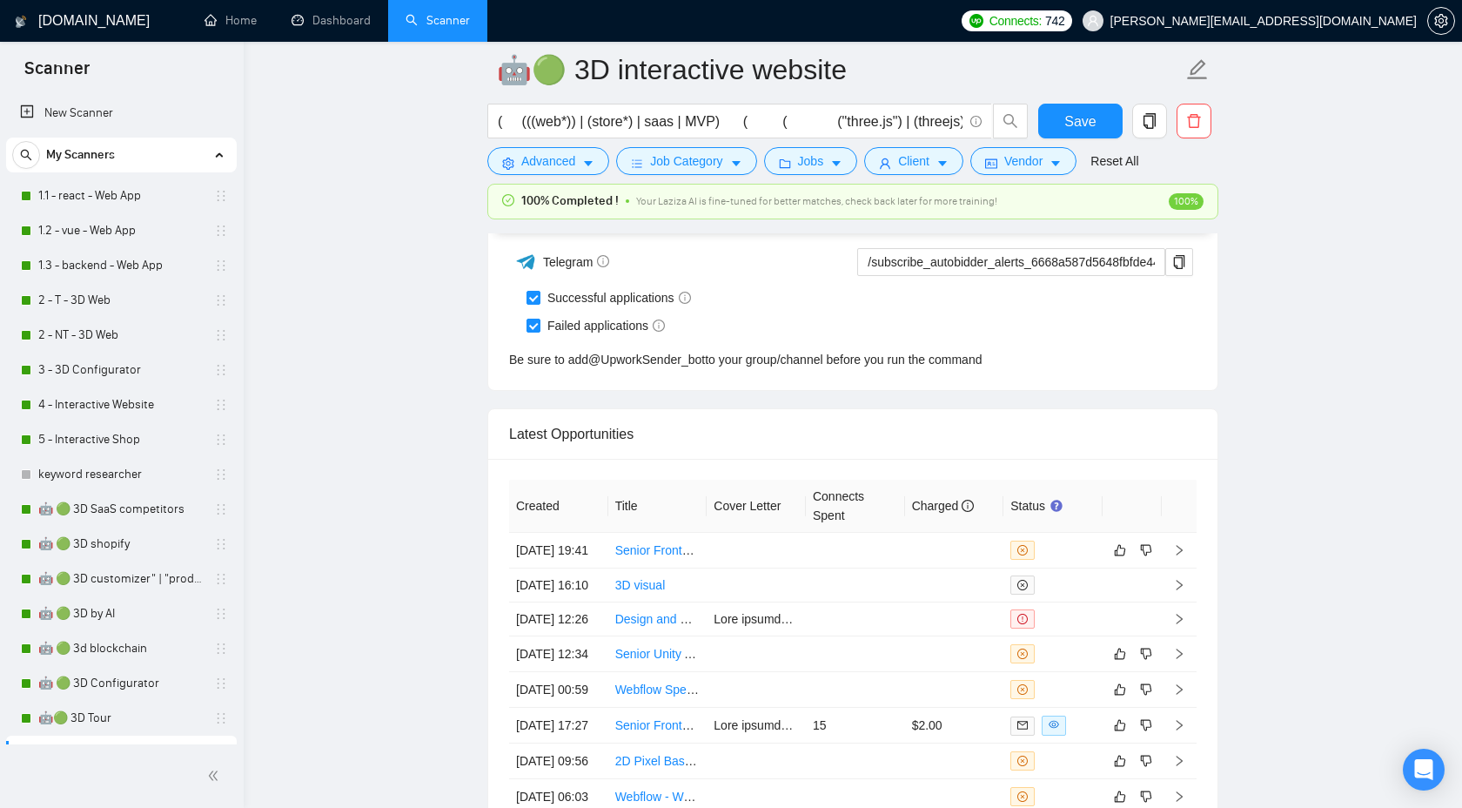
scroll to position [5270, 0]
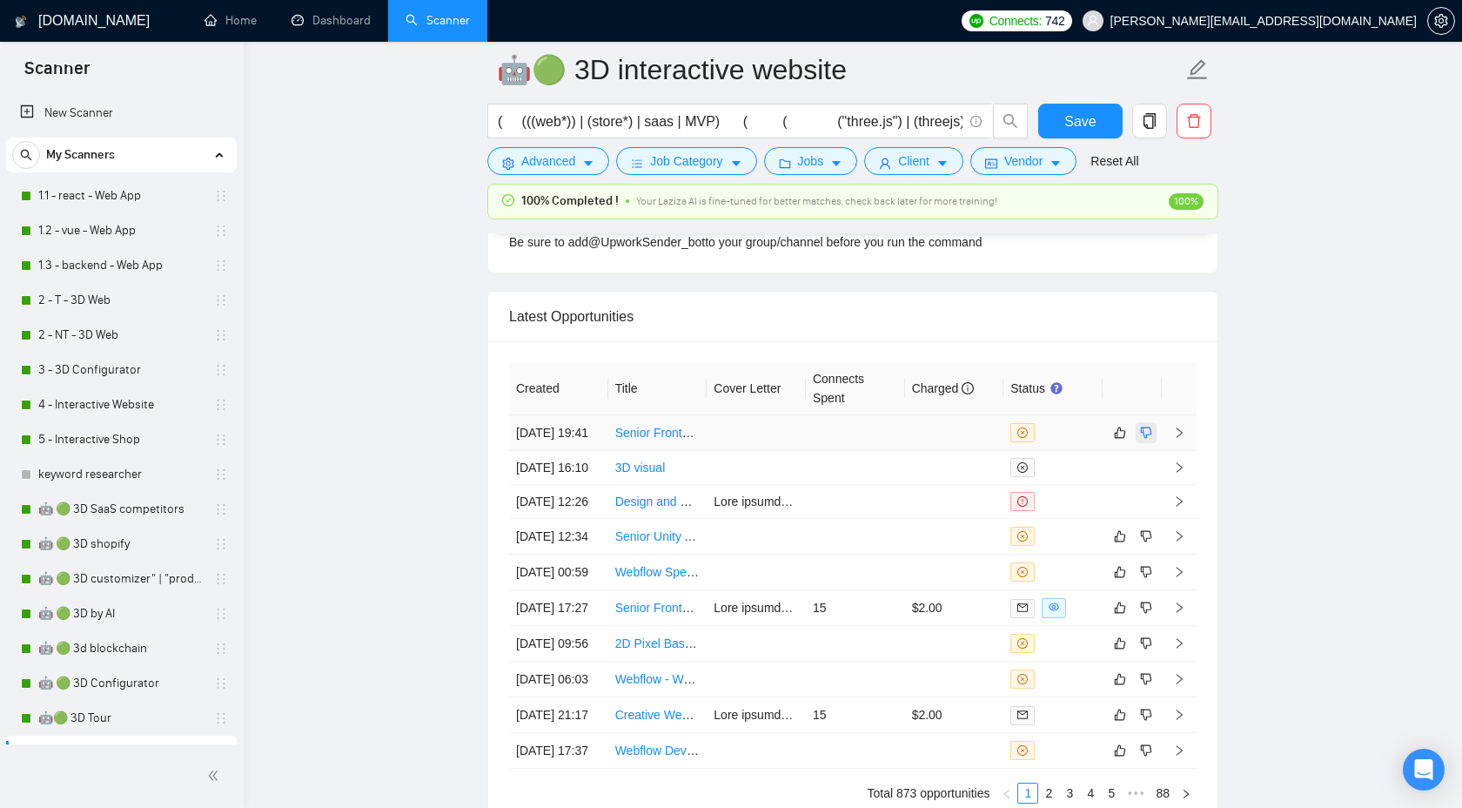
click at [1145, 440] on icon "dislike" at bounding box center [1146, 433] width 12 height 14
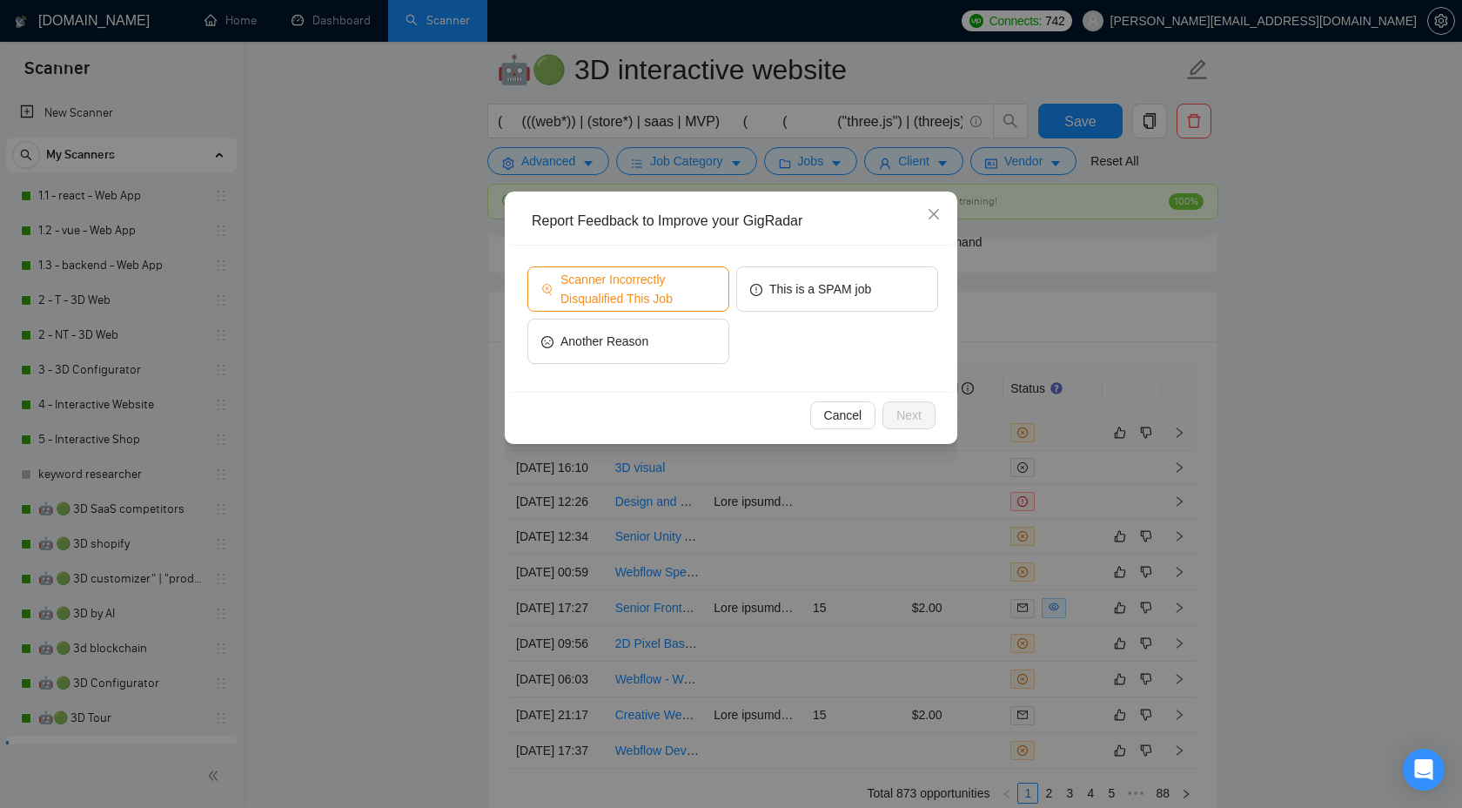
click at [665, 294] on span "Scanner Incorrectly Disqualified This Job" at bounding box center [638, 289] width 155 height 38
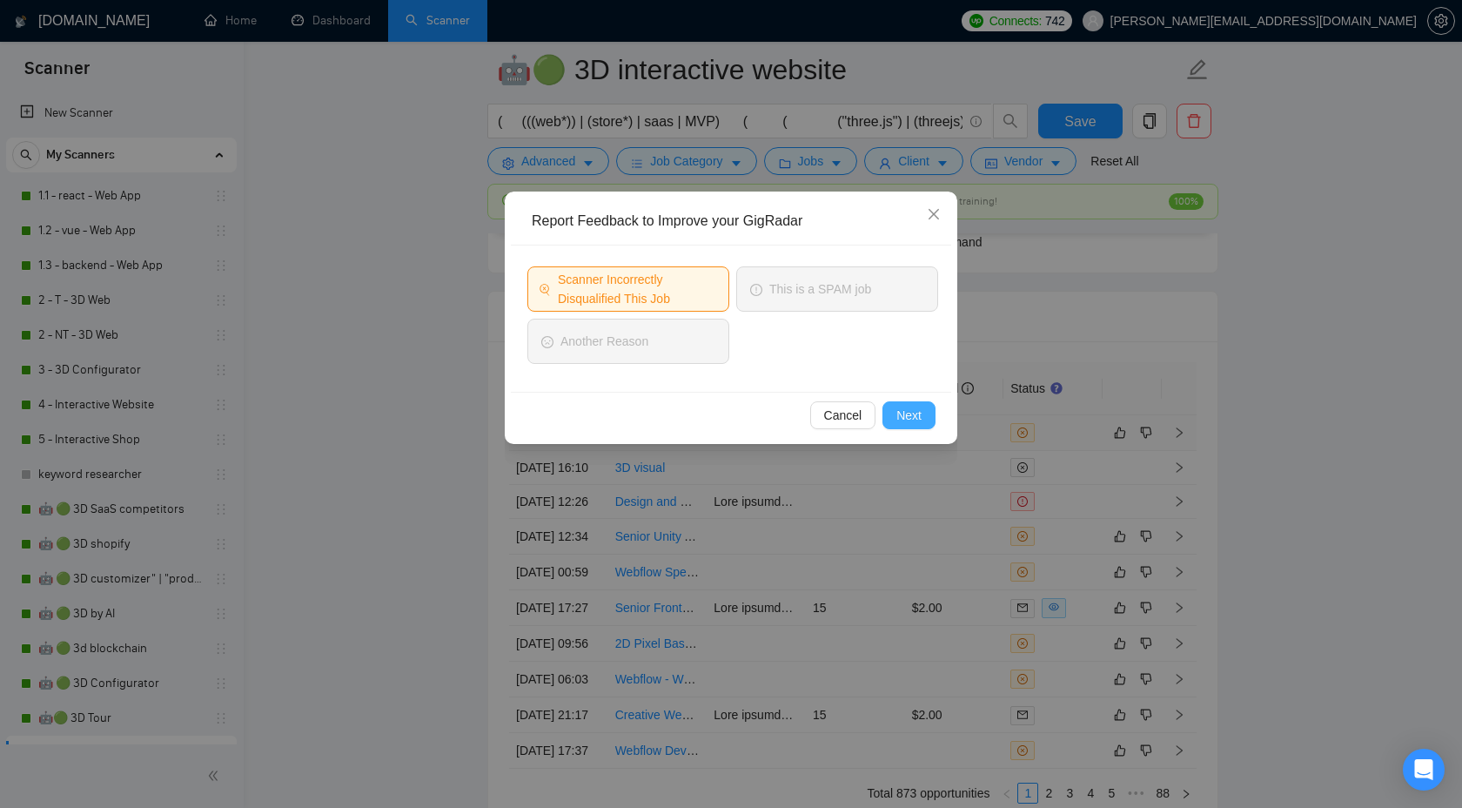
click at [910, 414] on span "Next" at bounding box center [909, 415] width 25 height 19
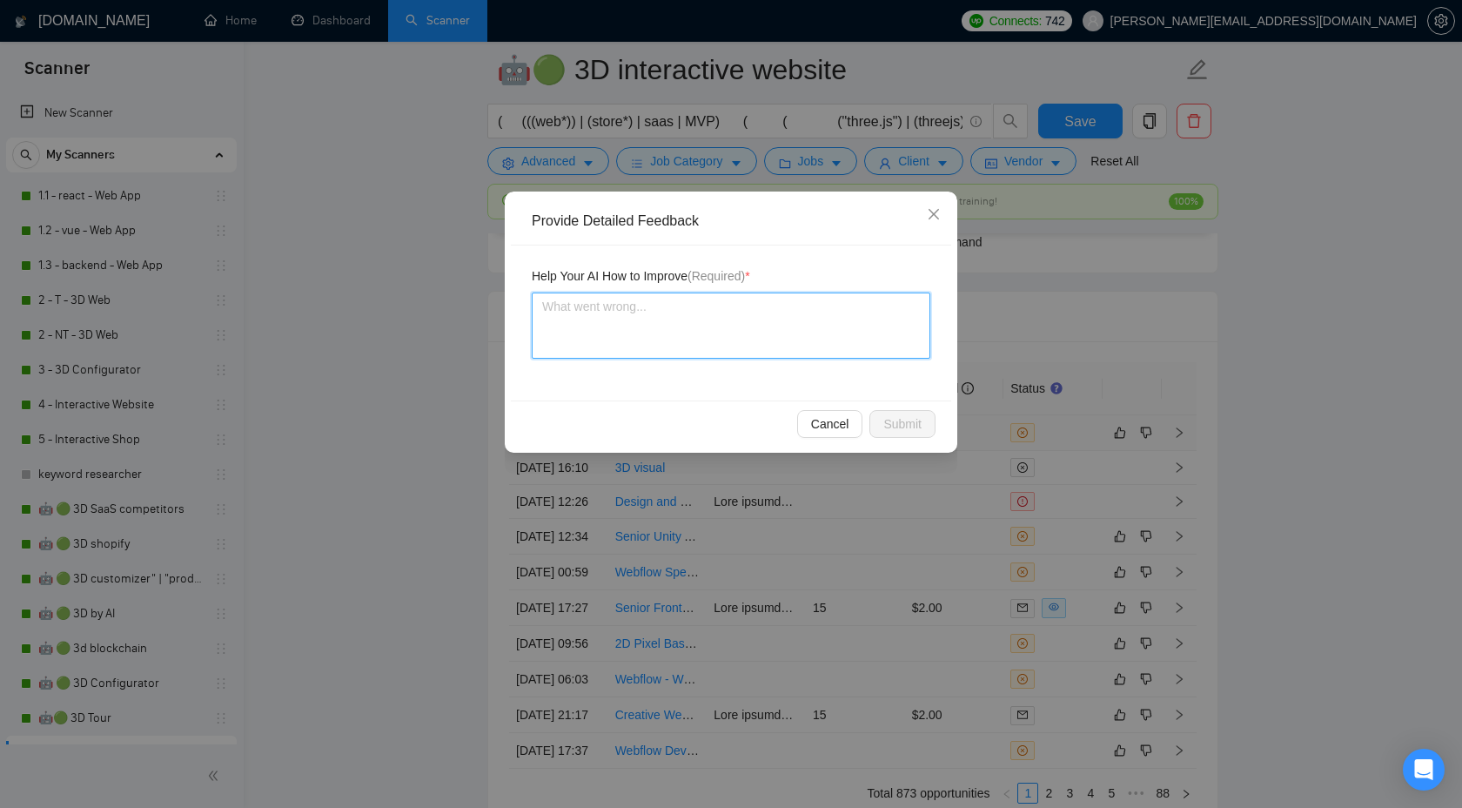
click at [720, 314] on textarea at bounding box center [731, 325] width 399 height 66
type textarea "W"
type textarea "We"
type textarea "We c"
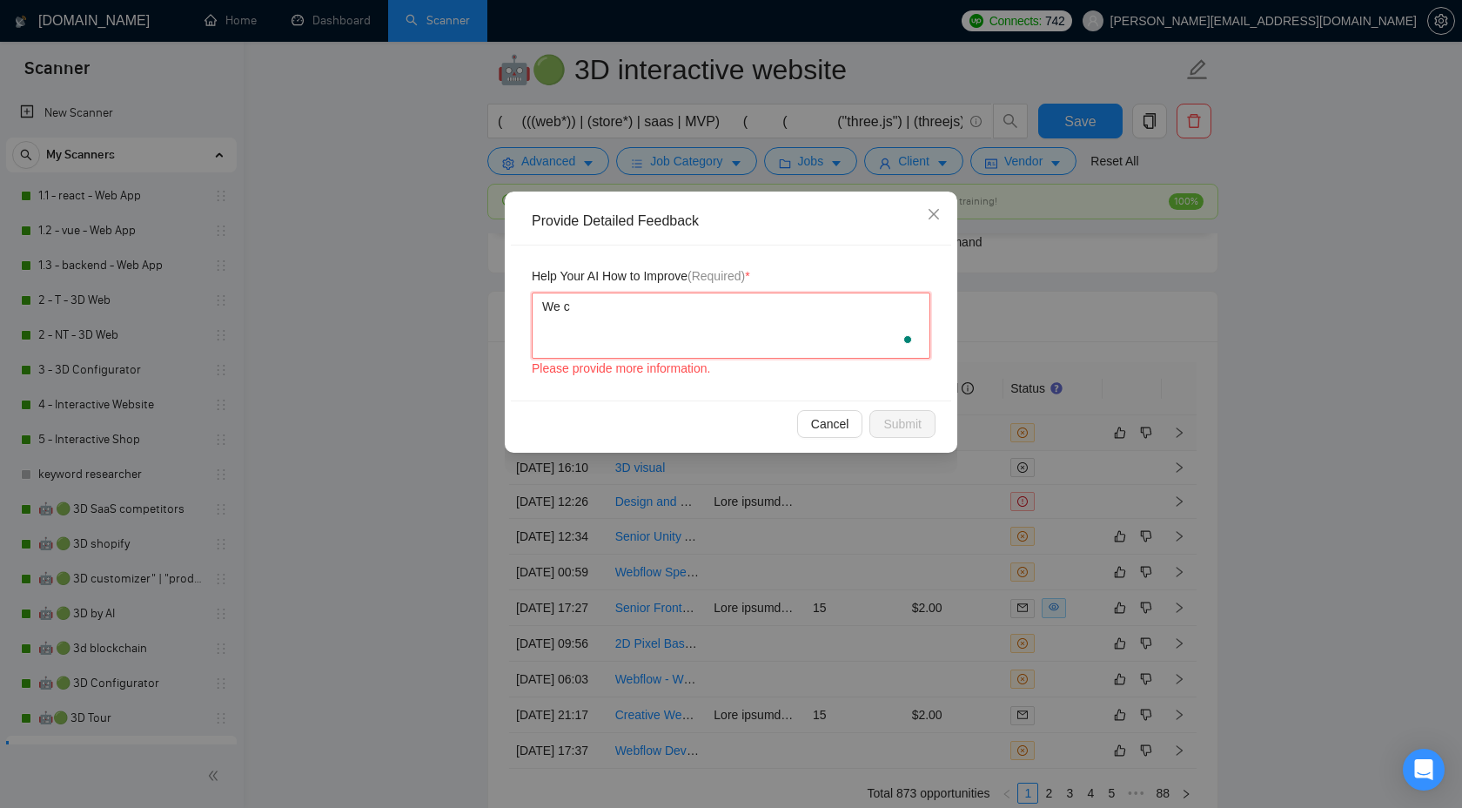
type textarea "We ca"
type textarea "We can"
type textarea "We can e"
type textarea "We can ee"
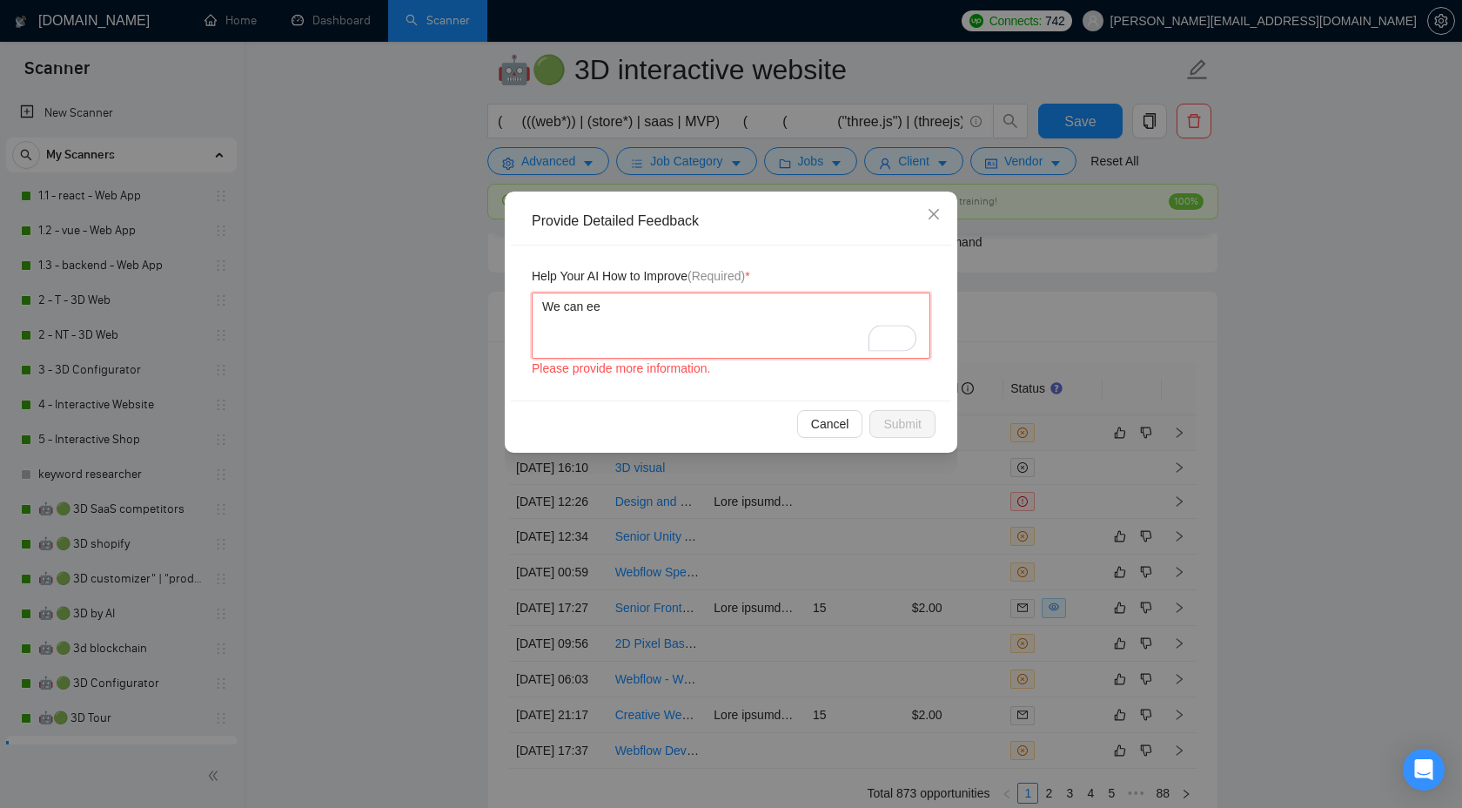
type textarea "We can eea"
type textarea "We can eeas"
type textarea "We can eea"
type textarea "We can ee"
type textarea "We can e"
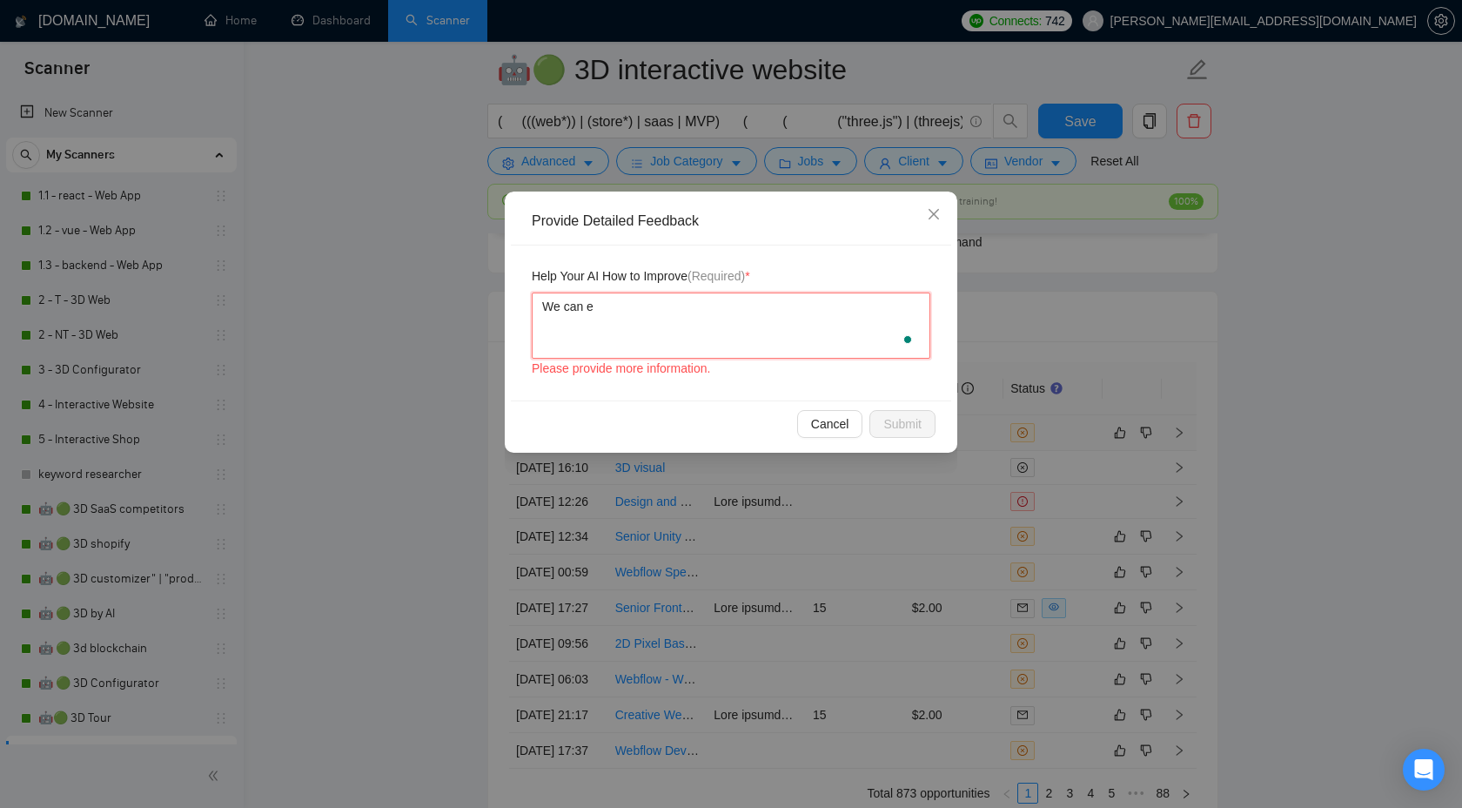
type textarea "We can es"
type textarea "We can e"
type textarea "We can ea"
type textarea "We can eas"
type textarea "We can easily"
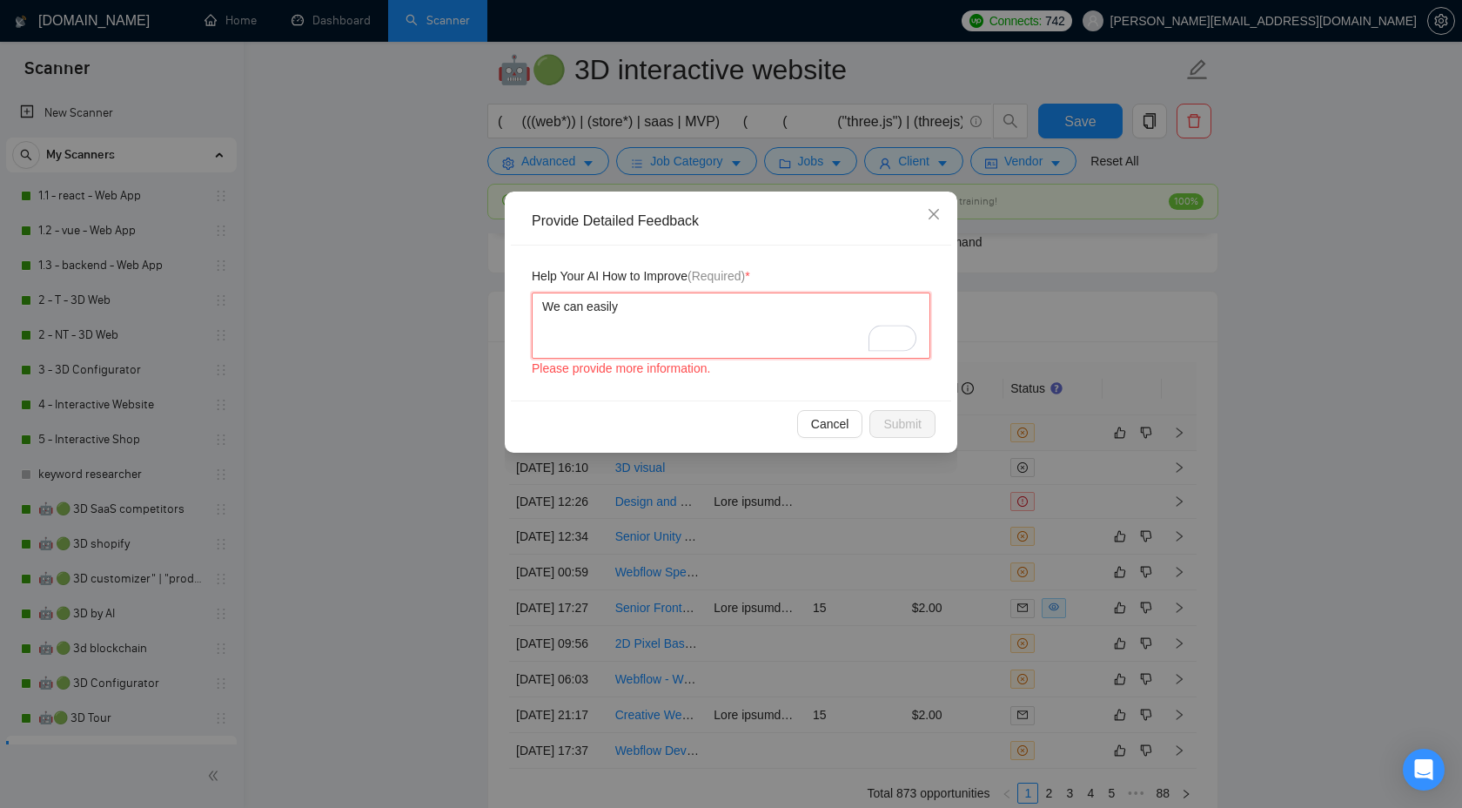
type textarea "We can easily h"
type textarea "We can easily ha"
type textarea "We can easily han"
type textarea "We can easily hand"
type textarea "We can easily handl"
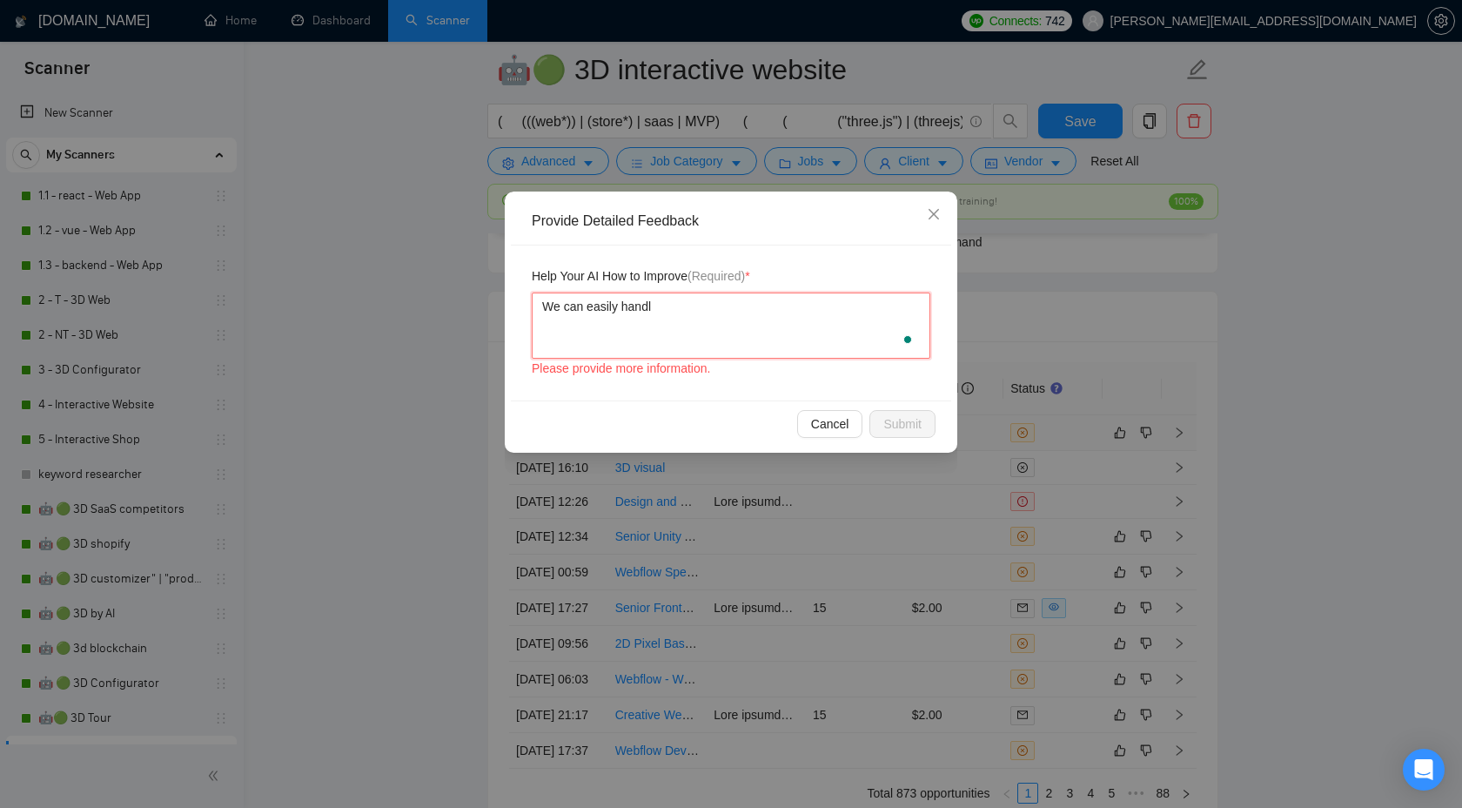
type textarea "We can easily handle"
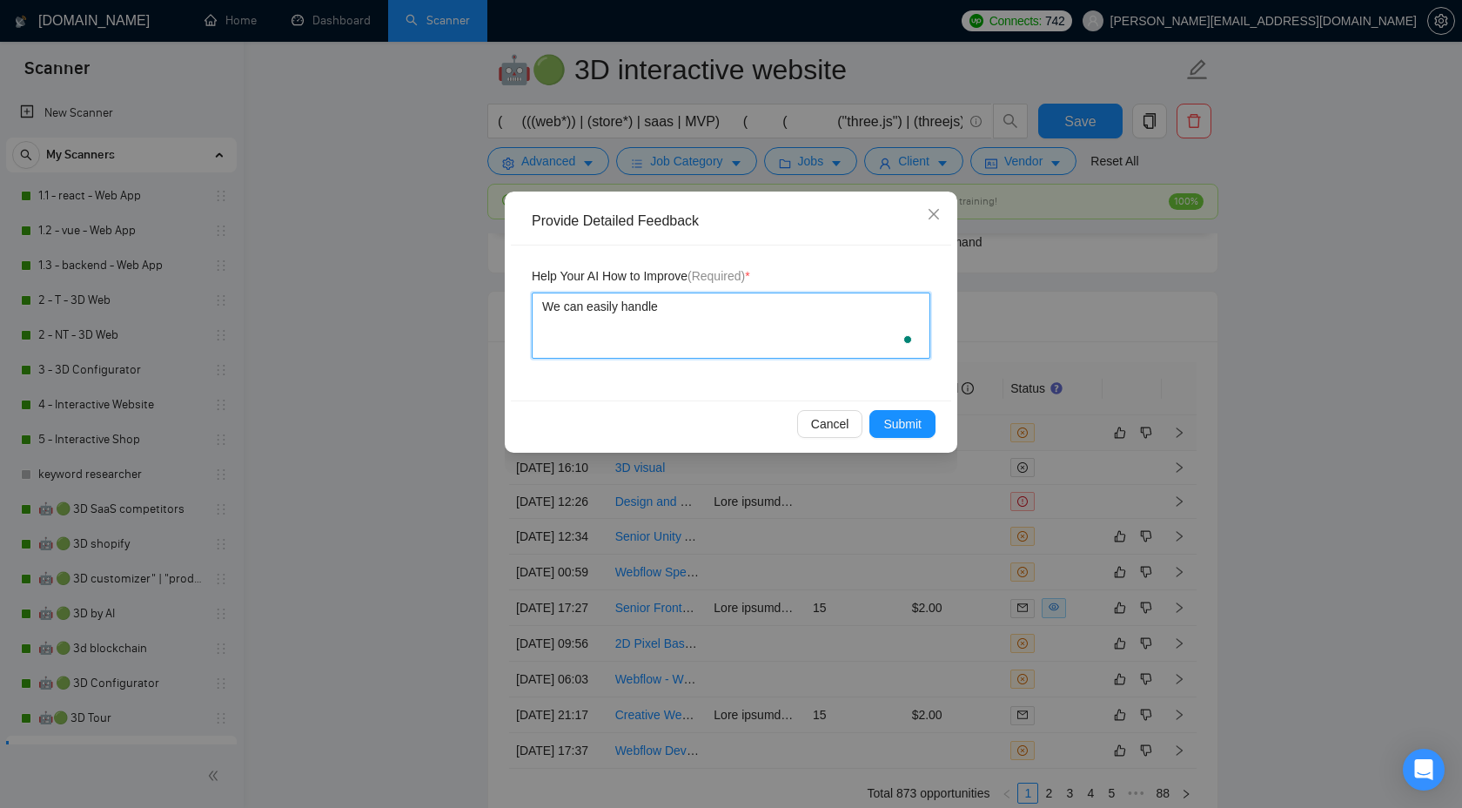
type textarea "We can easily handle"
type textarea "We can easily handle 3"
type textarea "We can easily handle 3d"
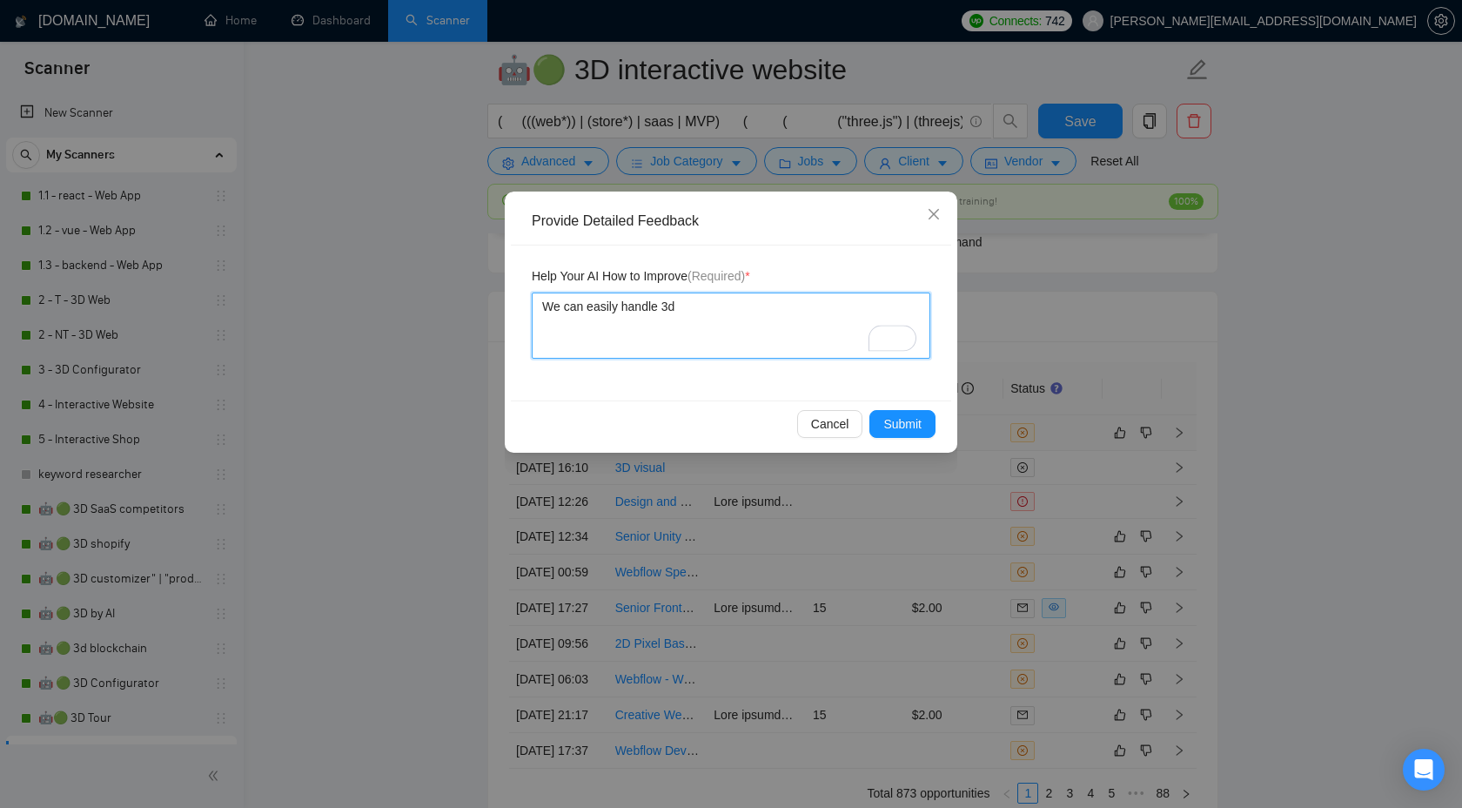
type textarea "We can easily handle 3"
type textarea "We can easily handle"
type textarea "We can easily handle t"
type textarea "We can easily handle th"
type textarea "We can easily handle tho"
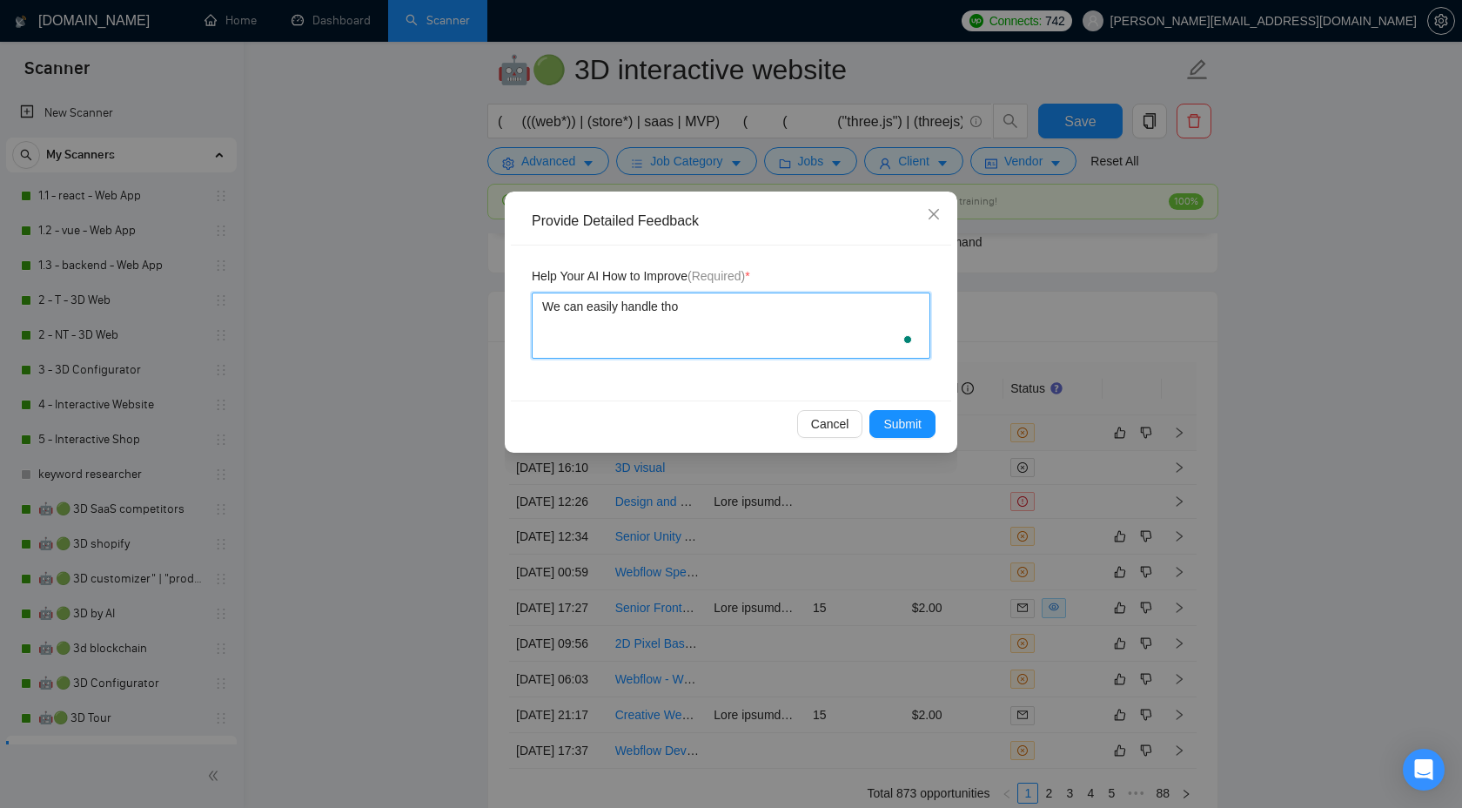
type textarea "We can easily handle [PERSON_NAME]"
type textarea "We can easily handle tho"
type textarea "We can easily handle th"
type textarea "We can easily handle thi"
type textarea "We can easily handle this"
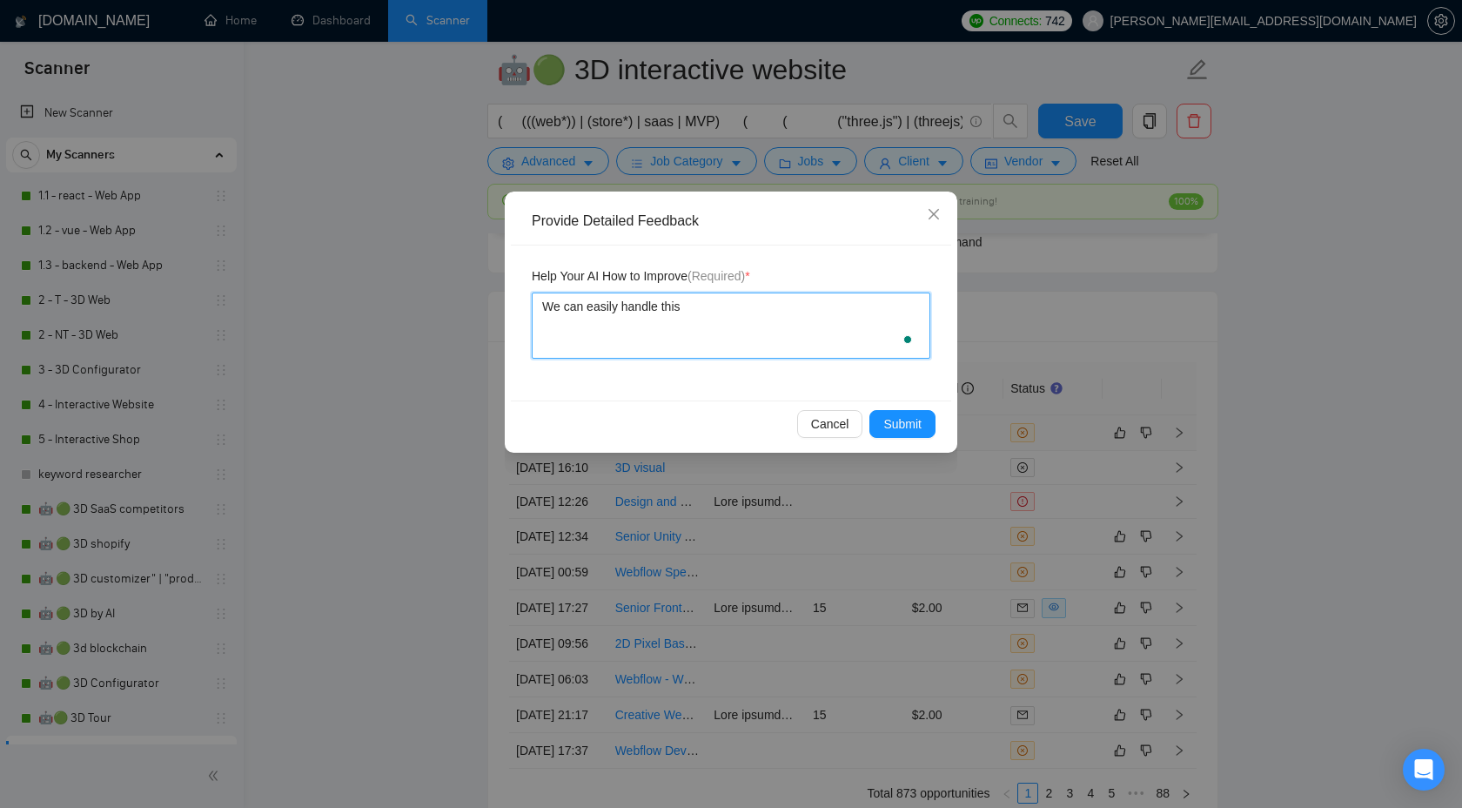
type textarea "We can easily handle this"
click at [919, 406] on div "Cancel Submit" at bounding box center [731, 423] width 440 height 46
click at [912, 430] on span "Submit" at bounding box center [902, 423] width 38 height 19
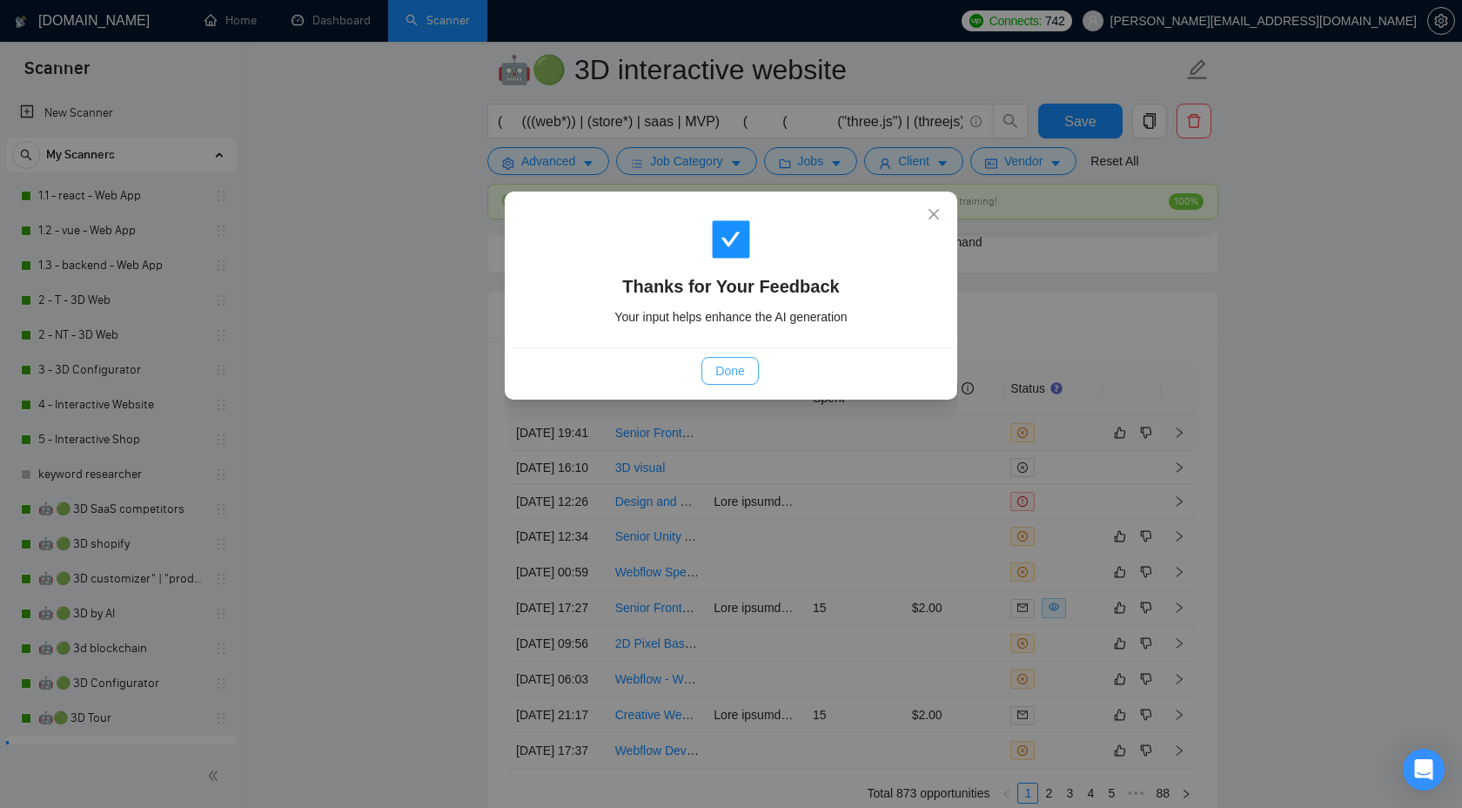
click at [736, 376] on span "Done" at bounding box center [729, 370] width 29 height 19
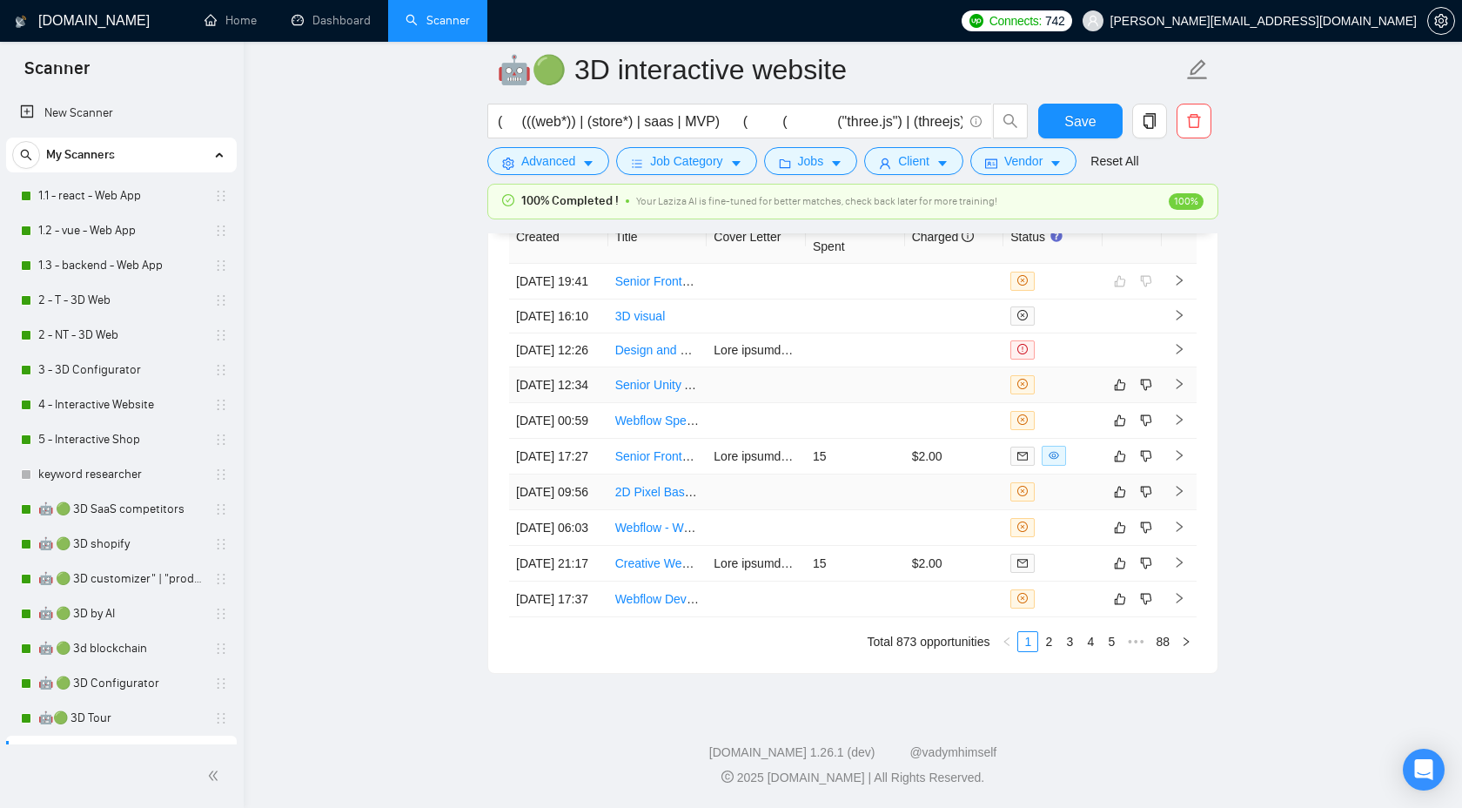
click at [1178, 510] on td at bounding box center [1179, 492] width 35 height 36
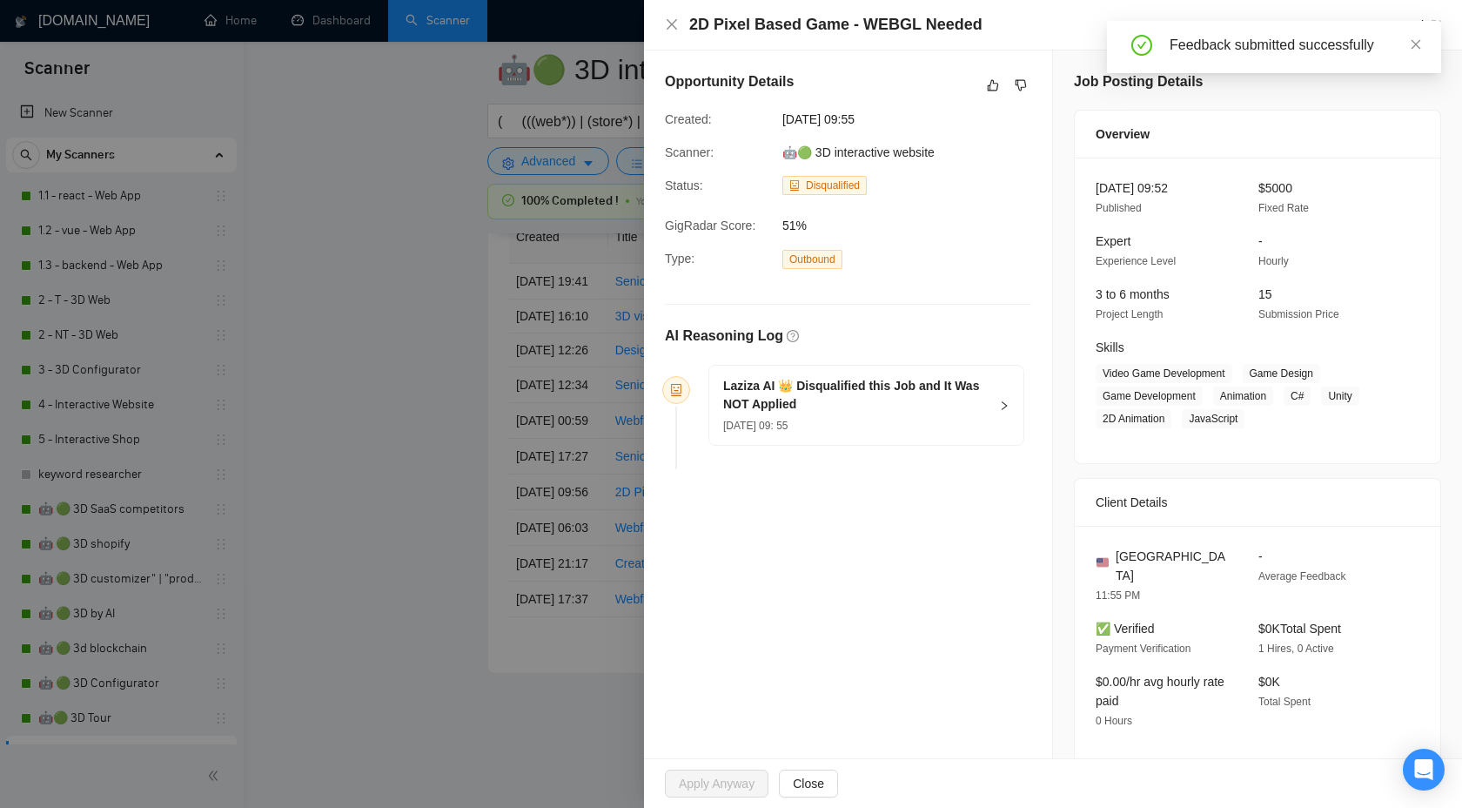
click at [1182, 421] on div at bounding box center [731, 404] width 1462 height 808
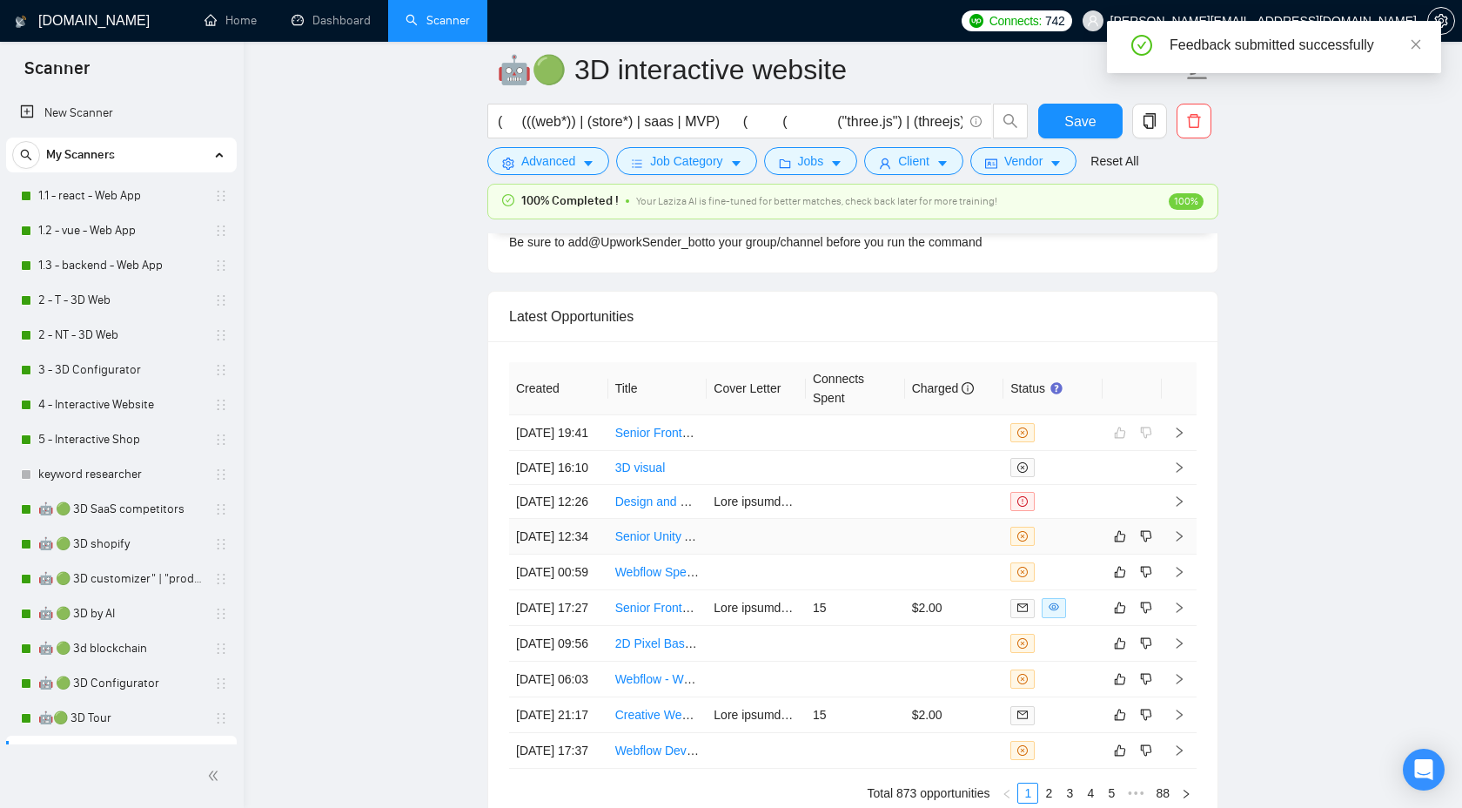
click at [1186, 554] on td at bounding box center [1179, 537] width 35 height 36
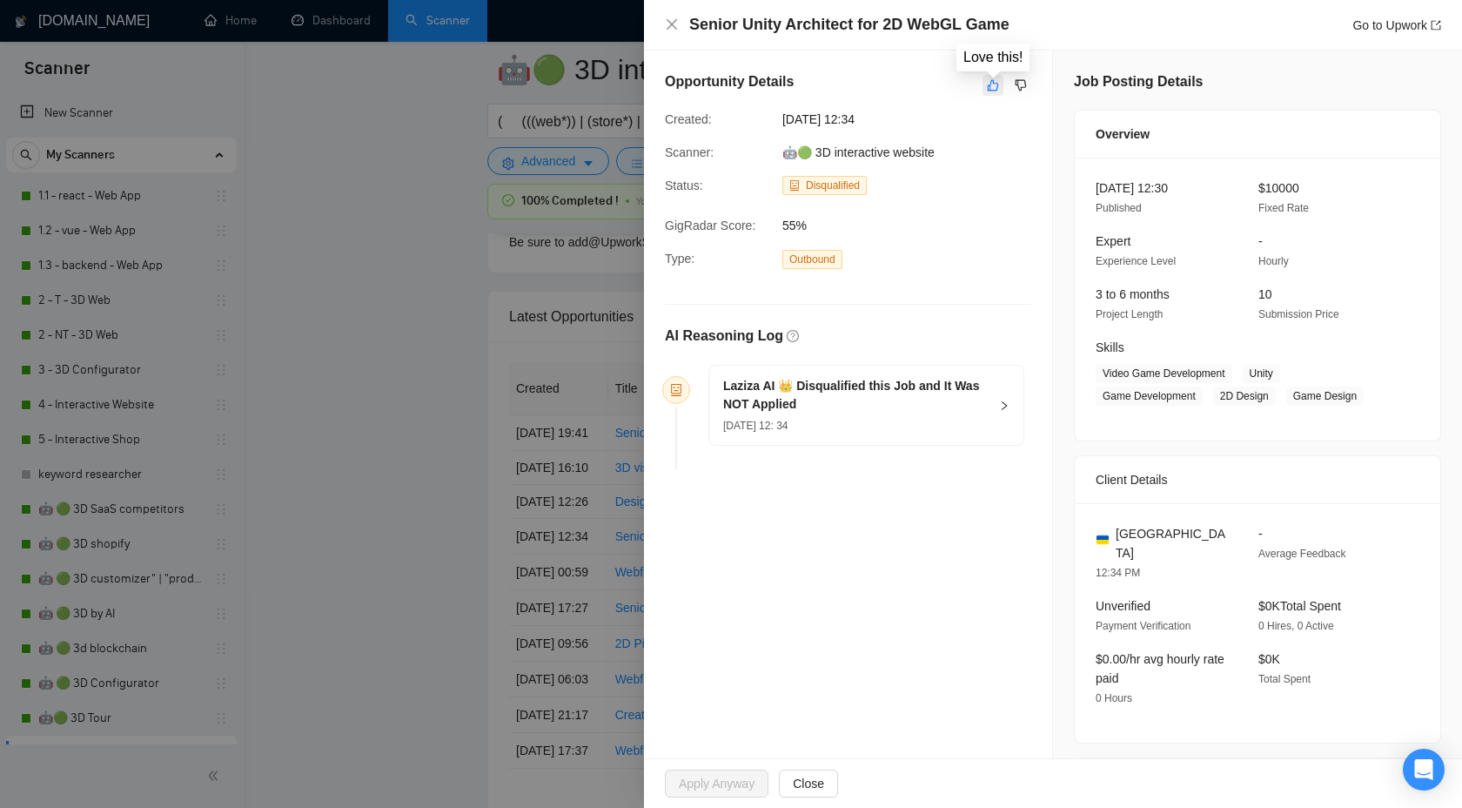
click at [998, 82] on icon "like" at bounding box center [993, 85] width 12 height 14
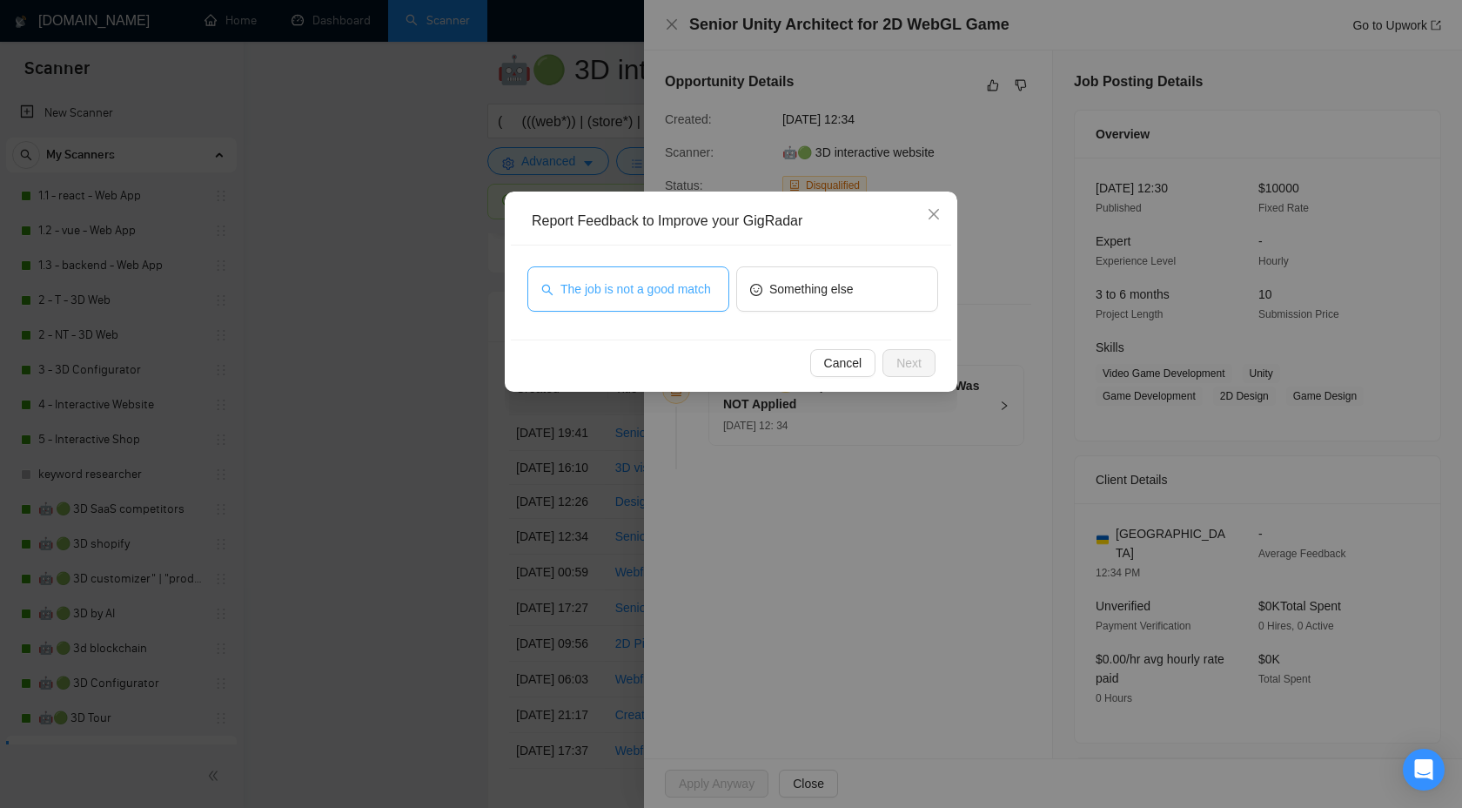
click at [663, 279] on span "The job is not a good match" at bounding box center [636, 288] width 151 height 19
click at [907, 370] on span "Next" at bounding box center [909, 362] width 25 height 19
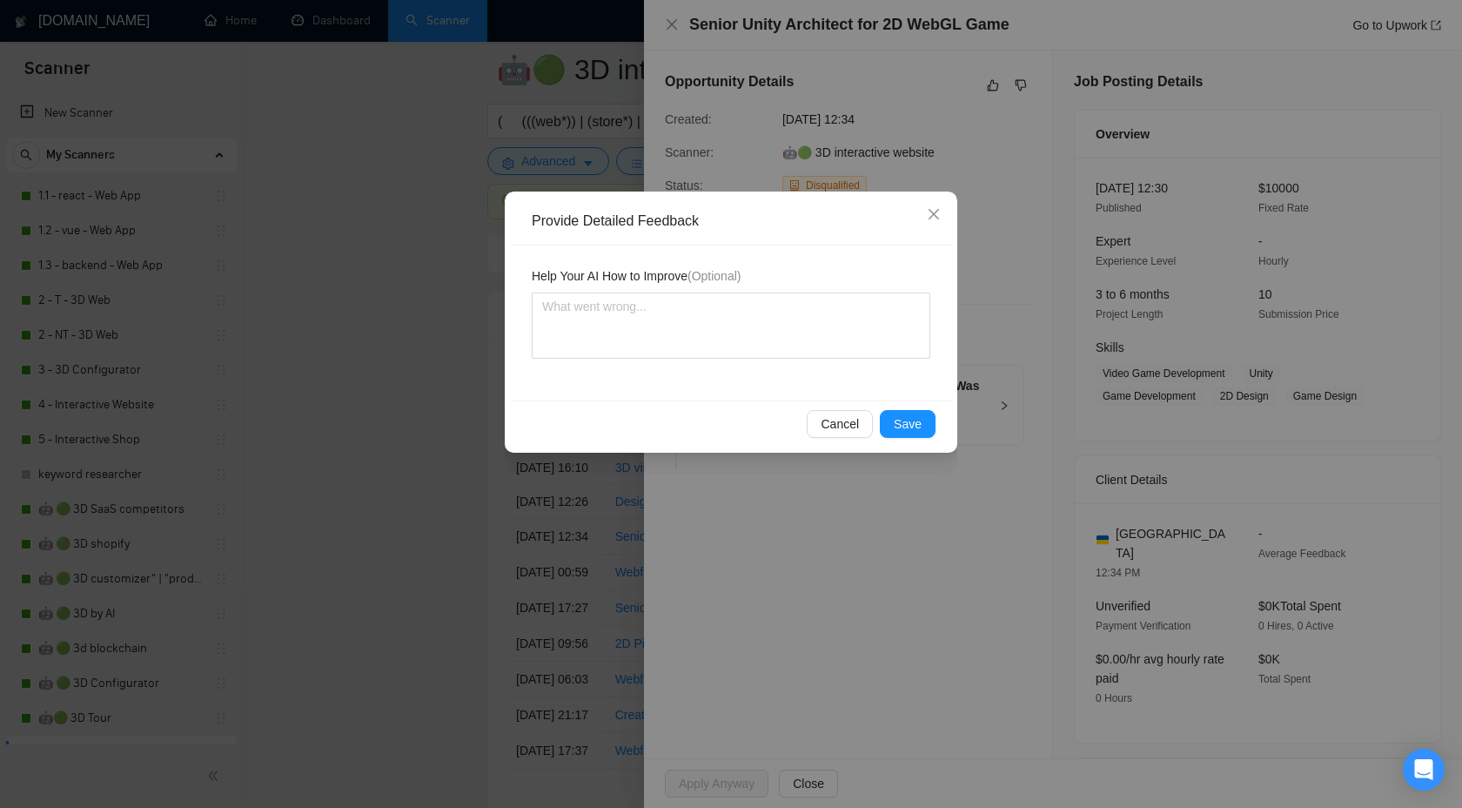
click at [906, 405] on div "Cancel Save" at bounding box center [731, 423] width 440 height 46
click at [906, 407] on div "Cancel Save" at bounding box center [731, 423] width 440 height 46
click at [906, 429] on span "Save" at bounding box center [908, 423] width 28 height 19
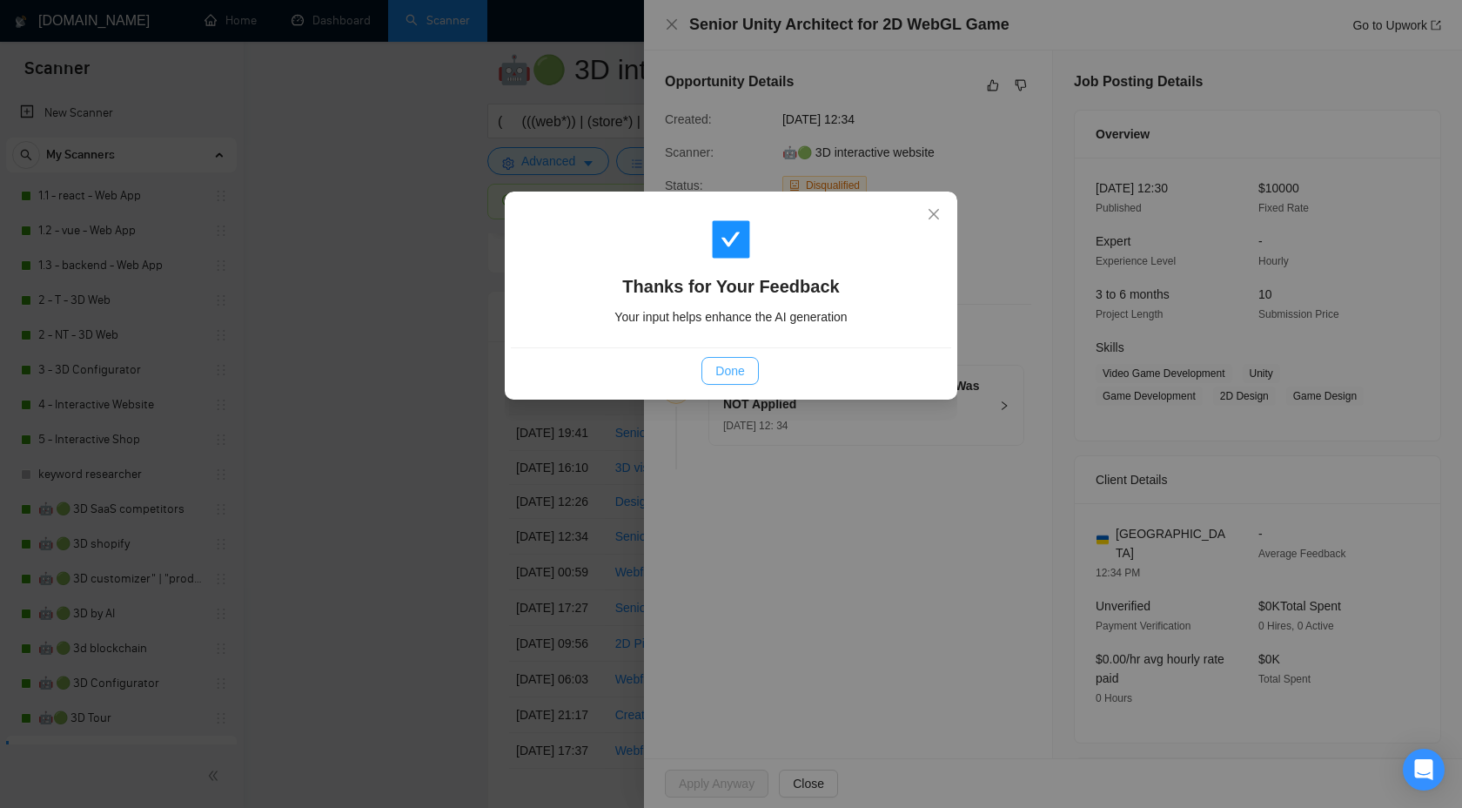
click at [709, 372] on button "Done" at bounding box center [730, 371] width 57 height 28
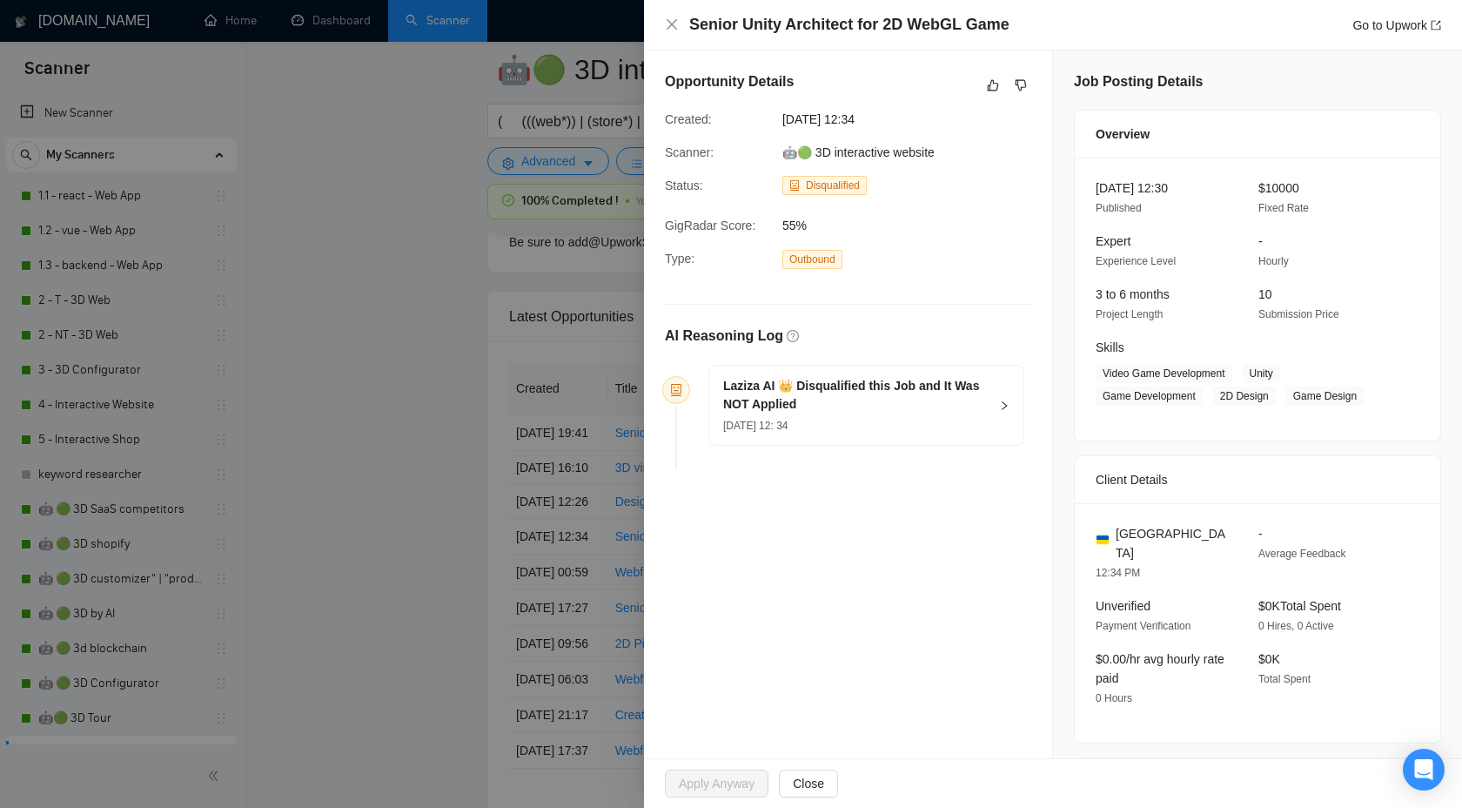
click at [450, 350] on div at bounding box center [731, 404] width 1462 height 808
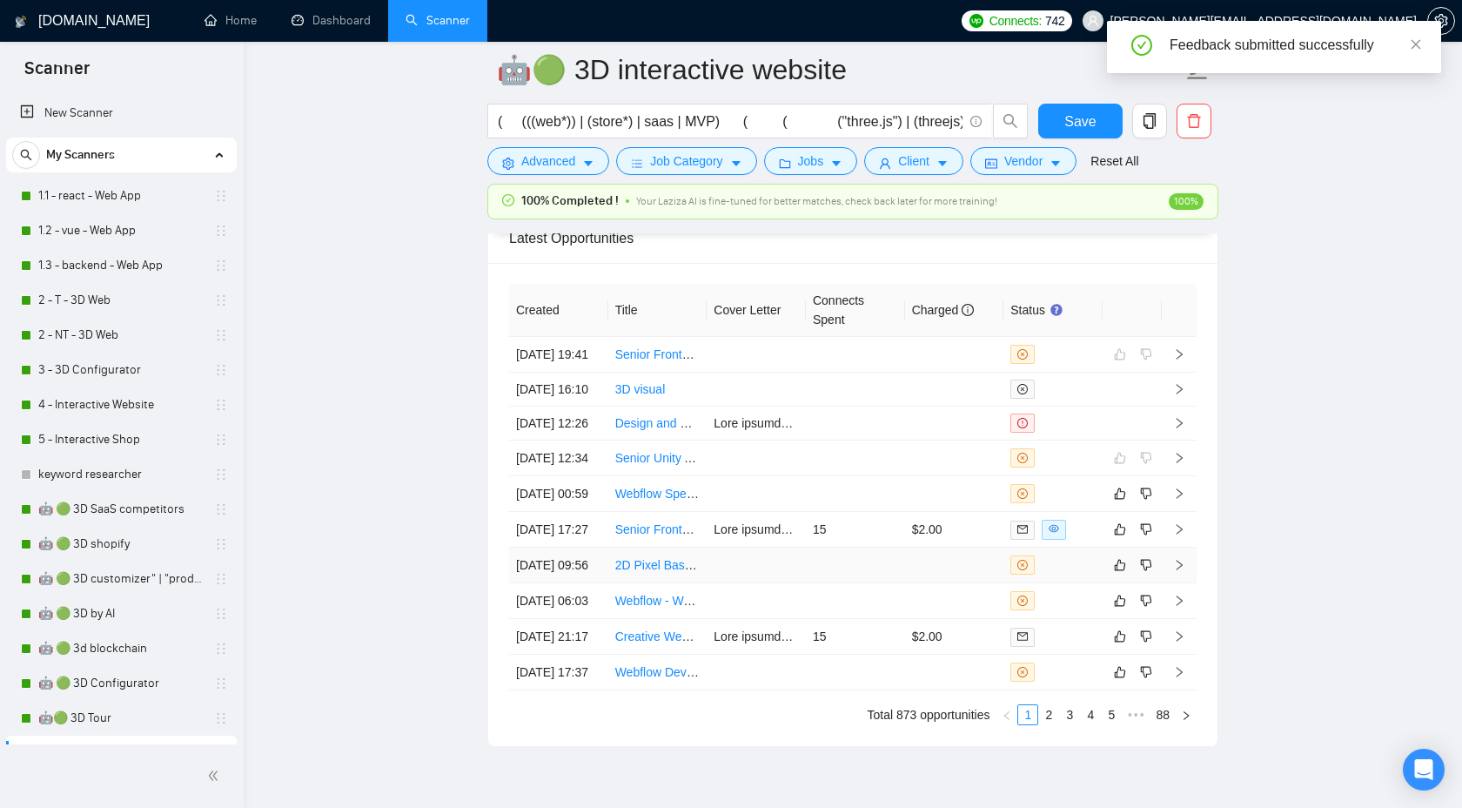
scroll to position [5352, 0]
click at [1174, 496] on icon "right" at bounding box center [1179, 490] width 12 height 12
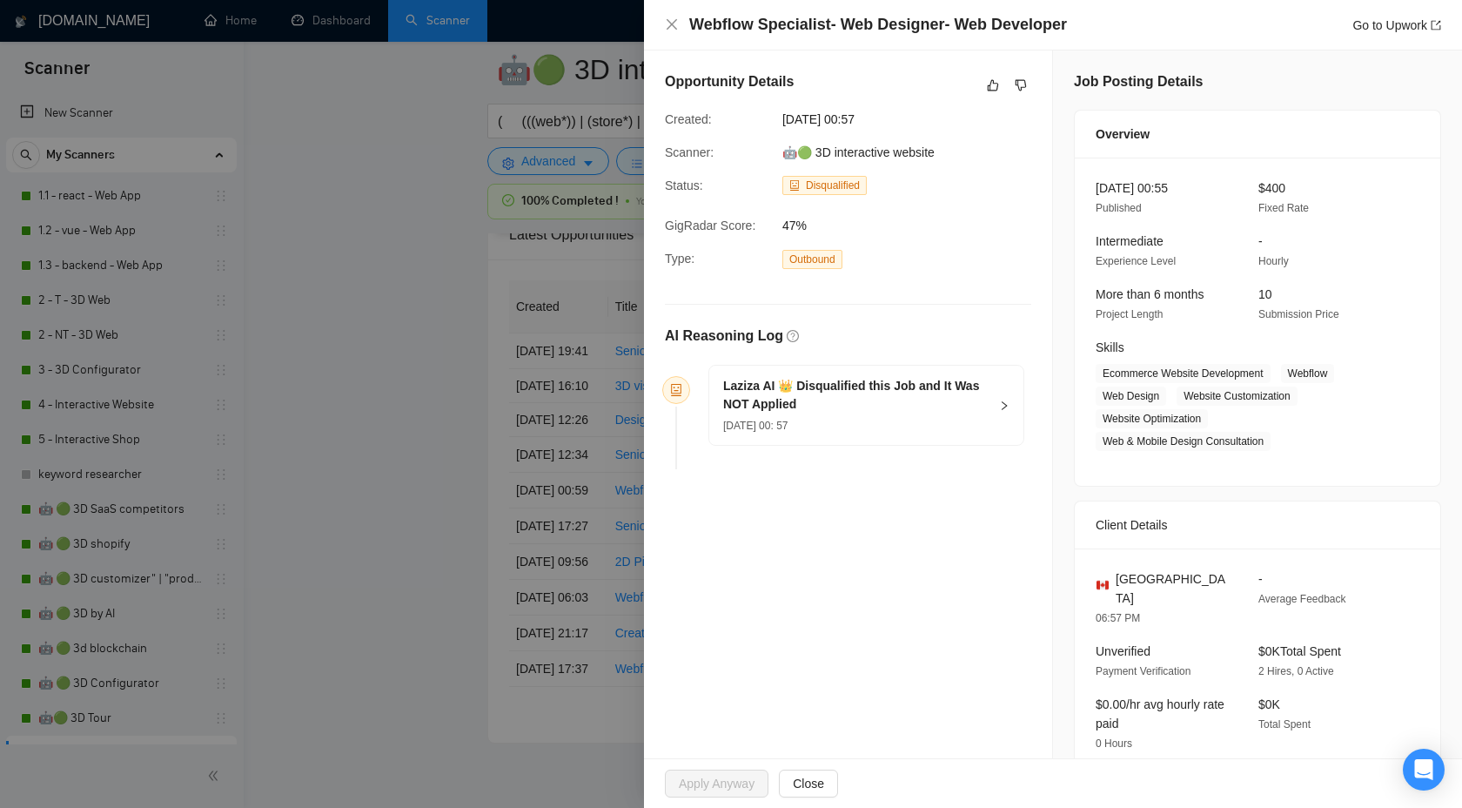
click at [853, 26] on h4 "Webflow Specialist- Web Designer- Web Developer" at bounding box center [878, 25] width 378 height 22
copy h4 "Webflow Specialist- Web Designer- Web Developer"
click at [997, 415] on div "Laziza AI 👑 Disqualified this Job and It Was NOT Applied [DATE] 00: 57" at bounding box center [866, 405] width 314 height 79
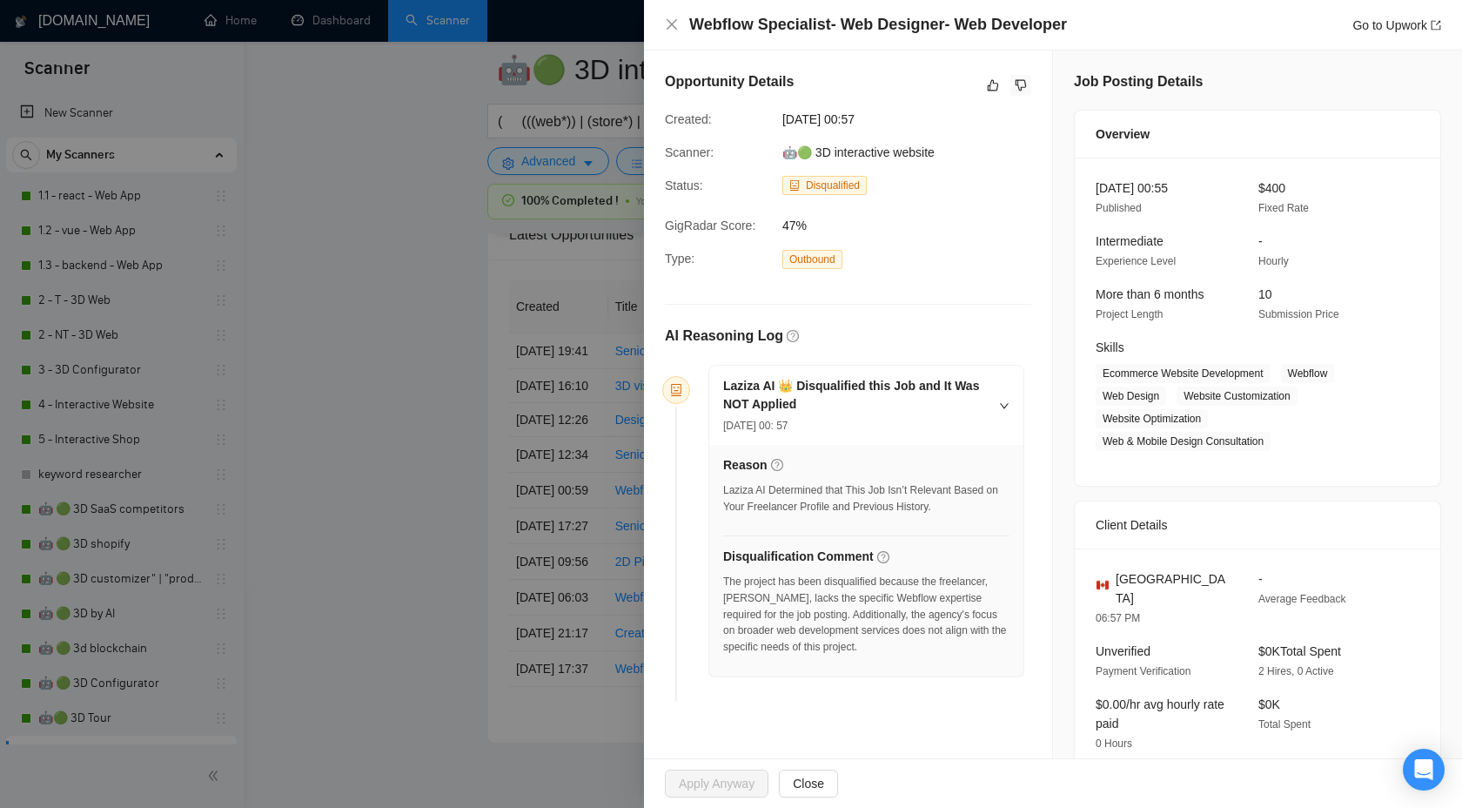
click at [1018, 96] on div at bounding box center [1021, 85] width 21 height 21
click at [1019, 76] on button "button" at bounding box center [1021, 85] width 21 height 21
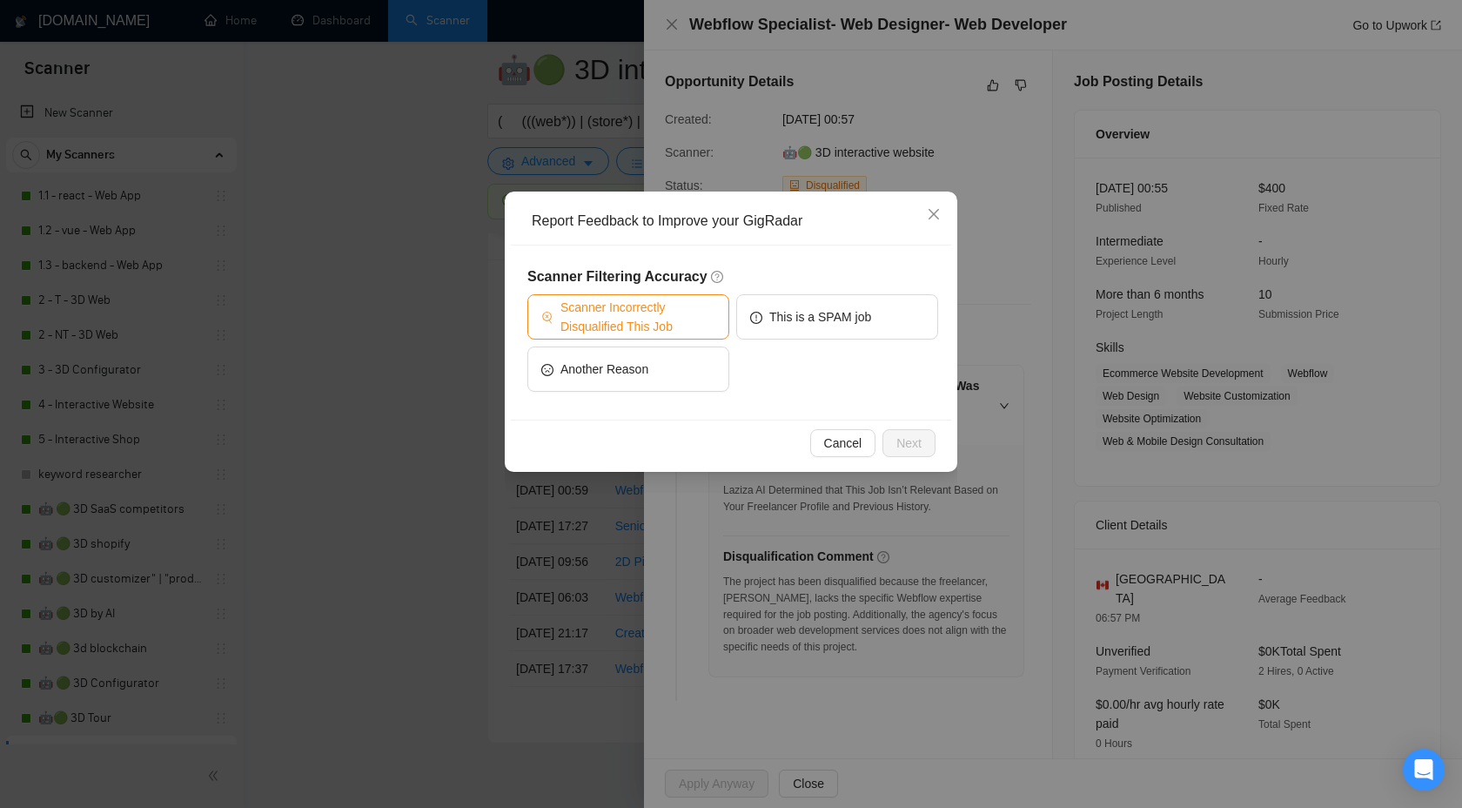
click at [655, 323] on span "Scanner Incorrectly Disqualified This Job" at bounding box center [638, 317] width 155 height 38
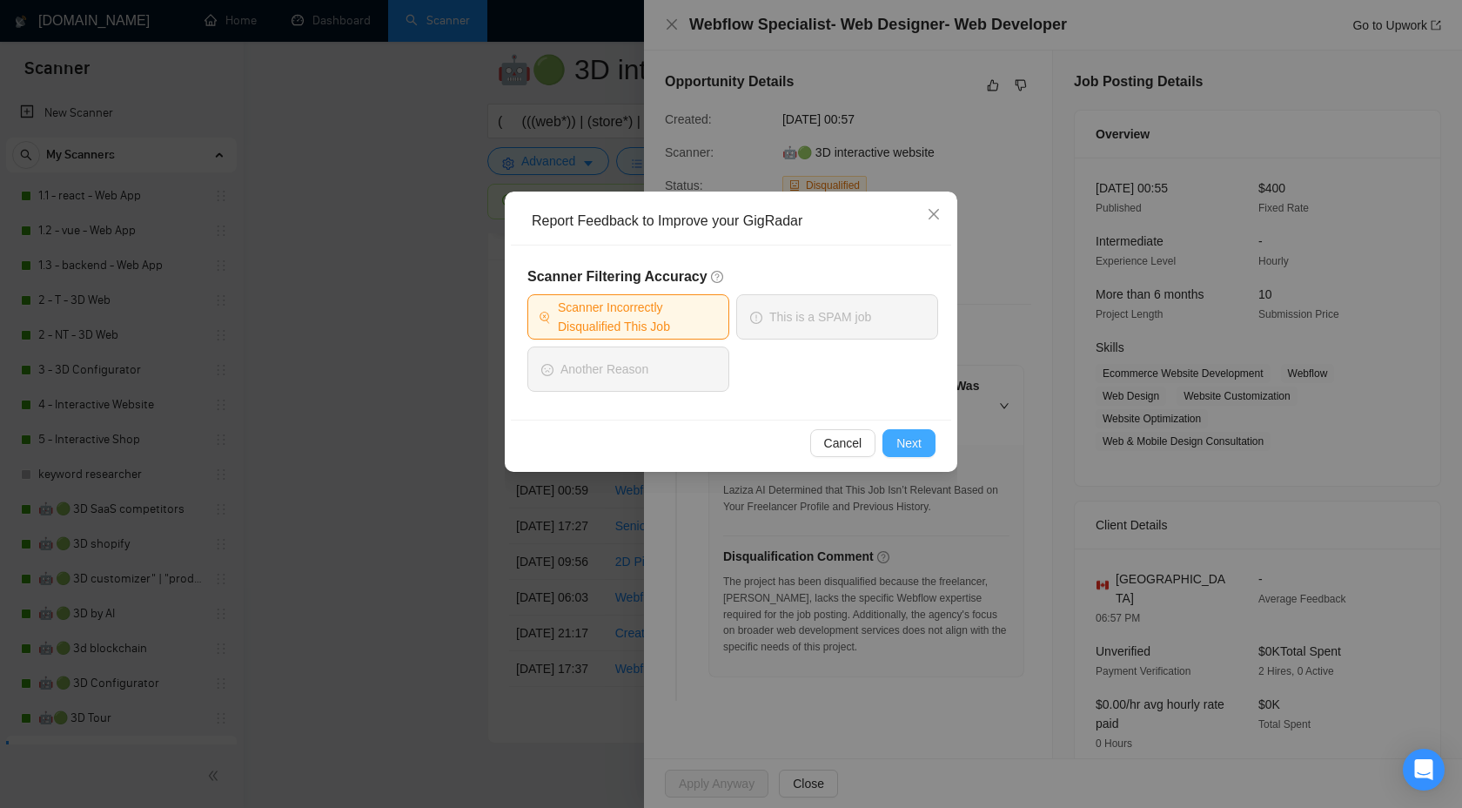
click at [903, 449] on span "Next" at bounding box center [909, 442] width 25 height 19
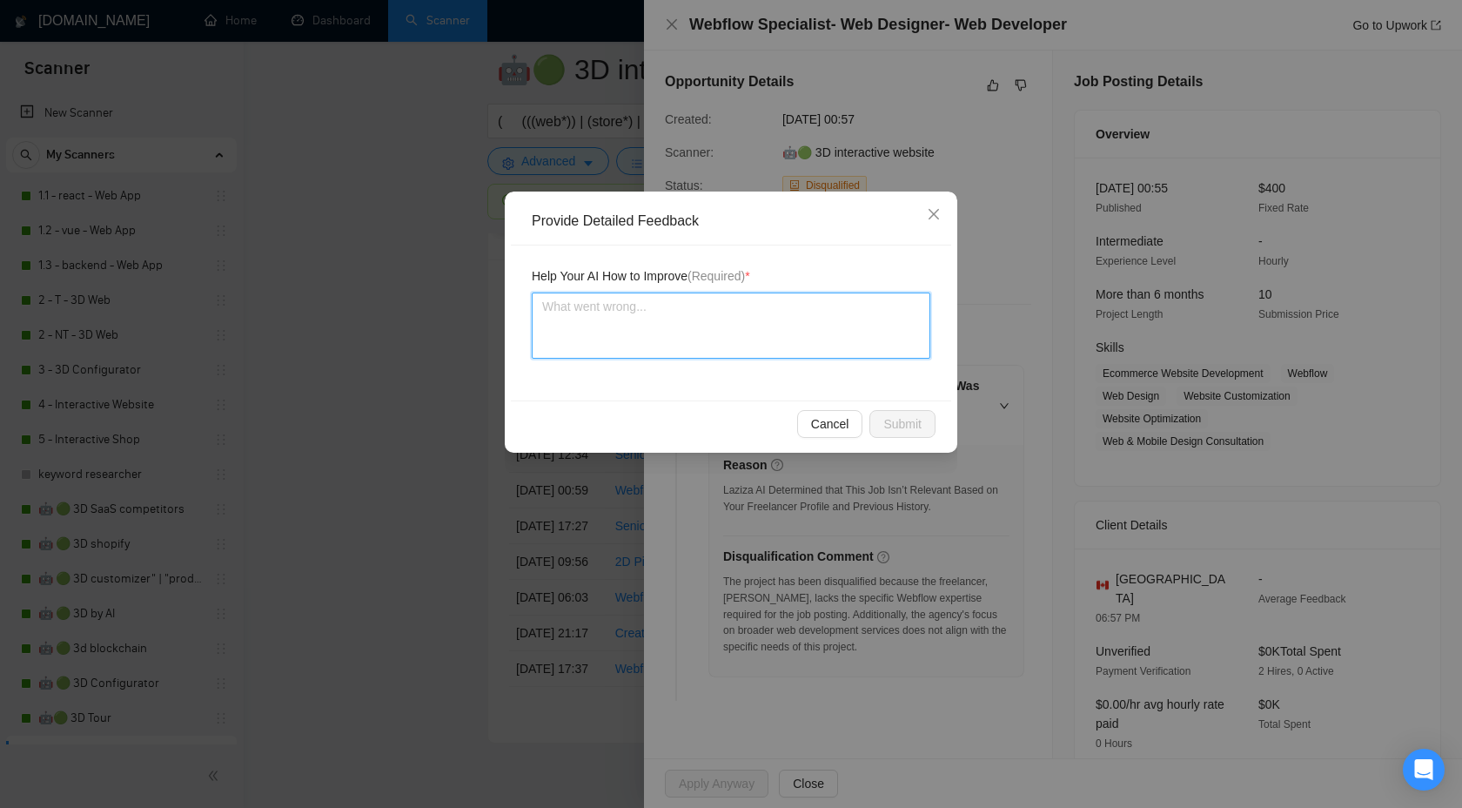
click at [774, 302] on textarea at bounding box center [731, 325] width 399 height 66
type textarea "W"
type textarea "We"
type textarea "We c"
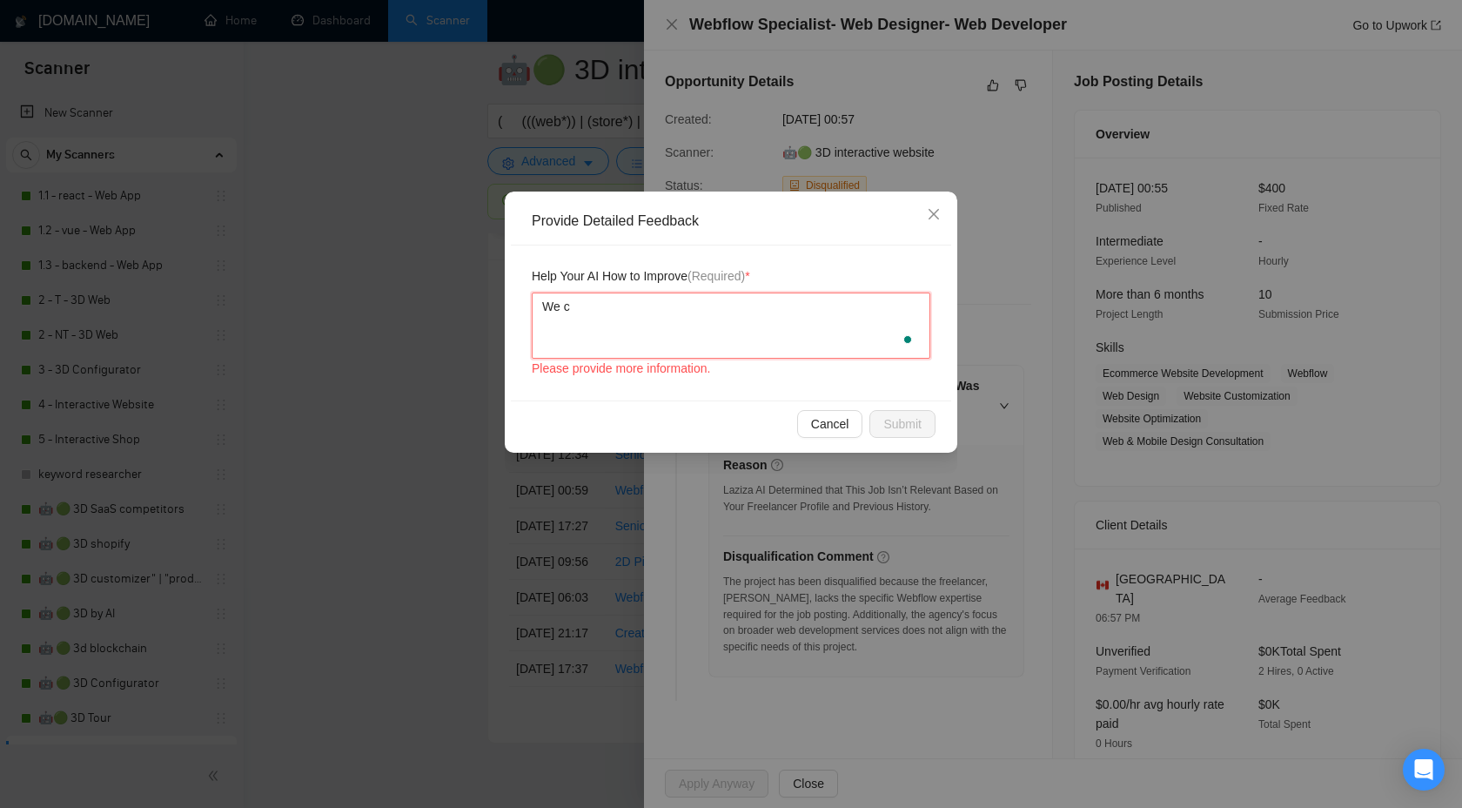
type textarea "We ca"
type textarea "We can"
type textarea "We can h"
type textarea "We can ha"
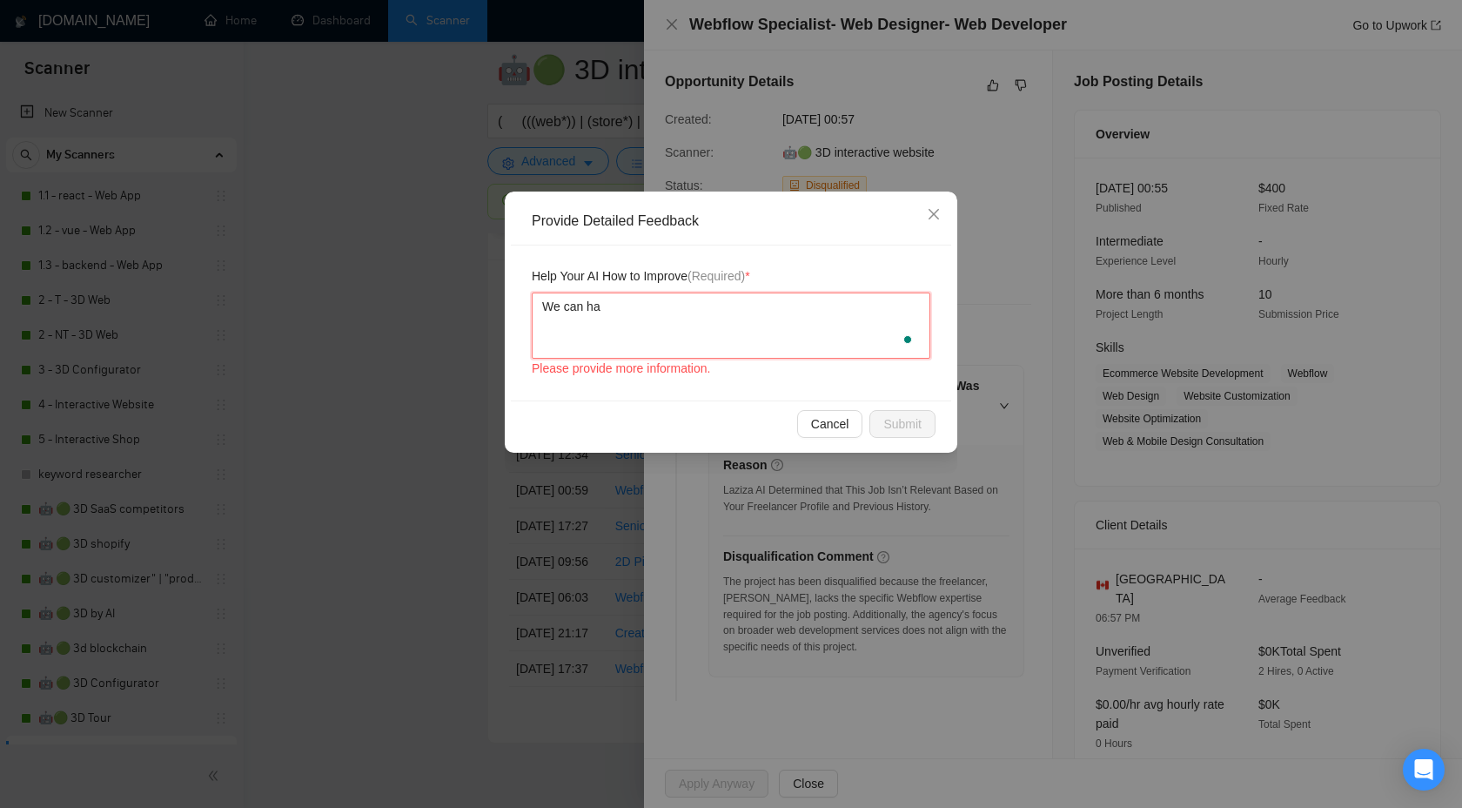
type textarea "We can hab"
type textarea "We can ha"
type textarea "We can han"
type textarea "We can hand"
type textarea "We can handl"
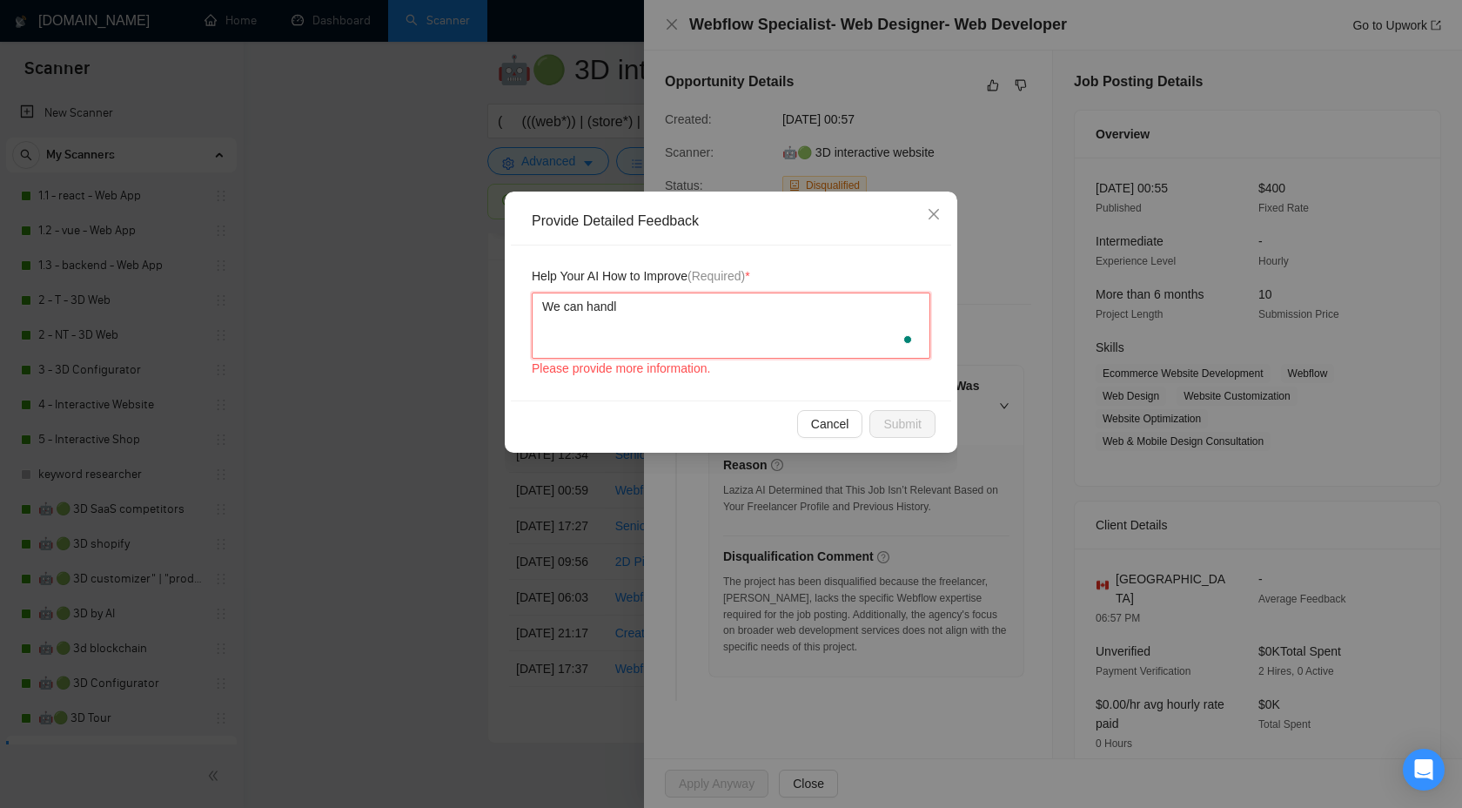
type textarea "We can handle"
paste textarea "Webflow Specialist- Web Designer- Web Developer"
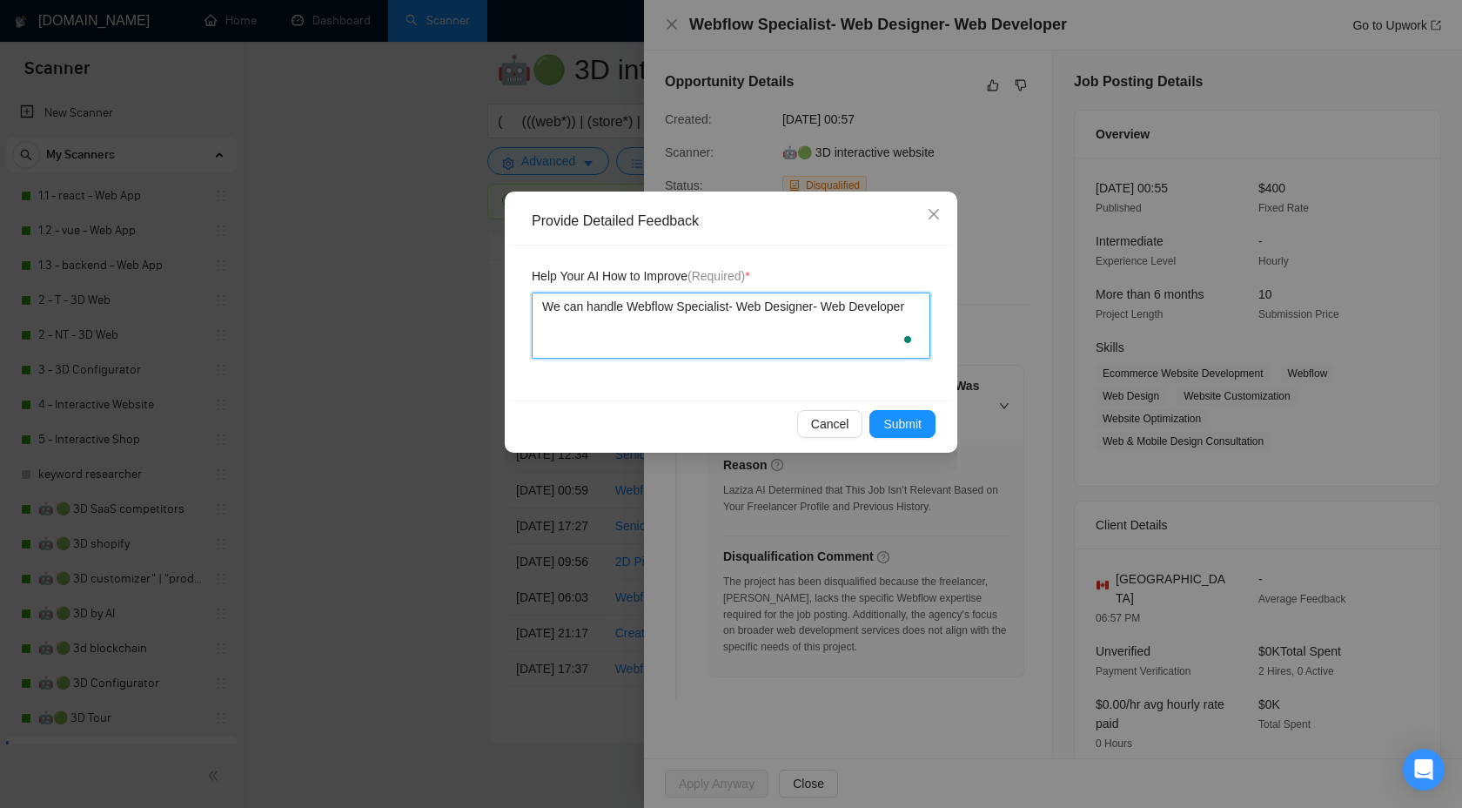
type textarea "We can handle Webflow Specialist- Web Designer- Web Developer"
click at [890, 415] on span "Submit" at bounding box center [902, 423] width 38 height 19
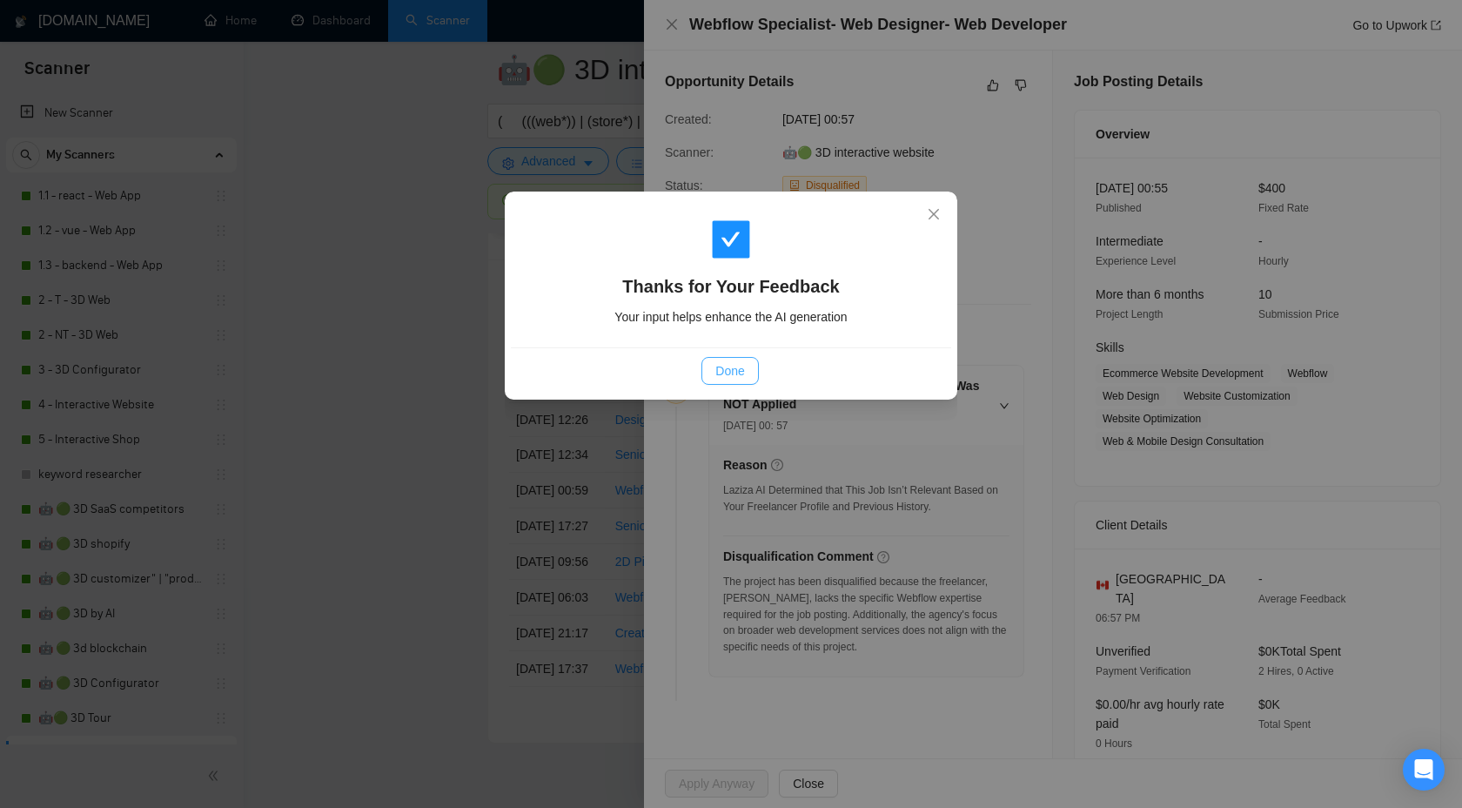
click at [738, 362] on span "Done" at bounding box center [729, 370] width 29 height 19
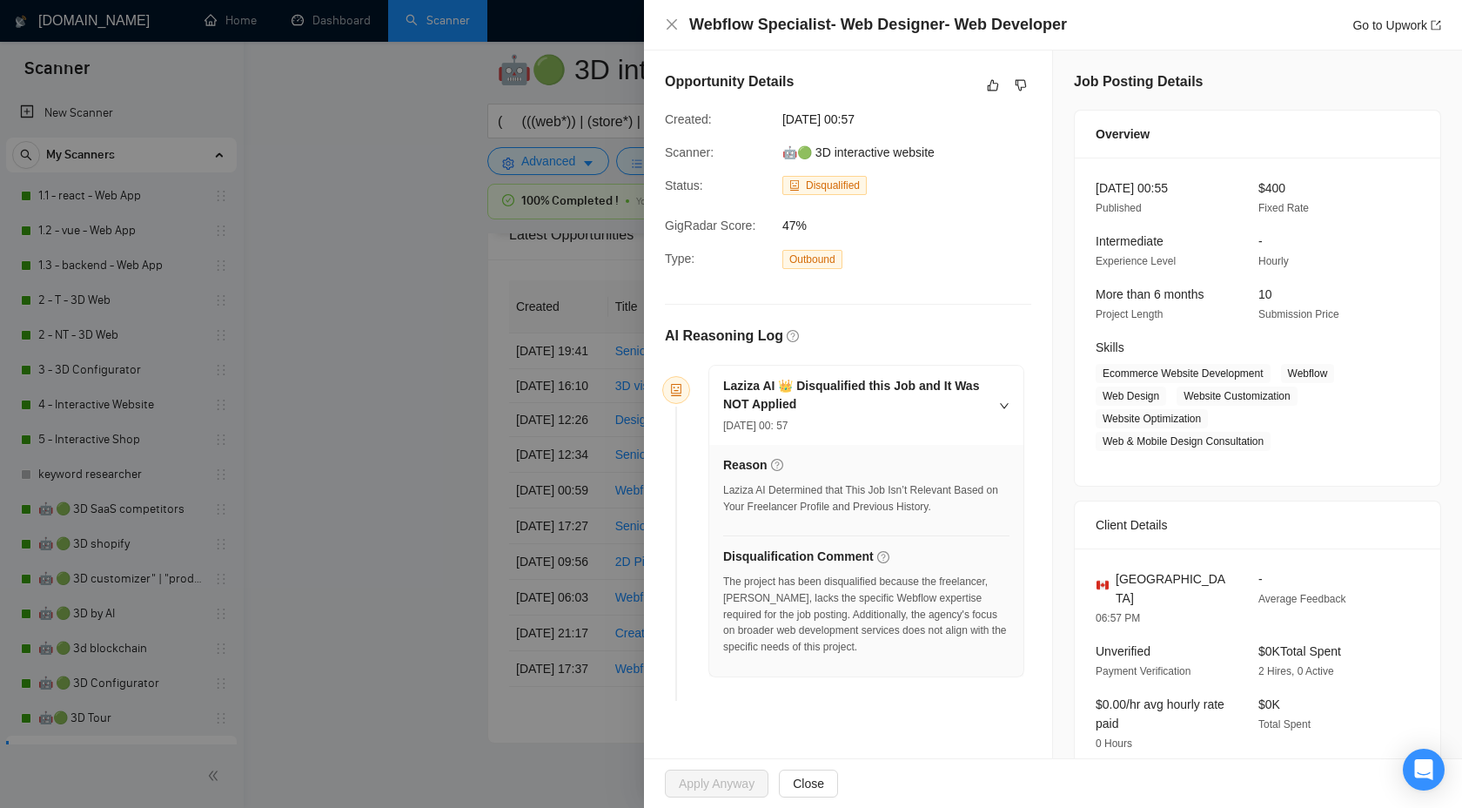
click at [511, 339] on div at bounding box center [731, 404] width 1462 height 808
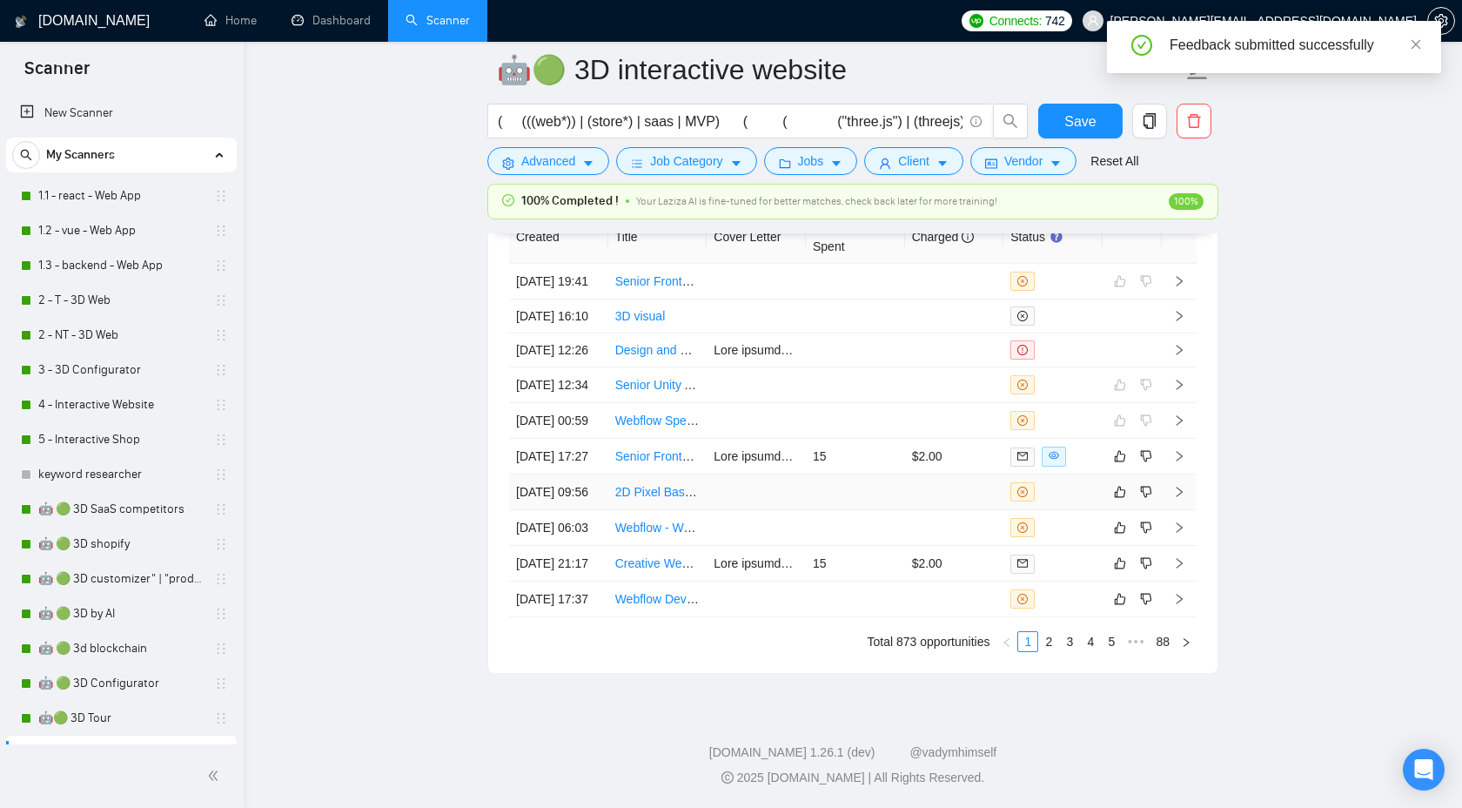
scroll to position [5506, 0]
click at [1181, 462] on icon "right" at bounding box center [1179, 456] width 12 height 12
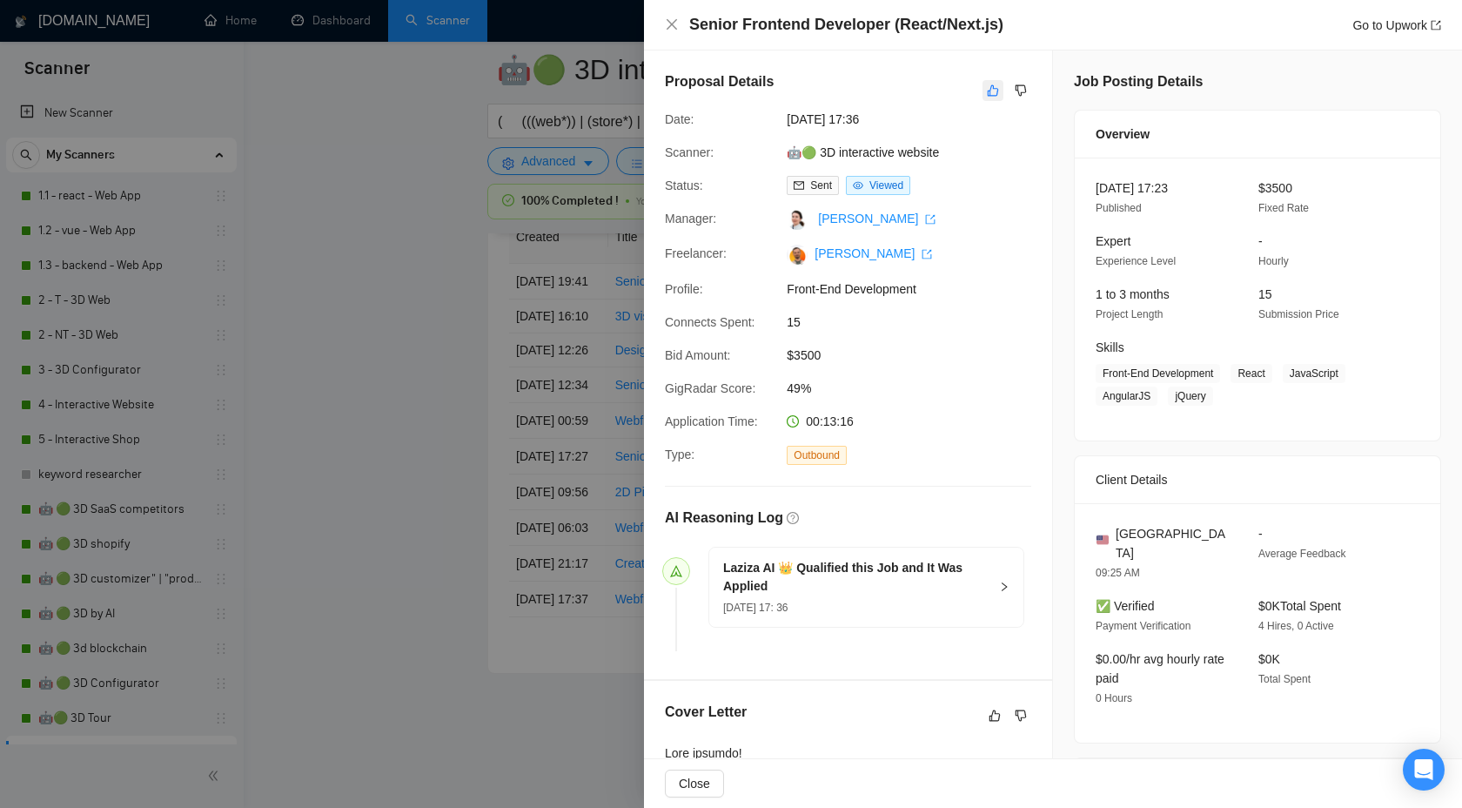
click at [991, 92] on icon "like" at bounding box center [993, 91] width 12 height 14
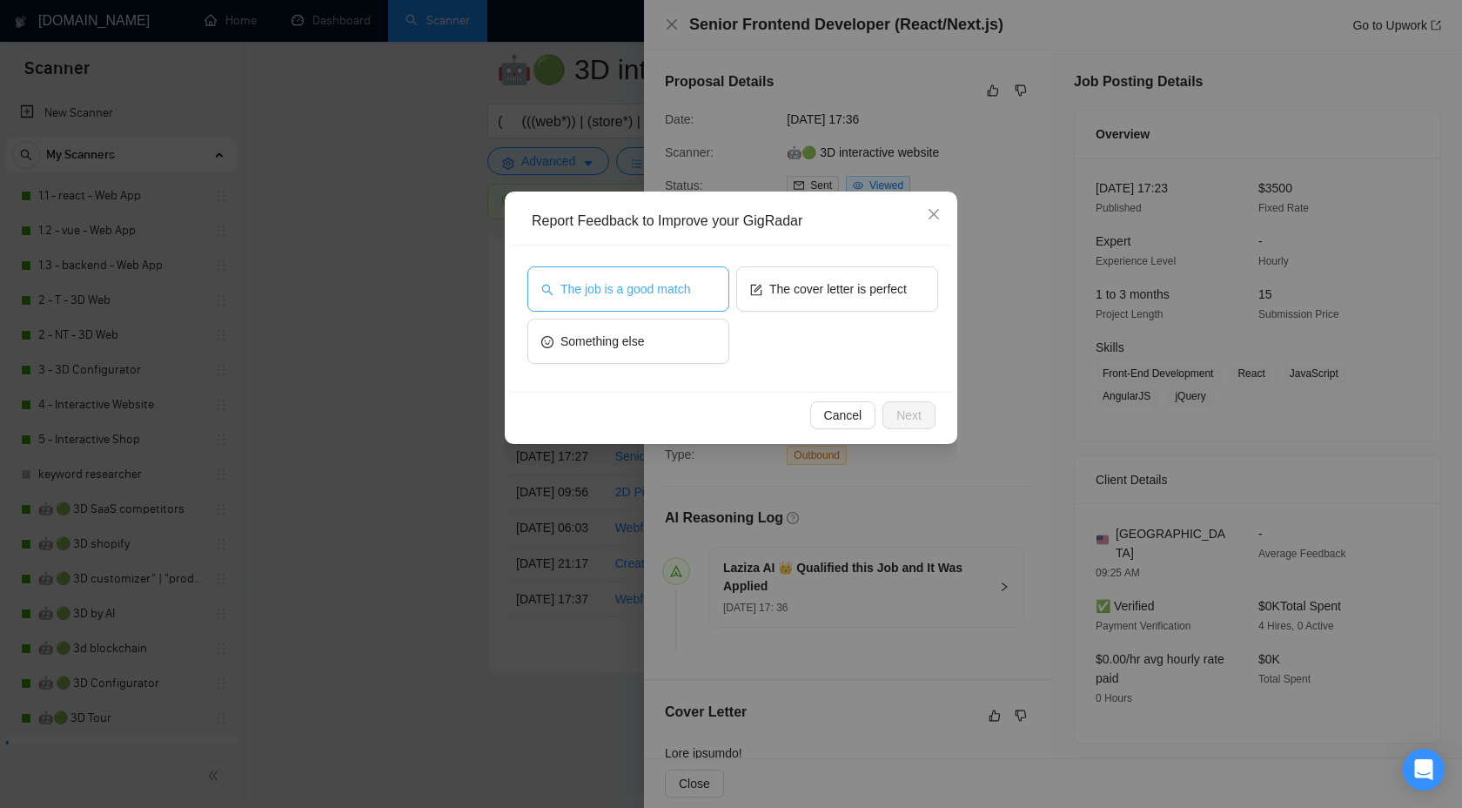
click at [642, 298] on span "The job is a good match" at bounding box center [626, 288] width 130 height 19
click at [904, 413] on span "Next" at bounding box center [909, 415] width 25 height 19
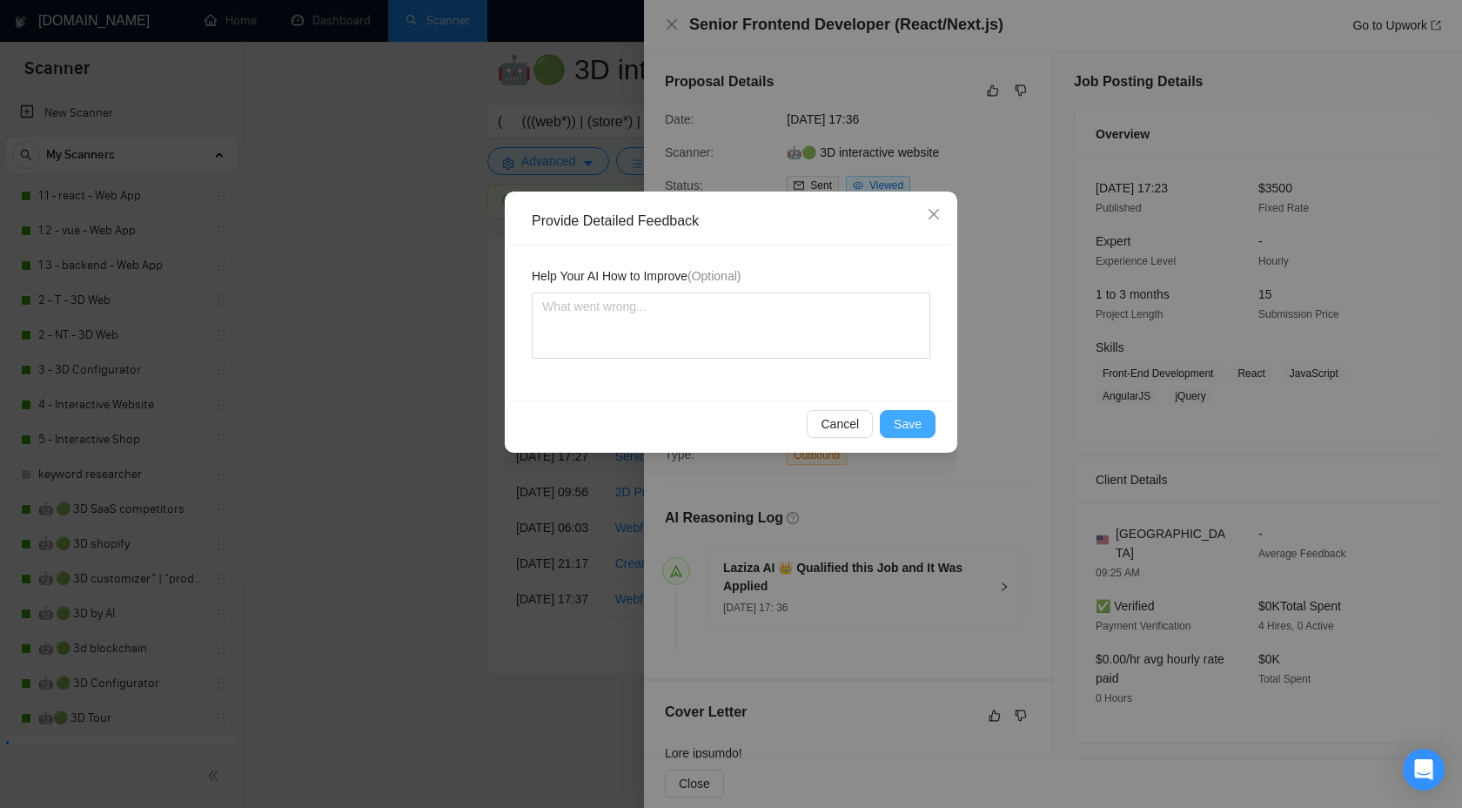
click at [902, 422] on span "Save" at bounding box center [908, 423] width 28 height 19
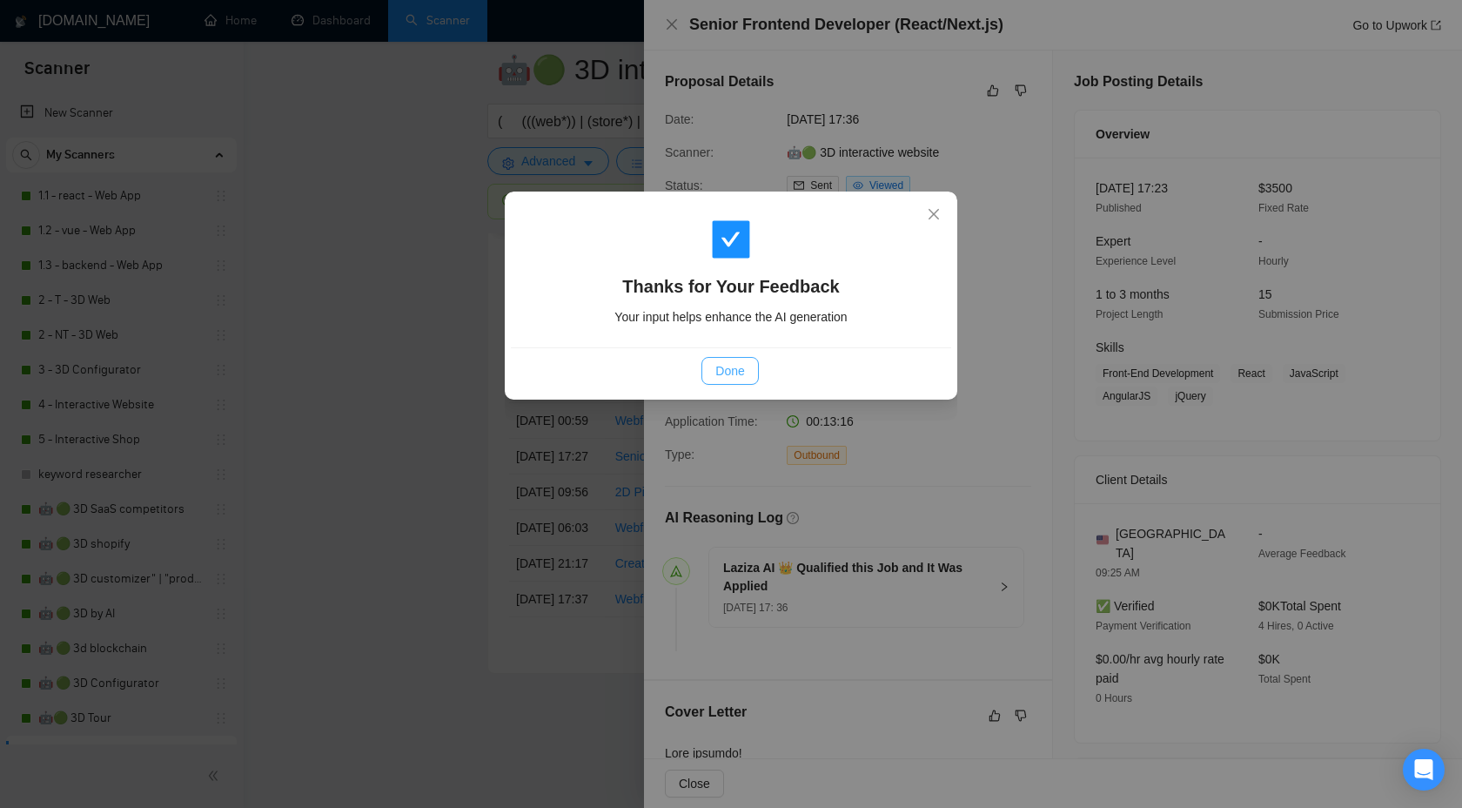
click at [730, 364] on span "Done" at bounding box center [729, 370] width 29 height 19
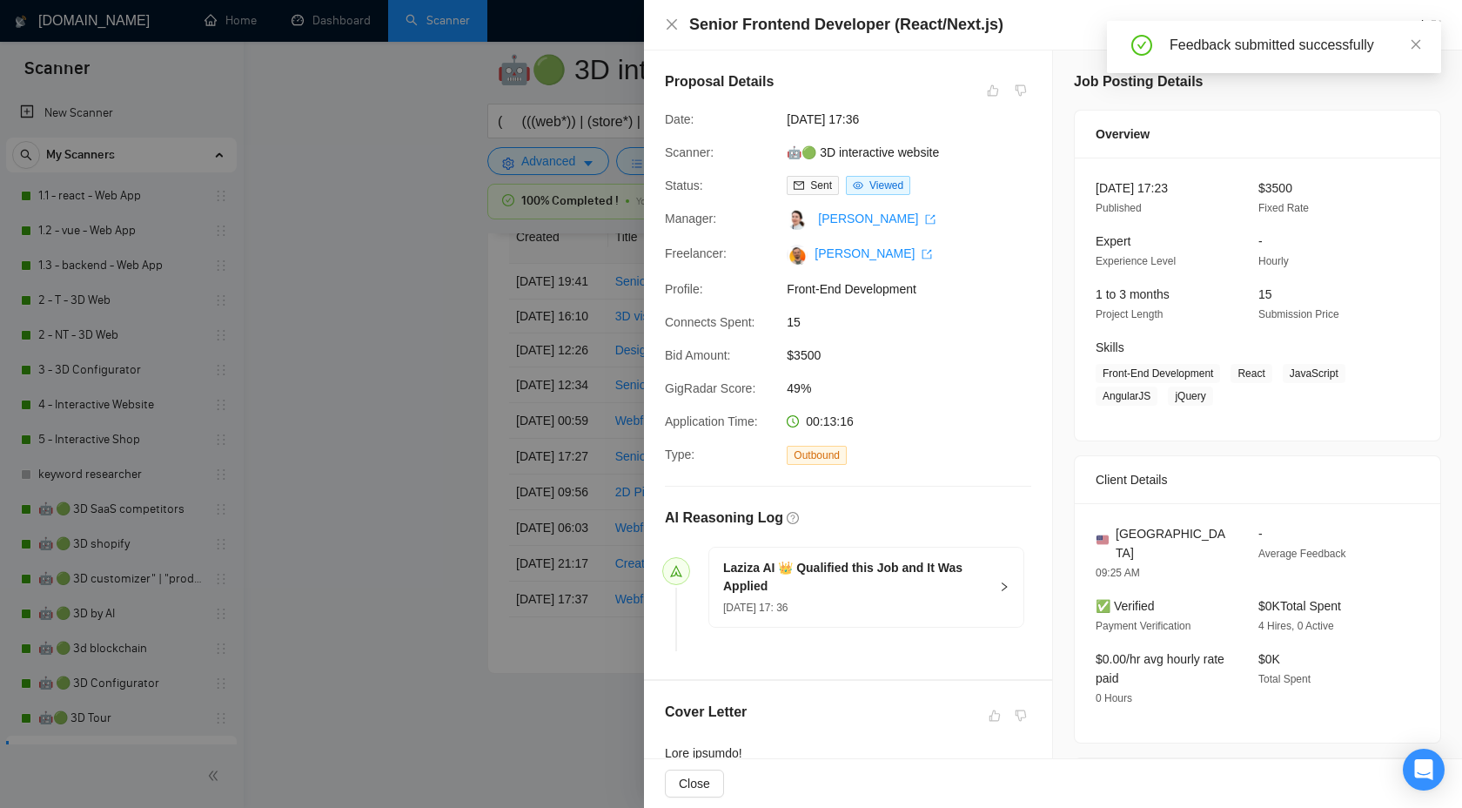
click at [435, 361] on div at bounding box center [731, 404] width 1462 height 808
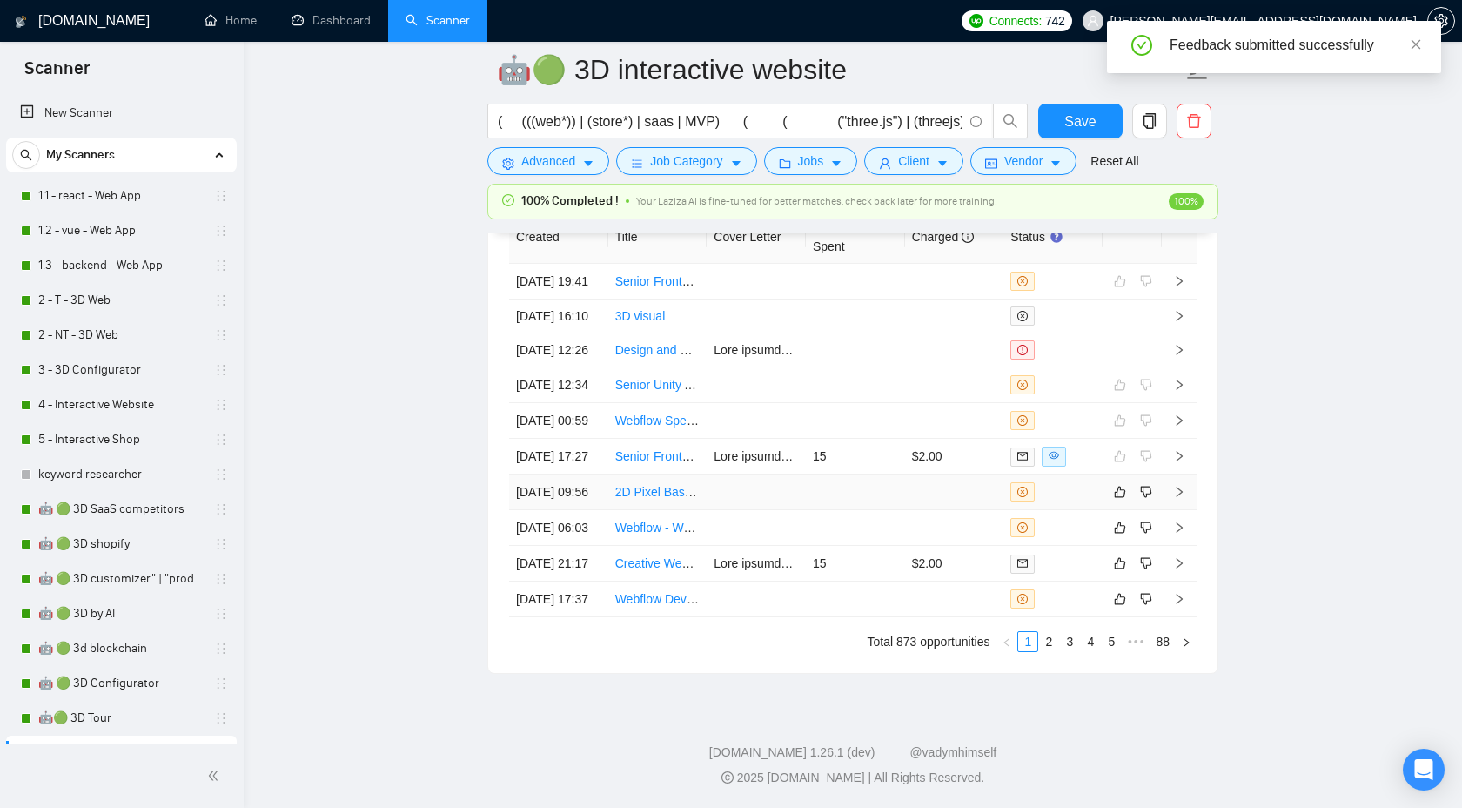
click at [1179, 498] on icon "right" at bounding box center [1179, 492] width 12 height 12
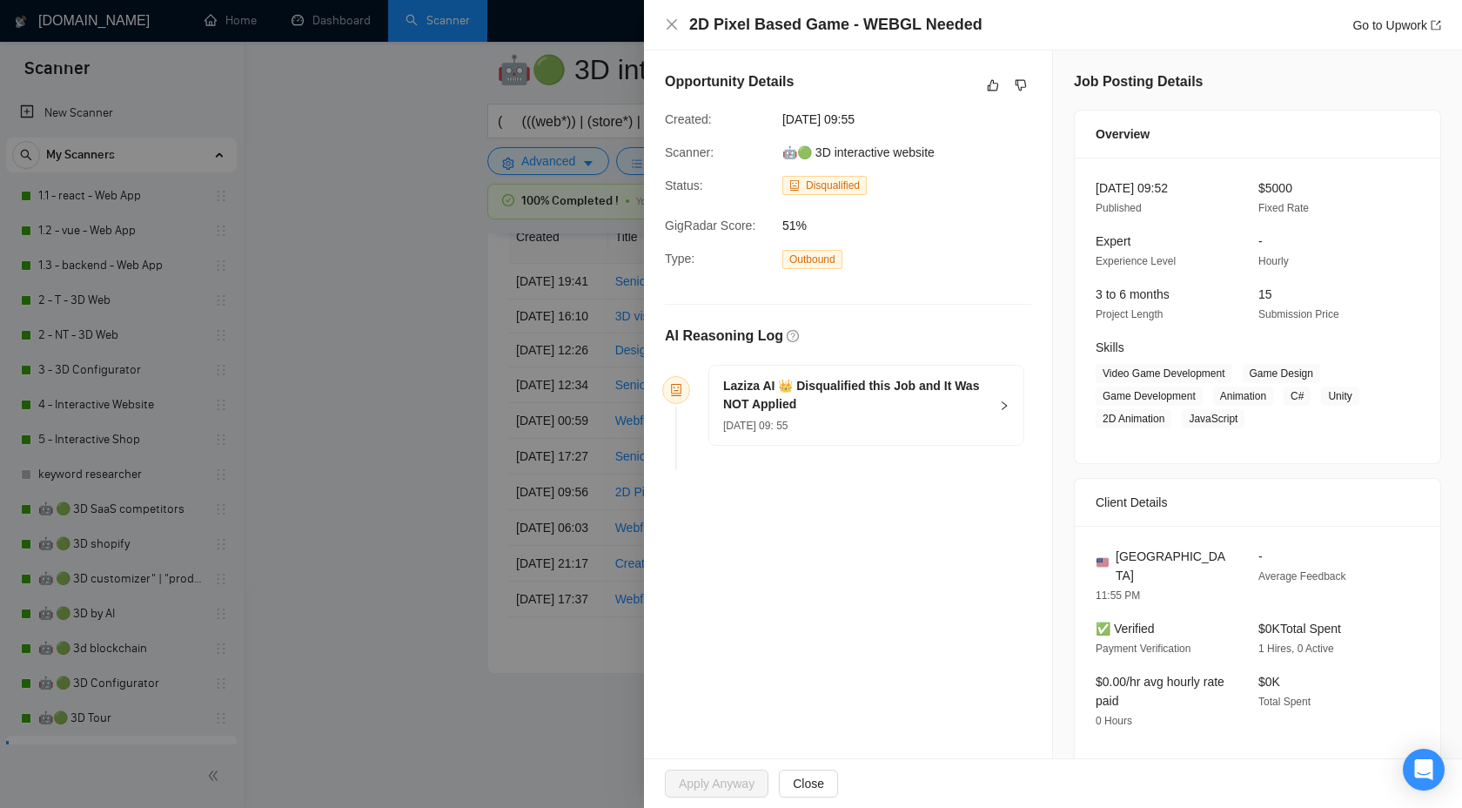
click at [982, 101] on div "Opportunity Details Created: [DATE] 09:55 Scanner: 🤖🟢 3D interactive website St…" at bounding box center [848, 273] width 408 height 447
click at [989, 90] on icon "like" at bounding box center [993, 85] width 12 height 14
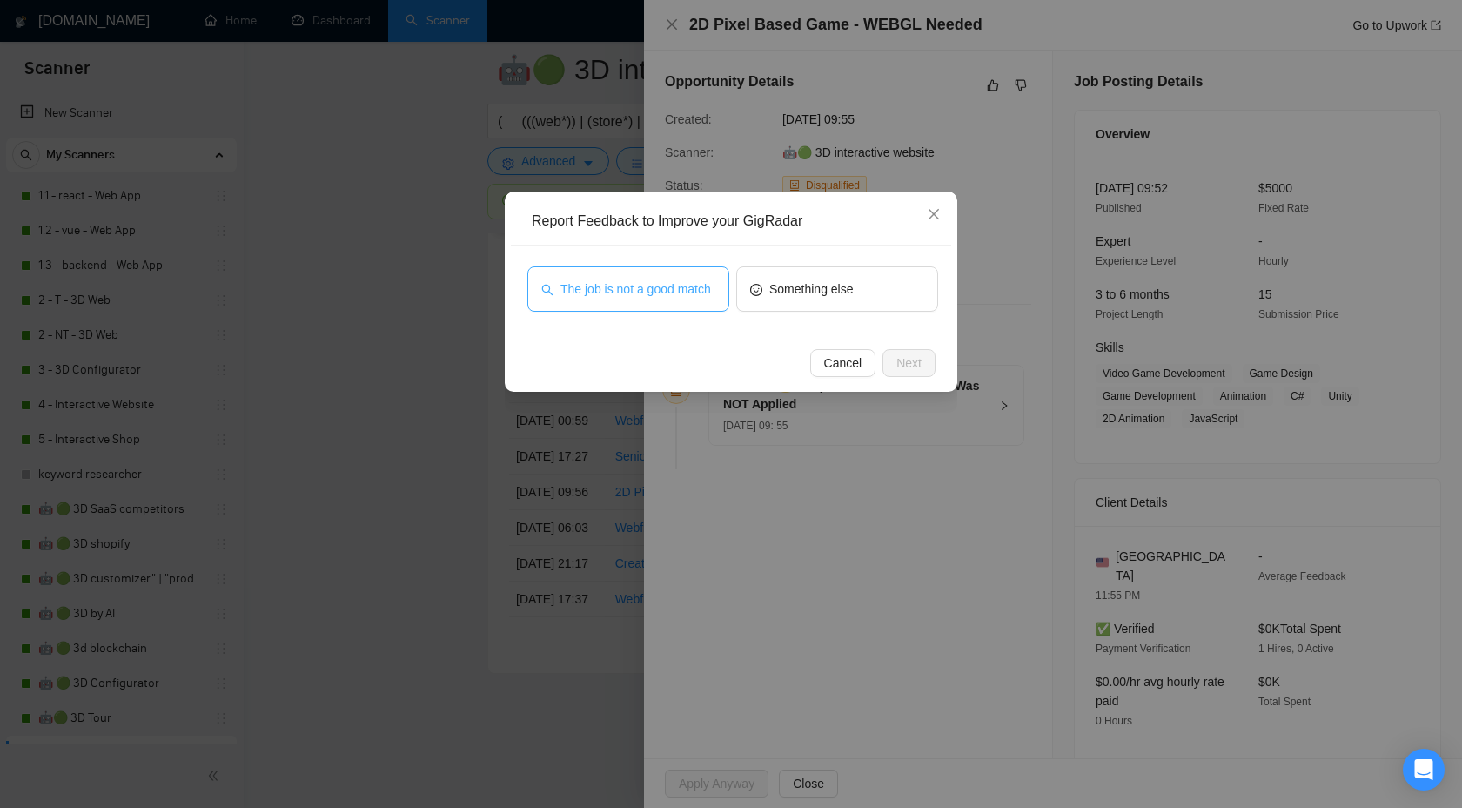
click at [636, 286] on span "The job is not a good match" at bounding box center [636, 288] width 151 height 19
click at [906, 372] on span "Next" at bounding box center [909, 362] width 25 height 19
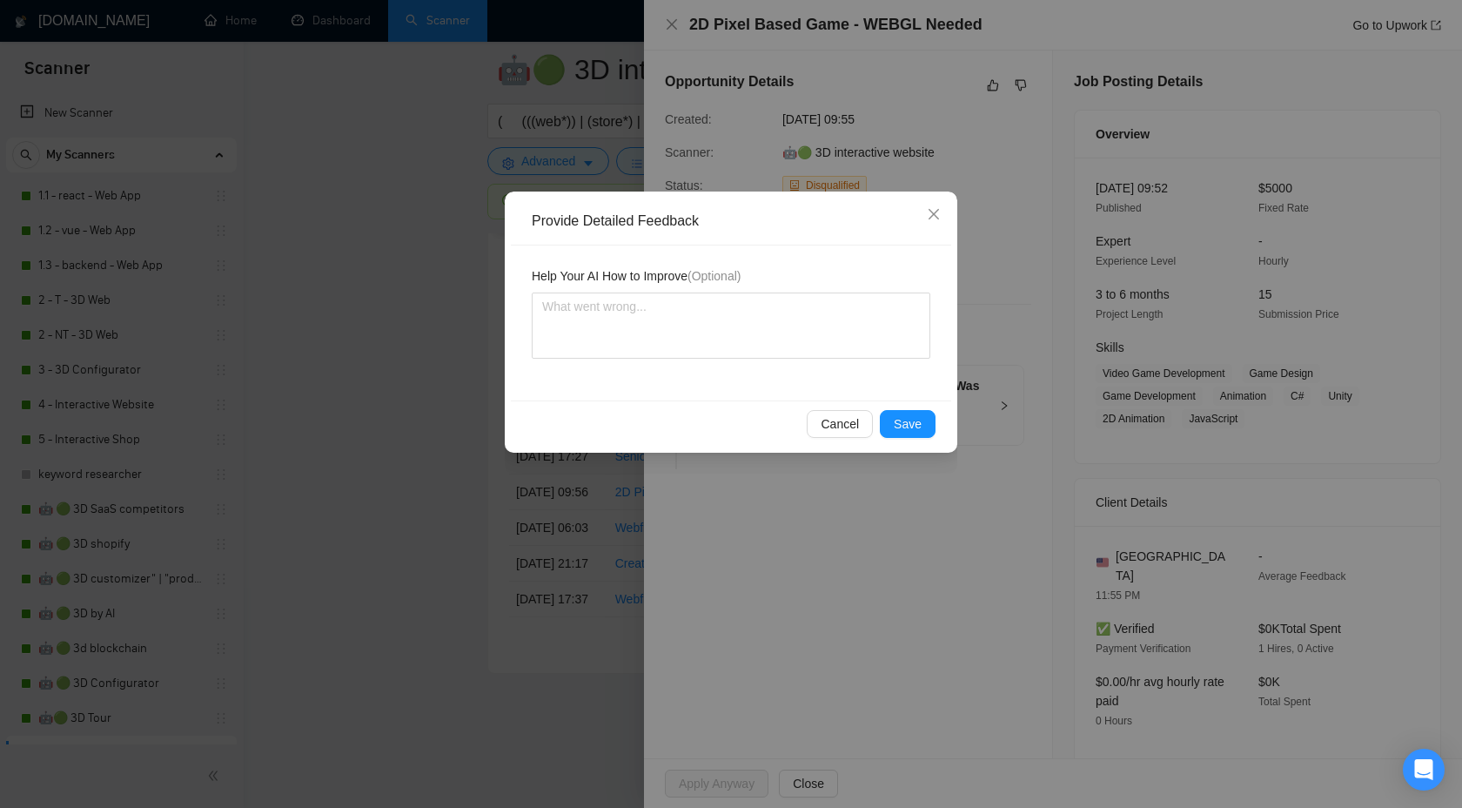
click at [900, 439] on div "Cancel Save" at bounding box center [731, 423] width 440 height 46
click at [904, 419] on span "Save" at bounding box center [908, 423] width 28 height 19
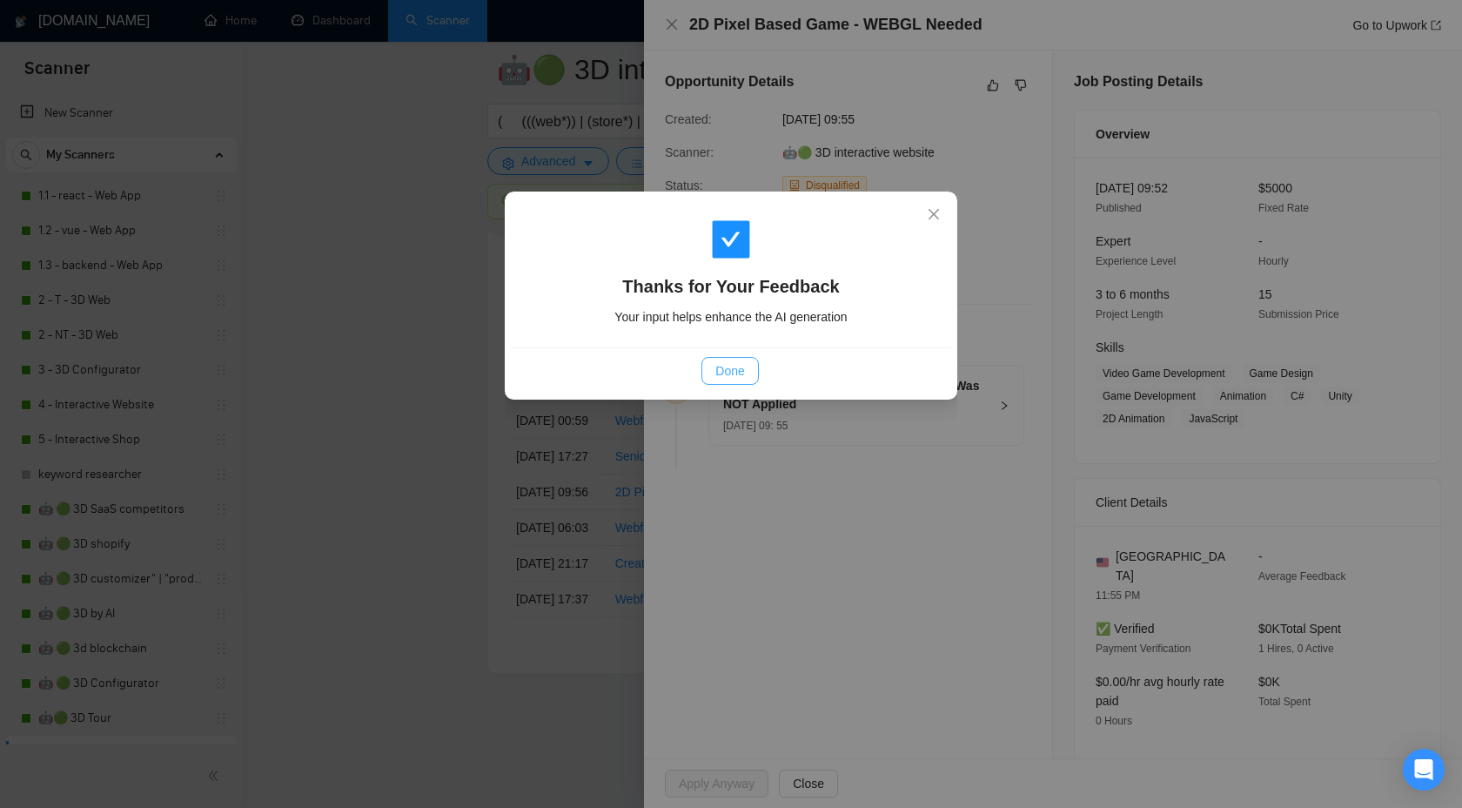
click at [741, 380] on button "Done" at bounding box center [730, 371] width 57 height 28
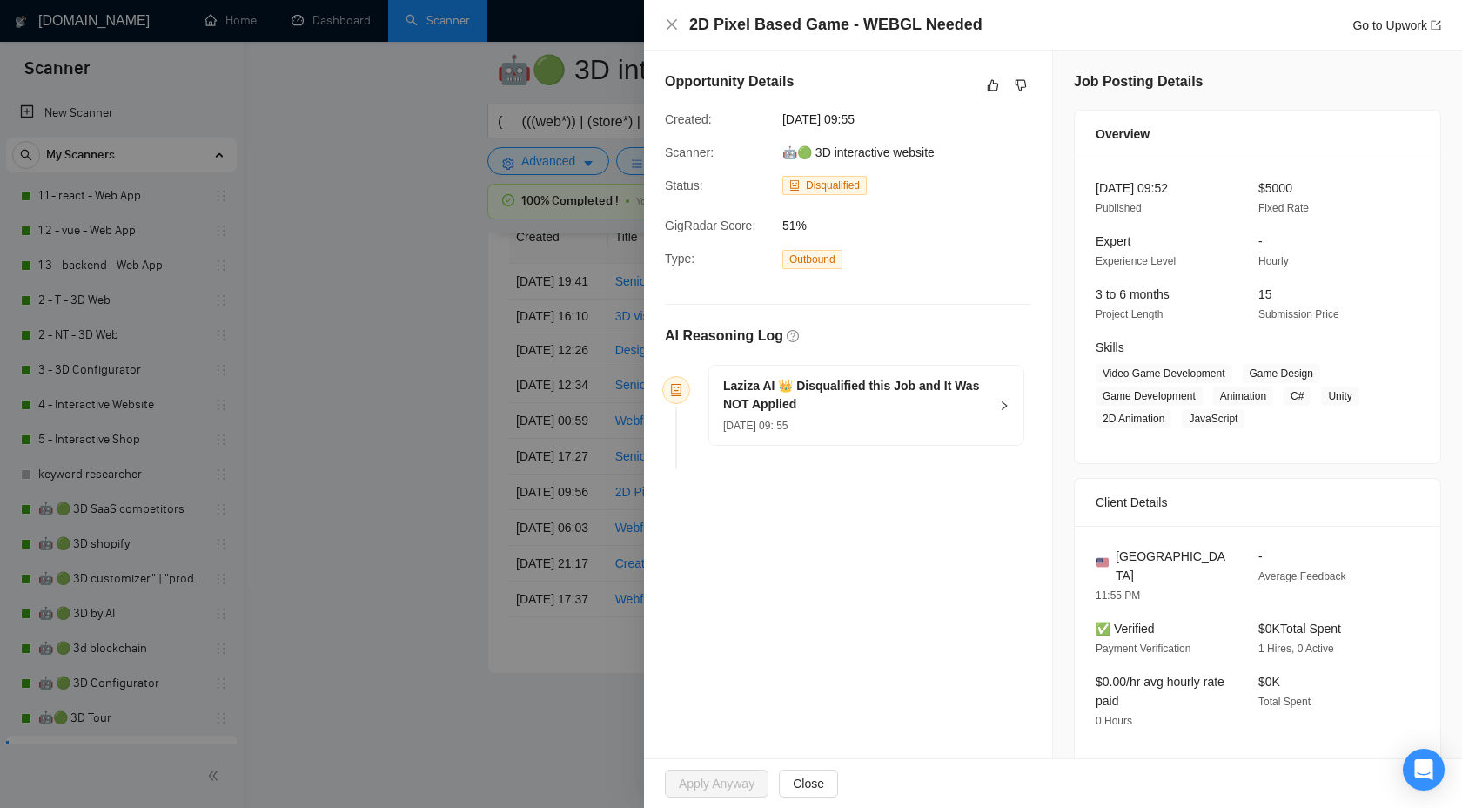
click at [427, 389] on div at bounding box center [731, 404] width 1462 height 808
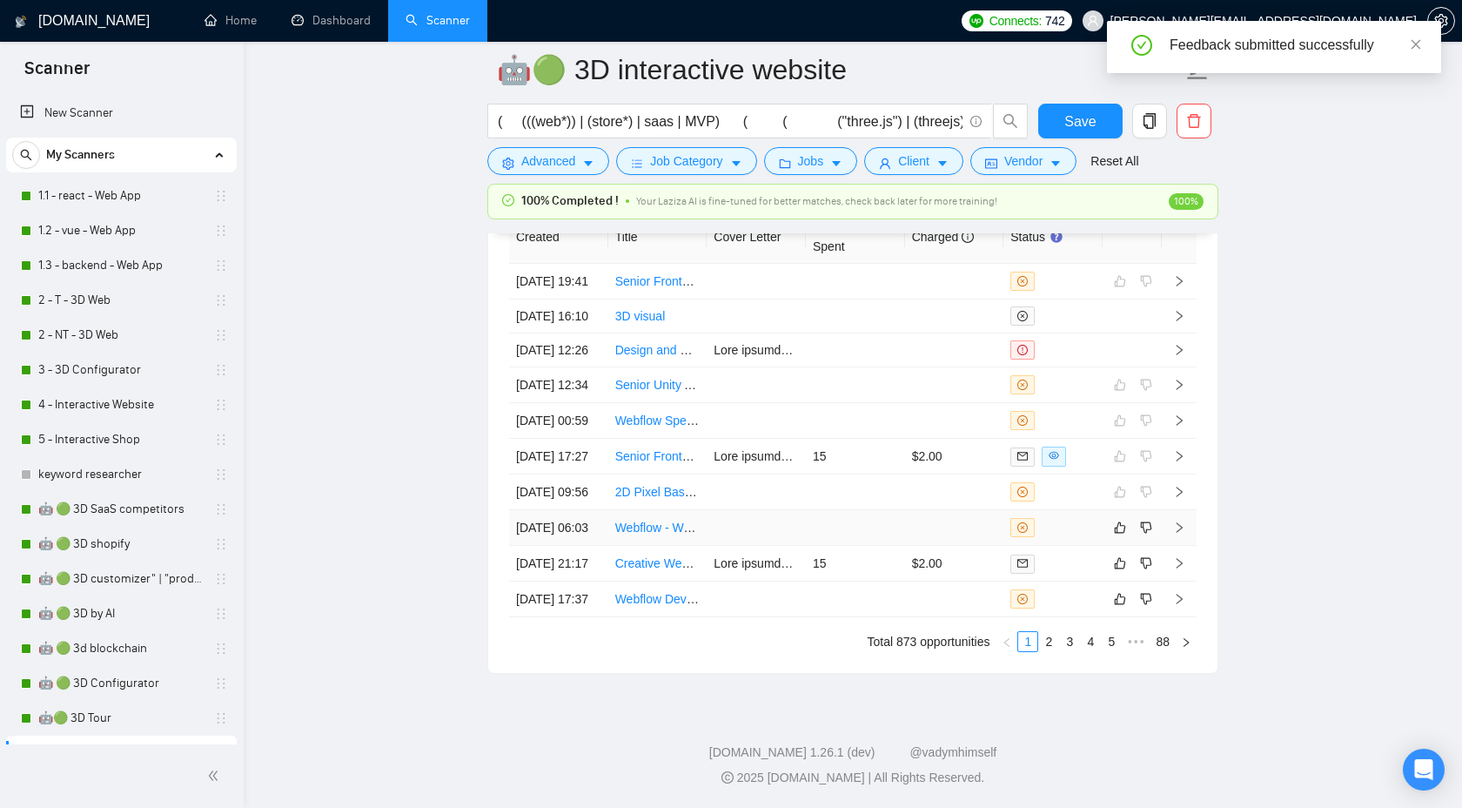
click at [1179, 534] on icon "right" at bounding box center [1179, 527] width 12 height 12
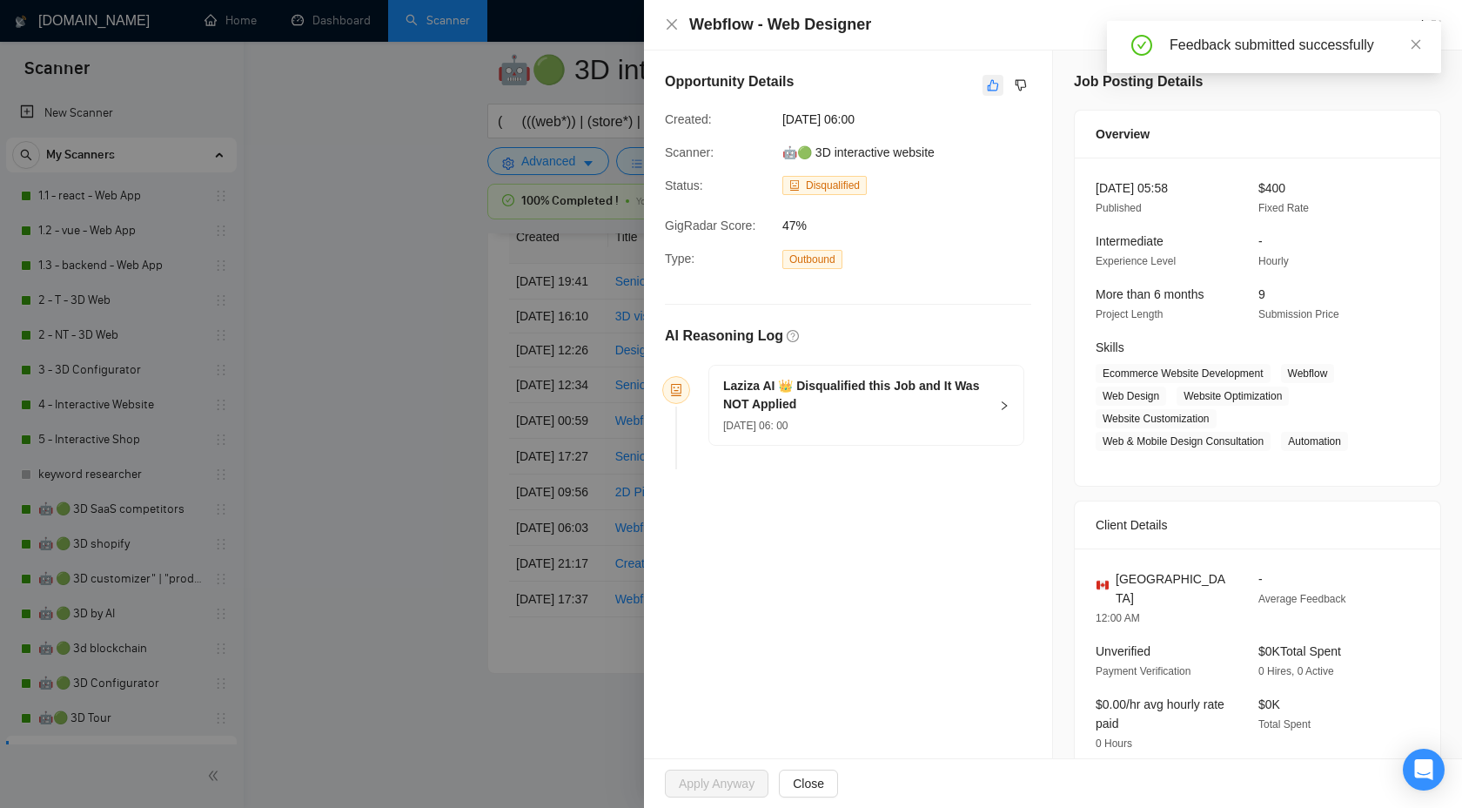
click at [989, 83] on icon "like" at bounding box center [993, 85] width 12 height 14
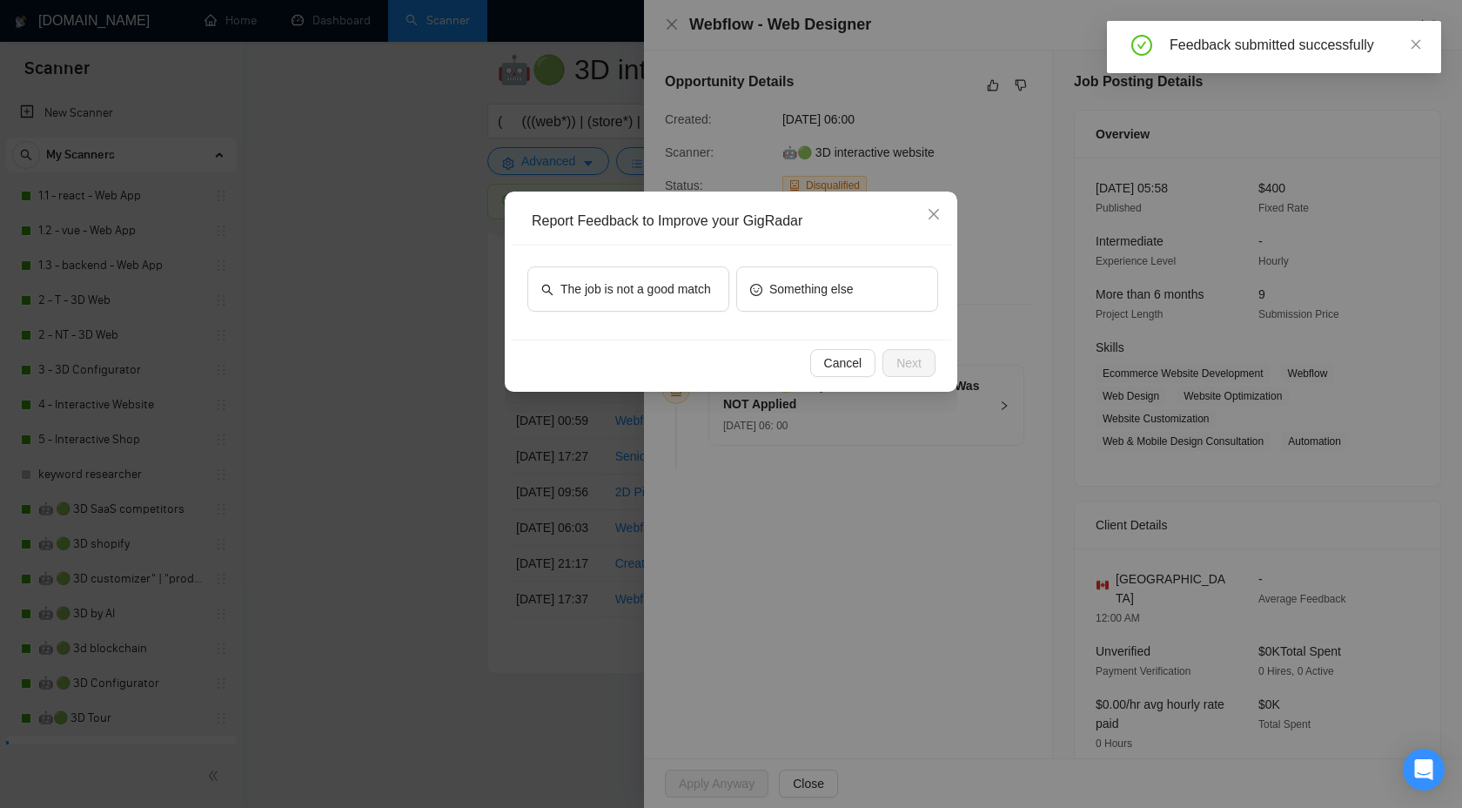
click at [631, 316] on div "The job is not a good match" at bounding box center [628, 292] width 202 height 52
click at [646, 299] on span "The job is not a good match" at bounding box center [636, 288] width 151 height 19
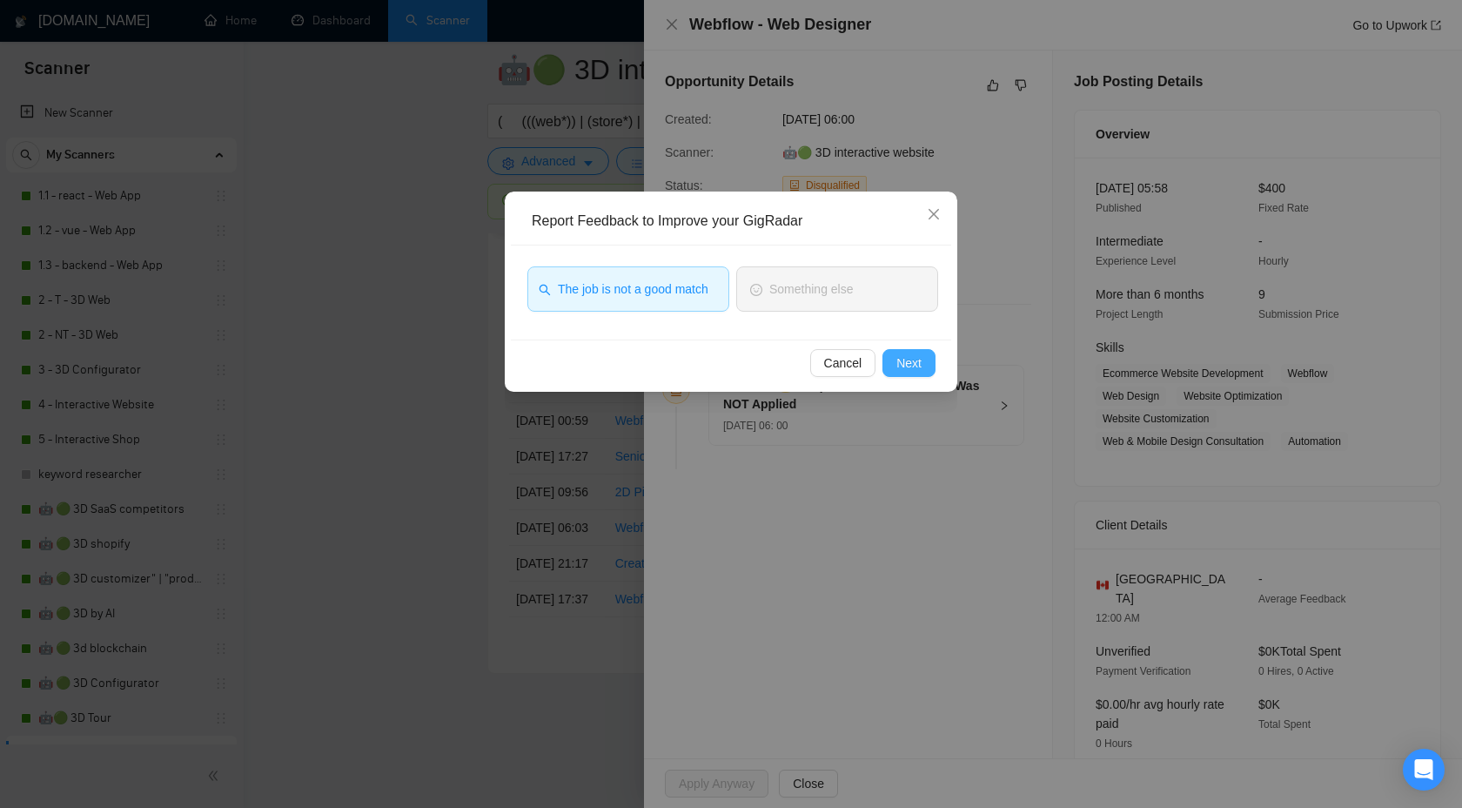
click at [893, 353] on button "Next" at bounding box center [909, 363] width 53 height 28
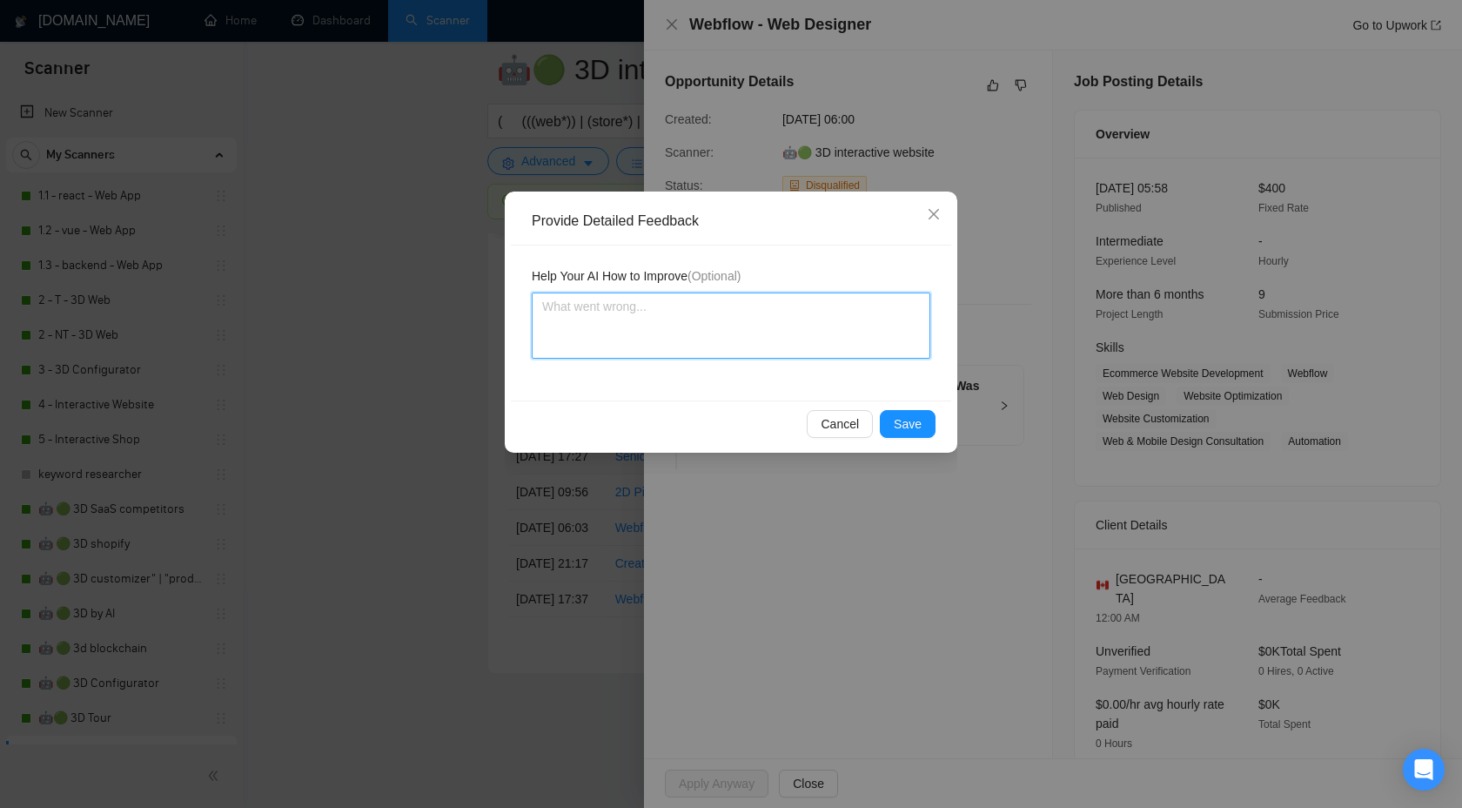
click at [772, 350] on textarea at bounding box center [731, 325] width 399 height 66
click at [906, 422] on span "Save" at bounding box center [908, 423] width 28 height 19
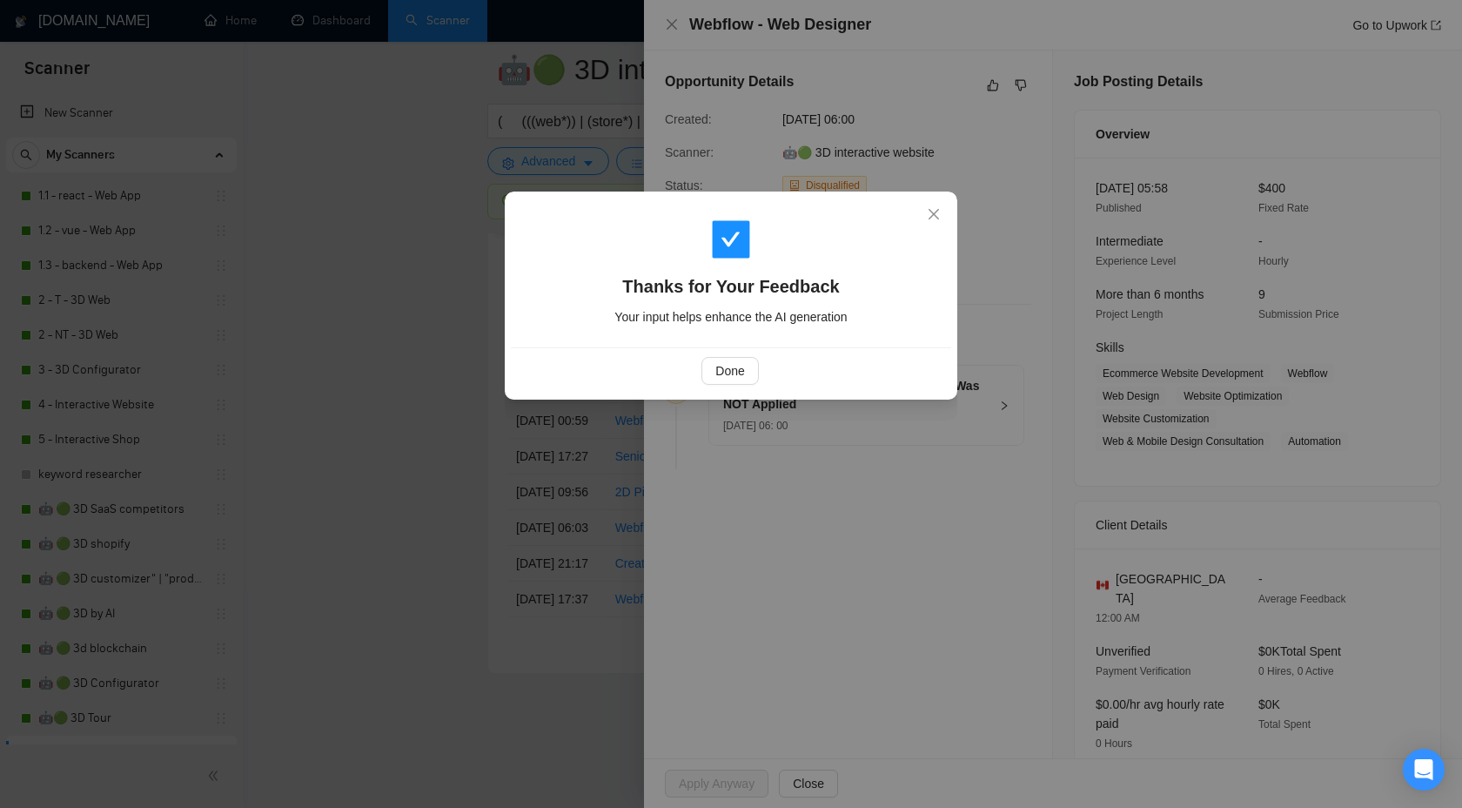
click at [707, 347] on div "Done" at bounding box center [731, 370] width 440 height 46
click at [727, 363] on span "Done" at bounding box center [729, 370] width 29 height 19
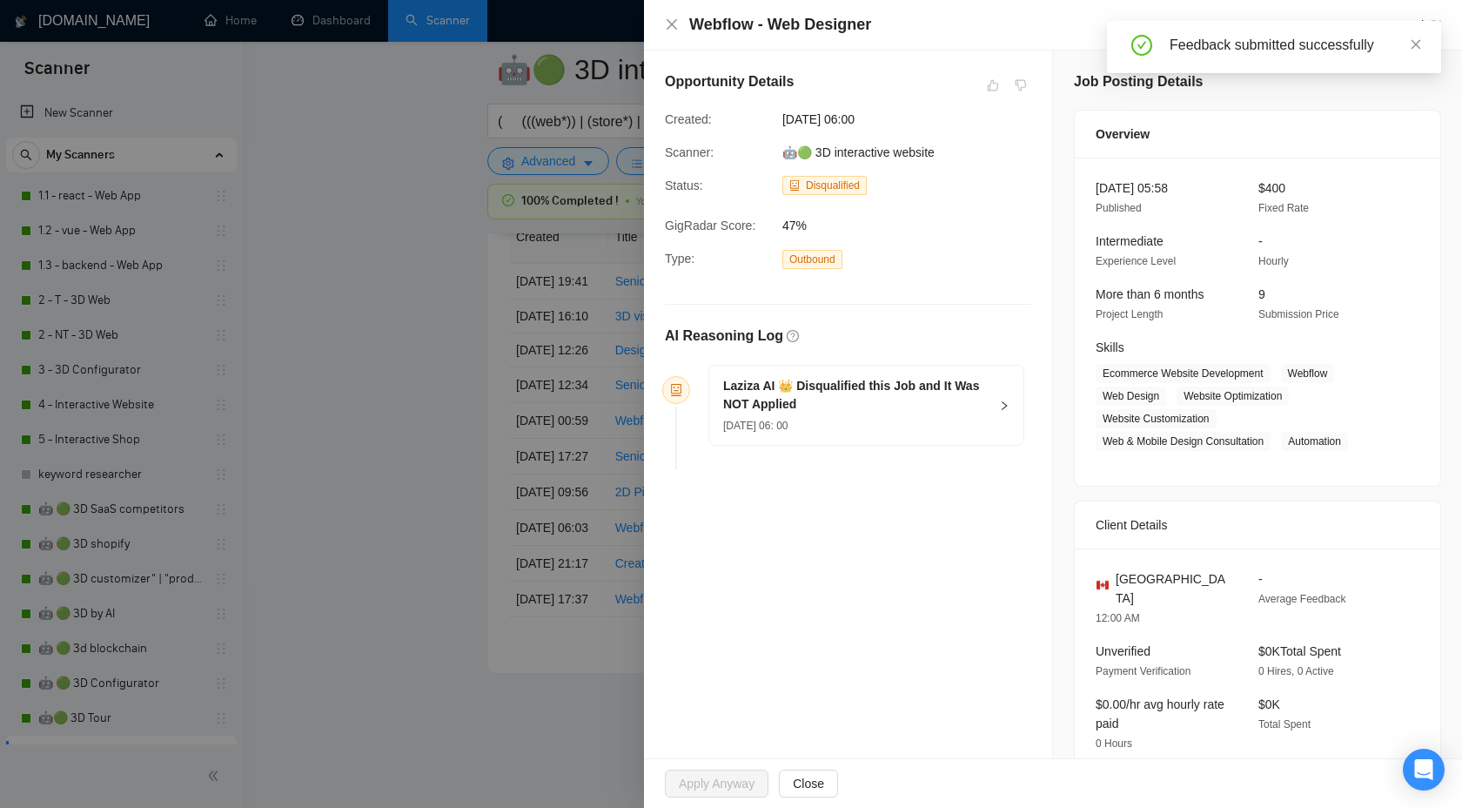
click at [406, 459] on div at bounding box center [731, 404] width 1462 height 808
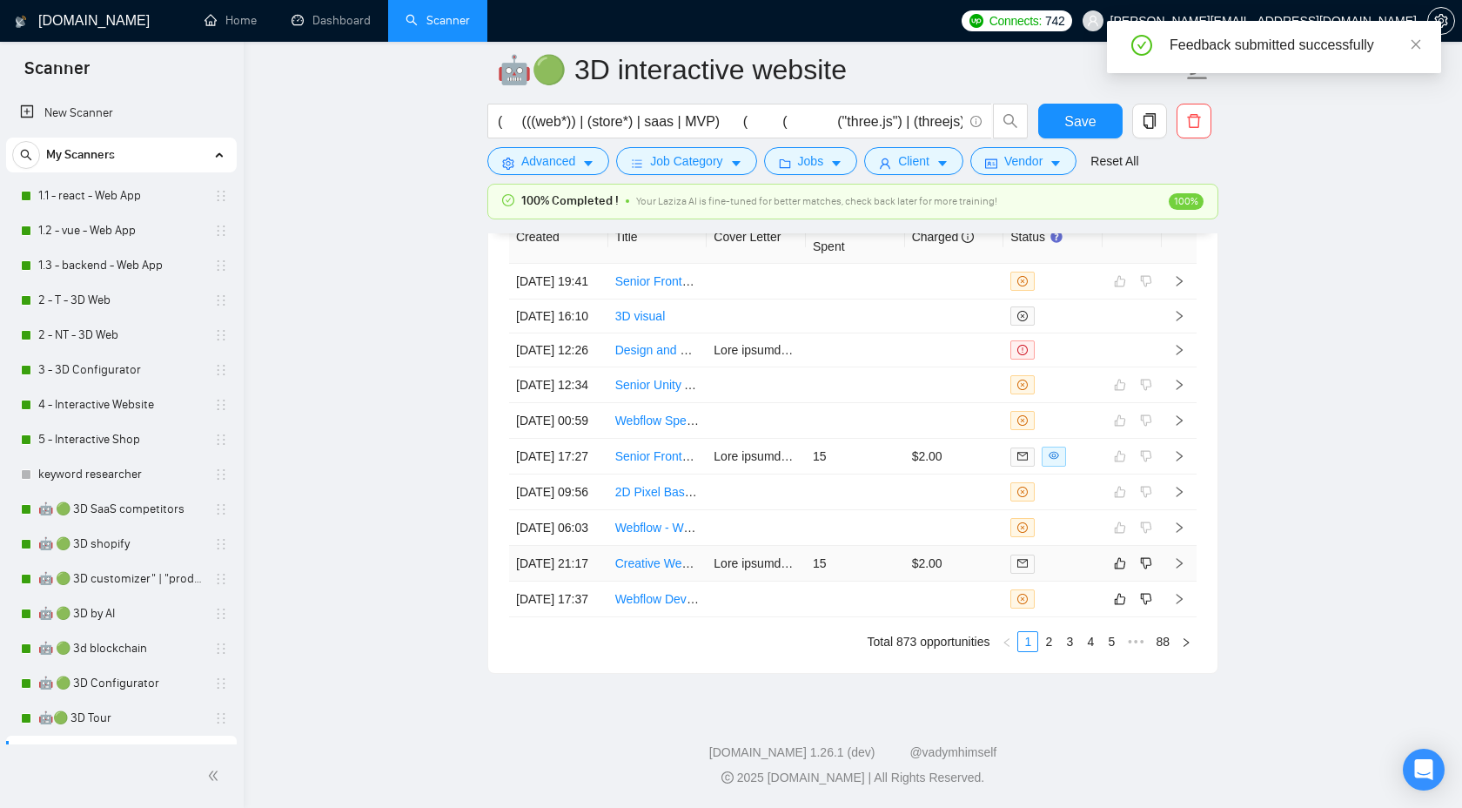
click at [1179, 569] on icon "right" at bounding box center [1179, 563] width 12 height 12
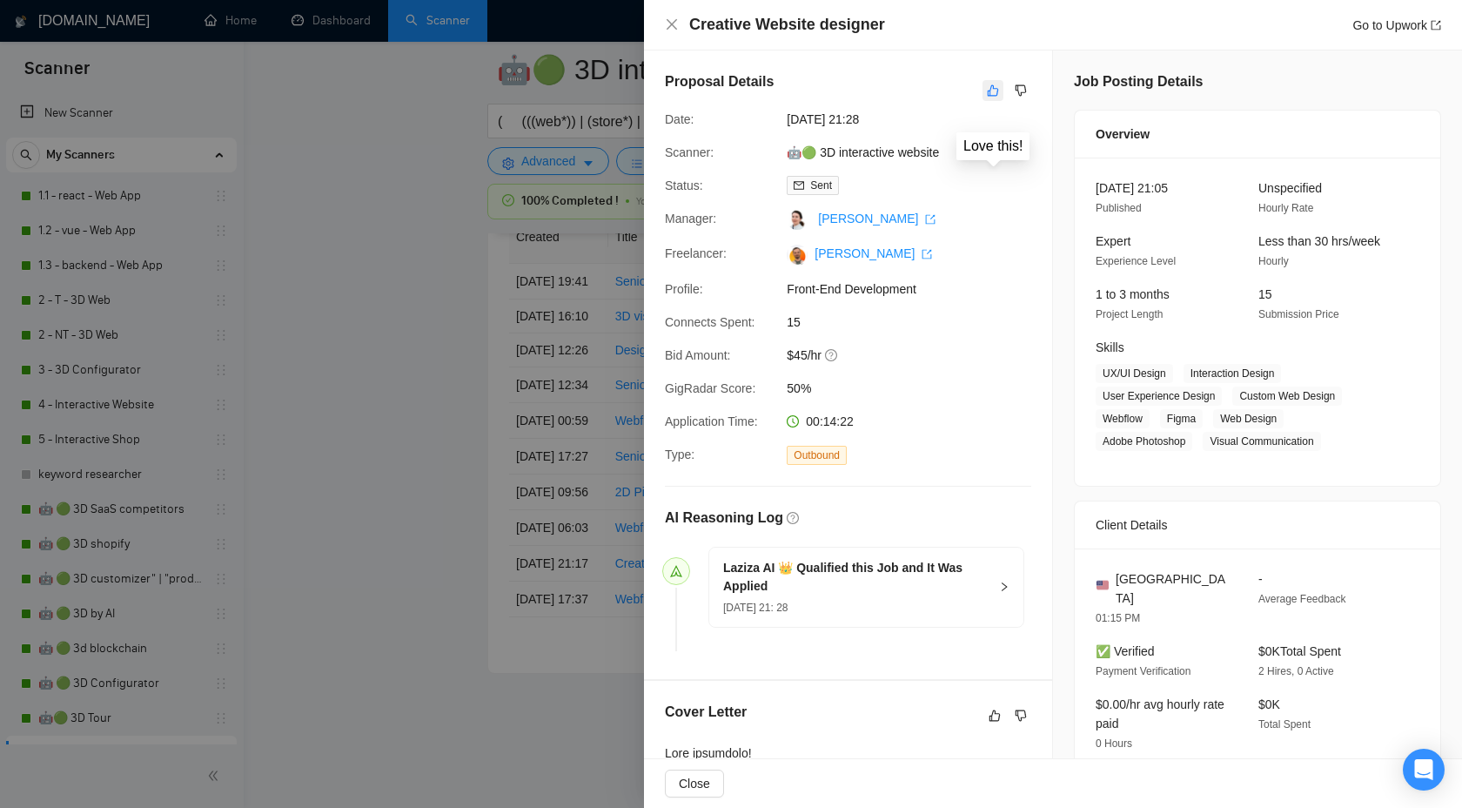
click at [988, 90] on icon "like" at bounding box center [993, 91] width 12 height 14
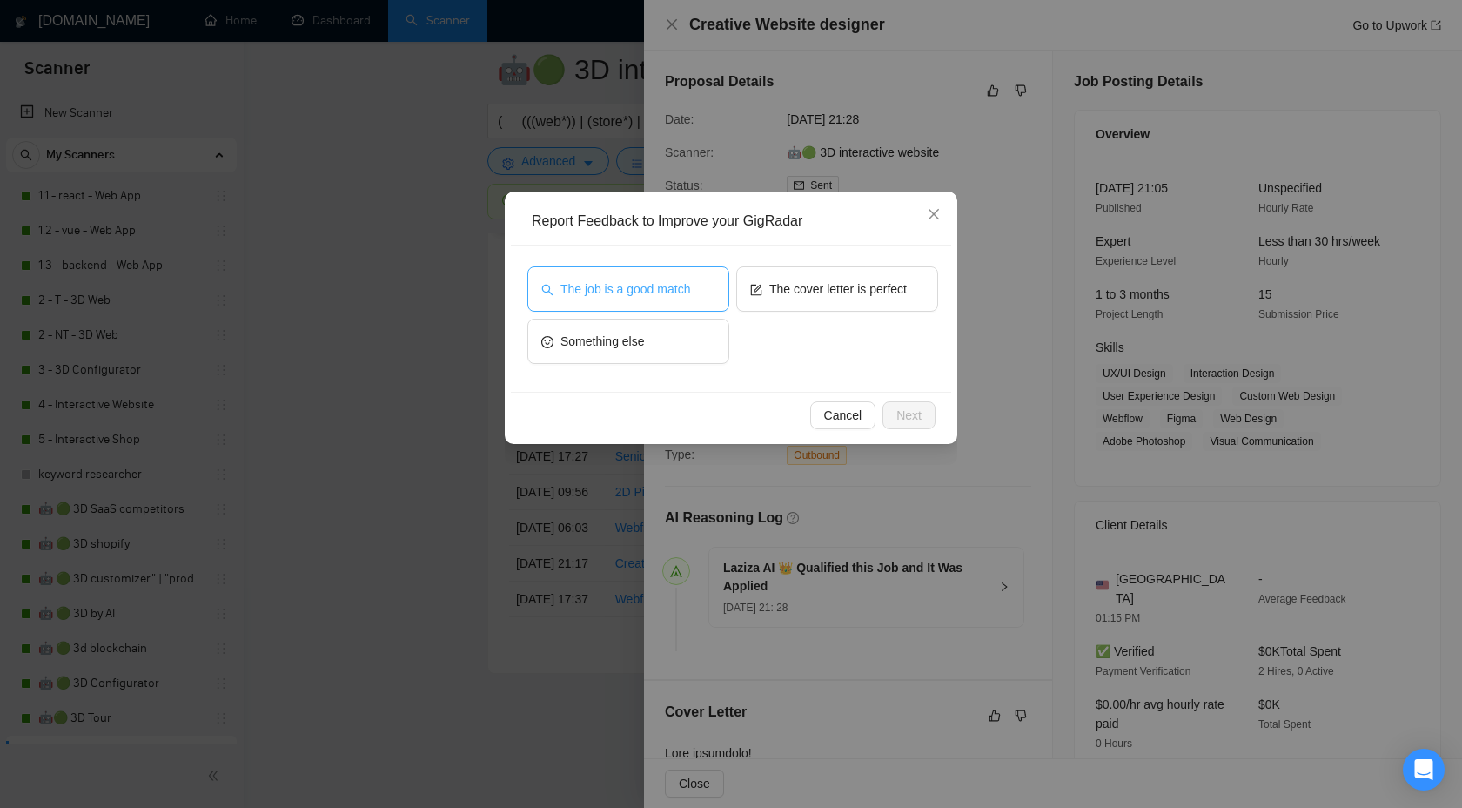
click at [631, 287] on span "The job is a good match" at bounding box center [626, 288] width 130 height 19
click at [916, 413] on span "Next" at bounding box center [909, 415] width 25 height 19
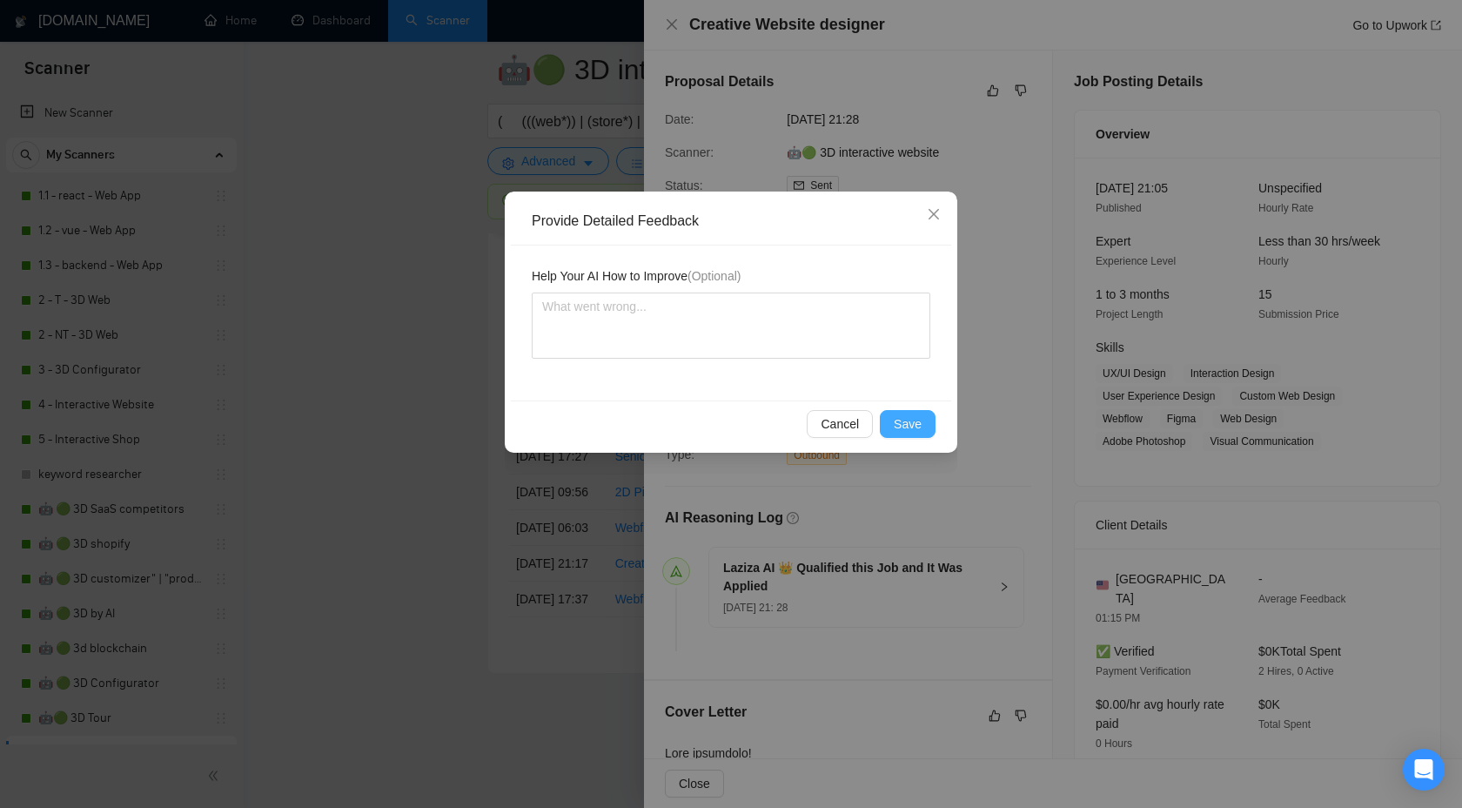
click at [893, 424] on button "Save" at bounding box center [908, 424] width 56 height 28
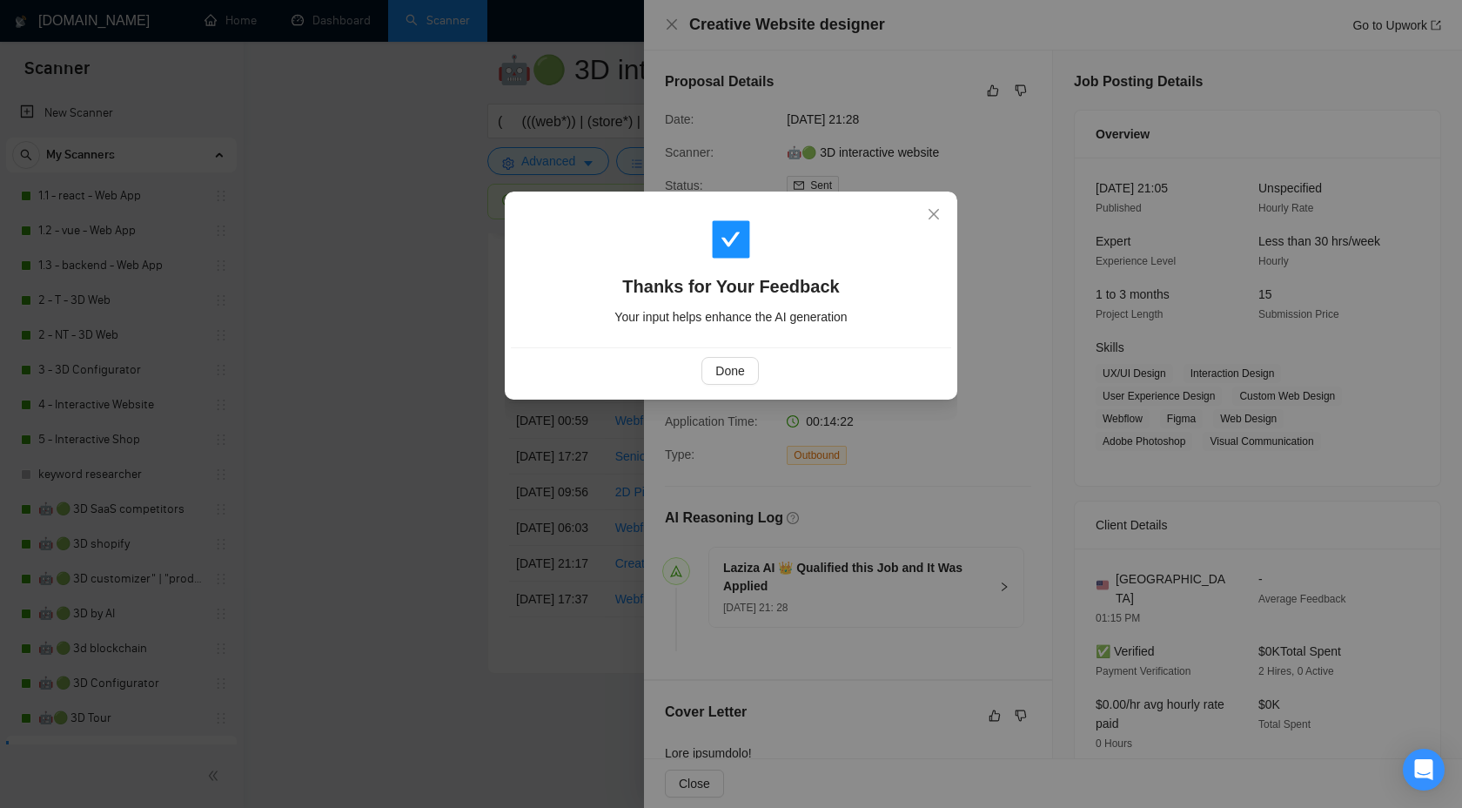
click at [691, 389] on div "Done" at bounding box center [731, 370] width 440 height 46
click at [728, 378] on span "Done" at bounding box center [729, 370] width 29 height 19
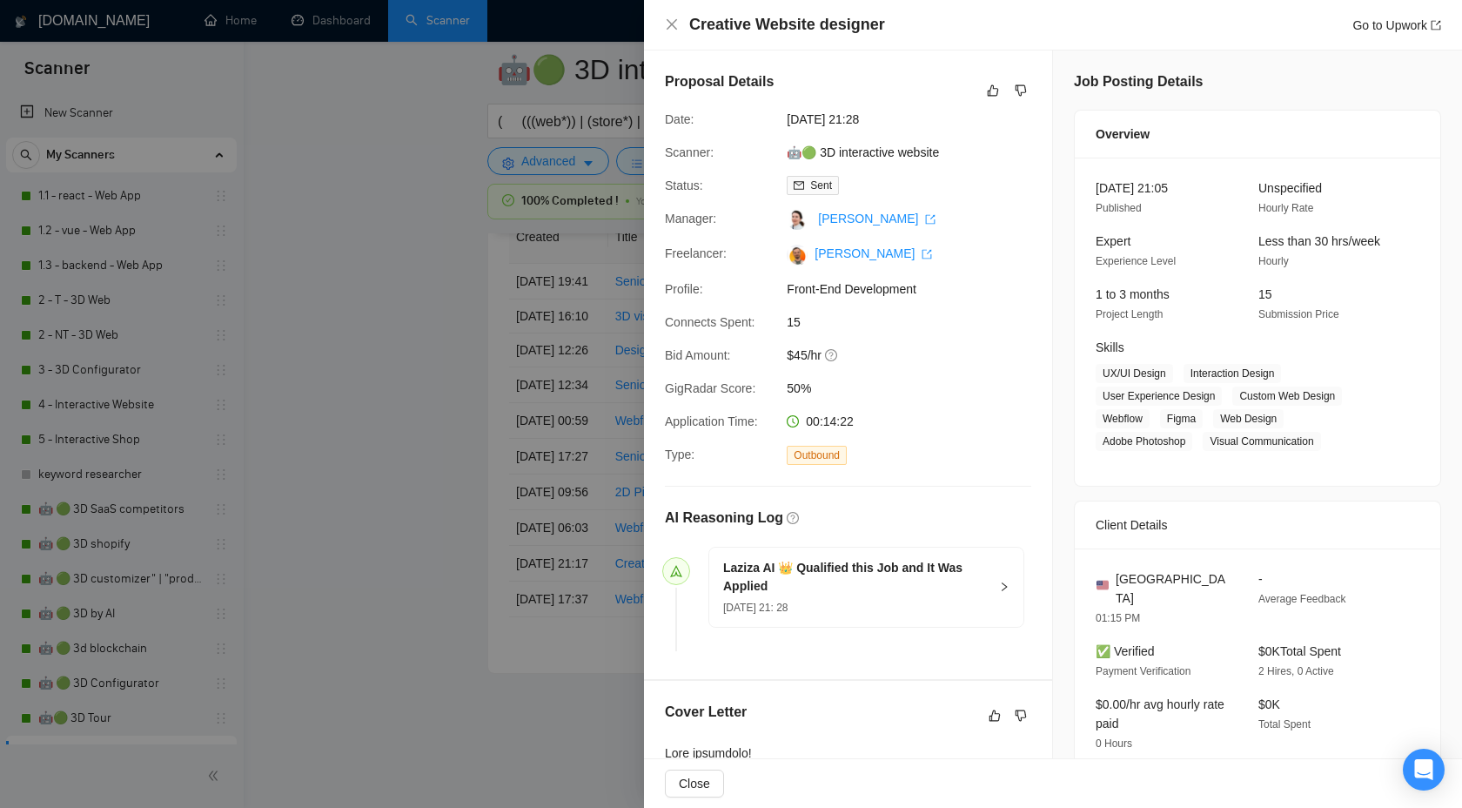
click at [506, 376] on div at bounding box center [731, 404] width 1462 height 808
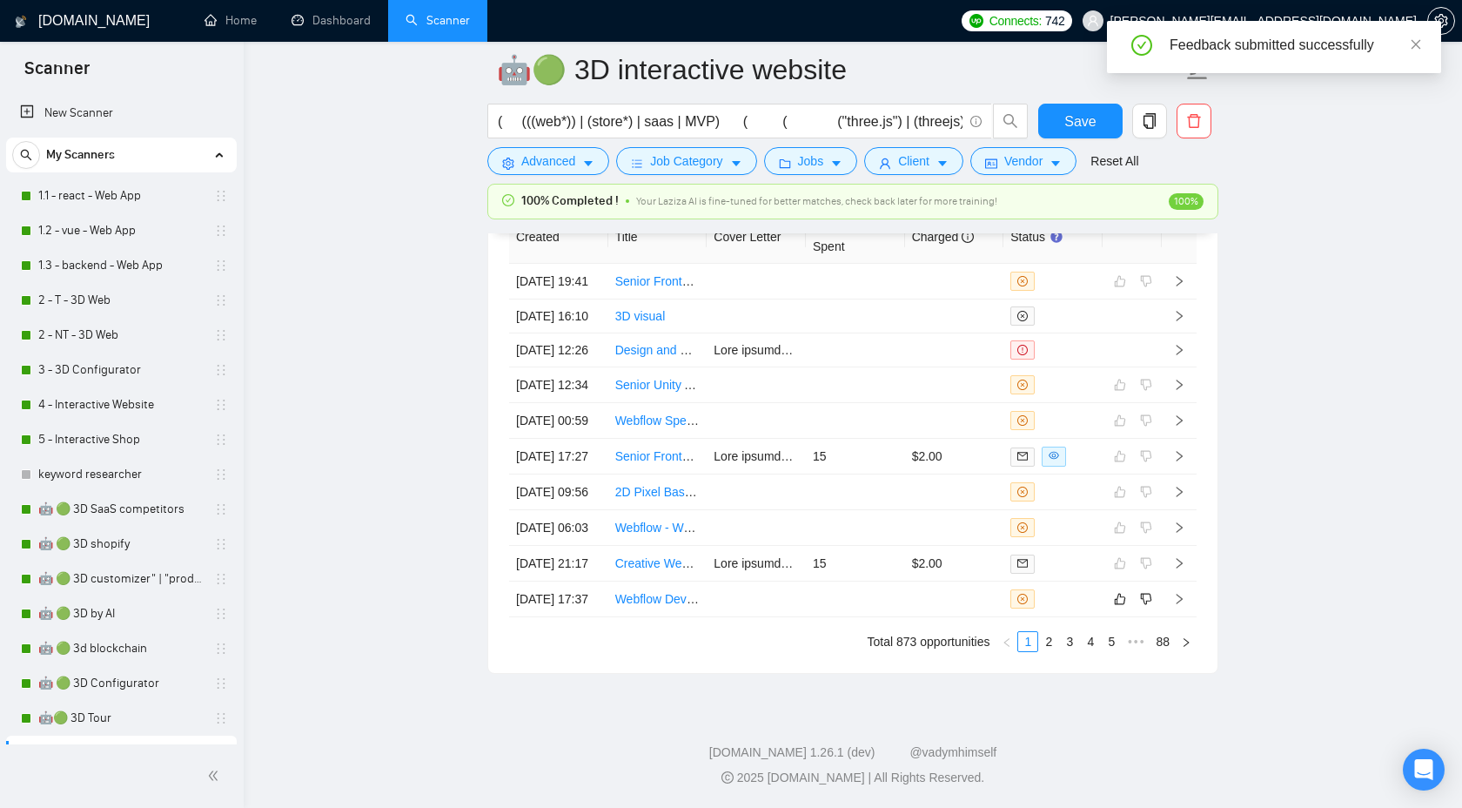
scroll to position [5599, 0]
click at [1173, 582] on td at bounding box center [1179, 599] width 35 height 36
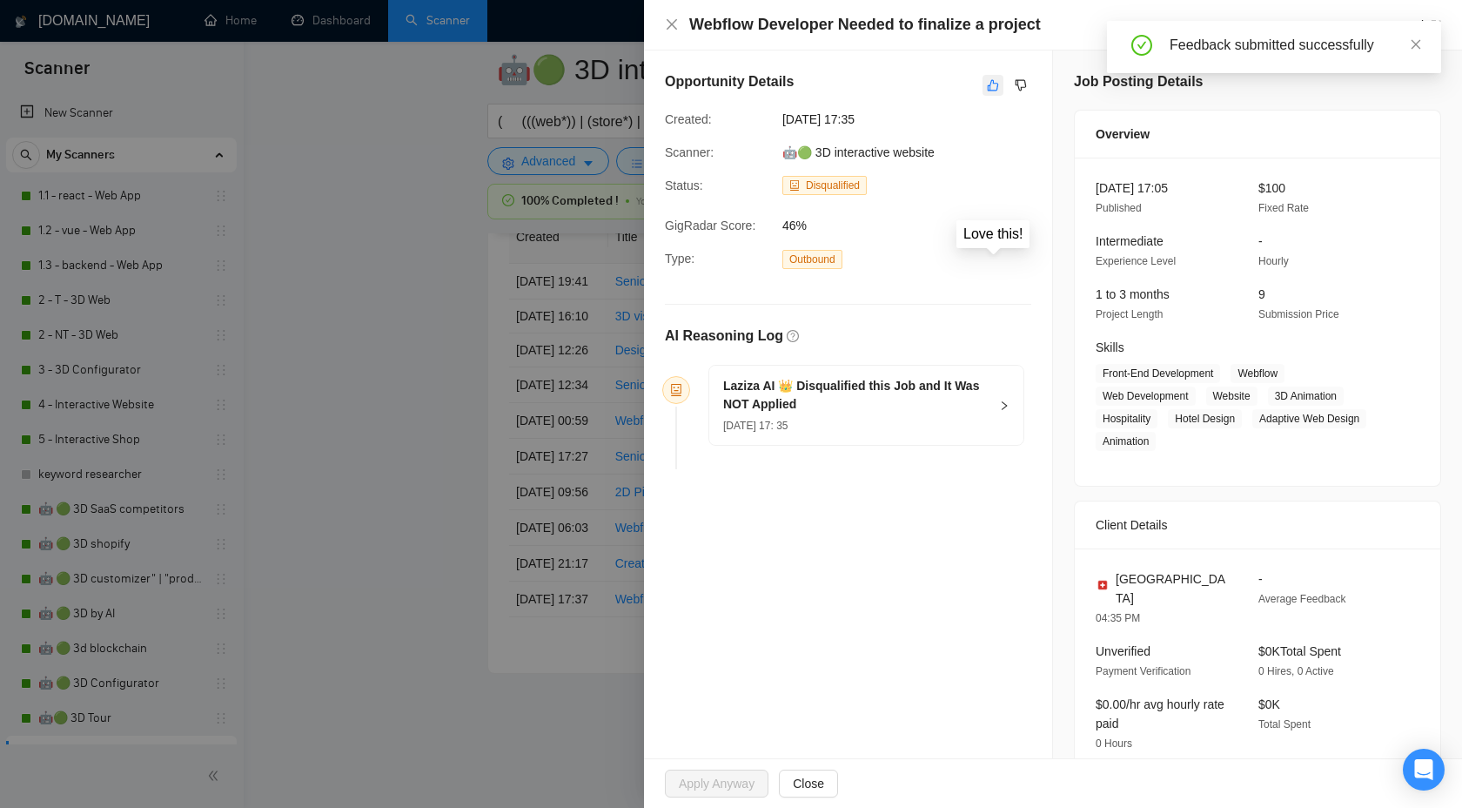
click at [989, 85] on icon "like" at bounding box center [993, 85] width 11 height 11
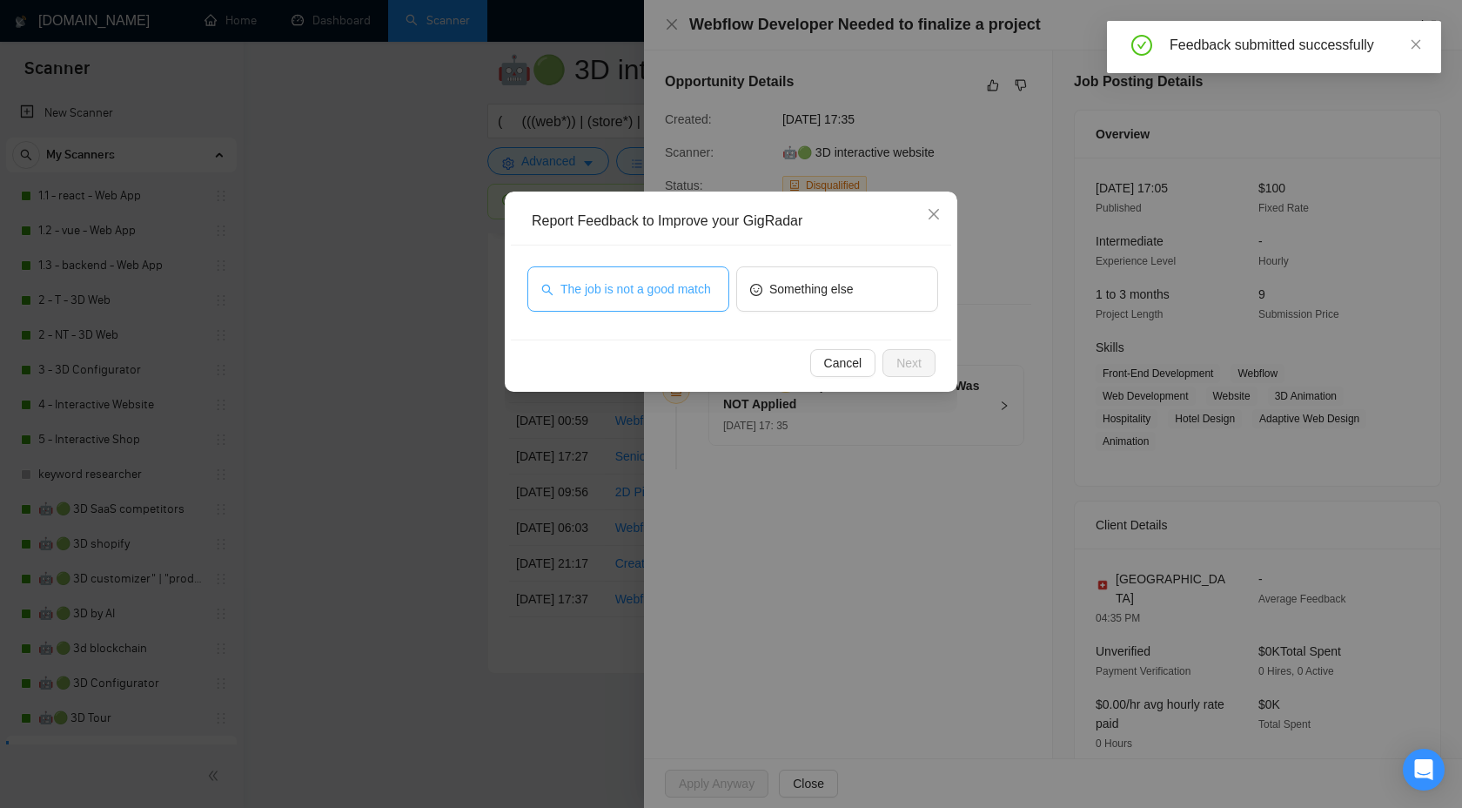
click at [689, 279] on span "The job is not a good match" at bounding box center [636, 288] width 151 height 19
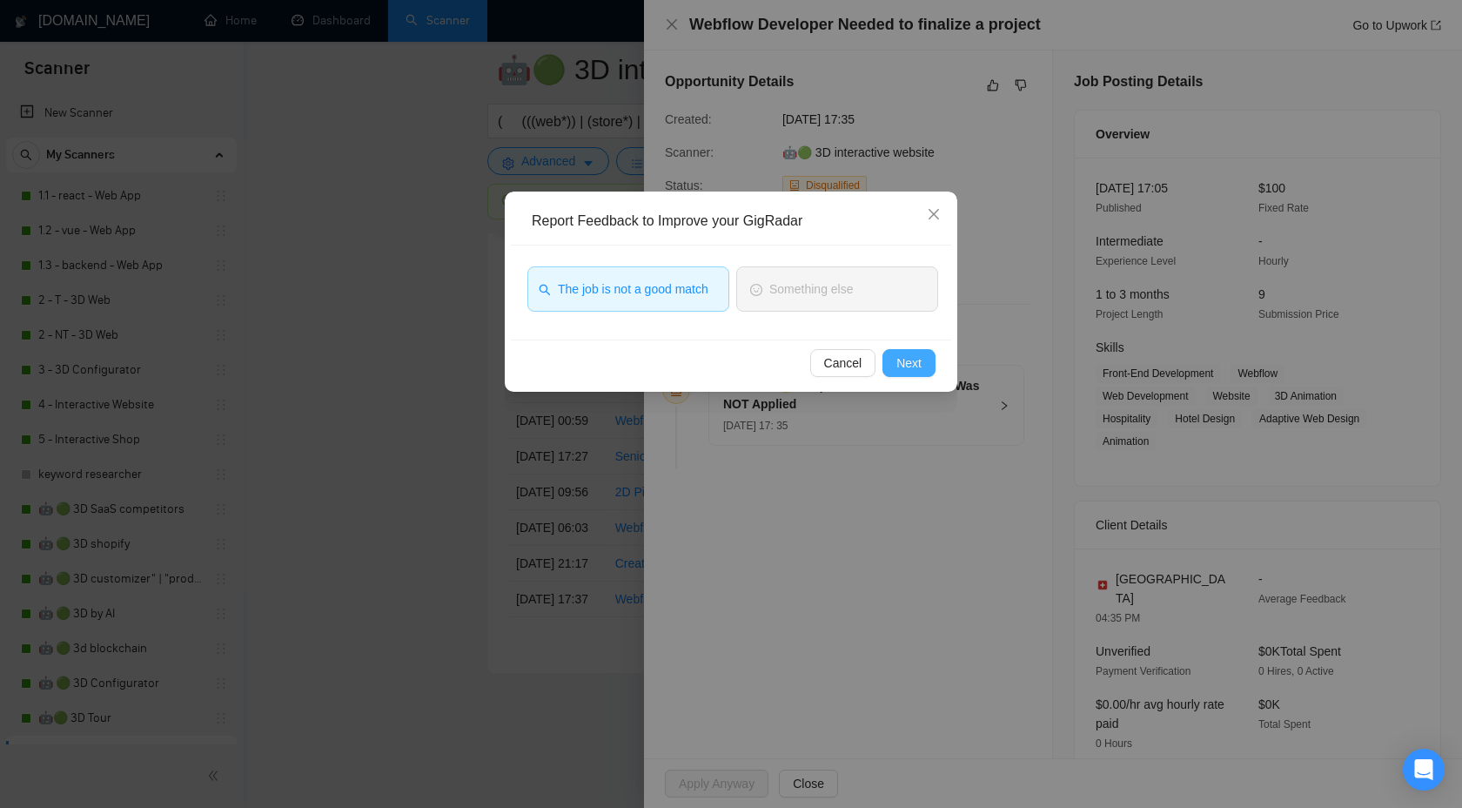
click at [923, 357] on button "Next" at bounding box center [909, 363] width 53 height 28
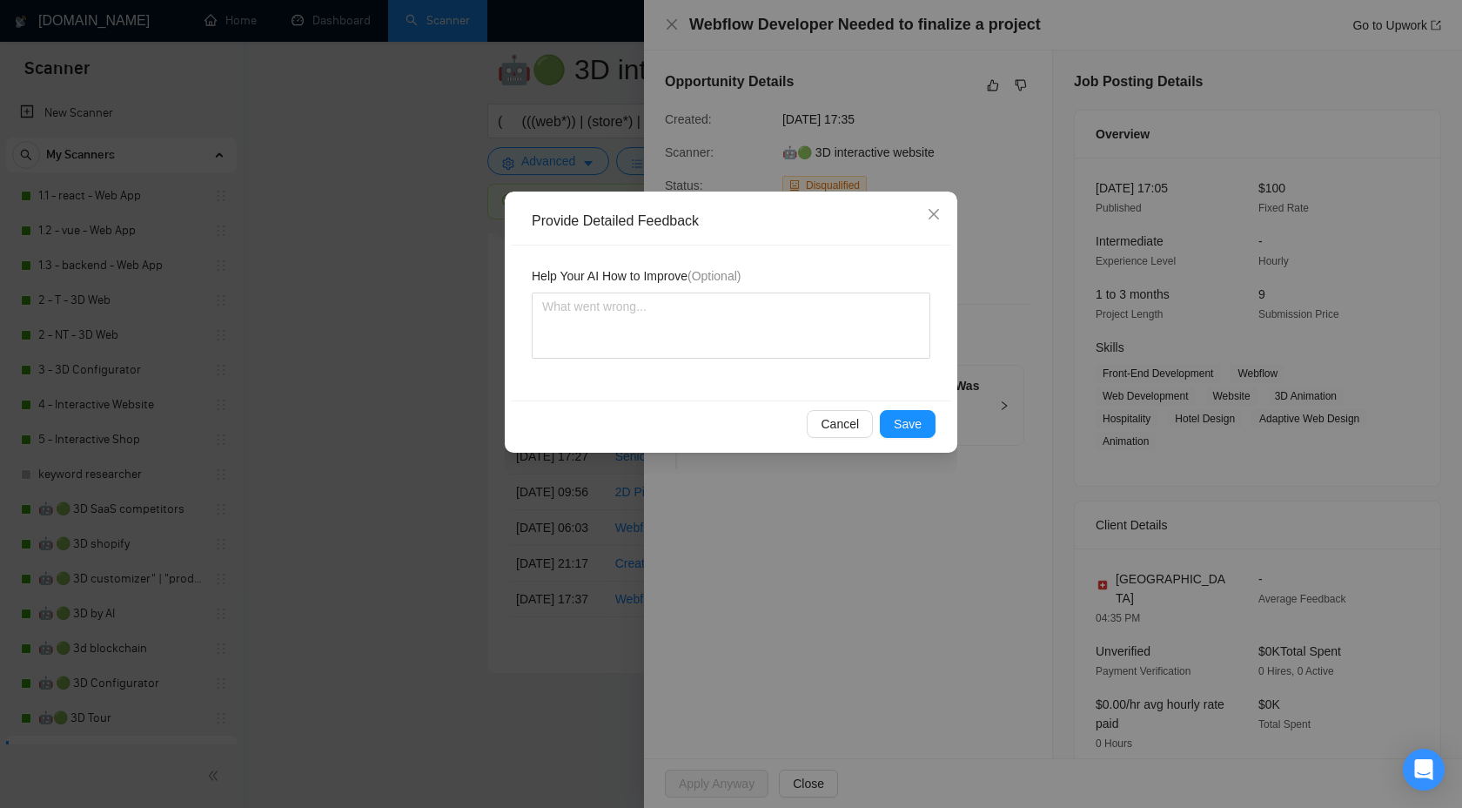
click at [911, 386] on div "Help Your AI How to Improve (Optional)" at bounding box center [731, 322] width 440 height 155
click at [908, 413] on button "Save" at bounding box center [908, 424] width 56 height 28
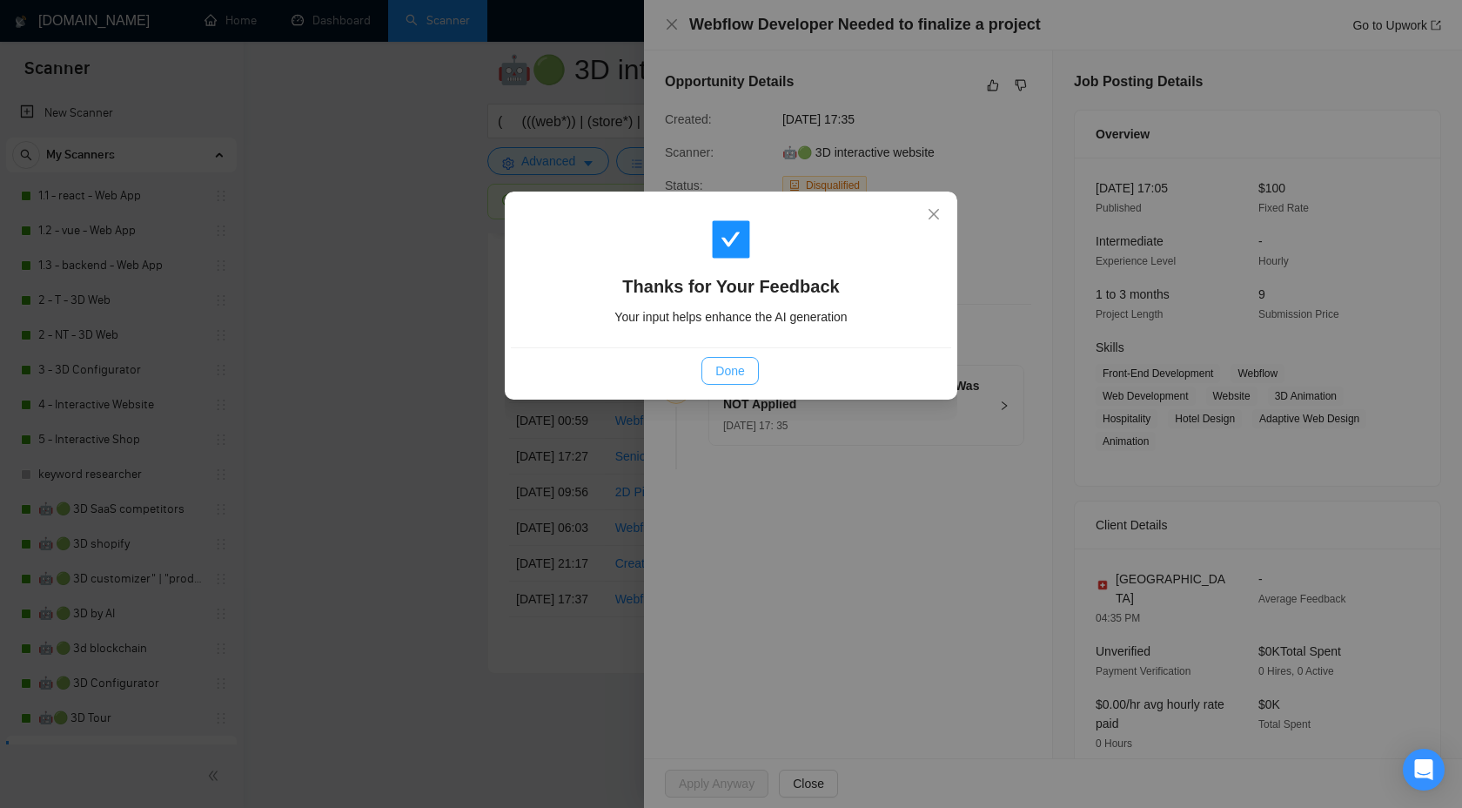
click at [722, 367] on span "Done" at bounding box center [729, 370] width 29 height 19
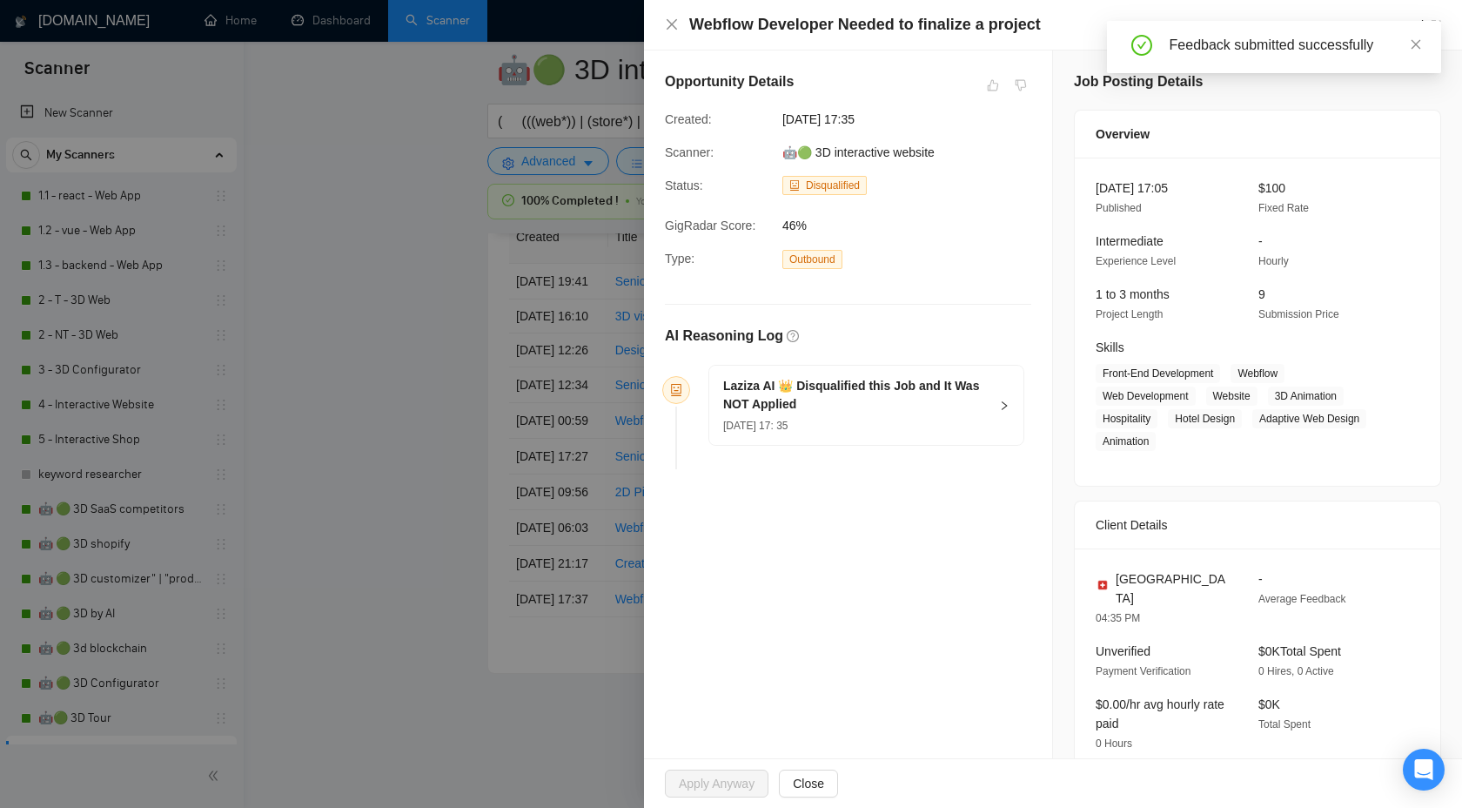
click at [419, 410] on div at bounding box center [731, 404] width 1462 height 808
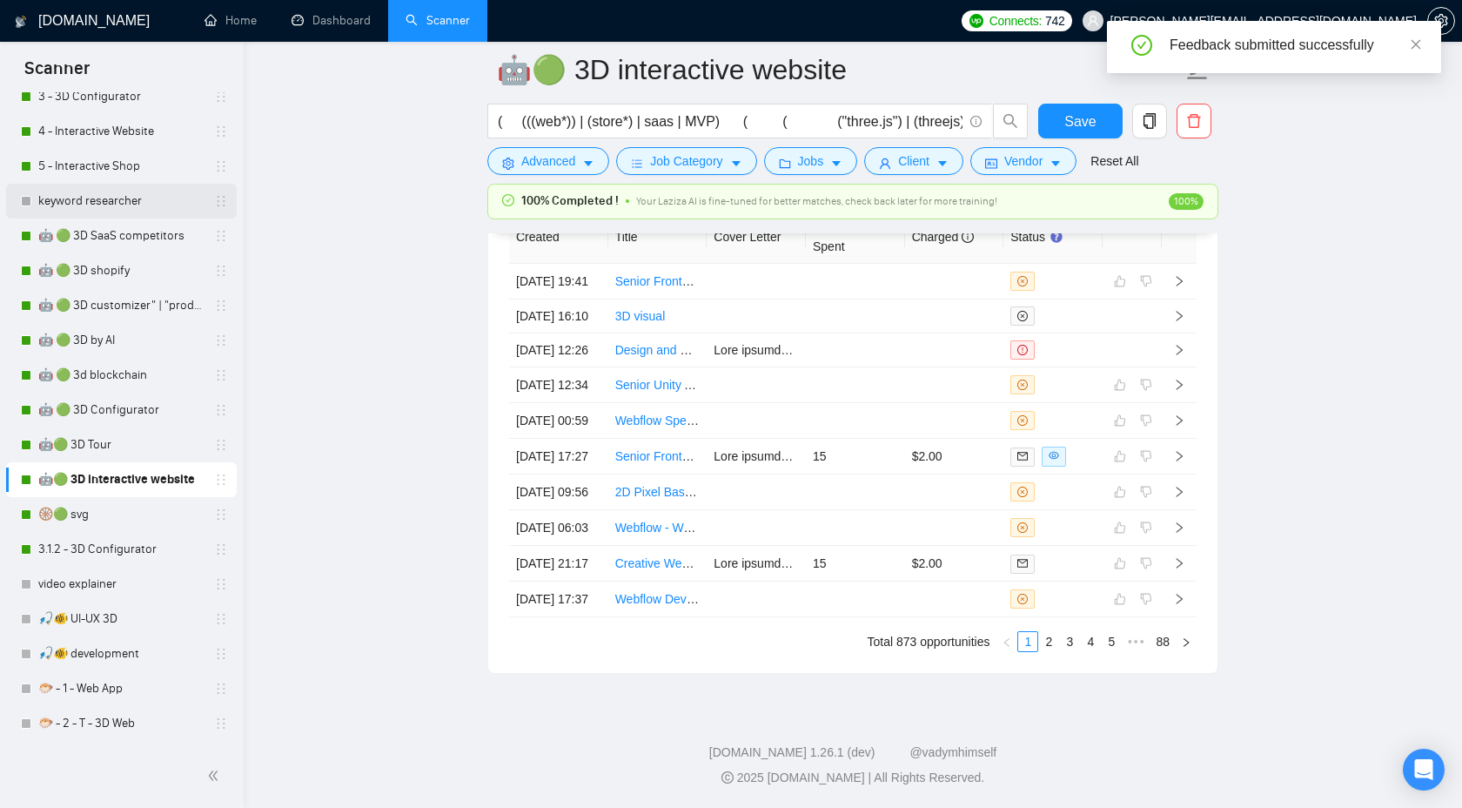
scroll to position [276, 0]
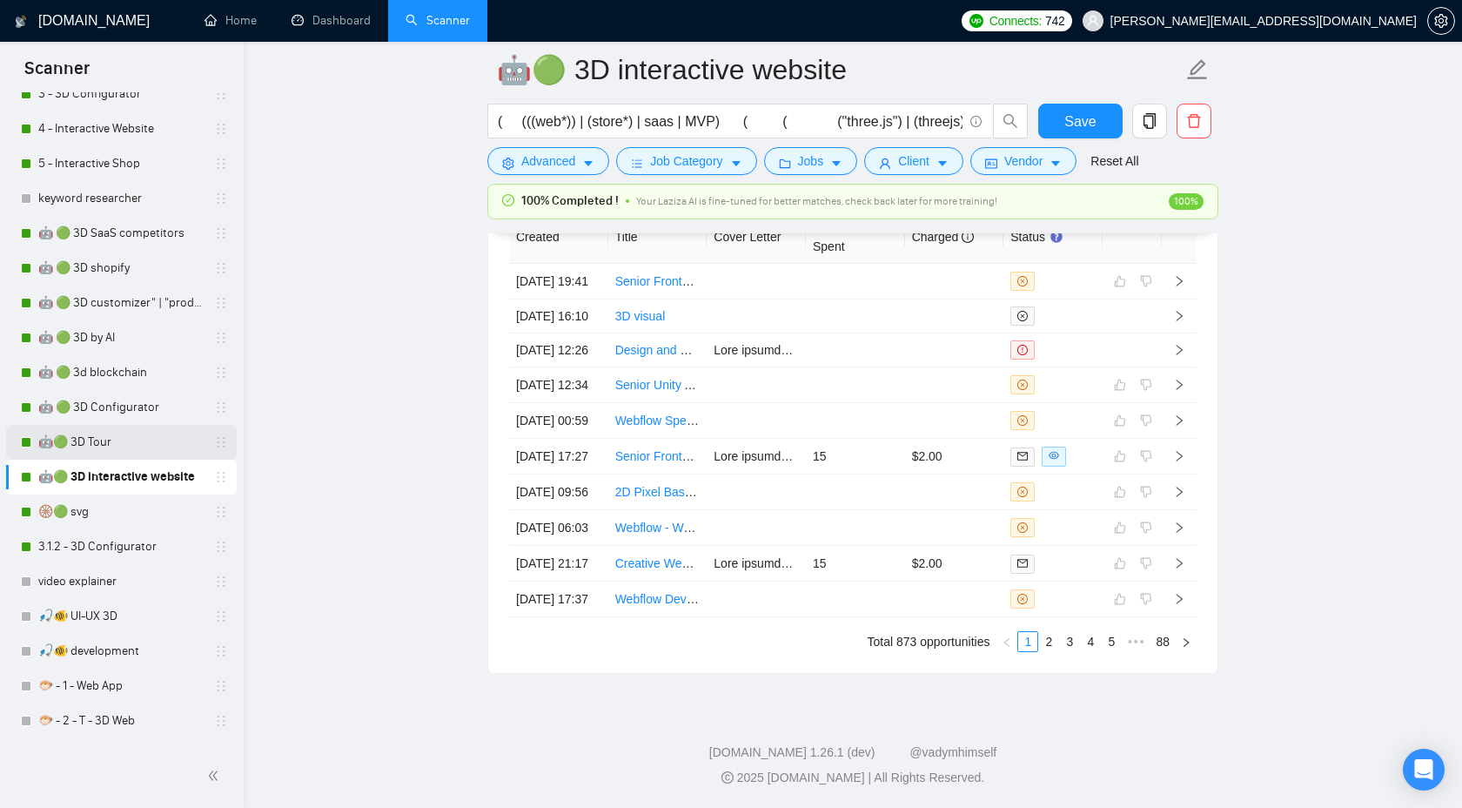
click at [153, 448] on link "🤖🟢 3D Tour" at bounding box center [120, 442] width 165 height 35
